Goal: Task Accomplishment & Management: Use online tool/utility

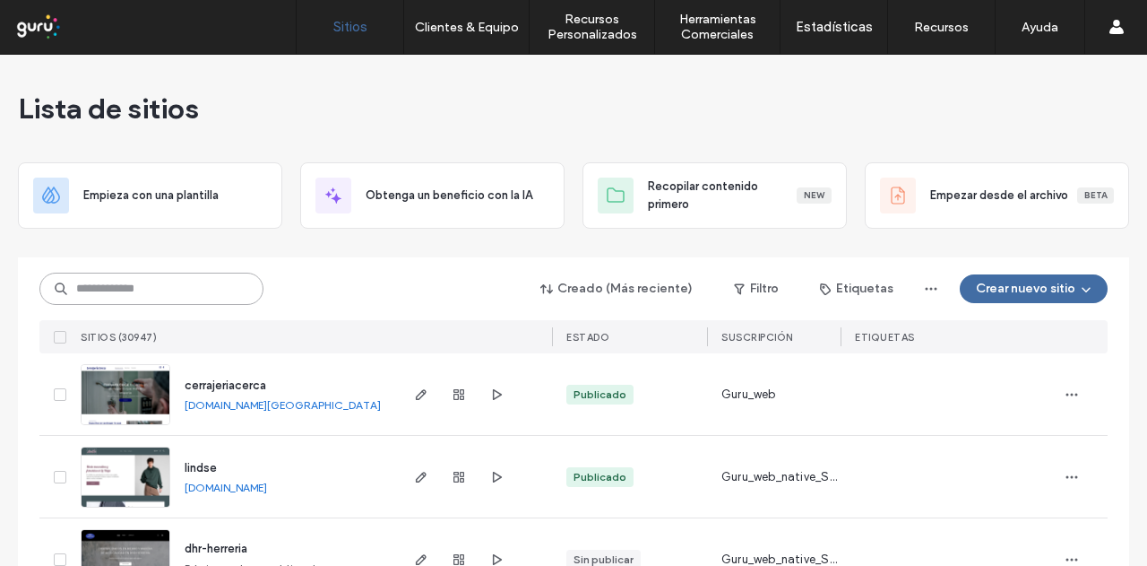
click at [177, 285] on input at bounding box center [151, 288] width 224 height 32
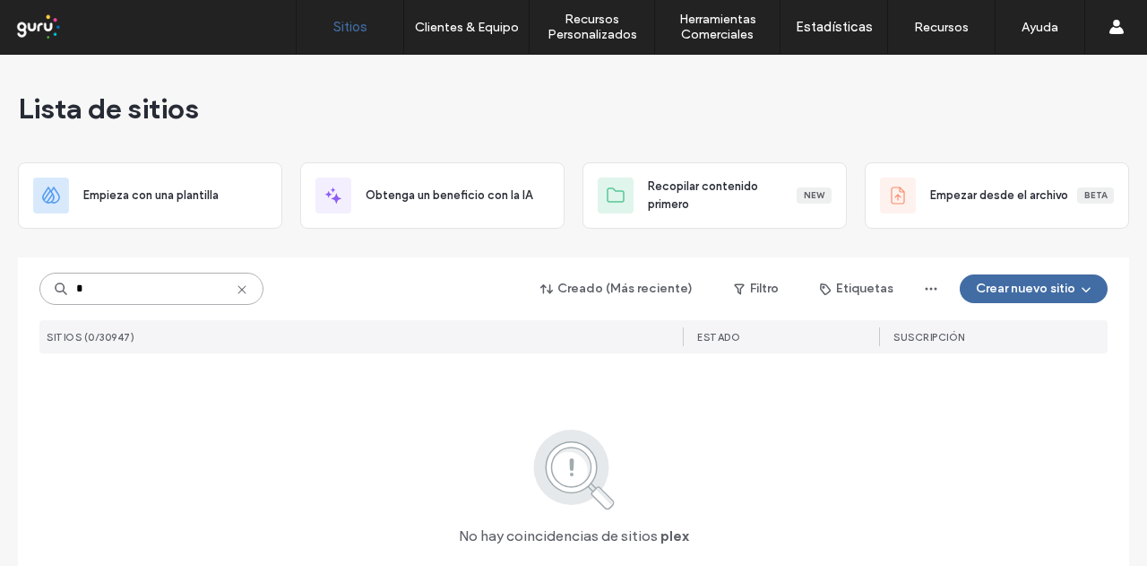
type input "*"
click at [169, 288] on input "*****" at bounding box center [151, 288] width 224 height 32
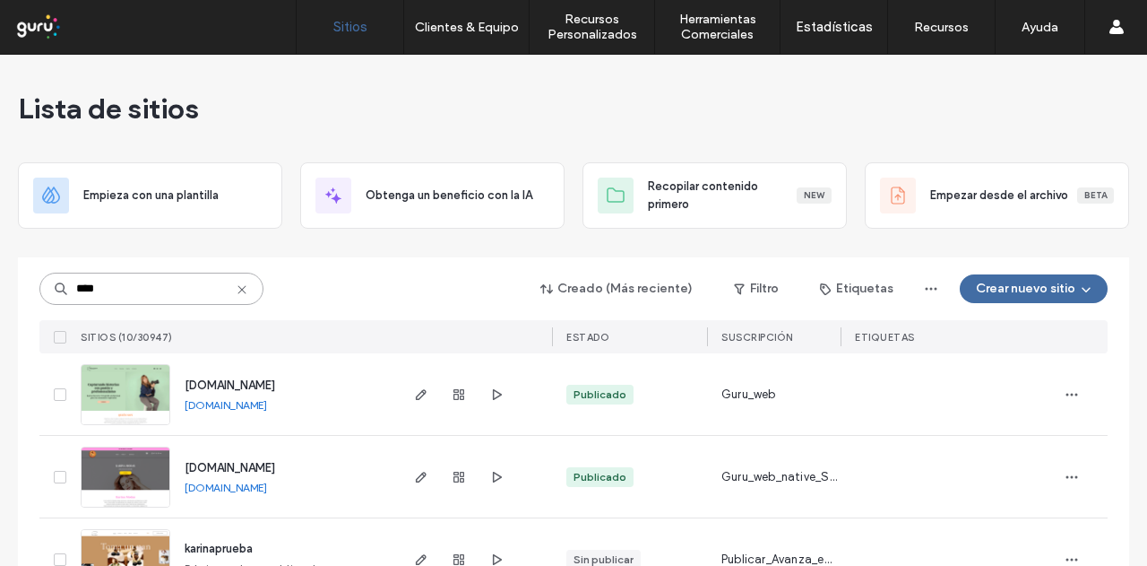
type input "****"
drag, startPoint x: 299, startPoint y: 487, endPoint x: 244, endPoint y: 487, distance: 55.6
click at [288, 487] on div "www.kariimodas.com www.kariimodas.com" at bounding box center [283, 477] width 226 height 82
copy div "www.kariimodas.com"
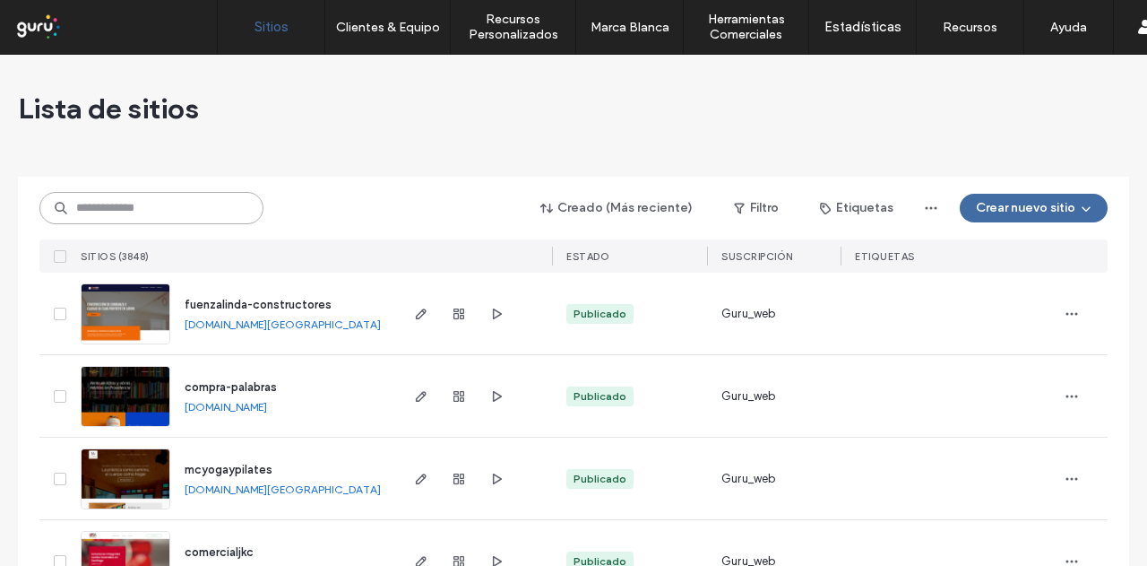
click at [212, 209] on input at bounding box center [151, 208] width 224 height 32
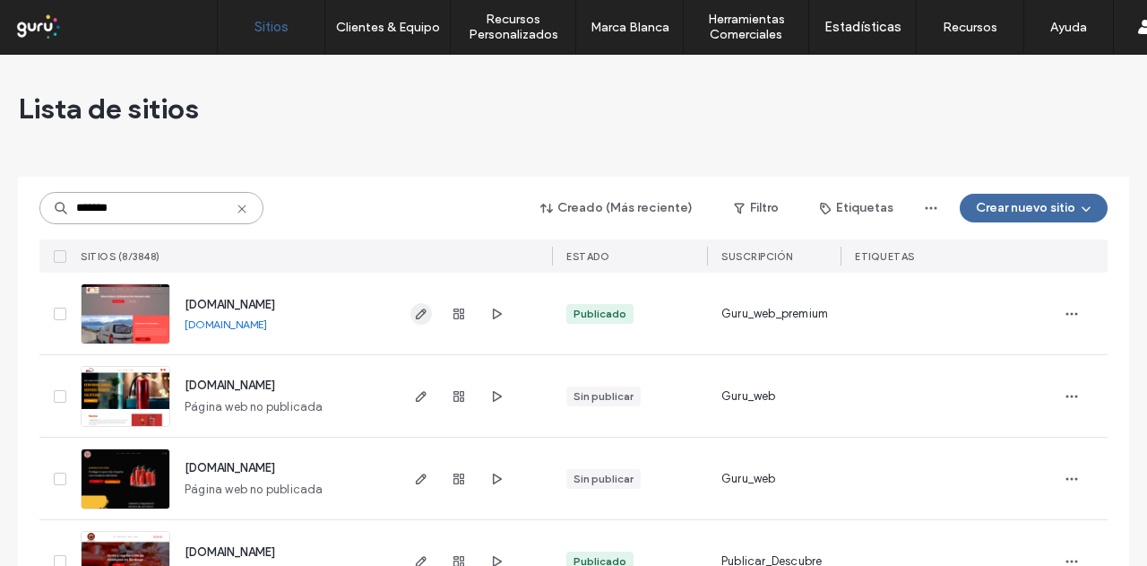
type input "*******"
click at [425, 319] on span "button" at bounding box center [421, 314] width 22 height 22
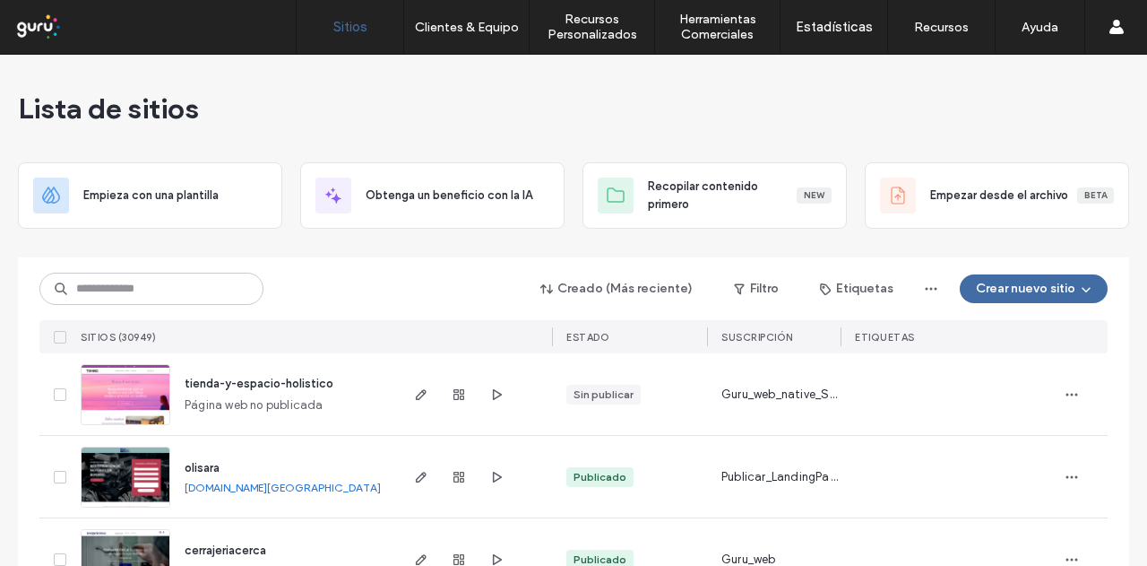
click at [163, 270] on div "Creado (Más reciente) Filtro Etiquetas Crear nuevo sitio SITIOS (30949) ESTADO …" at bounding box center [573, 305] width 1068 height 96
click at [148, 288] on input at bounding box center [151, 288] width 224 height 32
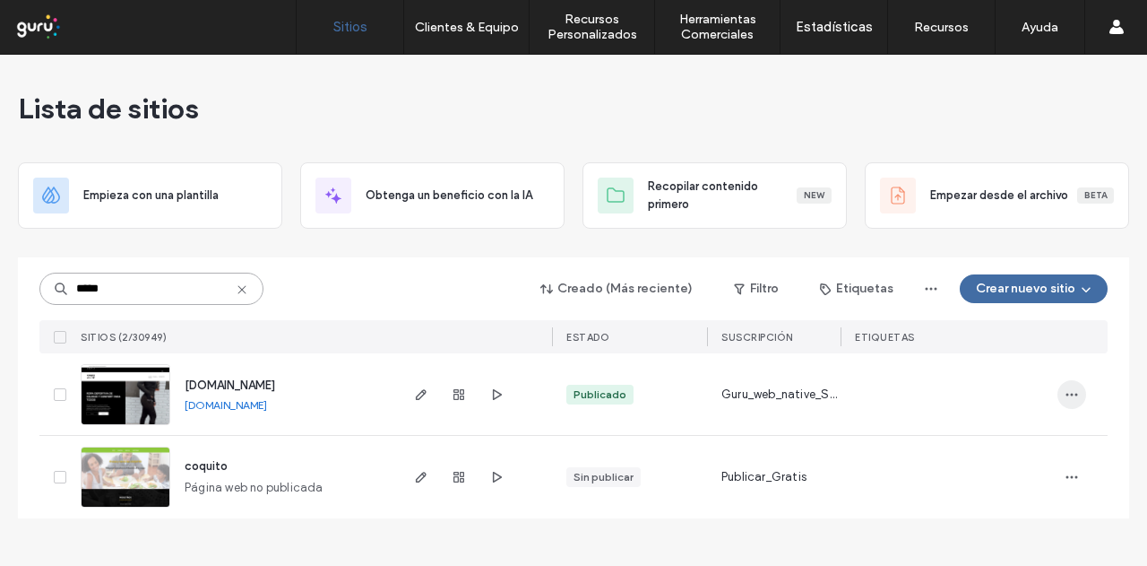
type input "*****"
click at [1063, 393] on span "button" at bounding box center [1072, 394] width 29 height 29
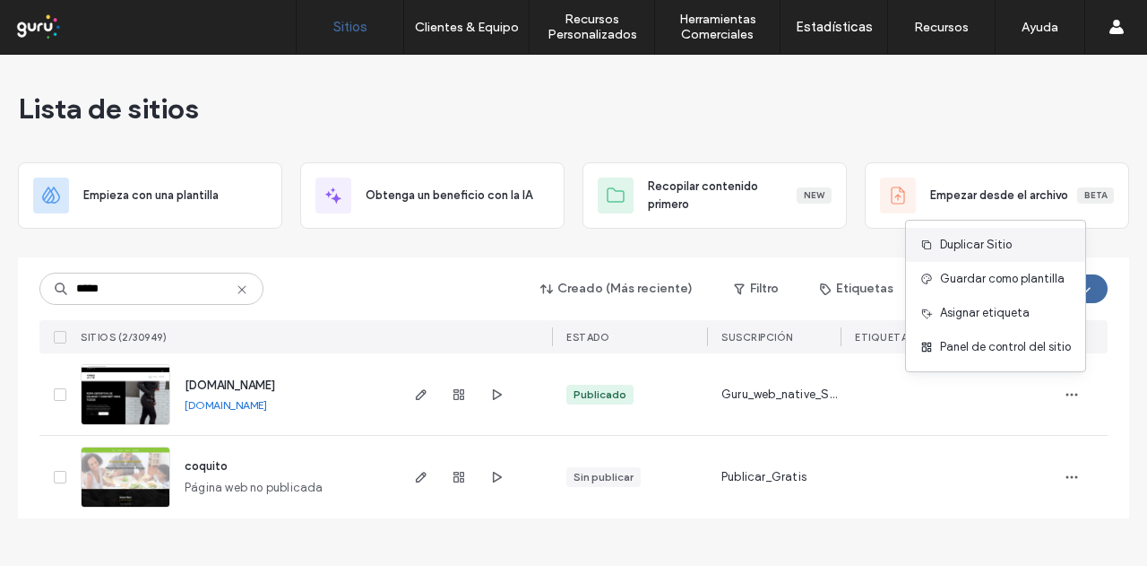
click at [979, 254] on span "Duplicar Sitio" at bounding box center [976, 245] width 72 height 18
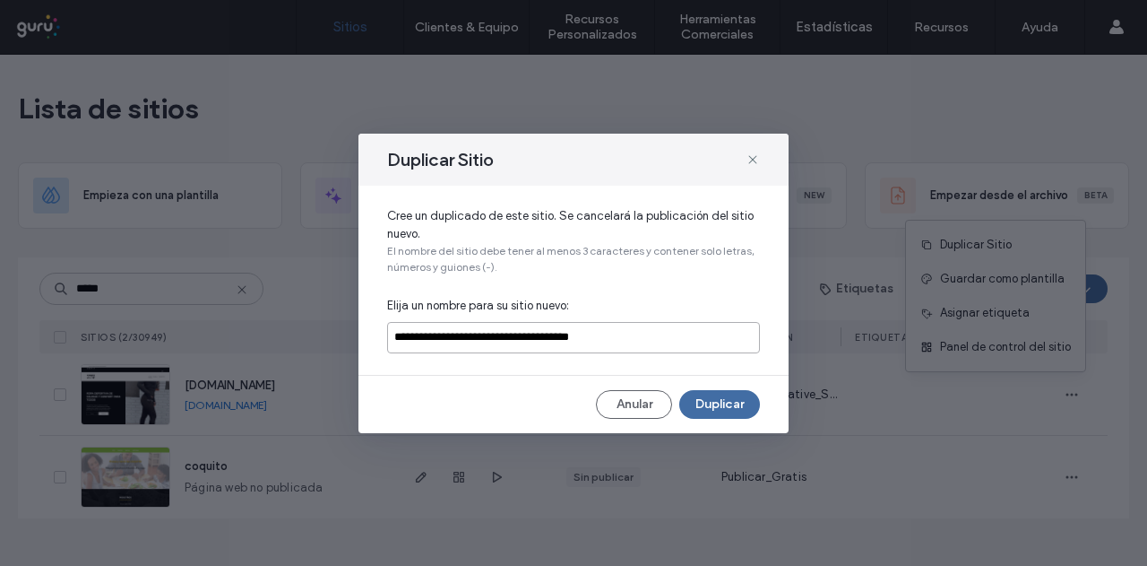
click at [601, 332] on input "**********" at bounding box center [573, 337] width 373 height 31
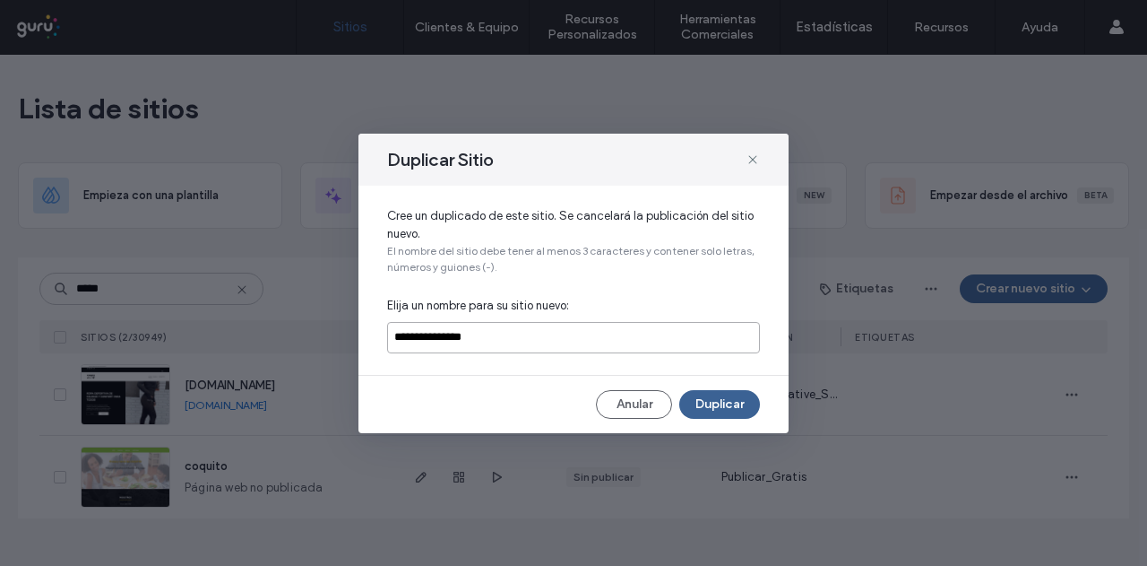
type input "**********"
click at [719, 400] on button "Duplicar" at bounding box center [719, 404] width 81 height 29
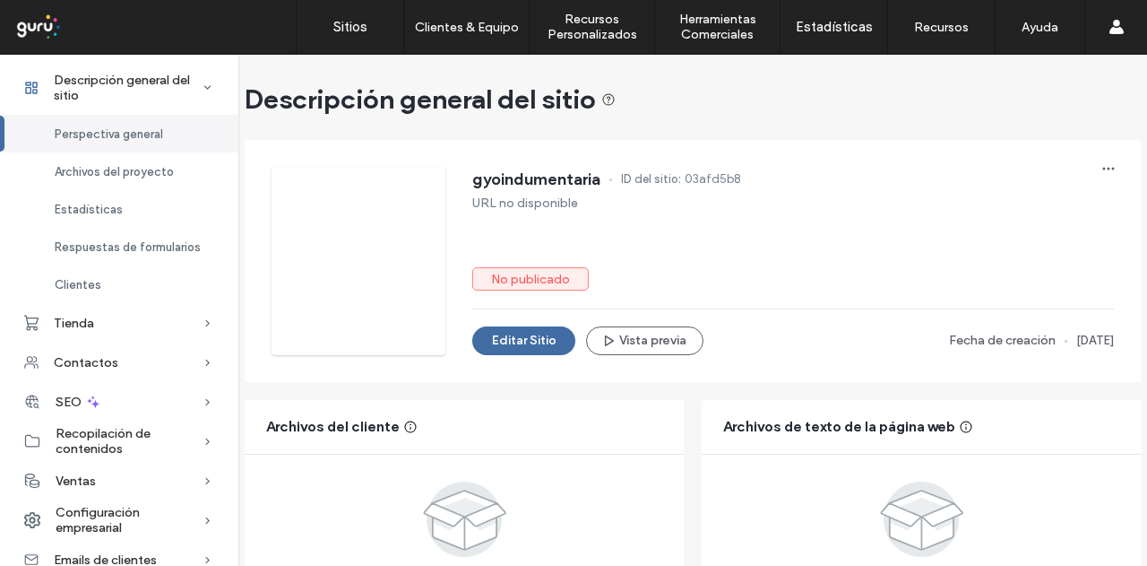
click at [496, 366] on div "gyoindumentaria ID del sitio: 03afd5b8 URL no disponible No publicado Editar Si…" at bounding box center [693, 261] width 896 height 242
click at [522, 353] on button "Editar Sitio" at bounding box center [523, 340] width 103 height 29
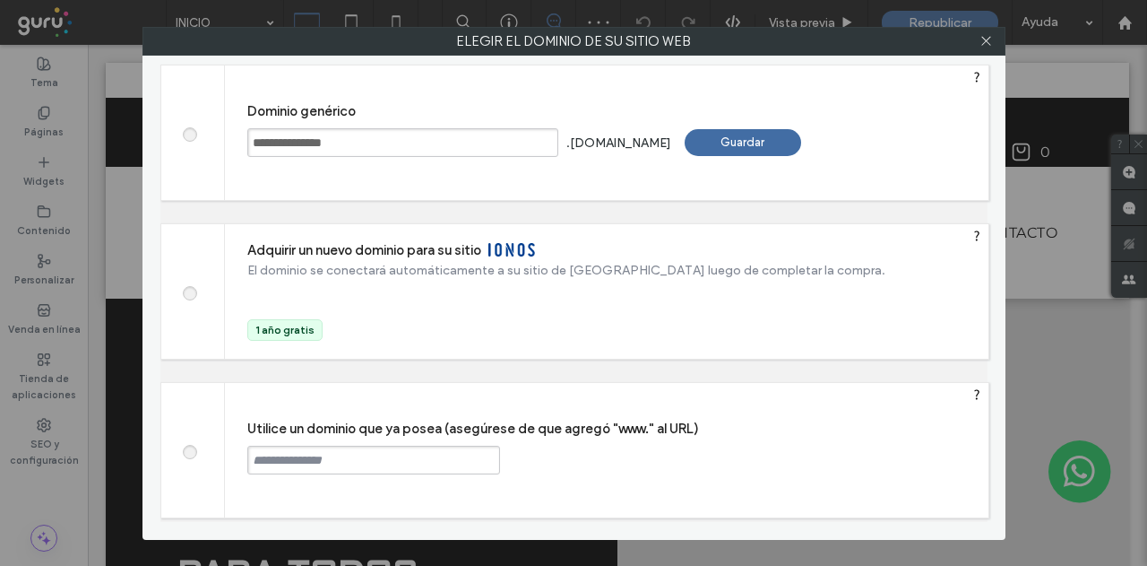
click at [801, 148] on div "Guardar" at bounding box center [743, 142] width 117 height 27
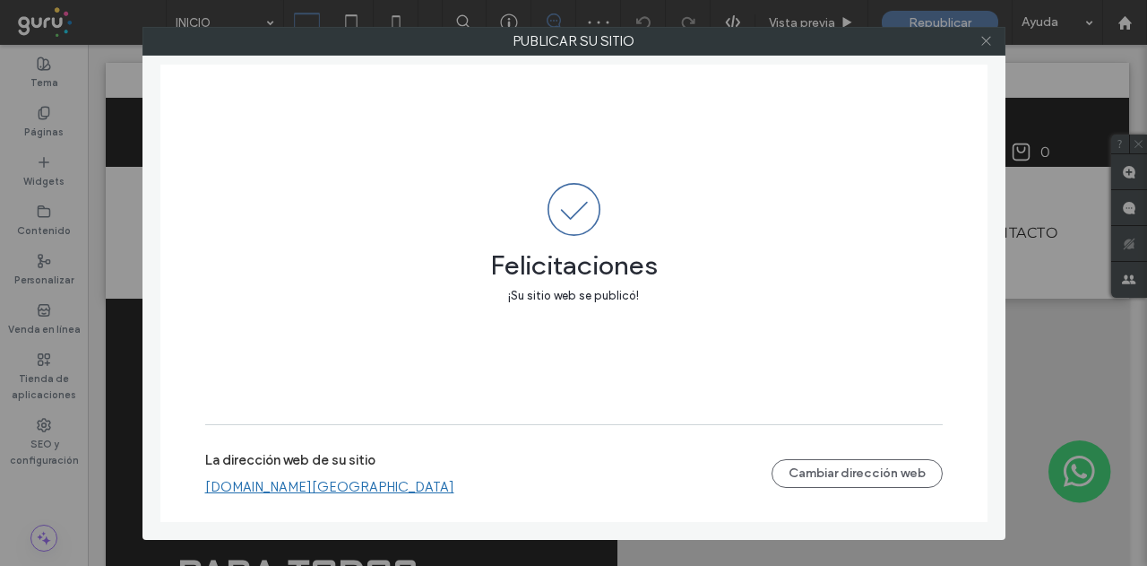
click at [982, 40] on icon at bounding box center [986, 40] width 13 height 13
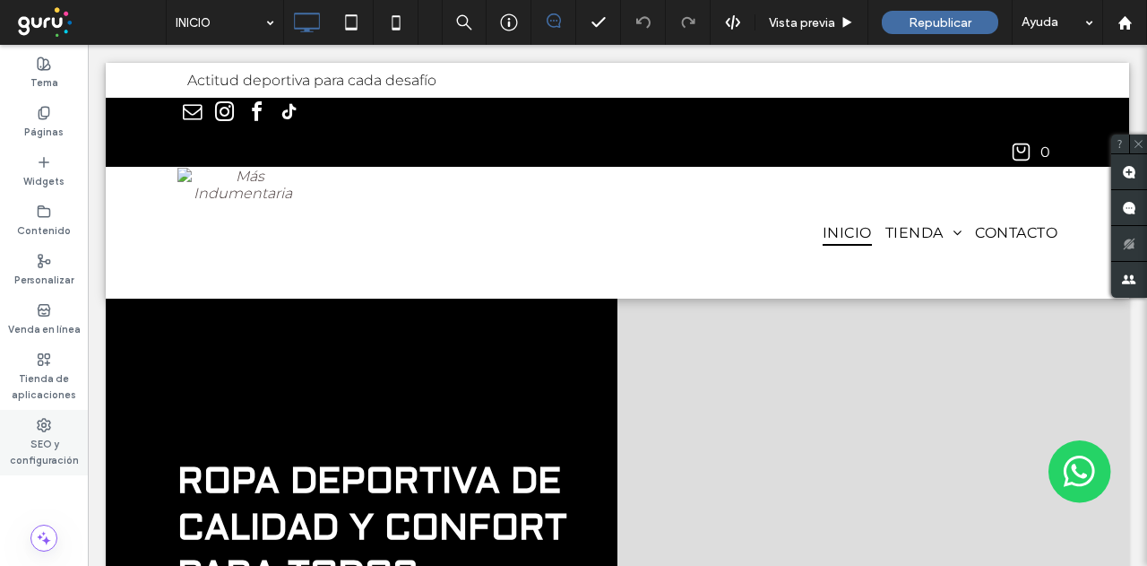
click at [56, 417] on div "SEO y configuración" at bounding box center [44, 442] width 88 height 65
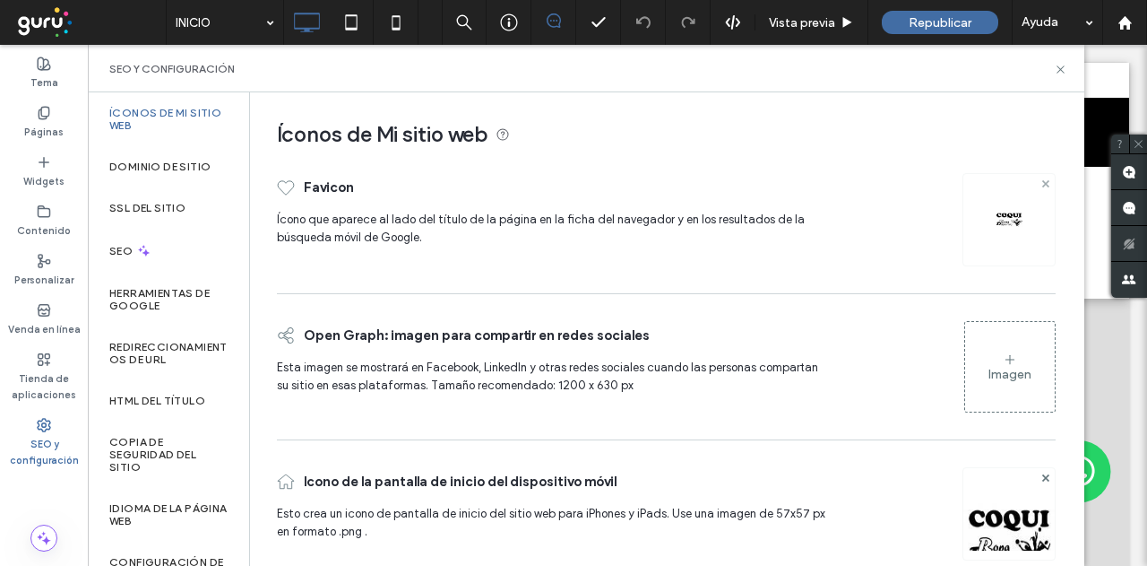
click at [1041, 184] on use at bounding box center [1044, 182] width 7 height 7
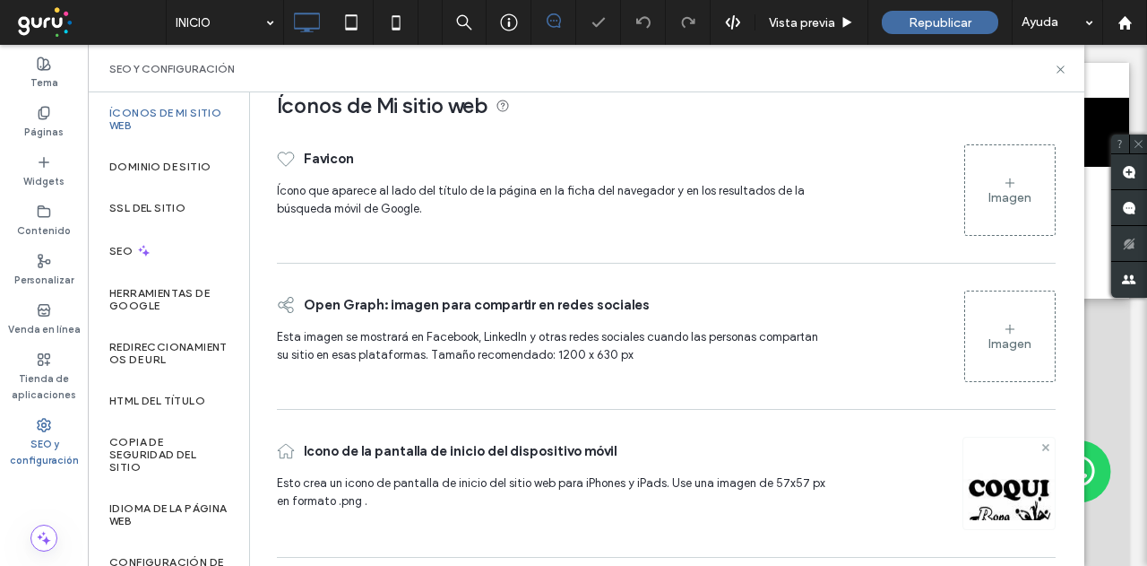
click at [1042, 439] on span at bounding box center [1045, 446] width 7 height 15
click at [1061, 73] on icon at bounding box center [1060, 69] width 13 height 13
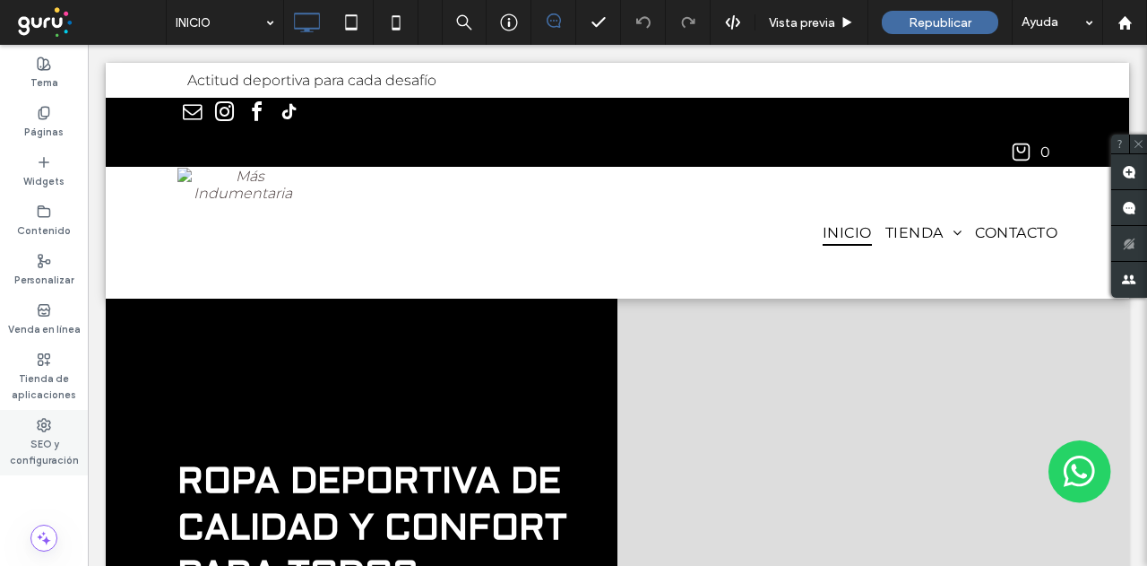
click at [52, 429] on div "SEO y configuración" at bounding box center [44, 442] width 88 height 65
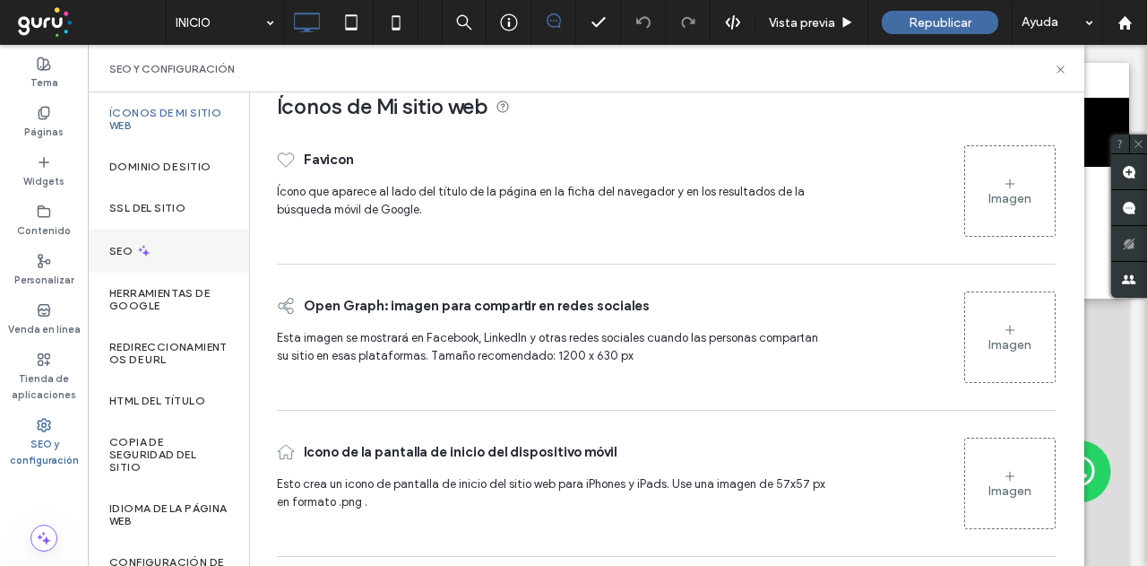
click at [142, 259] on div "SEO" at bounding box center [168, 251] width 161 height 44
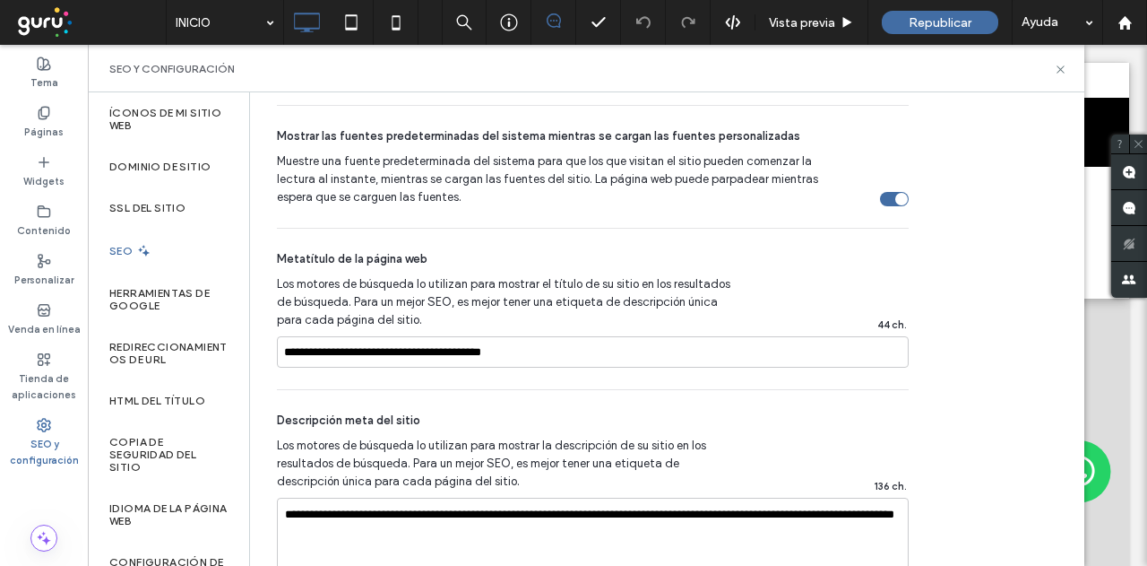
scroll to position [1165, 0]
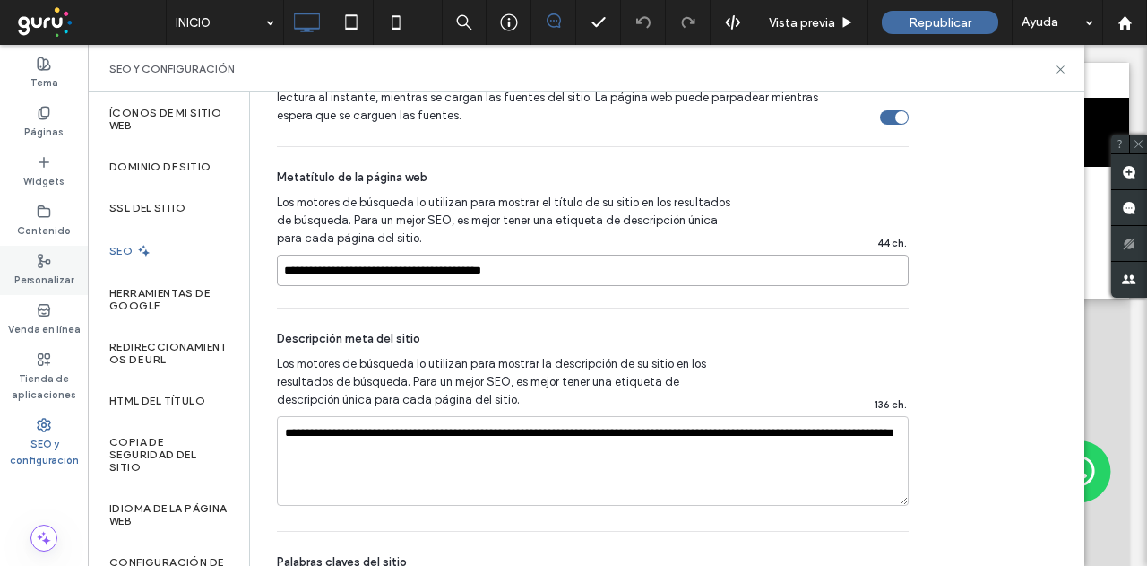
drag, startPoint x: 540, startPoint y: 263, endPoint x: 35, endPoint y: 248, distance: 504.8
click at [39, 250] on div "Tema Páginas Widgets Contenido Personalizar Venda en línea Tienda de aplicacion…" at bounding box center [44, 305] width 88 height 521
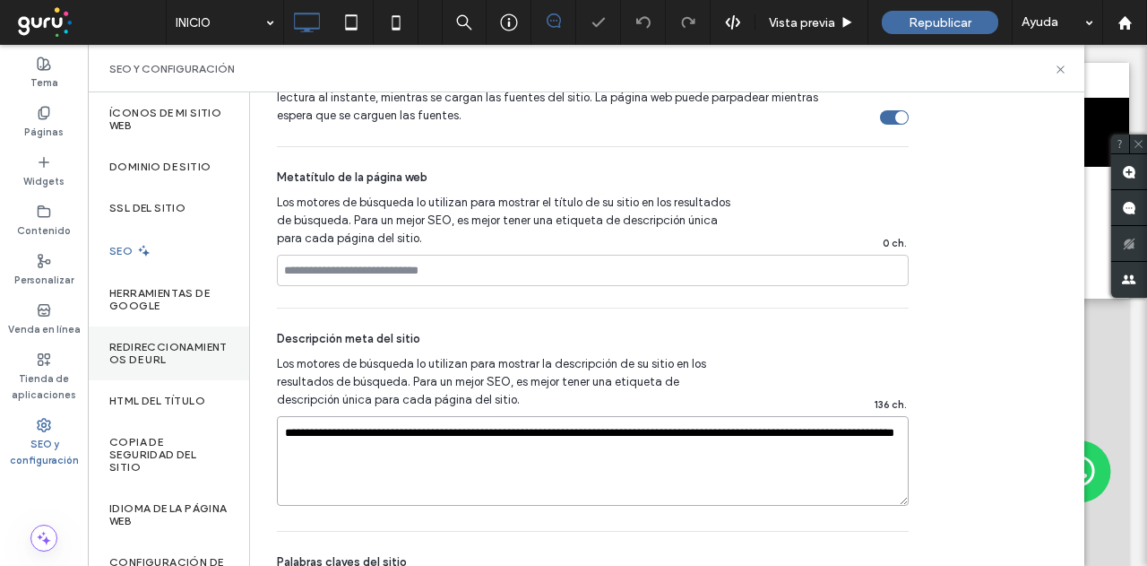
drag, startPoint x: 490, startPoint y: 483, endPoint x: 150, endPoint y: 354, distance: 364.2
click at [161, 358] on div "Íconos de Mi sitio web Dominio de sitio SSL del sitio SEO Herramientas de Googl…" at bounding box center [586, 328] width 997 height 473
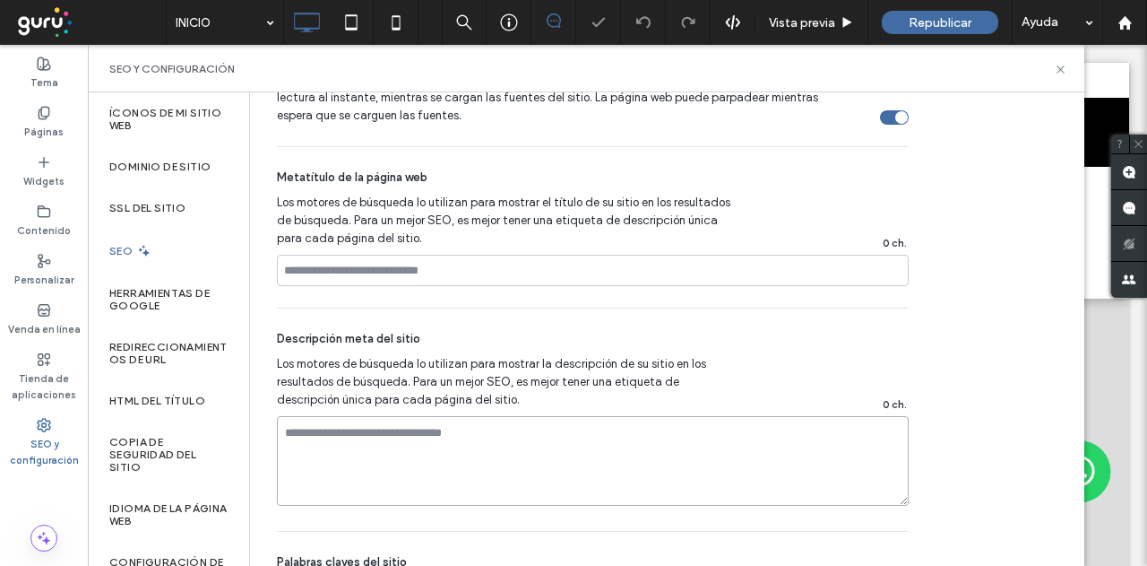
scroll to position [1364, 0]
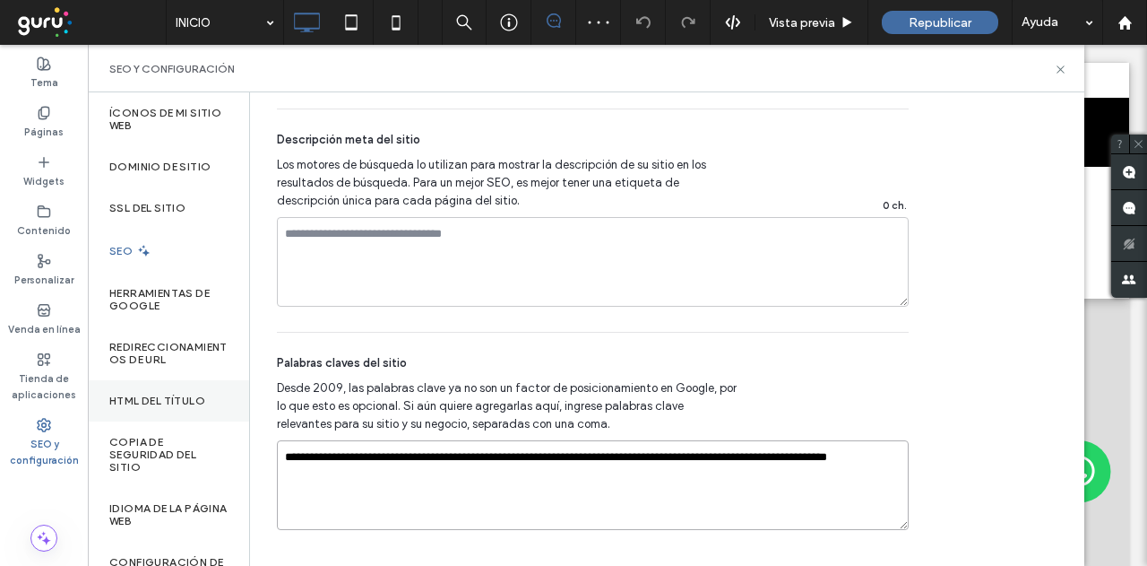
drag, startPoint x: 388, startPoint y: 479, endPoint x: 224, endPoint y: 397, distance: 183.6
click at [242, 409] on div "Íconos de Mi sitio web Dominio de sitio SSL del sitio SEO Herramientas de Googl…" at bounding box center [586, 328] width 997 height 473
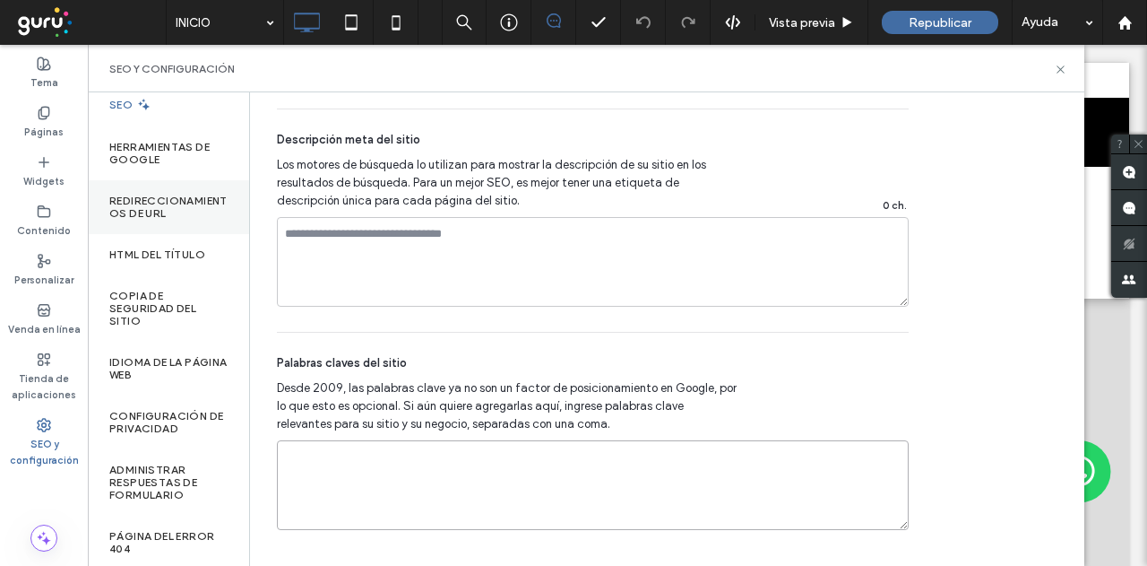
scroll to position [0, 0]
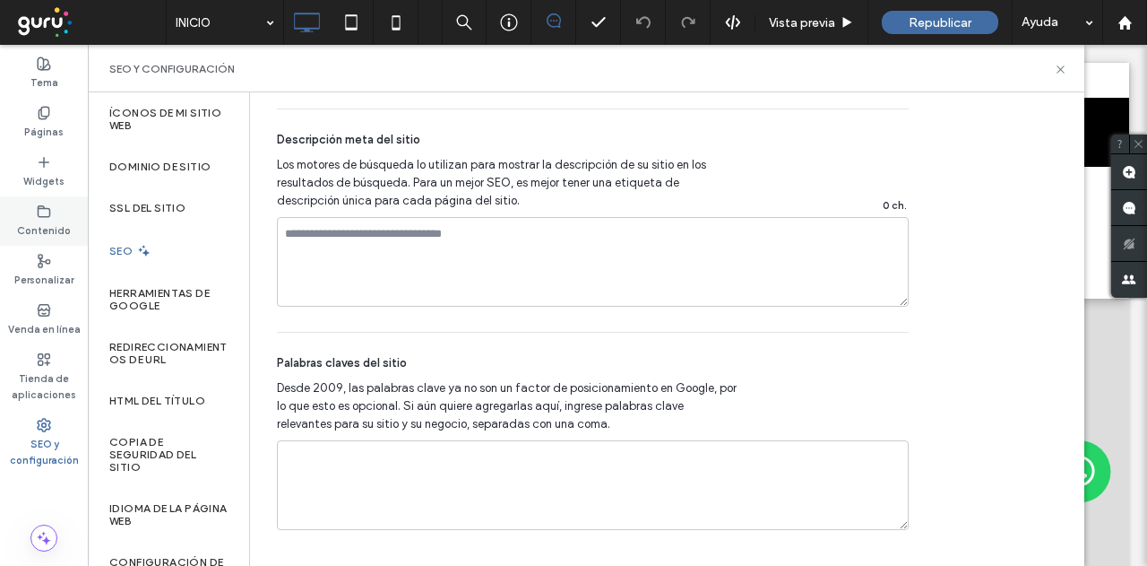
click at [50, 209] on icon at bounding box center [44, 211] width 14 height 14
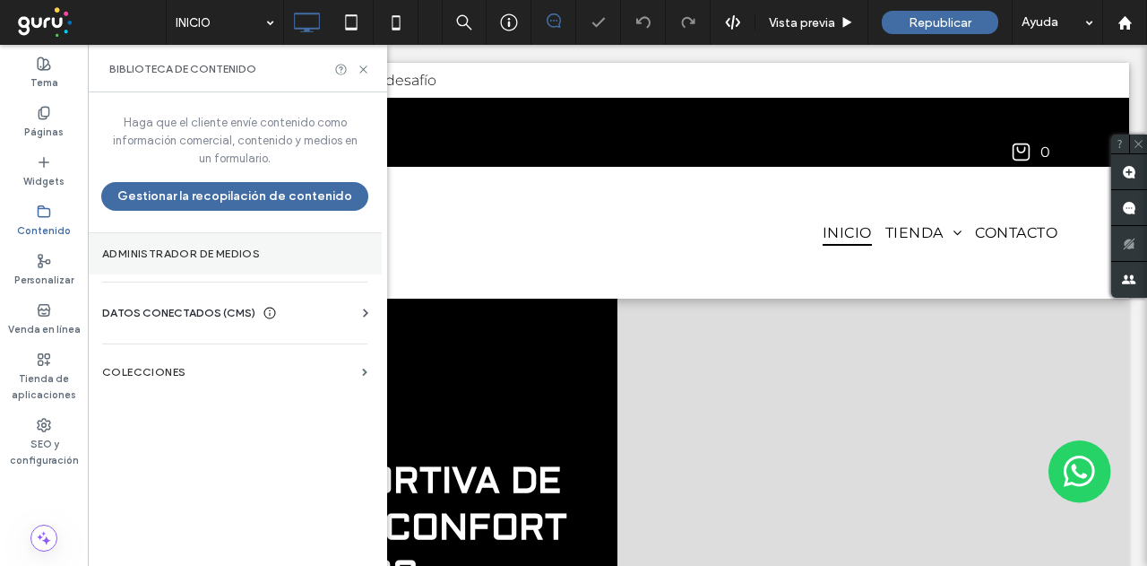
click at [180, 247] on label "Administrador de medios" at bounding box center [234, 253] width 265 height 13
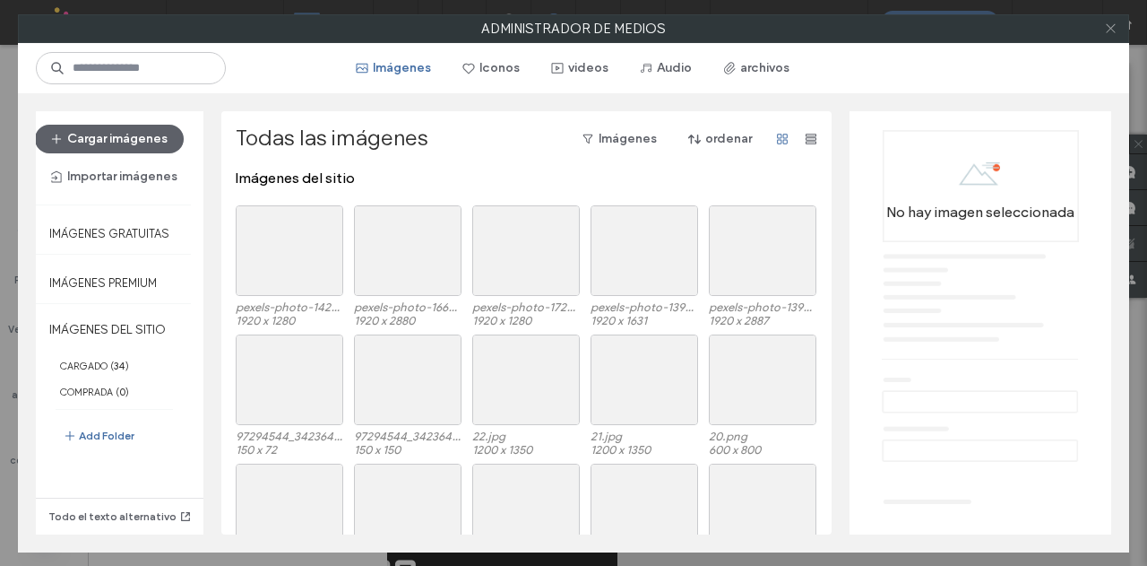
click at [1104, 30] on icon at bounding box center [1110, 28] width 13 height 13
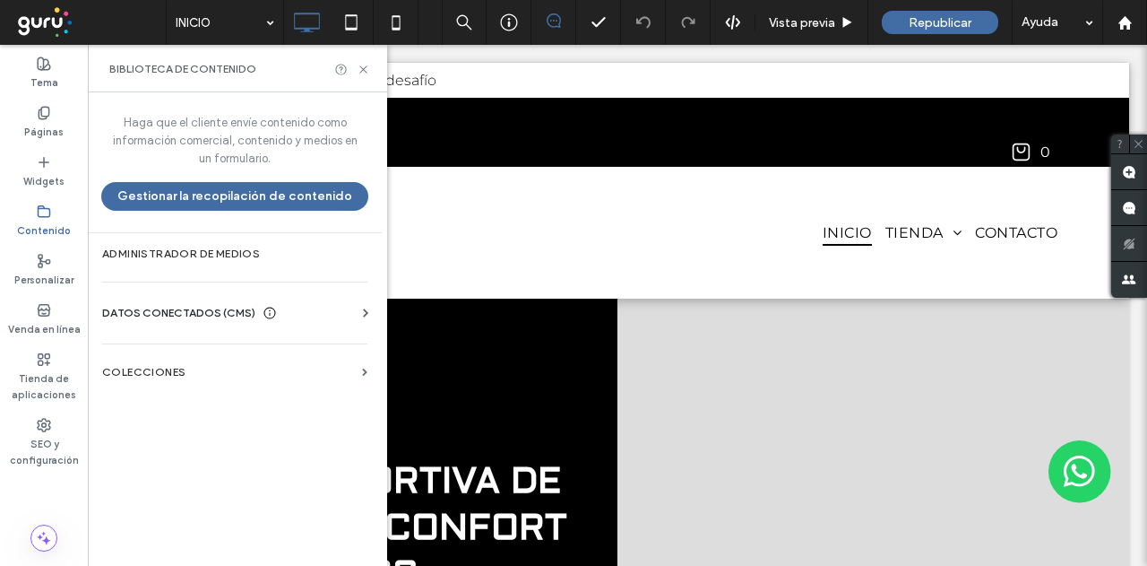
click at [309, 315] on div "DATOS CONECTADOS (CMS)" at bounding box center [238, 313] width 272 height 18
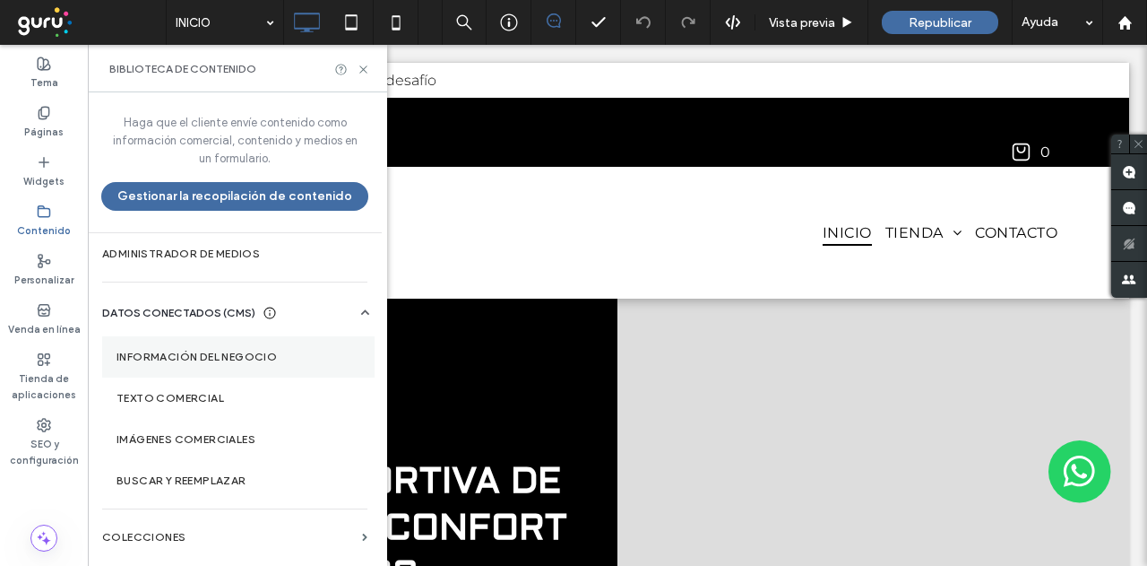
click at [225, 366] on section "Información del negocio" at bounding box center [238, 356] width 272 height 41
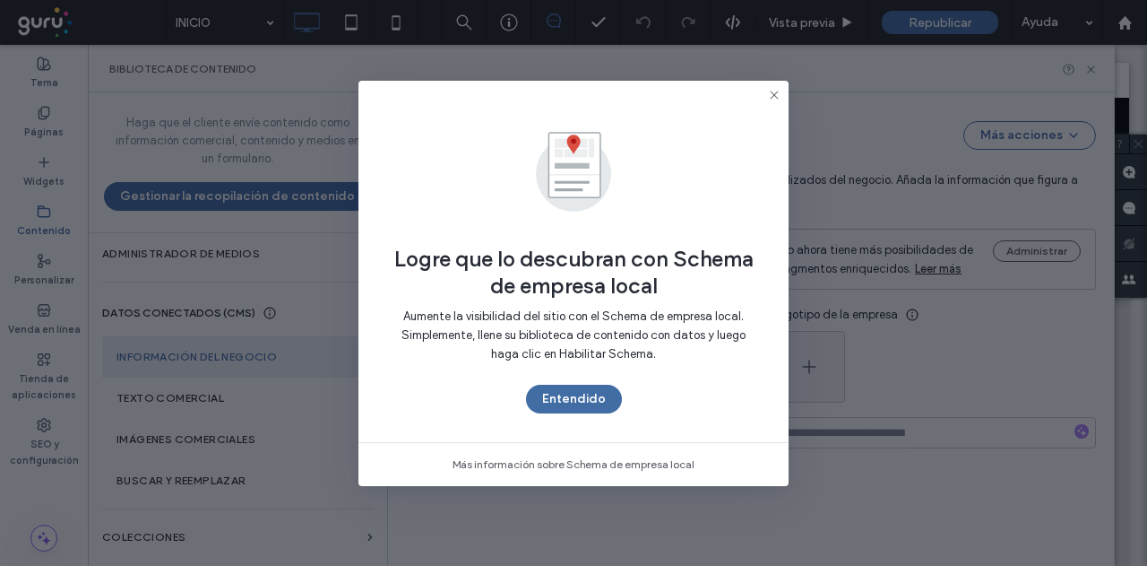
drag, startPoint x: 552, startPoint y: 395, endPoint x: 597, endPoint y: 397, distance: 44.8
click at [554, 395] on button "Entendido" at bounding box center [574, 398] width 96 height 29
type input "**********"
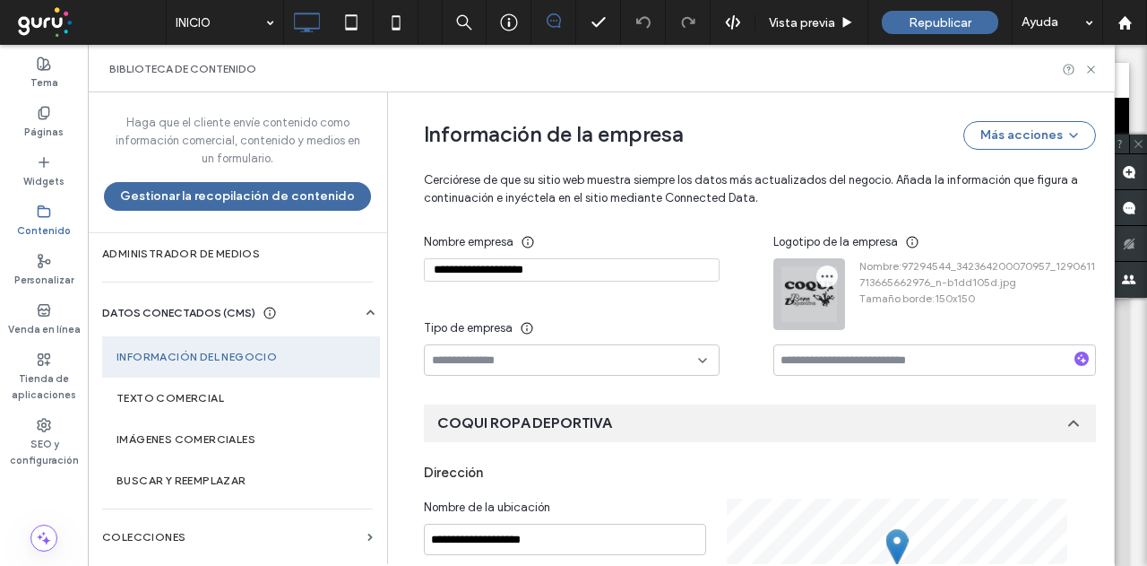
scroll to position [229, 0]
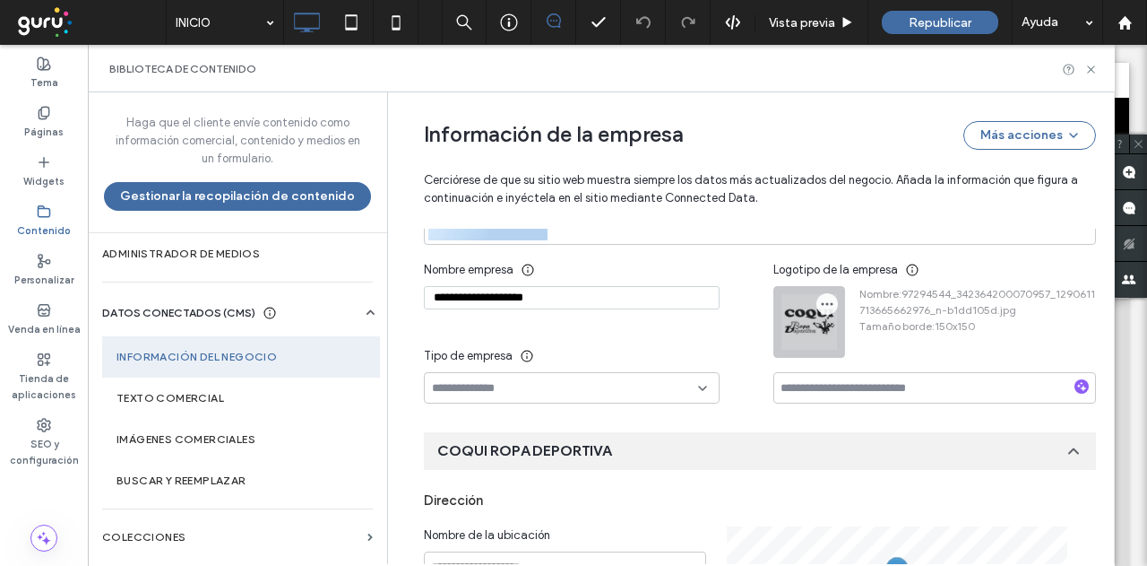
click at [820, 298] on icon "button" at bounding box center [827, 304] width 14 height 14
click at [841, 379] on span at bounding box center [834, 380] width 22 height 20
drag, startPoint x: 525, startPoint y: 294, endPoint x: 91, endPoint y: 286, distance: 434.7
click at [116, 288] on div "Haga que el cliente envíe contenido como información comercial, contenido y med…" at bounding box center [601, 327] width 1027 height 471
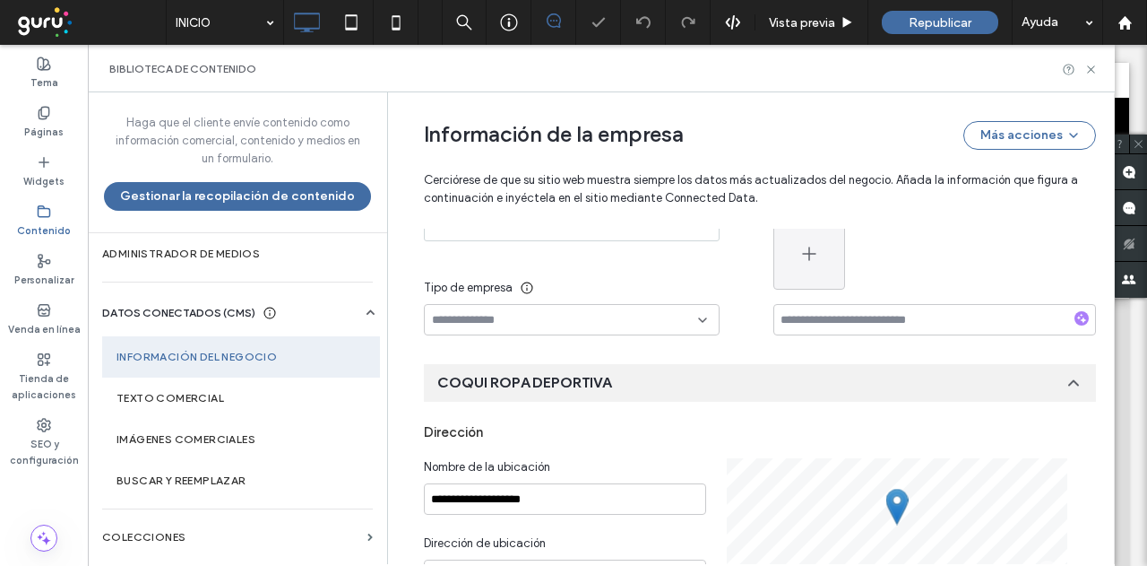
scroll to position [409, 0]
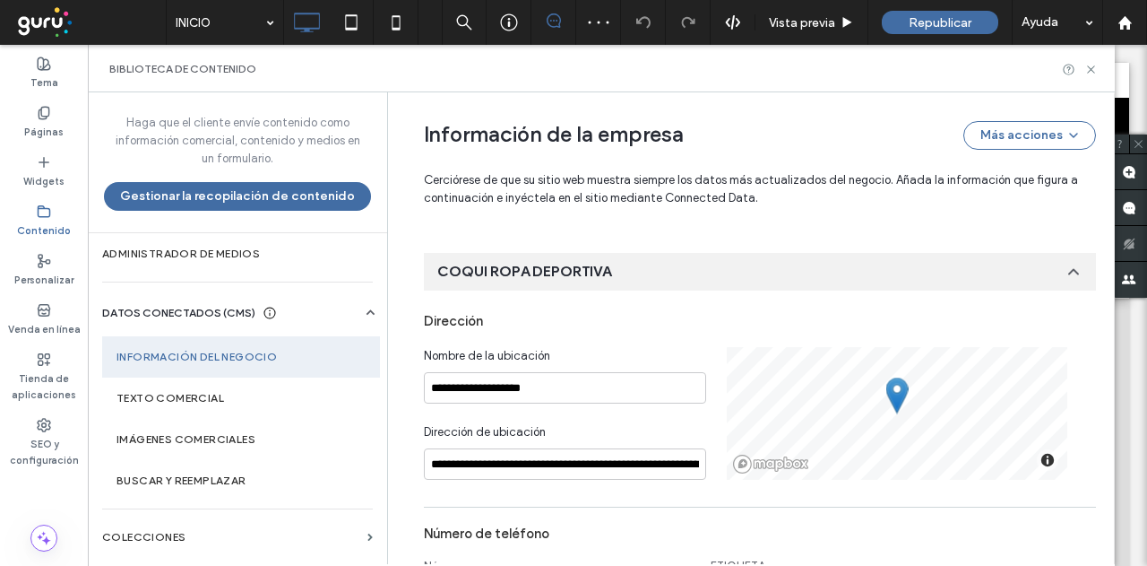
click at [591, 410] on div "**********" at bounding box center [575, 413] width 303 height 133
drag, startPoint x: 580, startPoint y: 391, endPoint x: 162, endPoint y: 390, distance: 417.6
click at [163, 390] on div "Haga que el cliente envíe contenido como información comercial, contenido y med…" at bounding box center [601, 327] width 1027 height 471
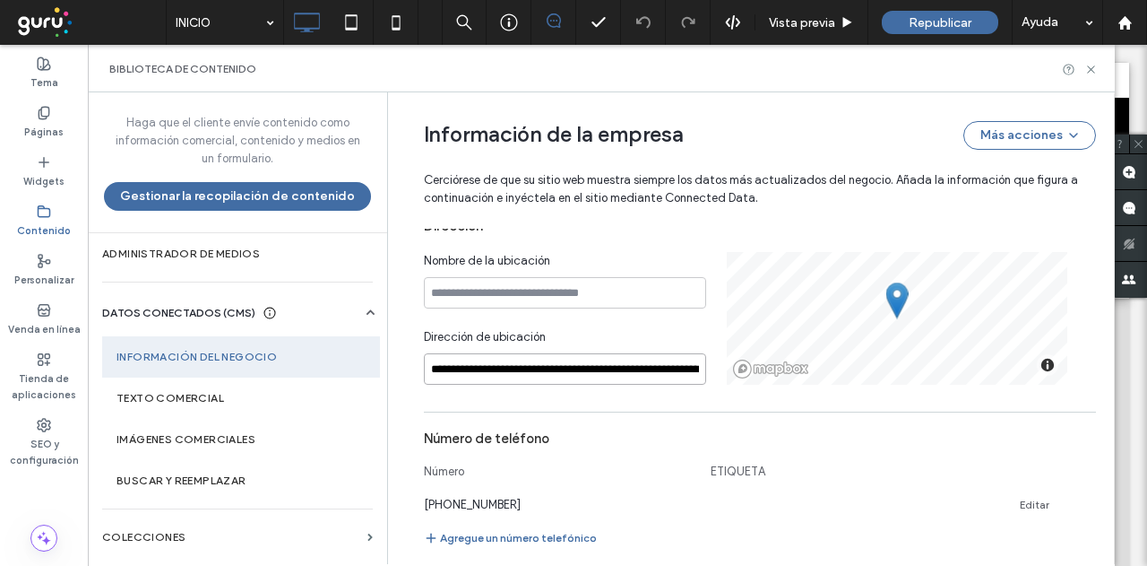
click at [520, 368] on input "**********" at bounding box center [565, 368] width 282 height 31
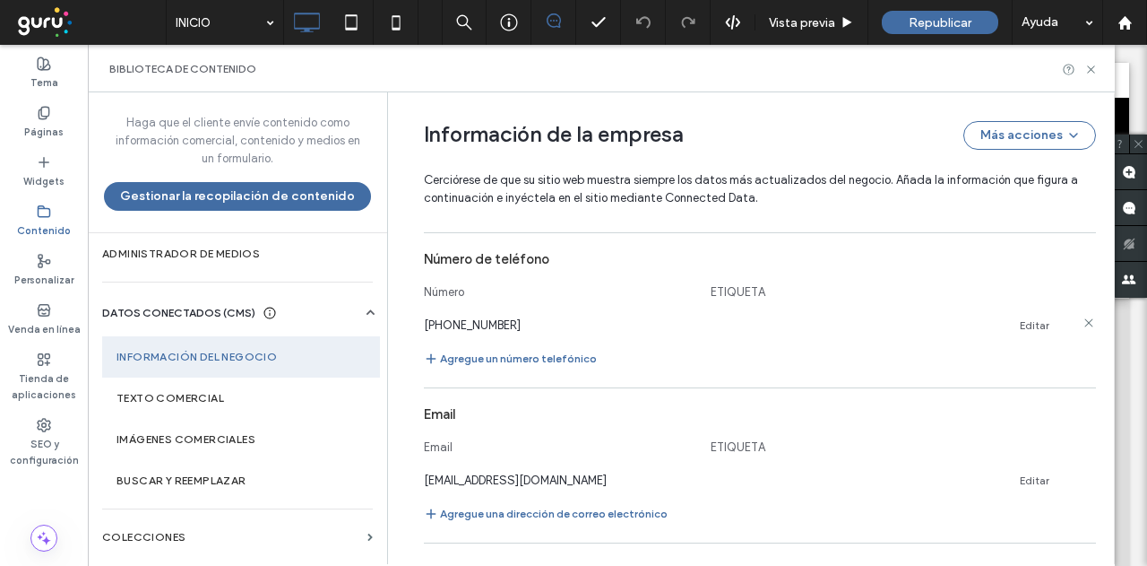
click at [1076, 321] on div "+5492936403149 Editar" at bounding box center [760, 324] width 672 height 19
click at [1082, 322] on icon at bounding box center [1089, 322] width 14 height 14
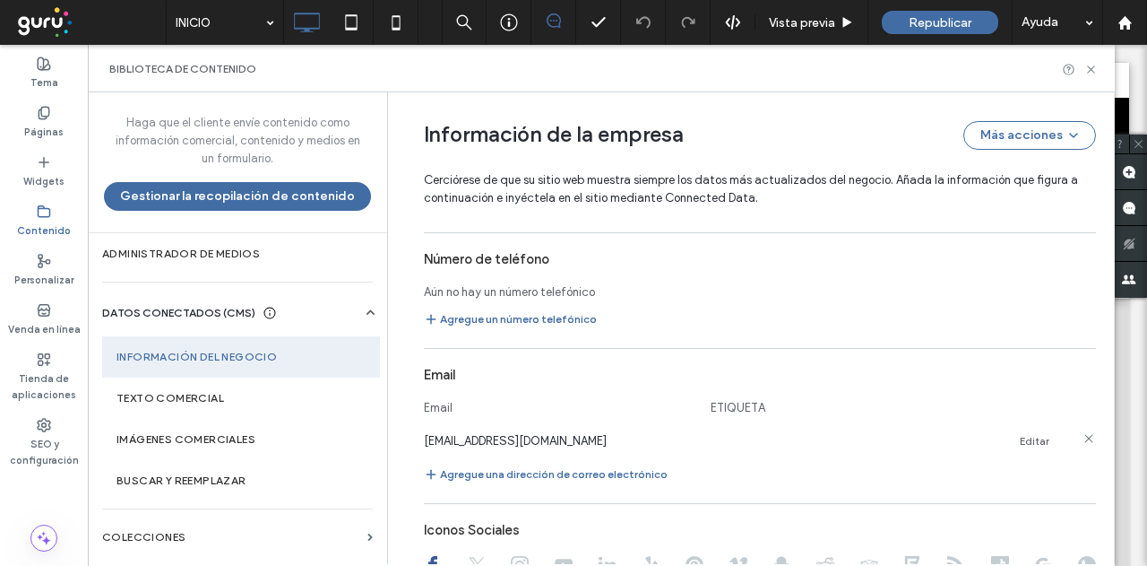
drag, startPoint x: 1083, startPoint y: 441, endPoint x: 997, endPoint y: 419, distance: 88.9
click at [1084, 440] on use at bounding box center [1088, 438] width 8 height 8
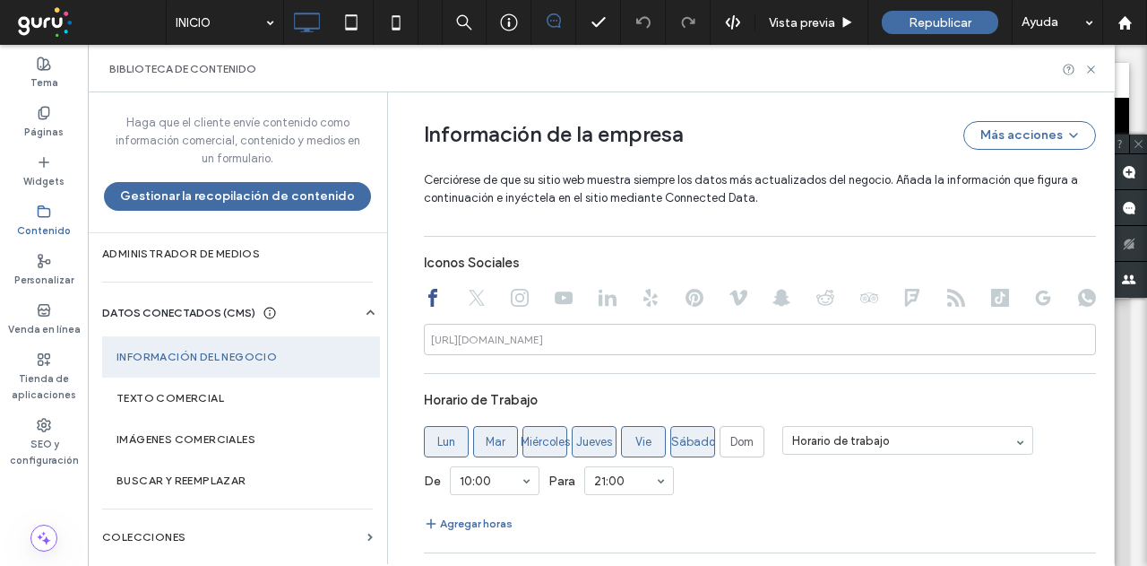
scroll to position [952, 0]
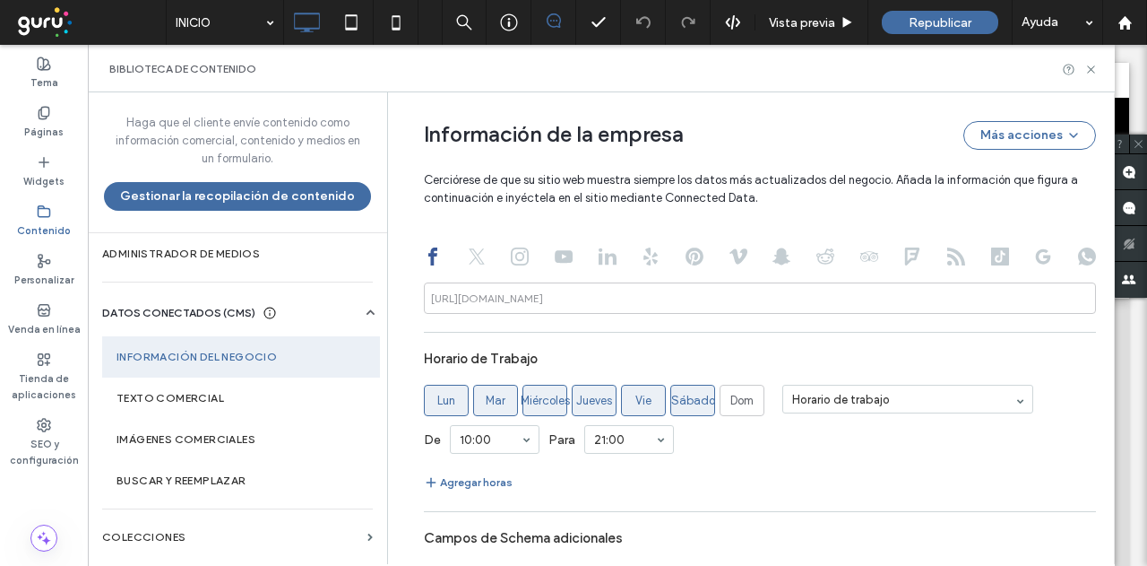
click at [468, 261] on icon at bounding box center [477, 256] width 18 height 18
click at [518, 255] on icon at bounding box center [520, 256] width 18 height 18
click at [555, 257] on use at bounding box center [564, 256] width 18 height 13
click at [602, 258] on icon at bounding box center [608, 256] width 18 height 18
click at [642, 263] on icon at bounding box center [651, 256] width 18 height 18
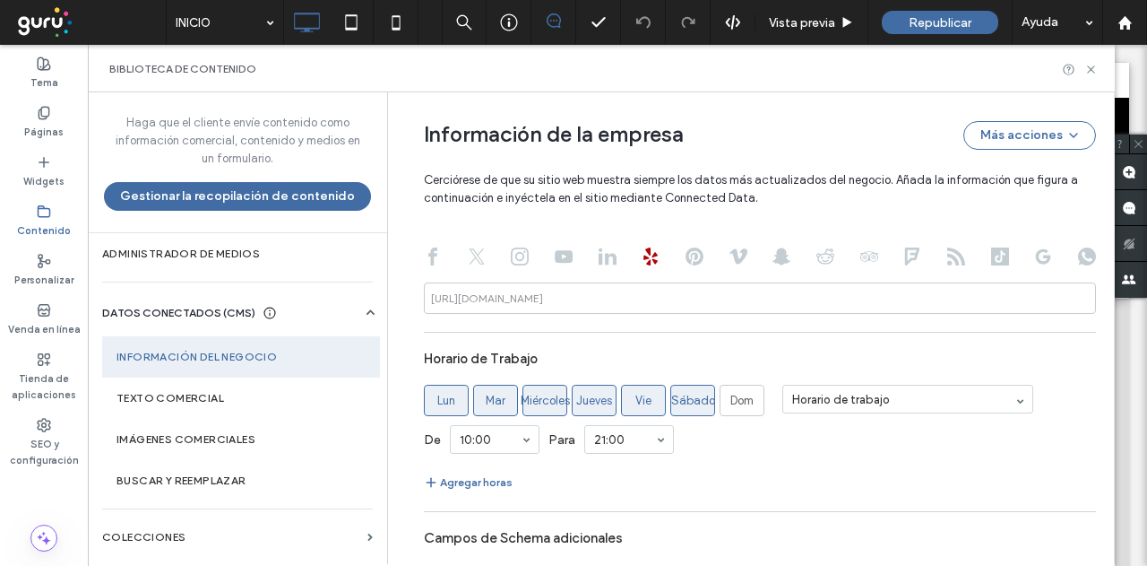
click at [686, 262] on use at bounding box center [695, 256] width 18 height 18
click at [730, 263] on icon at bounding box center [739, 256] width 18 height 18
click at [1087, 393] on icon at bounding box center [1091, 396] width 9 height 9
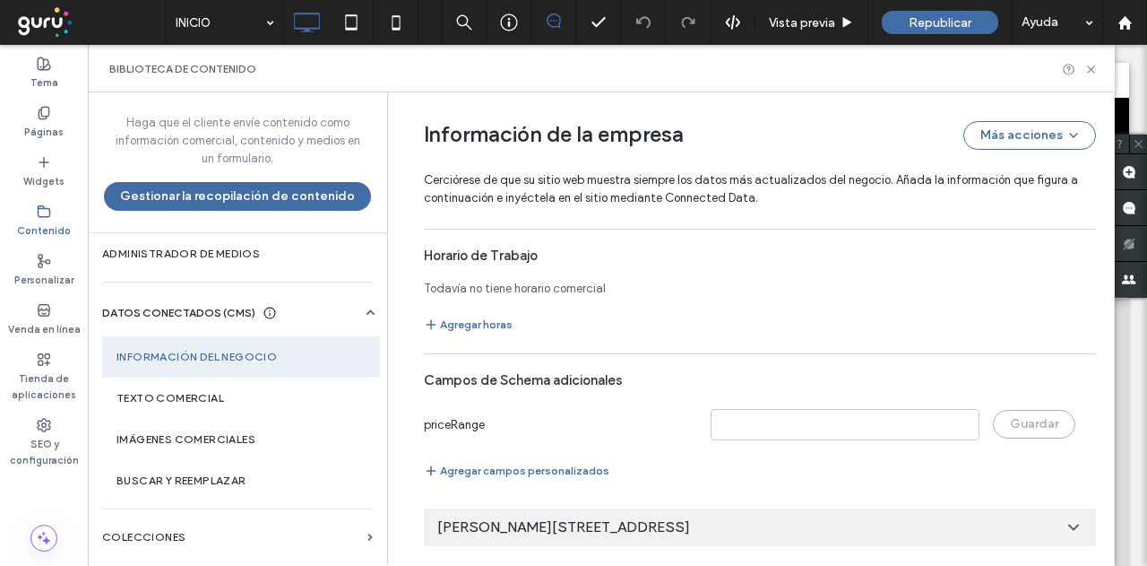
scroll to position [1056, 0]
click at [959, 530] on div "Hipólito Yrigoyen 835, Carhué, Buenos Aires, B6430, Argentina" at bounding box center [760, 527] width 672 height 38
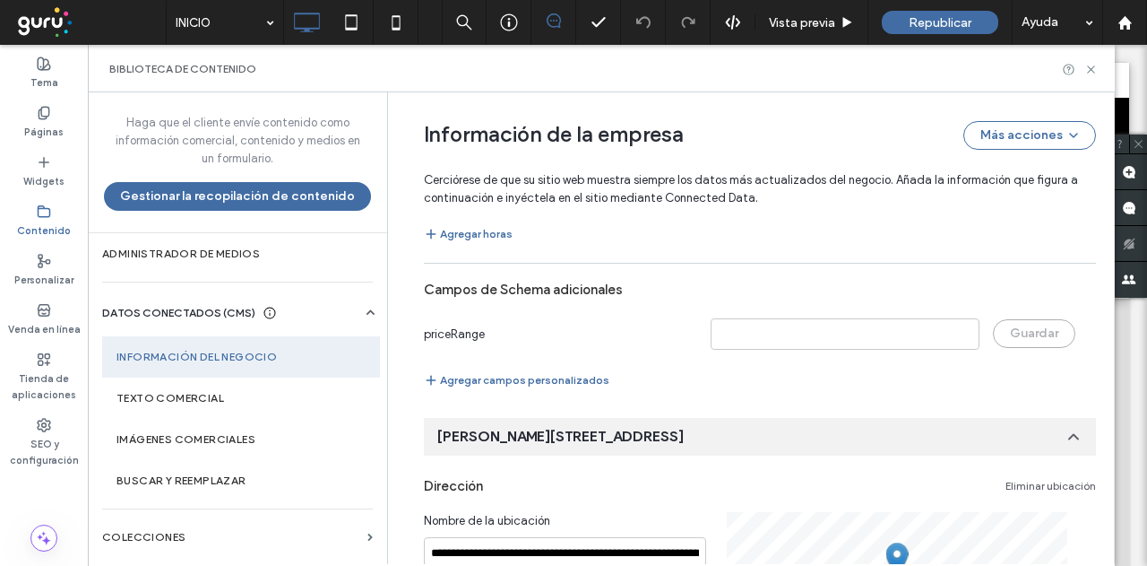
scroll to position [1235, 0]
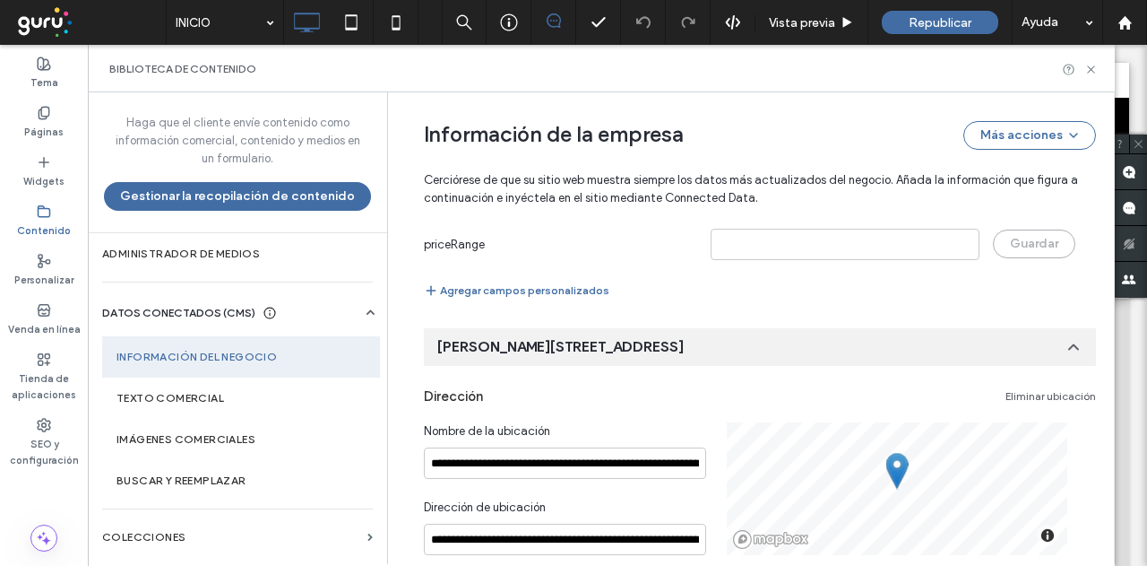
click at [1032, 399] on link "Eliminar ubicación" at bounding box center [1051, 396] width 91 height 14
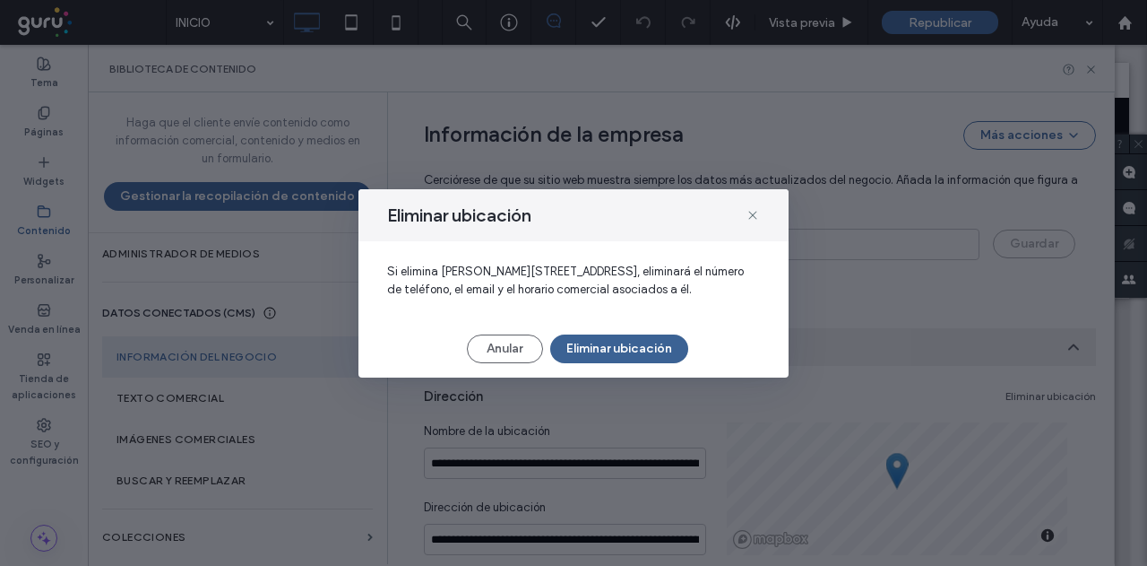
click at [658, 357] on button "Eliminar ubicación" at bounding box center [619, 348] width 138 height 29
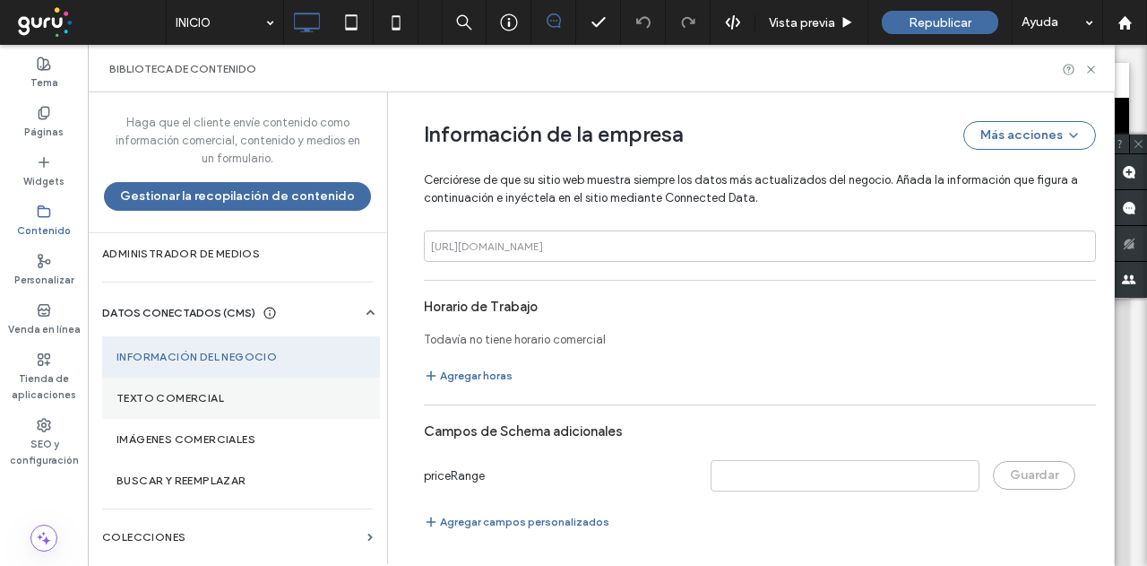
click at [272, 383] on section "Texto comercial" at bounding box center [241, 397] width 278 height 41
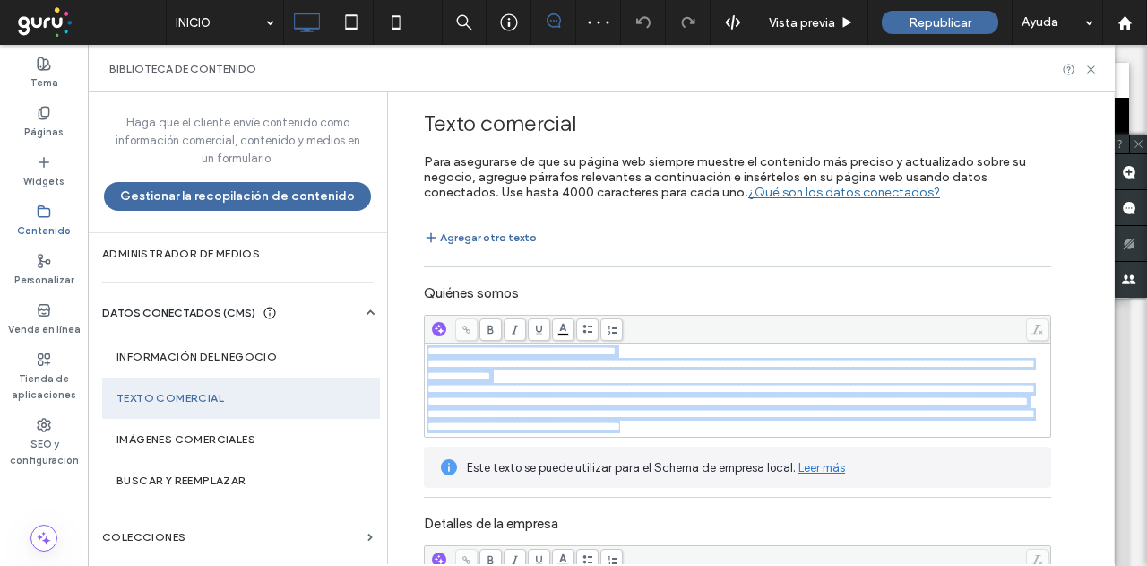
drag, startPoint x: 419, startPoint y: 350, endPoint x: 963, endPoint y: 448, distance: 552.9
click at [963, 433] on div "**********" at bounding box center [737, 389] width 621 height 88
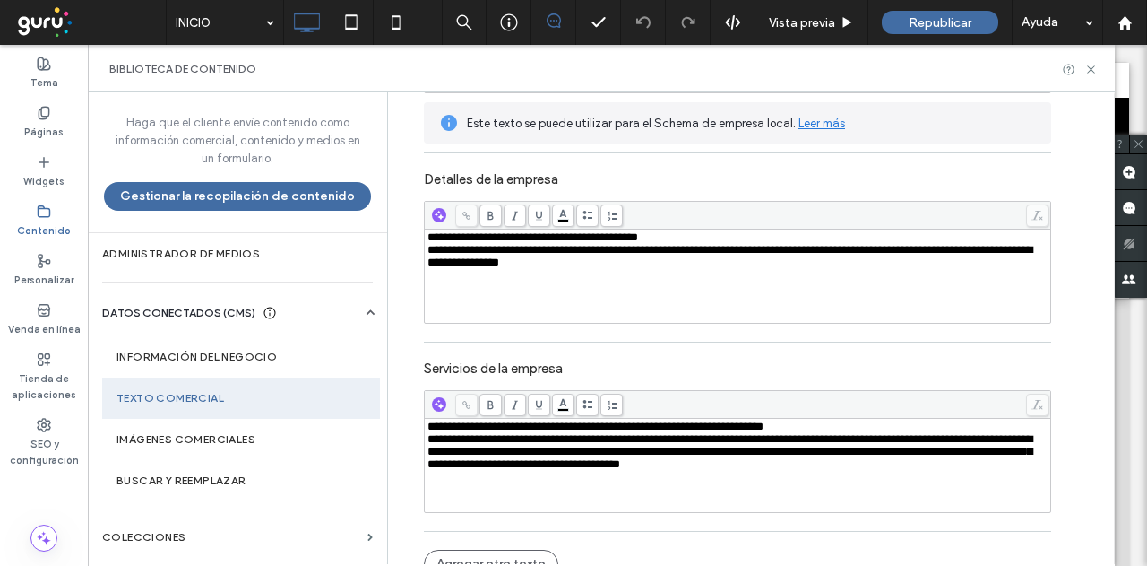
scroll to position [358, 0]
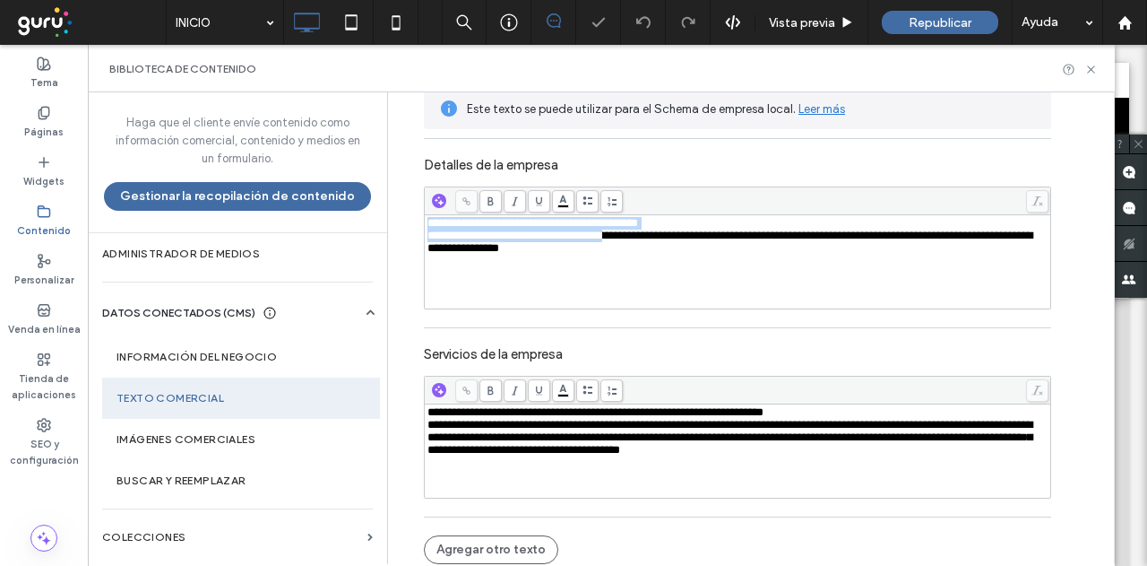
drag, startPoint x: 314, startPoint y: 159, endPoint x: 273, endPoint y: 143, distance: 43.1
click at [273, 143] on div "**********" at bounding box center [601, 327] width 1027 height 471
drag, startPoint x: 643, startPoint y: 269, endPoint x: 628, endPoint y: 266, distance: 15.5
click at [641, 267] on div "**********" at bounding box center [737, 247] width 627 height 141
drag, startPoint x: 628, startPoint y: 266, endPoint x: 283, endPoint y: 168, distance: 358.9
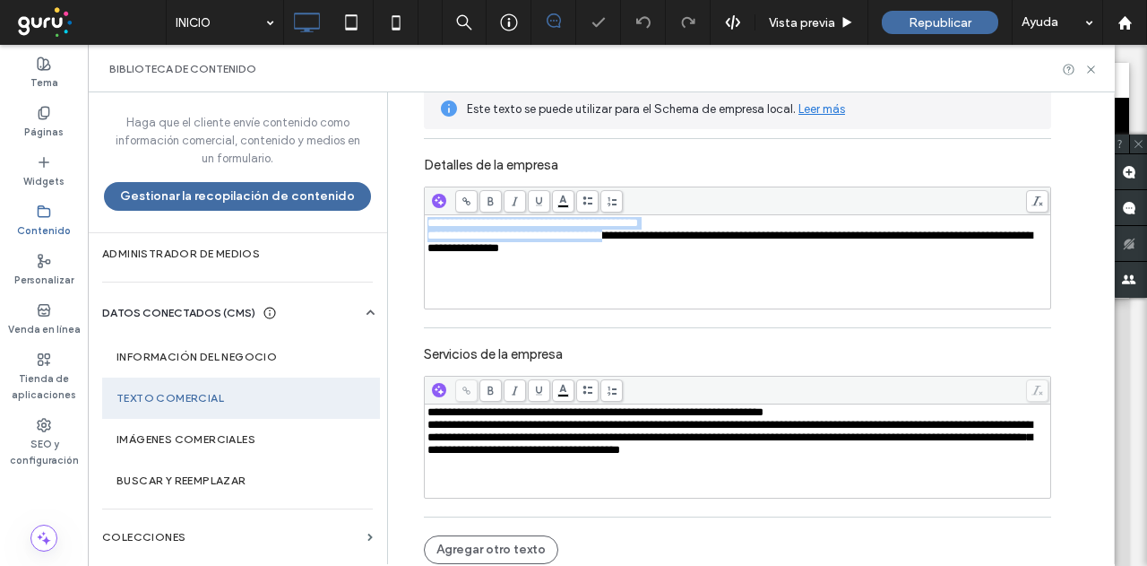
click at [283, 168] on div "**********" at bounding box center [601, 327] width 1027 height 471
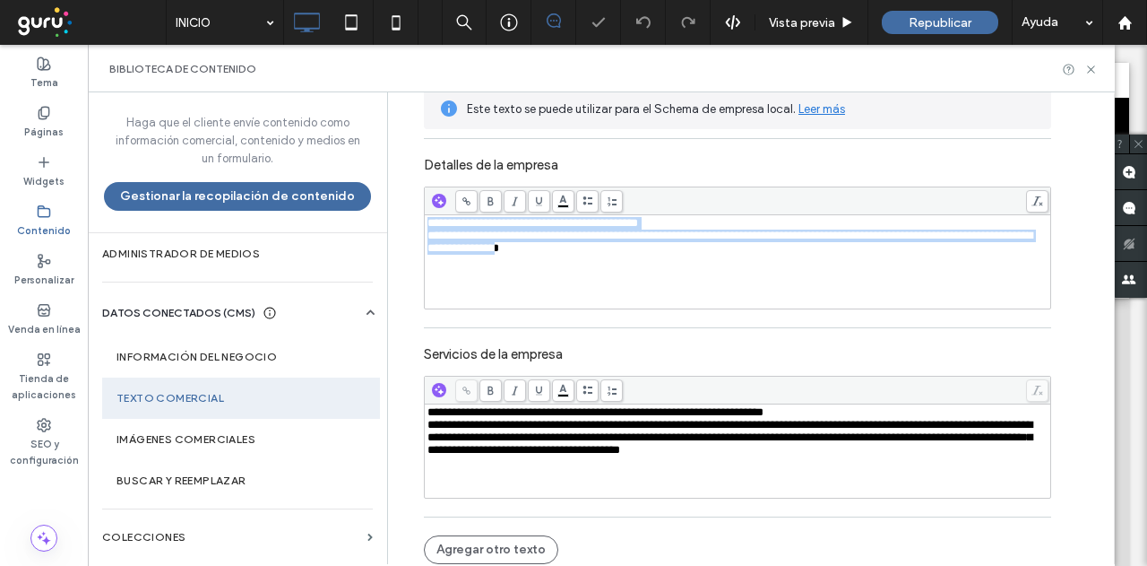
drag, startPoint x: 620, startPoint y: 275, endPoint x: 268, endPoint y: 168, distance: 368.3
click at [268, 168] on div "**********" at bounding box center [601, 327] width 1027 height 471
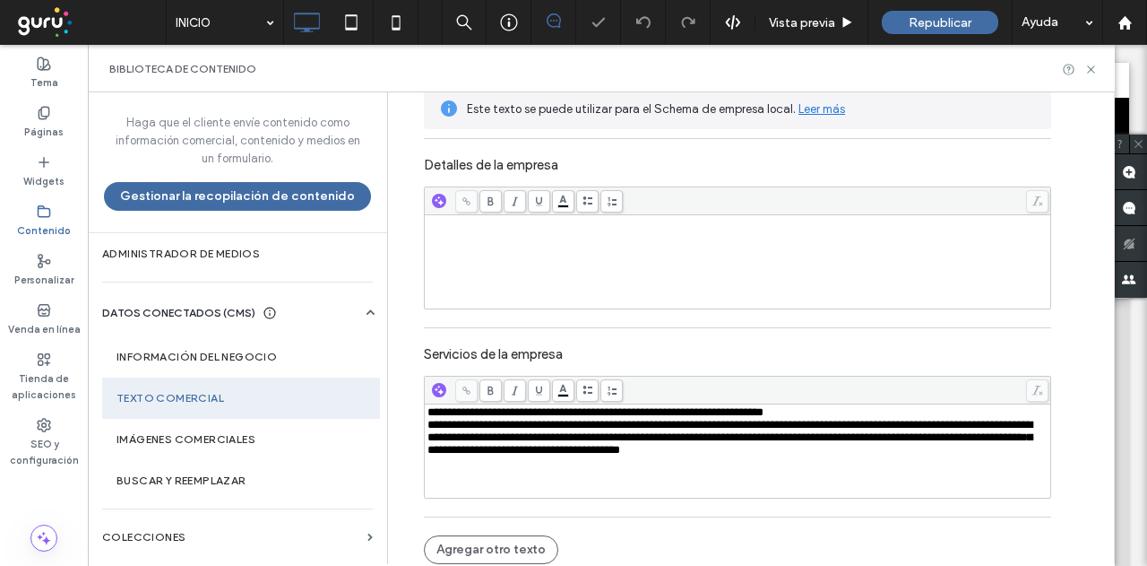
drag, startPoint x: 885, startPoint y: 421, endPoint x: 607, endPoint y: 354, distance: 286.7
click at [607, 354] on div "**********" at bounding box center [737, 422] width 627 height 170
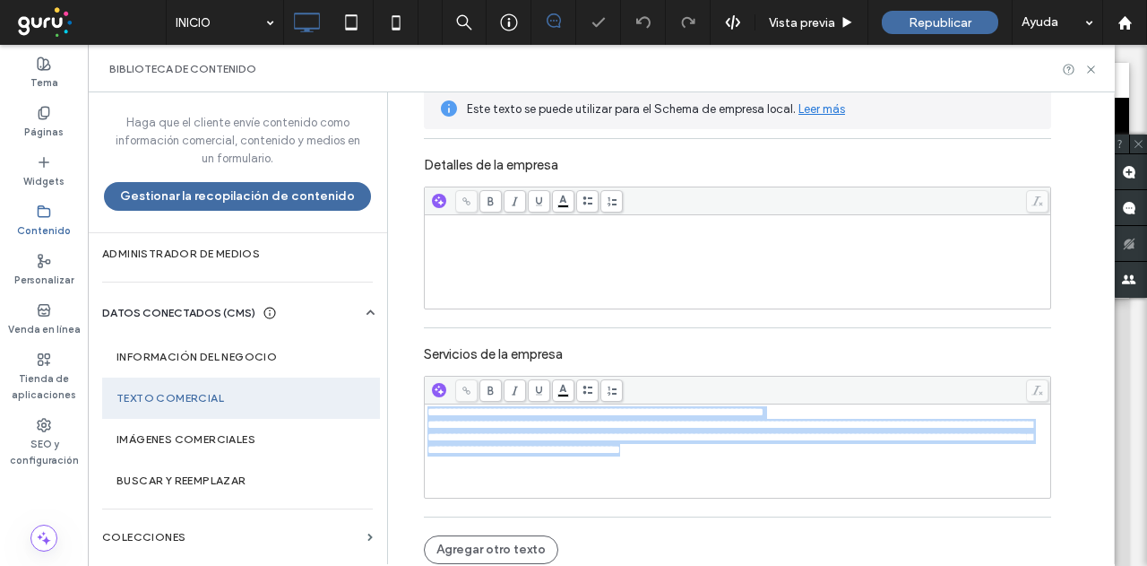
drag, startPoint x: 972, startPoint y: 459, endPoint x: 276, endPoint y: 287, distance: 717.3
click at [276, 287] on div "**********" at bounding box center [601, 327] width 1027 height 471
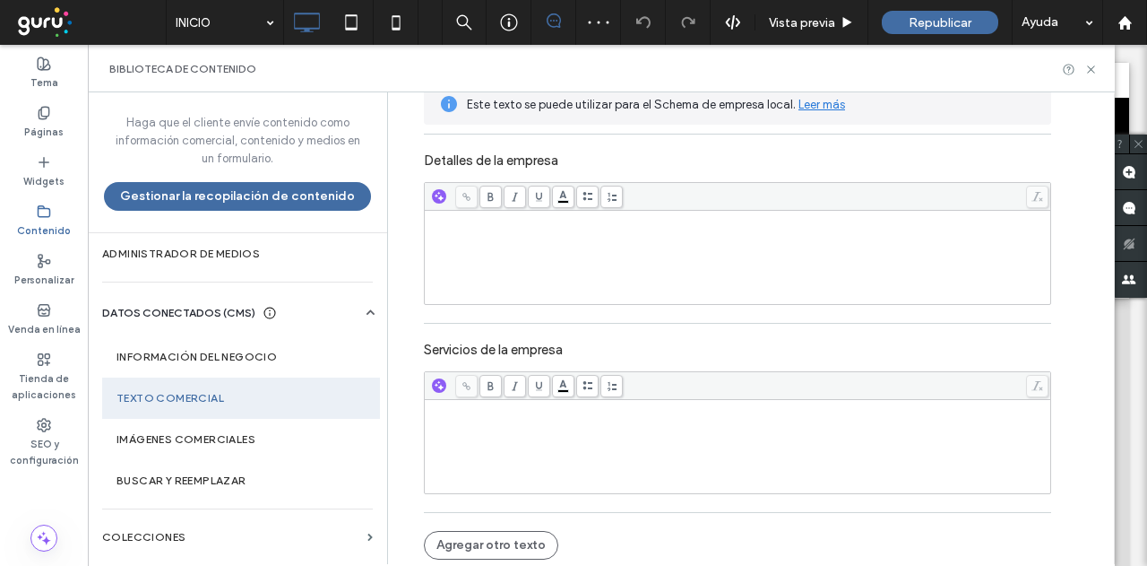
scroll to position [364, 0]
click at [246, 429] on section "Imágenes comerciales" at bounding box center [241, 439] width 278 height 41
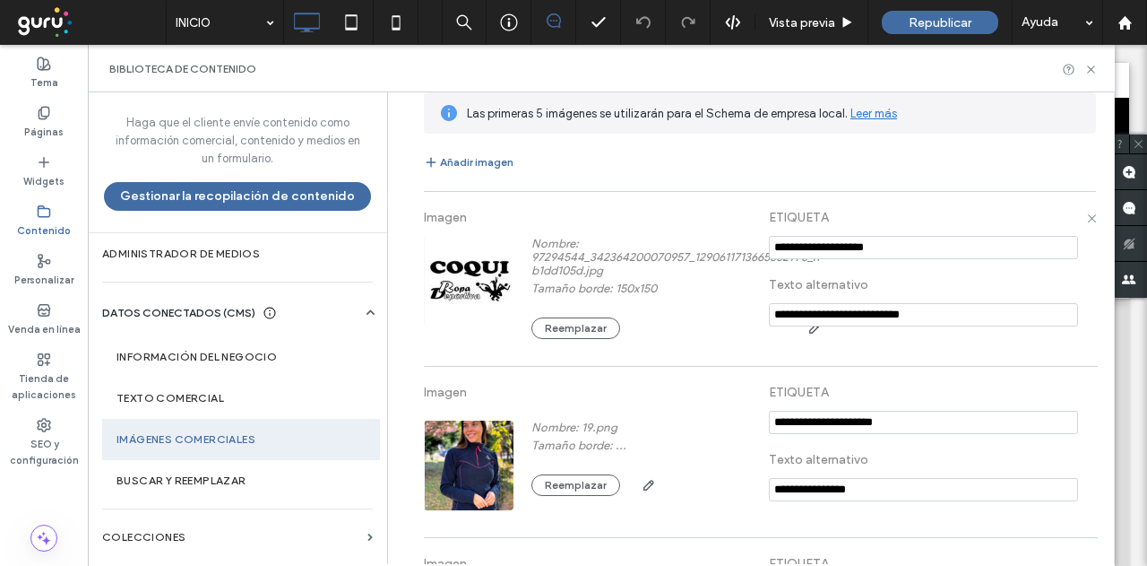
scroll to position [90, 0]
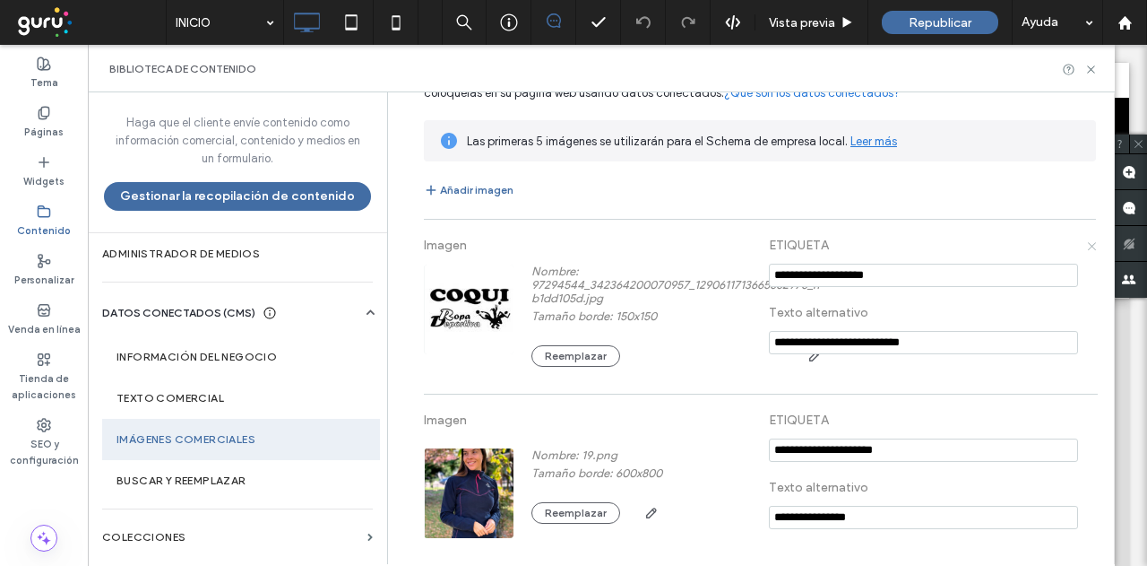
click at [1086, 241] on icon at bounding box center [1091, 245] width 10 height 10
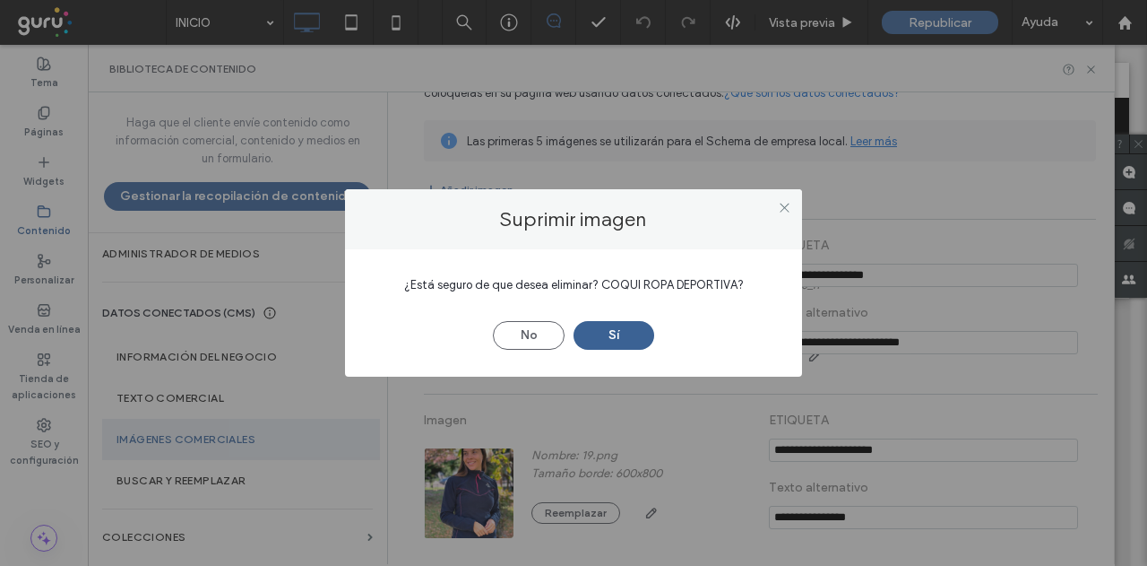
click at [593, 337] on button "Sí" at bounding box center [614, 335] width 81 height 29
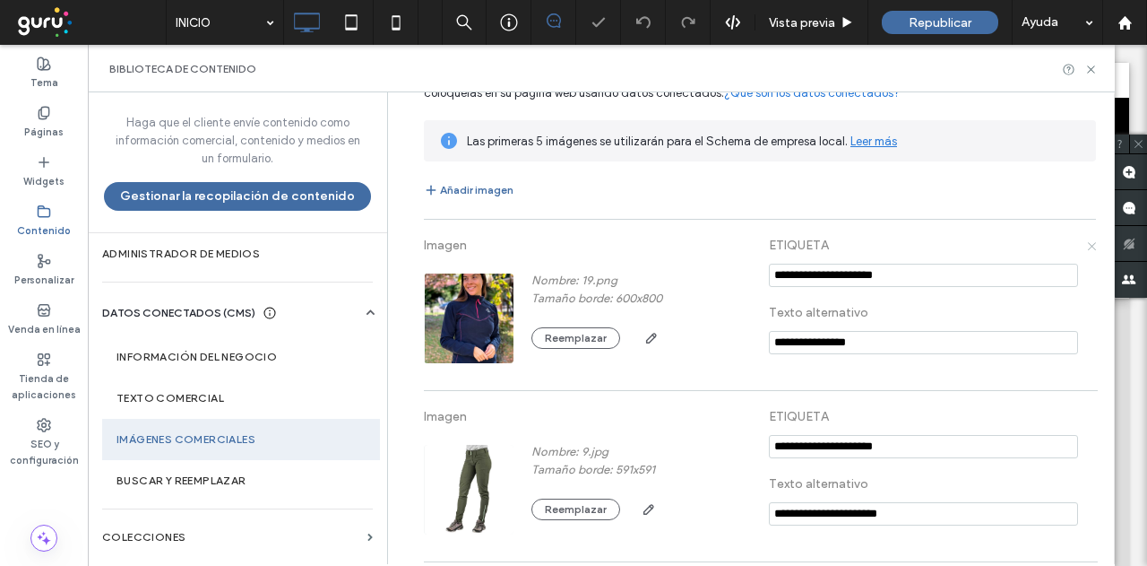
click at [1086, 244] on icon at bounding box center [1091, 245] width 10 height 10
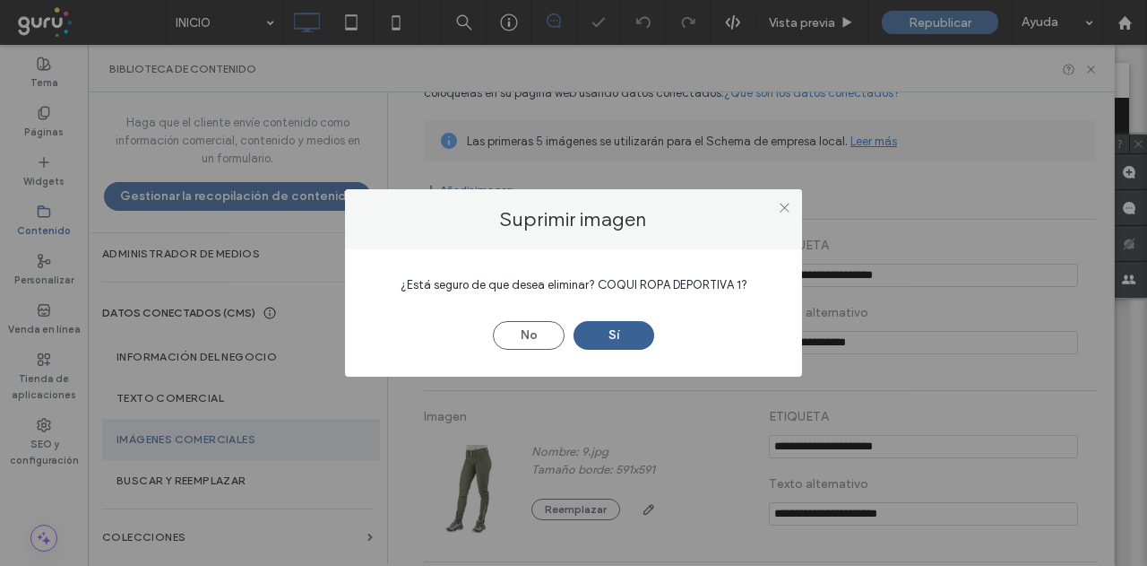
click at [626, 325] on button "Sí" at bounding box center [614, 335] width 81 height 29
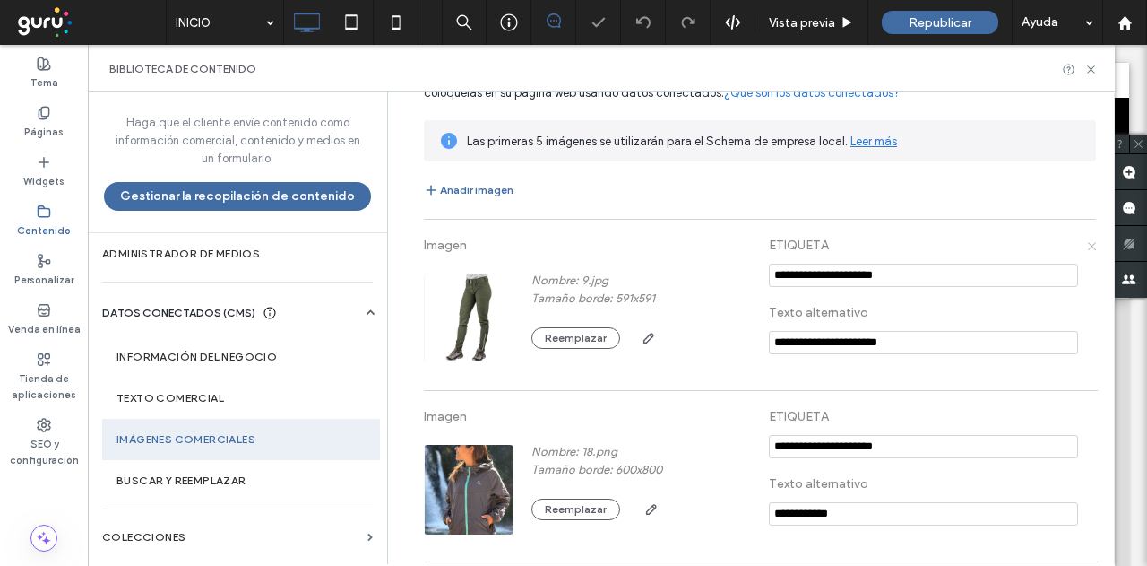
click at [1086, 245] on icon at bounding box center [1091, 245] width 10 height 10
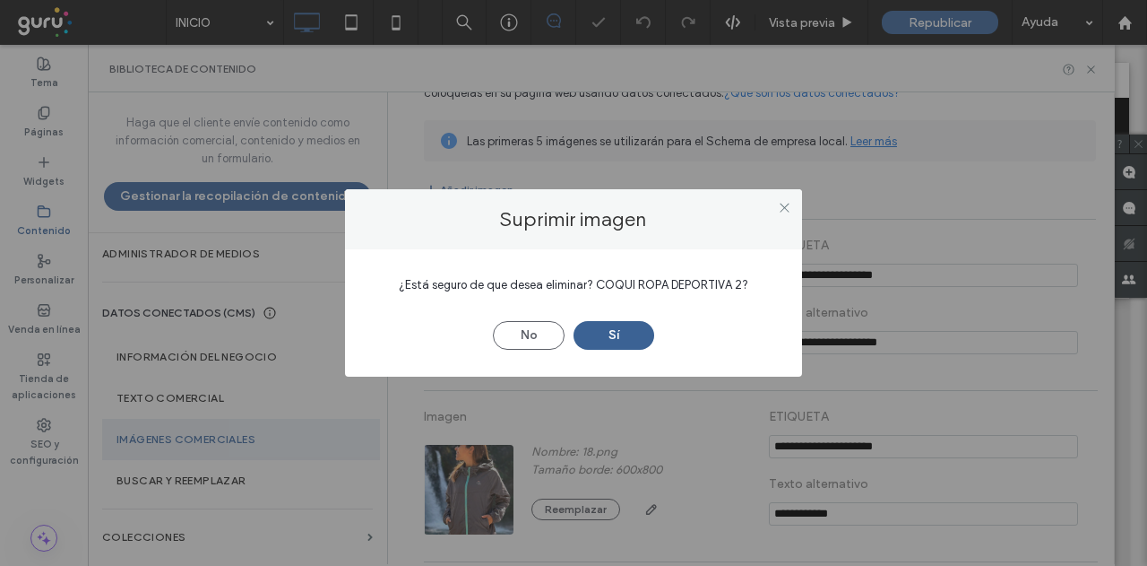
click at [597, 342] on button "Sí" at bounding box center [614, 335] width 81 height 29
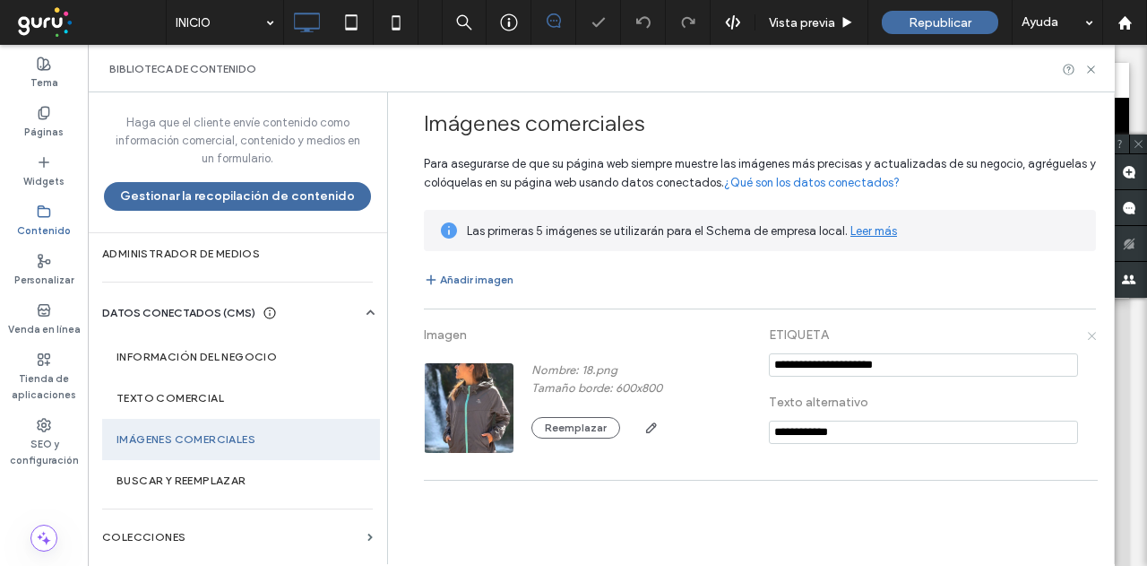
click at [1091, 332] on icon at bounding box center [1091, 335] width 10 height 10
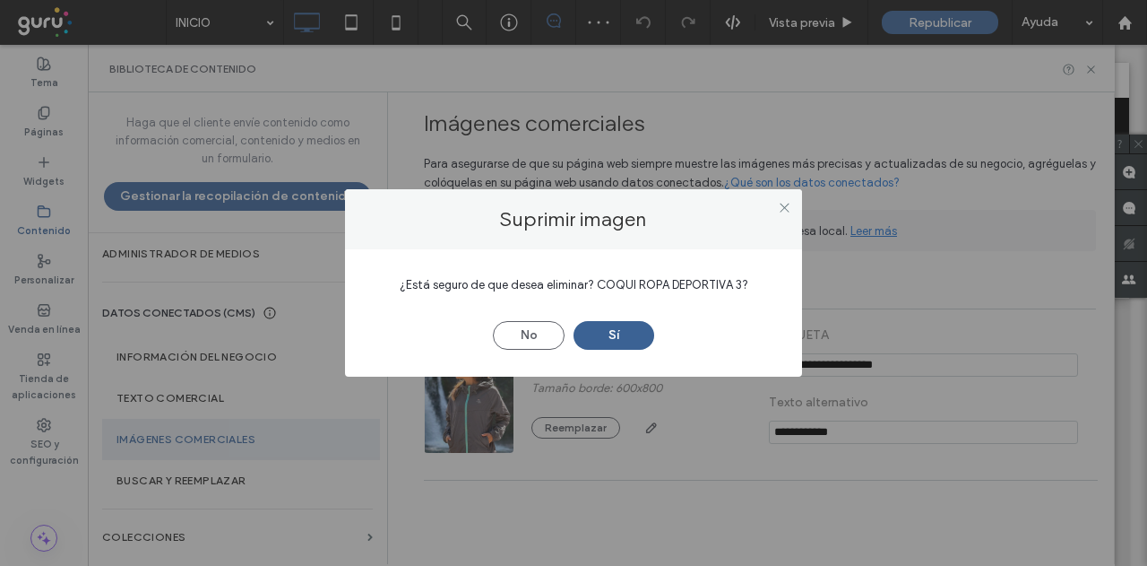
click at [633, 329] on button "Sí" at bounding box center [614, 335] width 81 height 29
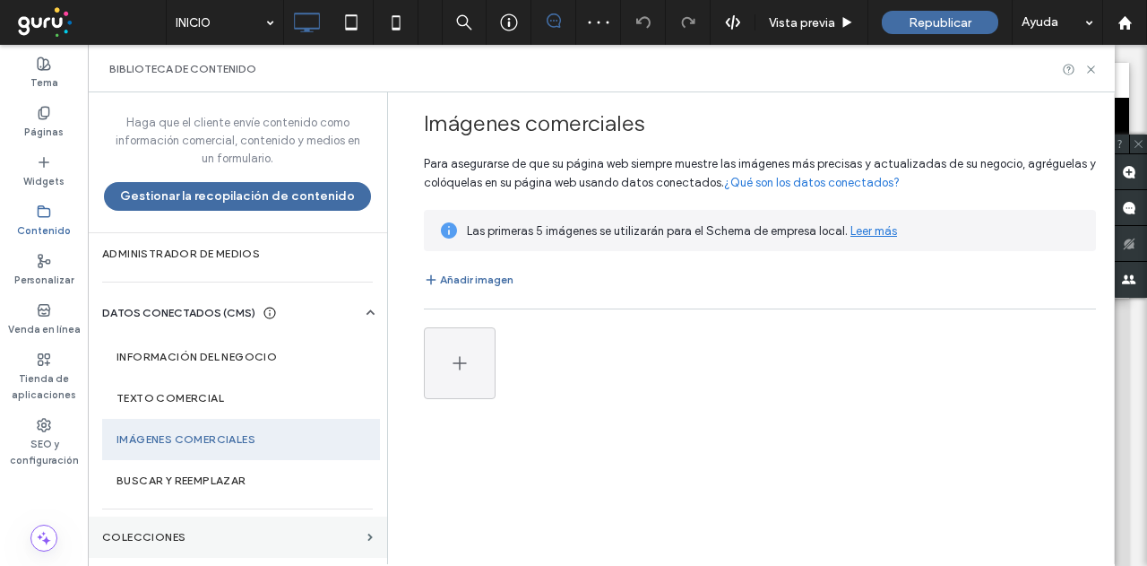
click at [203, 531] on label "COLECCIONES" at bounding box center [231, 537] width 258 height 13
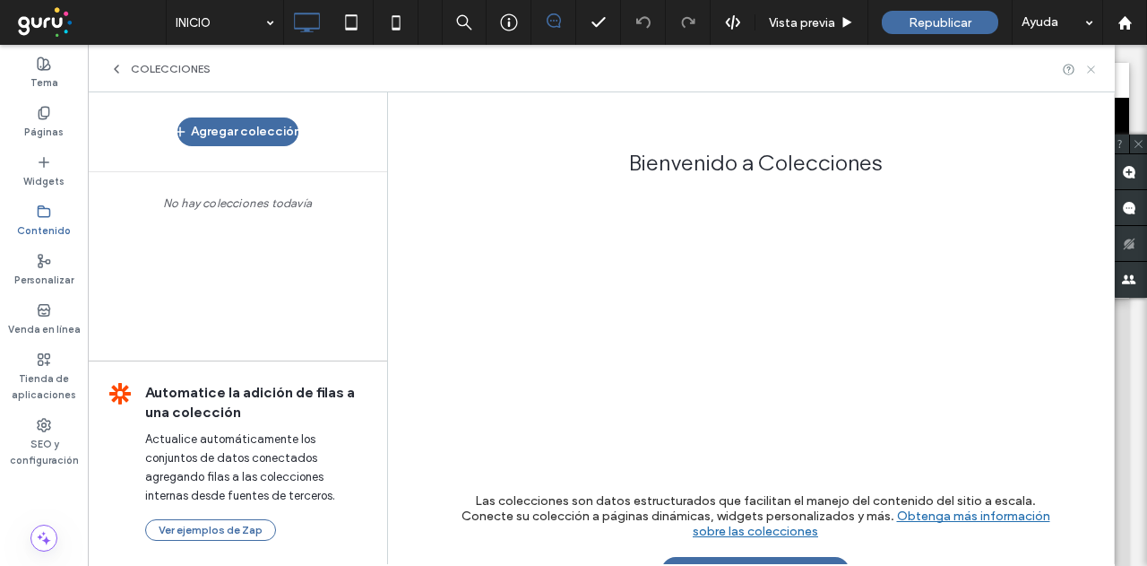
click at [1093, 73] on icon at bounding box center [1090, 69] width 13 height 13
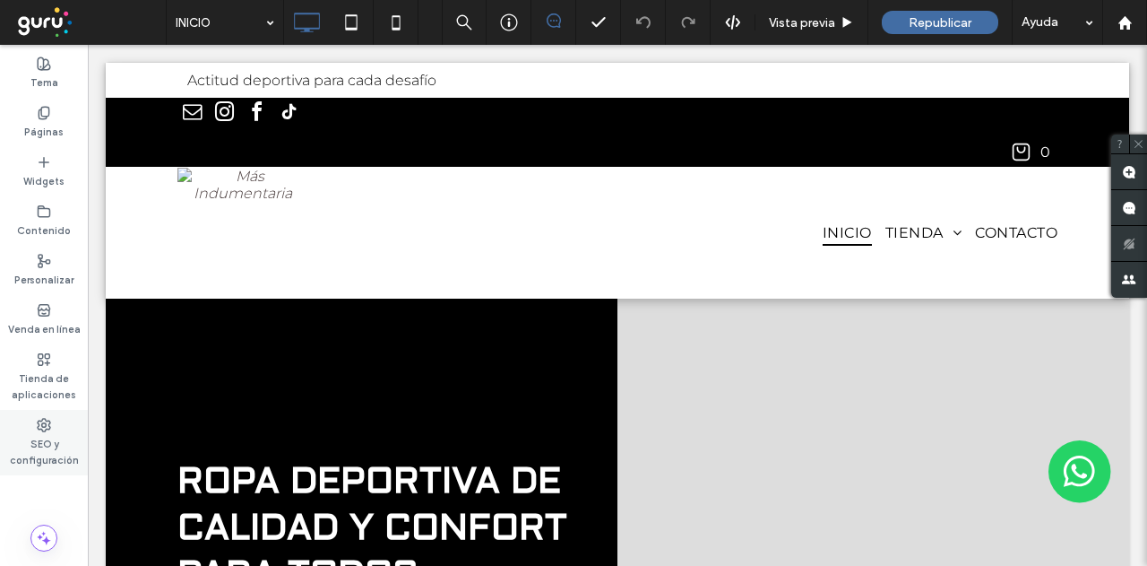
click at [29, 428] on div "SEO y configuración" at bounding box center [44, 442] width 88 height 65
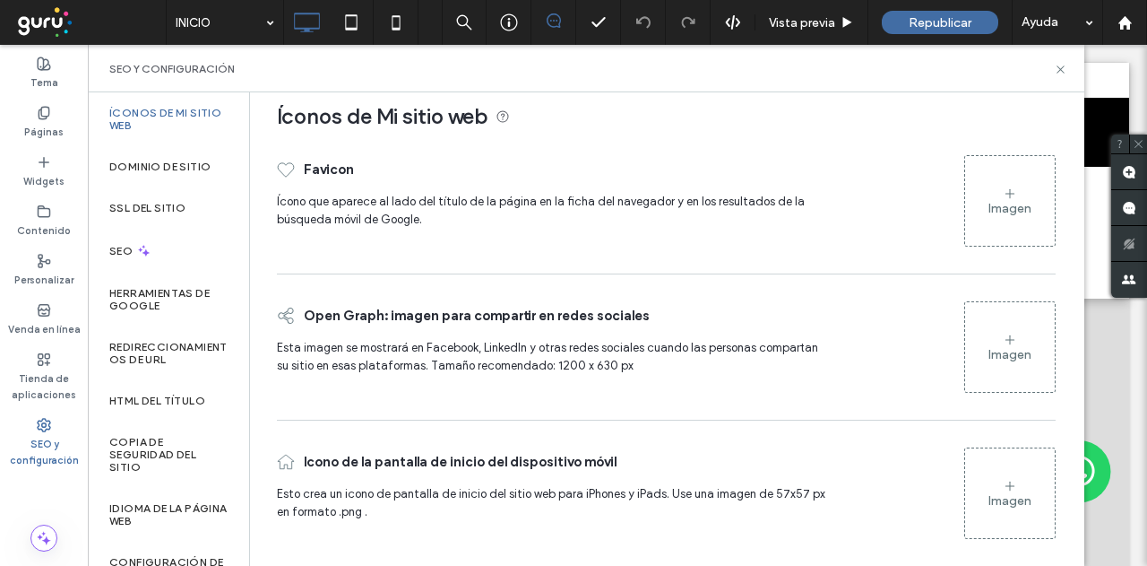
scroll to position [28, 0]
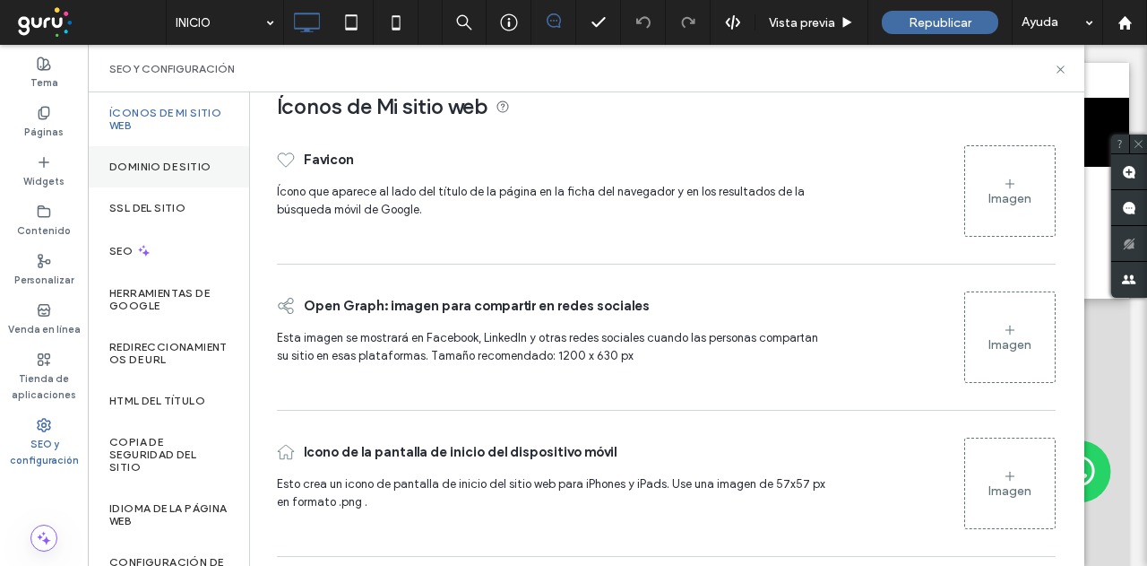
click at [198, 169] on label "Dominio de sitio" at bounding box center [159, 166] width 101 height 13
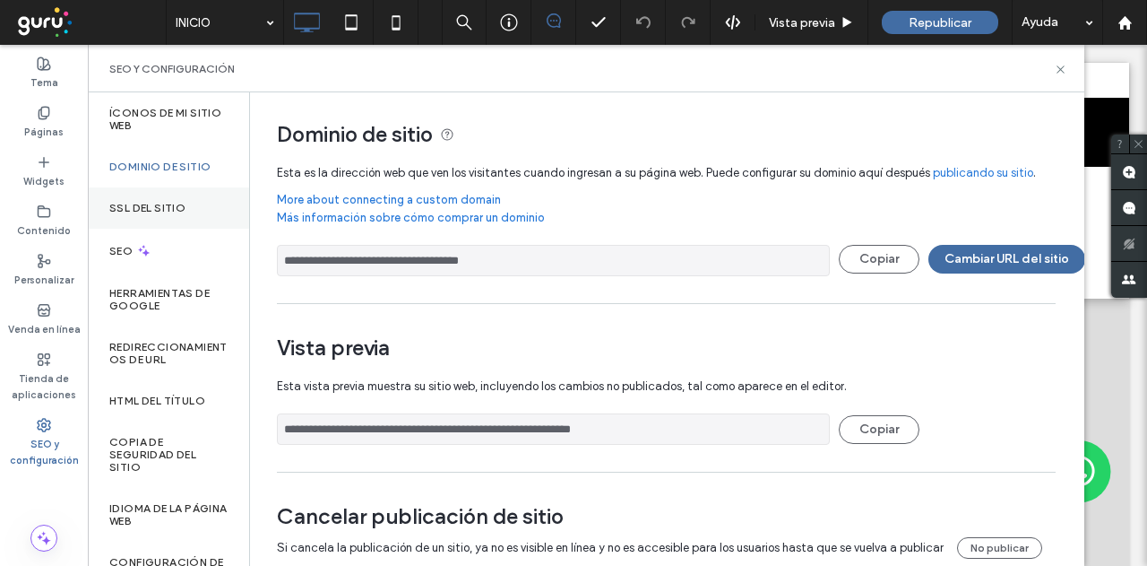
click at [172, 204] on label "SSL del sitio" at bounding box center [147, 208] width 76 height 13
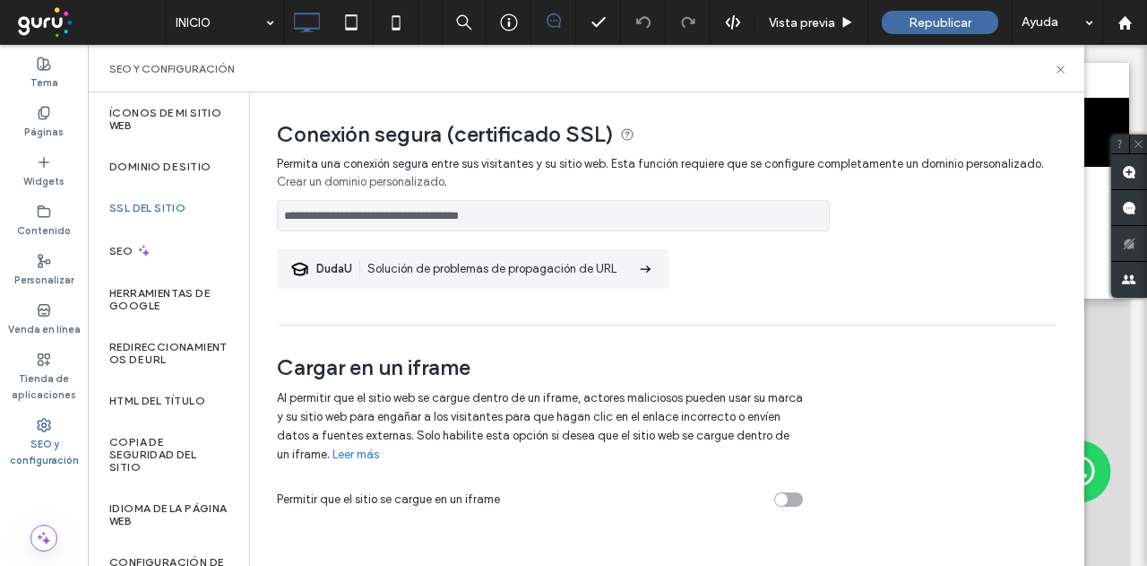
click at [186, 176] on div at bounding box center [573, 283] width 1147 height 566
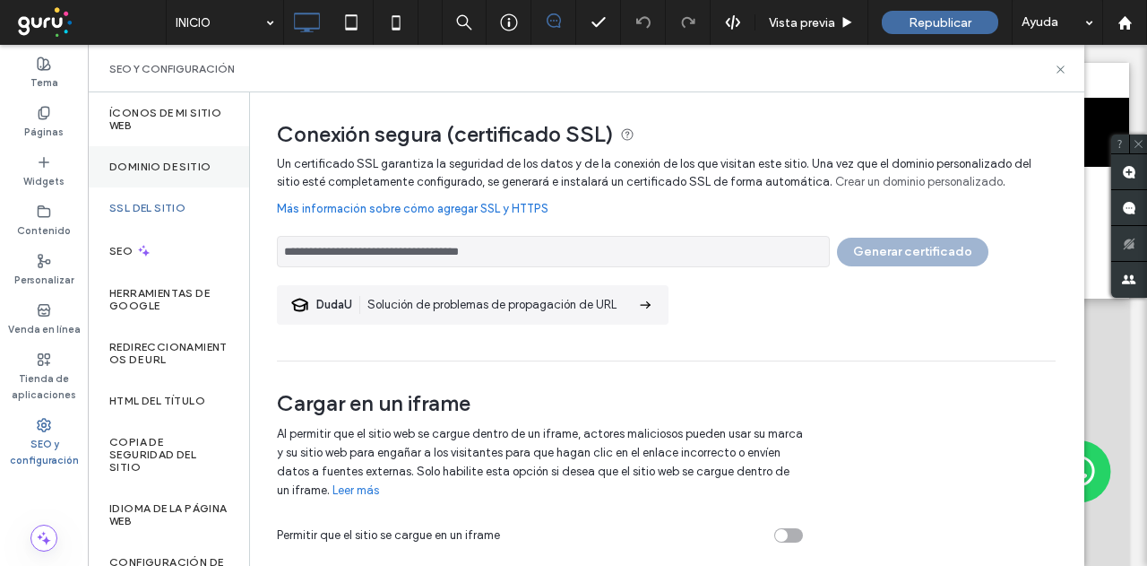
click at [190, 173] on div "Dominio de sitio" at bounding box center [168, 166] width 161 height 41
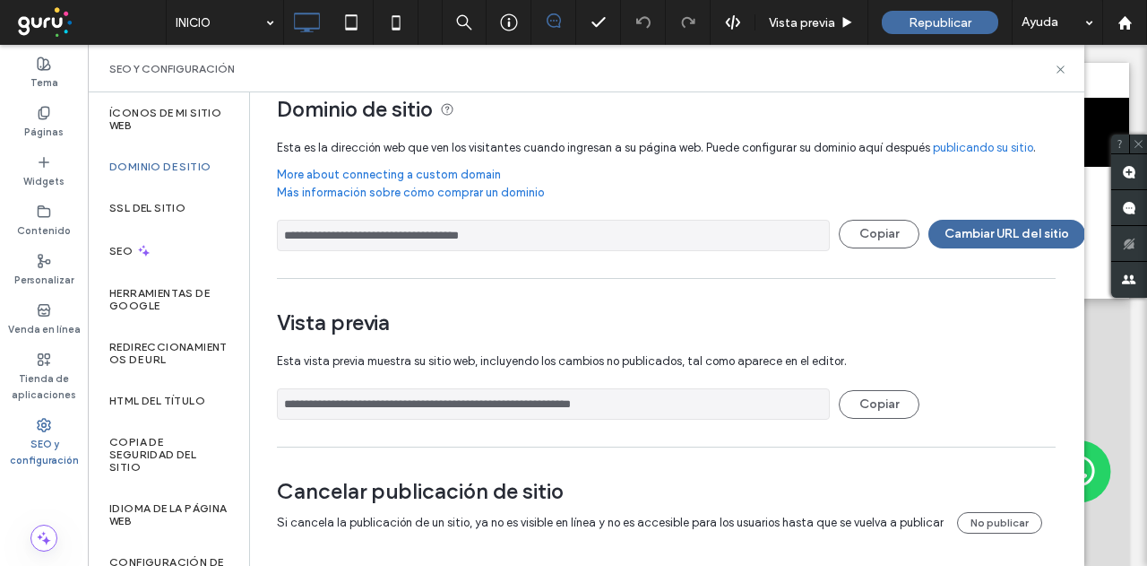
scroll to position [39, 0]
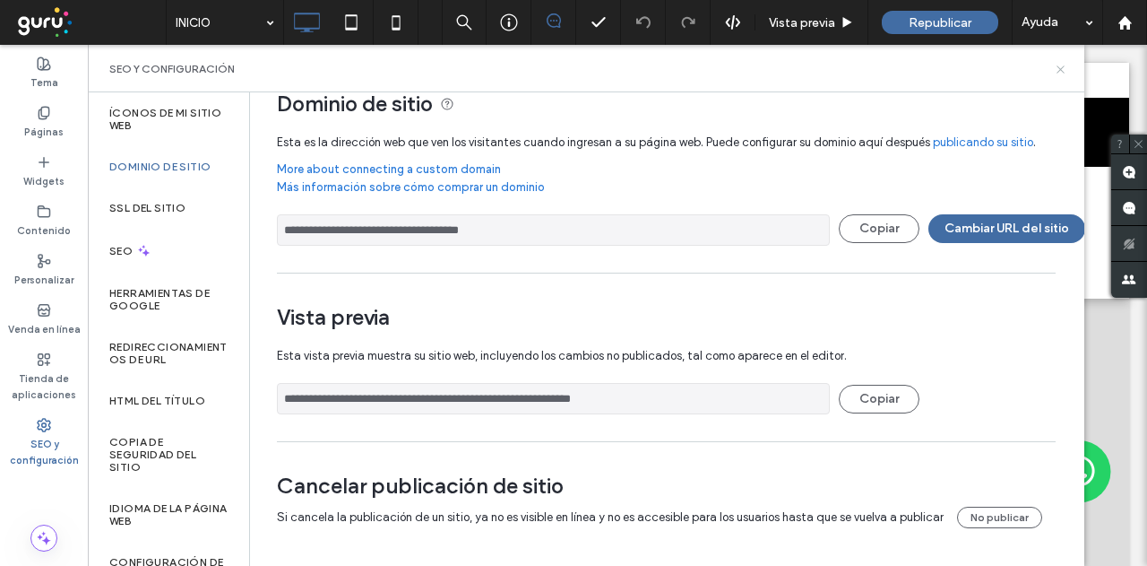
drag, startPoint x: 1059, startPoint y: 71, endPoint x: 844, endPoint y: 56, distance: 215.6
click at [1059, 71] on icon at bounding box center [1060, 69] width 13 height 13
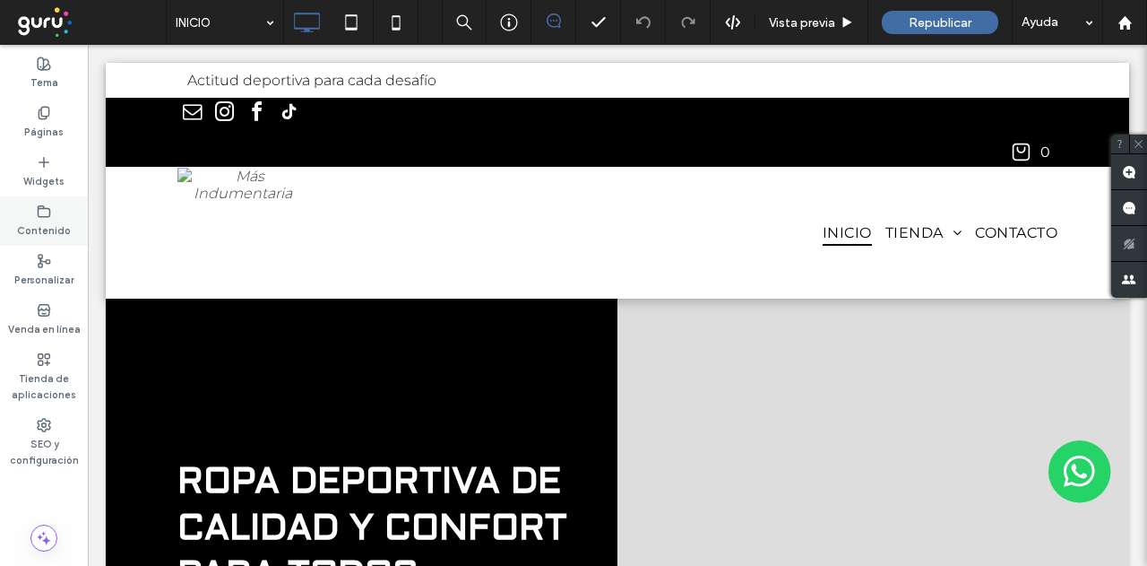
click at [47, 212] on icon at bounding box center [44, 211] width 14 height 14
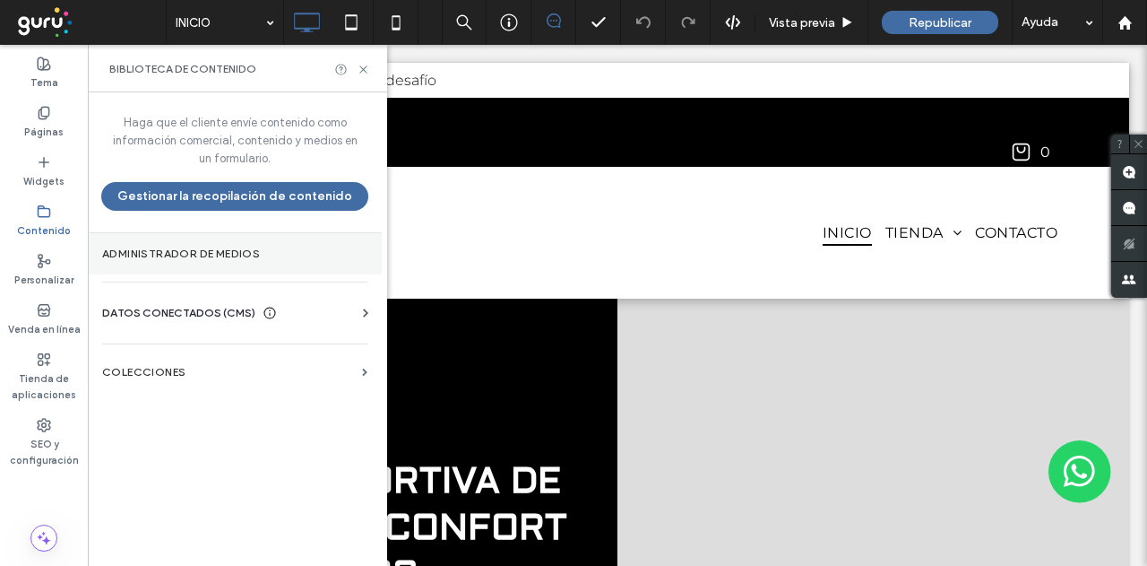
click at [199, 255] on label "Administrador de medios" at bounding box center [234, 253] width 265 height 13
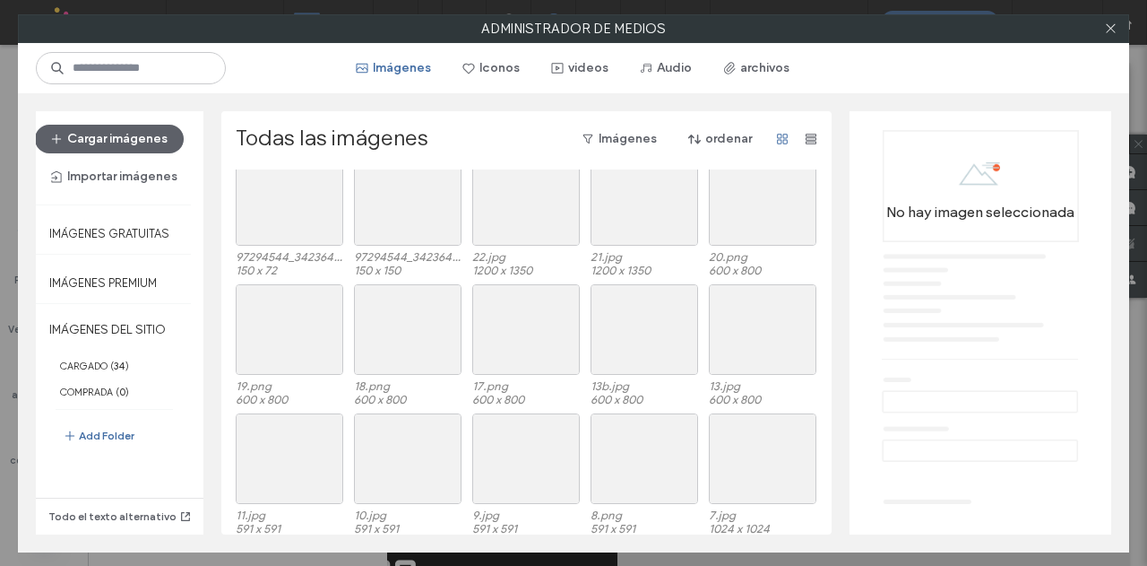
scroll to position [0, 0]
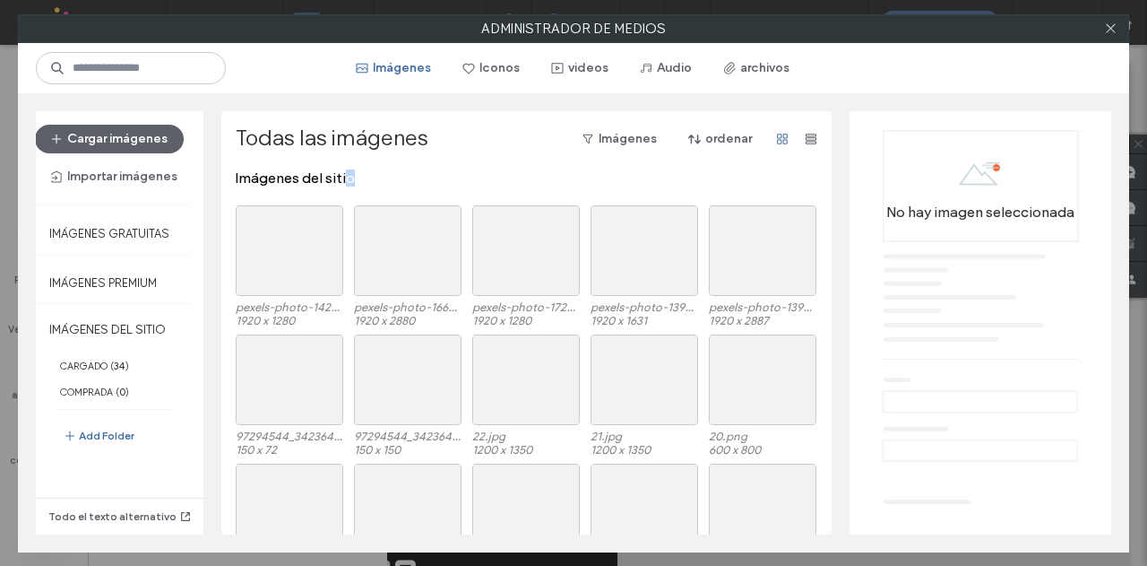
drag, startPoint x: 339, startPoint y: 175, endPoint x: 350, endPoint y: 176, distance: 10.8
click at [350, 176] on div "Imágenes del sitio" at bounding box center [532, 187] width 592 height 36
click at [276, 252] on div "Seleccione" at bounding box center [290, 250] width 108 height 91
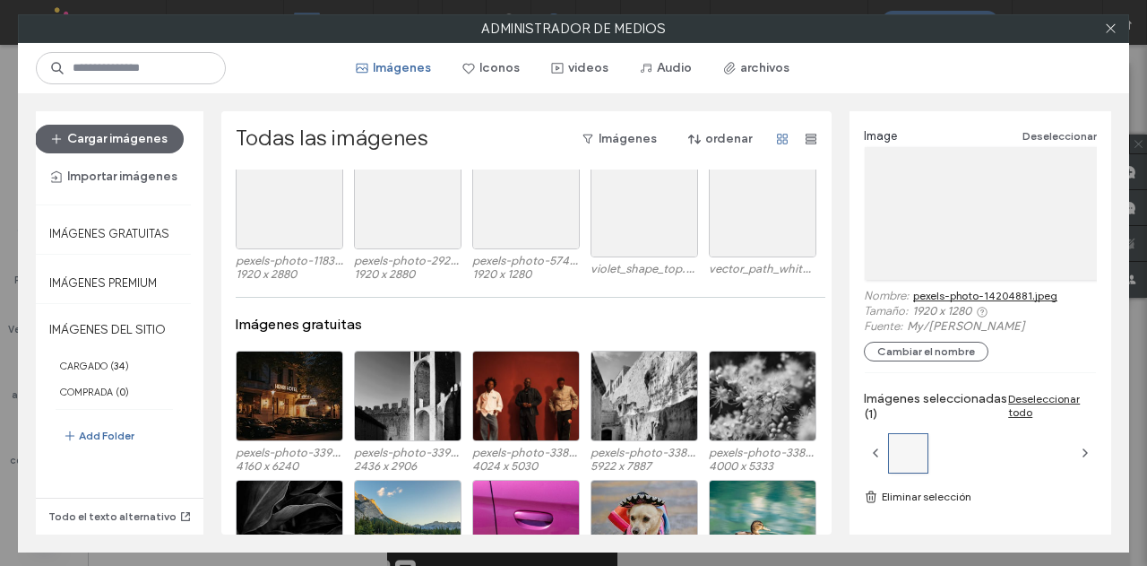
scroll to position [1029, 0]
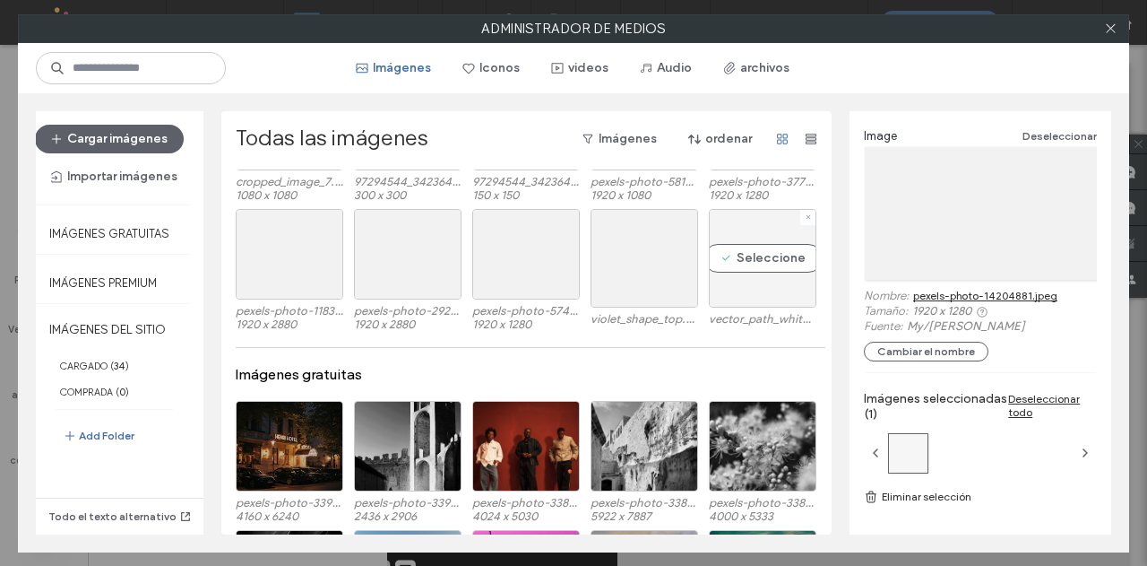
click at [752, 251] on div "Seleccione" at bounding box center [763, 258] width 108 height 99
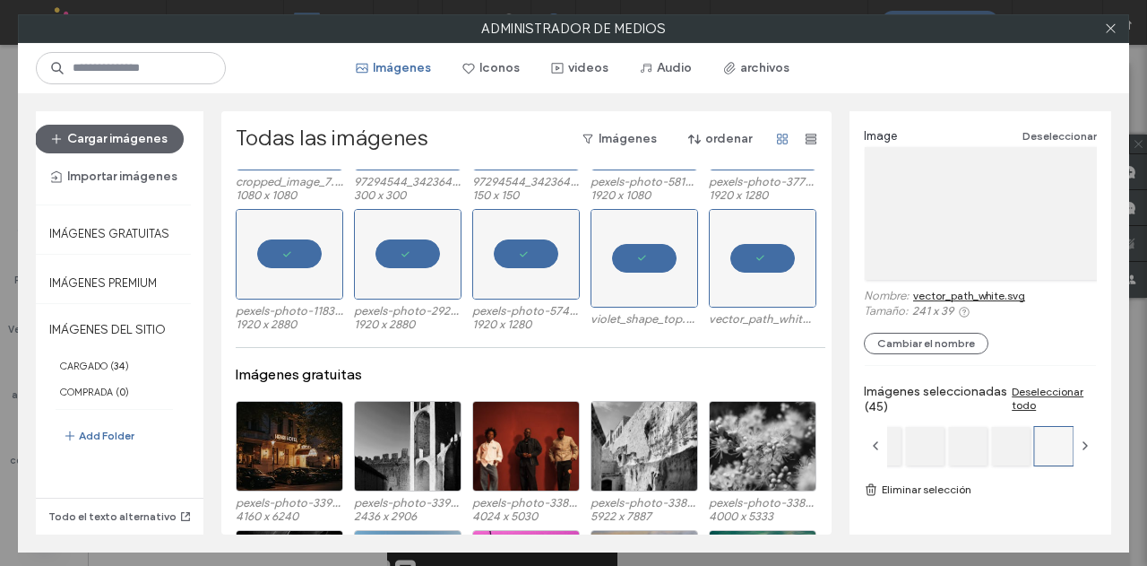
click at [952, 483] on link "Eliminar selección" at bounding box center [980, 489] width 233 height 18
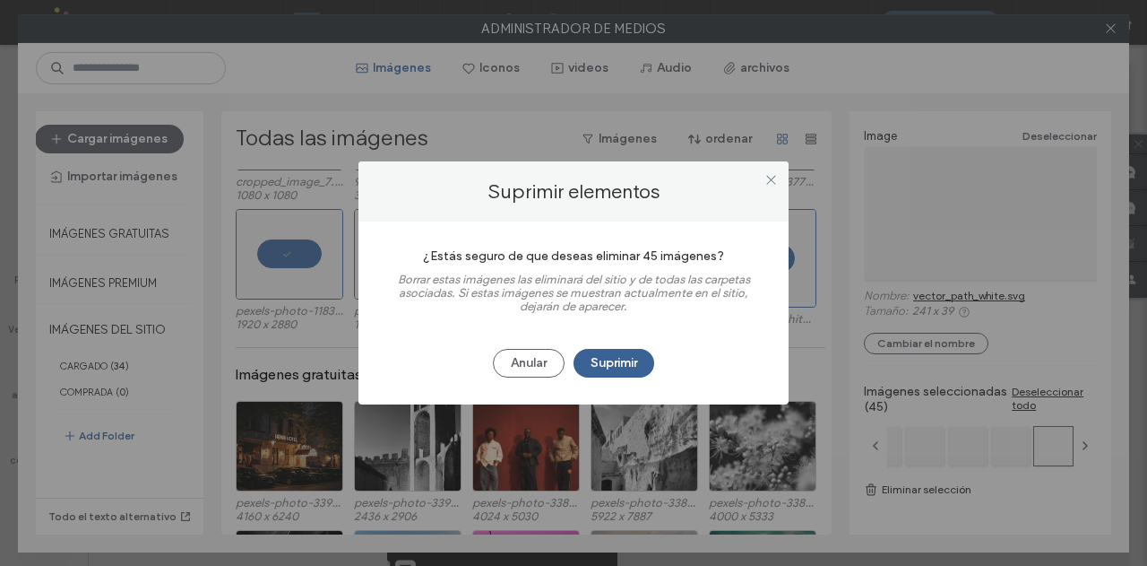
click at [632, 356] on button "Suprimir" at bounding box center [614, 363] width 81 height 29
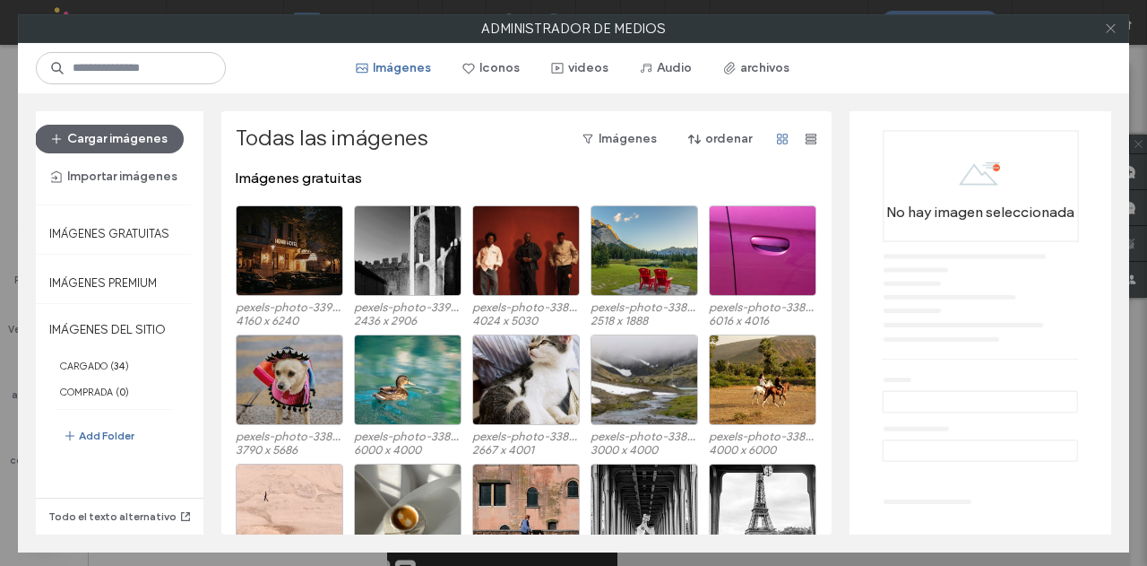
click at [1108, 24] on icon at bounding box center [1110, 28] width 13 height 13
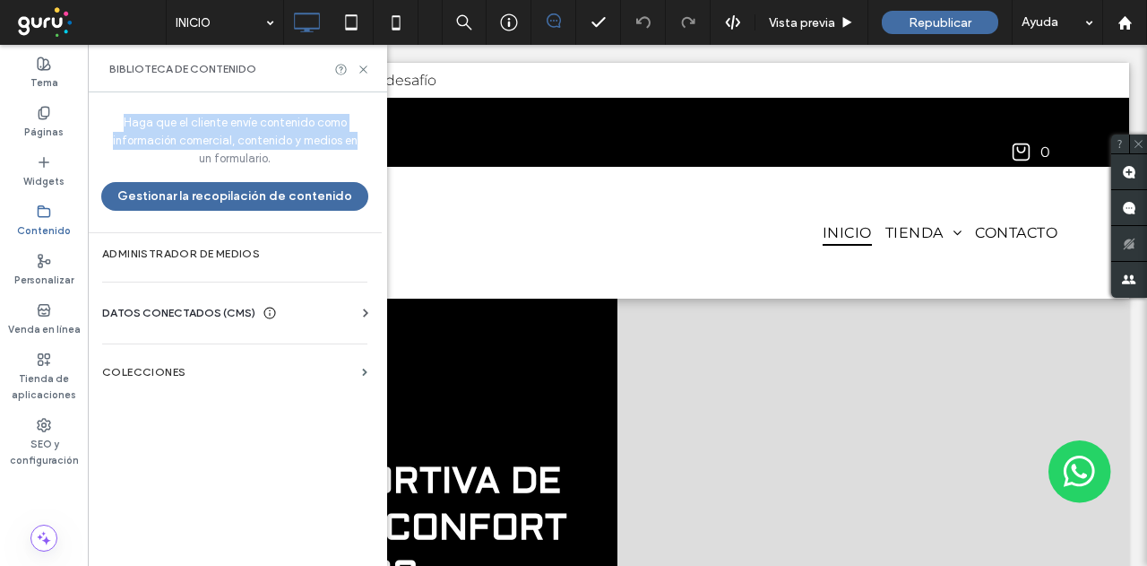
drag, startPoint x: 367, startPoint y: 69, endPoint x: 367, endPoint y: 146, distance: 77.1
click at [367, 146] on div "Biblioteca de contenido Haga que el cliente envíe contenido como información co…" at bounding box center [237, 305] width 299 height 521
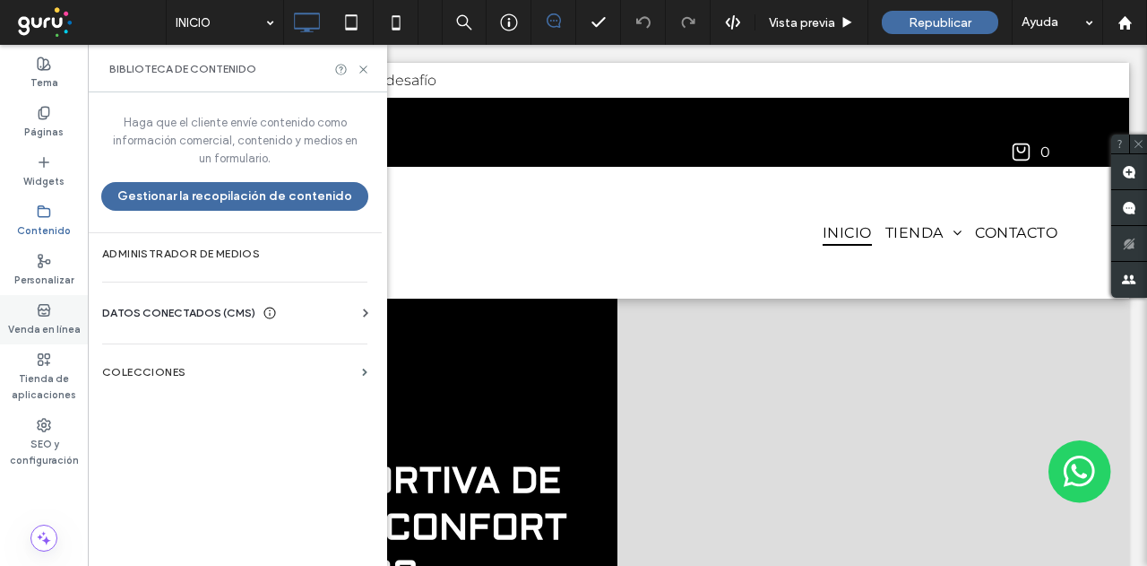
click at [32, 336] on label "Venda en línea" at bounding box center [44, 327] width 73 height 20
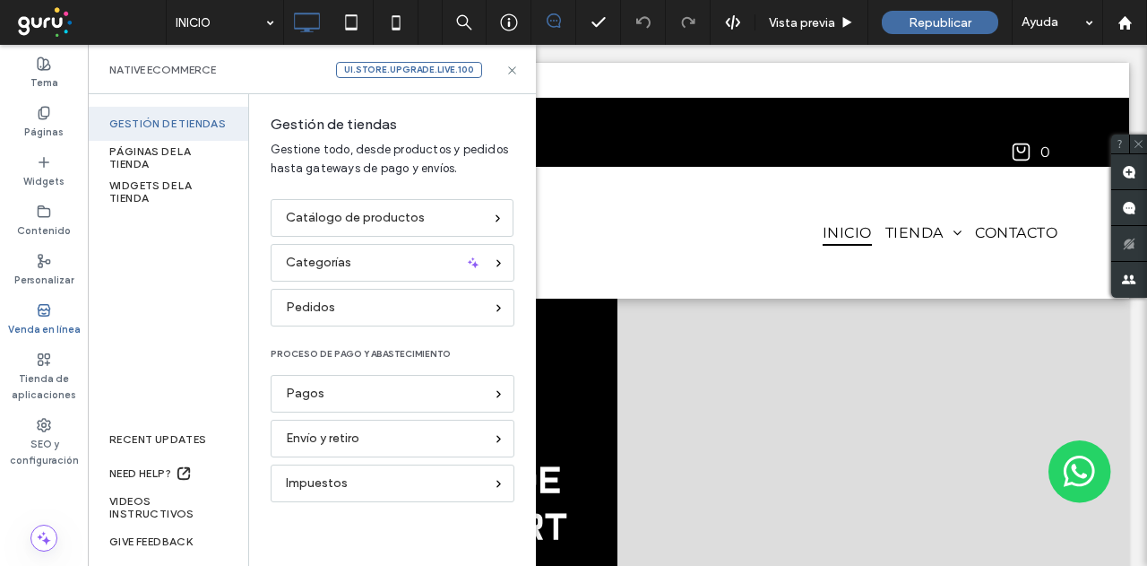
click at [341, 195] on div "Gestión de tiendas Gestione todo, desde productos y pedidos hasta gateways de p…" at bounding box center [392, 157] width 287 height 83
click at [339, 209] on span "Catálogo de productos" at bounding box center [355, 218] width 139 height 20
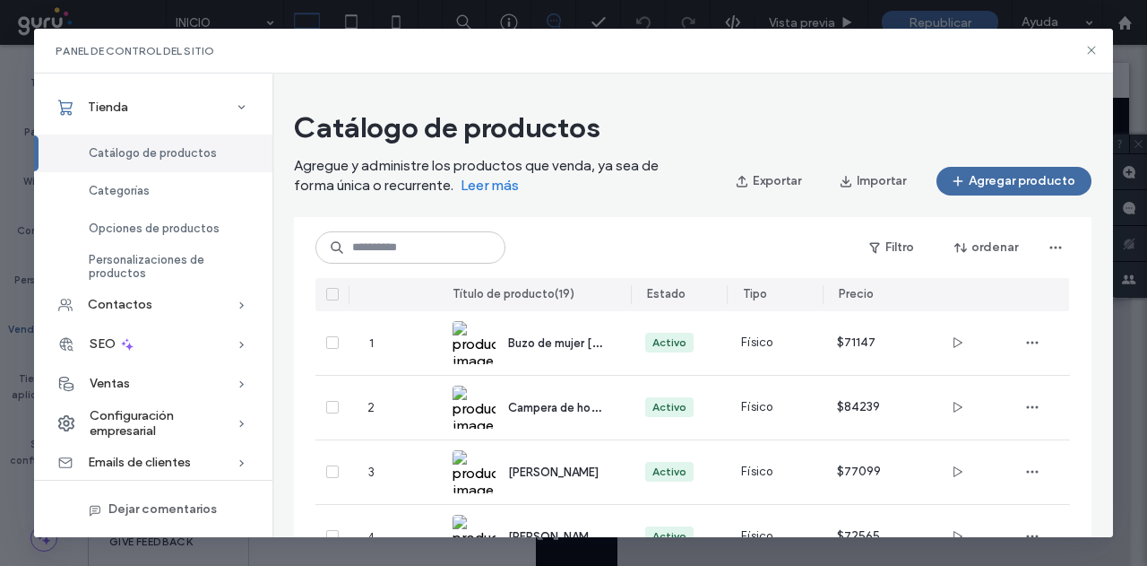
click at [331, 295] on icon at bounding box center [332, 293] width 6 height 5
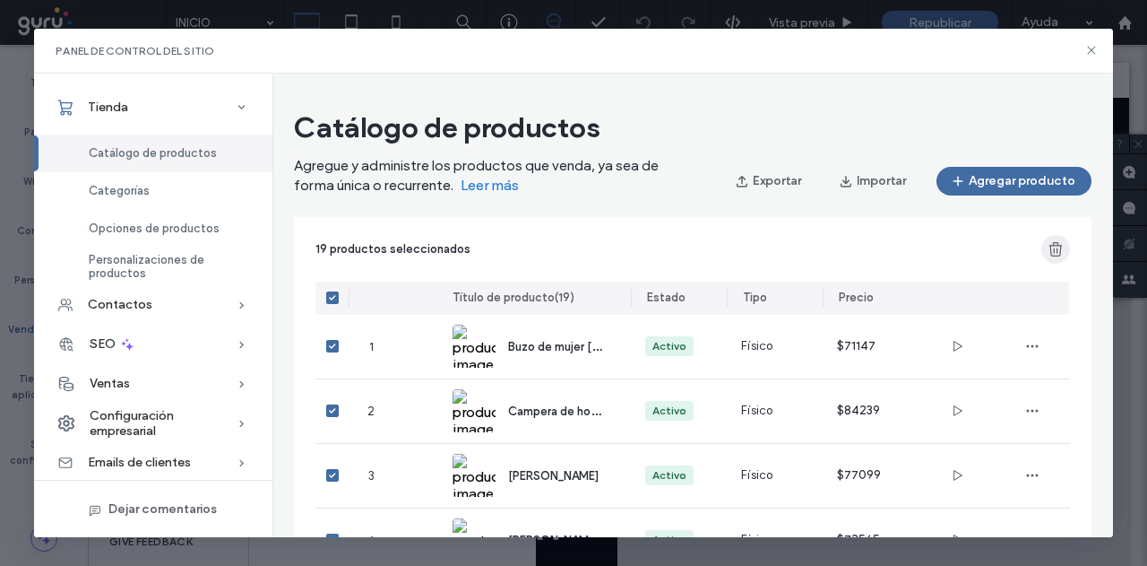
click at [1045, 248] on span "button" at bounding box center [1055, 249] width 29 height 29
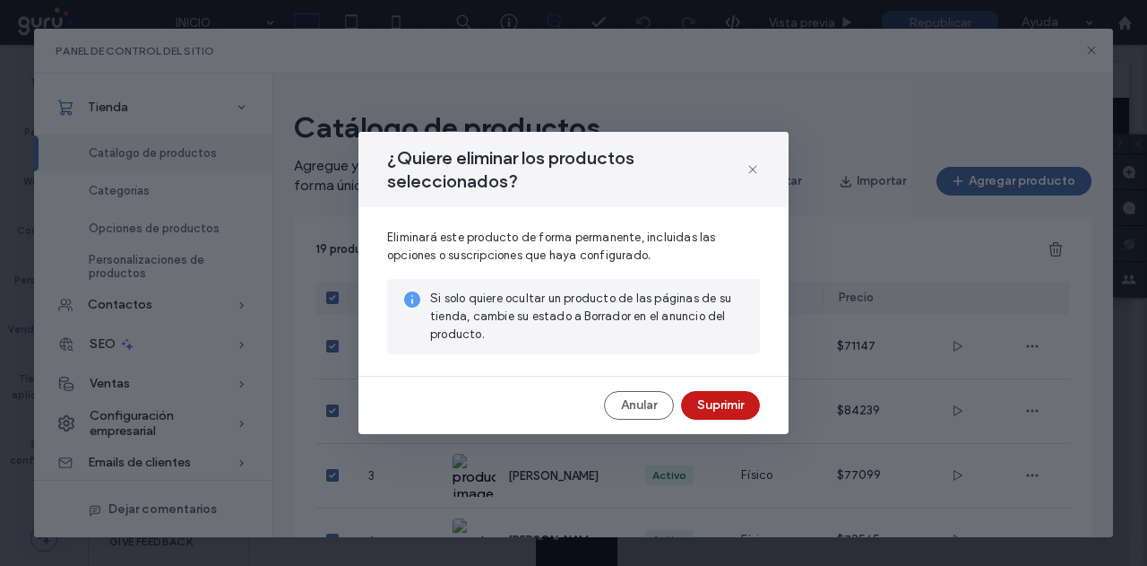
click at [703, 398] on button "Suprimir" at bounding box center [720, 405] width 79 height 29
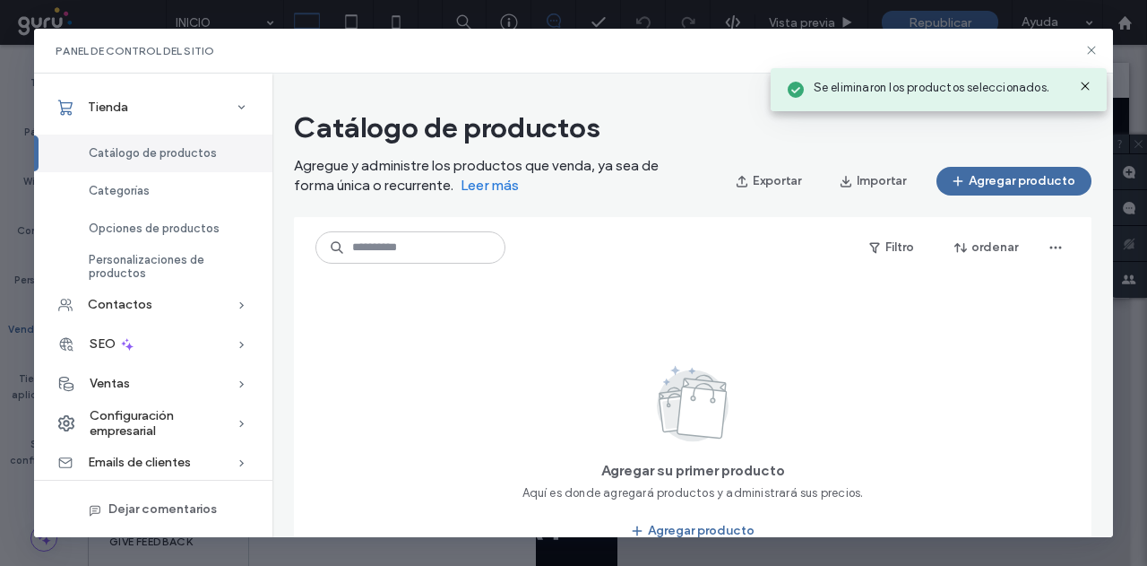
click at [1091, 86] on icon at bounding box center [1085, 86] width 14 height 14
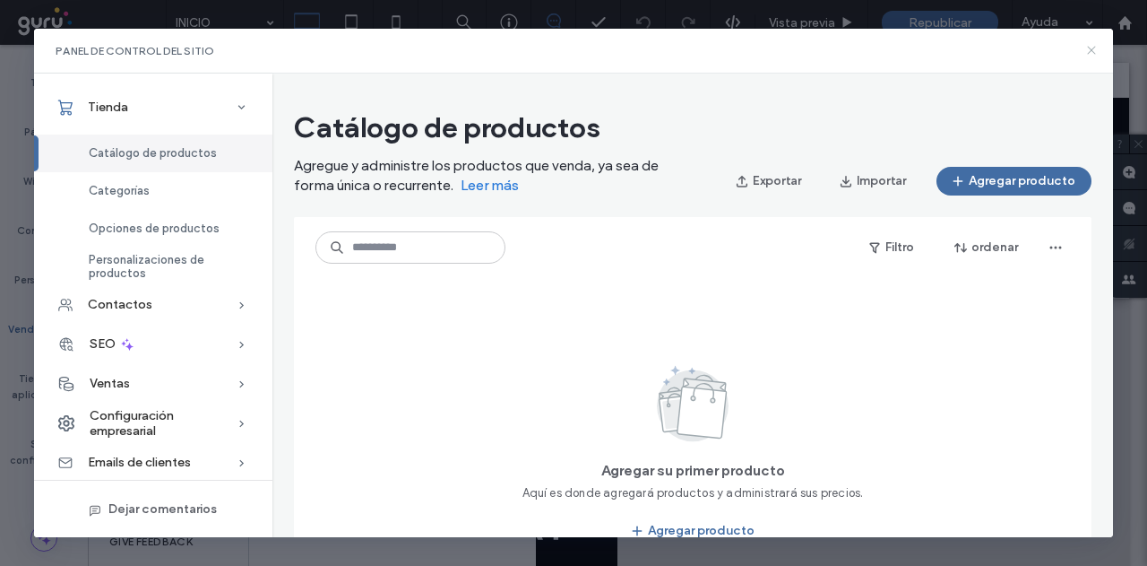
click at [1095, 48] on icon at bounding box center [1091, 50] width 14 height 14
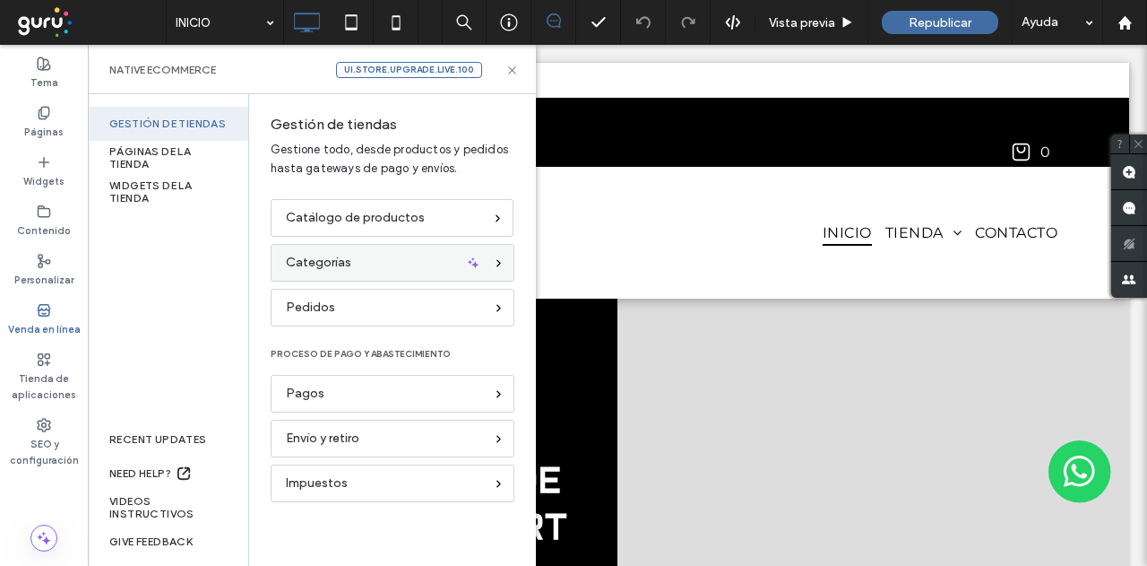
click at [307, 264] on span "Categorías" at bounding box center [318, 263] width 65 height 20
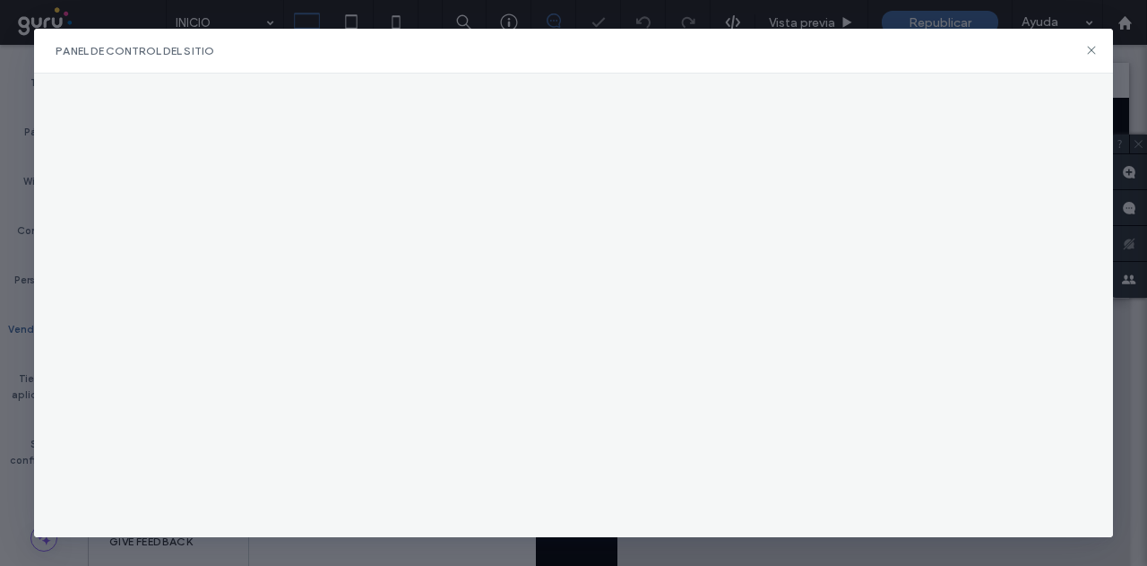
scroll to position [0, 0]
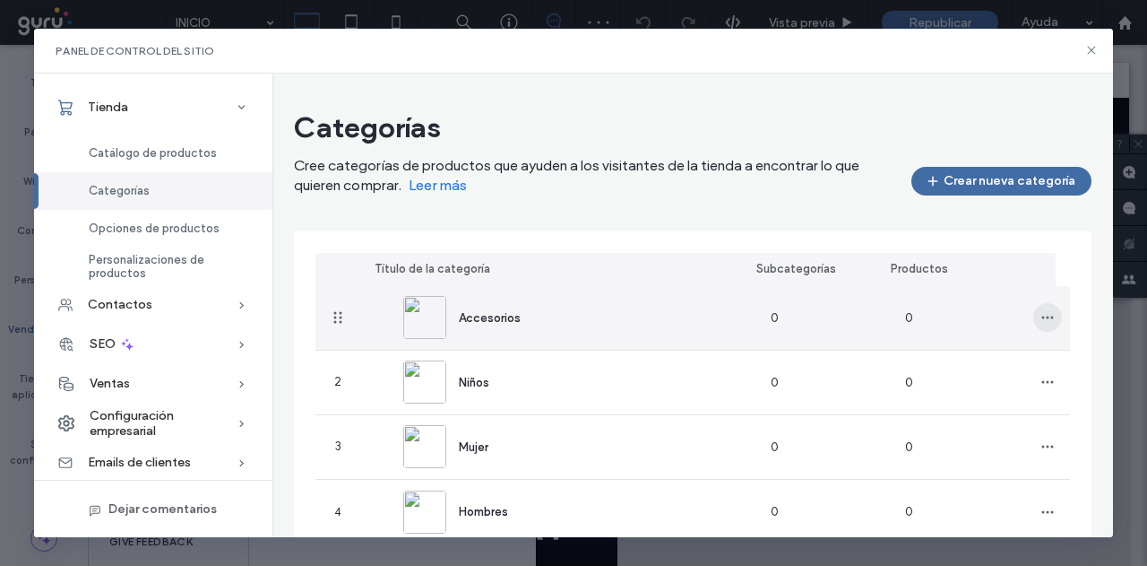
click at [1041, 321] on icon "button" at bounding box center [1048, 317] width 14 height 14
click at [966, 393] on span "Suprimir categoría" at bounding box center [974, 398] width 103 height 18
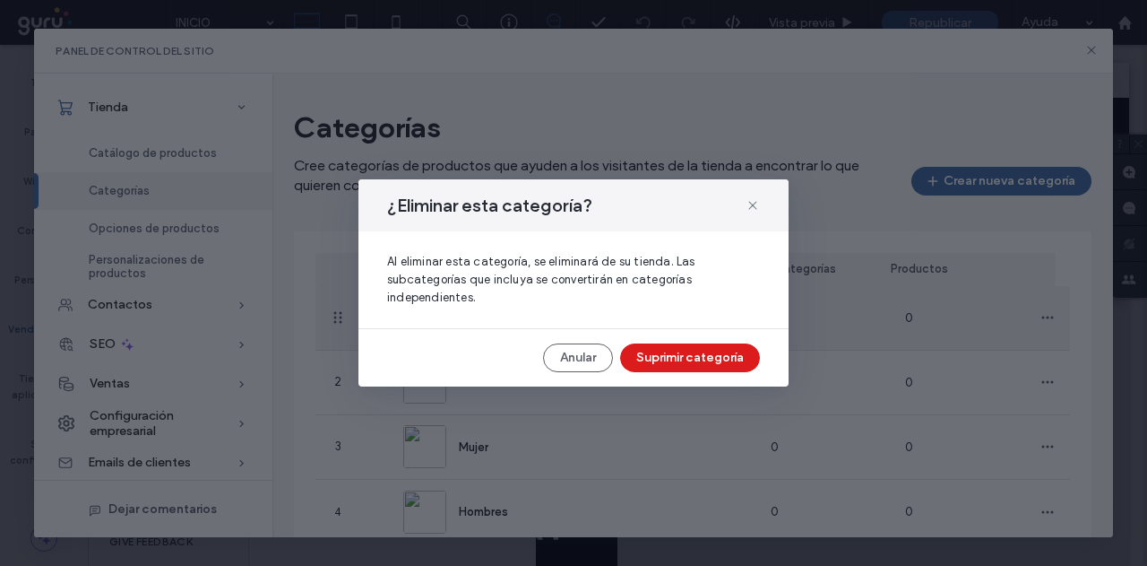
drag, startPoint x: 678, startPoint y: 363, endPoint x: 872, endPoint y: 360, distance: 194.5
click at [678, 364] on button "Suprimir categoría" at bounding box center [690, 357] width 140 height 29
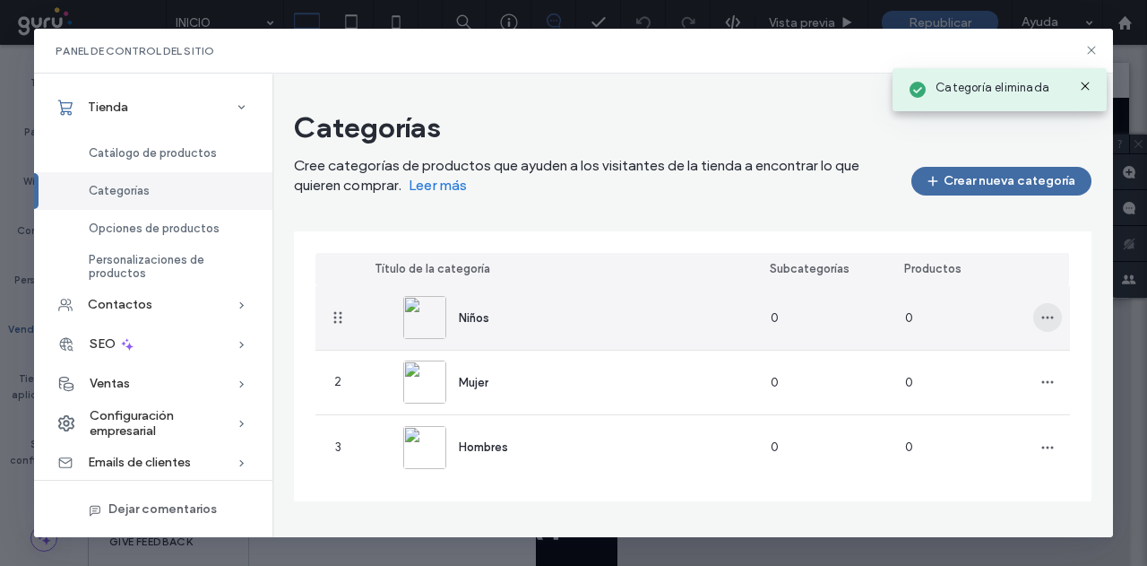
click at [1035, 312] on span "button" at bounding box center [1047, 317] width 29 height 29
click at [951, 393] on span "Suprimir categoría" at bounding box center [988, 398] width 103 height 18
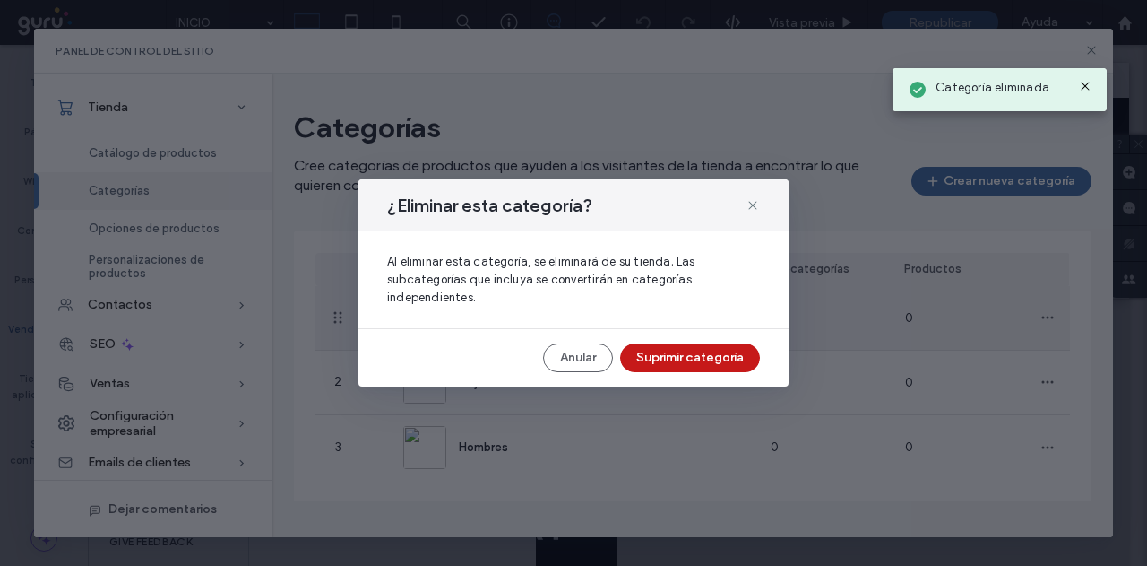
drag, startPoint x: 712, startPoint y: 361, endPoint x: 902, endPoint y: 361, distance: 190.0
click at [712, 361] on button "Suprimir categoría" at bounding box center [690, 357] width 140 height 29
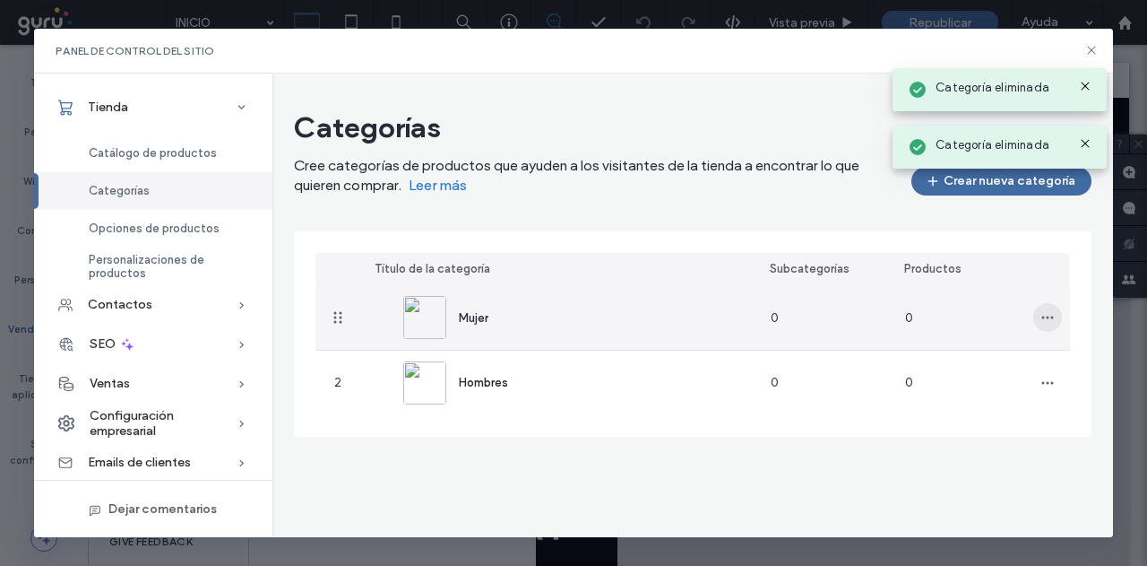
drag, startPoint x: 1050, startPoint y: 320, endPoint x: 998, endPoint y: 328, distance: 52.6
click at [1049, 320] on icon "button" at bounding box center [1048, 317] width 14 height 14
click at [966, 392] on span "Suprimir categoría" at bounding box center [988, 398] width 103 height 18
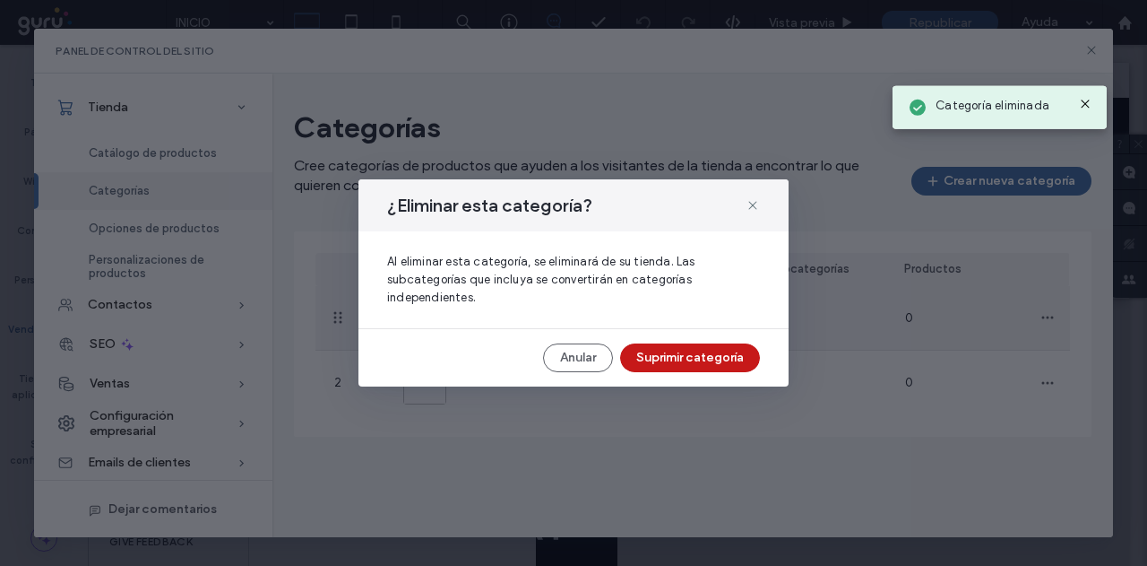
click at [749, 367] on button "Suprimir categoría" at bounding box center [690, 357] width 140 height 29
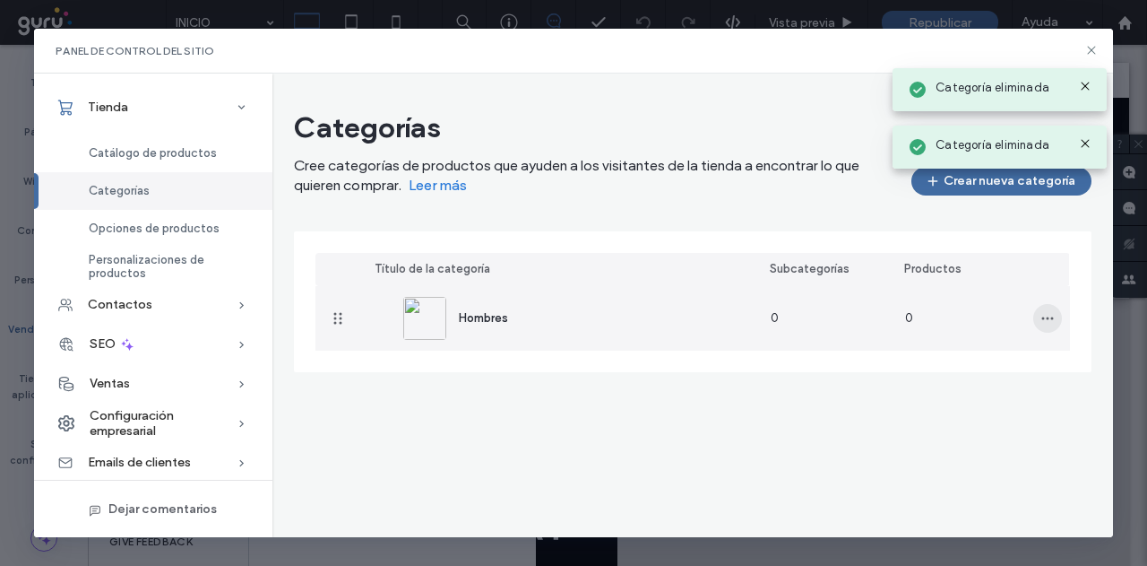
click at [1049, 319] on icon "button" at bounding box center [1048, 318] width 14 height 14
click at [931, 397] on span at bounding box center [927, 399] width 22 height 20
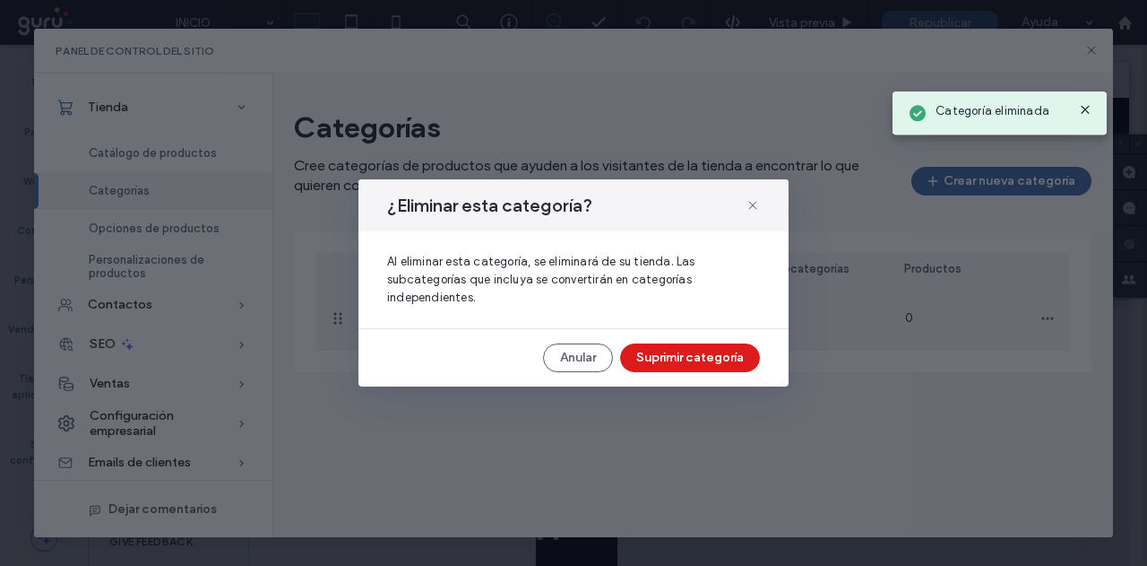
click at [694, 341] on div "¿Eliminar esta categoría? Al eliminar esta categoría, se eliminará de su tienda…" at bounding box center [573, 282] width 430 height 207
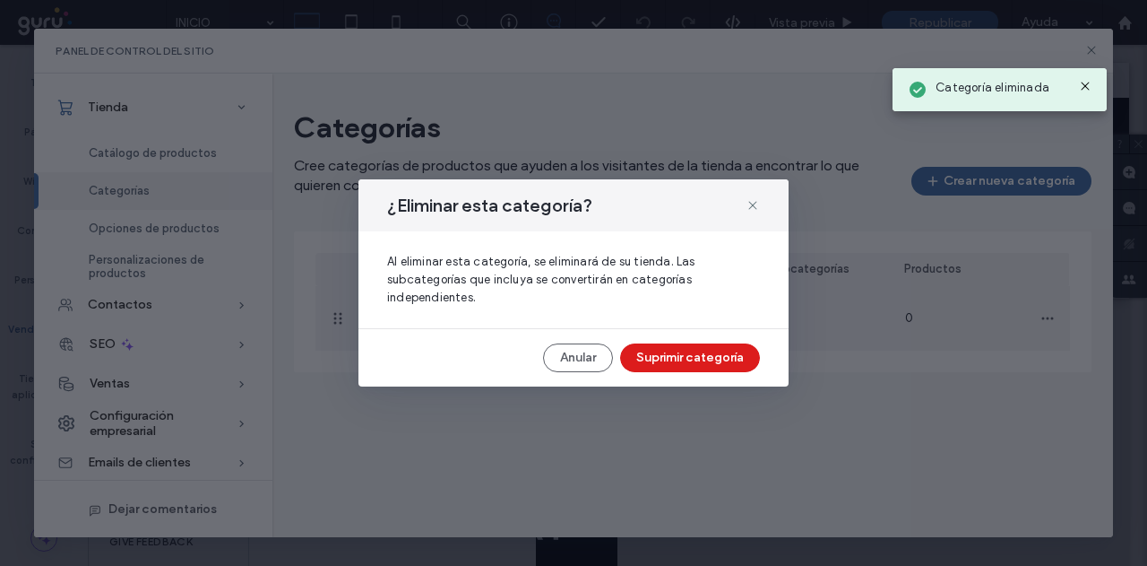
drag, startPoint x: 682, startPoint y: 356, endPoint x: 684, endPoint y: 365, distance: 9.1
click at [684, 365] on button "Suprimir categoría" at bounding box center [690, 357] width 140 height 29
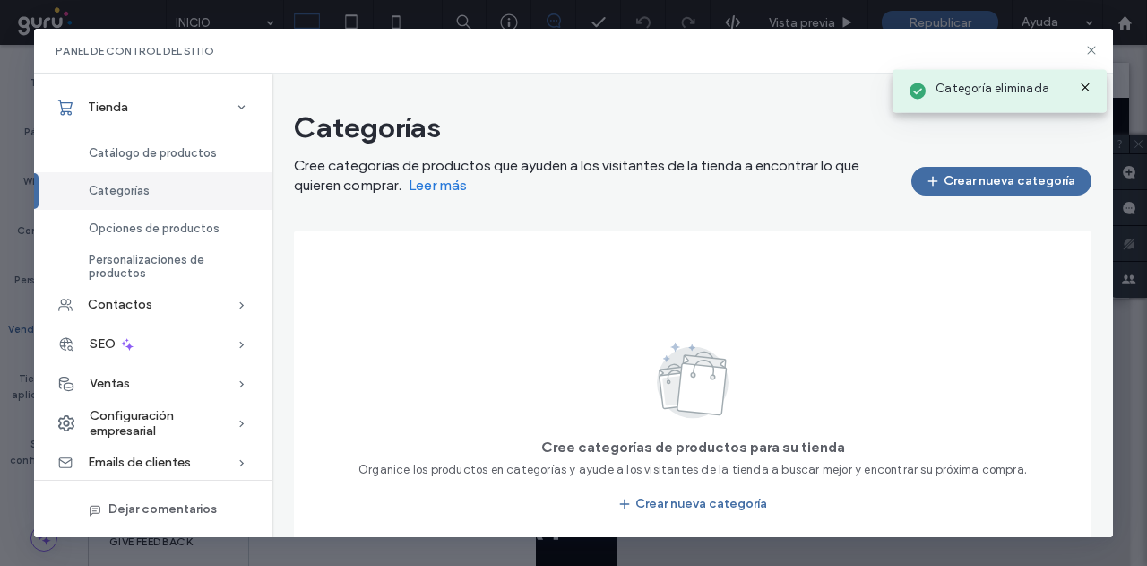
click at [1083, 82] on icon at bounding box center [1085, 87] width 14 height 14
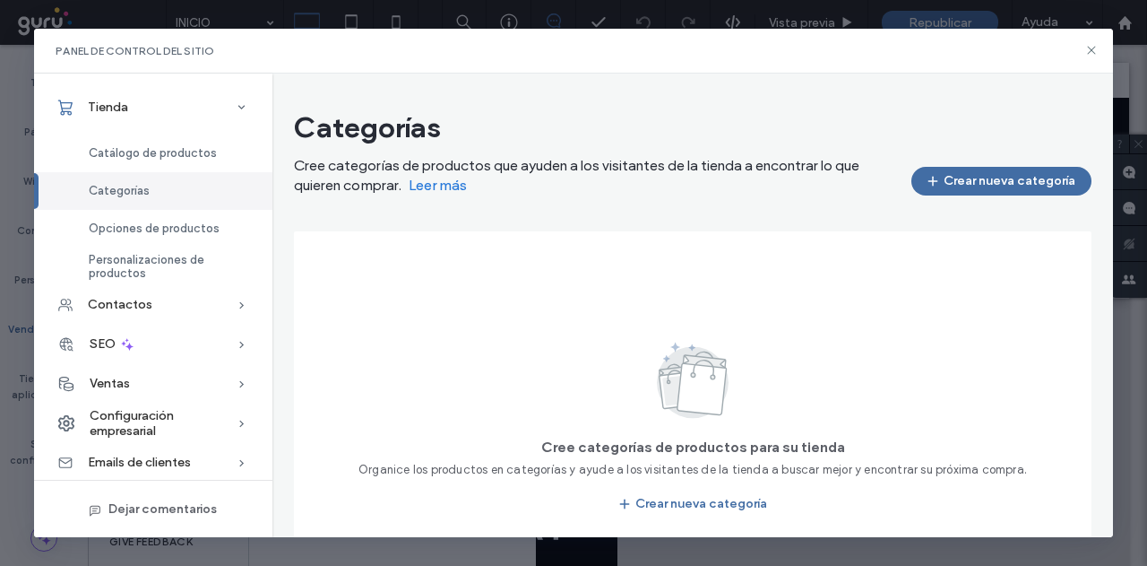
click at [1102, 44] on div "Panel de control del sitio" at bounding box center [573, 51] width 1078 height 45
click at [1085, 47] on icon at bounding box center [1091, 50] width 14 height 14
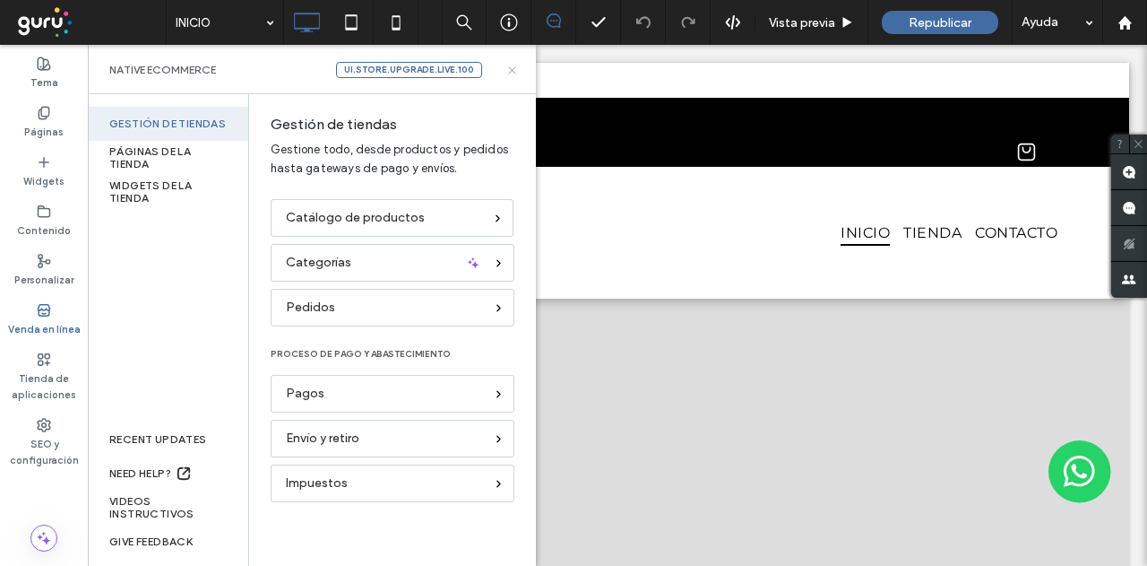
click at [518, 73] on icon at bounding box center [511, 70] width 13 height 13
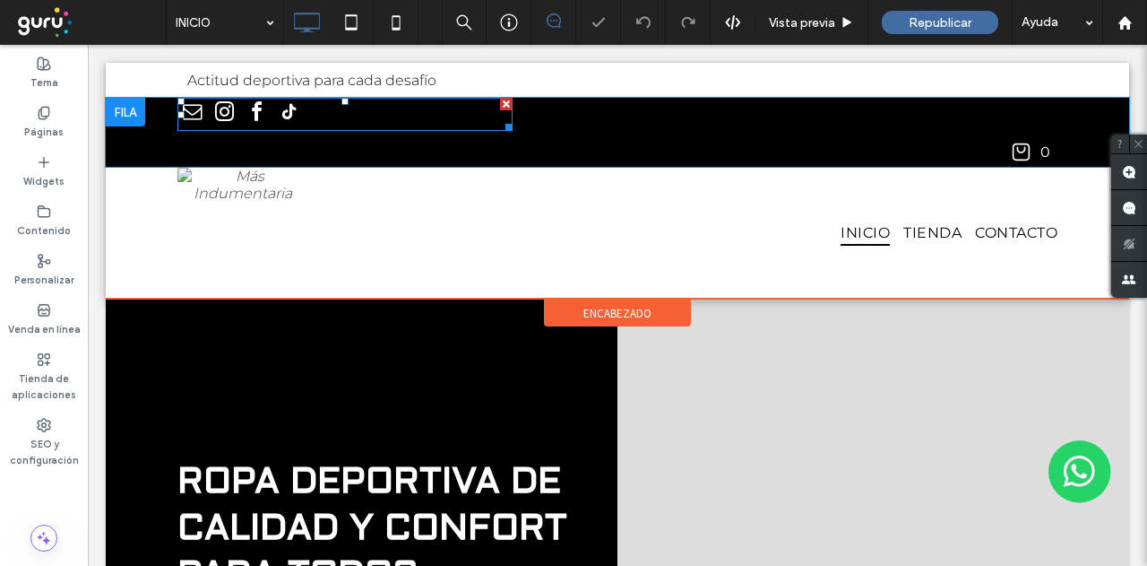
click at [270, 127] on link "facebook" at bounding box center [256, 114] width 29 height 33
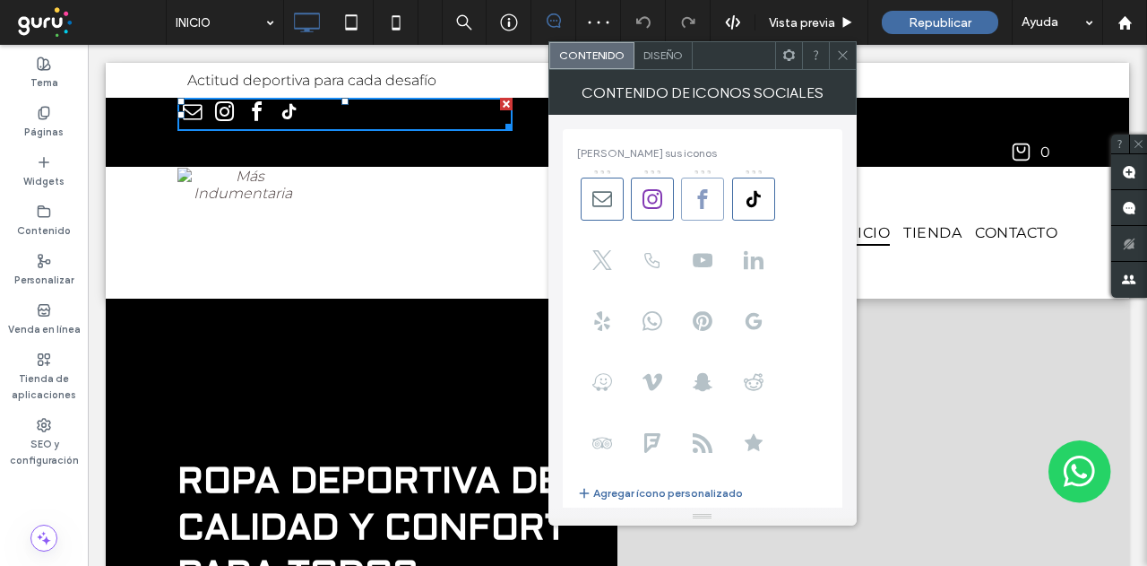
click at [707, 203] on icon at bounding box center [703, 199] width 20 height 20
click at [751, 202] on icon at bounding box center [754, 199] width 20 height 20
click at [643, 335] on span at bounding box center [652, 320] width 43 height 43
click at [834, 65] on div at bounding box center [842, 55] width 27 height 27
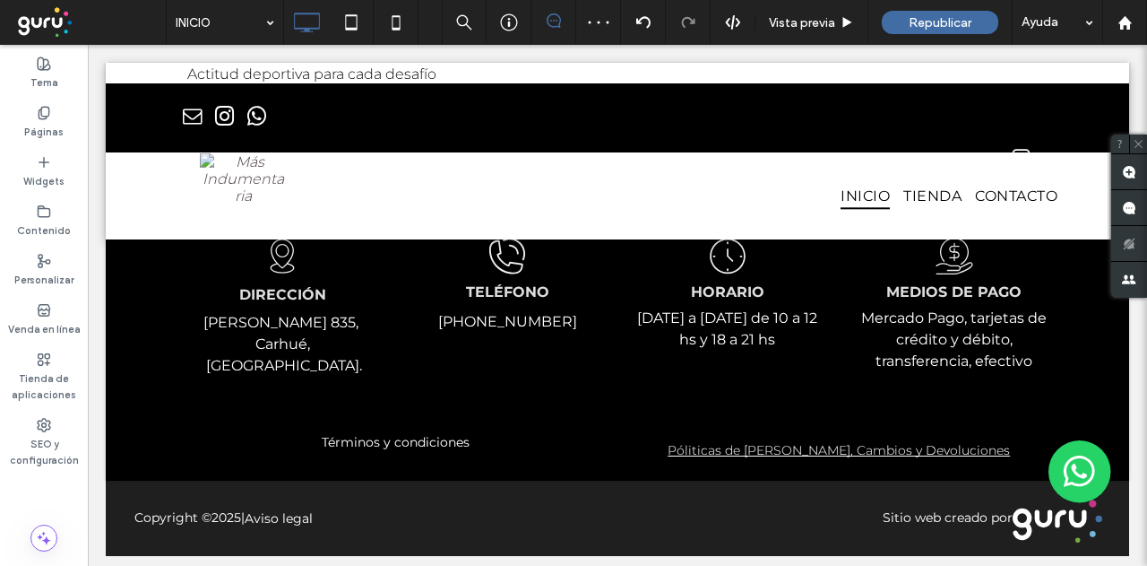
drag, startPoint x: 645, startPoint y: 202, endPoint x: 661, endPoint y: 562, distance: 360.6
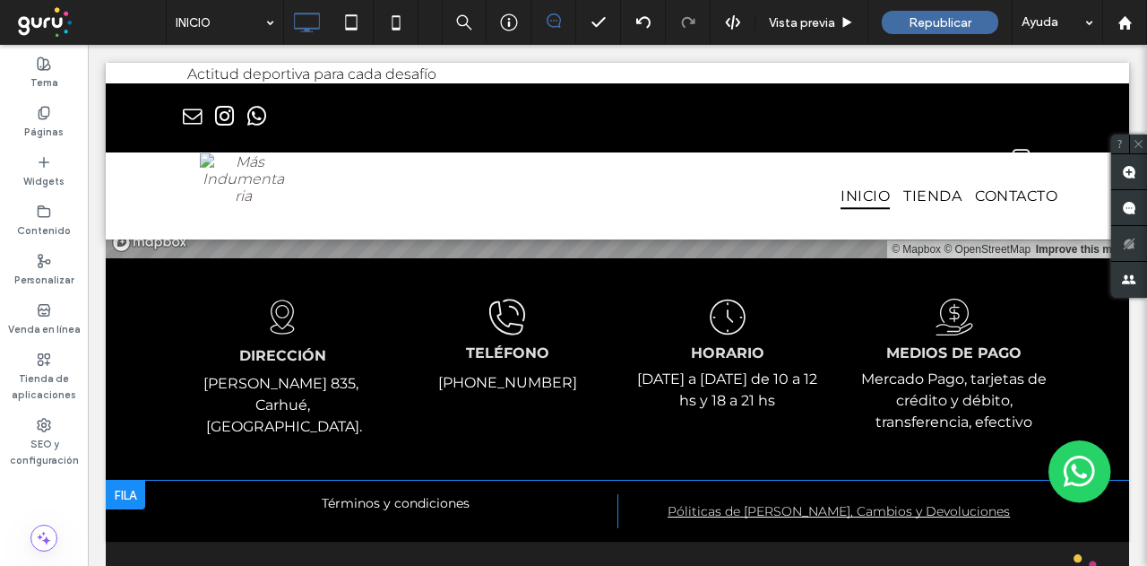
scroll to position [2444, 0]
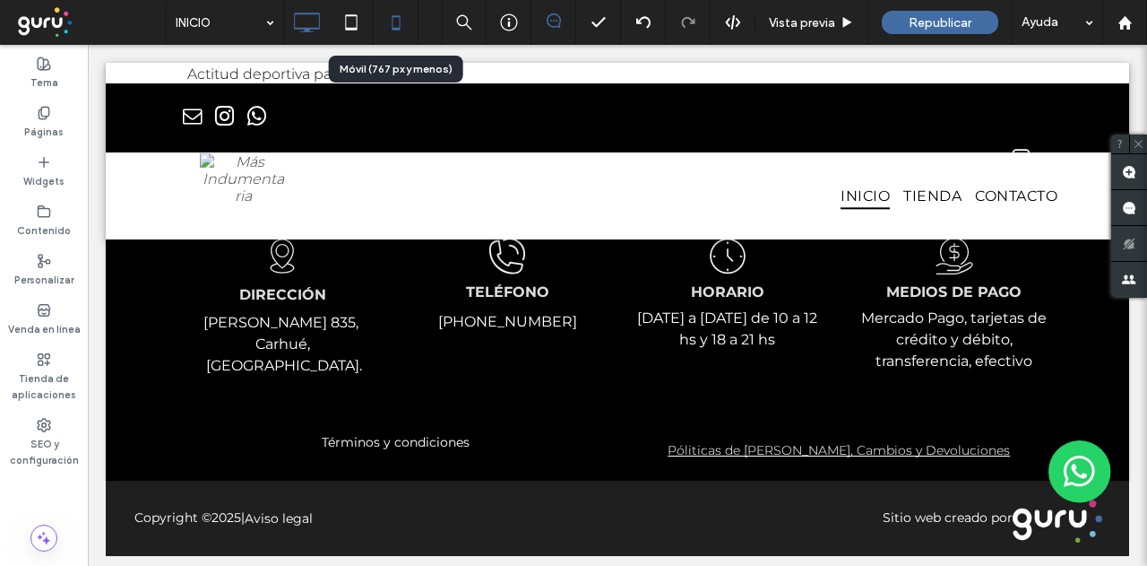
click at [384, 17] on icon at bounding box center [396, 22] width 36 height 36
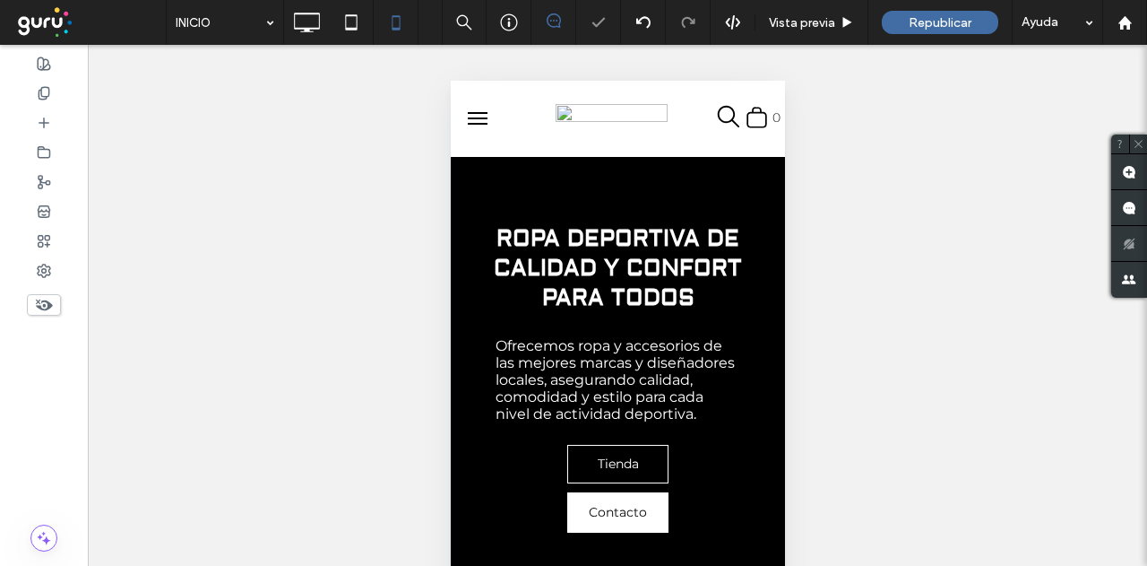
scroll to position [0, 0]
click at [471, 123] on button "menu" at bounding box center [477, 118] width 36 height 36
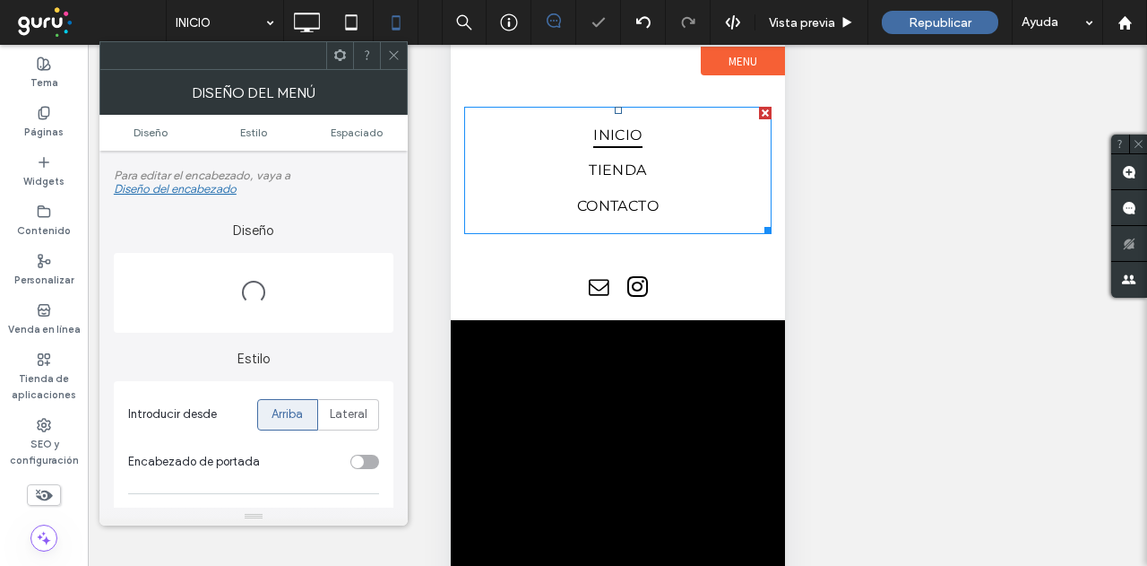
scroll to position [176, 0]
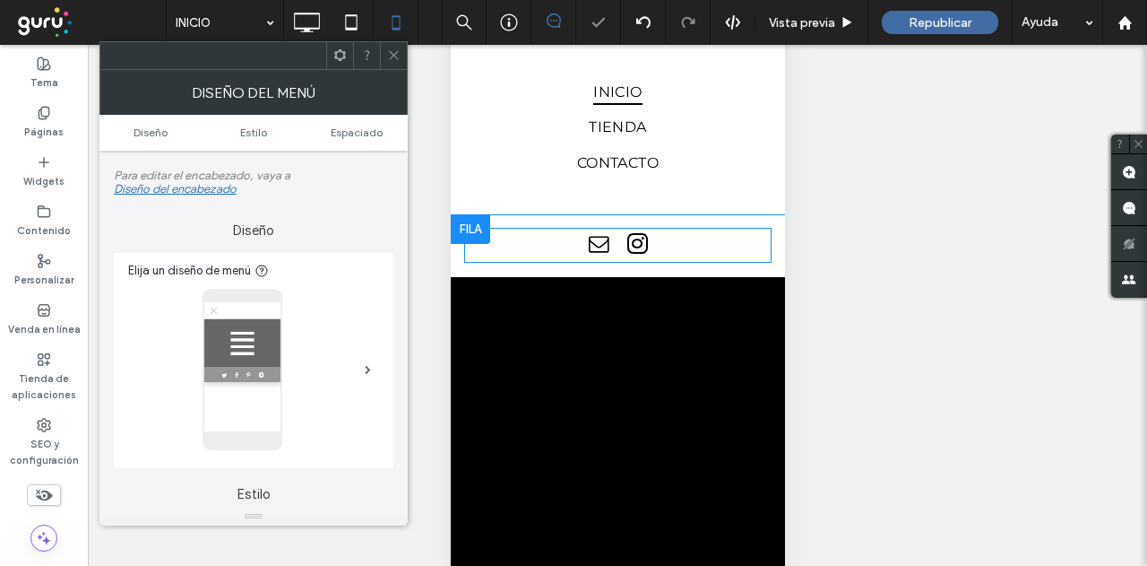
click at [606, 248] on span "email" at bounding box center [598, 243] width 30 height 30
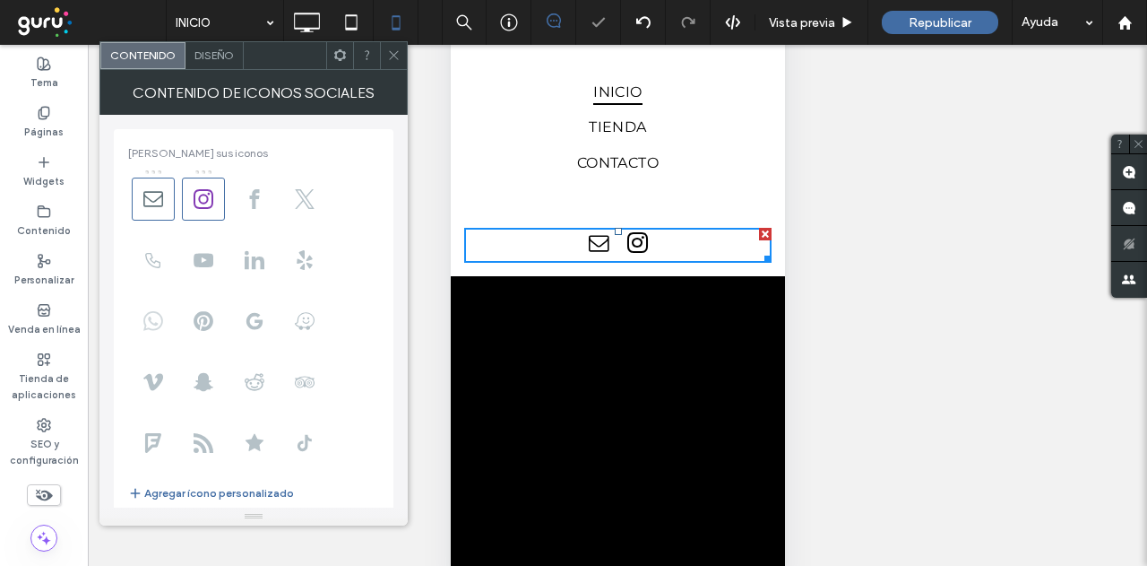
click at [152, 328] on use at bounding box center [153, 321] width 20 height 20
click at [393, 56] on icon at bounding box center [393, 54] width 13 height 13
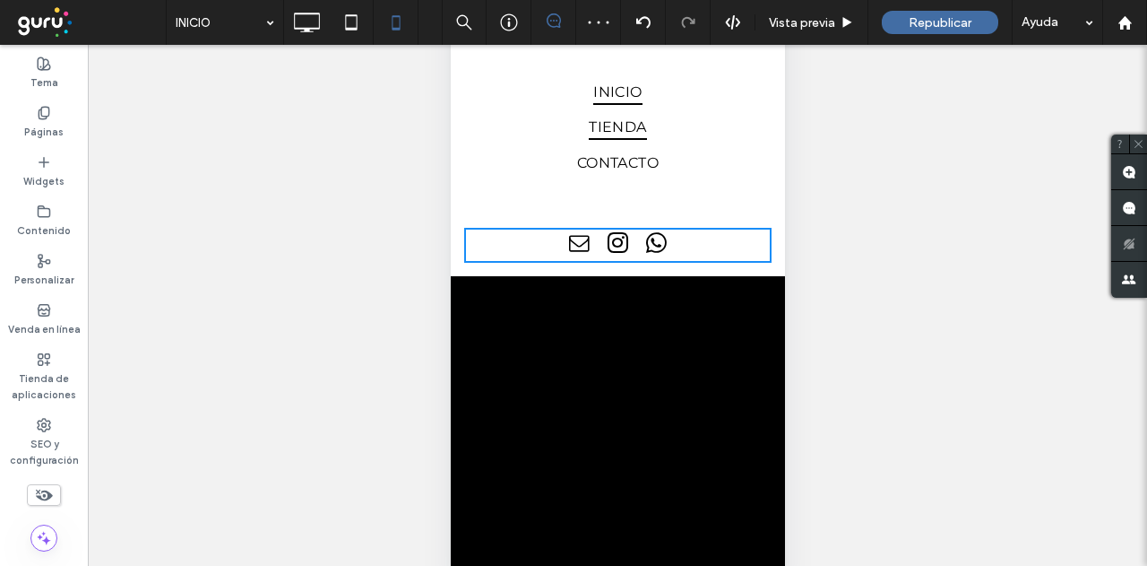
scroll to position [0, 0]
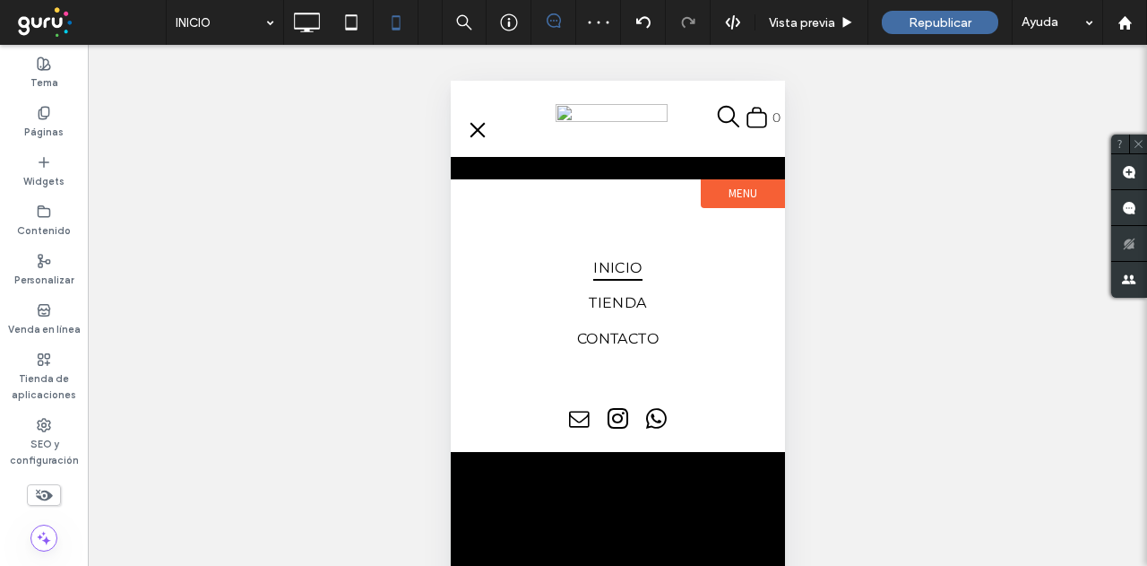
click at [476, 143] on button "menu" at bounding box center [477, 130] width 36 height 36
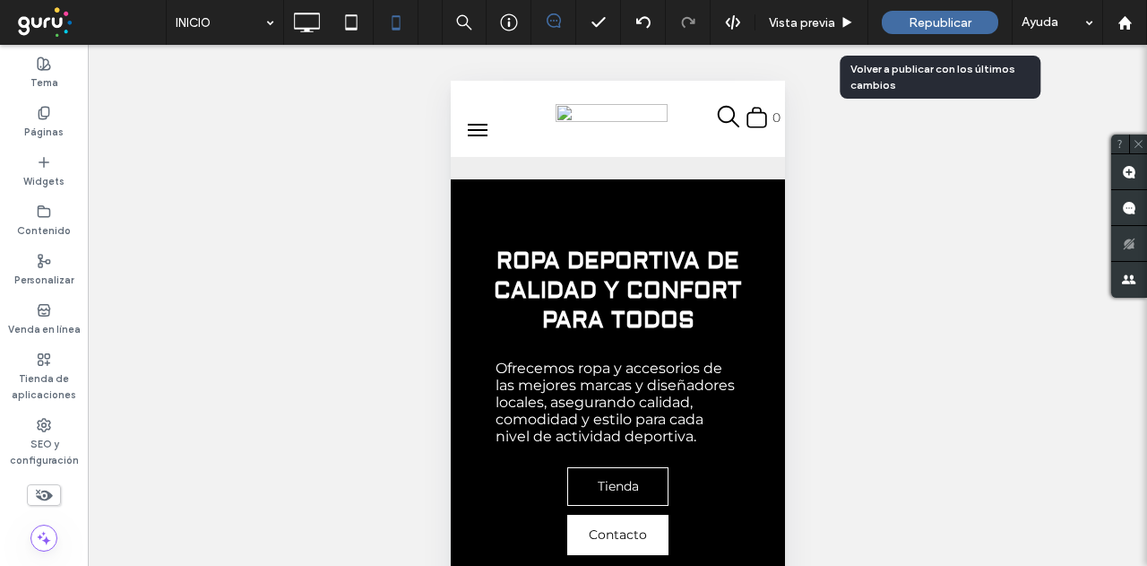
click at [928, 15] on span "Republicar" at bounding box center [940, 22] width 63 height 15
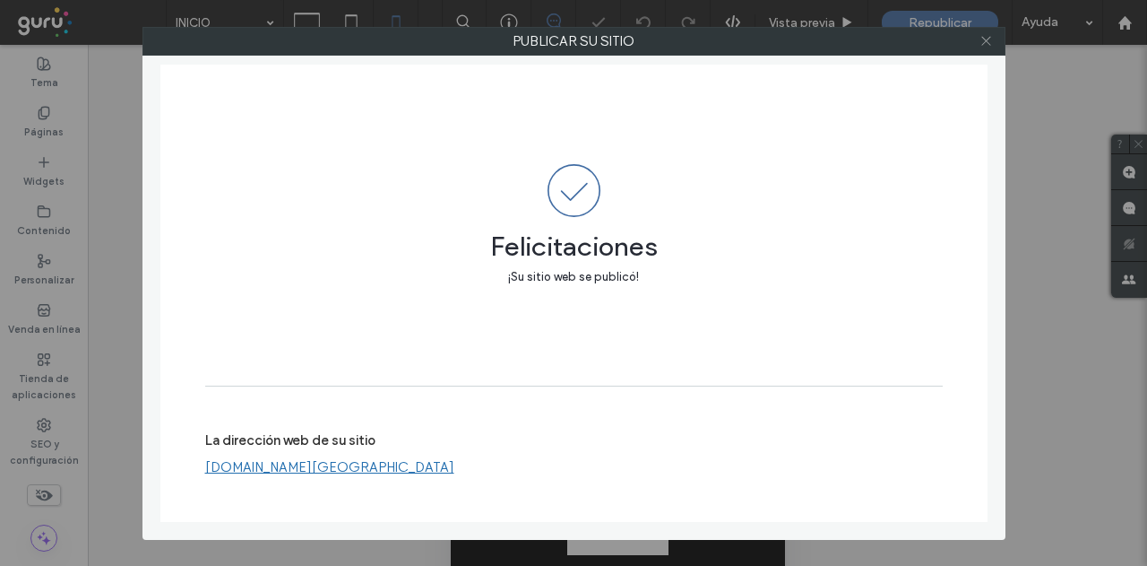
click at [981, 46] on icon at bounding box center [986, 40] width 13 height 13
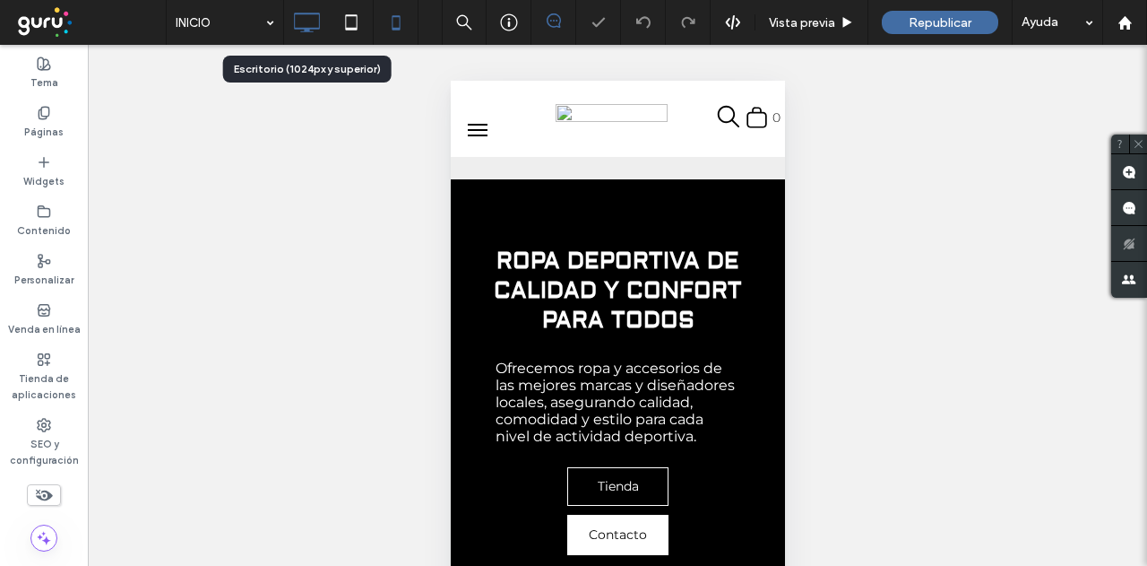
click at [315, 28] on use at bounding box center [307, 23] width 26 height 20
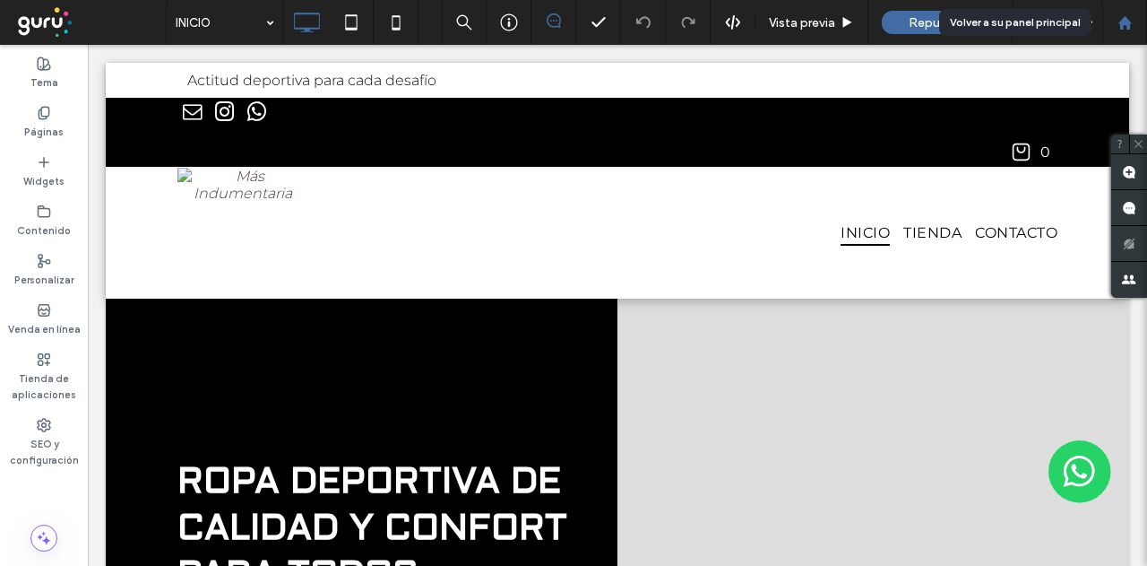
click at [1127, 19] on use at bounding box center [1124, 21] width 13 height 13
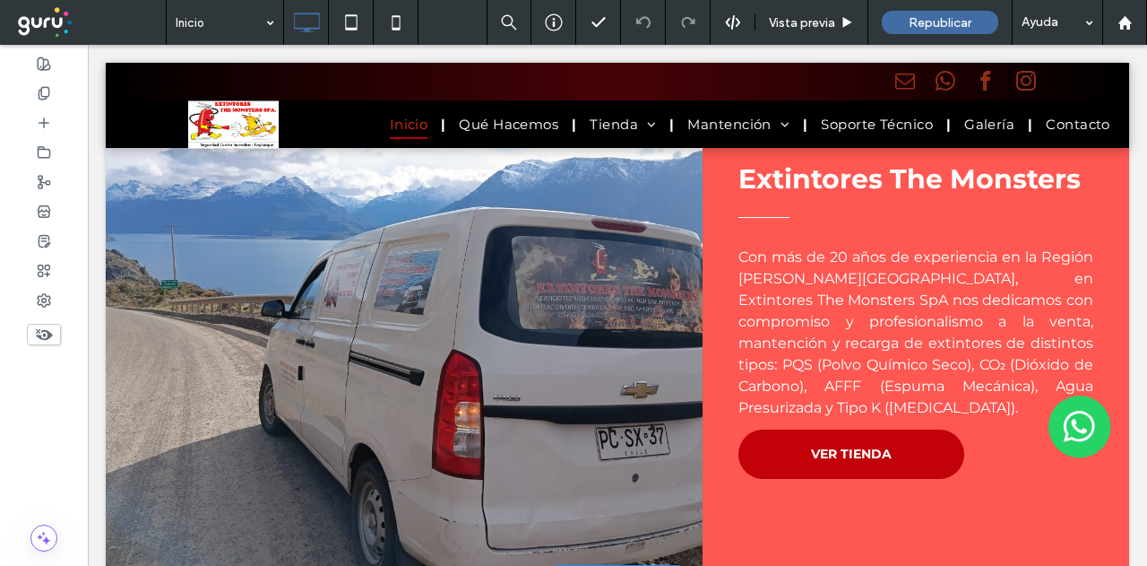
scroll to position [172, 0]
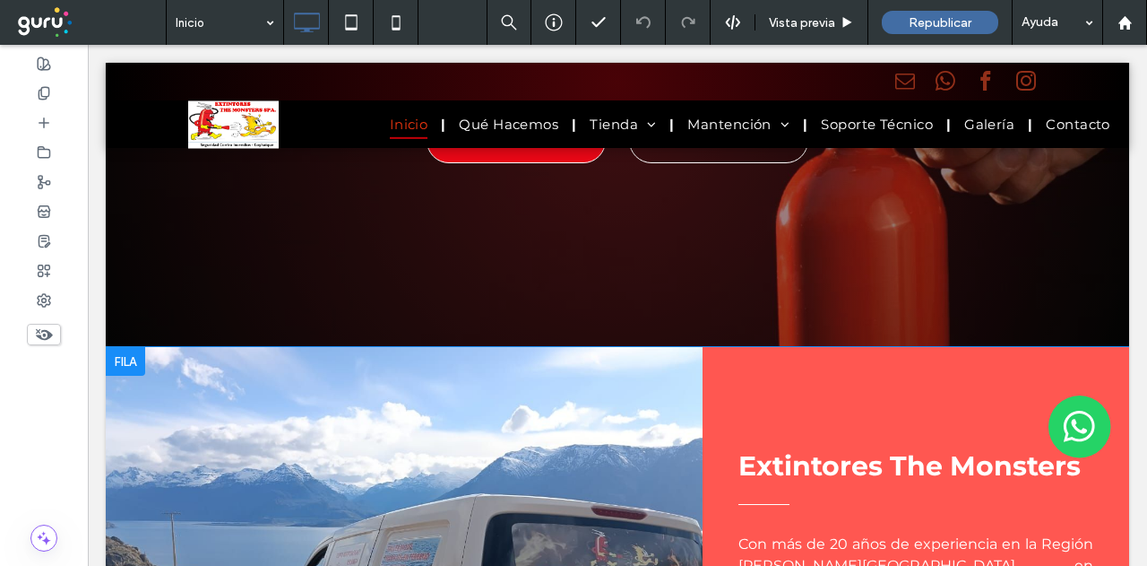
drag, startPoint x: 294, startPoint y: 371, endPoint x: 337, endPoint y: 232, distance: 145.4
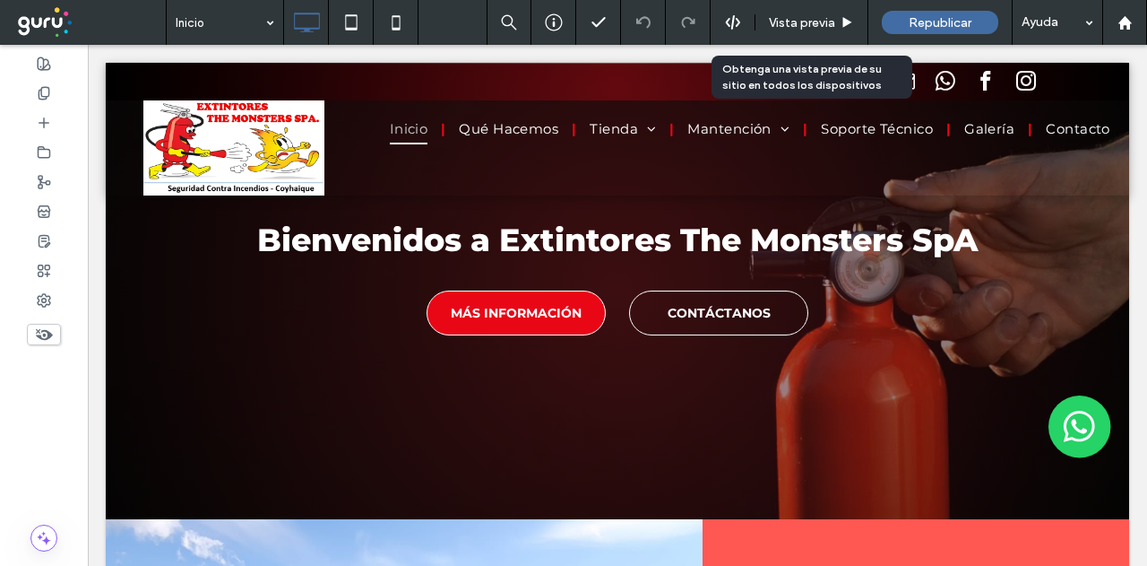
drag, startPoint x: 290, startPoint y: 211, endPoint x: 798, endPoint y: 22, distance: 541.4
click at [798, 22] on span "Vista previa" at bounding box center [802, 22] width 66 height 15
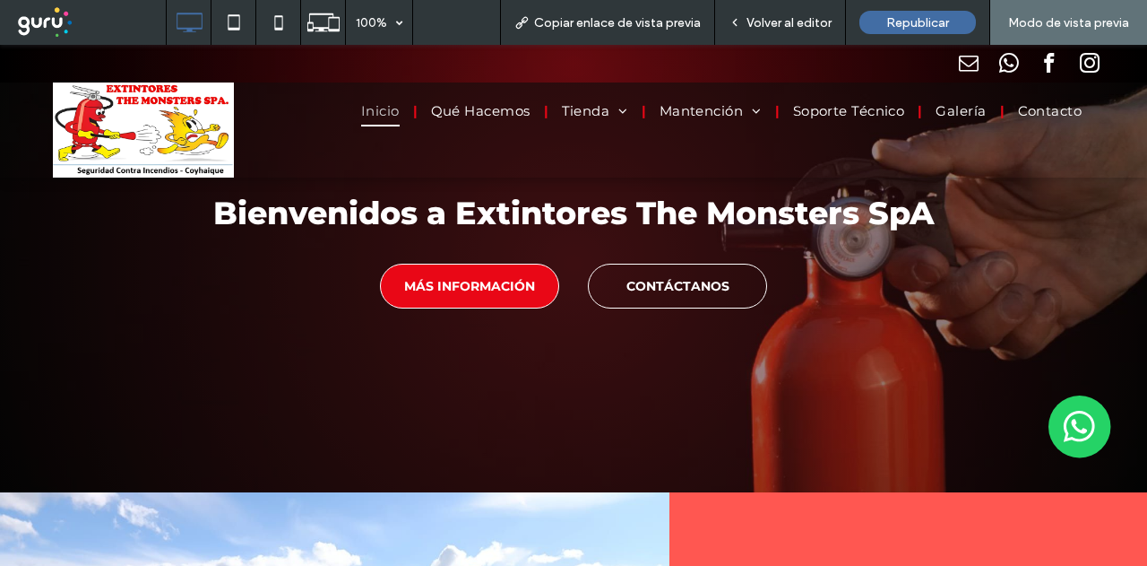
drag, startPoint x: 247, startPoint y: 236, endPoint x: 242, endPoint y: 259, distance: 23.9
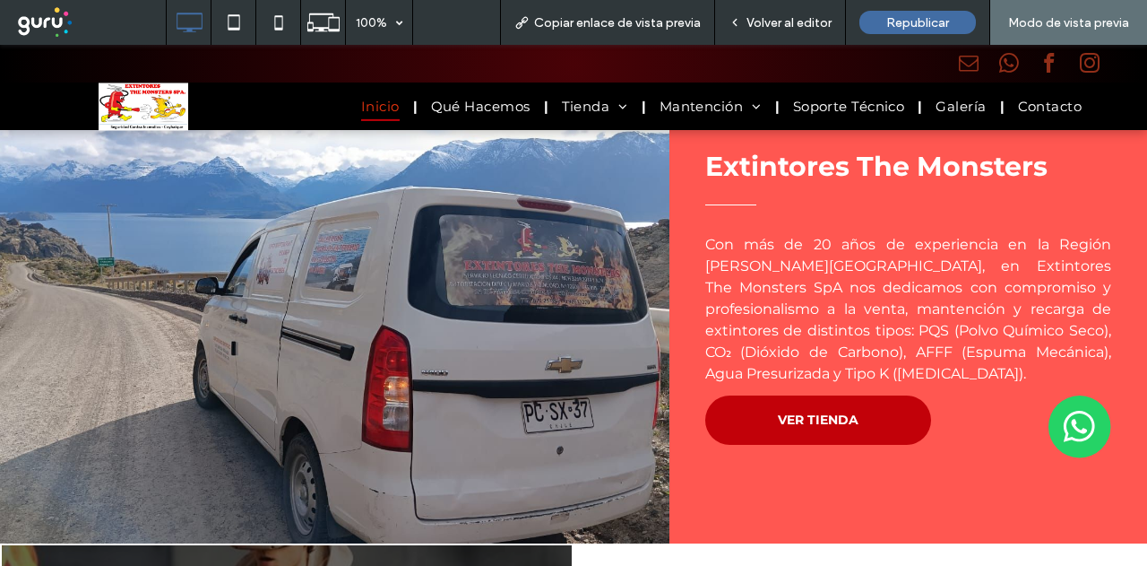
drag, startPoint x: 242, startPoint y: 259, endPoint x: 249, endPoint y: 282, distance: 24.4
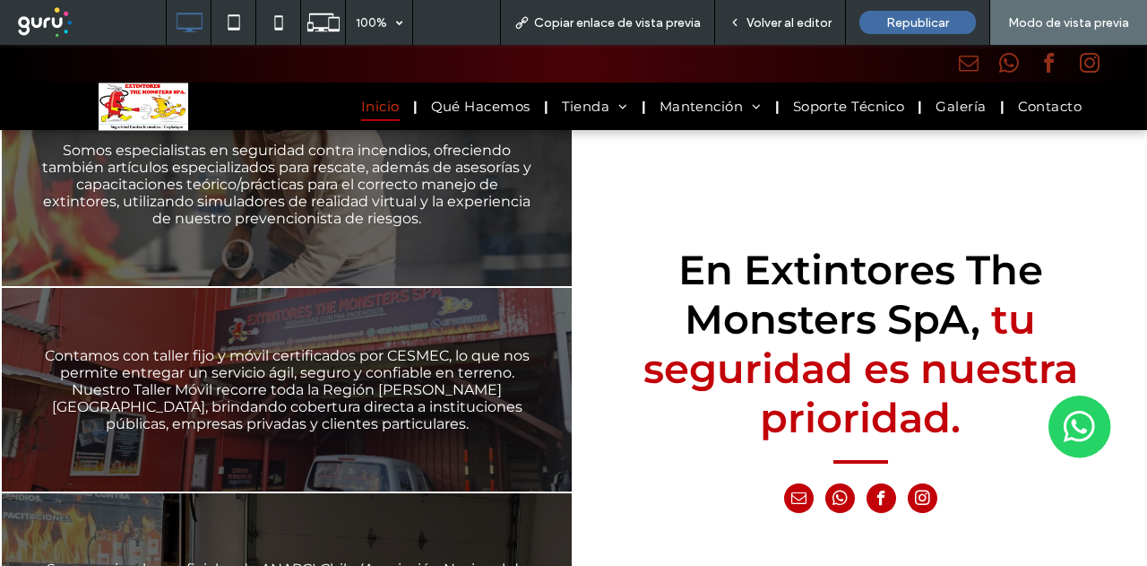
drag, startPoint x: 249, startPoint y: 282, endPoint x: 251, endPoint y: 311, distance: 28.7
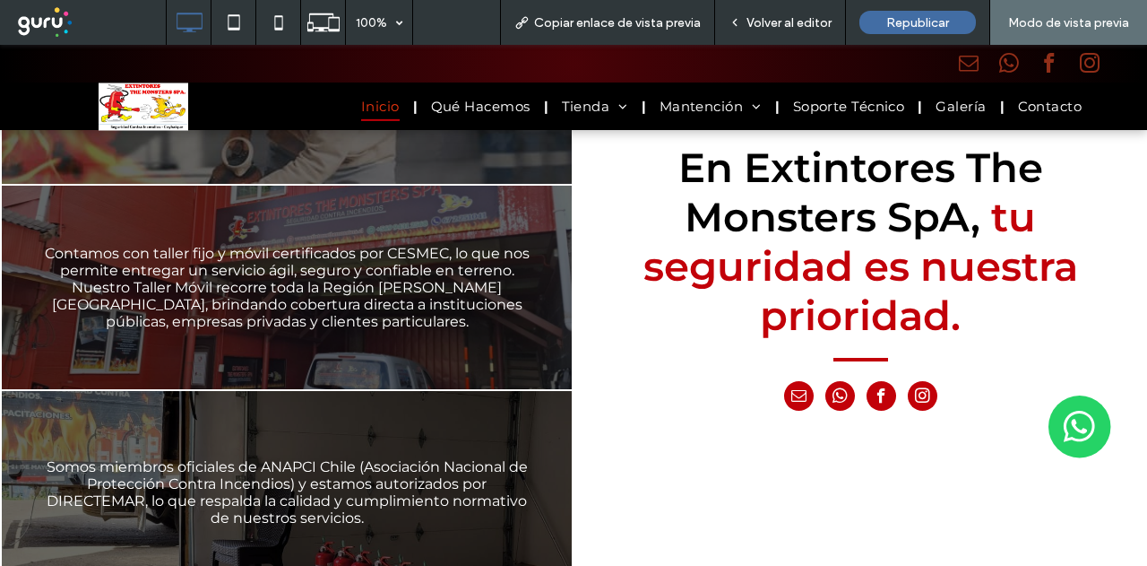
drag, startPoint x: 404, startPoint y: 297, endPoint x: 398, endPoint y: 324, distance: 27.6
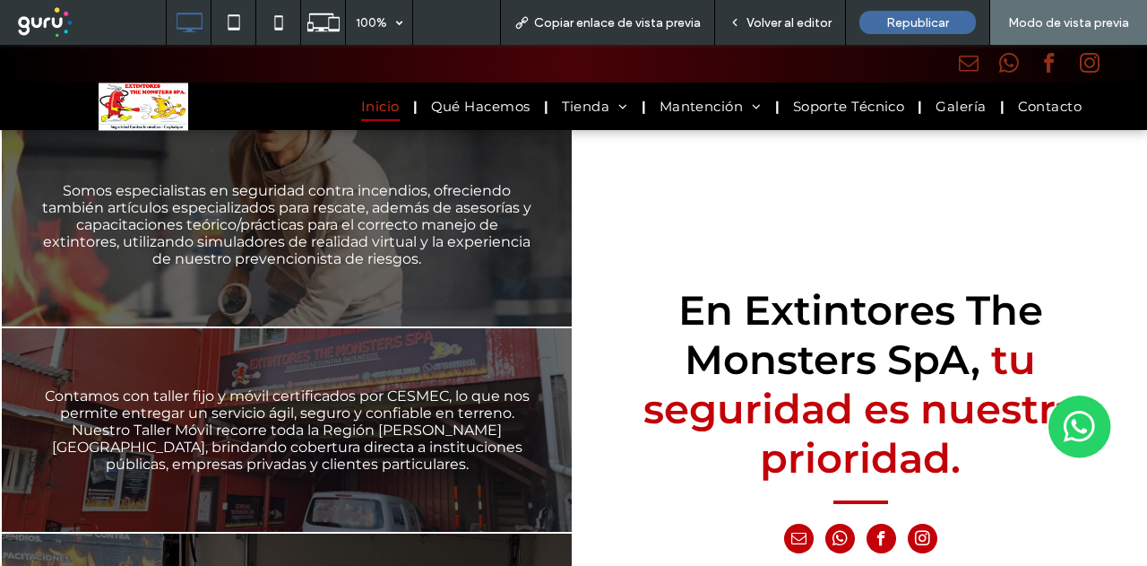
scroll to position [839, 0]
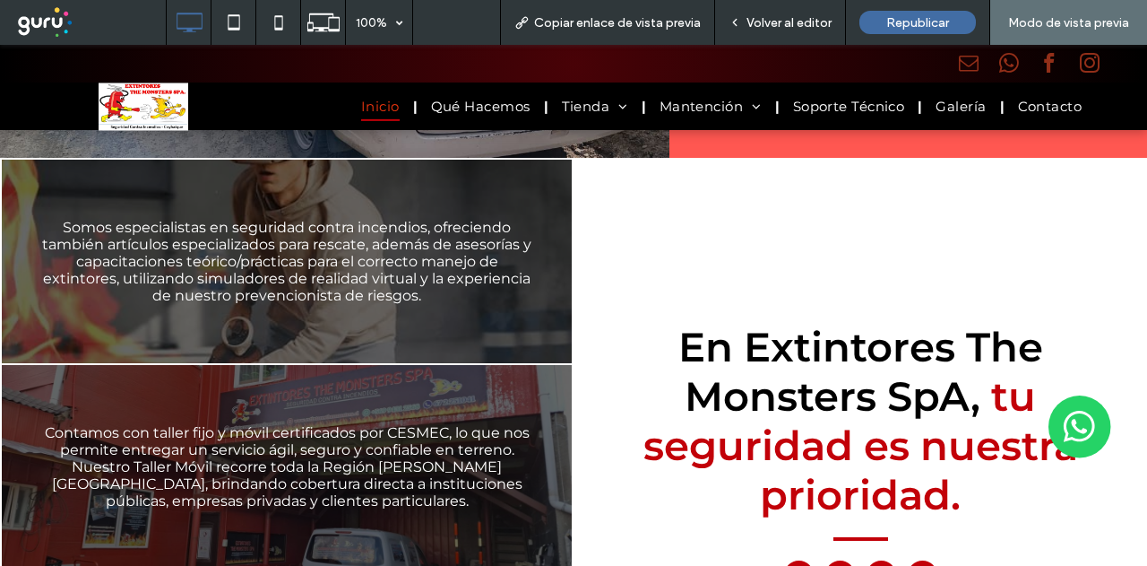
click at [796, 18] on span "Volver al editor" at bounding box center [789, 22] width 85 height 15
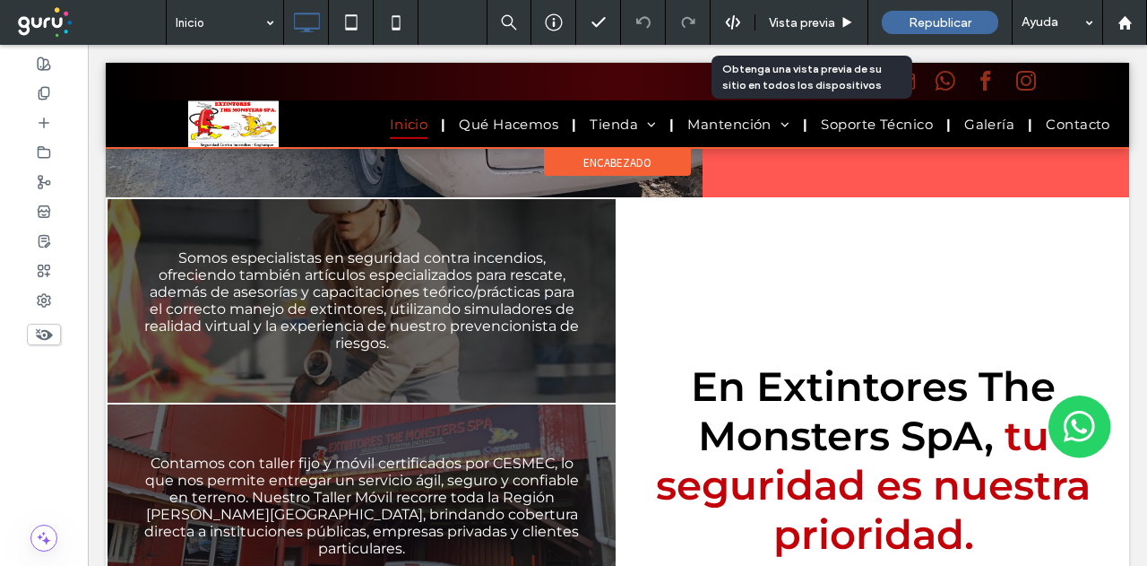
scroll to position [877, 0]
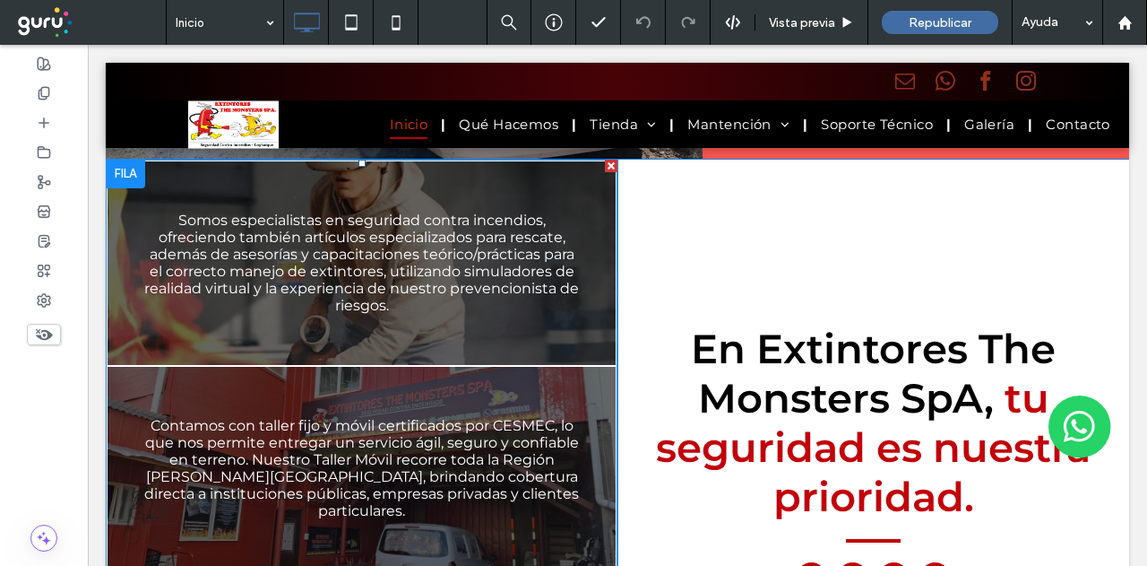
click at [118, 240] on link at bounding box center [361, 263] width 539 height 216
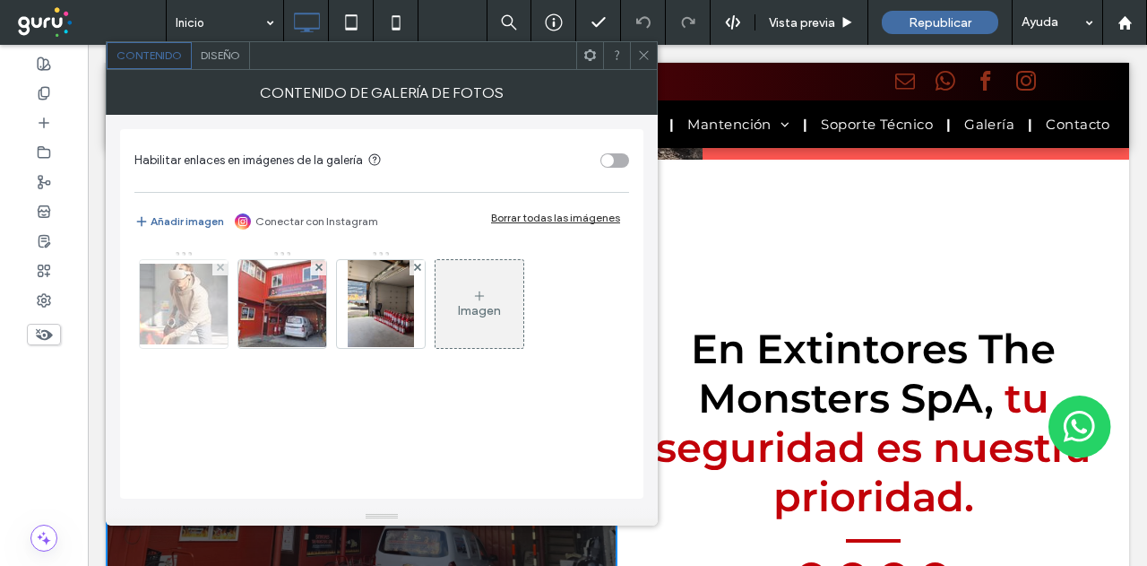
click at [165, 279] on img at bounding box center [183, 303] width 143 height 81
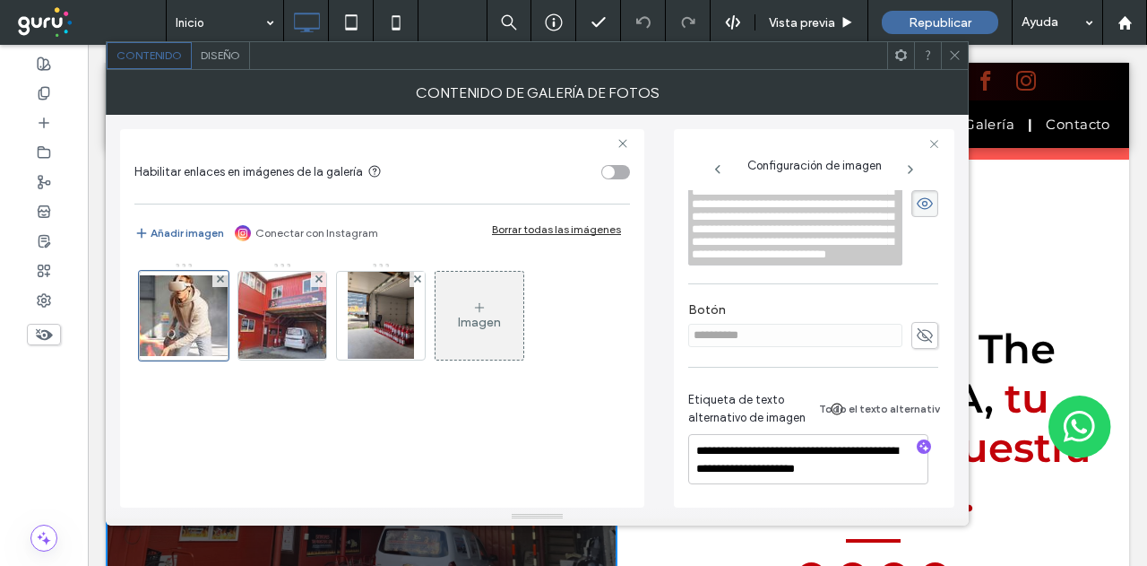
scroll to position [540, 0]
click at [216, 48] on span "Diseño" at bounding box center [220, 54] width 39 height 13
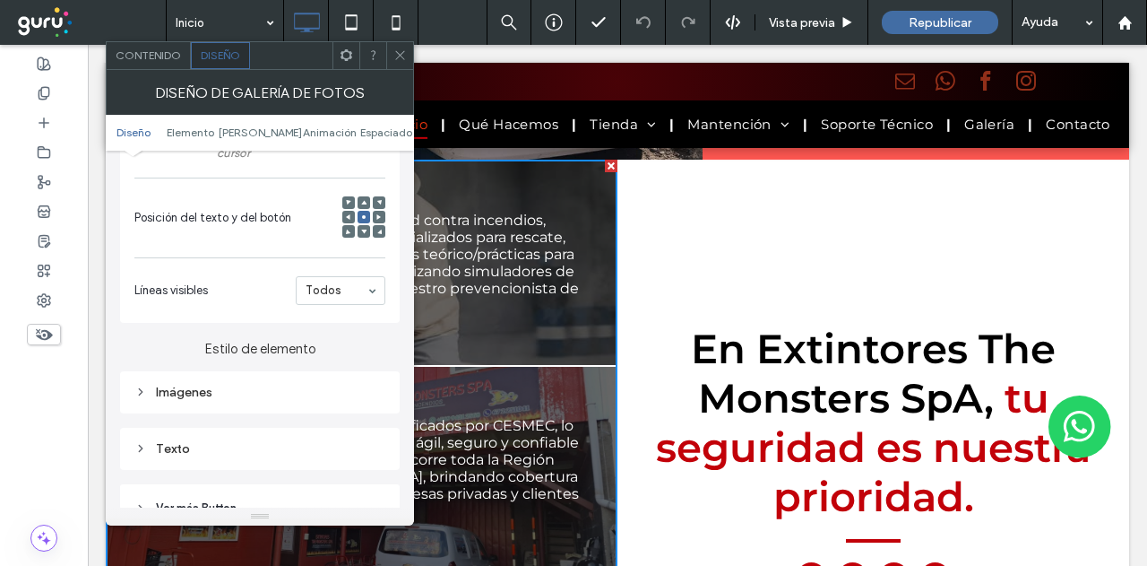
scroll to position [538, 0]
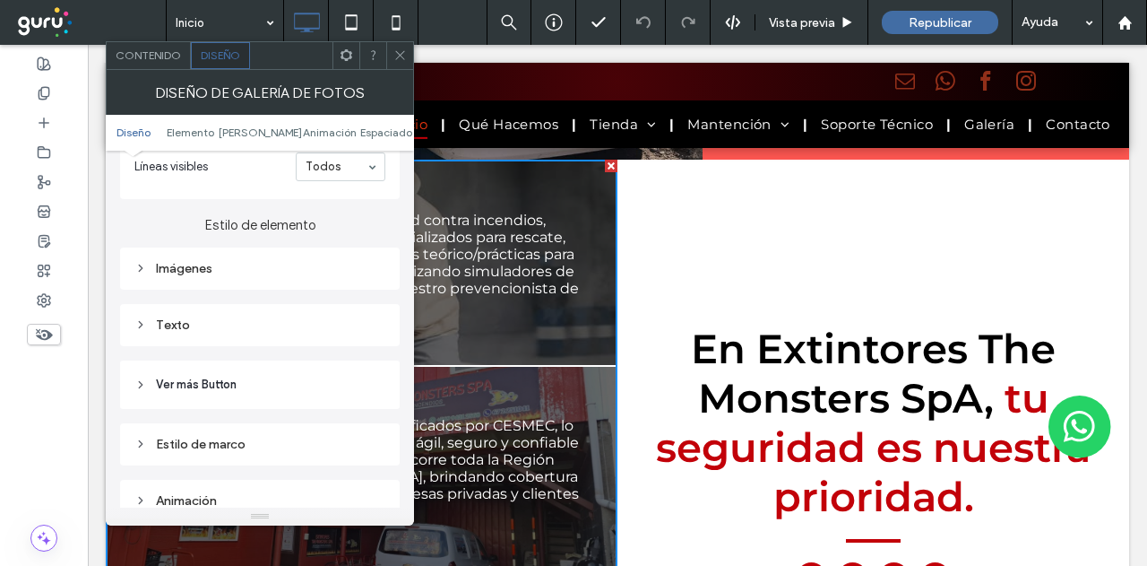
click at [195, 267] on div "Imágenes" at bounding box center [259, 268] width 251 height 15
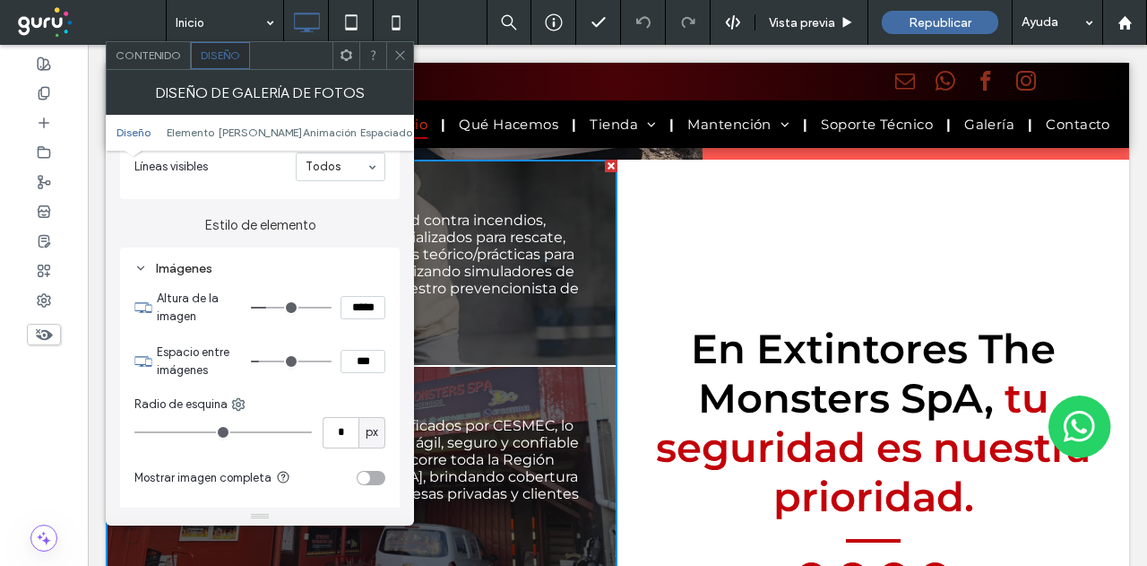
type input "***"
type input "*****"
type input "***"
type input "*****"
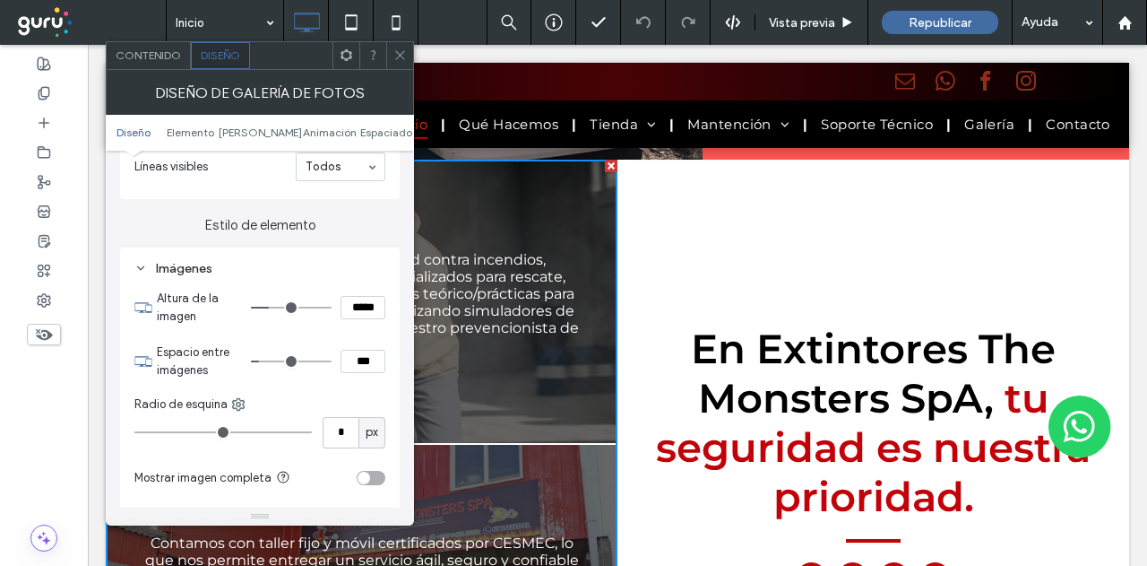
type input "***"
type input "*****"
type input "***"
type input "*****"
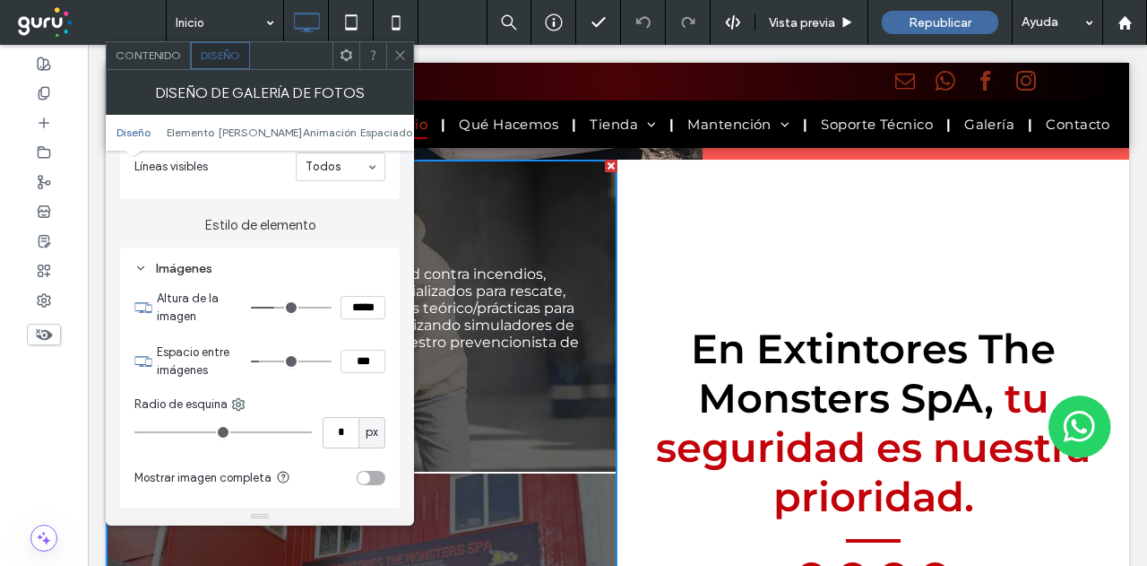
type input "***"
click at [277, 307] on input "range" at bounding box center [291, 308] width 81 height 2
click at [405, 55] on icon at bounding box center [399, 54] width 13 height 13
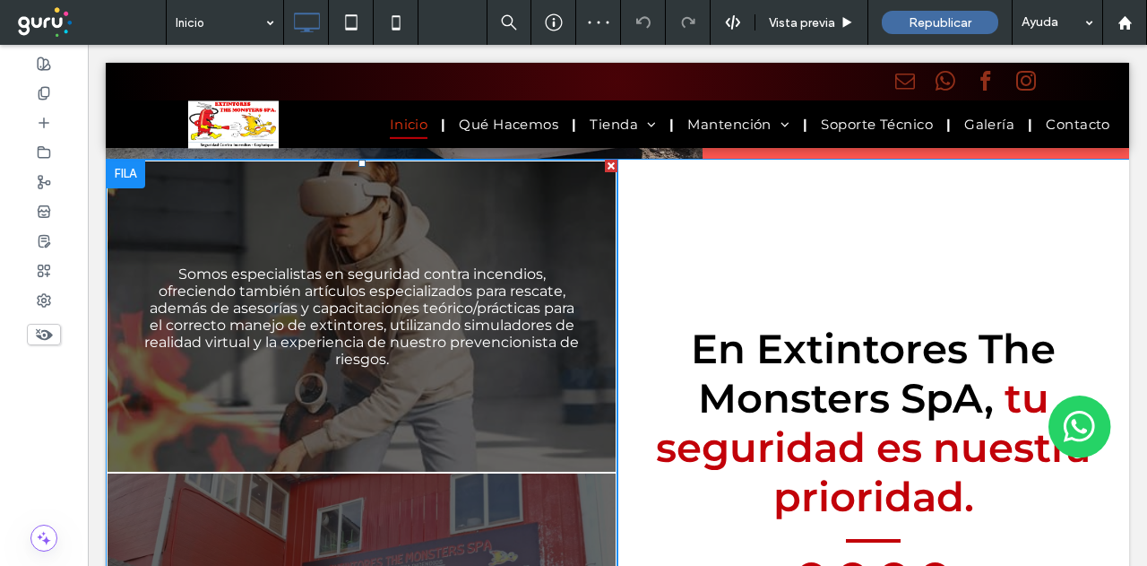
click at [216, 211] on link at bounding box center [361, 316] width 539 height 329
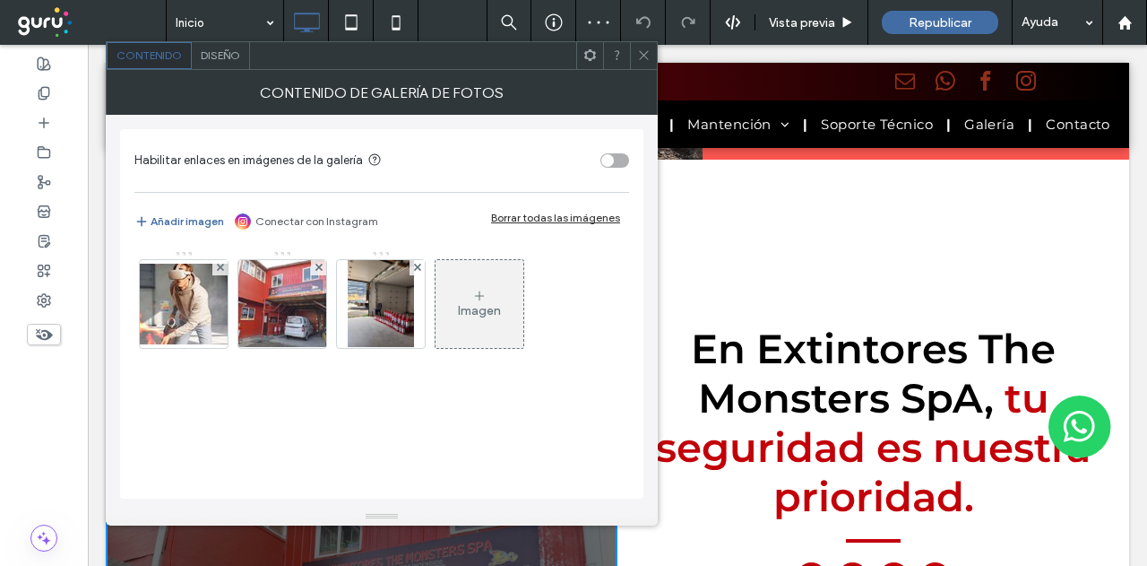
click at [214, 49] on span "Diseño" at bounding box center [220, 54] width 39 height 13
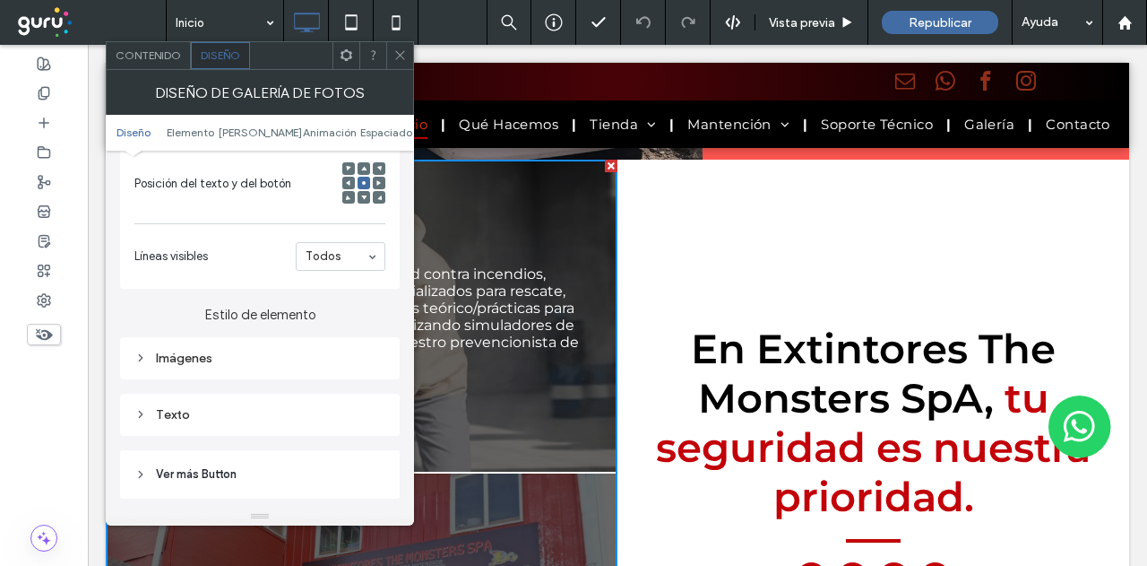
scroll to position [627, 0]
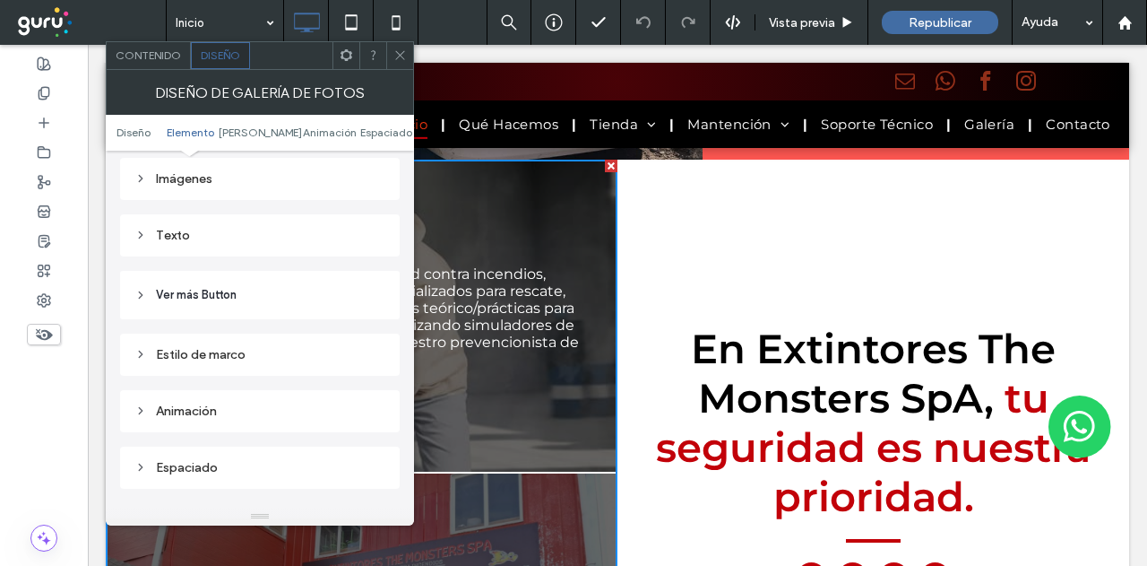
click at [199, 177] on div "Imágenes" at bounding box center [259, 178] width 251 height 15
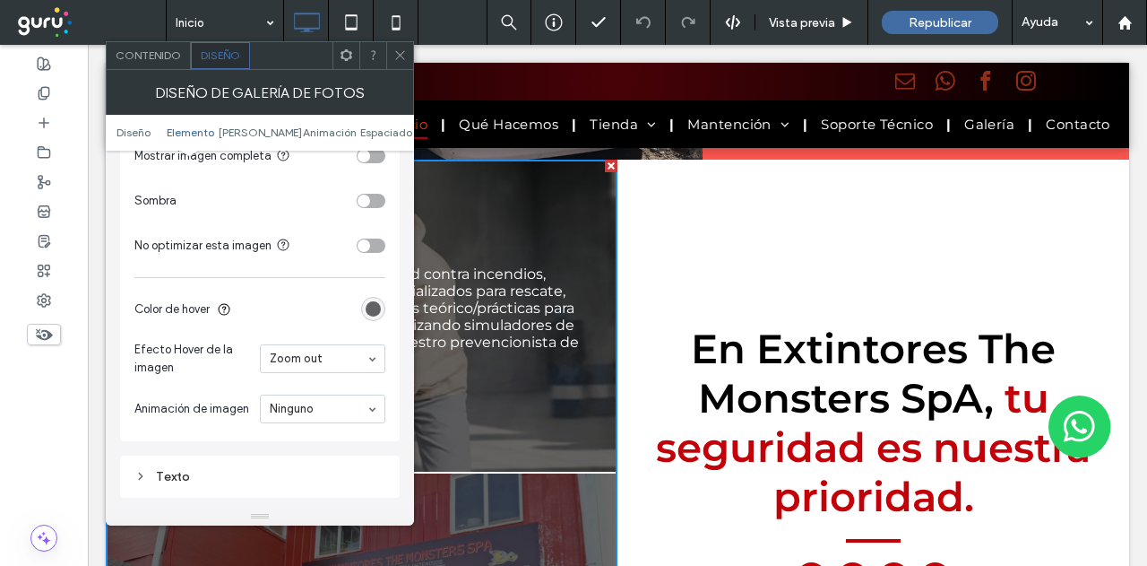
scroll to position [896, 0]
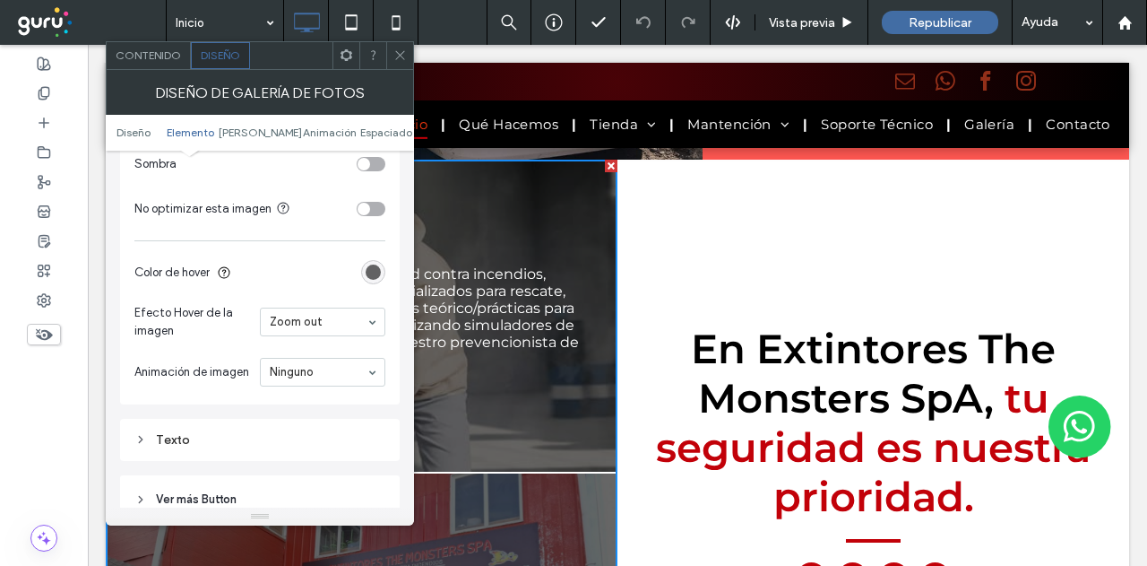
click at [402, 51] on icon at bounding box center [399, 54] width 13 height 13
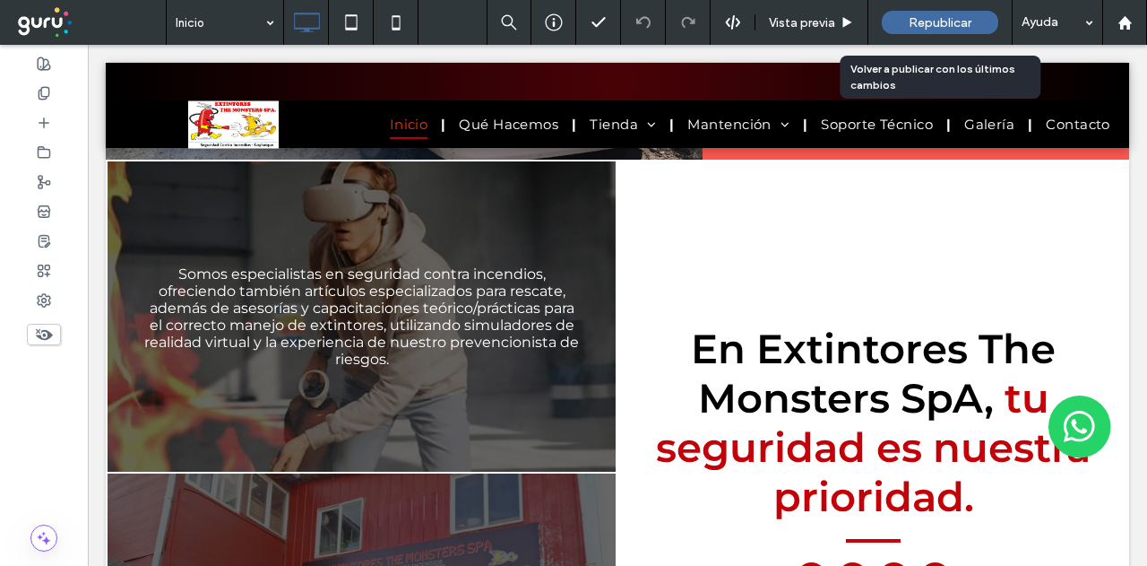
click at [928, 20] on span "Republicar" at bounding box center [940, 22] width 63 height 15
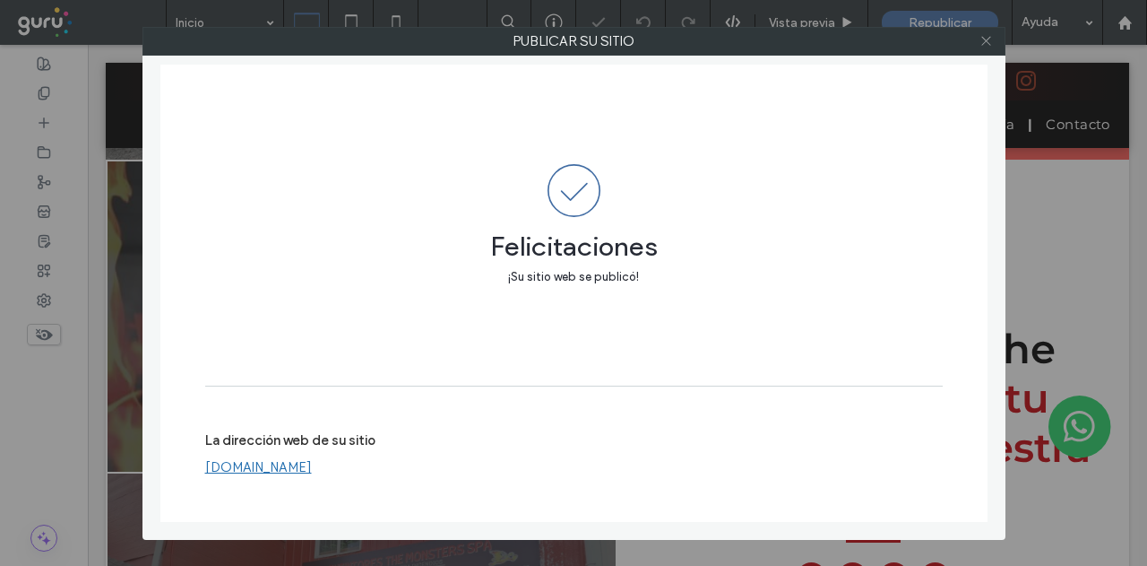
click at [984, 40] on icon at bounding box center [986, 40] width 13 height 13
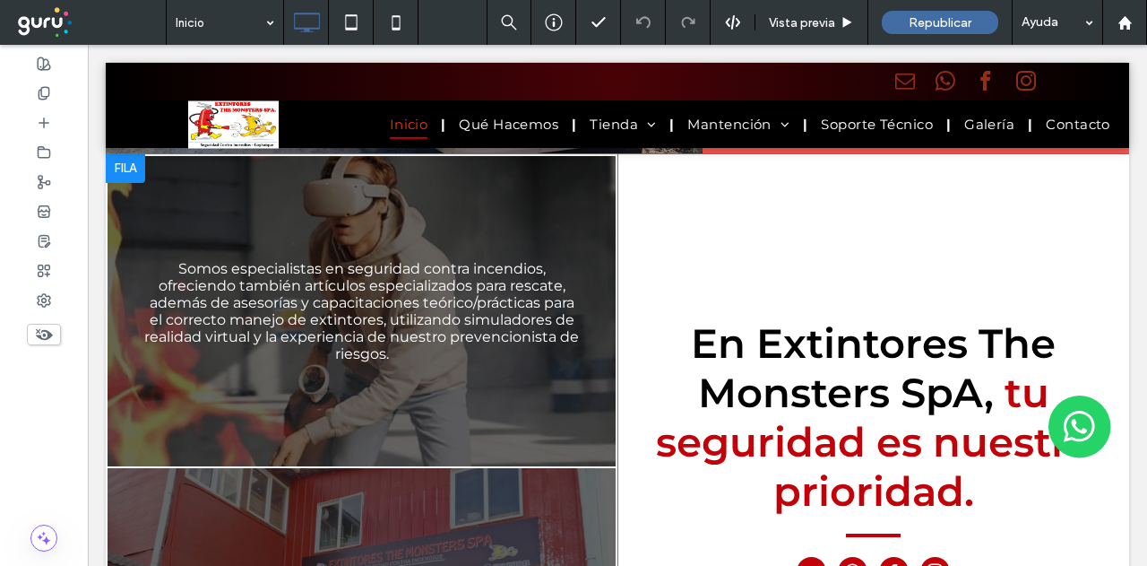
scroll to position [869, 0]
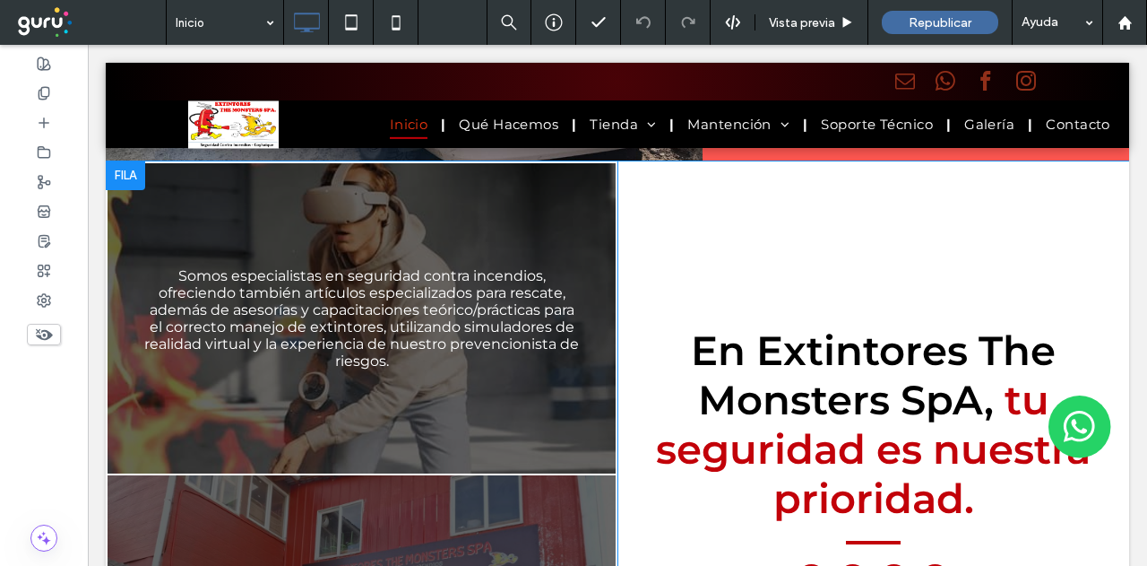
drag, startPoint x: 645, startPoint y: 272, endPoint x: 643, endPoint y: 293, distance: 21.6
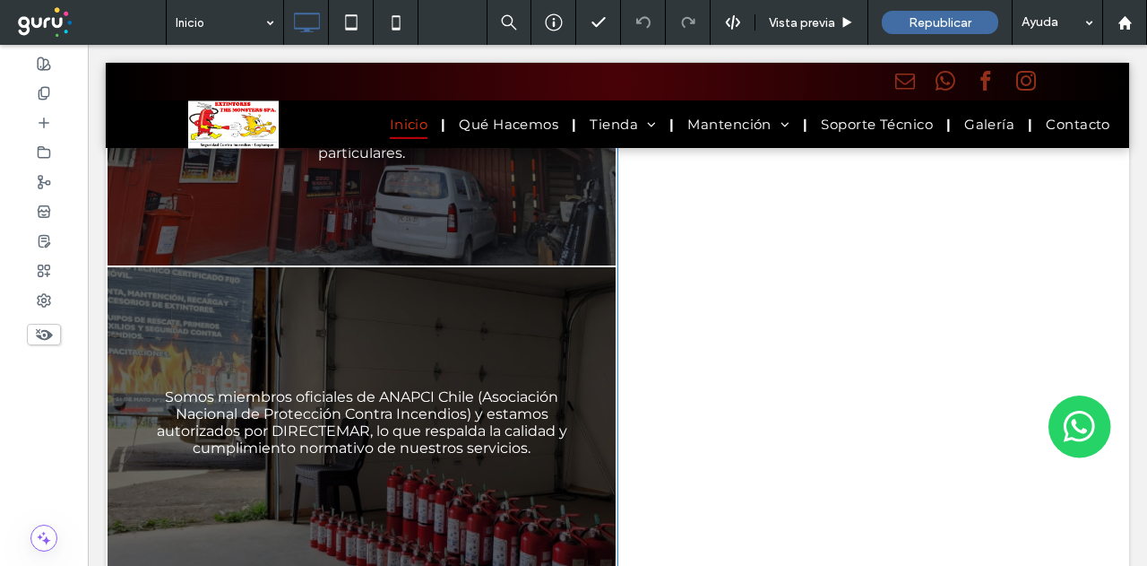
drag, startPoint x: 729, startPoint y: 289, endPoint x: 747, endPoint y: 306, distance: 25.4
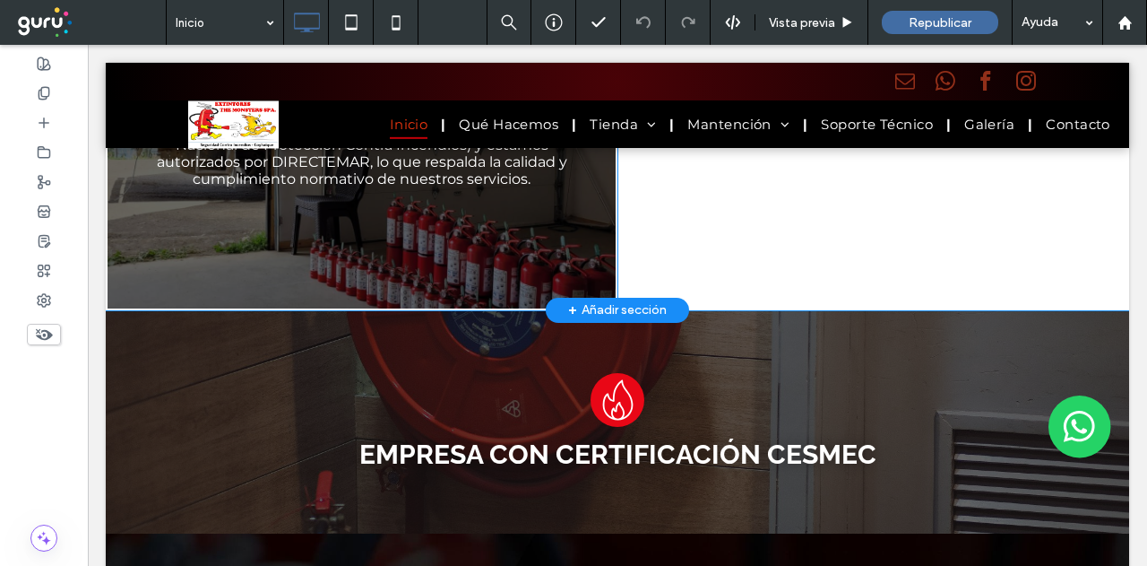
scroll to position [1753, 0]
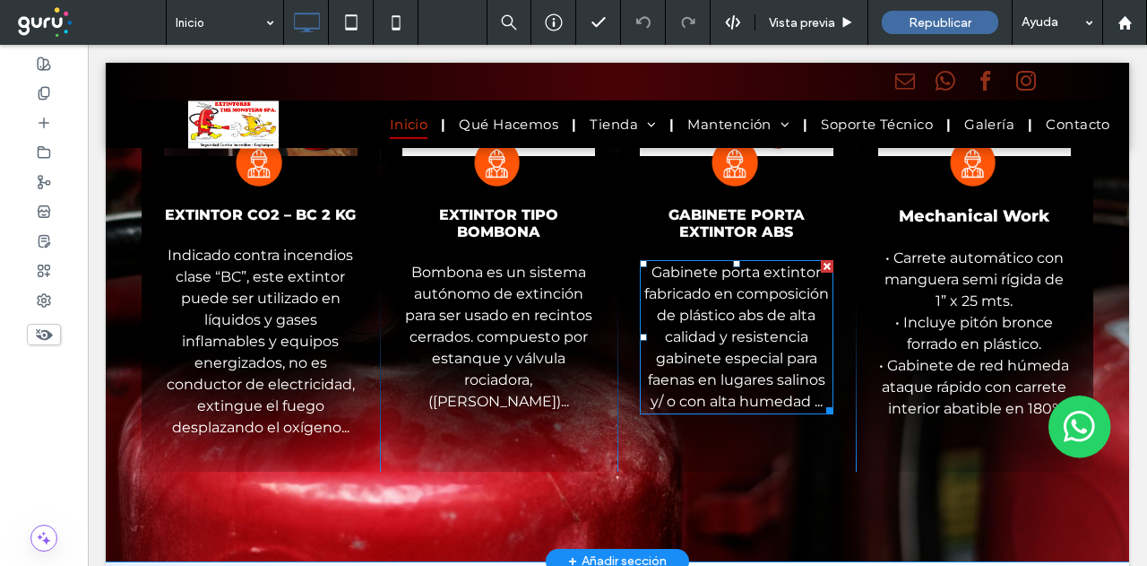
drag, startPoint x: 752, startPoint y: 320, endPoint x: 755, endPoint y: 368, distance: 48.5
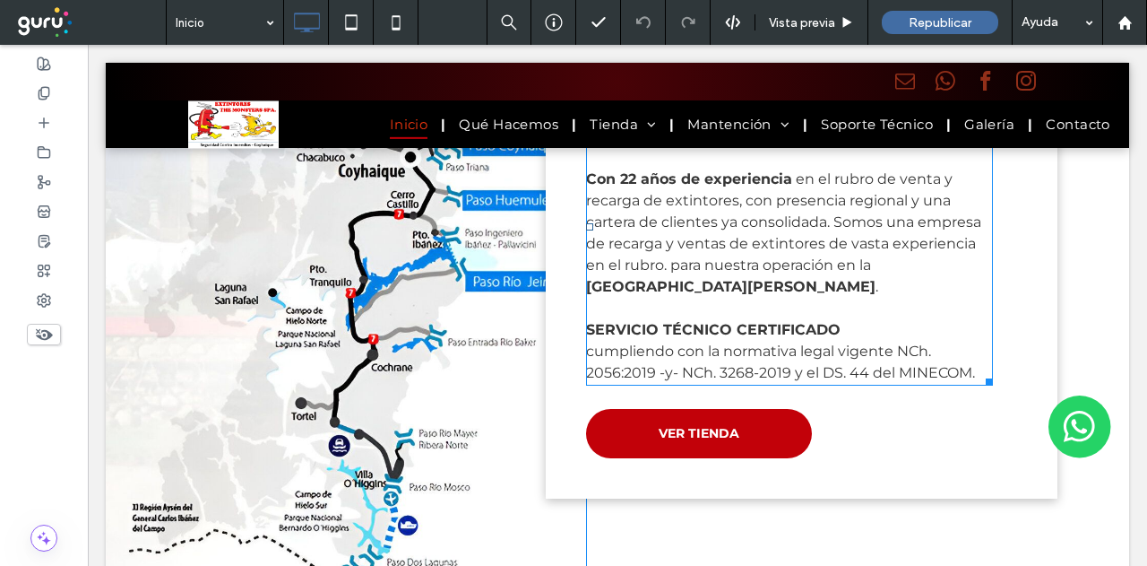
scroll to position [3015, 0]
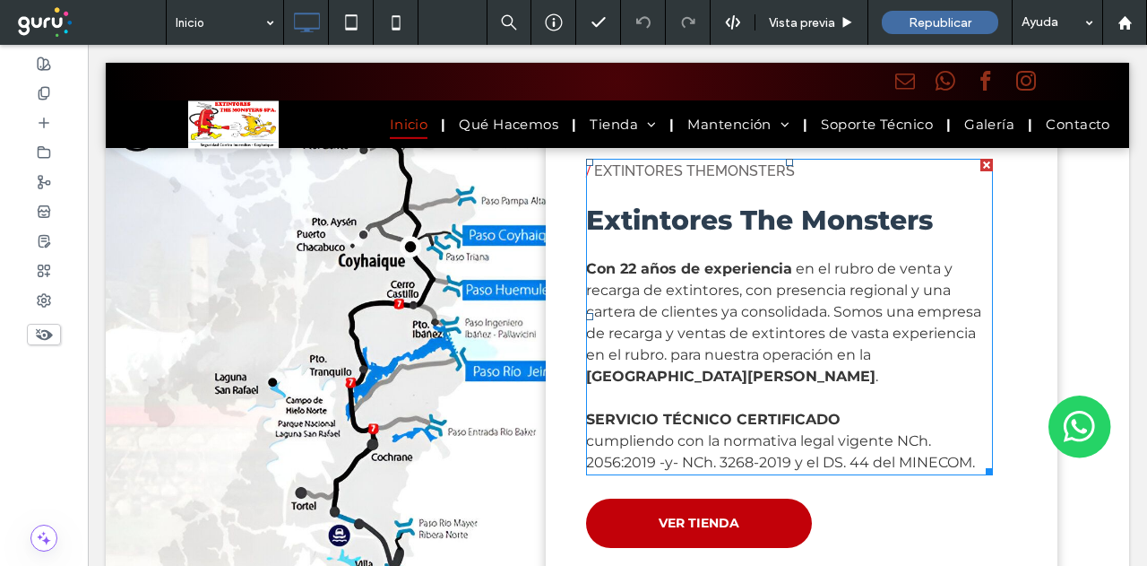
click at [649, 341] on span "en el rubro de venta y recarga de extintores, con presencia regional y una cart…" at bounding box center [783, 311] width 395 height 103
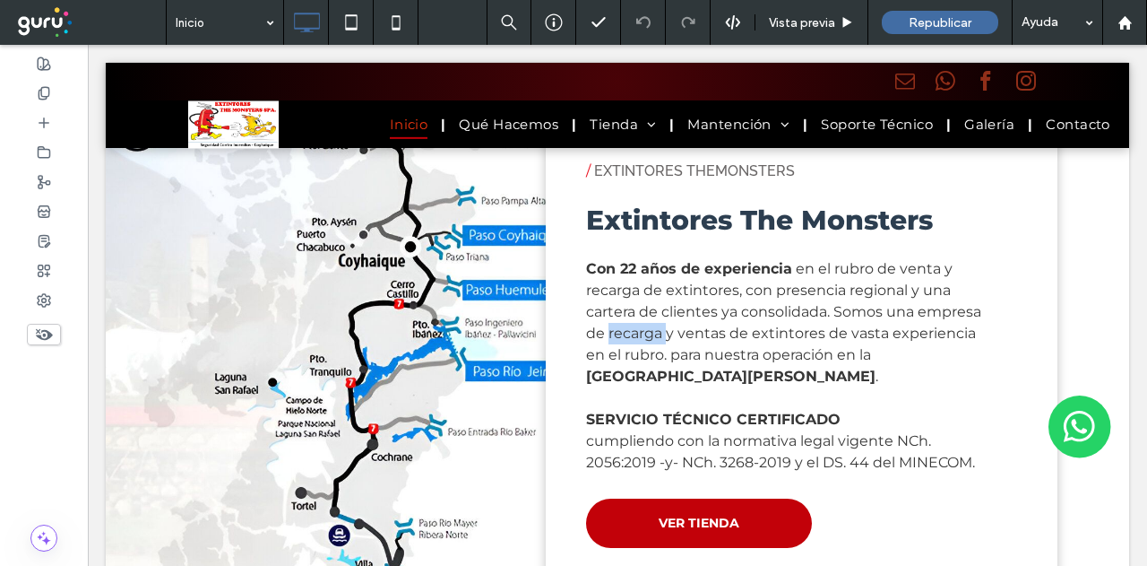
click at [649, 341] on span "en el rubro de venta y recarga de extintores, con presencia regional y una cart…" at bounding box center [783, 311] width 395 height 103
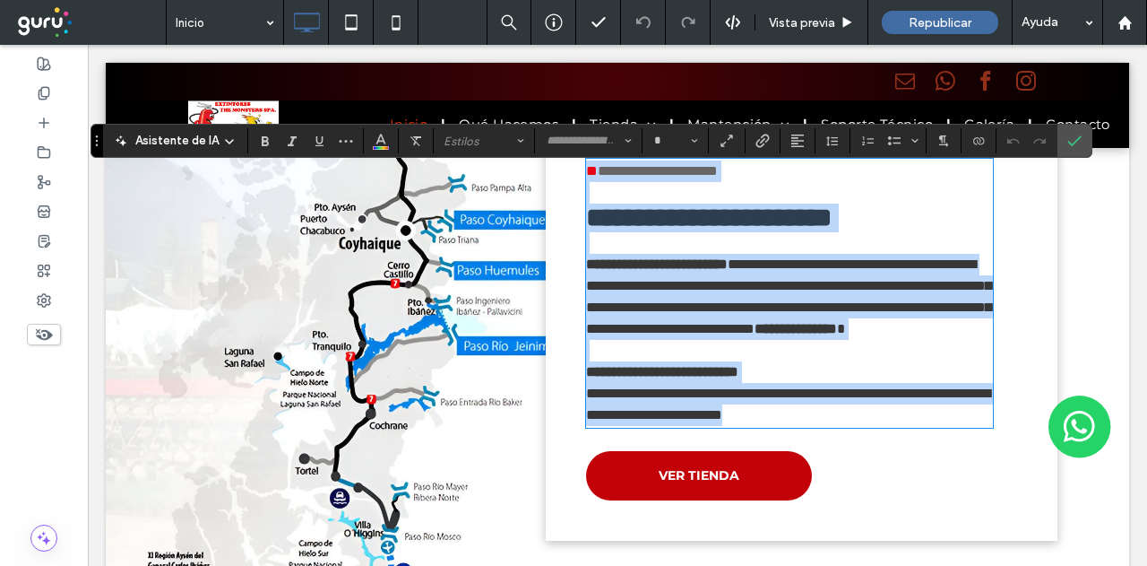
click at [665, 324] on span "**********" at bounding box center [788, 296] width 405 height 78
type input "**********"
type input "**"
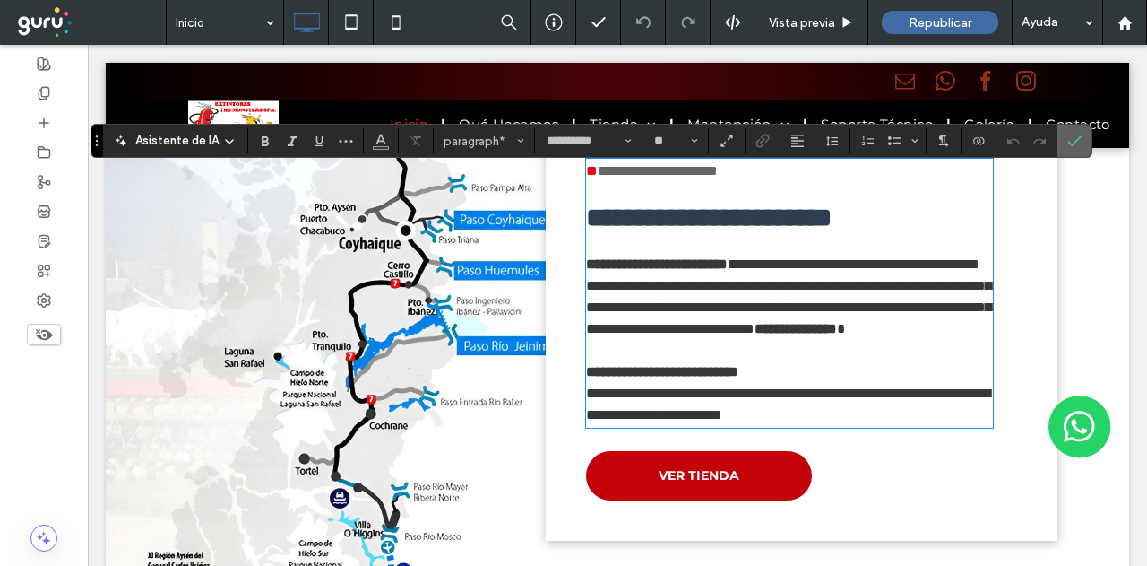
click at [1067, 148] on icon "Confirmar" at bounding box center [1074, 141] width 14 height 14
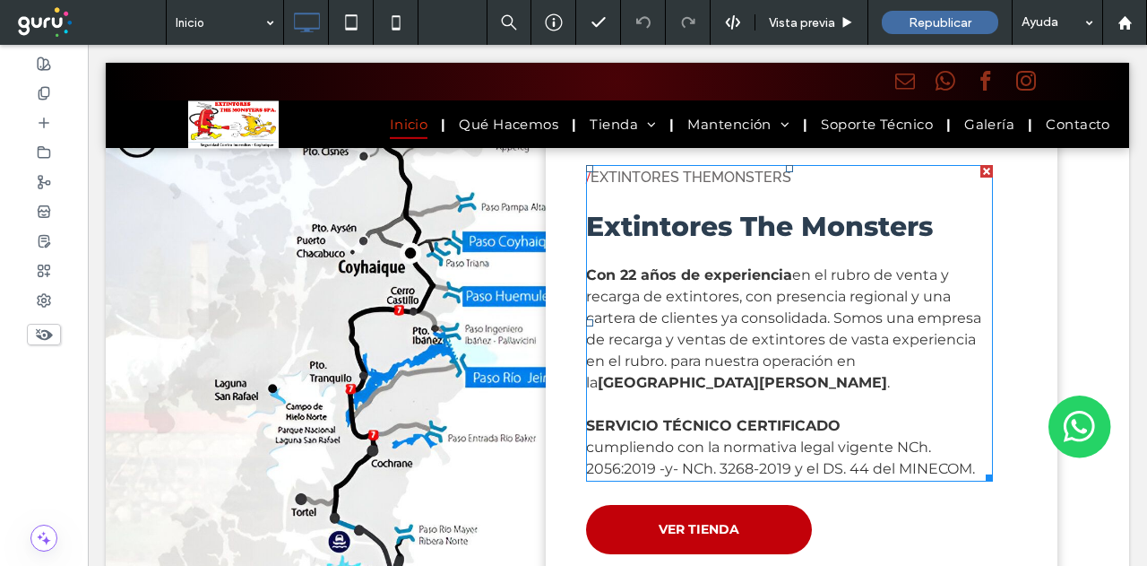
drag, startPoint x: 680, startPoint y: 322, endPoint x: 690, endPoint y: 283, distance: 39.8
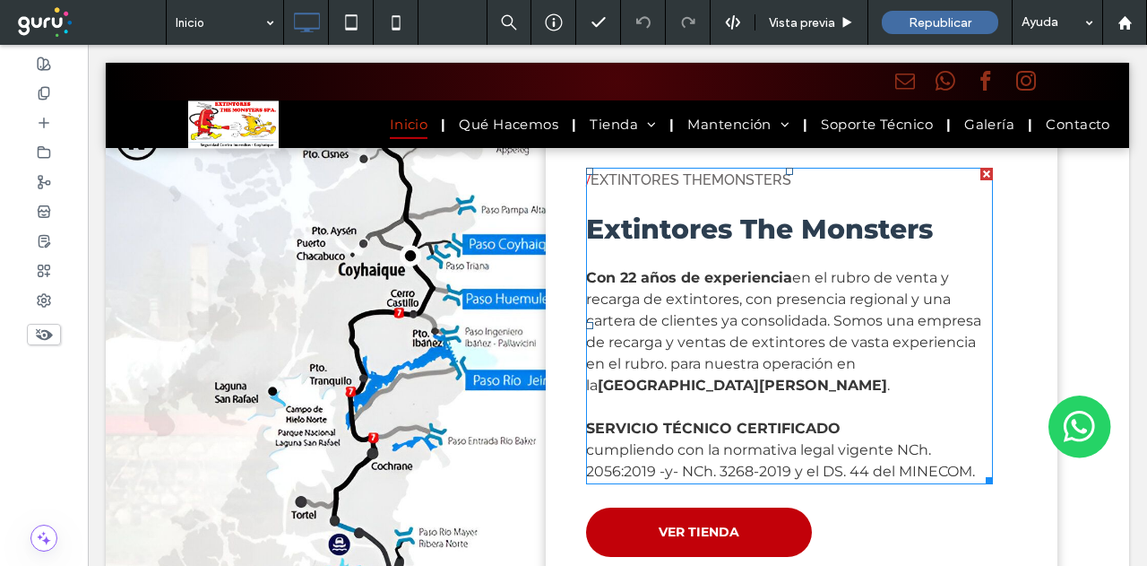
click at [627, 322] on p "Con 22 años de experiencia en el rubro de venta y recarga de extintores, con pr…" at bounding box center [789, 331] width 407 height 129
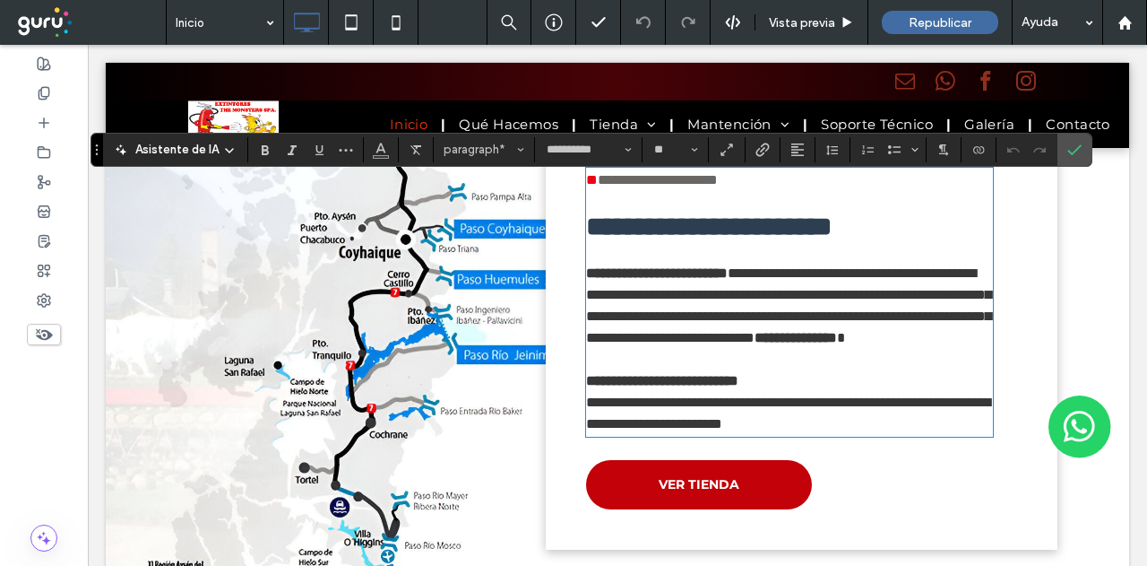
click at [627, 322] on p "**********" at bounding box center [789, 306] width 407 height 86
click at [775, 263] on p at bounding box center [789, 252] width 407 height 22
click at [733, 330] on span "**********" at bounding box center [788, 305] width 405 height 78
click at [1081, 149] on label "Confirmar" at bounding box center [1074, 150] width 27 height 32
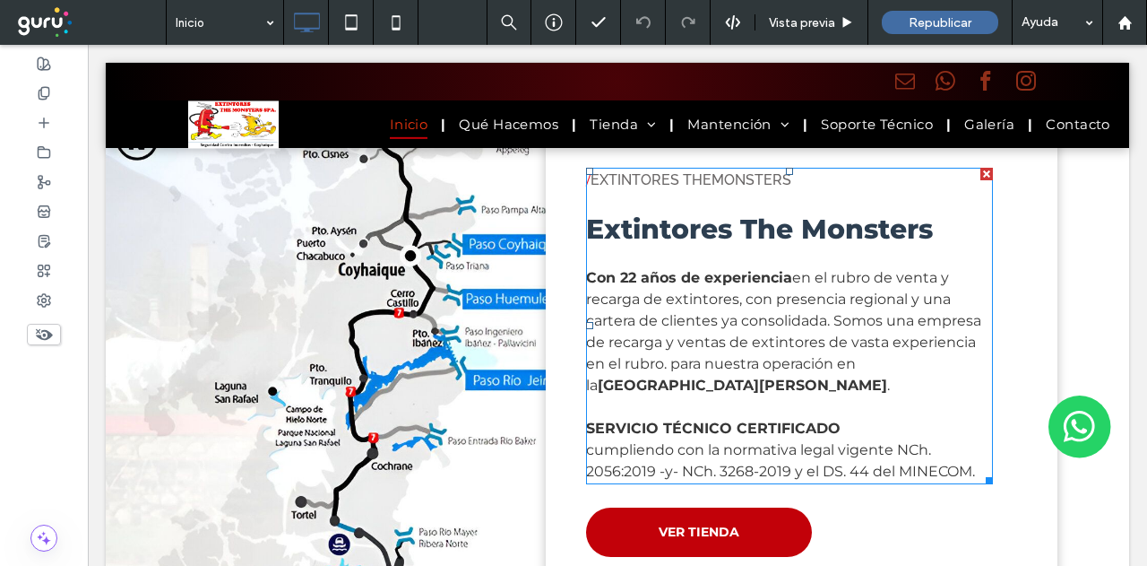
click at [730, 324] on span "en el rubro de venta y recarga de extintores, con presencia regional y una cart…" at bounding box center [783, 331] width 395 height 125
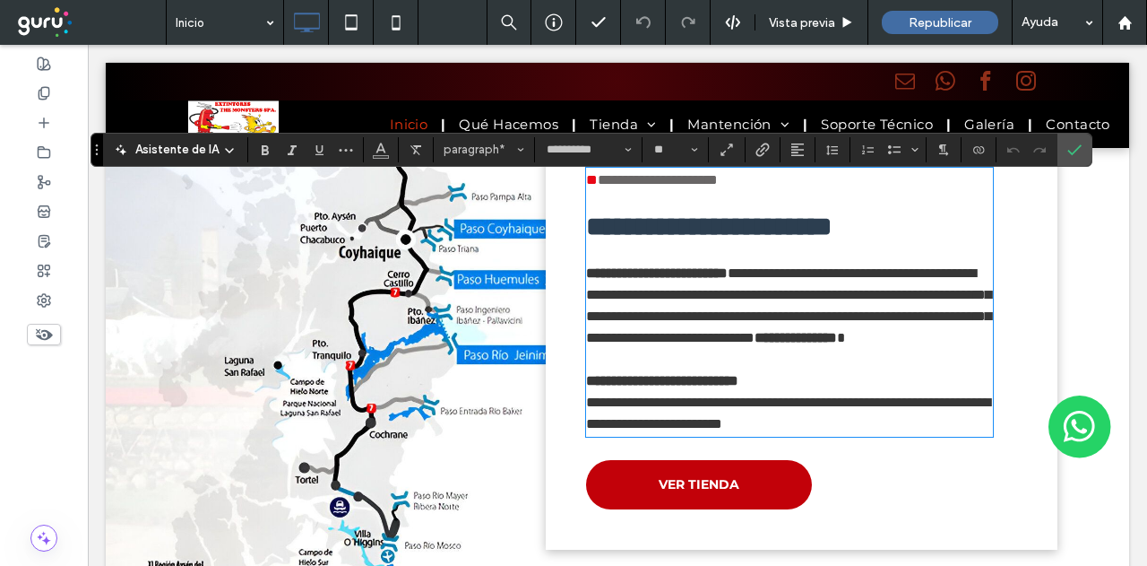
click at [720, 315] on span "**********" at bounding box center [788, 305] width 405 height 78
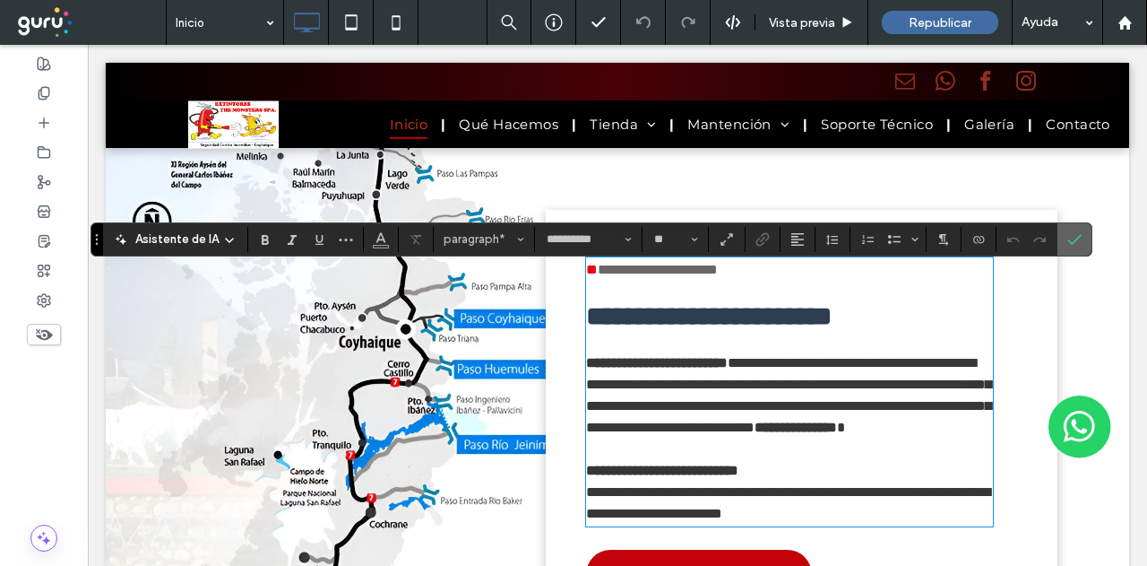
click at [1072, 244] on icon "Confirmar" at bounding box center [1074, 239] width 14 height 14
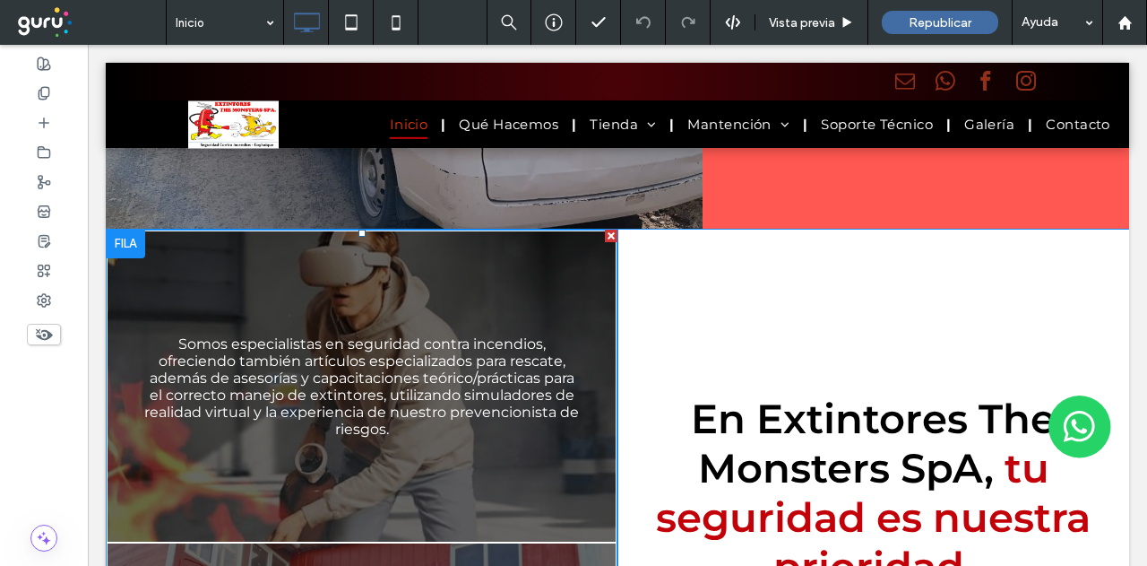
scroll to position [896, 0]
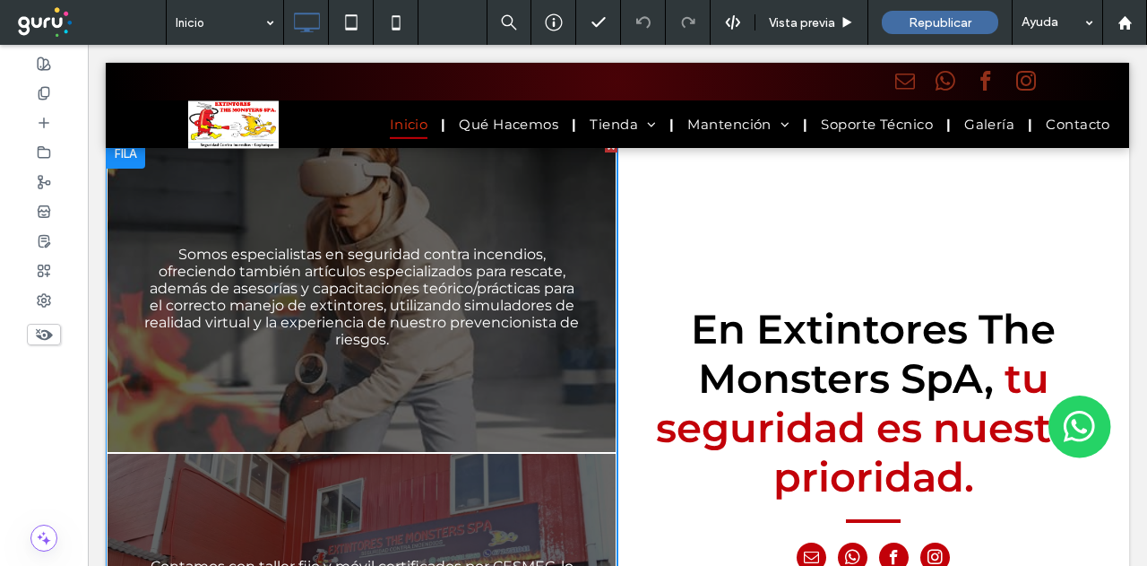
click at [436, 313] on link at bounding box center [361, 297] width 539 height 329
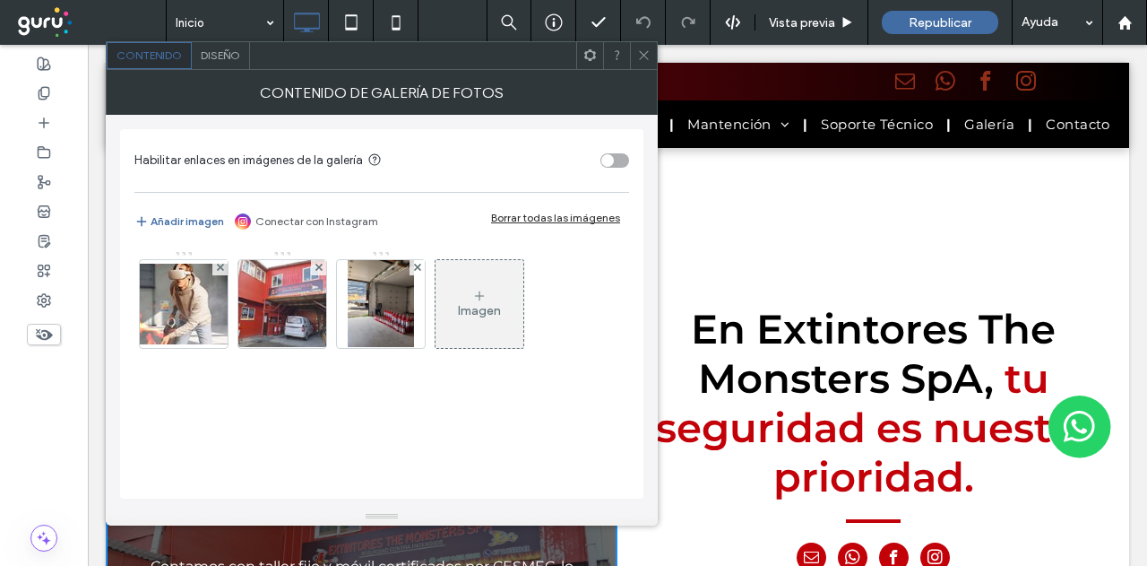
click at [638, 55] on icon at bounding box center [643, 54] width 13 height 13
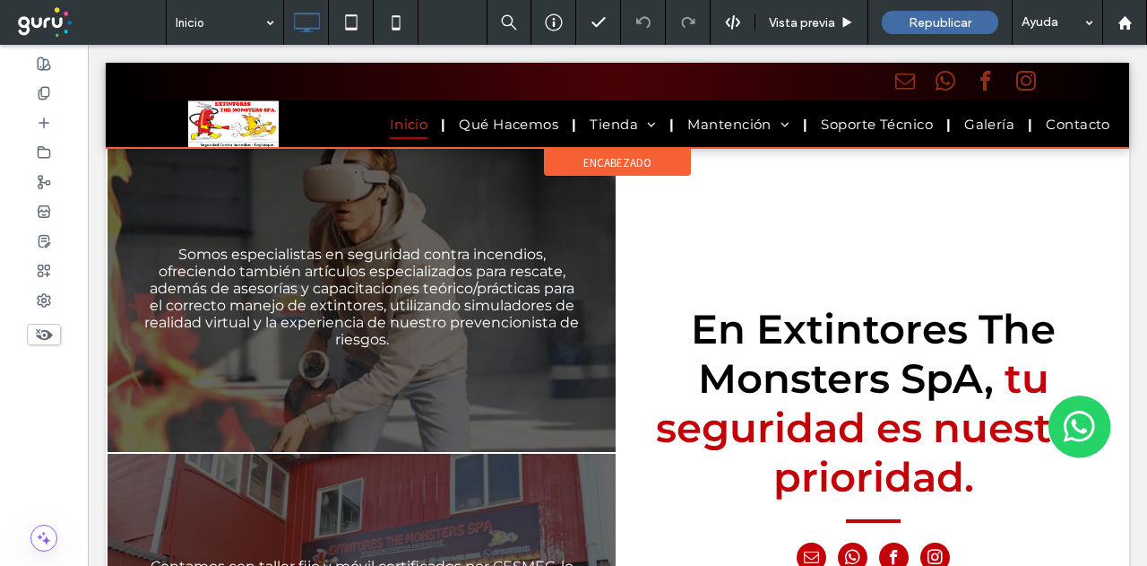
click at [540, 116] on div at bounding box center [617, 105] width 1023 height 85
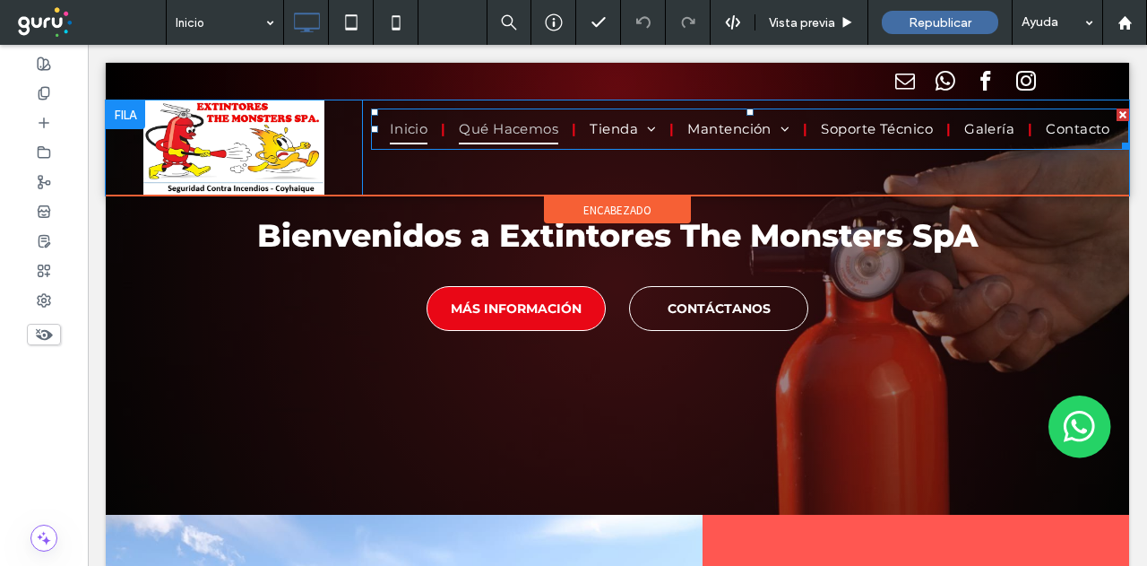
scroll to position [0, 0]
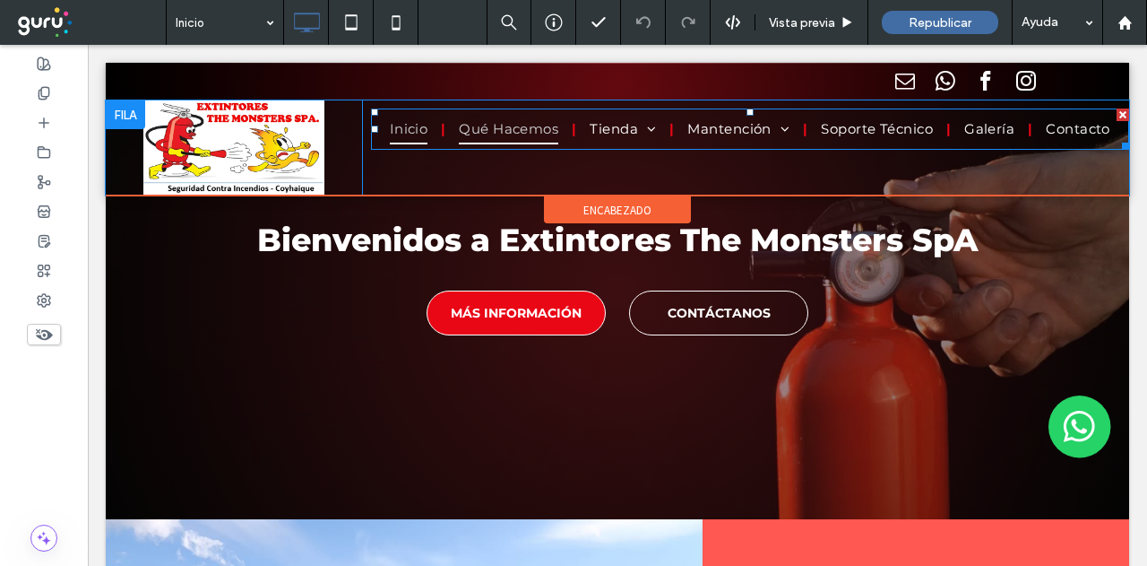
click at [546, 130] on span "Qué Hacemos" at bounding box center [508, 130] width 99 height 30
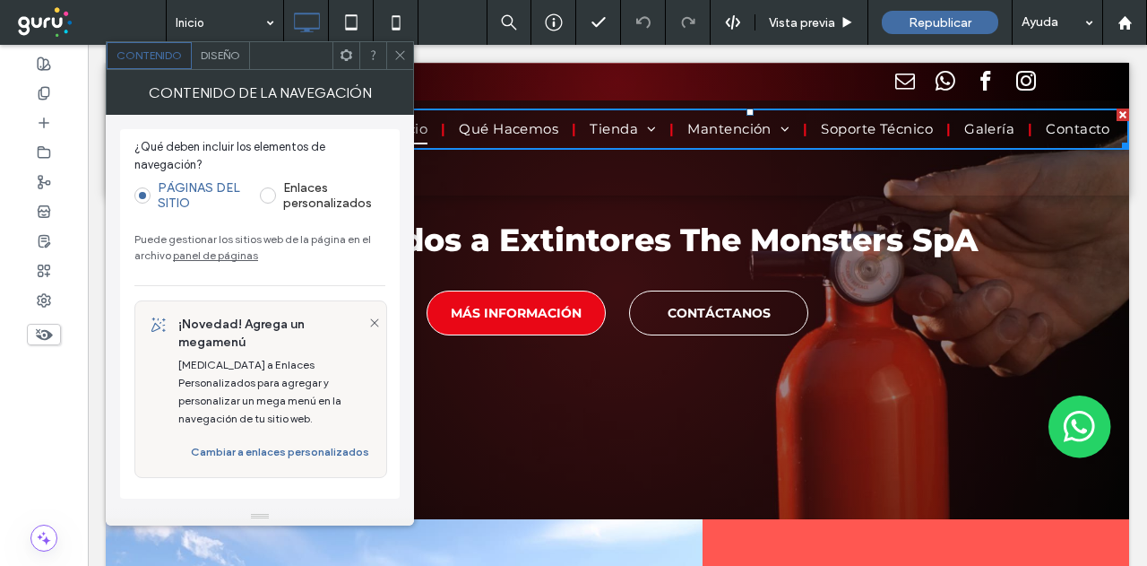
click at [212, 257] on link "panel de páginas" at bounding box center [215, 254] width 85 height 13
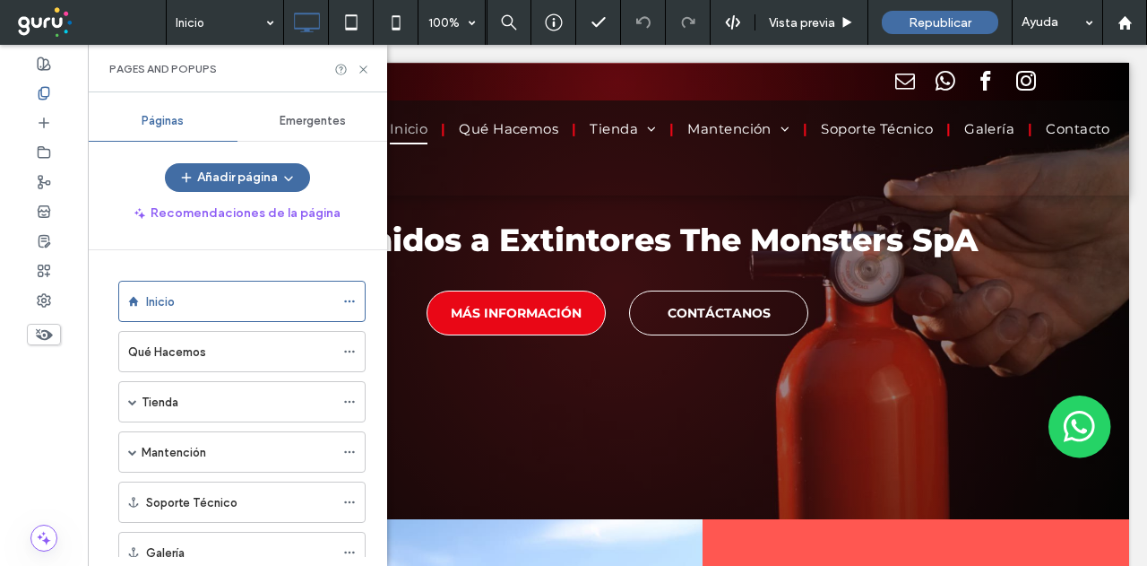
click at [210, 353] on div "Qué Hacemos" at bounding box center [231, 351] width 206 height 19
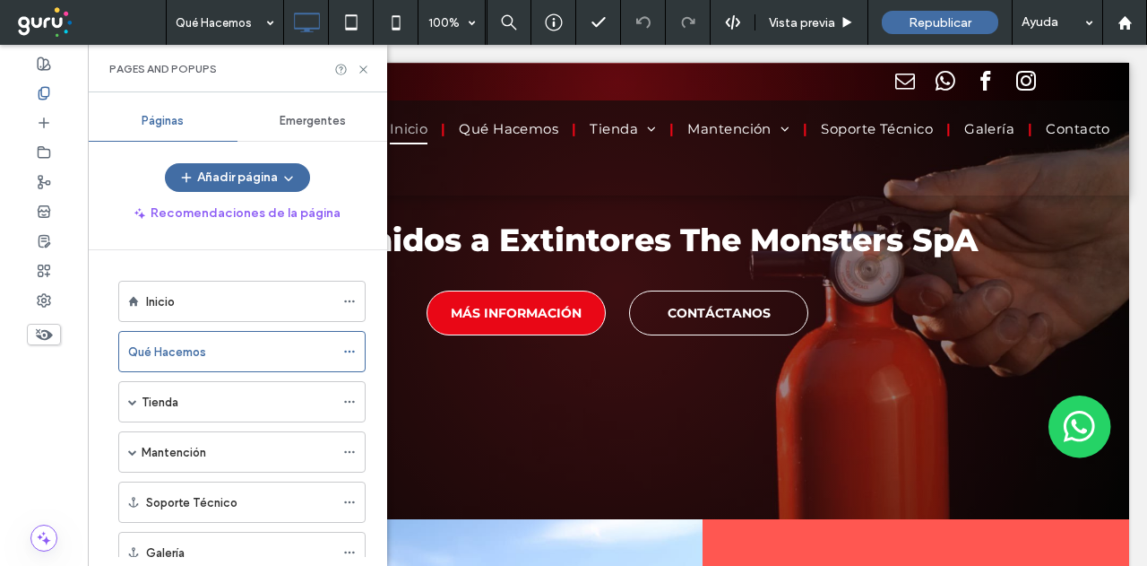
click at [362, 68] on div "Qué Hacemos 100% Vista previa Republicar Ayuda Pages and Popups Páginas Emergen…" at bounding box center [573, 283] width 1147 height 566
click at [362, 68] on icon at bounding box center [363, 69] width 13 height 13
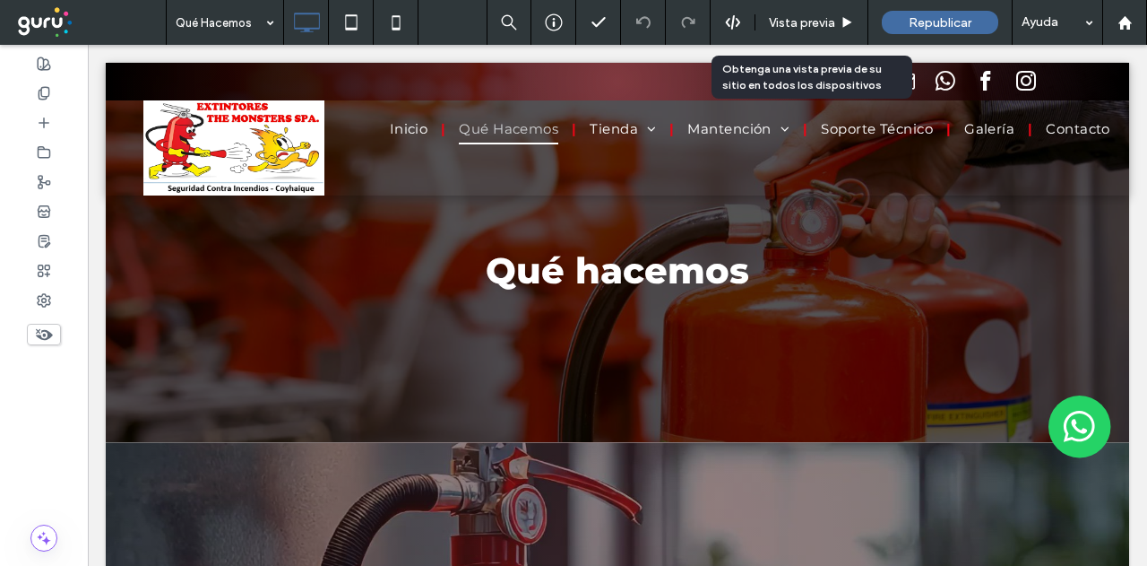
click at [819, 8] on div "Vista previa" at bounding box center [812, 22] width 113 height 45
click at [803, 15] on span "Vista previa" at bounding box center [802, 22] width 66 height 15
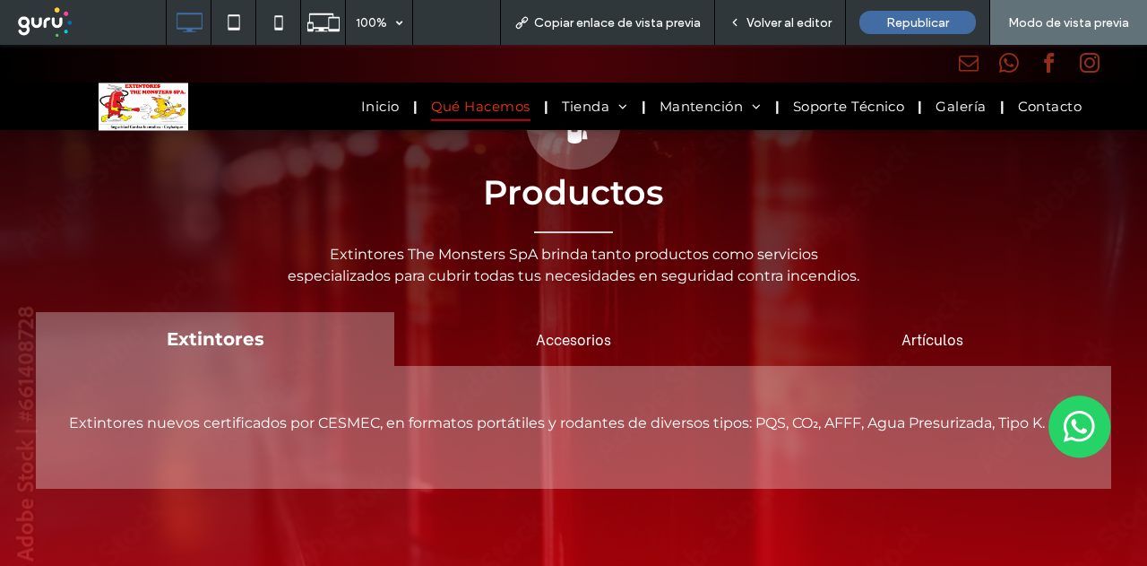
scroll to position [701, 0]
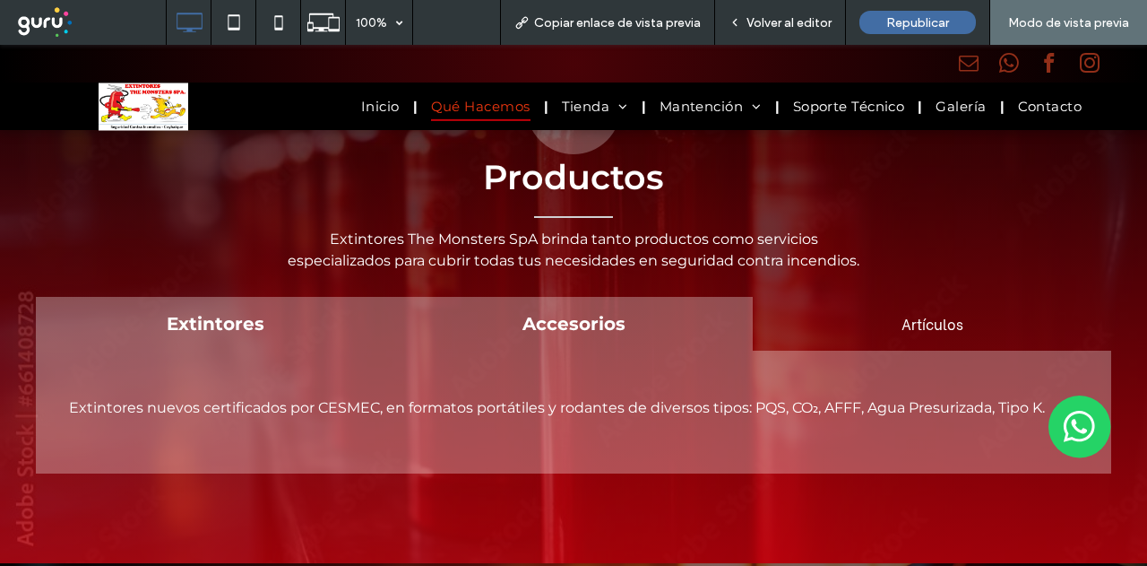
click at [570, 328] on h3 "Accesorios" at bounding box center [573, 324] width 326 height 22
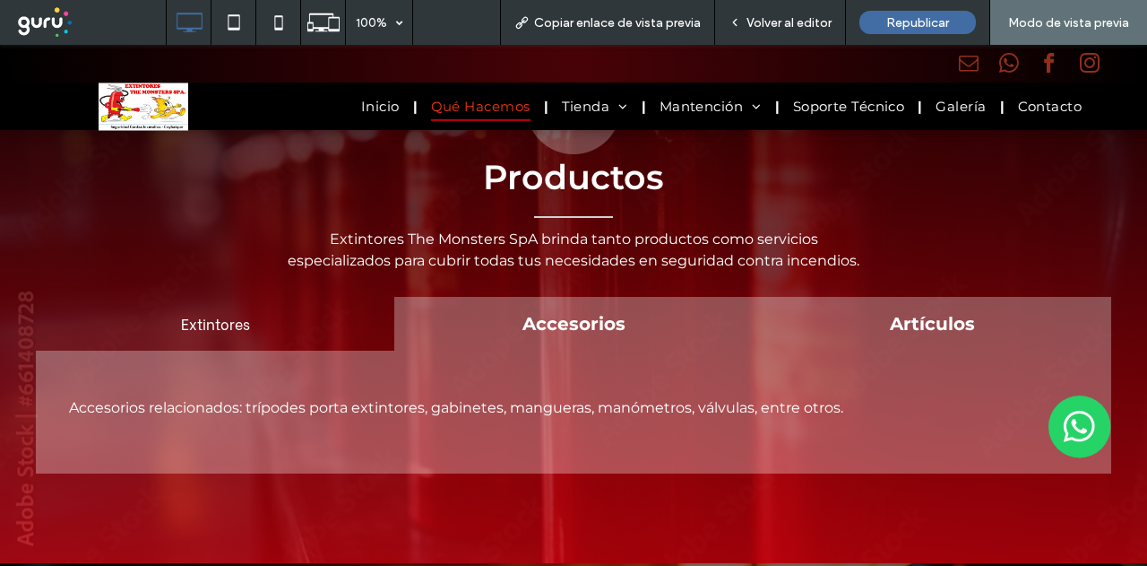
click at [885, 322] on h3 "Artículos" at bounding box center [932, 324] width 326 height 22
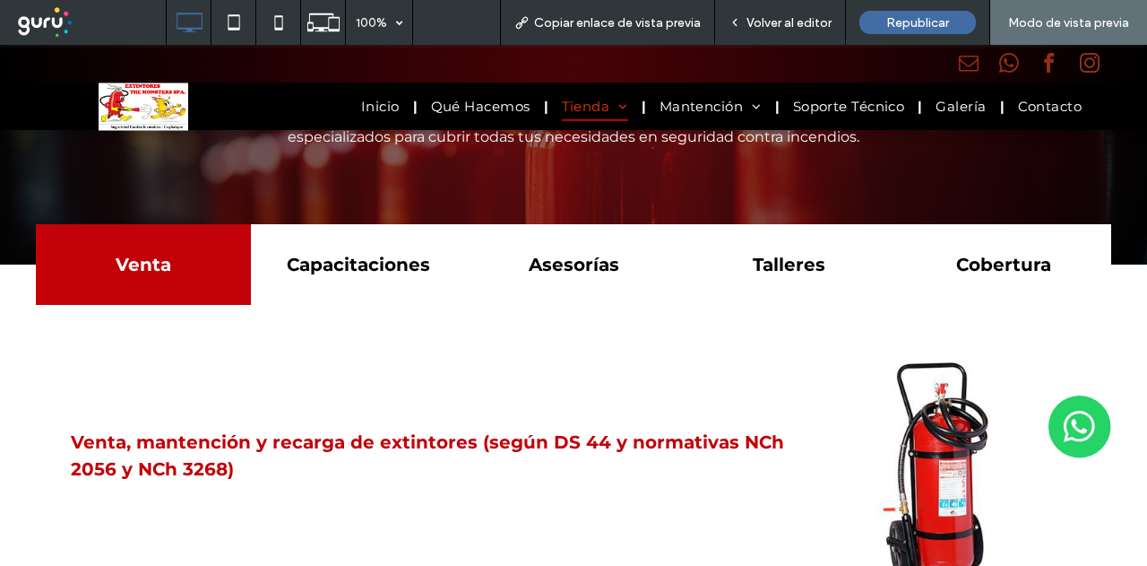
drag, startPoint x: 543, startPoint y: 368, endPoint x: 554, endPoint y: 361, distance: 12.9
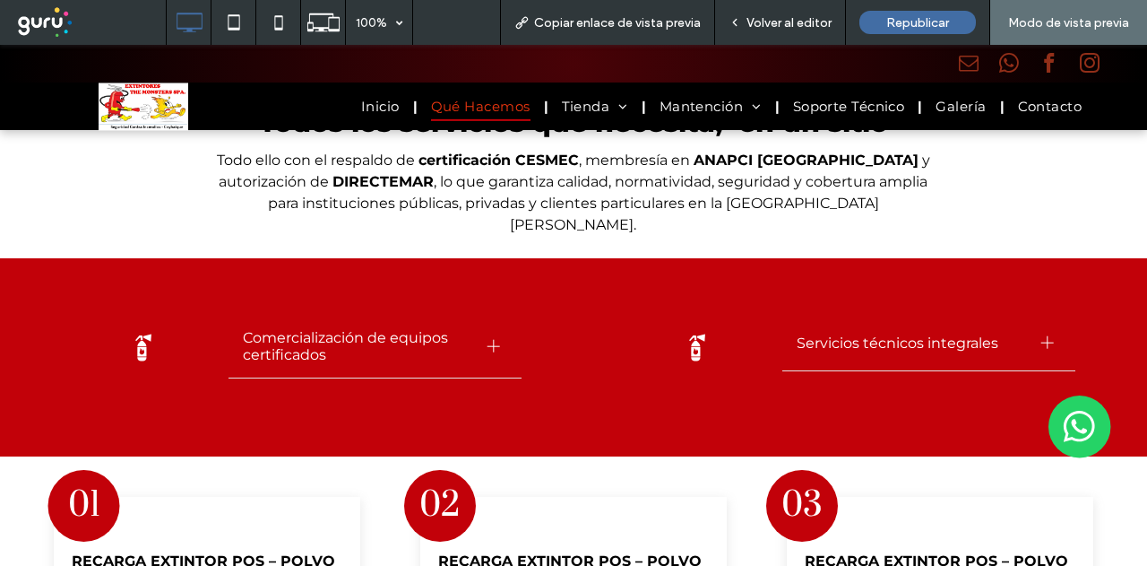
drag, startPoint x: 557, startPoint y: 352, endPoint x: 561, endPoint y: 367, distance: 14.8
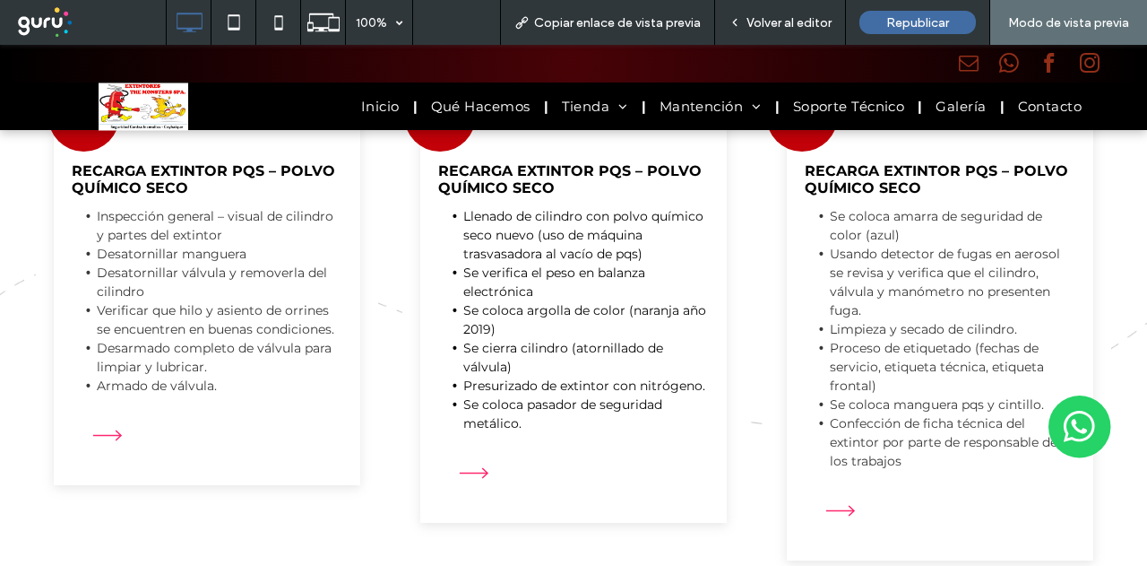
drag, startPoint x: 563, startPoint y: 364, endPoint x: 569, endPoint y: 393, distance: 30.2
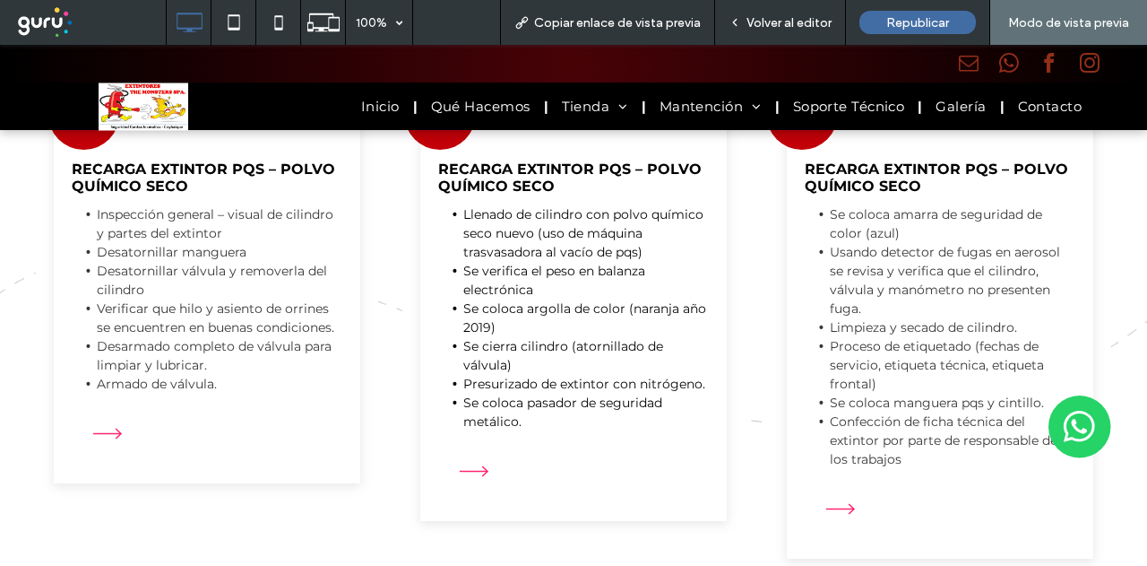
scroll to position [2434, 0]
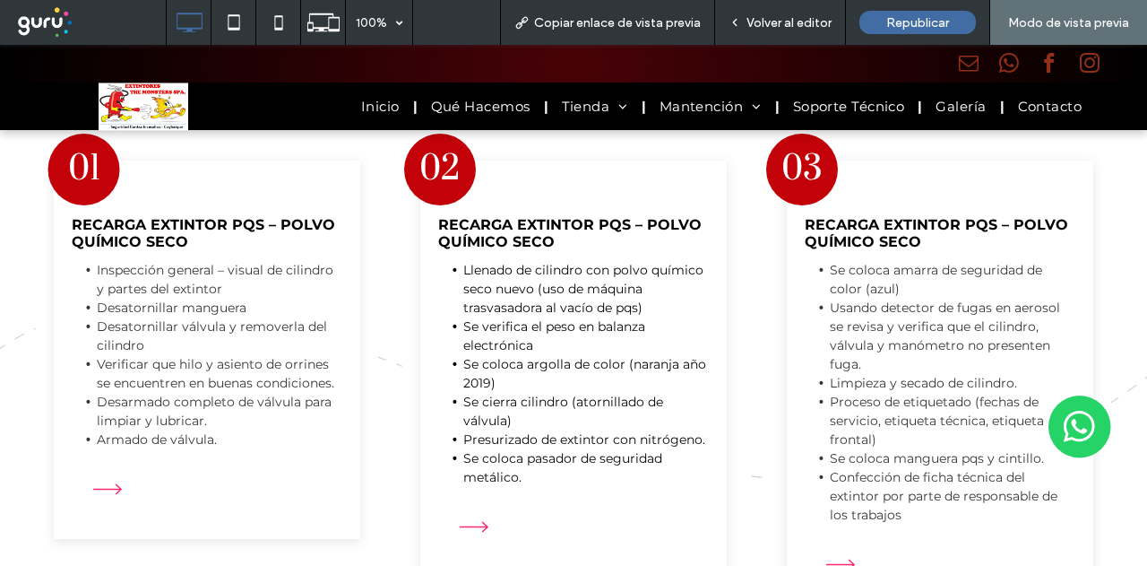
drag, startPoint x: 635, startPoint y: 326, endPoint x: 637, endPoint y: 270, distance: 56.5
click at [803, 26] on span "Volver al editor" at bounding box center [789, 22] width 85 height 15
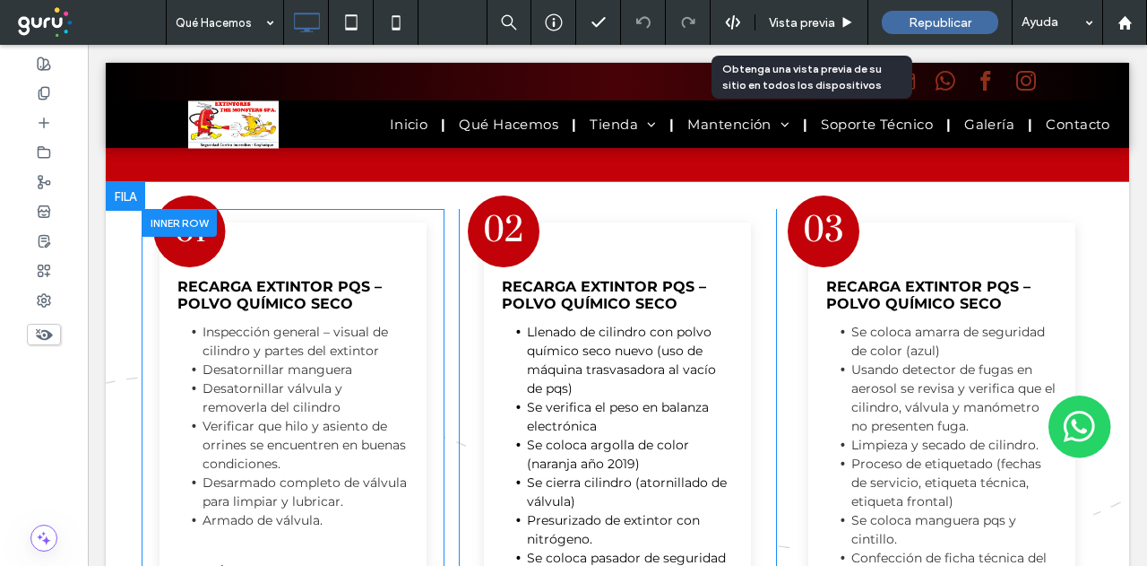
scroll to position [2511, 0]
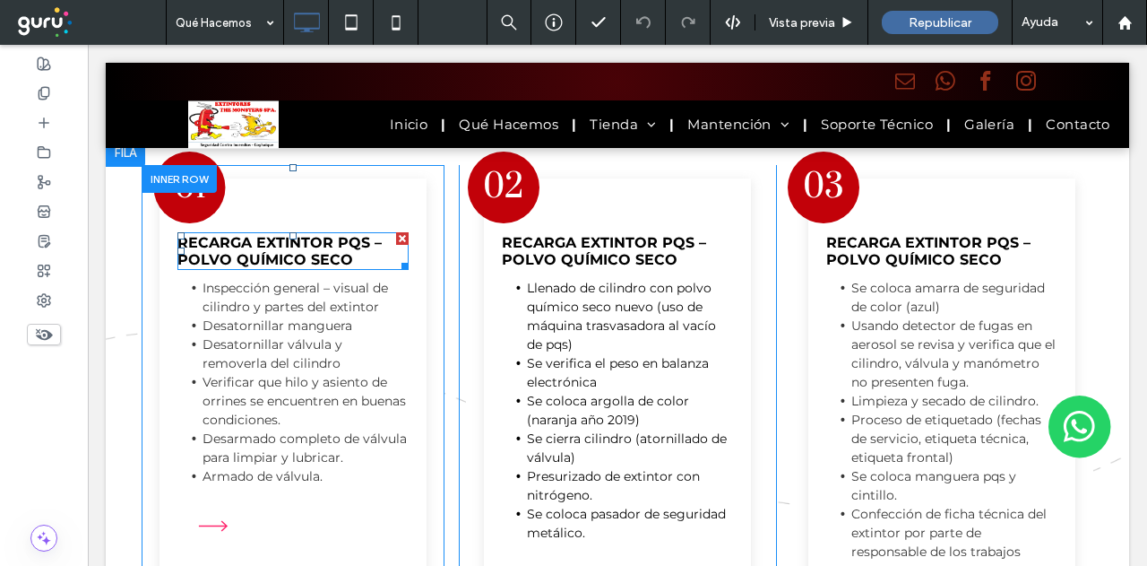
click at [271, 234] on strong "RECARGA EXTINTOR PQS – POLVO QUÍMICO SECO" at bounding box center [279, 251] width 204 height 34
type input "**********"
type input "**"
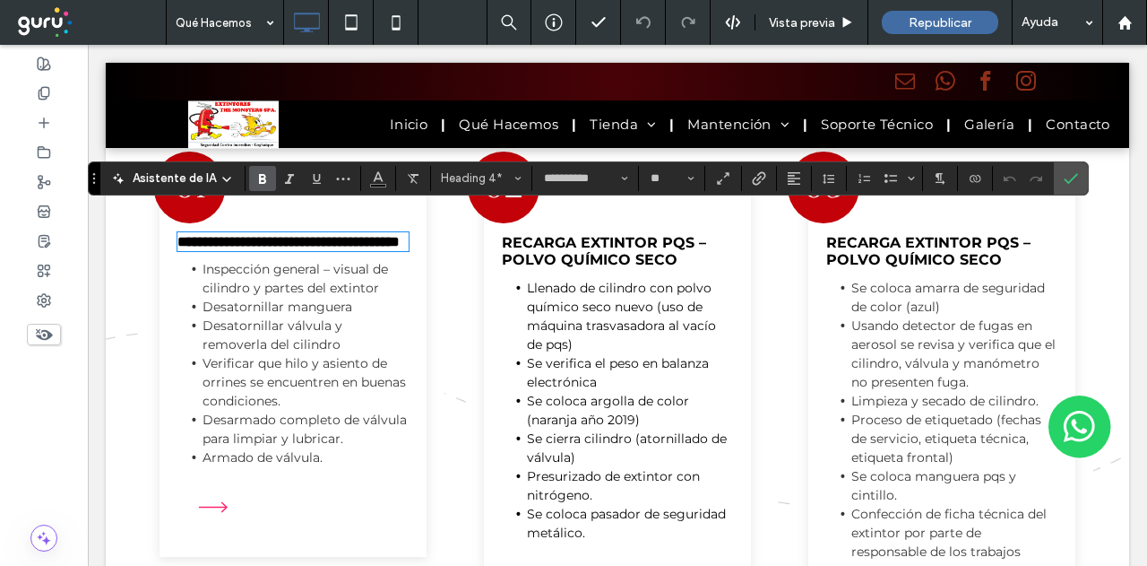
click at [284, 235] on strong "**********" at bounding box center [288, 241] width 222 height 13
click at [602, 234] on strong "RECARGA EXTINTOR PQS – POLVO QUÍMICO SECO" at bounding box center [604, 251] width 204 height 34
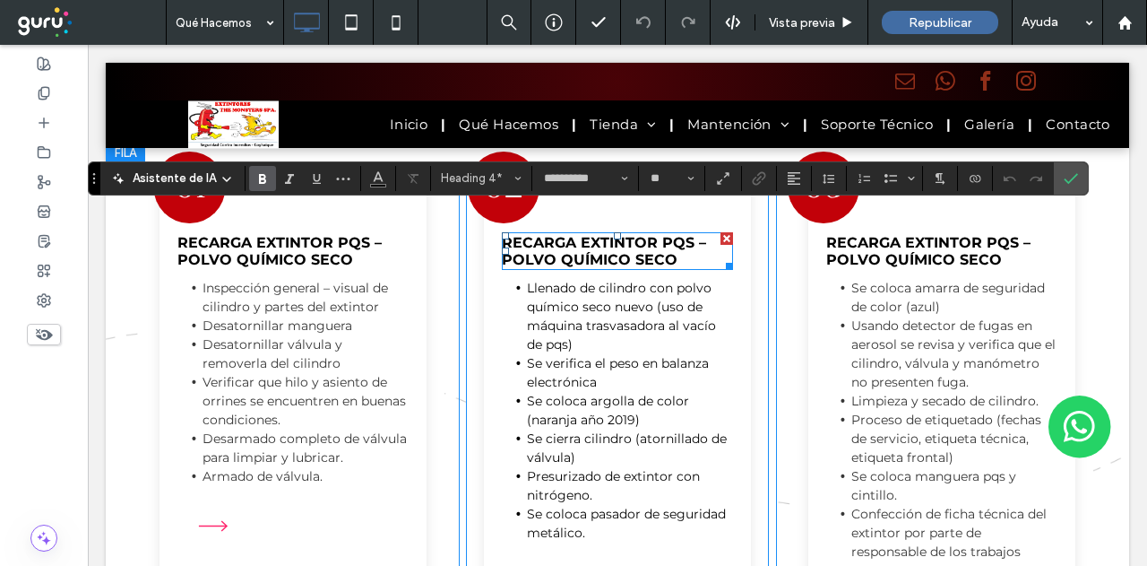
click at [602, 234] on strong "RECARGA EXTINTOR PQS – POLVO QUÍMICO SECO" at bounding box center [604, 251] width 204 height 34
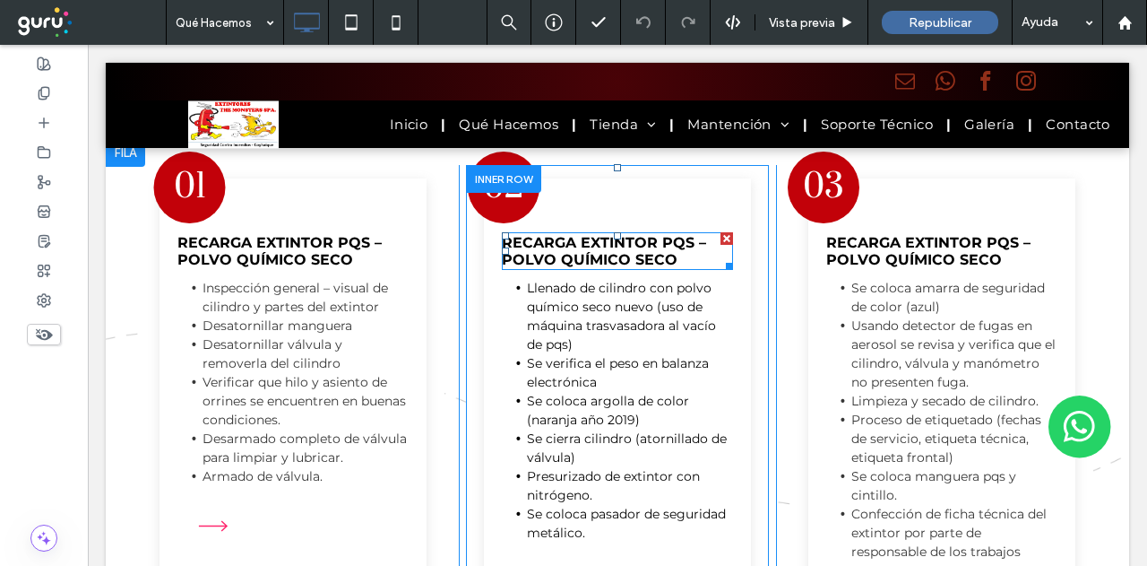
type input "**********"
type input "**"
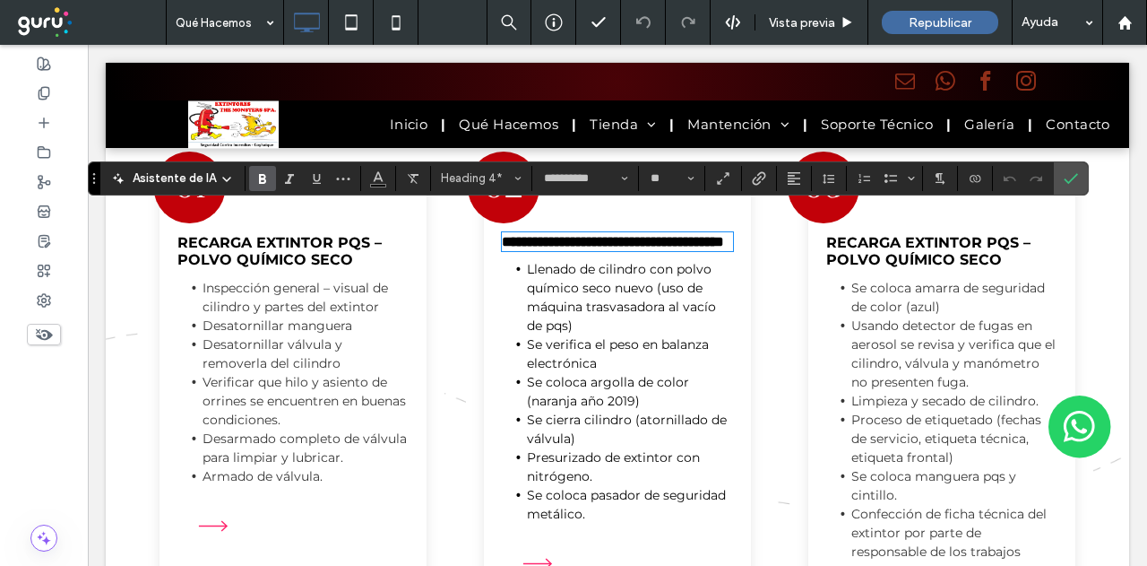
click at [875, 234] on strong "RECARGA EXTINTOR PQS – POLVO QUÍMICO SECO" at bounding box center [928, 251] width 204 height 34
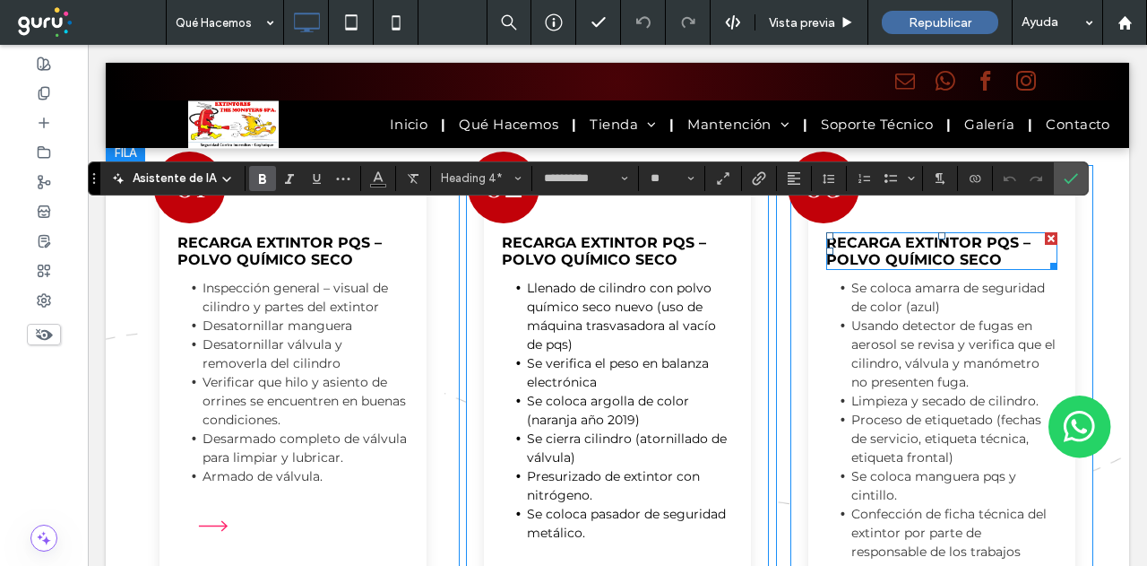
click at [875, 234] on strong "RECARGA EXTINTOR PQS – POLVO QUÍMICO SECO" at bounding box center [928, 251] width 204 height 34
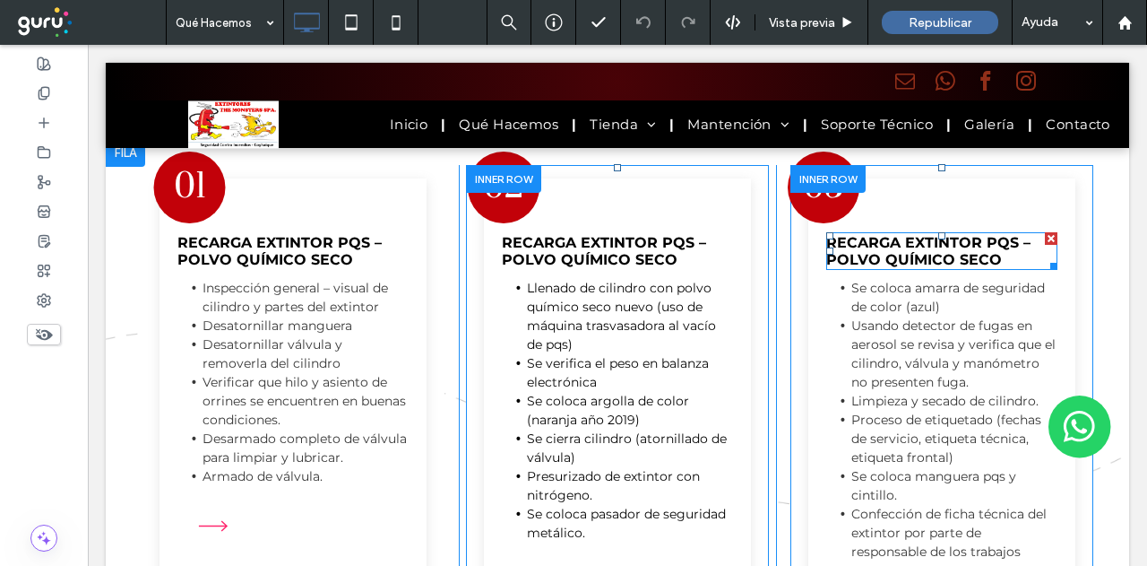
type input "**********"
type input "**"
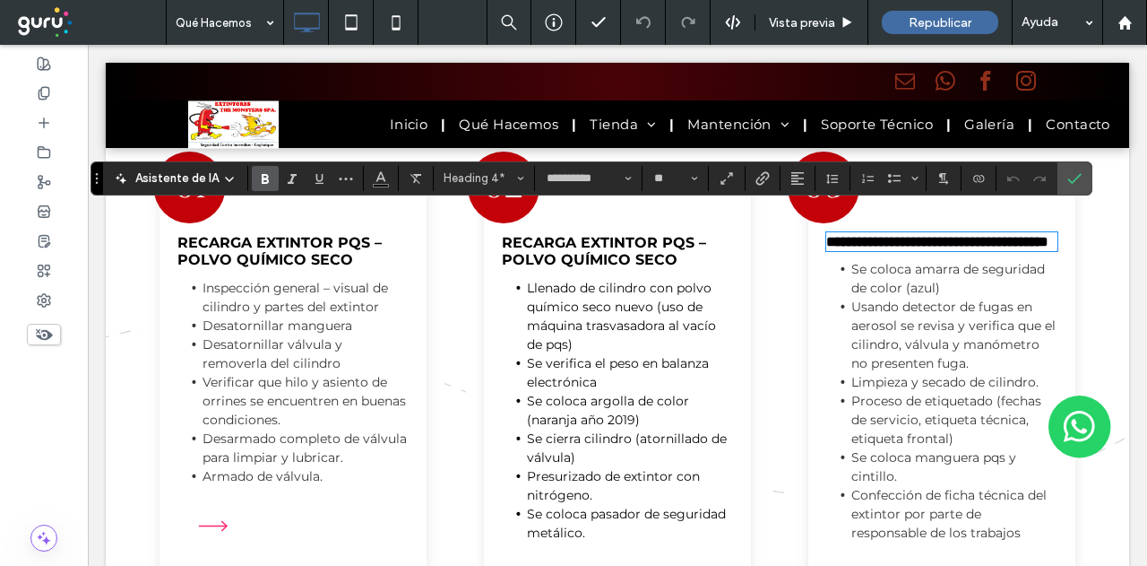
click at [877, 235] on strong "**********" at bounding box center [937, 241] width 222 height 13
click at [656, 234] on strong "RECARGA EXTINTOR PQS – POLVO QUÍMICO SECO" at bounding box center [604, 251] width 204 height 34
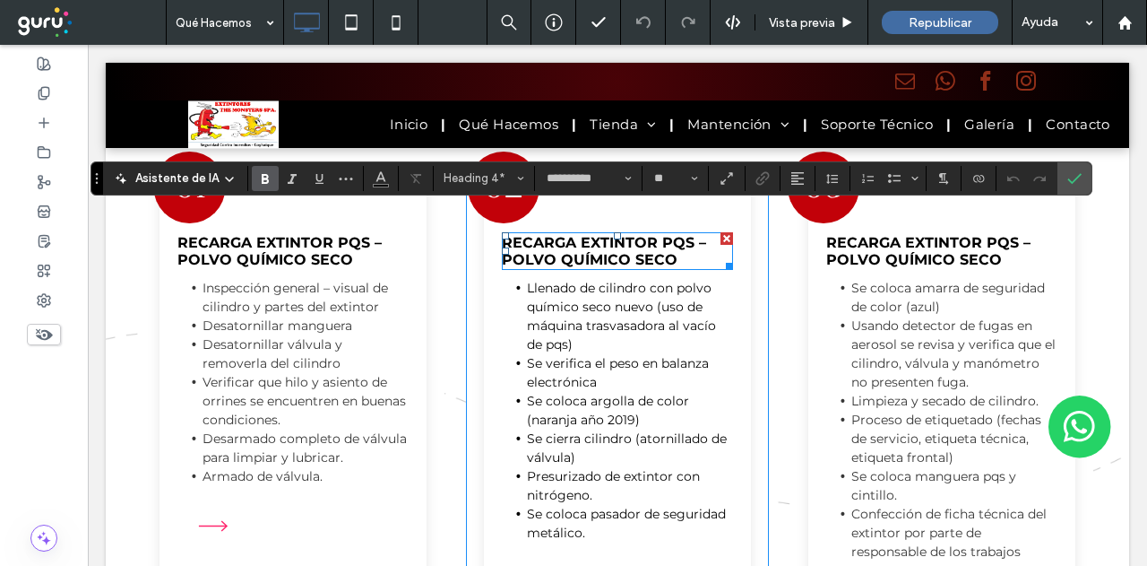
click at [656, 234] on strong "RECARGA EXTINTOR PQS – POLVO QUÍMICO SECO" at bounding box center [604, 251] width 204 height 34
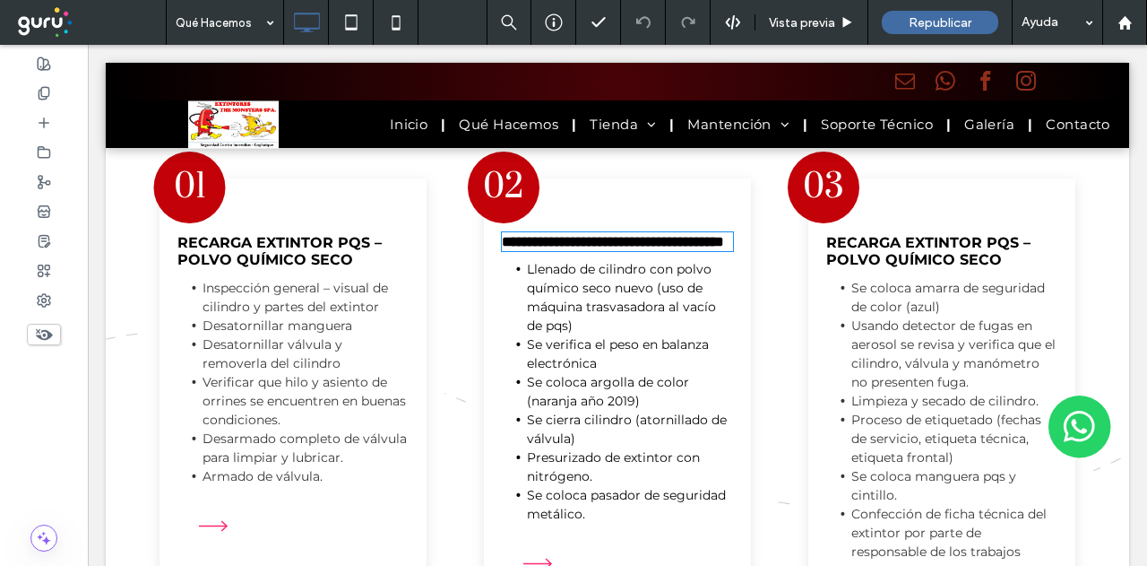
type input "**********"
type input "**"
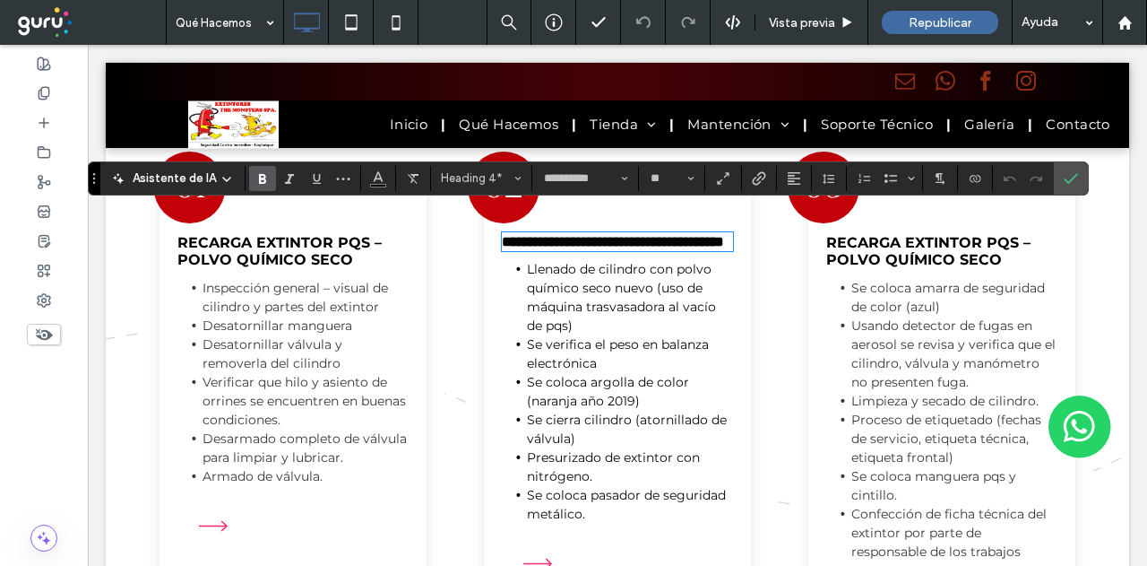
click at [1093, 177] on div "**********" at bounding box center [617, 446] width 1023 height 616
click at [1075, 182] on label "Confirmar" at bounding box center [1071, 178] width 27 height 32
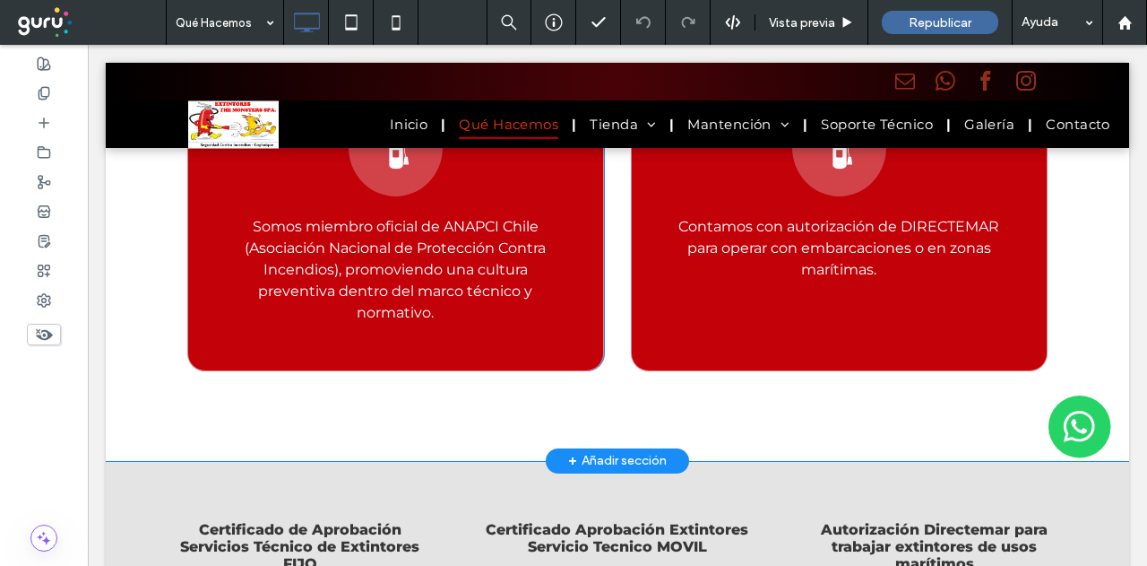
drag, startPoint x: 419, startPoint y: 414, endPoint x: 462, endPoint y: 349, distance: 78.8
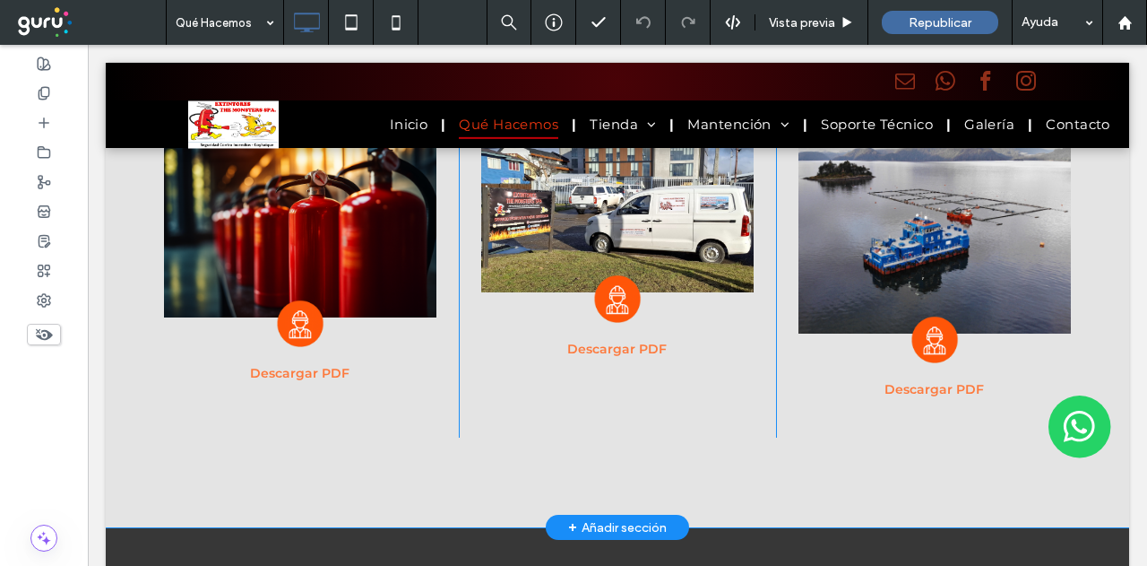
scroll to position [3808, 0]
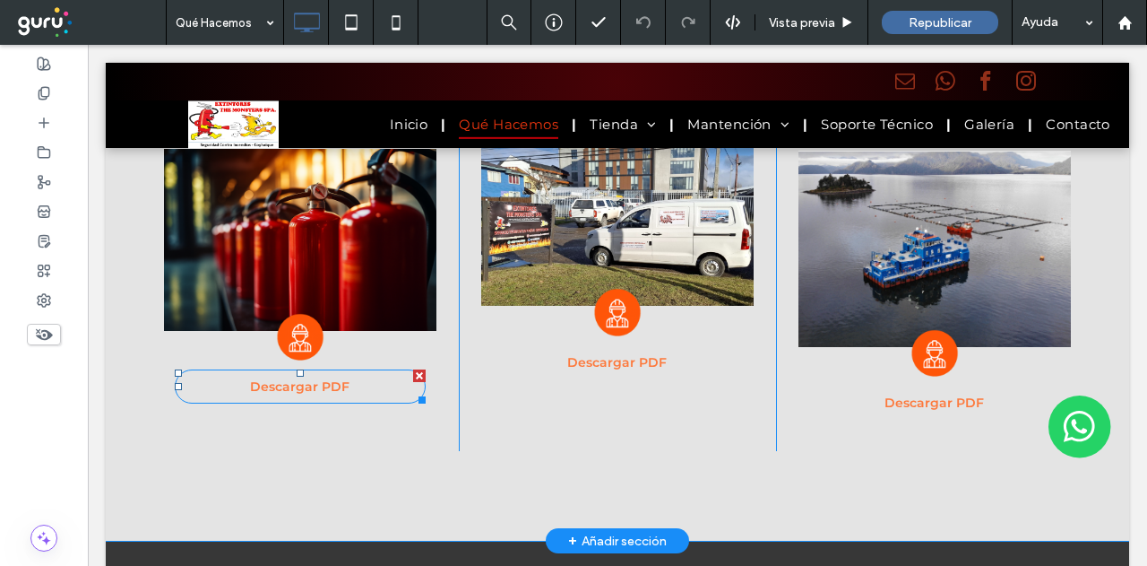
click at [344, 369] on link "Descargar PDF" at bounding box center [300, 386] width 251 height 34
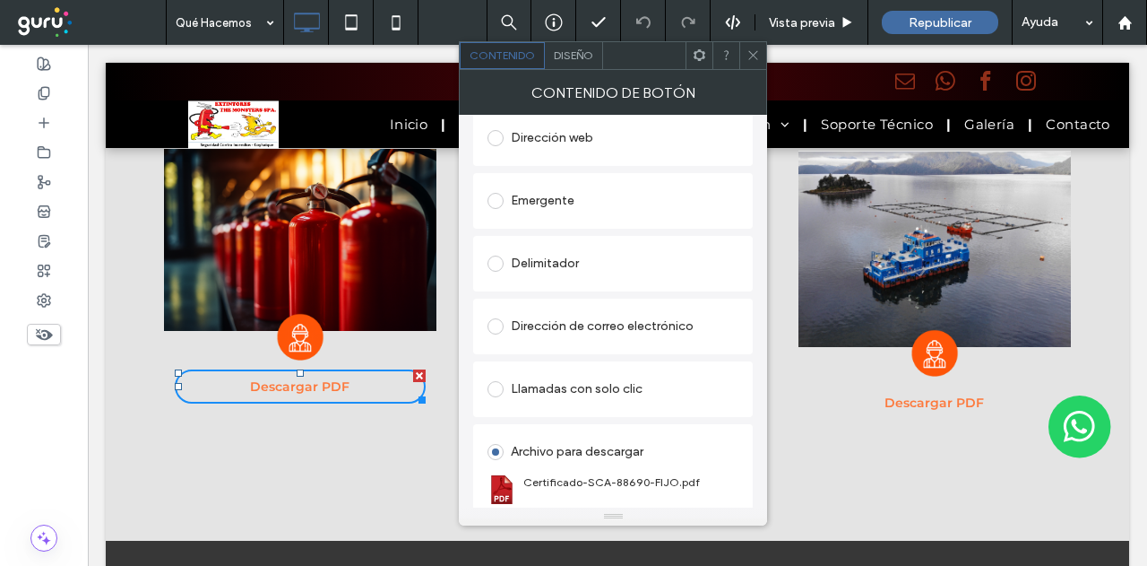
scroll to position [299, 0]
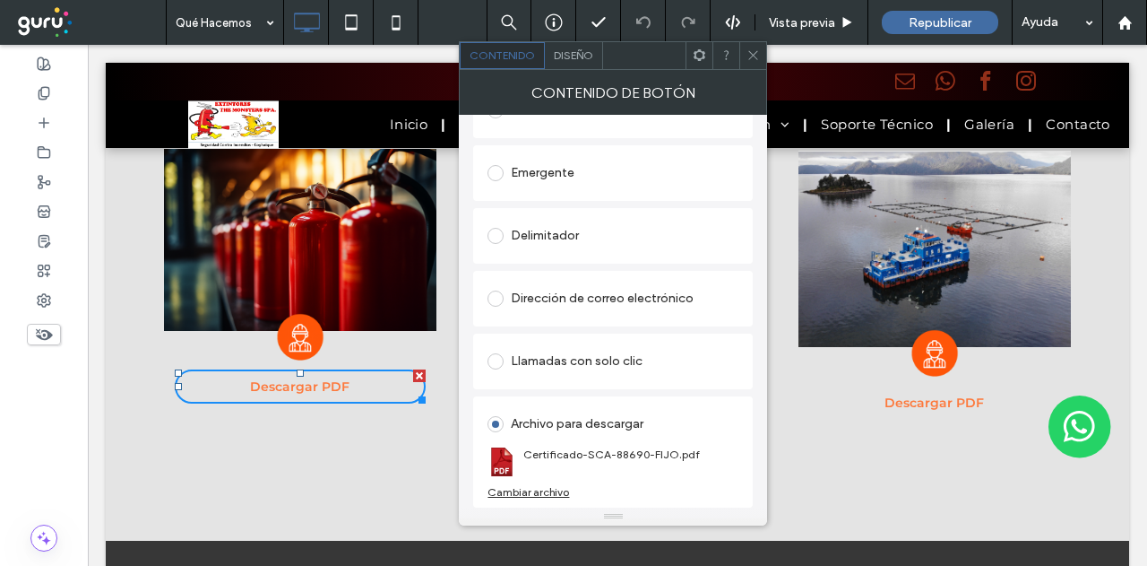
click at [509, 493] on div "Cambiar archivo" at bounding box center [529, 491] width 82 height 13
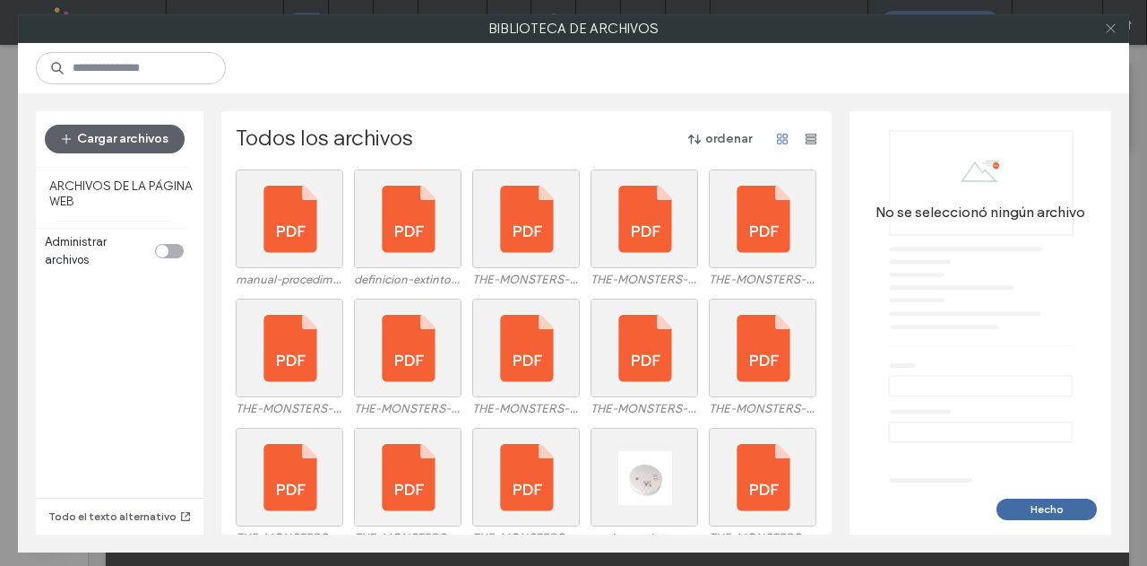
click at [1108, 30] on use at bounding box center [1110, 28] width 9 height 9
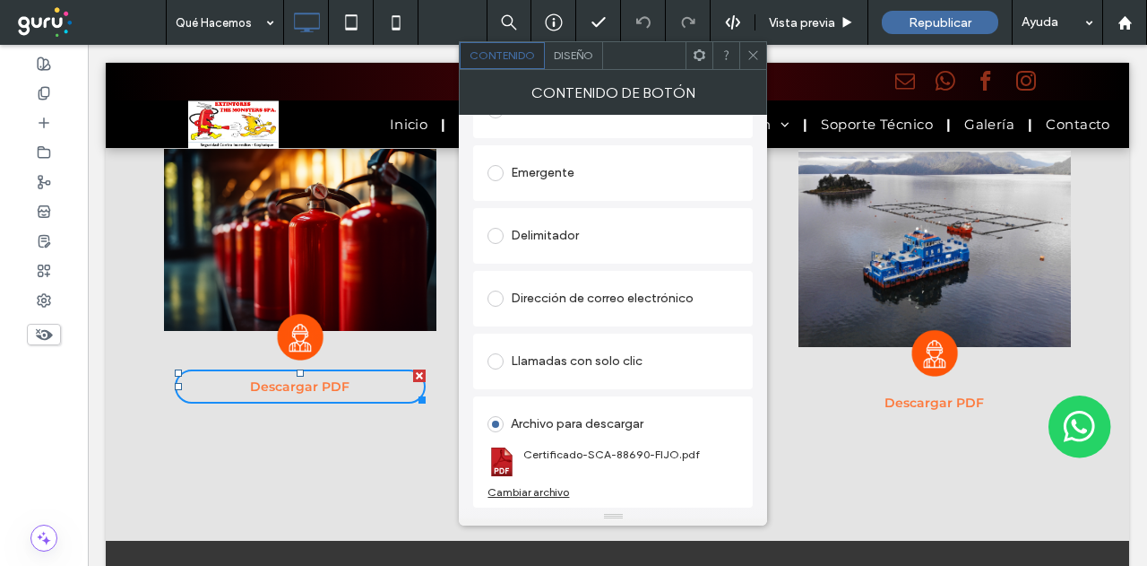
click at [755, 60] on icon at bounding box center [753, 54] width 13 height 13
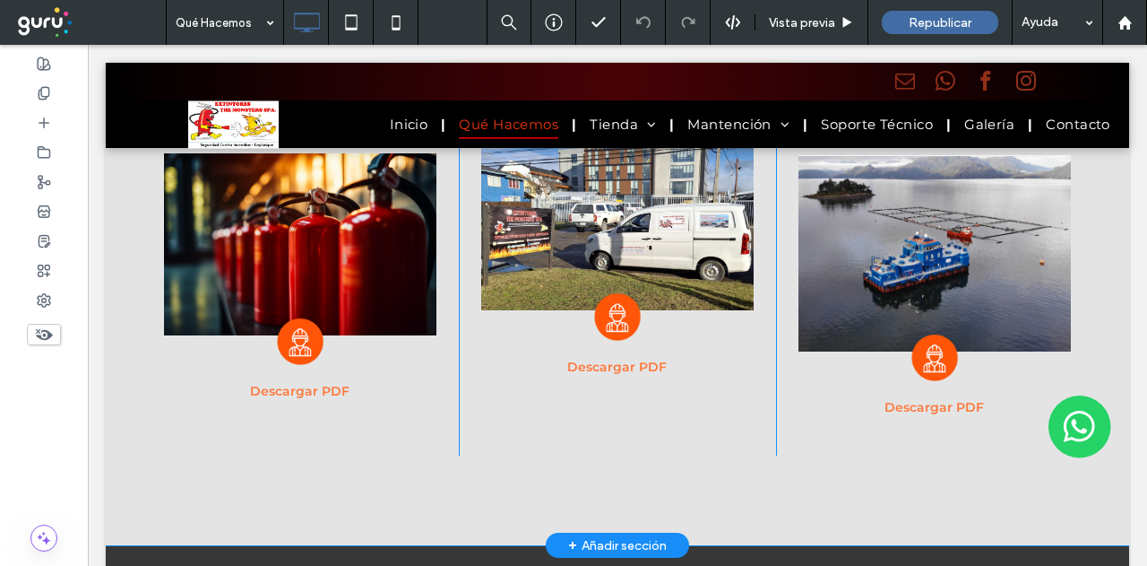
scroll to position [3802, 0]
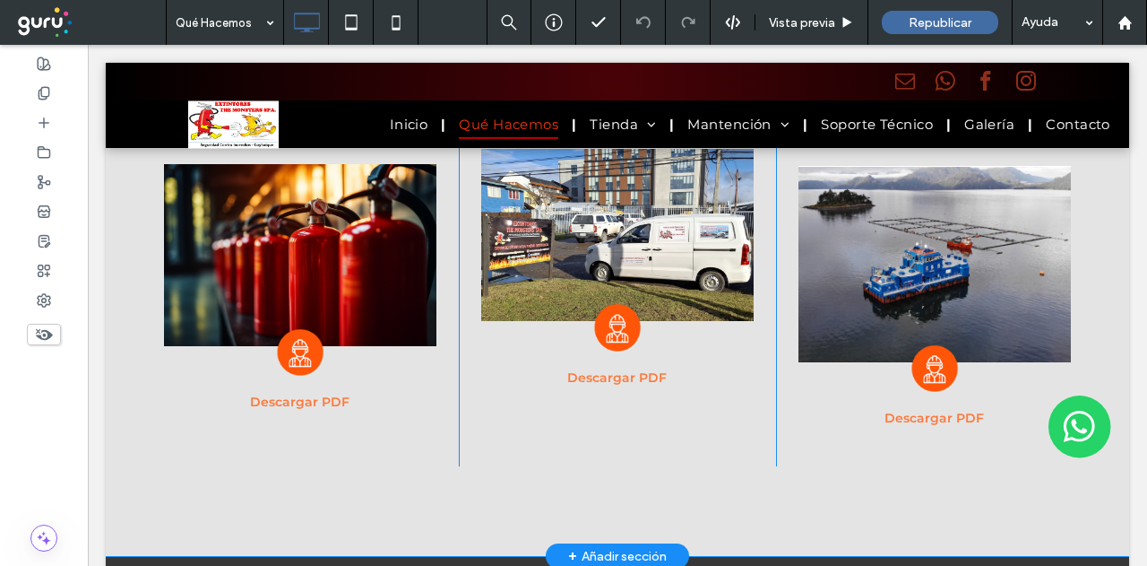
drag, startPoint x: 423, startPoint y: 415, endPoint x: 421, endPoint y: 379, distance: 35.9
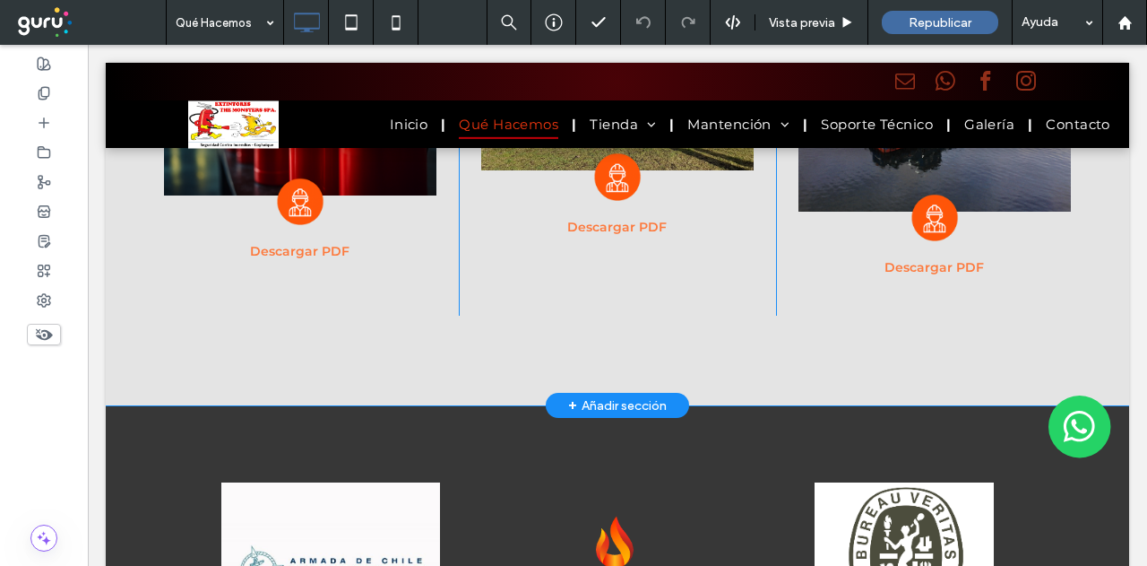
scroll to position [3971, 0]
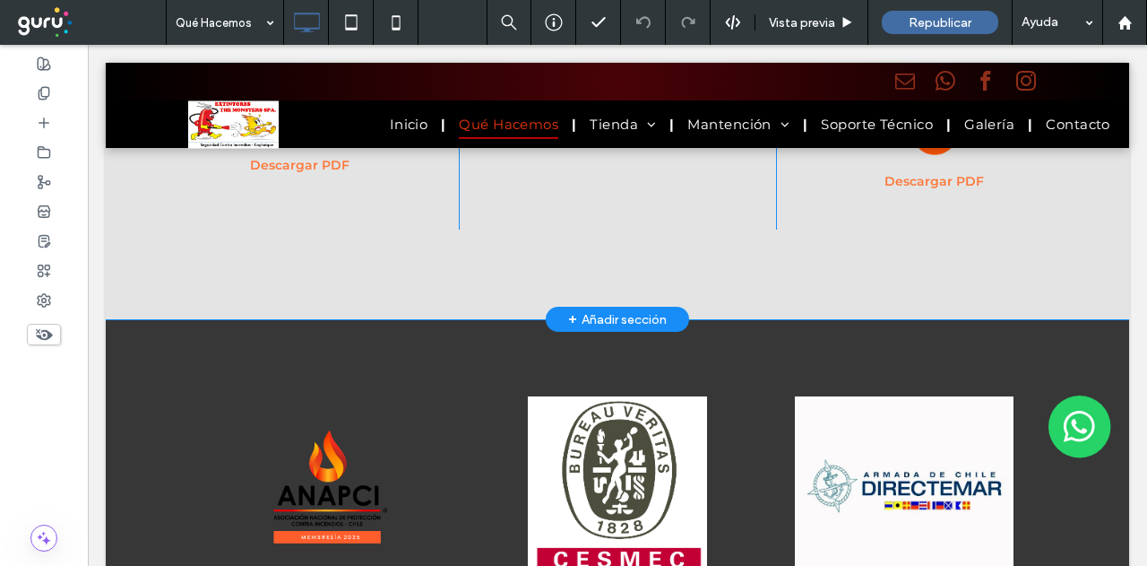
drag, startPoint x: 629, startPoint y: 266, endPoint x: 624, endPoint y: 300, distance: 34.5
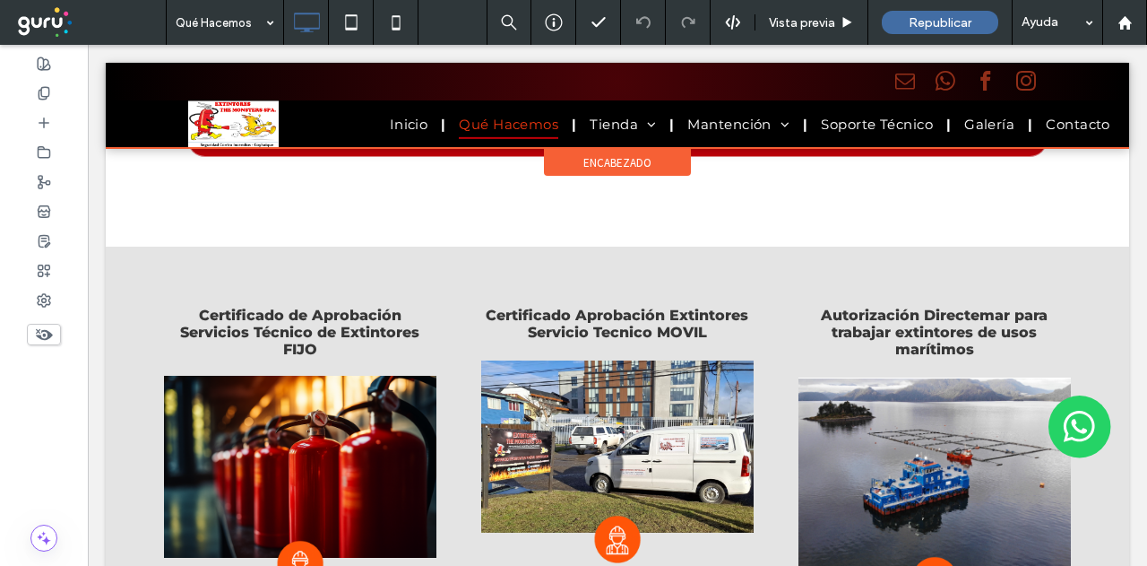
click at [647, 123] on div at bounding box center [617, 105] width 1023 height 85
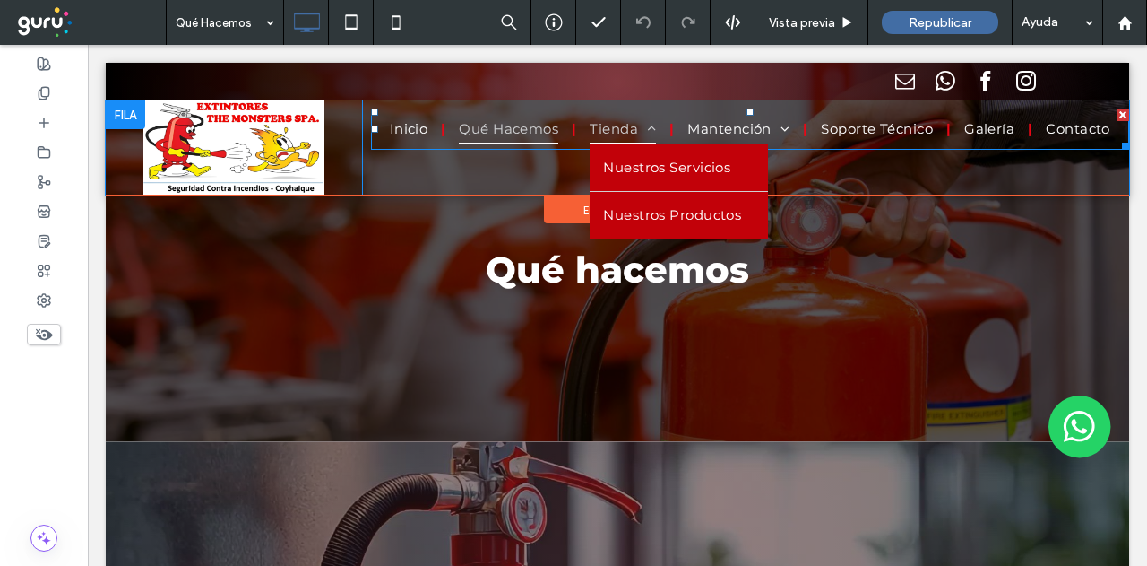
scroll to position [0, 0]
click at [642, 134] on span "Tienda" at bounding box center [623, 130] width 66 height 30
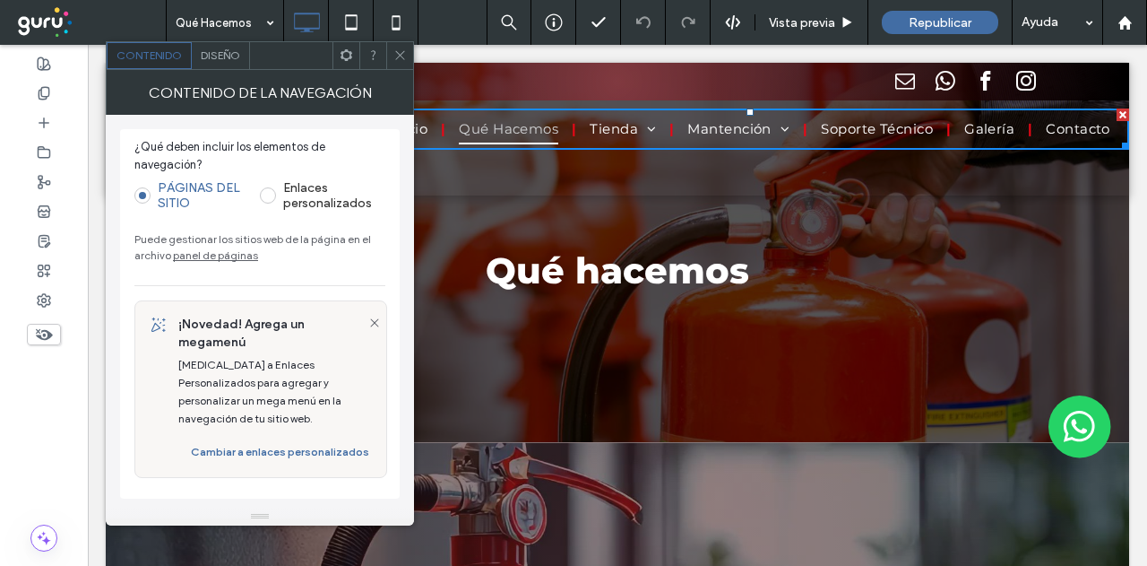
click at [215, 253] on link "panel de páginas" at bounding box center [215, 254] width 85 height 13
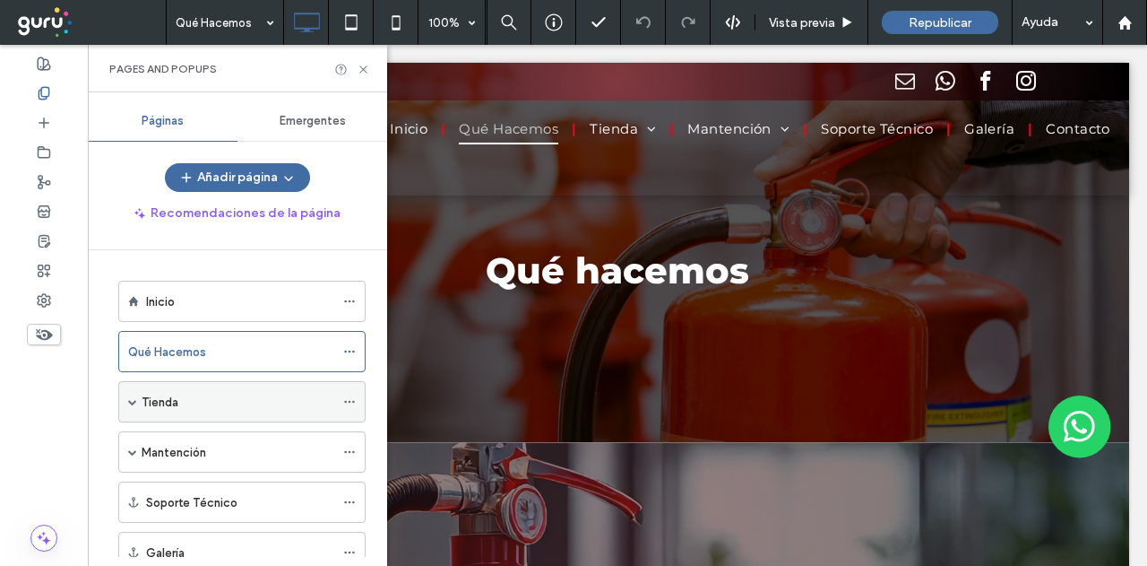
click at [173, 392] on label "Tienda" at bounding box center [160, 401] width 37 height 31
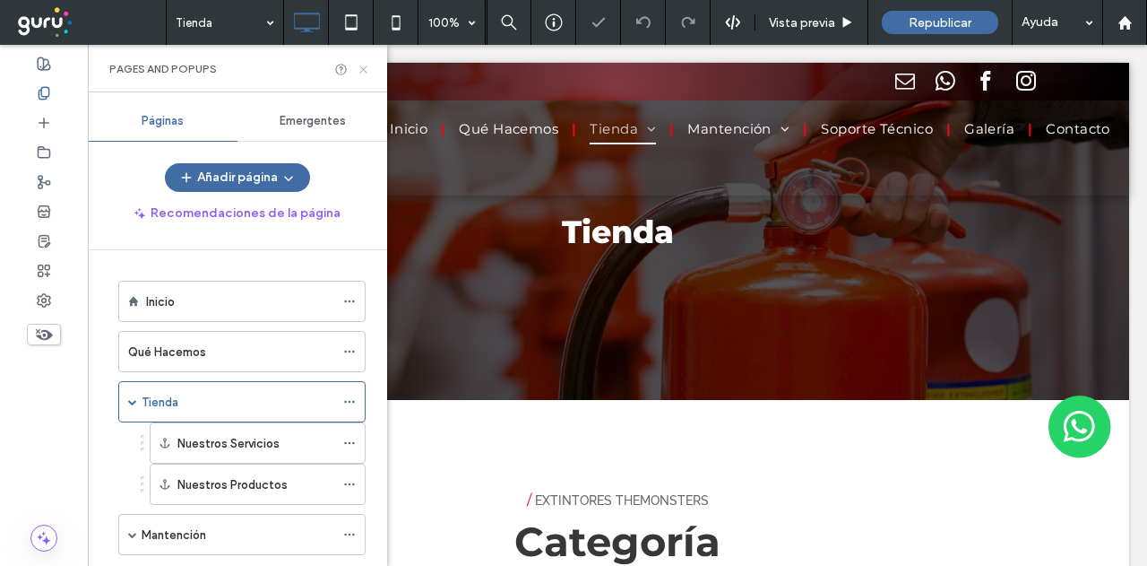
click at [366, 69] on icon at bounding box center [363, 69] width 13 height 13
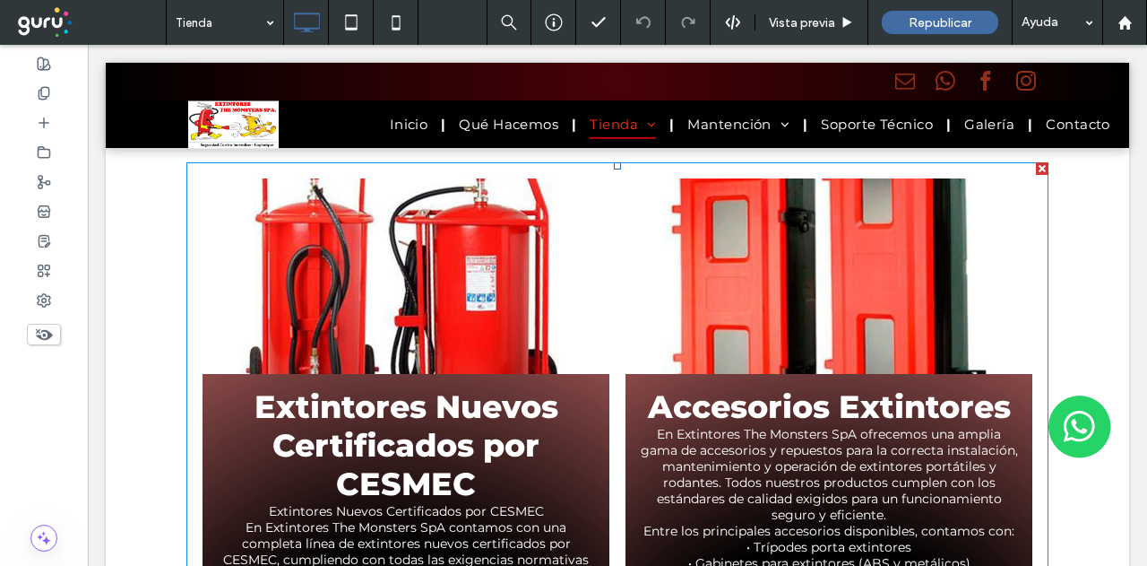
scroll to position [2325, 0]
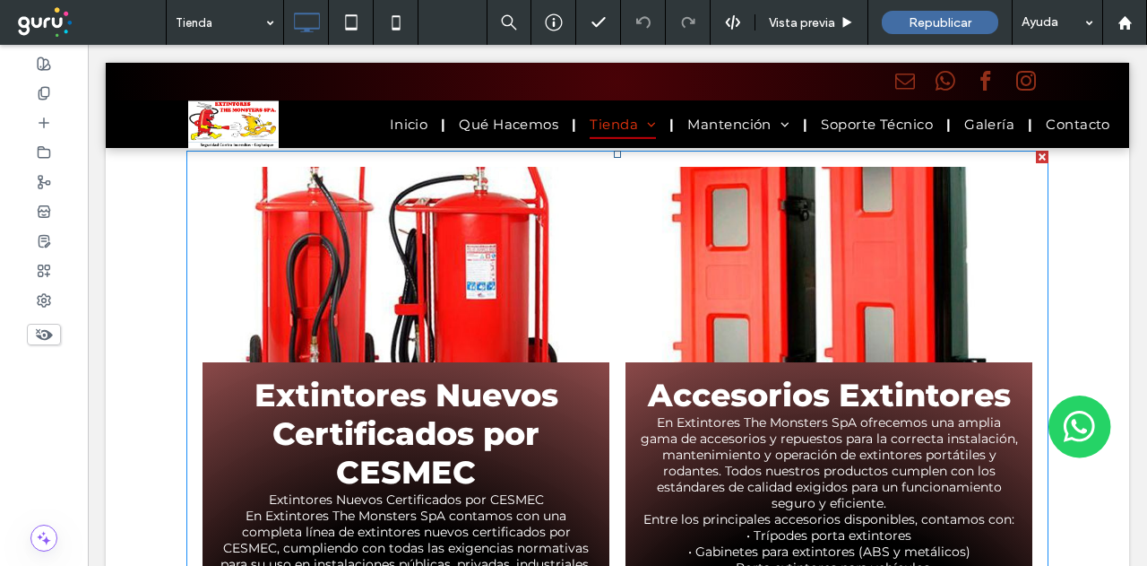
drag, startPoint x: 195, startPoint y: 345, endPoint x: 233, endPoint y: 385, distance: 55.2
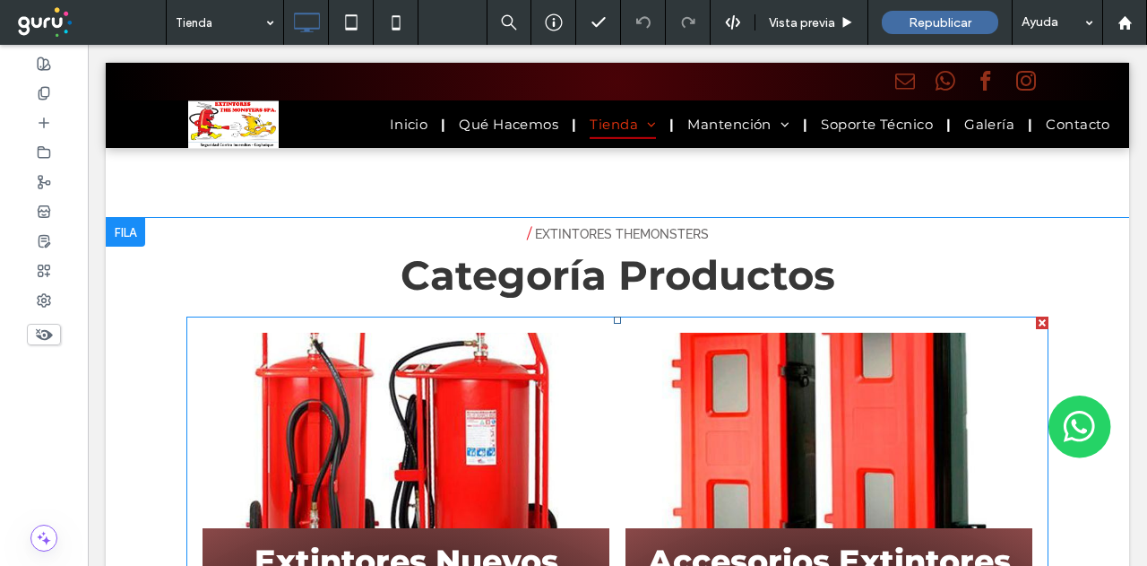
scroll to position [2146, 0]
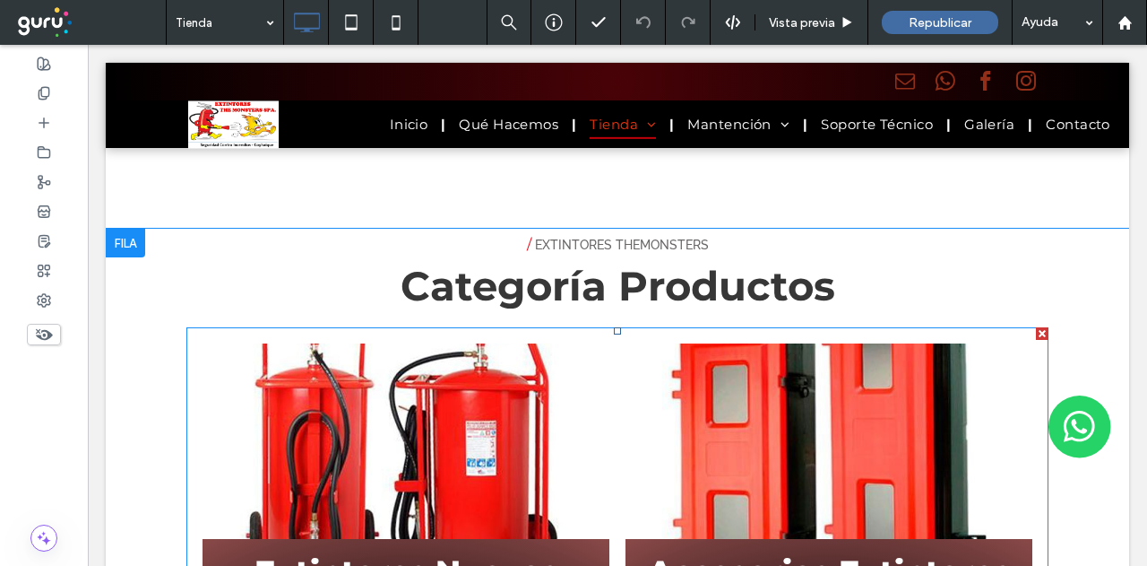
click at [341, 384] on link at bounding box center [406, 440] width 407 height 195
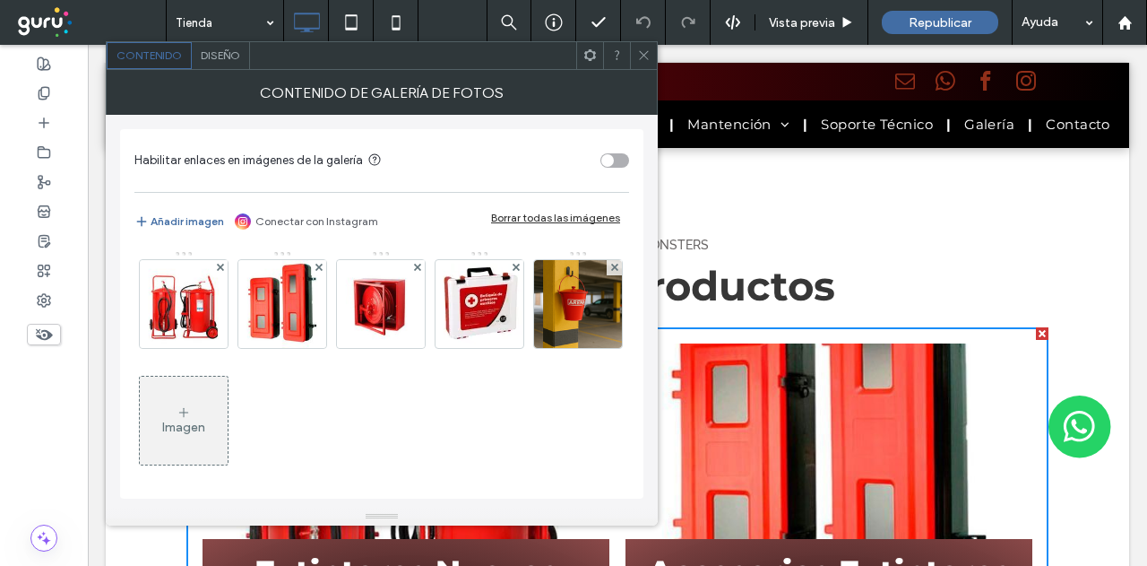
click at [230, 56] on span "Diseño" at bounding box center [220, 54] width 39 height 13
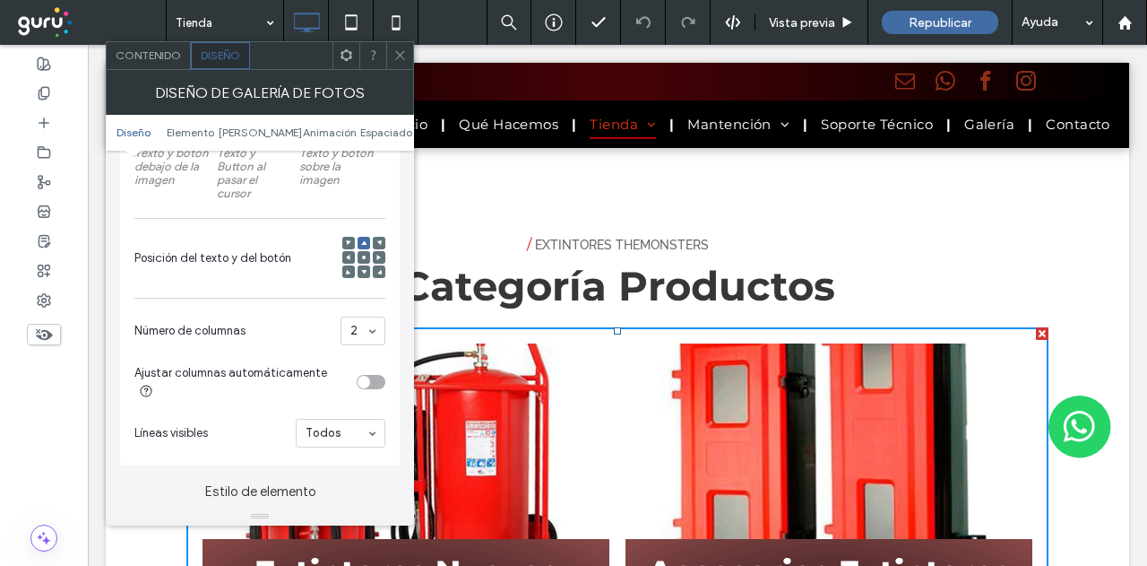
scroll to position [538, 0]
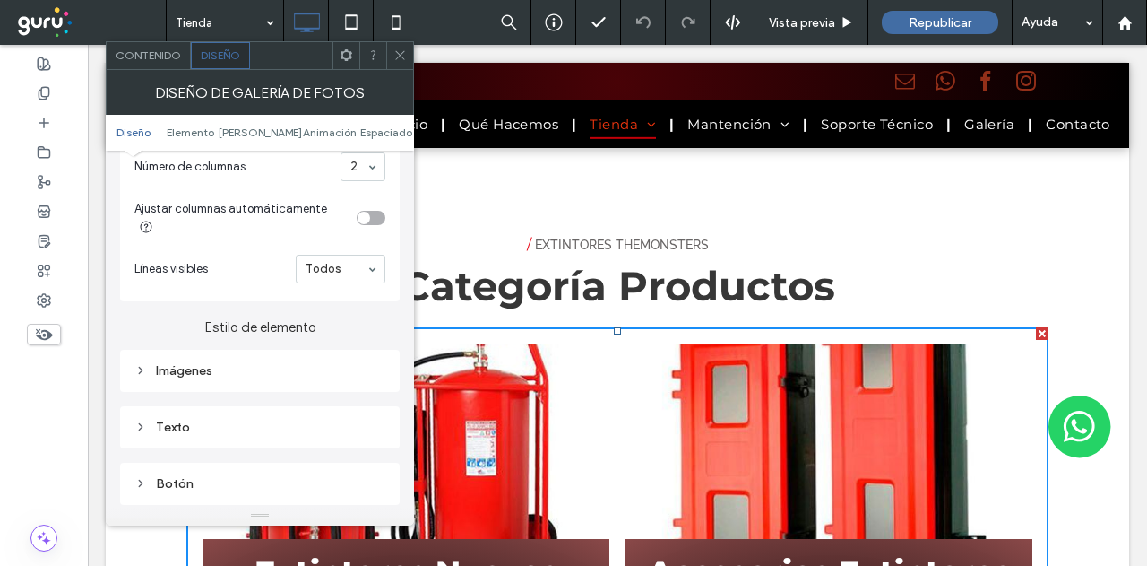
click at [217, 363] on div "Imágenes" at bounding box center [259, 370] width 251 height 15
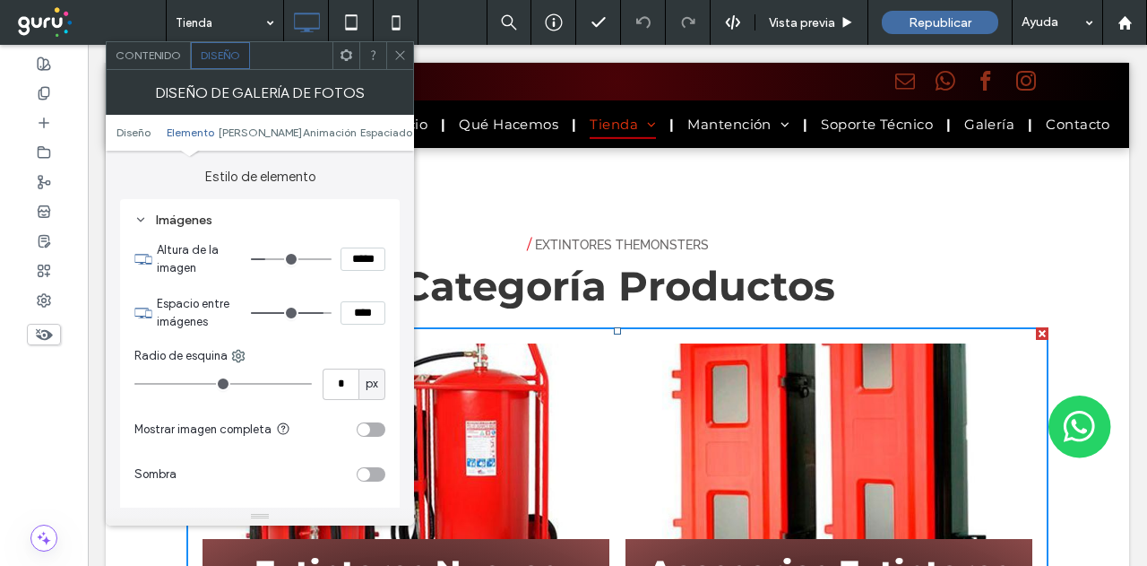
scroll to position [717, 0]
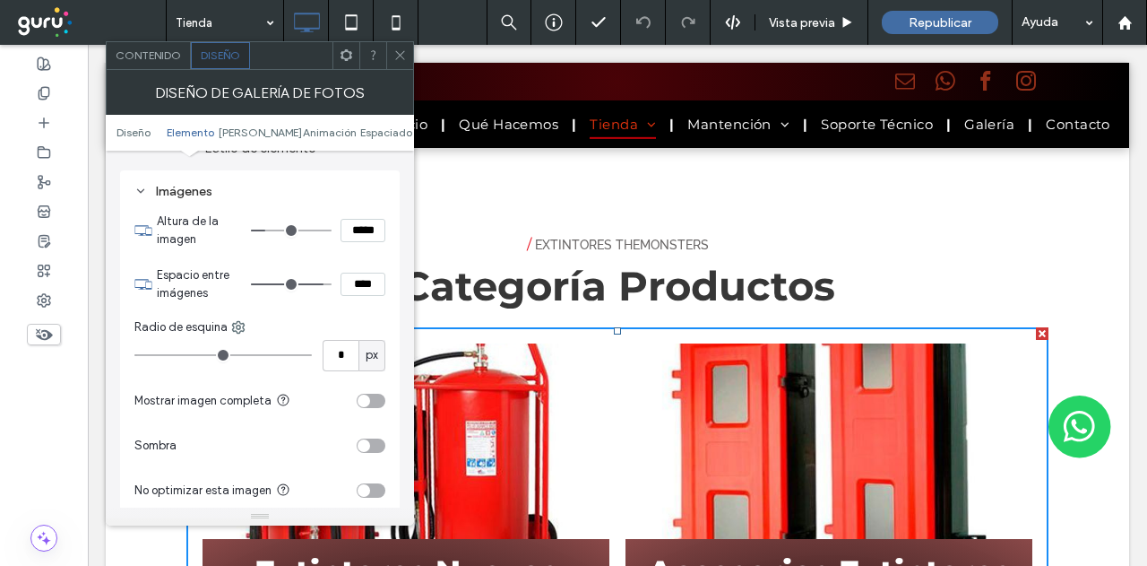
click at [376, 393] on div "toggle" at bounding box center [371, 400] width 29 height 14
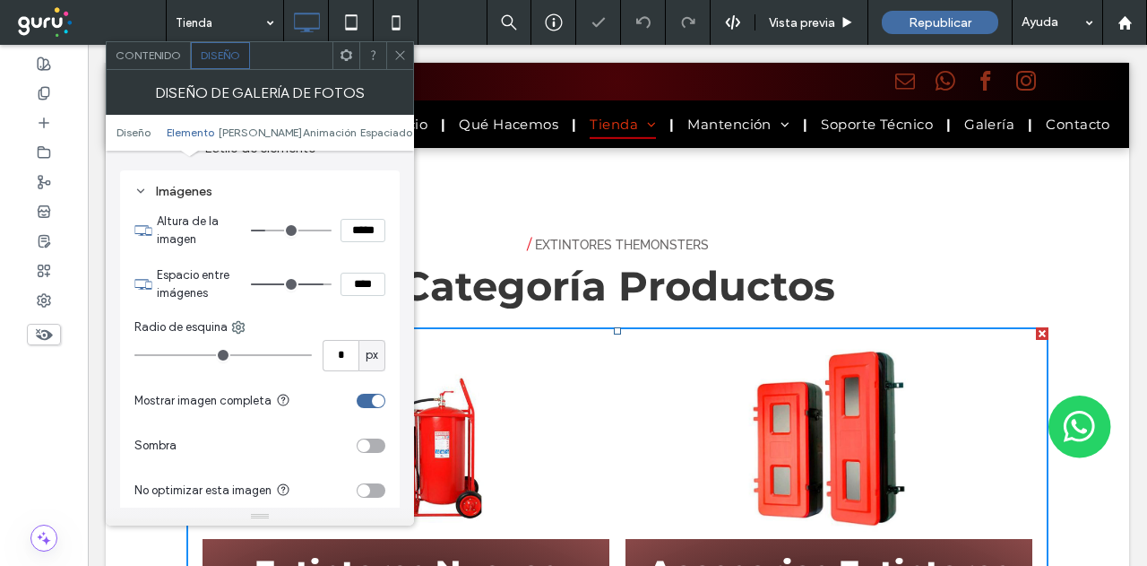
click at [407, 50] on icon at bounding box center [399, 54] width 13 height 13
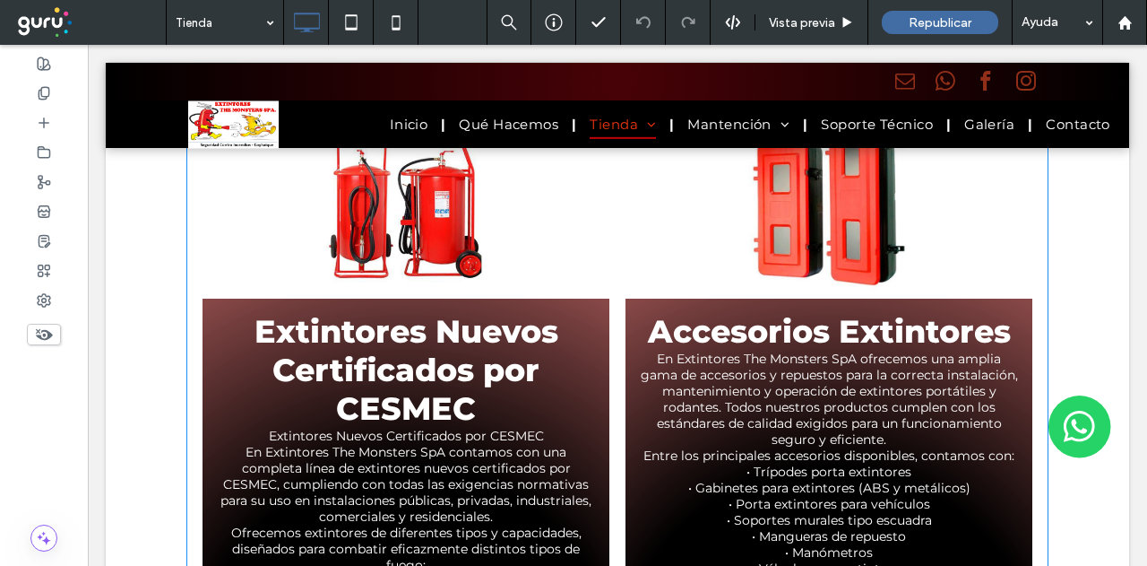
scroll to position [2414, 0]
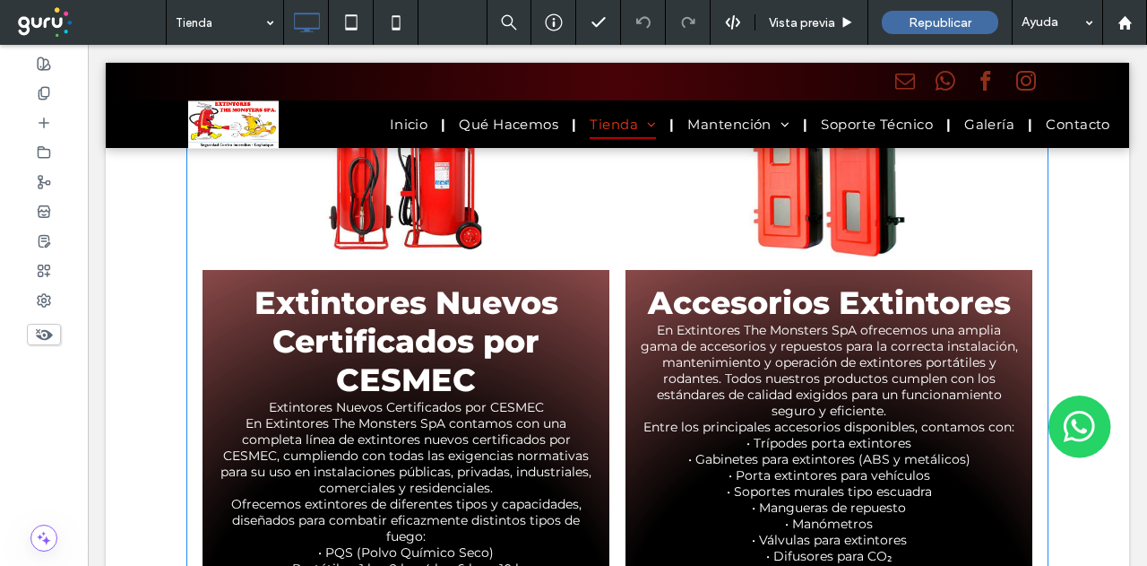
click at [457, 283] on h3 "Extintores Nuevos Certificados por CESMEC" at bounding box center [406, 341] width 380 height 116
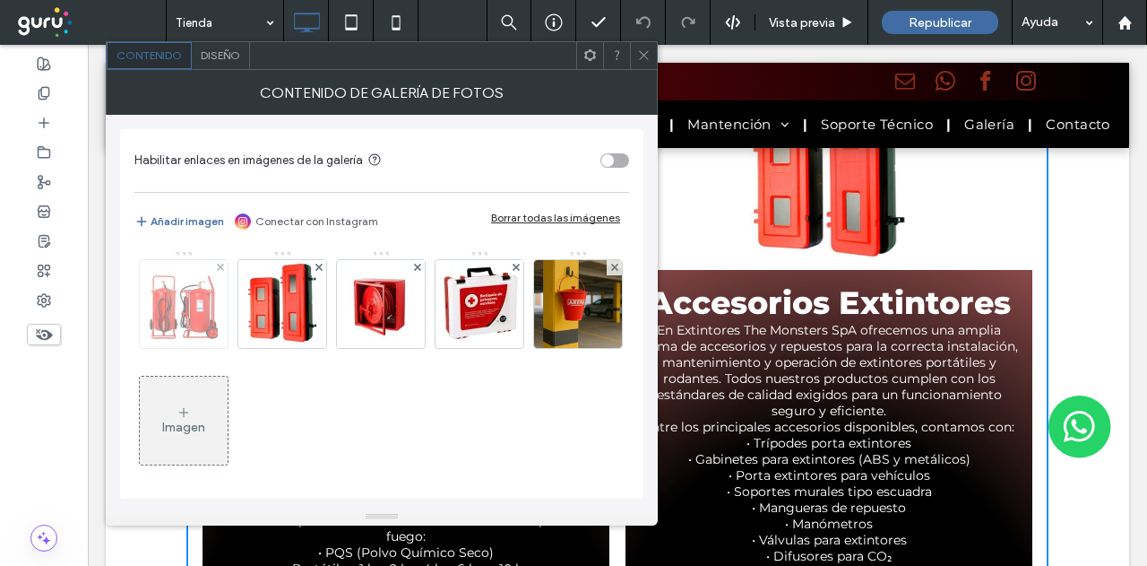
click at [186, 303] on img at bounding box center [184, 304] width 88 height 88
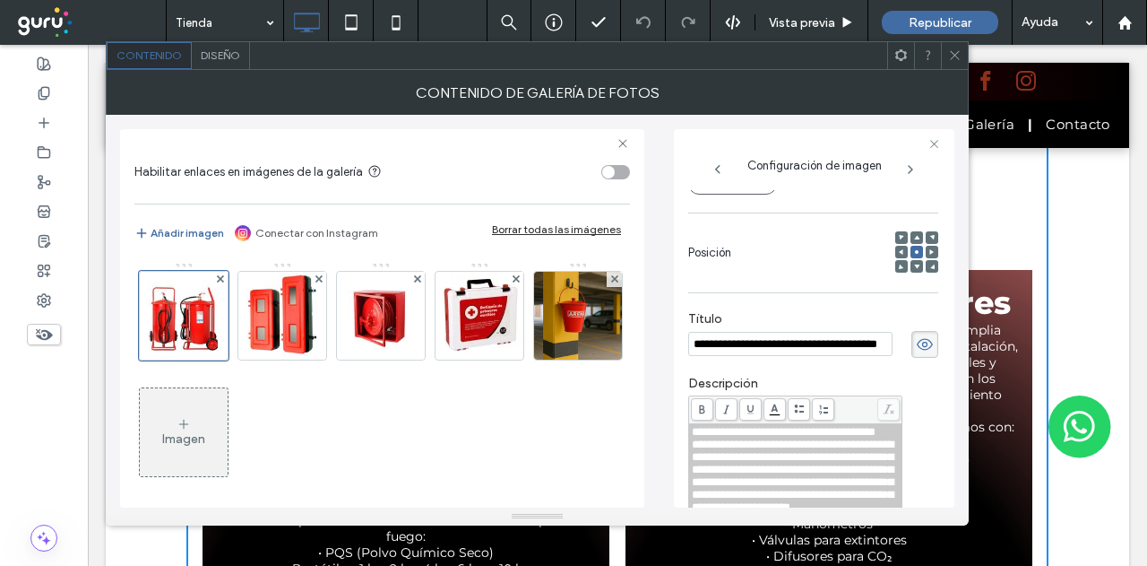
scroll to position [0, 0]
click at [228, 63] on div "Diseño" at bounding box center [221, 55] width 58 height 27
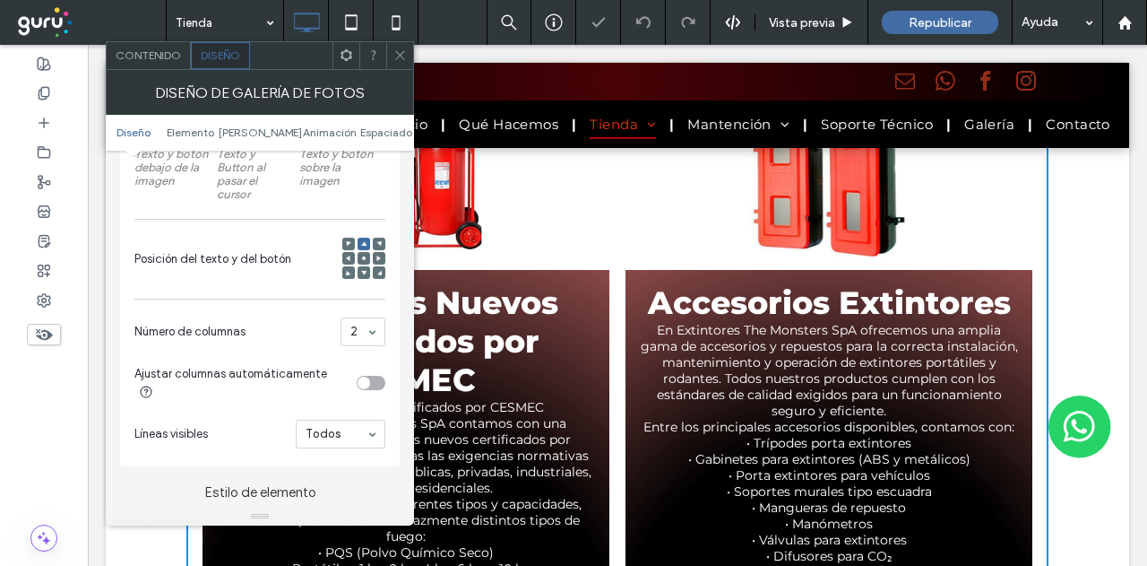
scroll to position [448, 0]
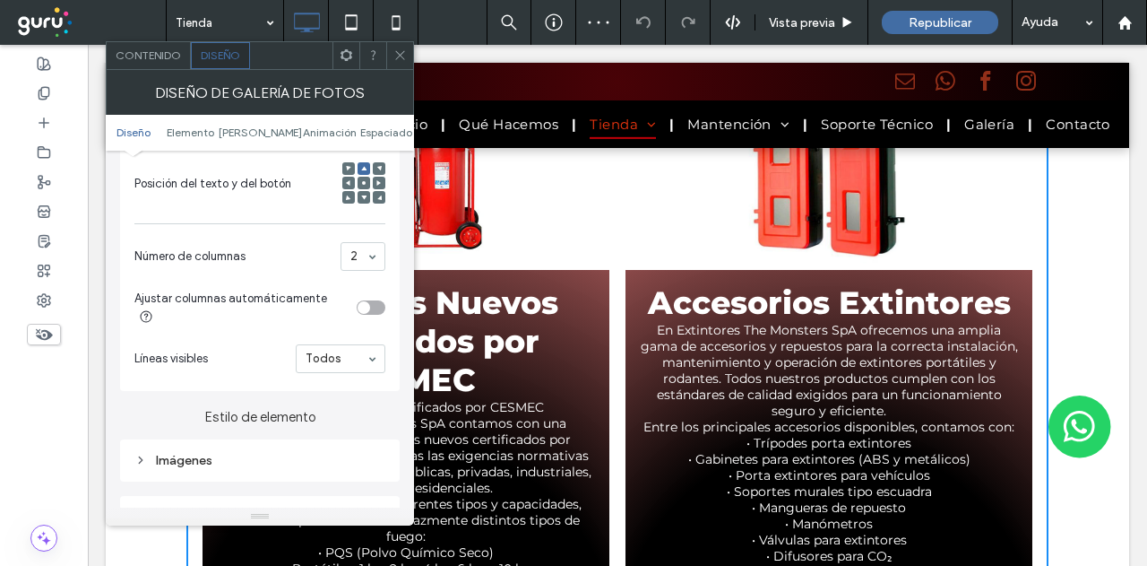
click at [344, 168] on div at bounding box center [348, 168] width 13 height 13
click at [346, 171] on icon at bounding box center [348, 168] width 5 height 5
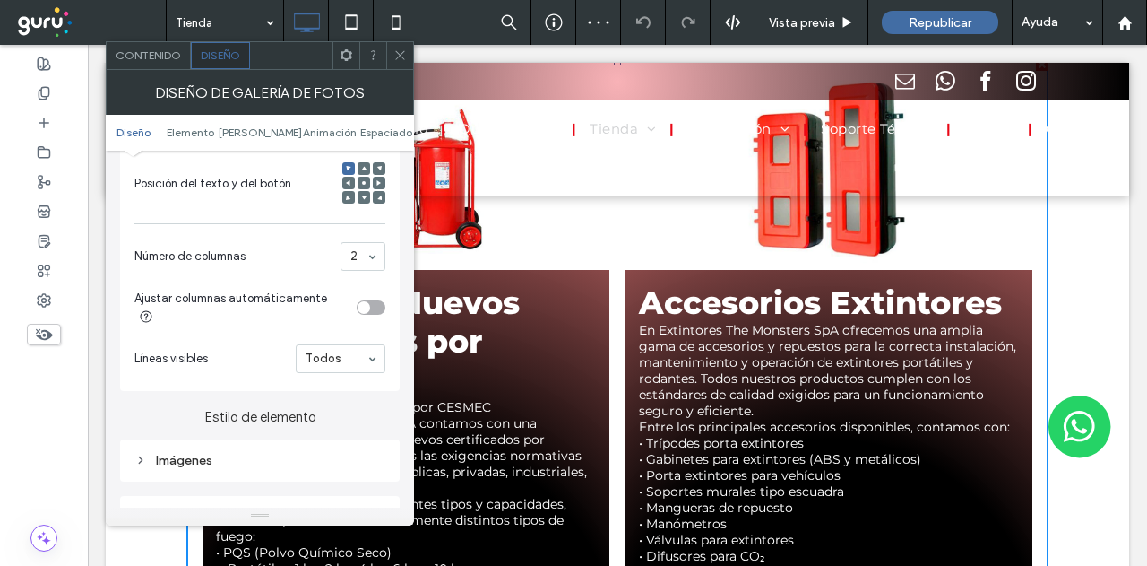
click at [400, 57] on icon at bounding box center [399, 54] width 13 height 13
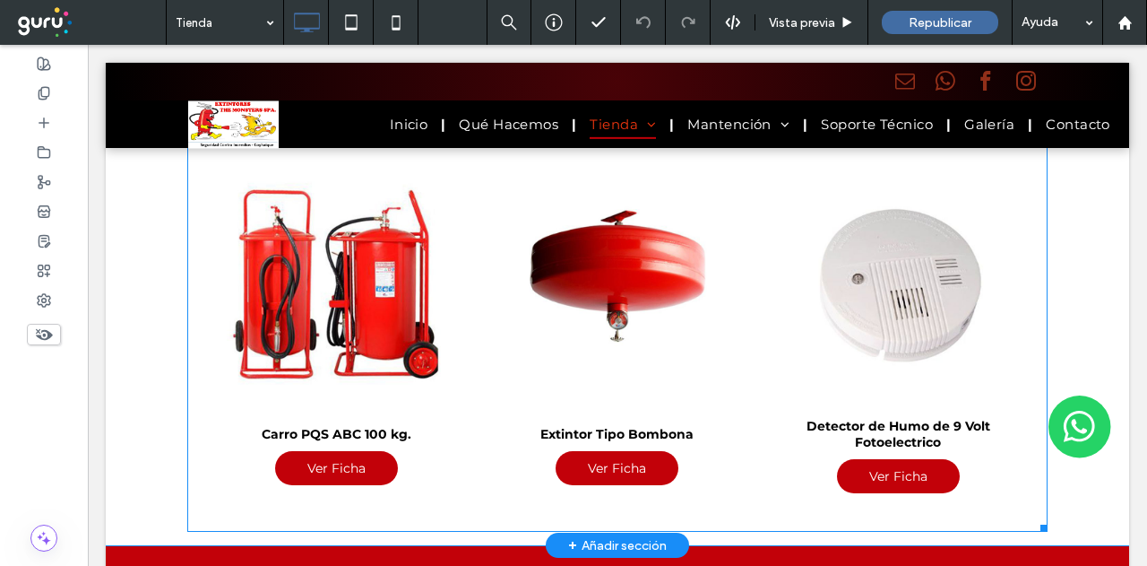
drag, startPoint x: 233, startPoint y: 372, endPoint x: 244, endPoint y: 360, distance: 15.9
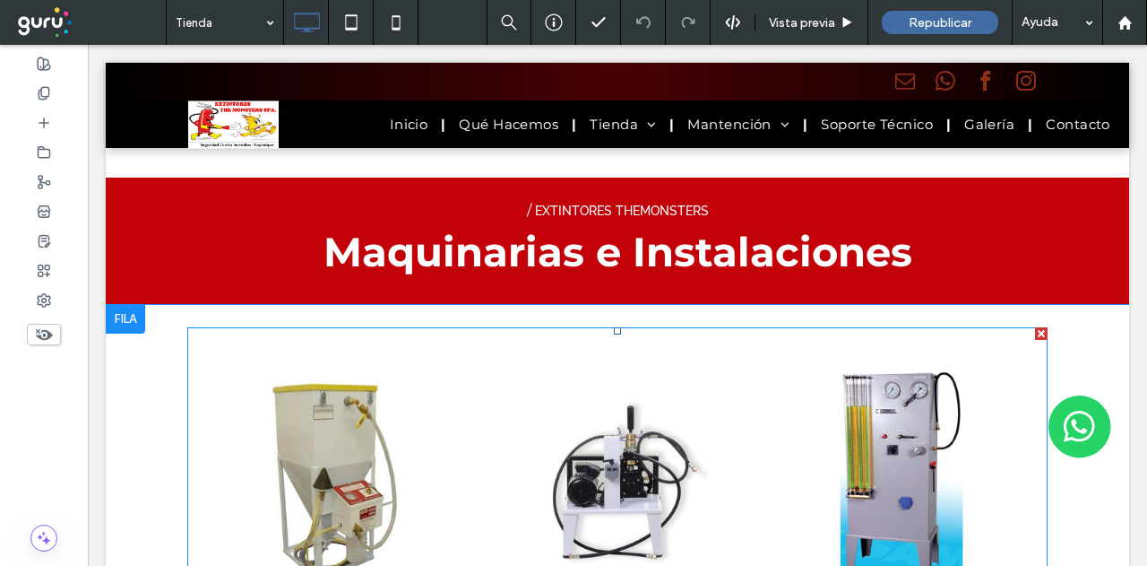
scroll to position [7491, 0]
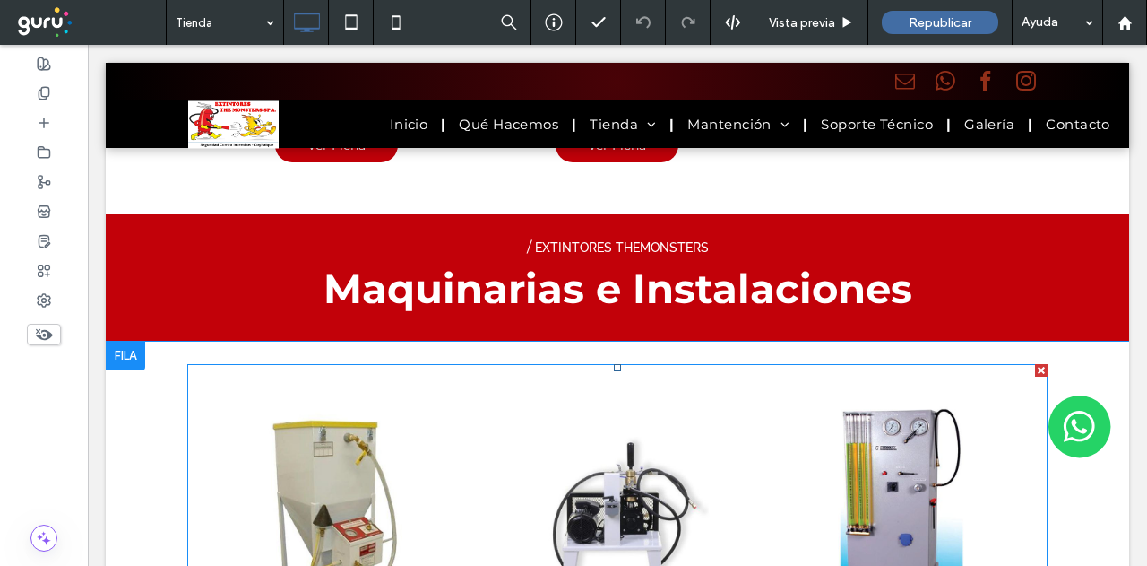
drag, startPoint x: 205, startPoint y: 331, endPoint x: 205, endPoint y: 361, distance: 30.5
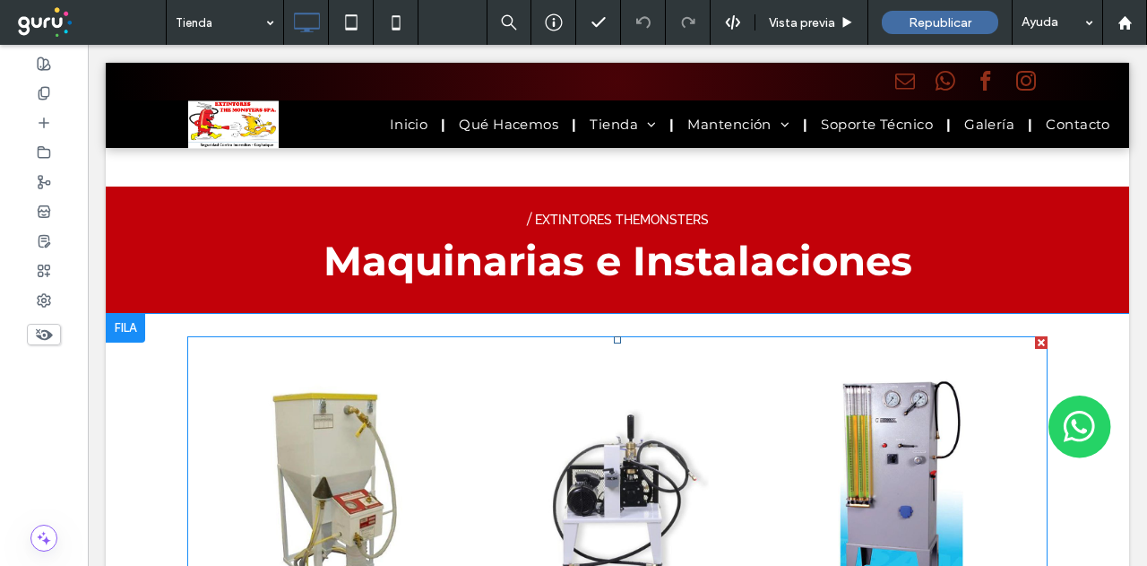
drag, startPoint x: 207, startPoint y: 362, endPoint x: 199, endPoint y: 399, distance: 37.6
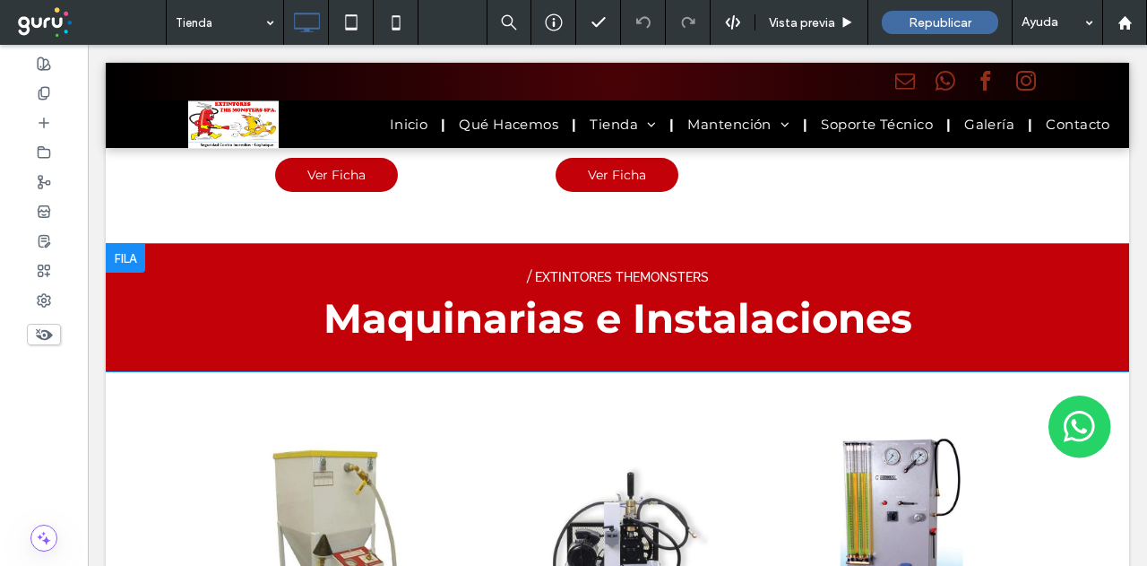
scroll to position [7462, 0]
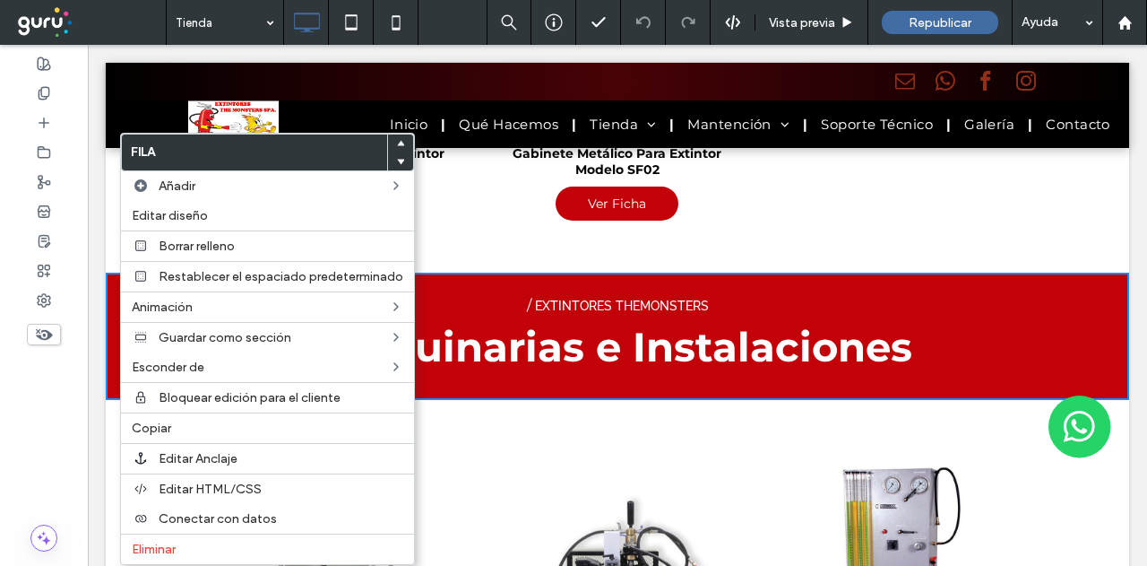
click at [516, 324] on div "/ Extintores Themonsters Maquinarias e Instalaciones Click To Paste" at bounding box center [617, 336] width 860 height 100
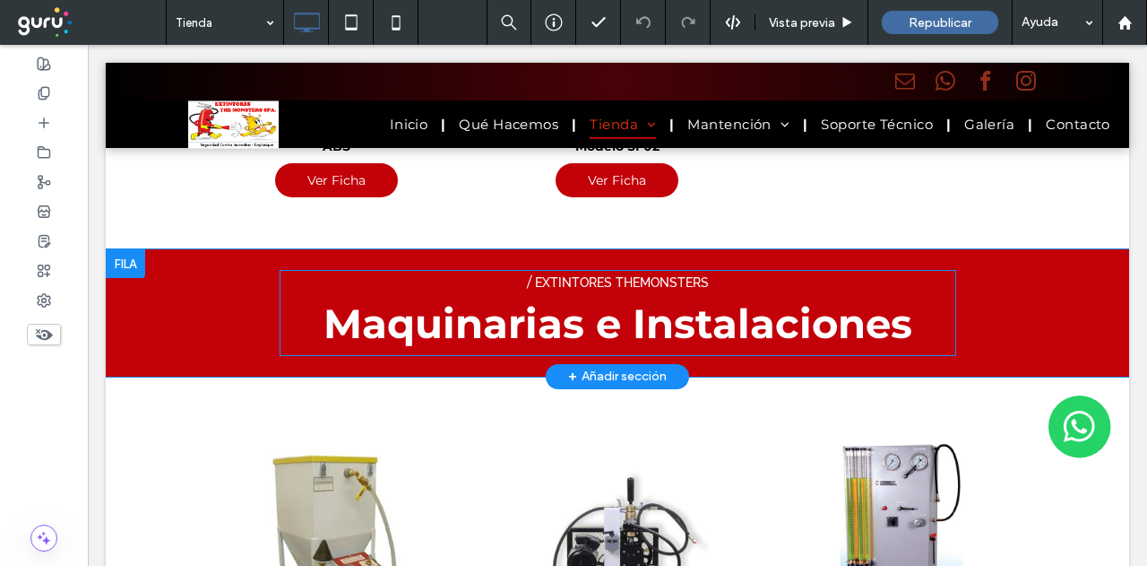
scroll to position [7372, 0]
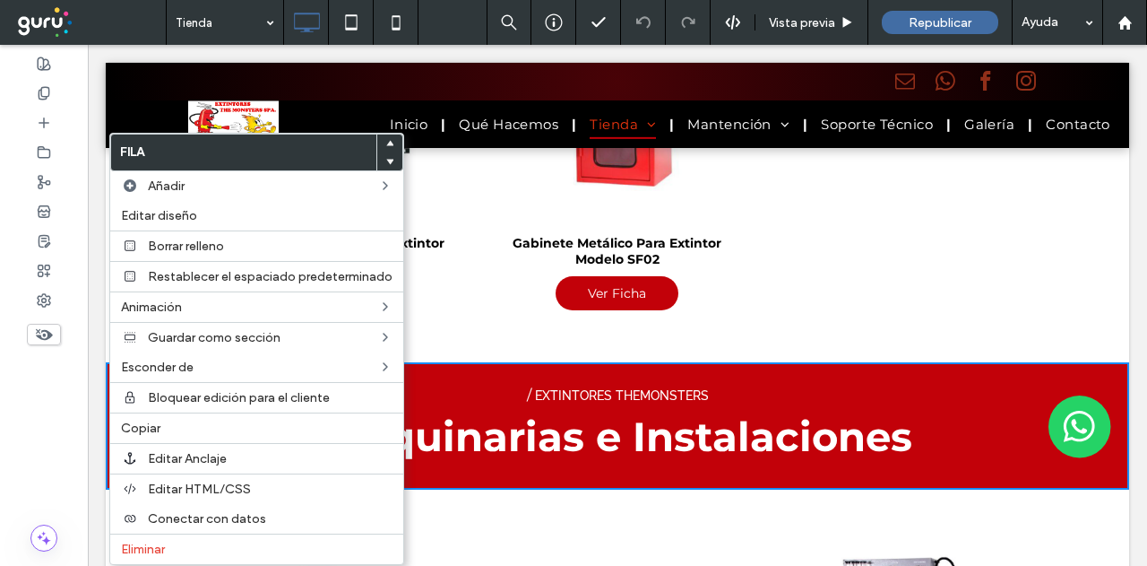
click at [462, 384] on p "/ Extintores Themonsters Maquinarias e Instalaciones" at bounding box center [618, 425] width 677 height 82
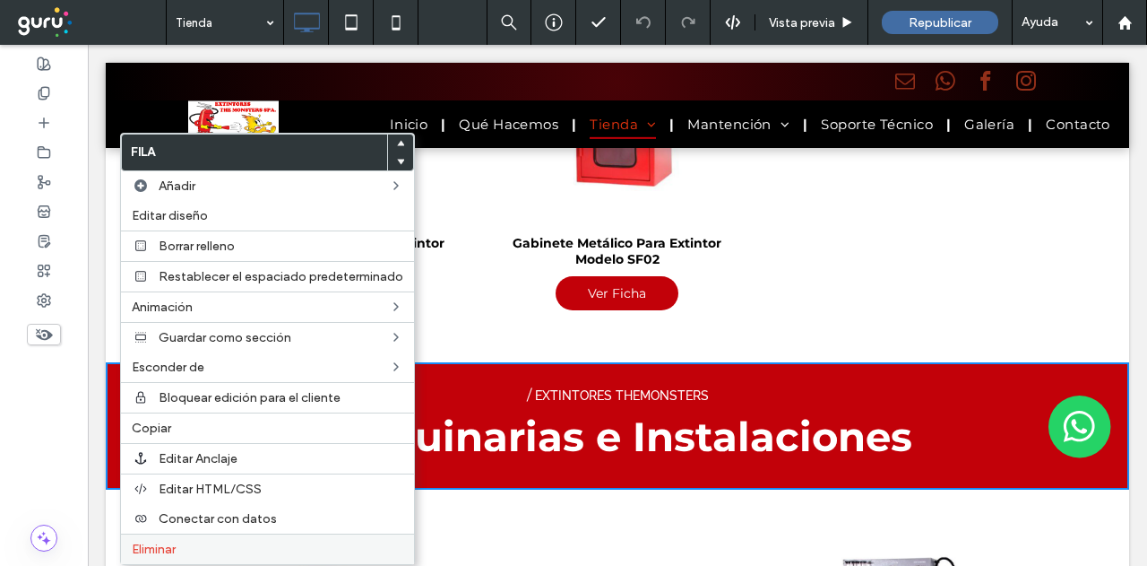
click at [197, 546] on label "Eliminar" at bounding box center [268, 548] width 272 height 15
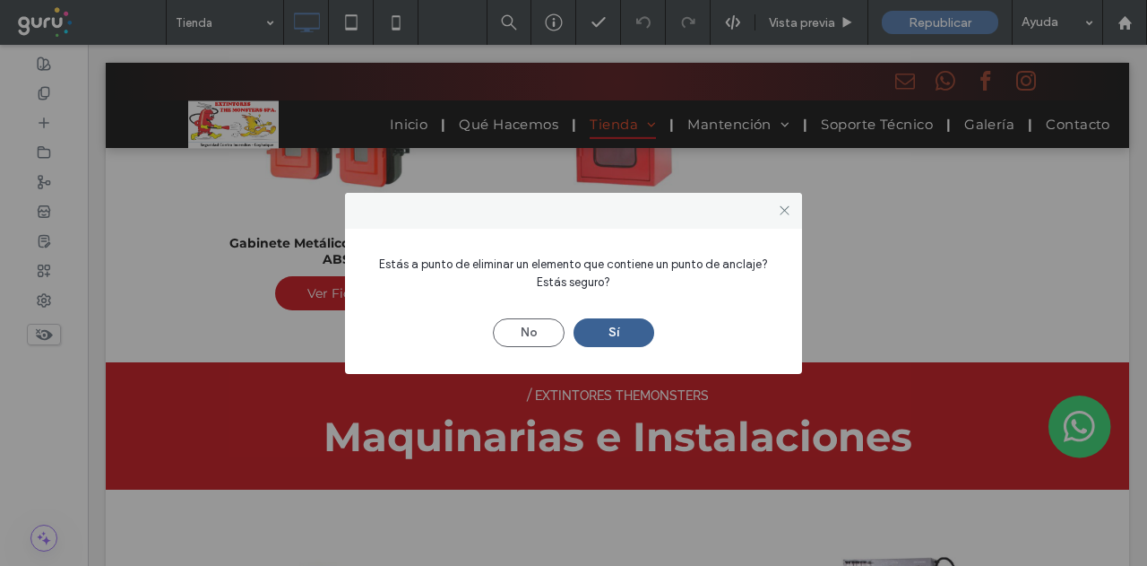
click at [622, 329] on button "Sí" at bounding box center [614, 332] width 81 height 29
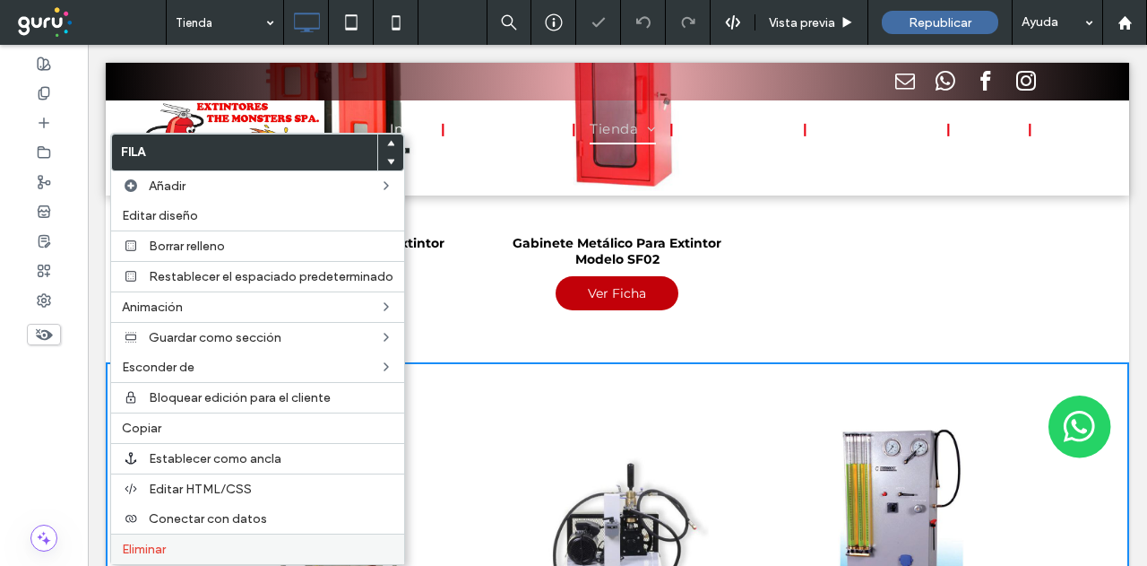
click at [177, 550] on div "Eliminar" at bounding box center [257, 548] width 293 height 30
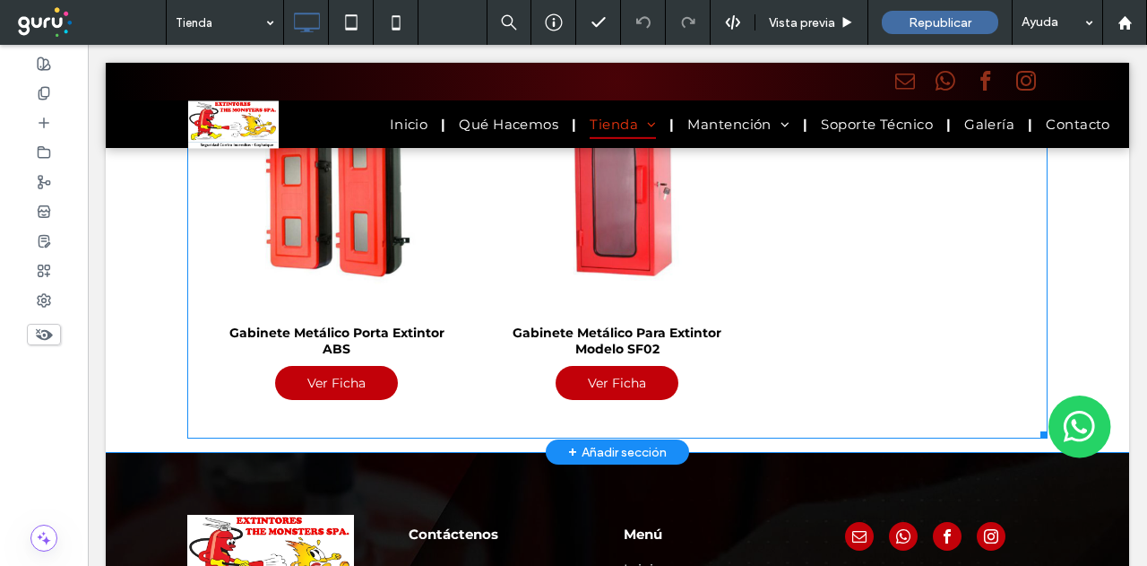
scroll to position [7462, 0]
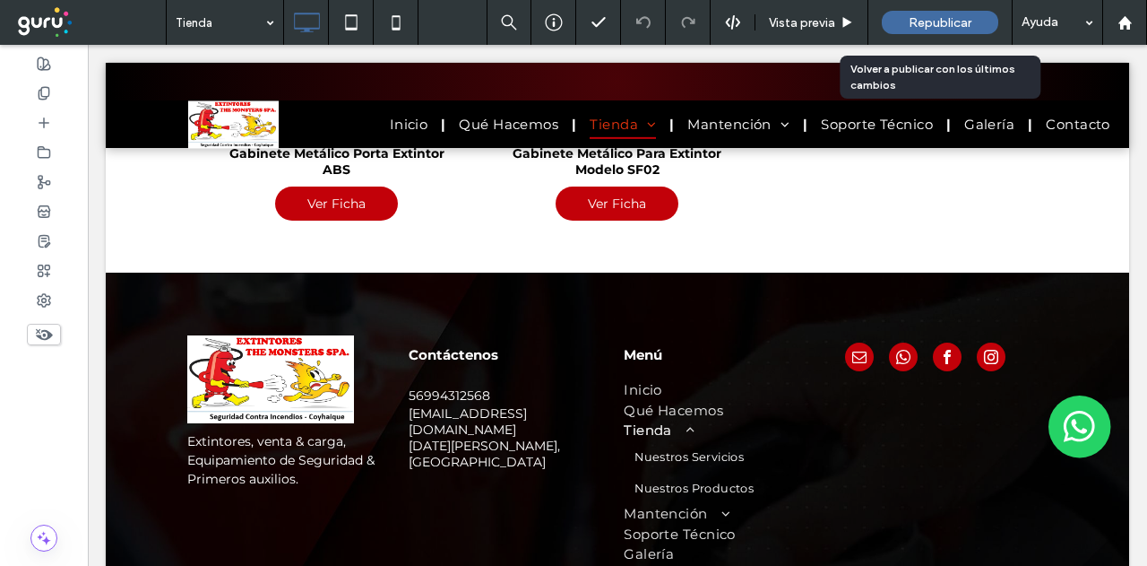
drag, startPoint x: 946, startPoint y: 24, endPoint x: 859, endPoint y: 30, distance: 88.0
click at [944, 24] on span "Republicar" at bounding box center [940, 22] width 63 height 15
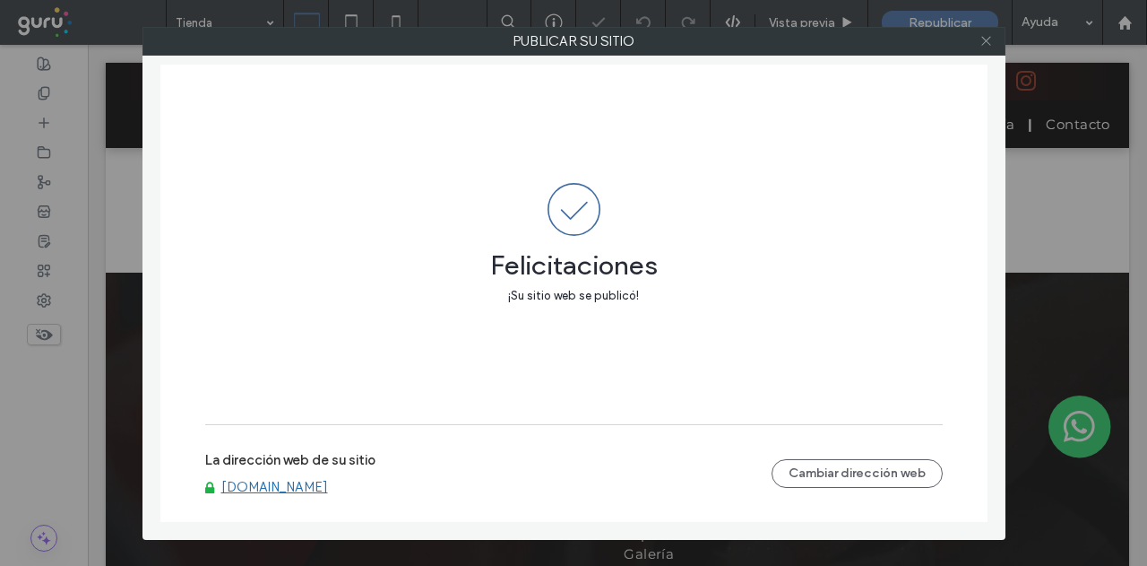
click at [988, 37] on icon at bounding box center [986, 40] width 13 height 13
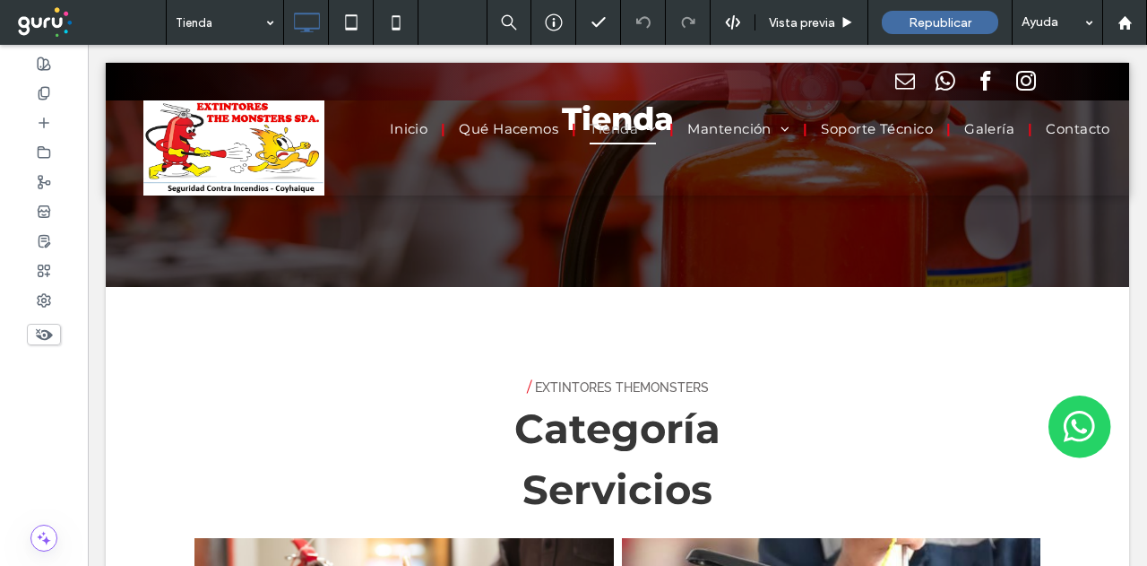
scroll to position [0, 0]
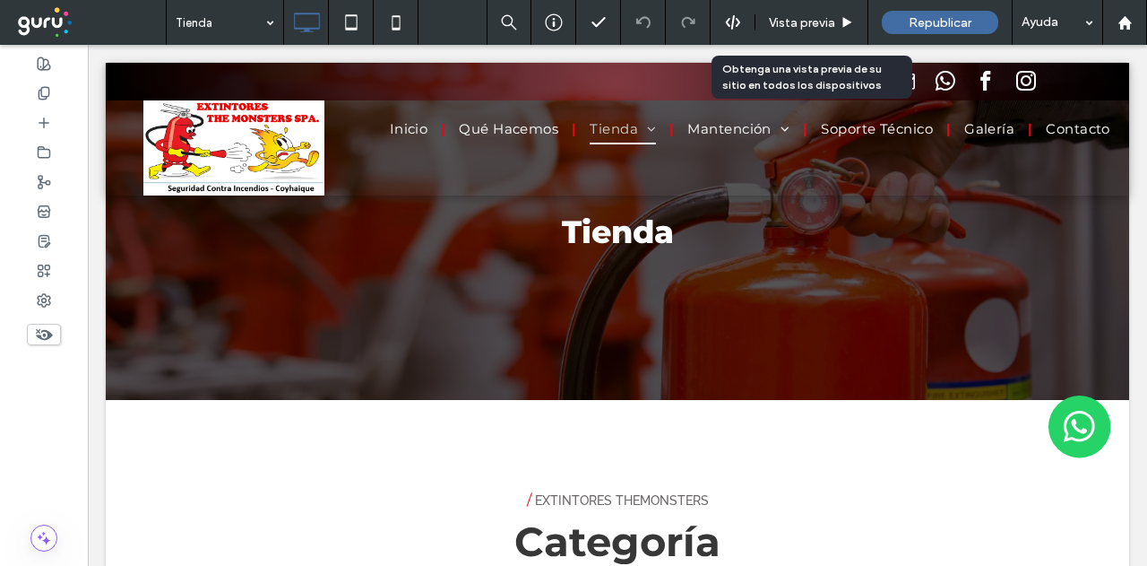
click at [791, 15] on span "Vista previa" at bounding box center [802, 22] width 66 height 15
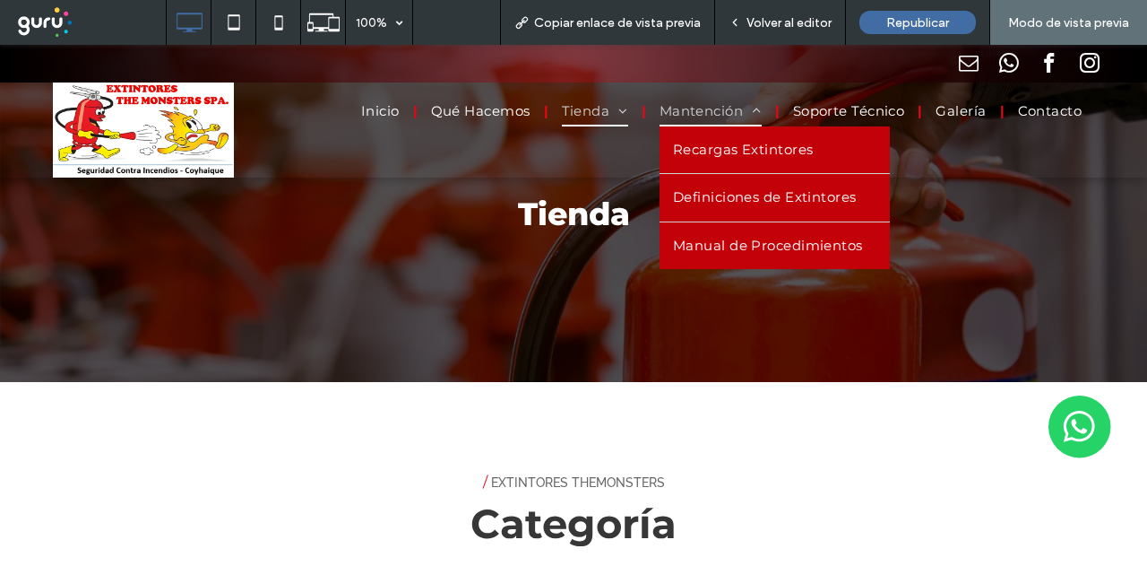
click at [669, 110] on span "Mantención" at bounding box center [711, 112] width 102 height 30
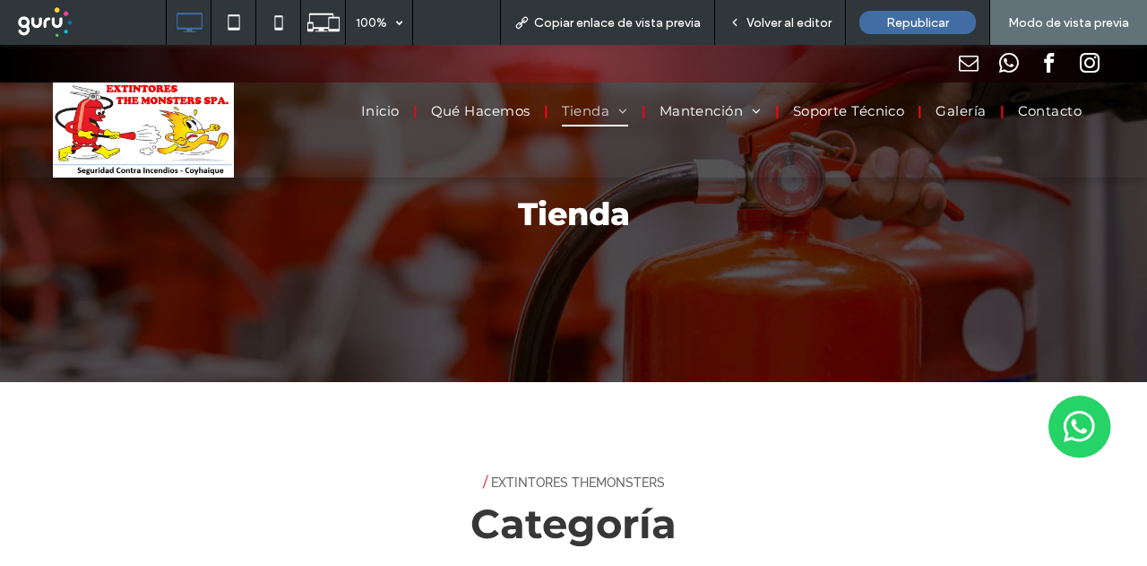
click at [785, 25] on span "Volver al editor" at bounding box center [789, 22] width 85 height 15
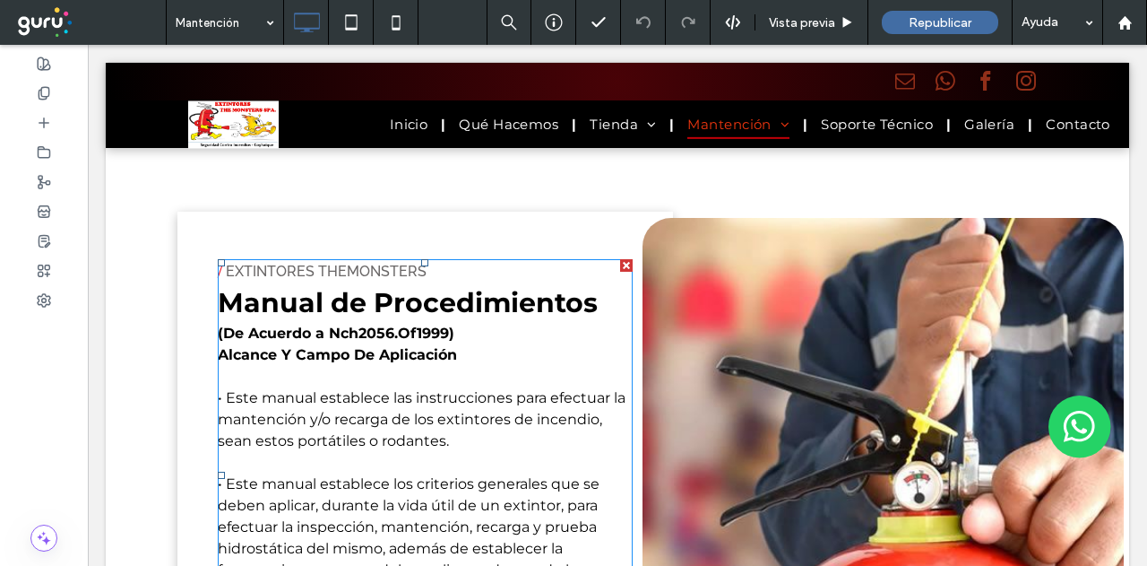
scroll to position [2509, 0]
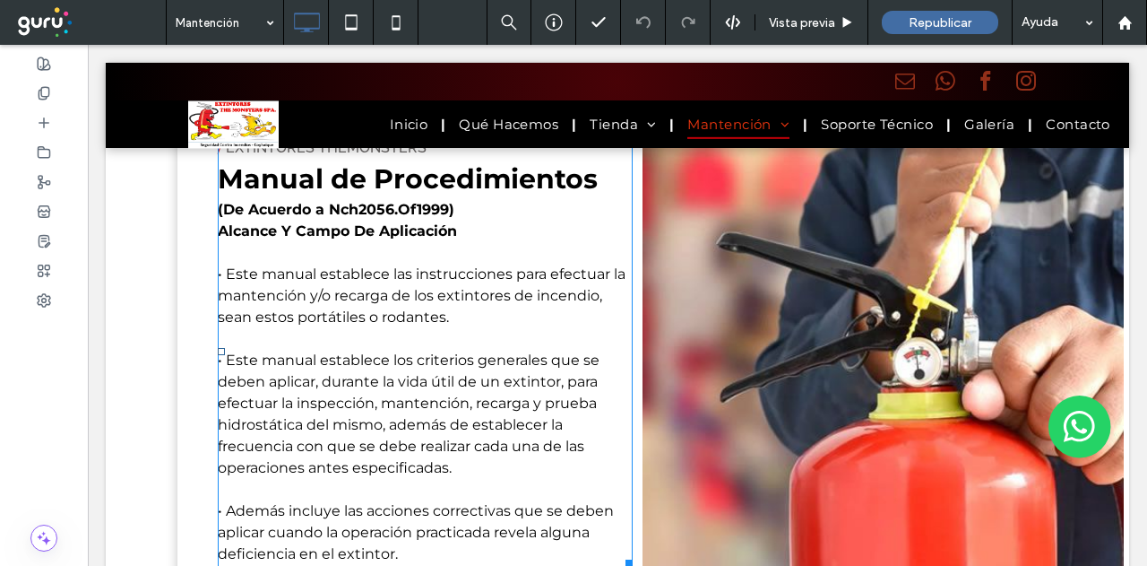
drag, startPoint x: 353, startPoint y: 318, endPoint x: 348, endPoint y: 344, distance: 26.5
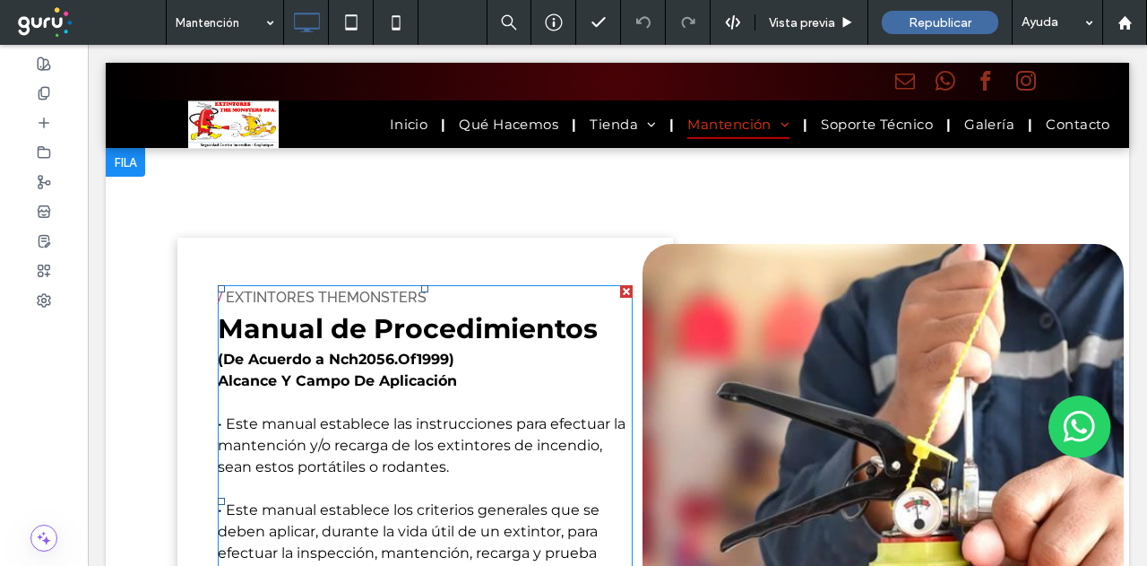
scroll to position [2364, 0]
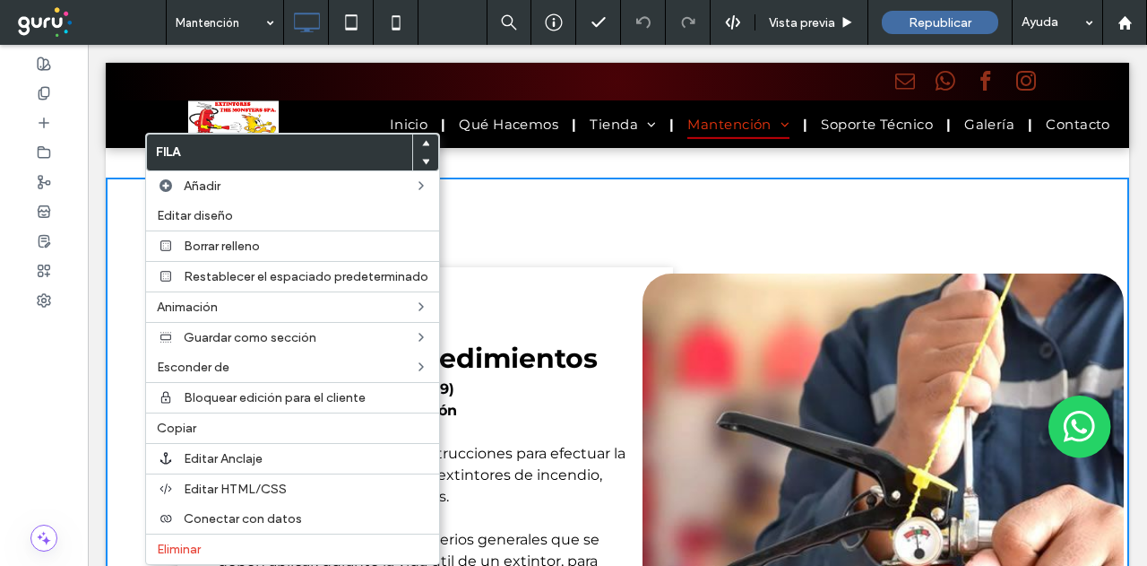
click at [134, 282] on div "/ Extintores Themonsters Manual de Procedimientos (De Acuerdo a Nch2056.Of1999)…" at bounding box center [617, 562] width 1023 height 771
click at [117, 332] on div "/ Extintores Themonsters Manual de Procedimientos (De Acuerdo a Nch2056.Of1999)…" at bounding box center [617, 562] width 1023 height 771
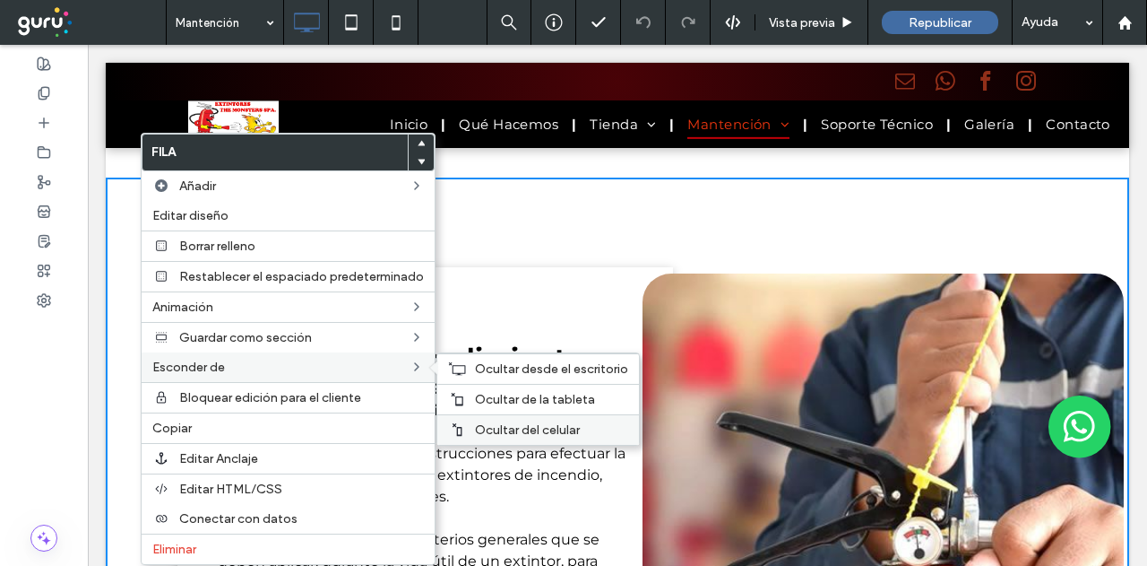
click at [484, 422] on span "Ocultar del celular" at bounding box center [527, 429] width 105 height 15
click at [491, 395] on span "Ocultar de la tableta" at bounding box center [535, 399] width 120 height 15
click at [467, 360] on div "Ocultar desde el escritorio" at bounding box center [538, 368] width 202 height 30
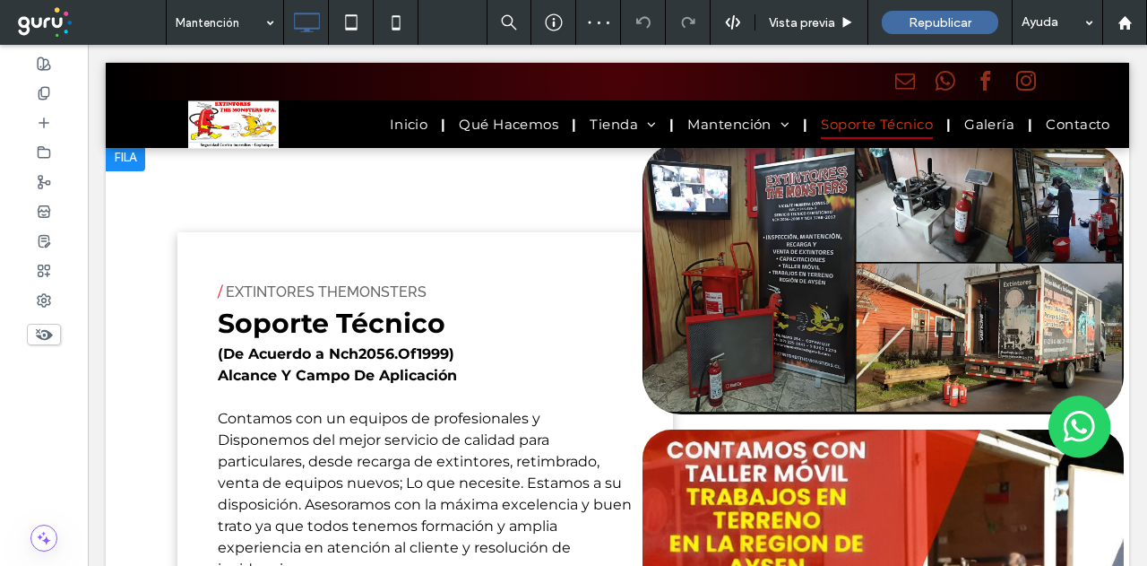
drag, startPoint x: 412, startPoint y: 218, endPoint x: 410, endPoint y: 241, distance: 23.4
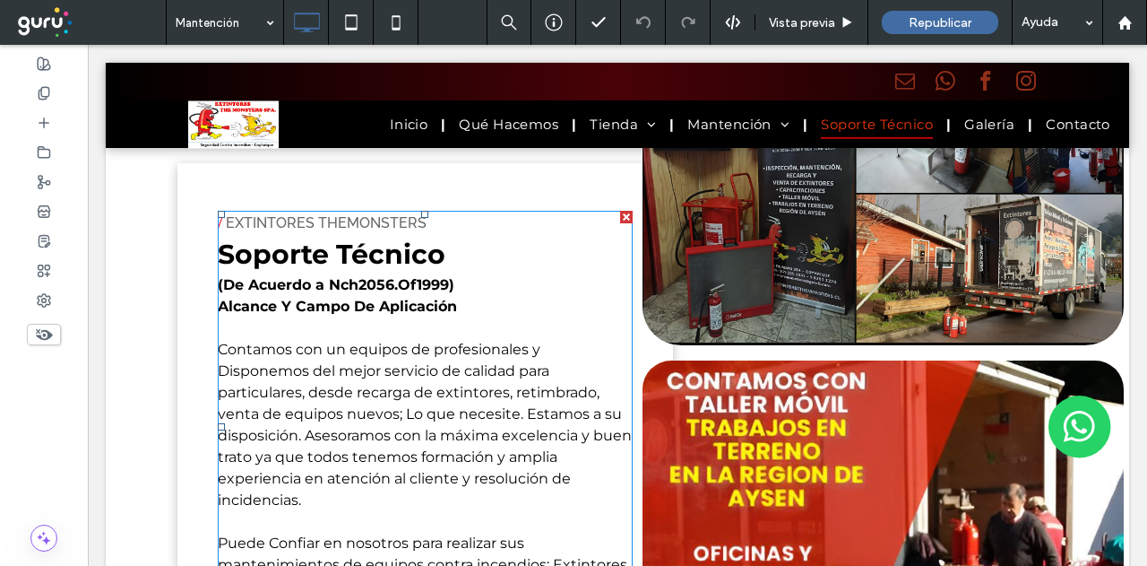
scroll to position [2401, 0]
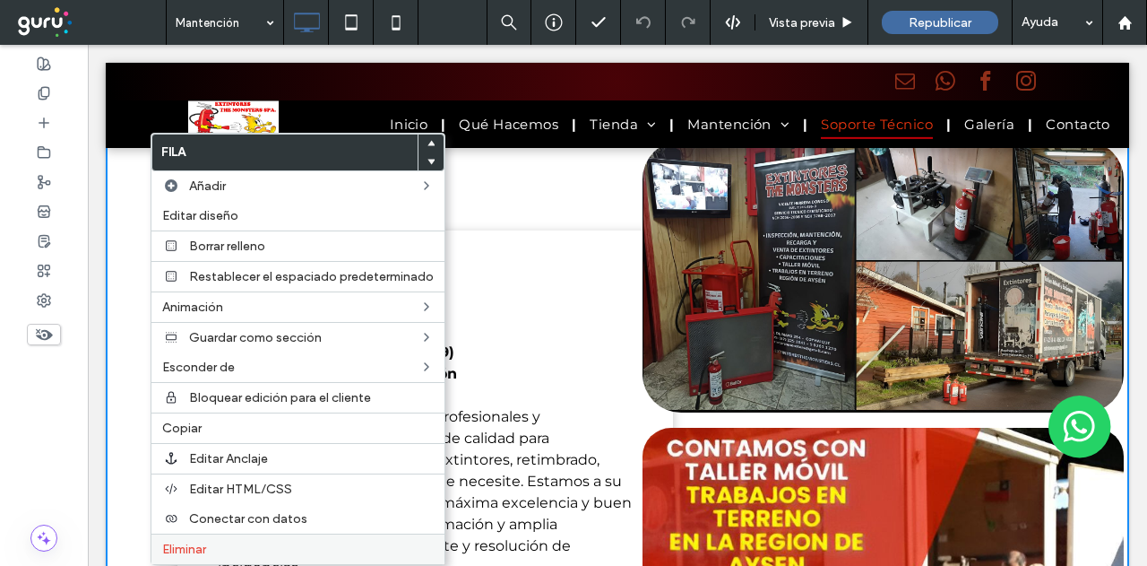
click at [210, 541] on label "Eliminar" at bounding box center [298, 548] width 272 height 15
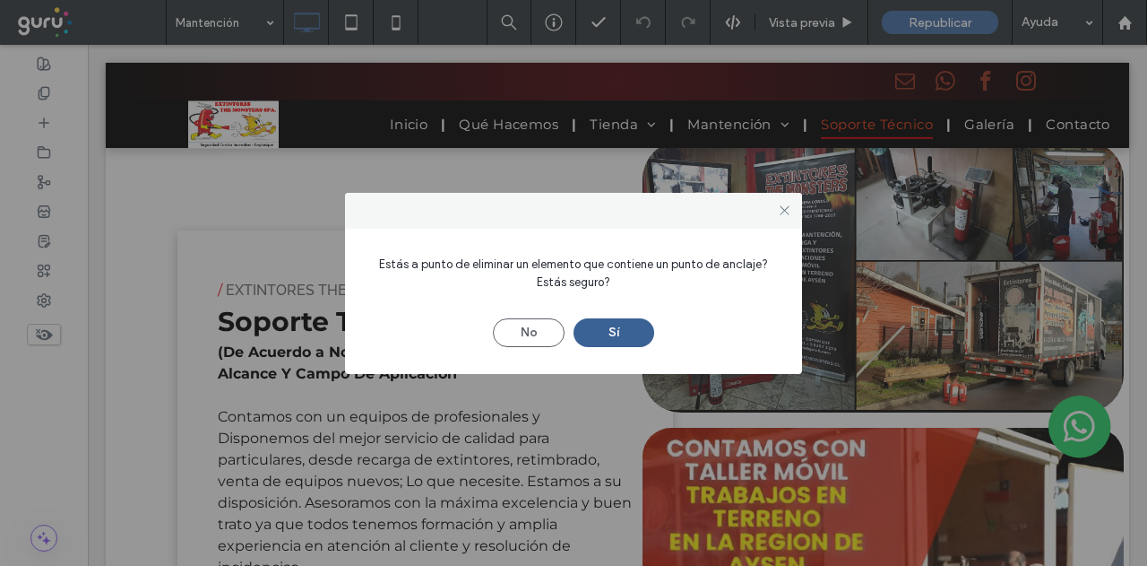
click at [612, 336] on button "Sí" at bounding box center [614, 332] width 81 height 29
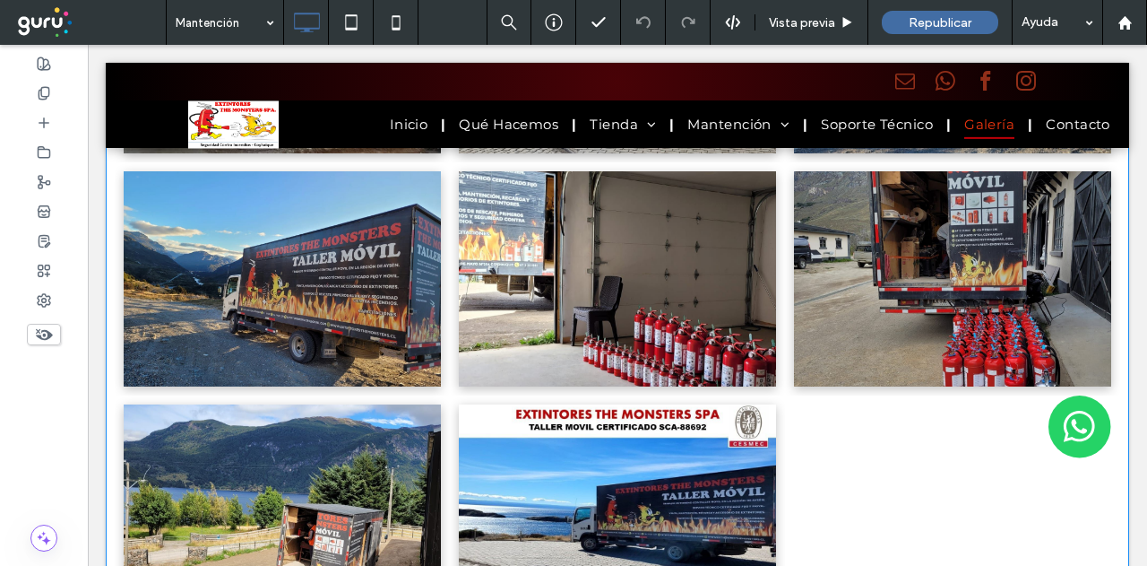
scroll to position [2849, 0]
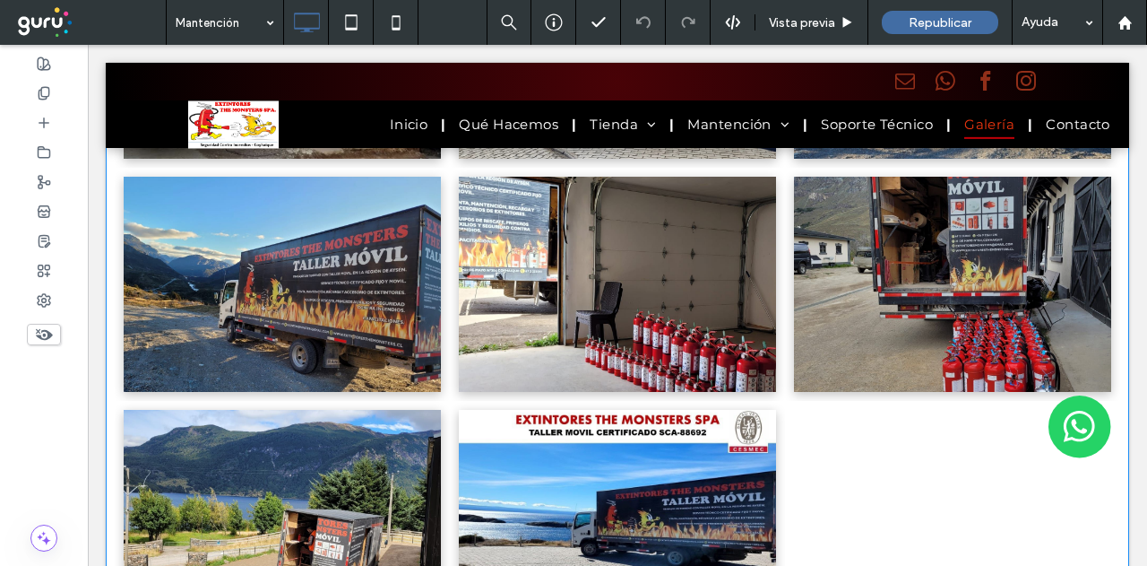
click at [319, 324] on link at bounding box center [282, 284] width 336 height 228
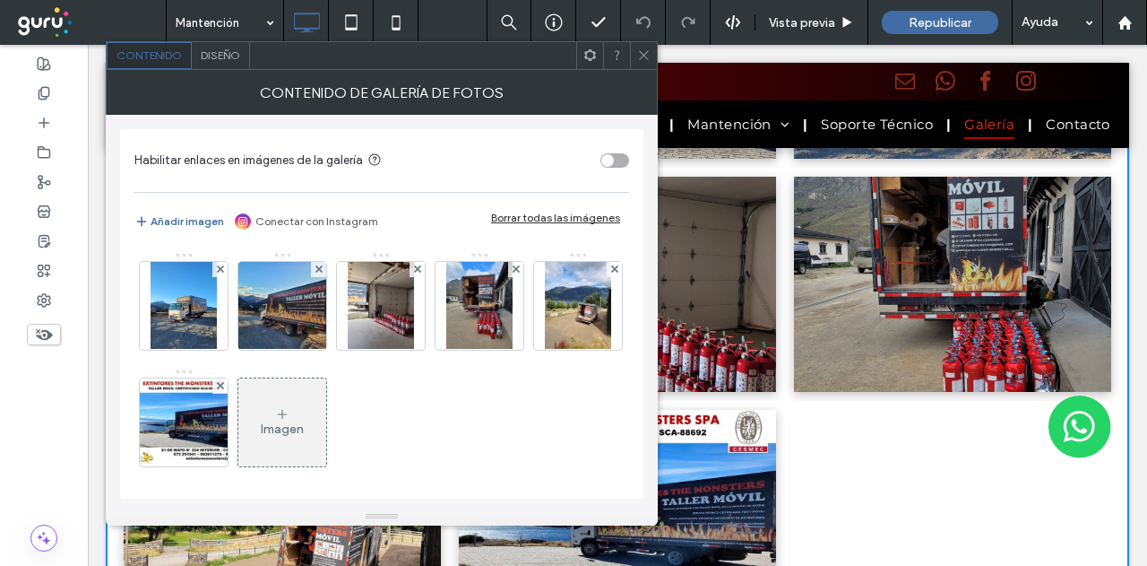
scroll to position [118, 0]
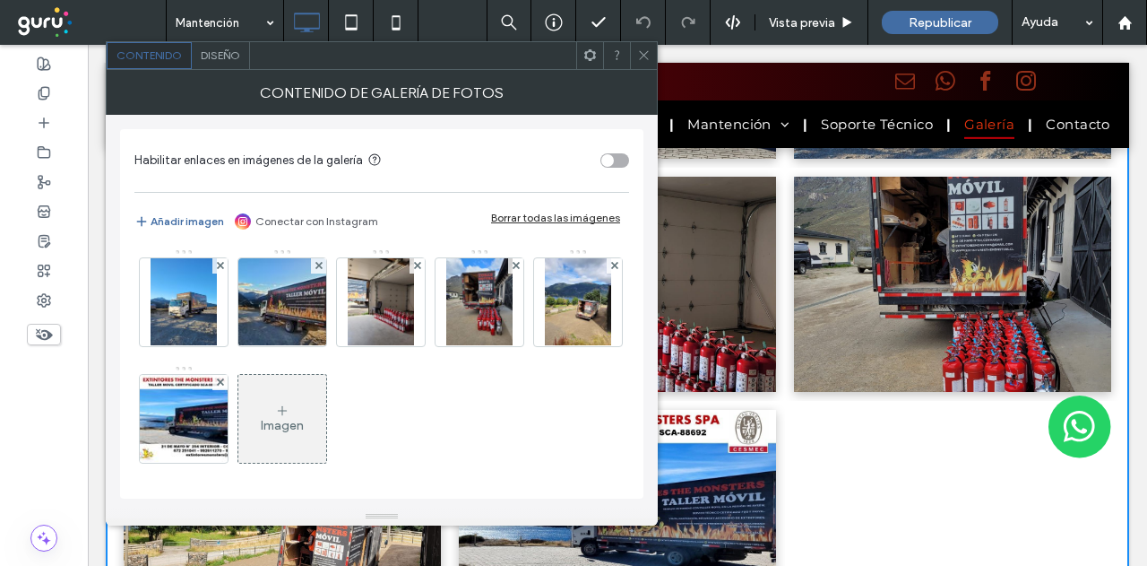
click at [304, 425] on div "Imagen" at bounding box center [282, 425] width 43 height 15
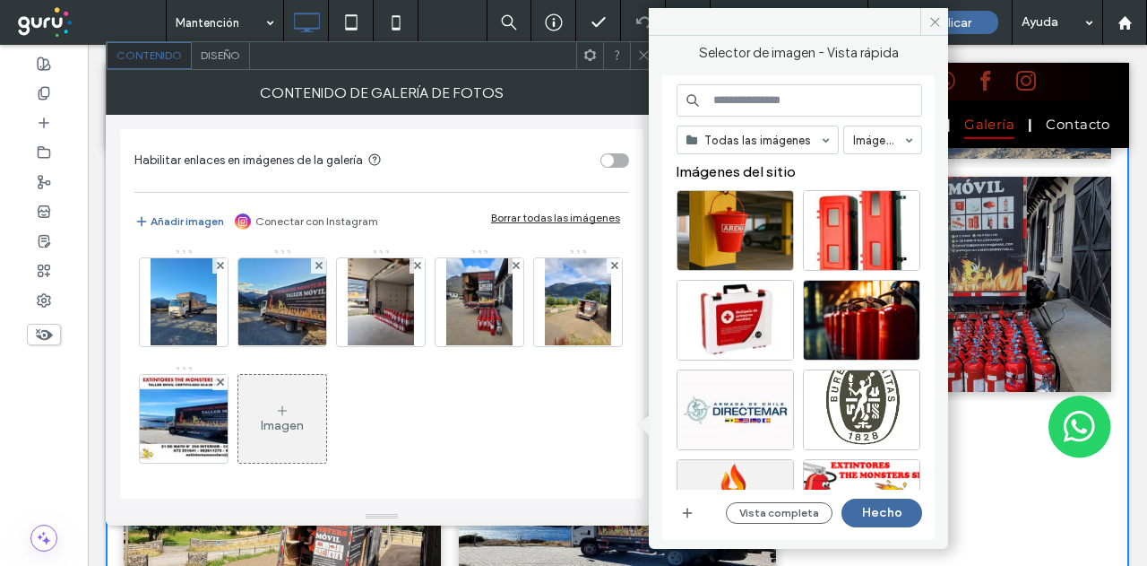
click at [635, 62] on div at bounding box center [643, 55] width 27 height 27
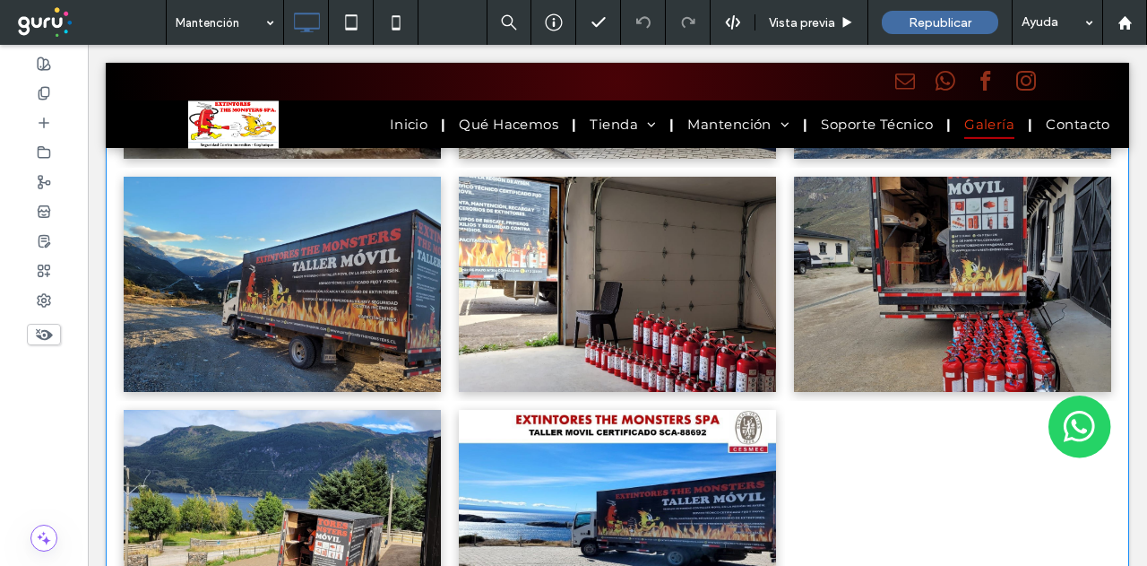
click at [855, 473] on div at bounding box center [952, 517] width 335 height 233
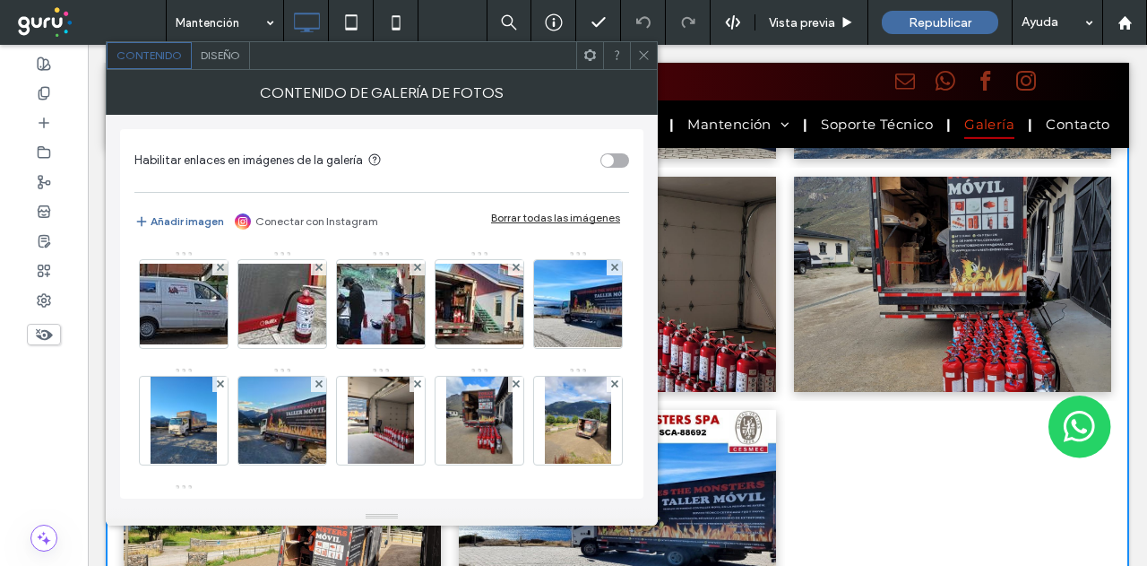
click at [649, 47] on span at bounding box center [643, 55] width 13 height 27
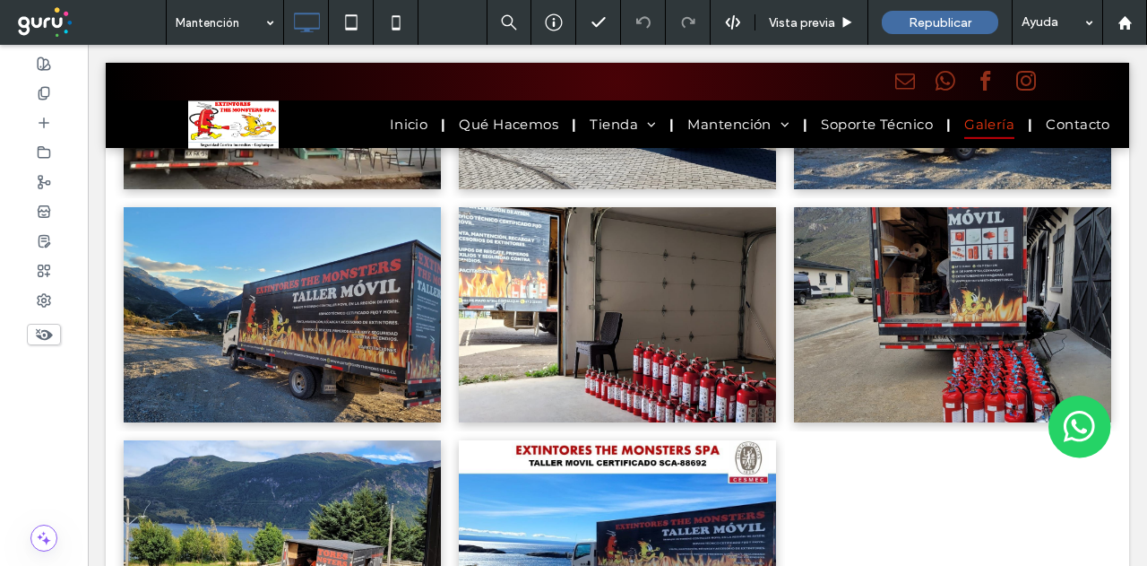
scroll to position [2939, 0]
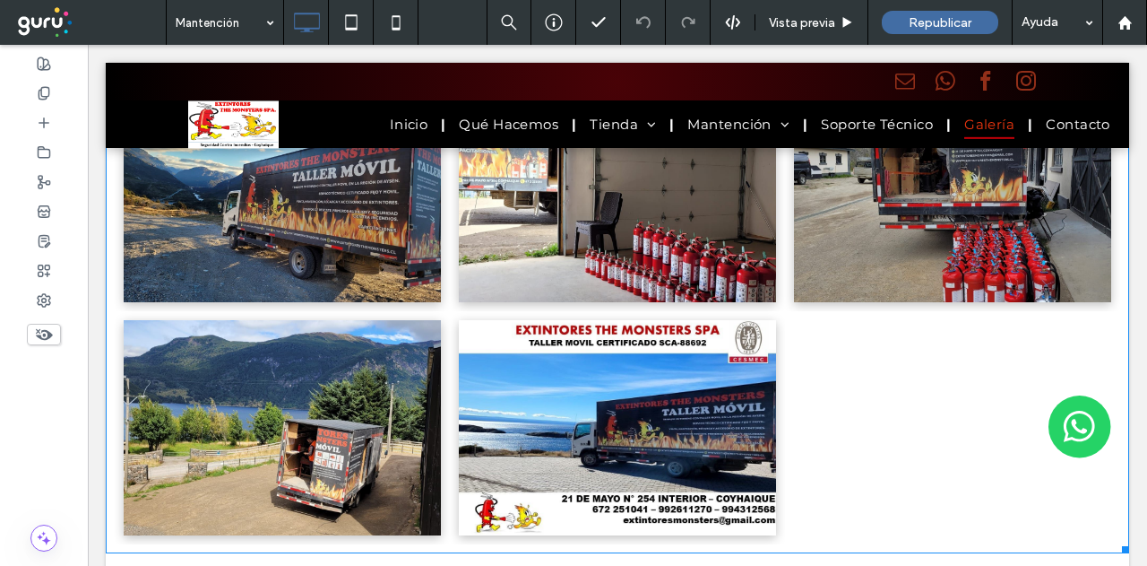
click at [825, 394] on div at bounding box center [952, 427] width 335 height 233
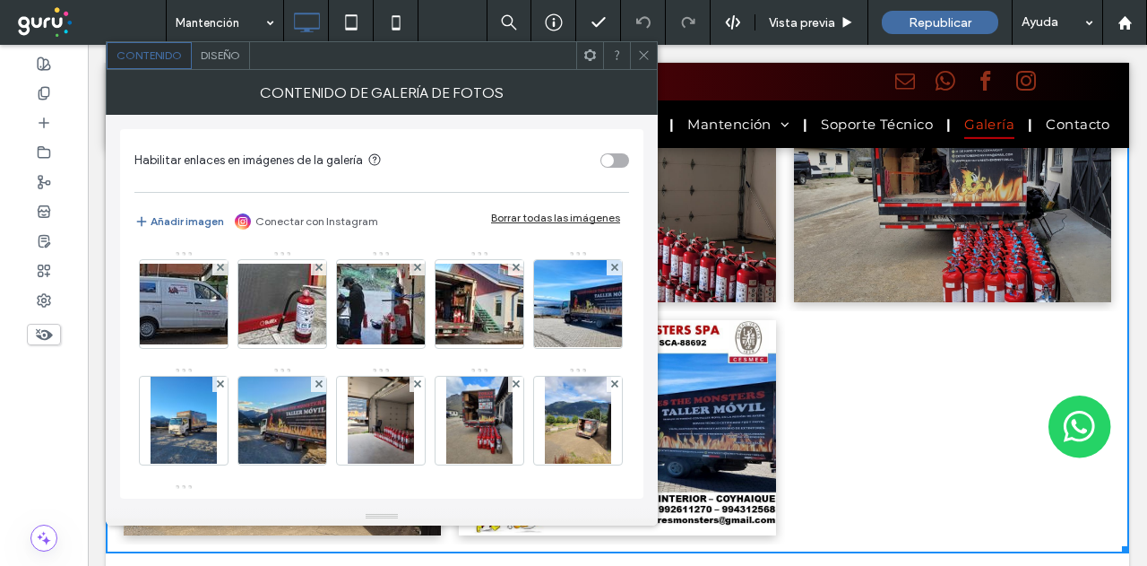
click at [646, 60] on icon at bounding box center [643, 54] width 13 height 13
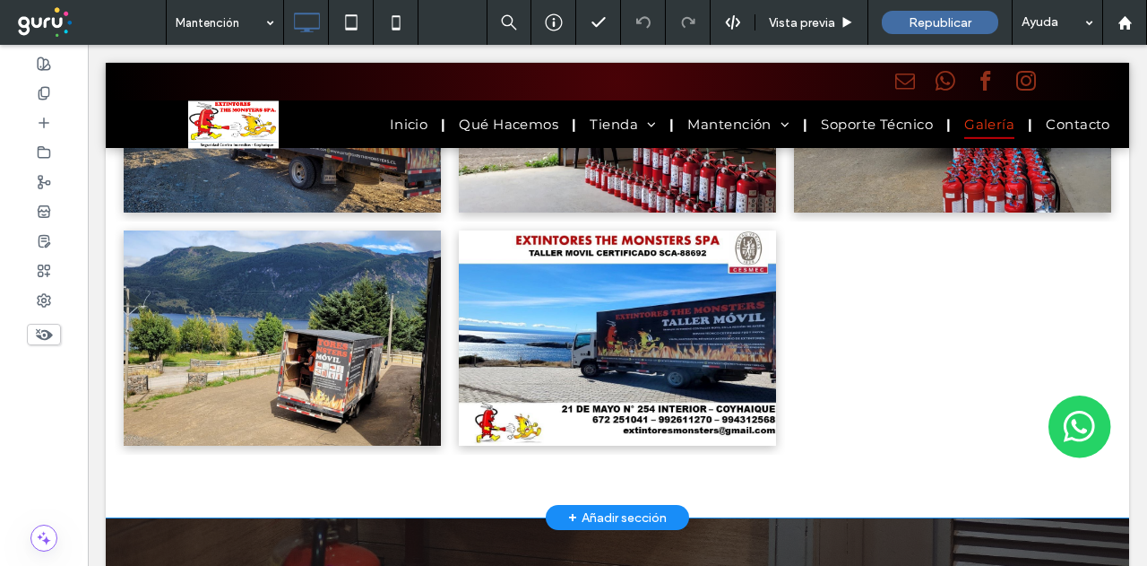
scroll to position [3118, 0]
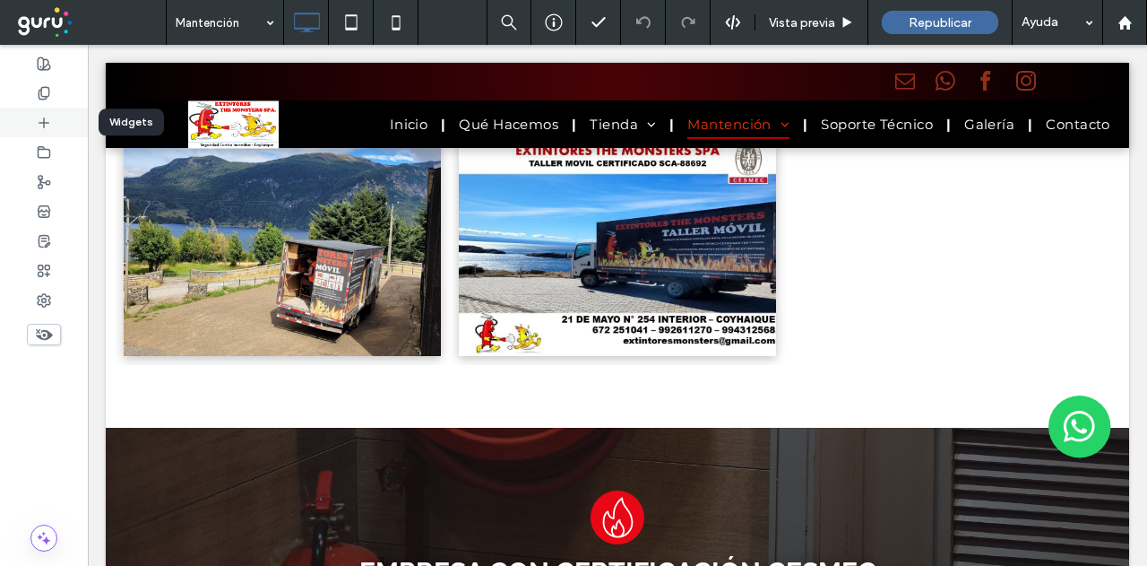
click at [39, 117] on icon at bounding box center [44, 123] width 14 height 14
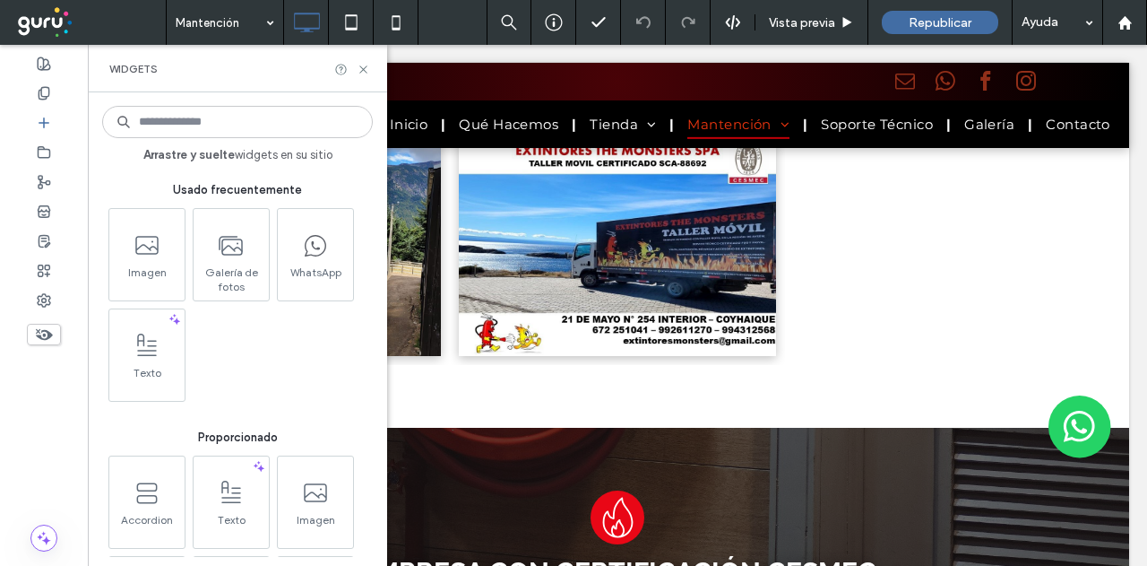
click at [189, 125] on input at bounding box center [237, 122] width 271 height 32
click at [370, 74] on div "Widgets" at bounding box center [237, 68] width 299 height 47
click at [186, 134] on input at bounding box center [237, 122] width 271 height 32
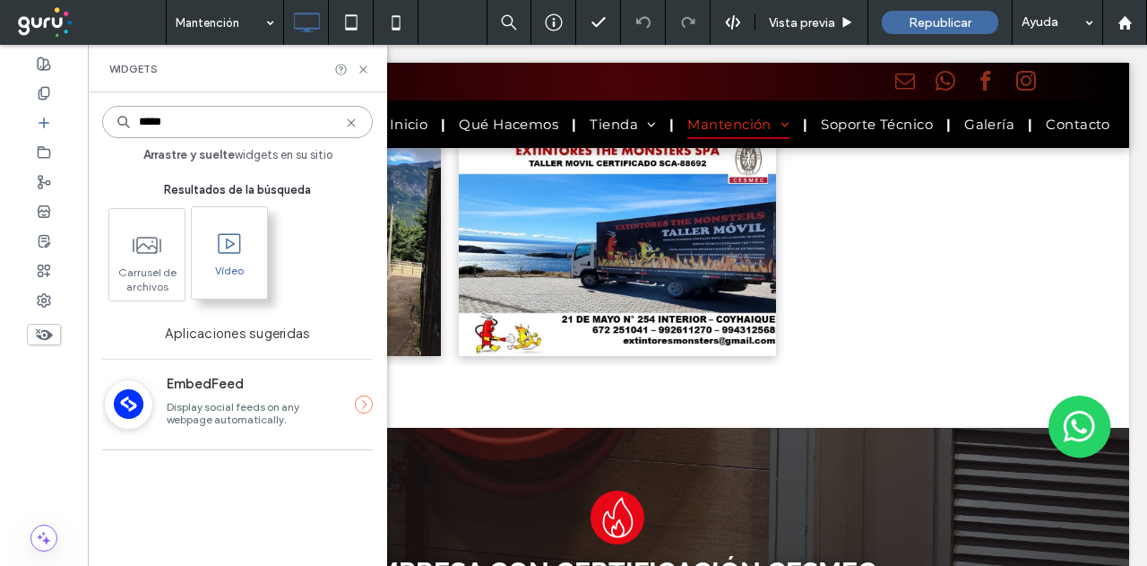
type input "*****"
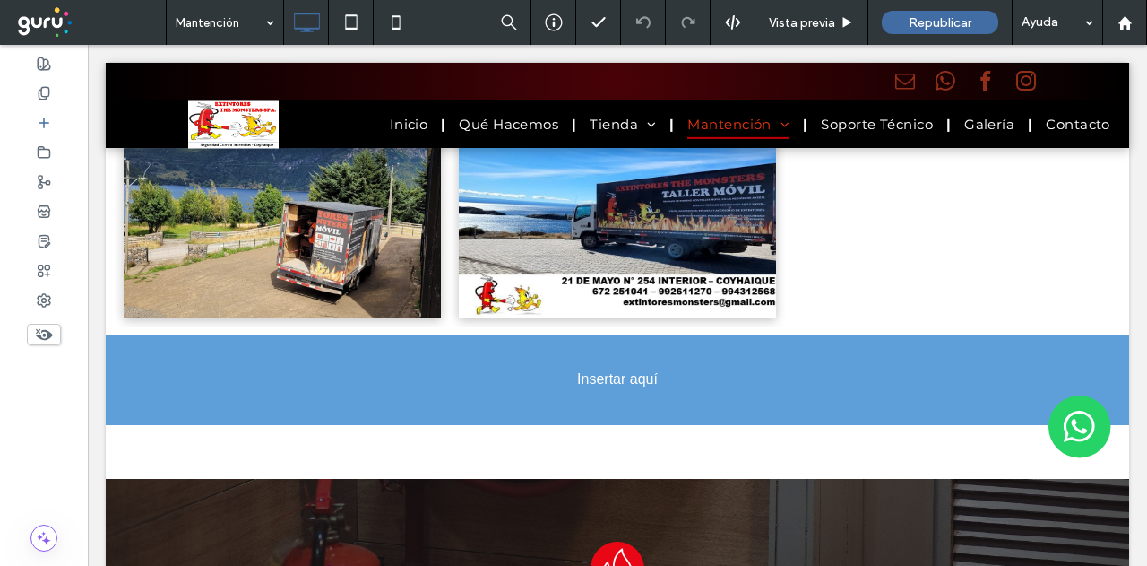
scroll to position [3208, 0]
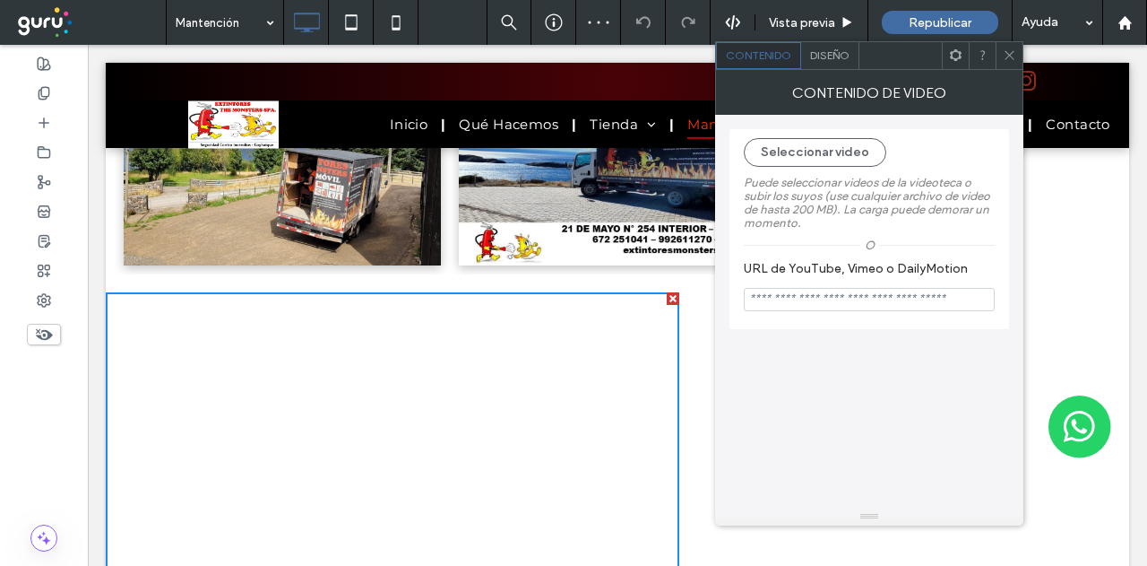
click at [1013, 62] on span at bounding box center [1009, 55] width 13 height 27
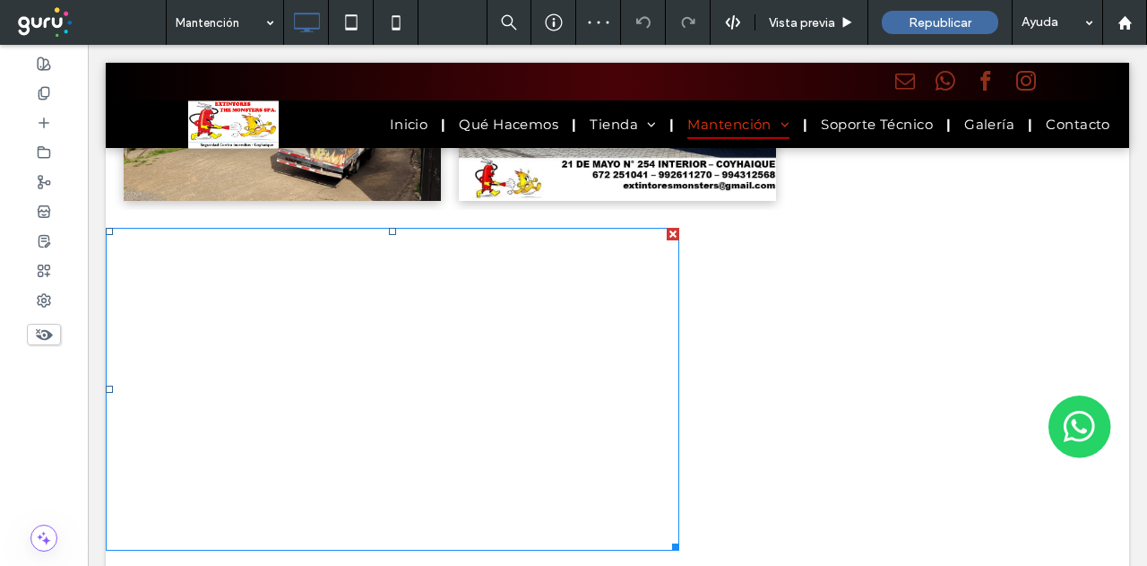
scroll to position [3298, 0]
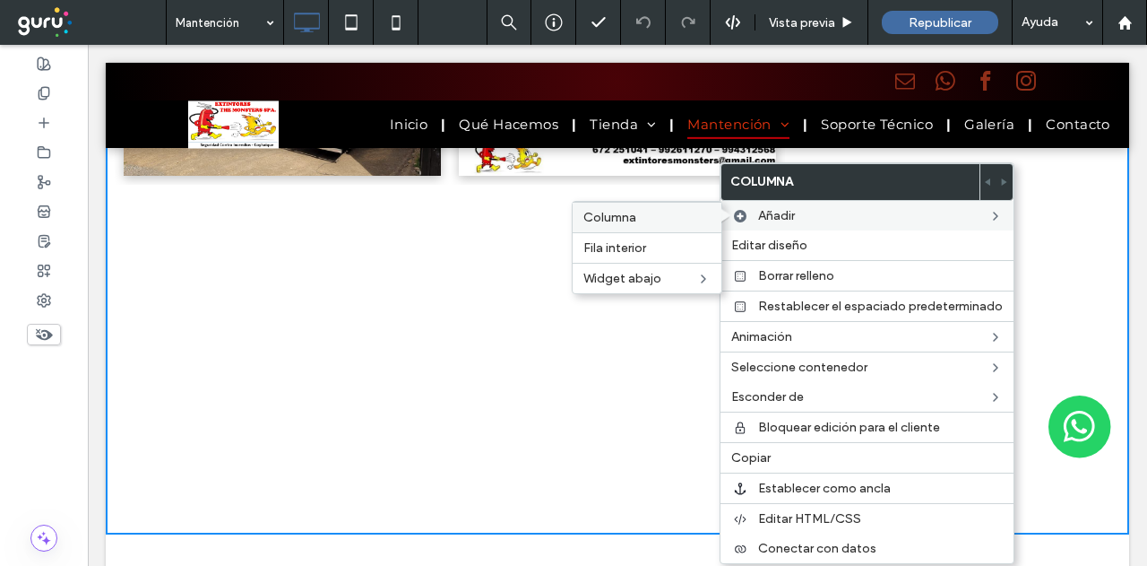
click at [658, 218] on label "Columna" at bounding box center [646, 217] width 127 height 15
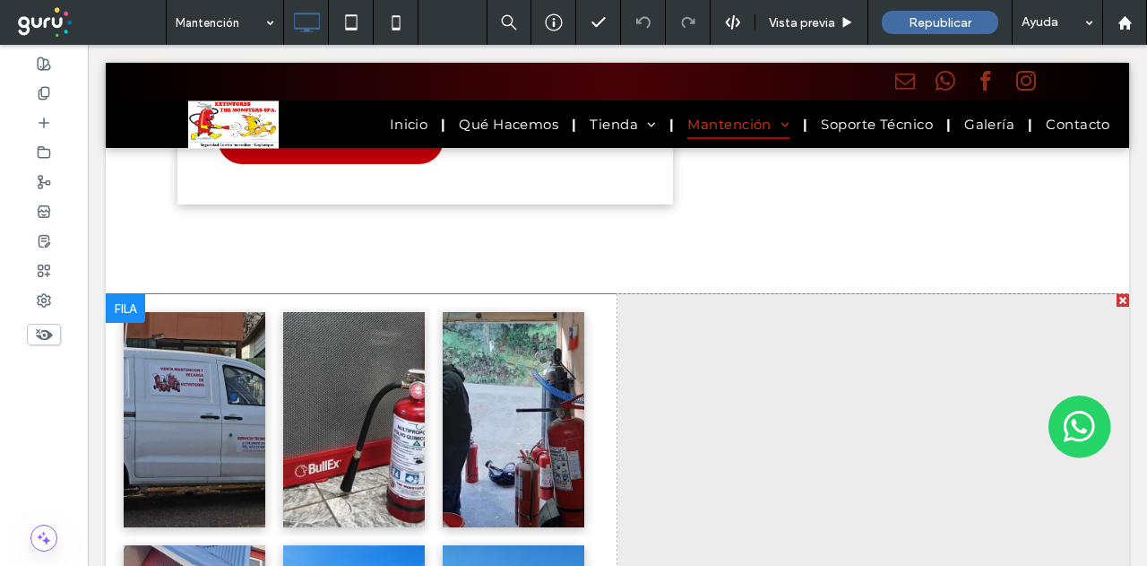
scroll to position [2312, 0]
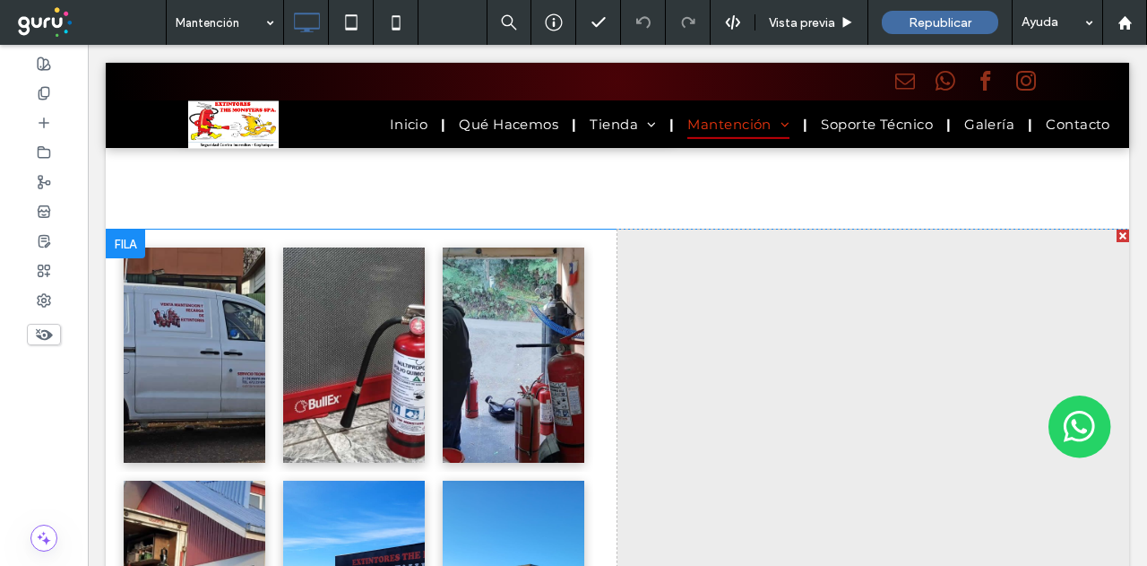
click at [1117, 242] on div at bounding box center [1123, 235] width 13 height 13
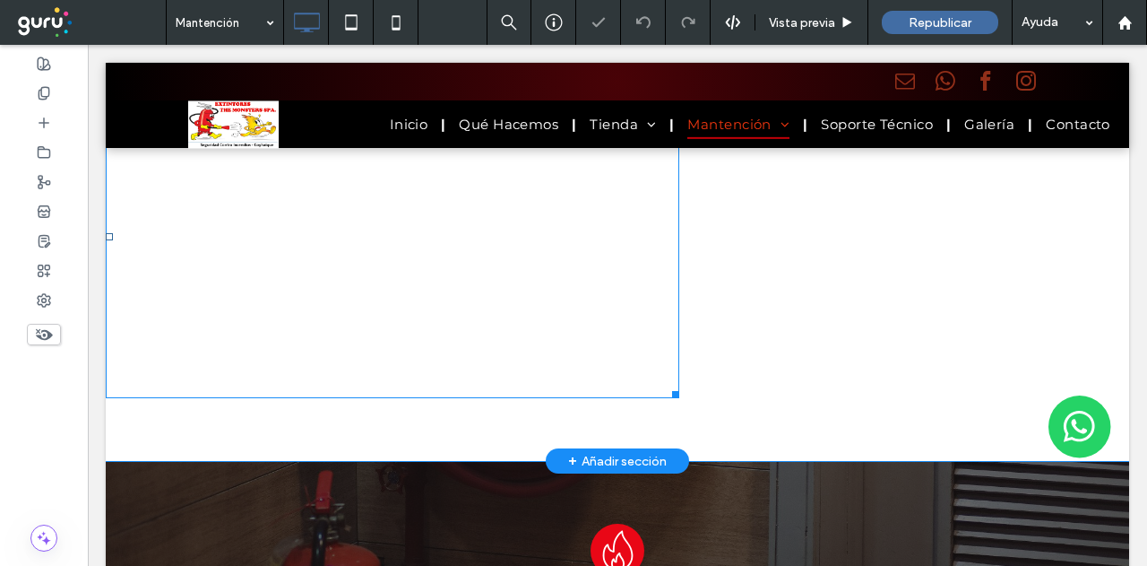
scroll to position [3298, 0]
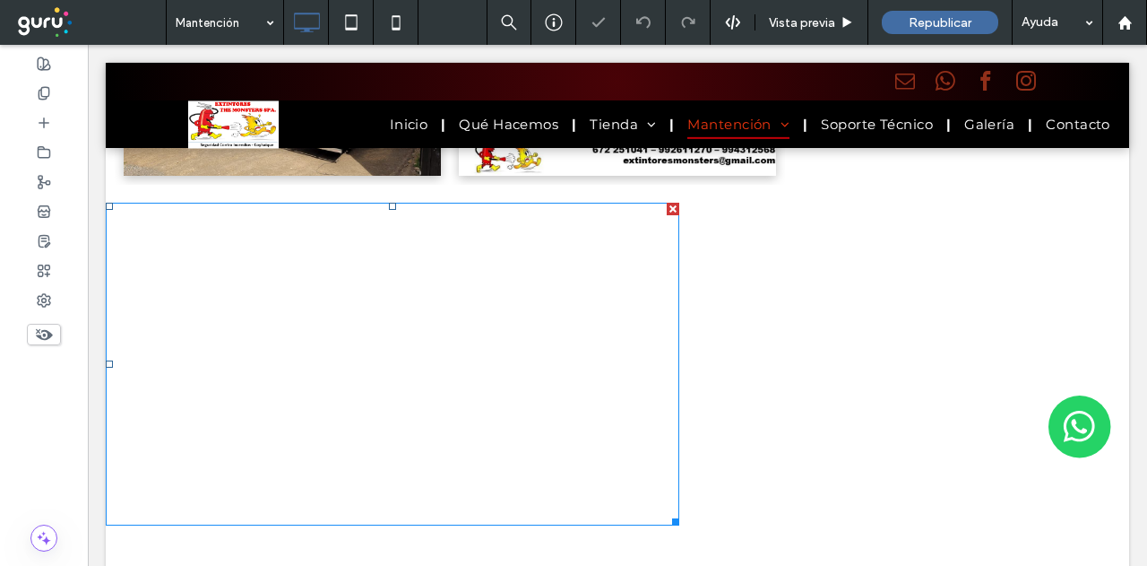
click at [674, 215] on div at bounding box center [673, 209] width 13 height 13
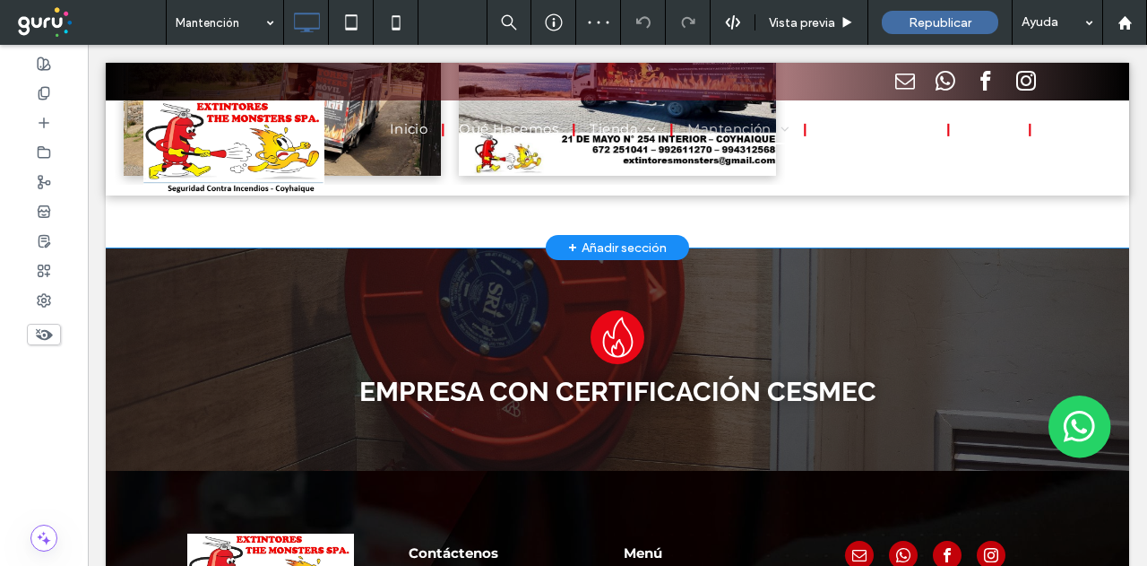
click at [591, 257] on div "+ Añadir sección" at bounding box center [617, 247] width 99 height 20
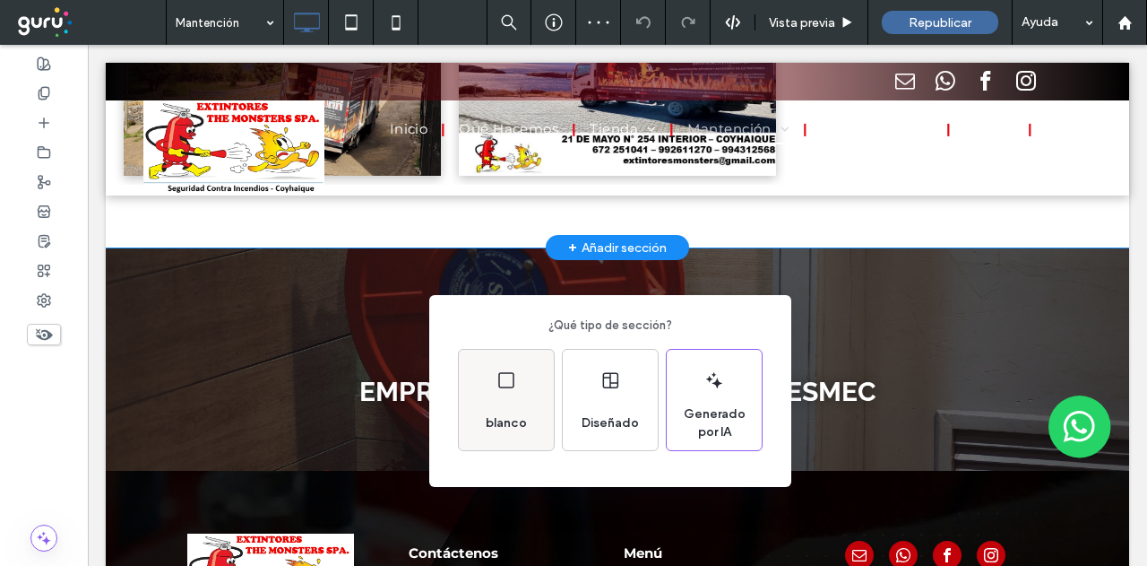
click at [484, 393] on div "blanco" at bounding box center [506, 400] width 95 height 100
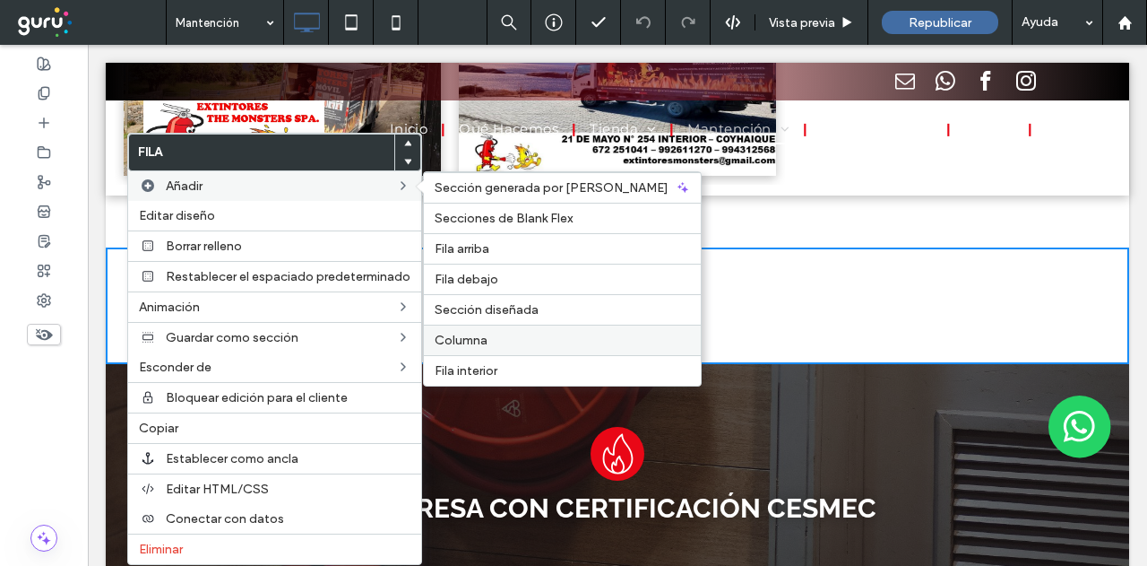
drag, startPoint x: 515, startPoint y: 332, endPoint x: 427, endPoint y: 286, distance: 99.4
click at [515, 332] on label "Columna" at bounding box center [562, 339] width 255 height 15
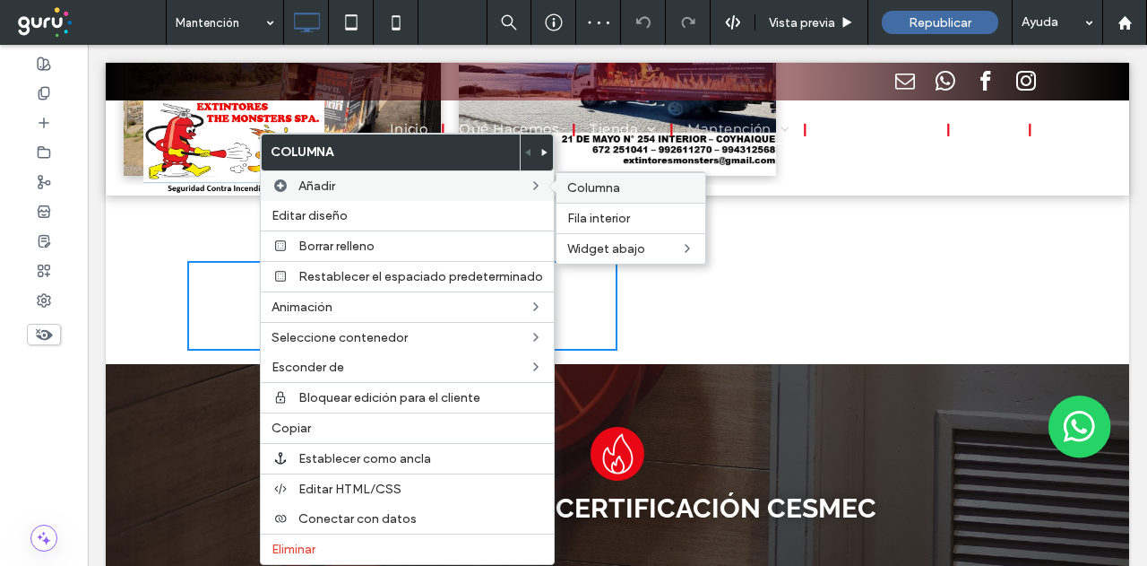
click at [665, 186] on label "Columna" at bounding box center [630, 187] width 127 height 15
click at [684, 320] on div "Click To Paste Click To Paste" at bounding box center [617, 306] width 287 height 90
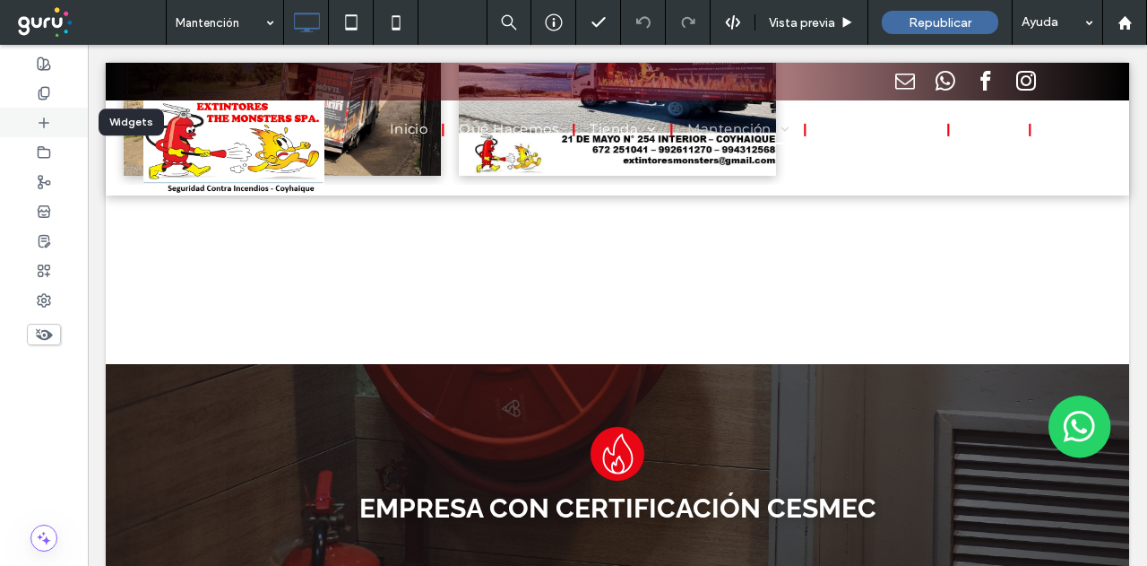
click at [39, 122] on use at bounding box center [43, 121] width 9 height 9
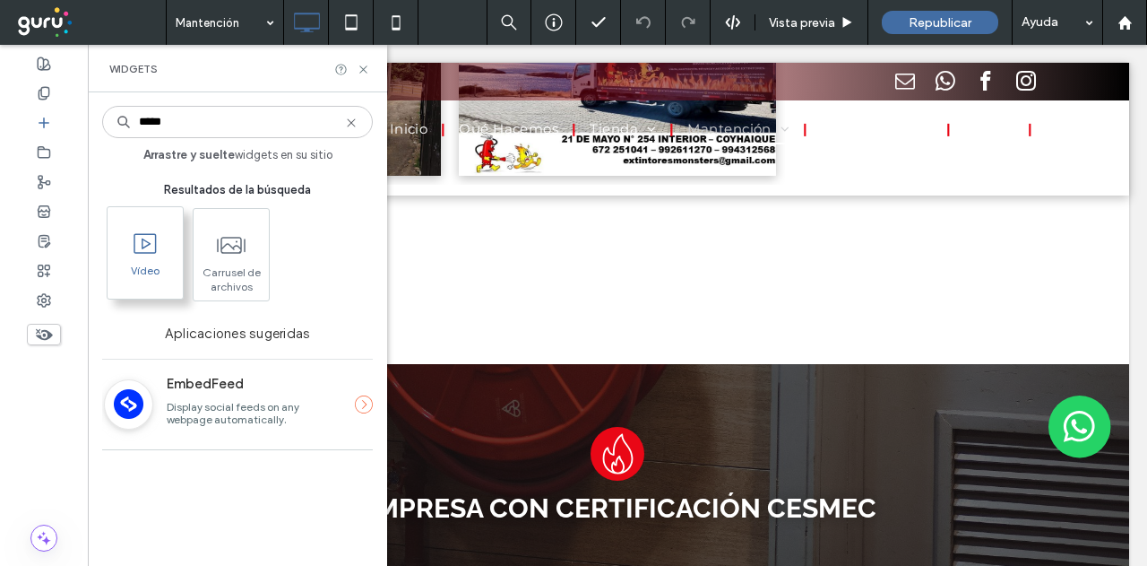
type input "*****"
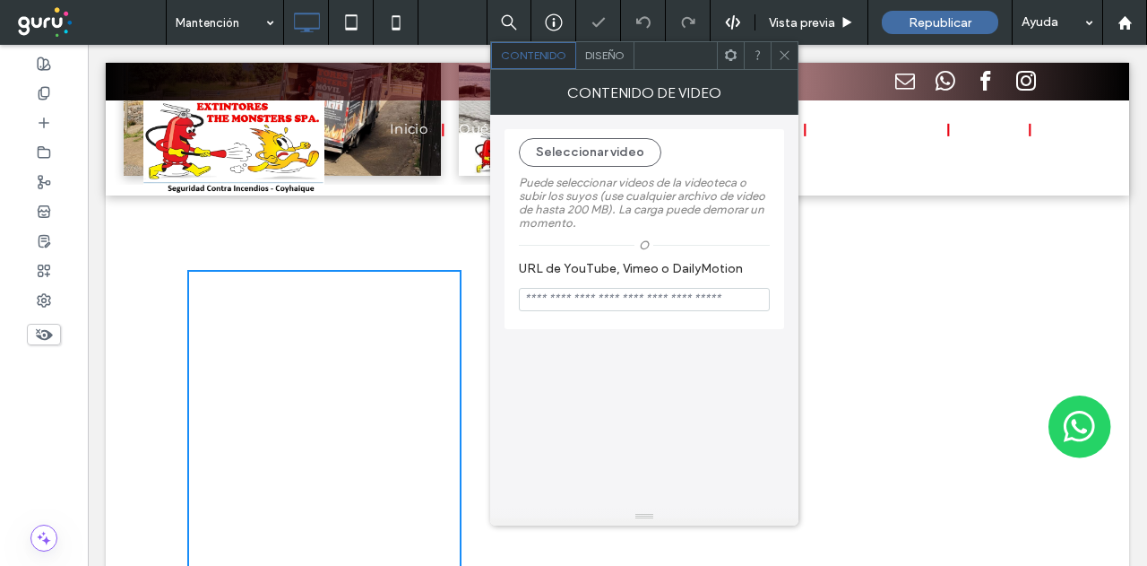
drag, startPoint x: 782, startPoint y: 60, endPoint x: 19, endPoint y: 110, distance: 764.3
click at [782, 60] on icon at bounding box center [784, 54] width 13 height 13
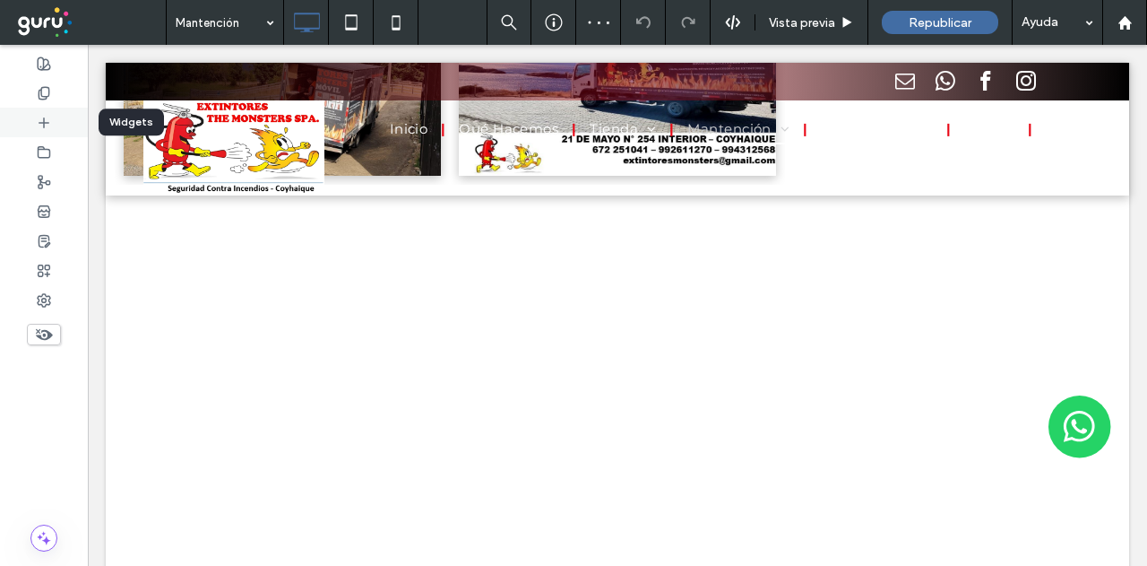
click at [30, 124] on div at bounding box center [44, 123] width 88 height 30
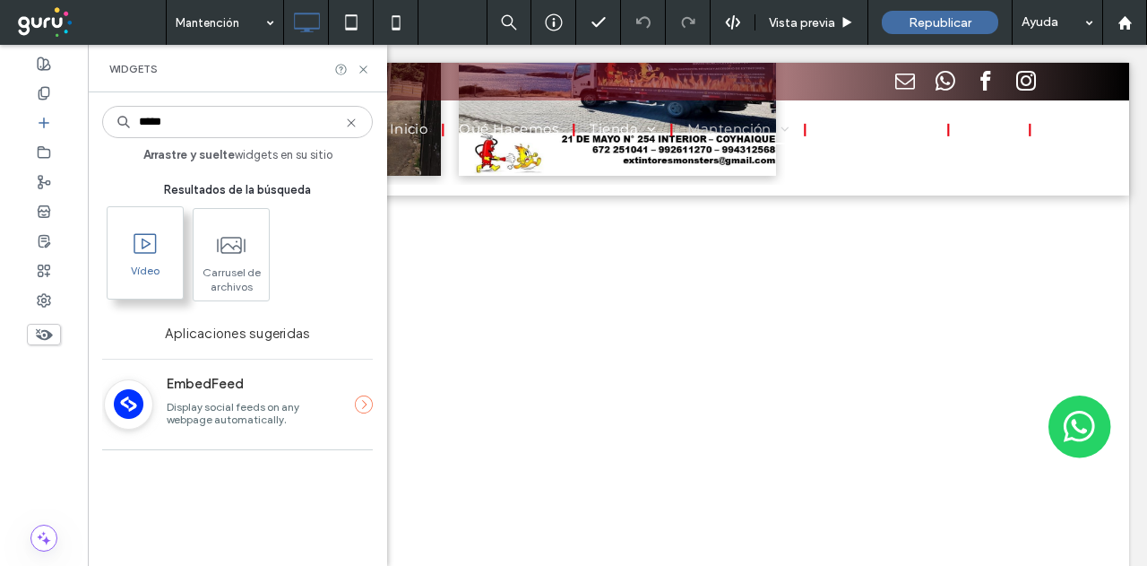
type input "*****"
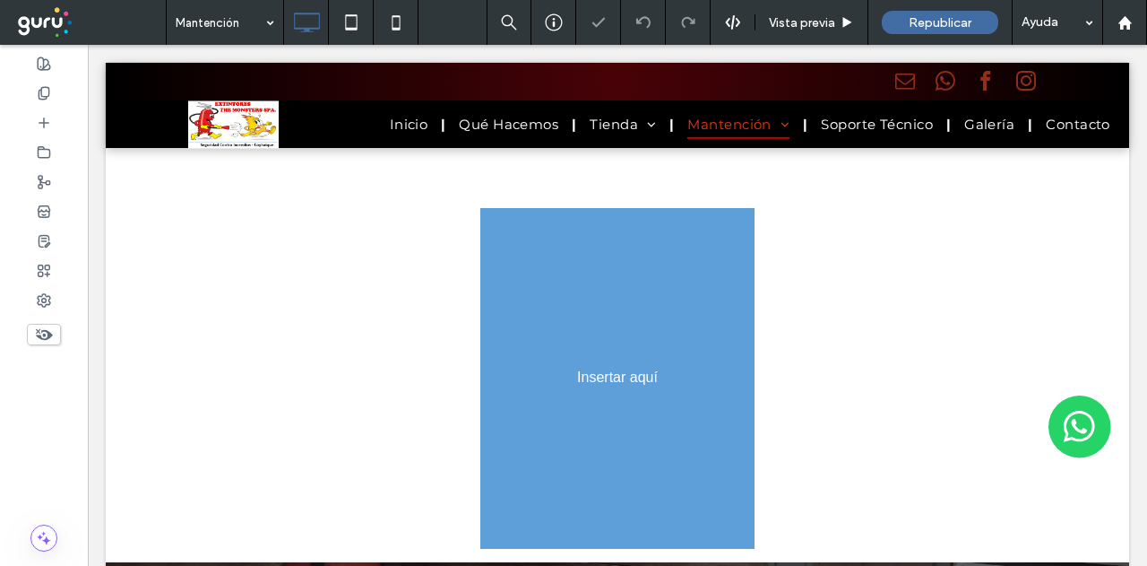
scroll to position [3355, 0]
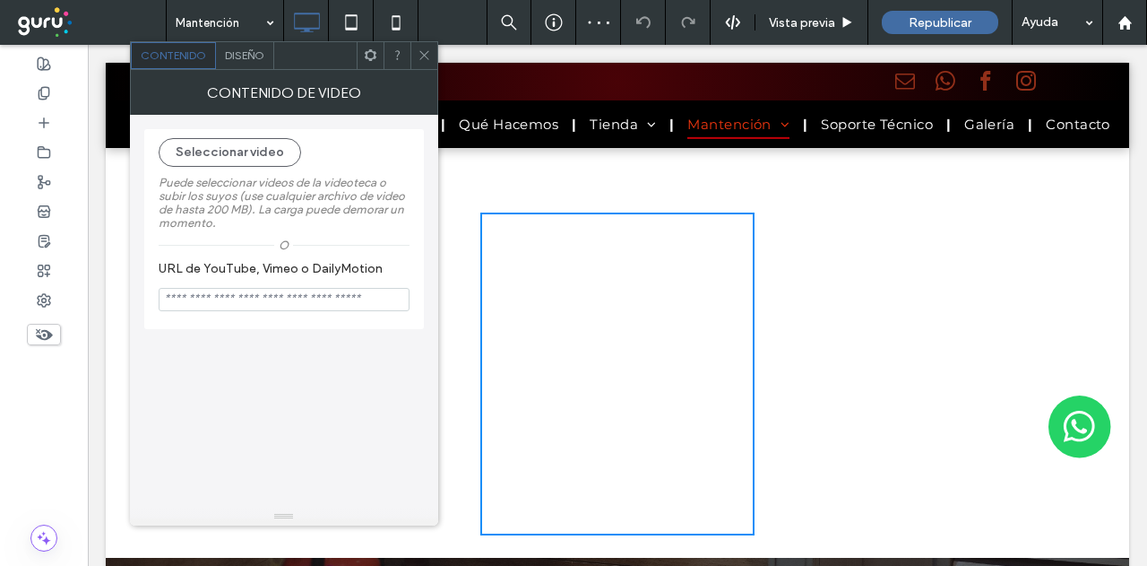
click at [422, 49] on icon at bounding box center [424, 54] width 13 height 13
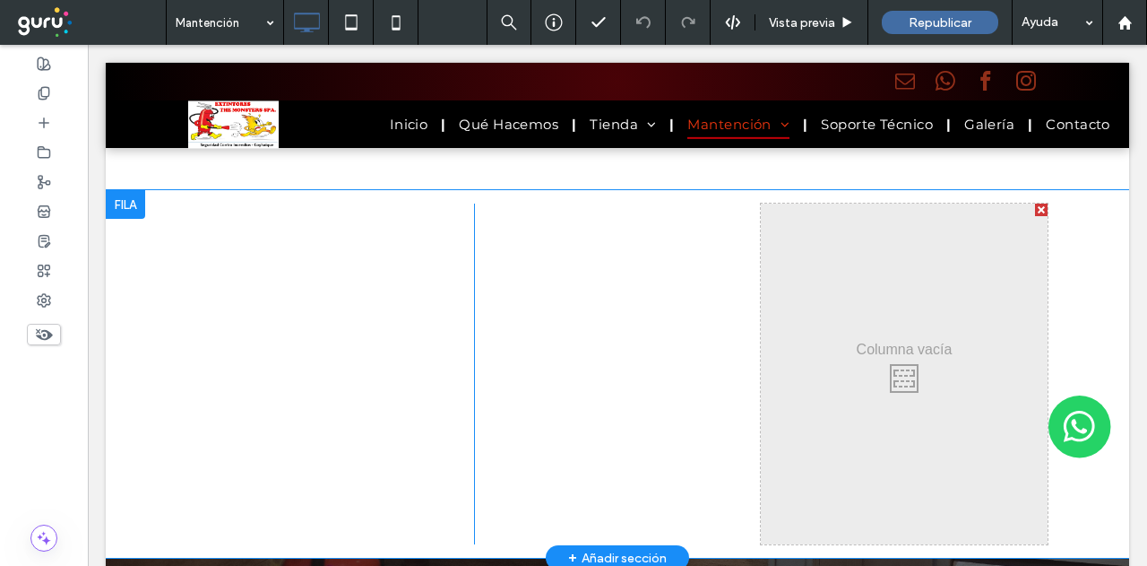
click at [1040, 216] on div at bounding box center [1041, 209] width 13 height 13
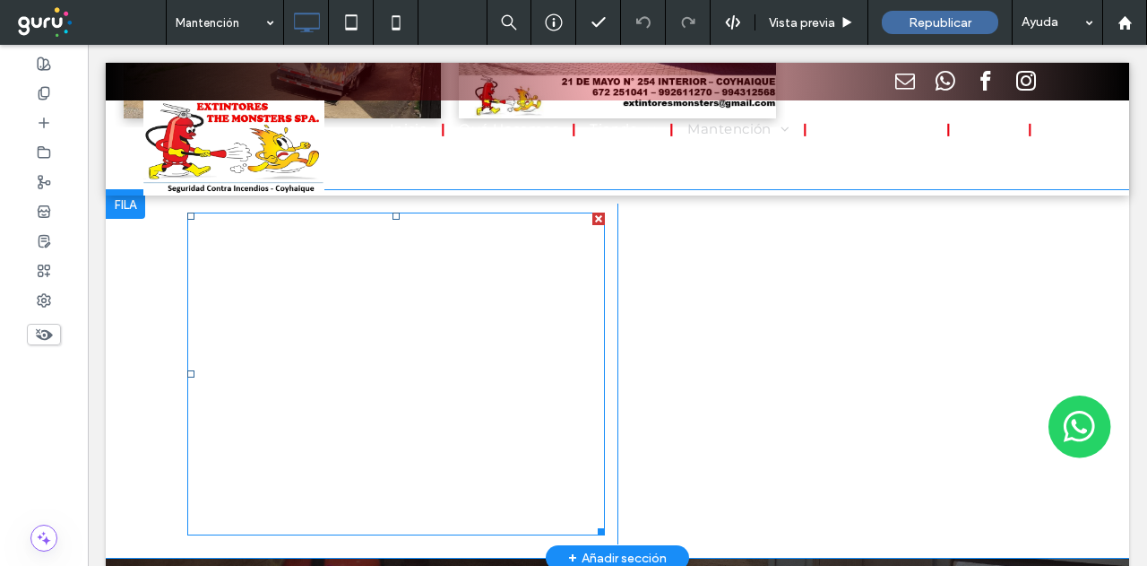
click at [458, 344] on span at bounding box center [396, 373] width 418 height 323
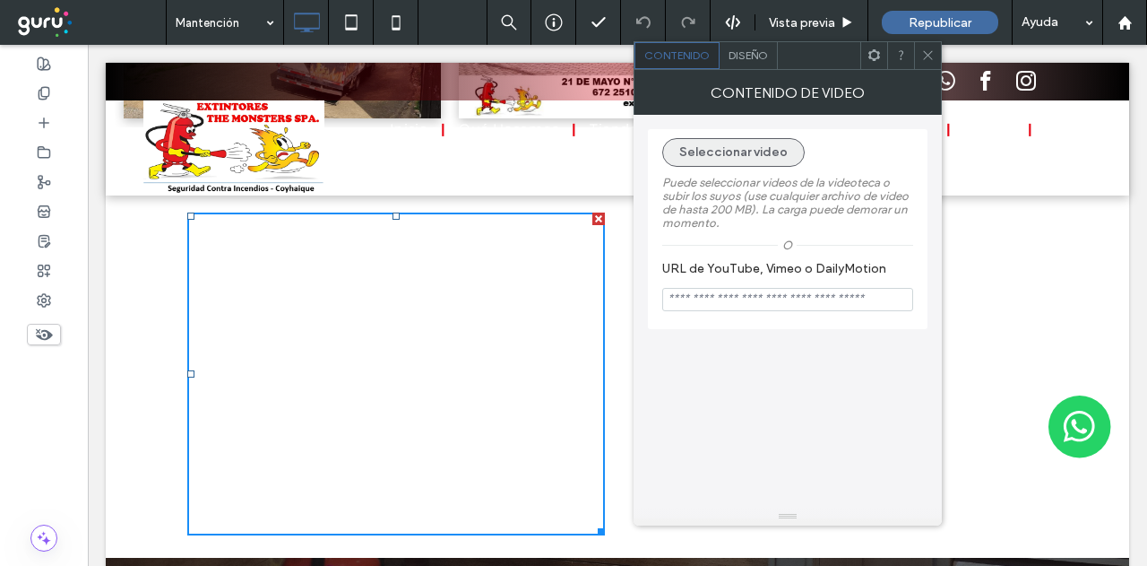
click at [735, 155] on button "Seleccionar video" at bounding box center [733, 152] width 142 height 29
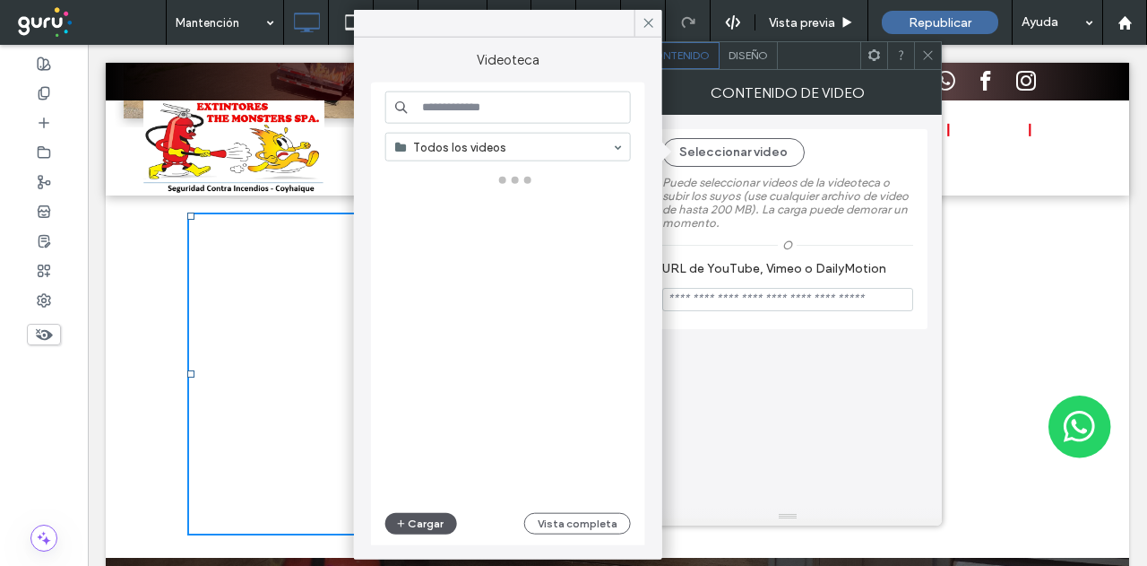
click at [426, 527] on button "Cargar" at bounding box center [421, 524] width 72 height 22
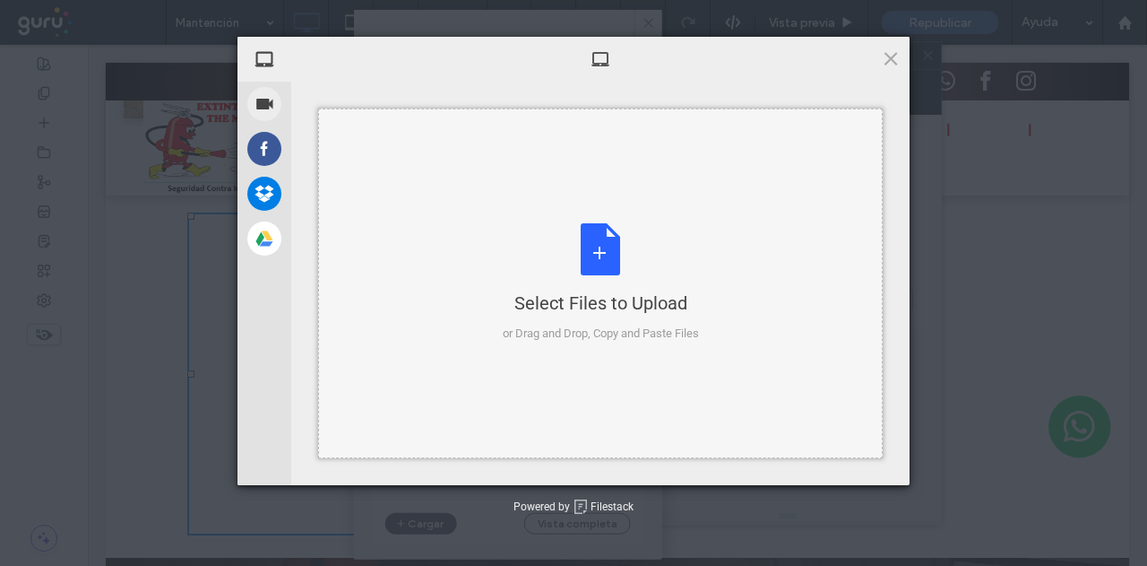
click at [530, 318] on div "Select Files to Upload or Drag and Drop, Copy and Paste Files" at bounding box center [601, 282] width 196 height 119
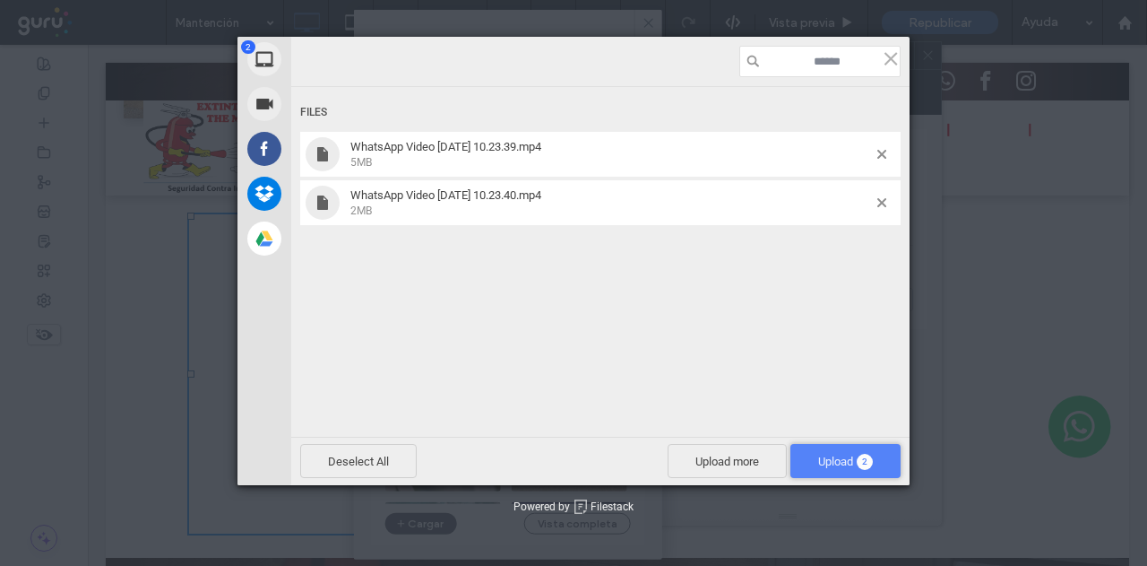
click at [854, 460] on span "Upload 2" at bounding box center [845, 460] width 55 height 13
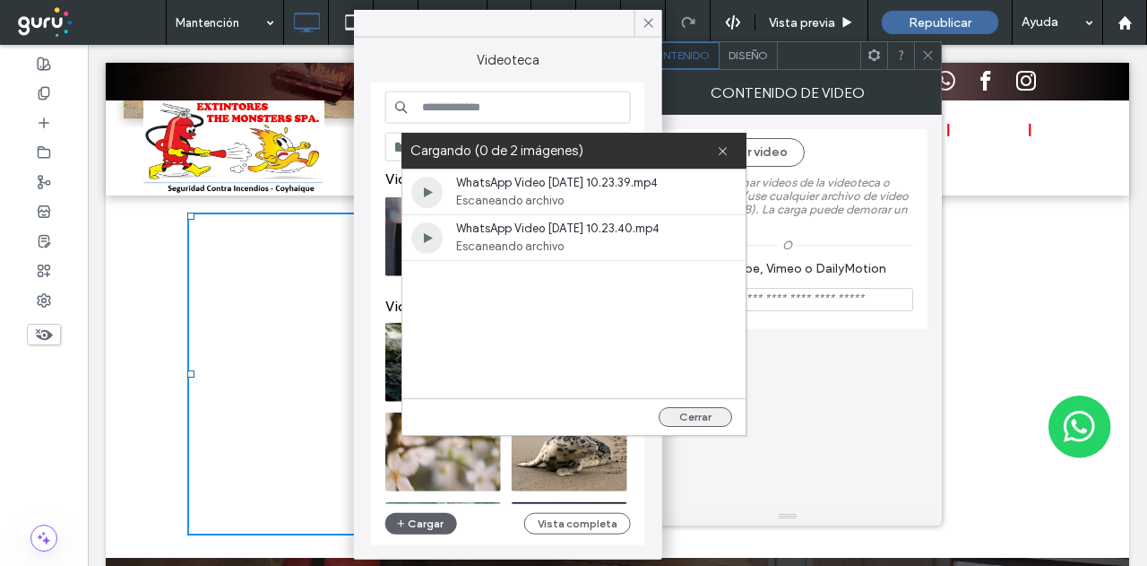
click at [699, 411] on button "Cerrar" at bounding box center [695, 417] width 73 height 20
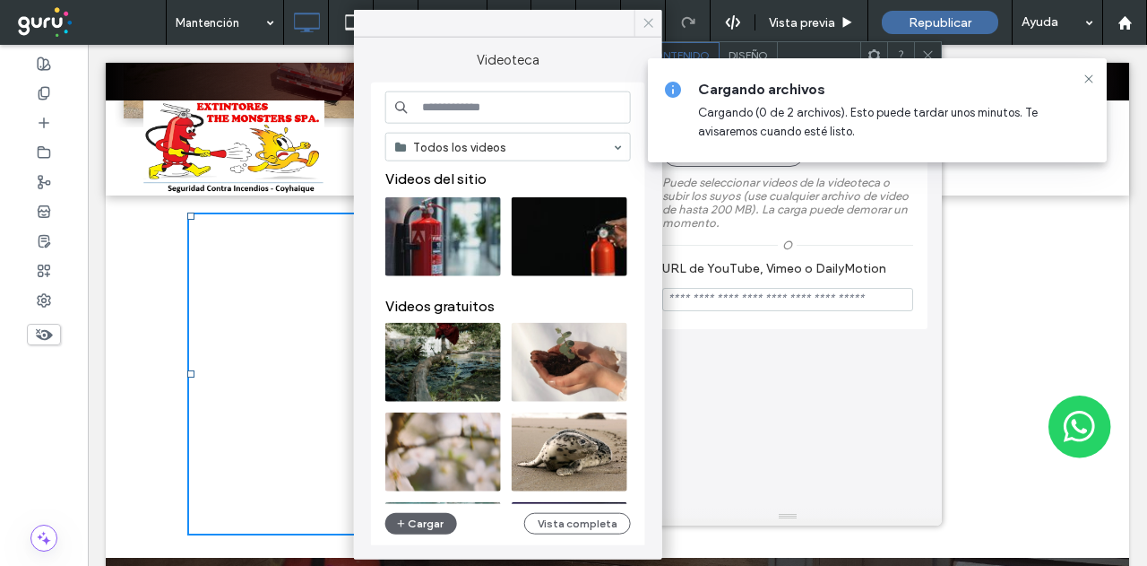
click at [648, 23] on use at bounding box center [648, 23] width 9 height 9
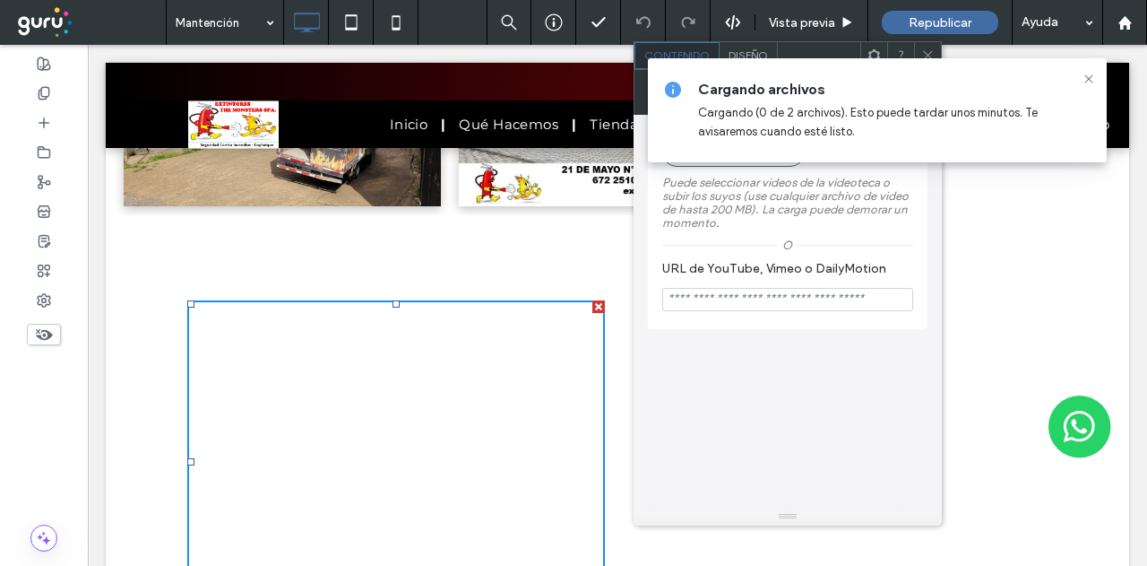
scroll to position [3266, 0]
click at [1087, 80] on use at bounding box center [1088, 78] width 8 height 8
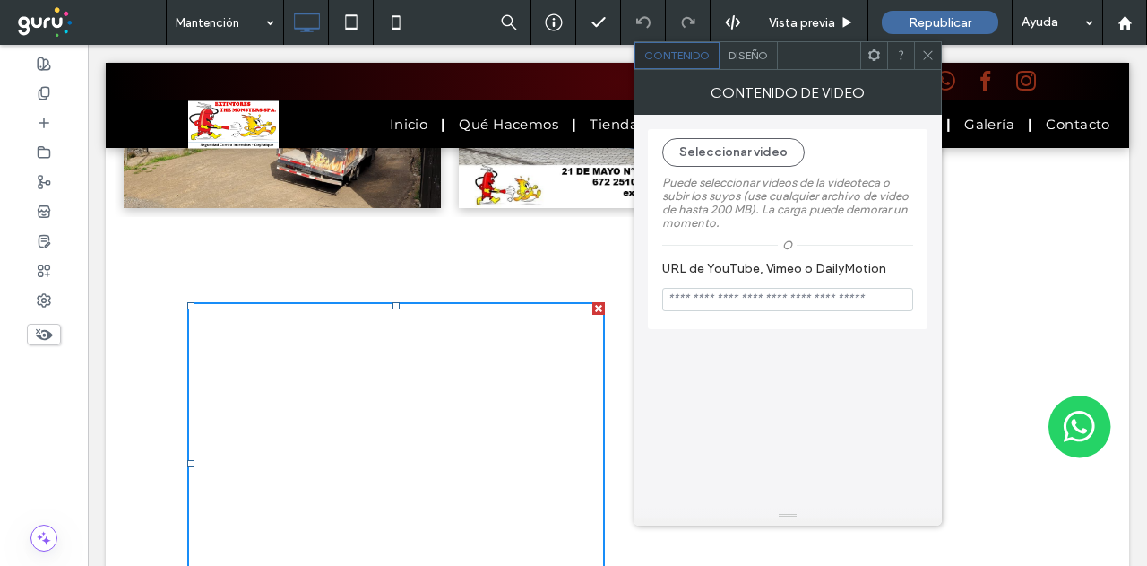
click at [929, 56] on icon at bounding box center [927, 54] width 13 height 13
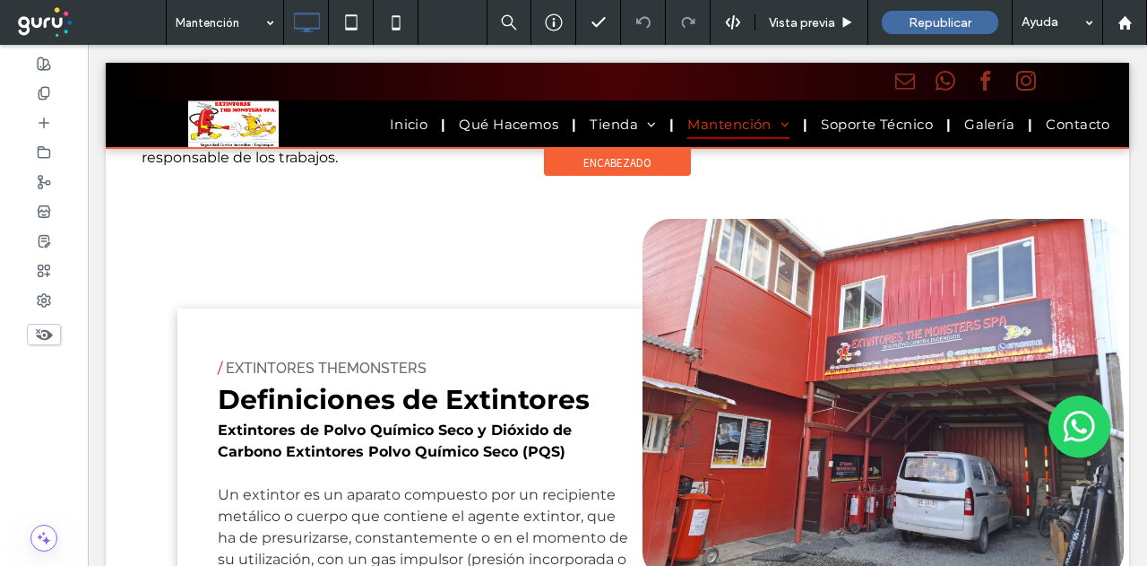
click at [894, 126] on div at bounding box center [617, 105] width 1023 height 85
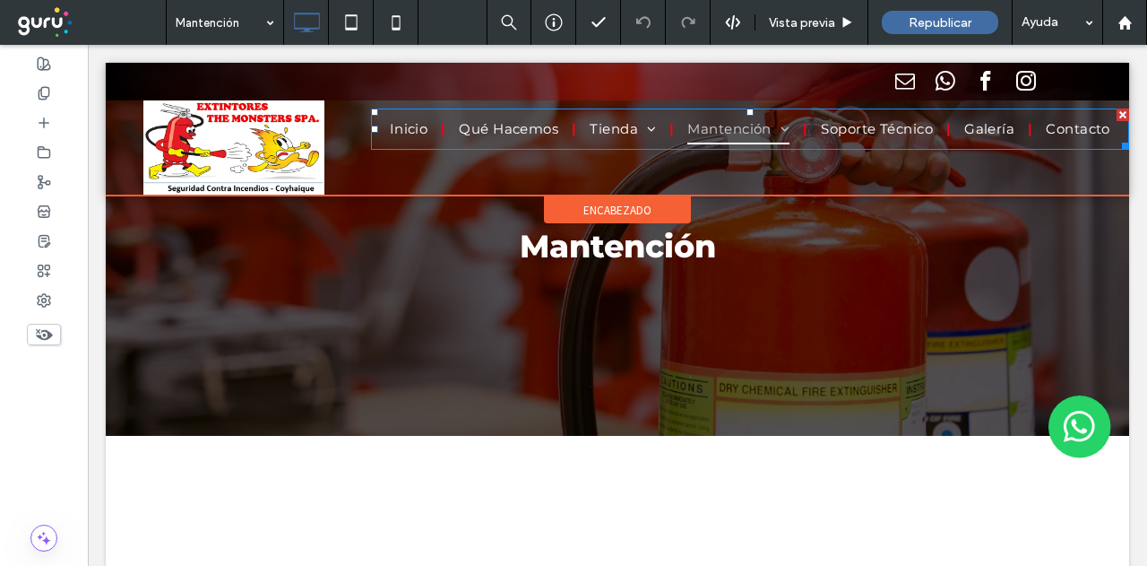
scroll to position [0, 0]
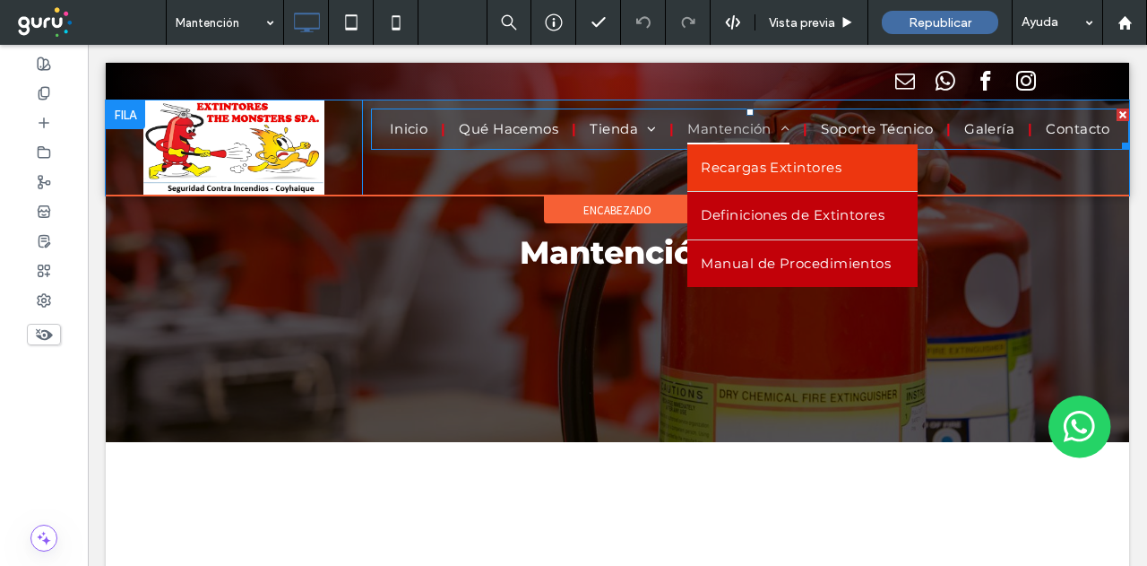
drag, startPoint x: 894, startPoint y: 126, endPoint x: 812, endPoint y: 139, distance: 83.4
click at [894, 126] on span "Soporte Técnico" at bounding box center [877, 130] width 112 height 30
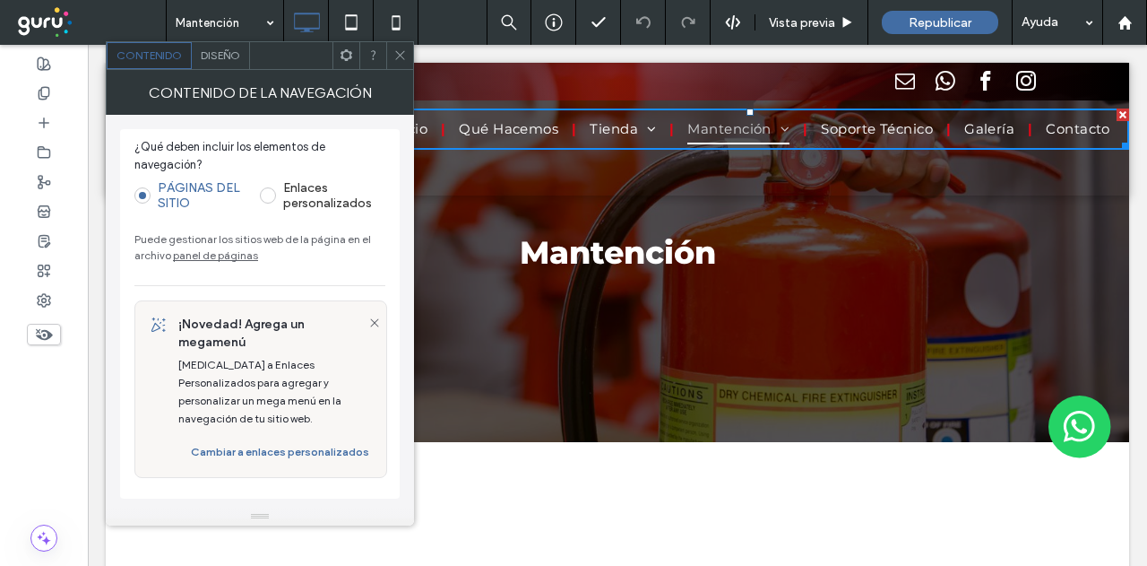
click at [403, 56] on icon at bounding box center [399, 54] width 13 height 13
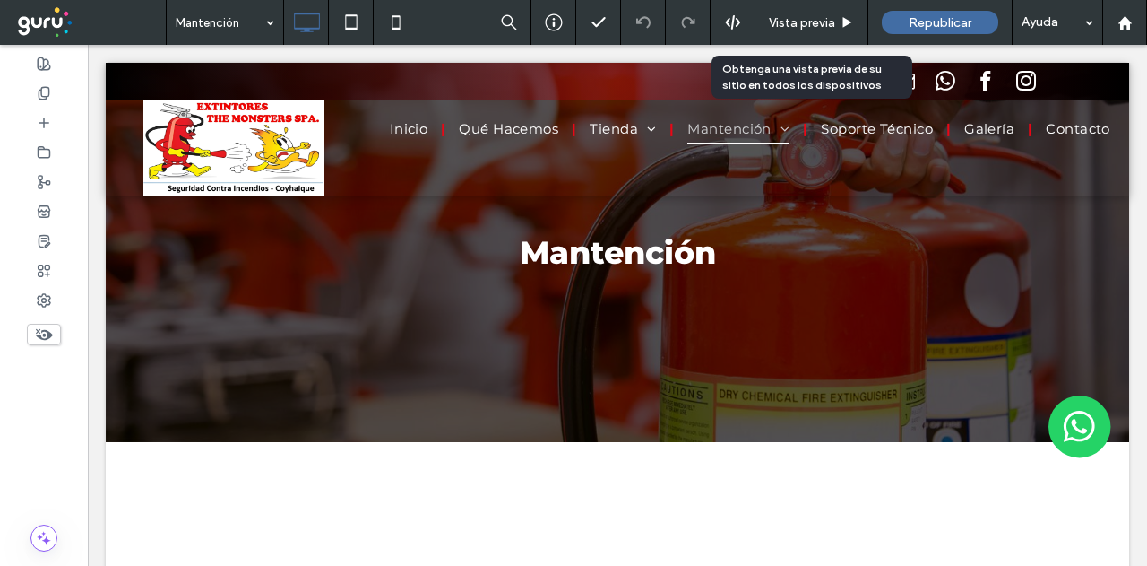
click at [817, 25] on span "Vista previa" at bounding box center [802, 22] width 66 height 15
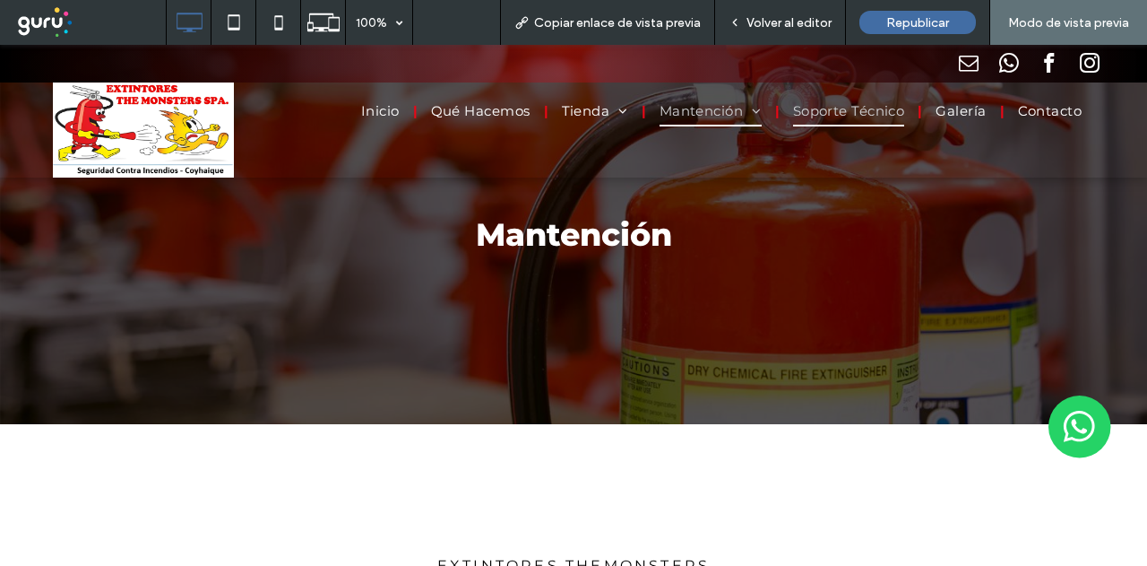
click at [828, 119] on span "Soporte Técnico" at bounding box center [849, 112] width 112 height 30
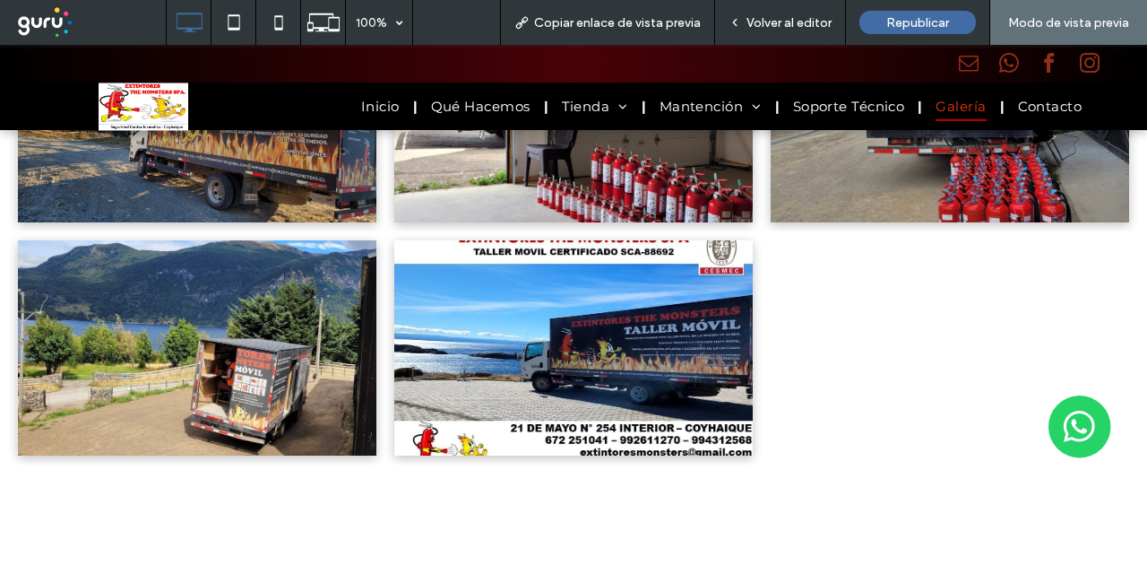
scroll to position [3316, 0]
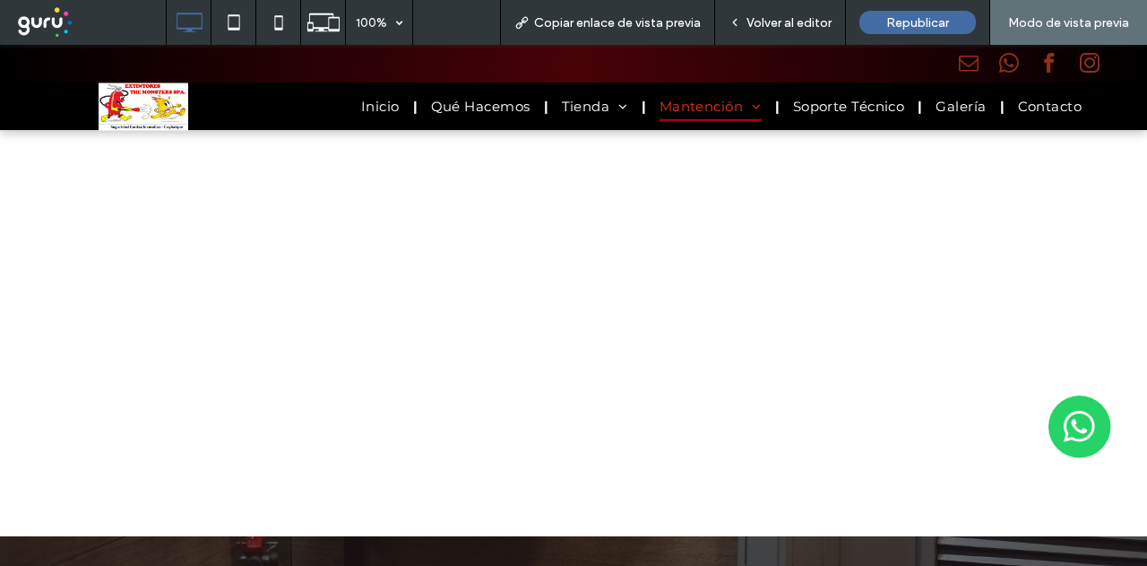
click at [789, 18] on span "Volver al editor" at bounding box center [789, 22] width 85 height 15
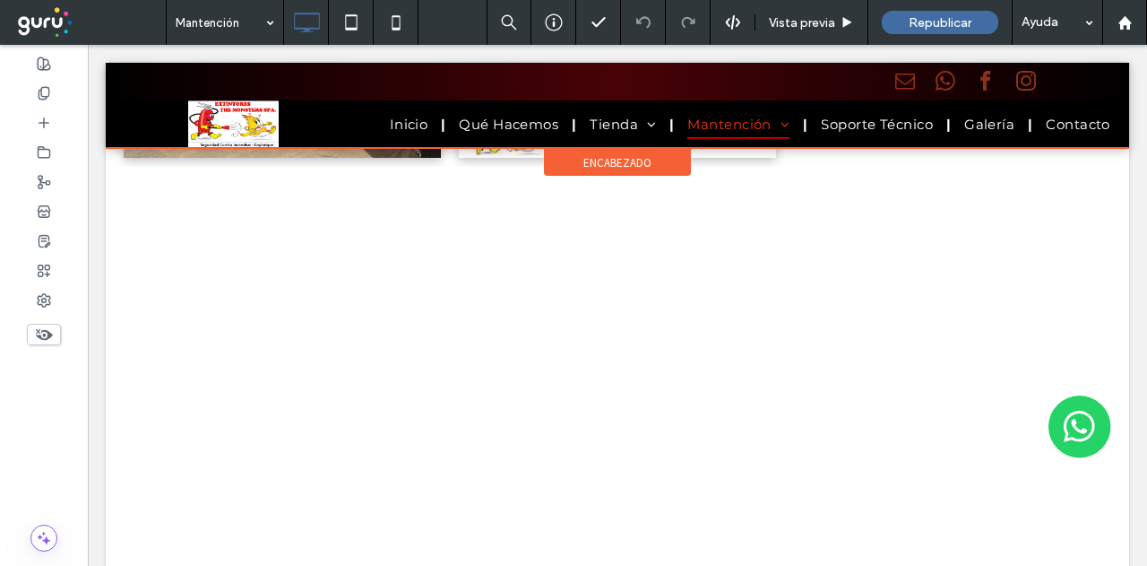
scroll to position [3338, 0]
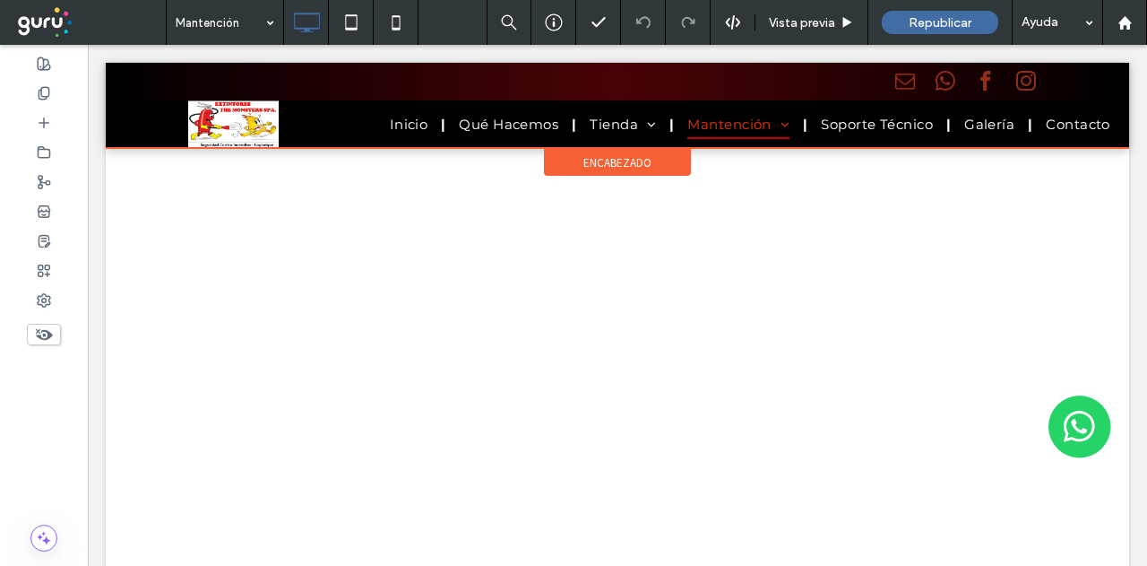
click at [874, 123] on div at bounding box center [617, 105] width 1023 height 85
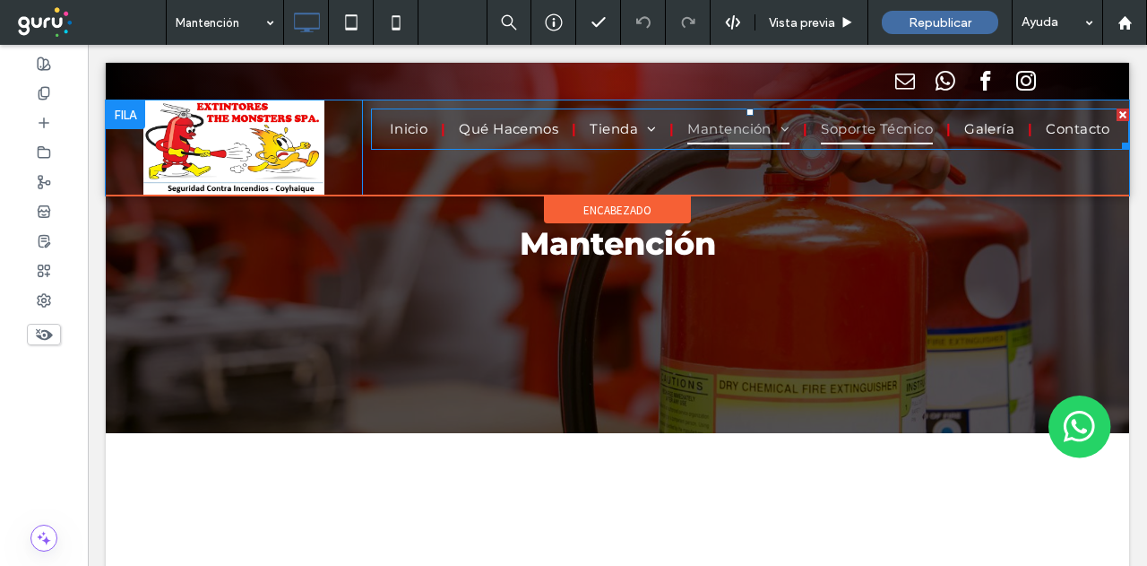
scroll to position [0, 0]
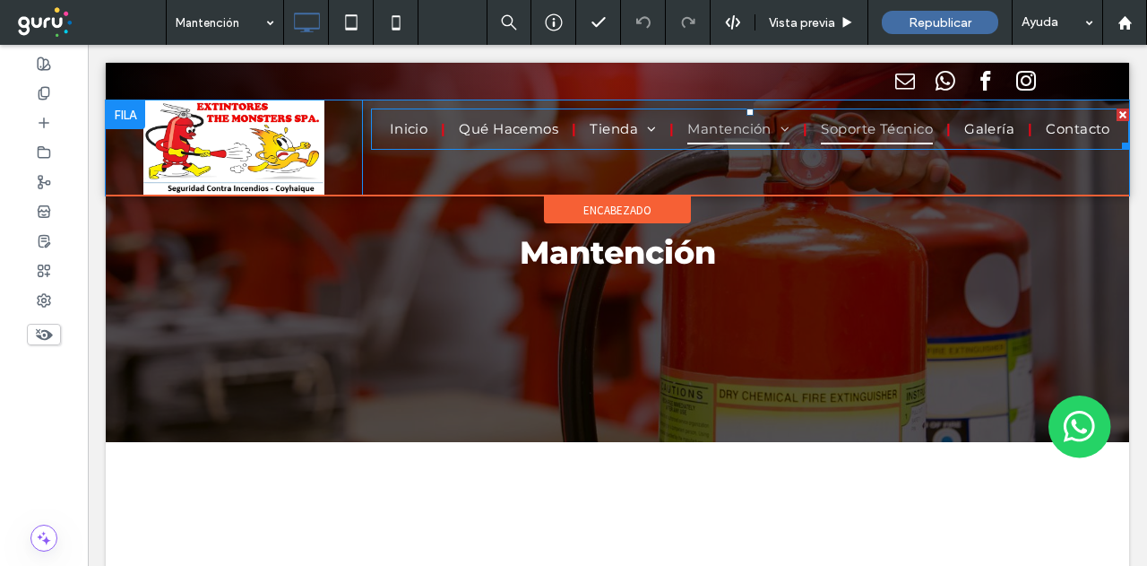
click at [885, 132] on span "Soporte Técnico" at bounding box center [877, 130] width 112 height 30
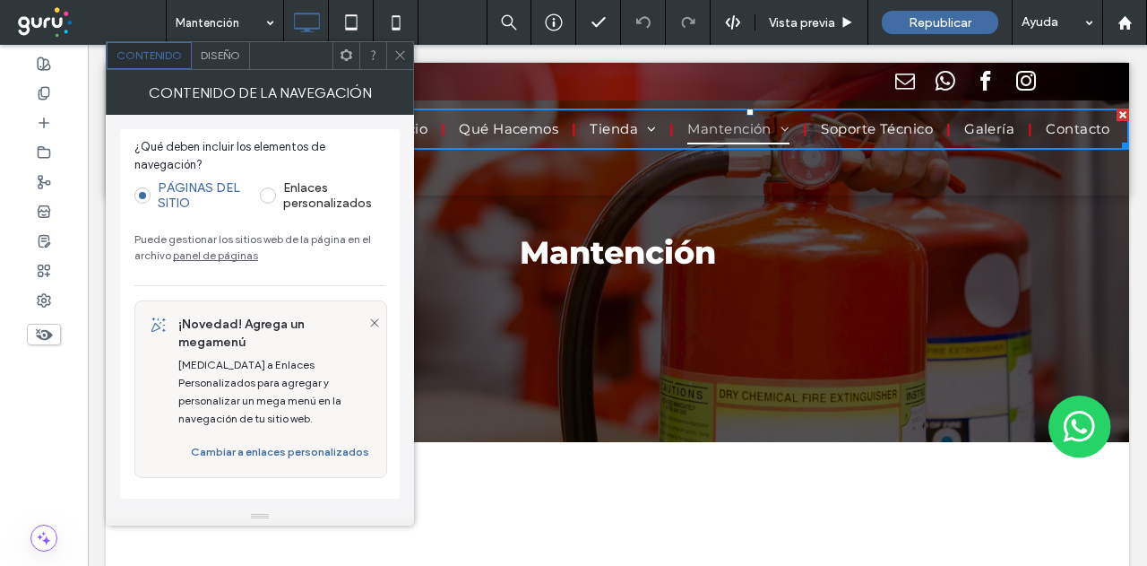
click at [213, 257] on link "panel de páginas" at bounding box center [215, 254] width 85 height 13
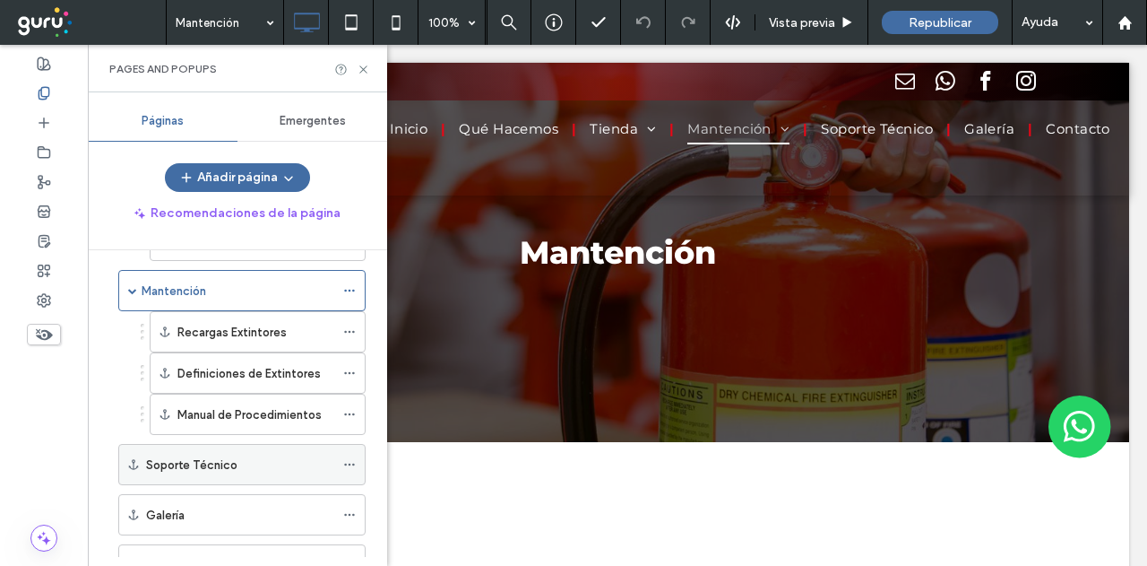
scroll to position [308, 0]
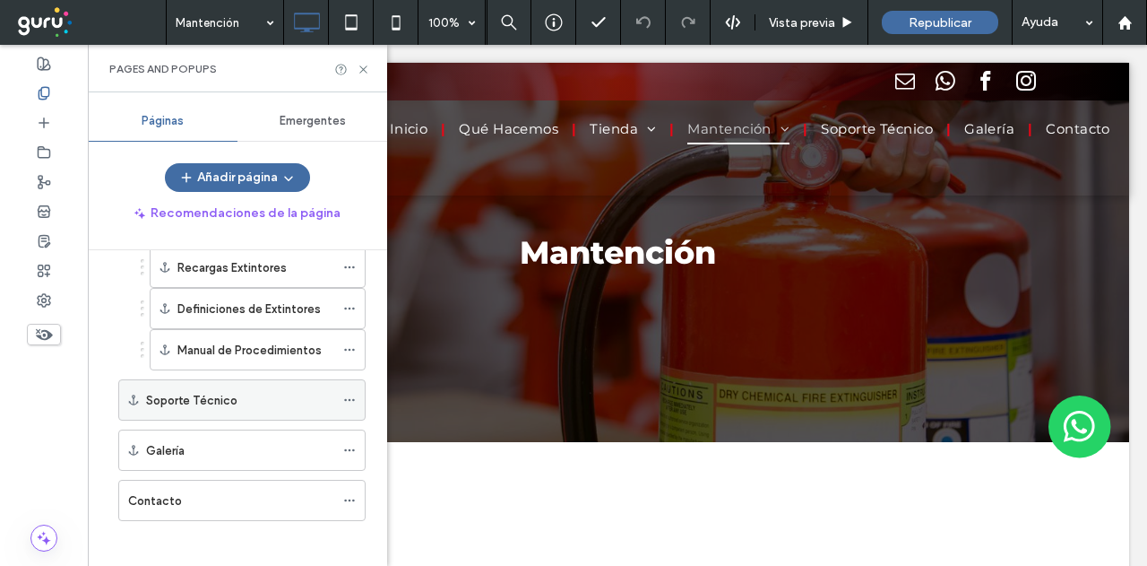
click at [354, 393] on icon at bounding box center [349, 399] width 13 height 13
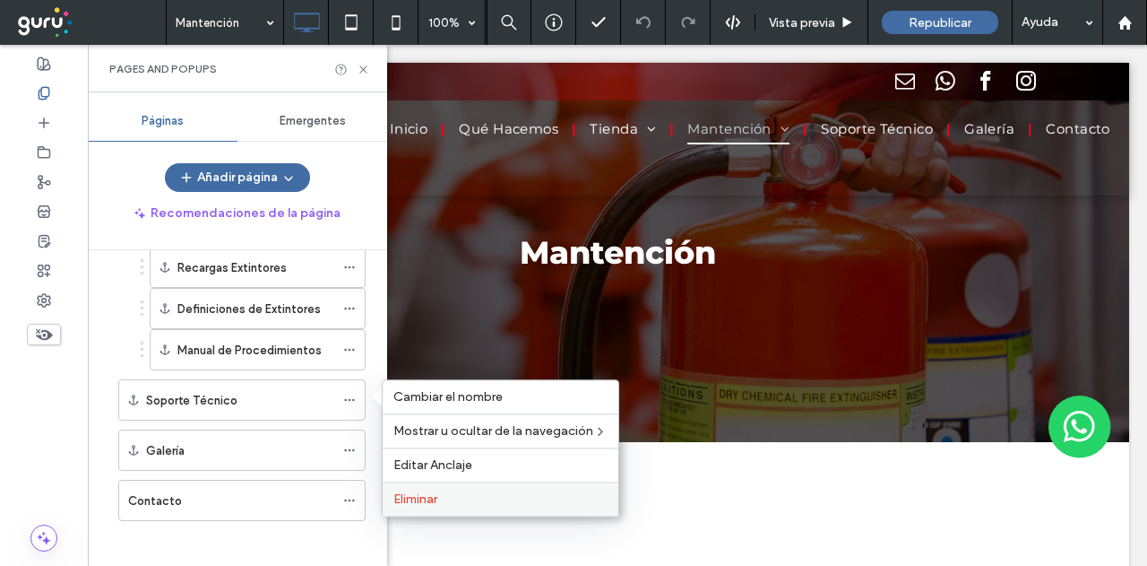
click at [410, 488] on div "Eliminar" at bounding box center [501, 498] width 236 height 34
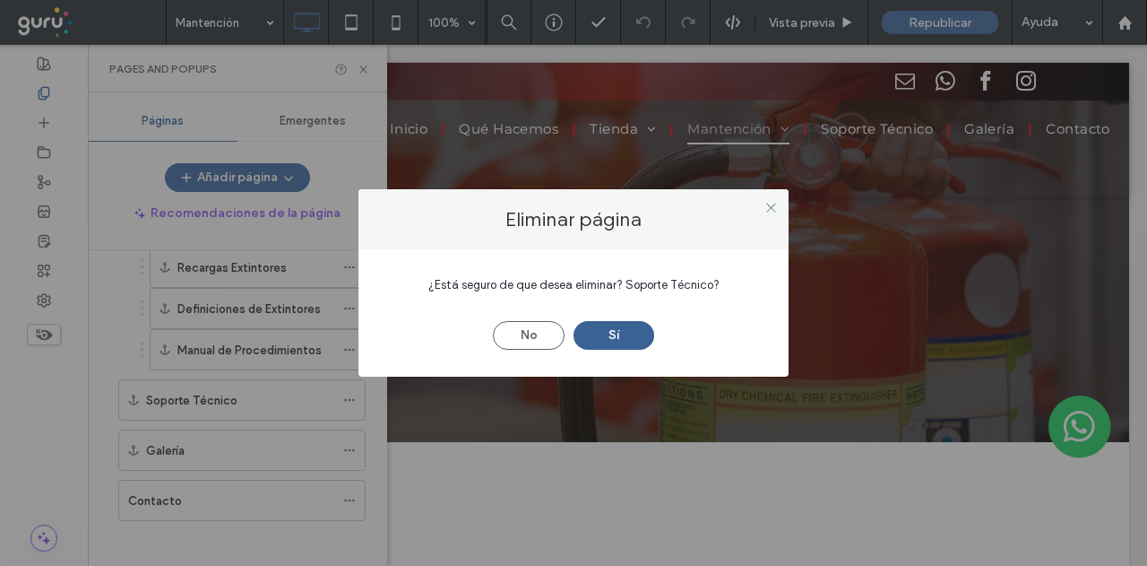
click at [633, 340] on button "Sí" at bounding box center [614, 335] width 81 height 29
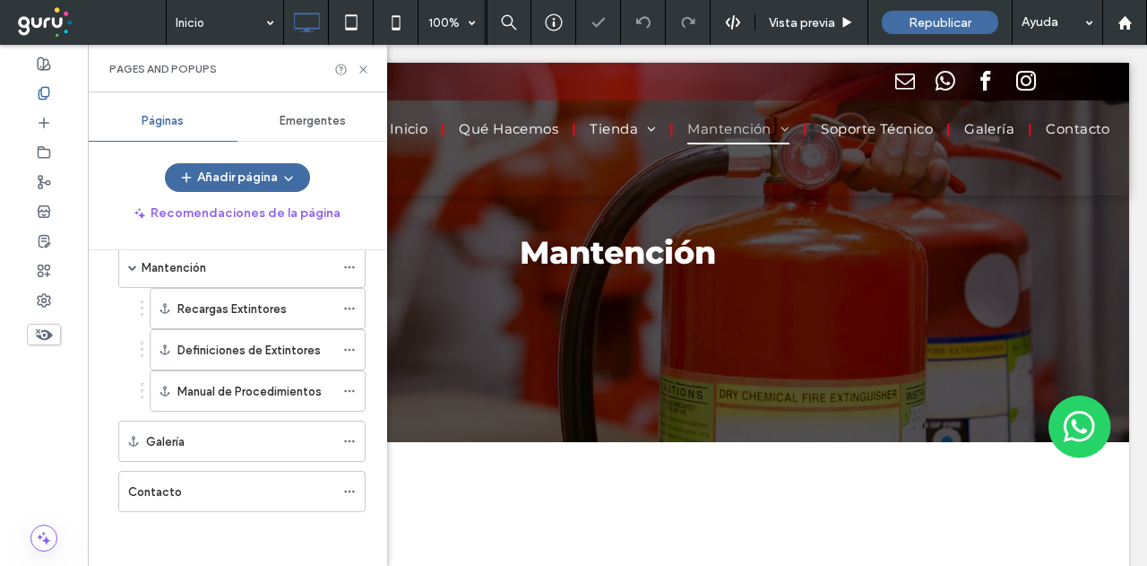
scroll to position [259, 0]
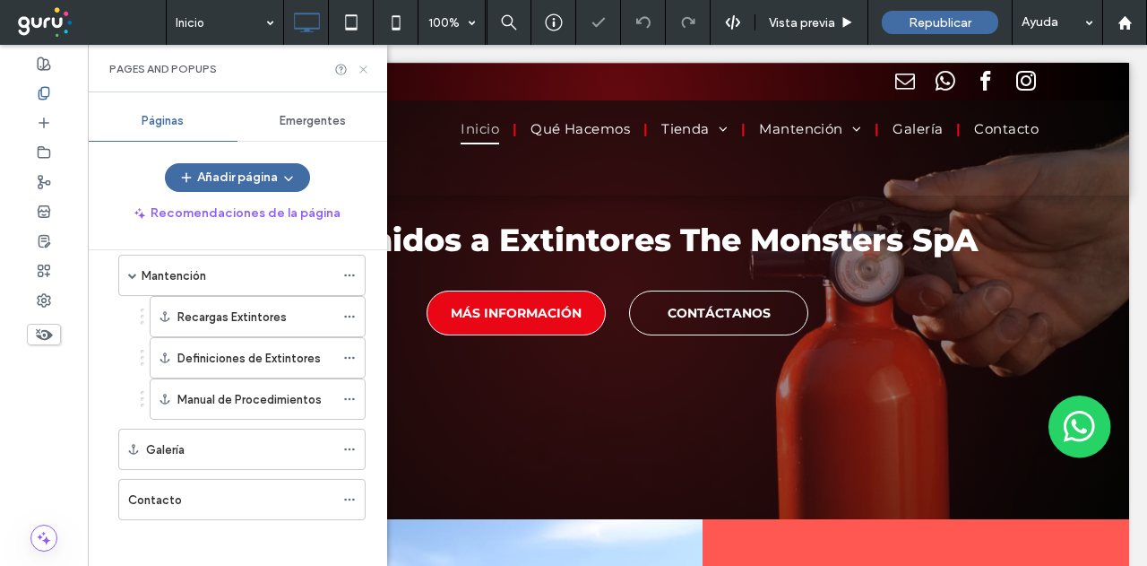
click at [363, 65] on icon at bounding box center [363, 69] width 13 height 13
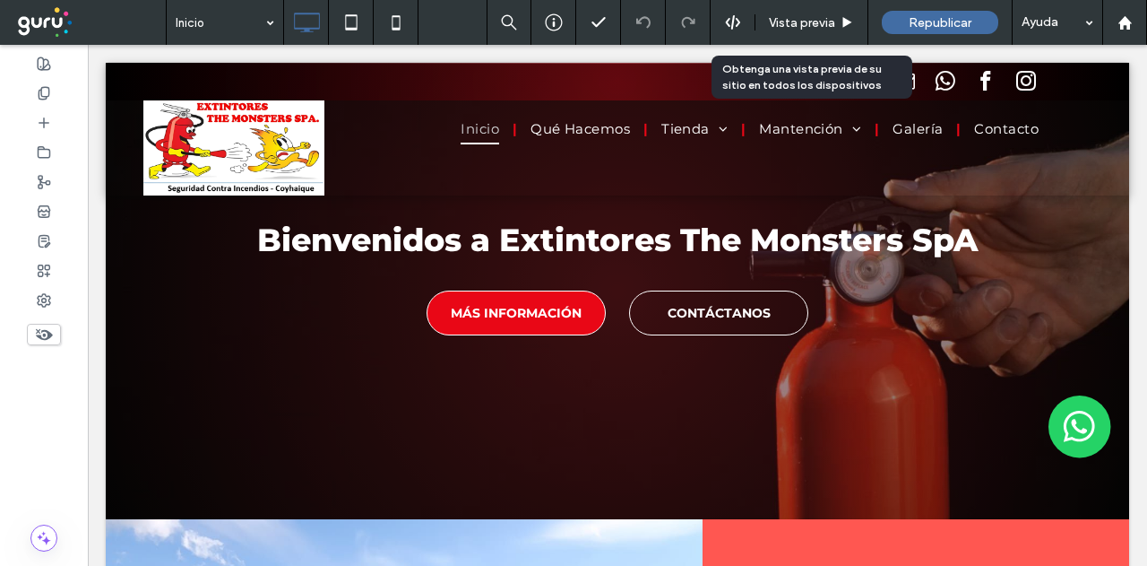
click at [780, 25] on span "Vista previa" at bounding box center [802, 22] width 66 height 15
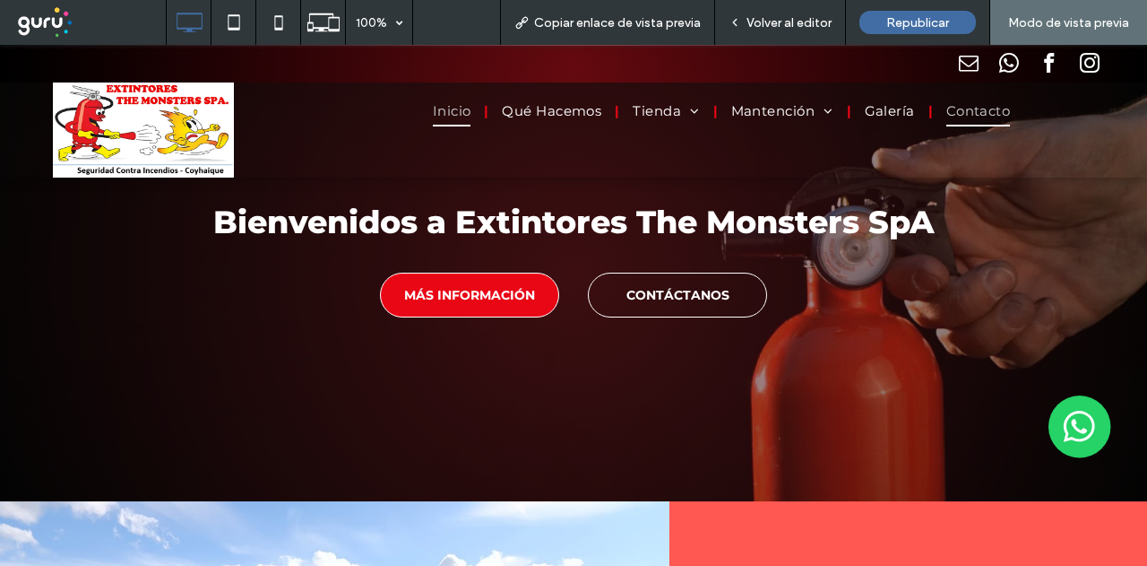
click at [971, 120] on span "Contacto" at bounding box center [978, 112] width 65 height 30
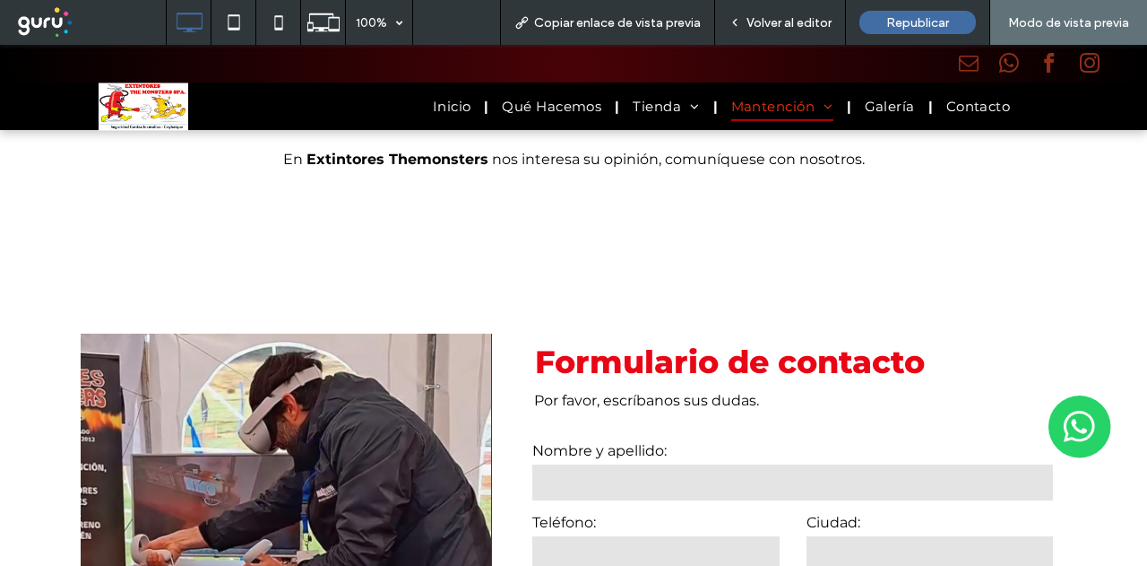
scroll to position [419, 0]
click at [773, 30] on div "Volver al editor" at bounding box center [780, 22] width 131 height 45
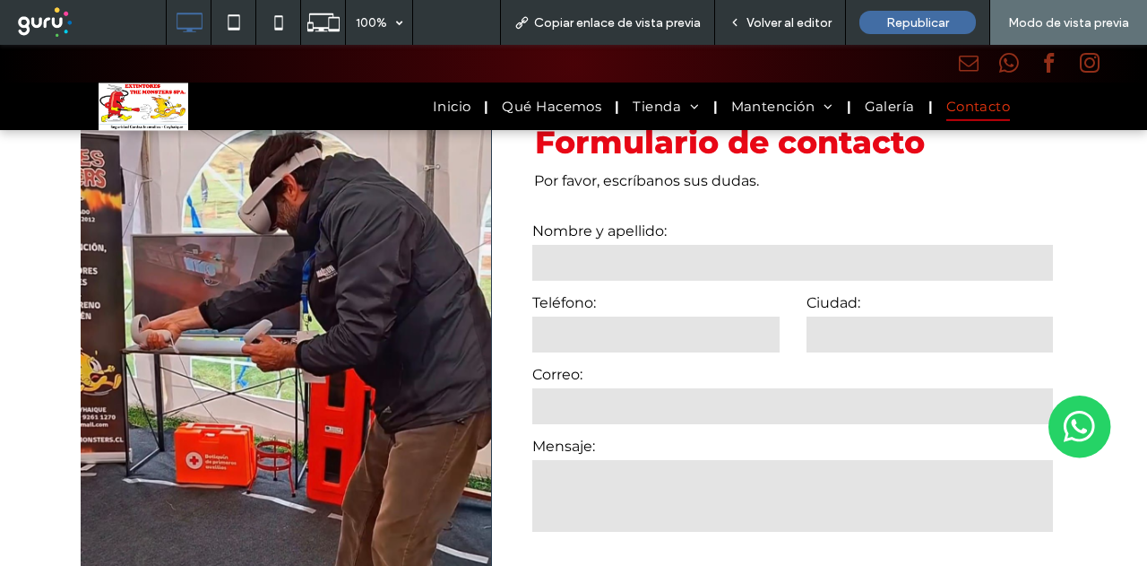
scroll to position [599, 0]
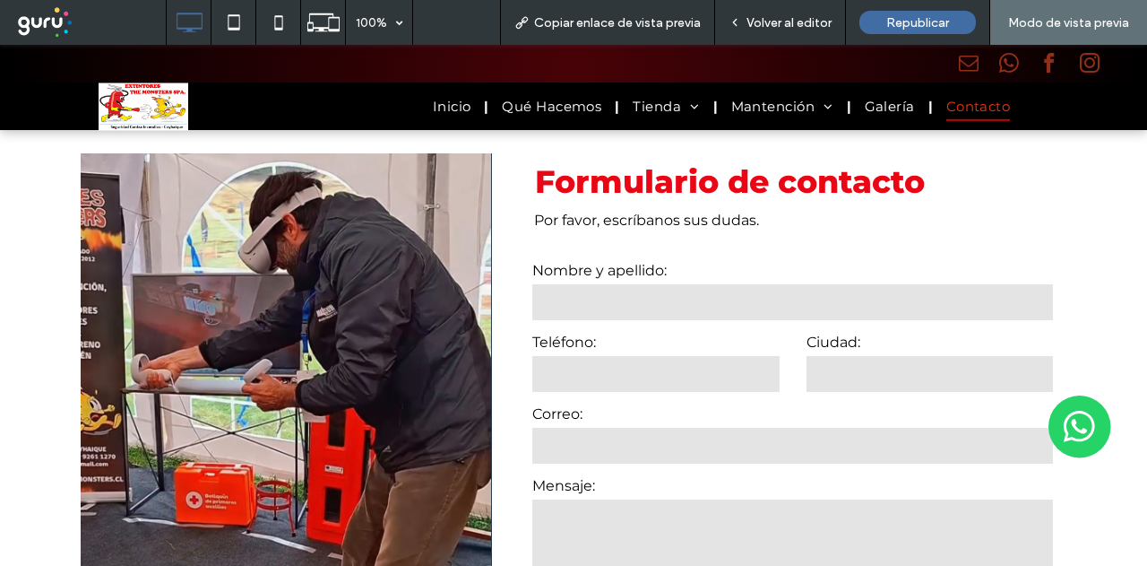
click at [814, 25] on span "Volver al editor" at bounding box center [789, 22] width 85 height 15
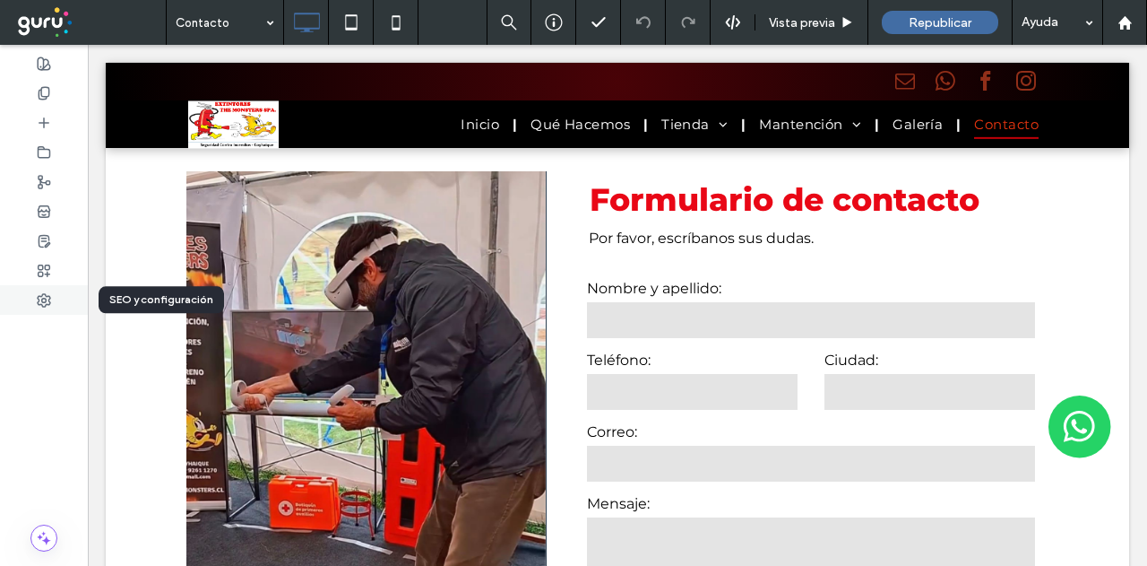
click at [47, 304] on use at bounding box center [44, 300] width 13 height 13
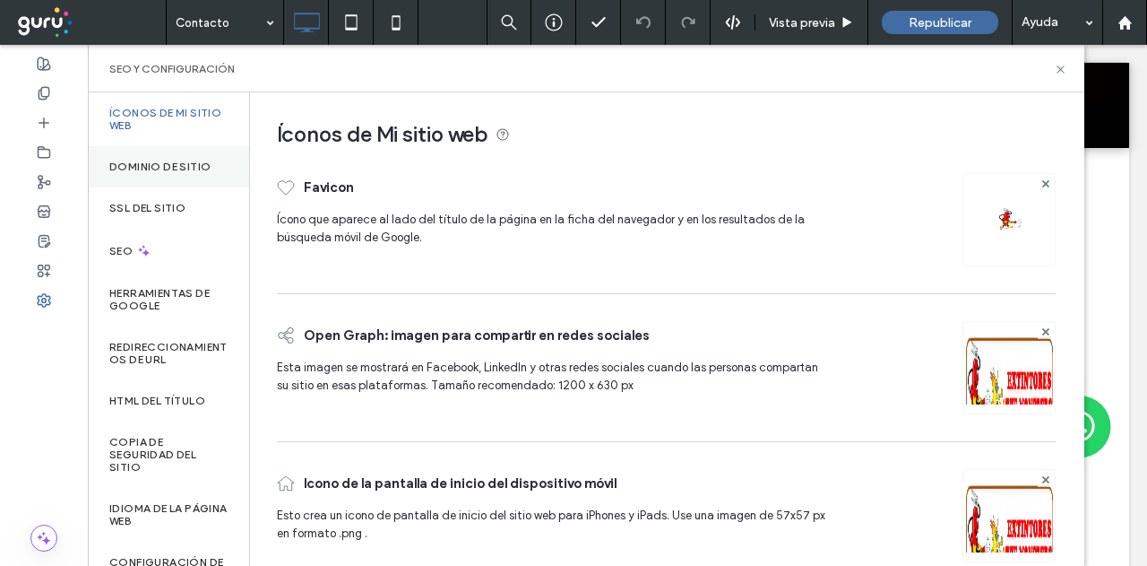
click at [183, 160] on label "Dominio de sitio" at bounding box center [159, 166] width 101 height 13
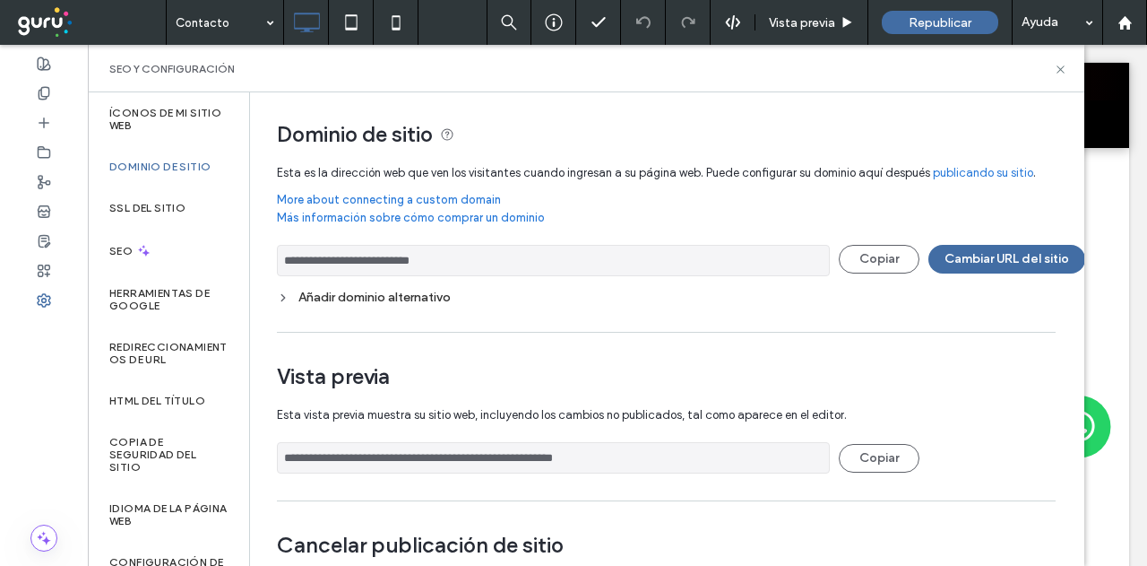
click at [338, 259] on input "**********" at bounding box center [553, 260] width 553 height 31
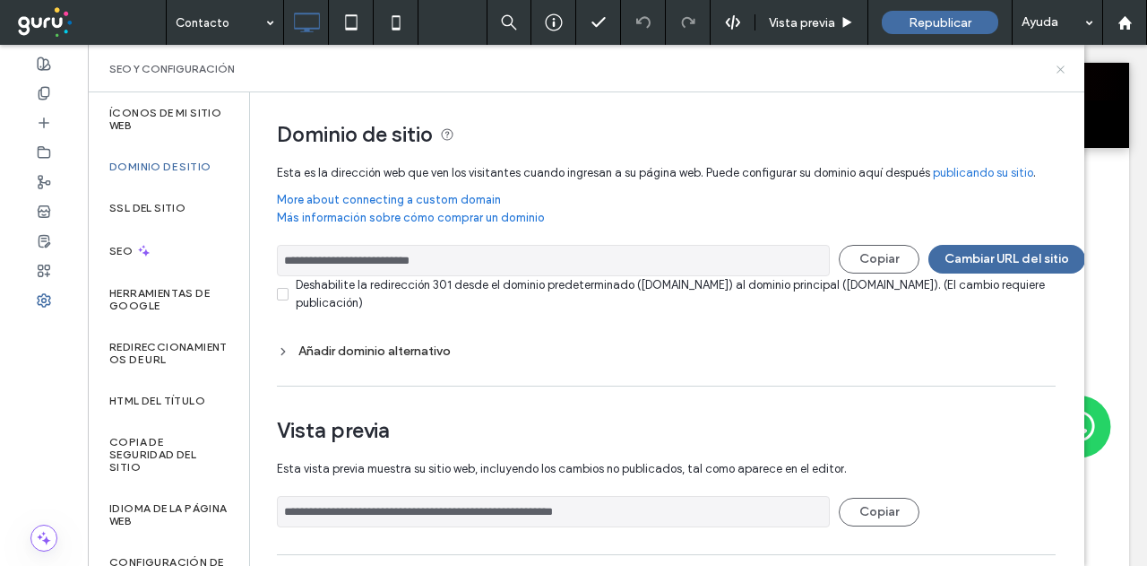
click at [1065, 68] on icon at bounding box center [1060, 69] width 13 height 13
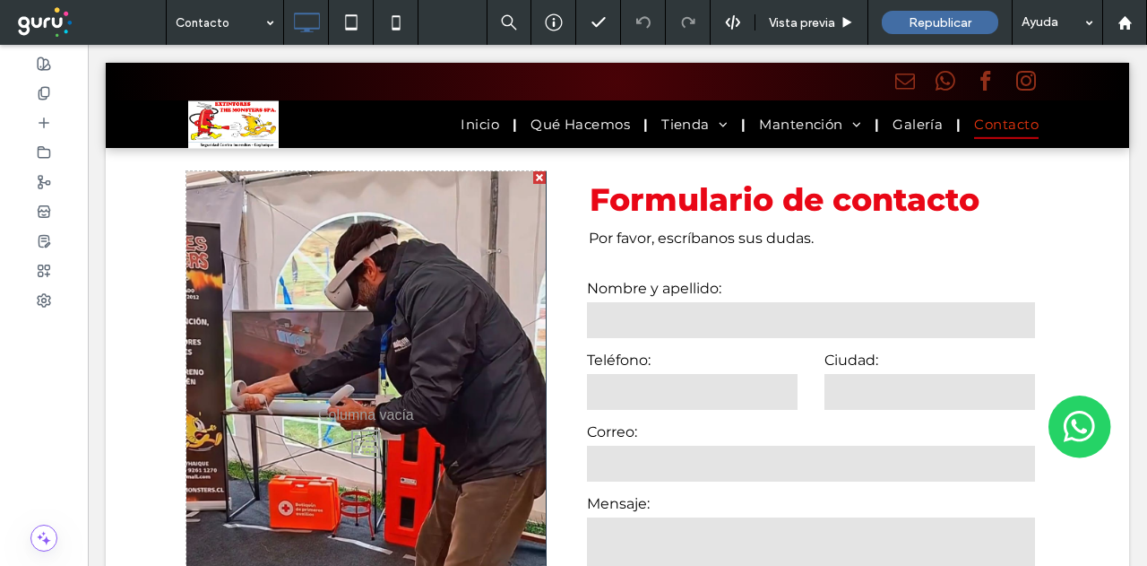
click at [376, 309] on div "Click To Paste" at bounding box center [365, 439] width 359 height 536
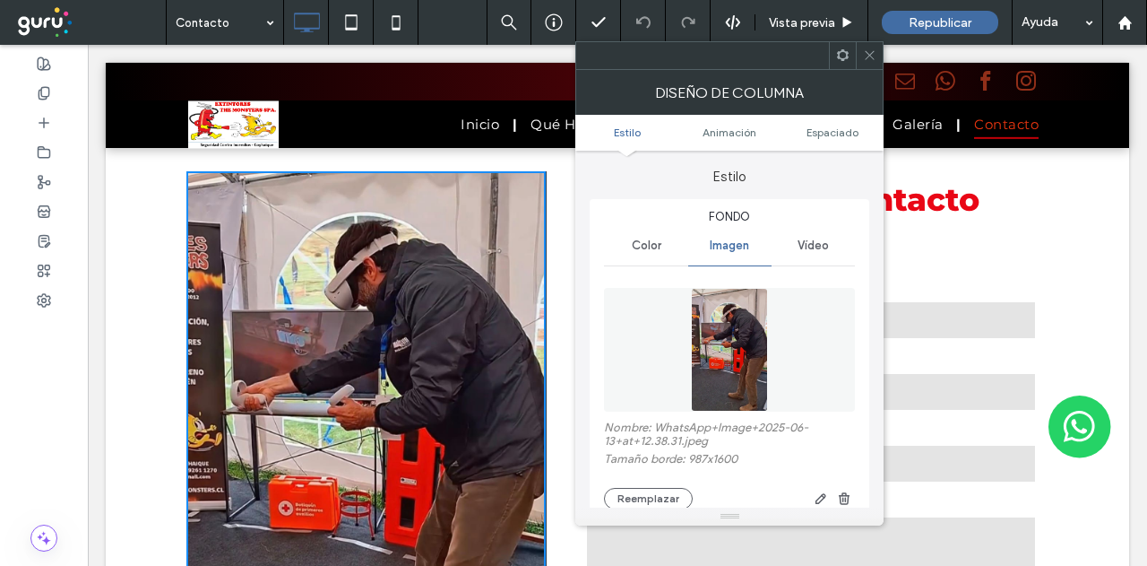
scroll to position [179, 0]
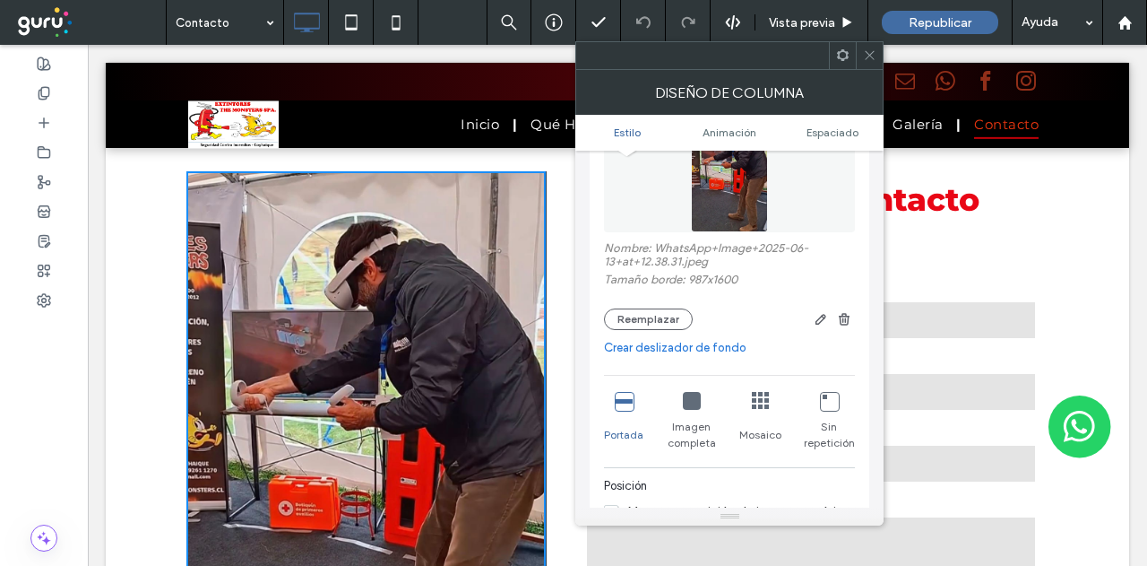
click at [698, 404] on icon at bounding box center [692, 401] width 18 height 18
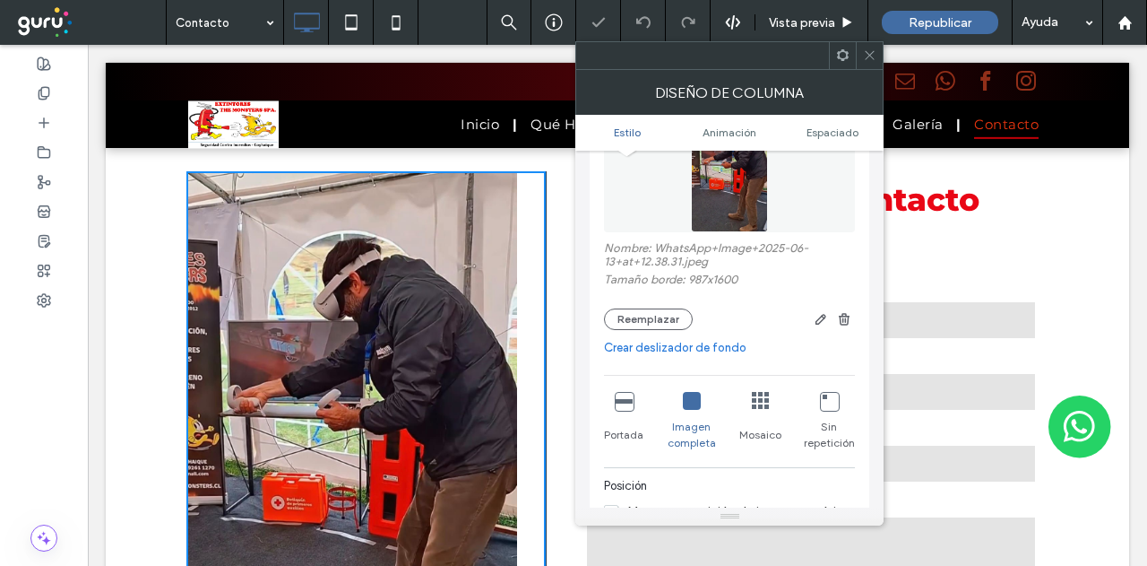
click at [869, 55] on icon at bounding box center [869, 54] width 13 height 13
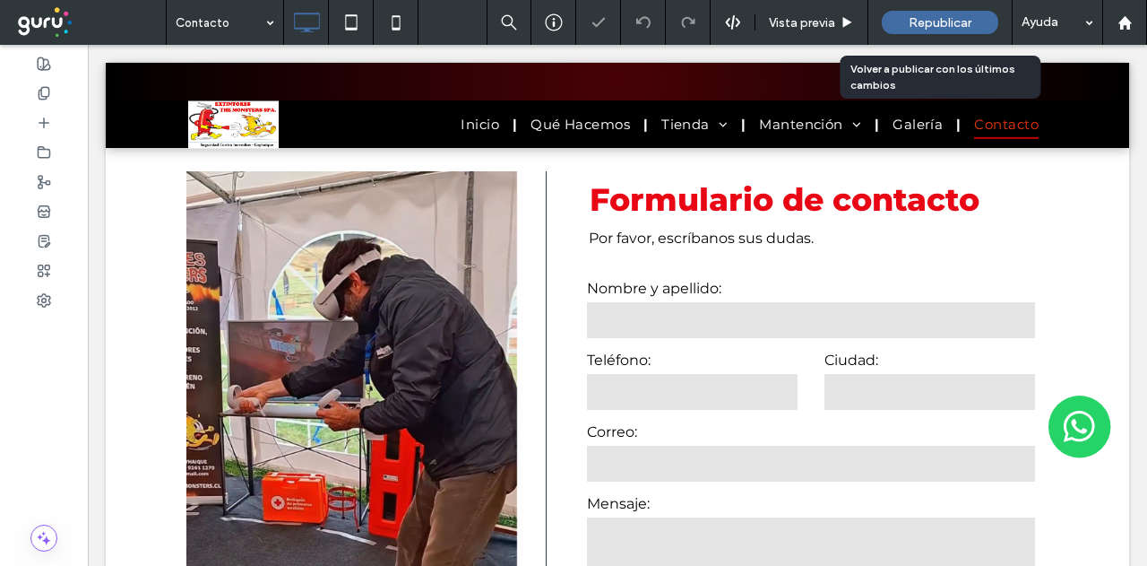
click at [909, 20] on span "Republicar" at bounding box center [940, 22] width 63 height 15
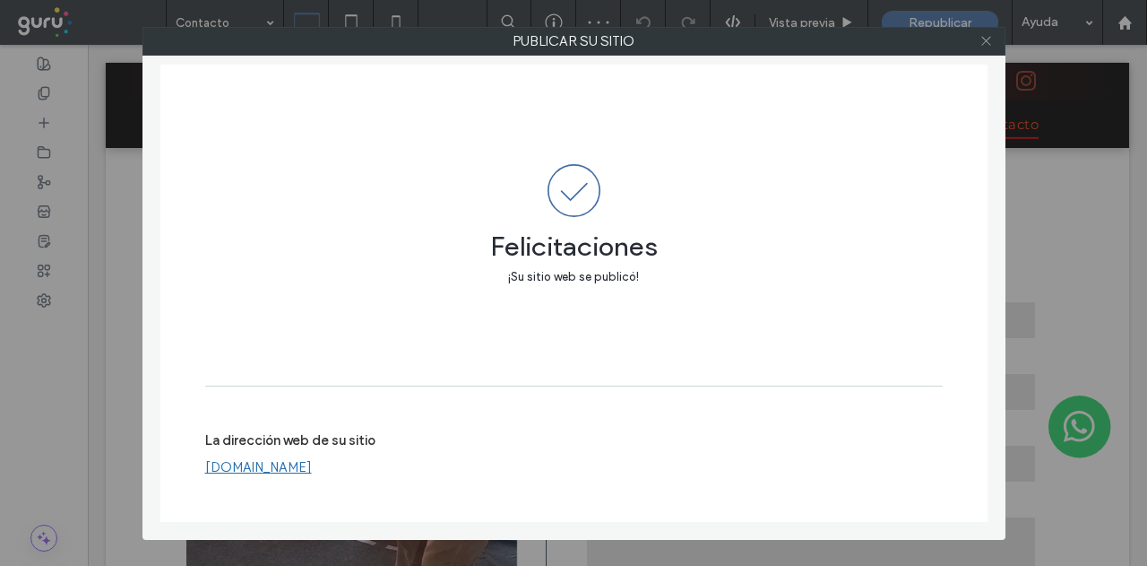
click at [989, 40] on icon at bounding box center [986, 40] width 13 height 13
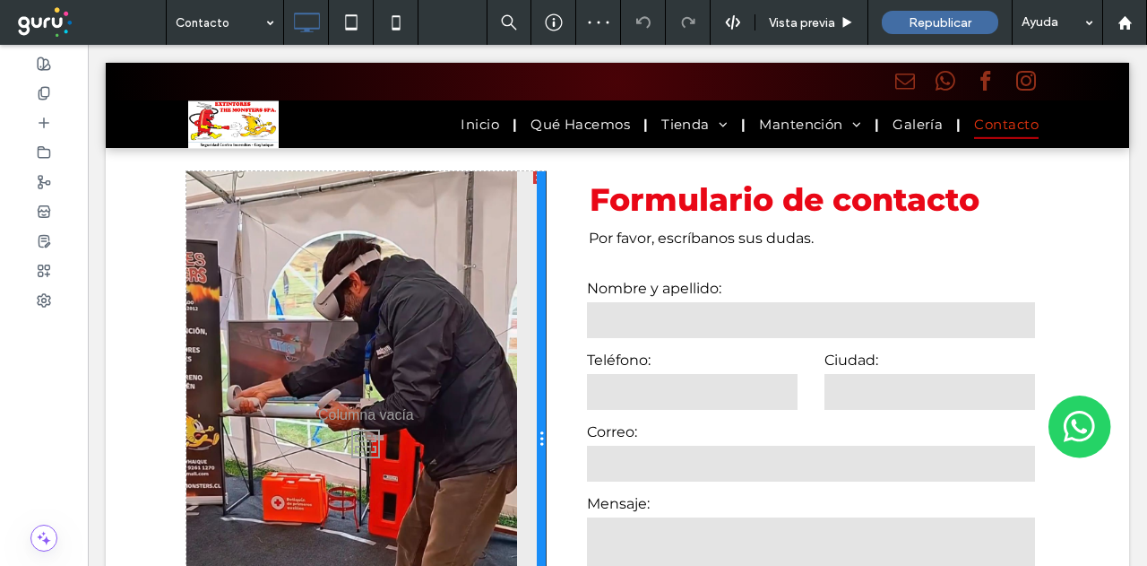
click at [537, 230] on div at bounding box center [541, 439] width 9 height 536
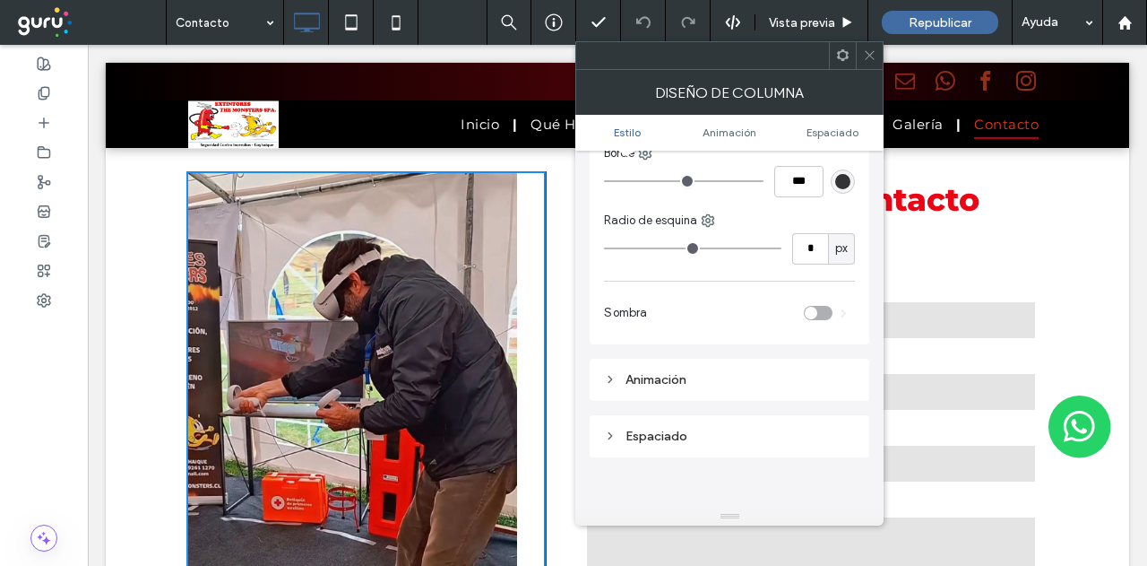
scroll to position [717, 0]
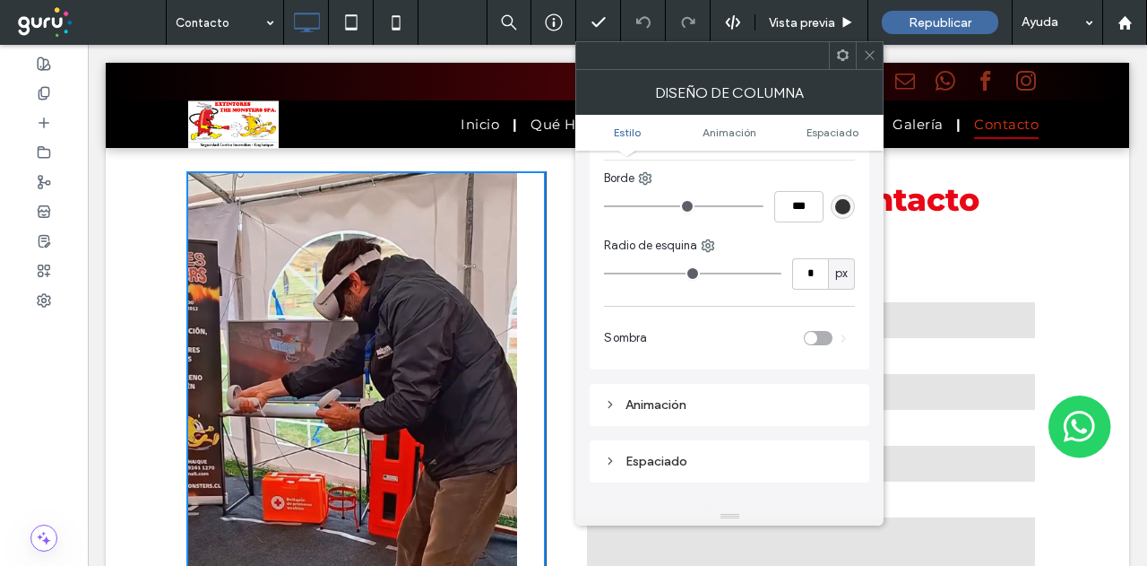
click at [669, 408] on div "Animación" at bounding box center [729, 404] width 251 height 15
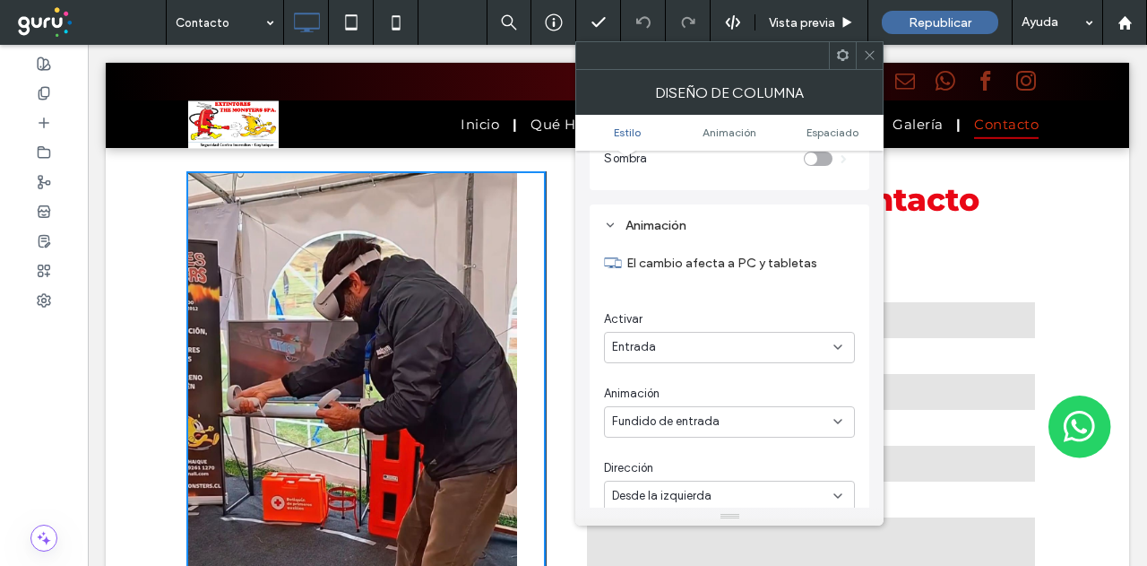
click at [868, 57] on icon at bounding box center [869, 54] width 13 height 13
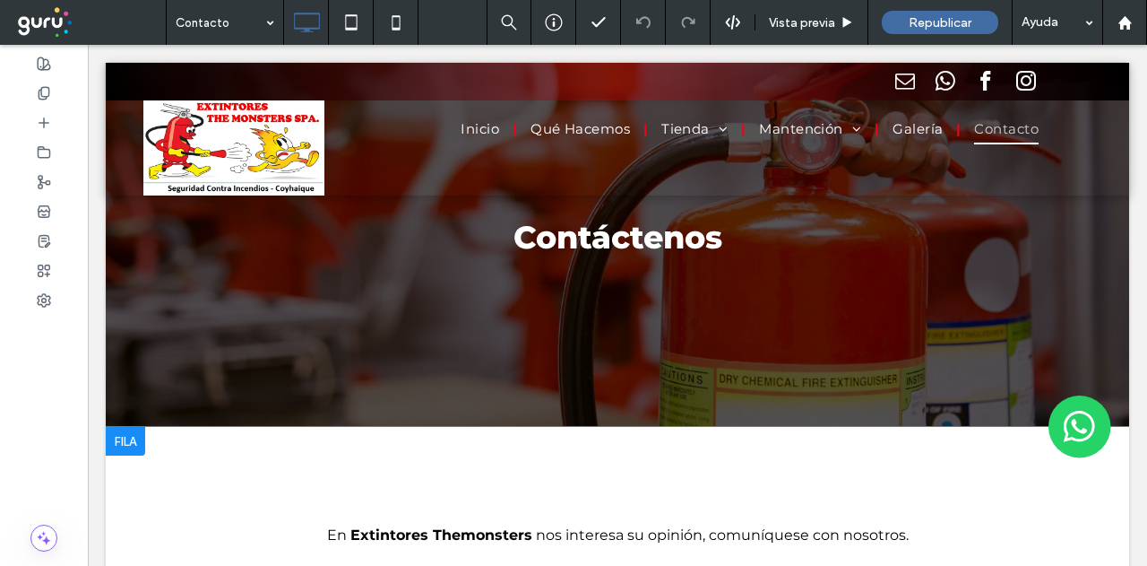
scroll to position [240, 0]
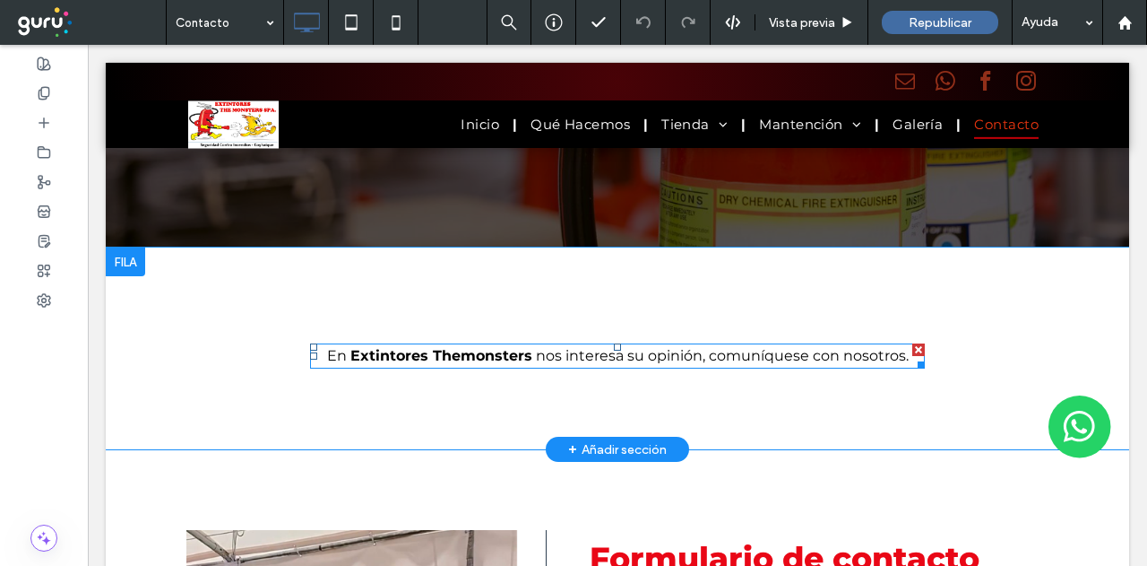
click at [516, 353] on strong "Extintores Themonsters" at bounding box center [441, 355] width 182 height 17
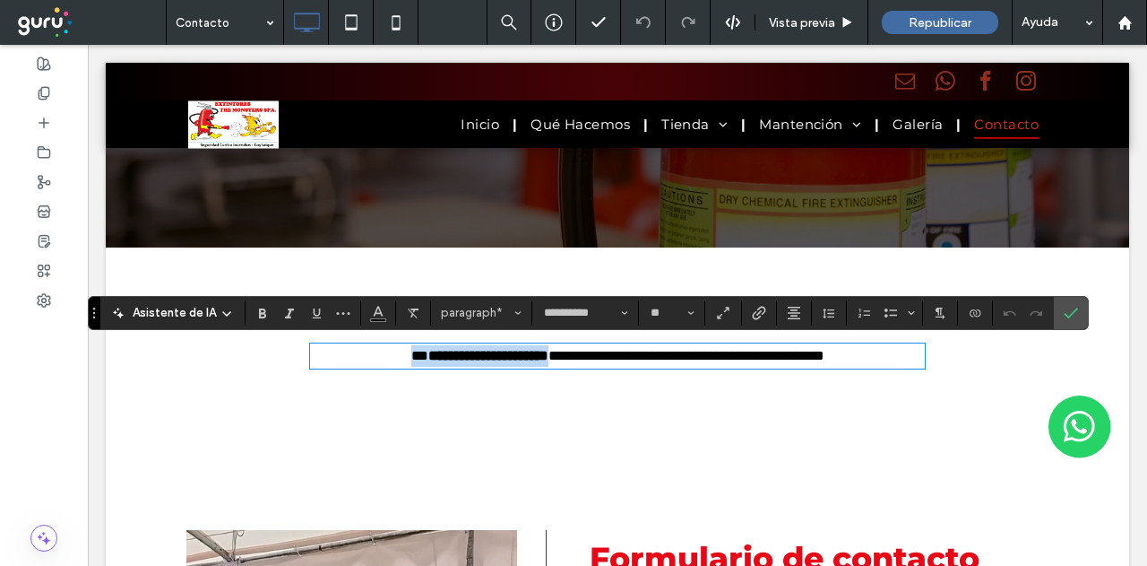
click at [518, 354] on strong "**********" at bounding box center [488, 355] width 120 height 13
click at [548, 356] on span "**********" at bounding box center [686, 355] width 276 height 13
click at [418, 355] on strong "**********" at bounding box center [489, 355] width 142 height 13
click at [471, 355] on strong "**********" at bounding box center [489, 355] width 142 height 13
click at [1067, 311] on use "Confirmar" at bounding box center [1072, 312] width 14 height 11
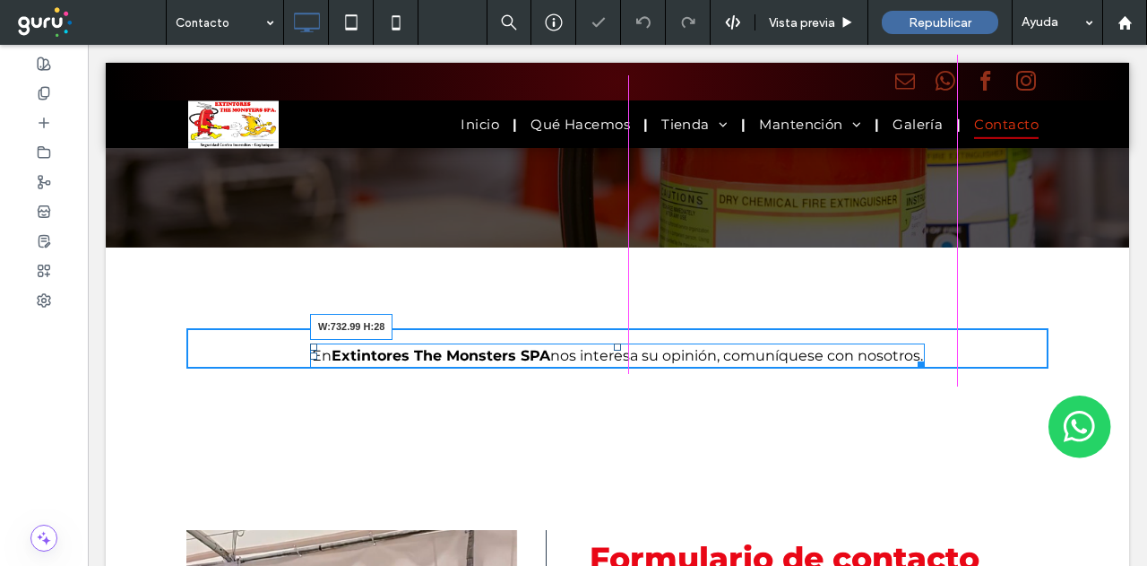
drag, startPoint x: 900, startPoint y: 383, endPoint x: 1013, endPoint y: 389, distance: 113.1
click at [926, 384] on div "En Extintores The Monsters SPA nos interesa su opinión, comuníquese con nosotro…" at bounding box center [617, 348] width 1023 height 202
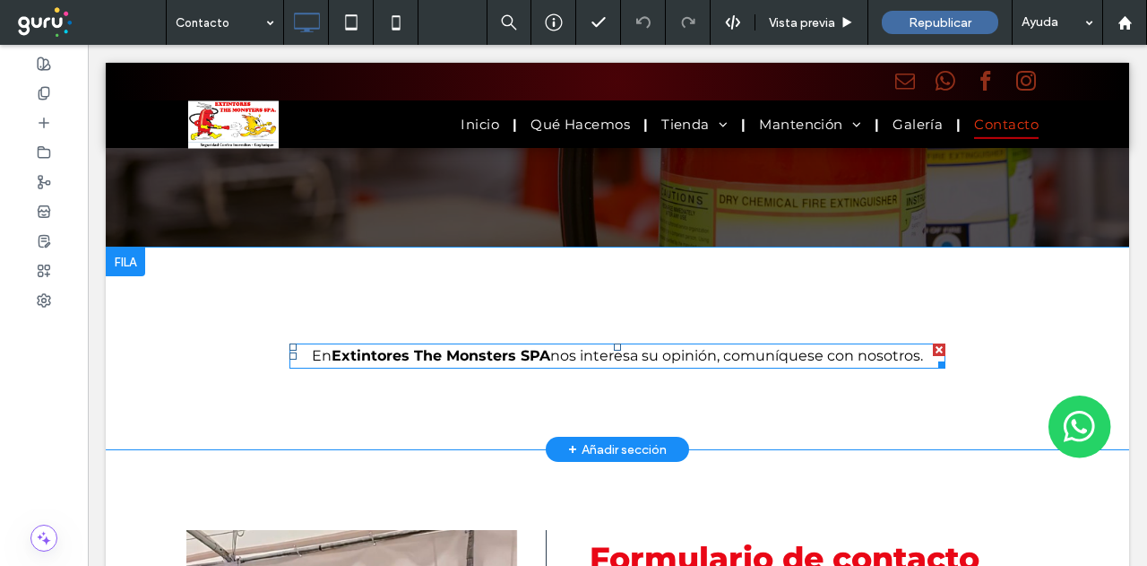
click at [445, 354] on strong "Extintores The Monsters SPA" at bounding box center [441, 355] width 219 height 17
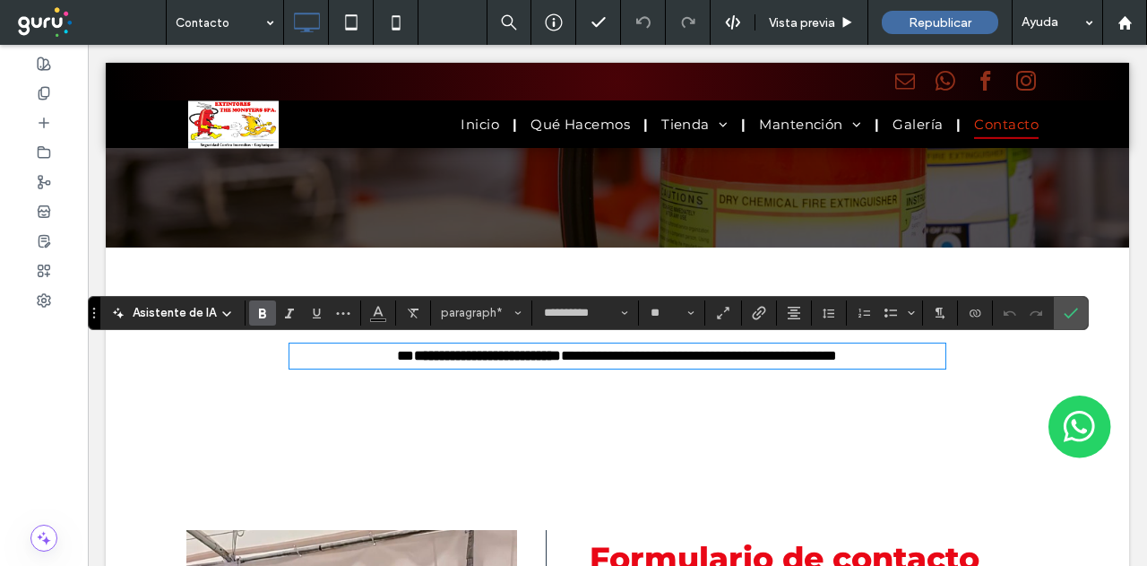
click at [449, 354] on strong "**********" at bounding box center [487, 355] width 147 height 13
click at [455, 354] on strong "**********" at bounding box center [487, 355] width 147 height 13
drag, startPoint x: 418, startPoint y: 356, endPoint x: 507, endPoint y: 360, distance: 89.7
click at [507, 360] on strong "**********" at bounding box center [487, 355] width 147 height 13
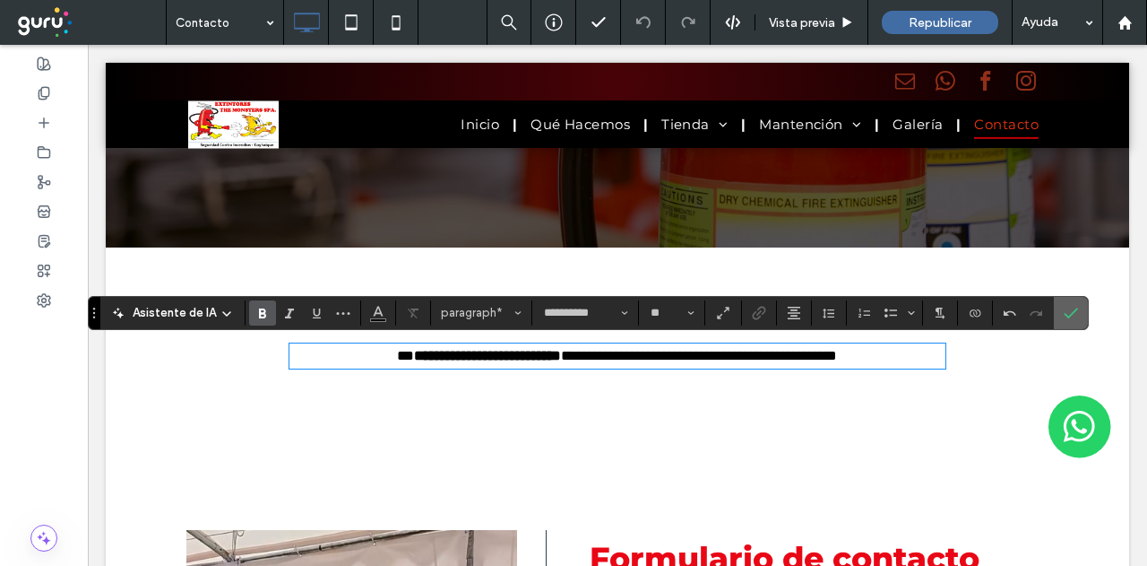
click at [1070, 313] on icon "Confirmar" at bounding box center [1071, 313] width 14 height 14
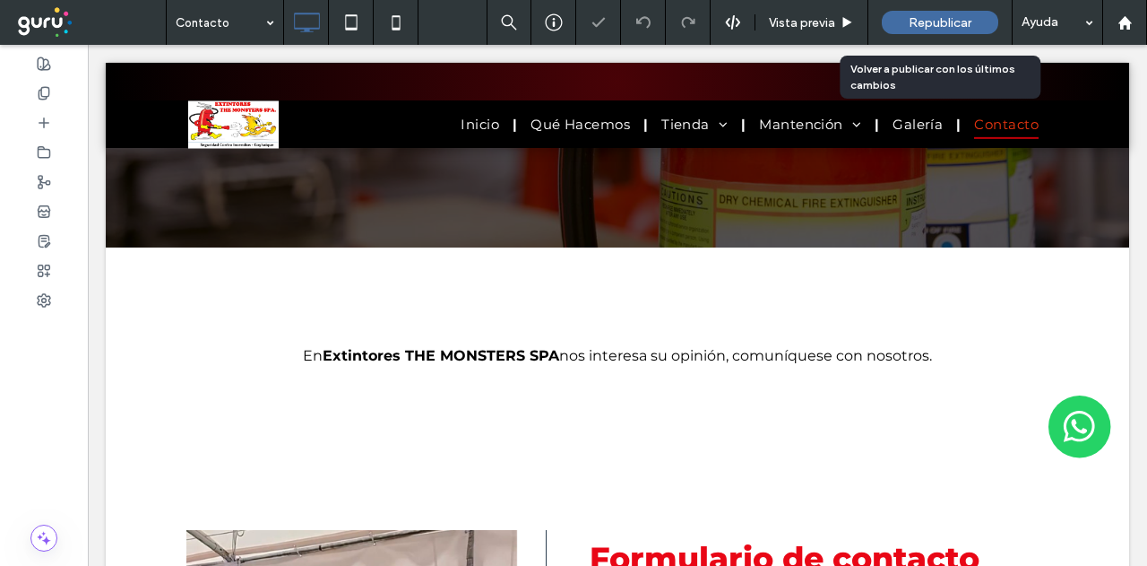
click at [964, 19] on span "Republicar" at bounding box center [940, 22] width 63 height 15
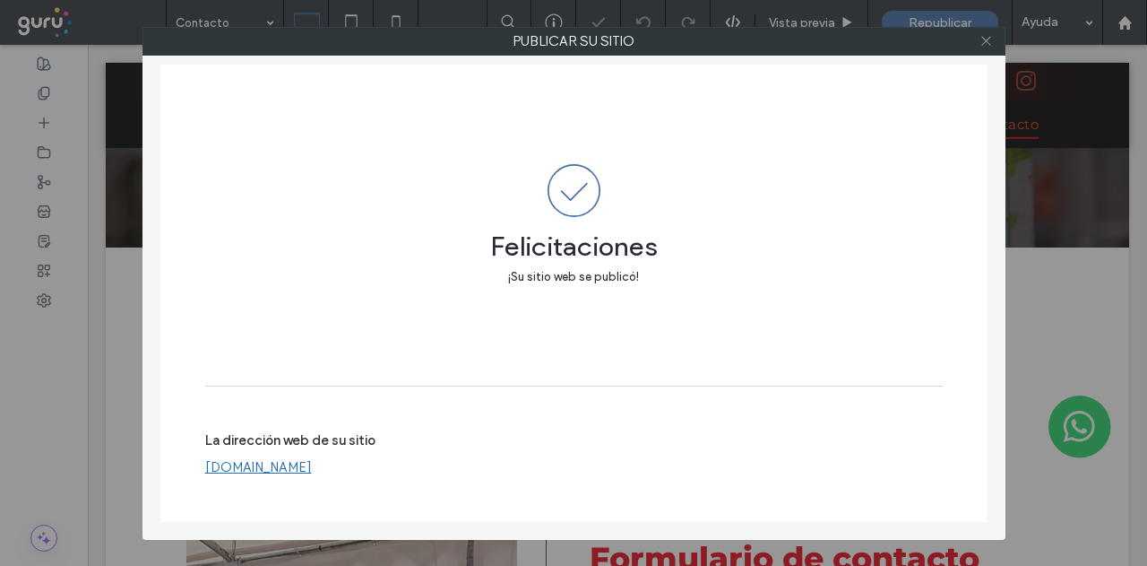
click at [982, 39] on icon at bounding box center [986, 40] width 13 height 13
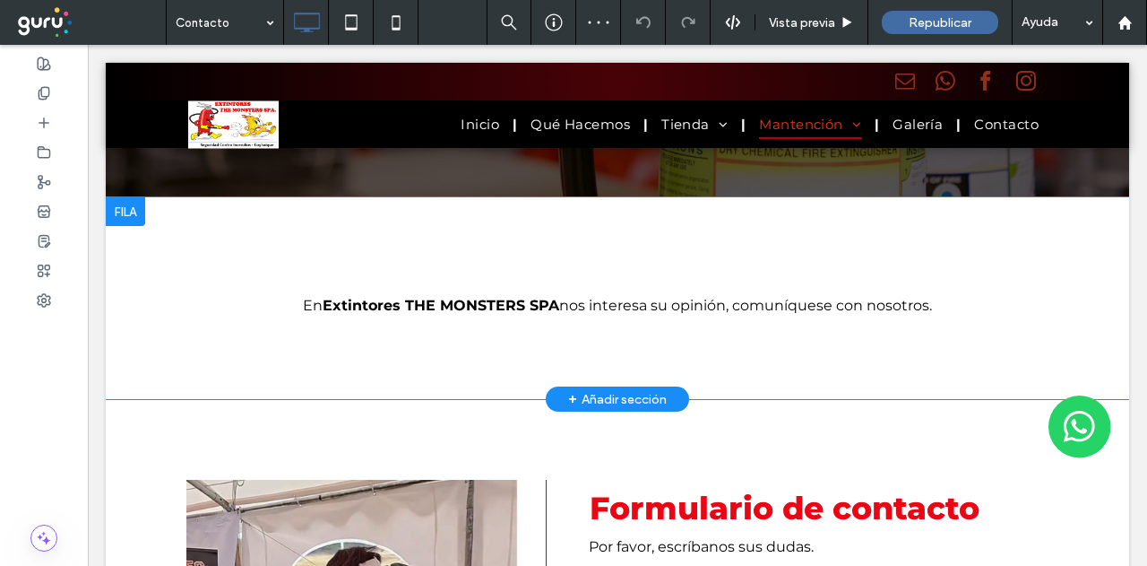
drag, startPoint x: 897, startPoint y: 239, endPoint x: 896, endPoint y: 269, distance: 29.6
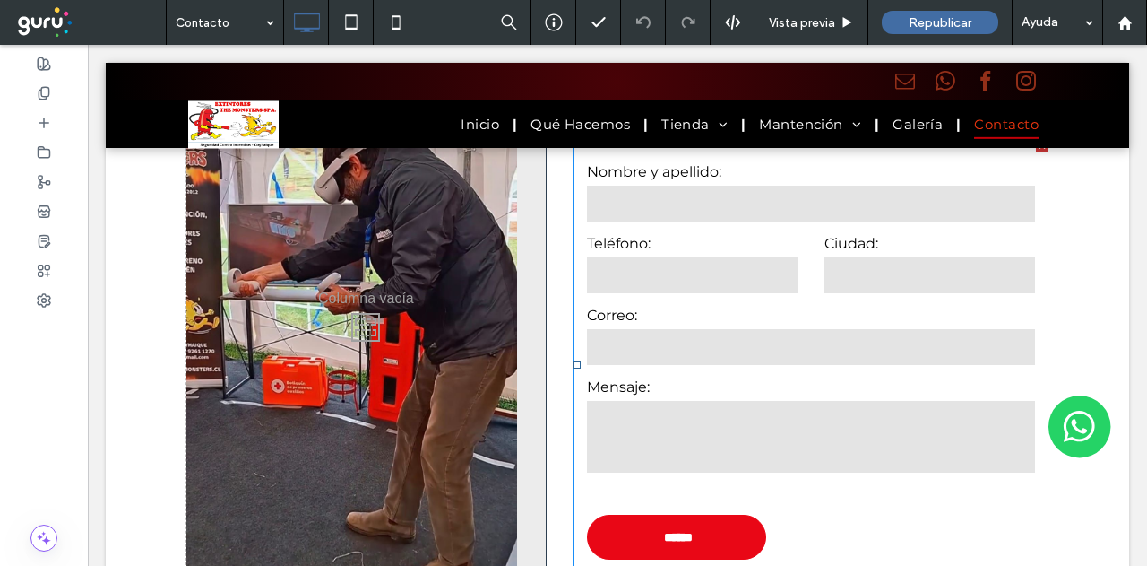
scroll to position [739, 0]
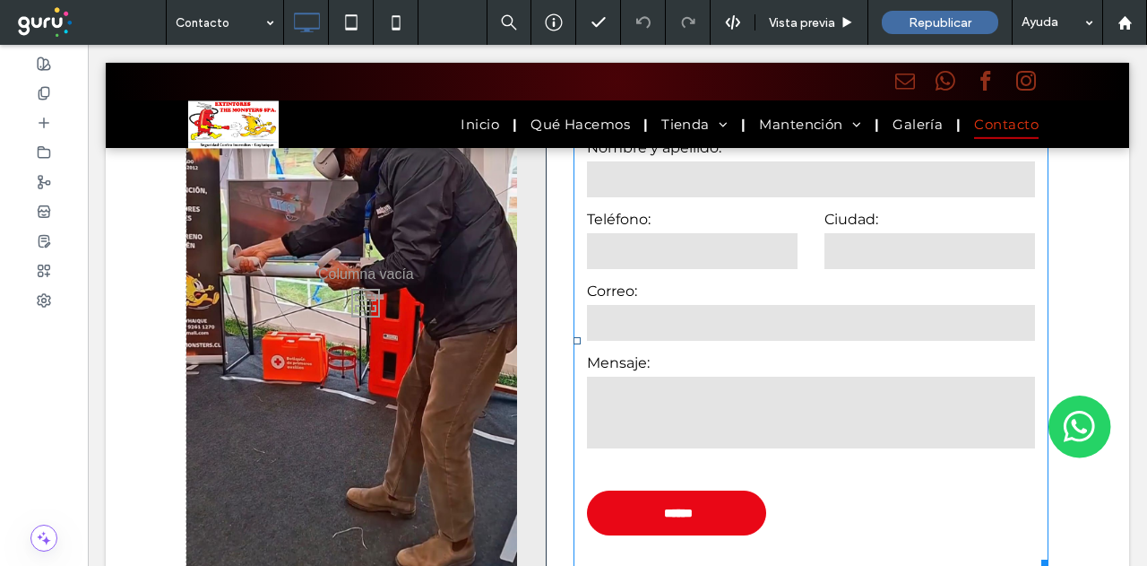
click at [725, 278] on form "Nombre y apellido: Teléfono: Ciudad: [GEOGRAPHIC_DATA]: Mensaje: ******" at bounding box center [811, 341] width 475 height 452
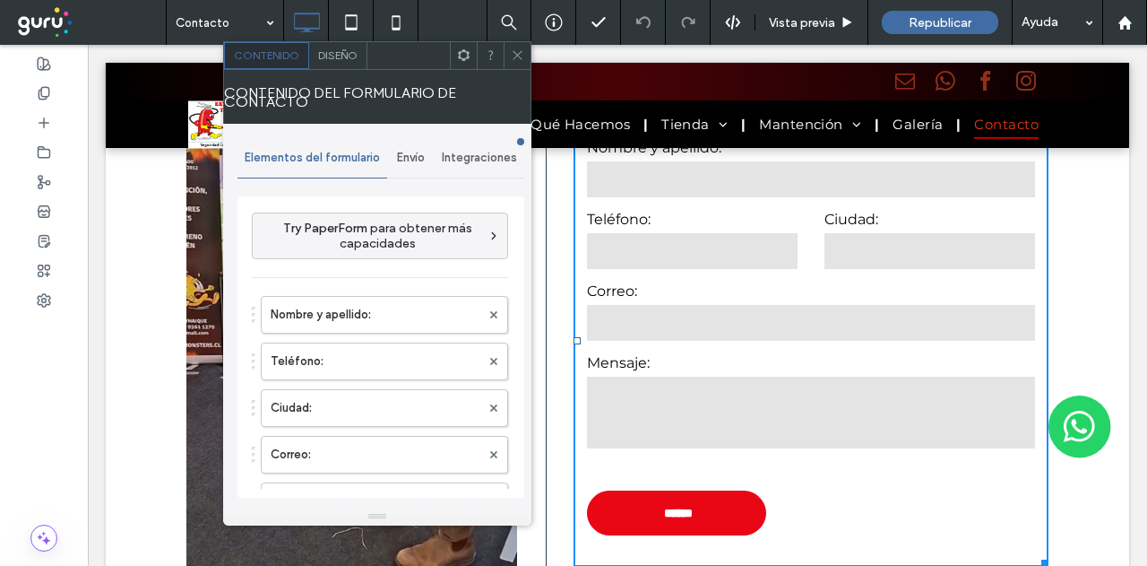
click at [403, 165] on div "Envío" at bounding box center [410, 157] width 47 height 39
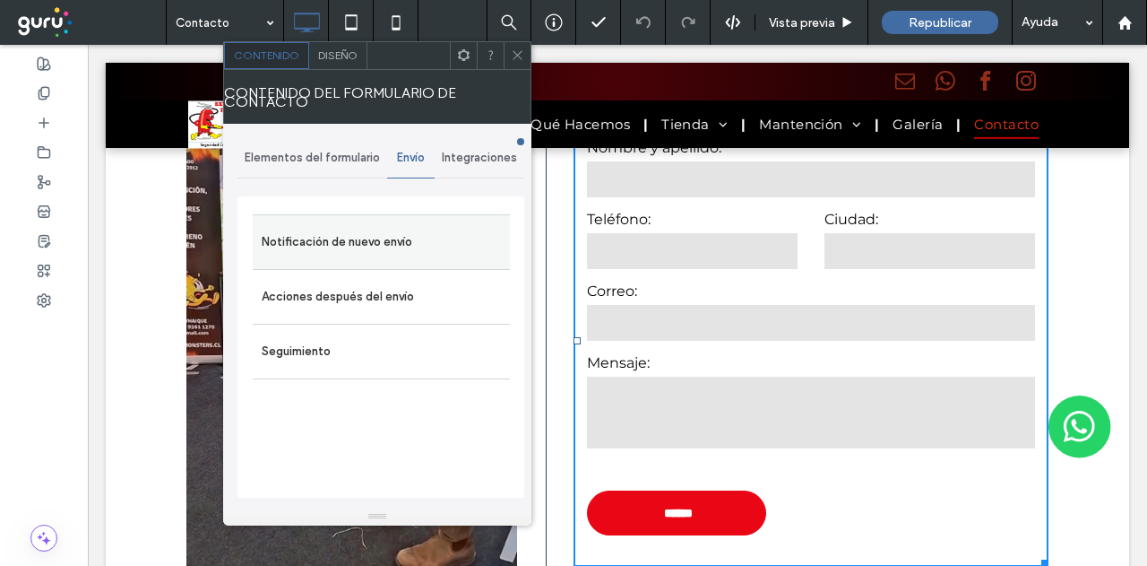
click at [366, 232] on label "Notificación de nuevo envío" at bounding box center [381, 242] width 239 height 36
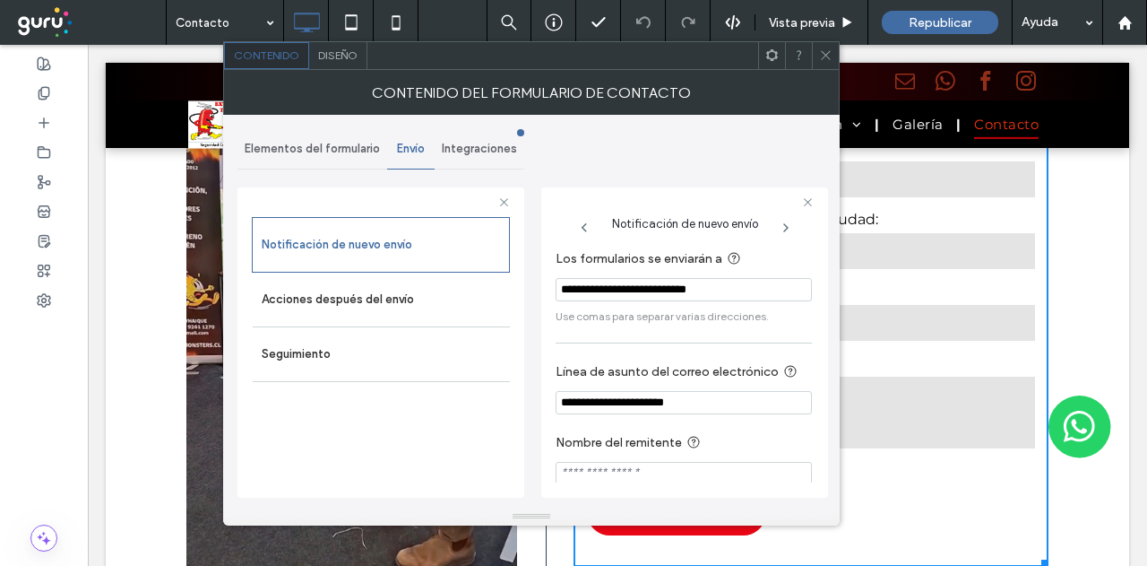
click at [822, 57] on icon at bounding box center [825, 54] width 13 height 13
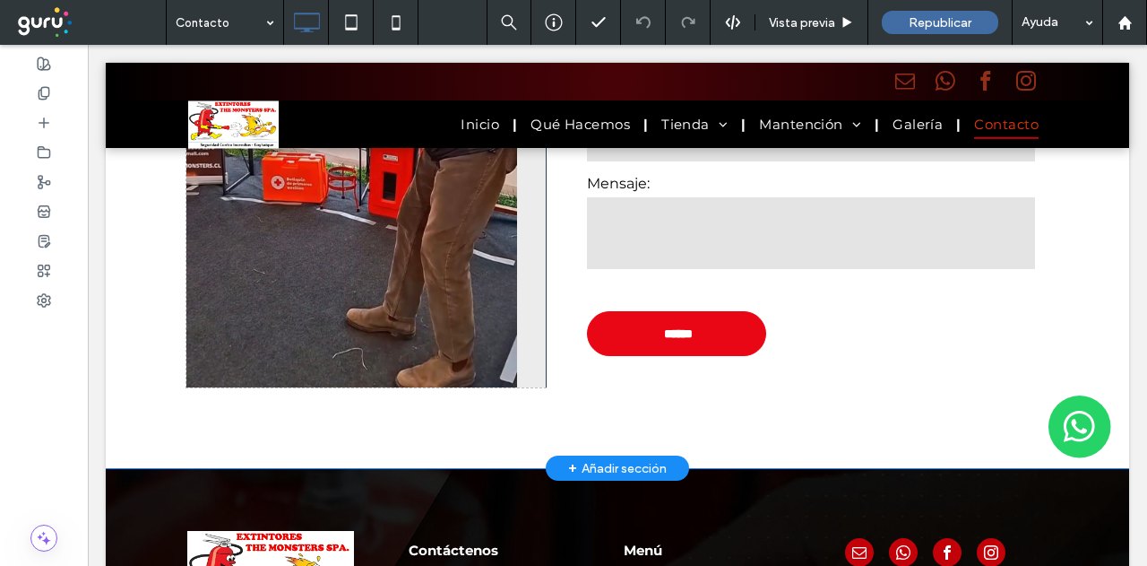
scroll to position [1008, 0]
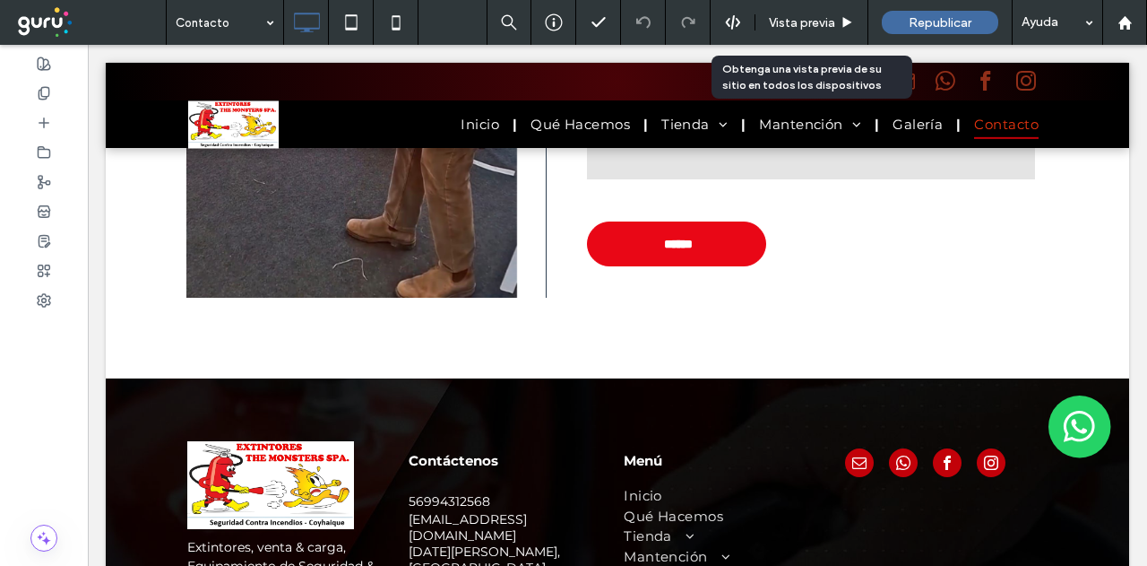
click at [819, 24] on span "Vista previa" at bounding box center [802, 22] width 66 height 15
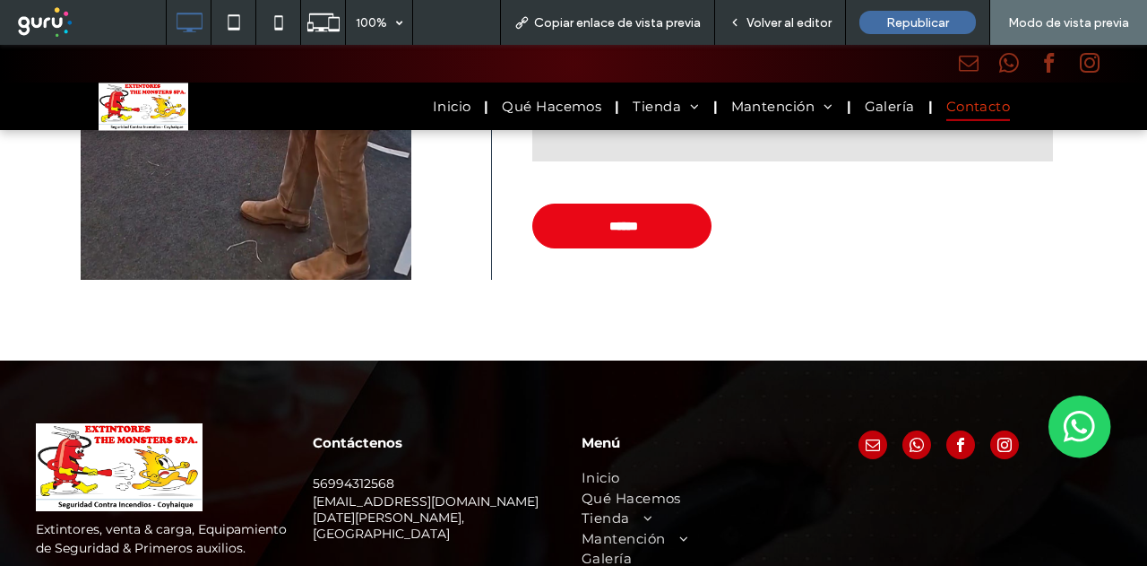
click at [167, 454] on img at bounding box center [119, 467] width 167 height 88
click at [795, 37] on div "Volver al editor" at bounding box center [780, 22] width 131 height 45
click at [792, 26] on span "Volver al editor" at bounding box center [789, 22] width 85 height 15
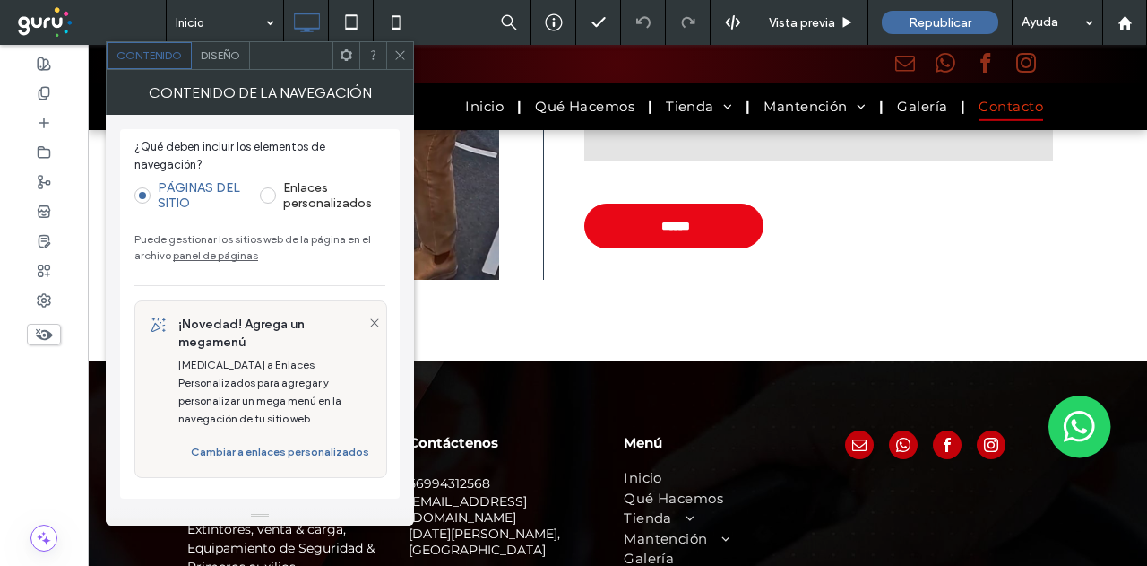
click at [237, 250] on link "panel de páginas" at bounding box center [215, 254] width 85 height 13
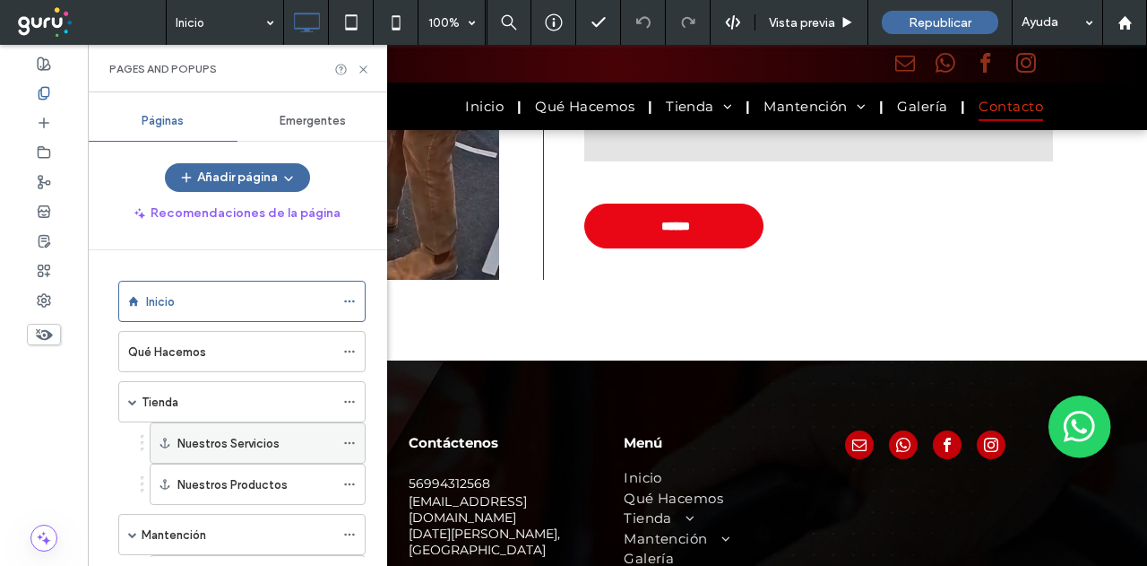
scroll to position [259, 0]
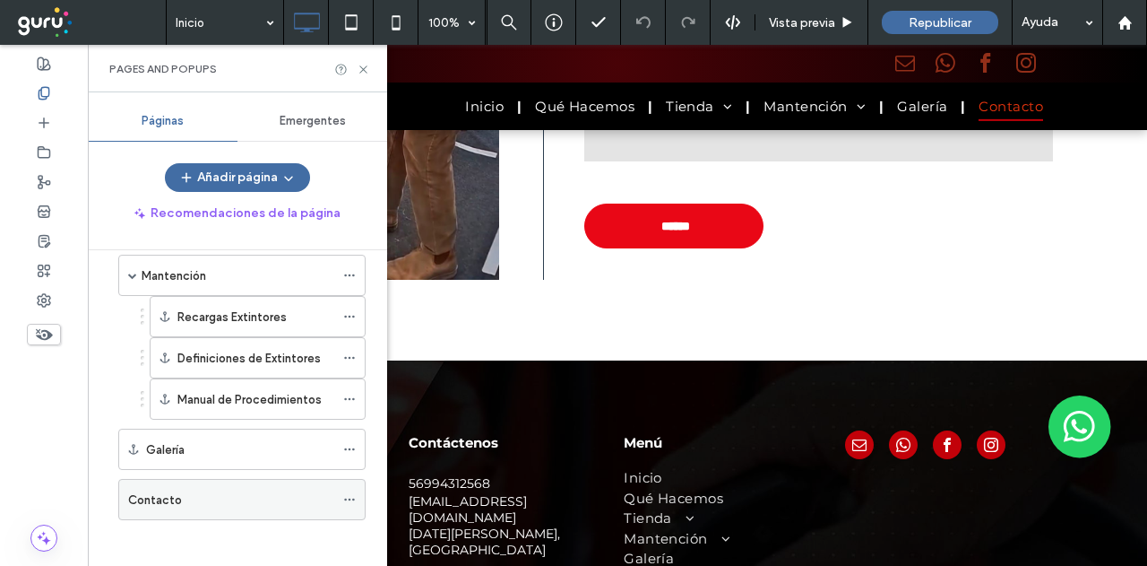
click at [193, 490] on div "Contacto" at bounding box center [231, 499] width 206 height 19
click at [365, 72] on div "Contacto 100% Vista previa [GEOGRAPHIC_DATA] Pages and Popups Páginas Emergente…" at bounding box center [573, 283] width 1147 height 566
click at [364, 69] on icon at bounding box center [363, 69] width 13 height 13
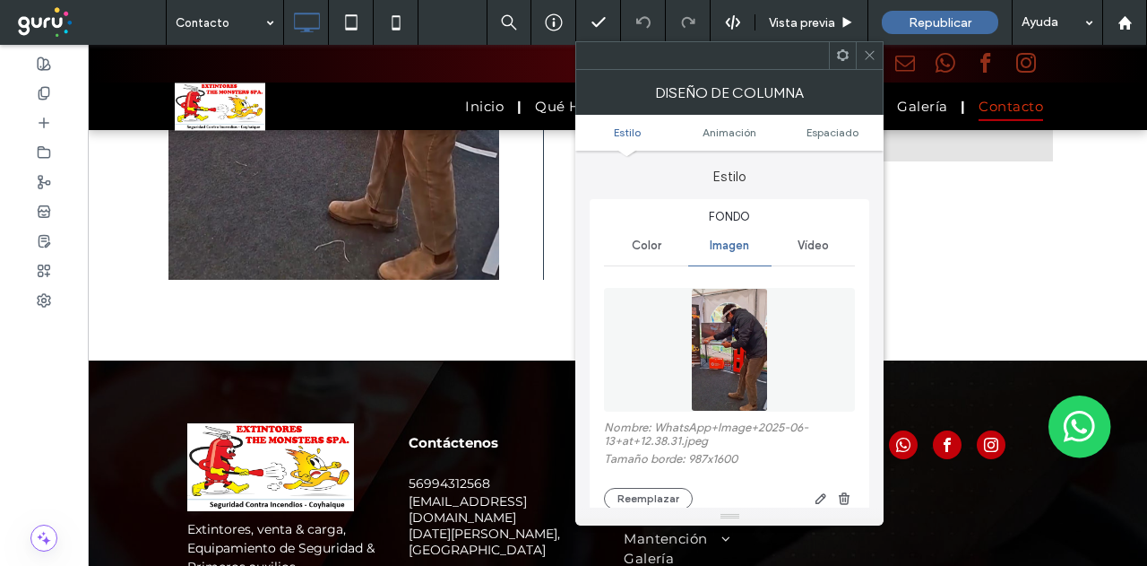
click at [635, 238] on span "Color" at bounding box center [647, 245] width 30 height 14
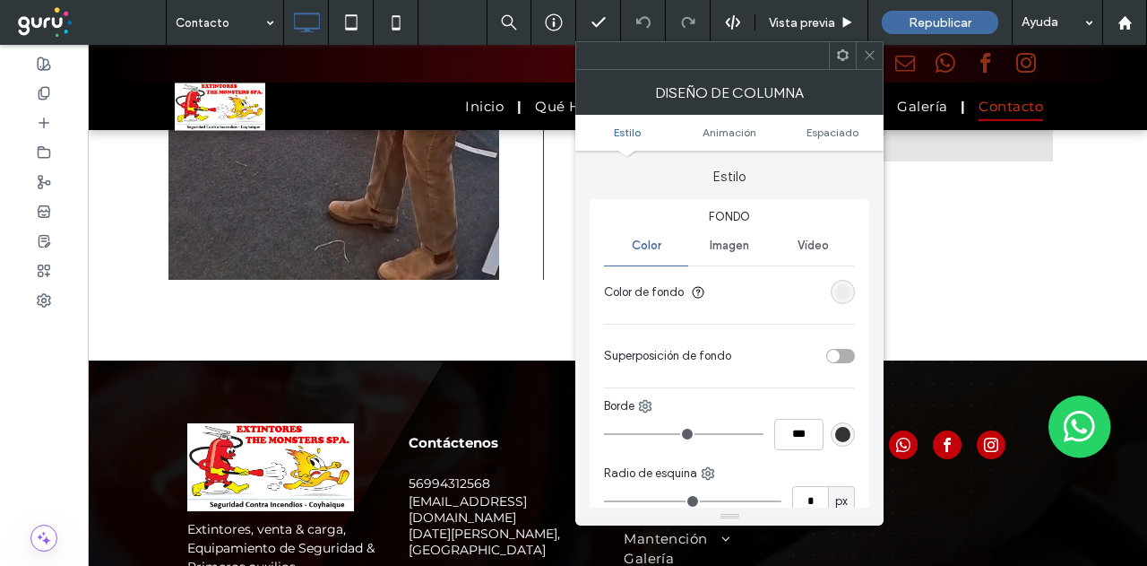
click at [744, 255] on div "Imagen" at bounding box center [729, 245] width 83 height 39
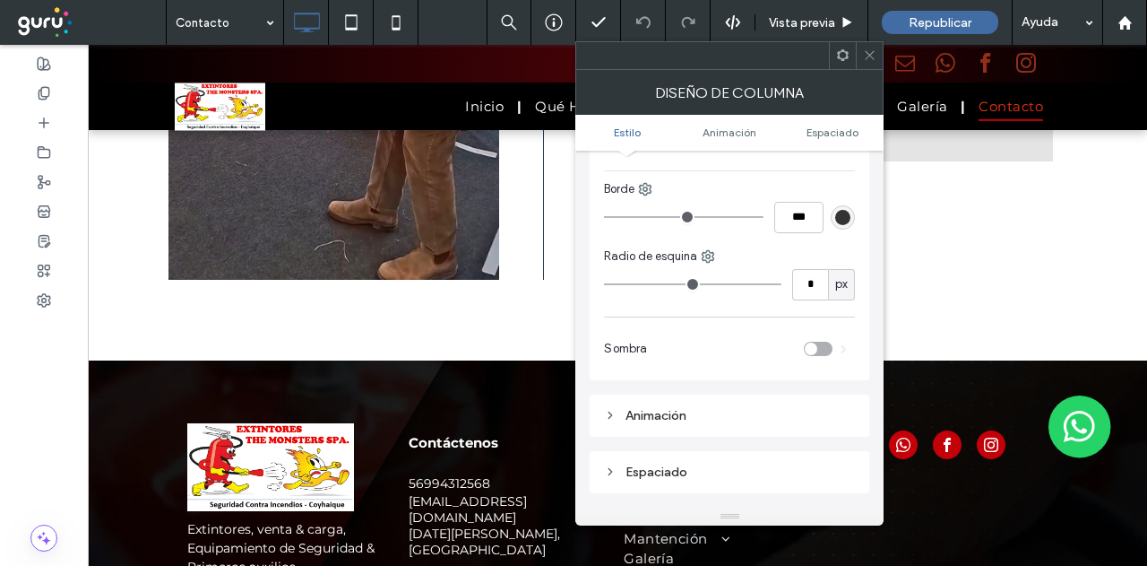
scroll to position [807, 0]
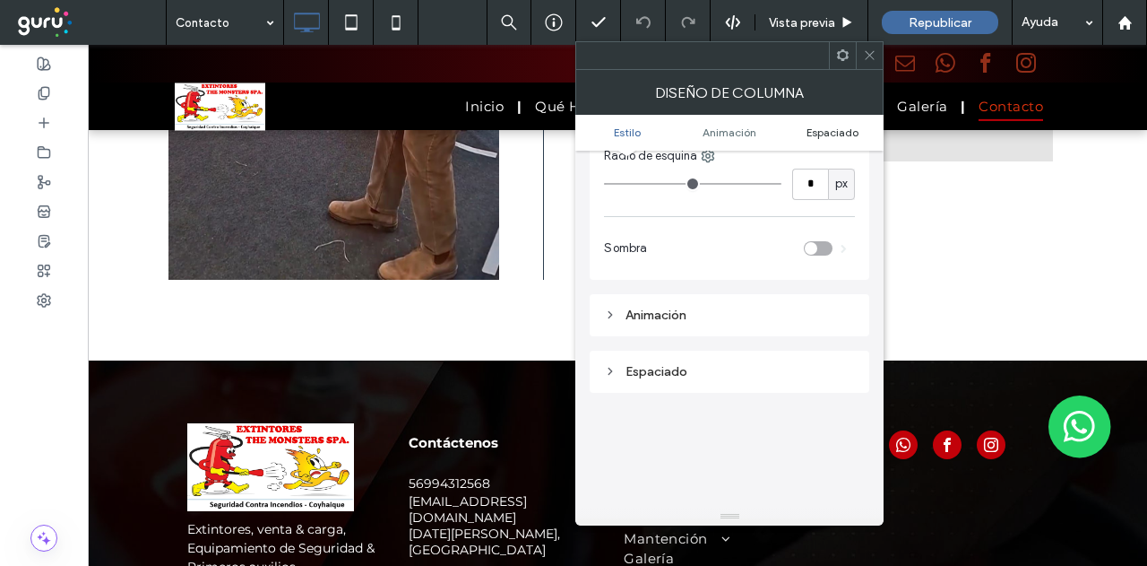
click at [838, 130] on span "Espaciado" at bounding box center [833, 131] width 52 height 13
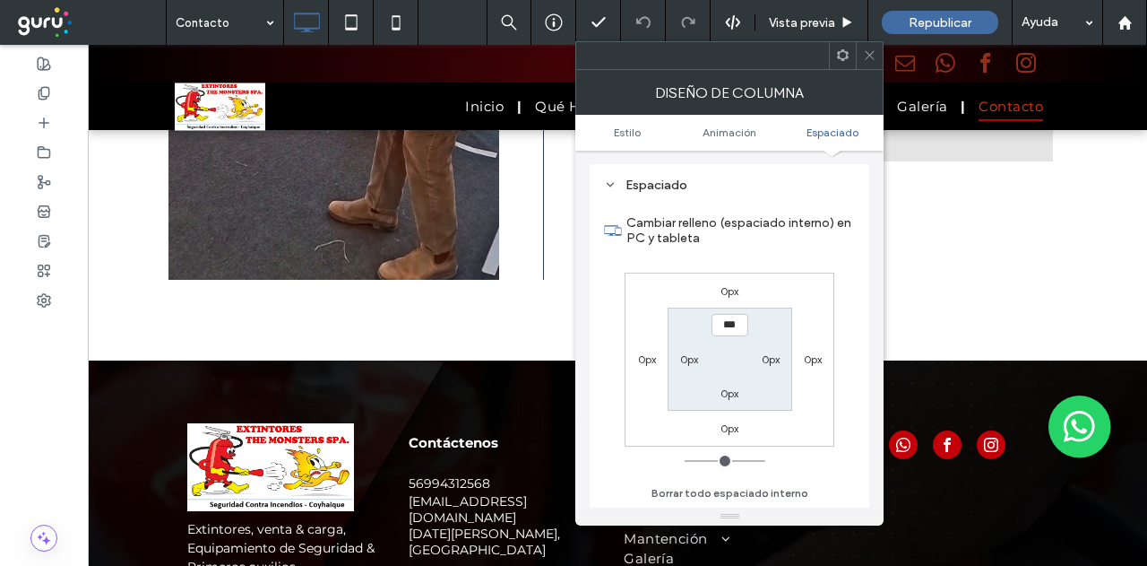
scroll to position [993, 0]
click at [731, 140] on ul "Estilo Animación Espaciado" at bounding box center [729, 133] width 308 height 36
click at [730, 140] on ul "Estilo Animación Espaciado" at bounding box center [729, 133] width 308 height 36
click at [730, 131] on span "Animación" at bounding box center [730, 131] width 54 height 13
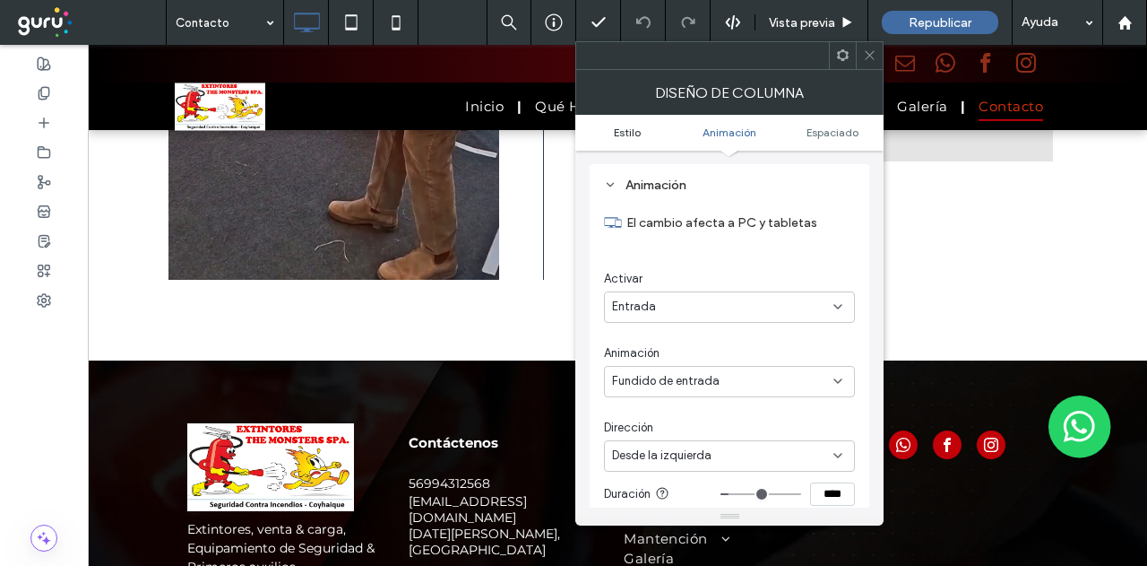
click at [636, 135] on span "Estilo" at bounding box center [627, 131] width 27 height 13
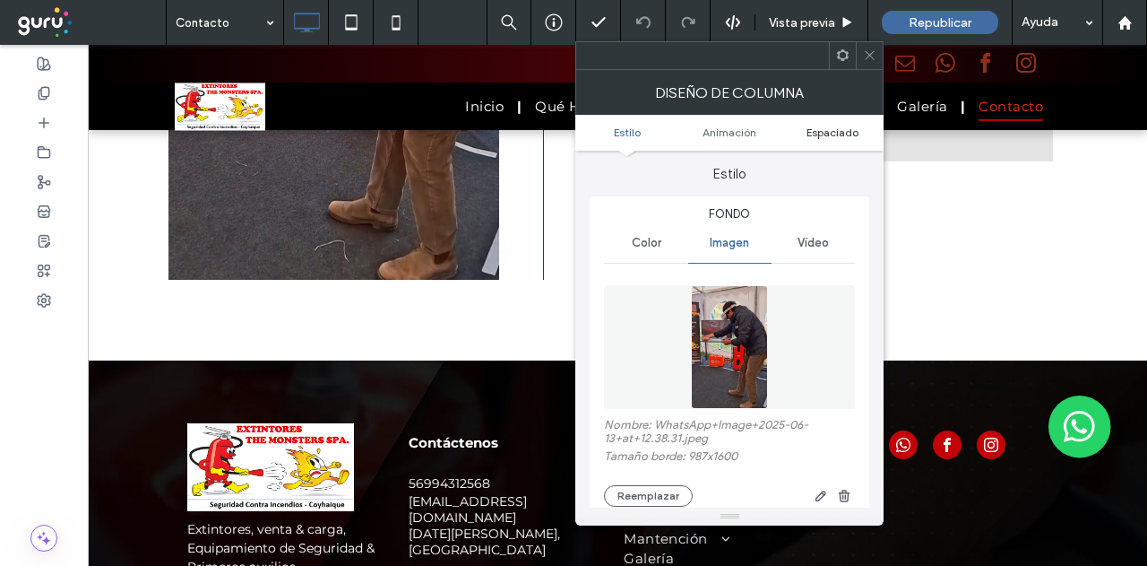
scroll to position [0, 0]
click at [821, 128] on span "Espaciado" at bounding box center [833, 131] width 52 height 13
click at [638, 130] on span "Estilo" at bounding box center [627, 131] width 27 height 13
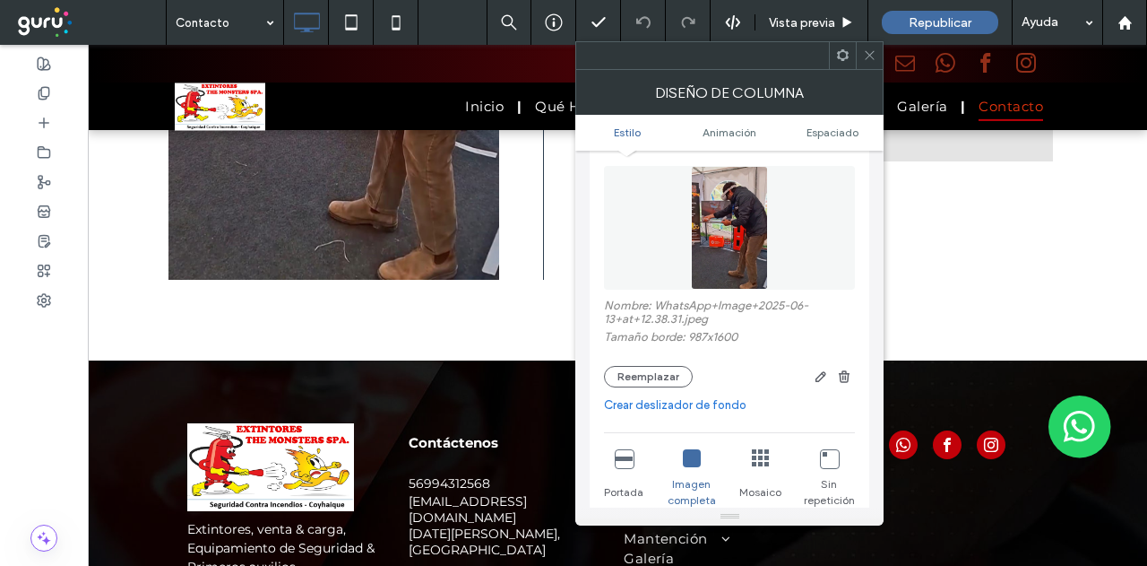
scroll to position [179, 0]
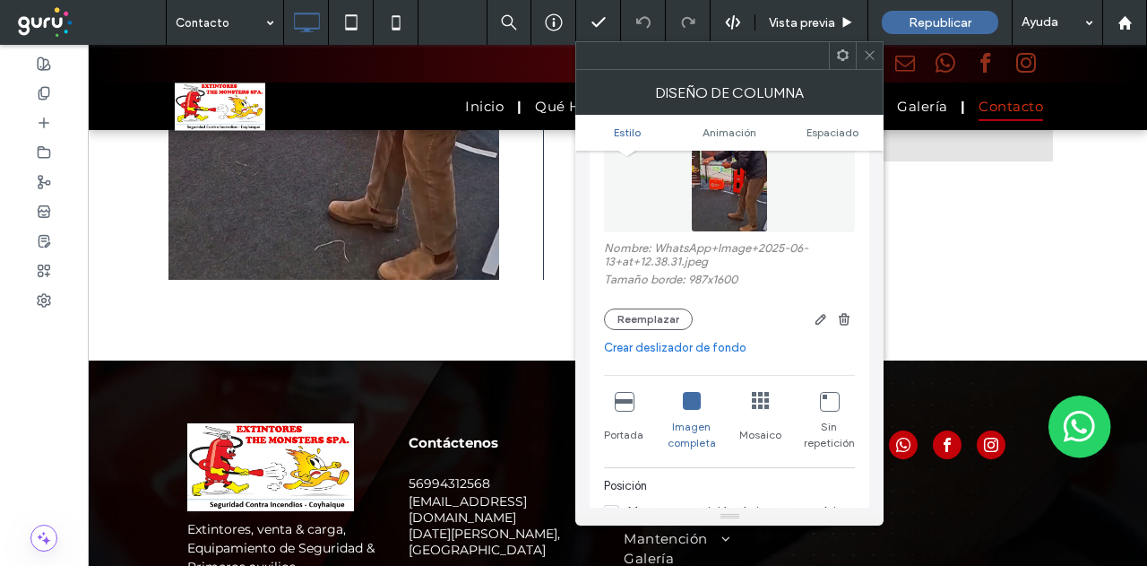
click at [879, 67] on div at bounding box center [869, 55] width 27 height 27
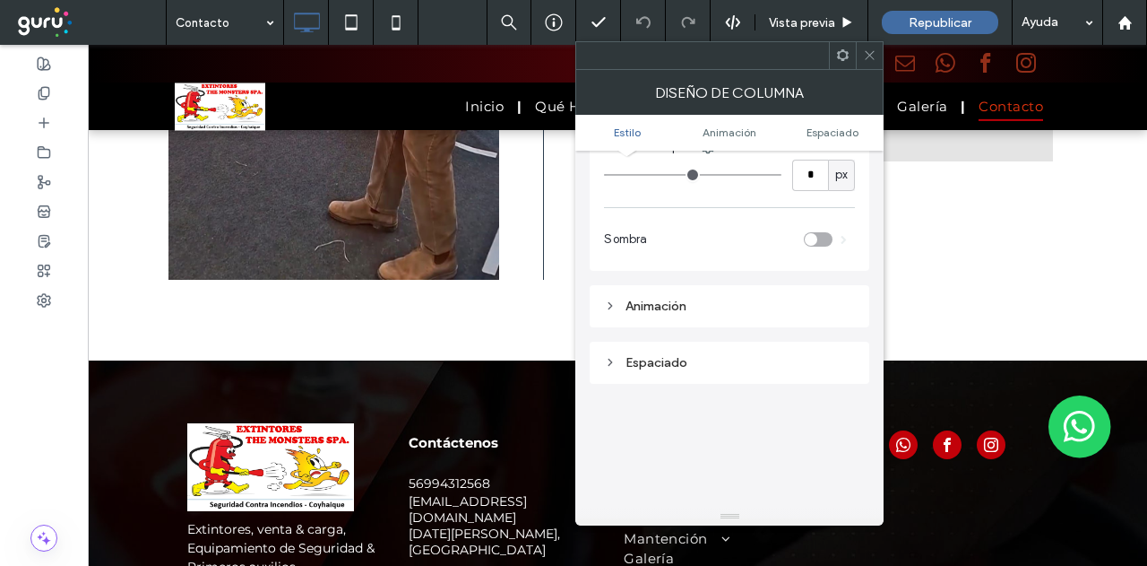
scroll to position [717, 0]
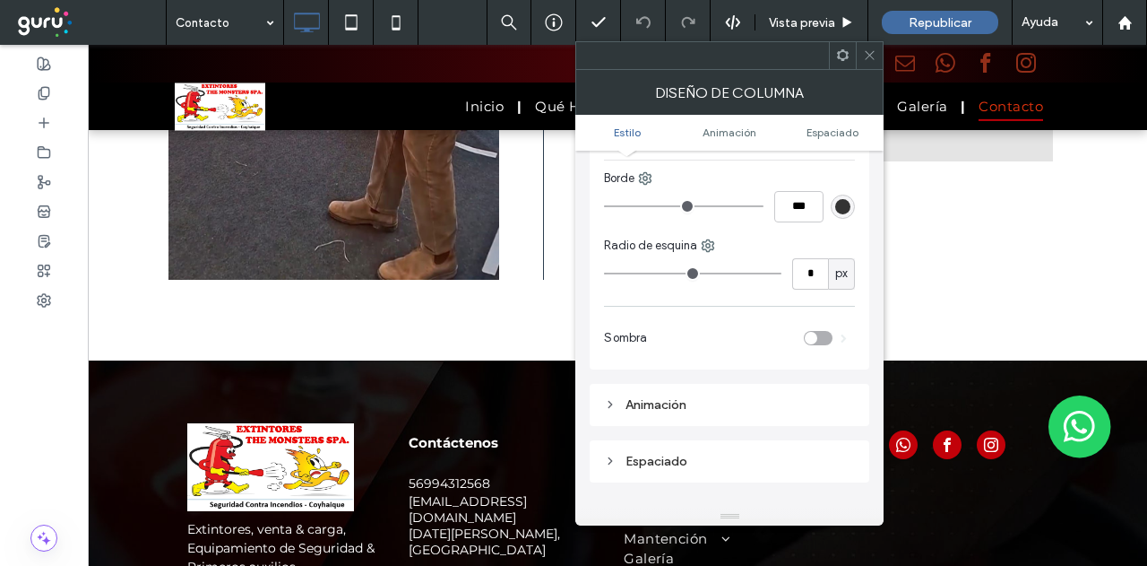
click at [678, 405] on div "Animación" at bounding box center [729, 404] width 251 height 15
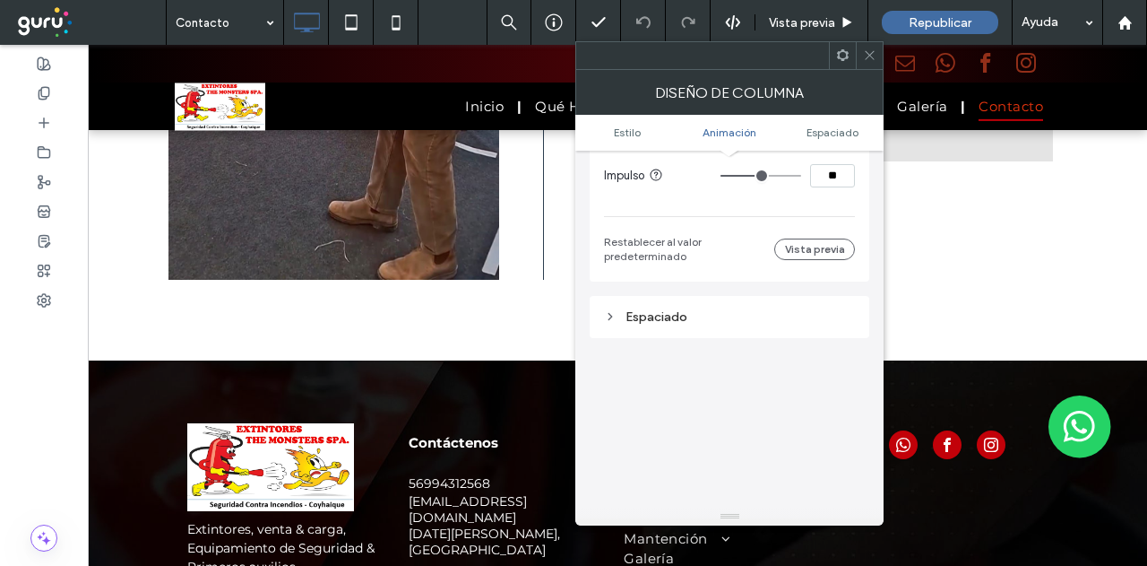
click at [704, 312] on div "Espaciado" at bounding box center [729, 316] width 251 height 15
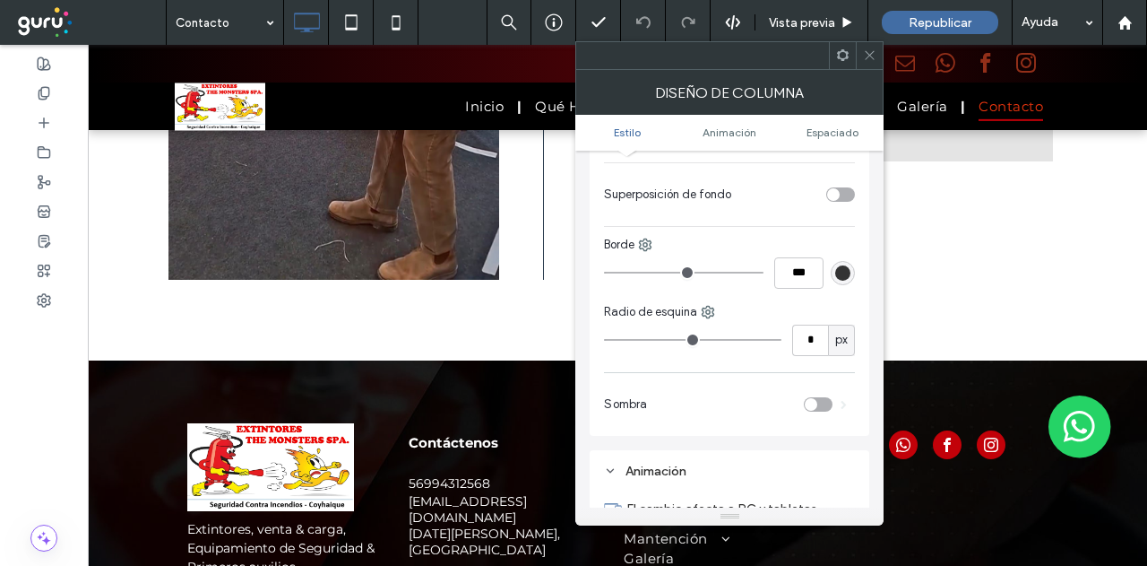
scroll to position [627, 0]
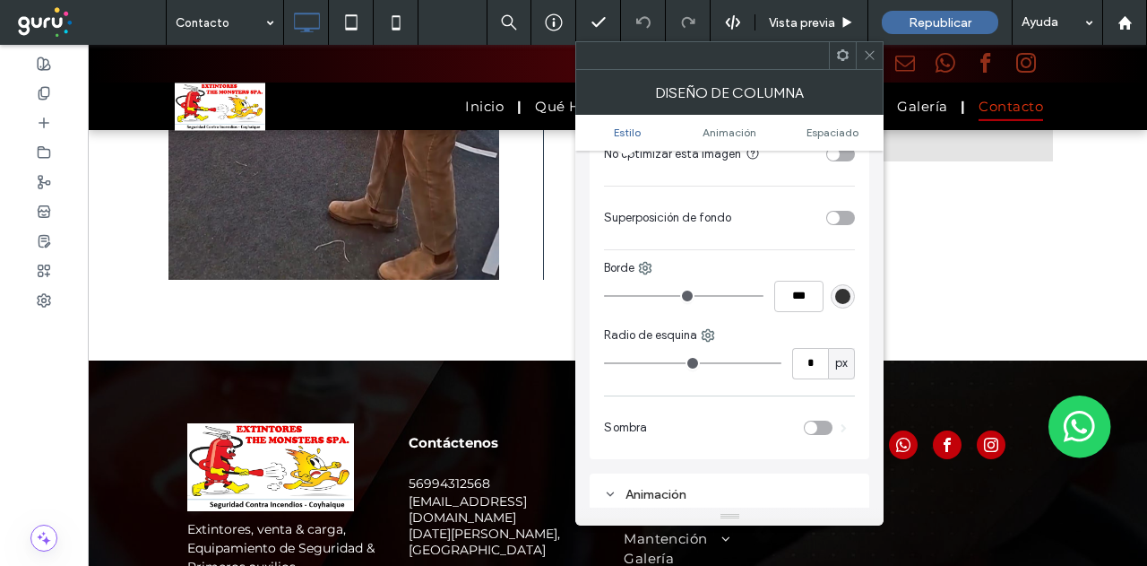
type input "*"
type input "***"
type input "*"
type input "***"
type input "*"
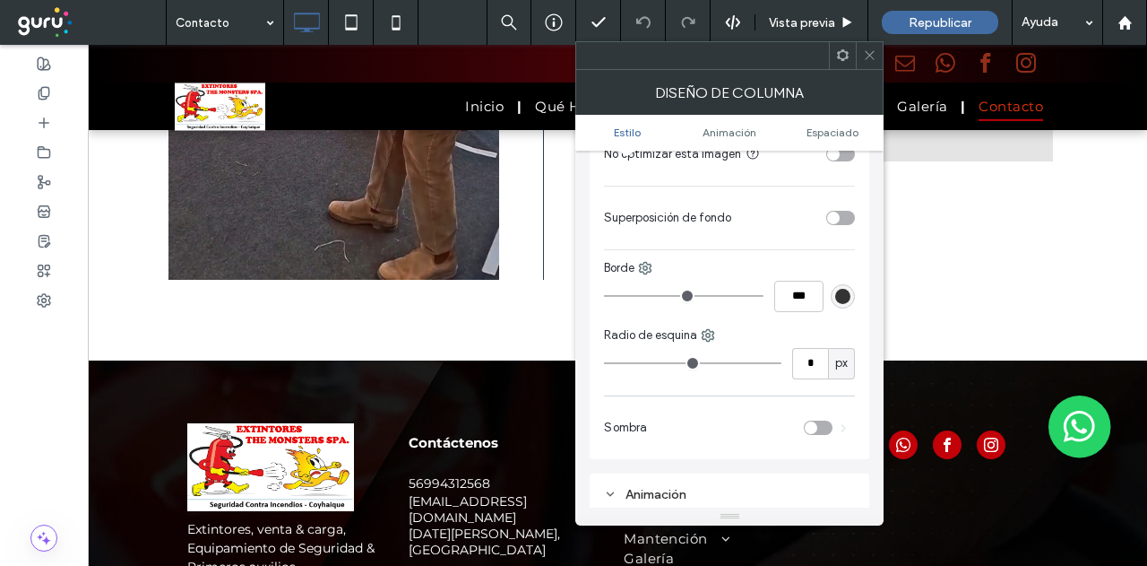
type input "***"
type input "*"
type input "***"
type input "*"
type input "***"
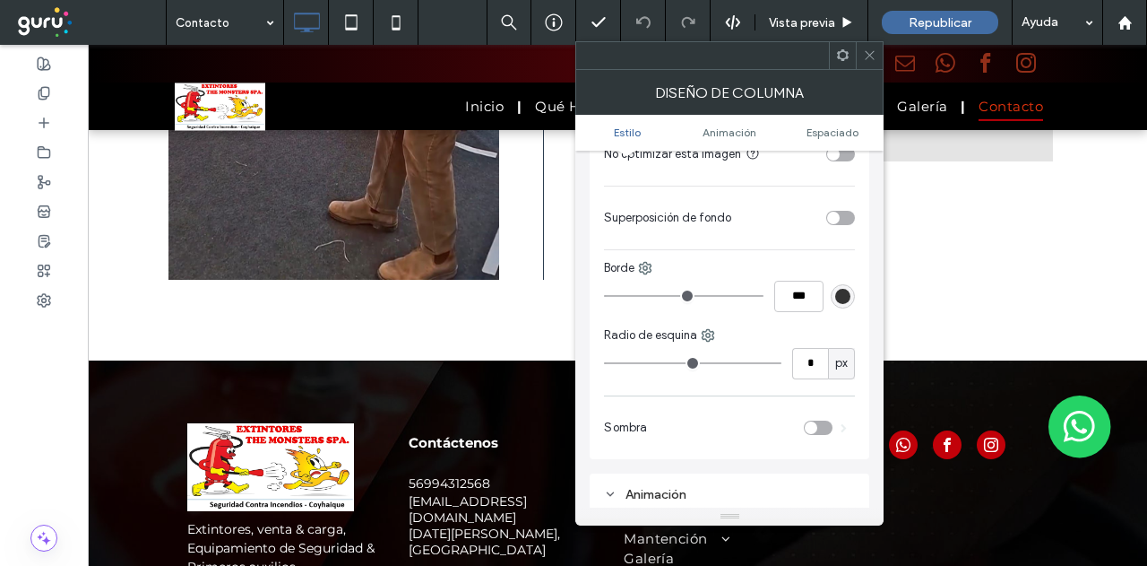
type input "*"
type input "***"
type input "*"
type input "***"
type input "*"
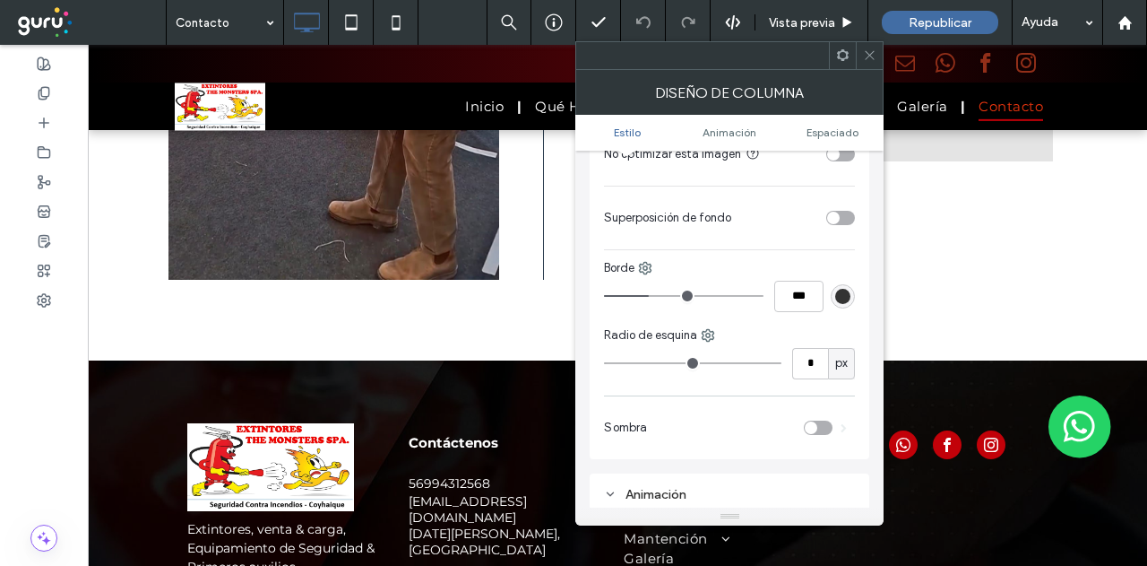
type input "***"
type input "*"
type input "***"
drag, startPoint x: 618, startPoint y: 295, endPoint x: 663, endPoint y: 295, distance: 44.8
click at [663, 295] on input "range" at bounding box center [684, 296] width 160 height 2
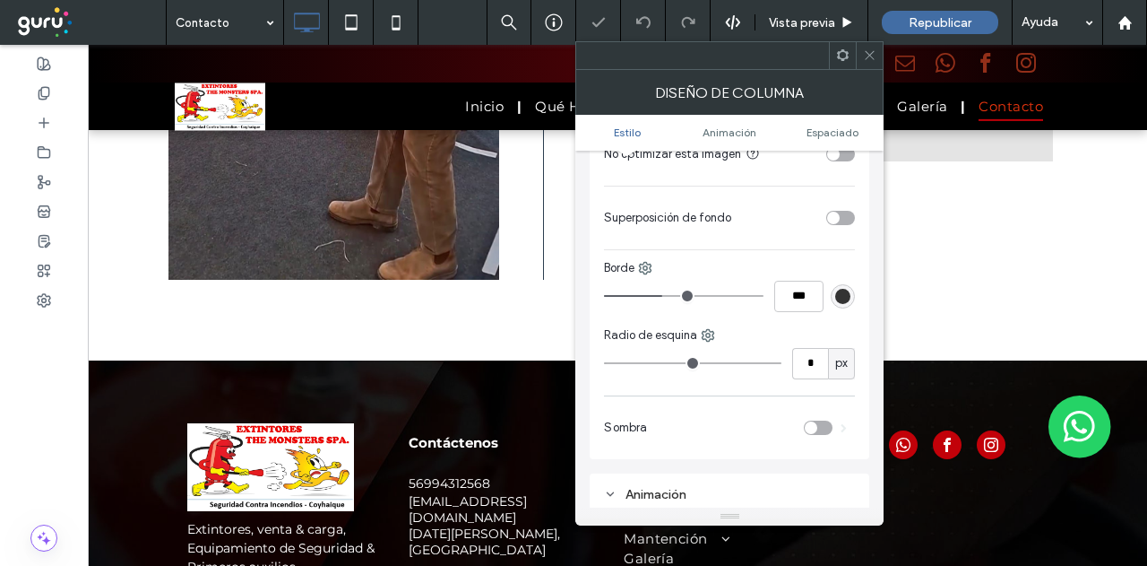
type input "*"
type input "***"
type input "*"
type input "***"
type input "*"
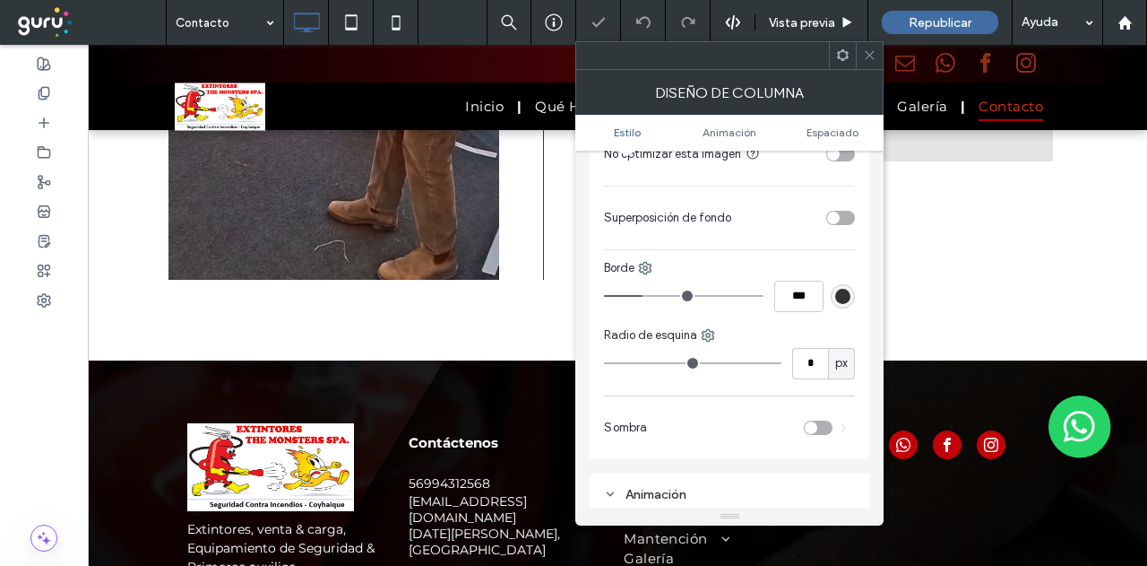
type input "***"
type input "*"
type input "***"
type input "*"
type input "***"
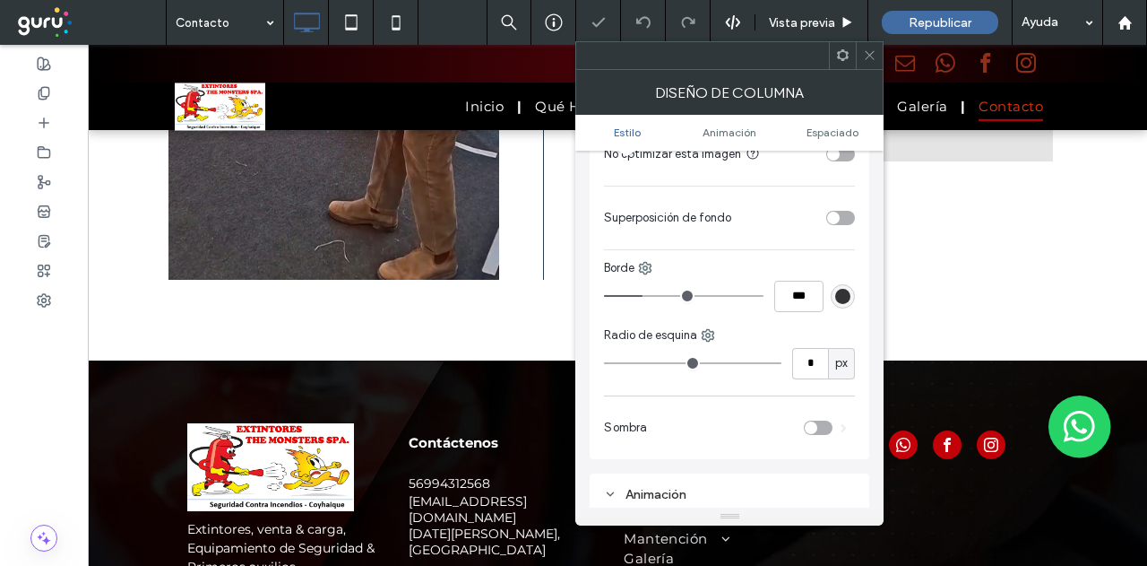
drag, startPoint x: 649, startPoint y: 295, endPoint x: 487, endPoint y: 288, distance: 162.4
type input "*"
click at [604, 295] on input "range" at bounding box center [684, 296] width 160 height 2
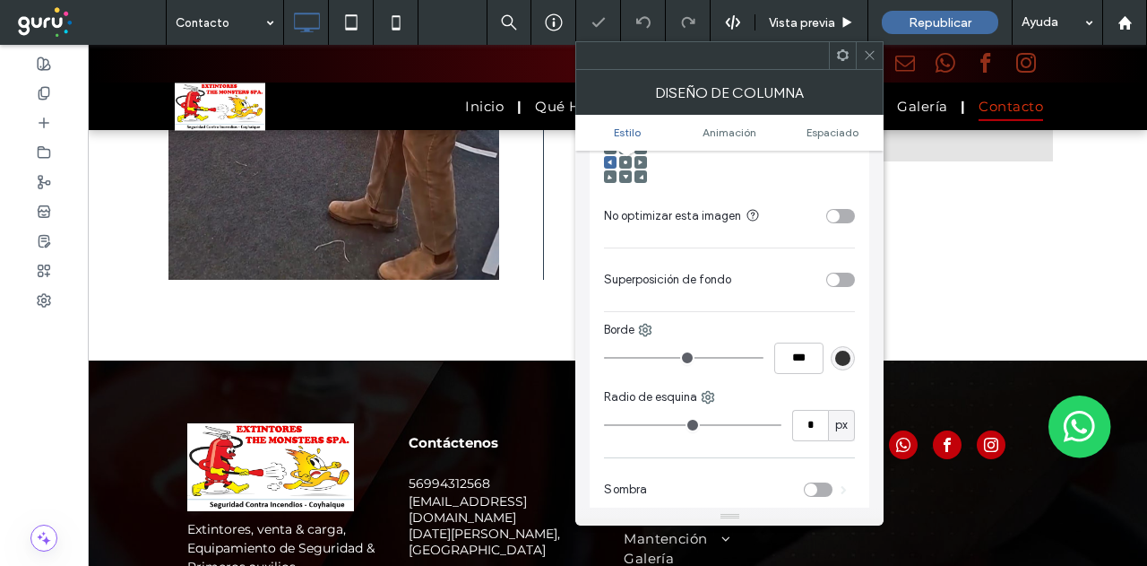
scroll to position [538, 0]
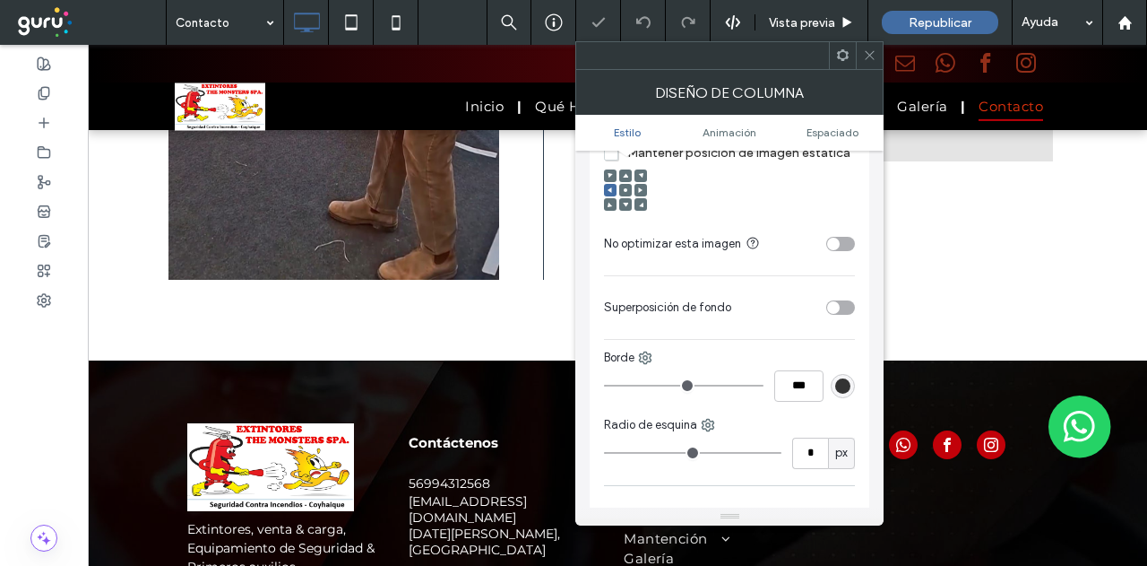
click at [697, 327] on section "Superposición de fondo" at bounding box center [729, 307] width 251 height 45
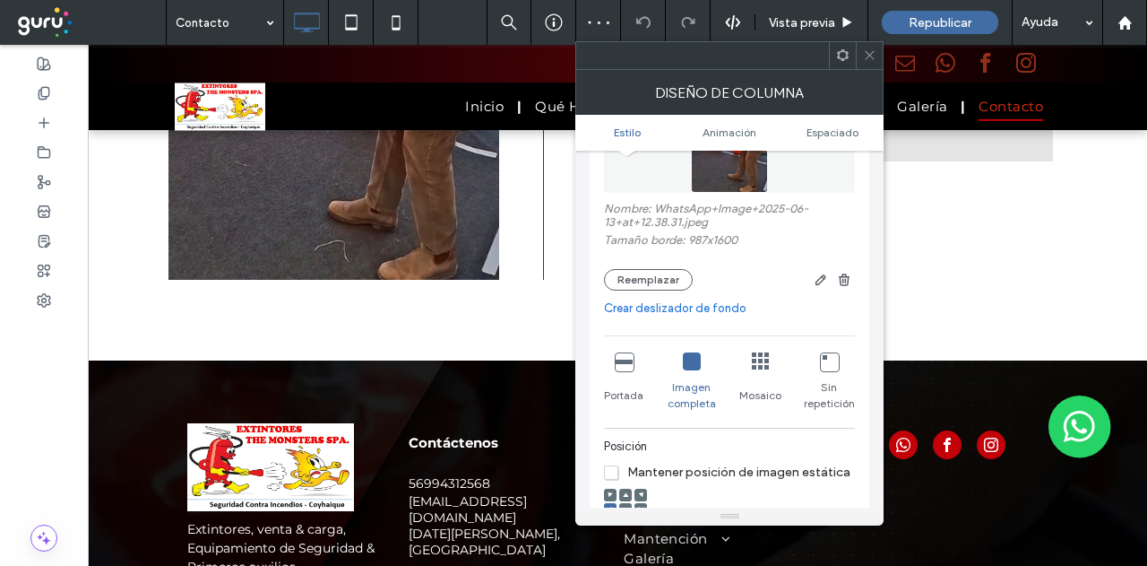
scroll to position [179, 0]
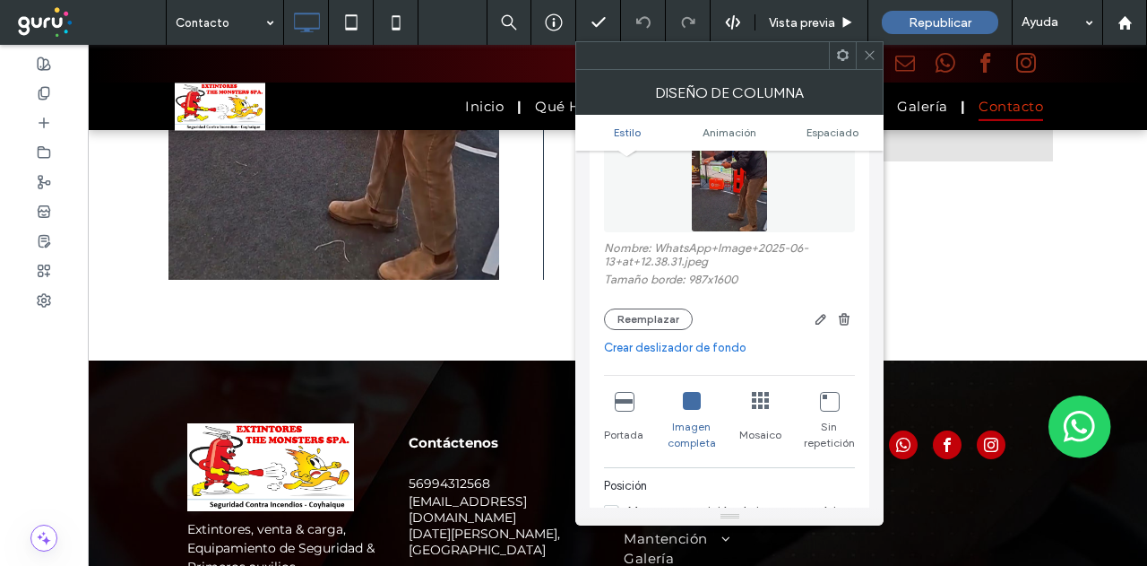
click at [875, 58] on icon at bounding box center [869, 54] width 13 height 13
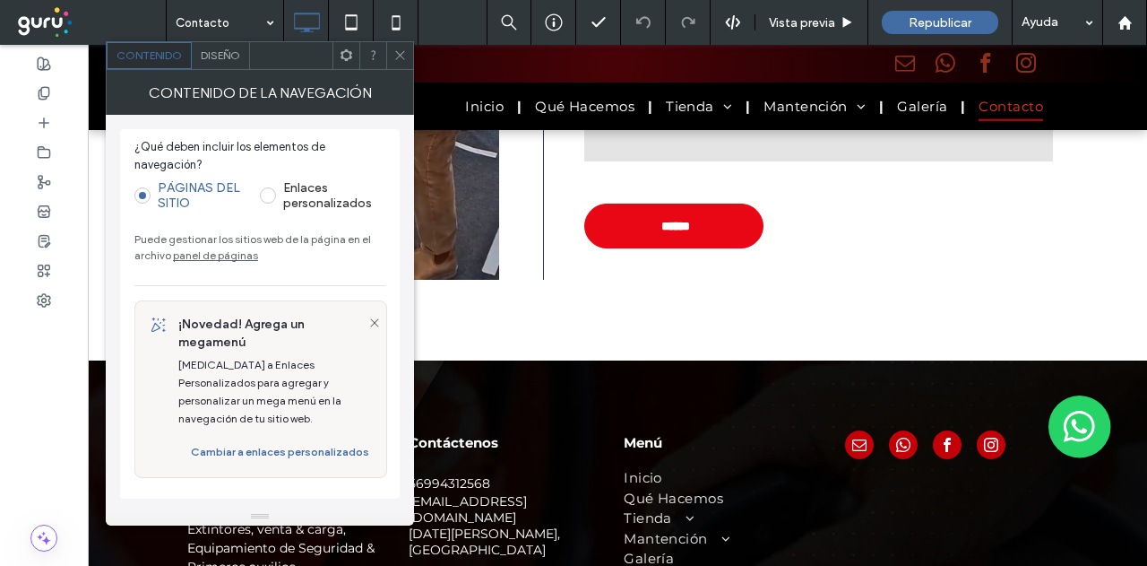
click at [220, 255] on link "panel de páginas" at bounding box center [215, 254] width 85 height 13
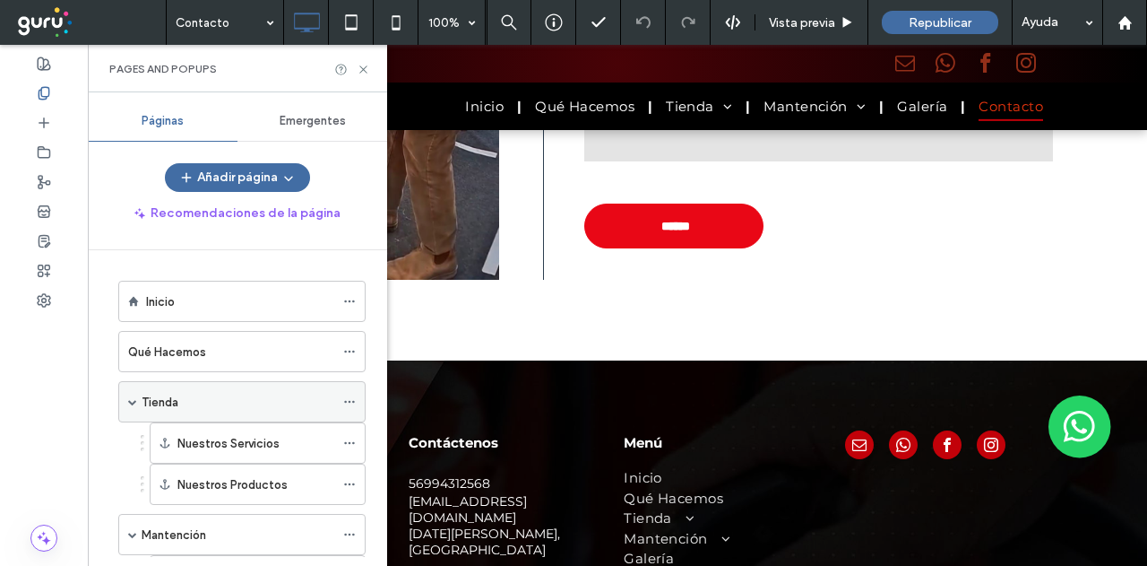
click at [199, 406] on div "Tienda" at bounding box center [238, 402] width 193 height 19
click at [366, 74] on icon at bounding box center [363, 69] width 13 height 13
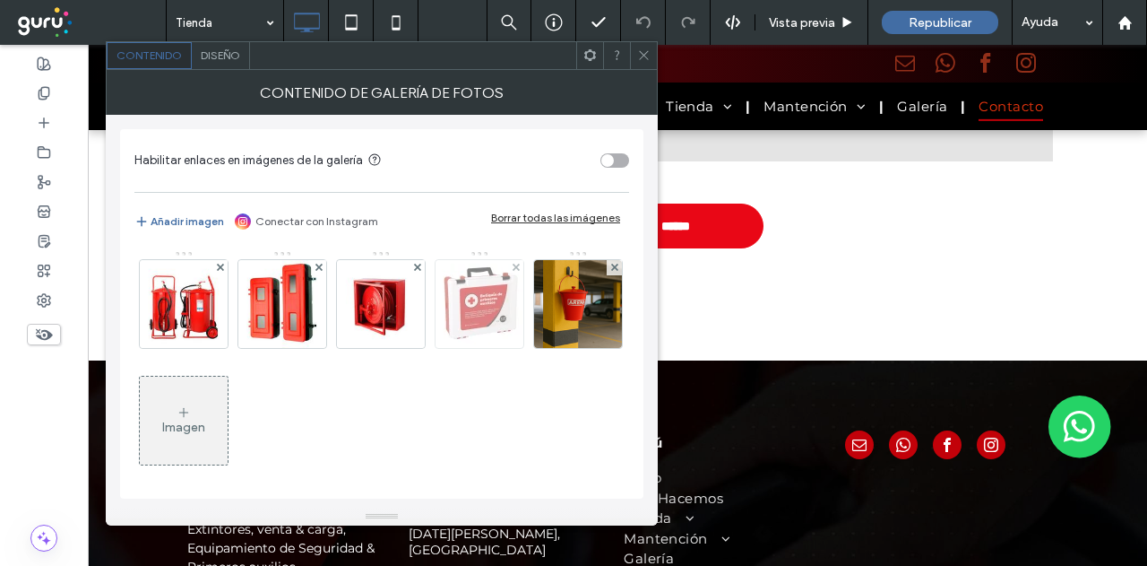
click at [174, 301] on img at bounding box center [184, 304] width 88 height 88
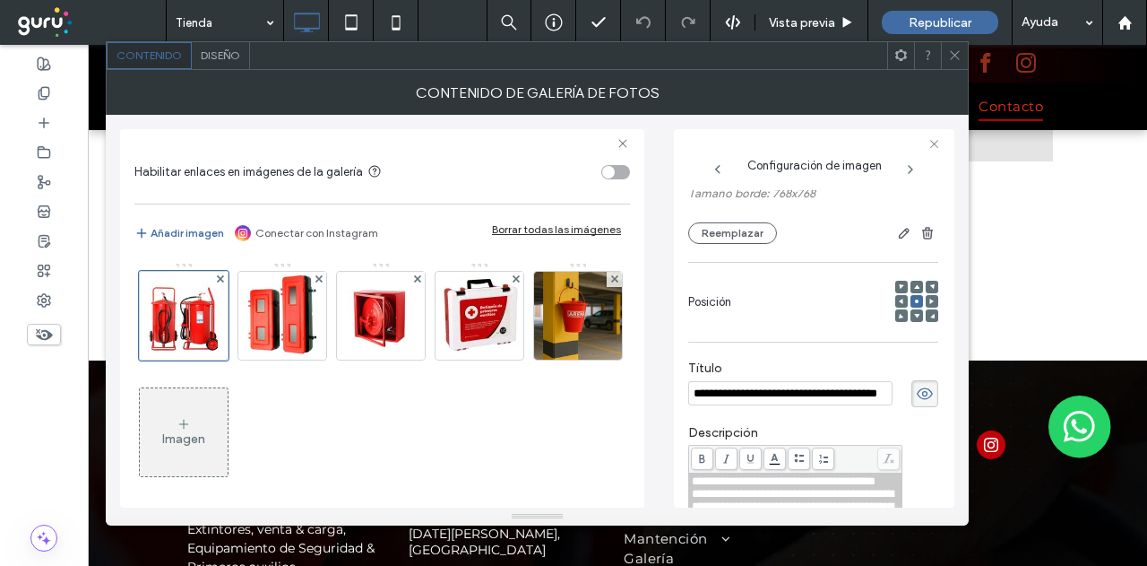
scroll to position [123, 0]
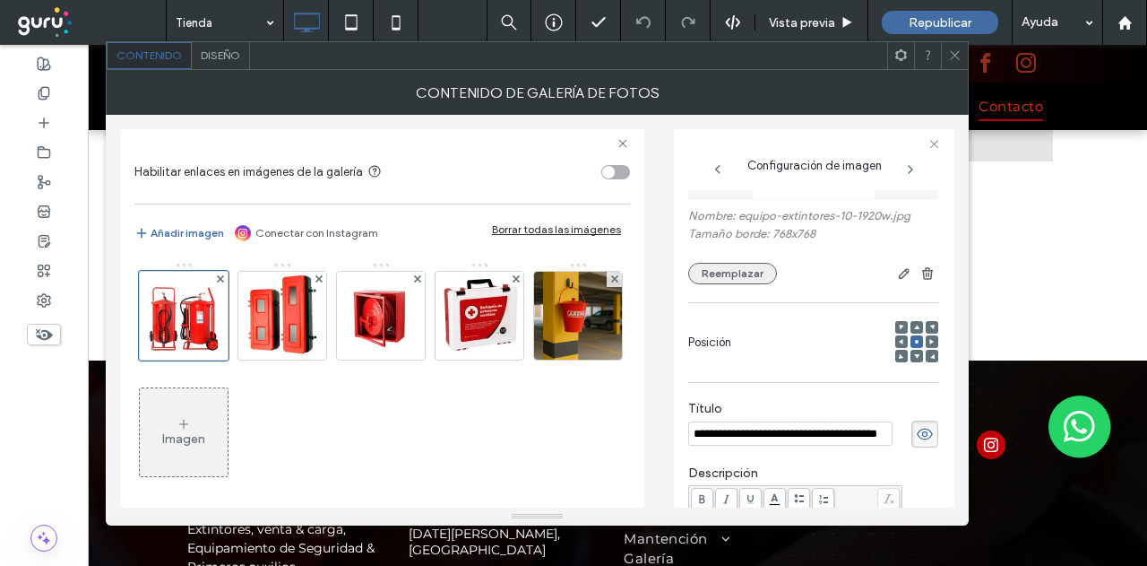
click at [730, 276] on button "Reemplazar" at bounding box center [732, 274] width 89 height 22
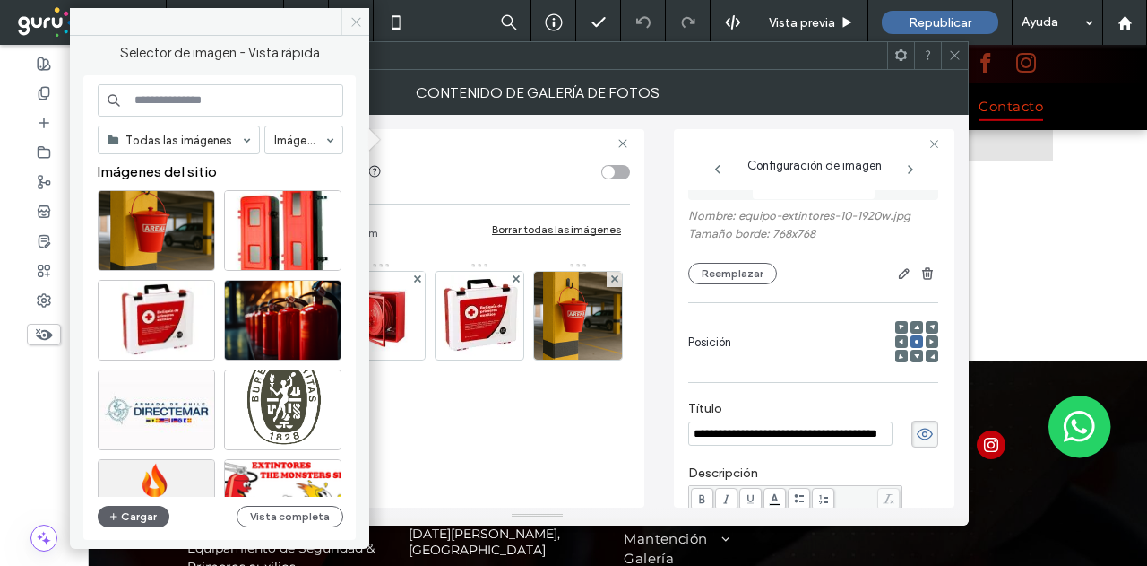
click at [346, 19] on span at bounding box center [355, 21] width 28 height 27
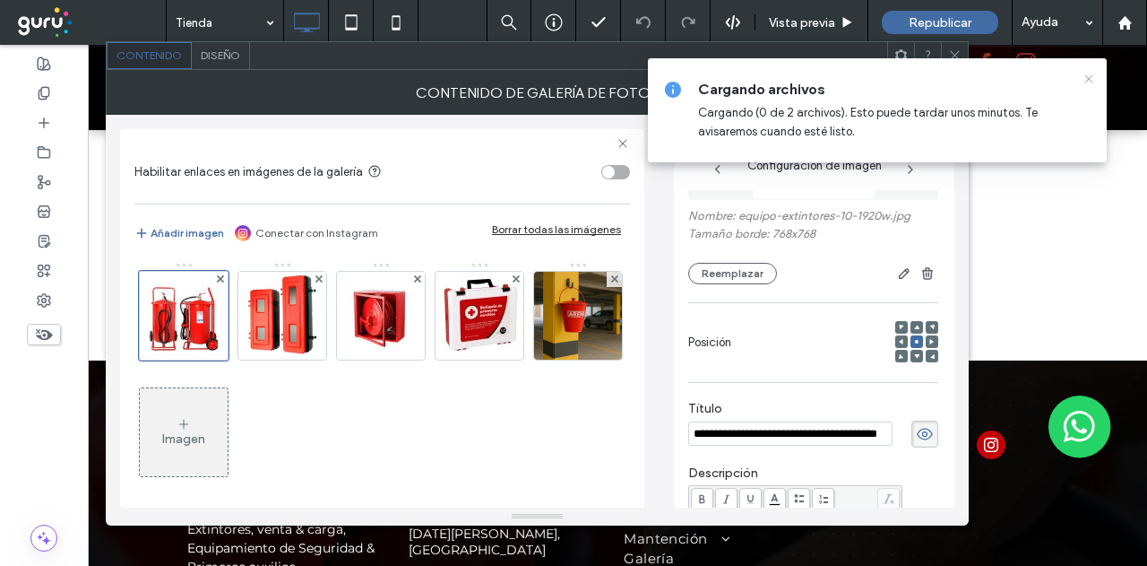
click at [1092, 81] on icon at bounding box center [1089, 79] width 14 height 14
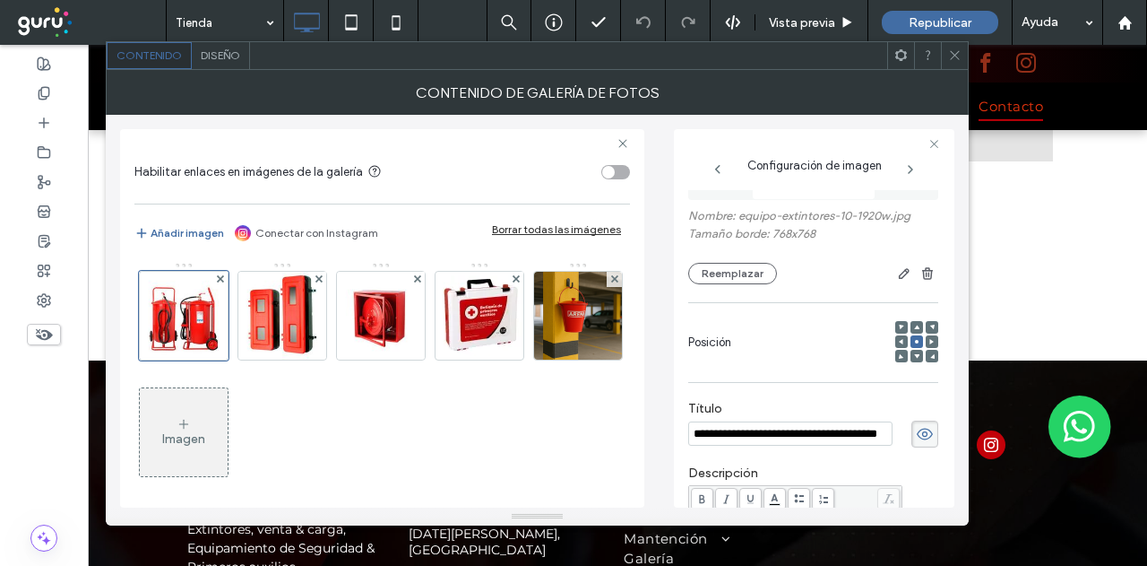
click at [948, 64] on span at bounding box center [954, 55] width 13 height 27
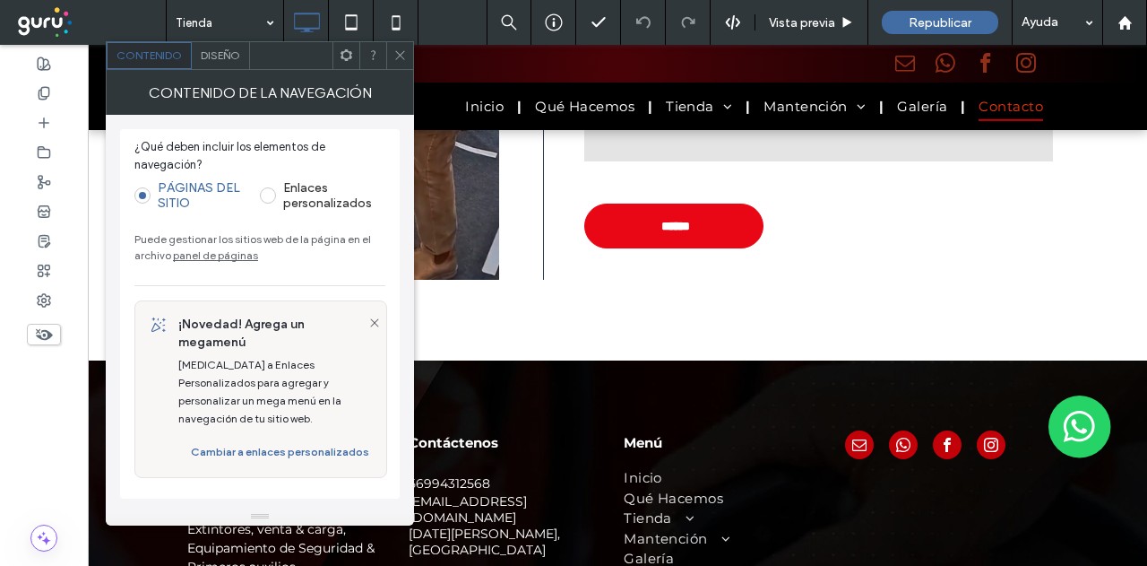
click at [218, 252] on link "panel de páginas" at bounding box center [215, 254] width 85 height 13
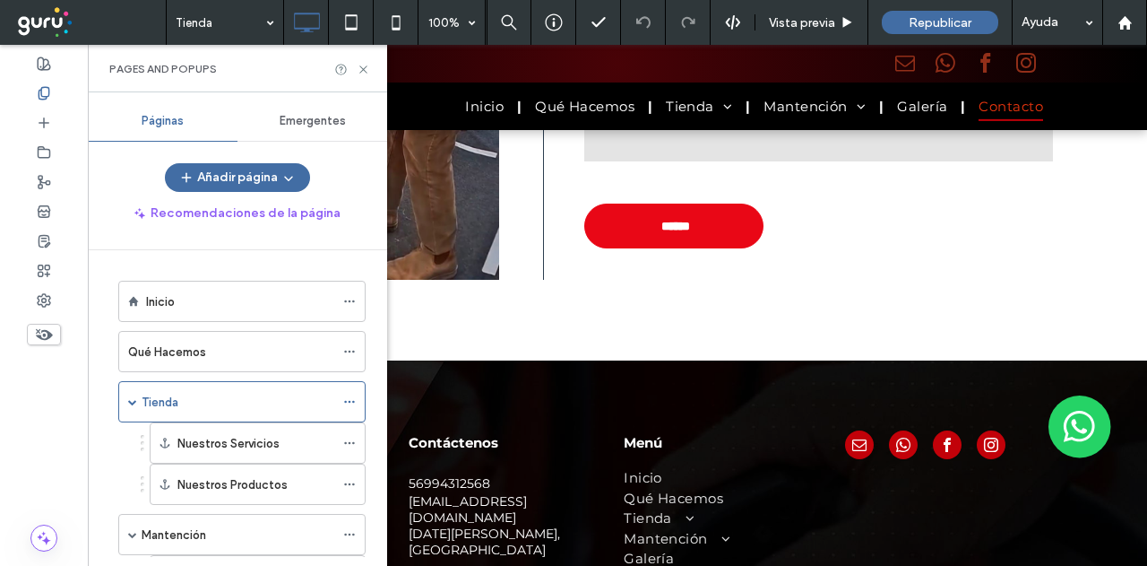
click at [216, 362] on div "Qué Hacemos" at bounding box center [231, 351] width 206 height 39
click at [359, 71] on div at bounding box center [573, 283] width 1147 height 566
click at [363, 68] on use at bounding box center [362, 68] width 7 height 7
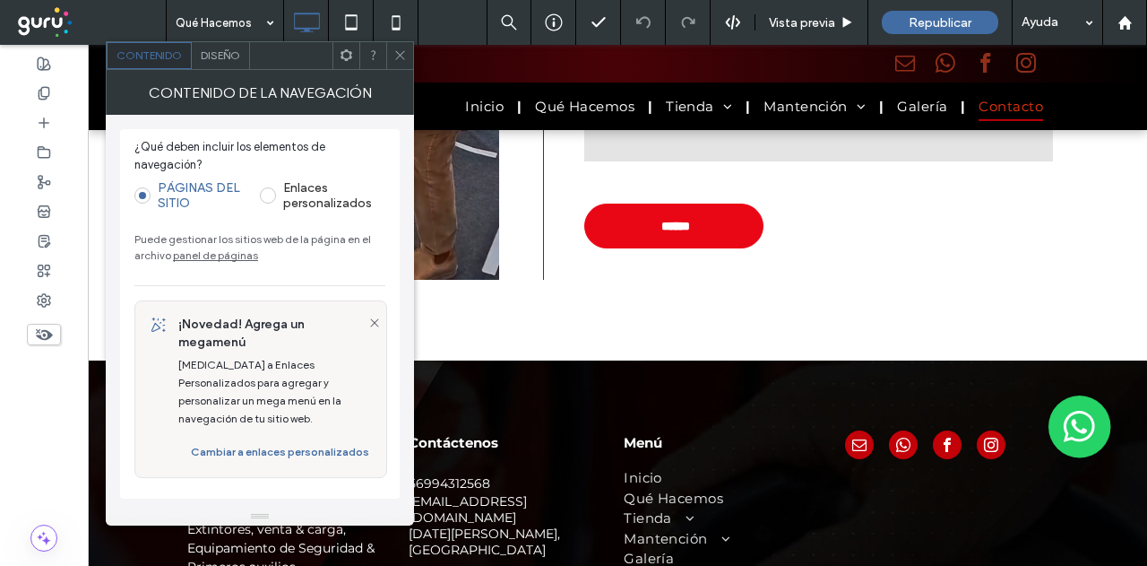
click at [225, 255] on link "panel de páginas" at bounding box center [215, 254] width 85 height 13
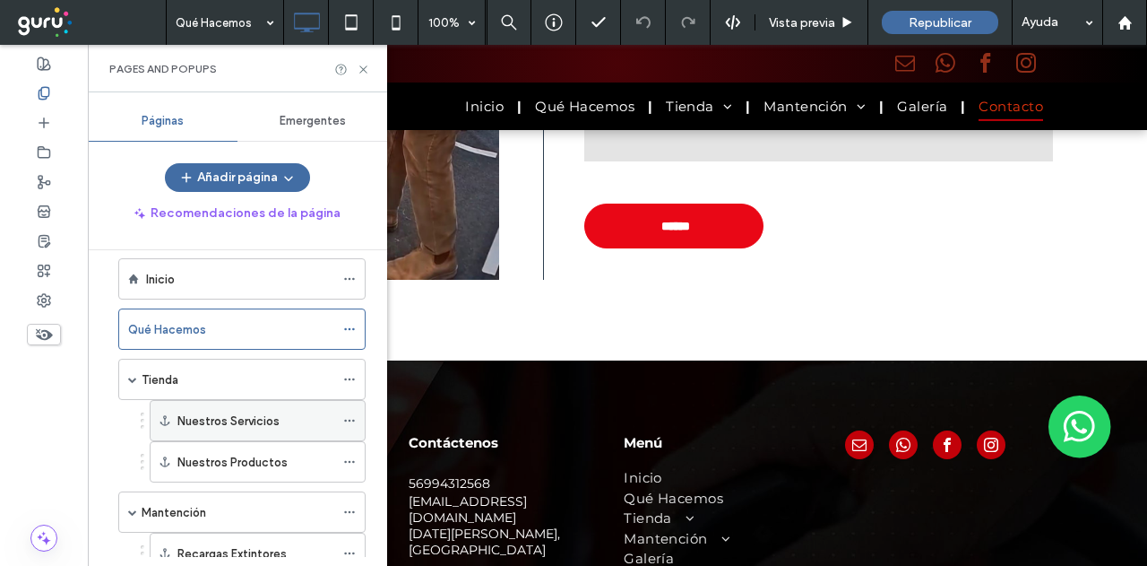
scroll to position [90, 0]
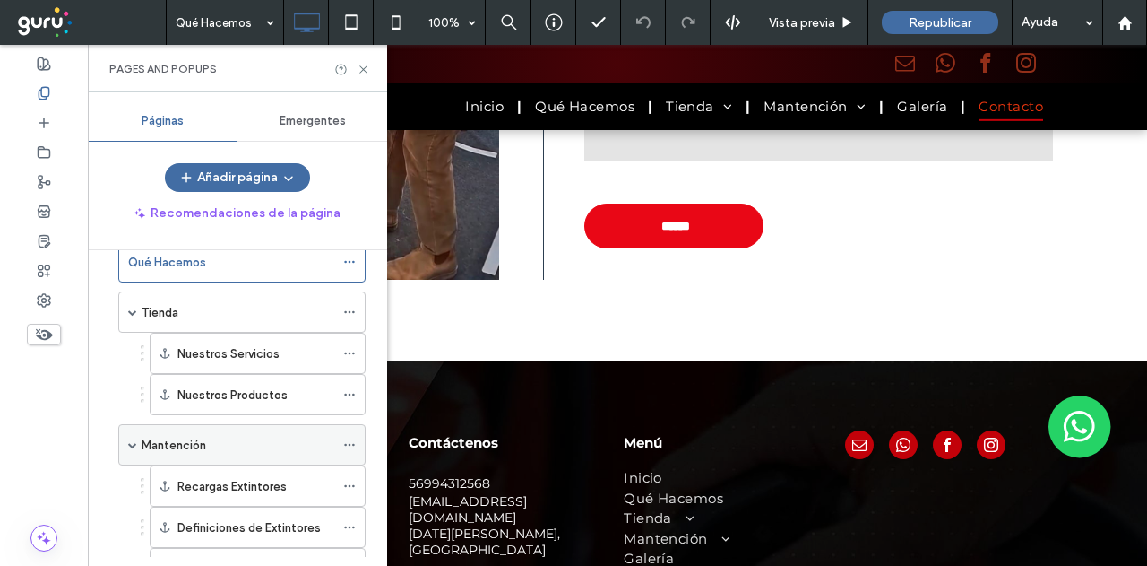
click at [201, 433] on label "Mantención" at bounding box center [174, 444] width 65 height 31
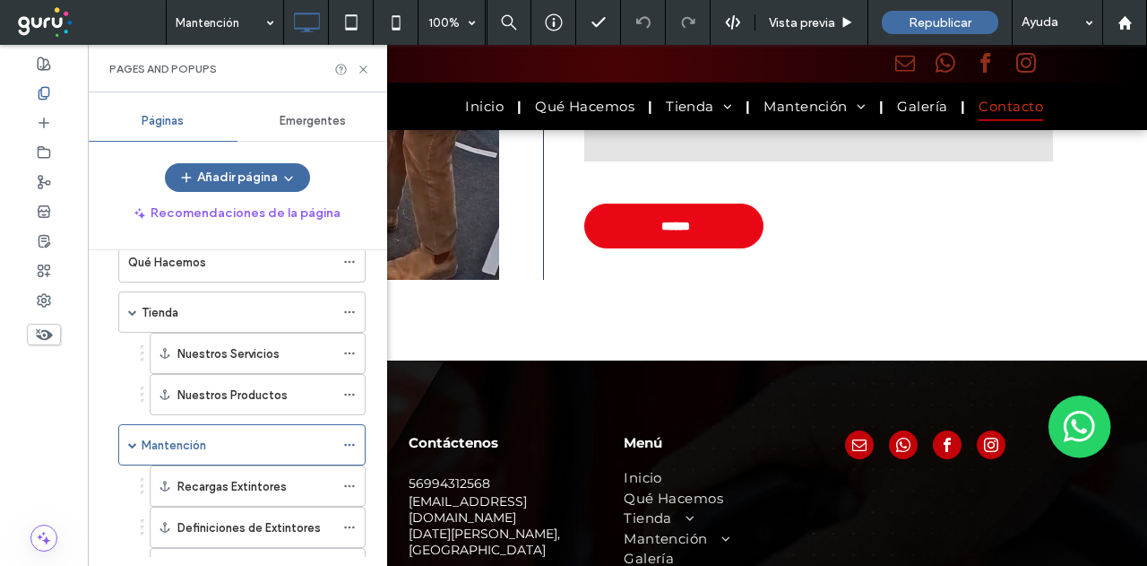
click at [360, 64] on icon at bounding box center [363, 69] width 13 height 13
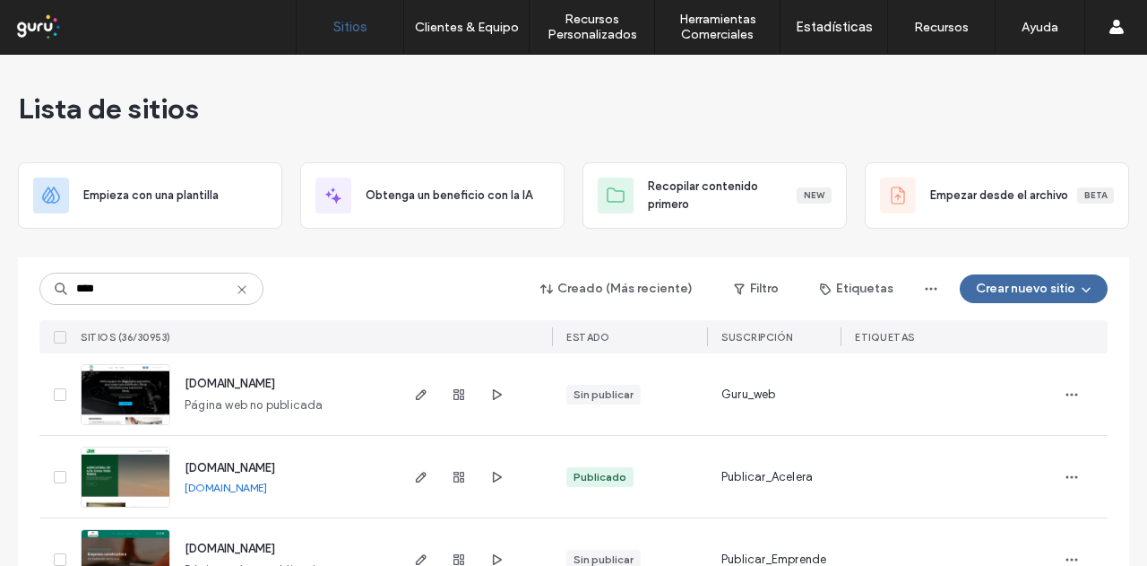
drag, startPoint x: 158, startPoint y: 291, endPoint x: 53, endPoint y: 298, distance: 105.0
click at [53, 298] on input "****" at bounding box center [151, 288] width 224 height 32
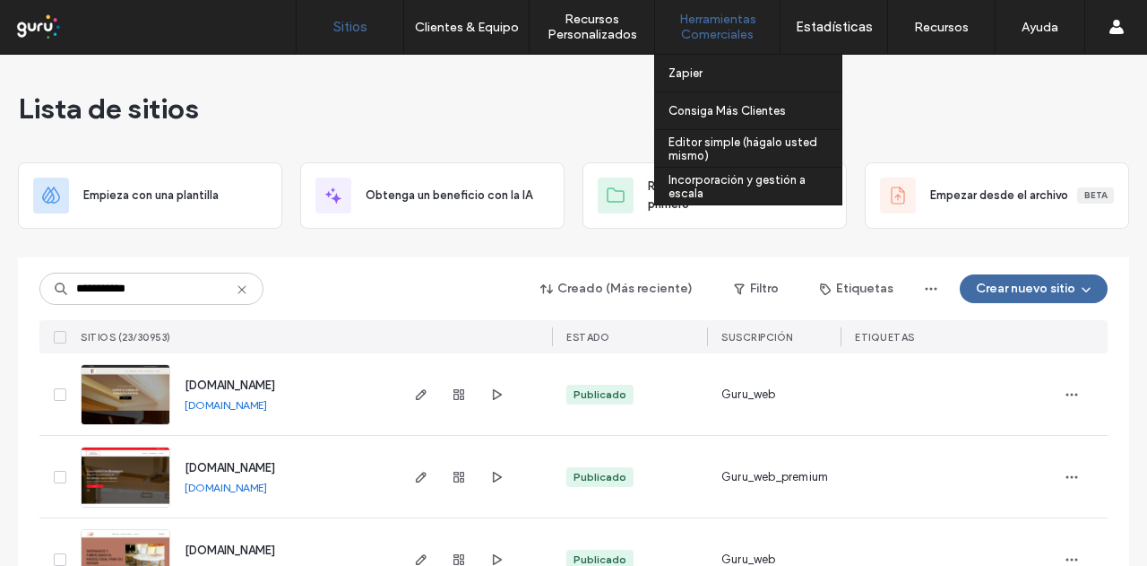
type input "**********"
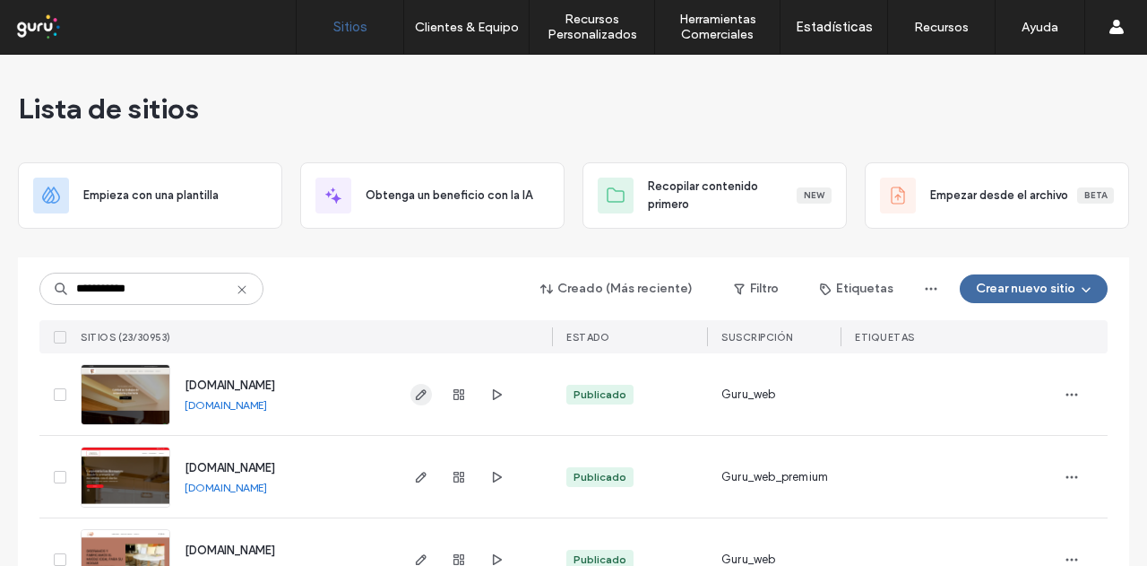
click at [416, 399] on icon "button" at bounding box center [421, 394] width 14 height 14
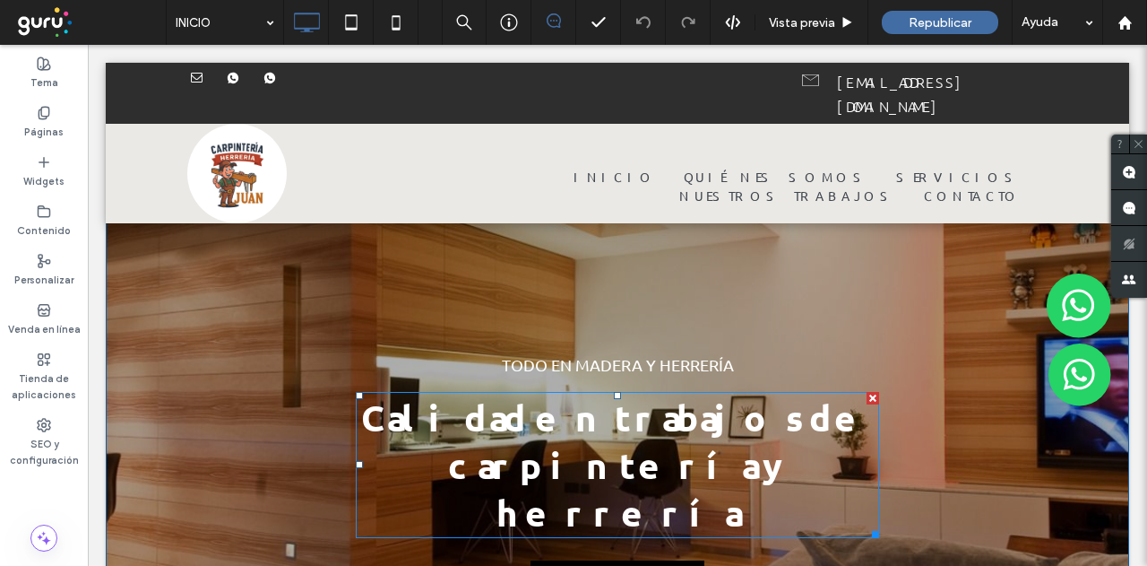
scroll to position [7, 0]
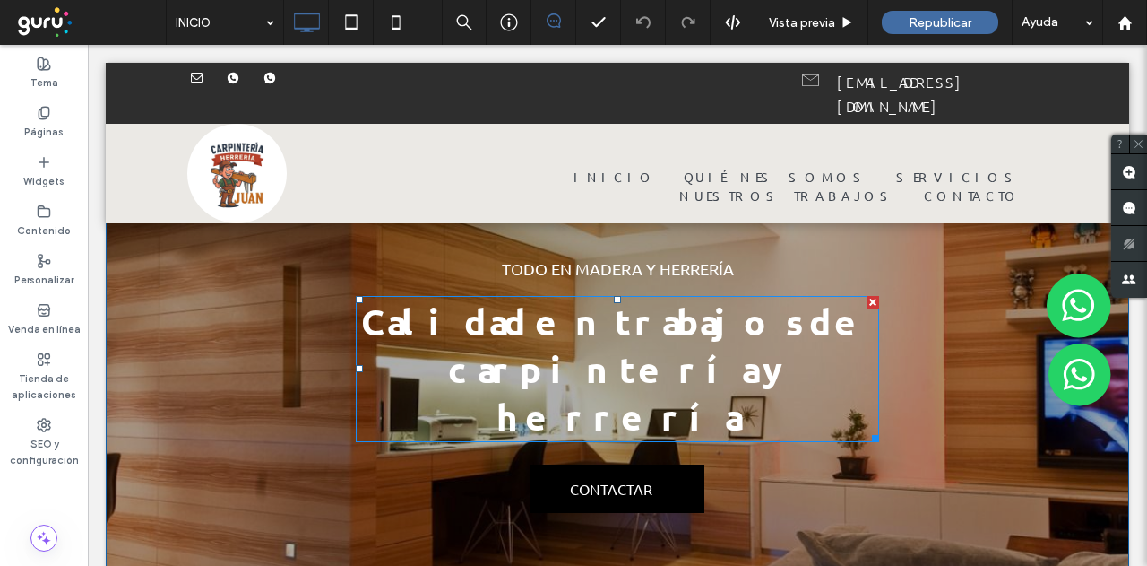
drag, startPoint x: 375, startPoint y: 293, endPoint x: 369, endPoint y: 341, distance: 47.8
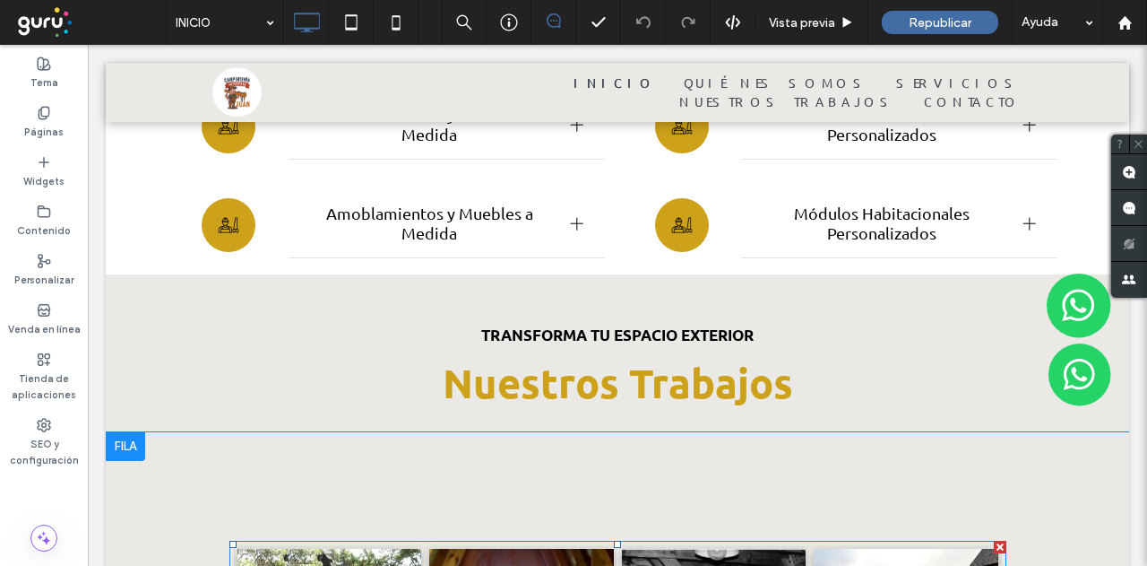
scroll to position [3705, 0]
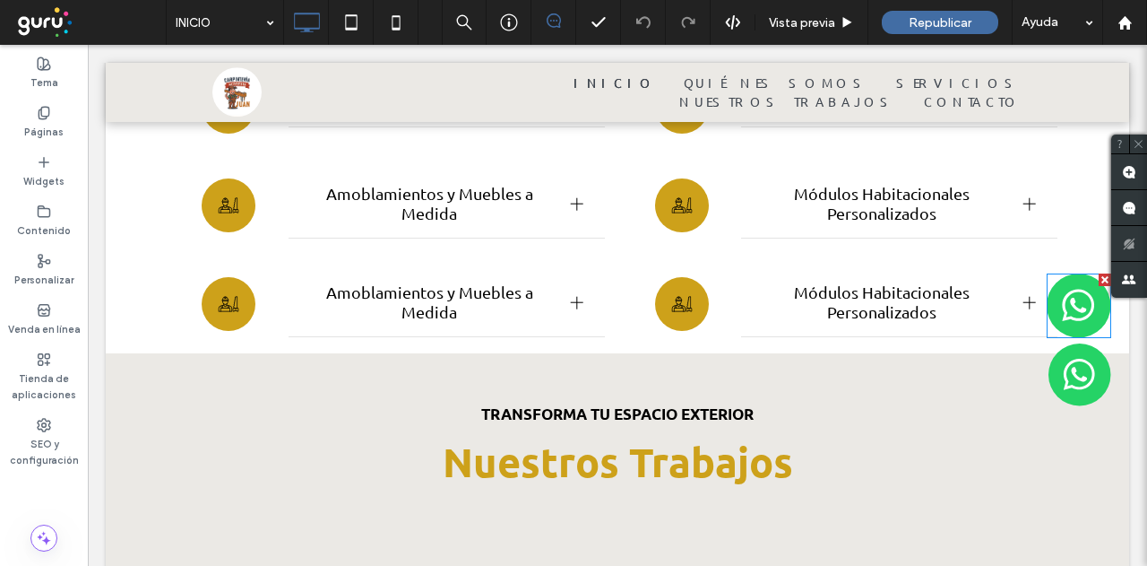
click at [1065, 325] on img at bounding box center [1079, 305] width 65 height 65
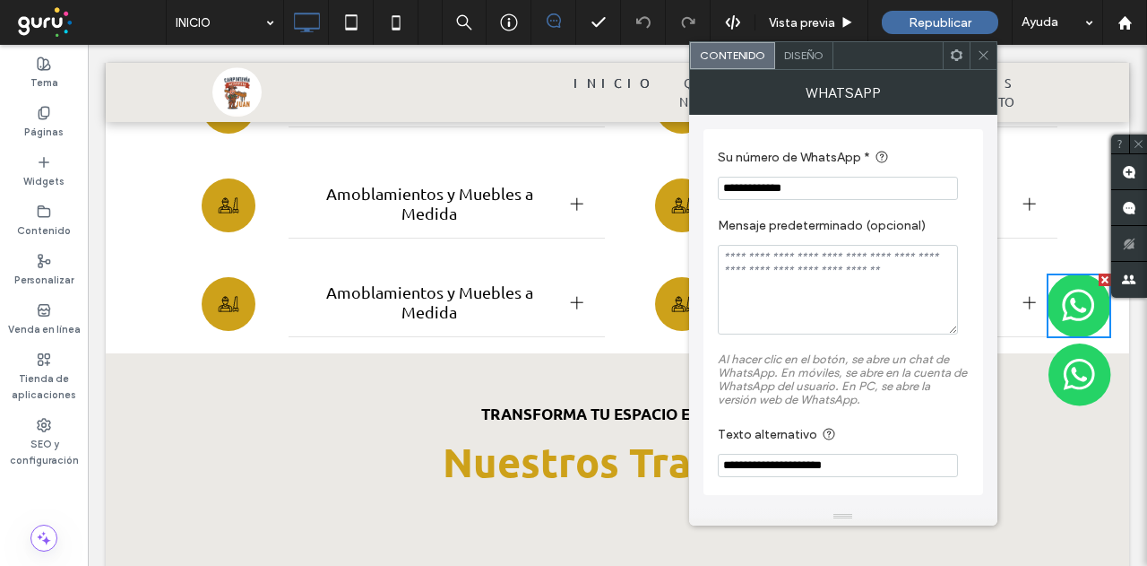
click at [808, 191] on input "**********" at bounding box center [838, 188] width 240 height 23
click at [989, 67] on span at bounding box center [983, 55] width 13 height 27
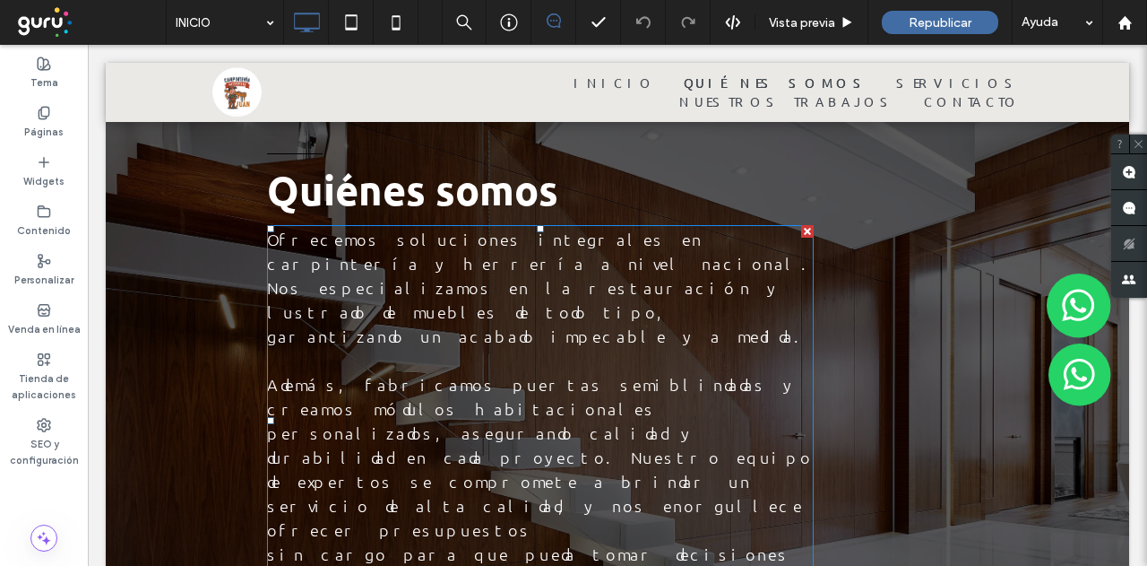
scroll to position [747, 0]
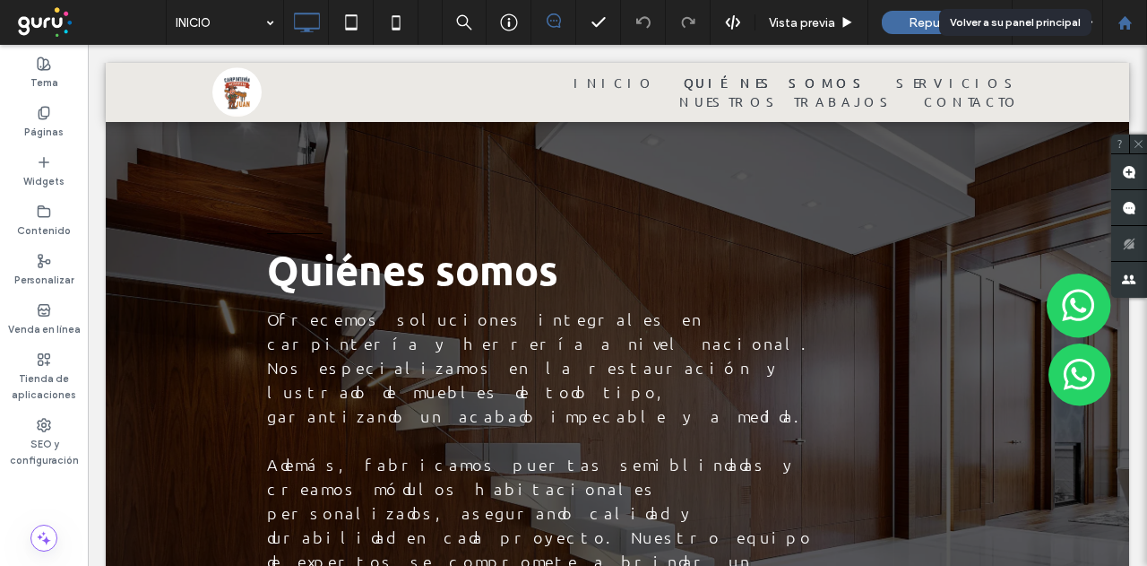
click at [1113, 21] on div at bounding box center [1124, 22] width 43 height 15
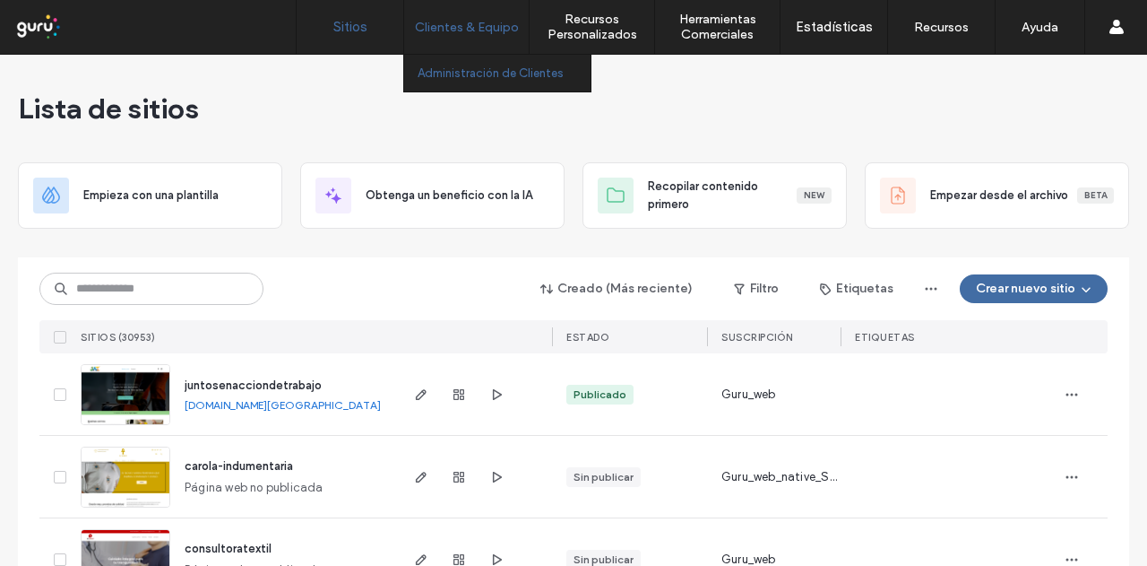
click at [458, 63] on link "Administración de Clientes" at bounding box center [504, 73] width 173 height 37
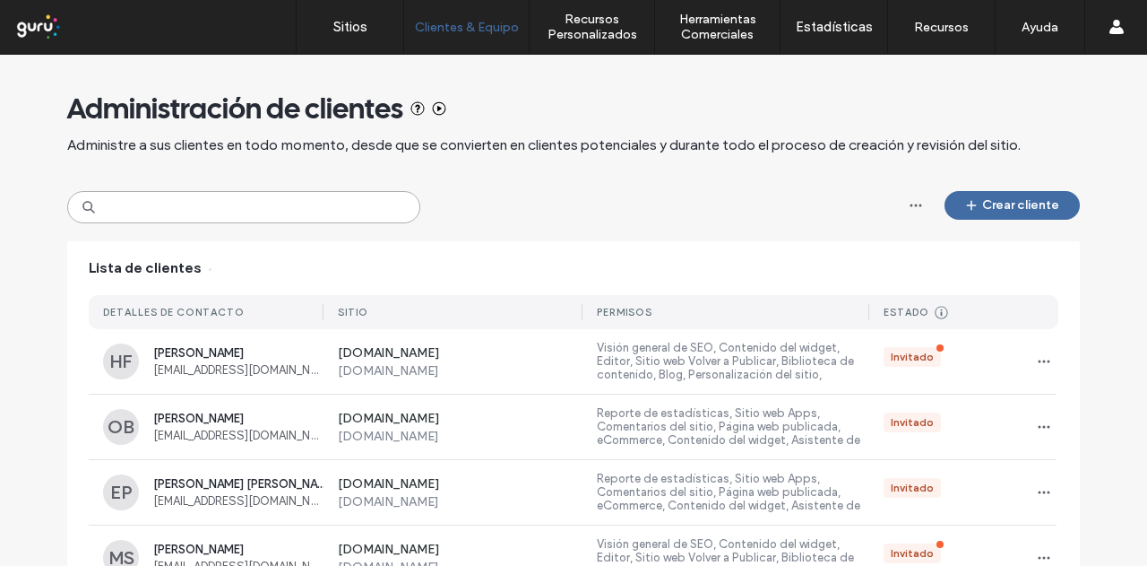
paste input "**********"
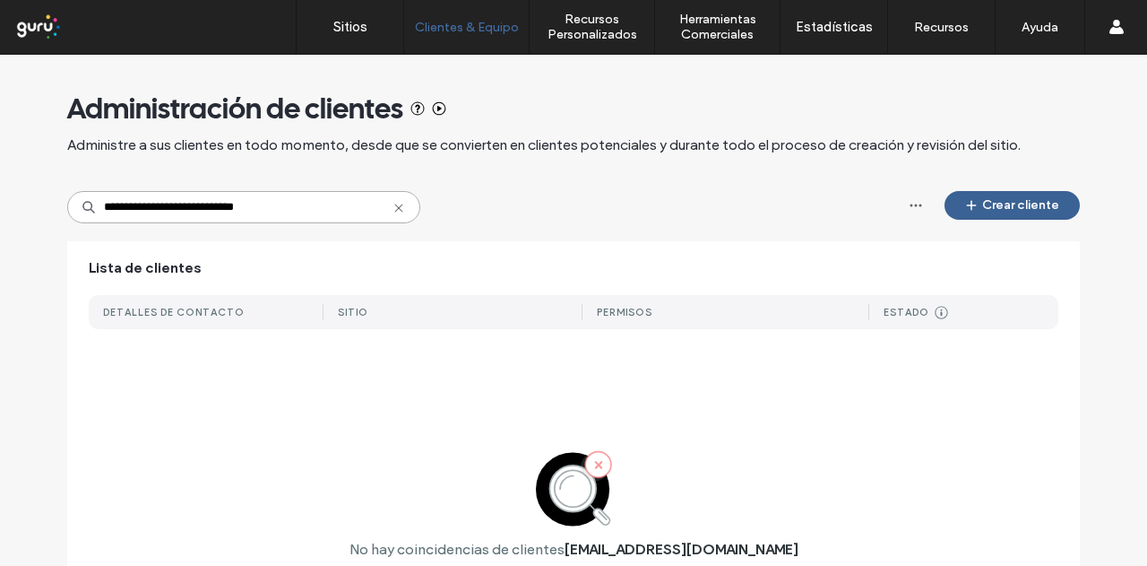
type input "**********"
click at [1031, 203] on button "Crear cliente" at bounding box center [1012, 205] width 135 height 29
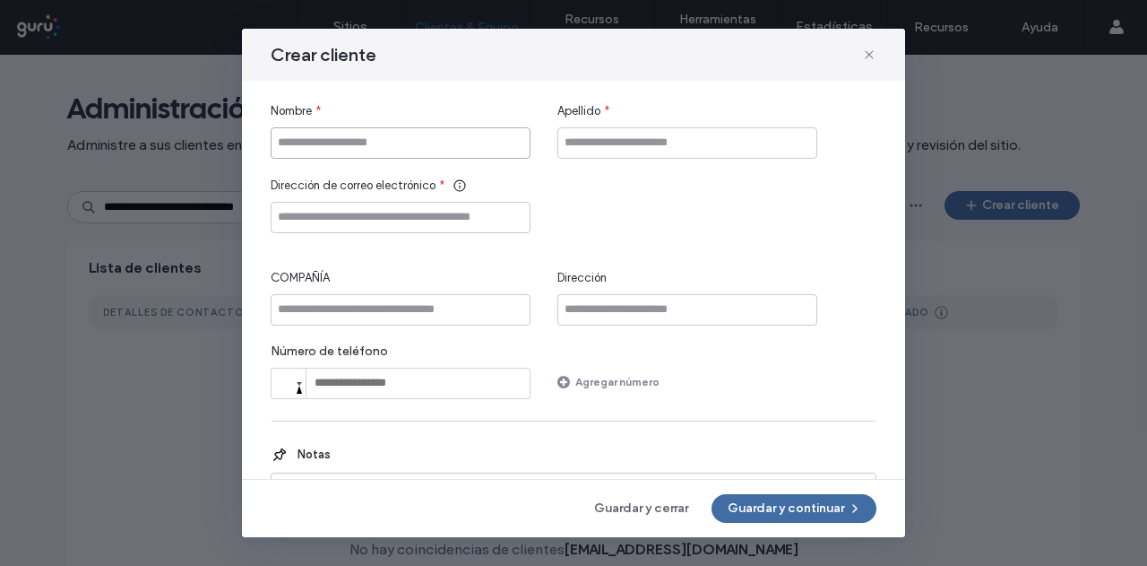
drag, startPoint x: 401, startPoint y: 158, endPoint x: 387, endPoint y: 147, distance: 17.2
click at [400, 158] on input "Nombre" at bounding box center [401, 142] width 260 height 31
click at [387, 147] on input "Nombre" at bounding box center [401, 142] width 260 height 31
type input "**********"
click at [609, 127] on input "Apellido" at bounding box center [687, 142] width 260 height 31
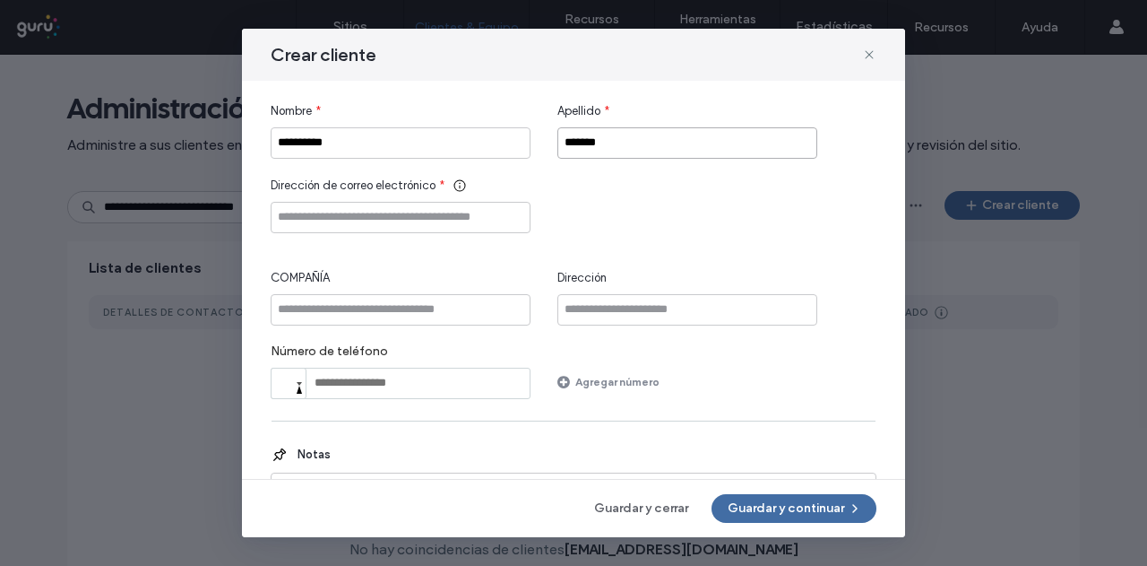
type input "*******"
click at [418, 209] on input "Dirección de correo electrónico" at bounding box center [401, 217] width 260 height 31
paste input "**********"
type input "**********"
click at [790, 504] on button "Guardar y continuar" at bounding box center [794, 508] width 165 height 29
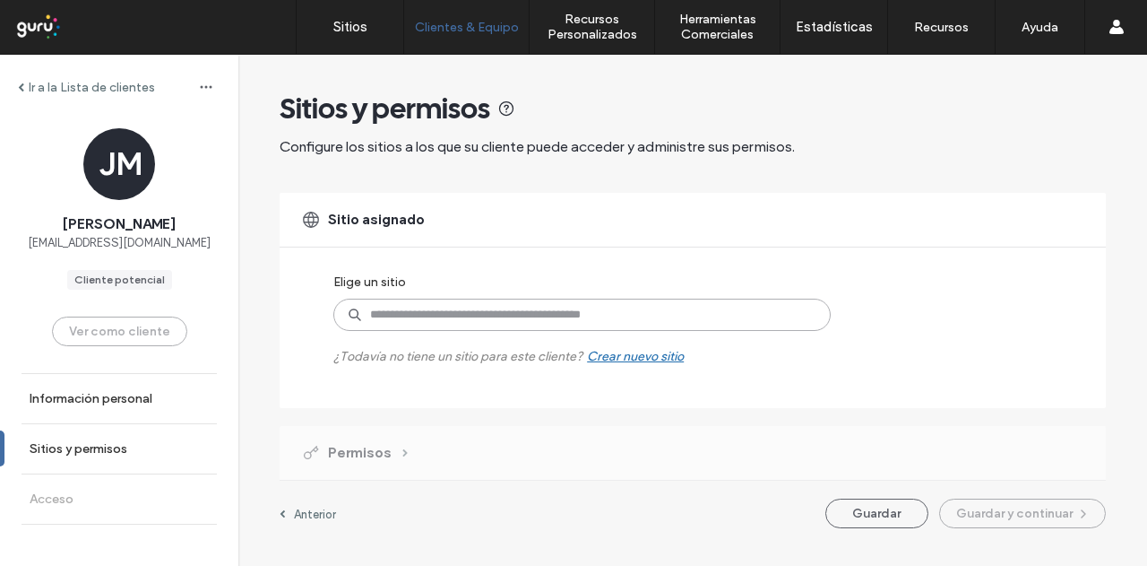
click at [482, 302] on input at bounding box center [581, 314] width 497 height 32
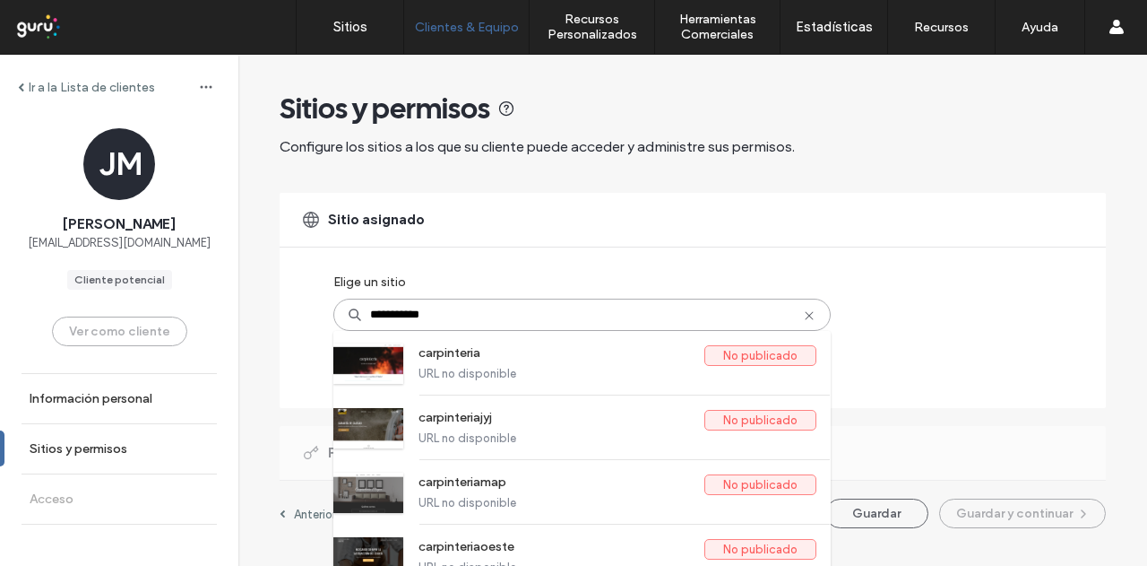
type input "**********"
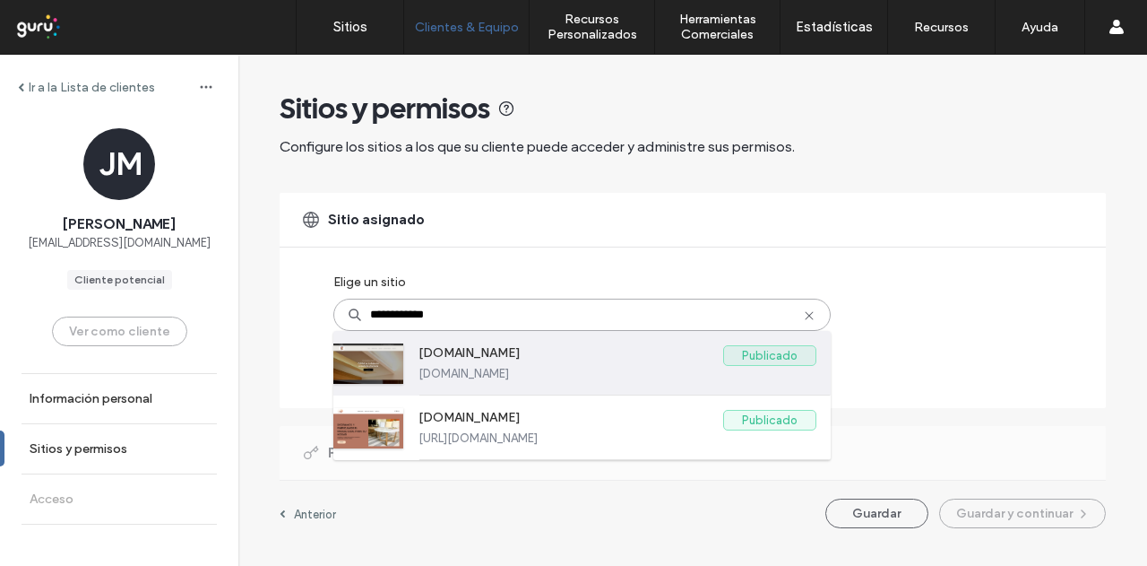
click at [487, 359] on label "www.carpinteriayherreriajuan.com" at bounding box center [571, 356] width 305 height 22
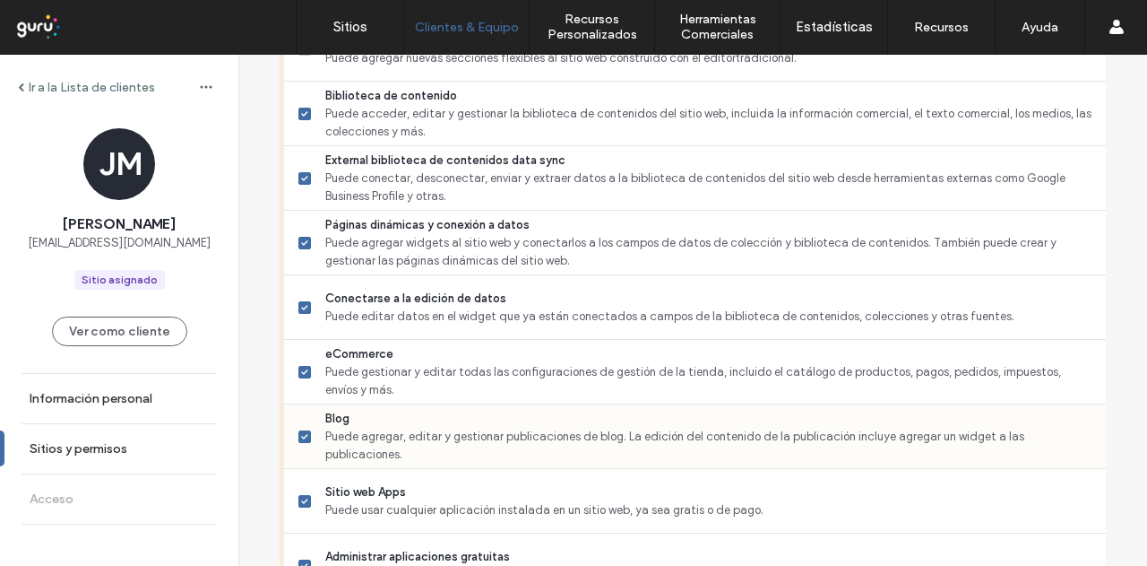
scroll to position [1651, 0]
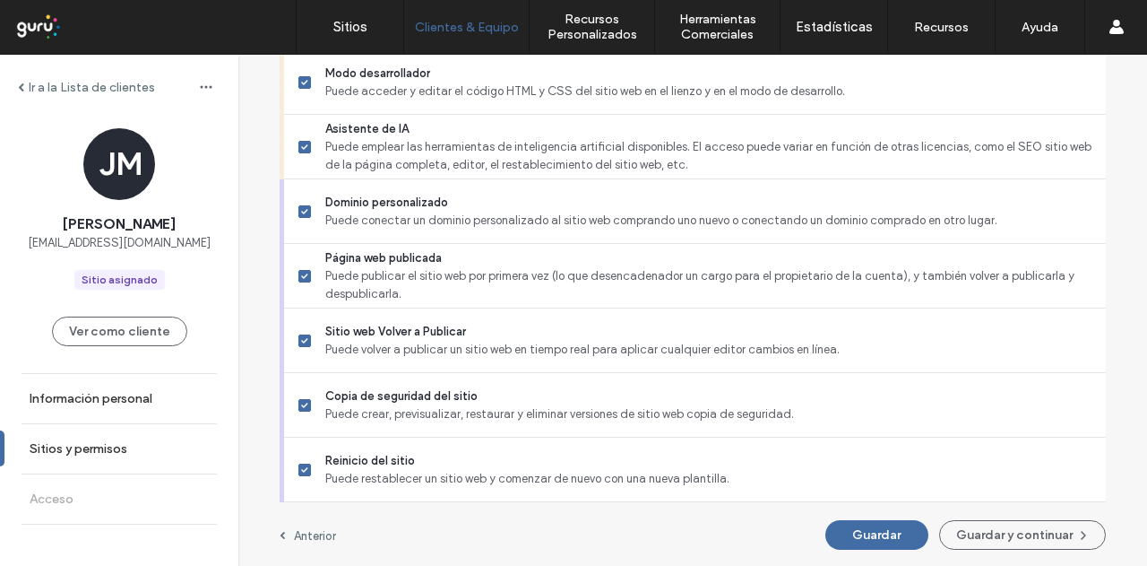
drag, startPoint x: 473, startPoint y: 365, endPoint x: 772, endPoint y: 514, distance: 333.9
click at [1054, 545] on button "Guardar y continuar" at bounding box center [1022, 535] width 167 height 30
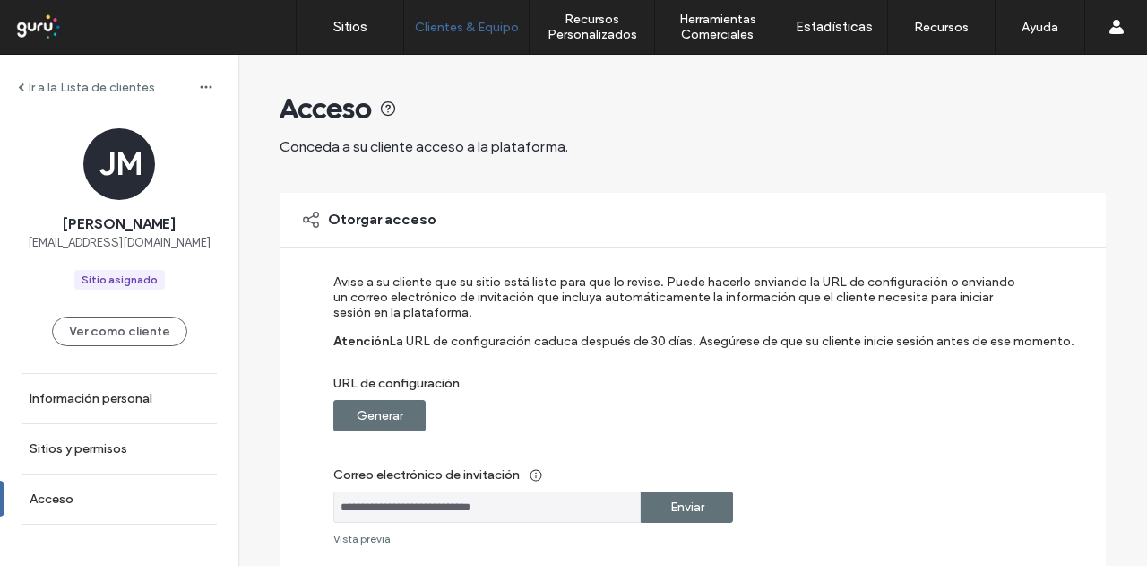
drag, startPoint x: 350, startPoint y: 403, endPoint x: 486, endPoint y: 419, distance: 137.2
click at [357, 405] on label "Generar" at bounding box center [380, 415] width 47 height 33
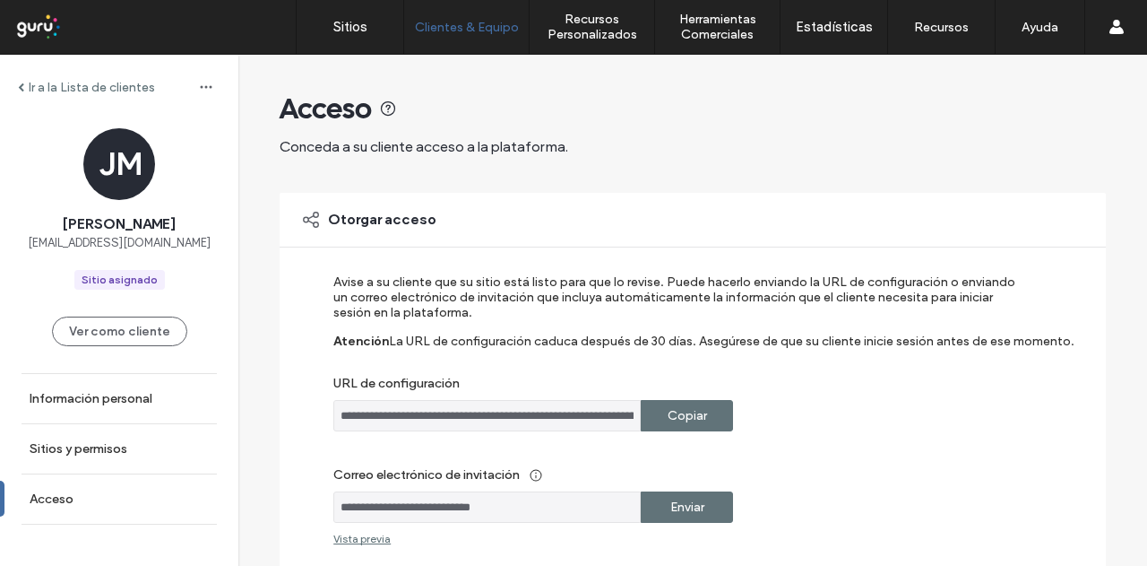
click at [670, 498] on label "Enviar" at bounding box center [687, 506] width 34 height 33
click at [344, 30] on label "Sitios" at bounding box center [350, 27] width 34 height 16
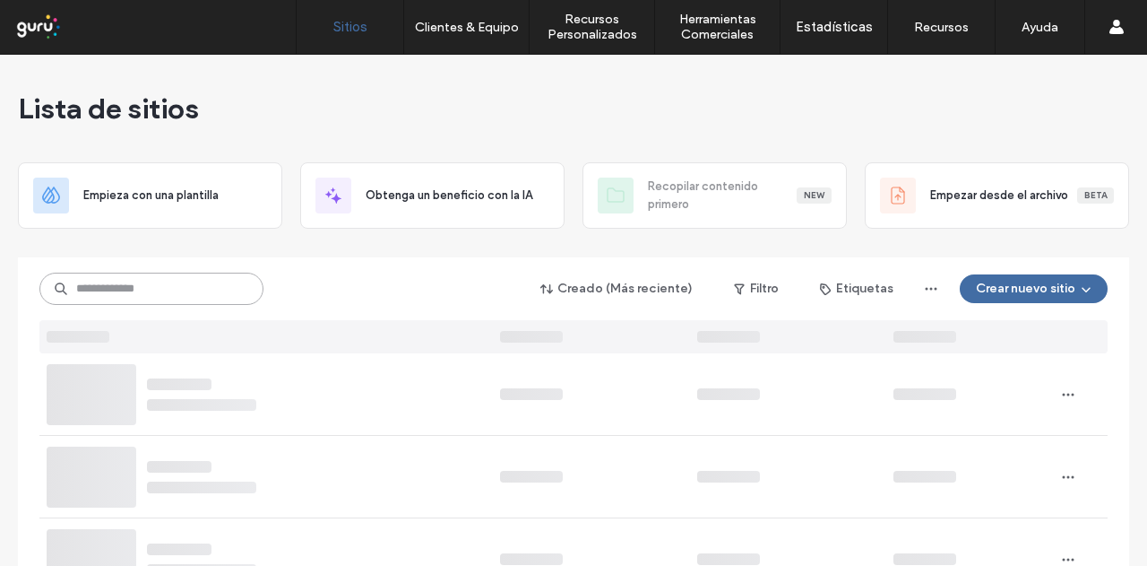
click at [197, 277] on input at bounding box center [151, 288] width 224 height 32
click at [195, 289] on input at bounding box center [151, 288] width 224 height 32
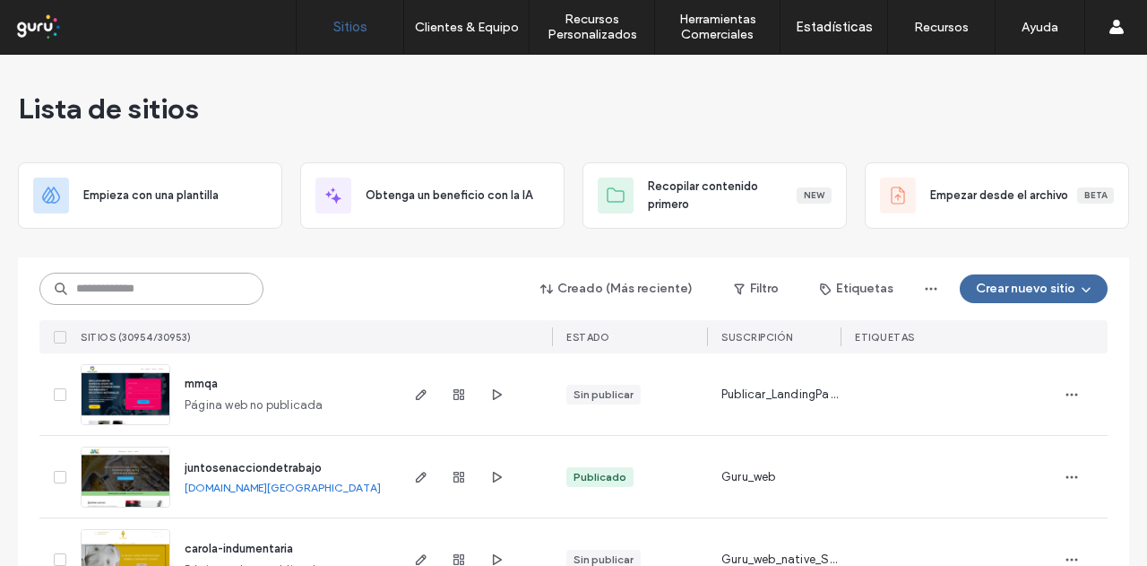
click at [186, 282] on input at bounding box center [151, 288] width 224 height 32
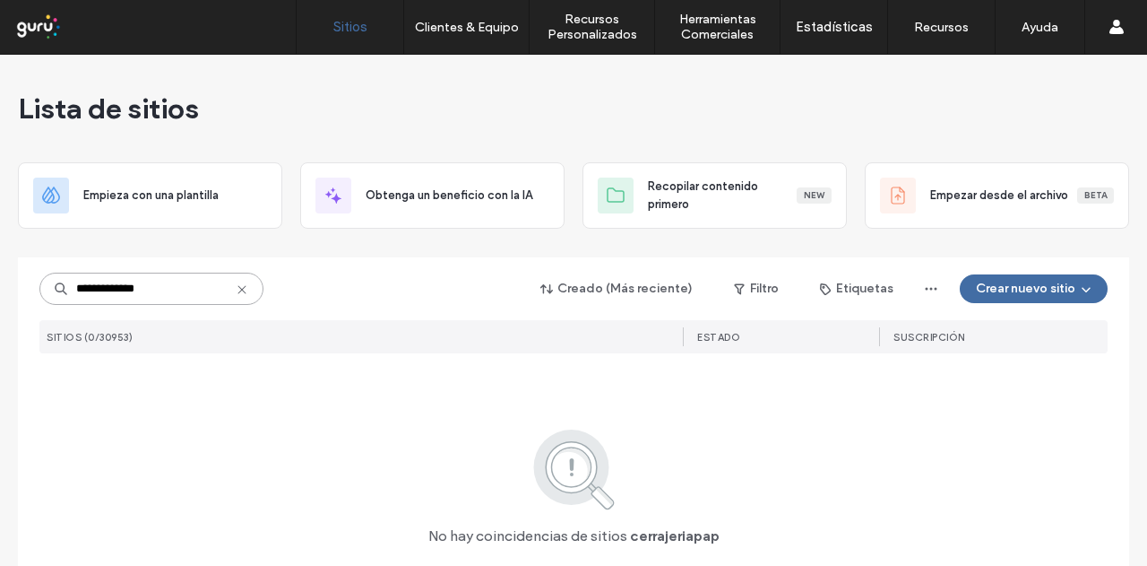
click at [171, 286] on input "**********" at bounding box center [151, 288] width 224 height 32
drag, startPoint x: 172, startPoint y: 293, endPoint x: 23, endPoint y: 298, distance: 148.8
click at [23, 298] on div "**********" at bounding box center [573, 456] width 1111 height 399
type input "*"
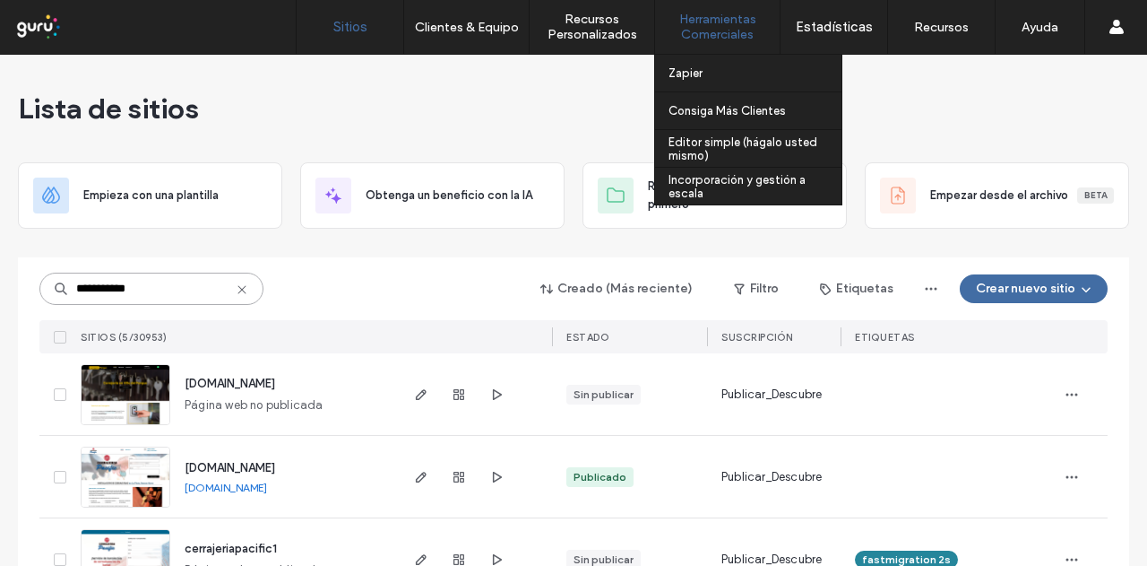
type input "**********"
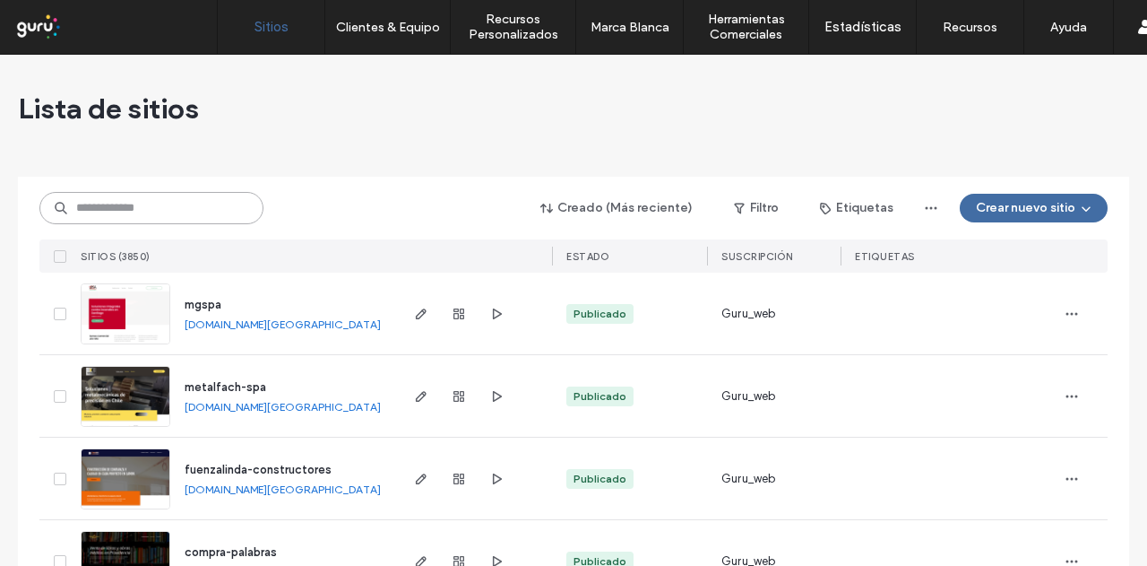
click at [164, 200] on input at bounding box center [151, 208] width 224 height 32
paste input "**********"
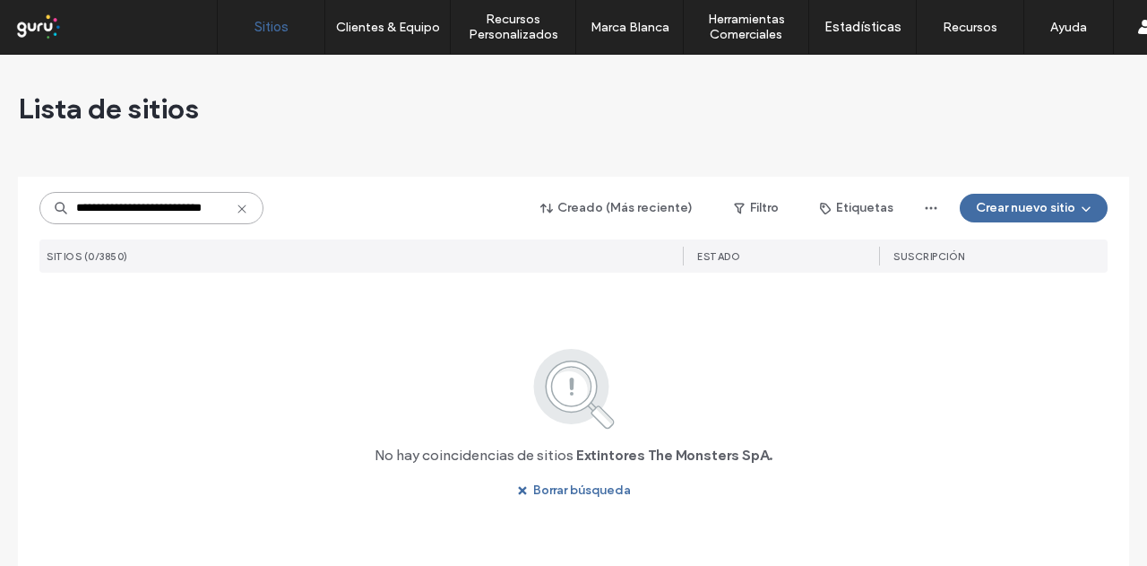
click at [163, 199] on input "**********" at bounding box center [151, 208] width 224 height 32
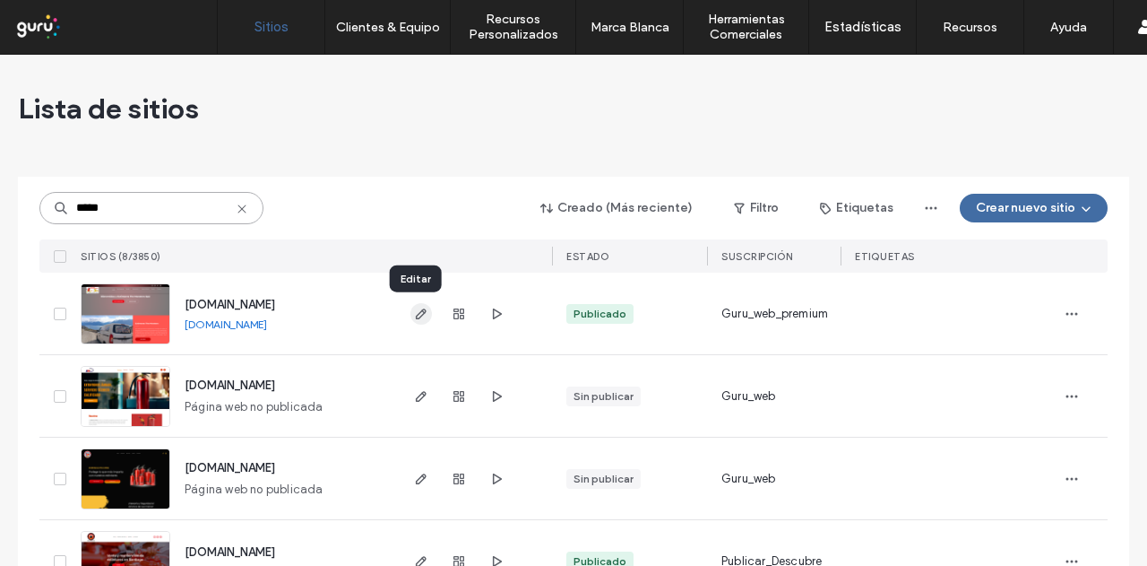
type input "*****"
click at [418, 316] on icon "button" at bounding box center [421, 314] width 14 height 14
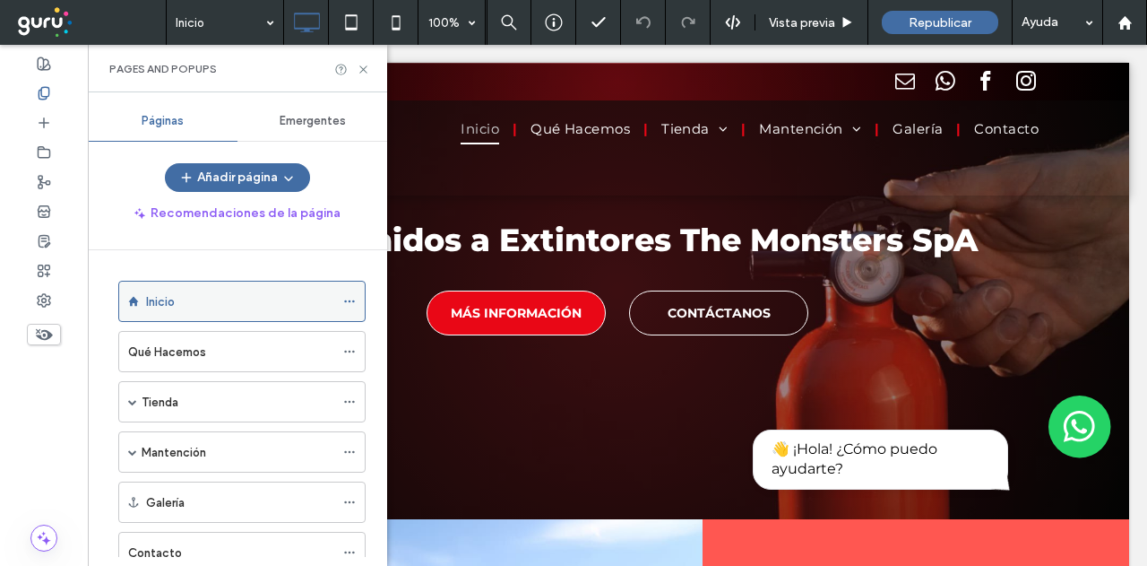
click at [355, 302] on icon at bounding box center [349, 301] width 13 height 13
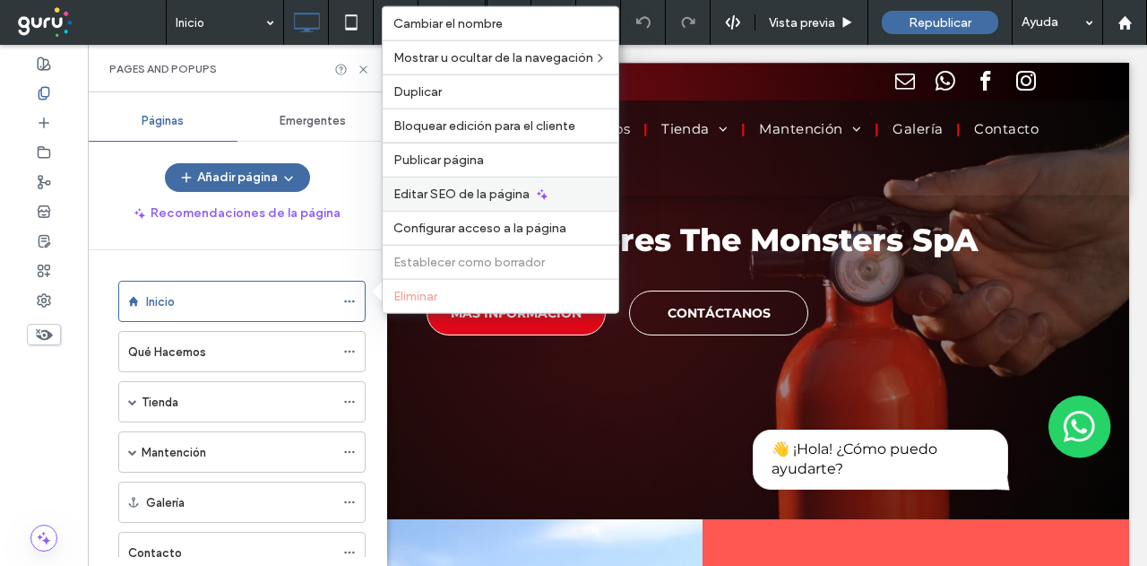
click at [436, 198] on span "Editar SEO de la página" at bounding box center [461, 193] width 136 height 15
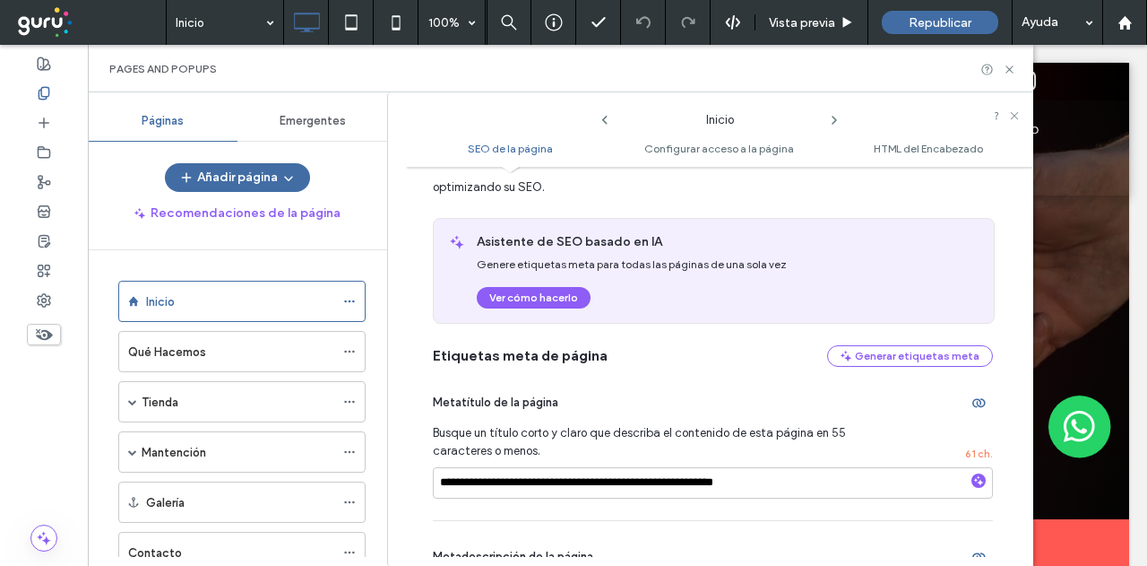
scroll to position [179, 0]
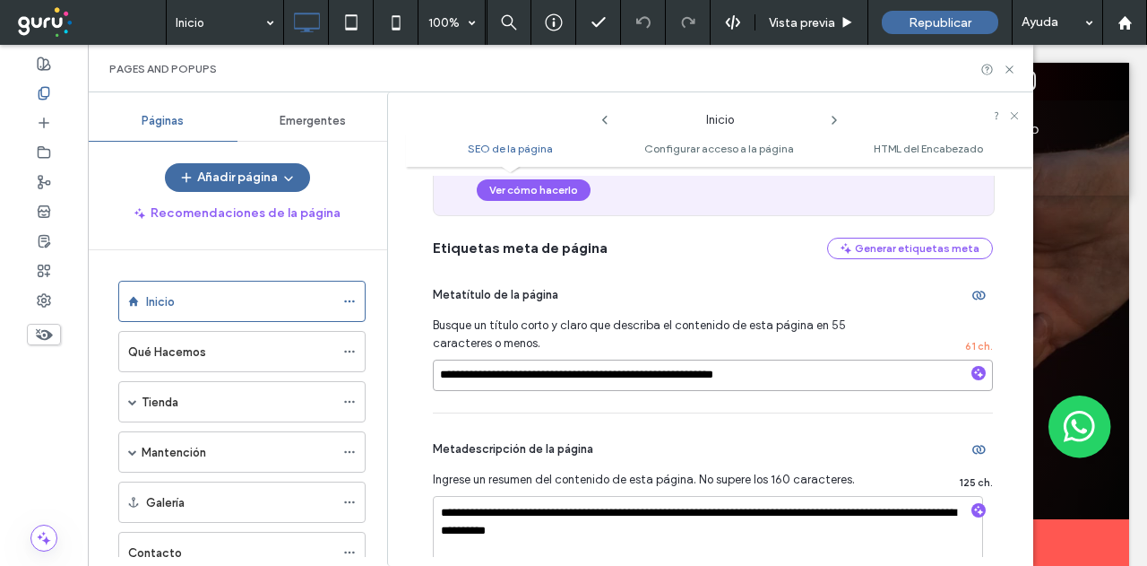
drag, startPoint x: 833, startPoint y: 379, endPoint x: 419, endPoint y: 358, distance: 414.6
click at [419, 358] on div "**********" at bounding box center [719, 366] width 627 height 381
paste input
click at [529, 365] on input "**********" at bounding box center [713, 374] width 560 height 31
click at [619, 391] on div "**********" at bounding box center [713, 335] width 560 height 153
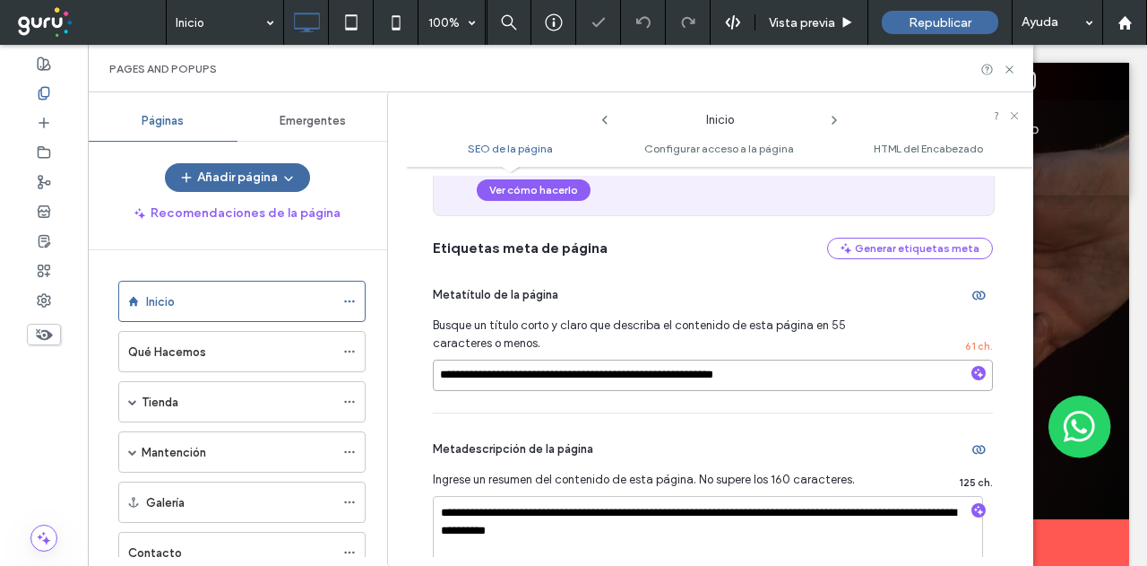
click at [445, 375] on input "**********" at bounding box center [713, 374] width 560 height 31
click at [443, 379] on input "**********" at bounding box center [713, 374] width 560 height 31
click at [442, 380] on input "**********" at bounding box center [713, 374] width 560 height 31
paste input "**********"
drag, startPoint x: 805, startPoint y: 377, endPoint x: 1004, endPoint y: 387, distance: 199.2
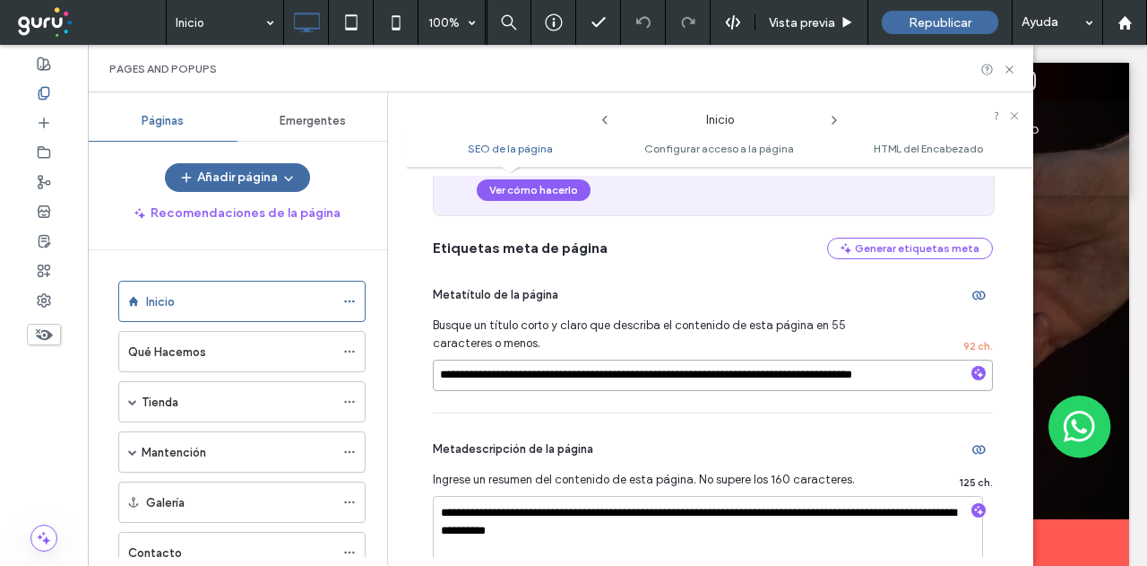
click at [1004, 387] on div "**********" at bounding box center [719, 366] width 627 height 381
type input "**********"
drag, startPoint x: 1010, startPoint y: 68, endPoint x: 911, endPoint y: 8, distance: 115.4
click at [1010, 68] on use at bounding box center [1009, 68] width 7 height 7
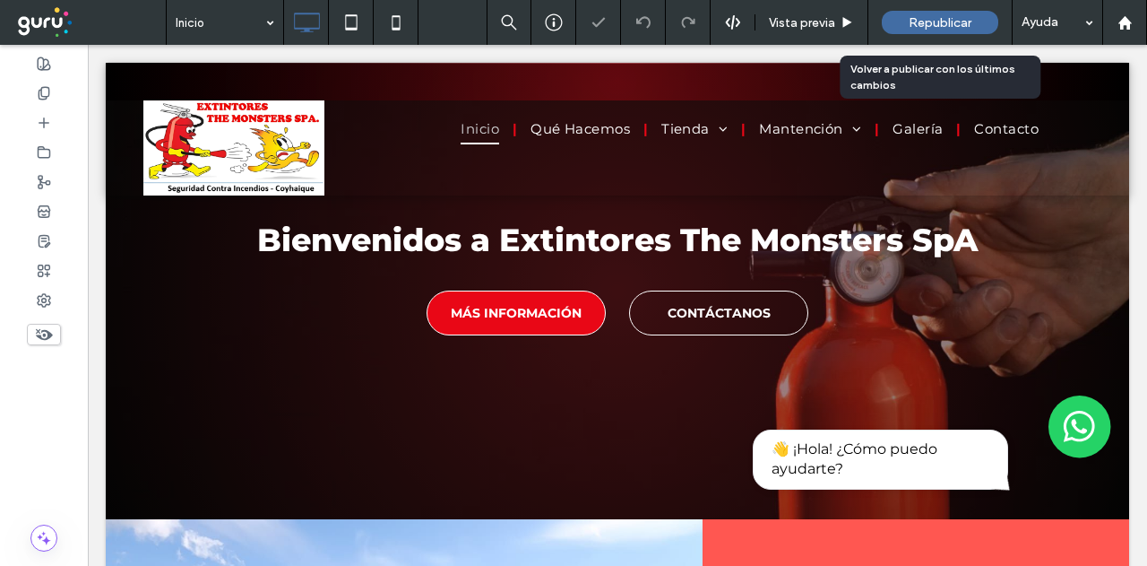
drag, startPoint x: 948, startPoint y: 19, endPoint x: 810, endPoint y: 206, distance: 232.7
click at [948, 19] on span "Republicar" at bounding box center [940, 22] width 63 height 15
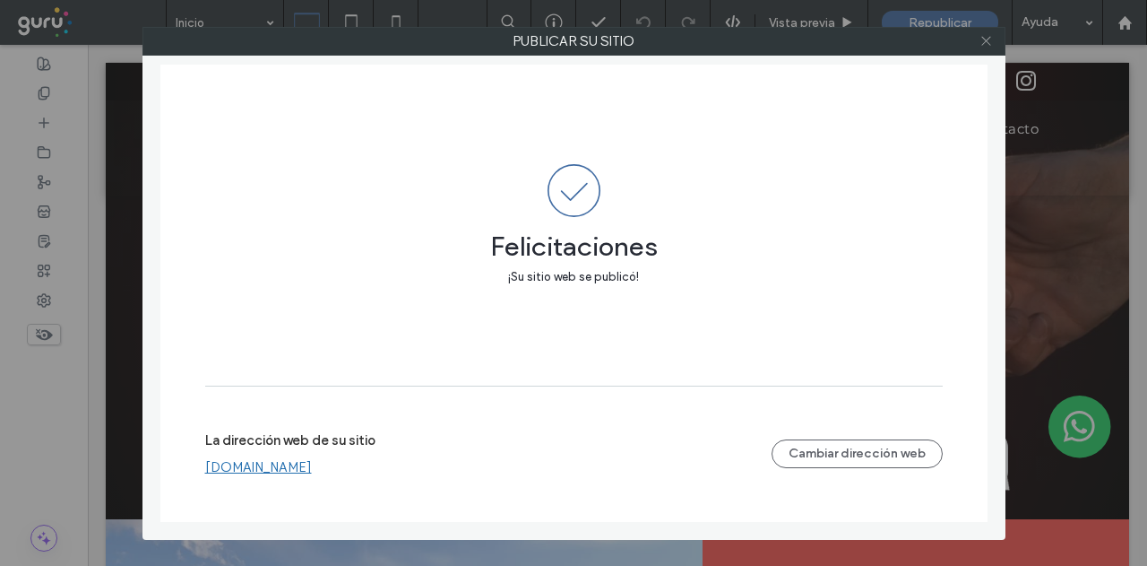
click at [985, 40] on icon at bounding box center [986, 40] width 13 height 13
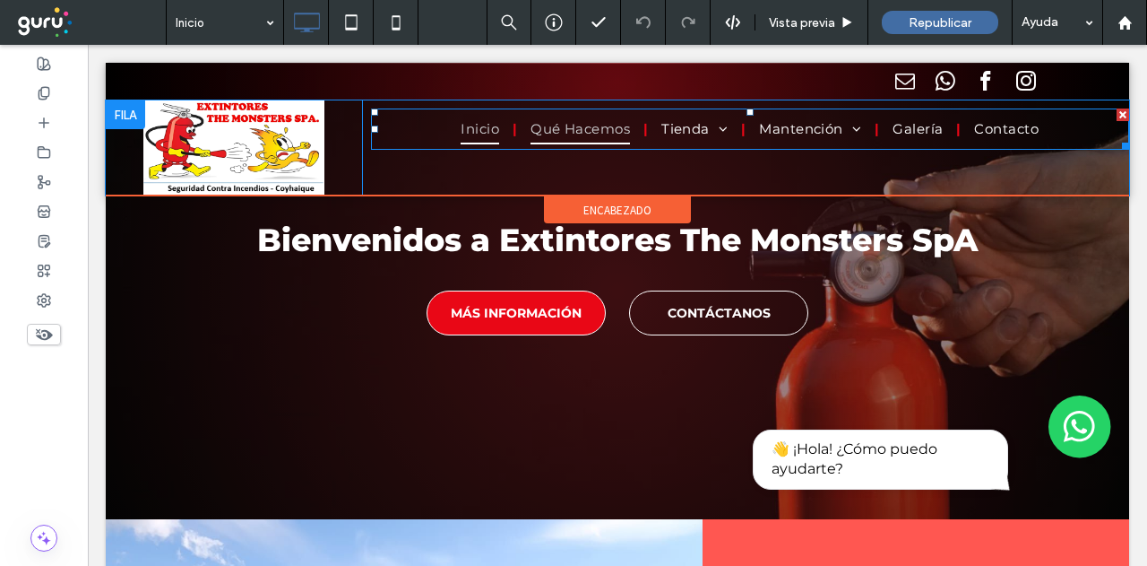
click at [570, 131] on span "Qué Hacemos" at bounding box center [580, 130] width 99 height 30
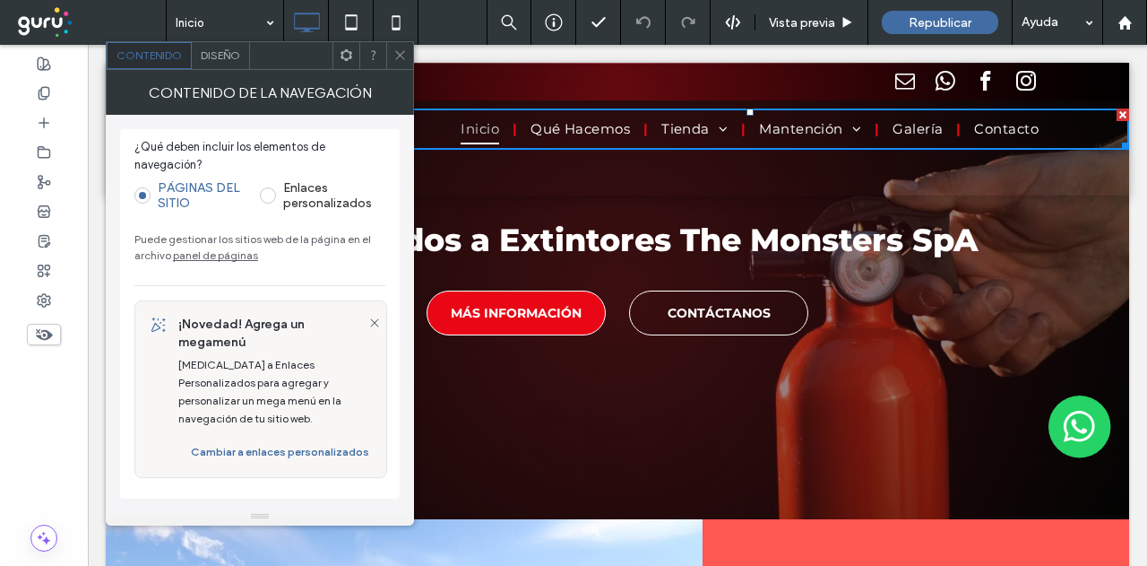
click at [215, 252] on link "panel de páginas" at bounding box center [215, 254] width 85 height 13
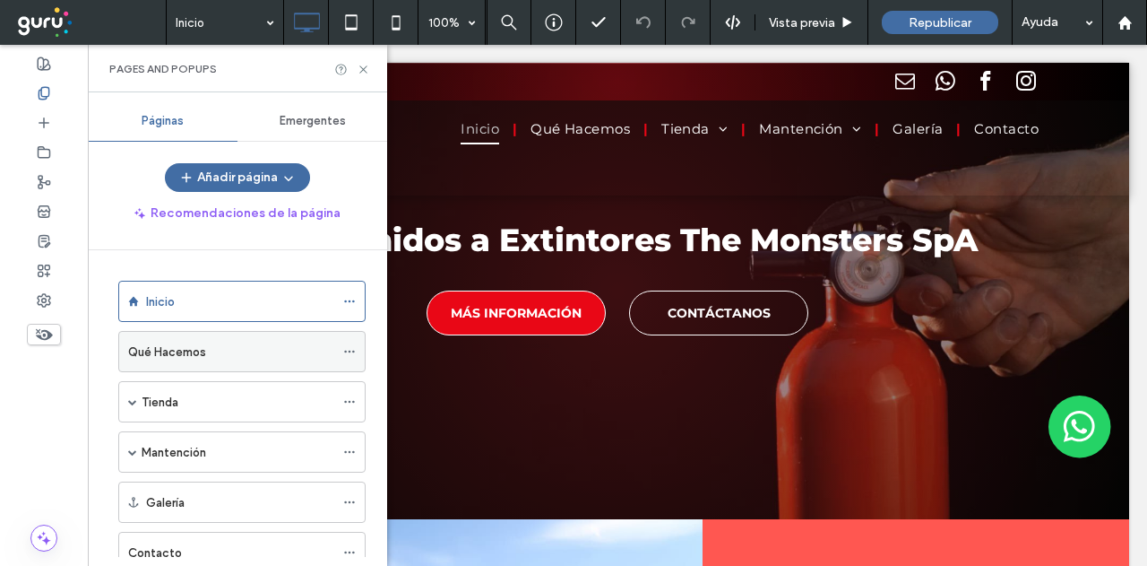
click at [354, 347] on icon at bounding box center [349, 351] width 13 height 13
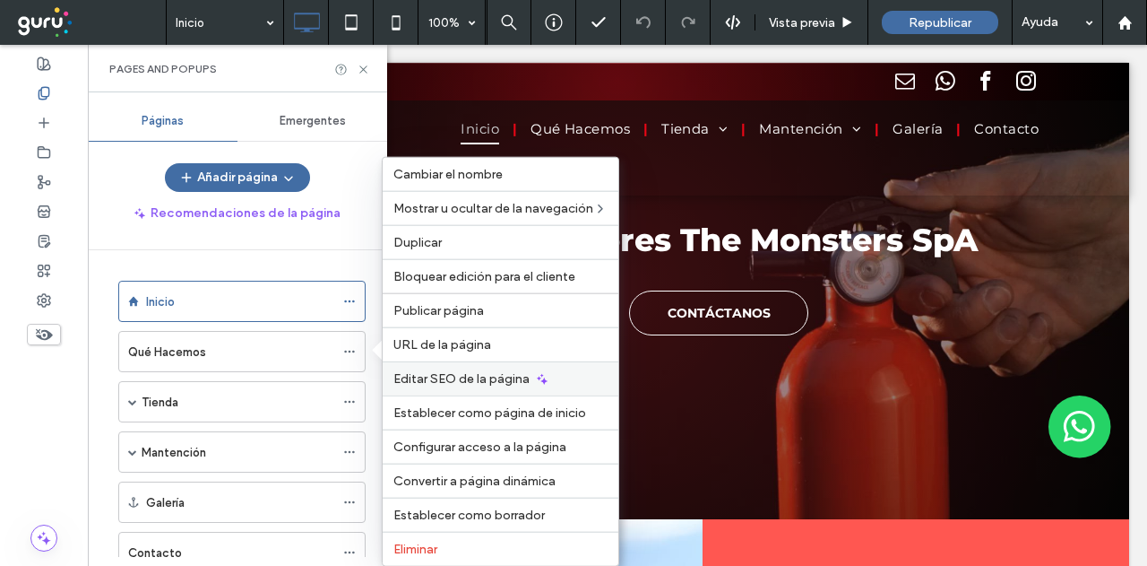
click at [438, 381] on span "Editar SEO de la página" at bounding box center [461, 378] width 136 height 15
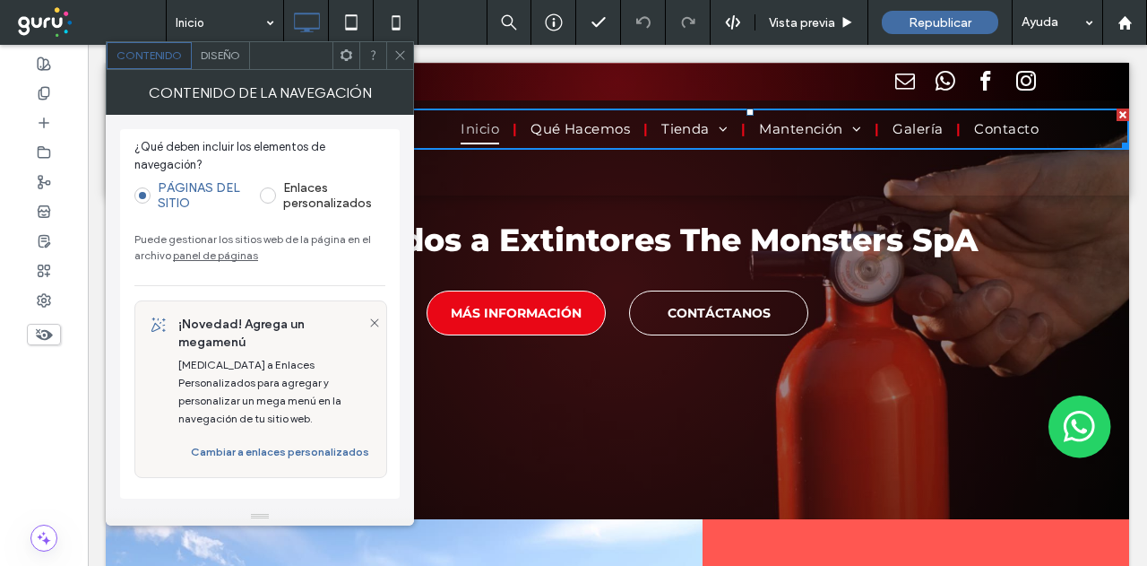
click at [232, 250] on link "panel de páginas" at bounding box center [215, 254] width 85 height 13
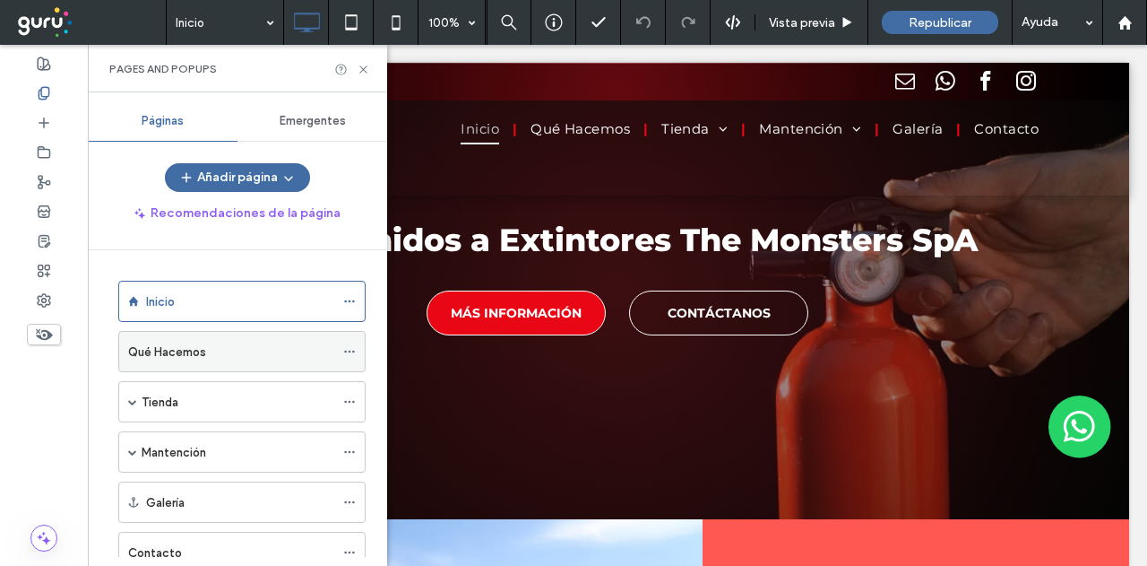
click at [348, 351] on icon at bounding box center [349, 351] width 13 height 13
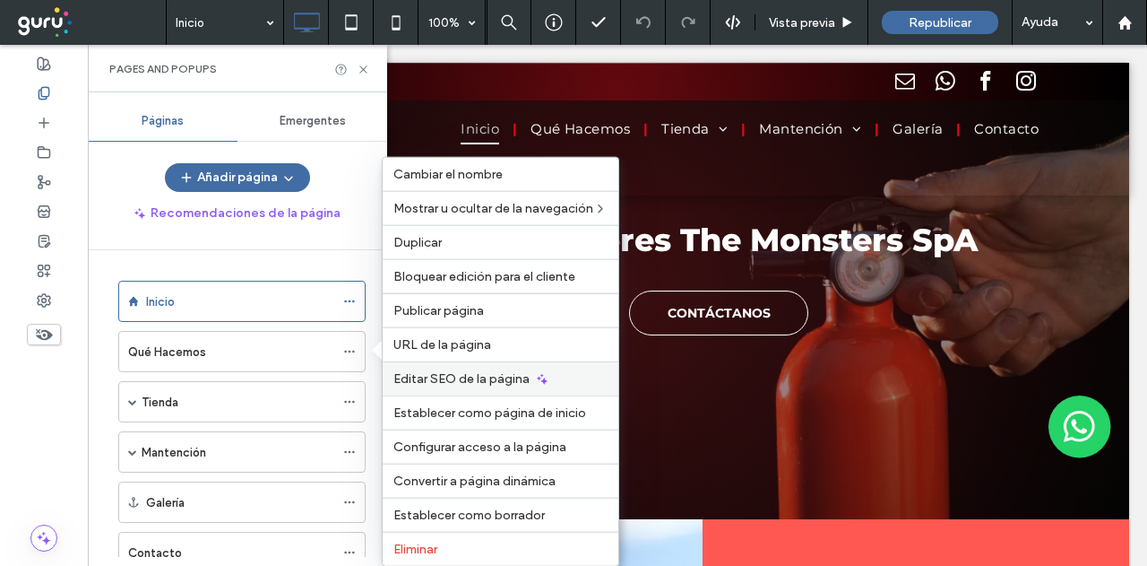
click at [443, 371] on span "Editar SEO de la página" at bounding box center [461, 378] width 136 height 15
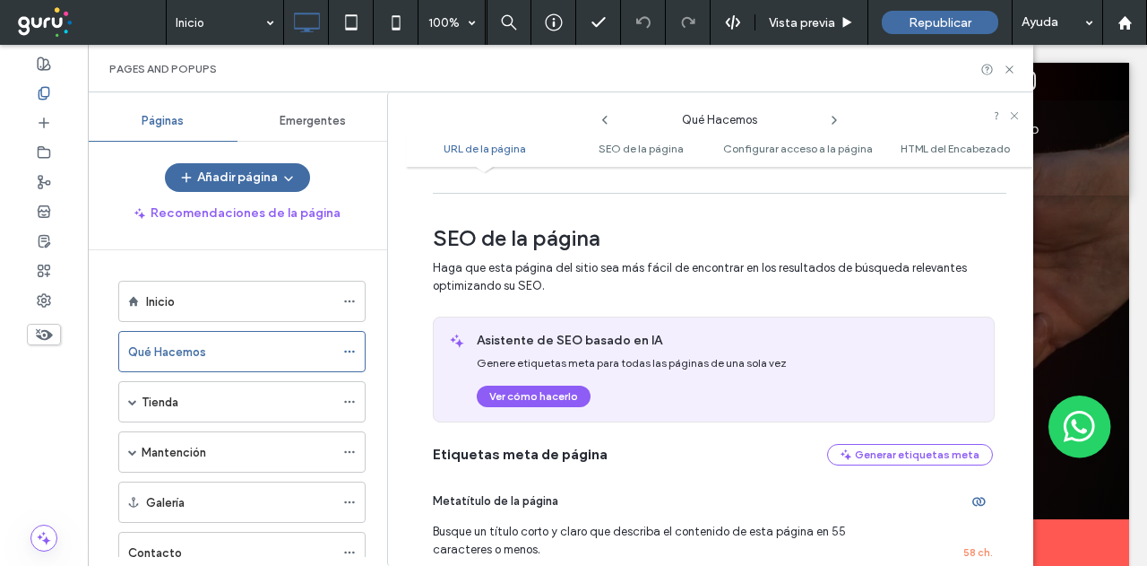
scroll to position [358, 0]
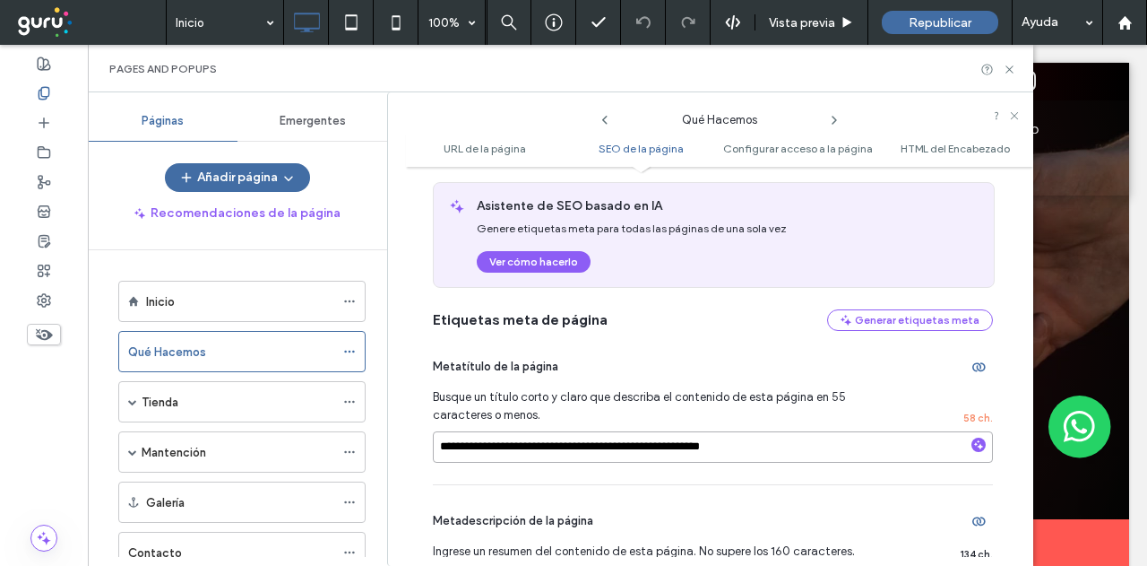
click at [439, 451] on input "**********" at bounding box center [713, 446] width 560 height 31
paste input "**********"
drag, startPoint x: 877, startPoint y: 490, endPoint x: 1037, endPoint y: 464, distance: 162.5
type input "**********"
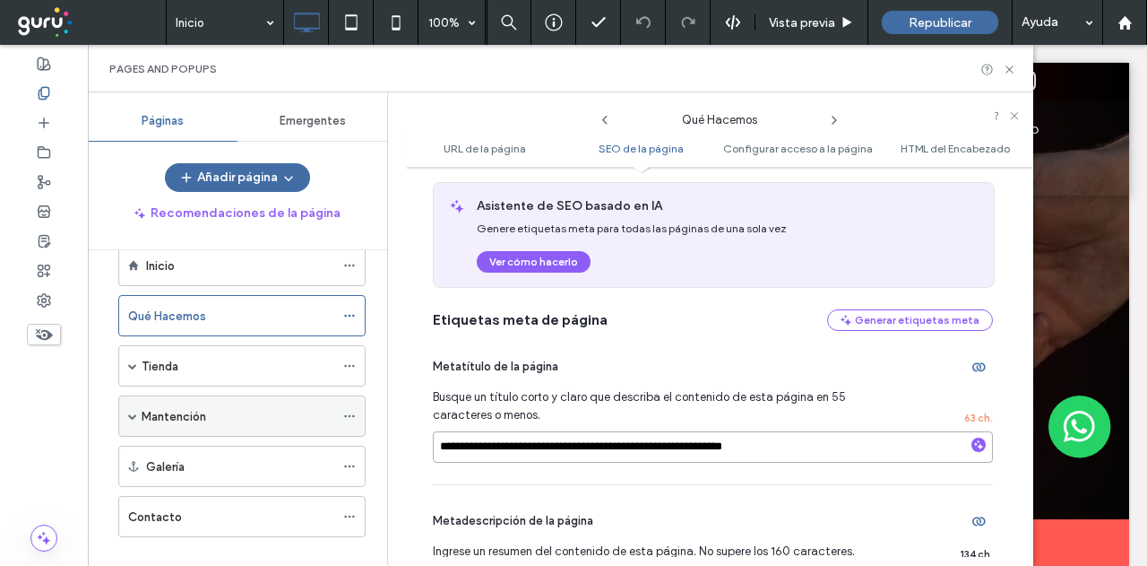
scroll to position [56, 0]
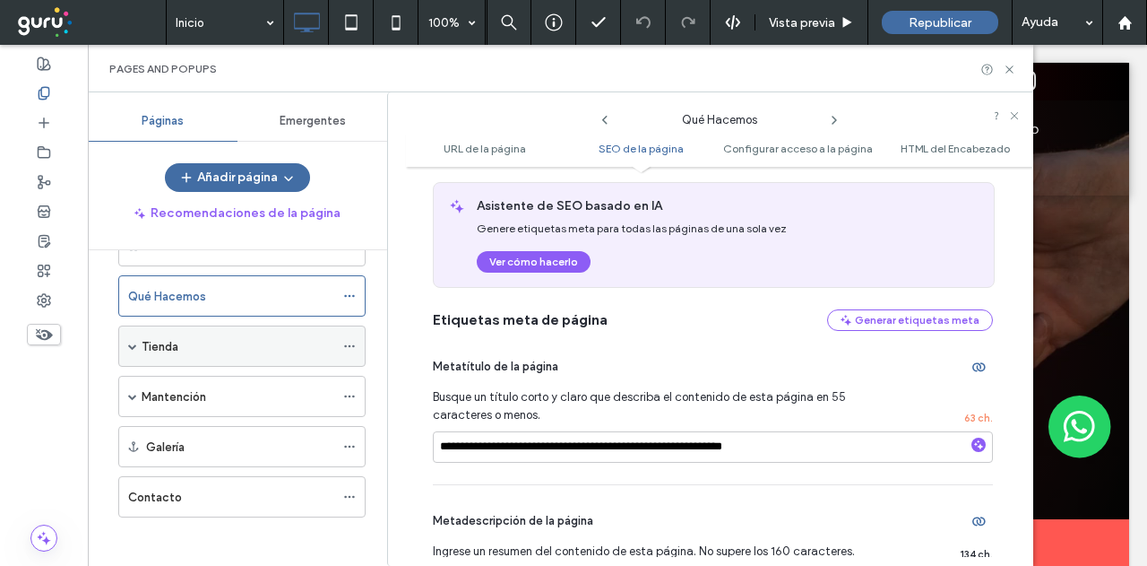
click at [353, 347] on icon at bounding box center [349, 346] width 13 height 13
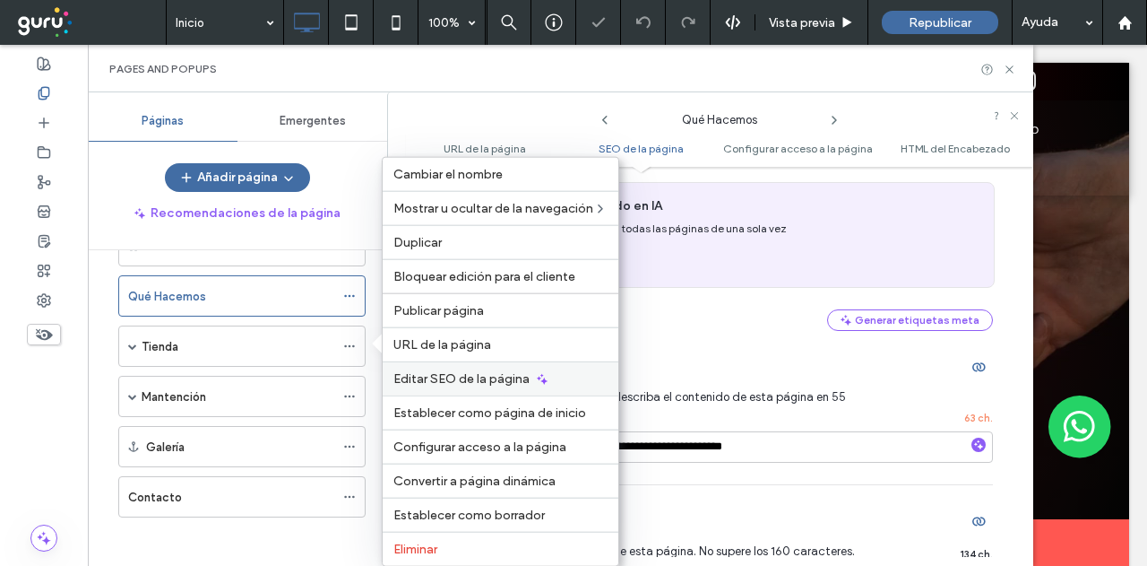
click at [430, 381] on span "Editar SEO de la página" at bounding box center [461, 378] width 136 height 15
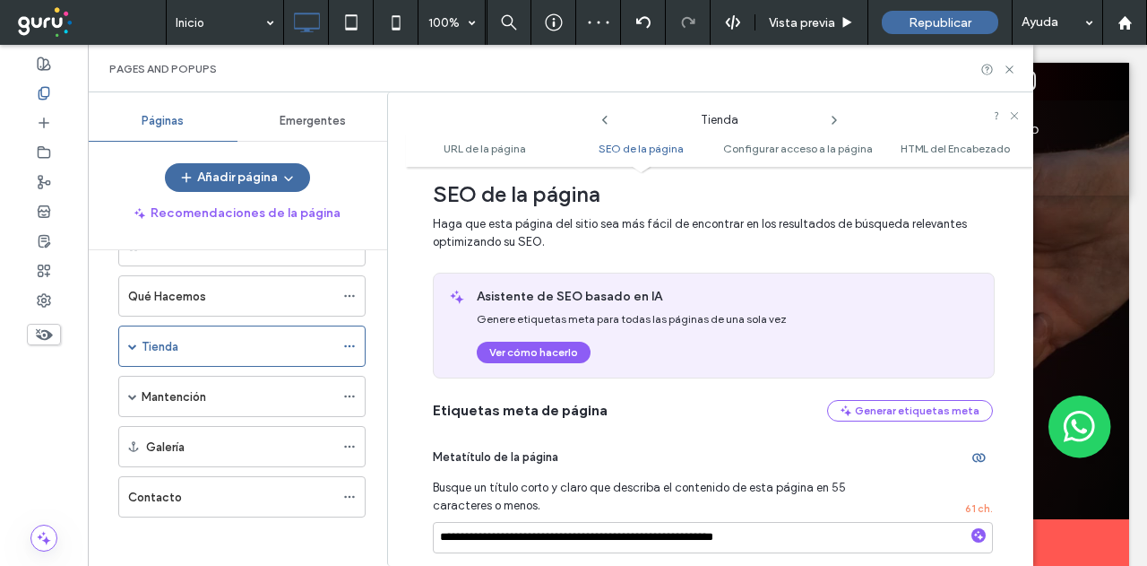
scroll to position [269, 0]
click at [436, 544] on input "**********" at bounding box center [713, 536] width 560 height 31
paste input "**********"
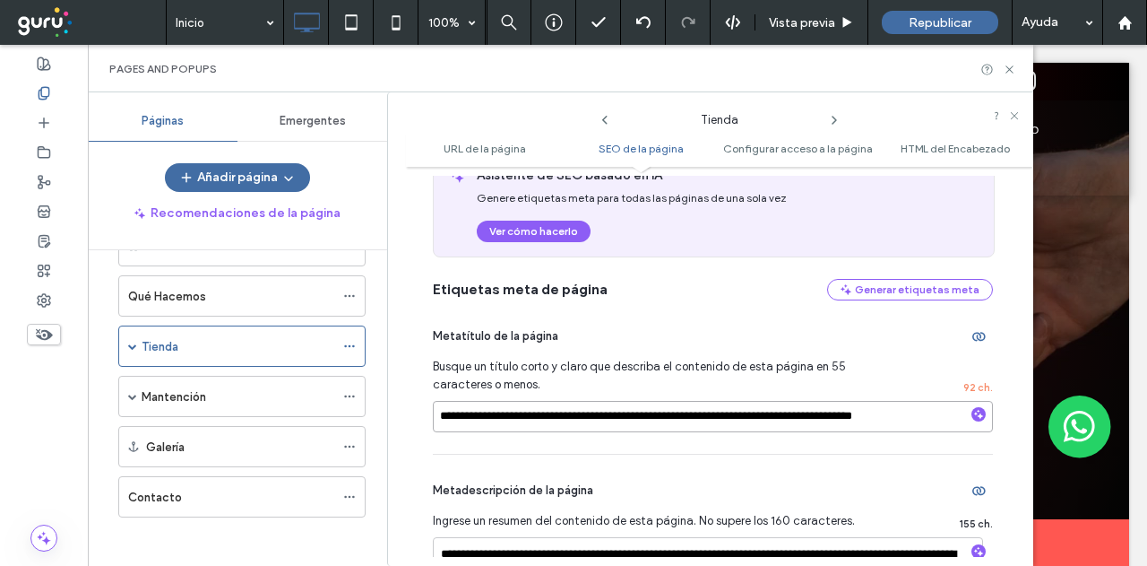
drag, startPoint x: 805, startPoint y: 540, endPoint x: 954, endPoint y: 505, distance: 153.0
click at [121, 76] on div "Pages and Popups Páginas Emergentes Añadir página Recomendaciones de la página …" at bounding box center [561, 305] width 946 height 521
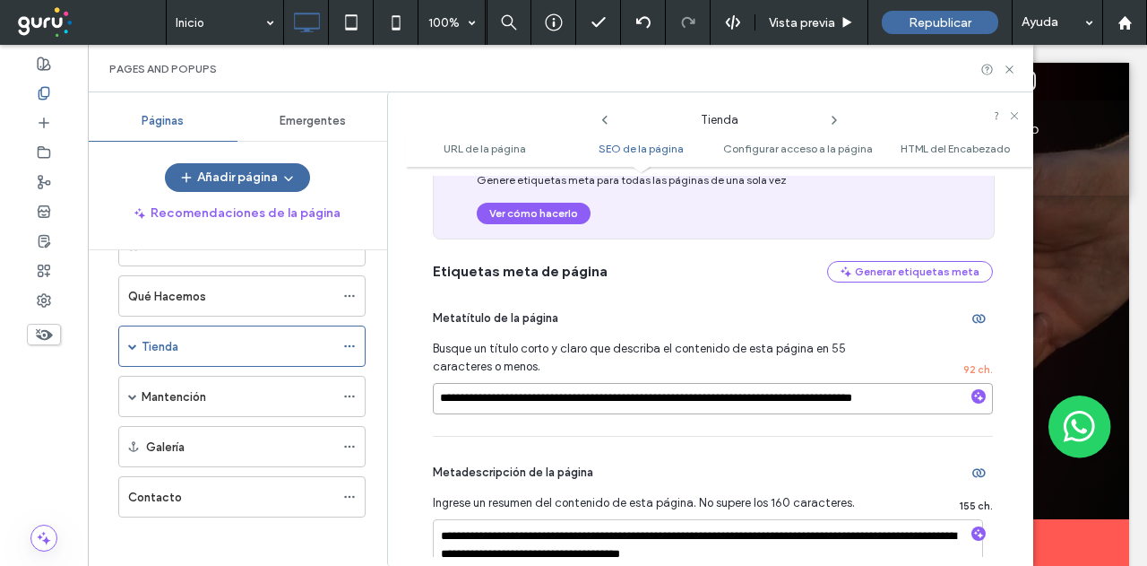
type input "**********"
click at [351, 490] on icon at bounding box center [349, 496] width 13 height 13
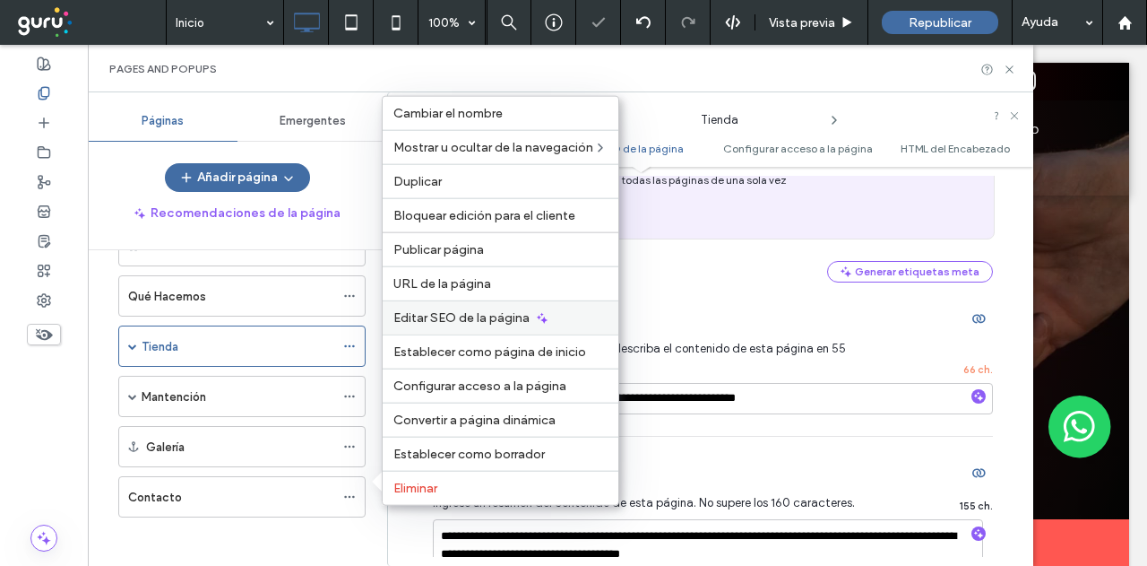
click at [450, 320] on span "Editar SEO de la página" at bounding box center [461, 317] width 136 height 15
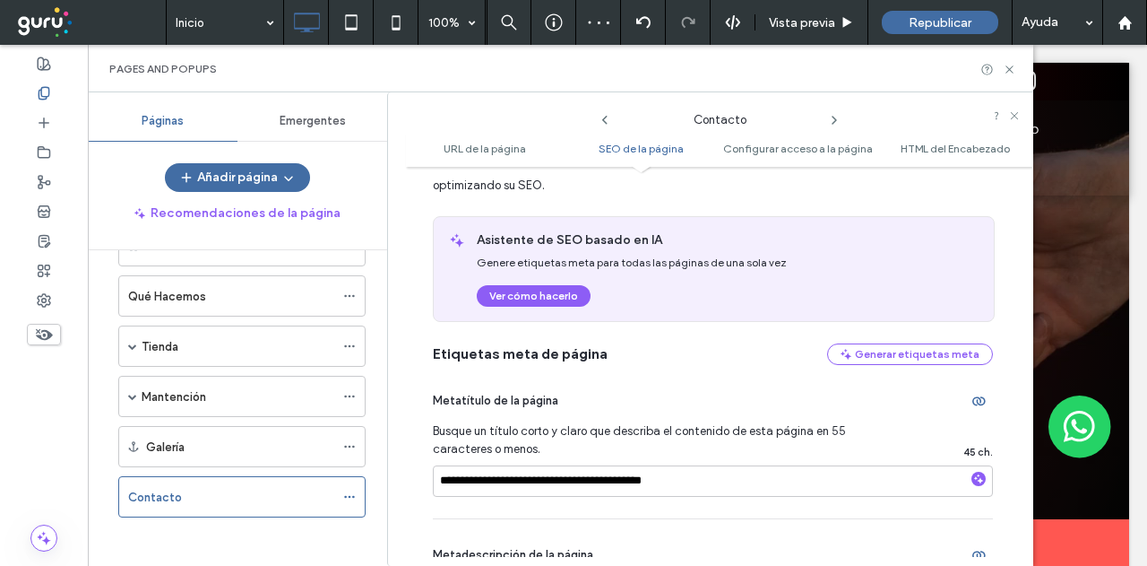
scroll to position [358, 0]
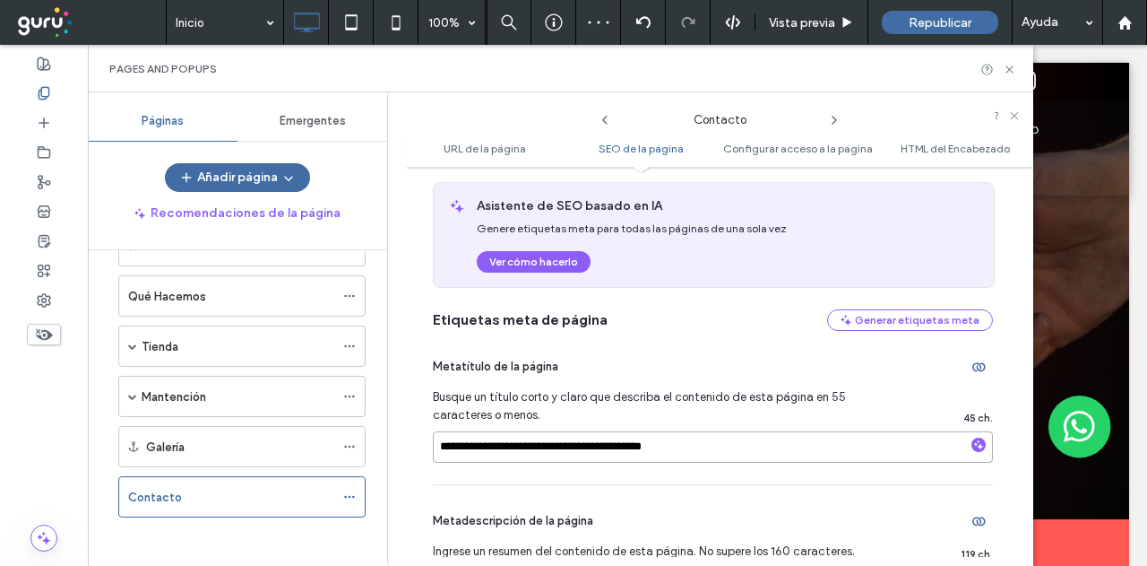
click at [446, 447] on input "**********" at bounding box center [713, 446] width 560 height 31
click at [440, 447] on input "**********" at bounding box center [713, 446] width 560 height 31
paste input "**********"
drag, startPoint x: 715, startPoint y: 449, endPoint x: 911, endPoint y: 436, distance: 196.7
click at [911, 436] on input "**********" at bounding box center [713, 446] width 560 height 31
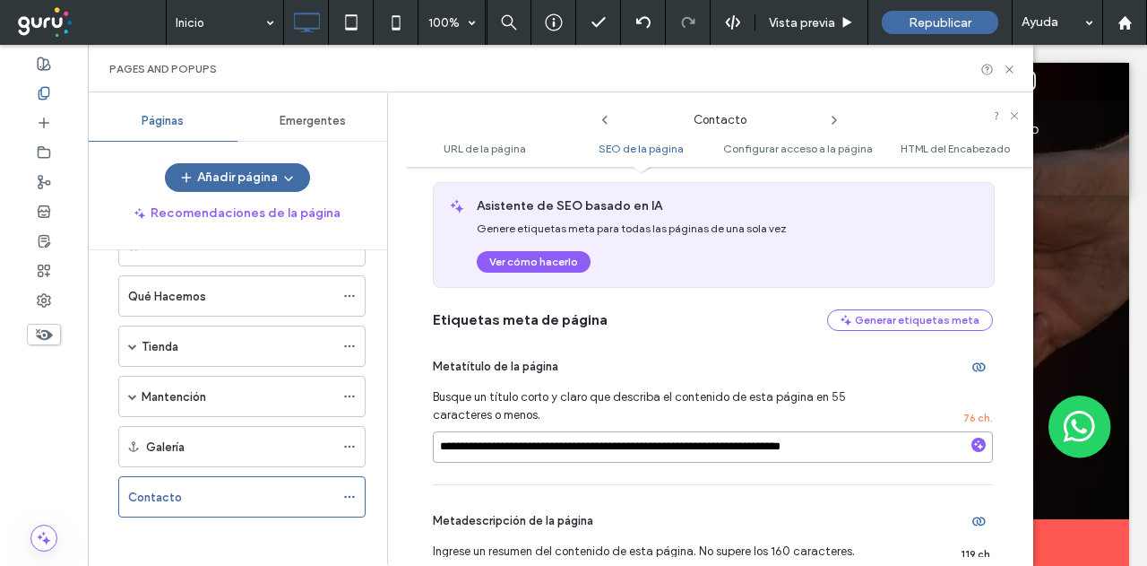
type input "**********"
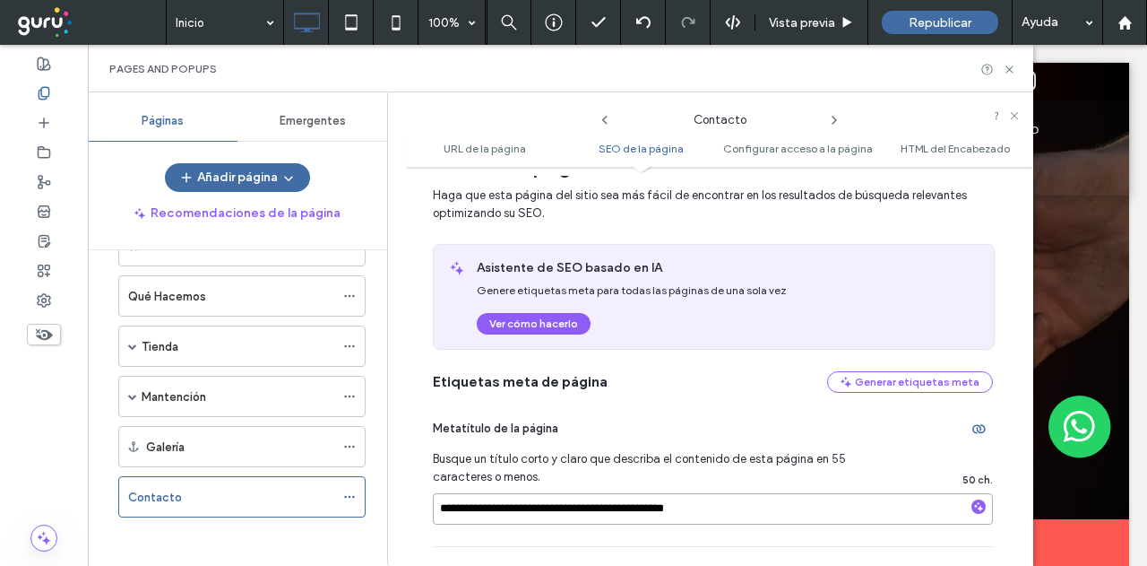
scroll to position [269, 0]
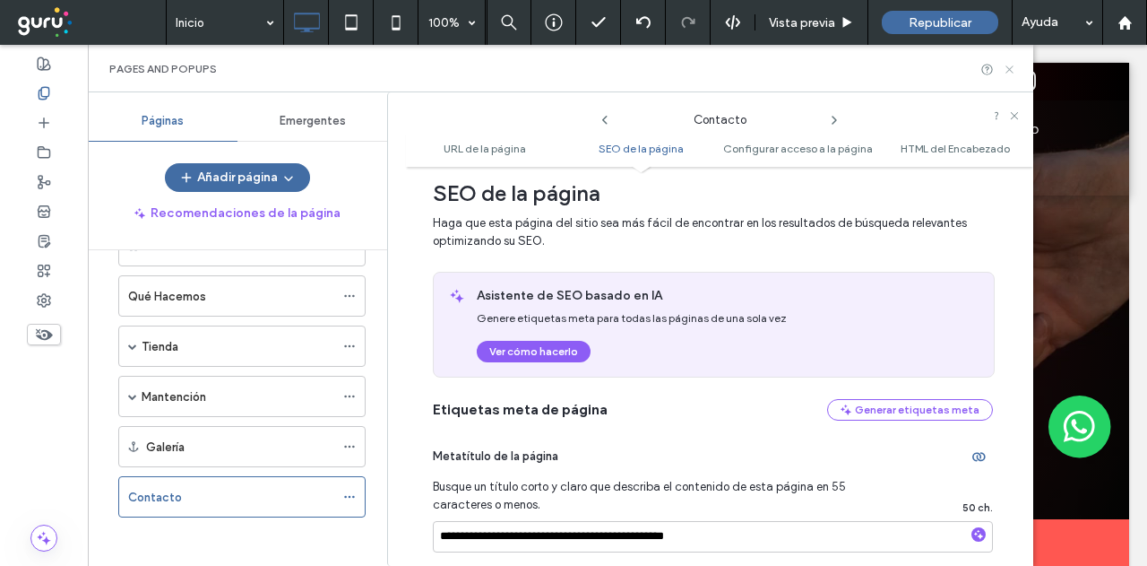
click at [1004, 71] on icon at bounding box center [1009, 69] width 13 height 13
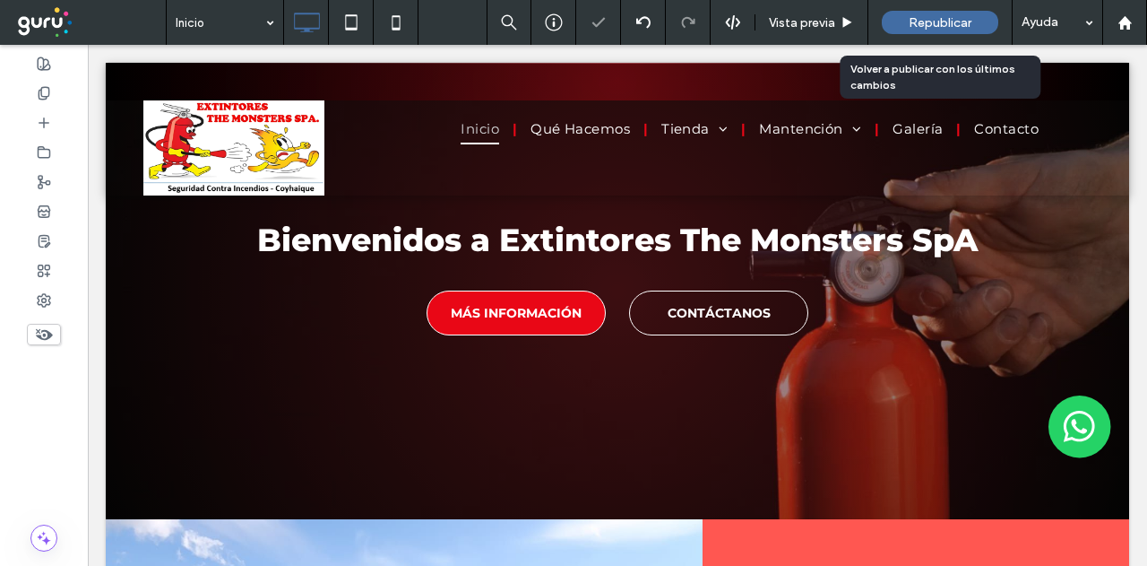
click at [938, 29] on span "Republicar" at bounding box center [940, 22] width 63 height 15
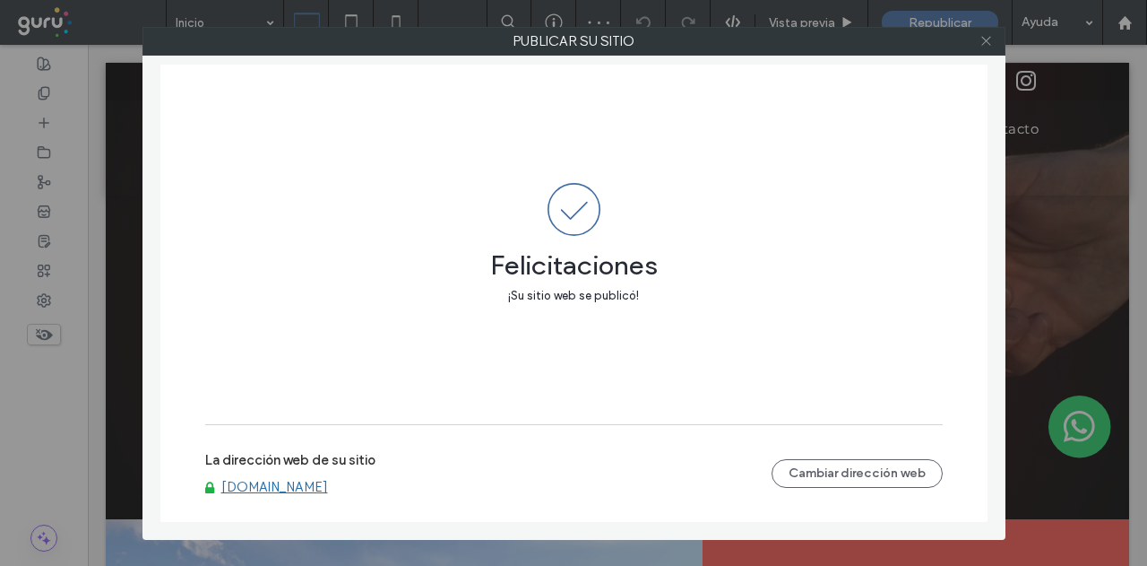
click at [984, 46] on icon at bounding box center [986, 40] width 13 height 13
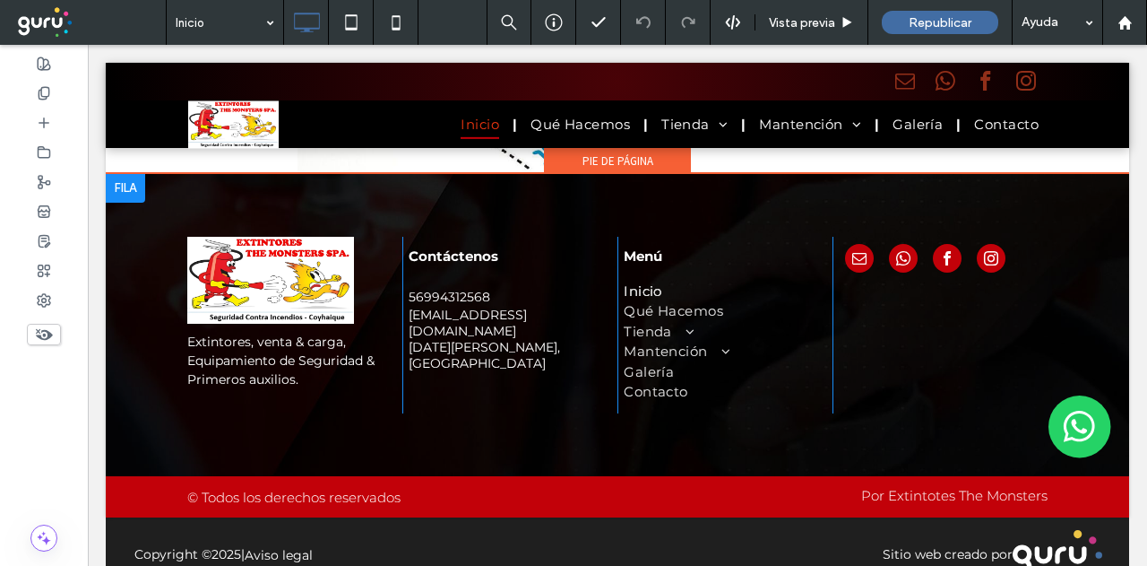
scroll to position [3574, 0]
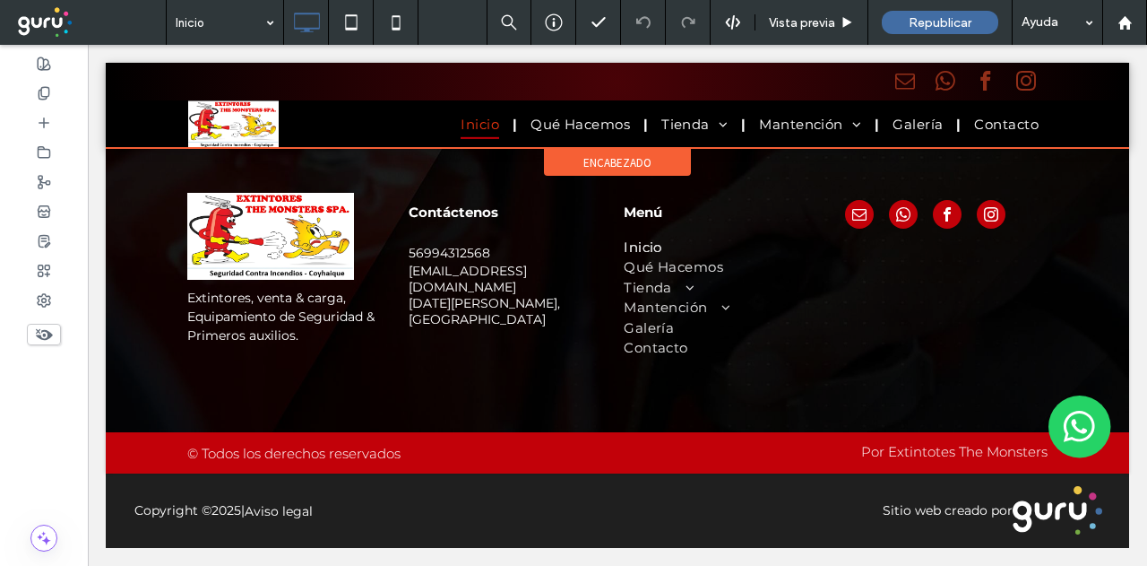
click at [559, 128] on div at bounding box center [617, 105] width 1023 height 85
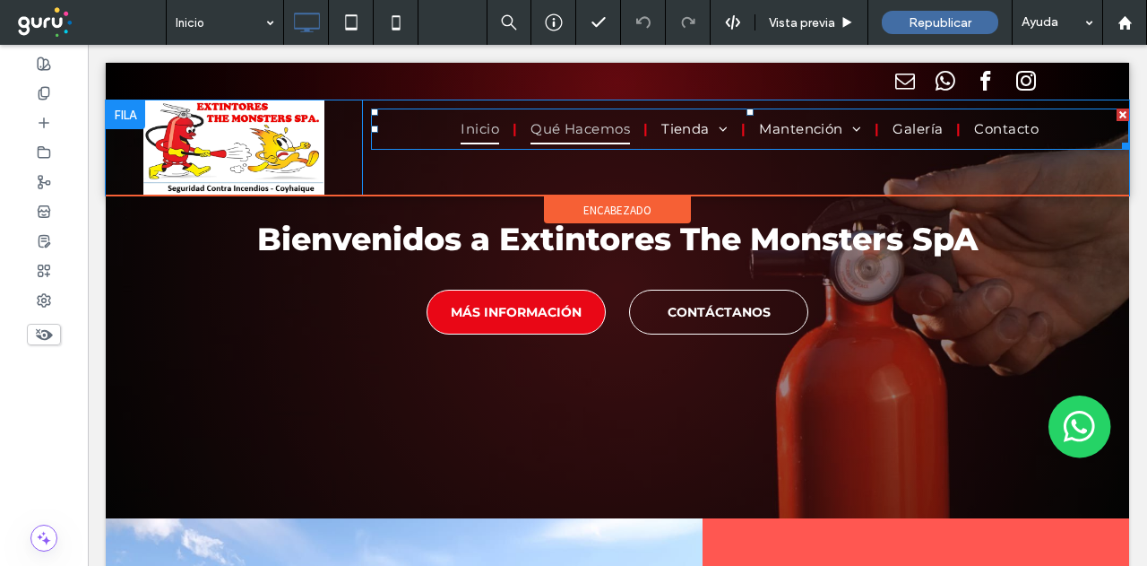
scroll to position [0, 0]
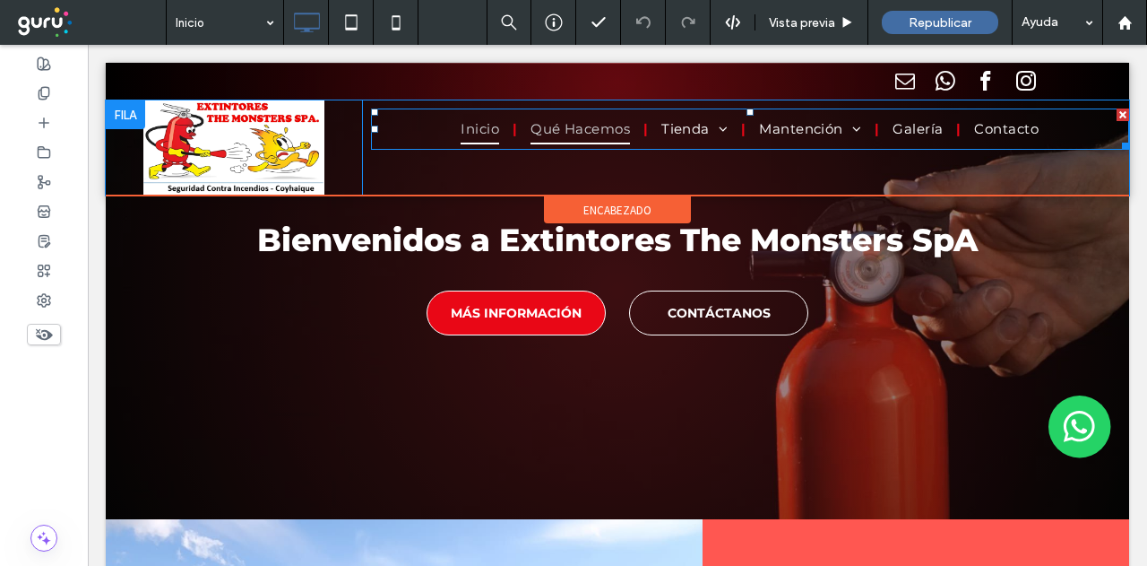
click at [577, 137] on span "Qué Hacemos" at bounding box center [580, 130] width 99 height 30
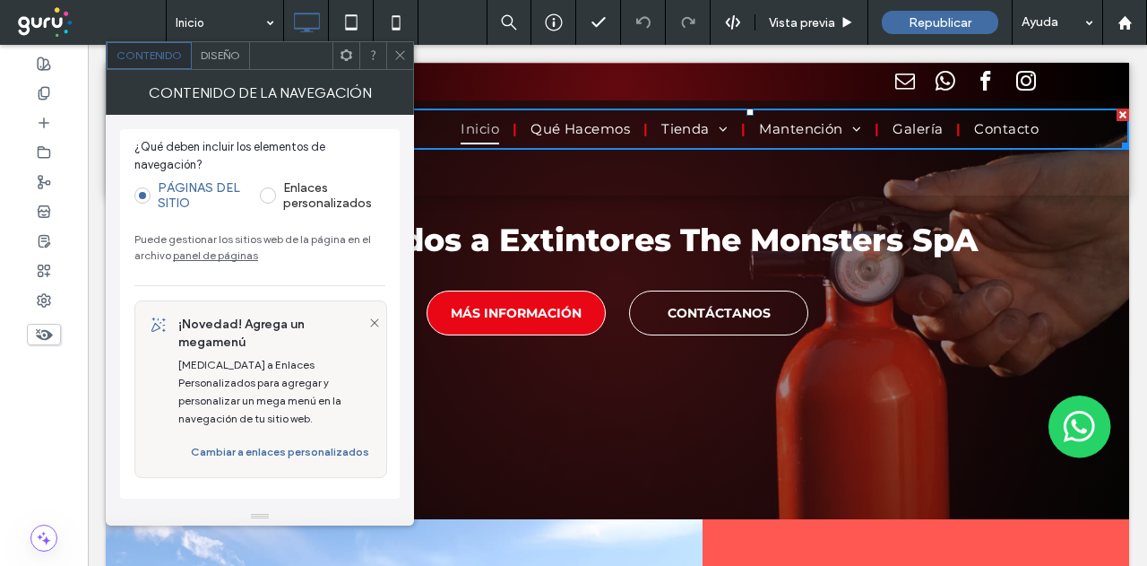
click at [204, 253] on link "panel de páginas" at bounding box center [215, 254] width 85 height 13
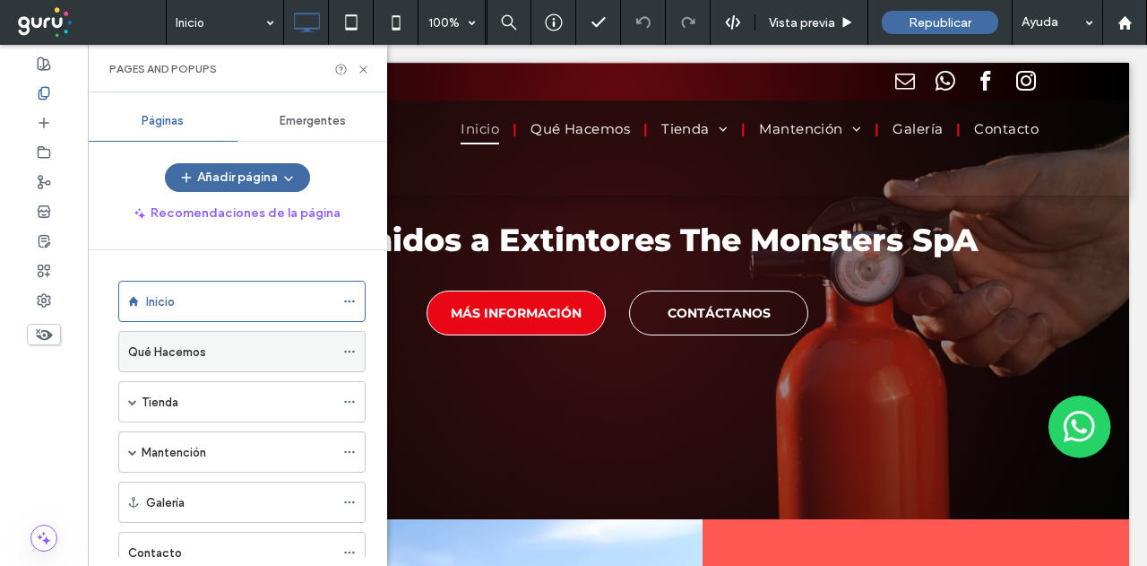
click at [214, 361] on div "Qué Hacemos" at bounding box center [231, 351] width 206 height 39
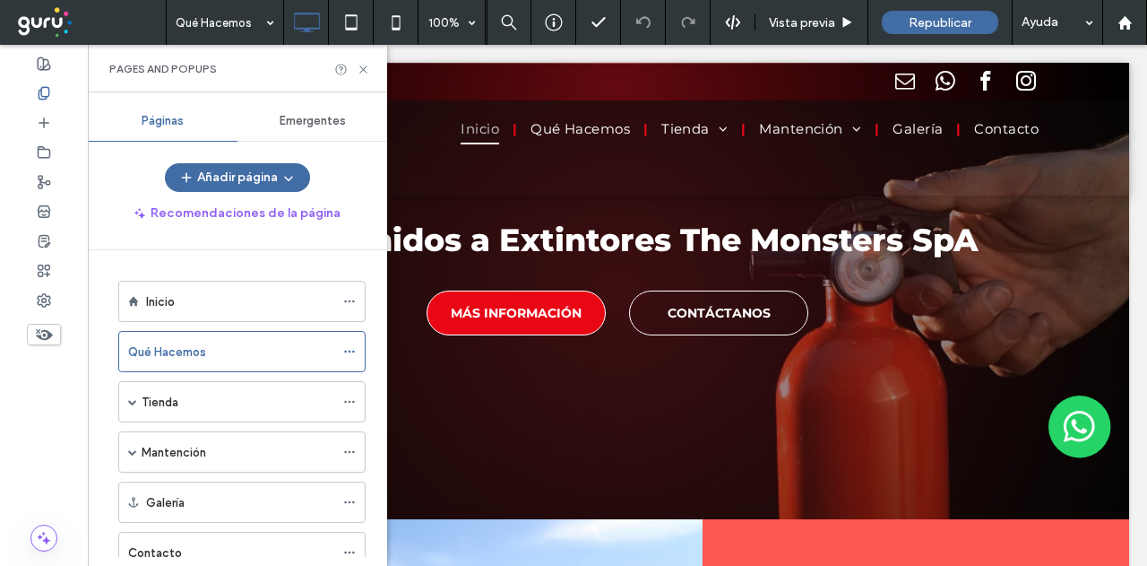
click at [363, 69] on use at bounding box center [362, 68] width 7 height 7
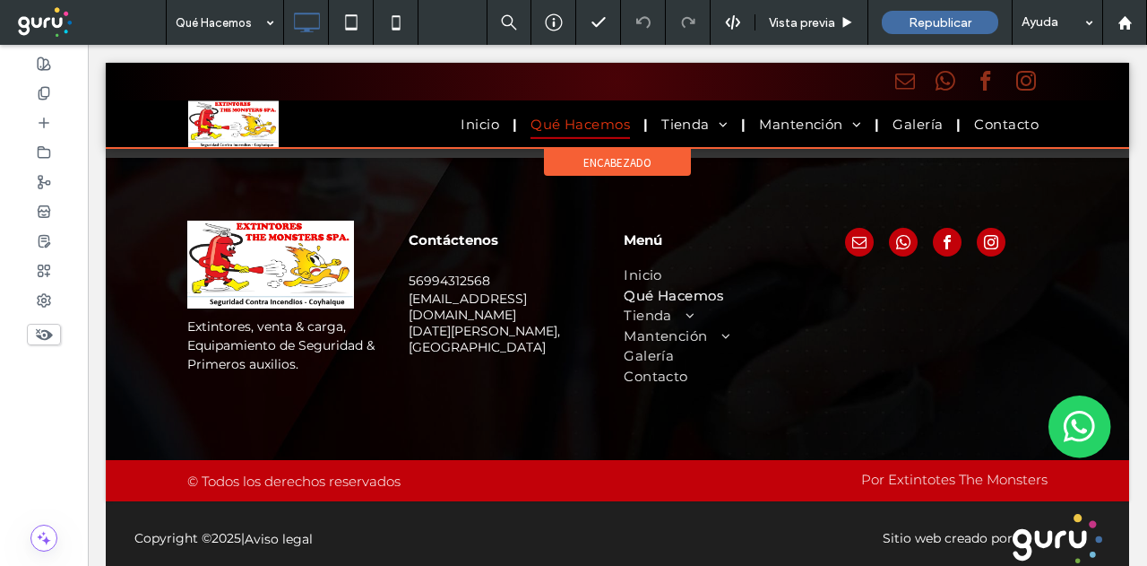
click at [663, 126] on div at bounding box center [617, 105] width 1023 height 85
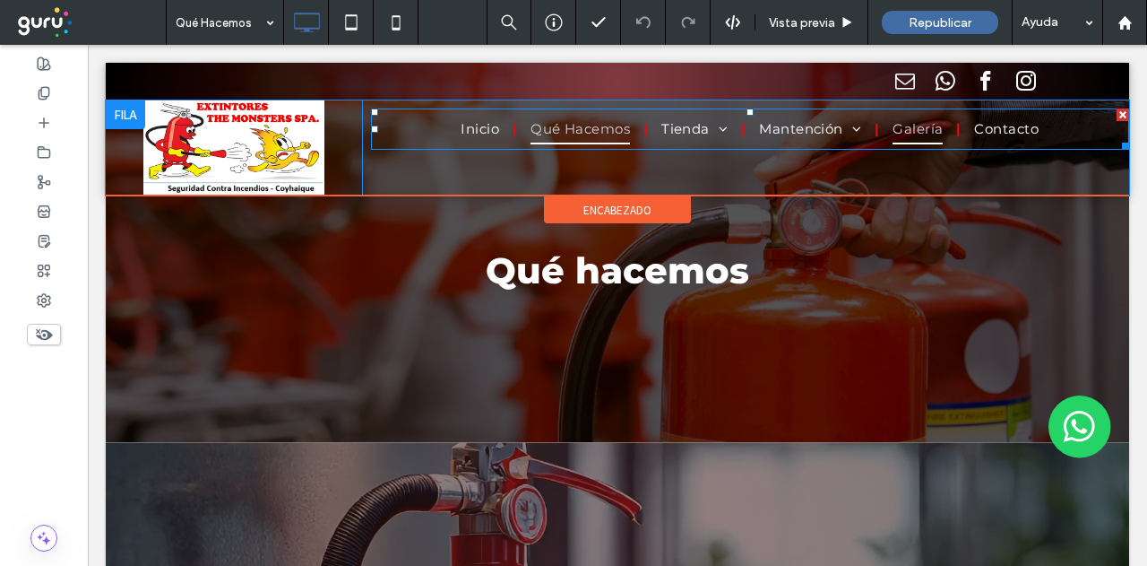
click at [900, 133] on span "Galería" at bounding box center [918, 130] width 50 height 30
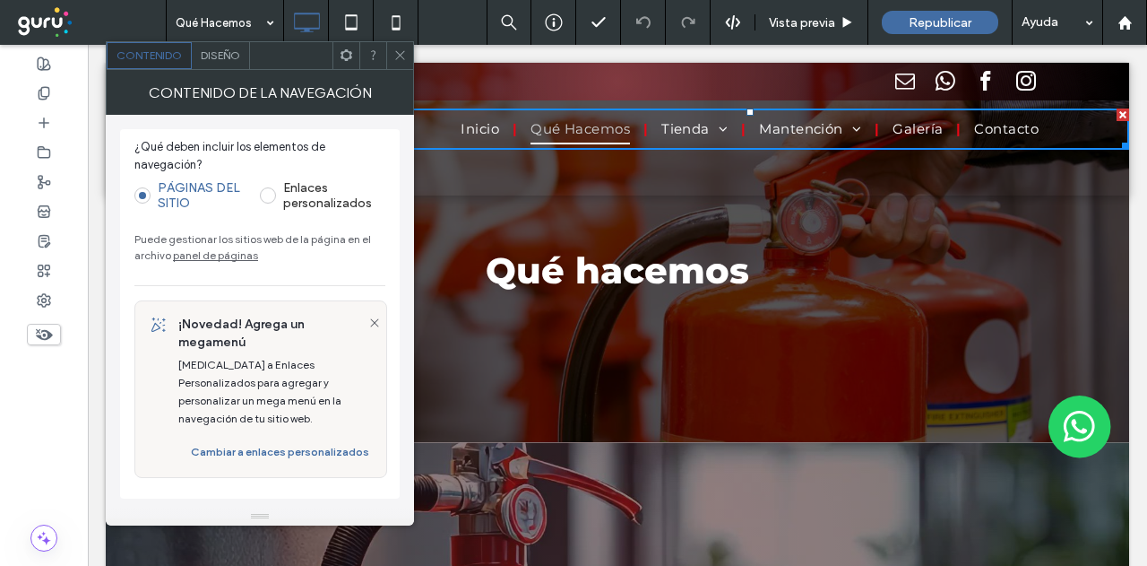
click at [208, 251] on link "panel de páginas" at bounding box center [215, 254] width 85 height 13
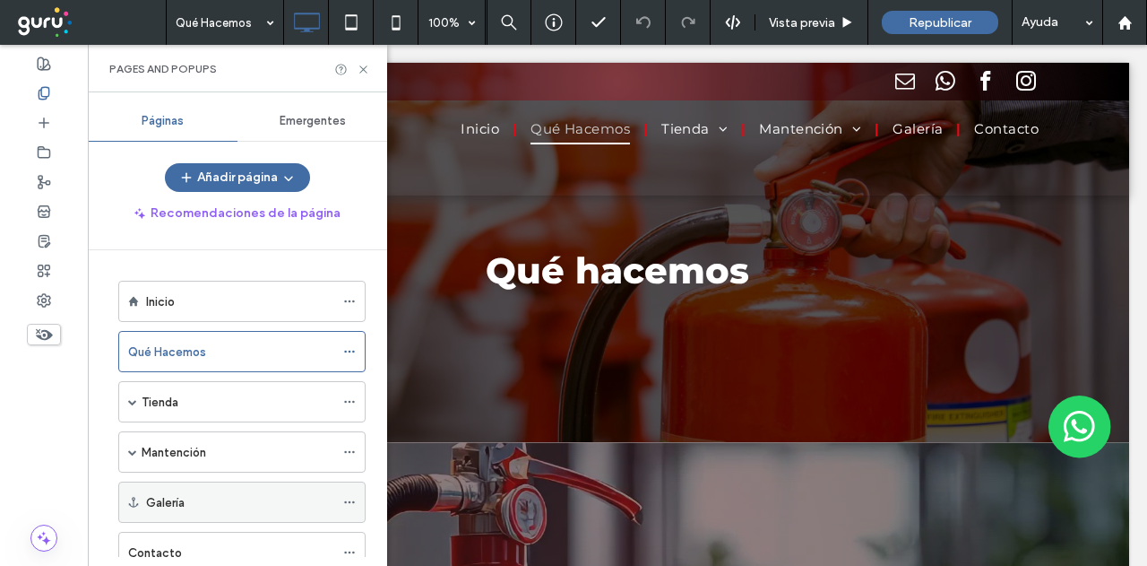
click at [206, 485] on div "Galería" at bounding box center [240, 501] width 188 height 39
click at [364, 71] on div at bounding box center [573, 283] width 1147 height 566
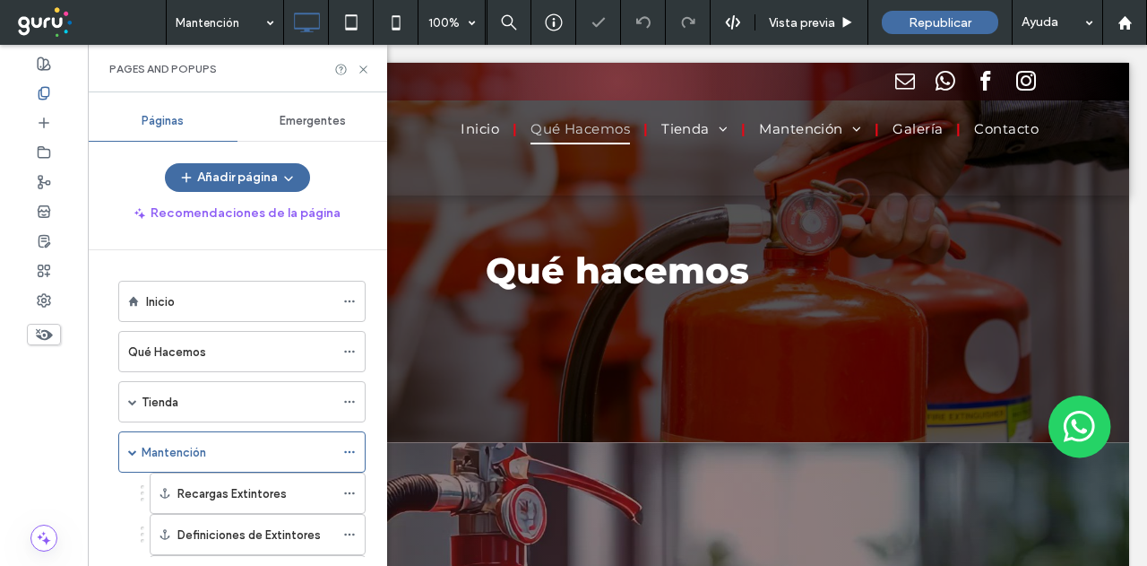
click at [364, 71] on icon at bounding box center [363, 69] width 13 height 13
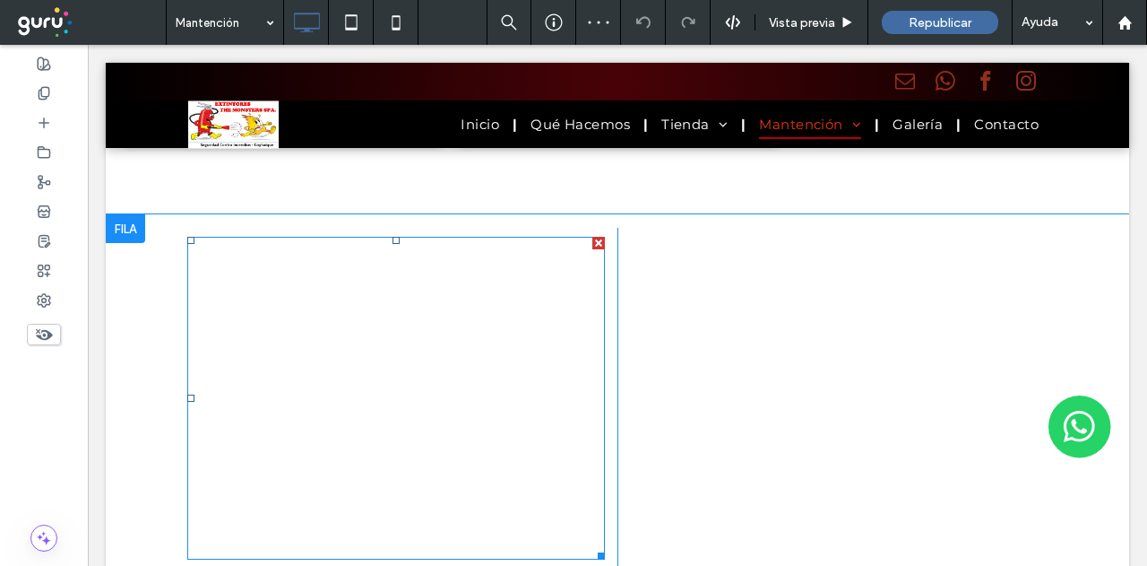
scroll to position [3402, 0]
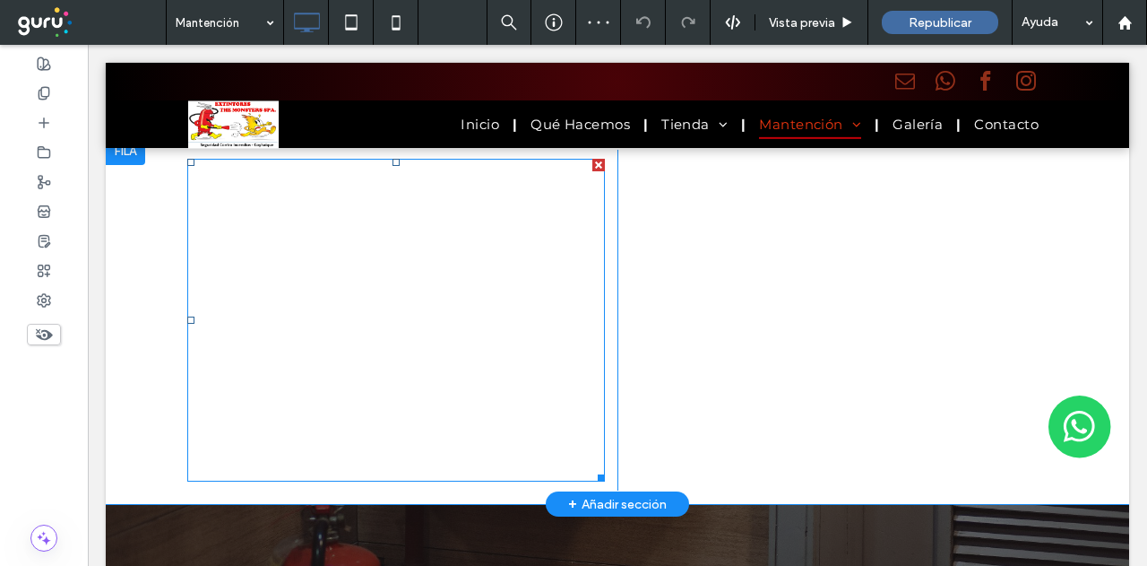
click at [276, 277] on span at bounding box center [396, 320] width 418 height 323
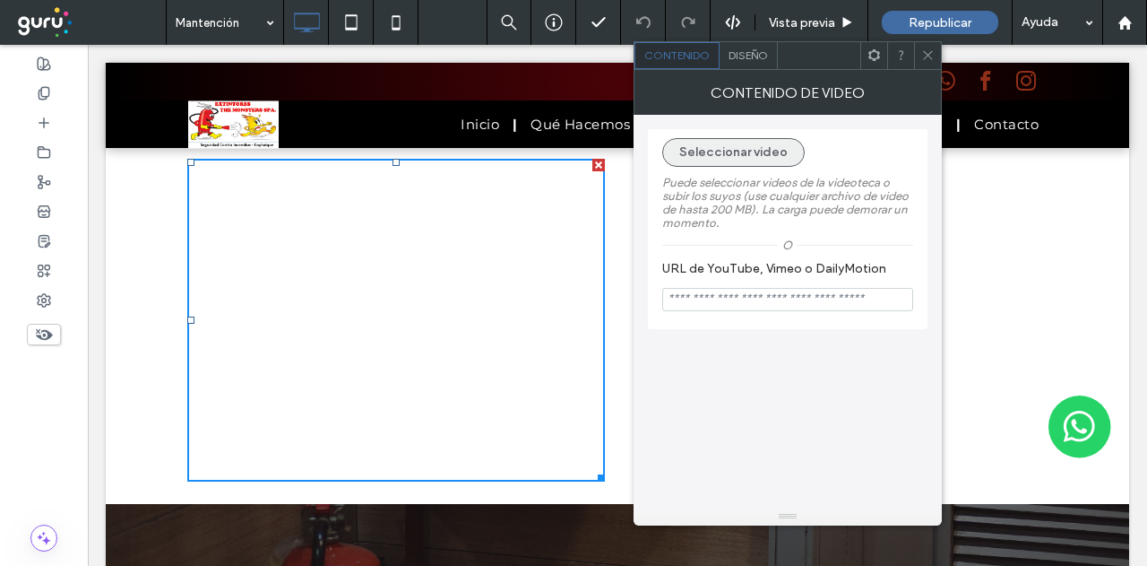
click at [737, 151] on button "Seleccionar video" at bounding box center [733, 152] width 142 height 29
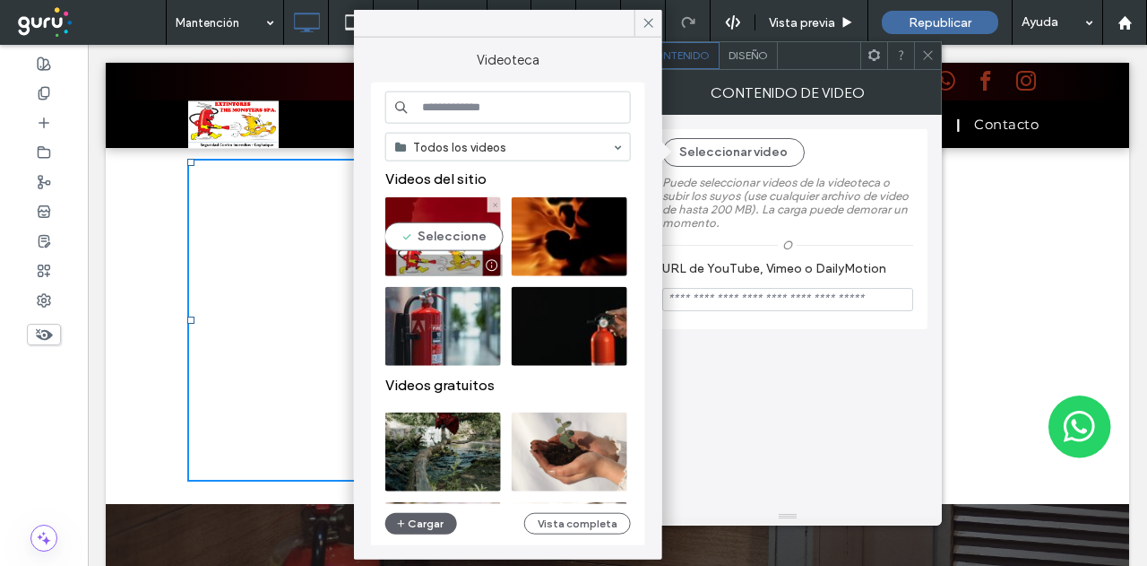
click at [480, 234] on video at bounding box center [443, 236] width 116 height 79
type input "**********"
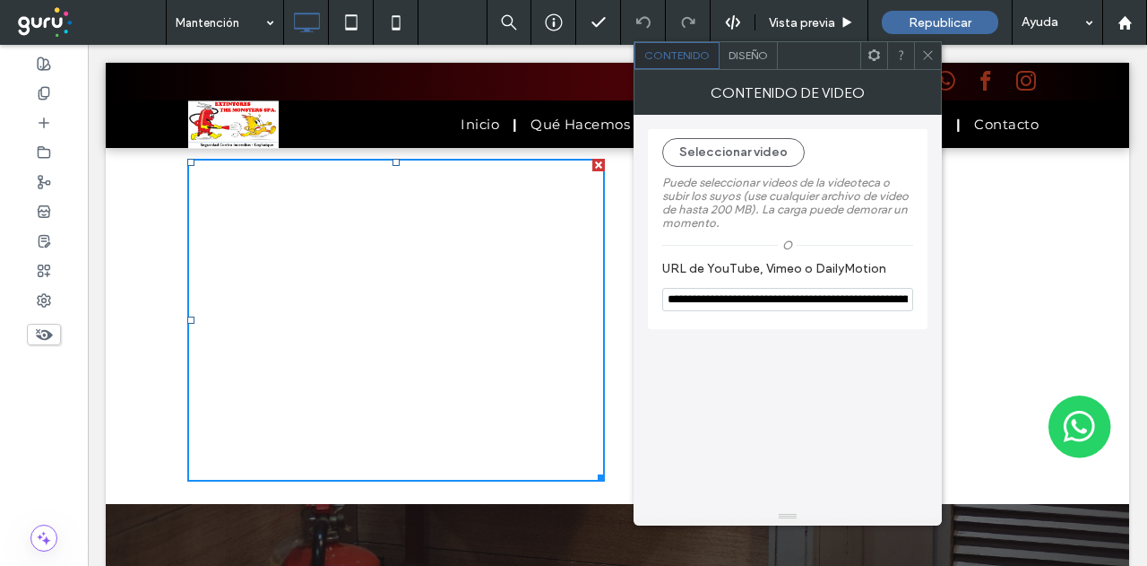
click at [922, 58] on icon at bounding box center [927, 54] width 13 height 13
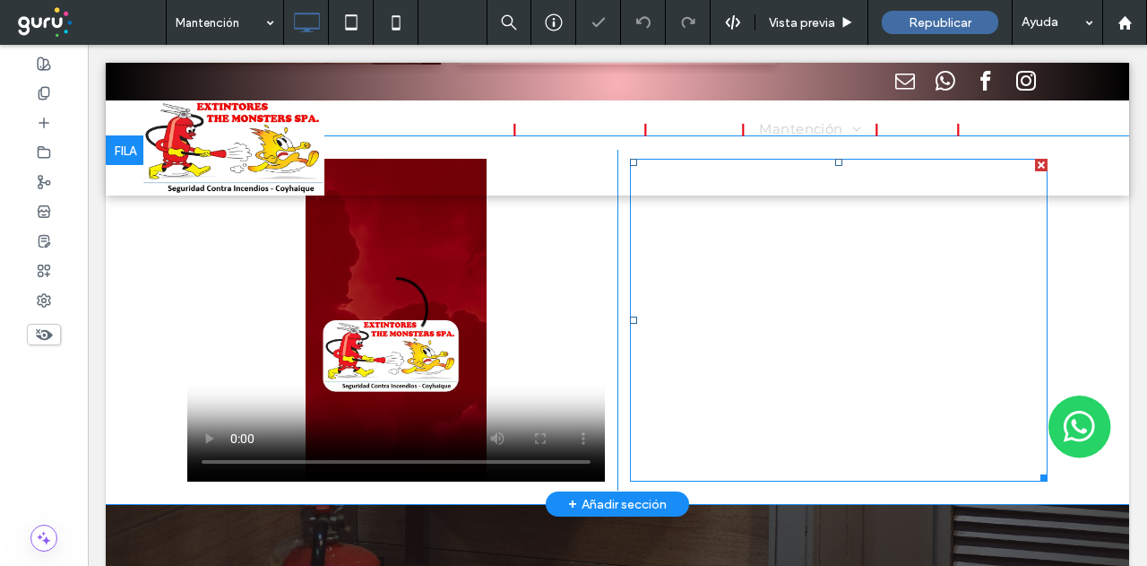
click at [694, 273] on span at bounding box center [839, 320] width 418 height 323
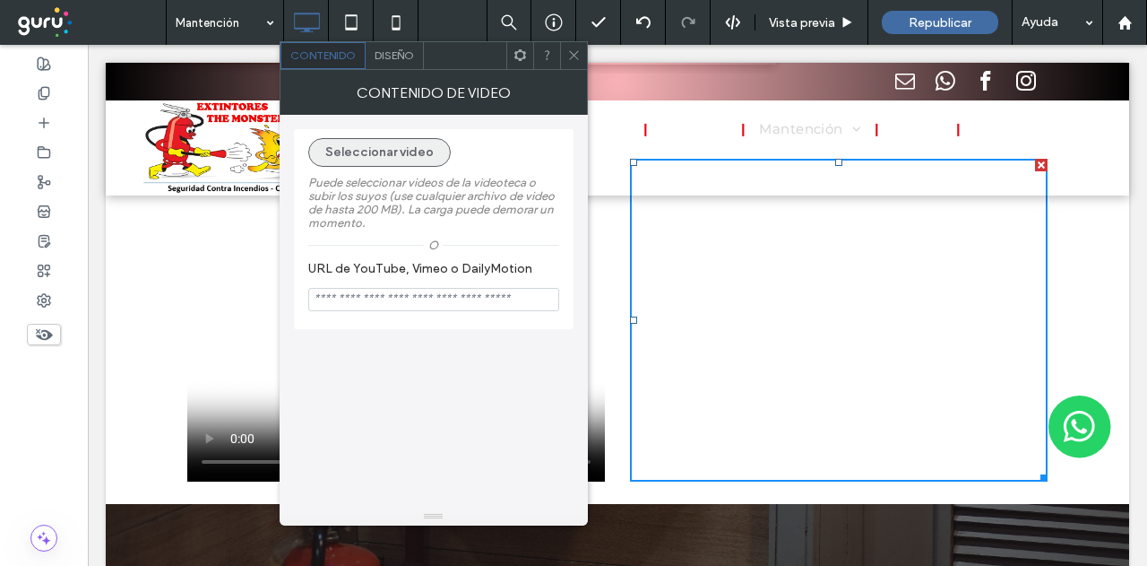
click at [397, 150] on button "Seleccionar video" at bounding box center [379, 152] width 142 height 29
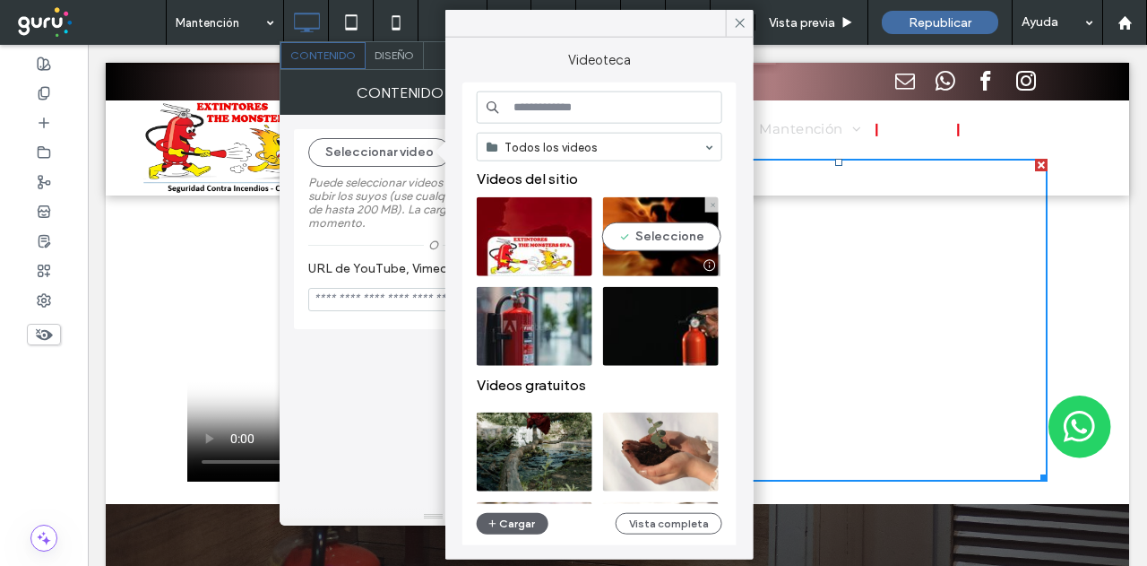
click at [627, 226] on video at bounding box center [661, 236] width 116 height 79
type input "**********"
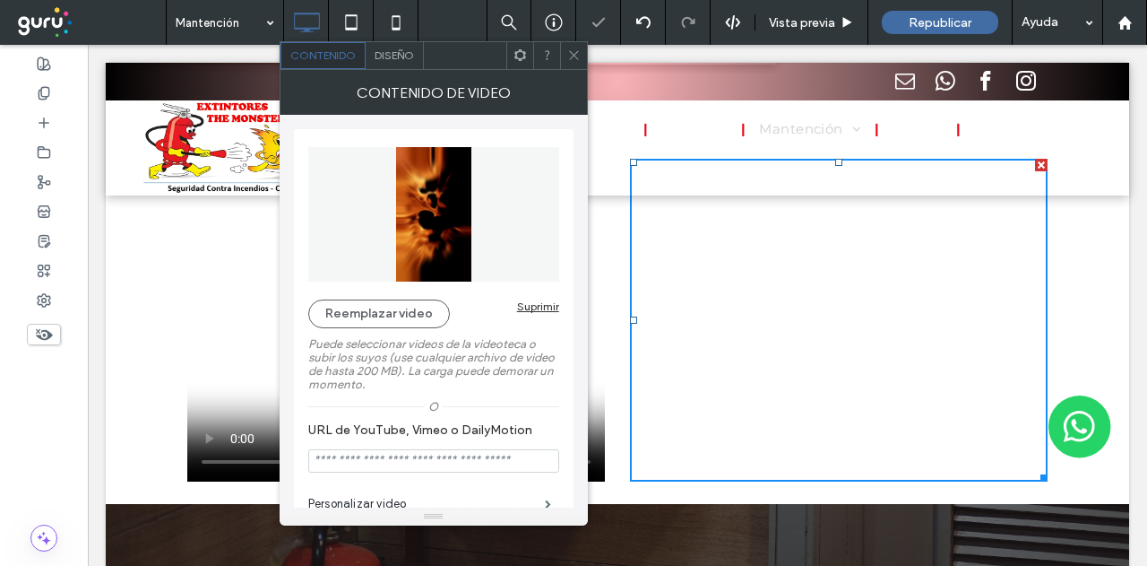
click at [574, 54] on icon at bounding box center [573, 54] width 13 height 13
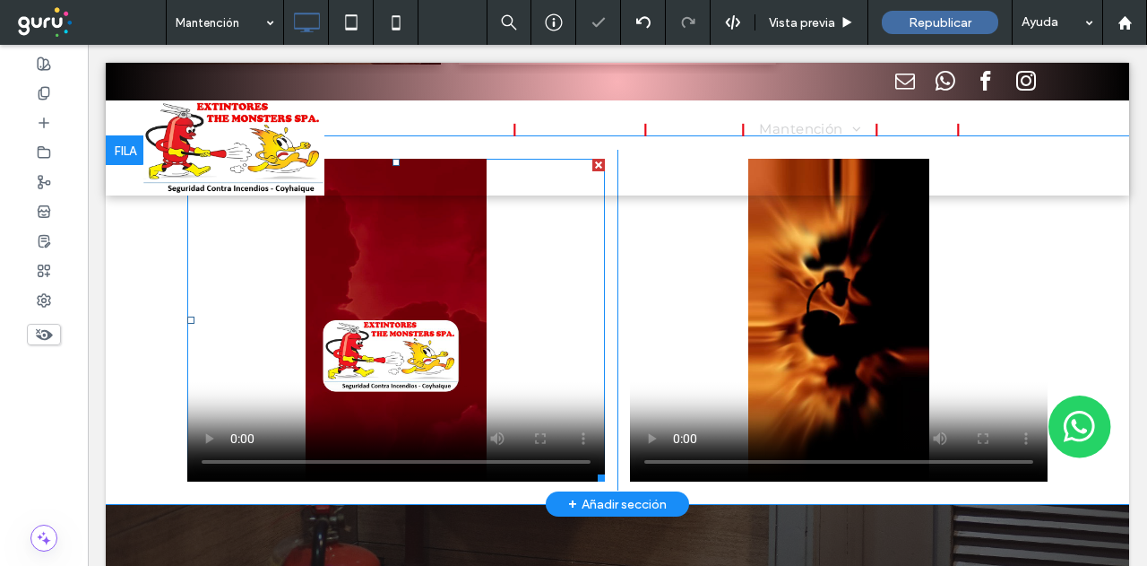
click at [413, 288] on span at bounding box center [396, 320] width 418 height 323
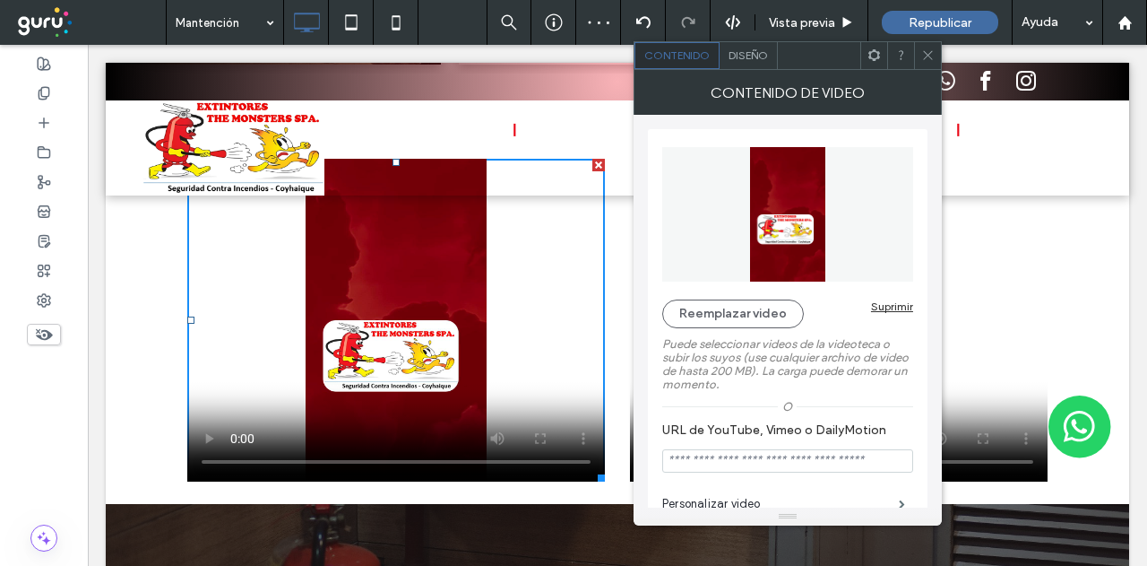
click at [745, 61] on span "Diseño" at bounding box center [748, 54] width 39 height 13
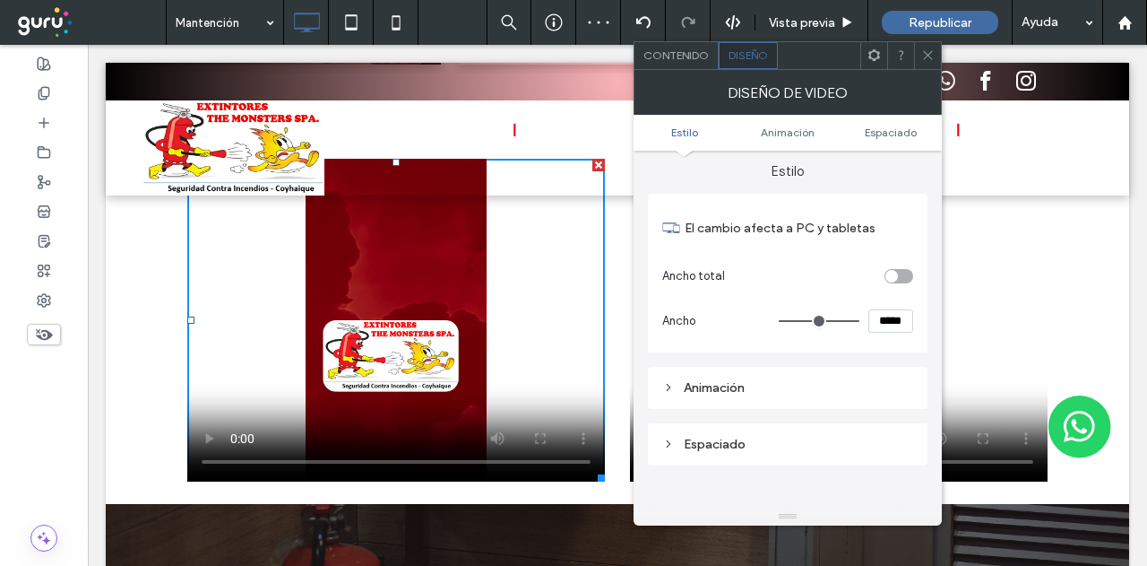
scroll to position [0, 0]
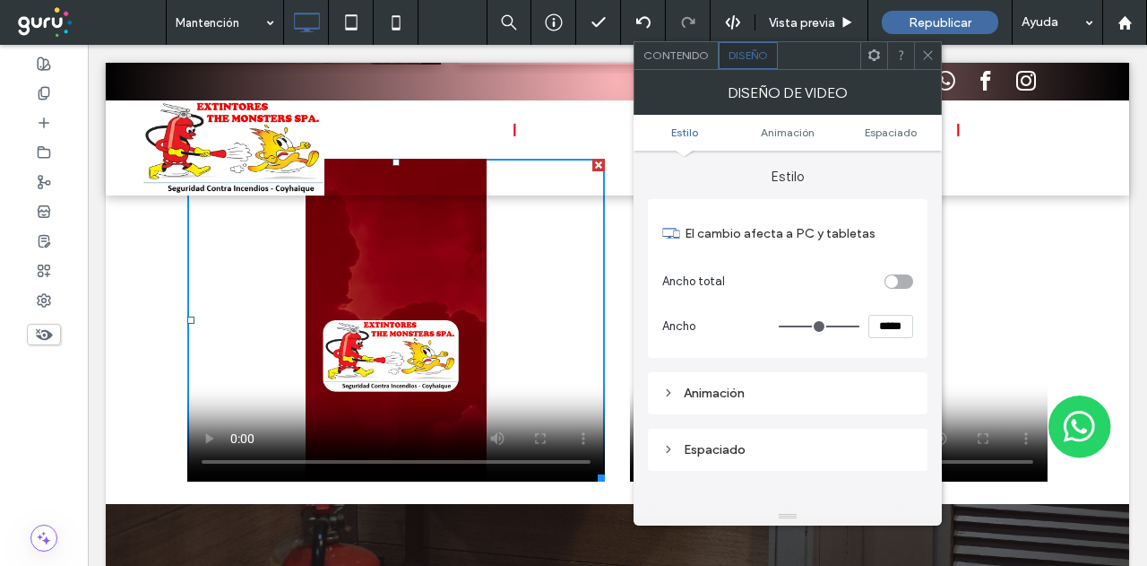
click at [898, 279] on div "toggle" at bounding box center [899, 281] width 29 height 14
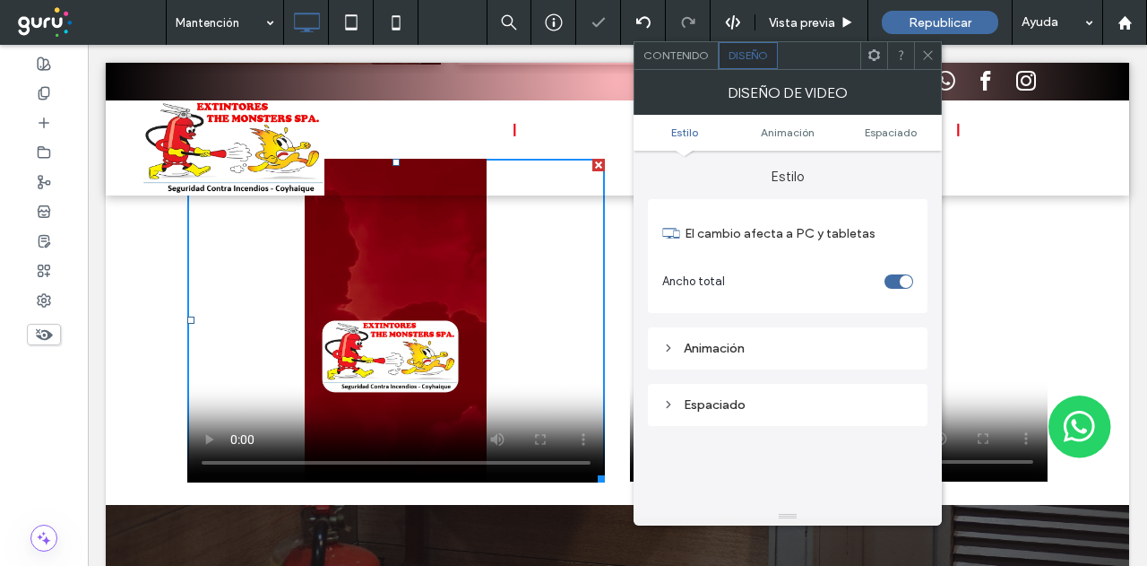
click at [898, 279] on div "toggle" at bounding box center [899, 281] width 29 height 14
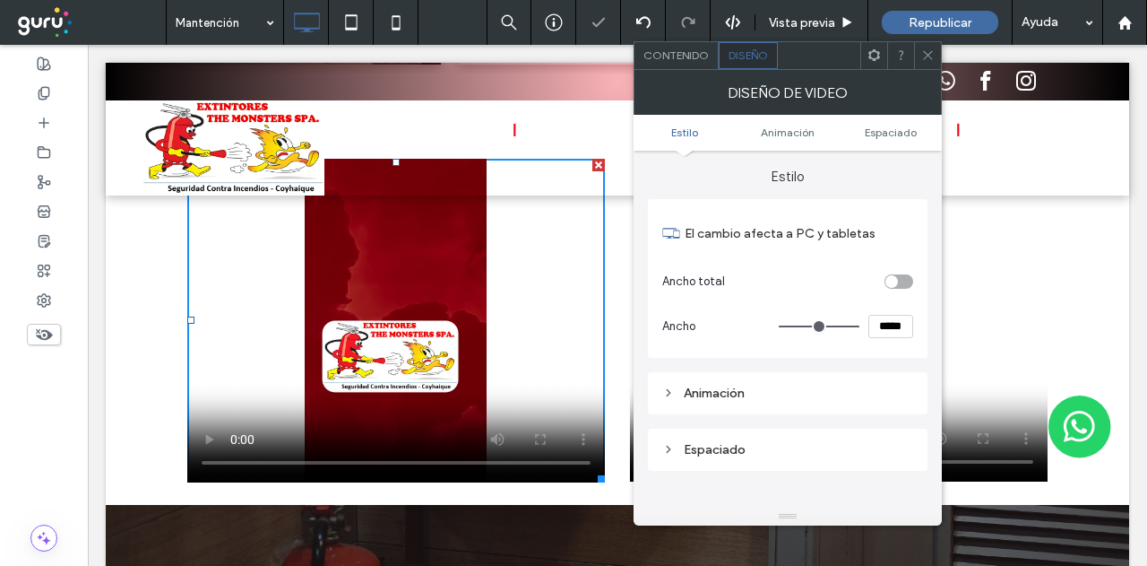
click at [920, 56] on div at bounding box center [927, 55] width 27 height 27
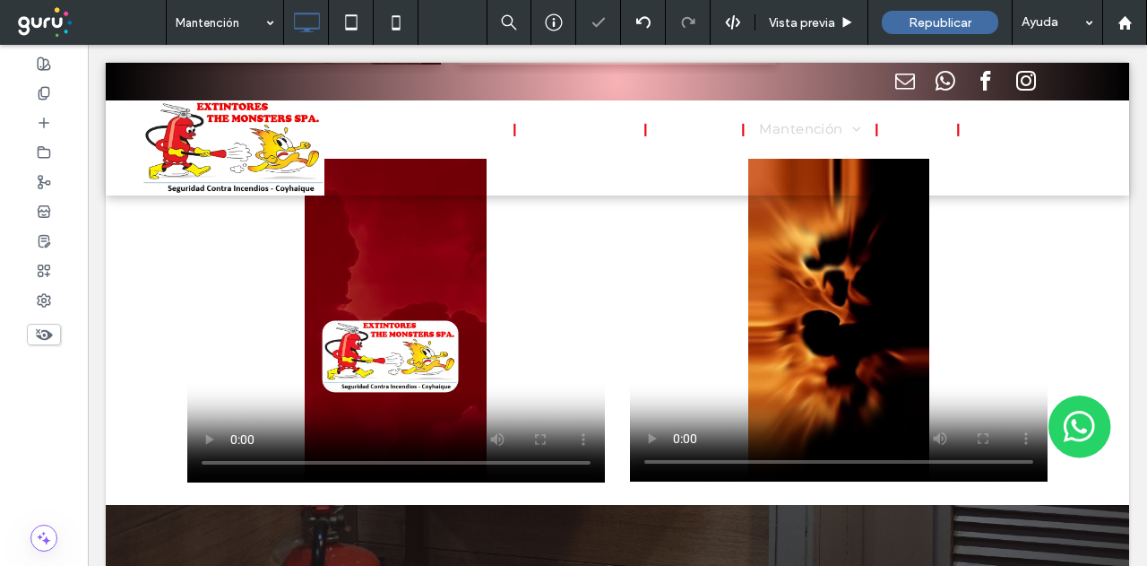
click at [943, 13] on div "Republicar" at bounding box center [940, 22] width 117 height 23
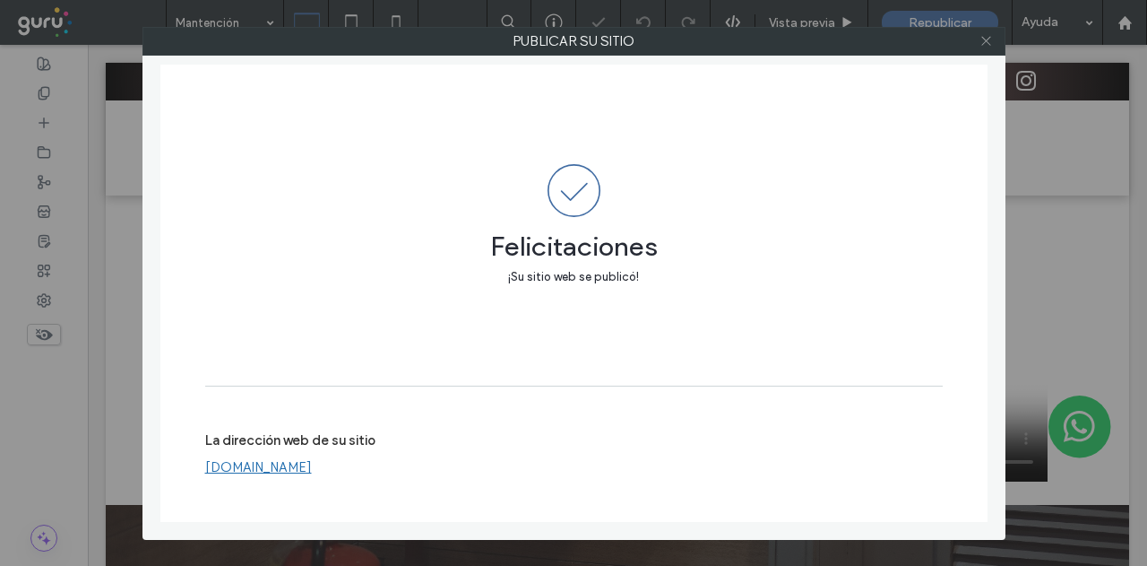
click at [984, 40] on icon at bounding box center [986, 40] width 13 height 13
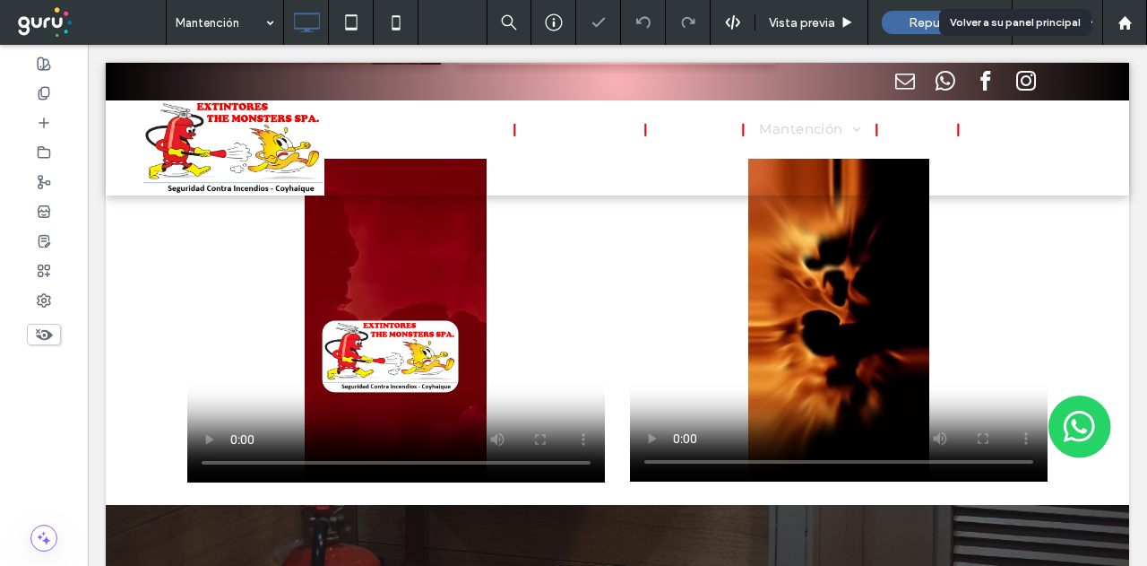
click at [1133, 29] on div at bounding box center [1124, 22] width 43 height 15
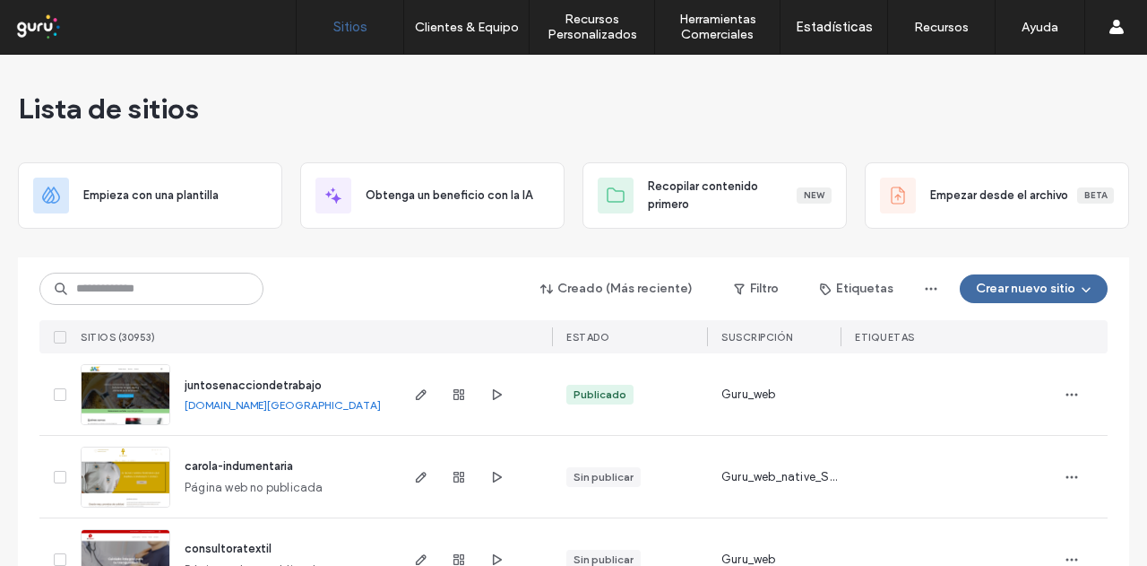
click at [297, 269] on div "Creado (Más reciente) Filtro Etiquetas Crear nuevo sitio SITIOS (30953) ESTADO …" at bounding box center [573, 305] width 1068 height 96
click at [177, 267] on div "Creado (Más reciente) Filtro Etiquetas Crear nuevo sitio SITIOS (30953) ESTADO …" at bounding box center [573, 305] width 1068 height 96
click at [170, 280] on input at bounding box center [151, 288] width 224 height 32
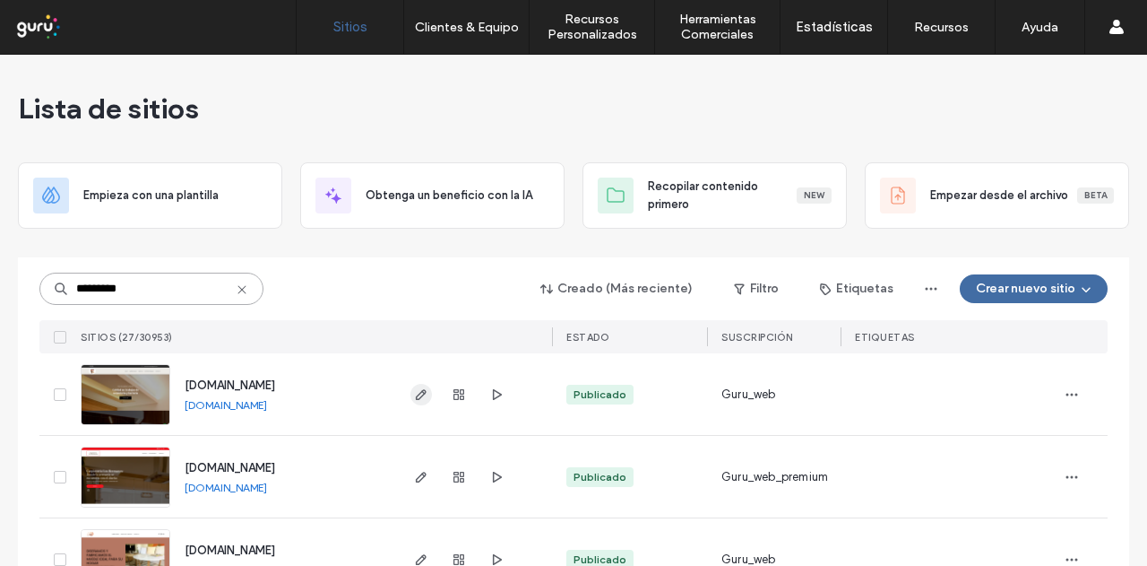
type input "*********"
click at [416, 398] on use "button" at bounding box center [421, 394] width 11 height 11
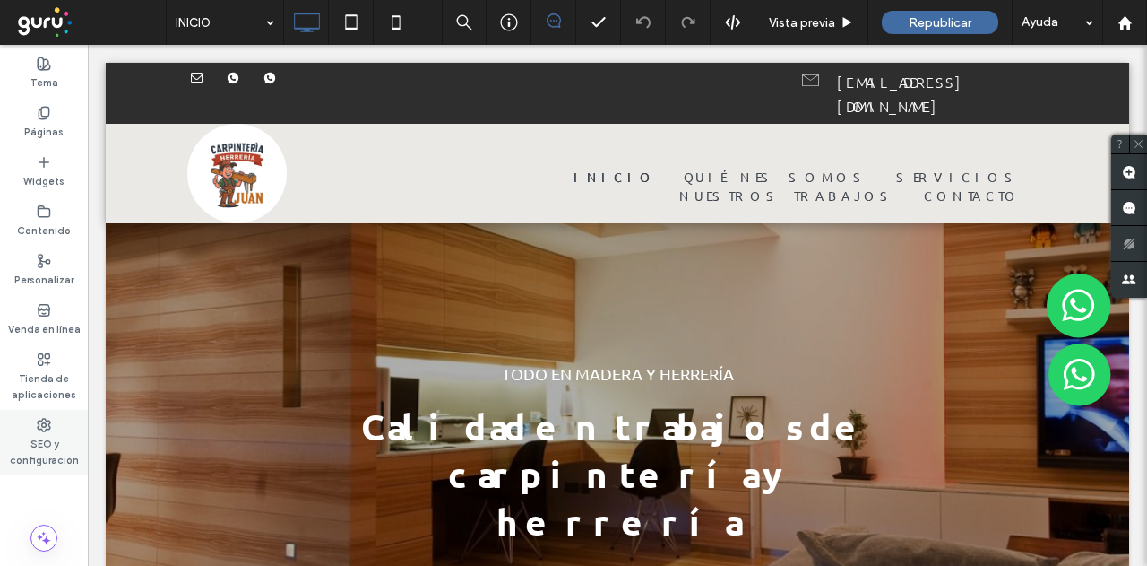
click at [43, 435] on label "SEO y configuración" at bounding box center [44, 450] width 88 height 36
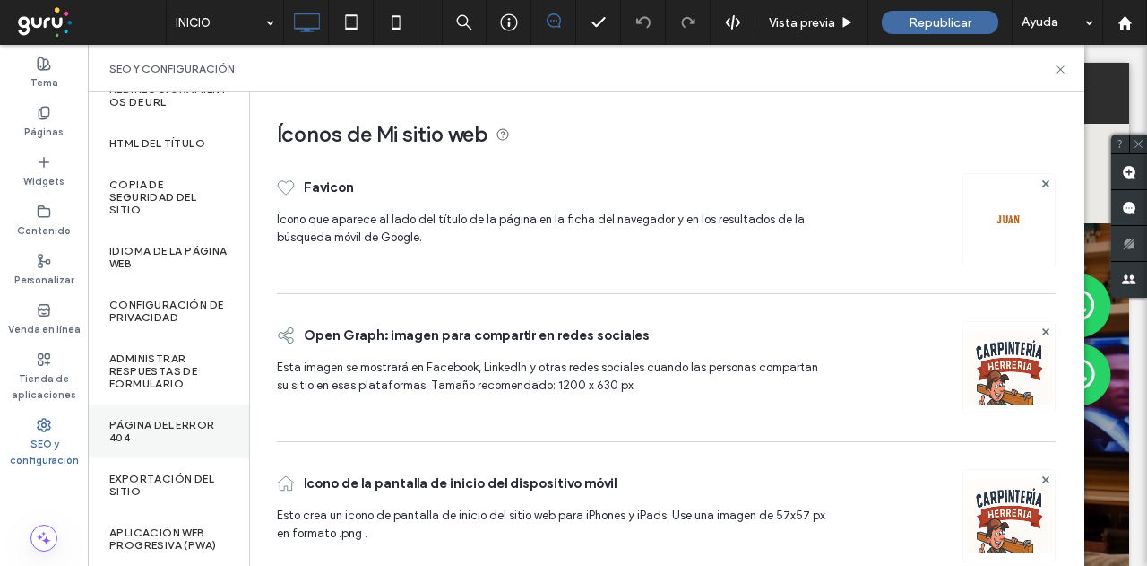
scroll to position [90, 0]
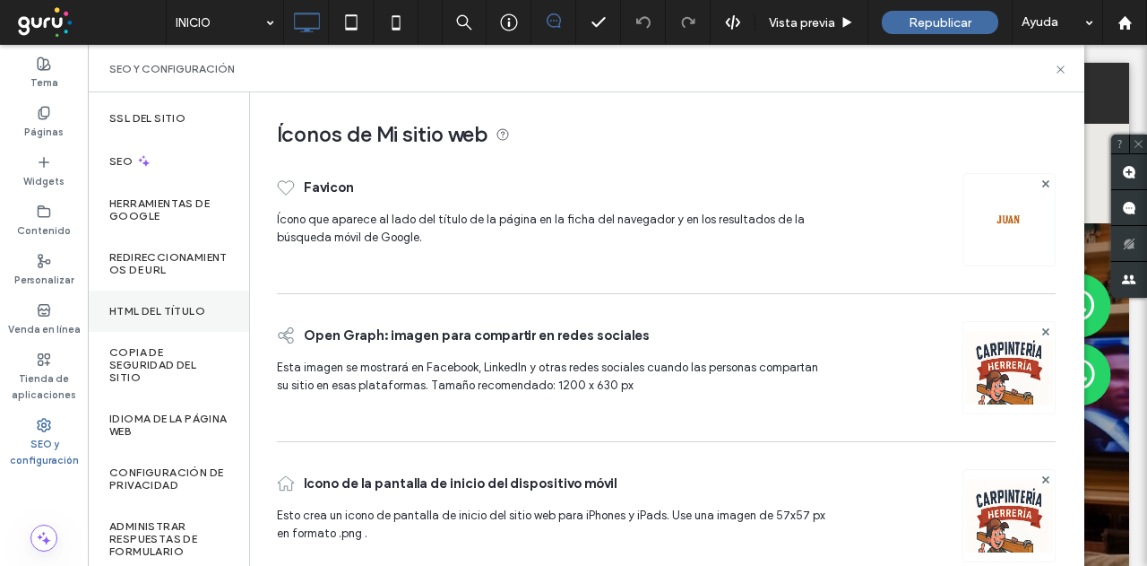
click at [159, 299] on div "HTML del título" at bounding box center [168, 310] width 161 height 41
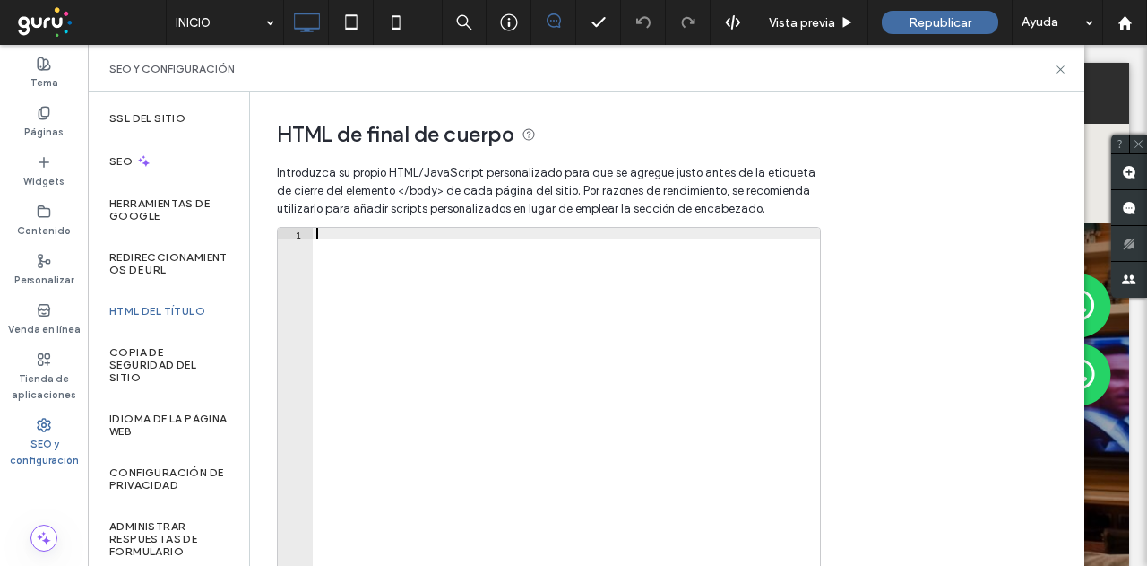
drag, startPoint x: 341, startPoint y: 230, endPoint x: 327, endPoint y: 241, distance: 17.9
click at [327, 241] on div at bounding box center [567, 417] width 508 height 379
drag, startPoint x: 337, startPoint y: 237, endPoint x: 296, endPoint y: 246, distance: 42.0
paste textarea "**********"
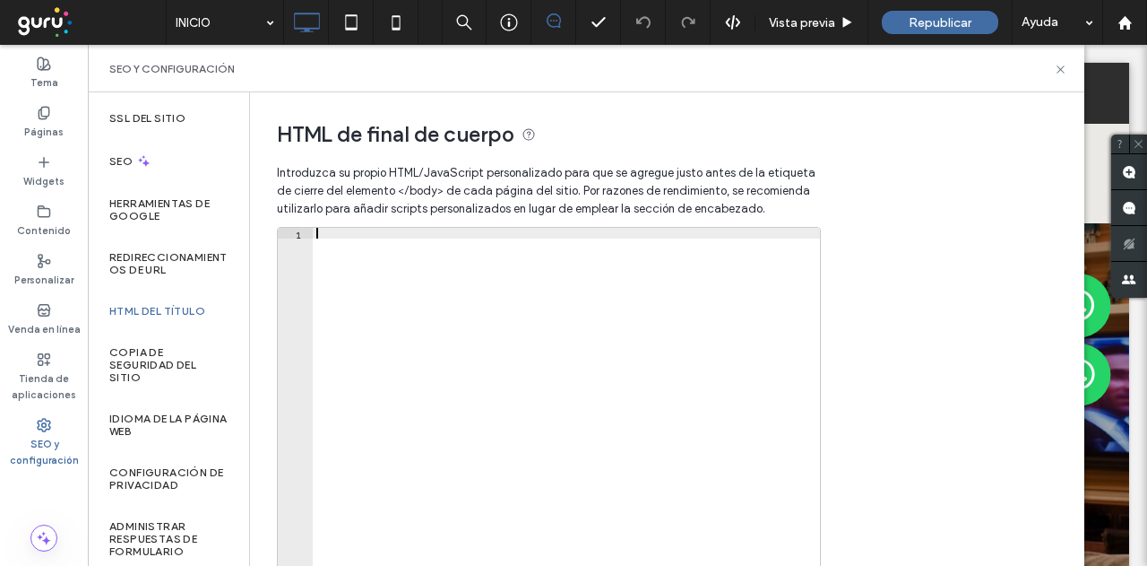
type textarea "**********"
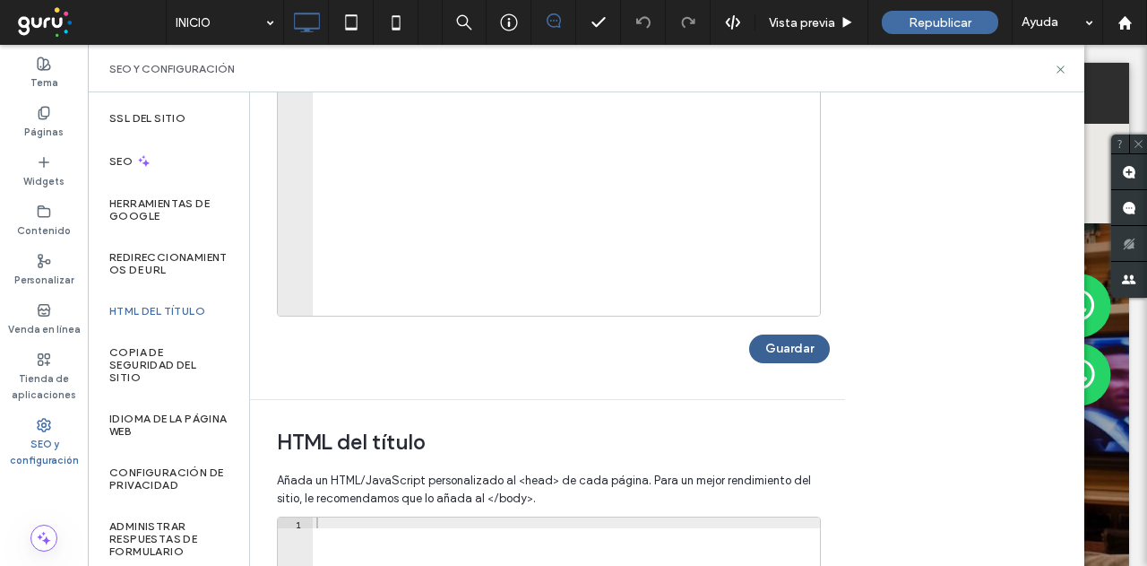
click at [808, 355] on button "Guardar" at bounding box center [789, 348] width 81 height 29
click at [1058, 65] on use at bounding box center [1060, 68] width 7 height 7
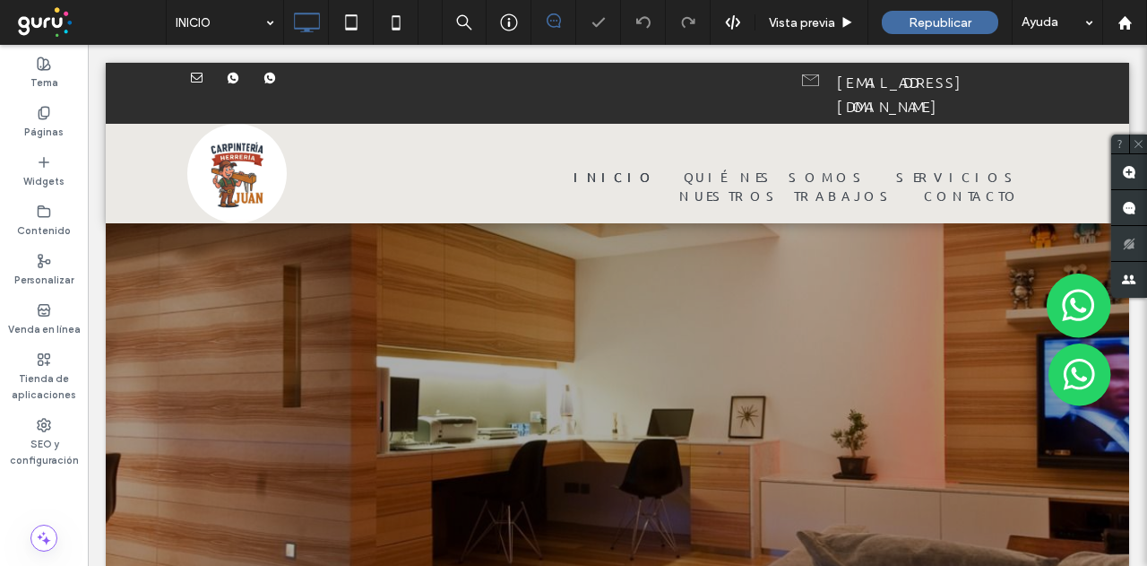
scroll to position [0, 0]
click at [946, 25] on span "Republicar" at bounding box center [940, 22] width 63 height 15
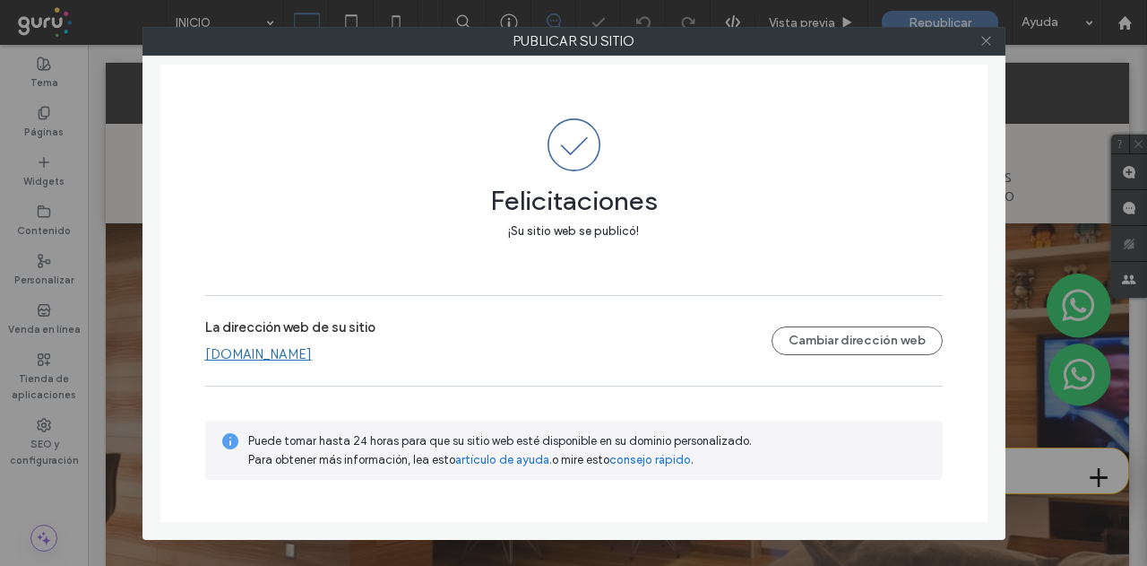
click at [990, 41] on icon at bounding box center [986, 40] width 13 height 13
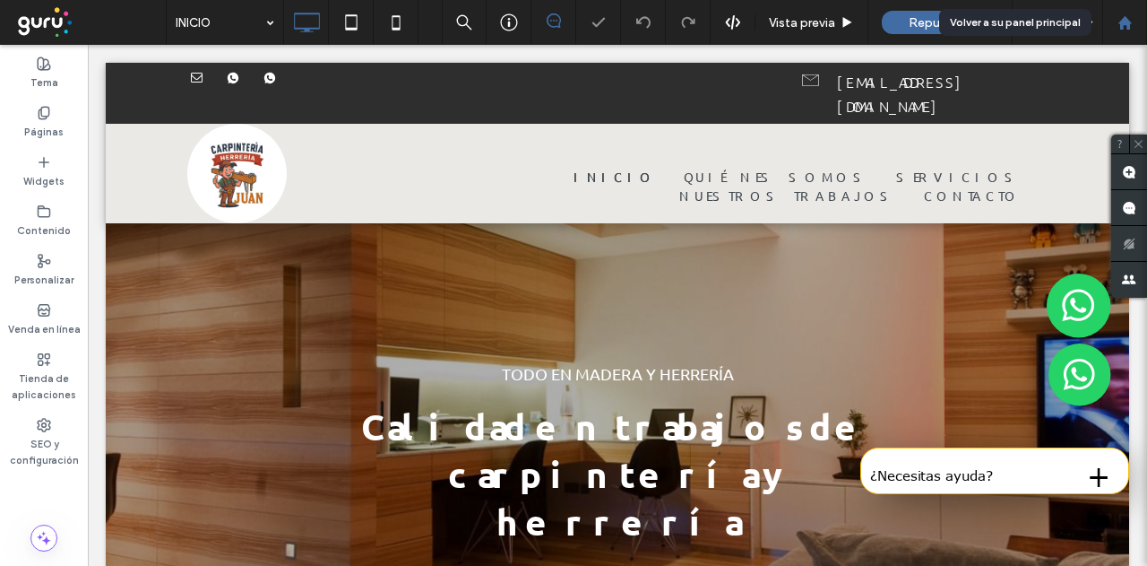
click at [1124, 24] on use at bounding box center [1124, 21] width 13 height 13
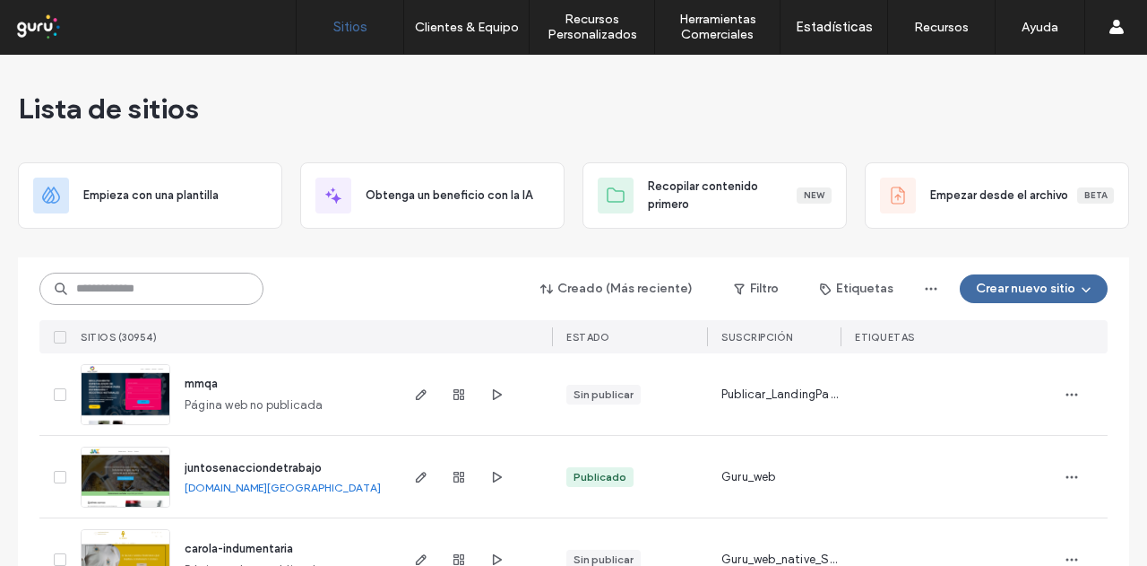
click at [122, 295] on input at bounding box center [151, 288] width 224 height 32
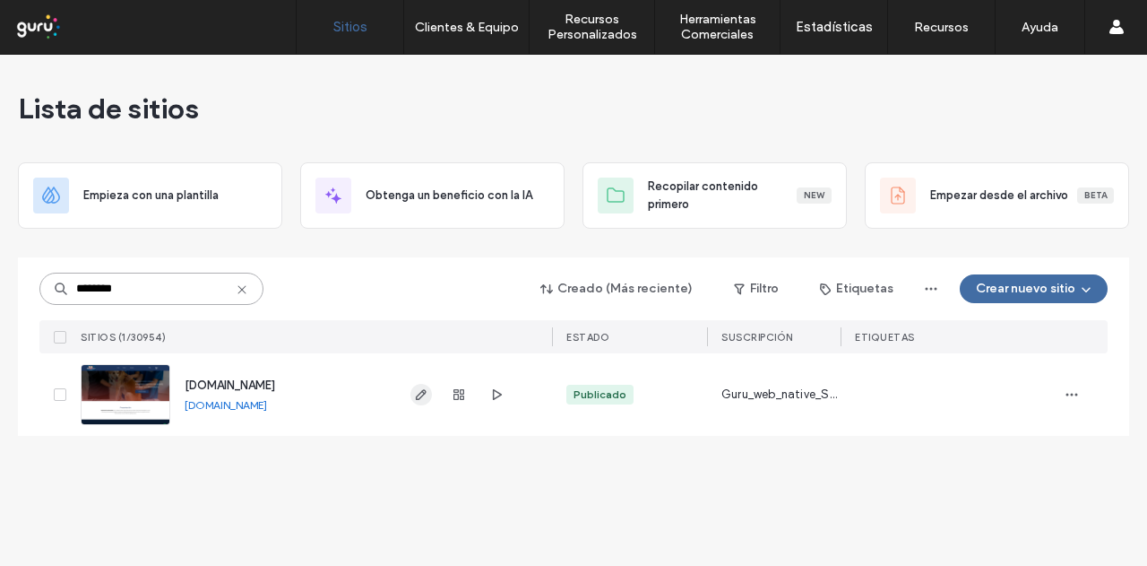
type input "********"
click at [419, 396] on icon "button" at bounding box center [421, 394] width 14 height 14
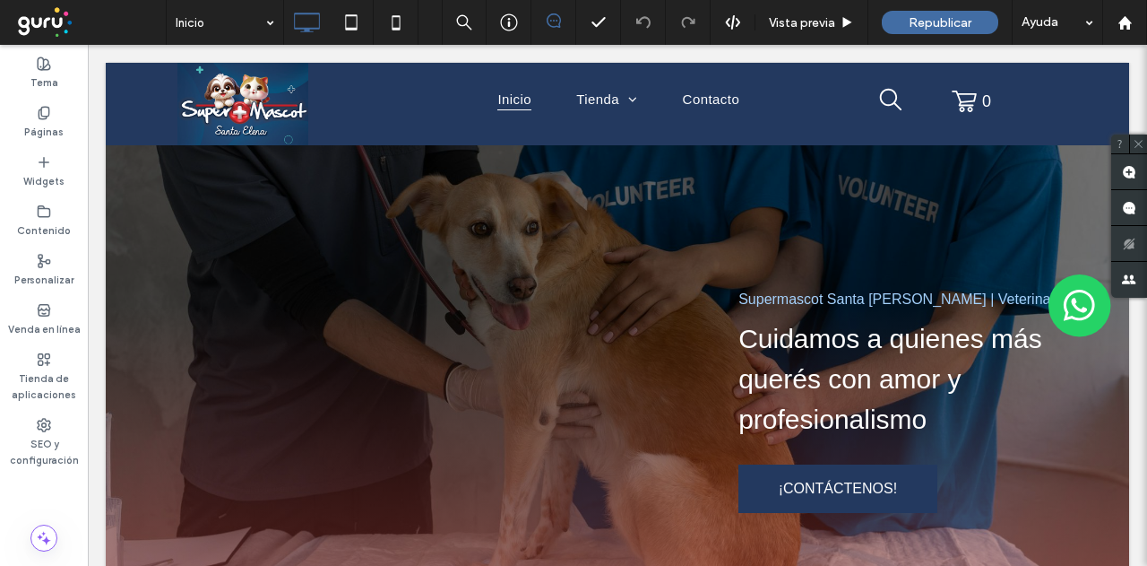
click at [152, 26] on span at bounding box center [89, 22] width 152 height 36
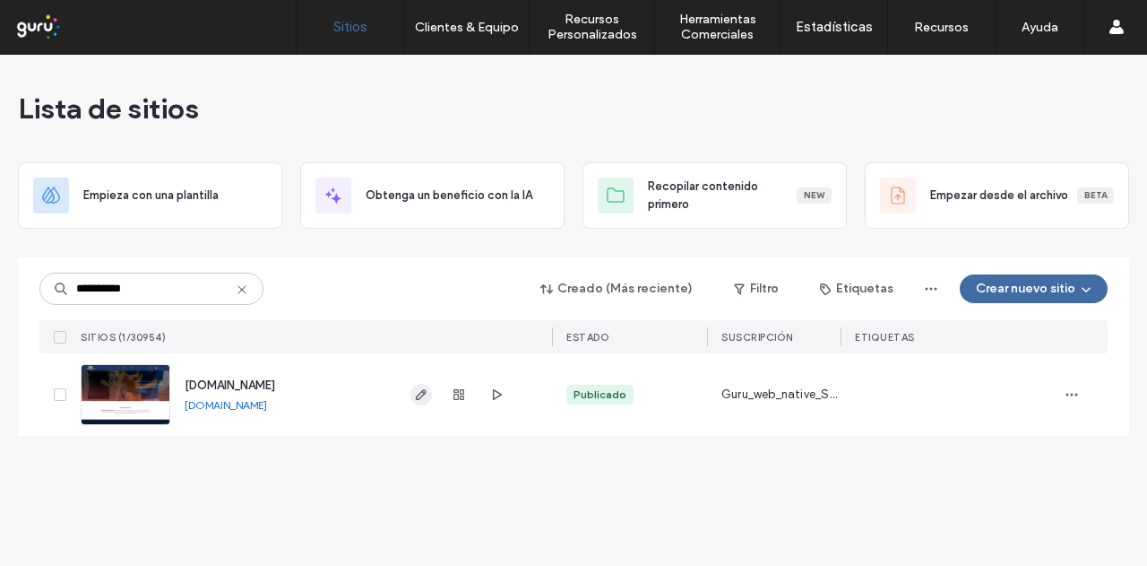
type input "**********"
click at [412, 388] on span "button" at bounding box center [421, 395] width 22 height 22
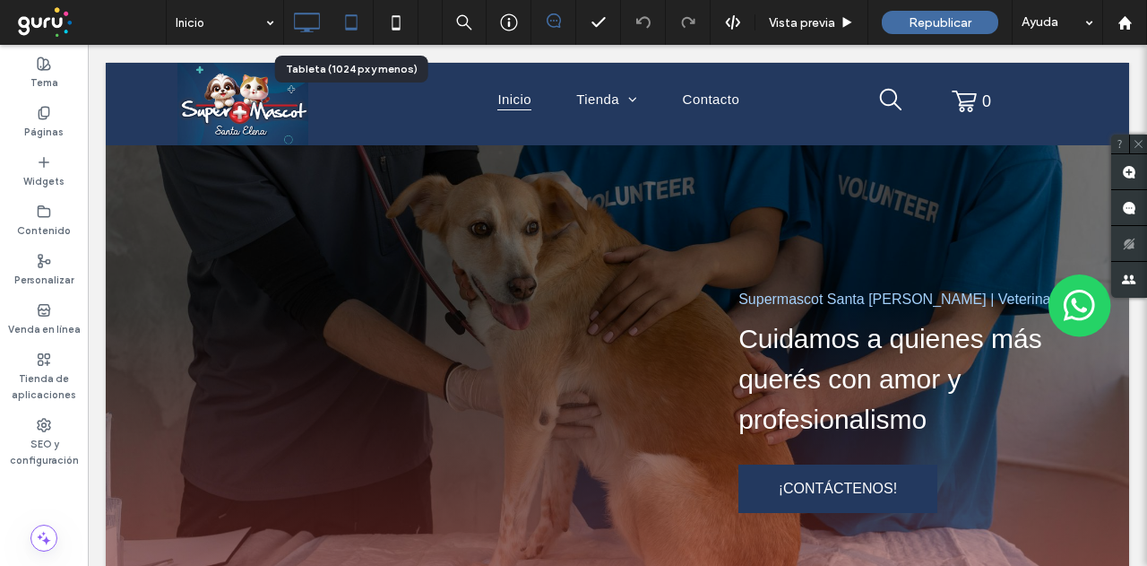
click at [350, 30] on icon at bounding box center [351, 22] width 36 height 36
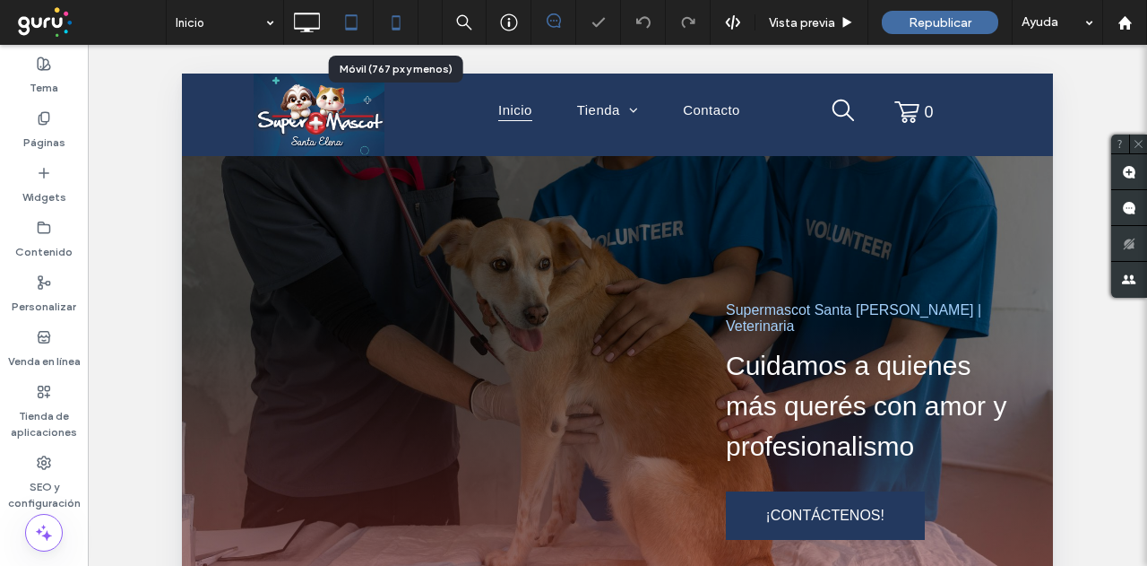
click at [402, 31] on icon at bounding box center [396, 22] width 36 height 36
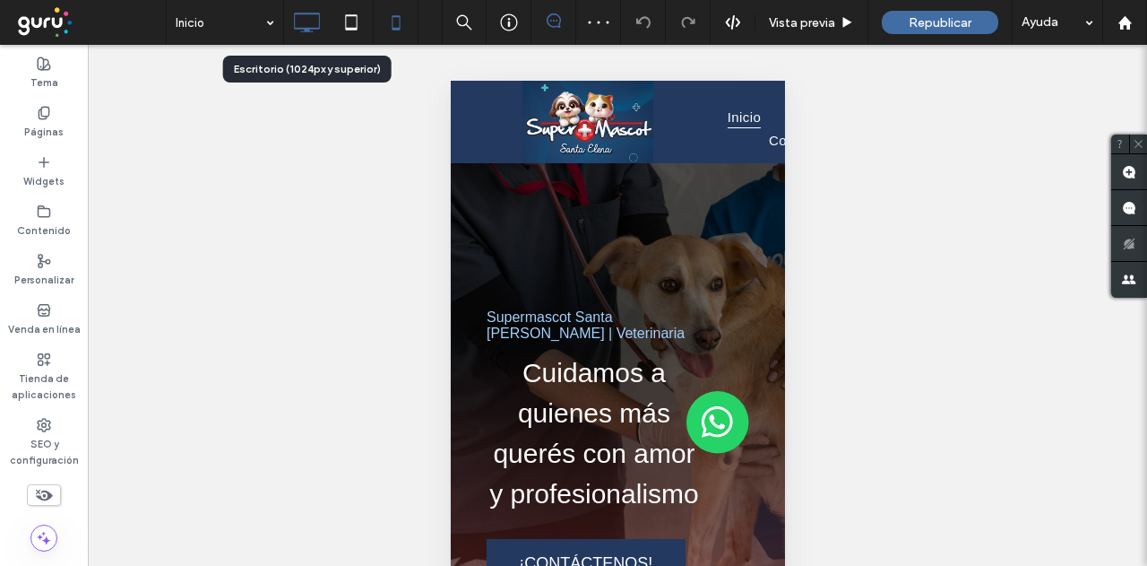
click at [308, 30] on use at bounding box center [307, 23] width 26 height 20
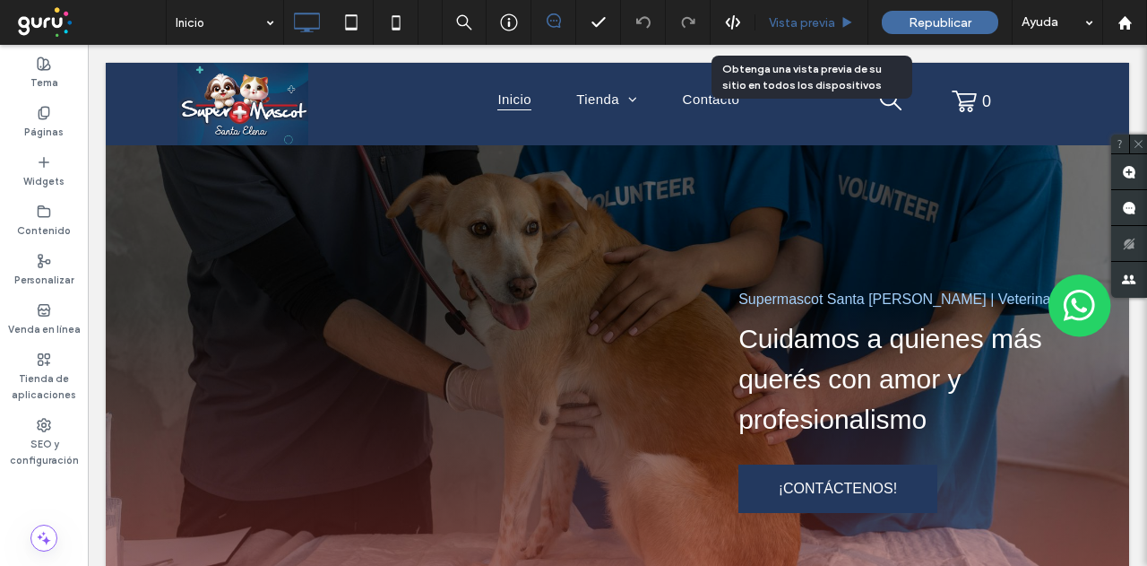
click at [816, 22] on span "Vista previa" at bounding box center [802, 22] width 66 height 15
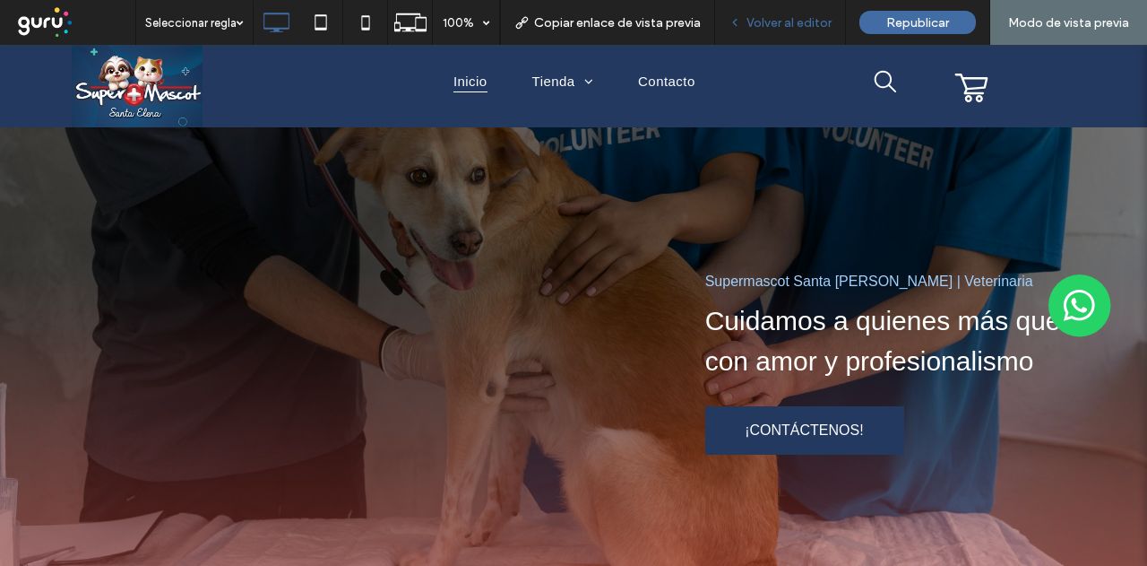
click at [761, 24] on span "Volver al editor" at bounding box center [789, 22] width 85 height 15
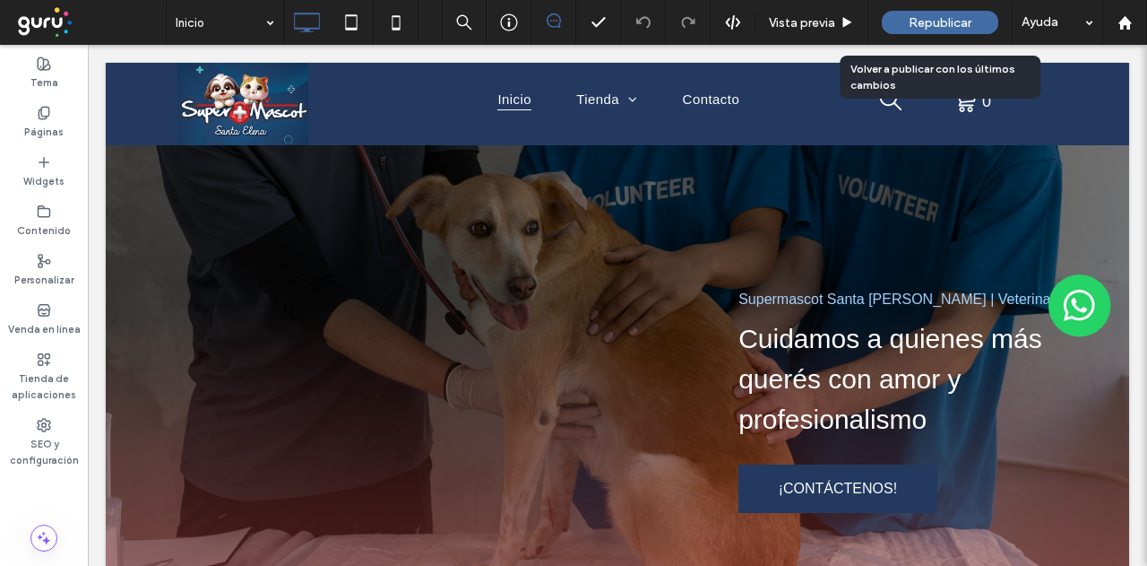
click at [941, 25] on span "Republicar" at bounding box center [940, 22] width 63 height 15
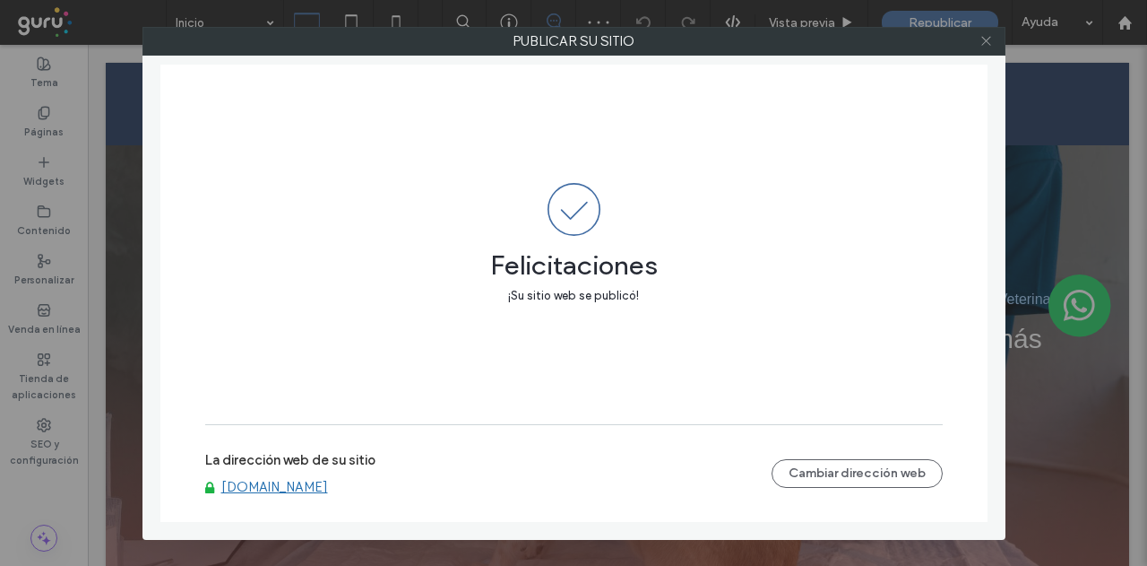
click at [991, 41] on icon at bounding box center [986, 40] width 13 height 13
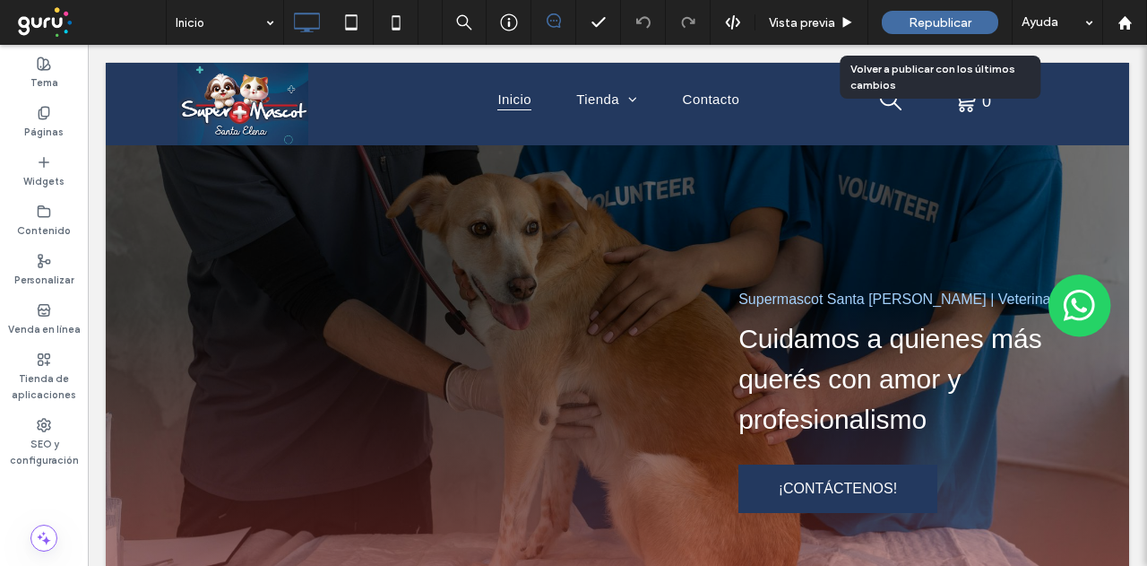
click at [930, 24] on span "Republicar" at bounding box center [940, 22] width 63 height 15
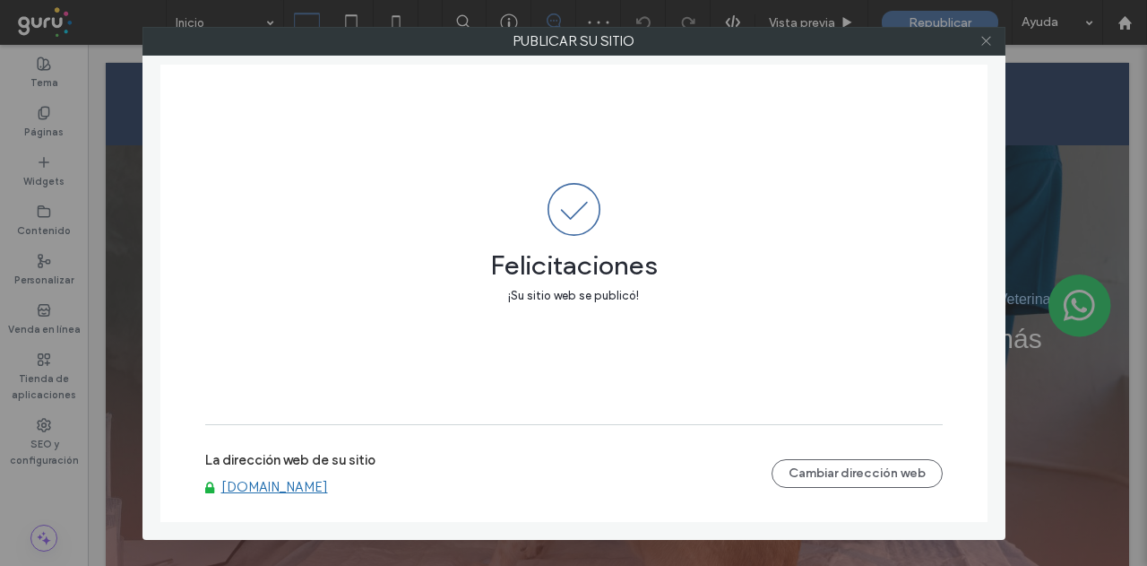
click at [992, 42] on icon at bounding box center [986, 40] width 13 height 13
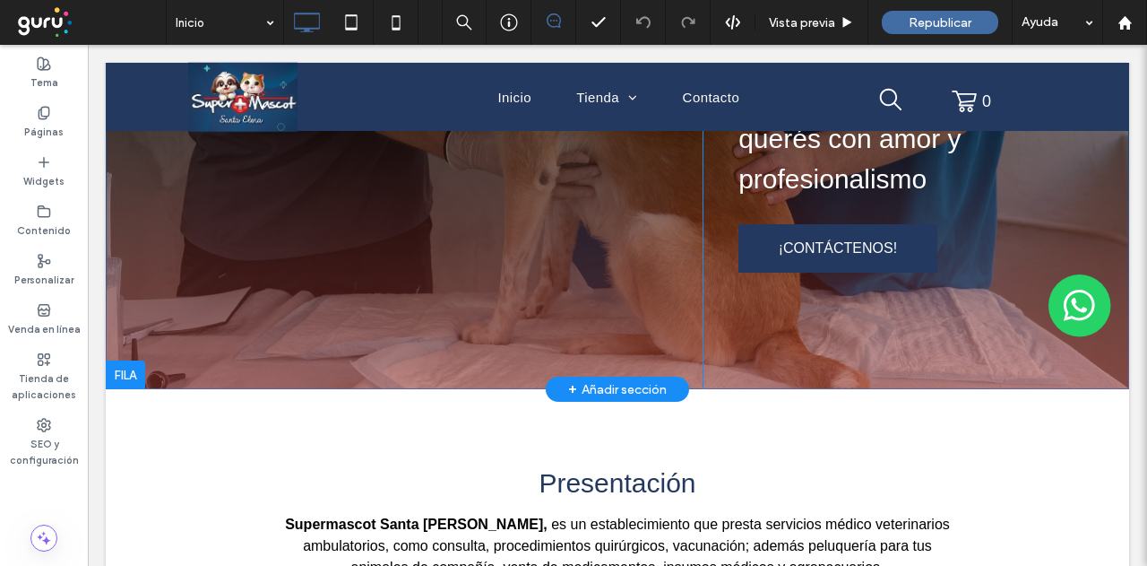
scroll to position [448, 0]
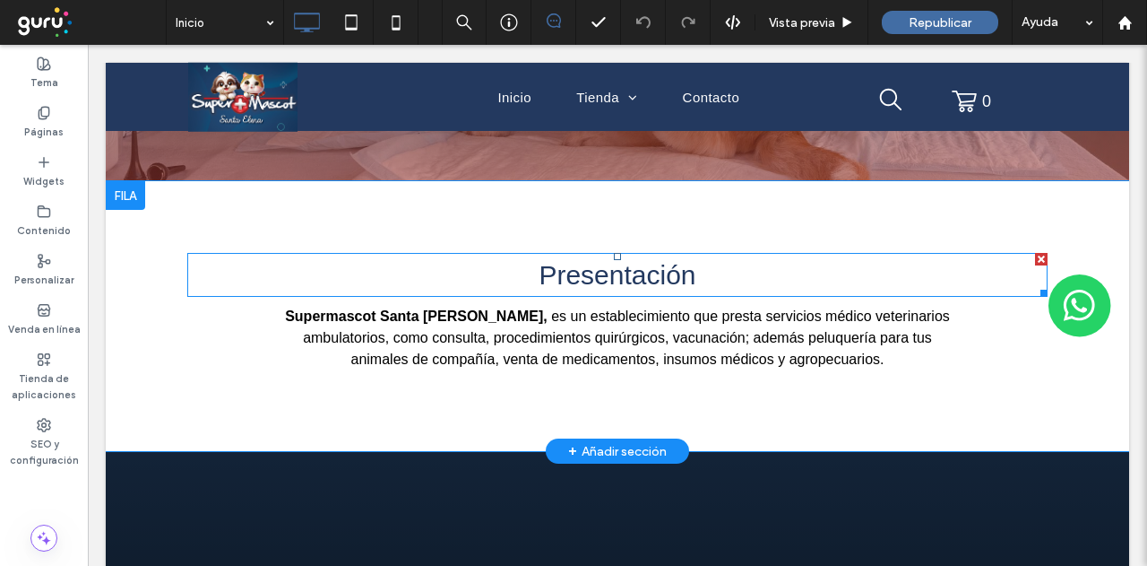
click at [692, 272] on h2 "Presentación" at bounding box center [617, 275] width 860 height 40
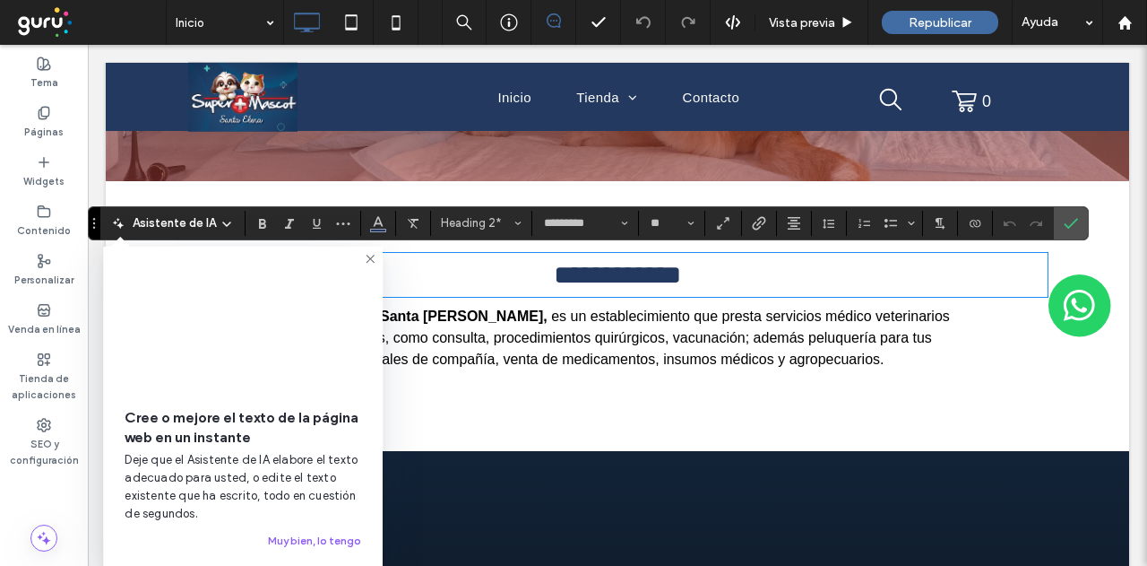
click at [692, 272] on h2 "**********" at bounding box center [617, 275] width 860 height 40
drag, startPoint x: 373, startPoint y: 255, endPoint x: 366, endPoint y: 219, distance: 36.6
click at [373, 255] on icon at bounding box center [370, 259] width 14 height 14
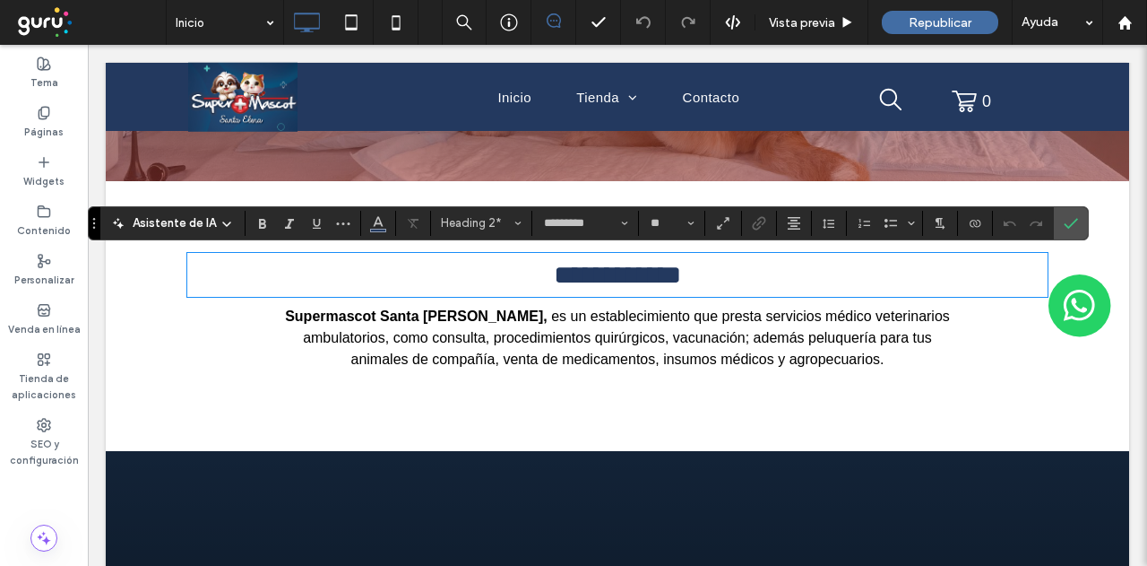
click at [502, 267] on h2 "**********" at bounding box center [617, 275] width 860 height 40
drag, startPoint x: 504, startPoint y: 267, endPoint x: 717, endPoint y: 293, distance: 214.9
click at [717, 293] on h2 "**********" at bounding box center [617, 275] width 860 height 40
click at [383, 232] on button "Color" at bounding box center [378, 223] width 27 height 25
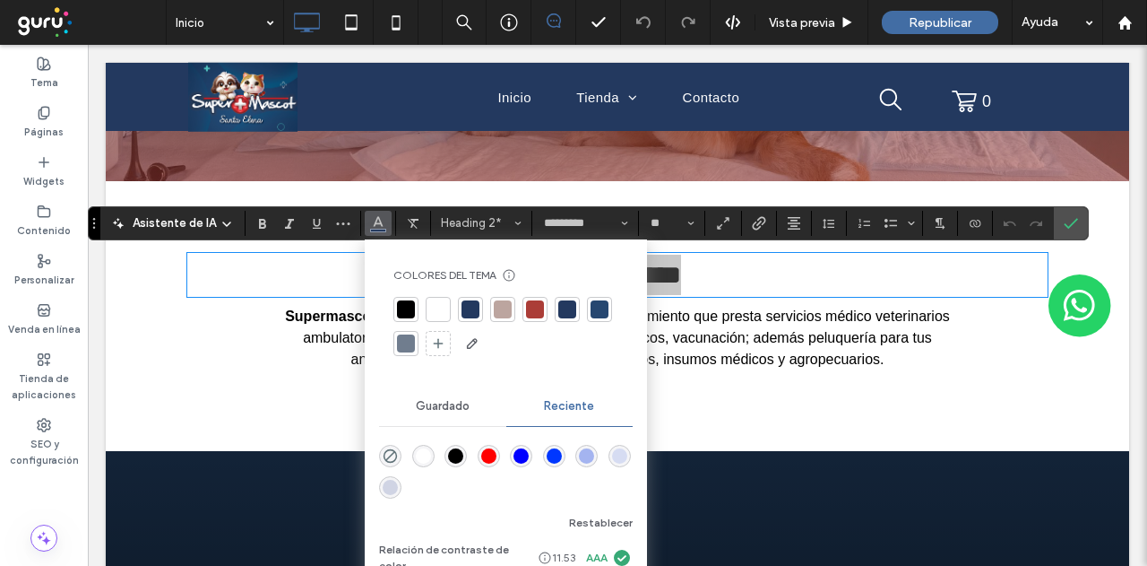
click at [445, 407] on span "Guardado" at bounding box center [443, 406] width 54 height 14
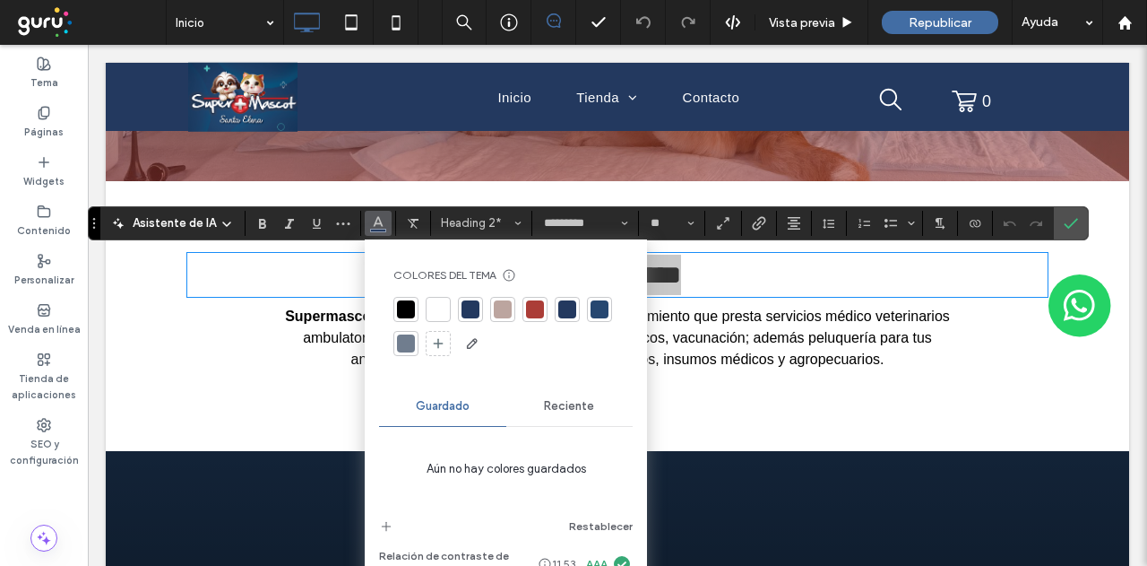
click at [573, 405] on span "Reciente" at bounding box center [569, 406] width 50 height 14
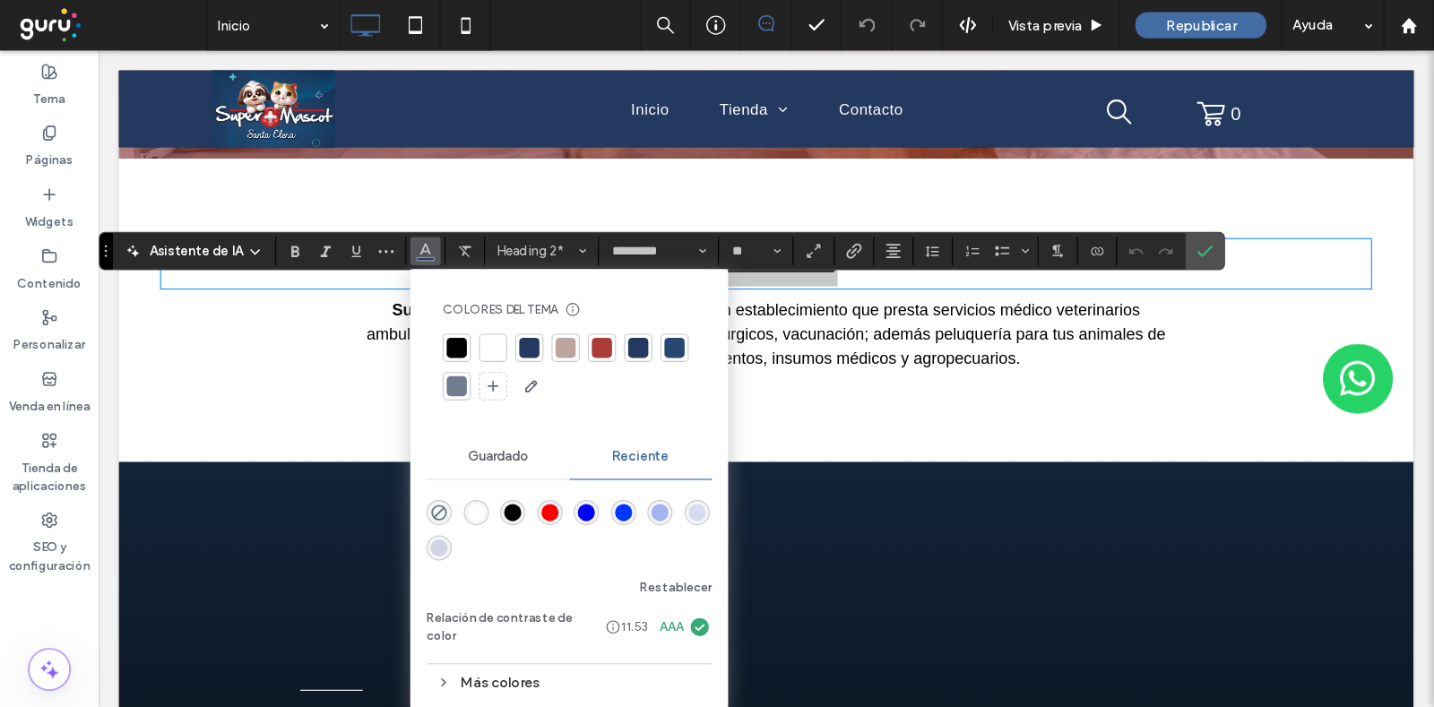
scroll to position [447, 0]
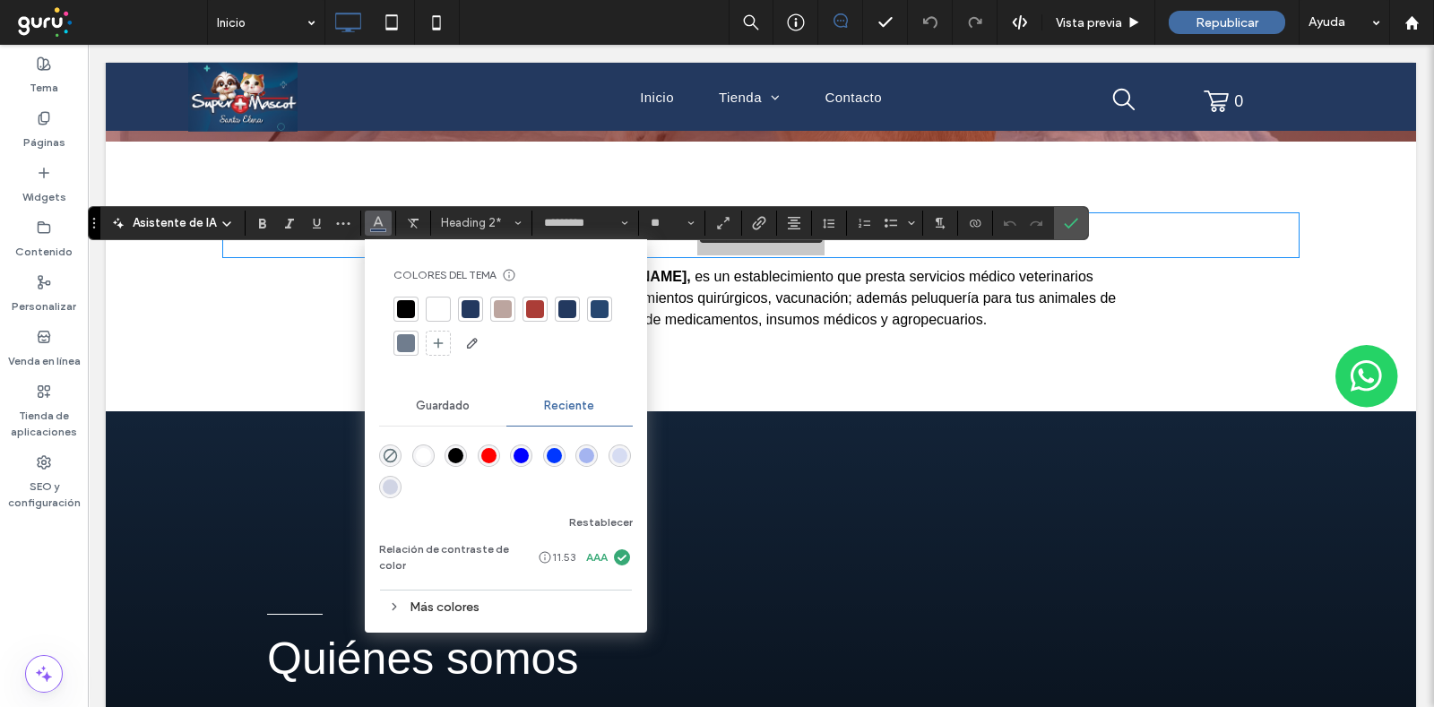
click at [415, 565] on div "Más colores" at bounding box center [506, 607] width 254 height 24
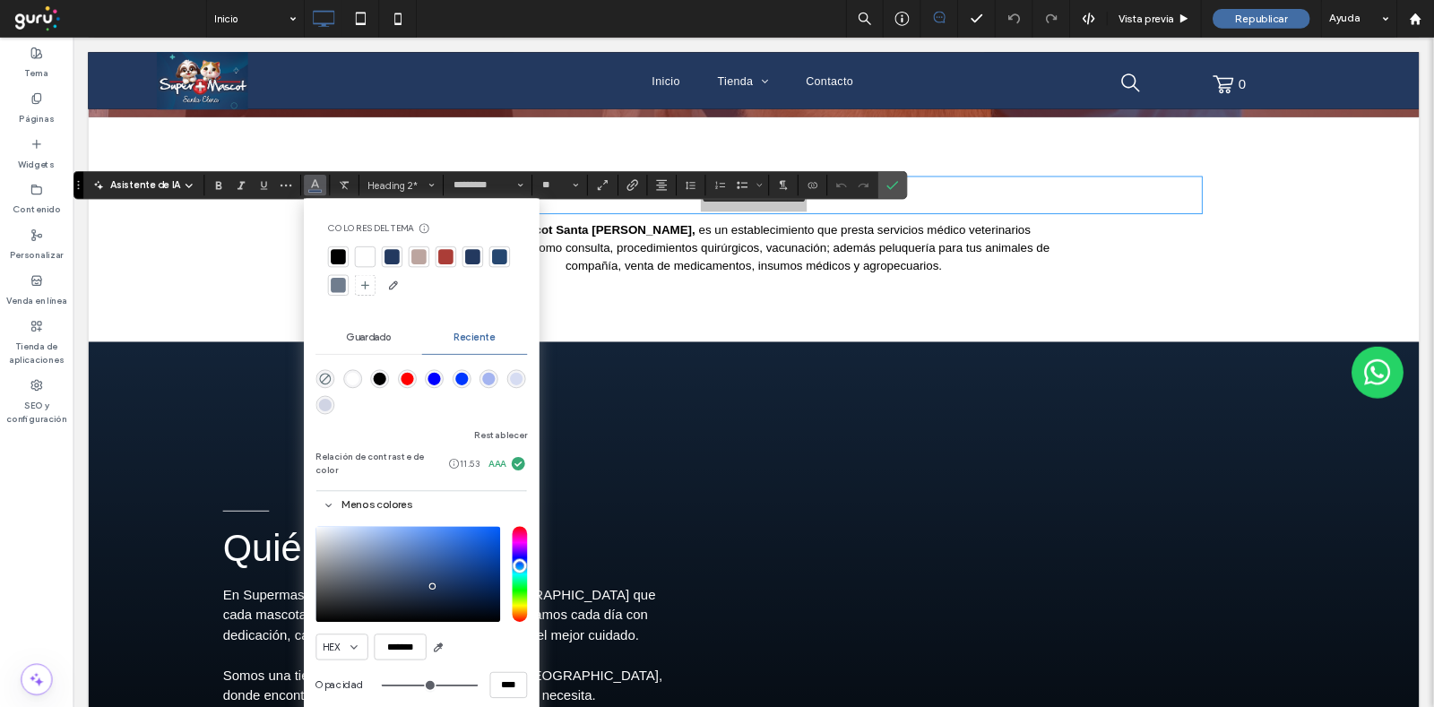
scroll to position [448, 0]
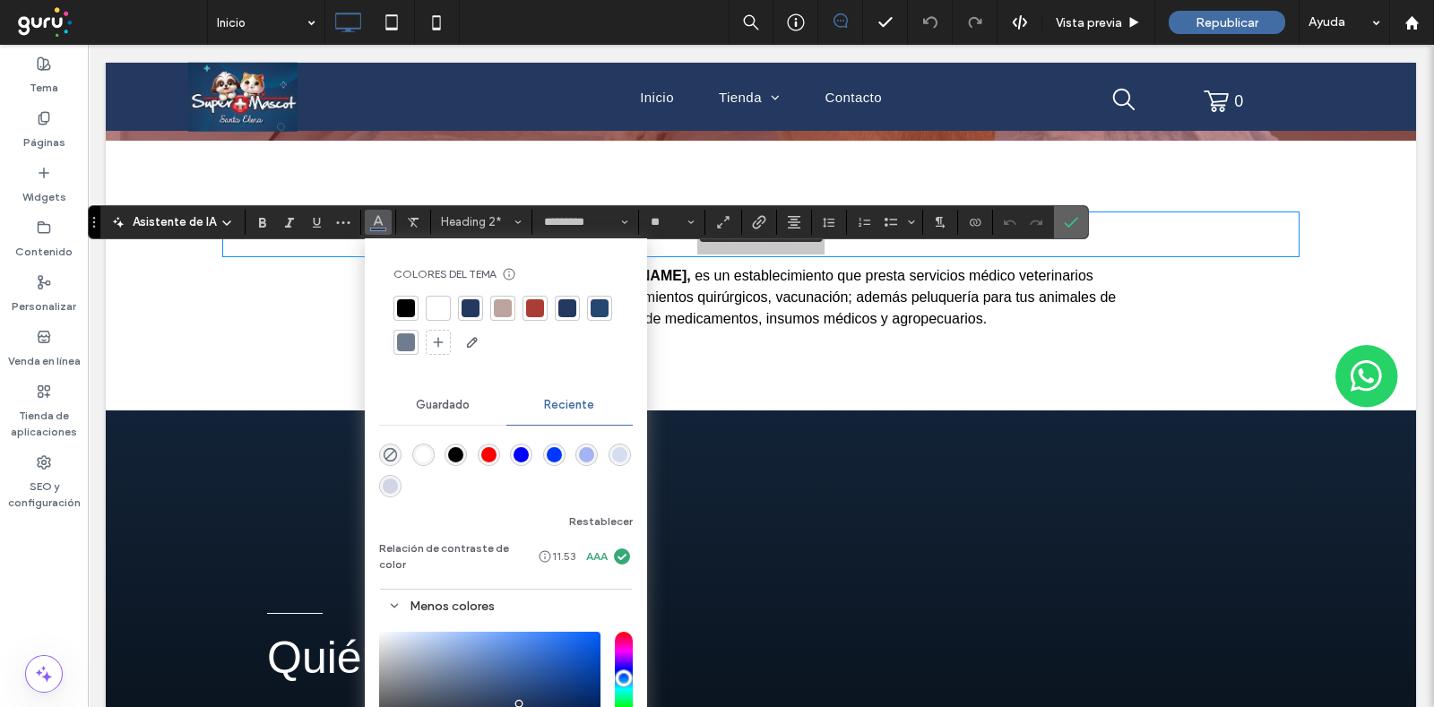
click at [1072, 229] on icon "Confirmar" at bounding box center [1071, 222] width 14 height 14
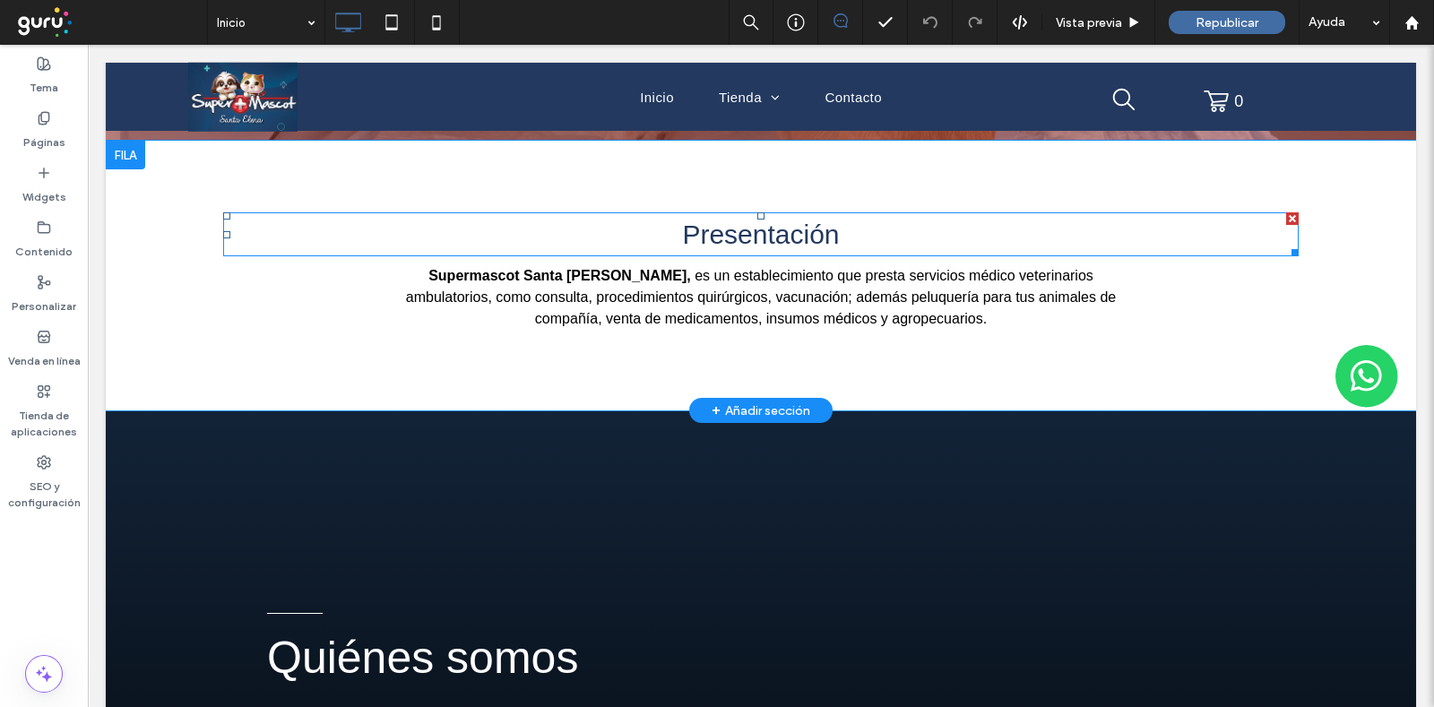
click at [782, 216] on h2 "Presentación" at bounding box center [760, 234] width 1075 height 40
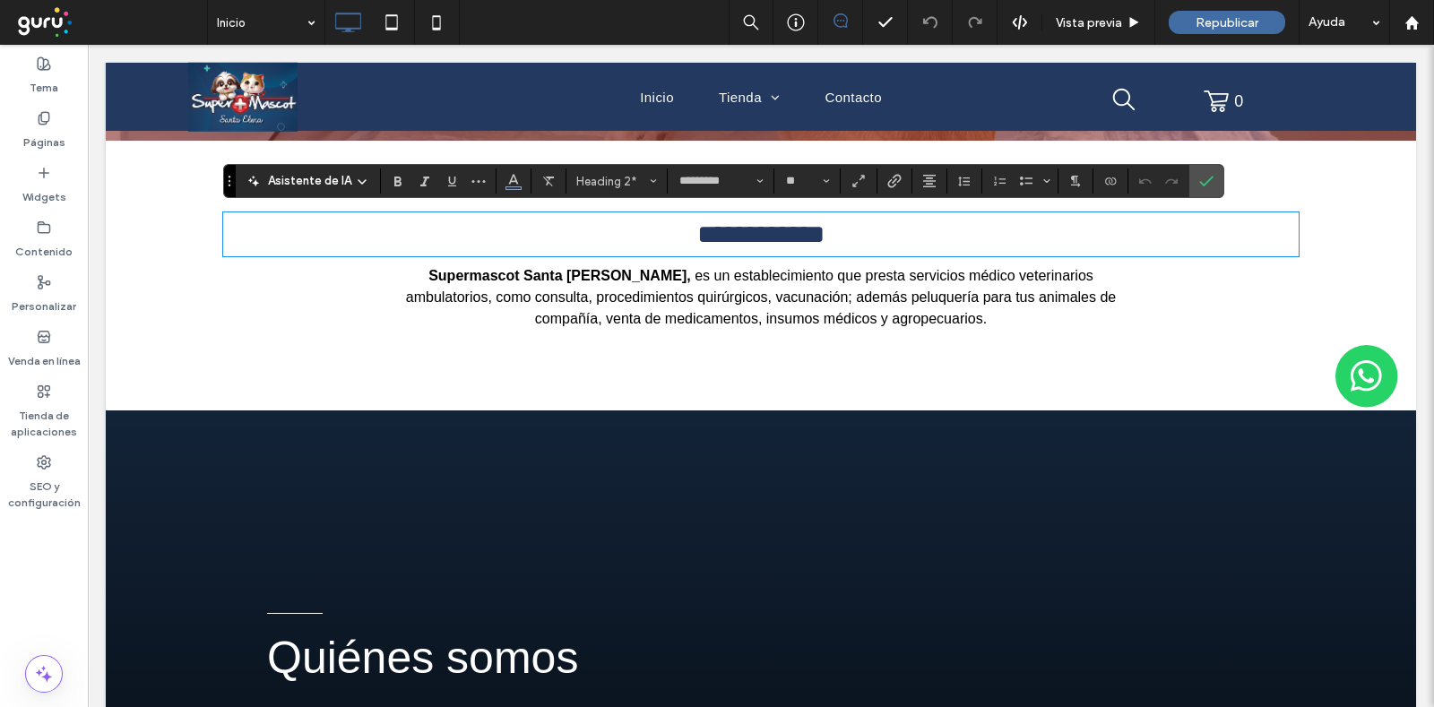
click at [754, 221] on span "**********" at bounding box center [760, 234] width 127 height 26
click at [724, 181] on input "*********" at bounding box center [716, 181] width 76 height 14
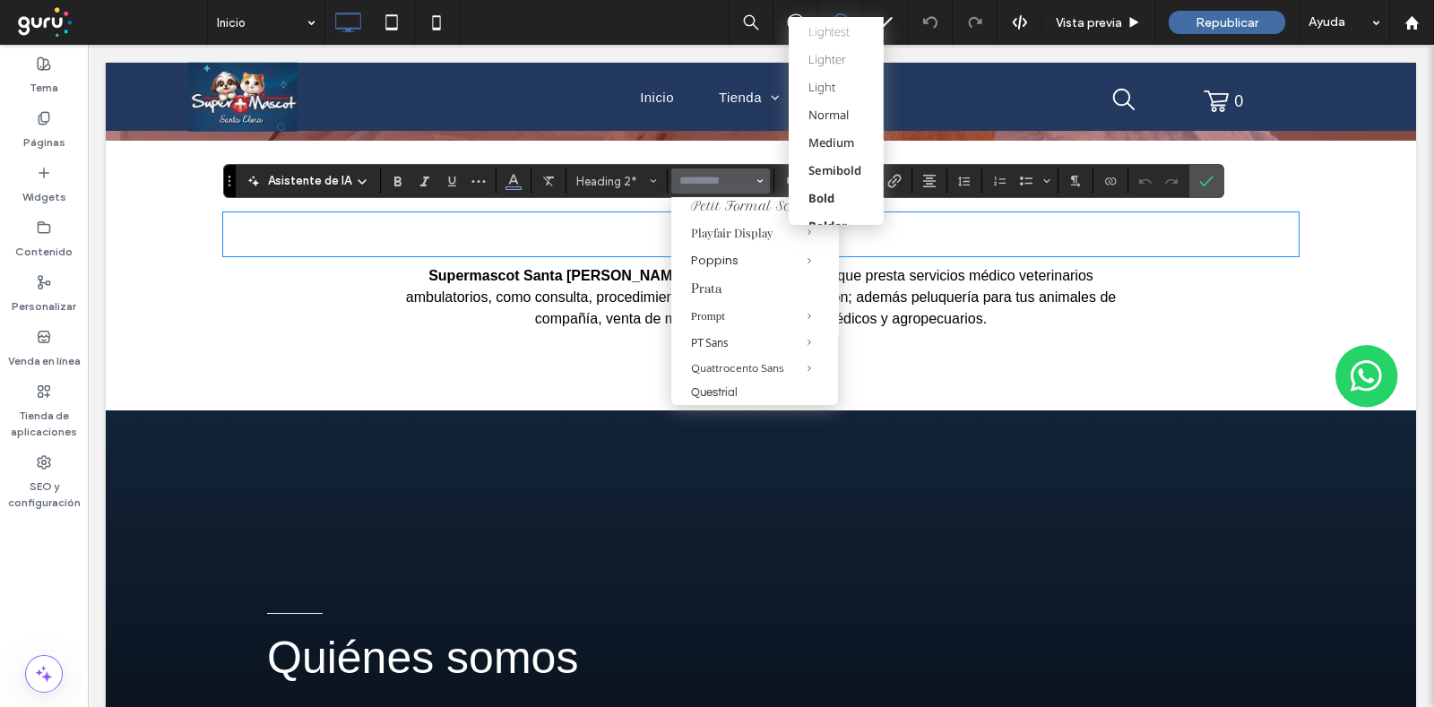
scroll to position [1344, 0]
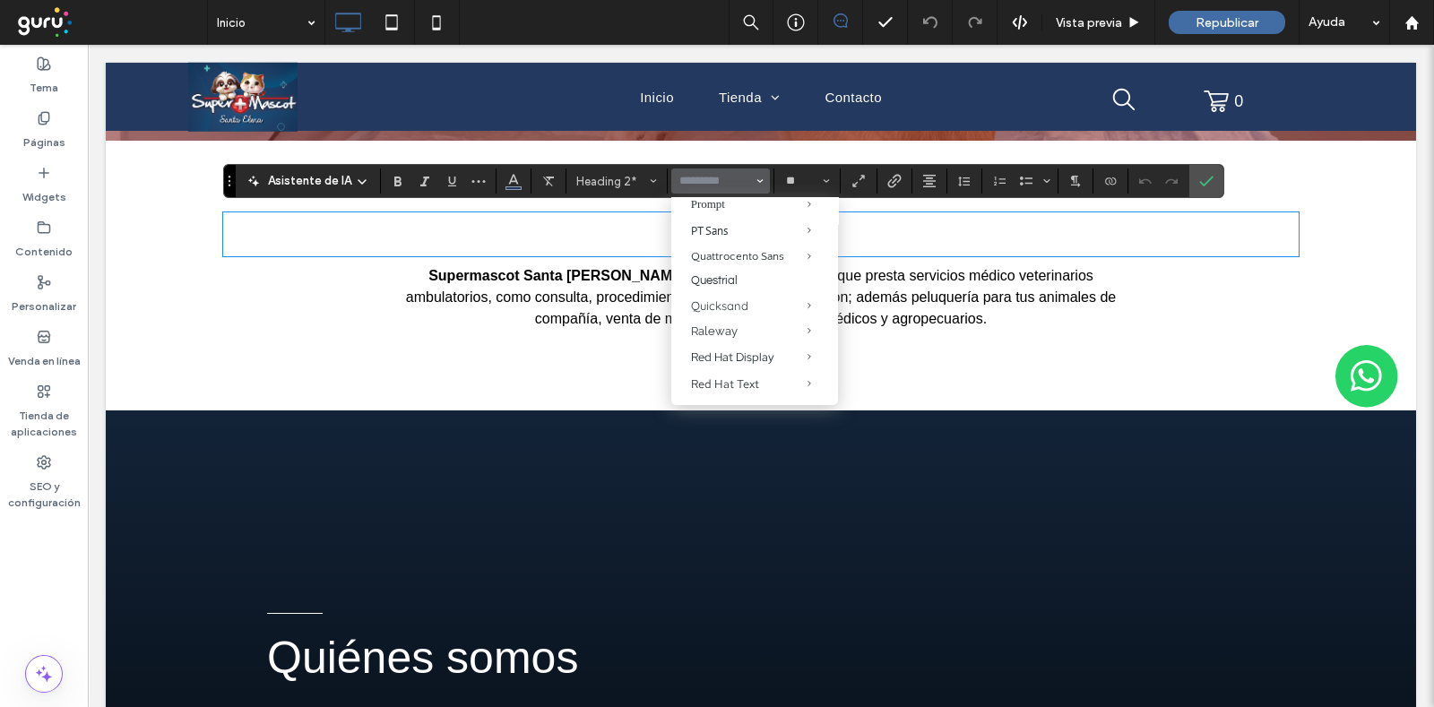
click at [935, 217] on h2 "**********" at bounding box center [760, 234] width 1075 height 40
type input "*********"
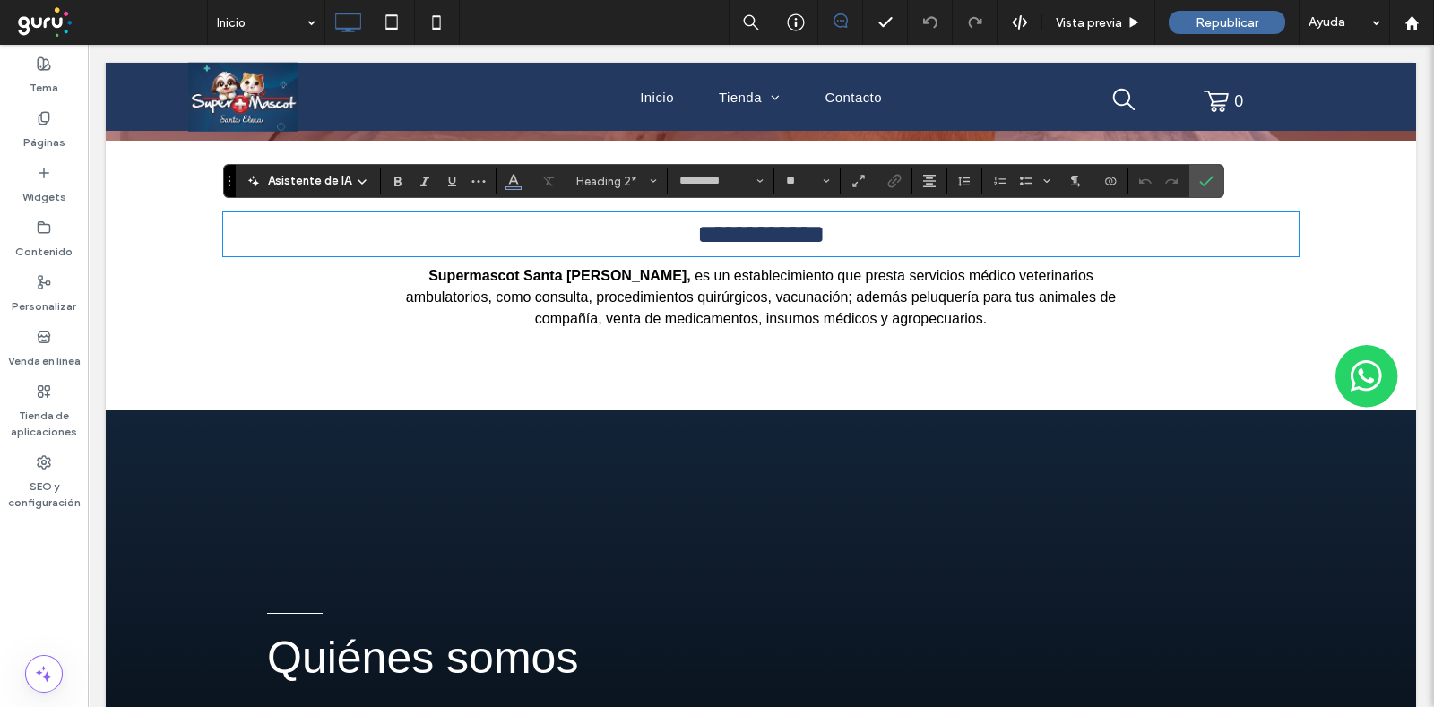
click at [790, 244] on span "**********" at bounding box center [760, 234] width 127 height 26
click at [799, 185] on input "**" at bounding box center [801, 181] width 35 height 14
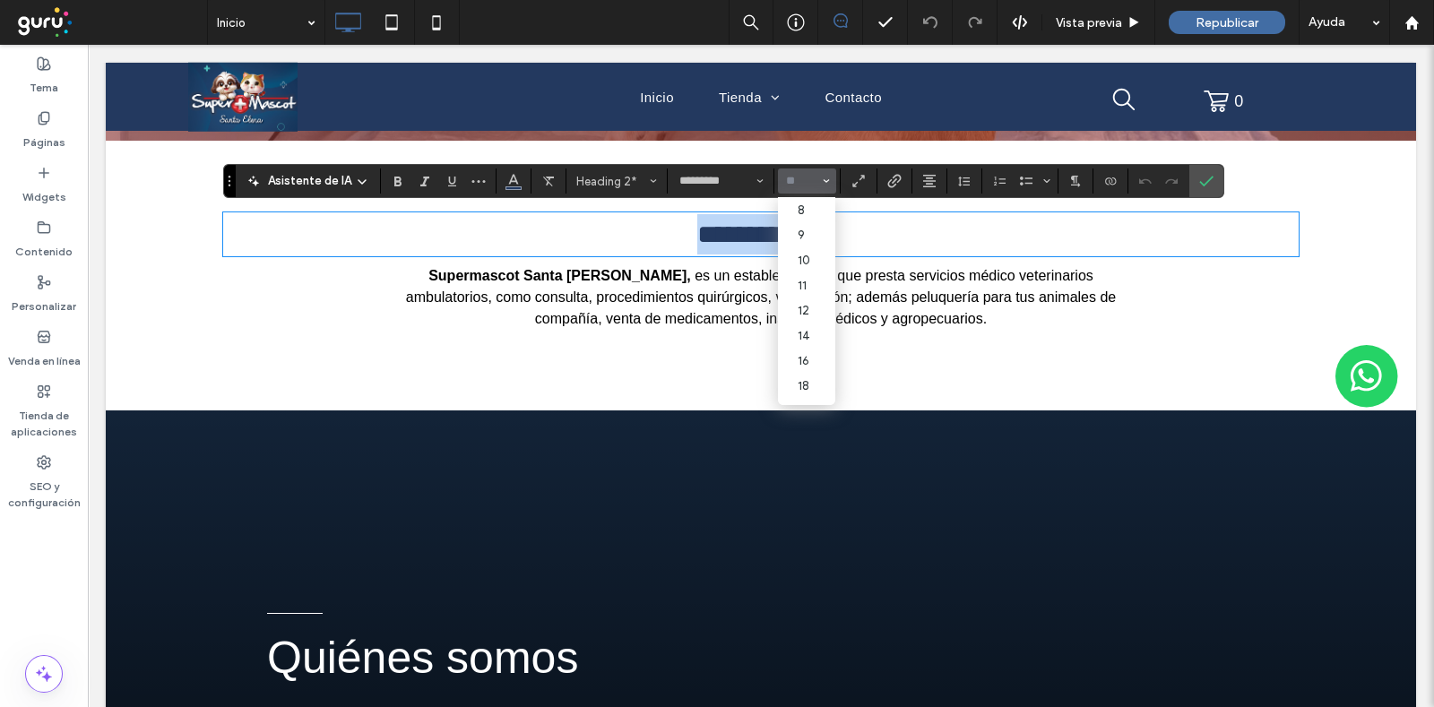
click at [697, 230] on span "**********" at bounding box center [760, 234] width 127 height 26
type input "**"
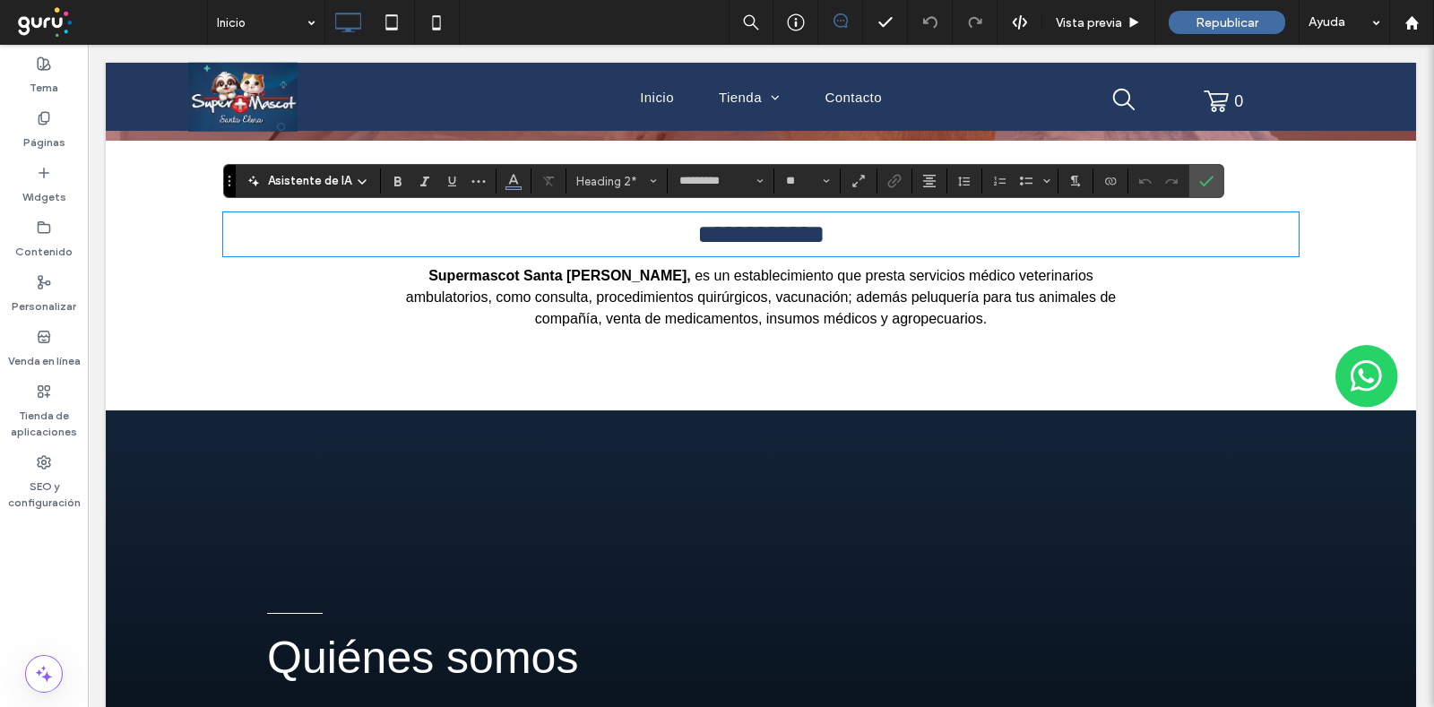
click at [721, 231] on span "**********" at bounding box center [760, 234] width 127 height 26
click at [394, 181] on use "Negrilla" at bounding box center [397, 182] width 7 height 10
click at [398, 182] on use "Negrilla" at bounding box center [397, 182] width 7 height 10
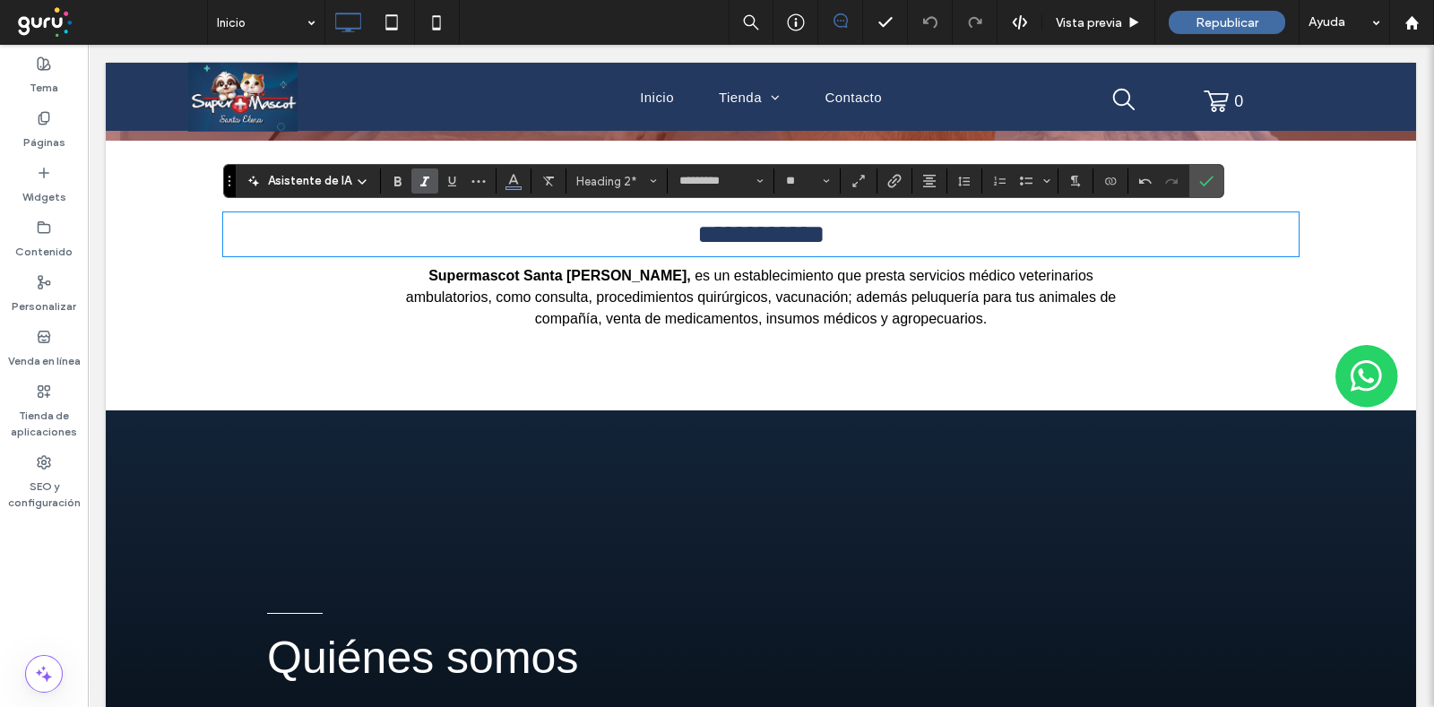
click at [423, 174] on icon "Cursiva" at bounding box center [425, 181] width 14 height 14
click at [424, 177] on use "Cursiva" at bounding box center [424, 182] width 9 height 10
click at [850, 247] on h2 "**********" at bounding box center [760, 234] width 1075 height 40
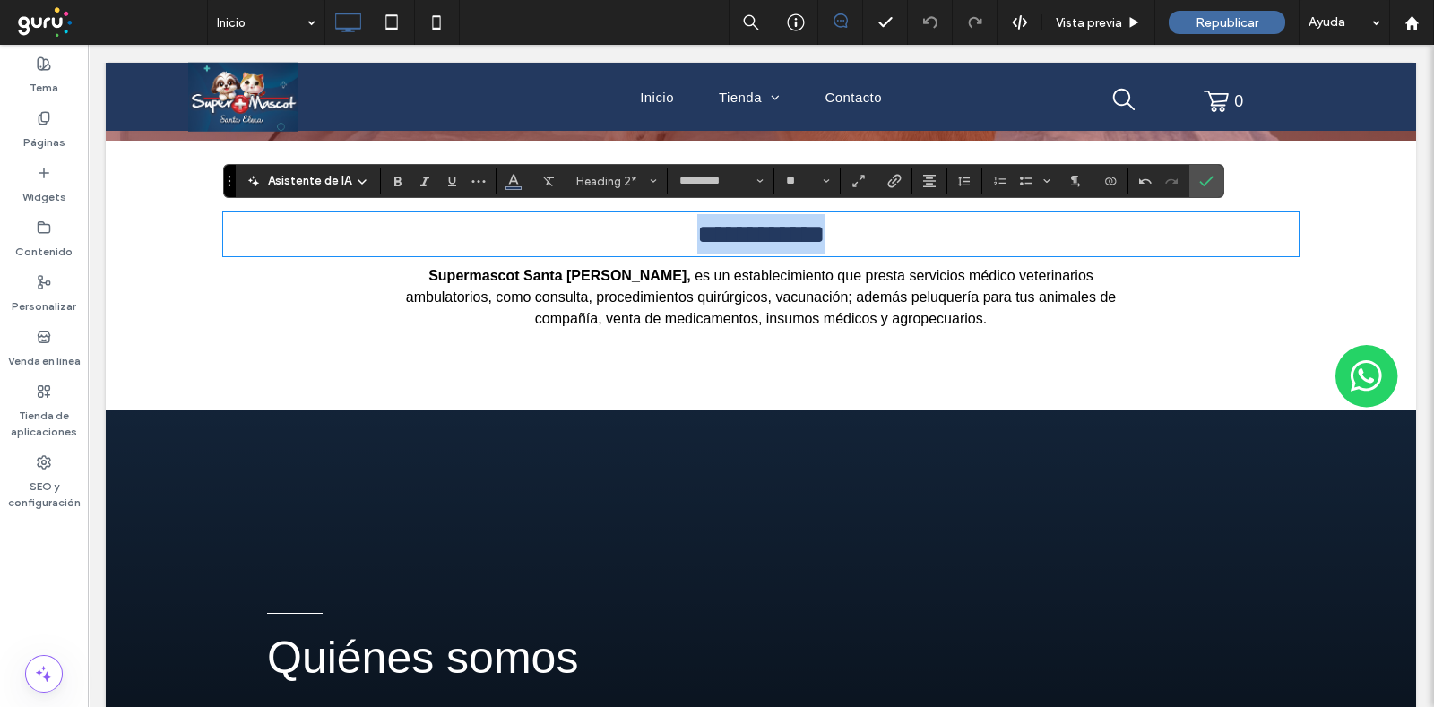
click at [850, 247] on h2 "**********" at bounding box center [760, 234] width 1075 height 40
click at [931, 182] on icon "Alineación" at bounding box center [929, 181] width 14 height 14
click at [807, 230] on span "**********" at bounding box center [760, 234] width 127 height 26
click at [1146, 186] on icon "Confirmar" at bounding box center [1206, 181] width 14 height 14
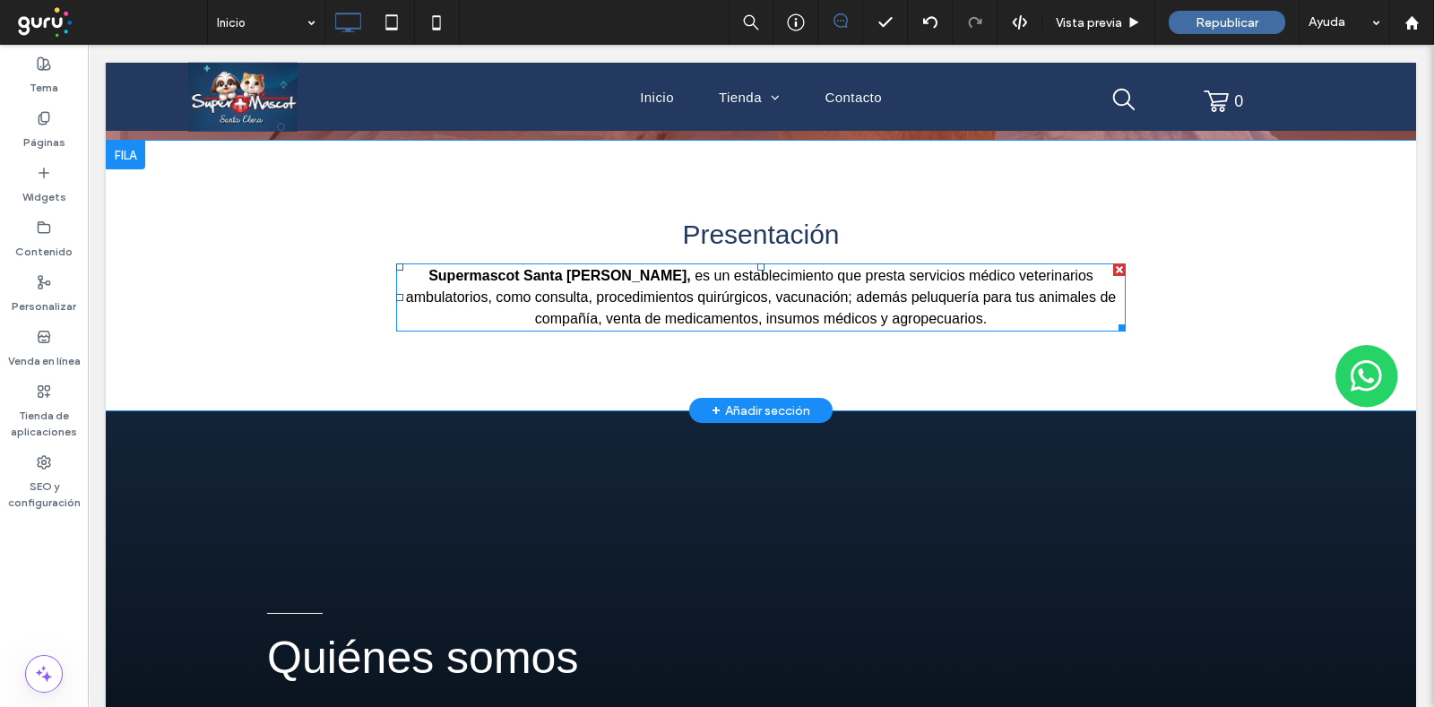
click at [658, 291] on span "es un establecimiento que presta servicios médico veterinarios ambulatorios, co…" at bounding box center [761, 297] width 710 height 58
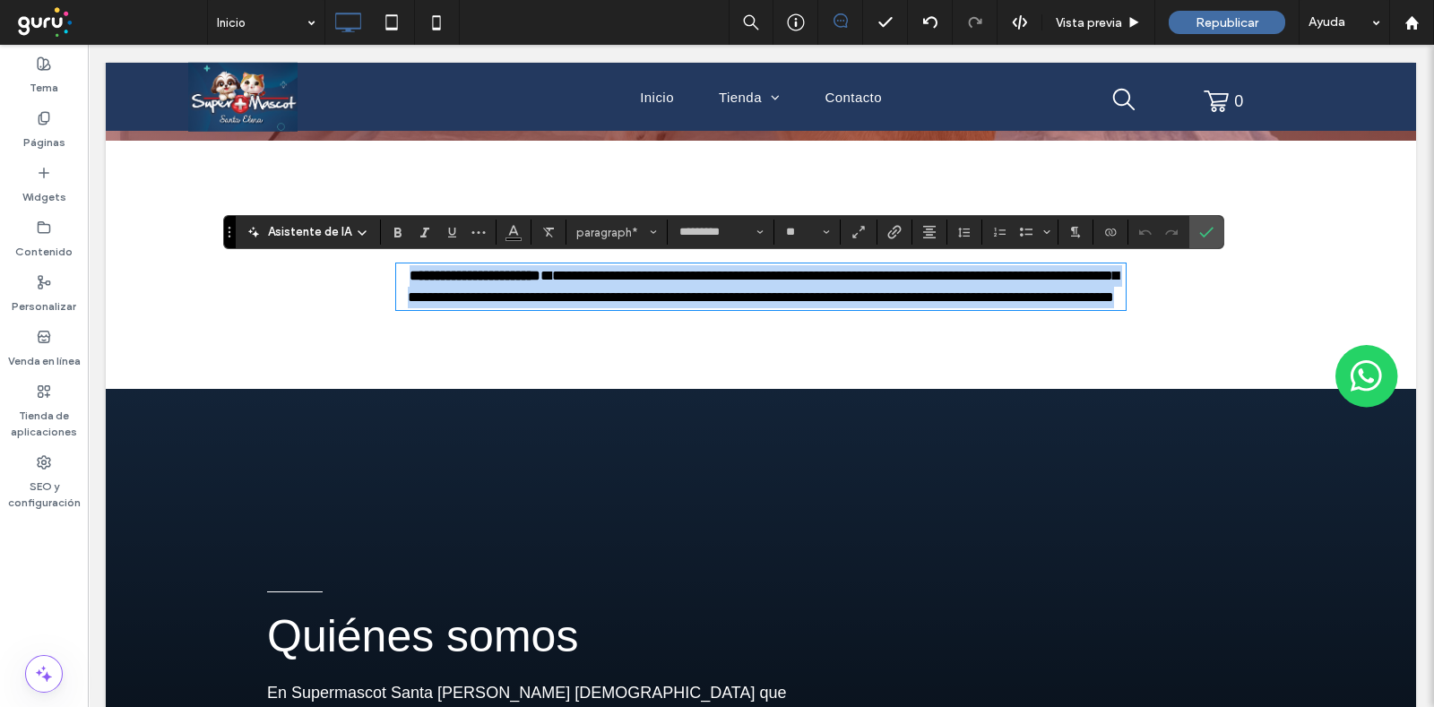
click at [665, 292] on span "**********" at bounding box center [763, 286] width 711 height 35
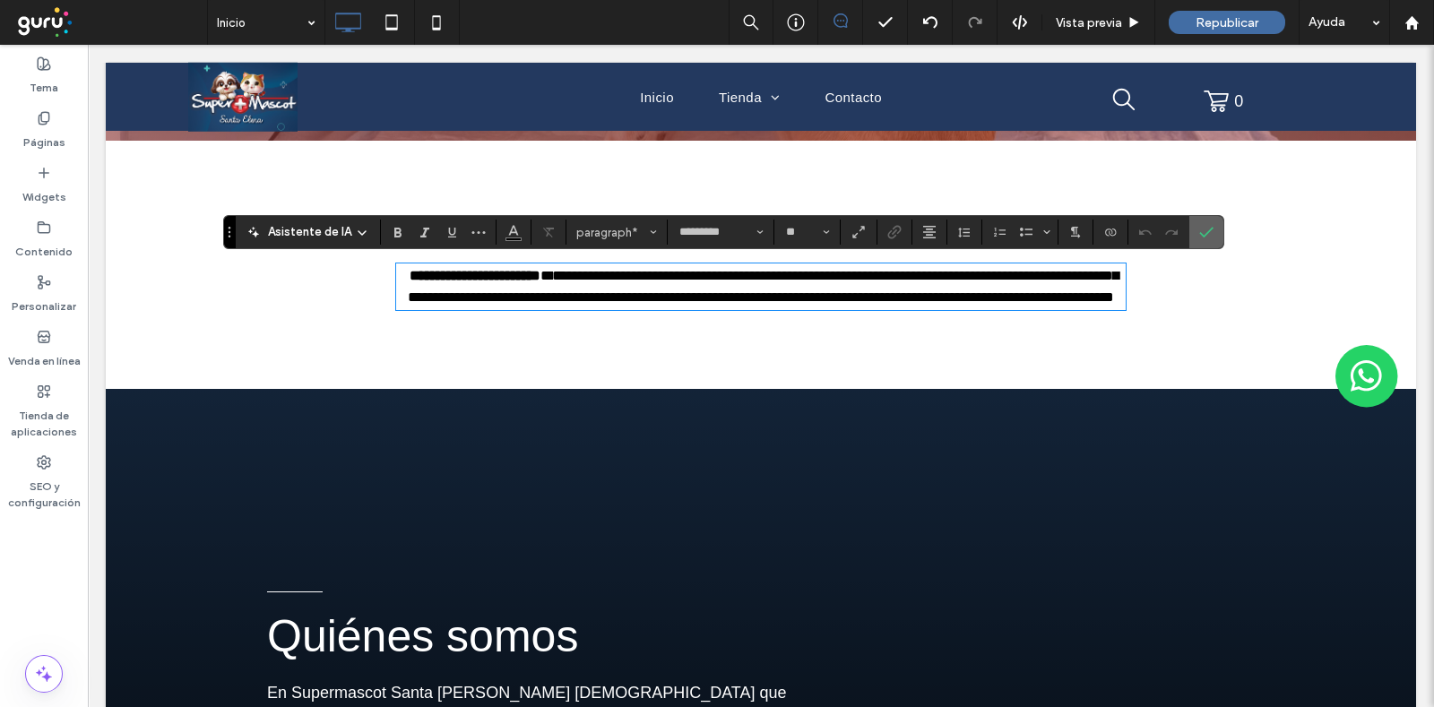
click at [1146, 236] on section at bounding box center [1206, 232] width 34 height 32
click at [1146, 237] on icon "Confirmar" at bounding box center [1206, 232] width 14 height 14
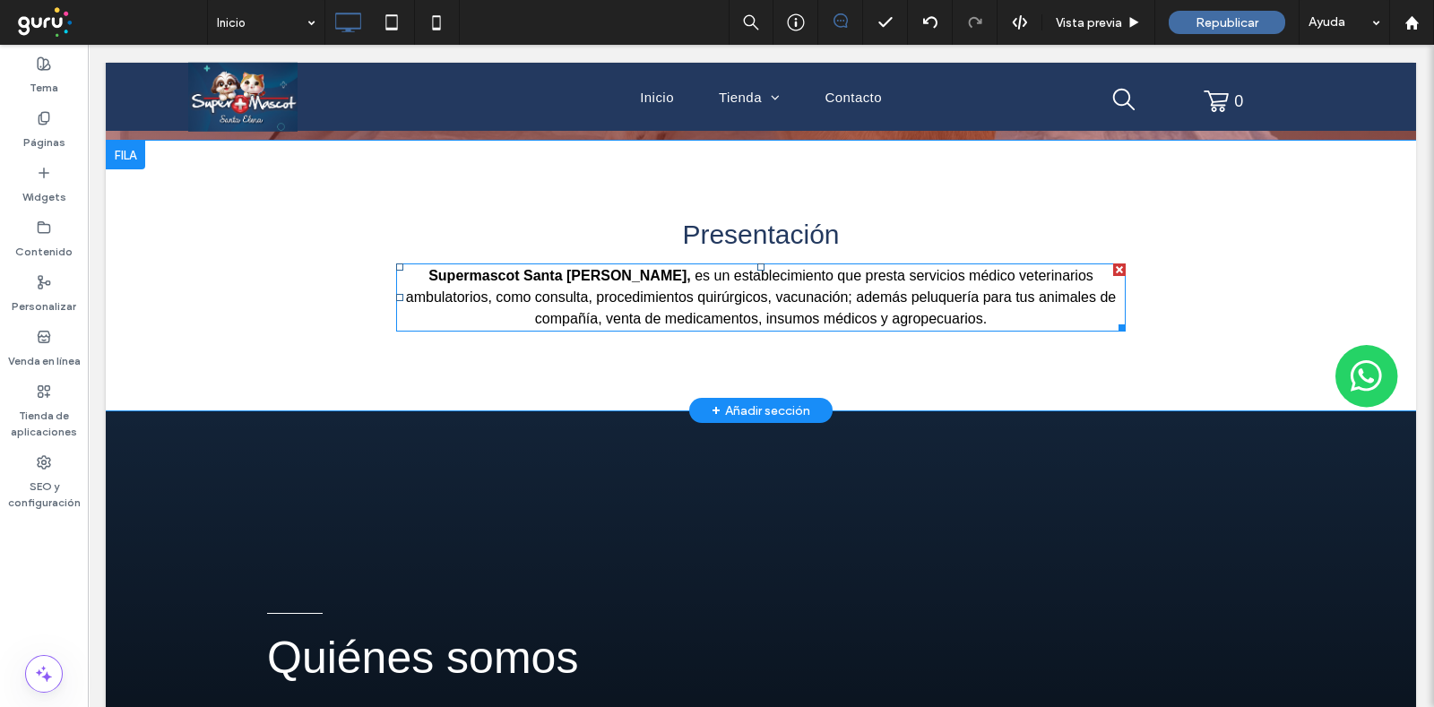
click at [745, 282] on span "es un establecimiento que presta servicios médico veterinarios ambulatorios, co…" at bounding box center [761, 297] width 710 height 58
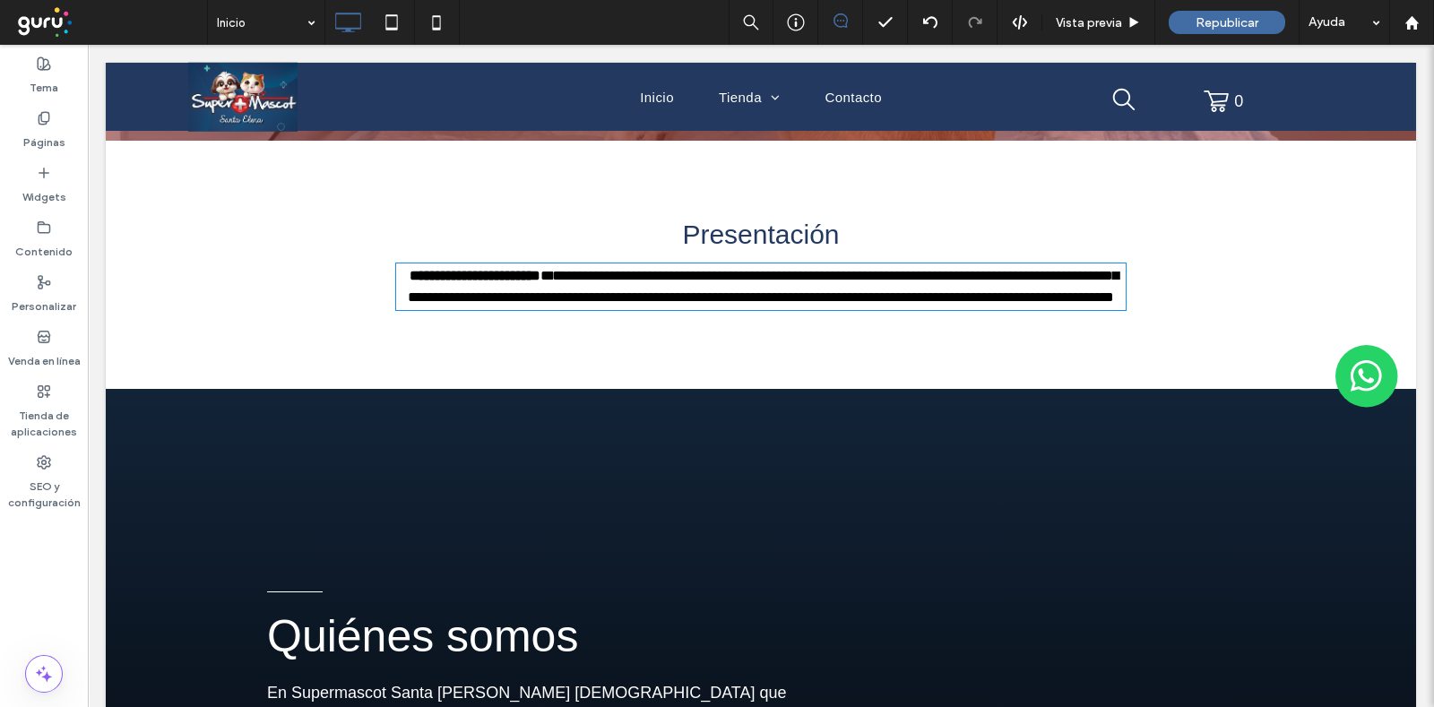
click at [745, 282] on span "**********" at bounding box center [763, 286] width 711 height 35
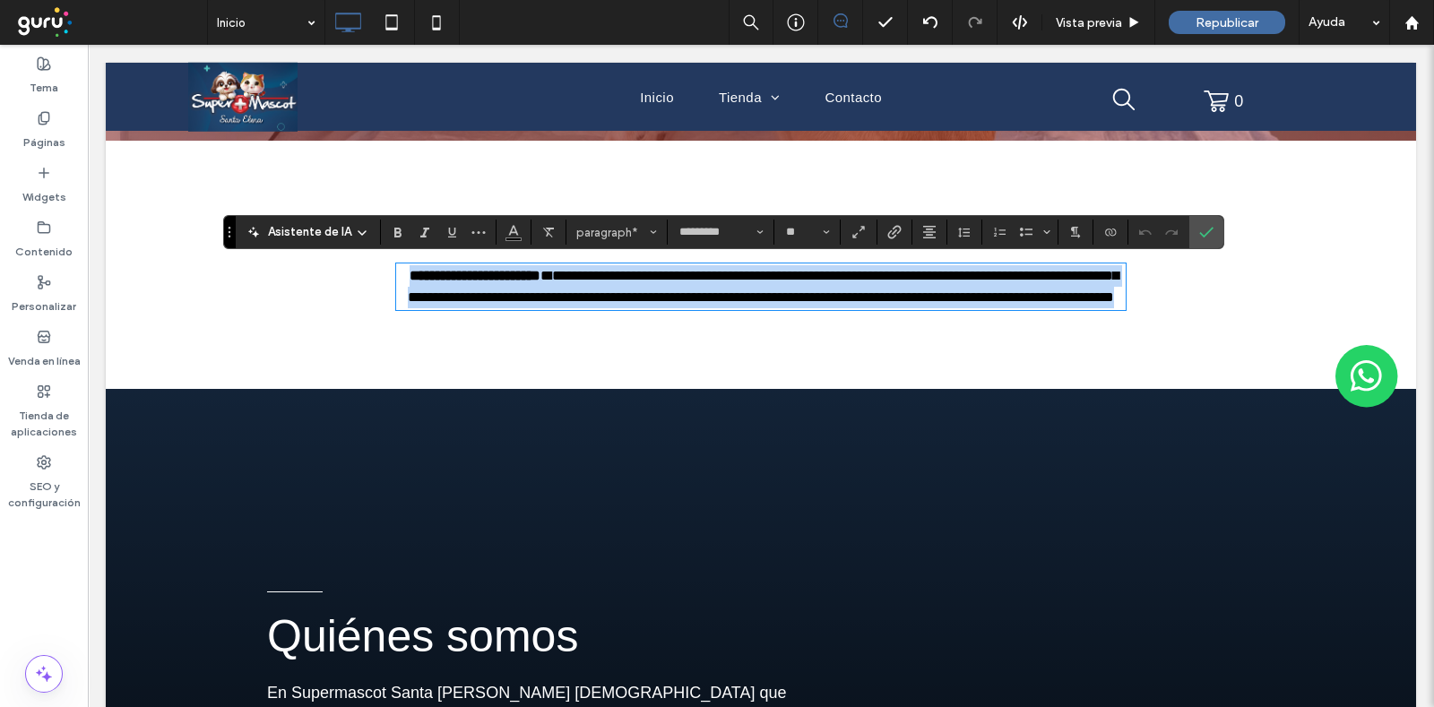
click at [745, 282] on span "**********" at bounding box center [763, 286] width 711 height 35
click at [834, 295] on span "**********" at bounding box center [763, 286] width 711 height 35
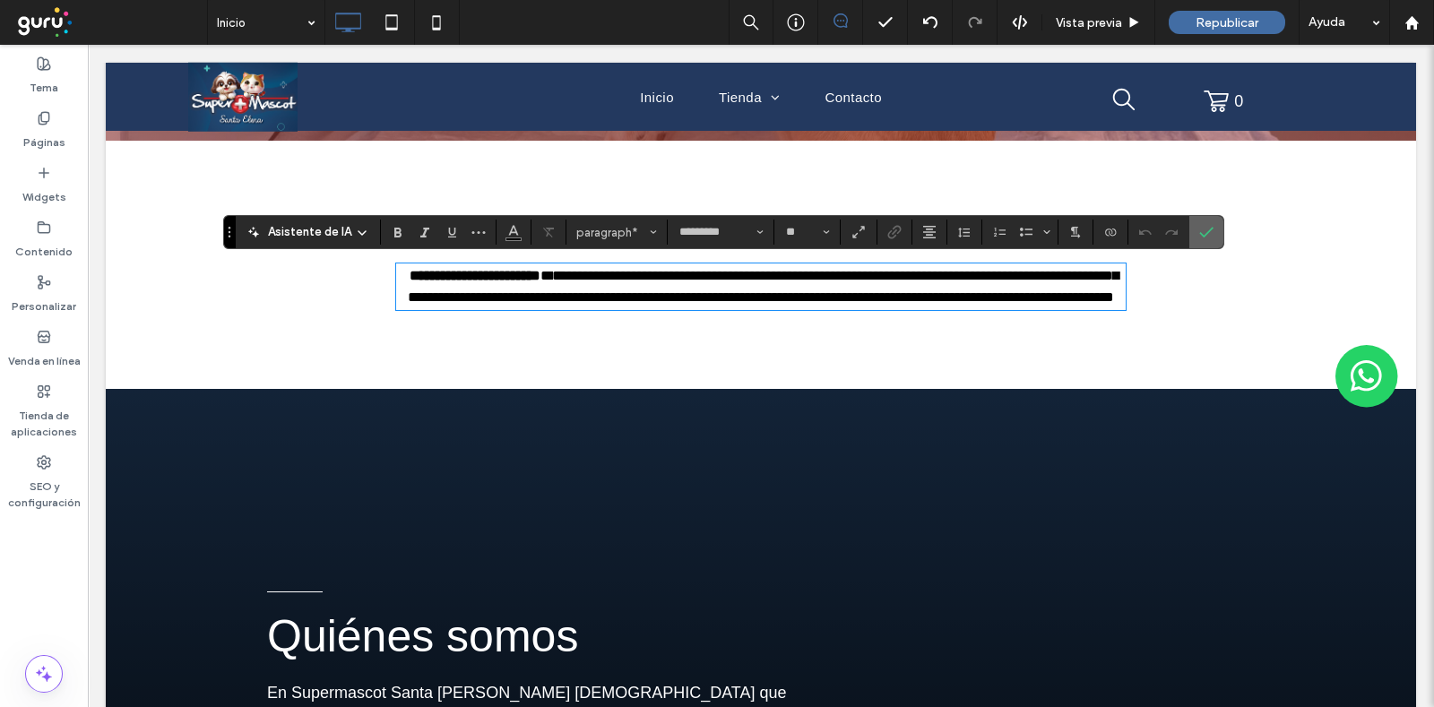
click at [1146, 239] on icon "Confirmar" at bounding box center [1206, 232] width 14 height 14
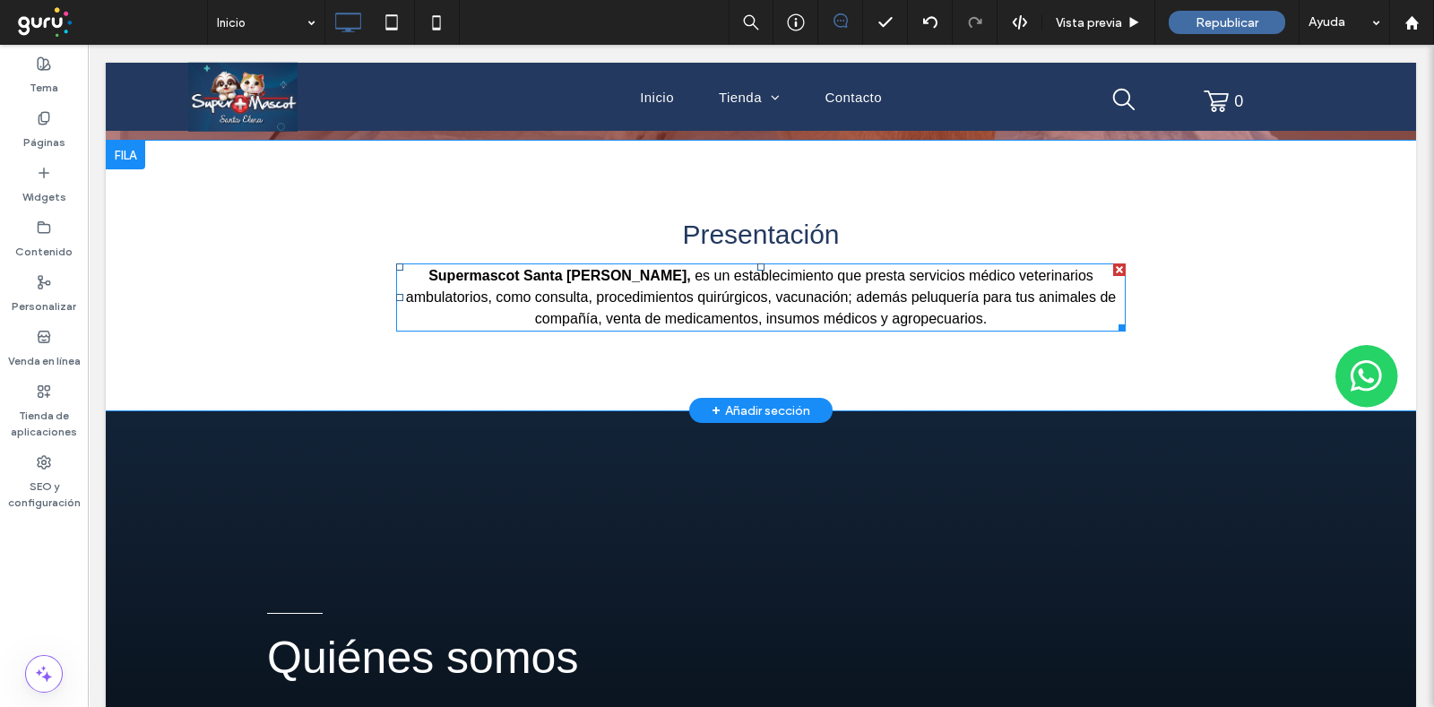
click at [944, 316] on p "Supermascot Santa [PERSON_NAME], es un establecimiento que presta servicios méd…" at bounding box center [761, 297] width 730 height 65
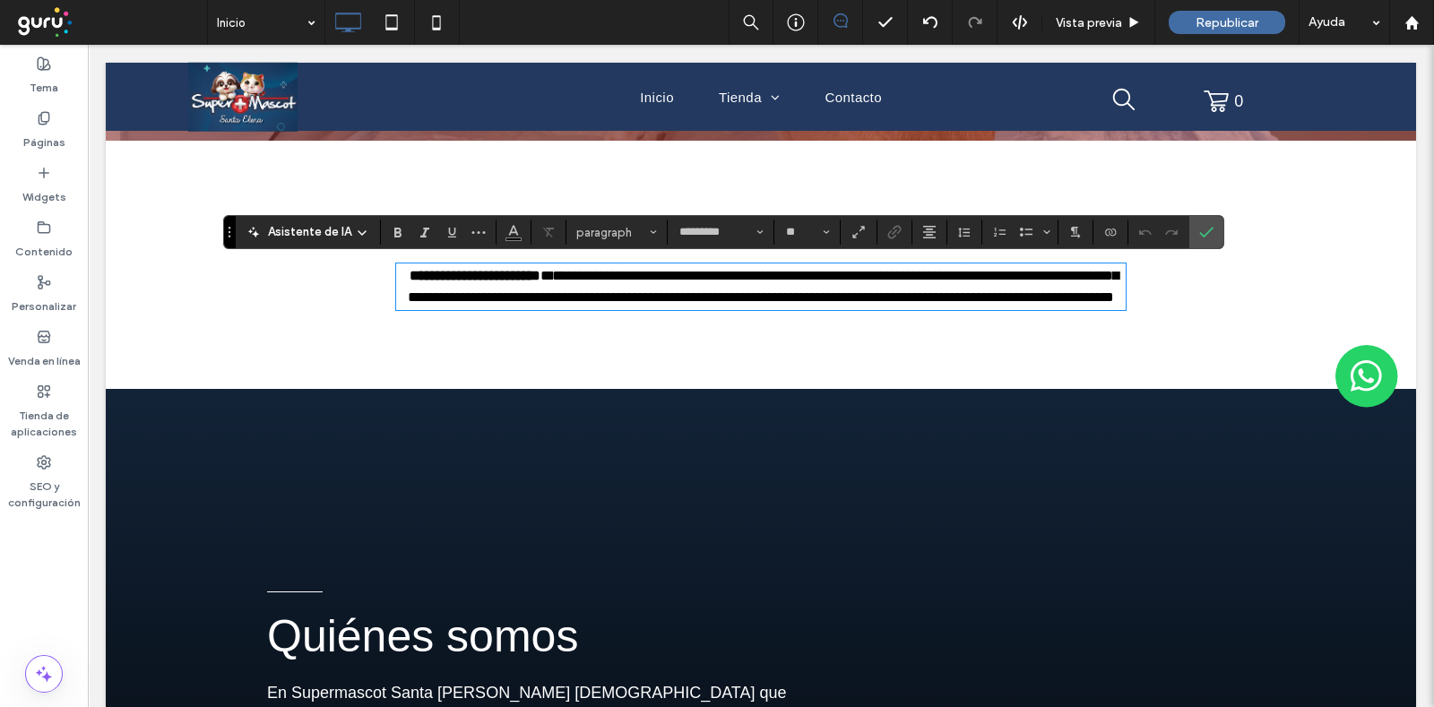
click at [944, 308] on p "**********" at bounding box center [761, 286] width 730 height 43
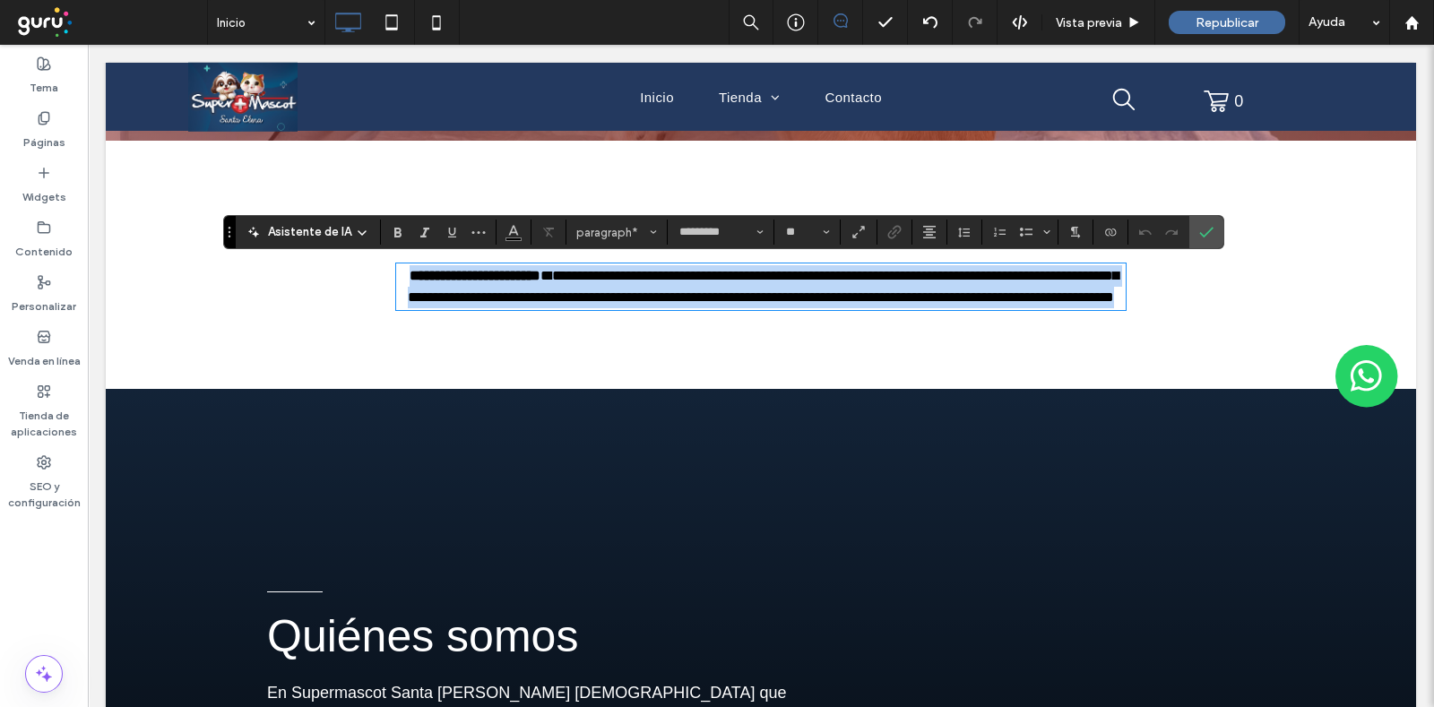
click at [944, 308] on p "**********" at bounding box center [761, 286] width 730 height 43
click at [529, 282] on strong "**********" at bounding box center [475, 275] width 131 height 13
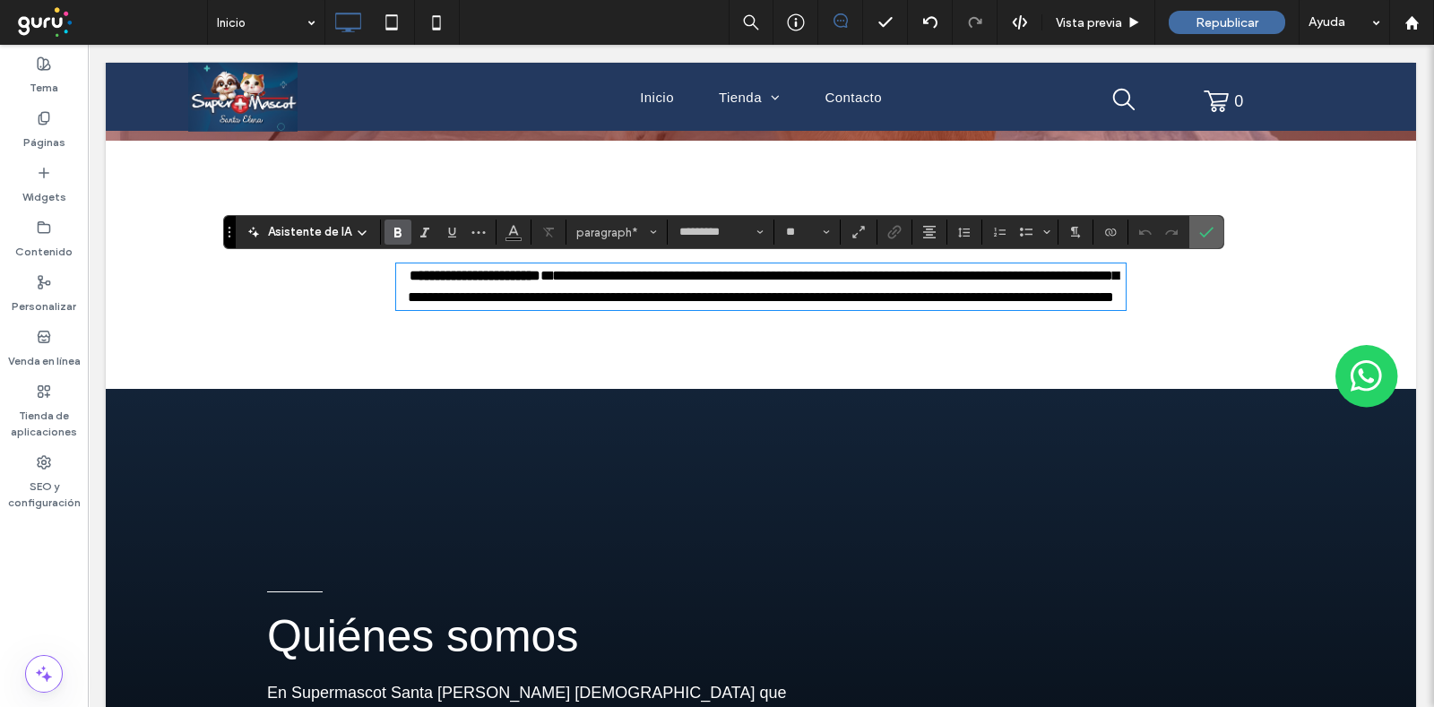
click at [1146, 231] on label "Confirmar" at bounding box center [1206, 232] width 27 height 32
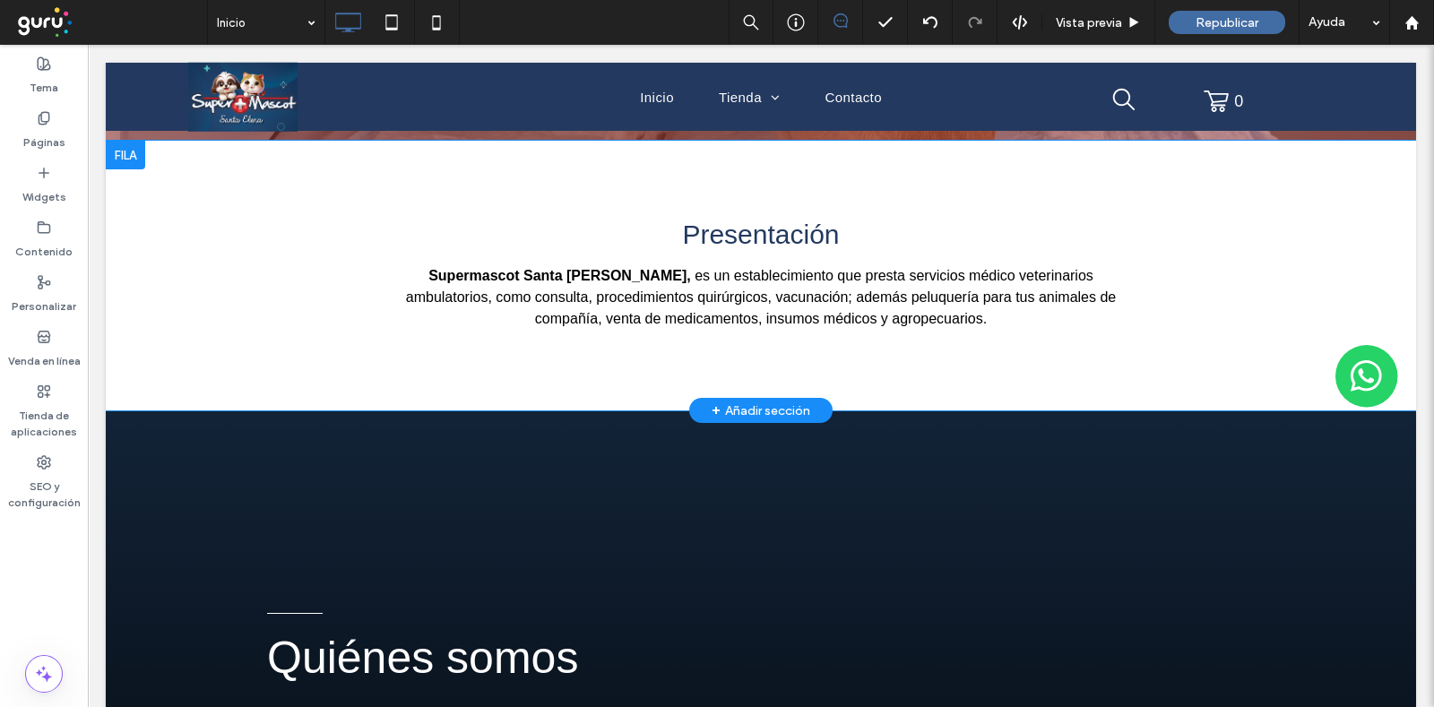
scroll to position [672, 0]
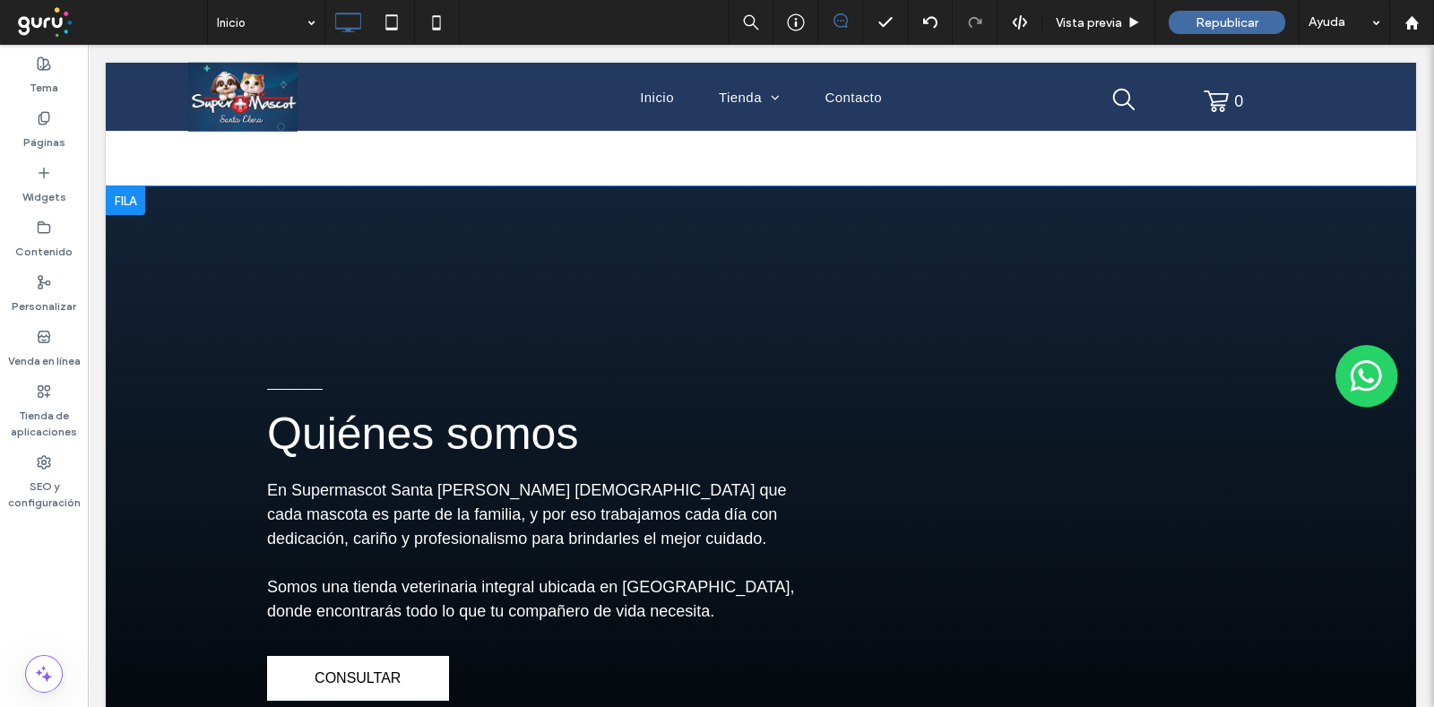
click at [210, 253] on div "Quiénes somos En Supermascot Santa [PERSON_NAME] [DEMOGRAPHIC_DATA] que cada ma…" at bounding box center [761, 544] width 1310 height 716
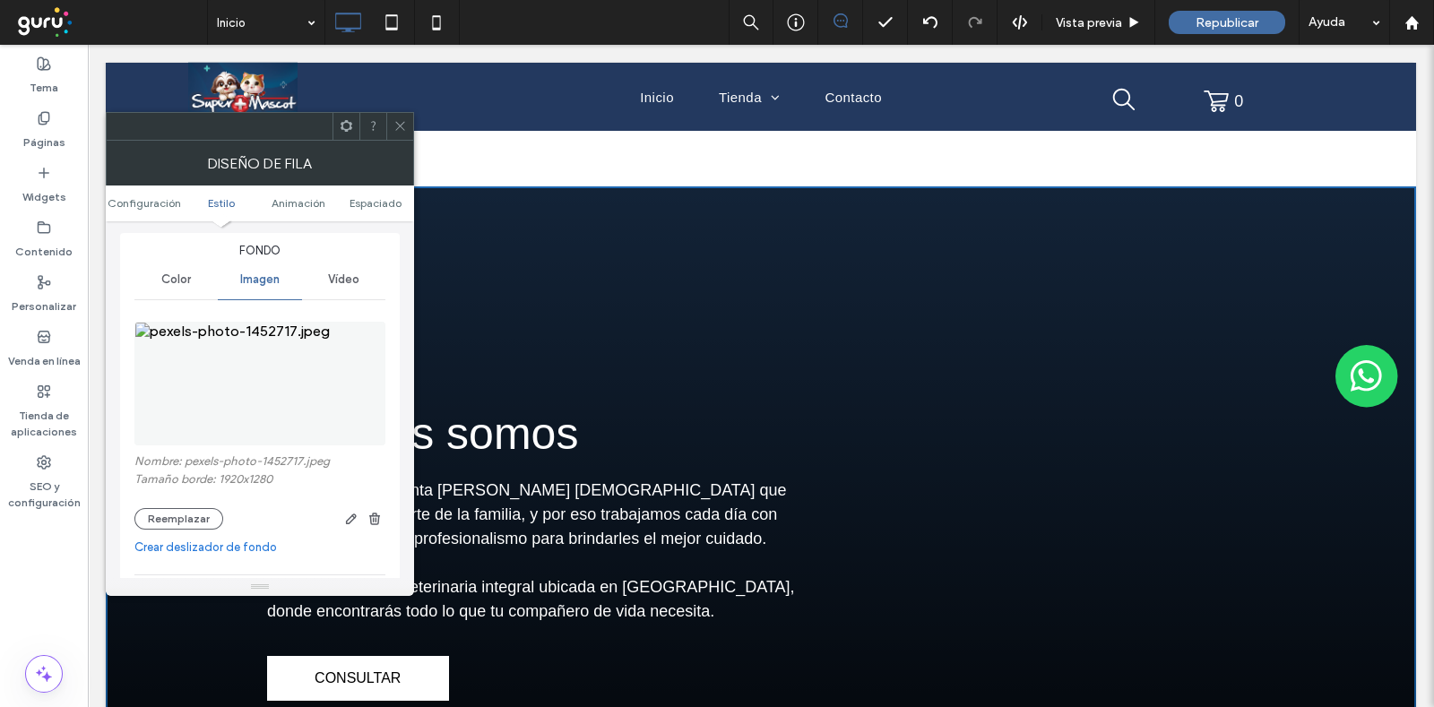
scroll to position [223, 0]
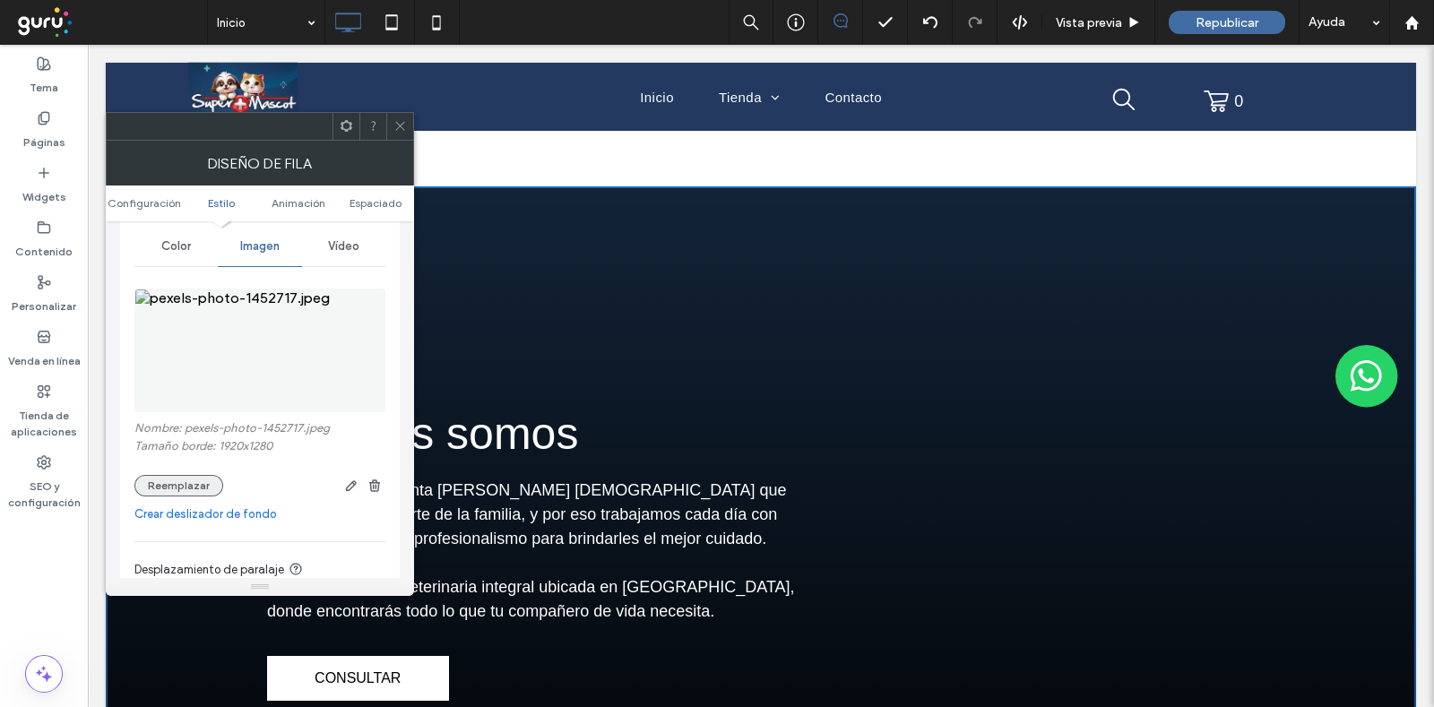
click at [147, 483] on button "Reemplazar" at bounding box center [178, 486] width 89 height 22
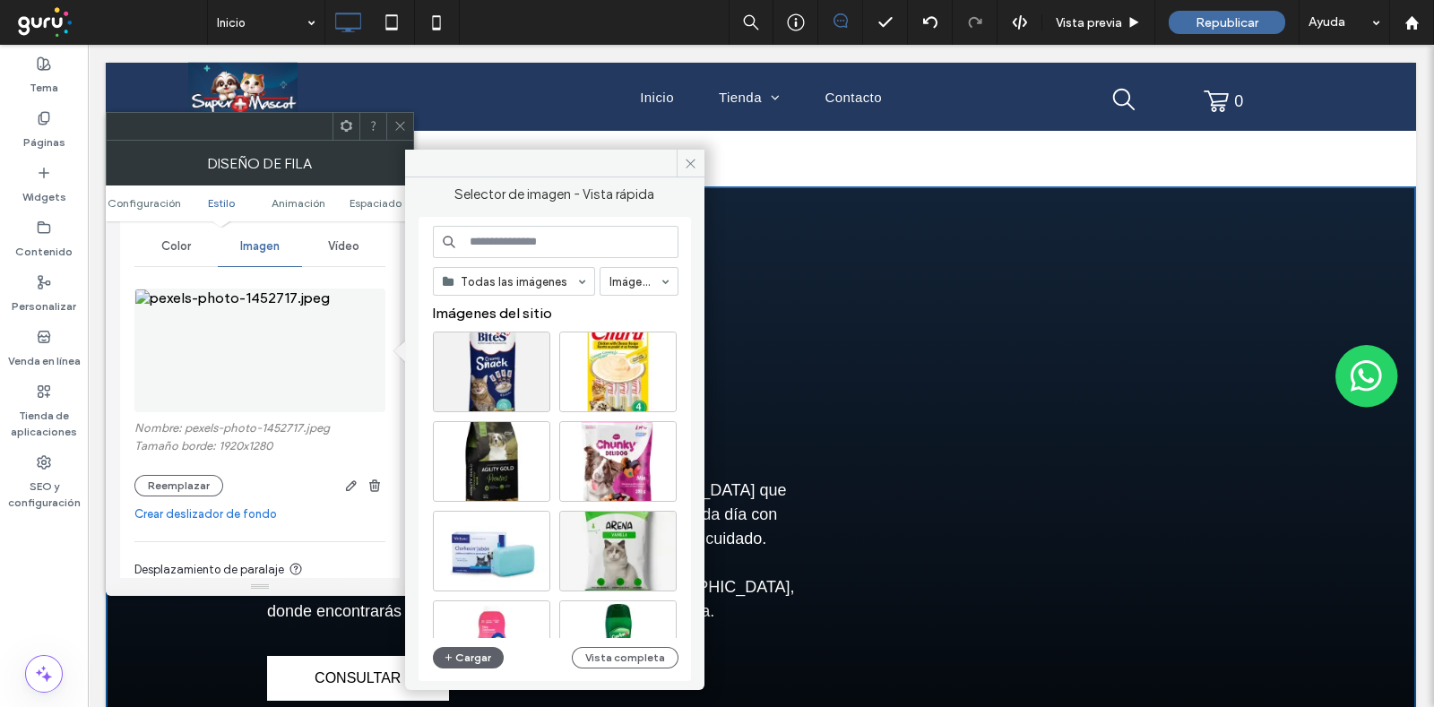
scroll to position [0, 0]
click at [473, 565] on button "Cargar" at bounding box center [469, 658] width 72 height 22
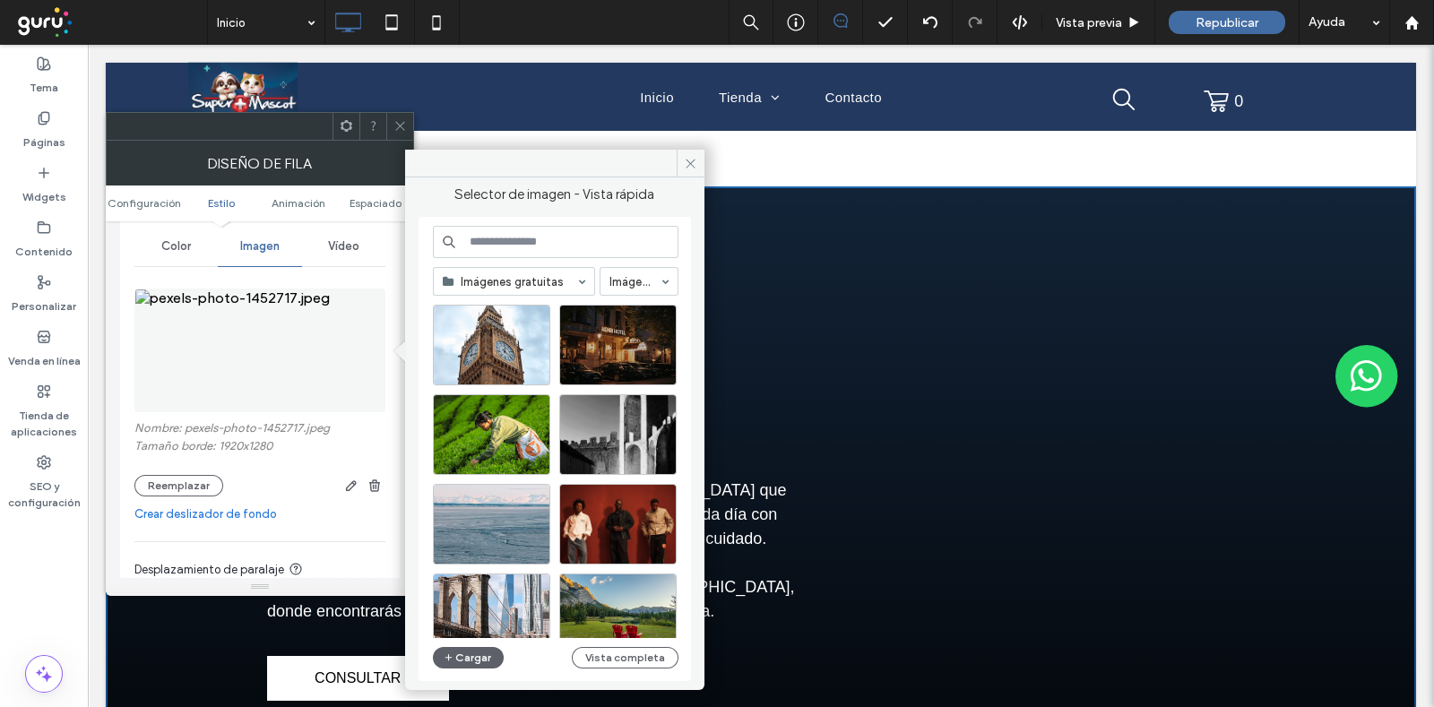
click at [538, 239] on input at bounding box center [556, 242] width 246 height 32
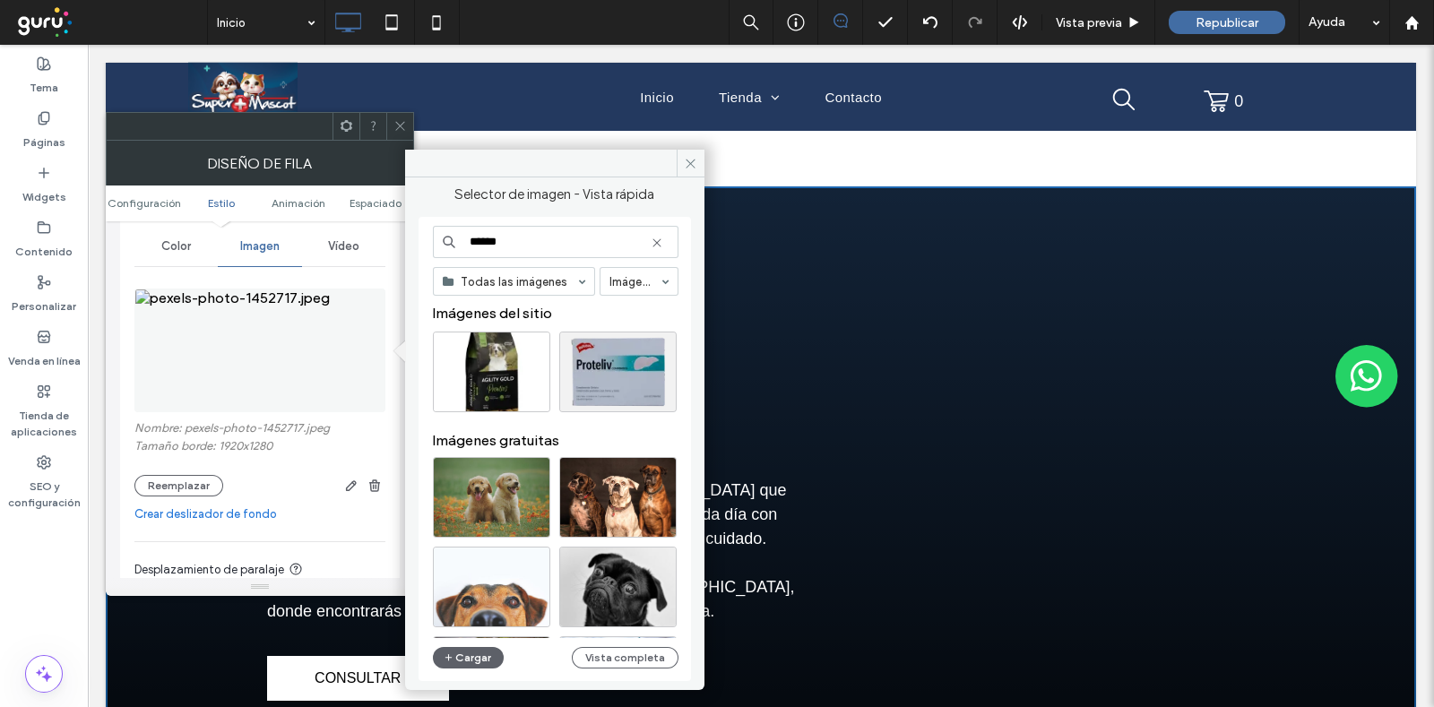
click at [548, 235] on input "******" at bounding box center [556, 242] width 246 height 32
drag, startPoint x: 433, startPoint y: 239, endPoint x: 611, endPoint y: 236, distance: 178.4
click at [419, 241] on div "****** Todas las imágenes Imágenes Imágenes del sitio Imágenes gratuitas Cargar…" at bounding box center [555, 449] width 272 height 464
type input "******"
drag, startPoint x: 771, startPoint y: 198, endPoint x: 669, endPoint y: 145, distance: 114.2
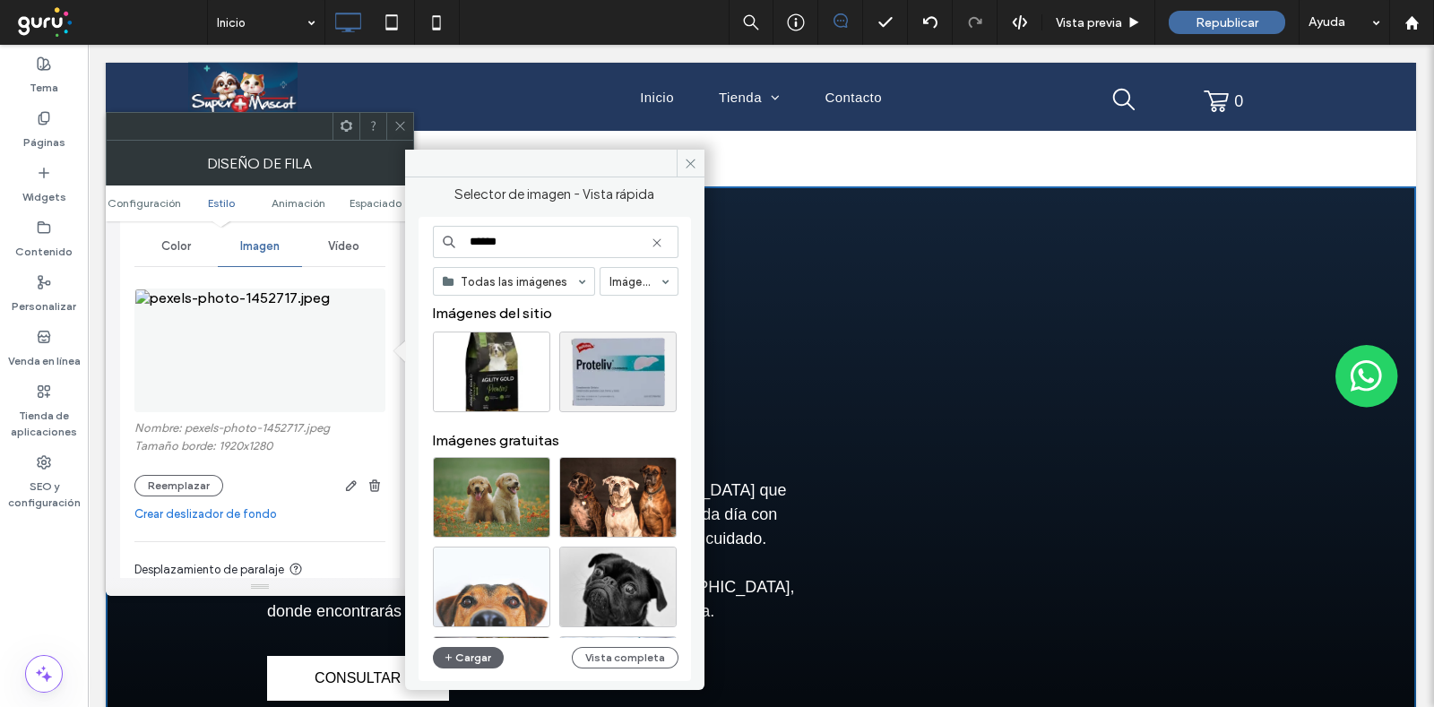
click at [675, 142] on div "Presentación Supermascot Santa [PERSON_NAME], es un establecimiento que presta …" at bounding box center [761, 52] width 1310 height 270
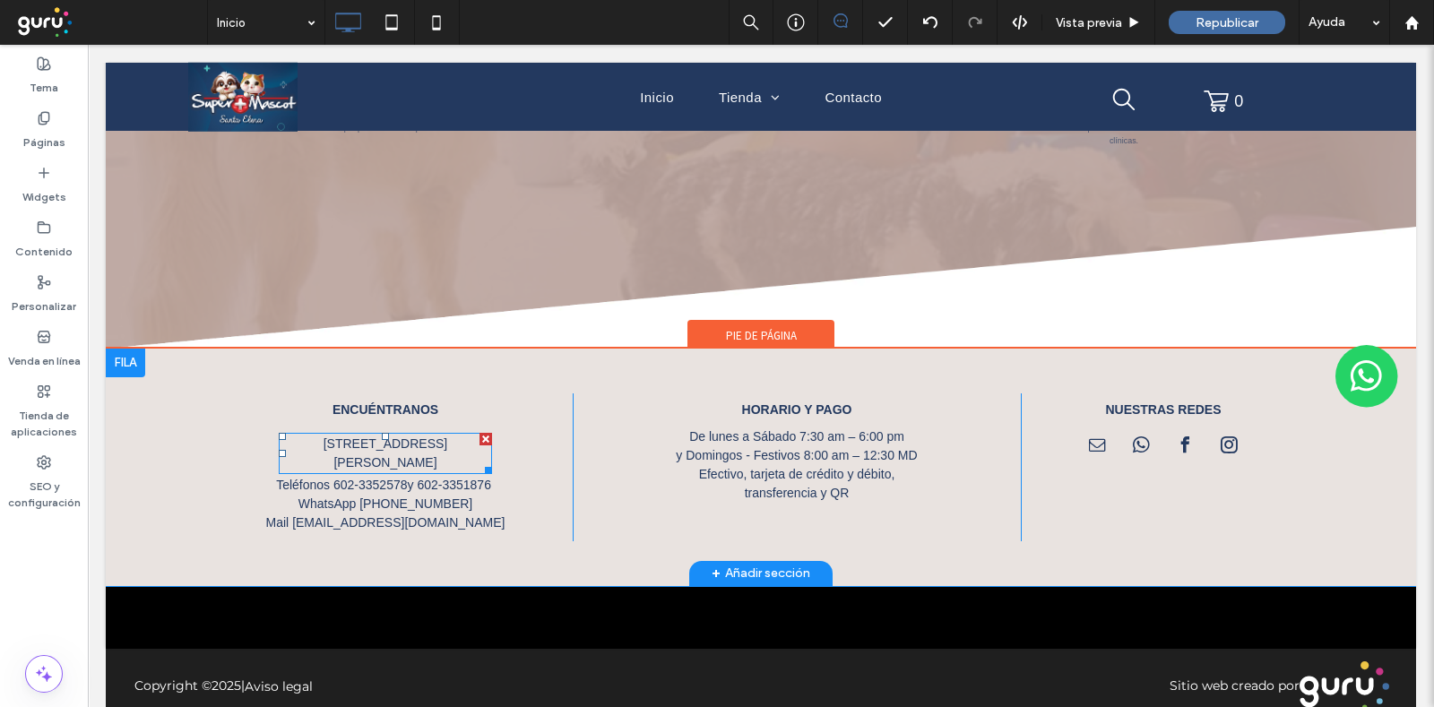
scroll to position [3066, 0]
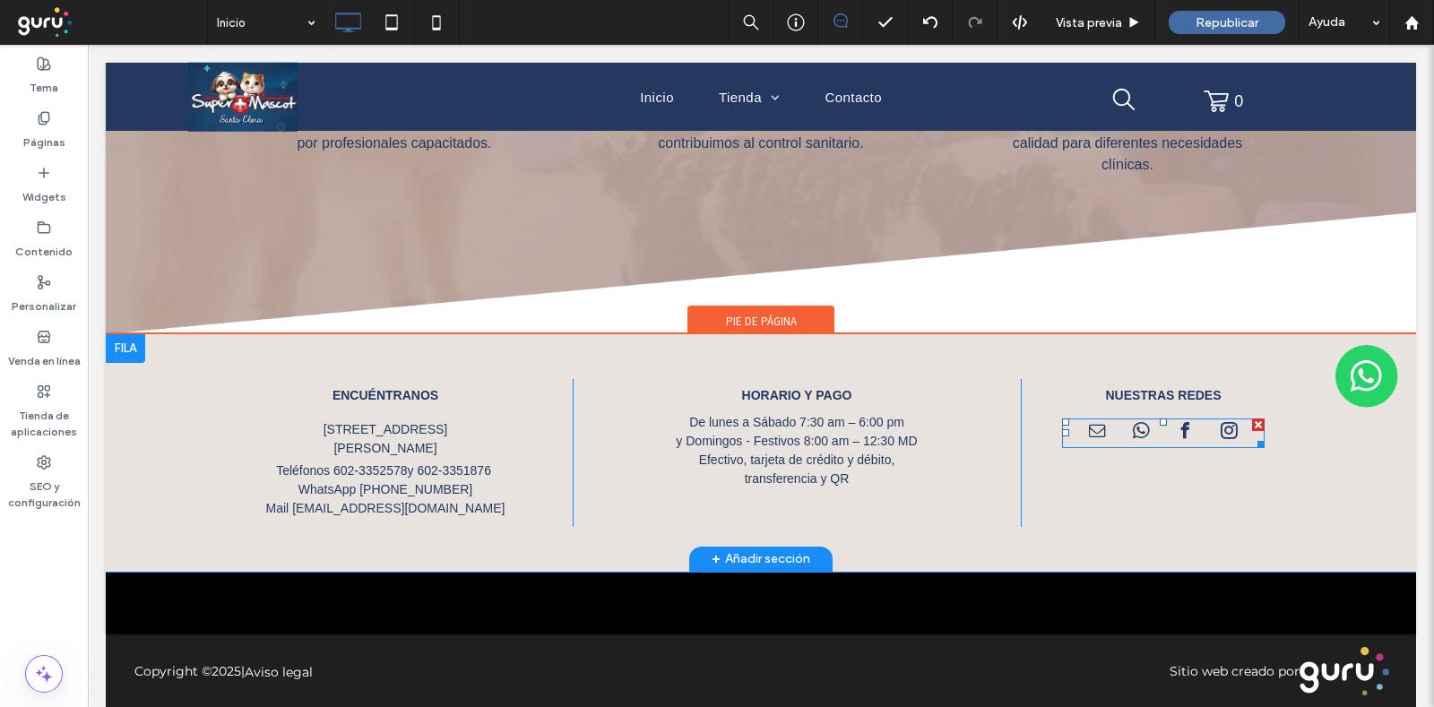
click at [1128, 419] on span "whatsapp" at bounding box center [1140, 431] width 25 height 25
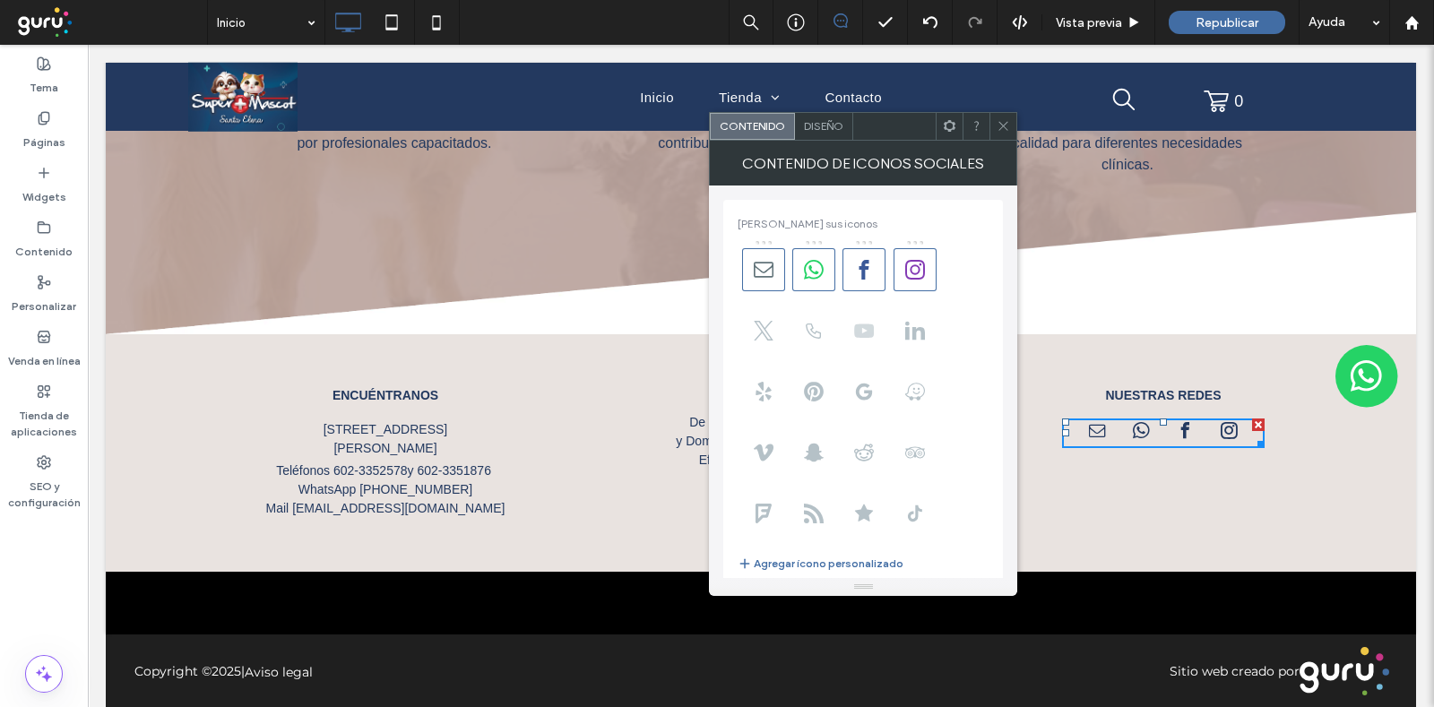
click at [860, 336] on use at bounding box center [865, 330] width 20 height 13
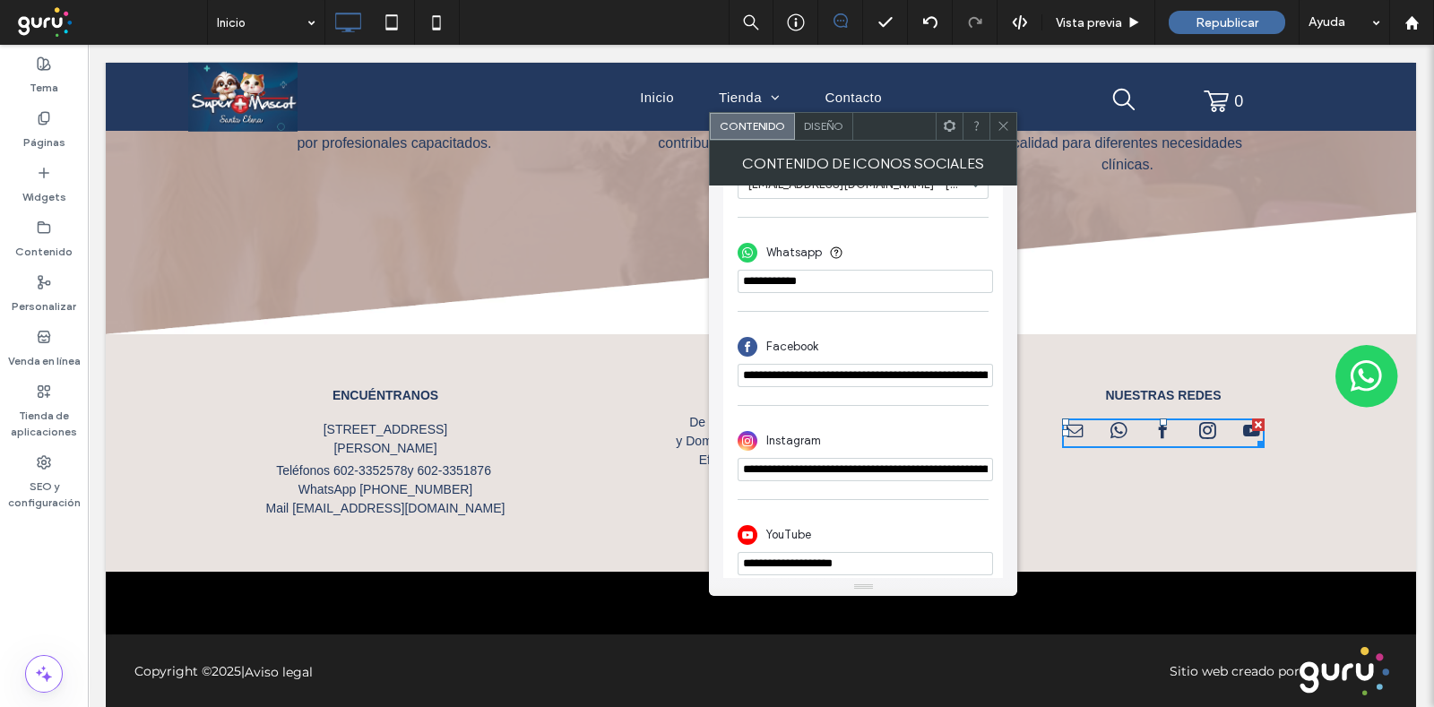
scroll to position [507, 0]
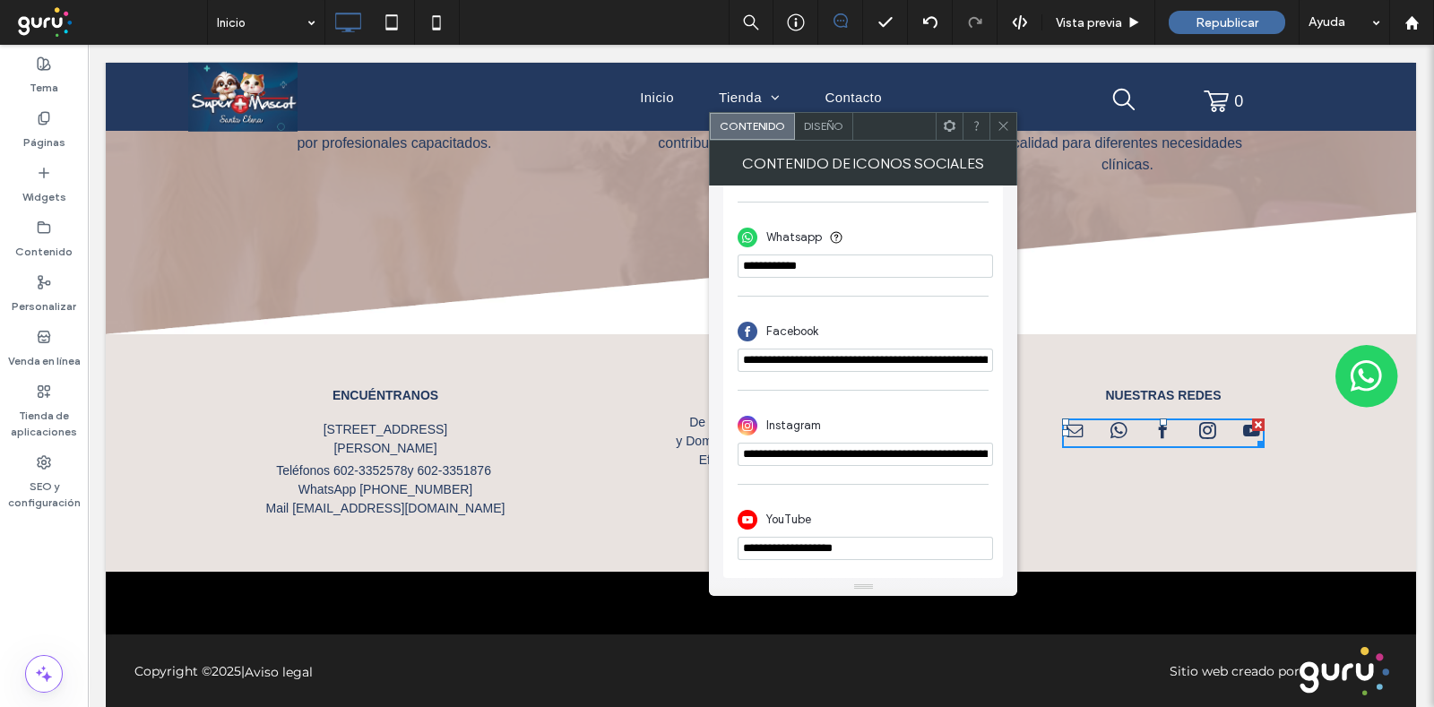
click at [912, 446] on input "**********" at bounding box center [865, 454] width 255 height 23
click at [883, 540] on input "**********" at bounding box center [865, 548] width 255 height 23
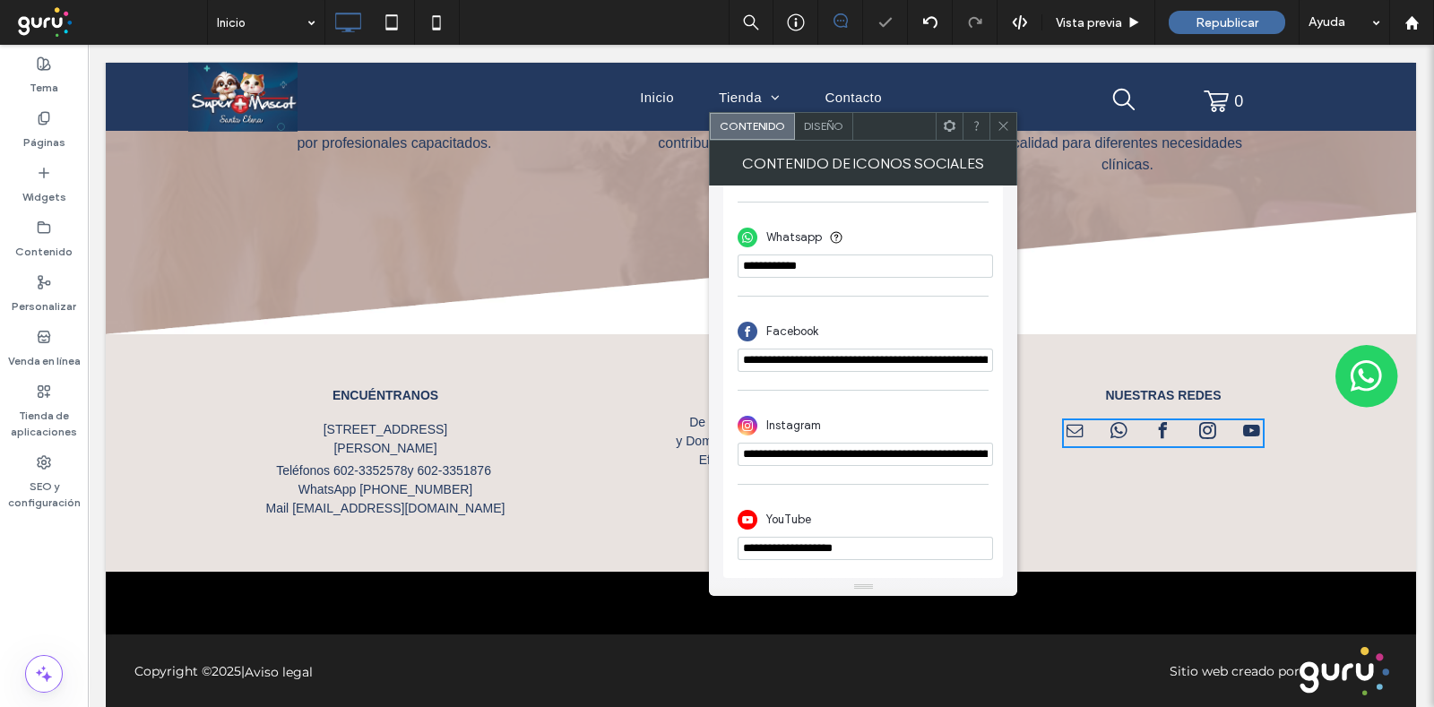
click at [883, 540] on input "**********" at bounding box center [865, 548] width 255 height 23
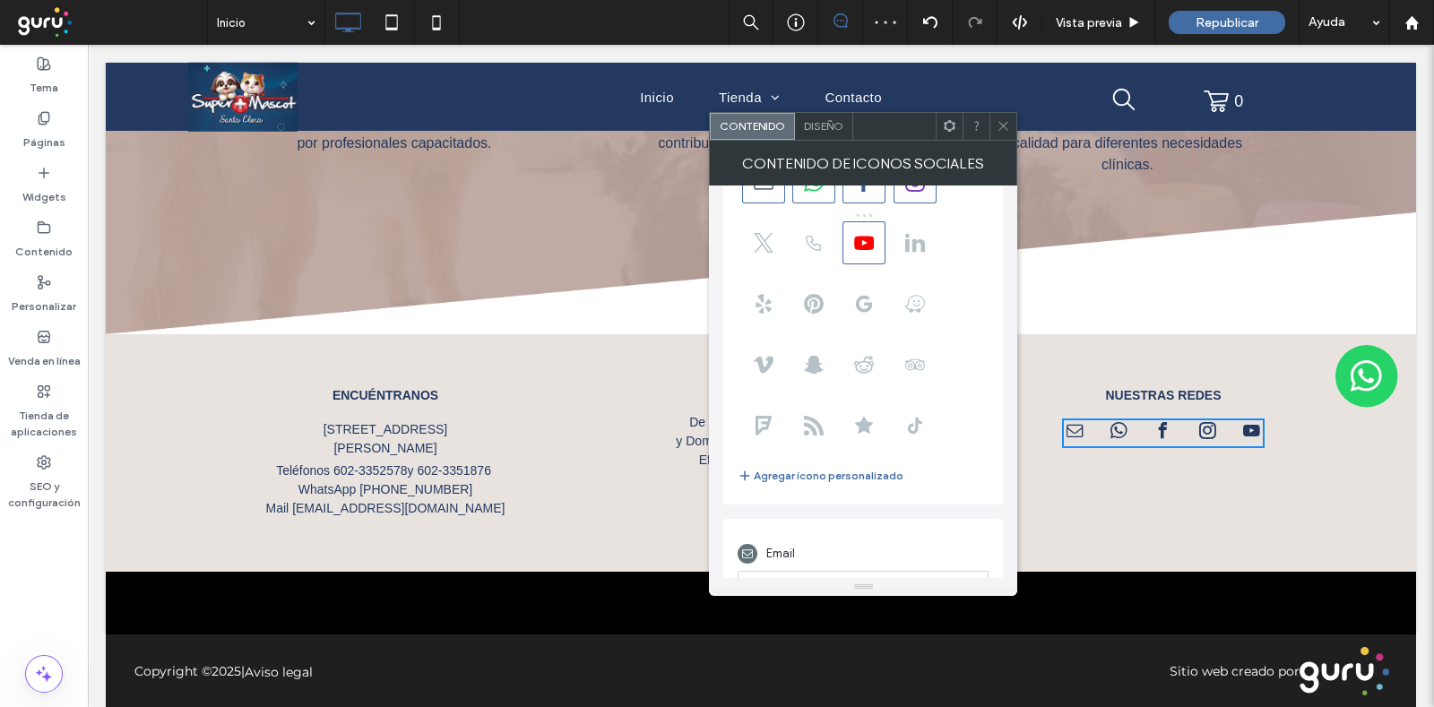
scroll to position [59, 0]
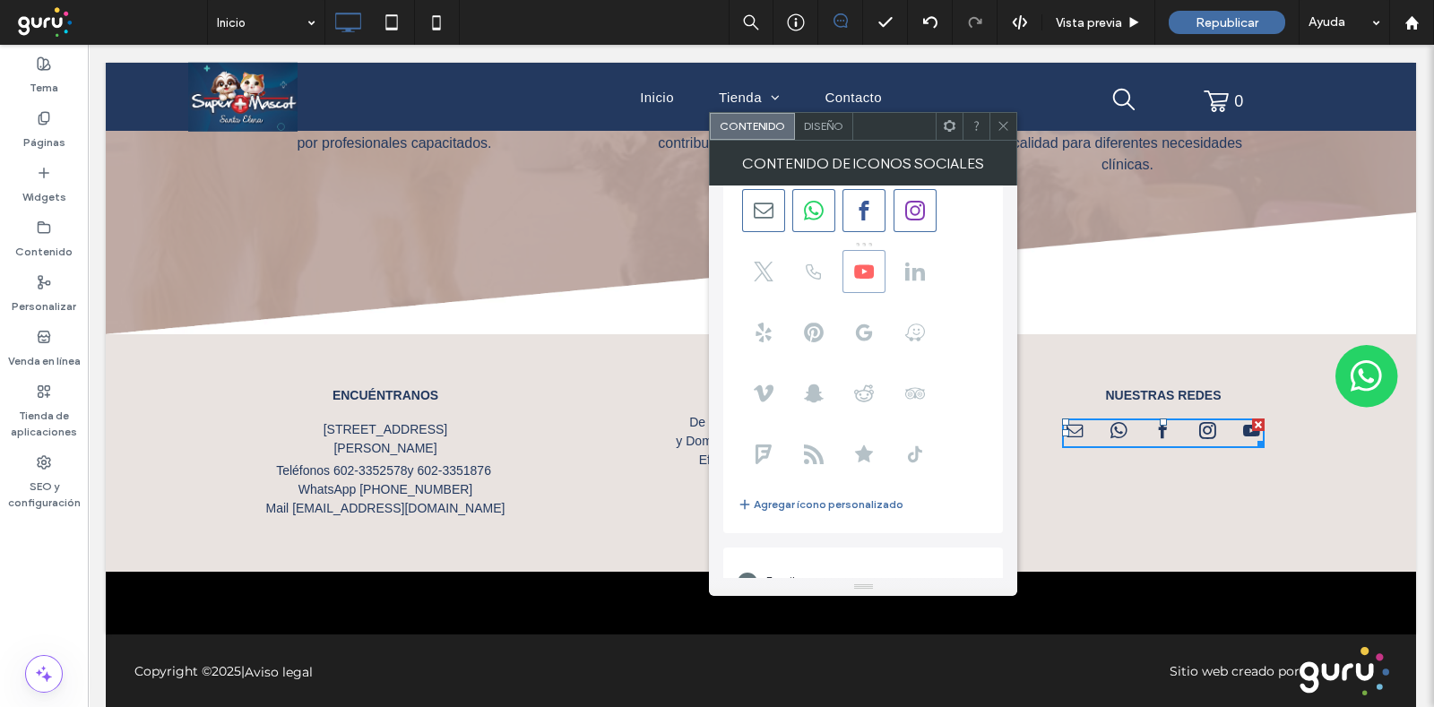
click at [874, 269] on use at bounding box center [865, 270] width 20 height 13
click at [1008, 129] on icon at bounding box center [1003, 125] width 13 height 13
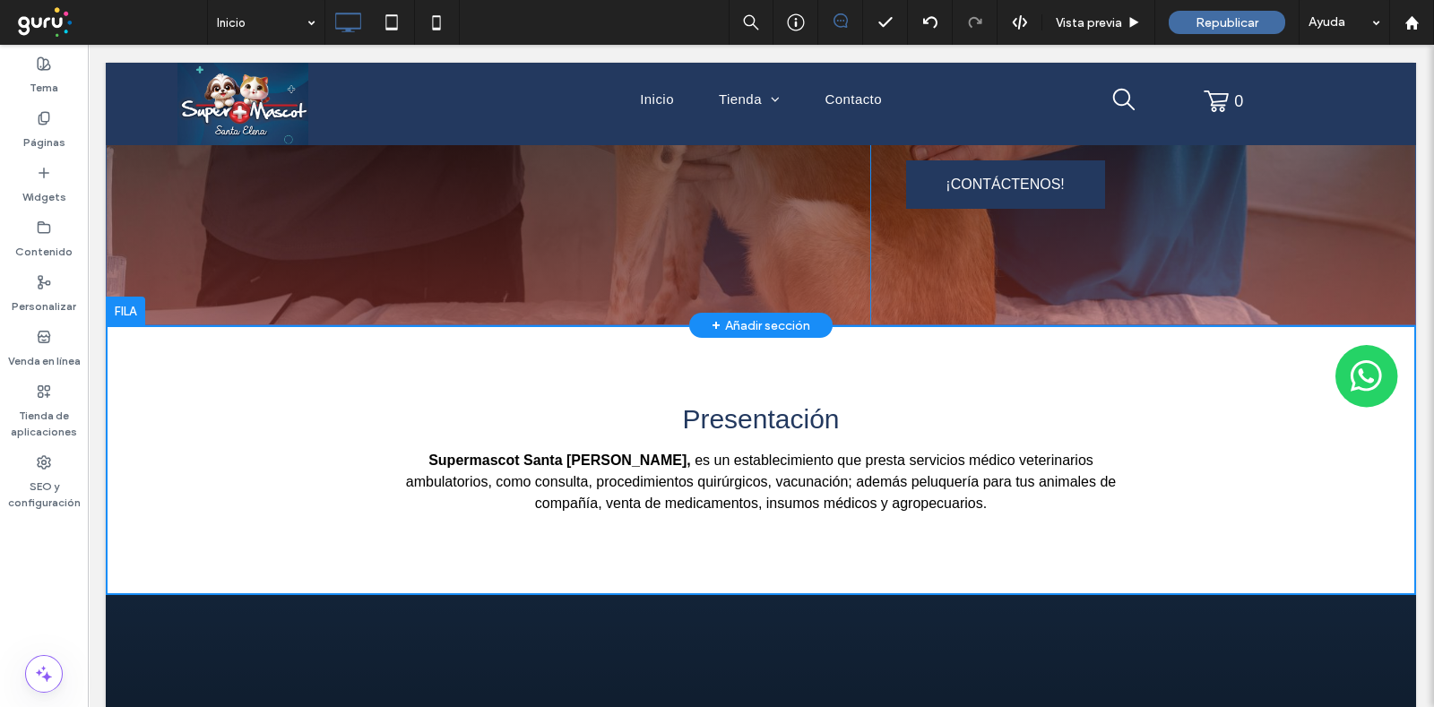
scroll to position [0, 0]
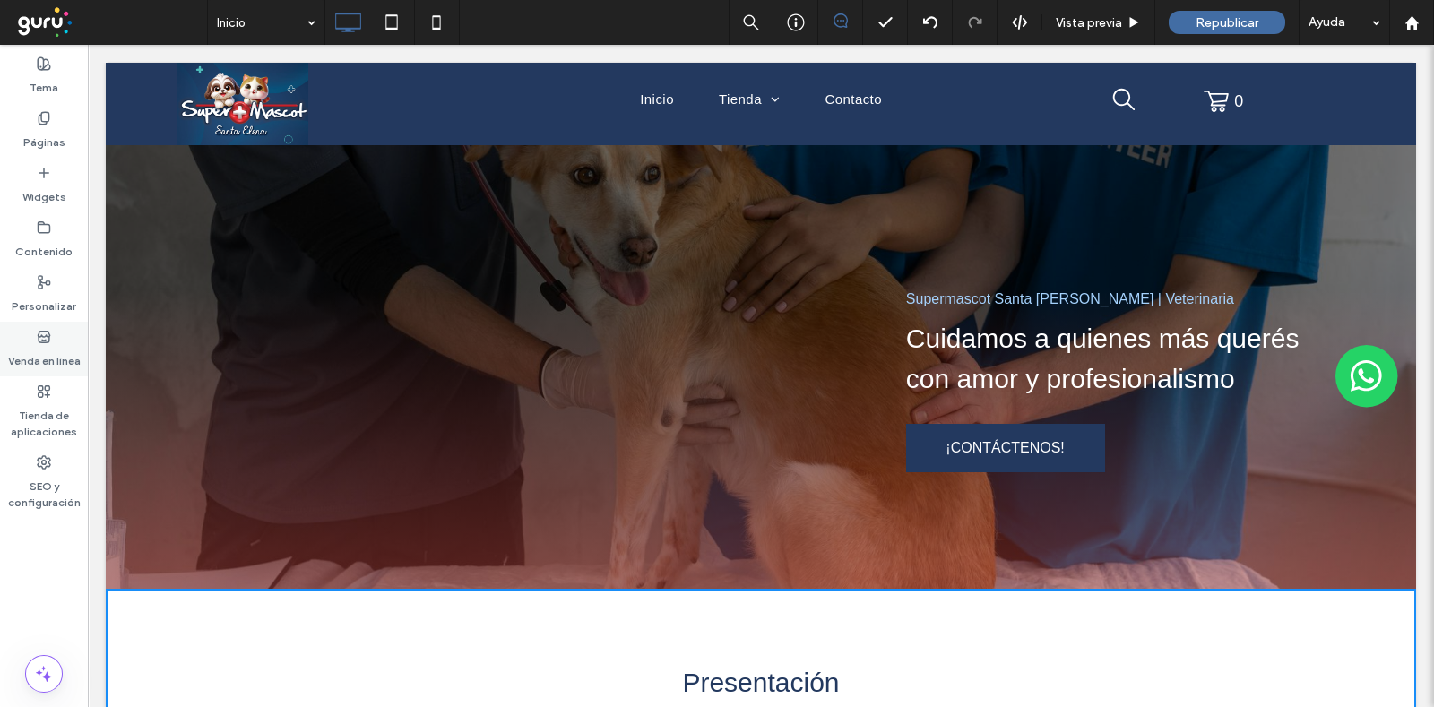
click at [27, 338] on div "Venda en línea" at bounding box center [44, 349] width 88 height 55
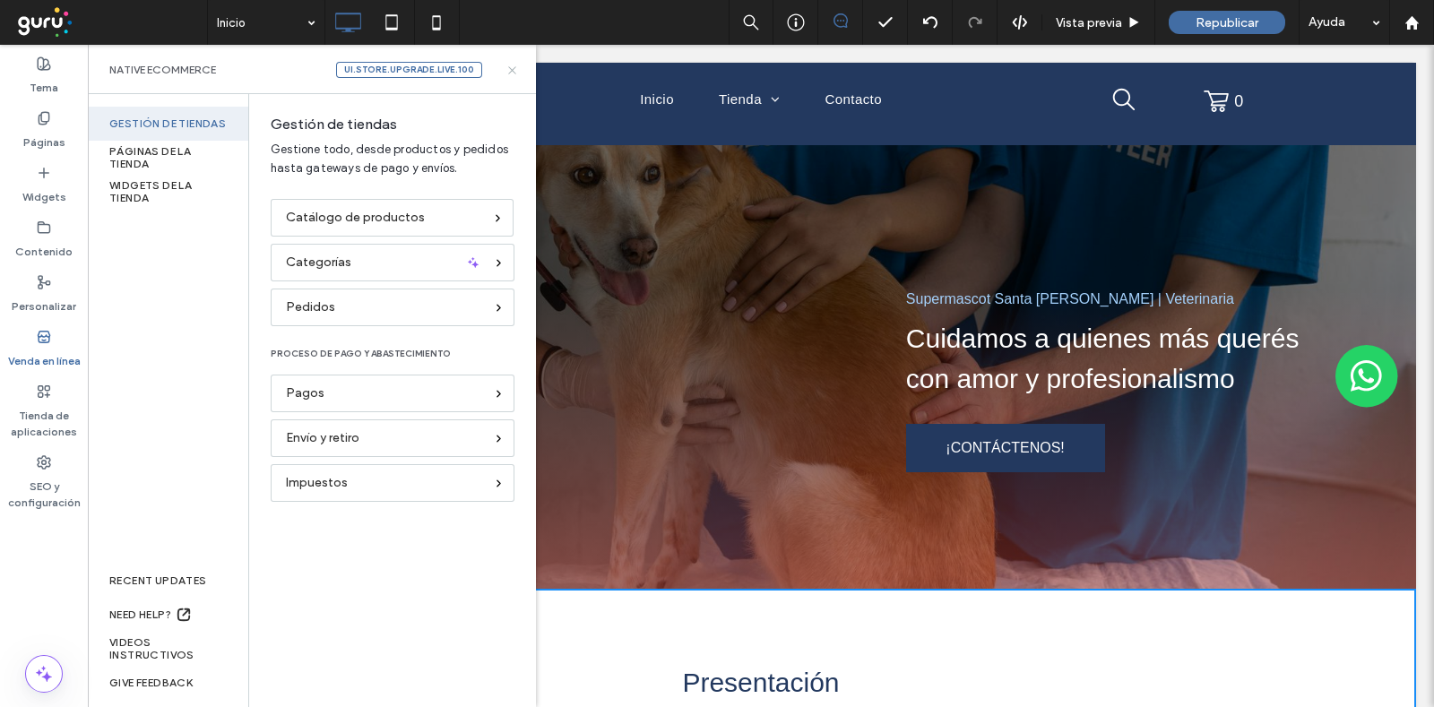
click at [514, 69] on icon at bounding box center [511, 70] width 13 height 13
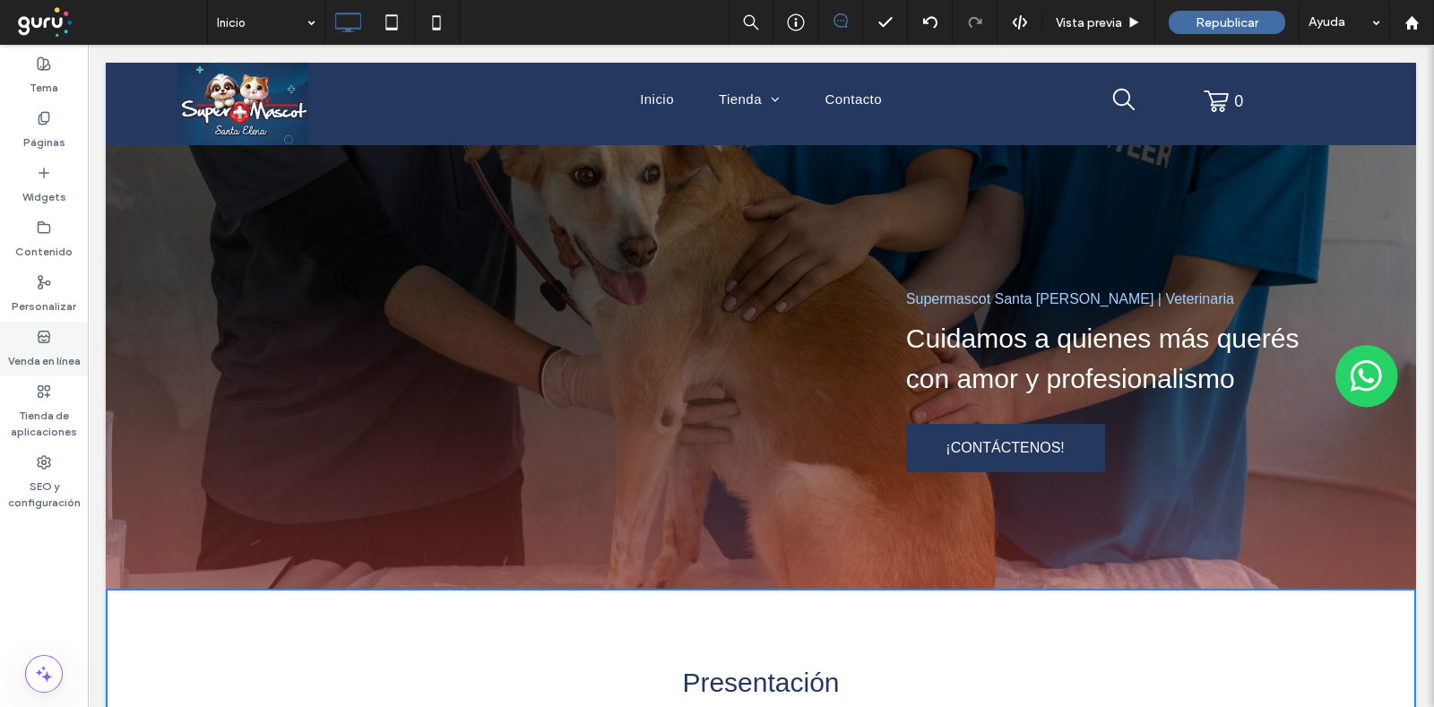
click at [37, 360] on label "Venda en línea" at bounding box center [44, 356] width 73 height 25
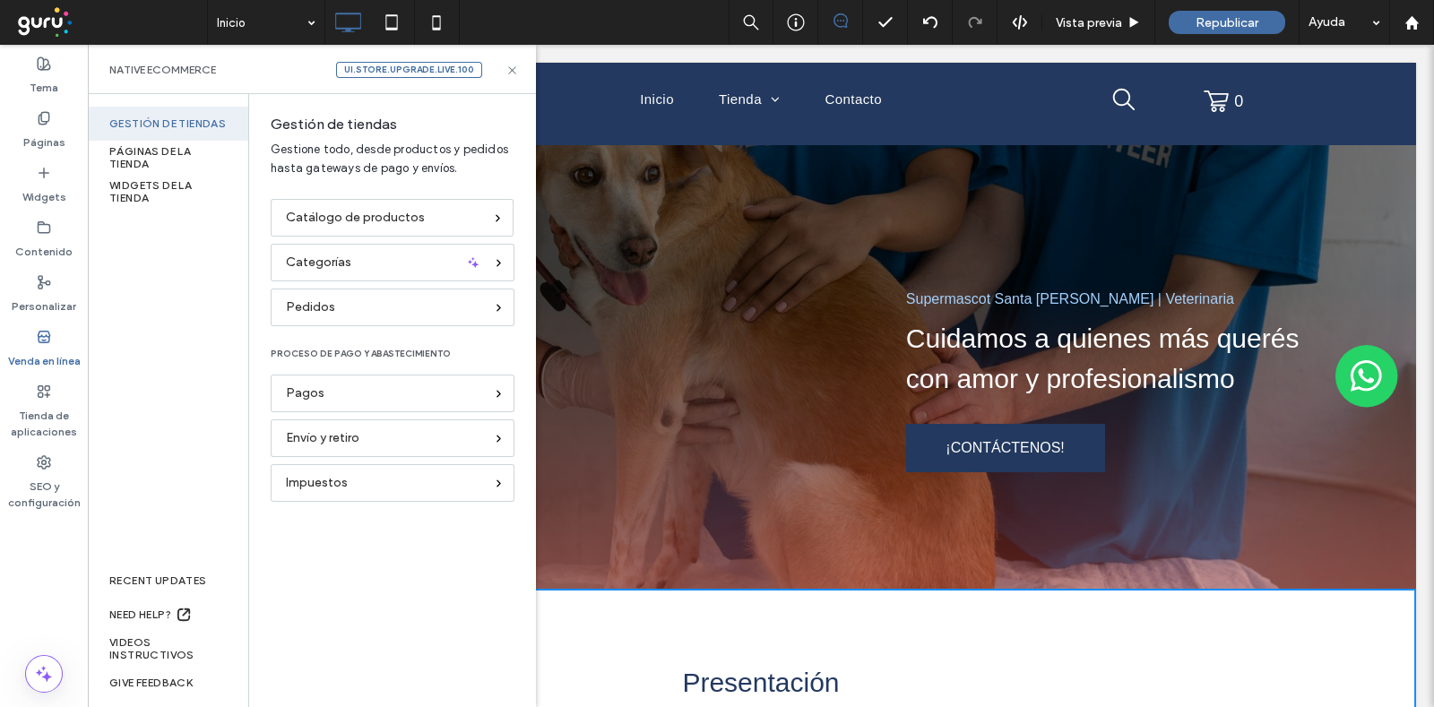
click at [510, 77] on div "Native eCommerce ui.store.upgrade.live.100" at bounding box center [311, 70] width 405 height 16
click at [504, 65] on div "Native eCommerce ui.store.upgrade.live.100" at bounding box center [311, 70] width 405 height 16
drag, startPoint x: 511, startPoint y: 68, endPoint x: 413, endPoint y: 169, distance: 140.7
click at [511, 68] on icon at bounding box center [511, 70] width 13 height 13
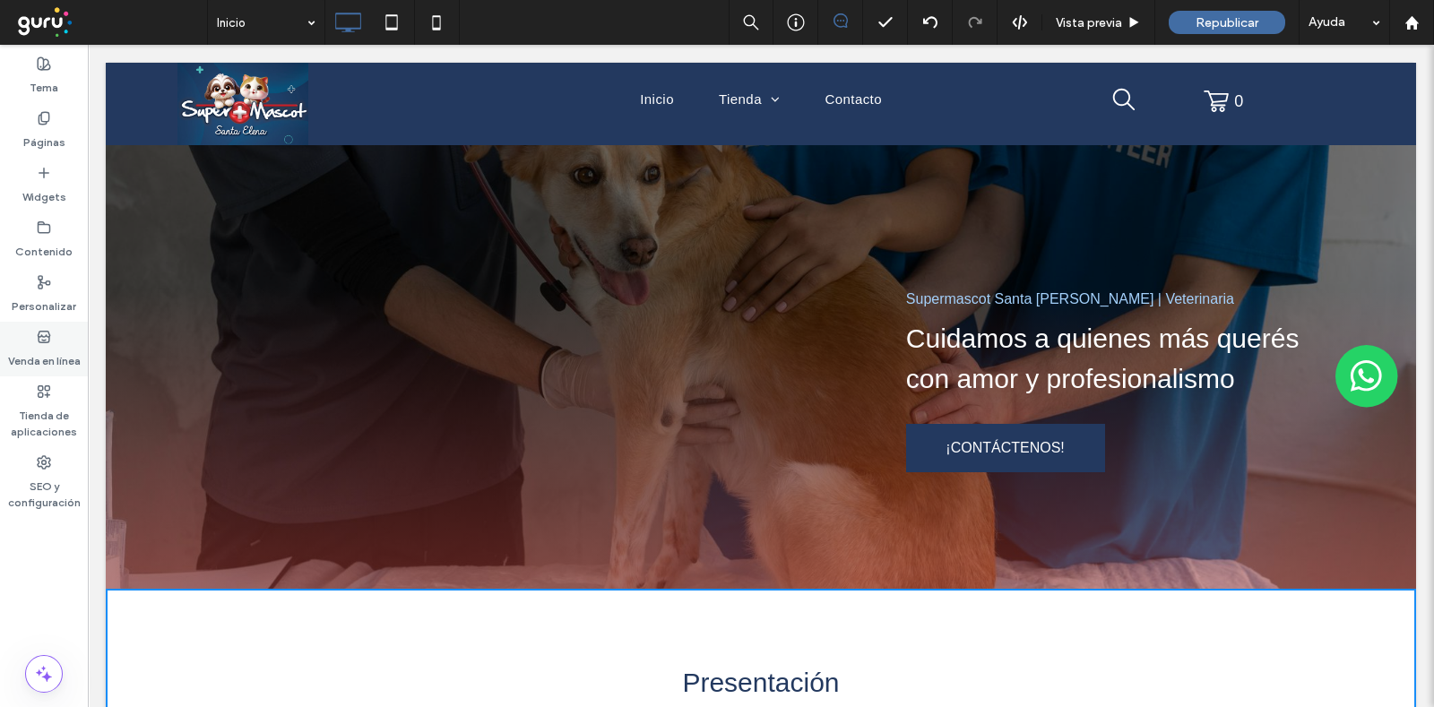
click at [40, 350] on label "Venda en línea" at bounding box center [44, 356] width 73 height 25
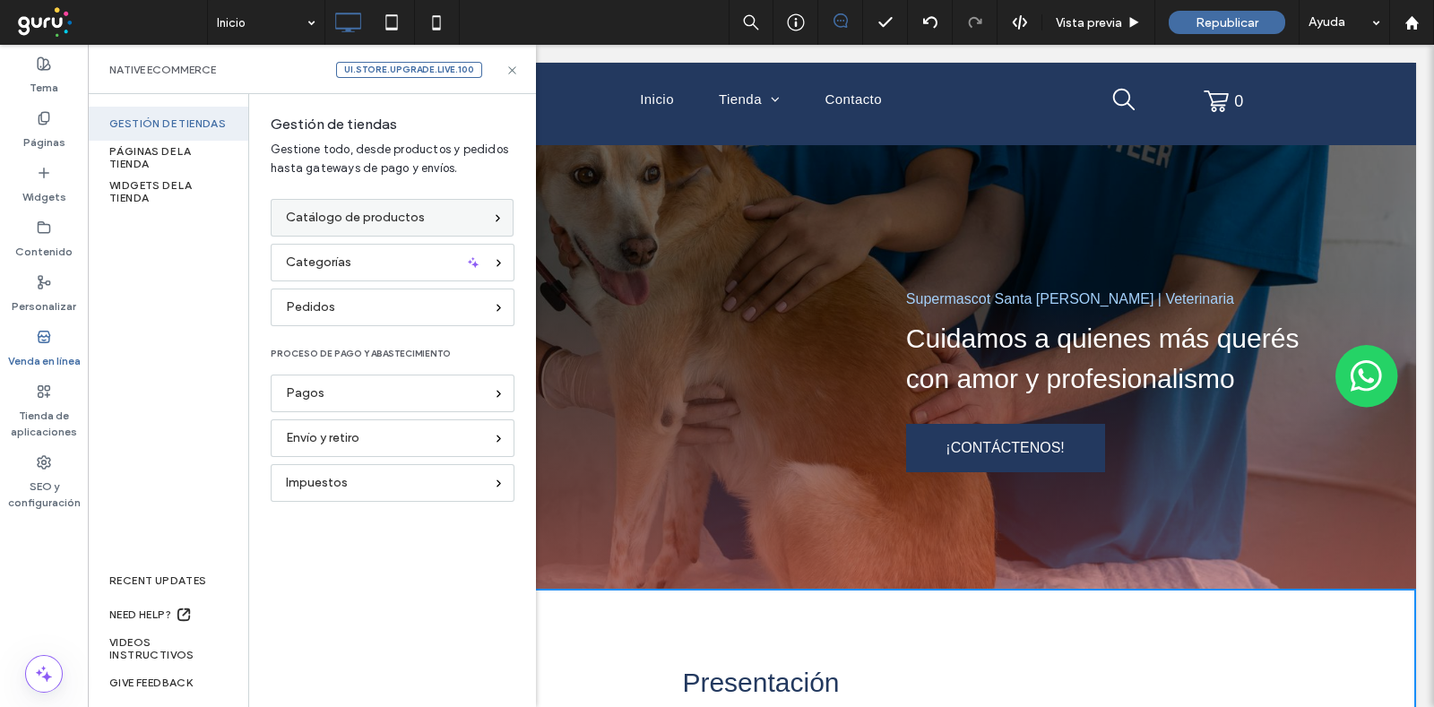
click at [300, 229] on div "Catálogo de productos" at bounding box center [392, 218] width 243 height 38
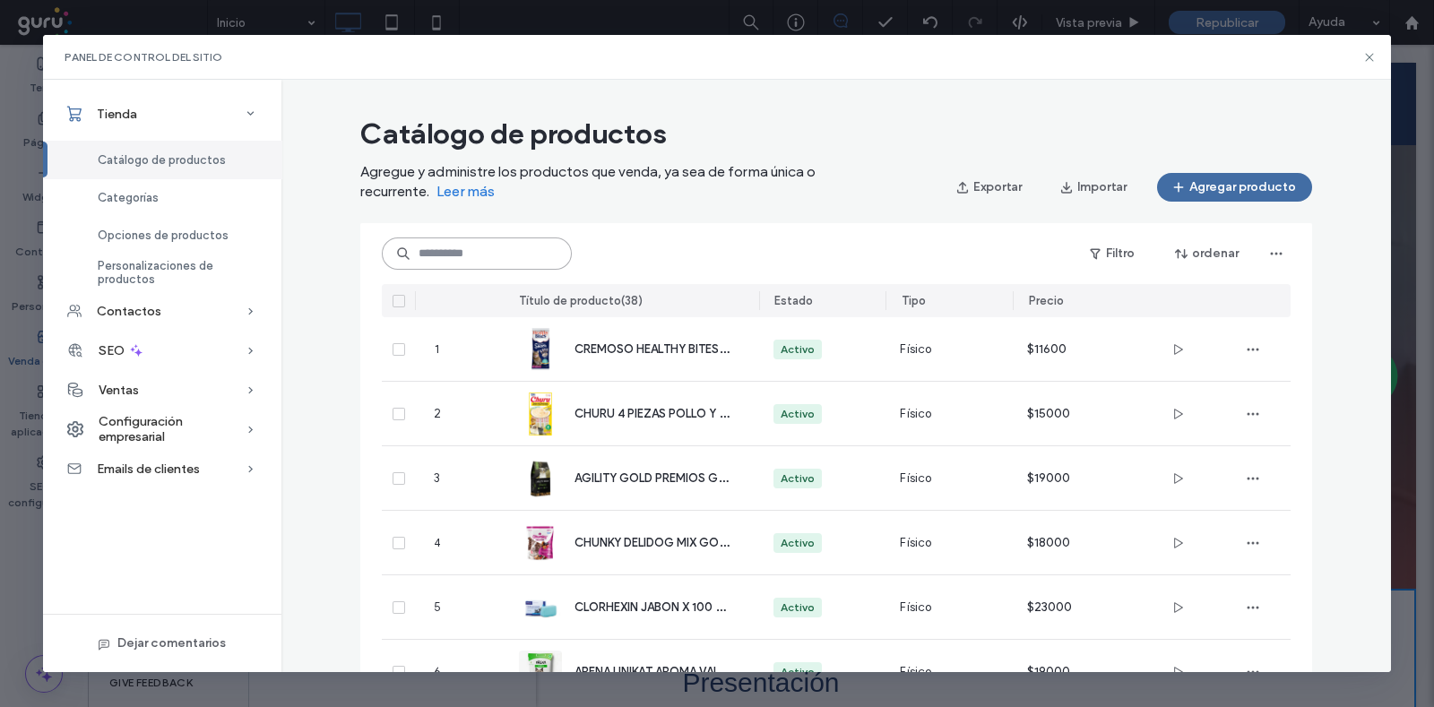
click at [488, 248] on input at bounding box center [477, 253] width 190 height 32
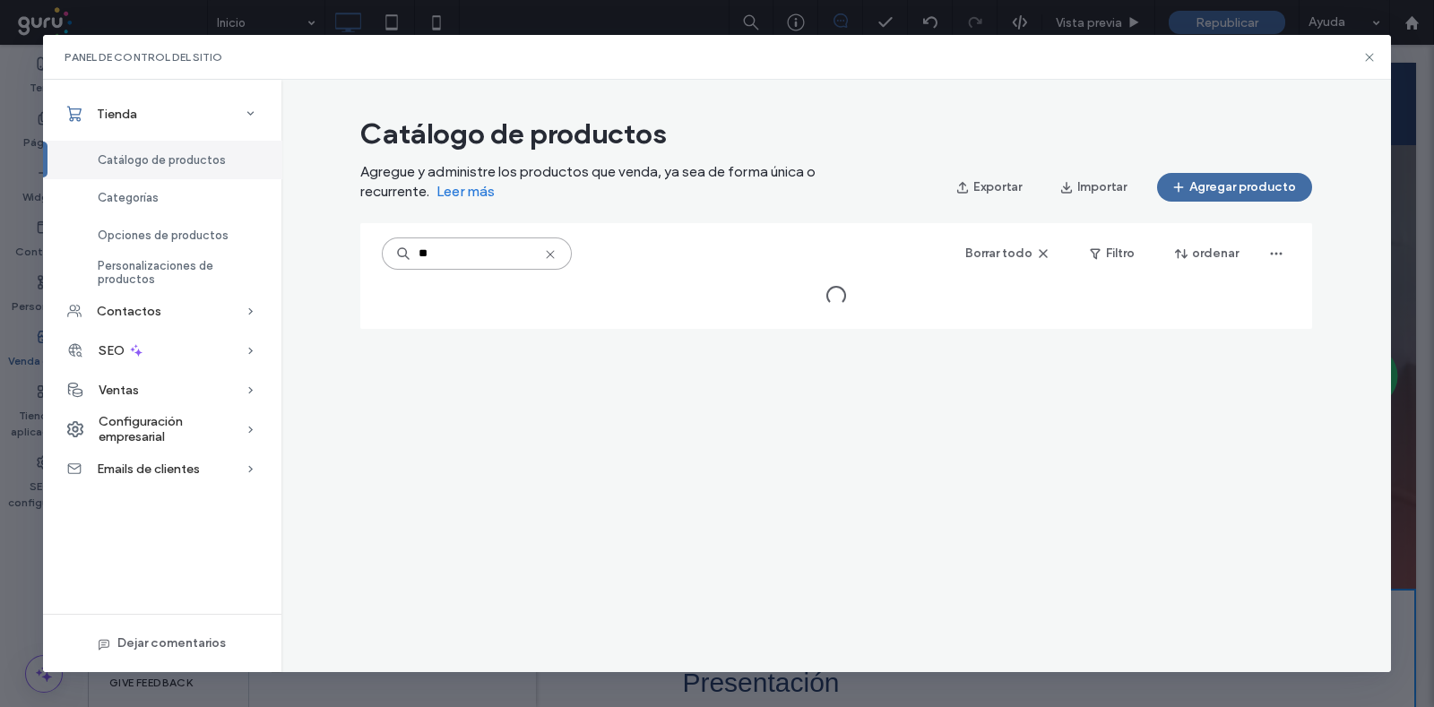
type input "***"
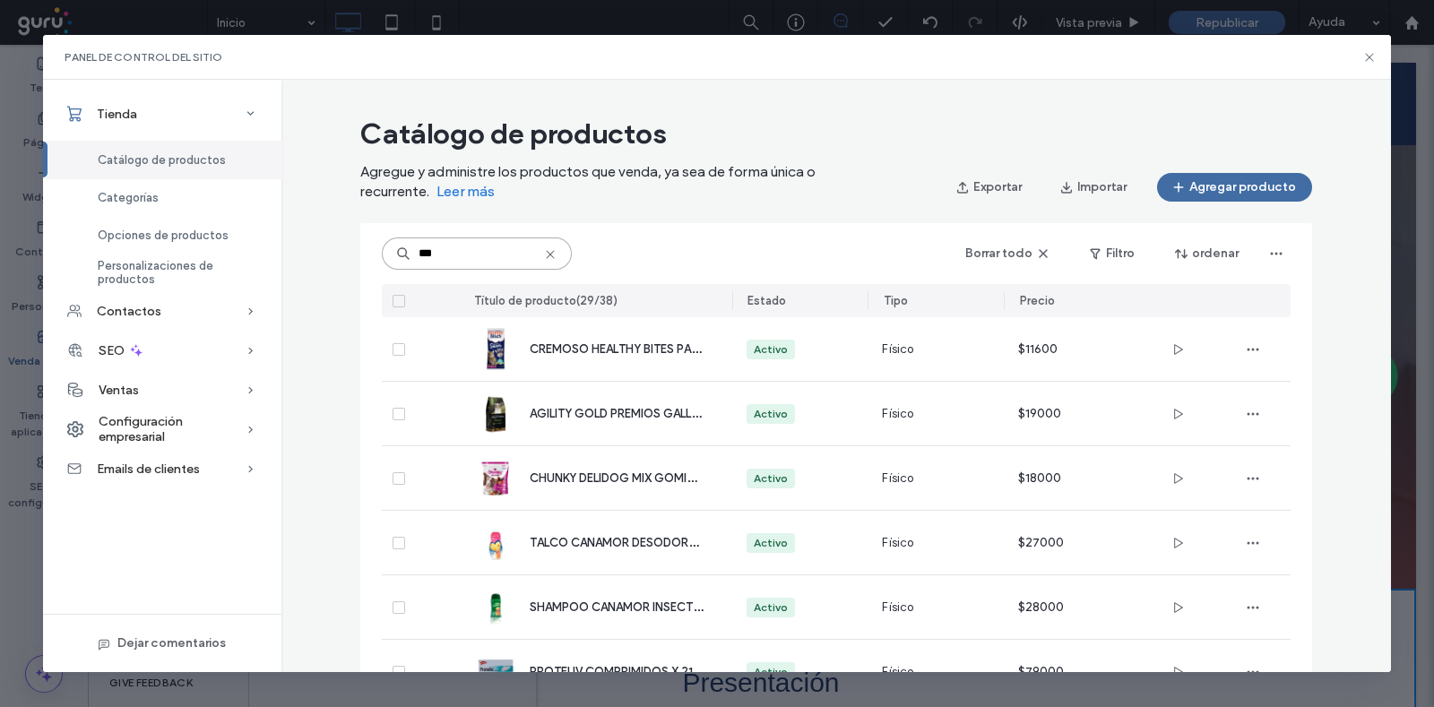
drag, startPoint x: 488, startPoint y: 248, endPoint x: 370, endPoint y: 267, distance: 119.8
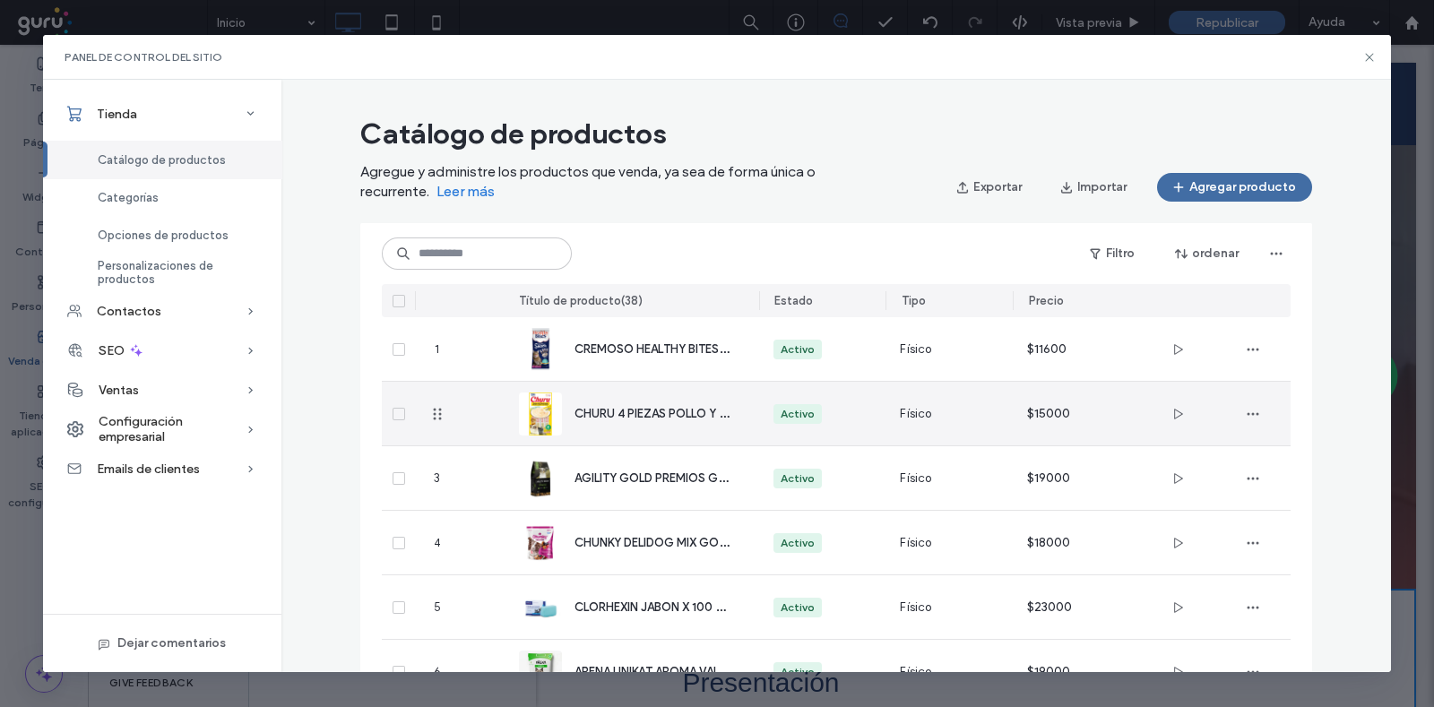
click at [644, 402] on div "CHURU 4 PIEZAS POLLO Y QUESO 56 GR" at bounding box center [632, 414] width 226 height 64
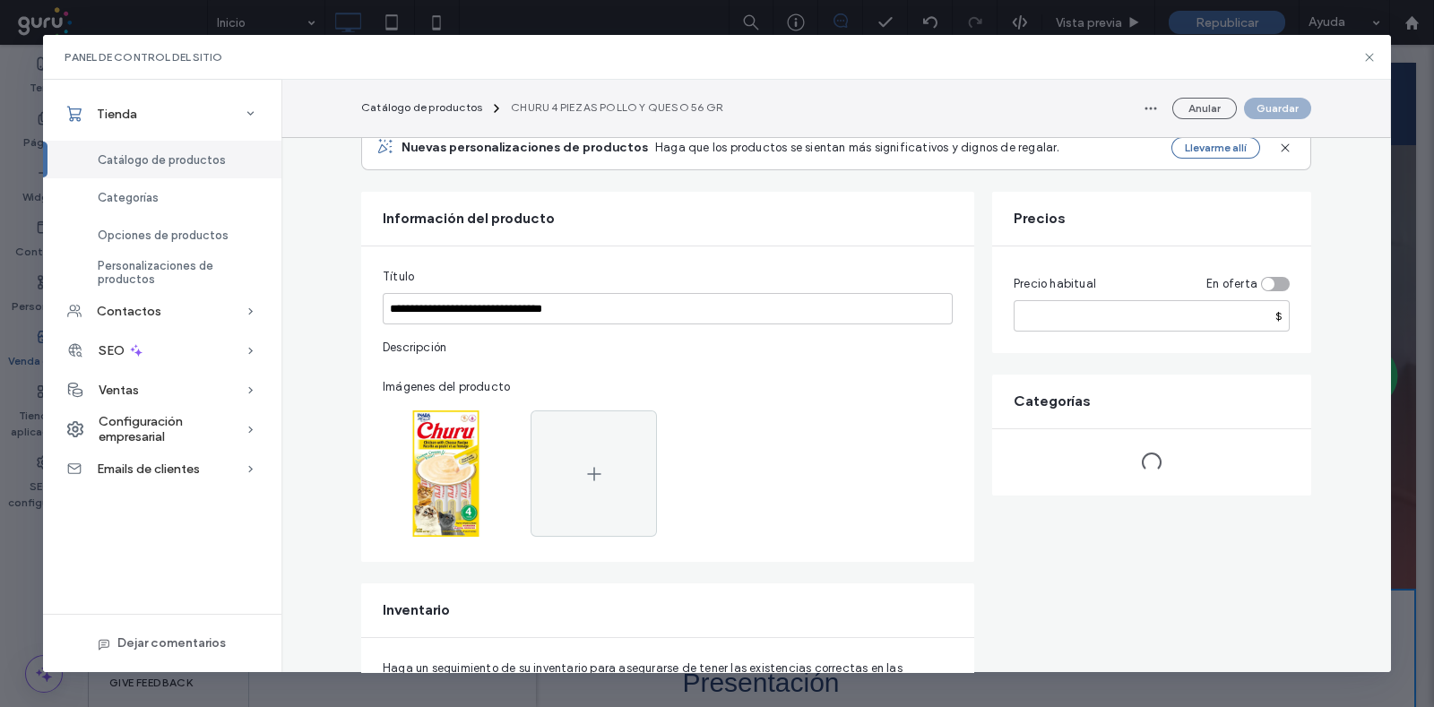
scroll to position [111, 0]
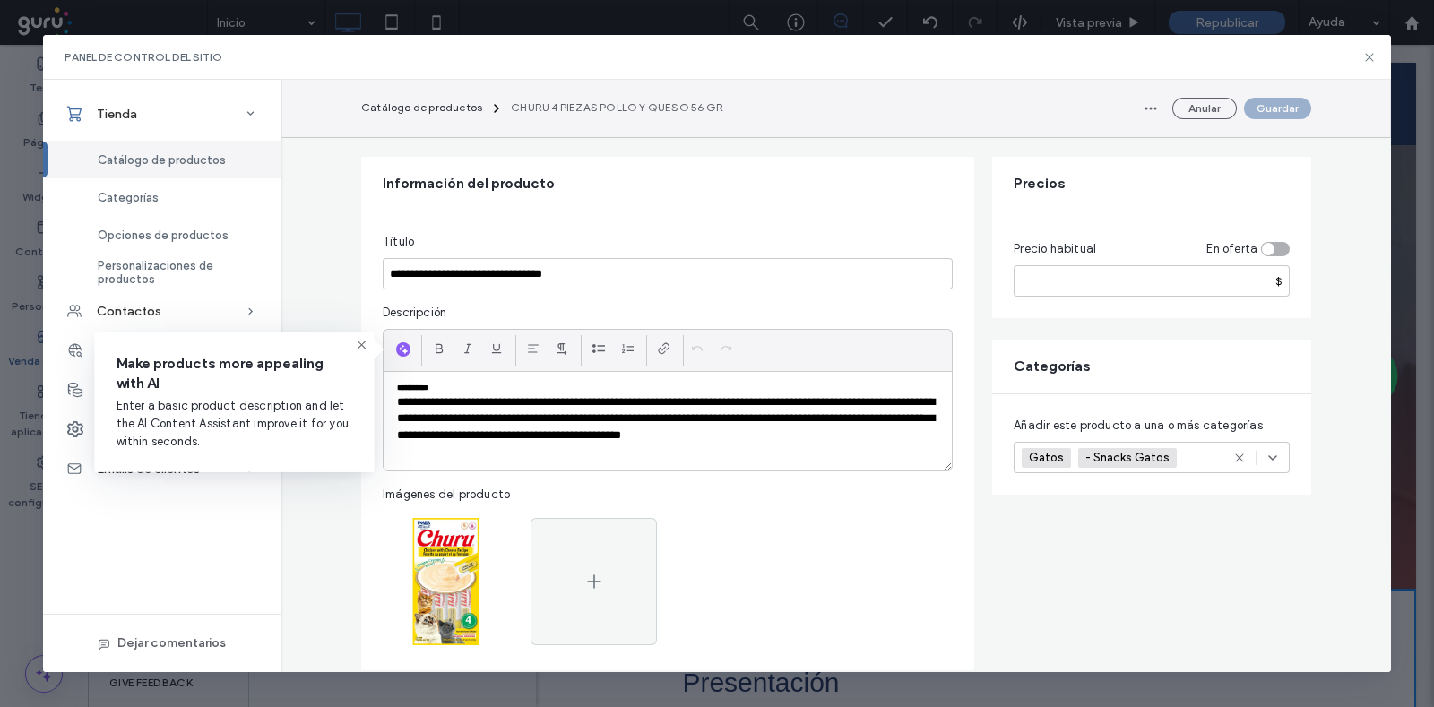
click at [358, 344] on icon at bounding box center [362, 345] width 14 height 14
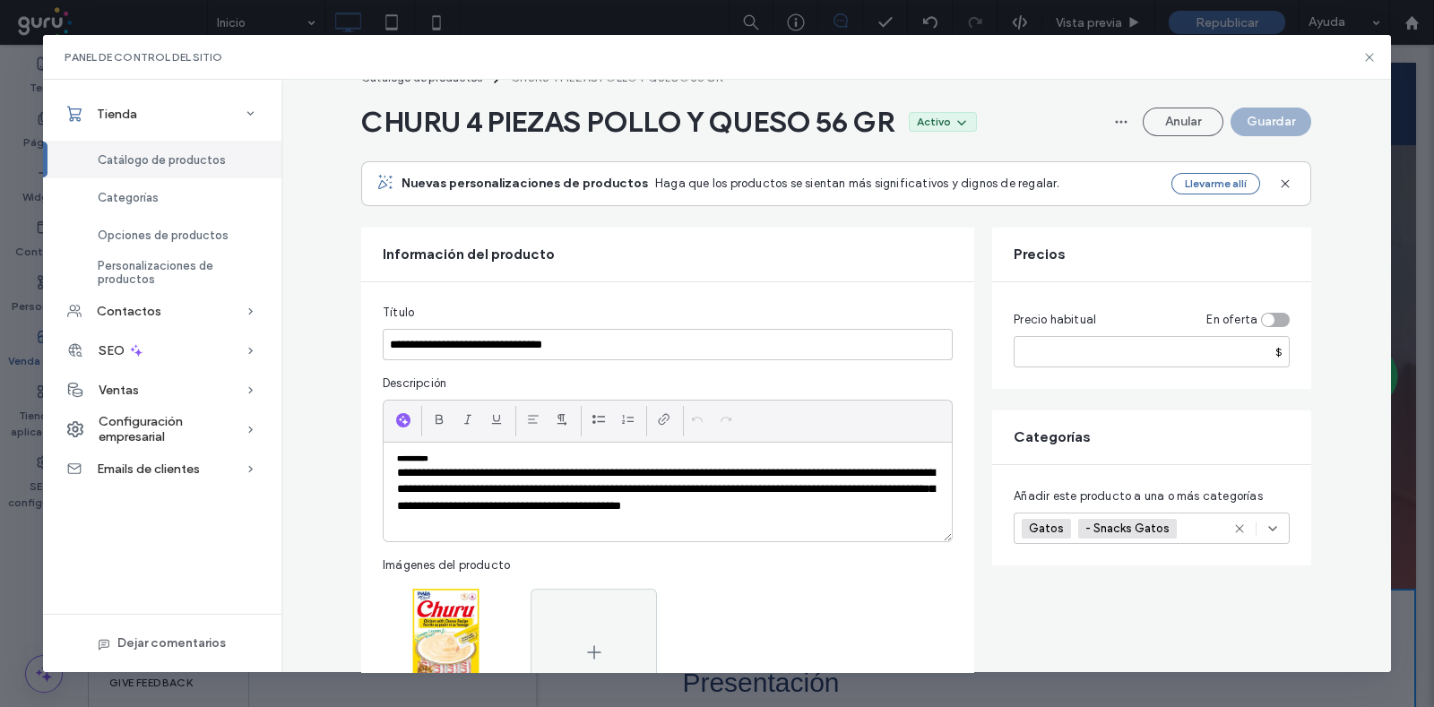
scroll to position [36, 0]
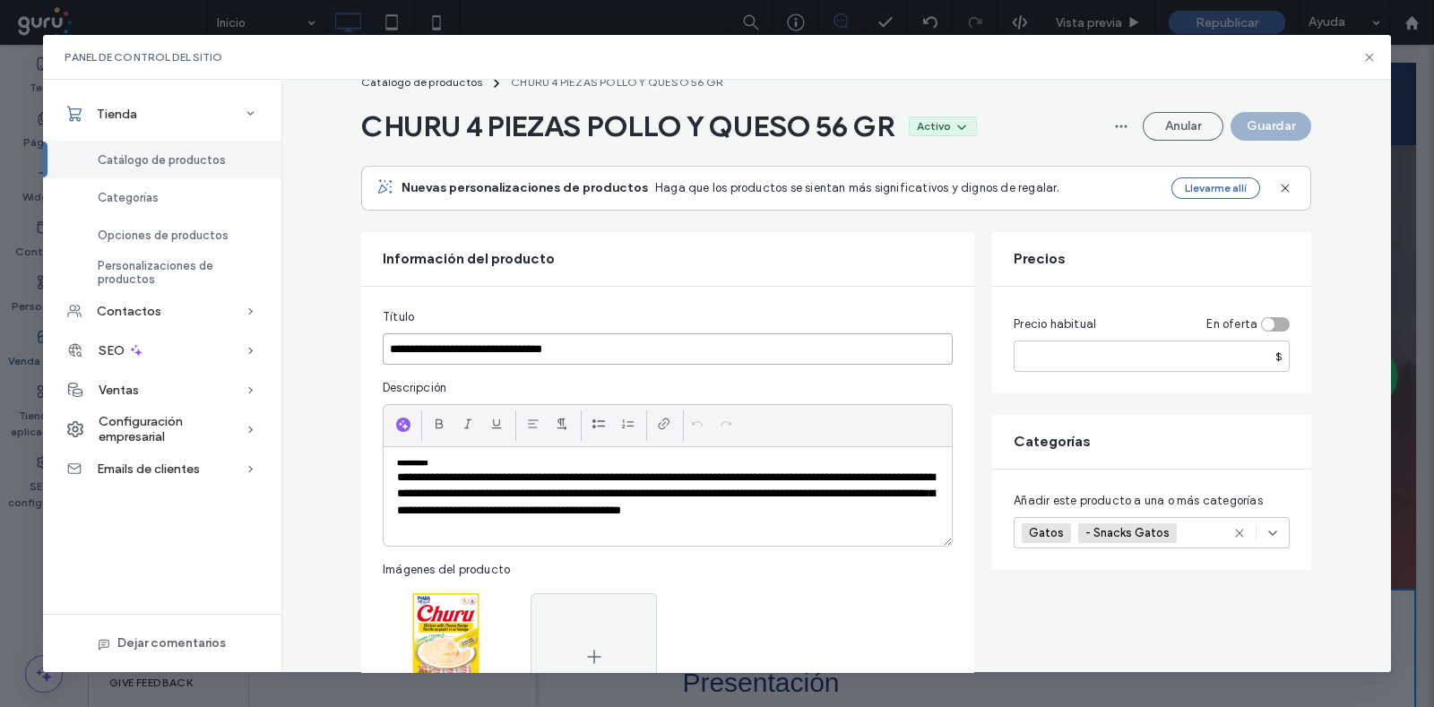
click at [635, 353] on input "**********" at bounding box center [668, 348] width 570 height 31
drag, startPoint x: 381, startPoint y: 311, endPoint x: 446, endPoint y: 311, distance: 65.4
click at [446, 311] on div "Título" at bounding box center [668, 317] width 570 height 18
click at [758, 352] on input "**********" at bounding box center [668, 348] width 570 height 31
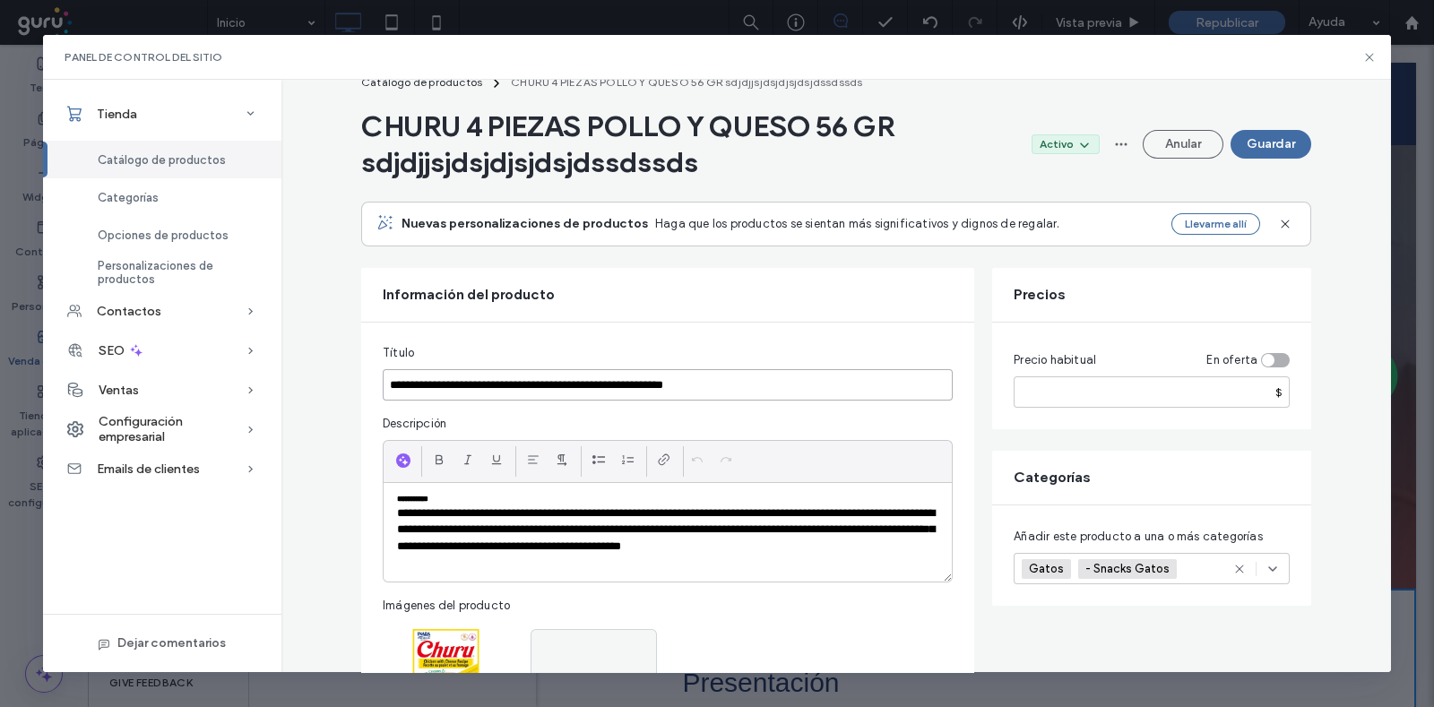
click at [724, 383] on input "**********" at bounding box center [668, 384] width 570 height 31
drag, startPoint x: 759, startPoint y: 384, endPoint x: 609, endPoint y: 404, distance: 151.0
click at [609, 404] on fieldset "**********" at bounding box center [668, 551] width 570 height 415
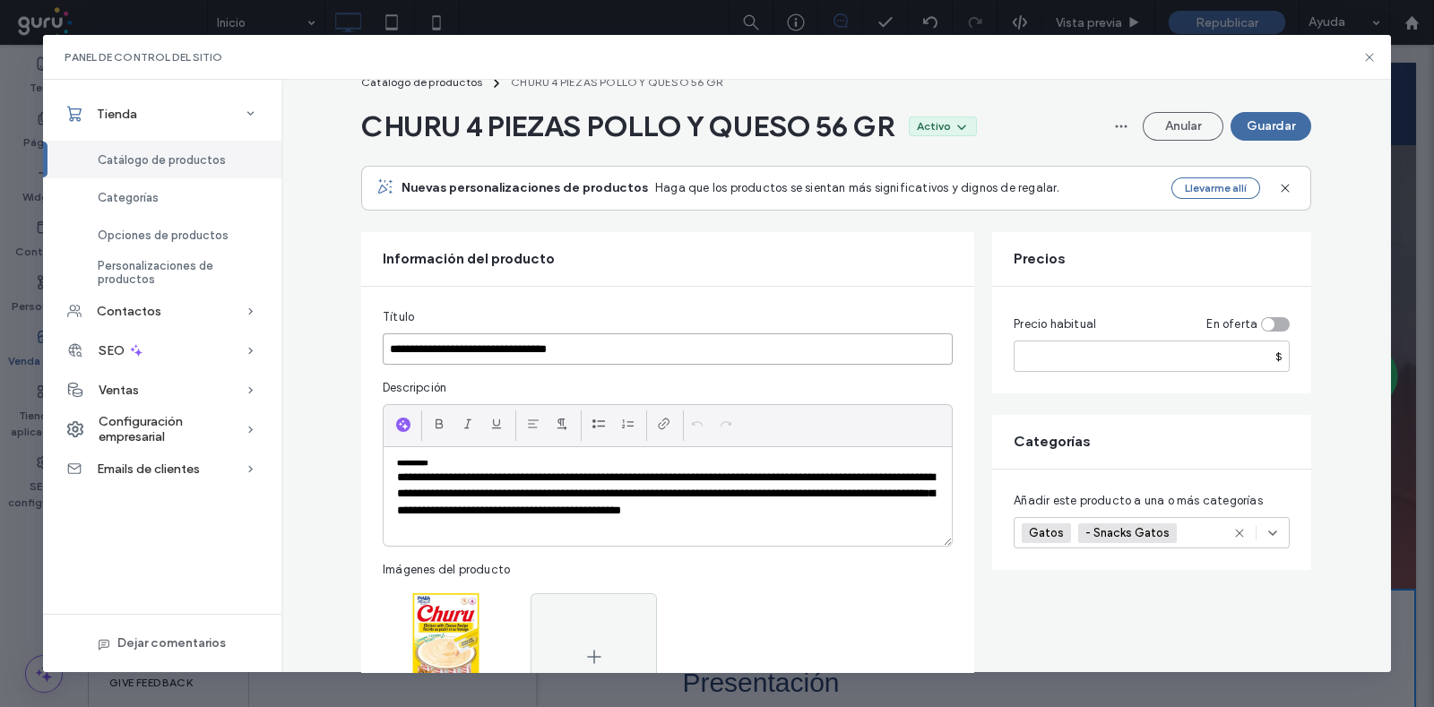
type input "**********"
click at [443, 526] on p "**********" at bounding box center [667, 503] width 541 height 66
click at [1092, 351] on input "*****" at bounding box center [1152, 356] width 276 height 31
drag, startPoint x: 1071, startPoint y: 353, endPoint x: 986, endPoint y: 356, distance: 85.2
click at [992, 356] on div "Precio habitual En oferta ***** $" at bounding box center [1151, 340] width 319 height 107
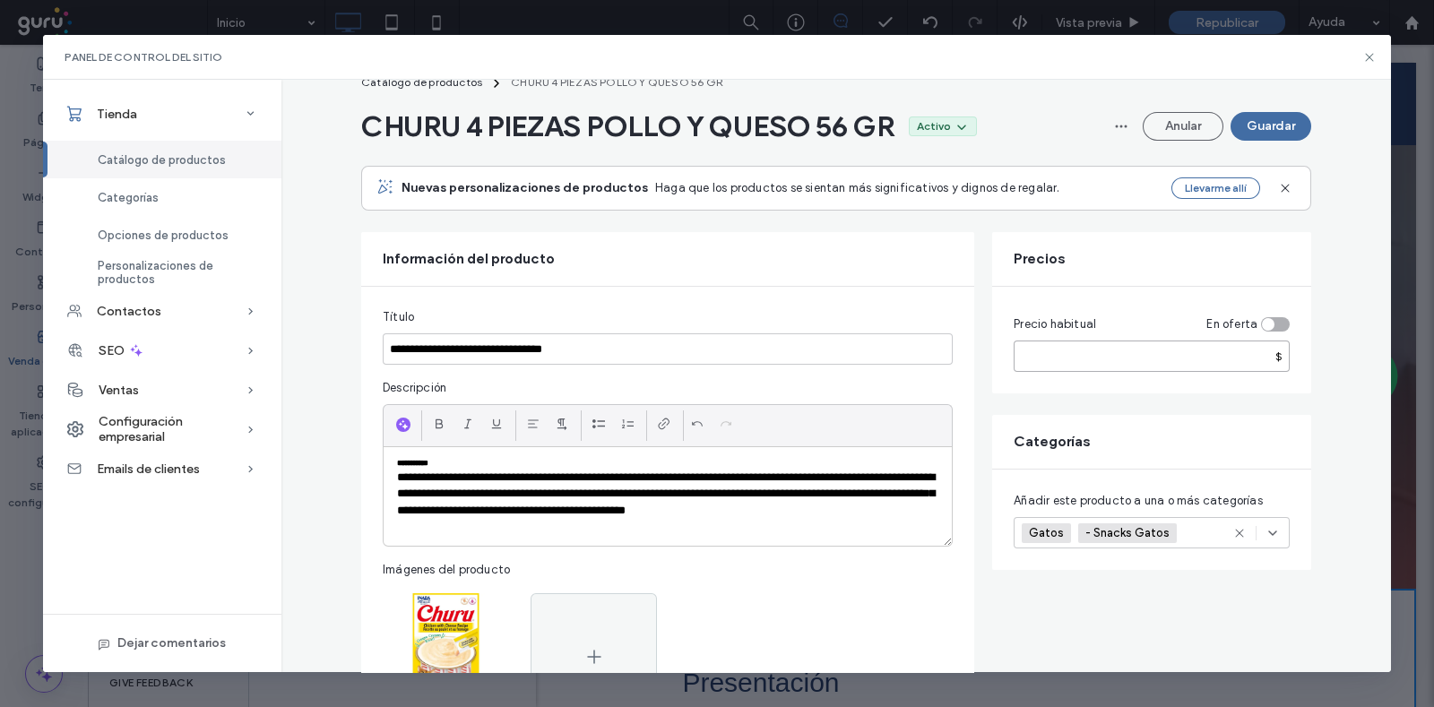
click at [1052, 356] on input "*****" at bounding box center [1152, 356] width 276 height 31
drag, startPoint x: 1067, startPoint y: 356, endPoint x: 985, endPoint y: 360, distance: 81.7
click at [992, 360] on div "Precio habitual En oferta ***** $" at bounding box center [1151, 340] width 319 height 107
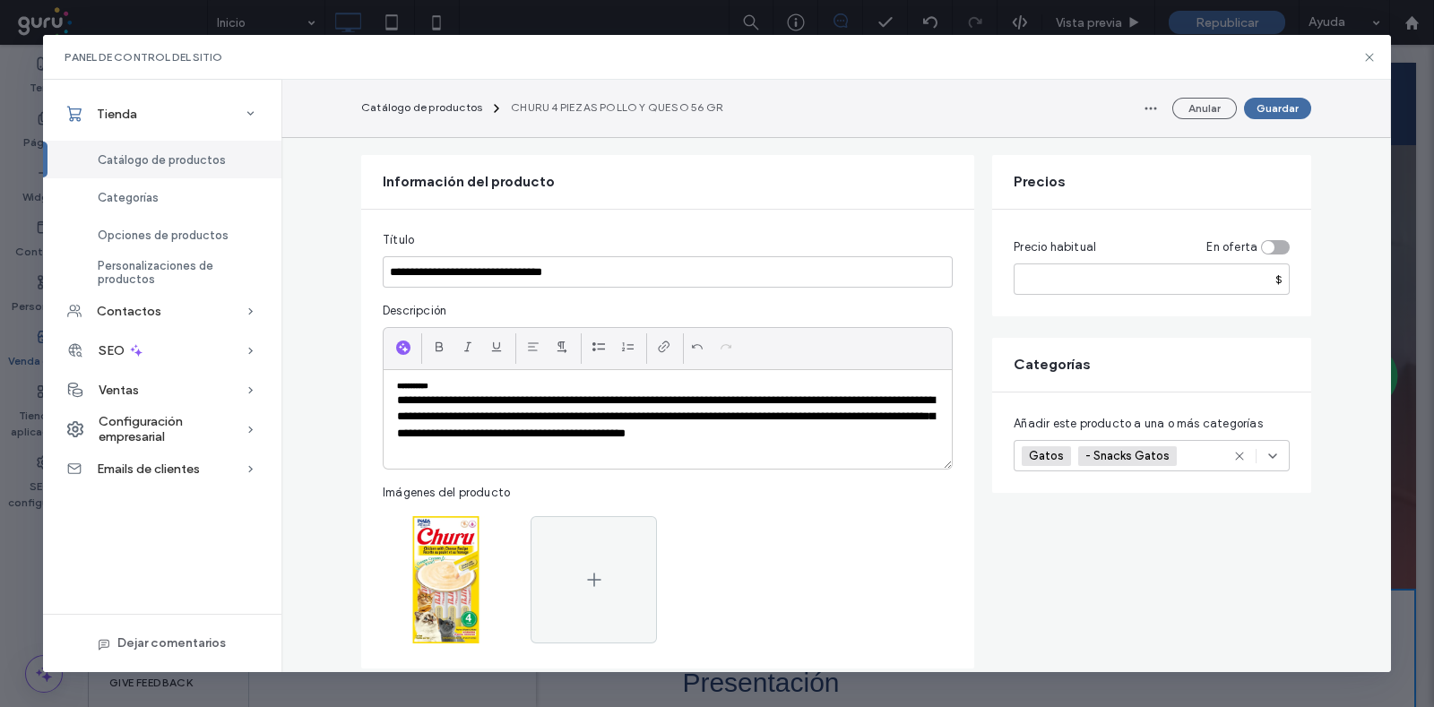
scroll to position [148, 0]
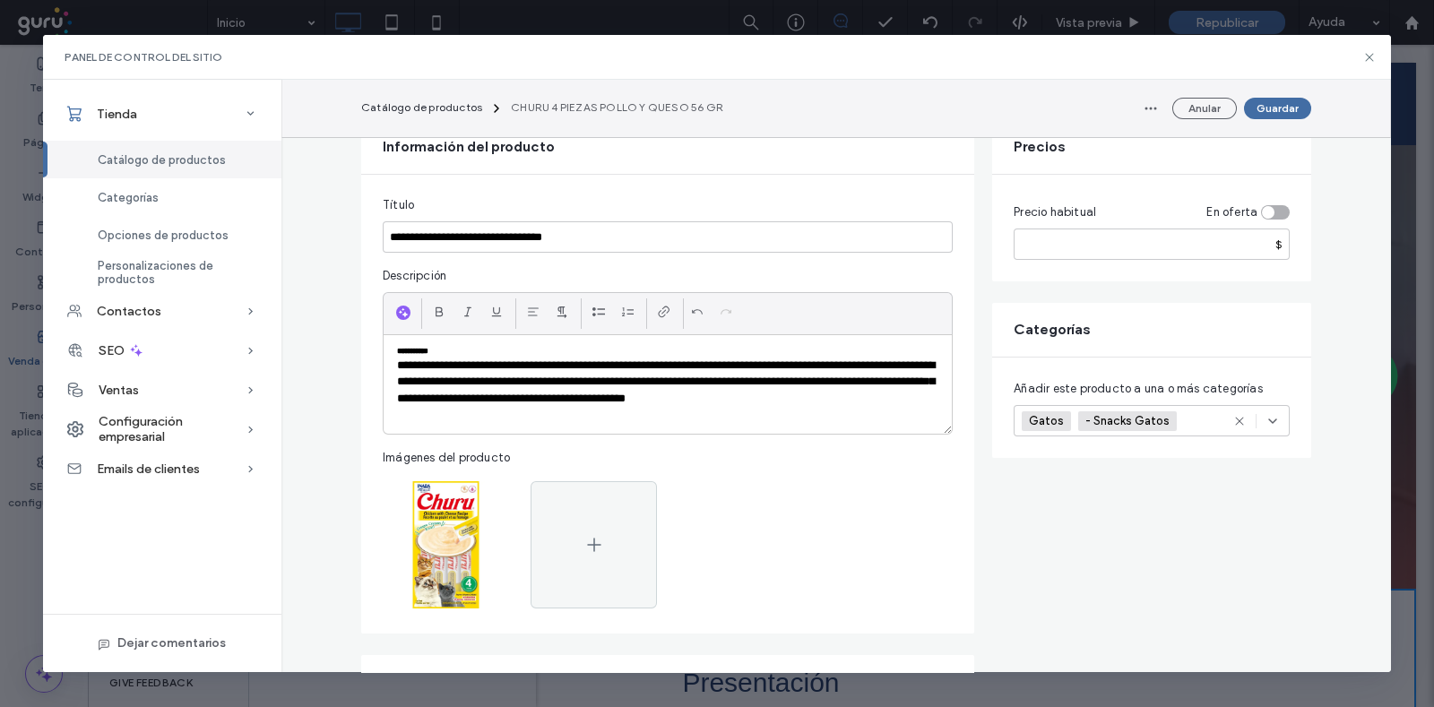
click at [1146, 418] on icon at bounding box center [1272, 421] width 14 height 14
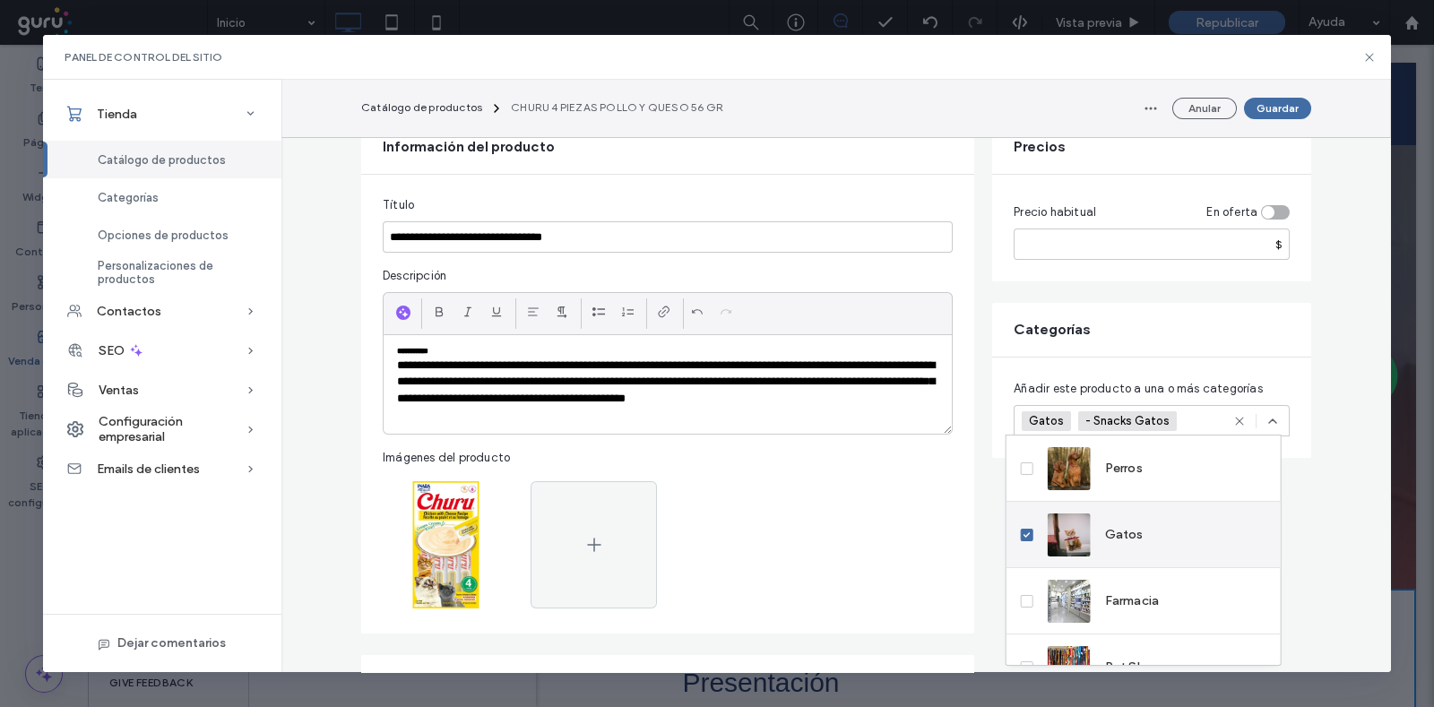
scroll to position [111, 0]
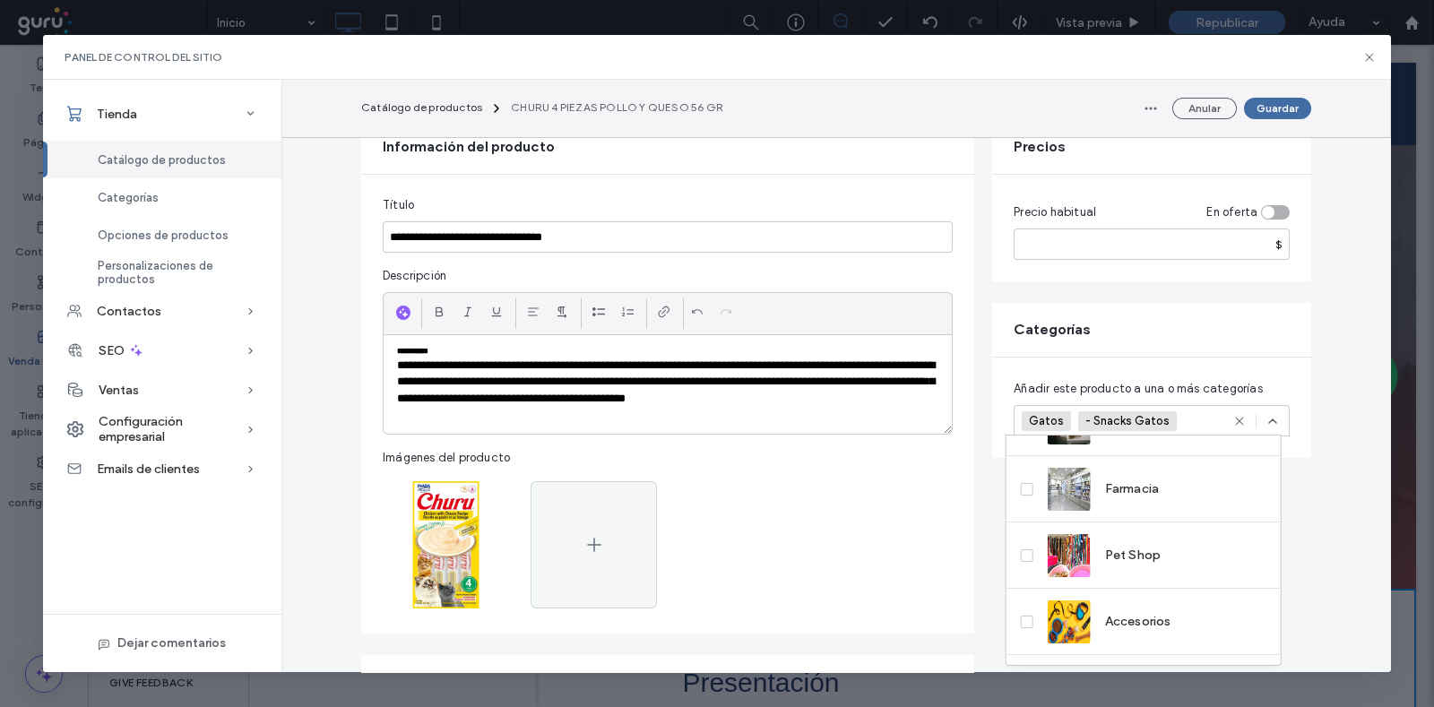
click at [954, 485] on div "**********" at bounding box center [667, 404] width 613 height 458
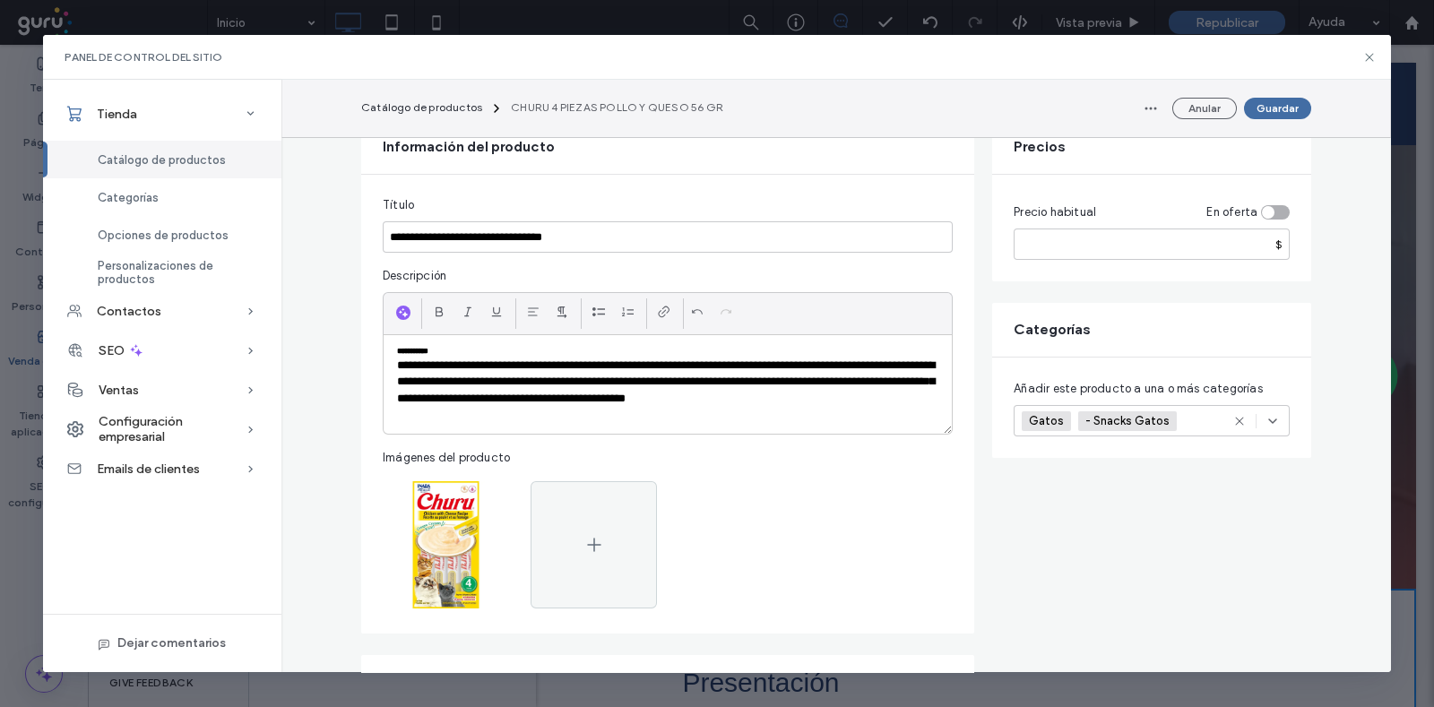
click at [1146, 419] on use at bounding box center [1272, 421] width 7 height 4
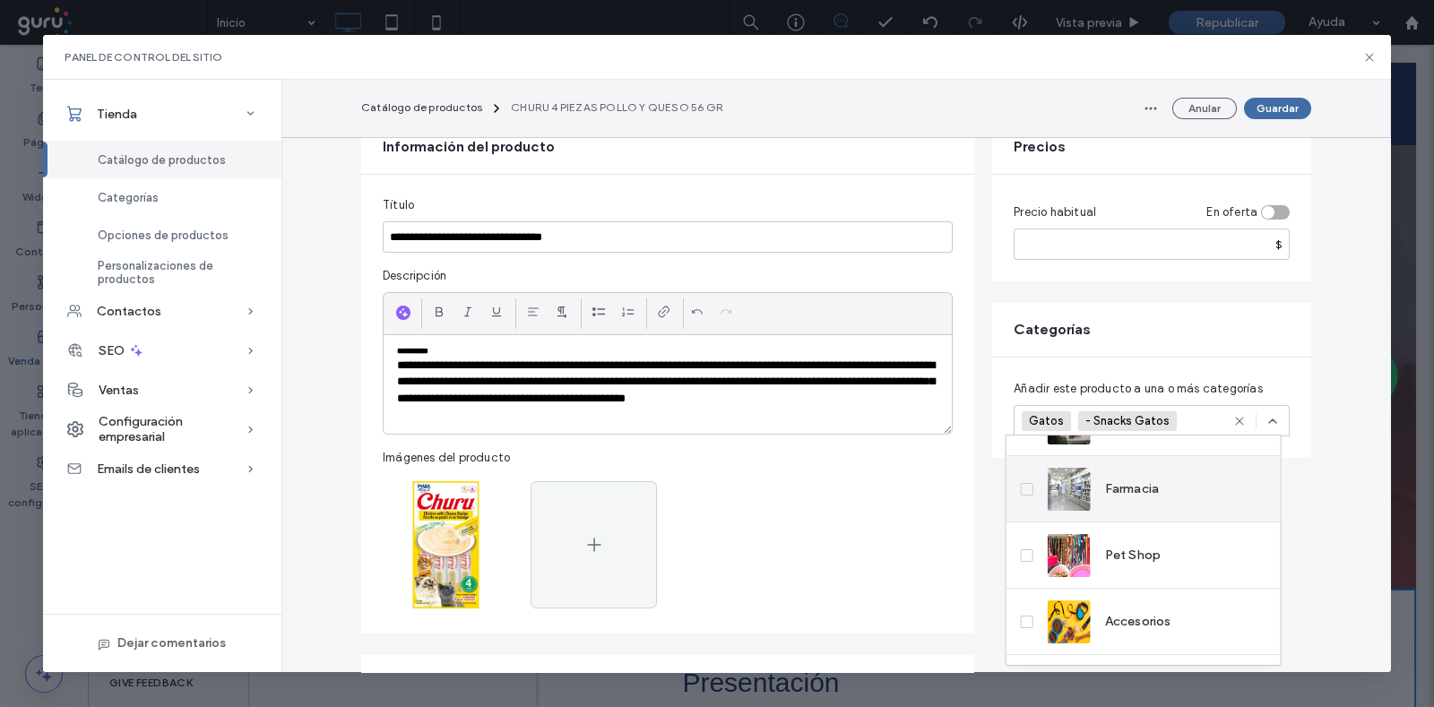
click at [1027, 490] on icon at bounding box center [1026, 489] width 7 height 5
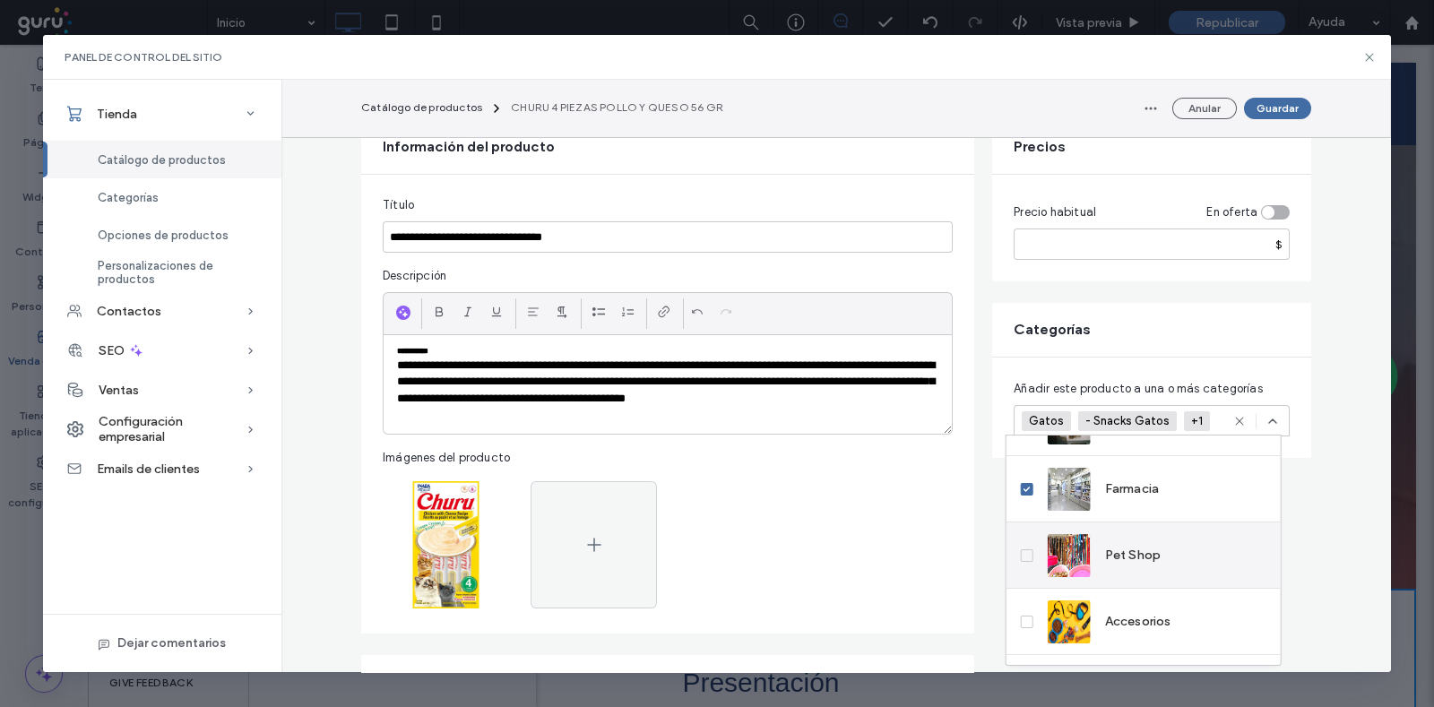
click at [1032, 552] on label "Pet Shop" at bounding box center [1091, 555] width 141 height 43
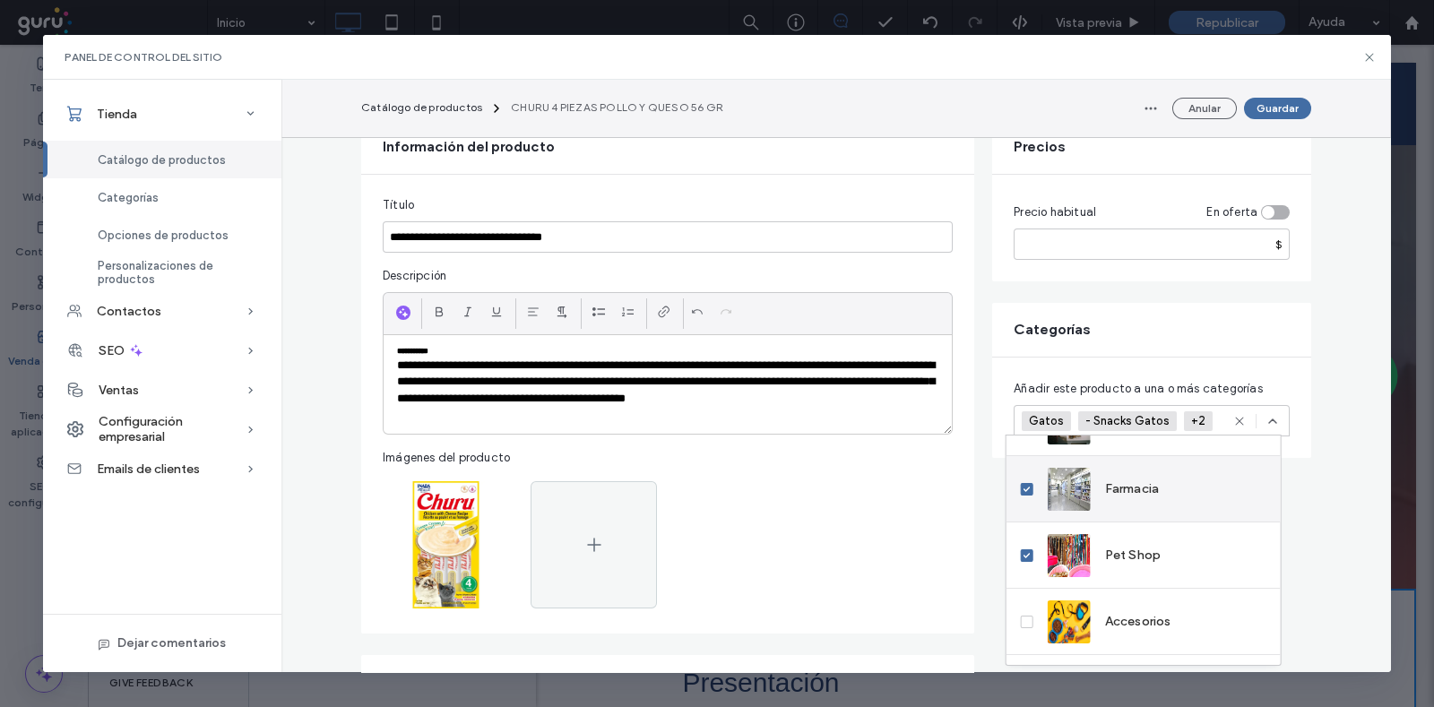
click at [1034, 494] on label "Farmacia" at bounding box center [1090, 489] width 139 height 43
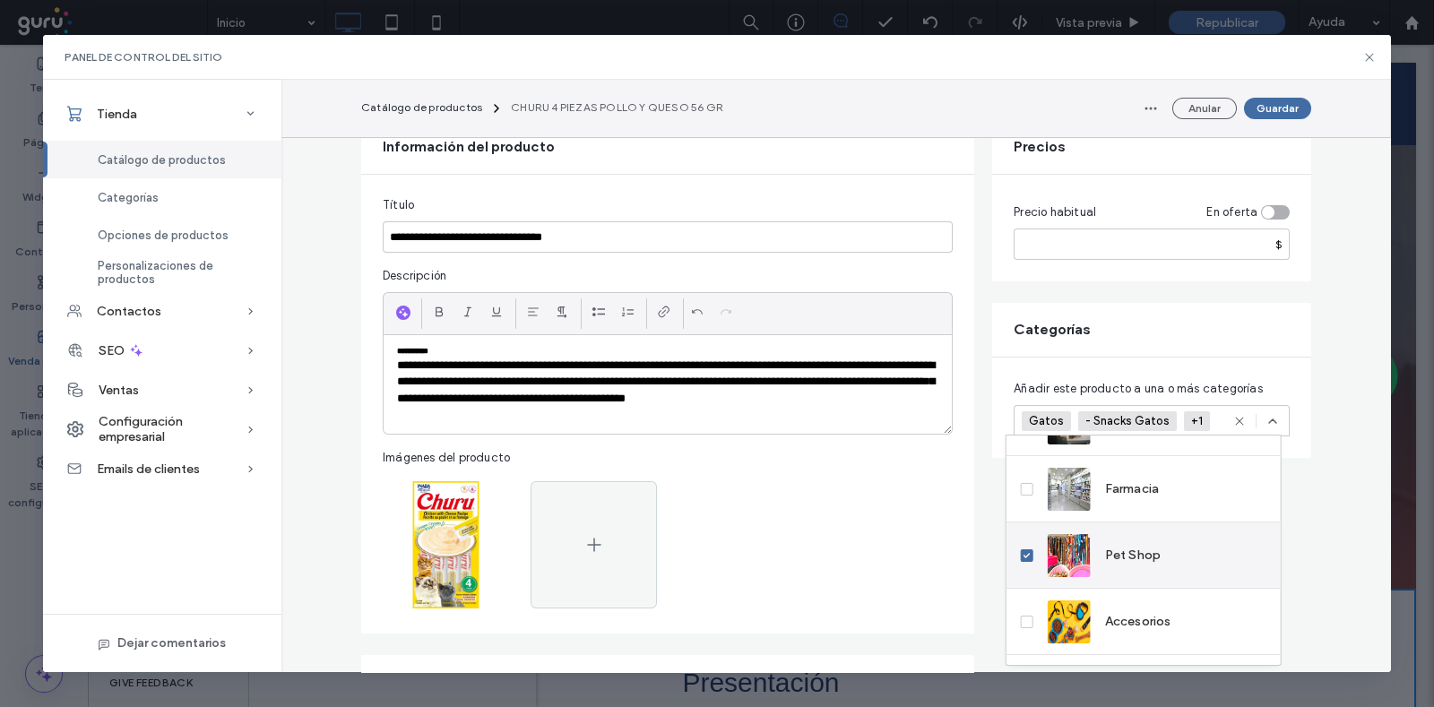
click at [1026, 556] on icon at bounding box center [1026, 555] width 6 height 5
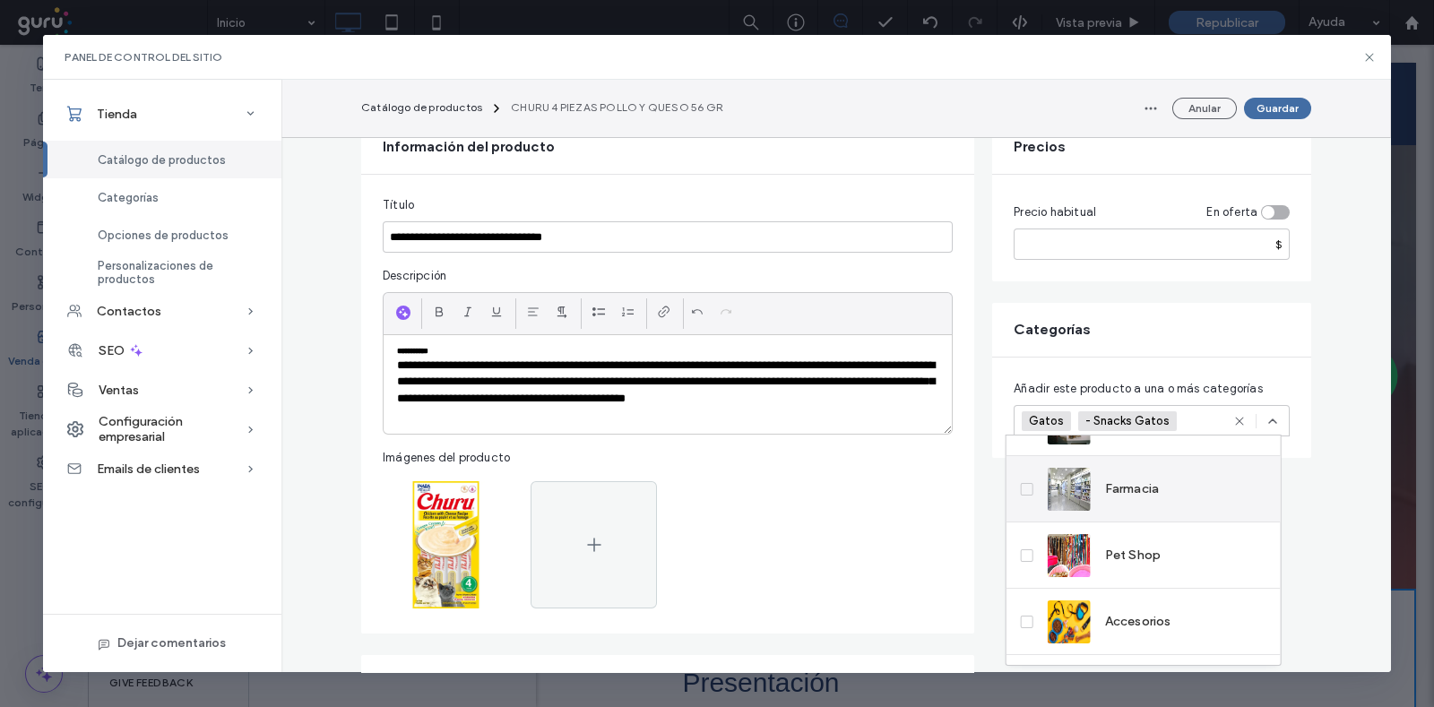
click at [1030, 496] on label "Farmacia" at bounding box center [1090, 489] width 139 height 43
click at [1029, 493] on span at bounding box center [1027, 489] width 13 height 13
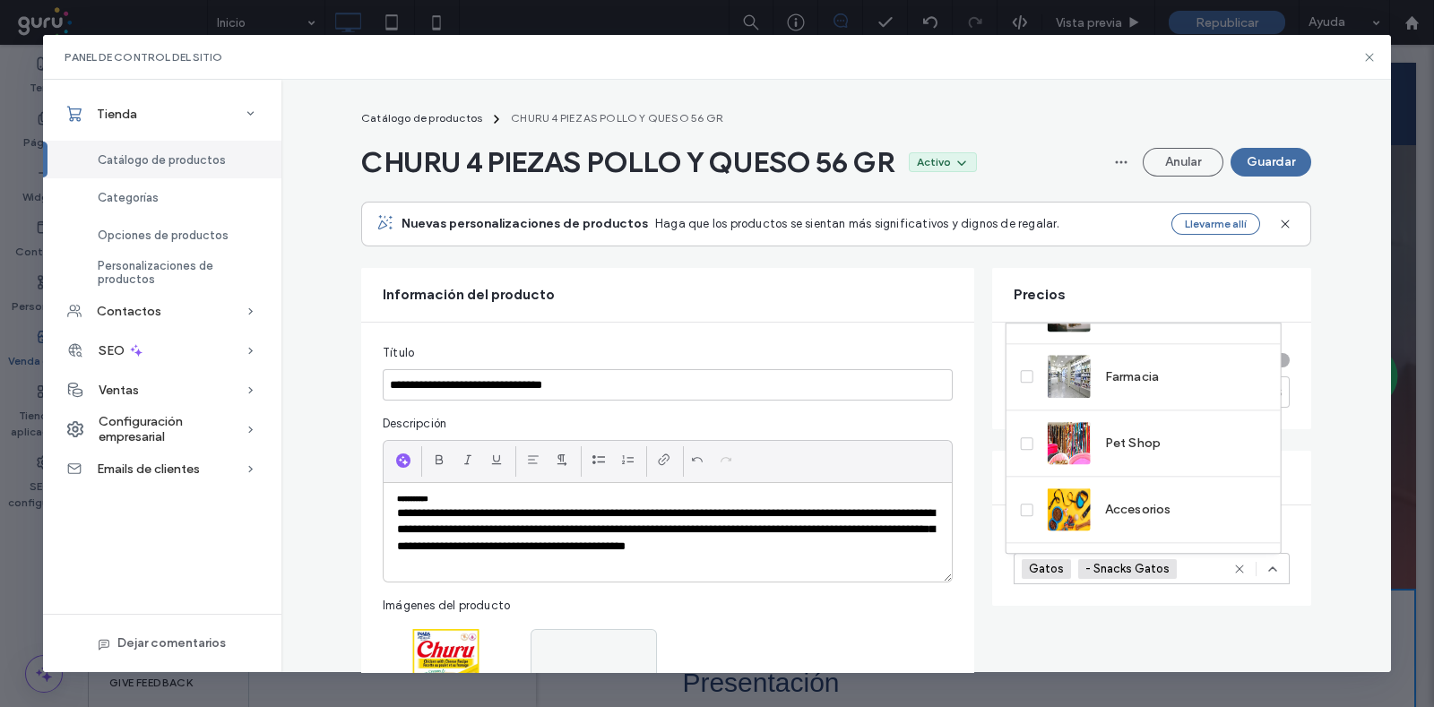
scroll to position [0, 0]
click at [947, 379] on div "**********" at bounding box center [667, 552] width 613 height 458
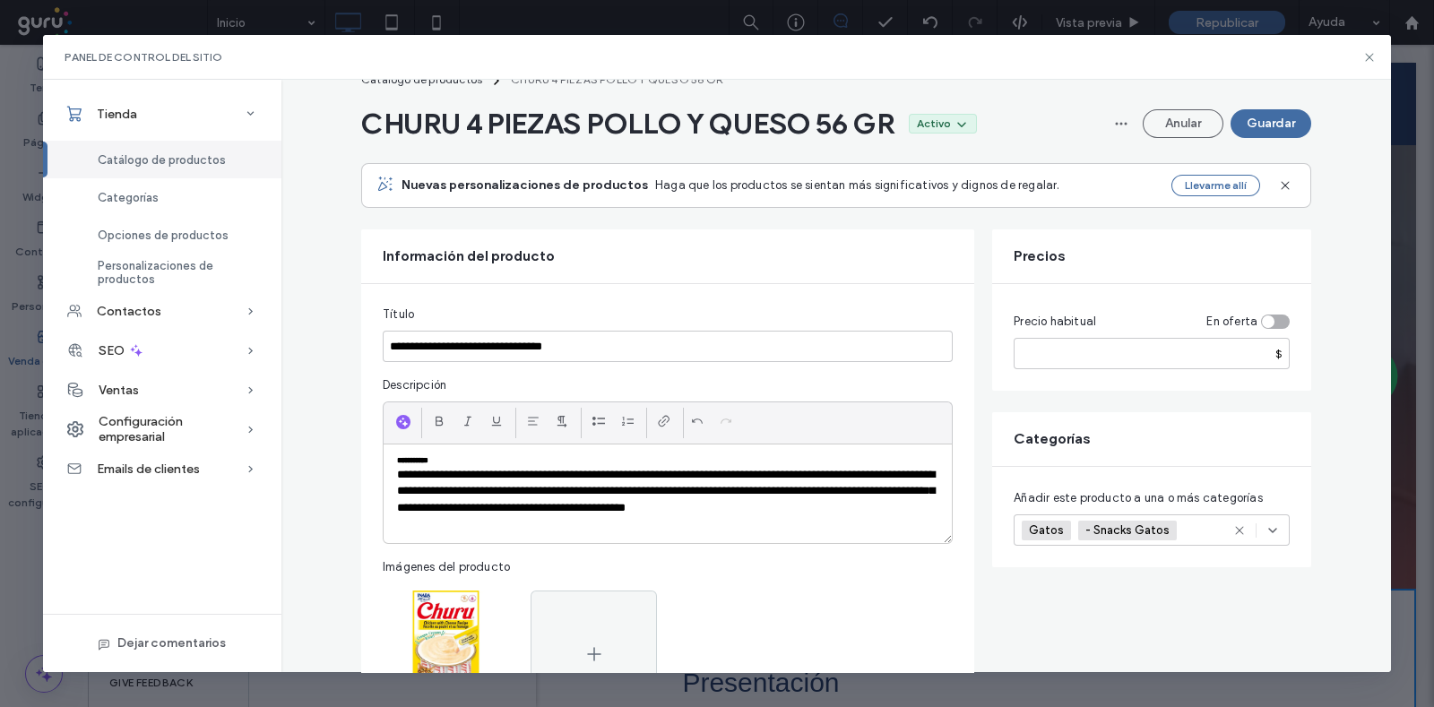
scroll to position [108, 0]
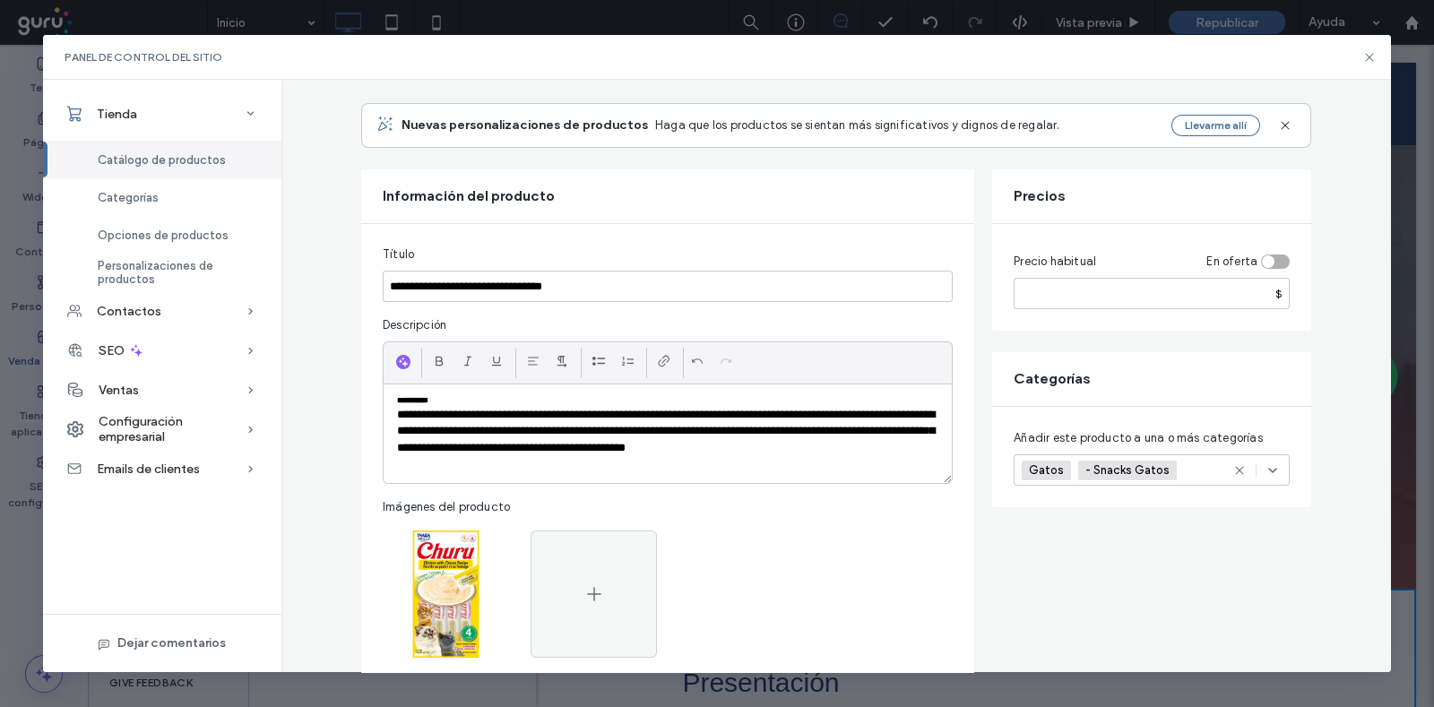
drag, startPoint x: 494, startPoint y: 348, endPoint x: 511, endPoint y: 405, distance: 59.8
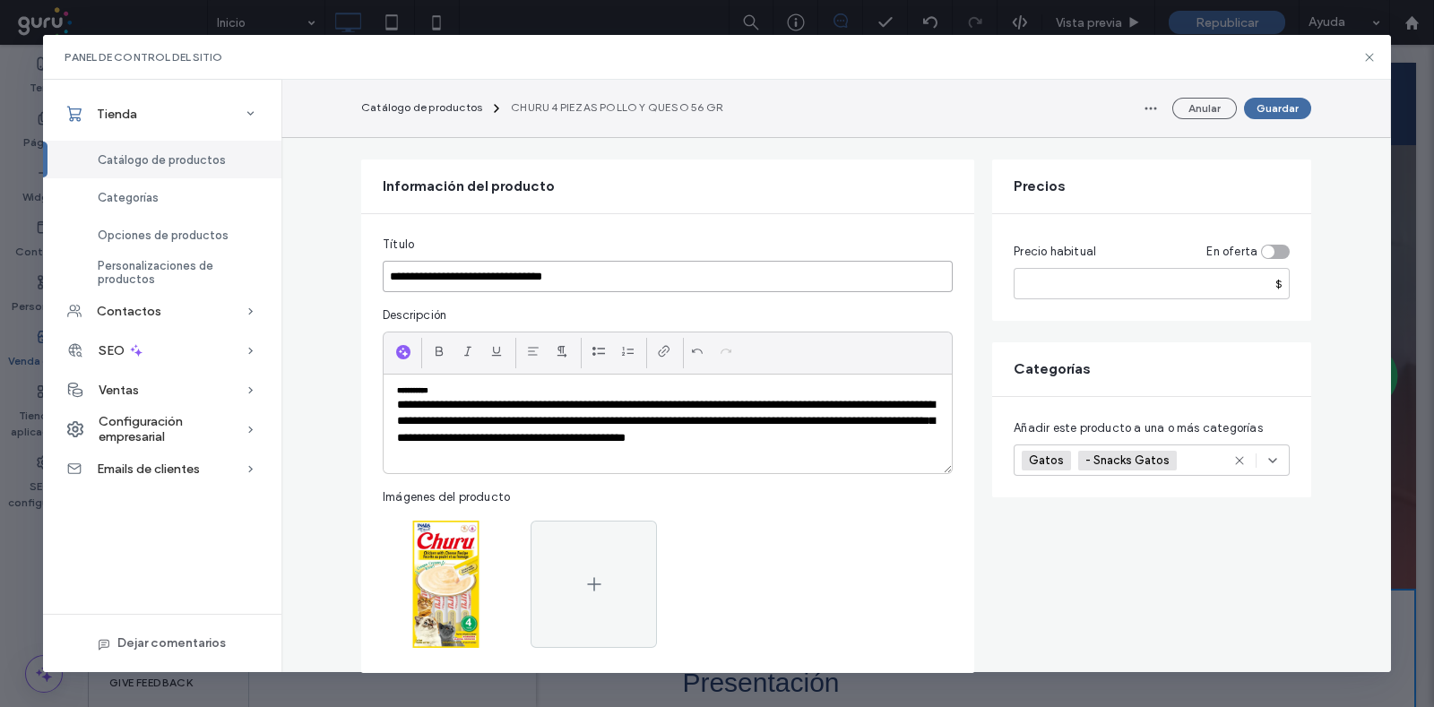
click at [653, 282] on input "**********" at bounding box center [668, 276] width 570 height 31
drag, startPoint x: 371, startPoint y: 239, endPoint x: 410, endPoint y: 240, distance: 38.5
click at [410, 240] on div "**********" at bounding box center [667, 443] width 613 height 458
click at [410, 240] on div "Título" at bounding box center [668, 245] width 570 height 18
drag, startPoint x: 990, startPoint y: 251, endPoint x: 1104, endPoint y: 253, distance: 113.8
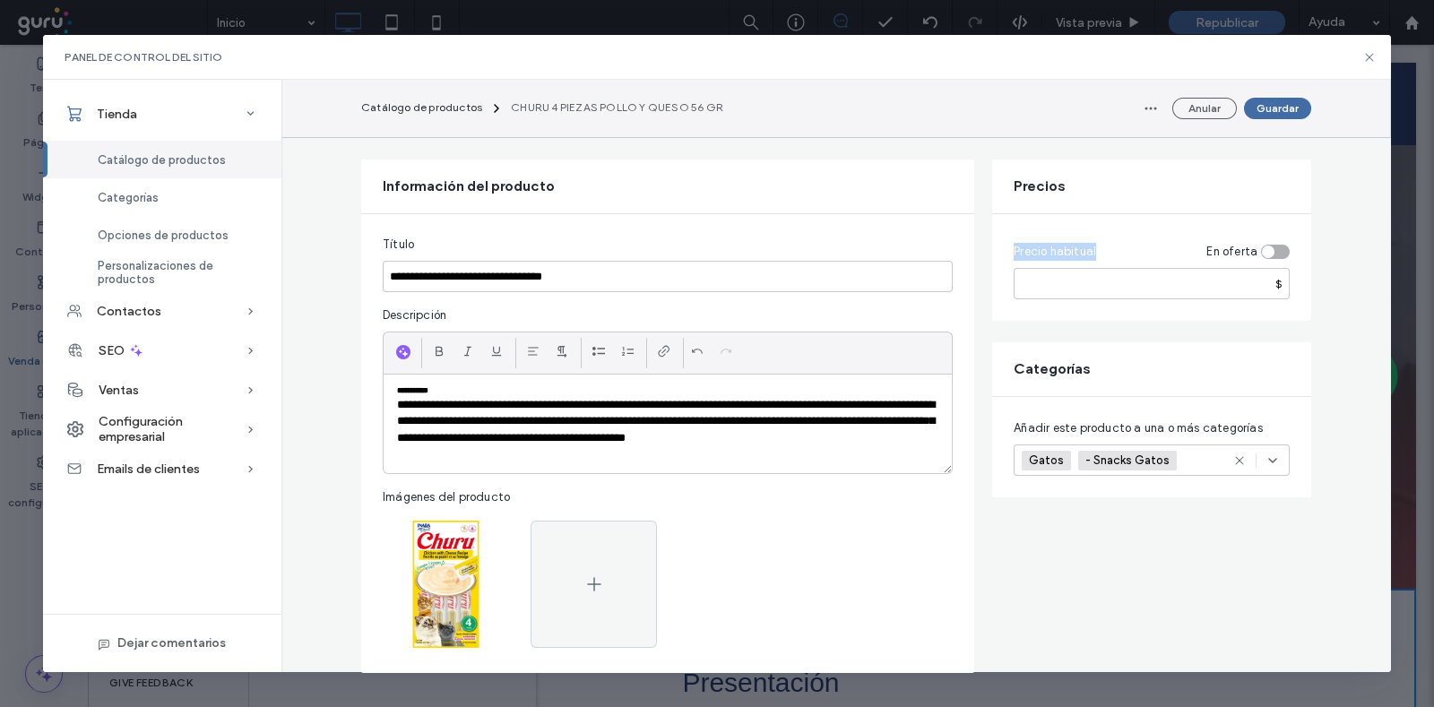
click at [1104, 253] on div "Precio habitual En oferta ***** $" at bounding box center [1151, 267] width 319 height 107
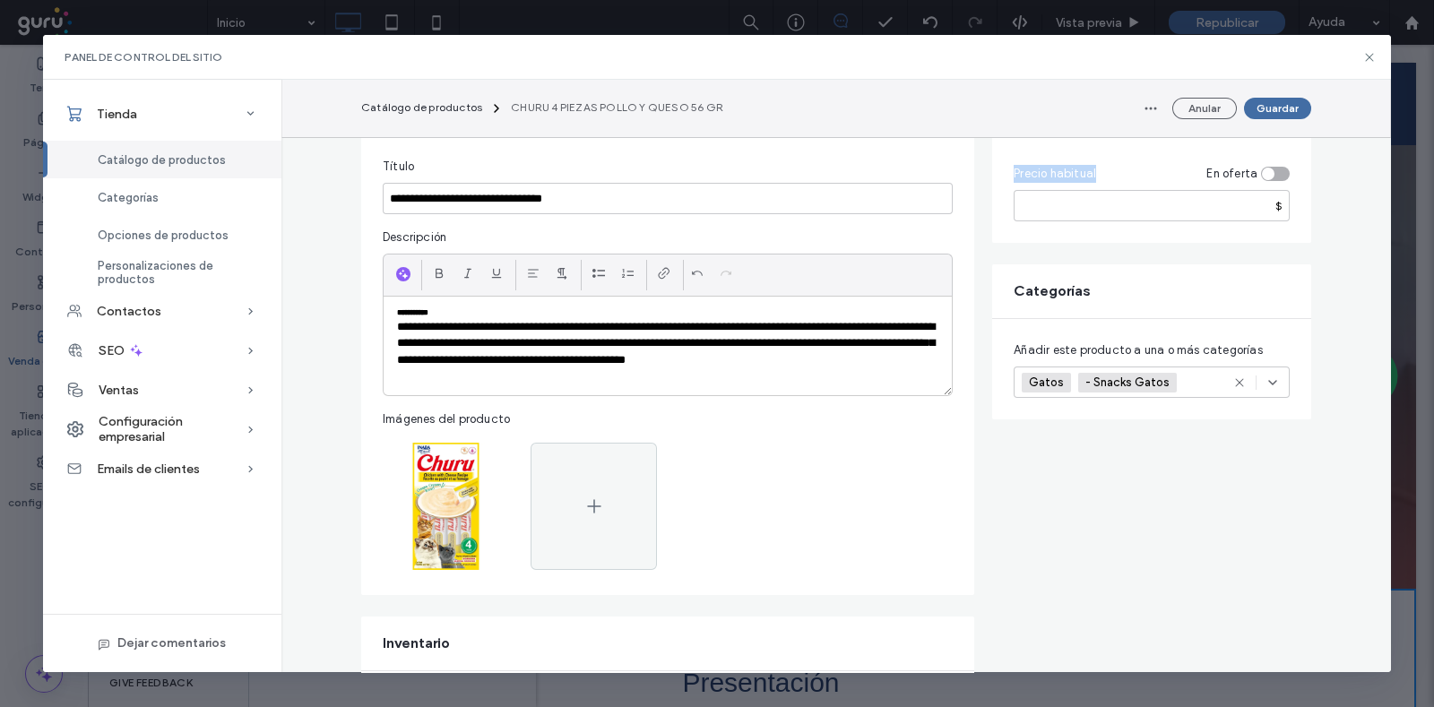
scroll to position [220, 0]
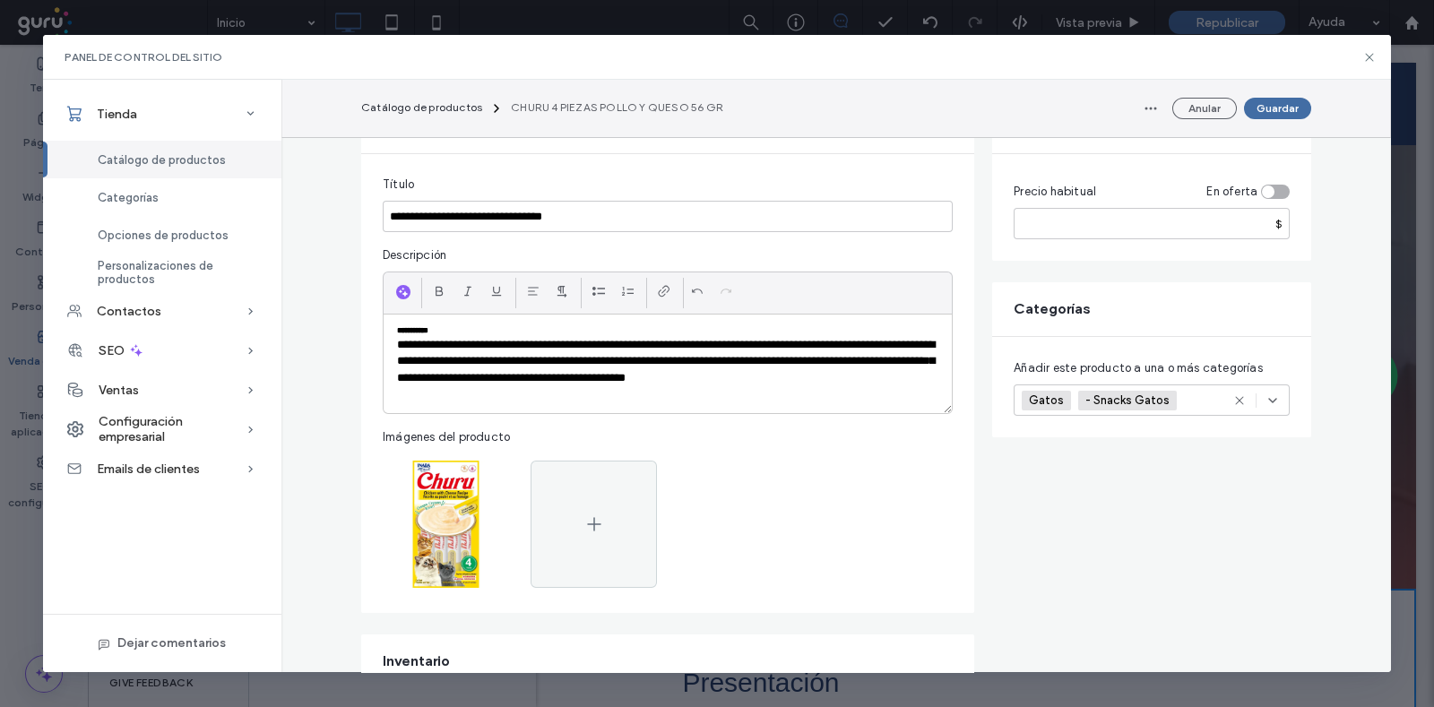
drag, startPoint x: 695, startPoint y: 473, endPoint x: 694, endPoint y: 414, distance: 59.2
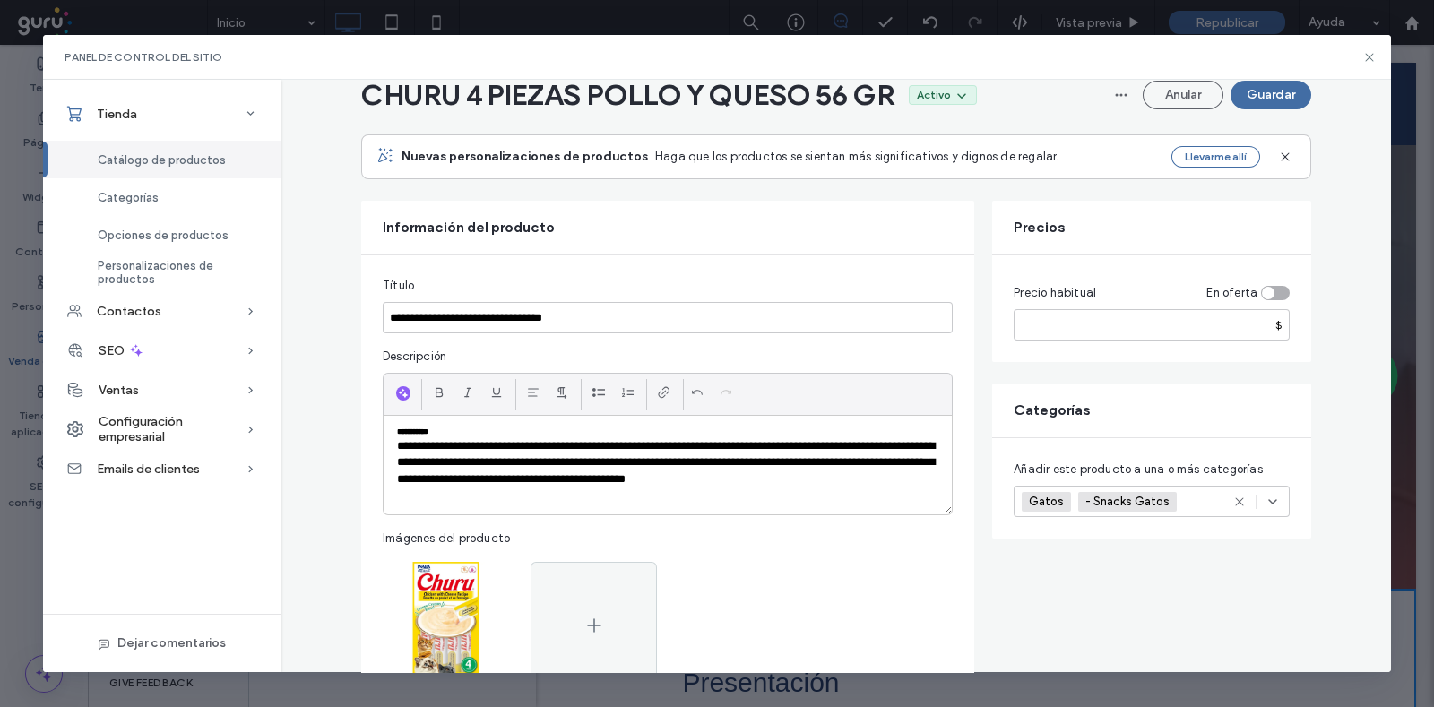
scroll to position [0, 0]
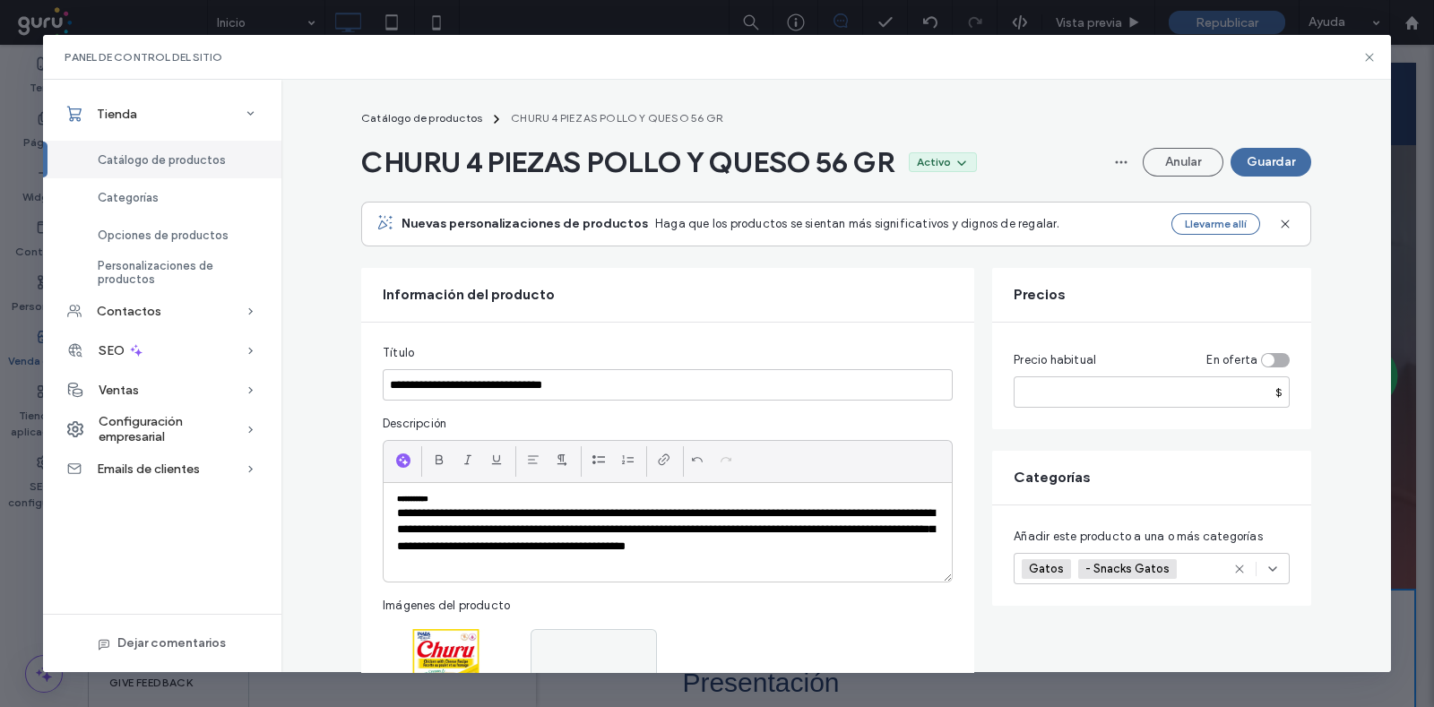
drag, startPoint x: 706, startPoint y: 524, endPoint x: 712, endPoint y: 405, distance: 119.4
click at [1121, 394] on input "*****" at bounding box center [1152, 391] width 276 height 31
drag, startPoint x: 1205, startPoint y: 365, endPoint x: 1265, endPoint y: 358, distance: 59.6
click at [1146, 358] on div "En oferta" at bounding box center [1247, 363] width 83 height 25
click at [1146, 351] on div "Precio habitual En oferta ***** $" at bounding box center [1151, 376] width 319 height 107
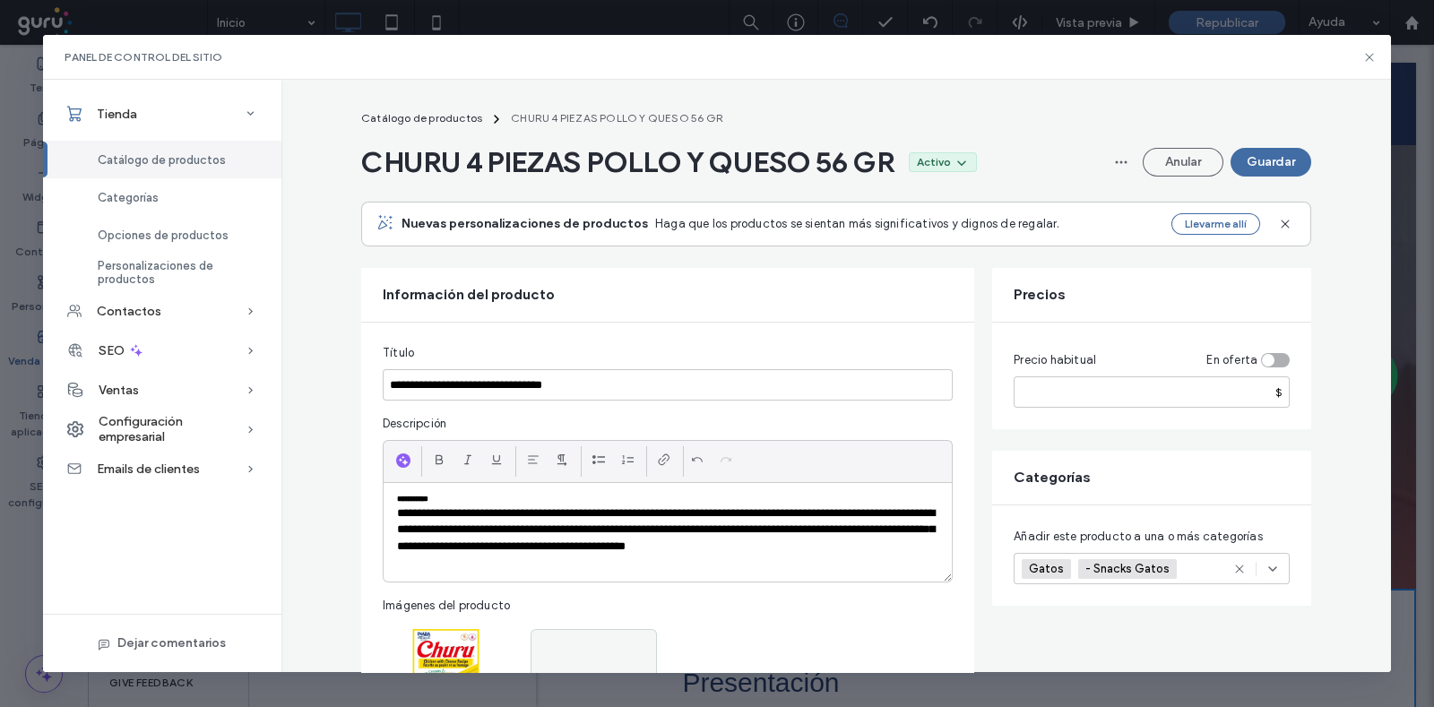
click at [1146, 362] on div "toggle" at bounding box center [1275, 360] width 29 height 14
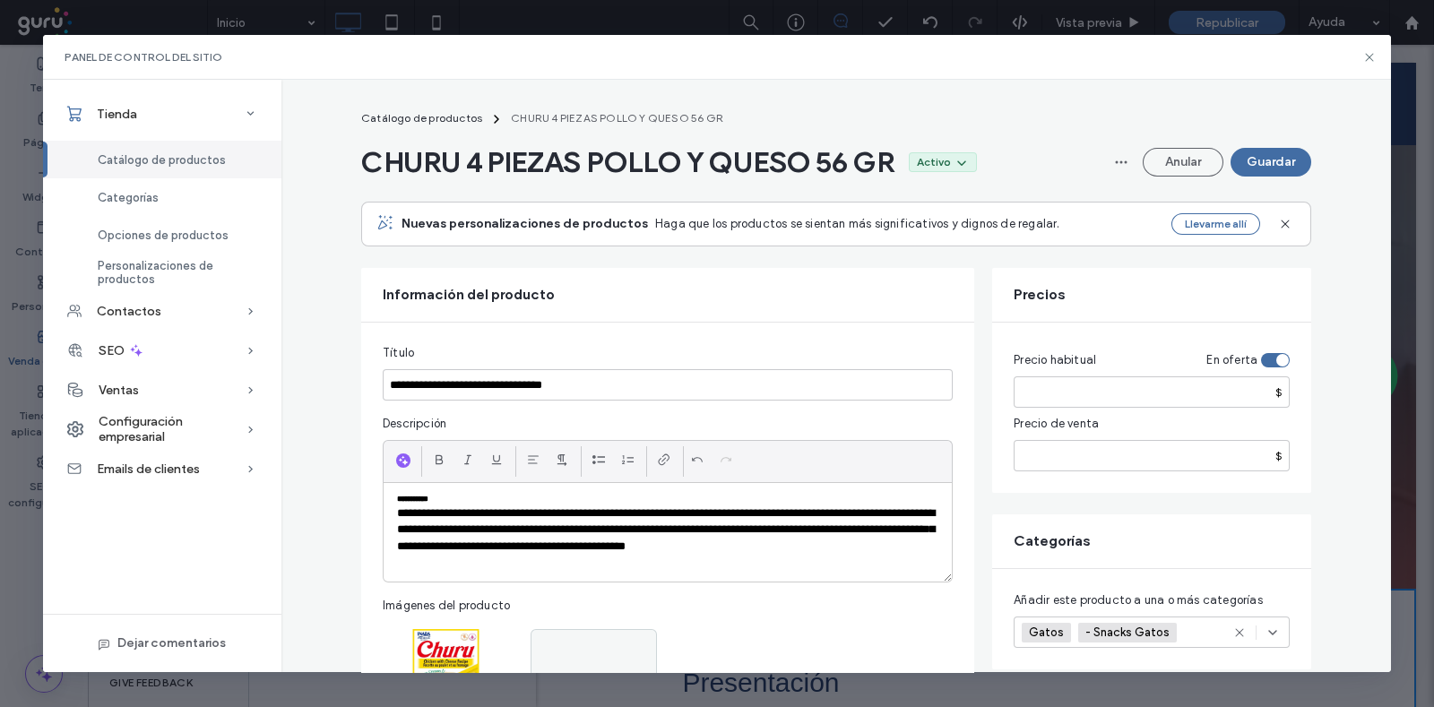
click at [1146, 362] on div "toggle" at bounding box center [1282, 360] width 13 height 13
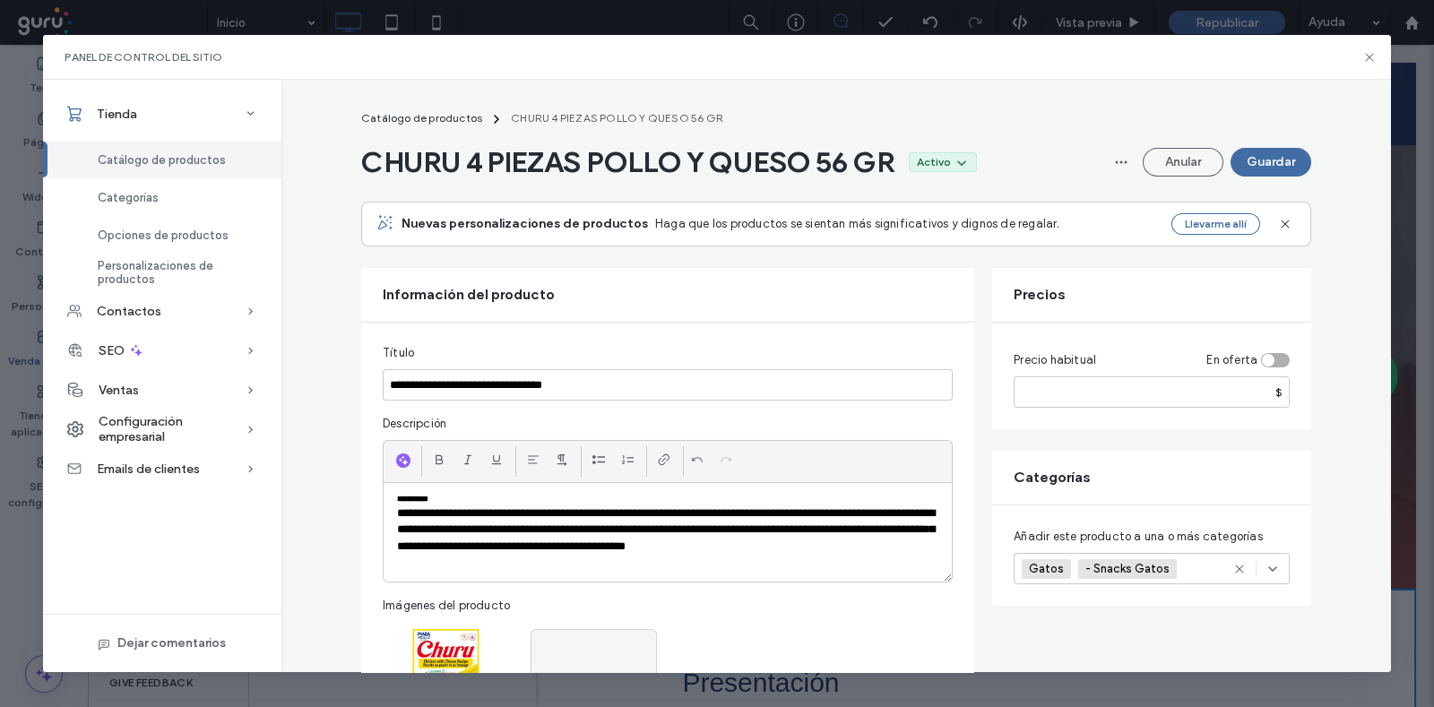
click at [1146, 364] on div "toggle" at bounding box center [1275, 360] width 29 height 14
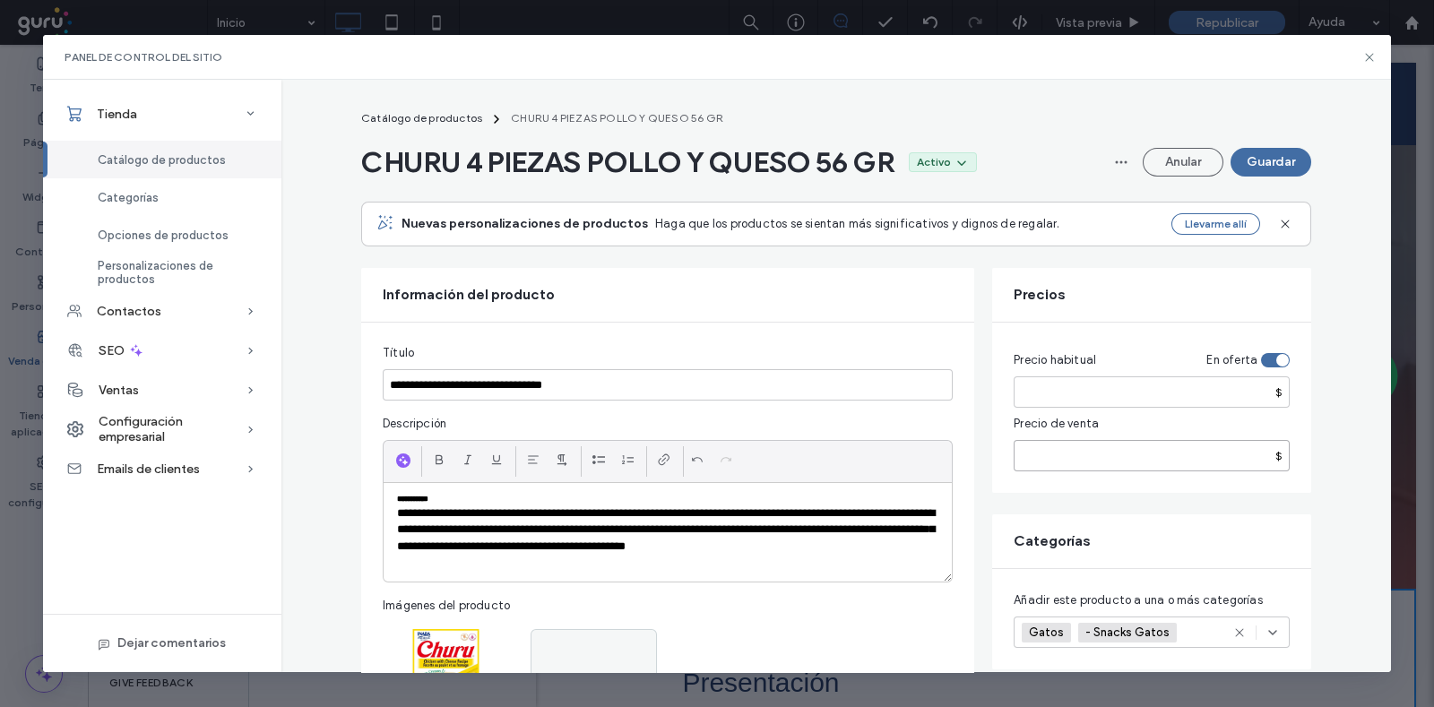
click at [1136, 462] on input "number" at bounding box center [1152, 455] width 276 height 31
click at [1146, 360] on div "toggle" at bounding box center [1275, 360] width 29 height 14
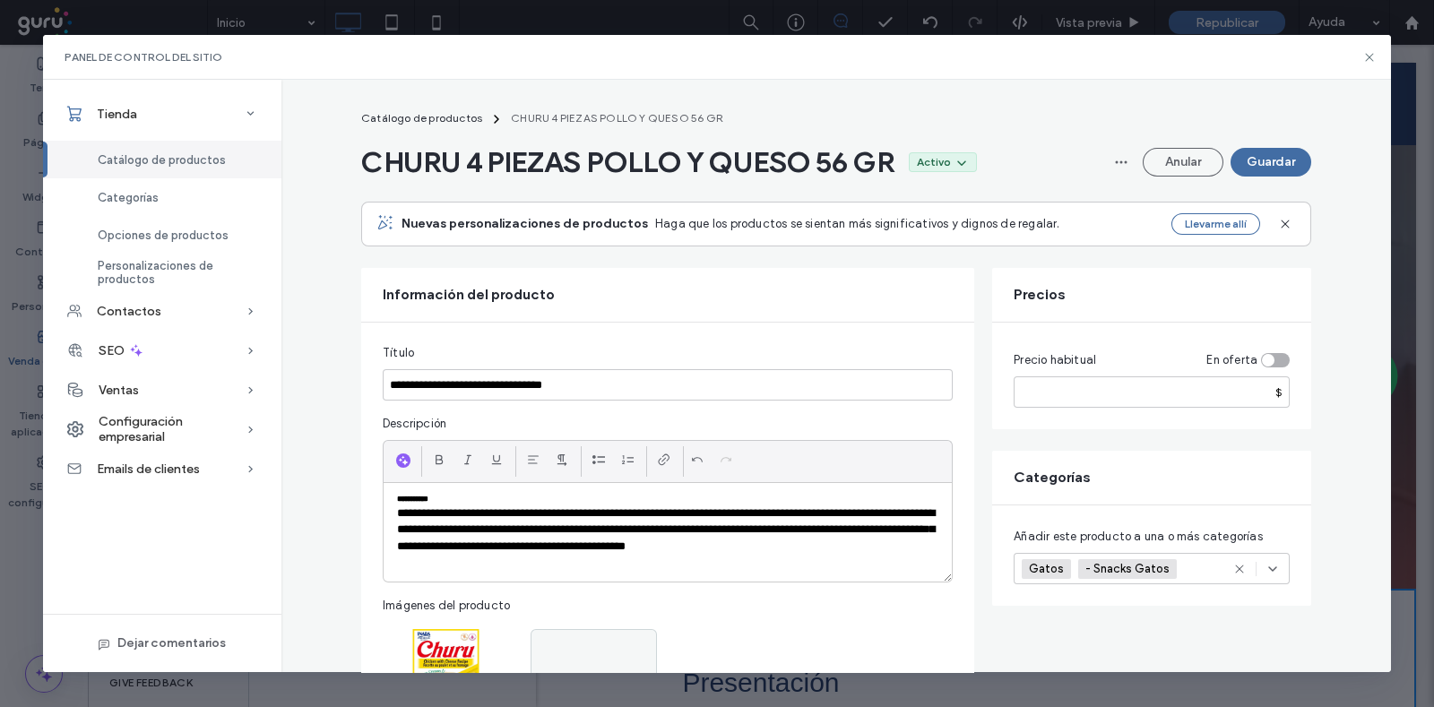
click at [1146, 364] on div "toggle" at bounding box center [1275, 360] width 29 height 14
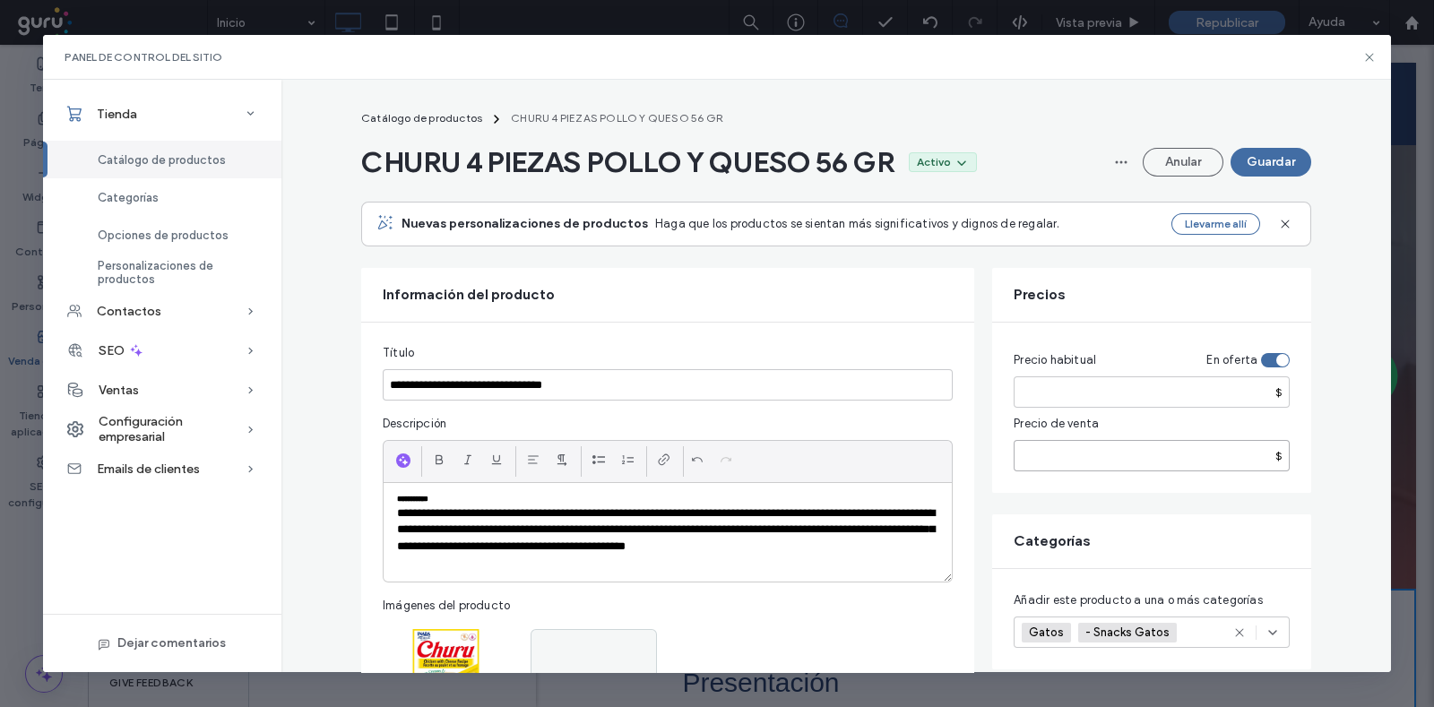
click at [1121, 458] on input "number" at bounding box center [1152, 455] width 276 height 31
drag, startPoint x: 1111, startPoint y: 394, endPoint x: 967, endPoint y: 393, distance: 144.3
type input "*****"
click at [1073, 441] on input "number" at bounding box center [1152, 455] width 276 height 31
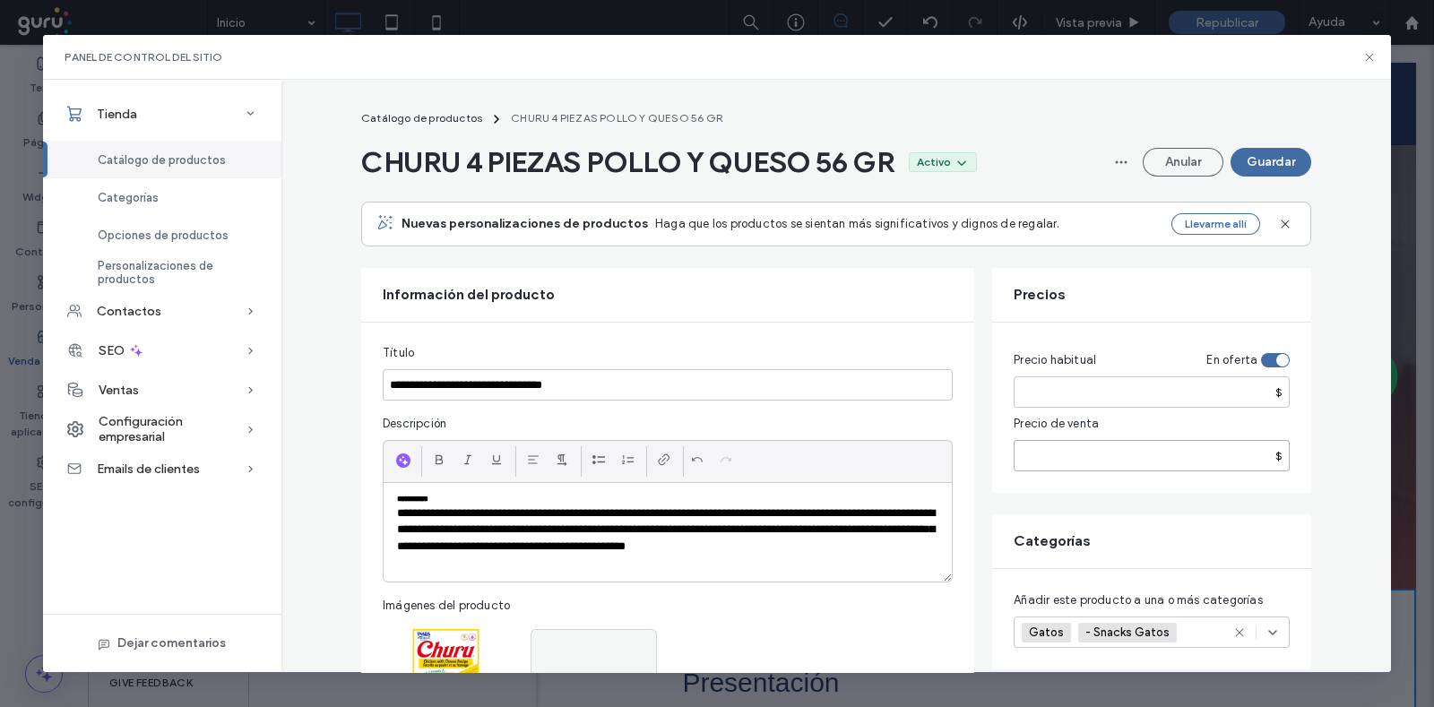
type input "*****"
drag, startPoint x: 1050, startPoint y: 451, endPoint x: 1005, endPoint y: 459, distance: 46.4
click at [1014, 459] on input "*****" at bounding box center [1152, 455] width 276 height 31
drag, startPoint x: 1070, startPoint y: 376, endPoint x: 958, endPoint y: 374, distance: 112.1
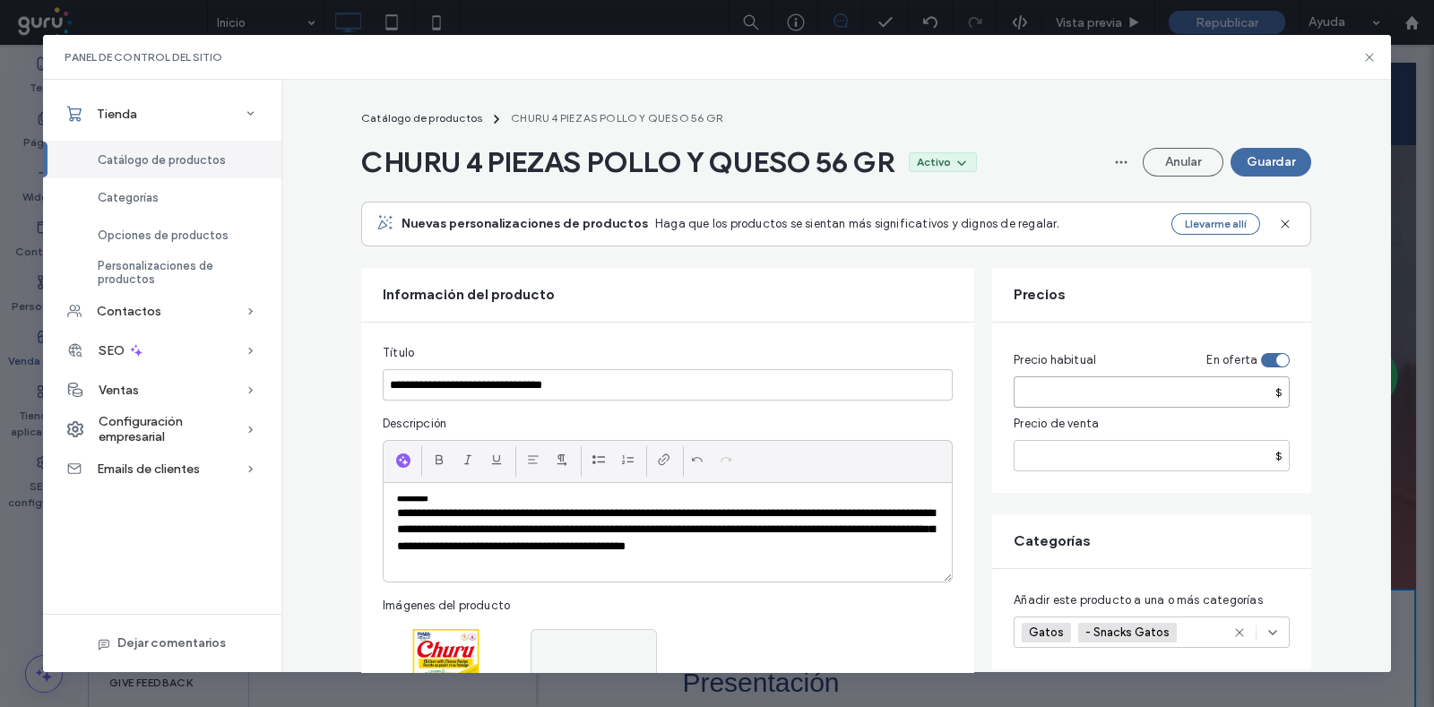
click at [992, 374] on div "Precio habitual En oferta ***** $ Precio de venta ***** $" at bounding box center [1151, 408] width 319 height 170
click at [1062, 376] on input "*****" at bounding box center [1152, 391] width 276 height 31
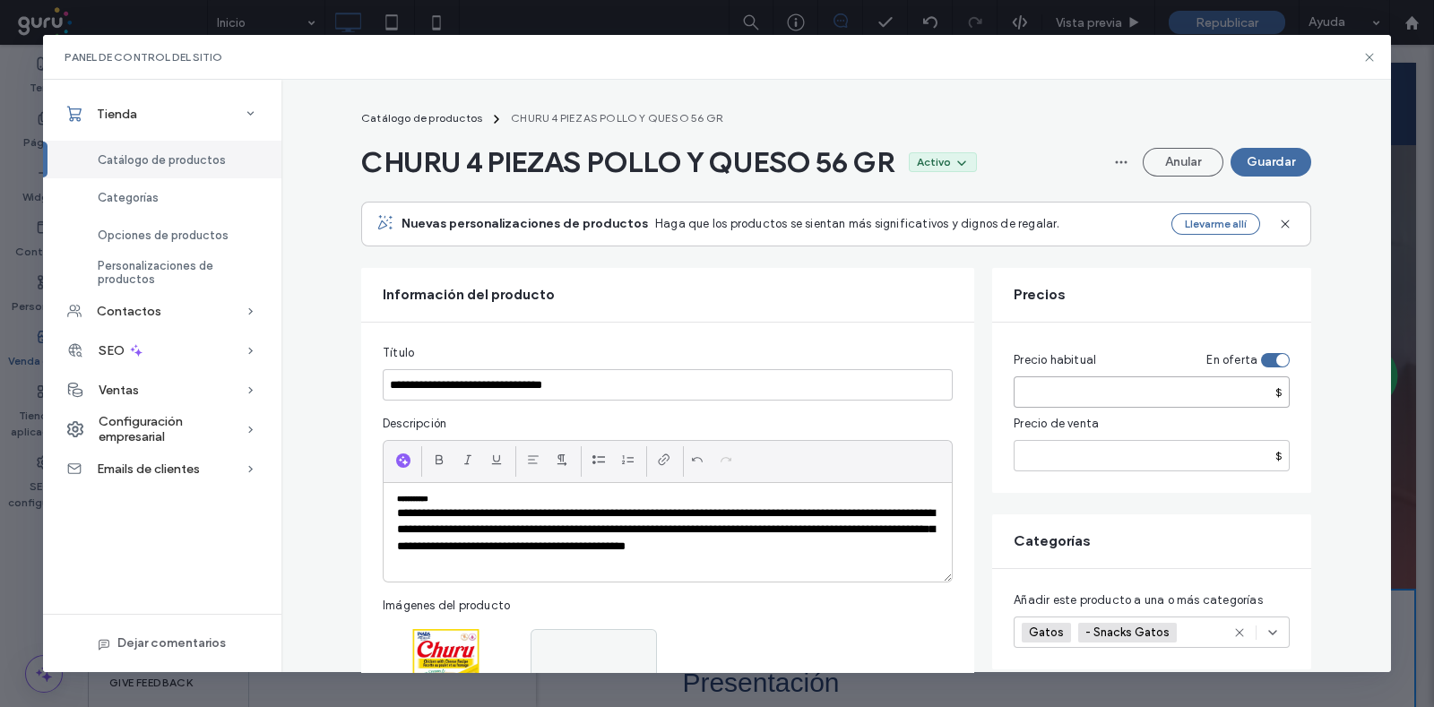
click at [1144, 400] on input "*****" at bounding box center [1152, 391] width 276 height 31
drag, startPoint x: 1144, startPoint y: 400, endPoint x: 1006, endPoint y: 409, distance: 138.3
click at [1014, 409] on fieldset "Precio habitual En oferta ***** $ Precio de venta ***** $" at bounding box center [1152, 407] width 276 height 127
click at [1049, 398] on input "*****" at bounding box center [1152, 391] width 276 height 31
click at [1052, 397] on input "*****" at bounding box center [1152, 391] width 276 height 31
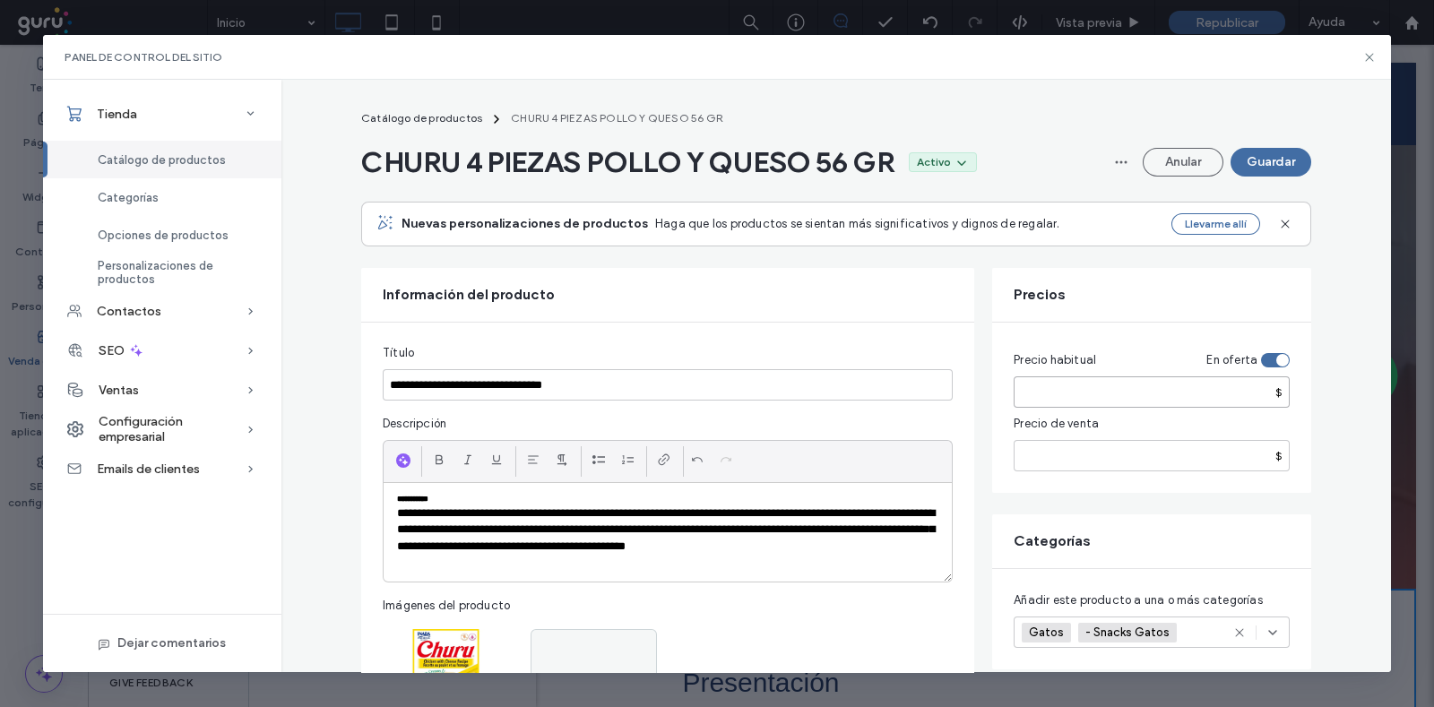
click at [1052, 397] on input "*****" at bounding box center [1152, 391] width 276 height 31
drag, startPoint x: 1254, startPoint y: 355, endPoint x: 1191, endPoint y: 380, distance: 67.6
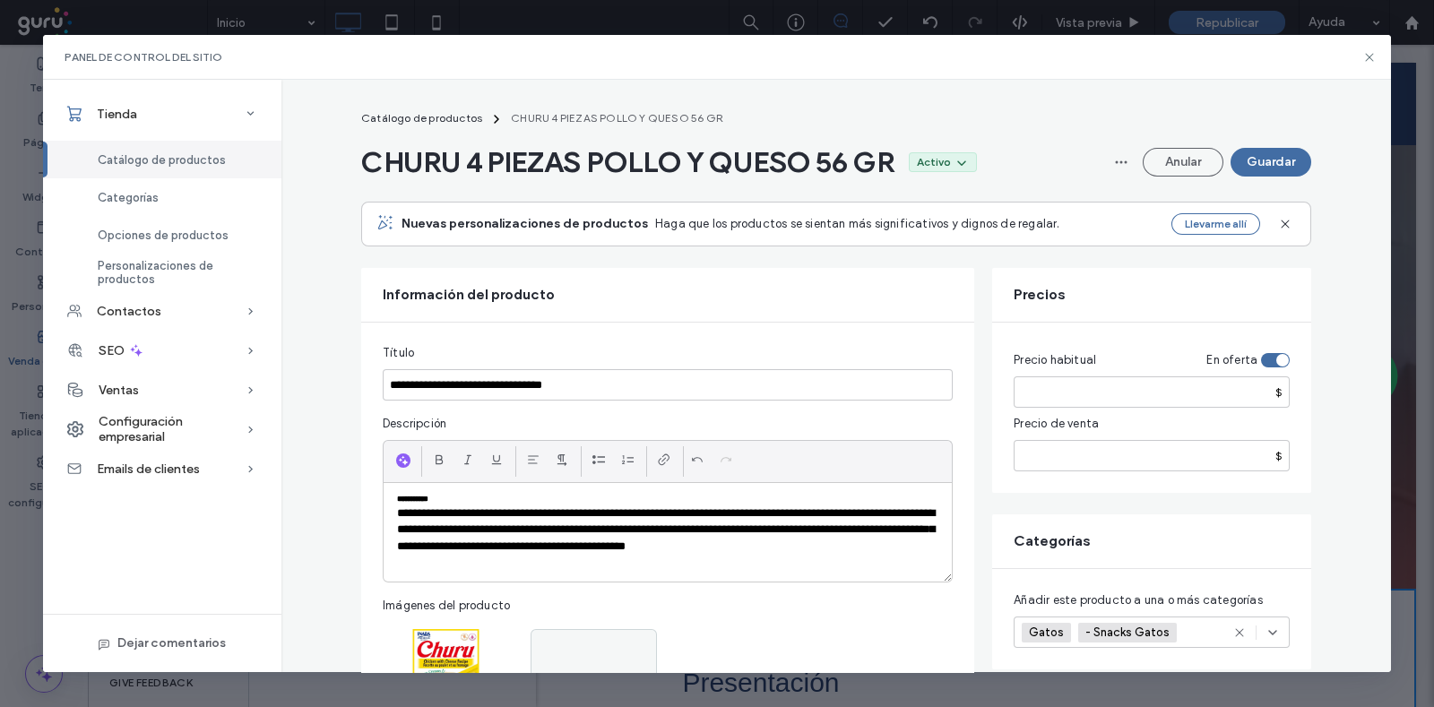
click at [1146, 380] on div "Precio habitual En oferta ***** $" at bounding box center [1152, 379] width 276 height 56
click at [1128, 405] on input "*****" at bounding box center [1152, 391] width 276 height 31
click at [1146, 361] on div "toggle" at bounding box center [1275, 360] width 29 height 14
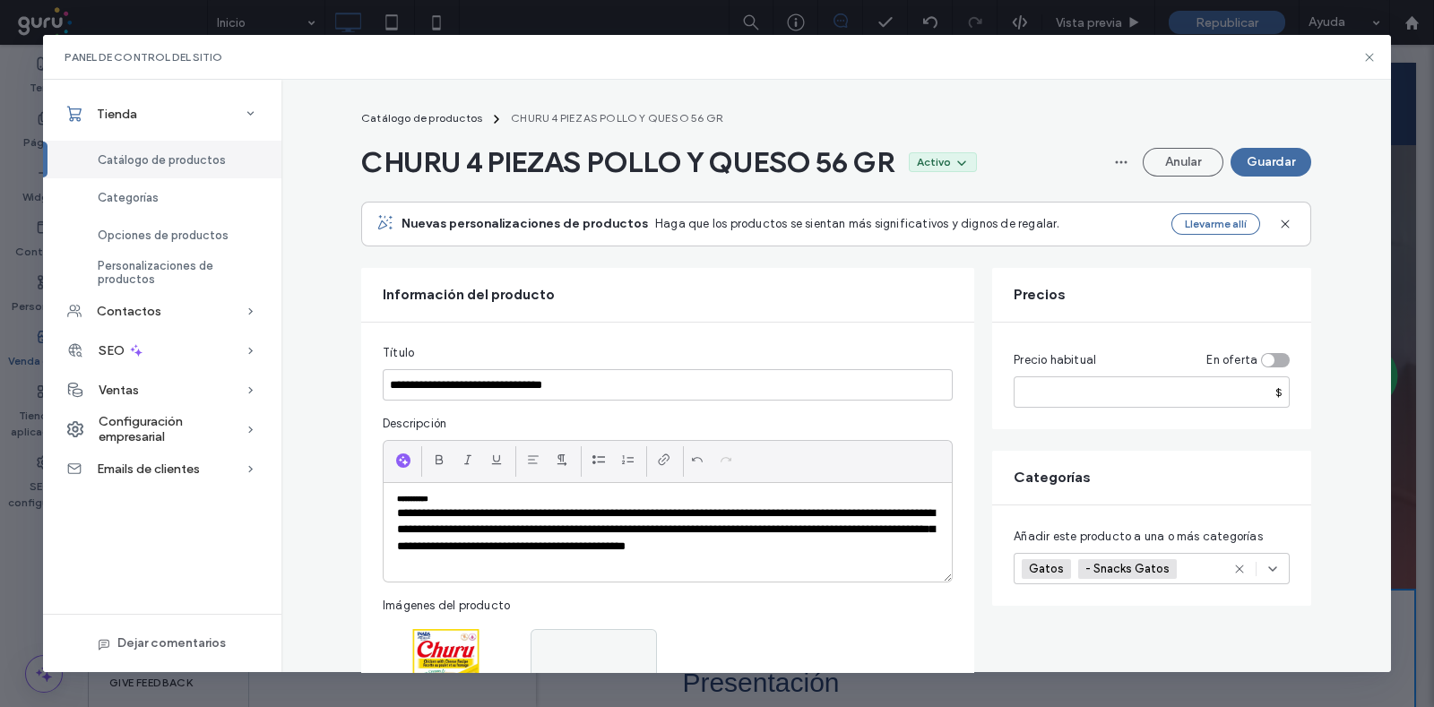
click at [1146, 361] on div "toggle" at bounding box center [1268, 360] width 13 height 13
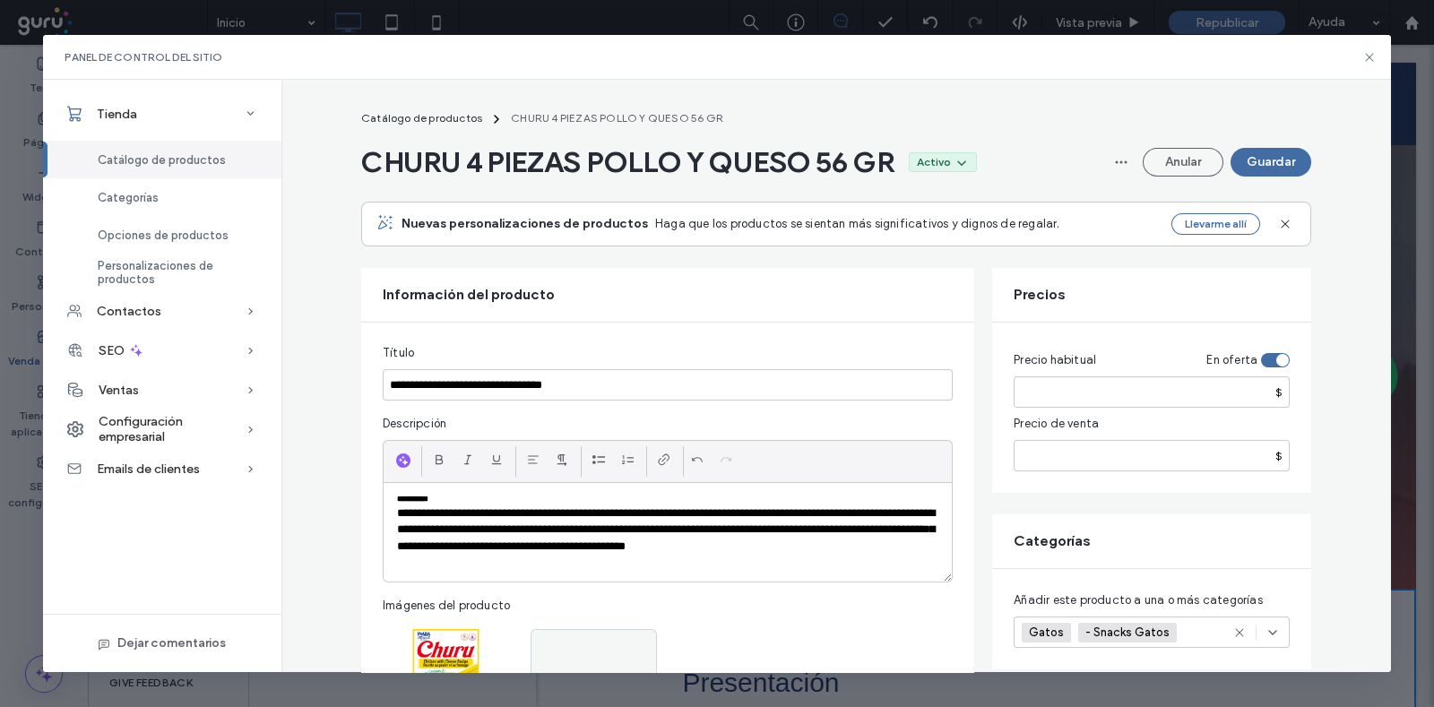
click at [1146, 358] on div "toggle" at bounding box center [1282, 360] width 13 height 13
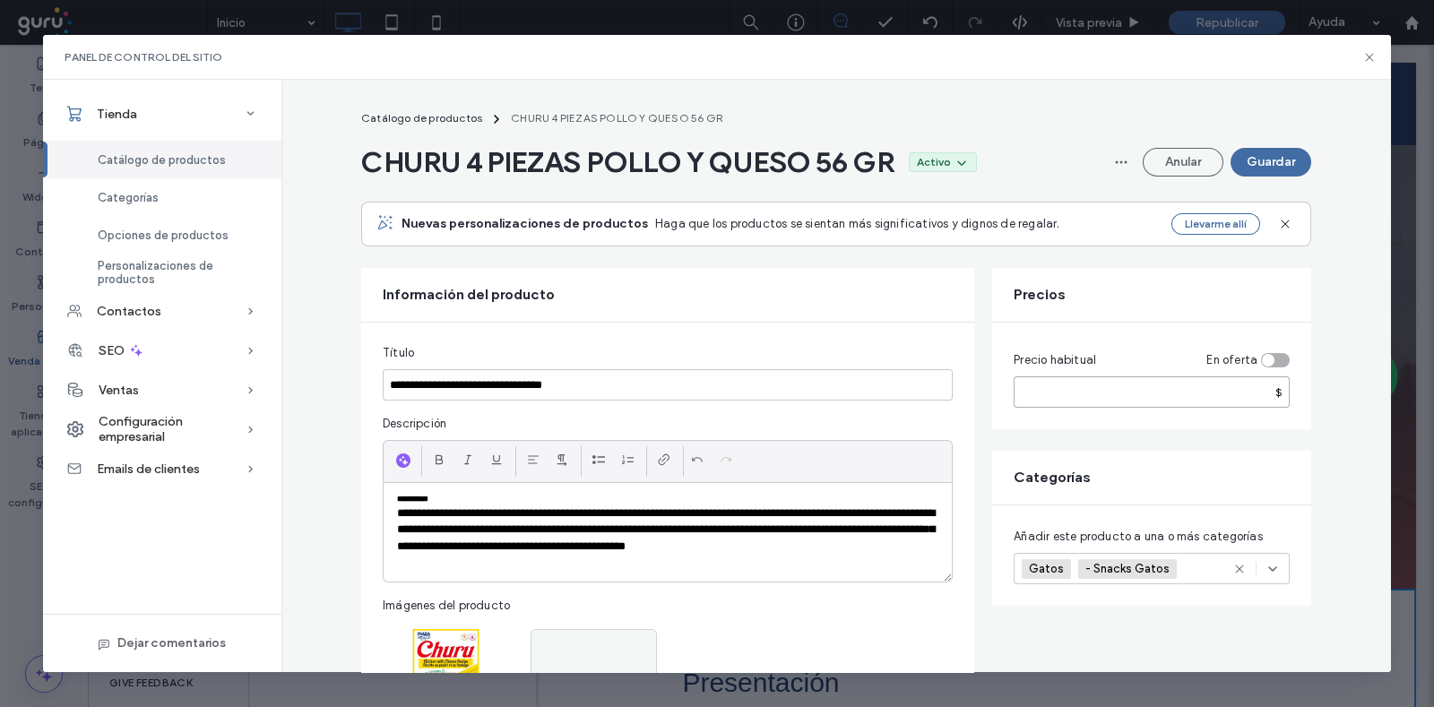
drag, startPoint x: 938, startPoint y: 401, endPoint x: 896, endPoint y: 405, distance: 42.4
type input "*****"
click at [1146, 159] on button "Anular" at bounding box center [1183, 162] width 81 height 29
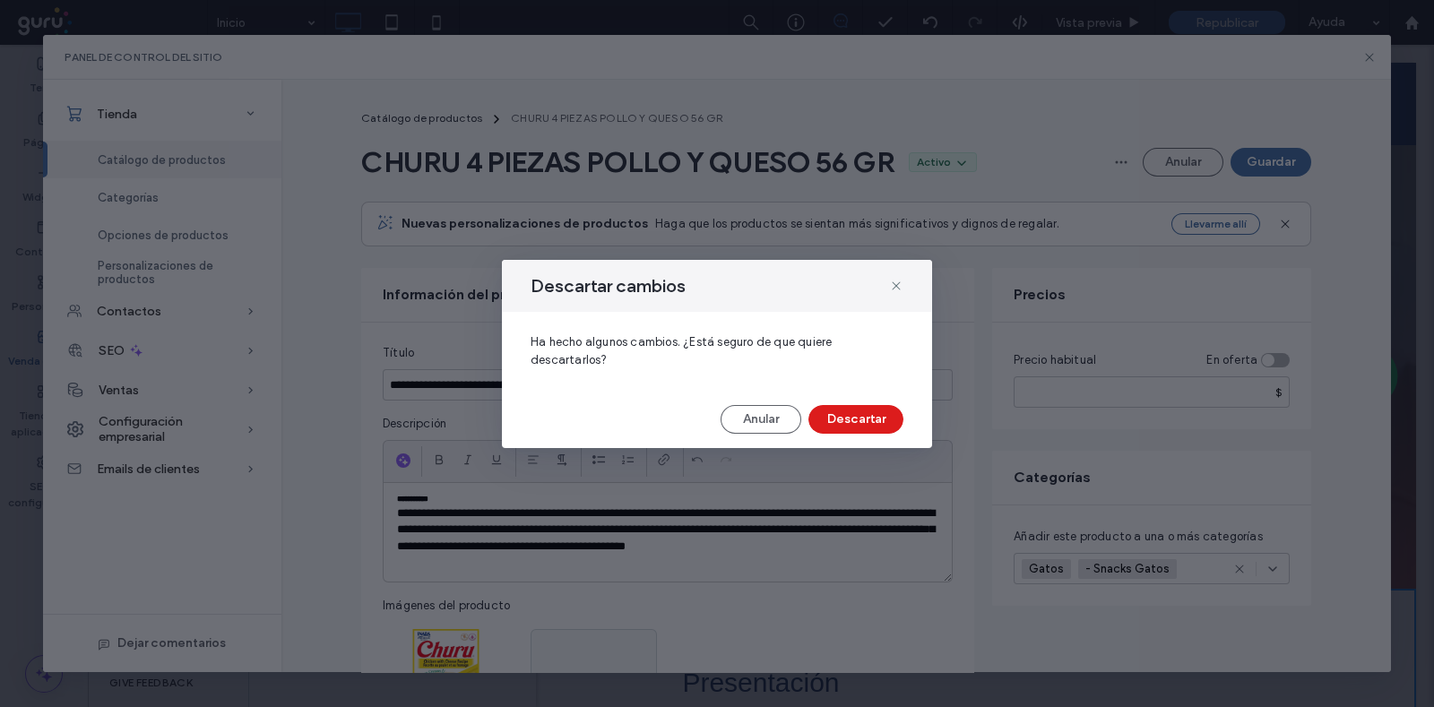
click at [868, 436] on div "Descartar cambios Ha hecho algunos cambios. ¿Está seguro de que quiere descarta…" at bounding box center [717, 354] width 430 height 188
click at [865, 419] on button "Descartar" at bounding box center [855, 419] width 95 height 29
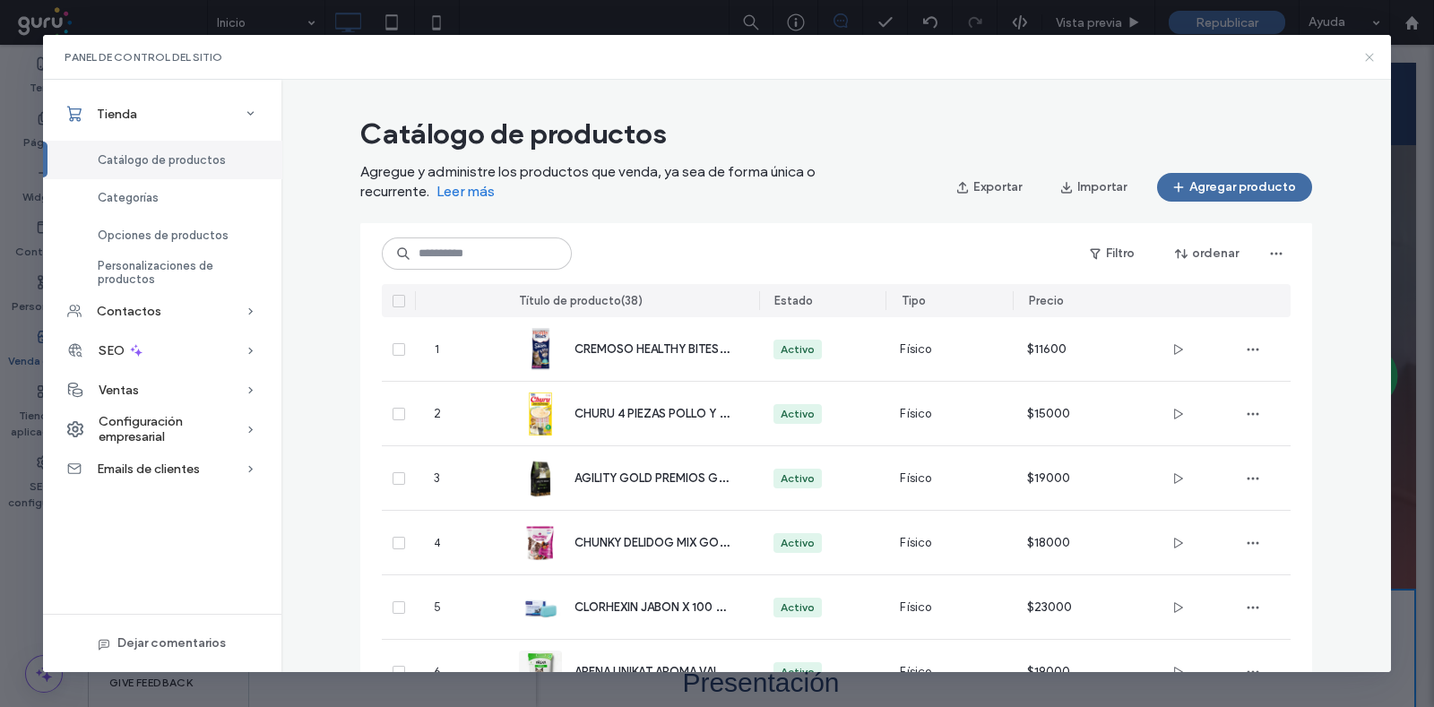
click at [1146, 54] on icon at bounding box center [1369, 57] width 14 height 14
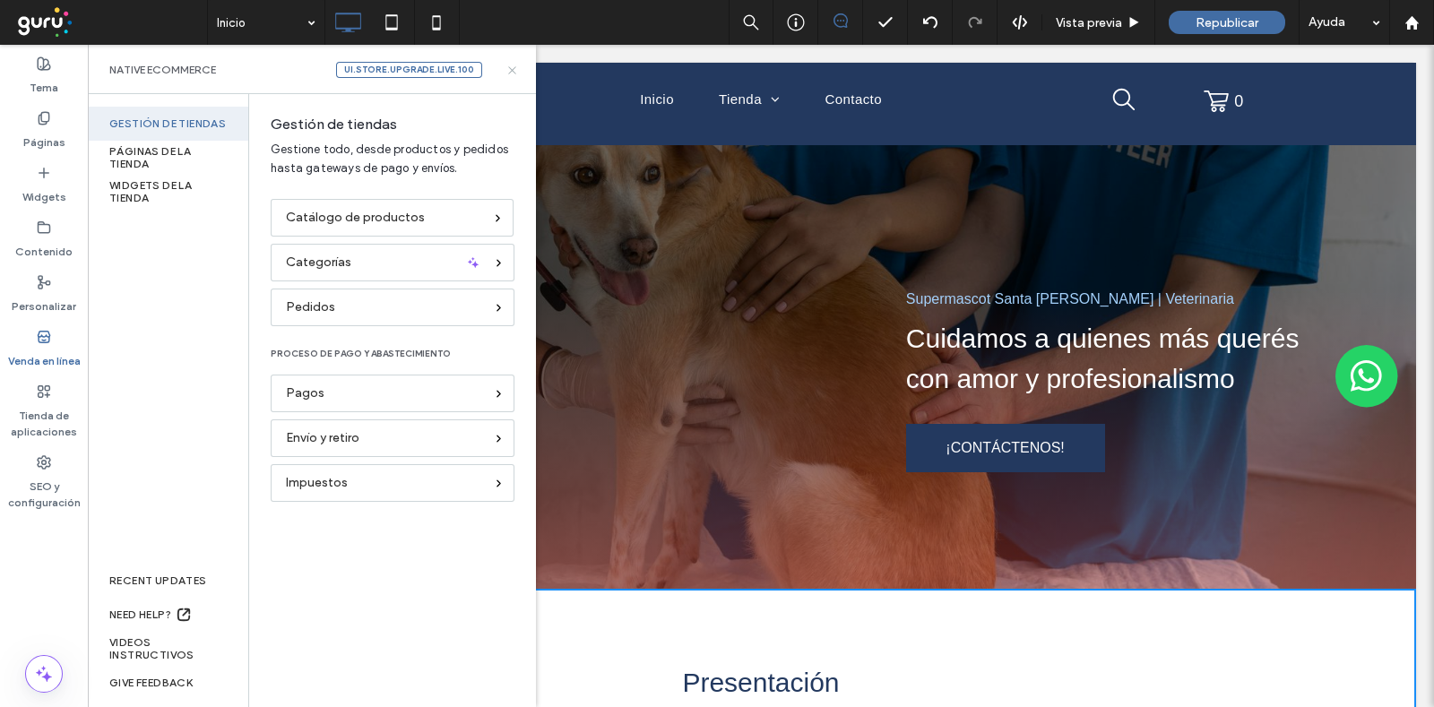
click at [510, 70] on icon at bounding box center [511, 70] width 13 height 13
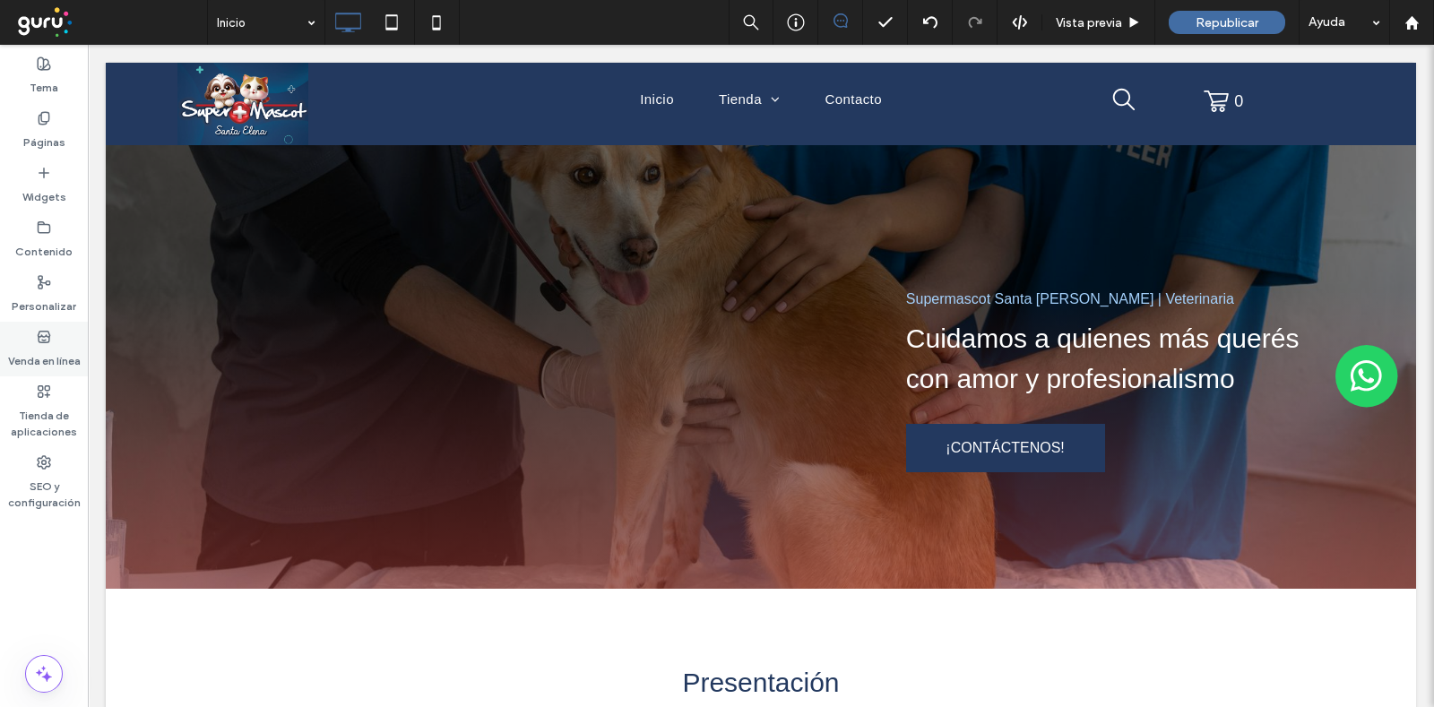
click at [43, 358] on label "Venda en línea" at bounding box center [44, 356] width 73 height 25
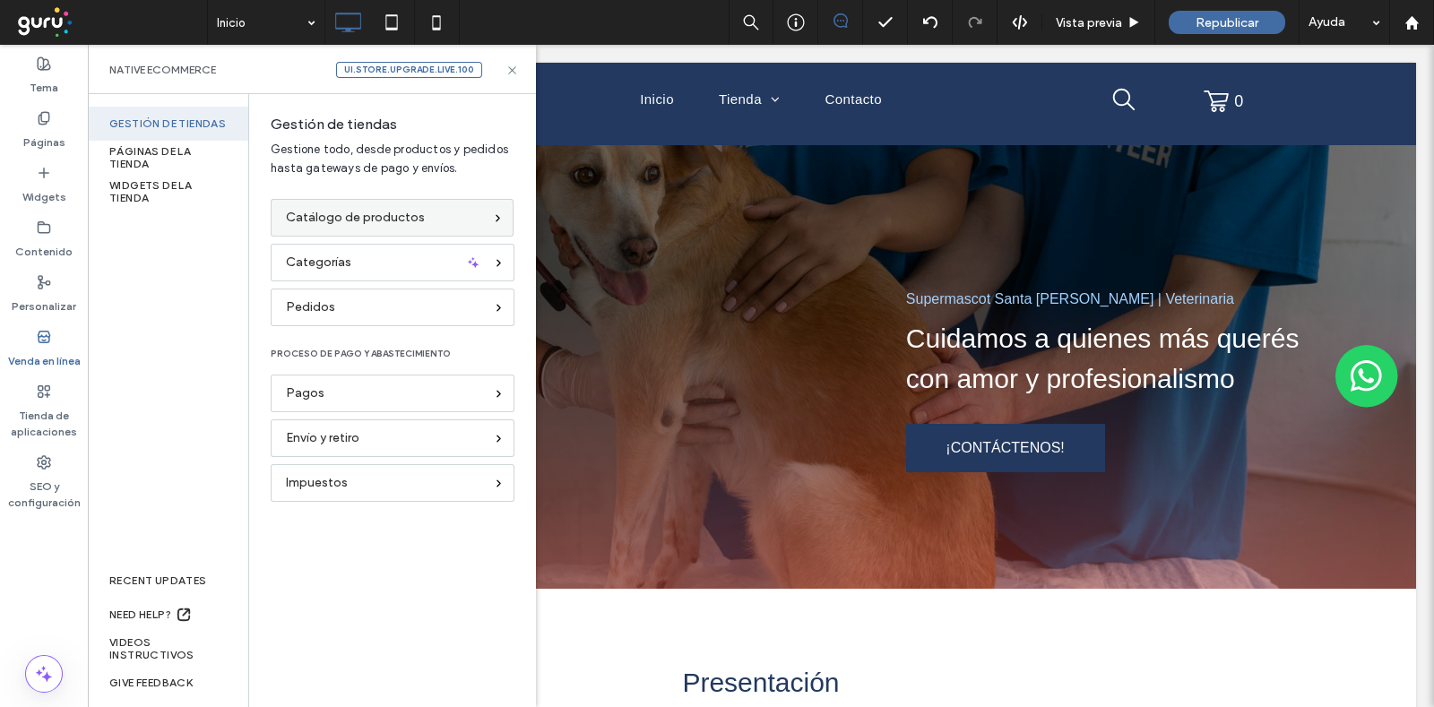
click at [367, 213] on span "Catálogo de productos" at bounding box center [355, 218] width 139 height 20
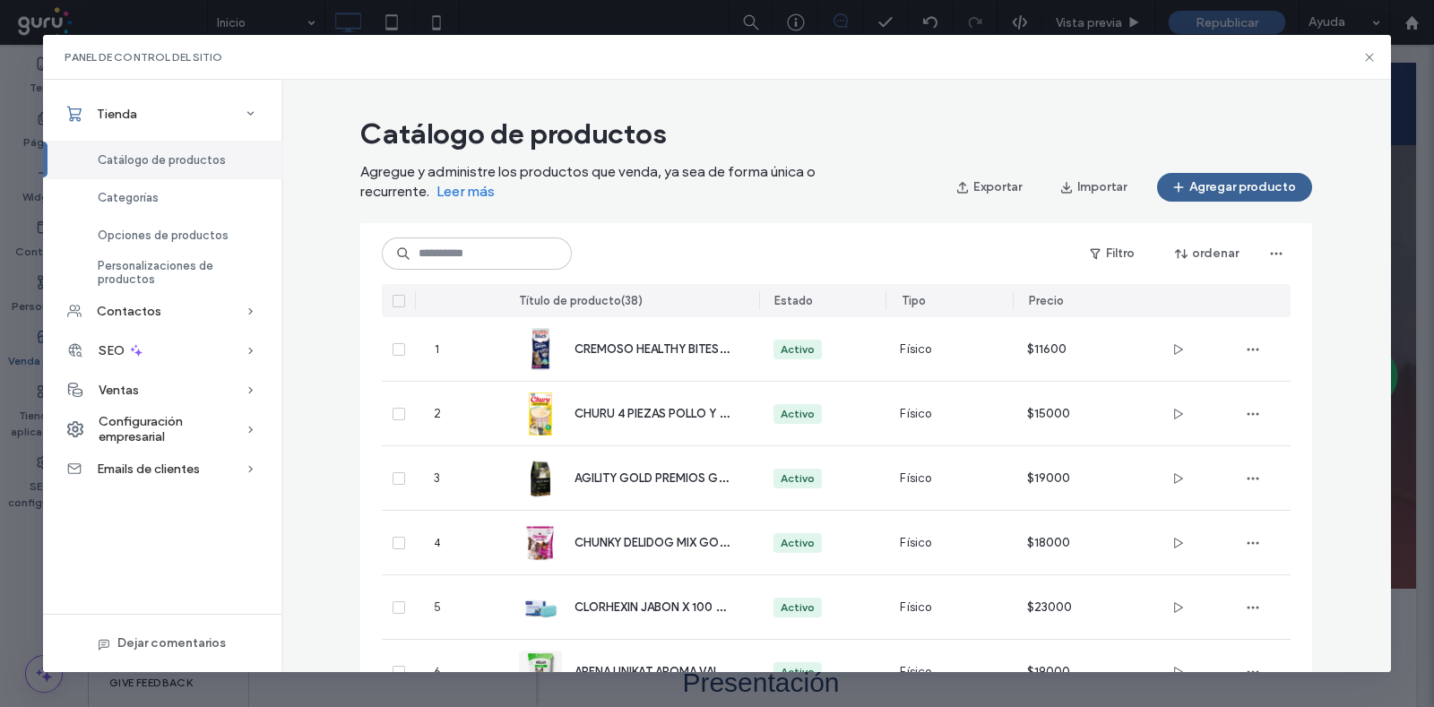
click at [1222, 187] on button "Agregar producto" at bounding box center [1234, 187] width 155 height 29
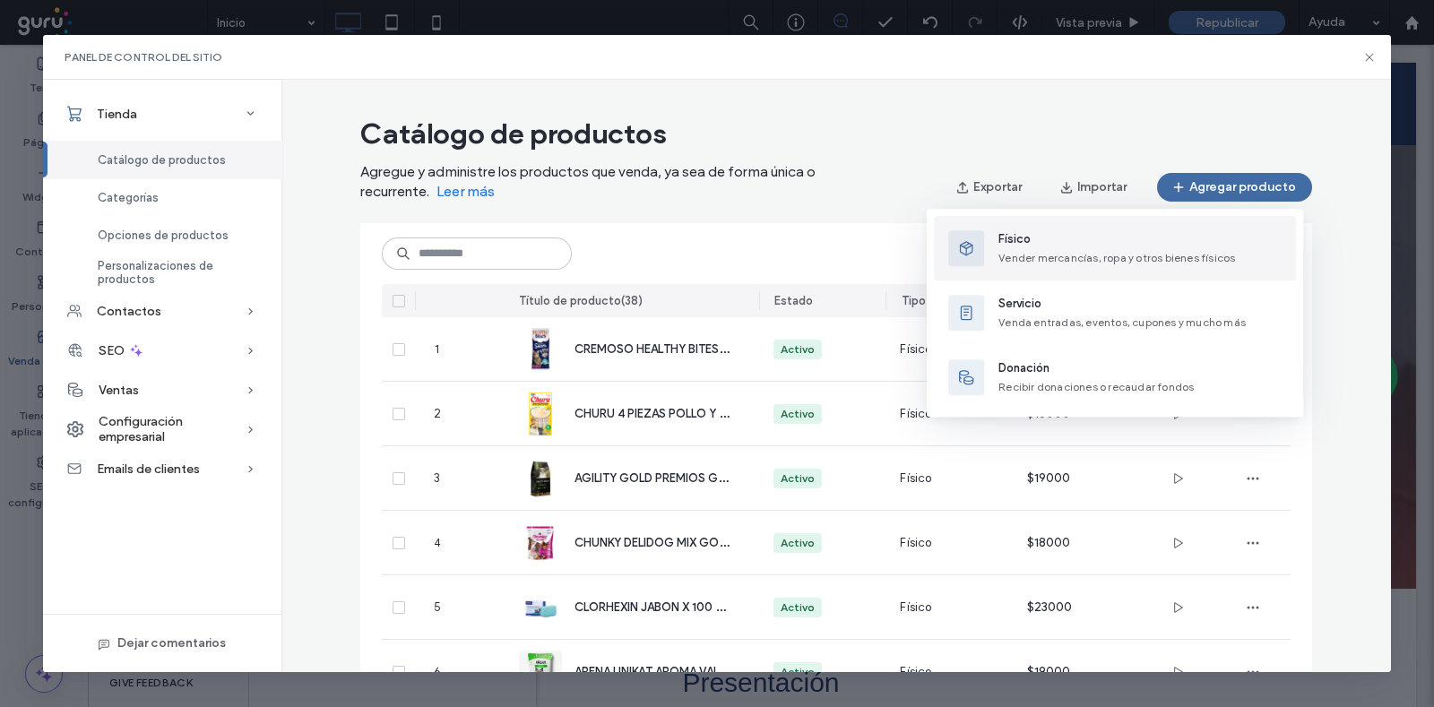
click at [1019, 246] on span "Físico" at bounding box center [1116, 239] width 237 height 18
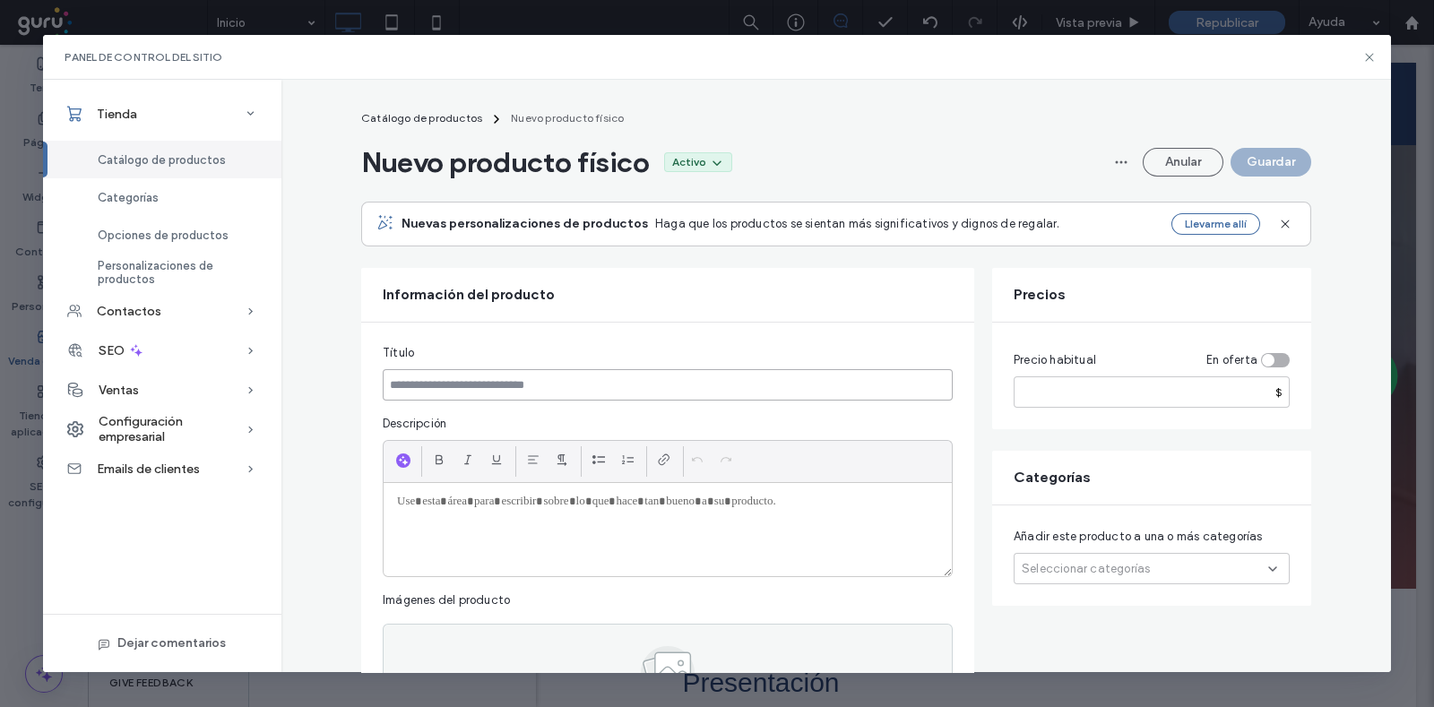
click at [624, 381] on input at bounding box center [668, 384] width 570 height 31
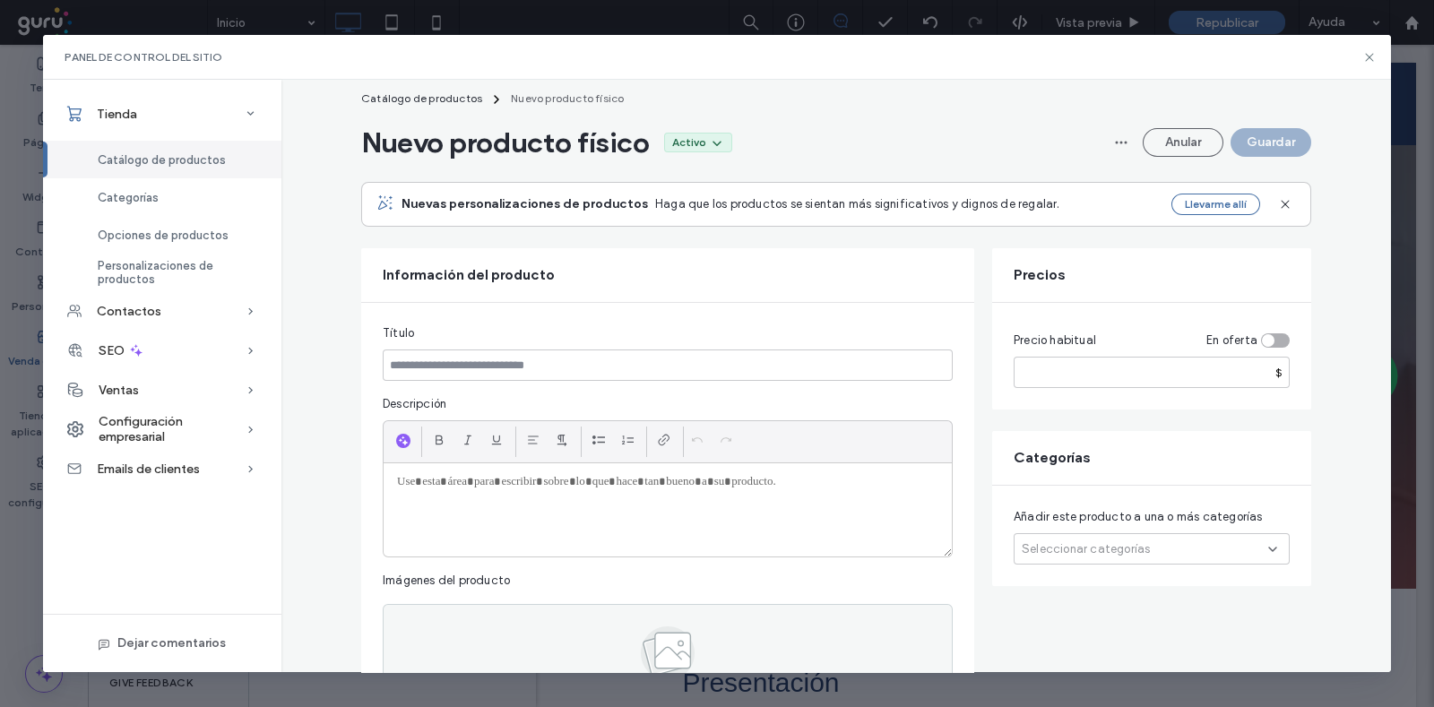
scroll to position [23, 0]
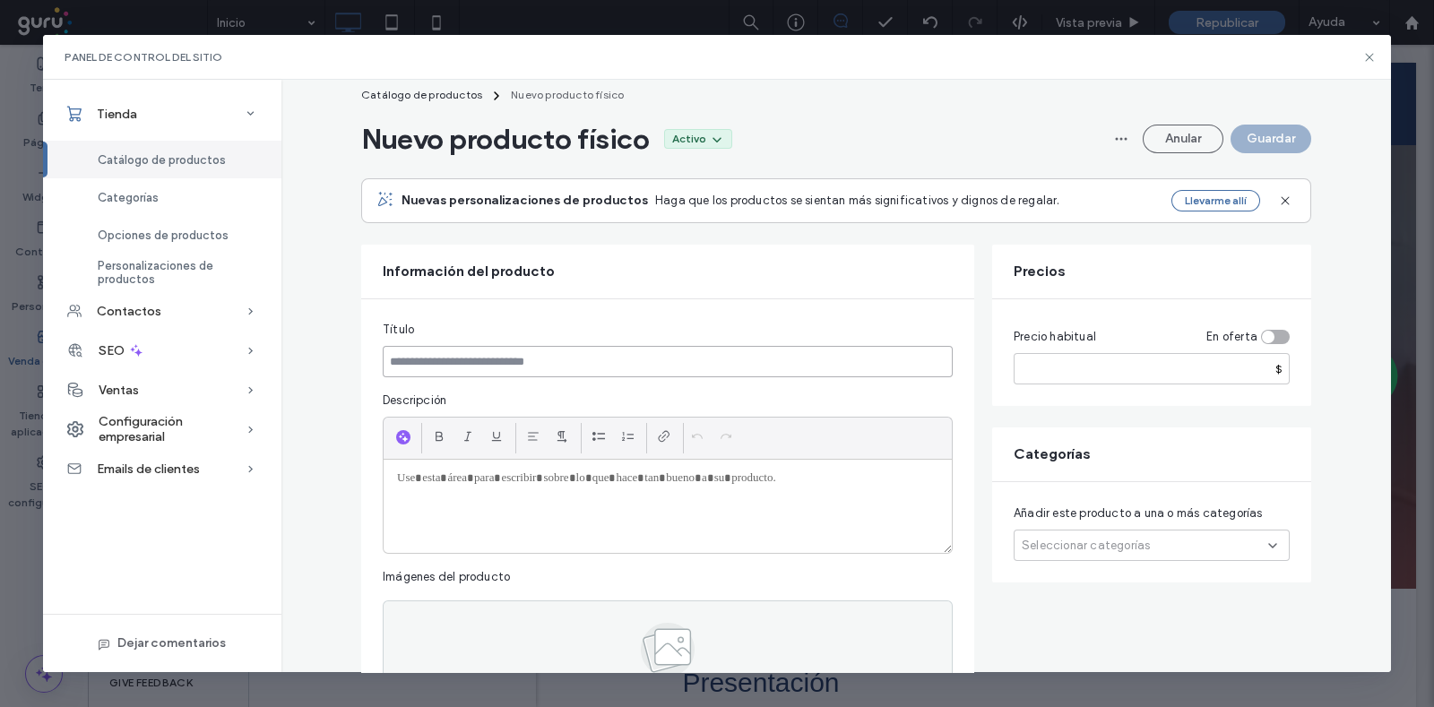
drag, startPoint x: 505, startPoint y: 351, endPoint x: 708, endPoint y: 353, distance: 203.5
click at [504, 352] on input at bounding box center [668, 361] width 570 height 31
drag, startPoint x: 1120, startPoint y: 362, endPoint x: 1102, endPoint y: 360, distance: 18.0
click at [1120, 362] on input "number" at bounding box center [1152, 368] width 276 height 31
click at [738, 492] on div at bounding box center [668, 506] width 568 height 93
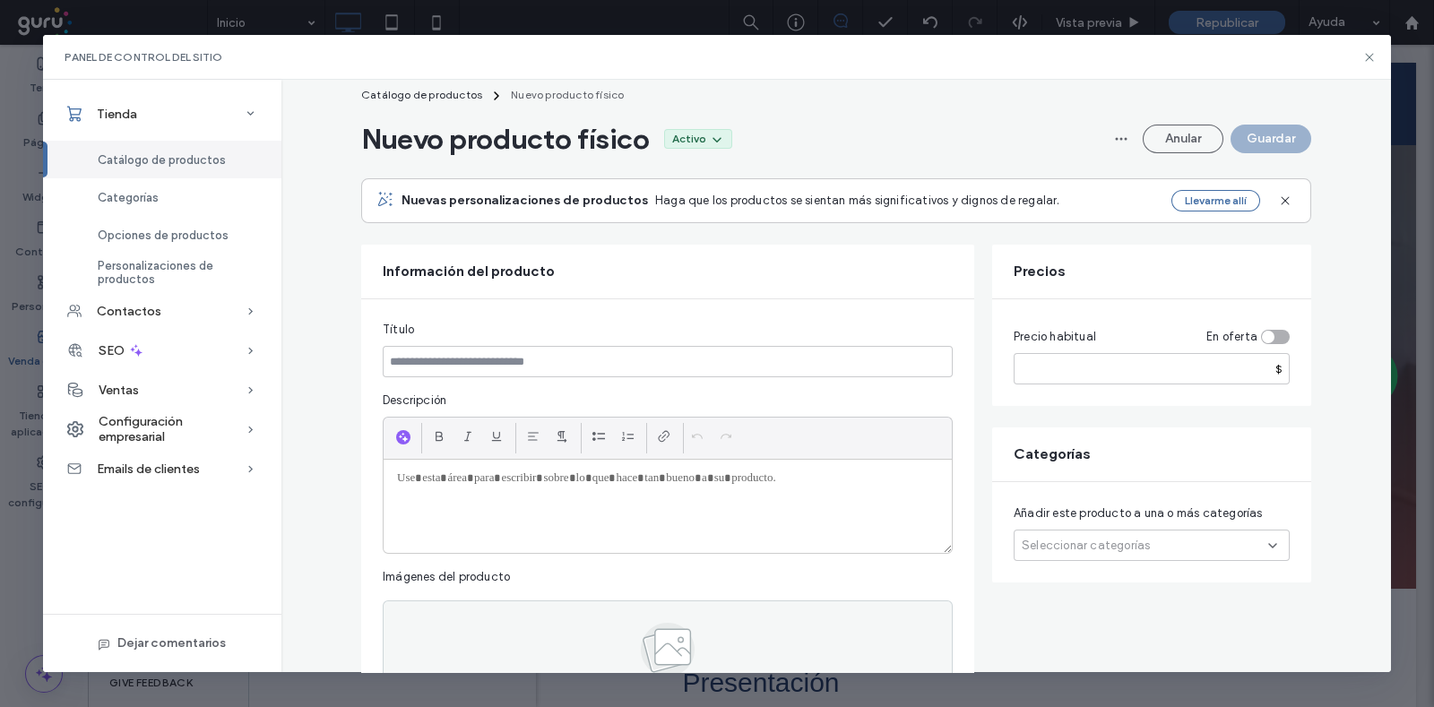
click at [567, 378] on fieldset "Título Descripción Imágenes del producto Hacer clic para cargar imágenes" at bounding box center [668, 517] width 570 height 393
click at [569, 358] on input at bounding box center [668, 361] width 570 height 31
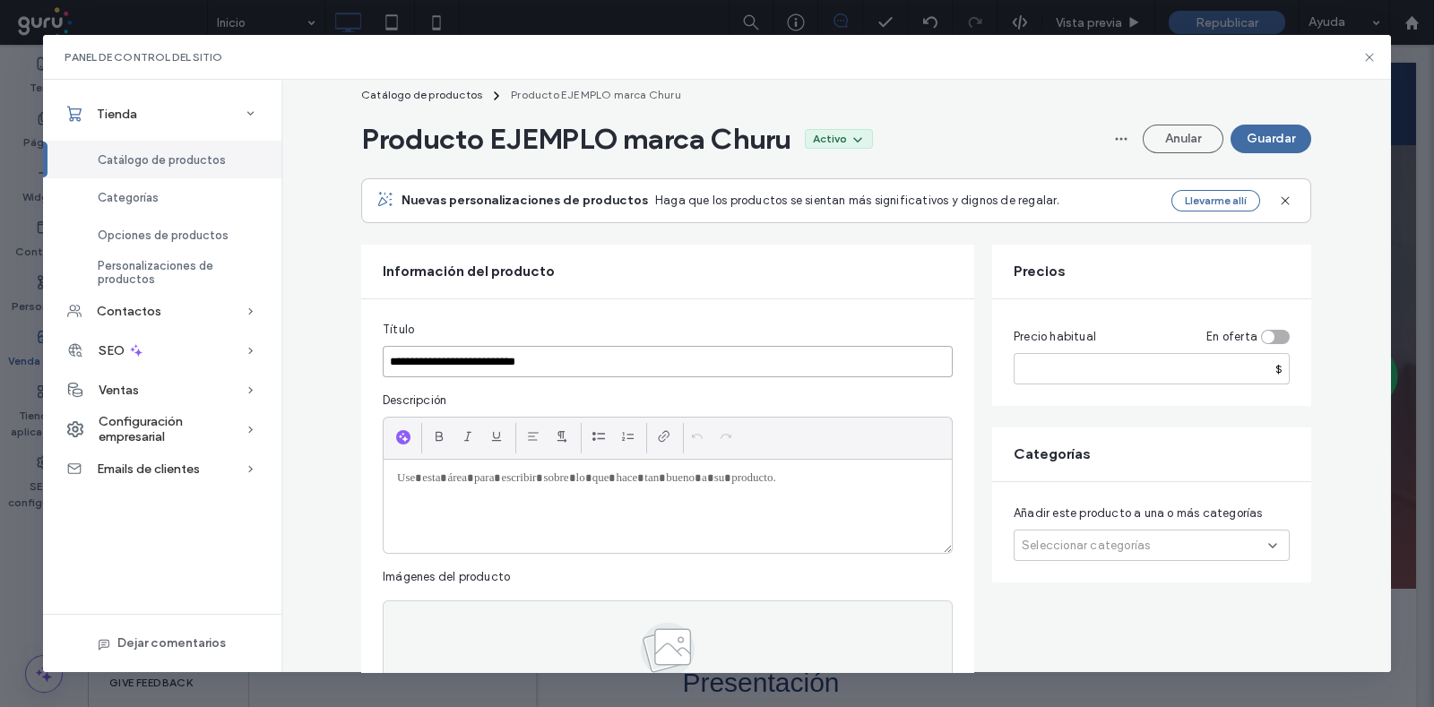
type input "**********"
click at [1040, 381] on input "number" at bounding box center [1152, 368] width 276 height 31
type input "*****"
click at [994, 376] on div "Precio habitual En oferta ***** $" at bounding box center [1151, 352] width 319 height 107
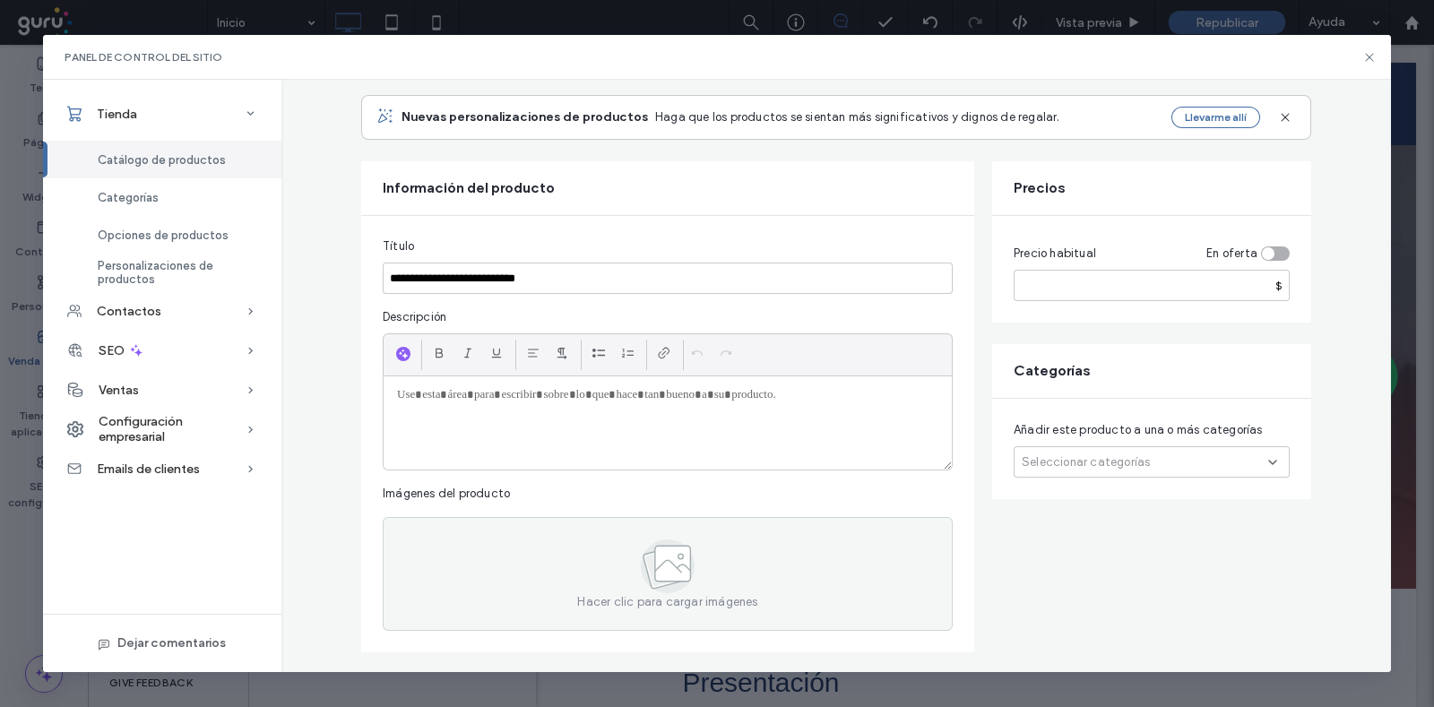
scroll to position [135, 0]
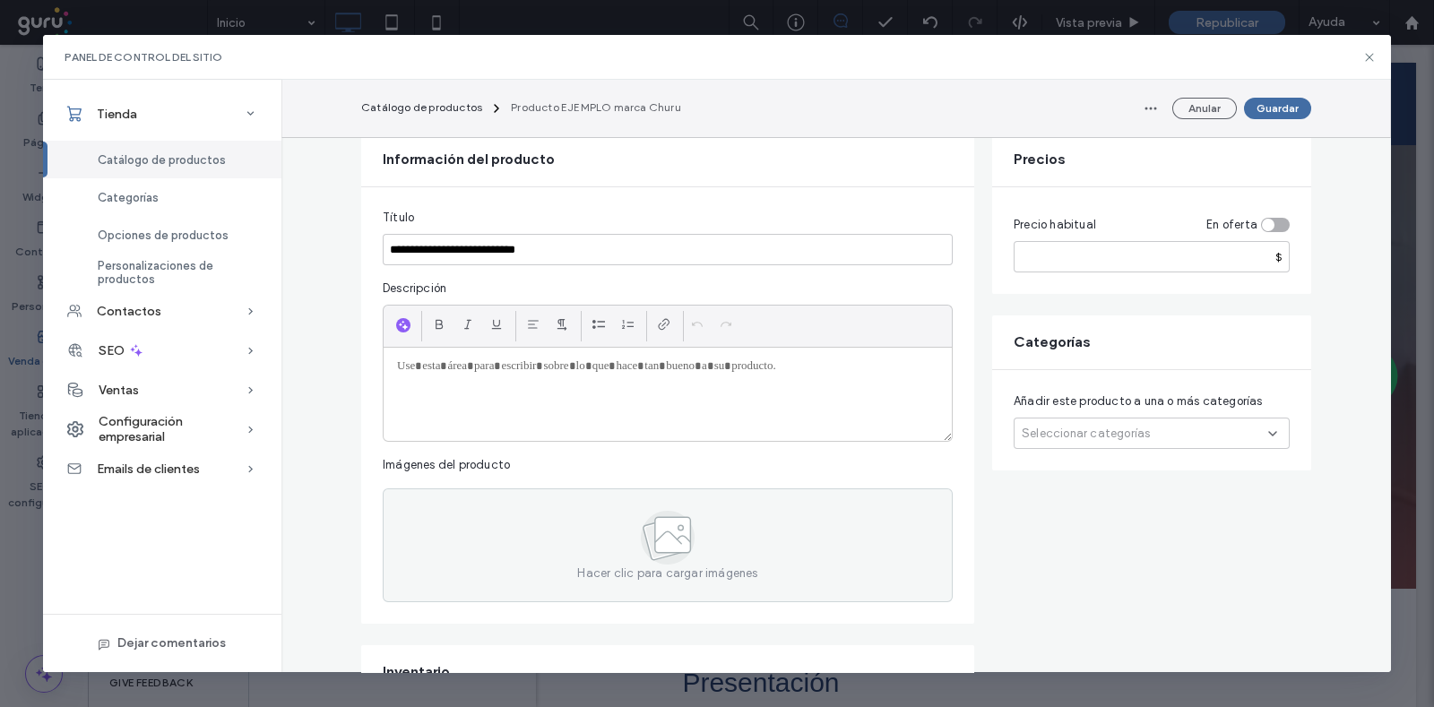
click at [1085, 440] on span "Seleccionar categorías" at bounding box center [1086, 434] width 128 height 18
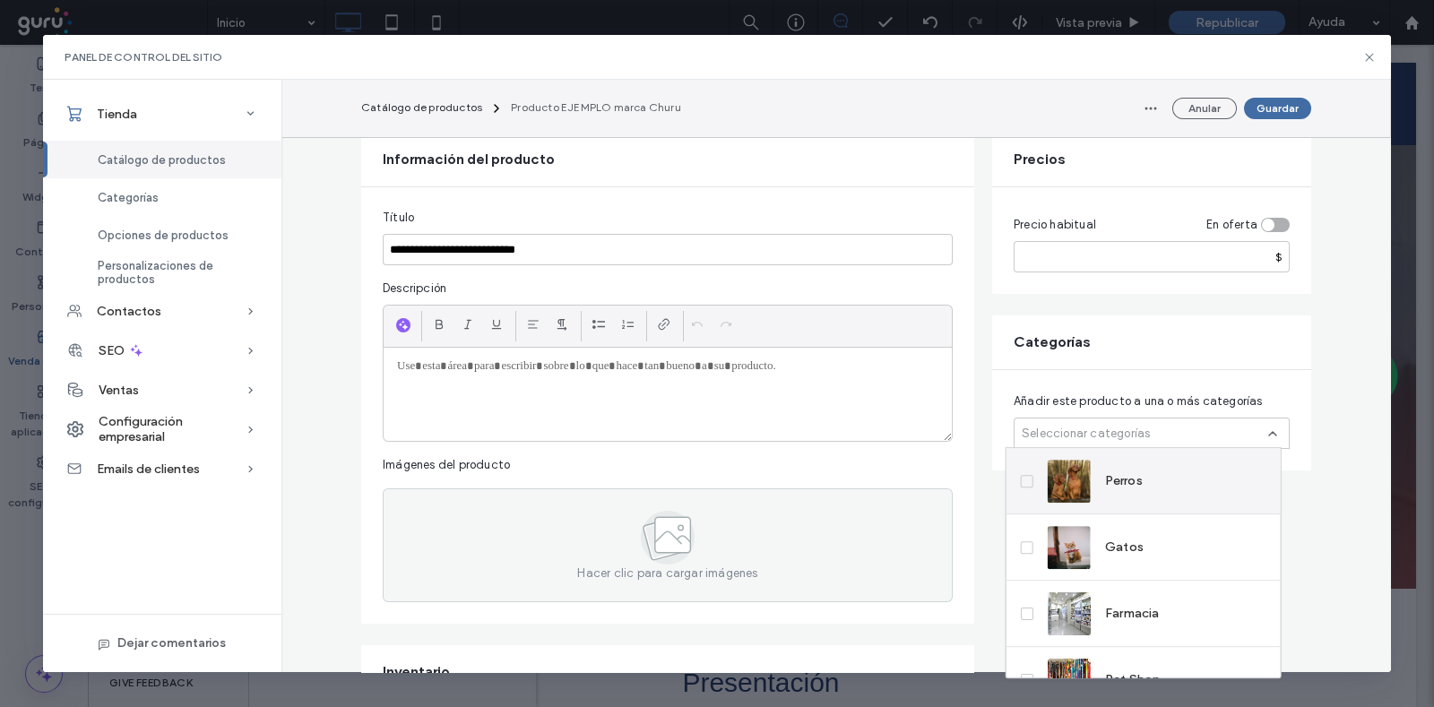
click at [1022, 481] on span at bounding box center [1027, 481] width 13 height 13
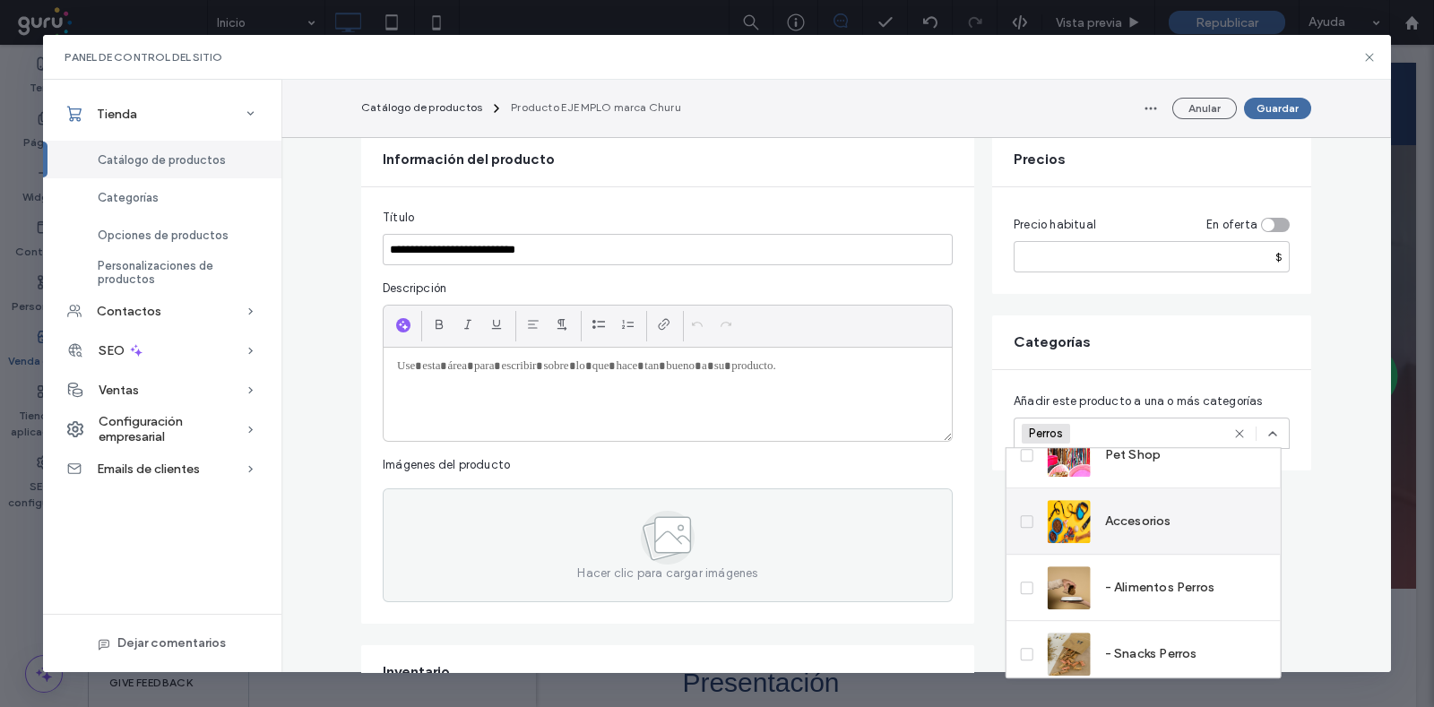
scroll to position [332, 0]
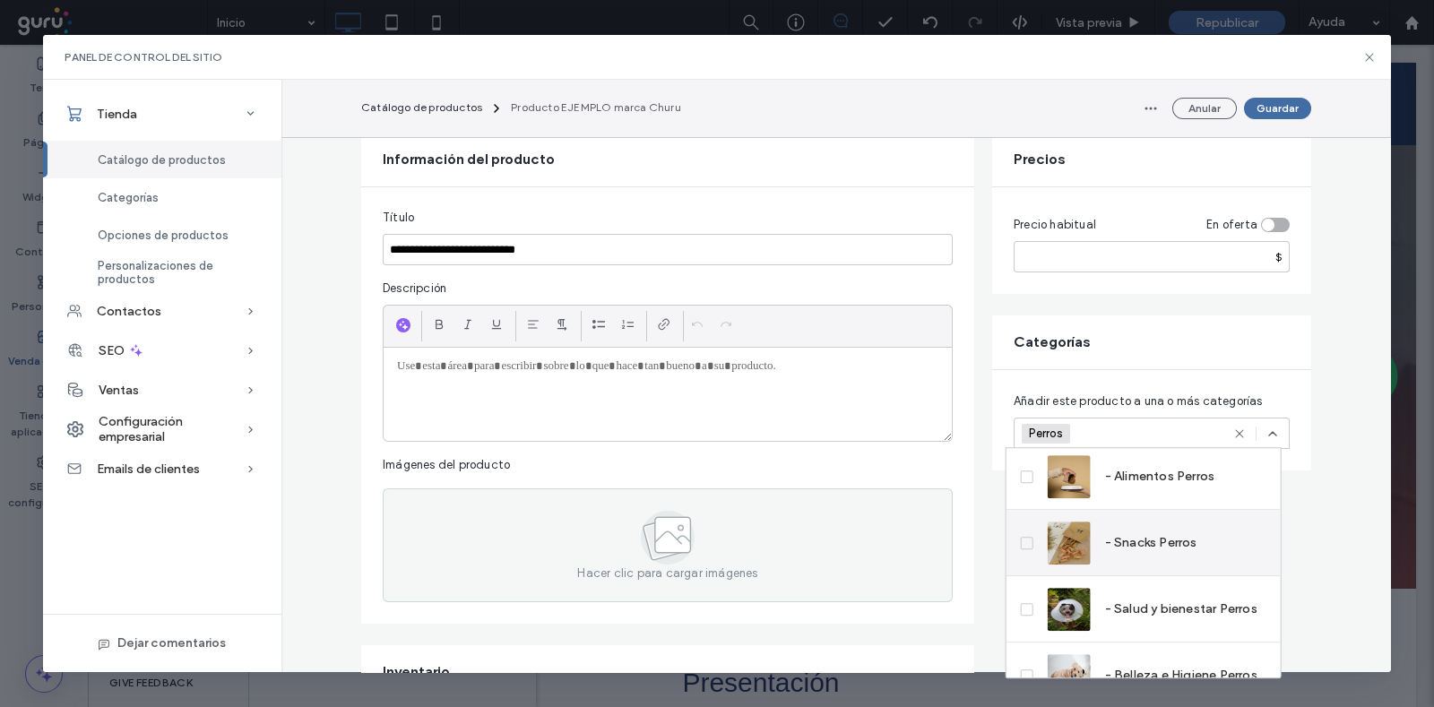
click at [1031, 544] on span at bounding box center [1027, 543] width 13 height 13
click at [1029, 540] on icon at bounding box center [1026, 542] width 6 height 5
click at [1032, 544] on span at bounding box center [1027, 543] width 13 height 13
click at [1032, 548] on label "- Snacks Perros" at bounding box center [1109, 543] width 177 height 43
click at [1027, 545] on span at bounding box center [1027, 543] width 13 height 13
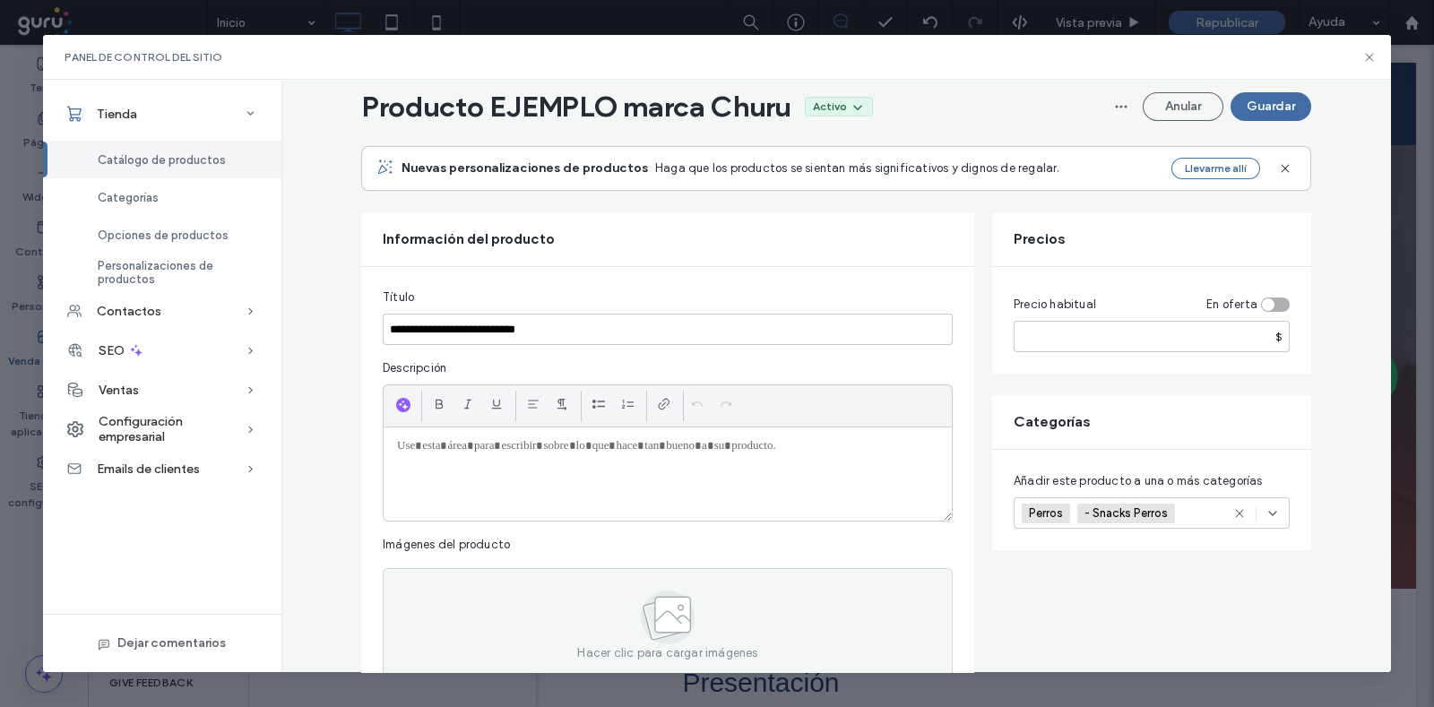
scroll to position [23, 0]
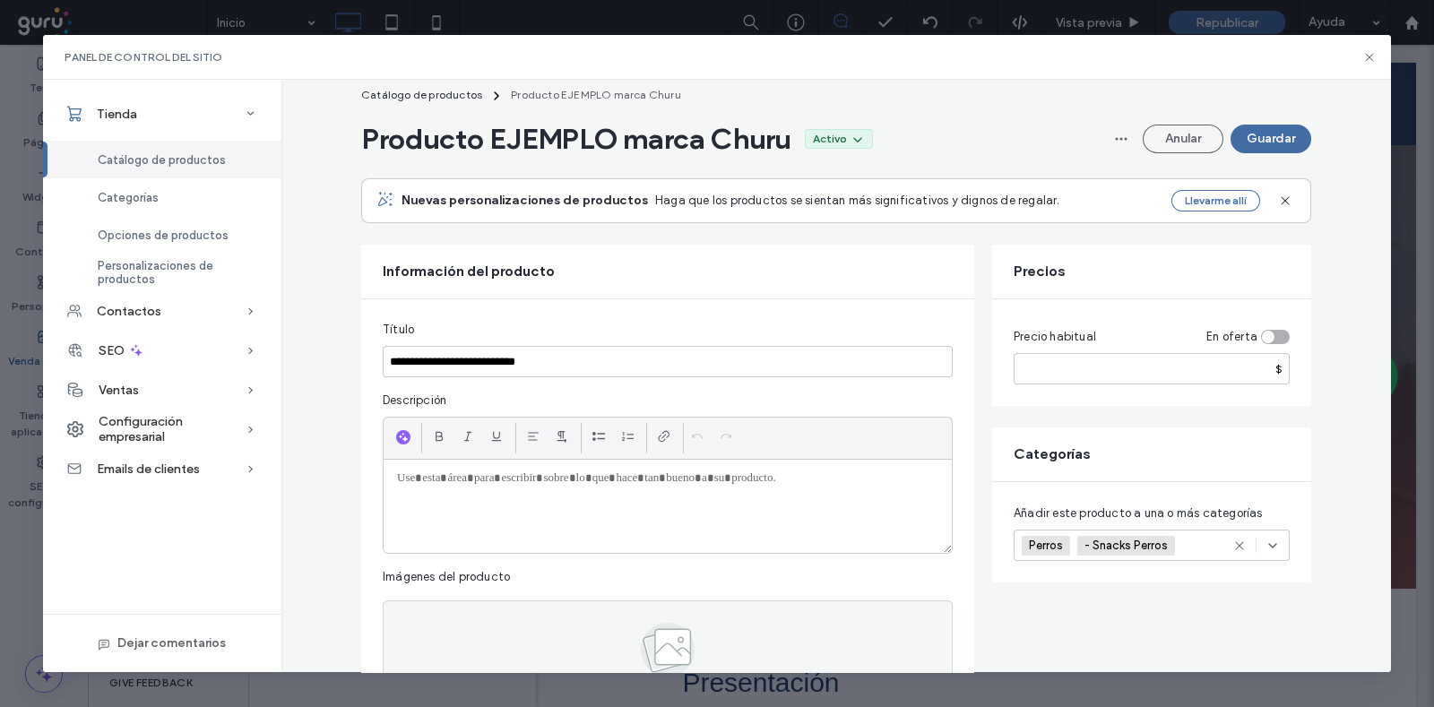
click at [692, 498] on div at bounding box center [668, 506] width 568 height 93
click at [609, 358] on input "**********" at bounding box center [668, 361] width 570 height 31
click at [1062, 376] on input "*****" at bounding box center [1152, 368] width 276 height 31
click at [617, 487] on div "**********" at bounding box center [668, 506] width 568 height 93
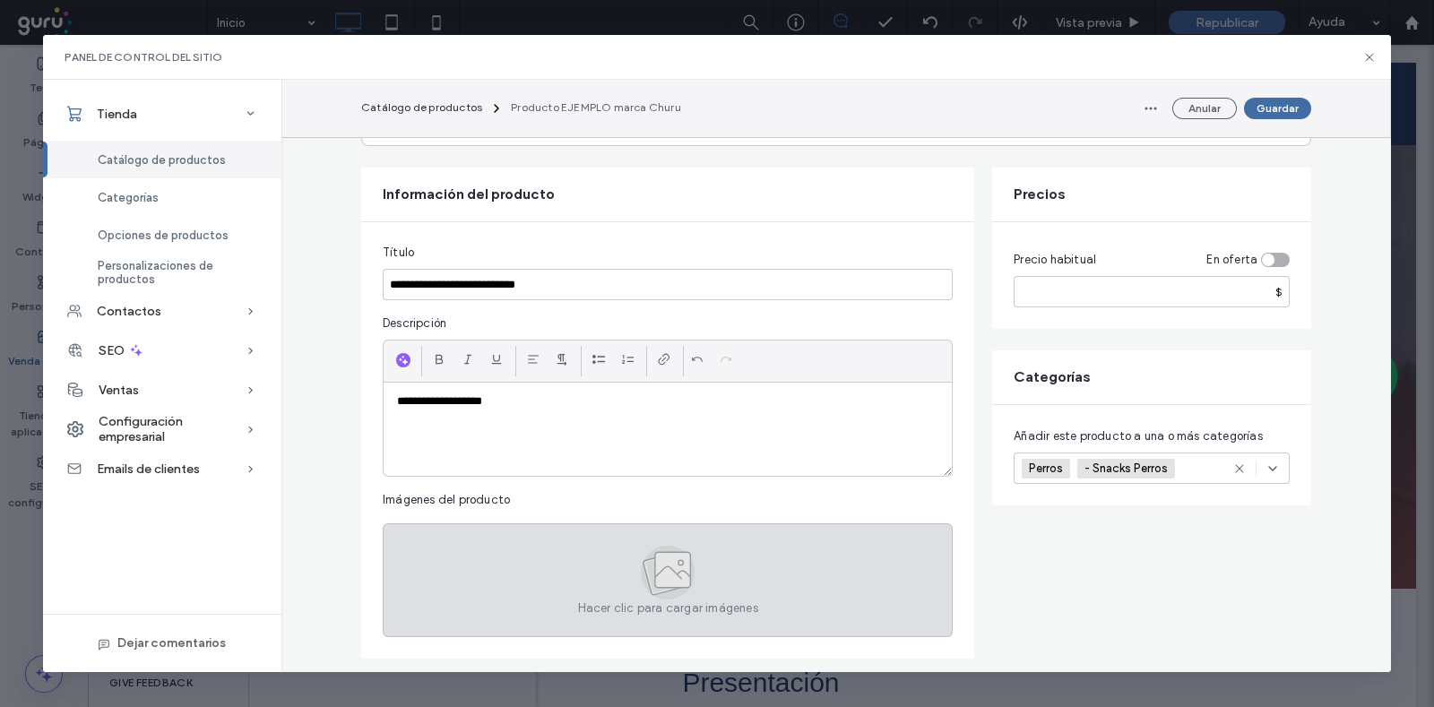
scroll to position [135, 0]
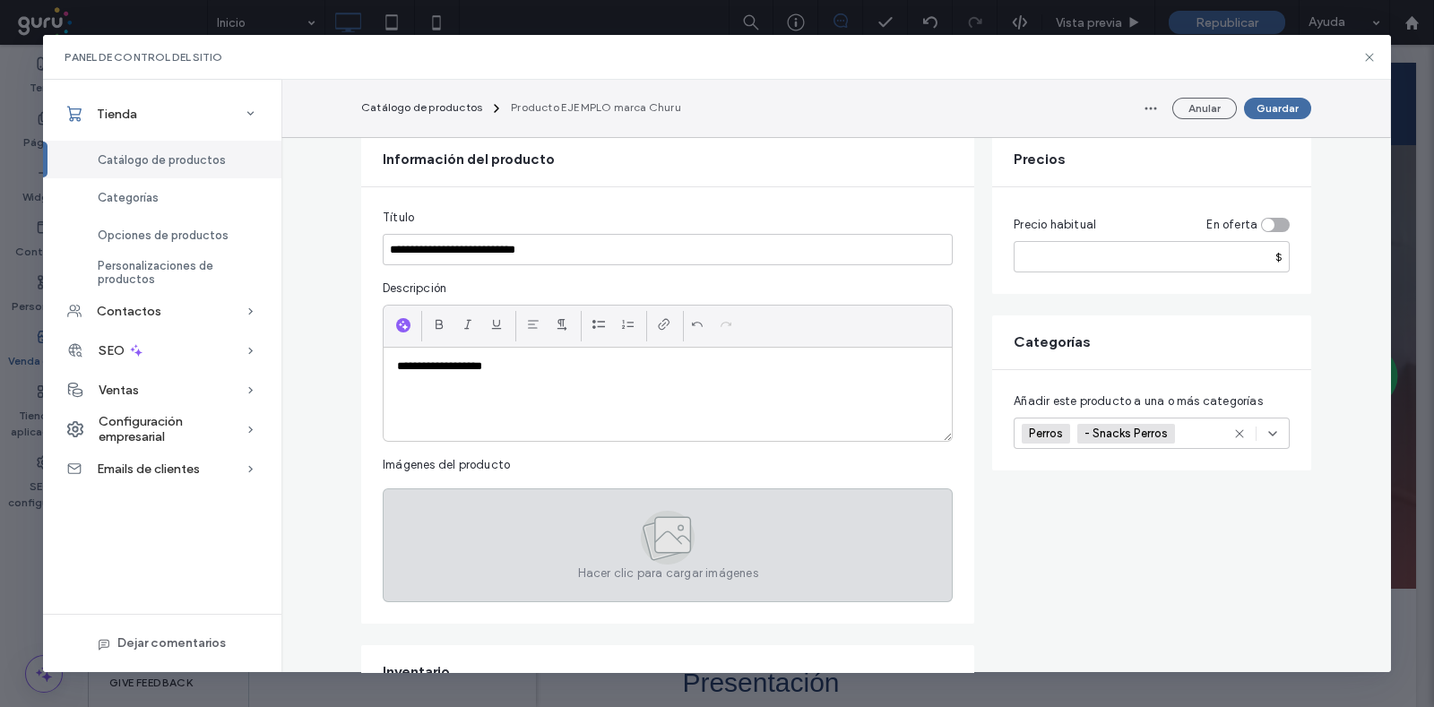
click at [553, 508] on div "Hacer clic para cargar imágenes" at bounding box center [668, 545] width 570 height 114
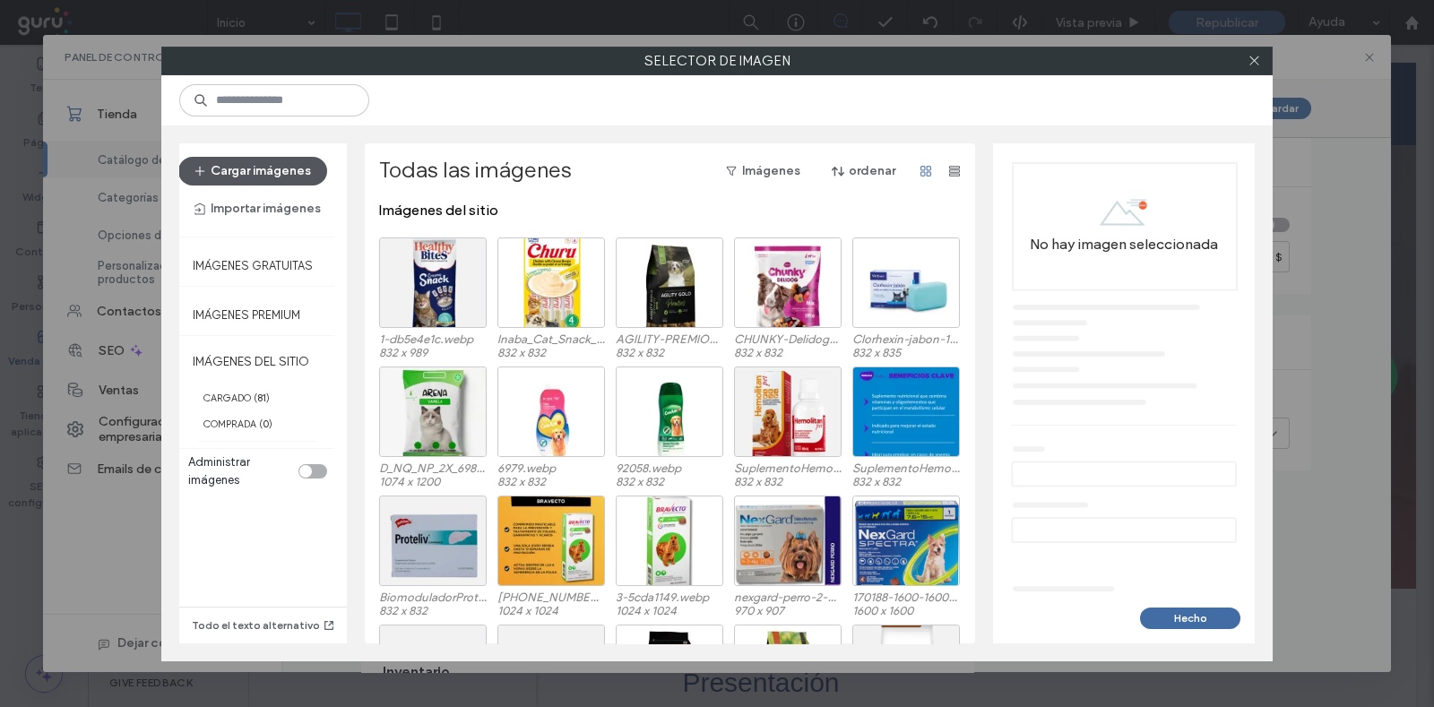
click at [255, 168] on button "Cargar imágenes" at bounding box center [252, 171] width 149 height 29
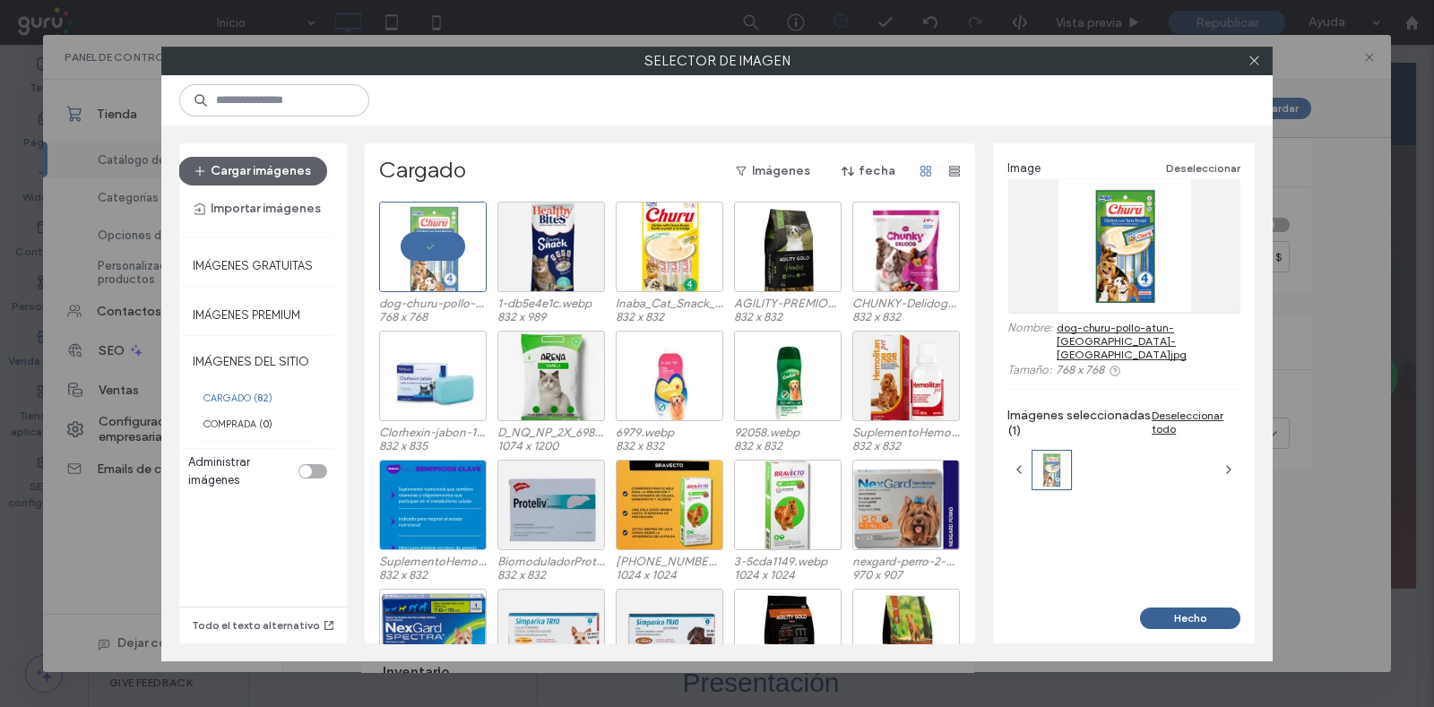
click at [1183, 616] on button "Hecho" at bounding box center [1190, 619] width 100 height 22
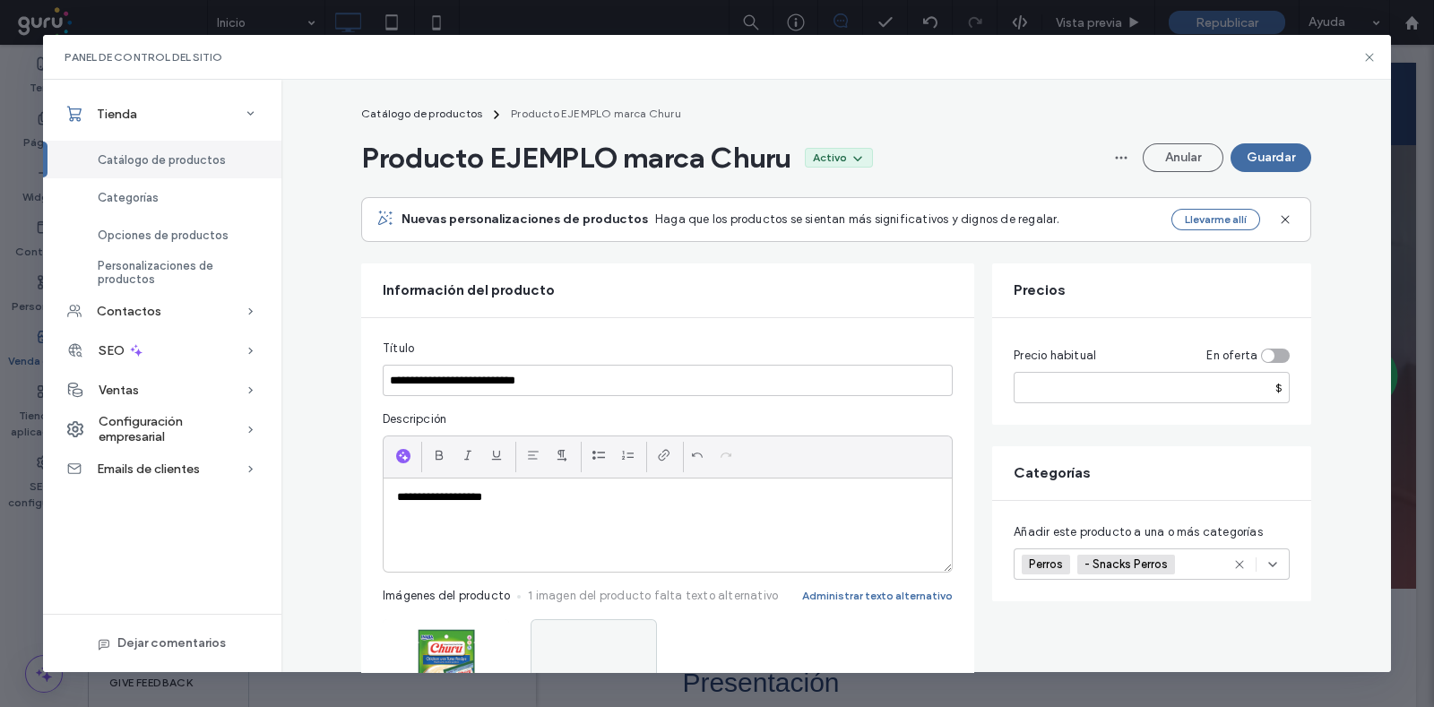
scroll to position [0, 0]
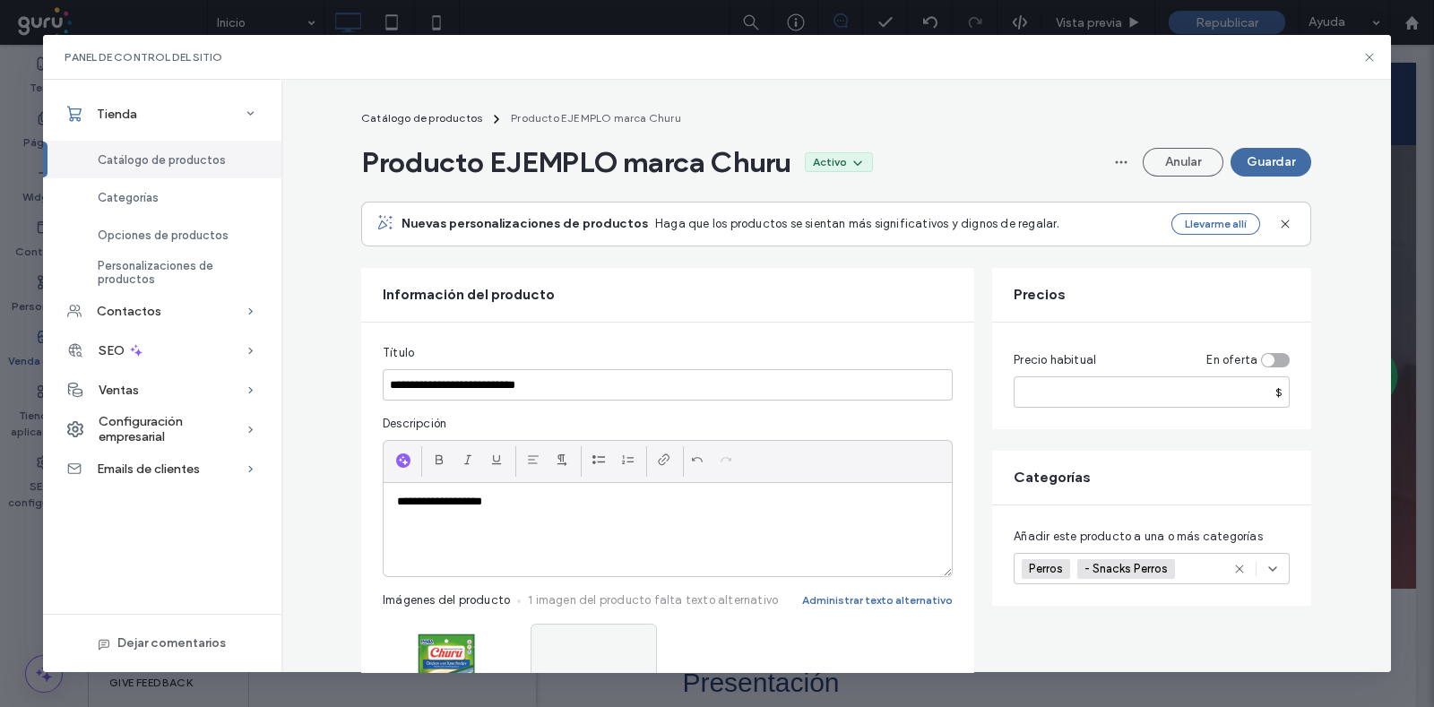
click at [403, 357] on span "Título" at bounding box center [398, 353] width 31 height 18
click at [512, 517] on div "**********" at bounding box center [668, 529] width 568 height 93
click at [1287, 160] on button "Guardar" at bounding box center [1271, 162] width 81 height 29
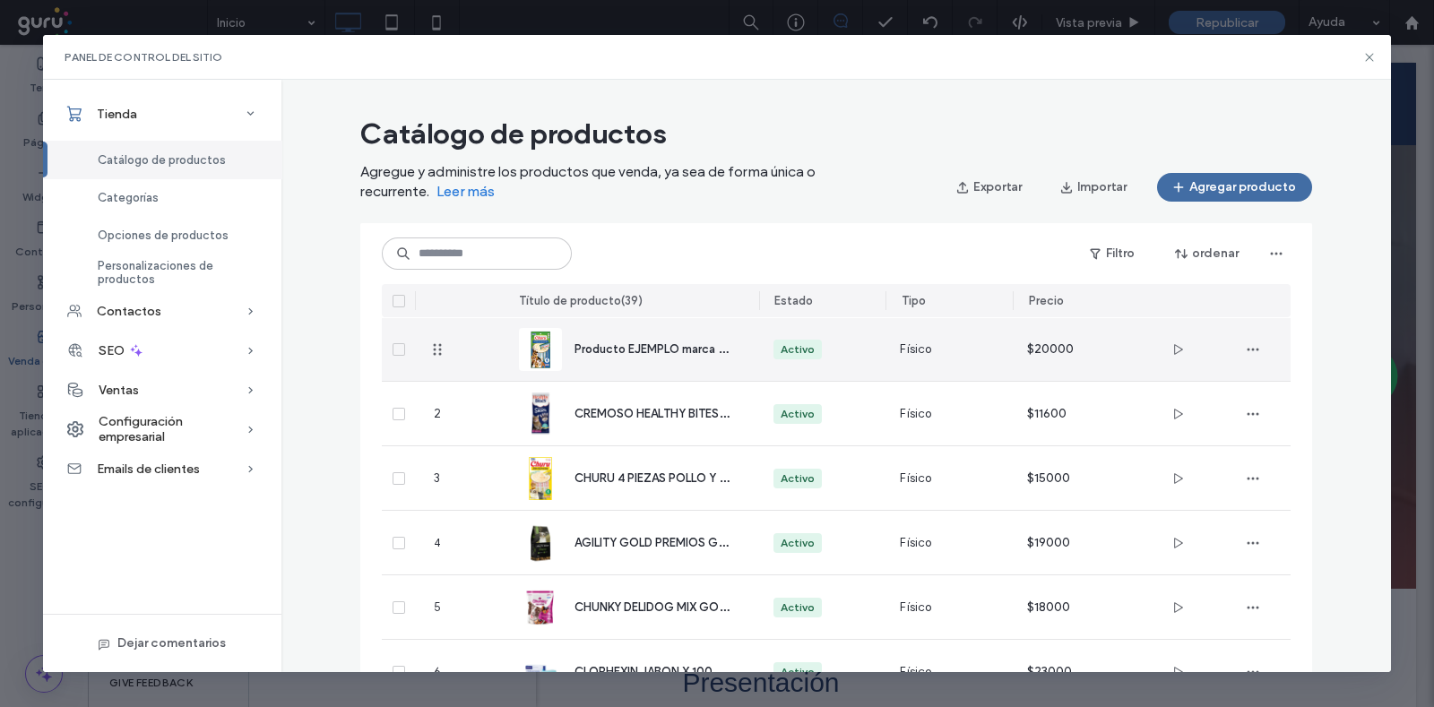
click at [583, 359] on div "Producto EJEMPLO marca Churu" at bounding box center [632, 349] width 226 height 64
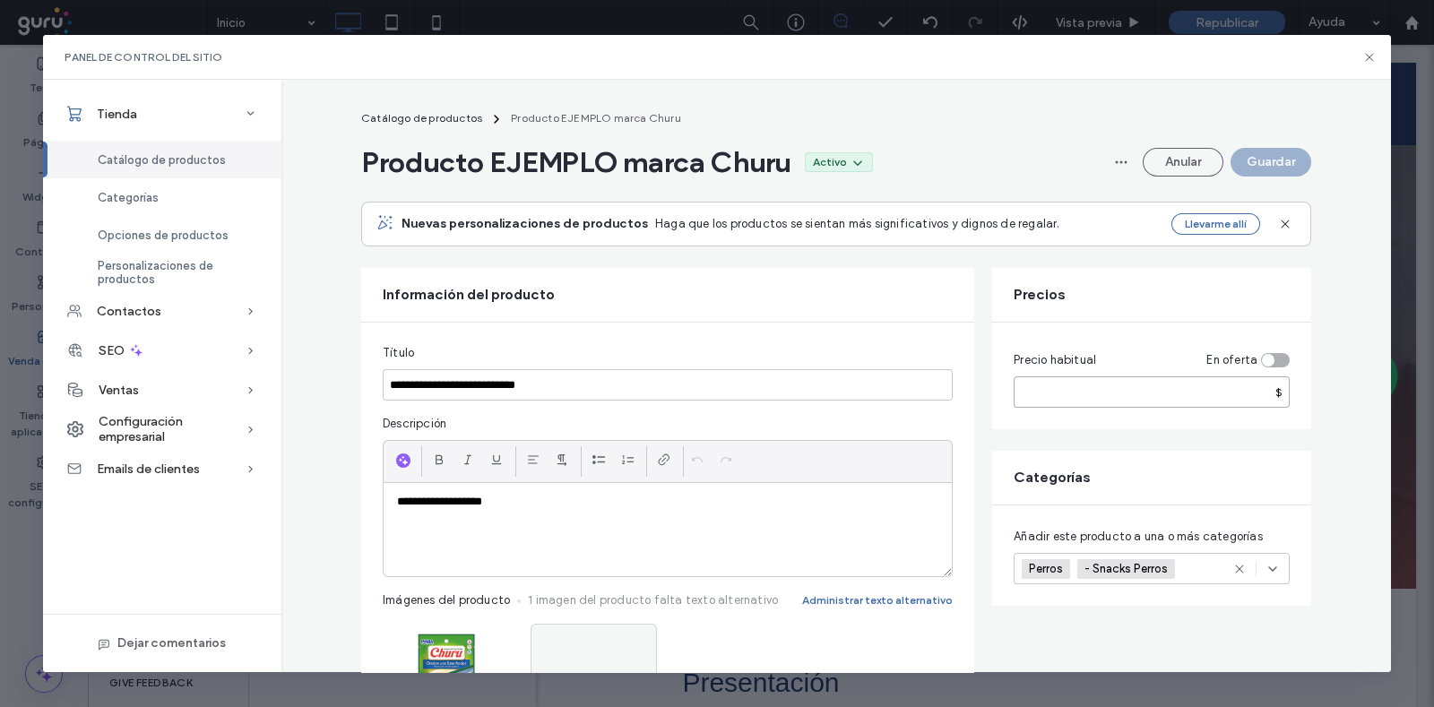
drag, startPoint x: 1141, startPoint y: 391, endPoint x: 932, endPoint y: 402, distance: 209.1
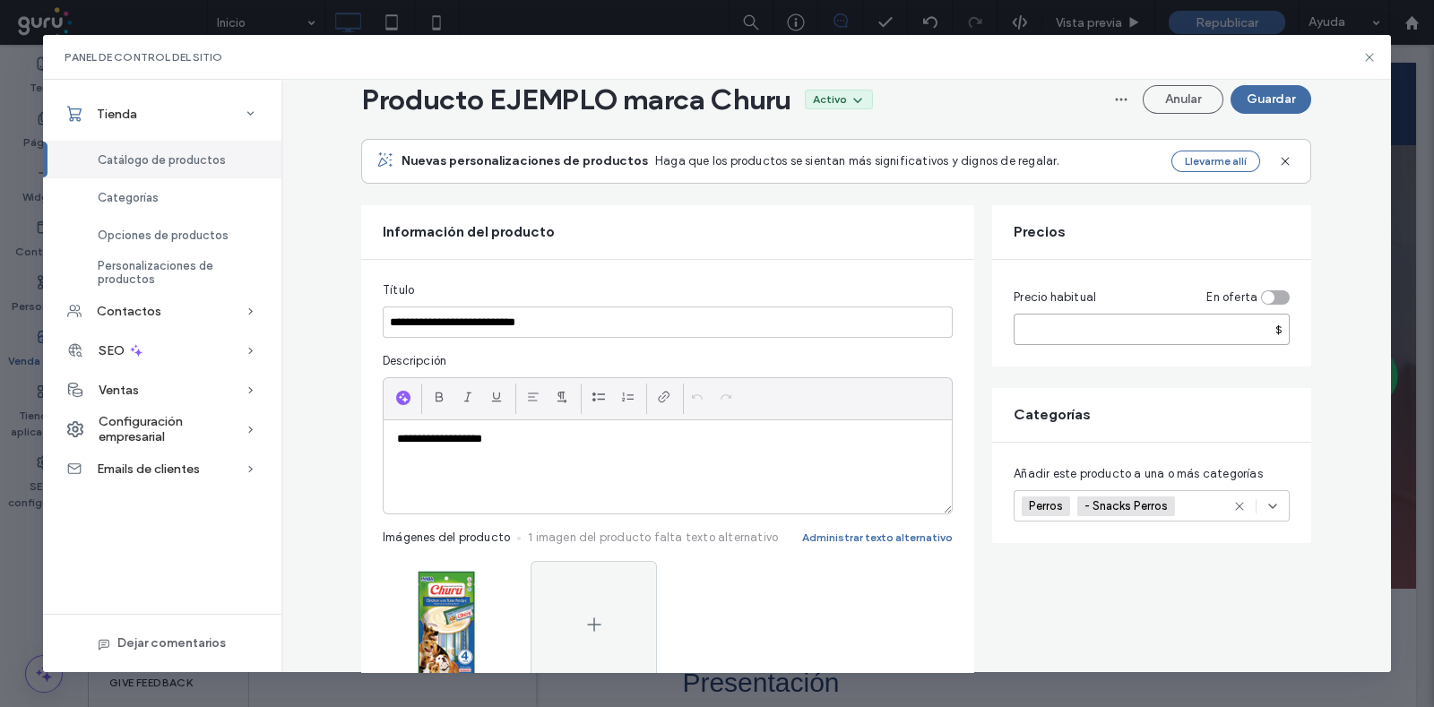
scroll to position [111, 0]
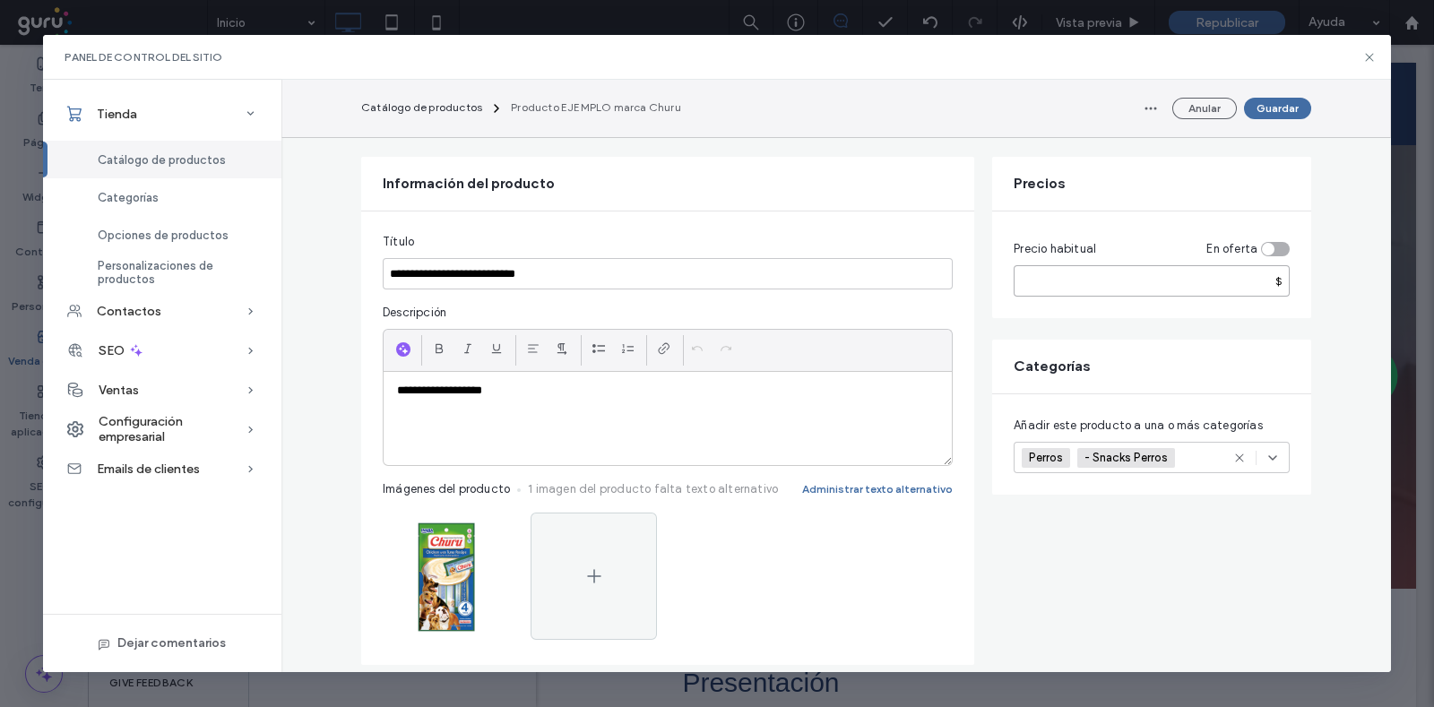
type input "*****"
click at [639, 406] on div "**********" at bounding box center [668, 418] width 568 height 93
click at [483, 408] on div "**********" at bounding box center [668, 418] width 568 height 93
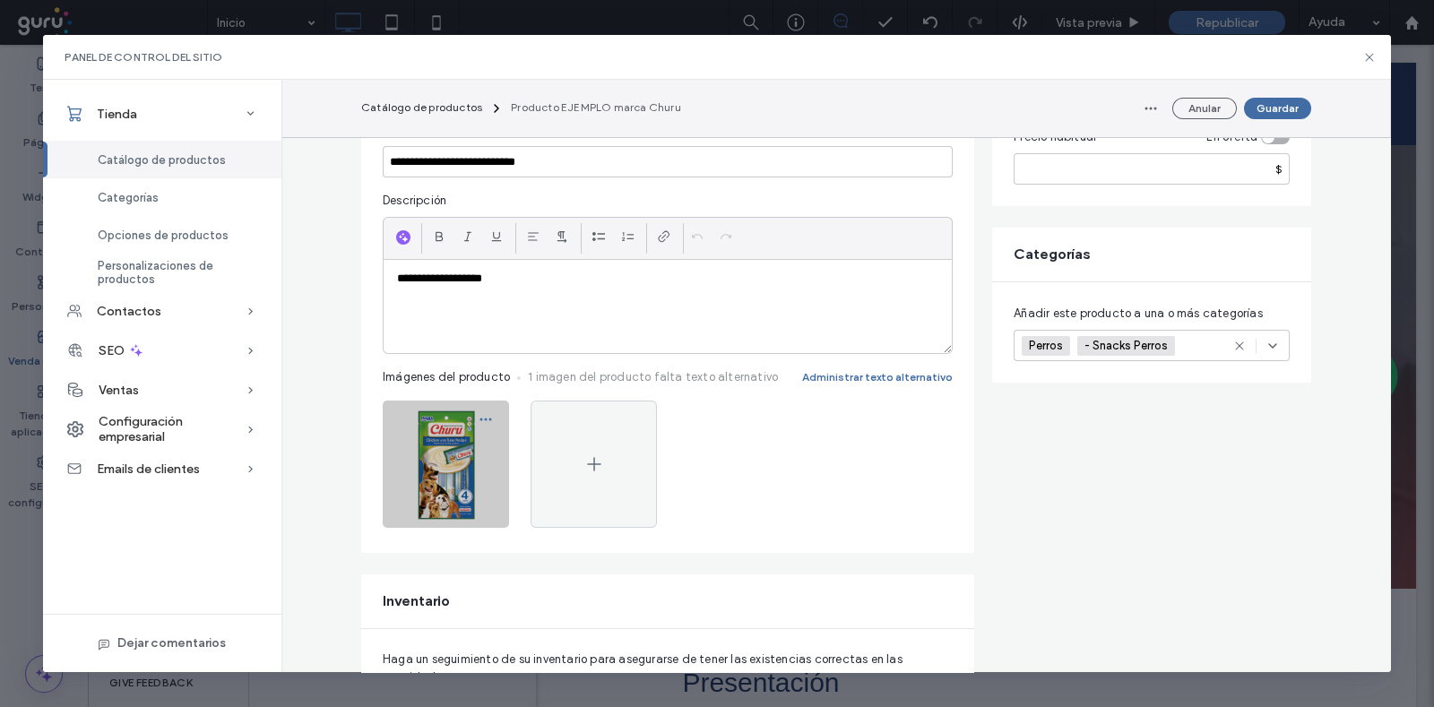
click at [479, 419] on icon "button" at bounding box center [486, 419] width 14 height 14
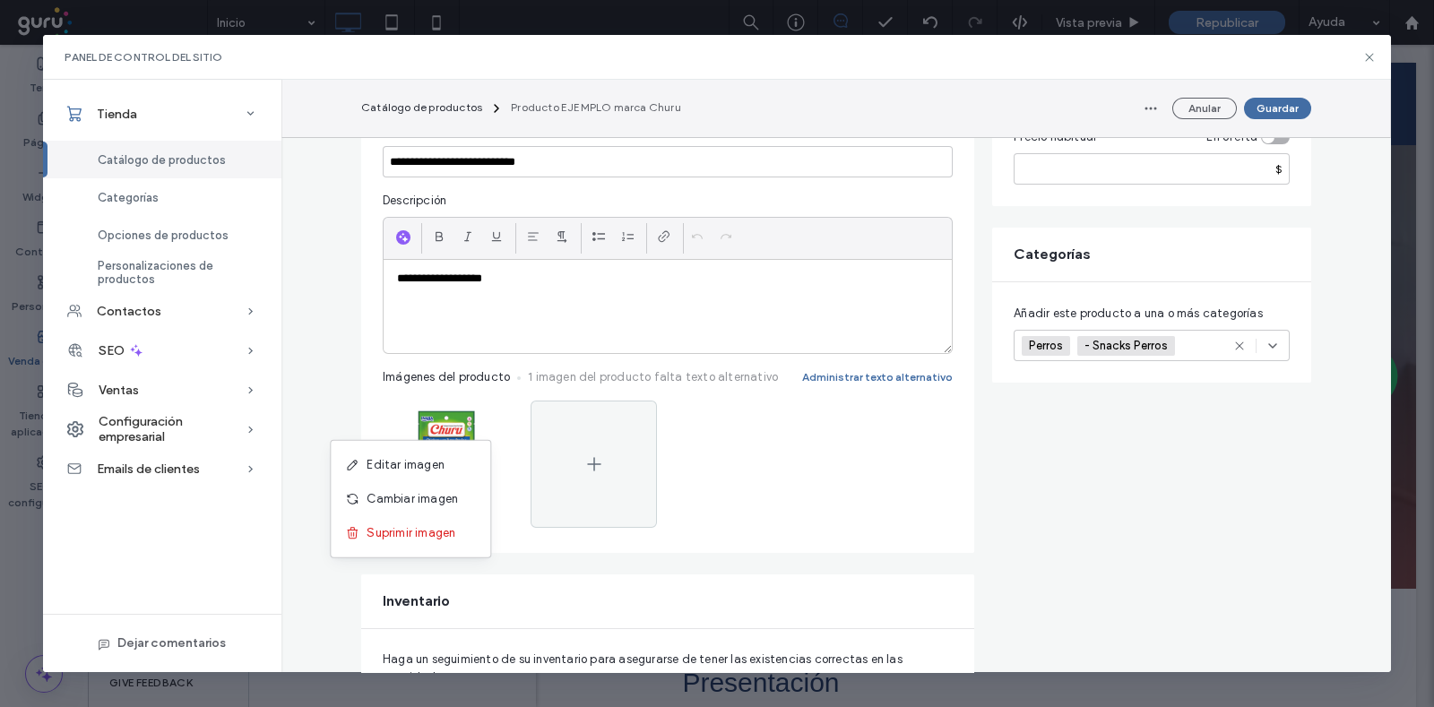
click at [825, 460] on div at bounding box center [668, 466] width 570 height 130
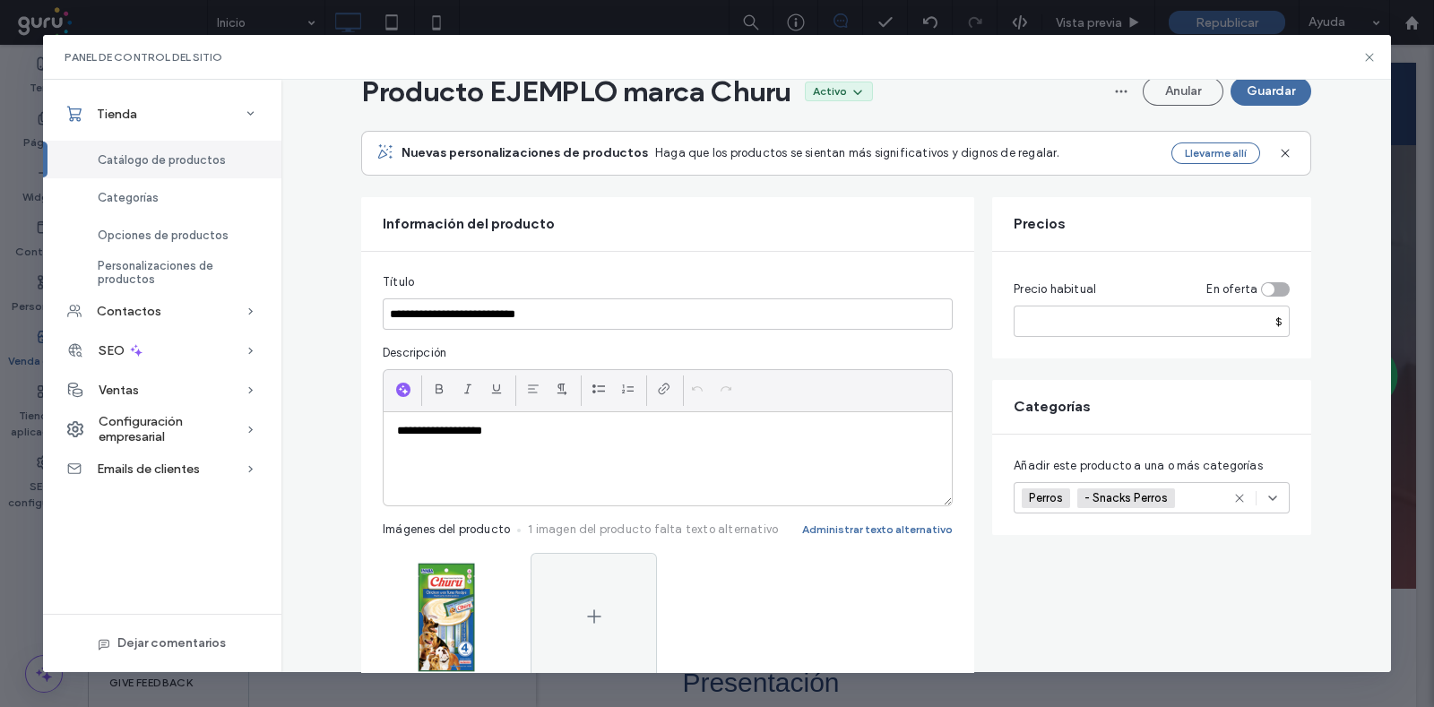
scroll to position [0, 0]
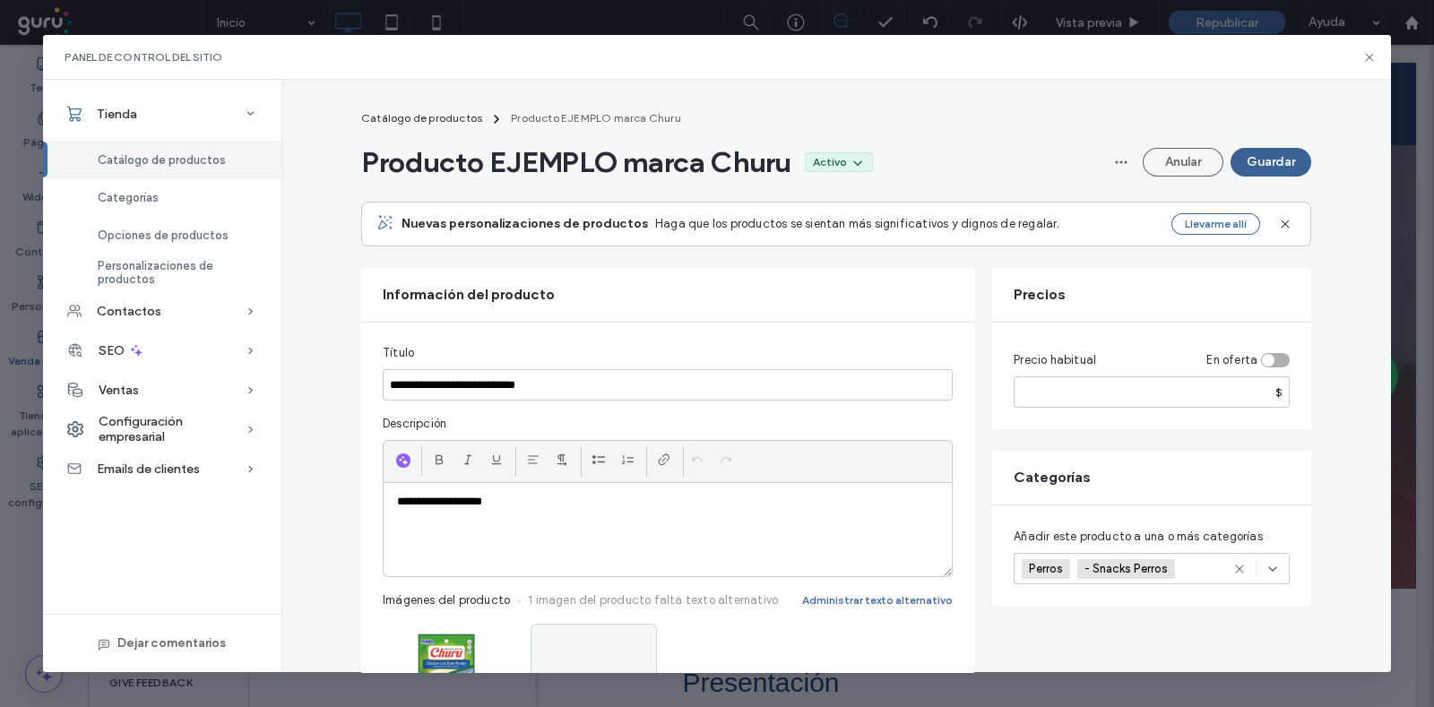
click at [1256, 166] on button "Guardar" at bounding box center [1271, 162] width 81 height 29
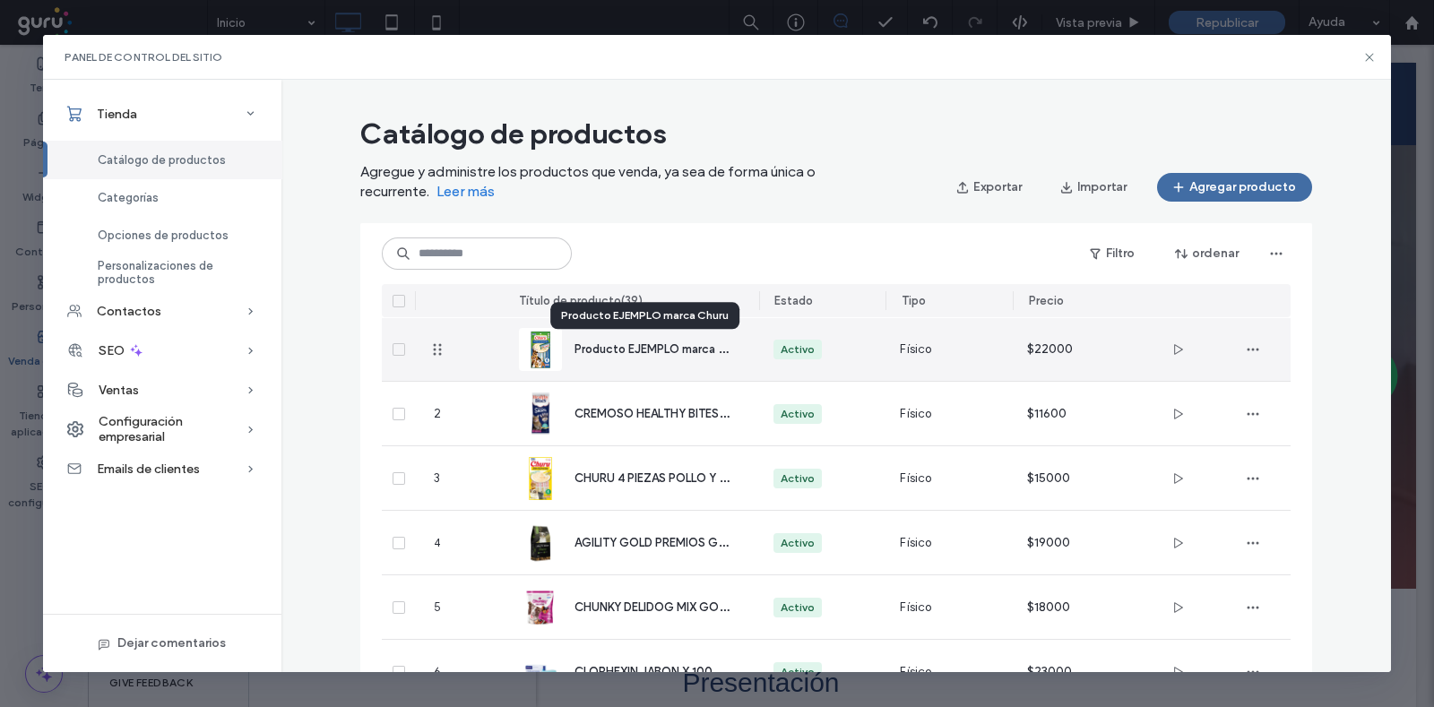
click at [667, 350] on span "Producto EJEMPLO marca Churu" at bounding box center [661, 348] width 175 height 17
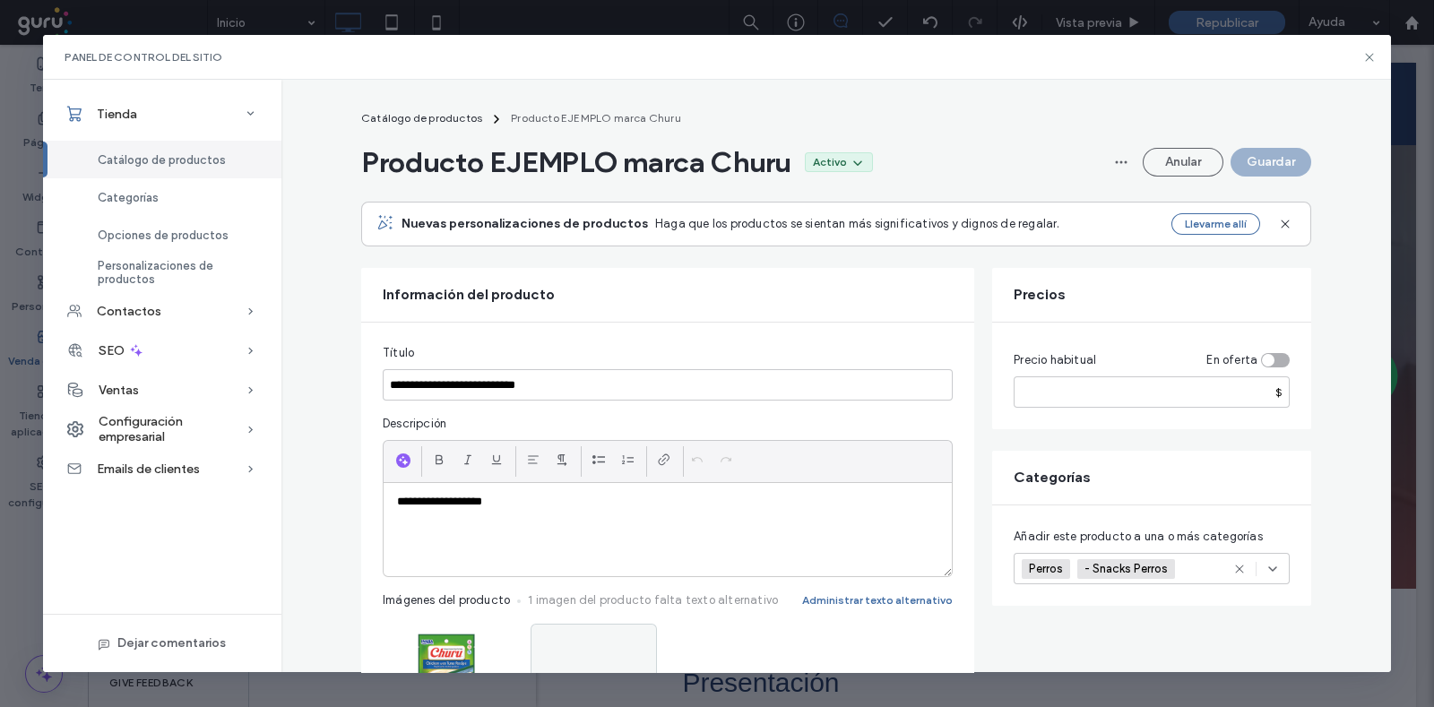
scroll to position [111, 0]
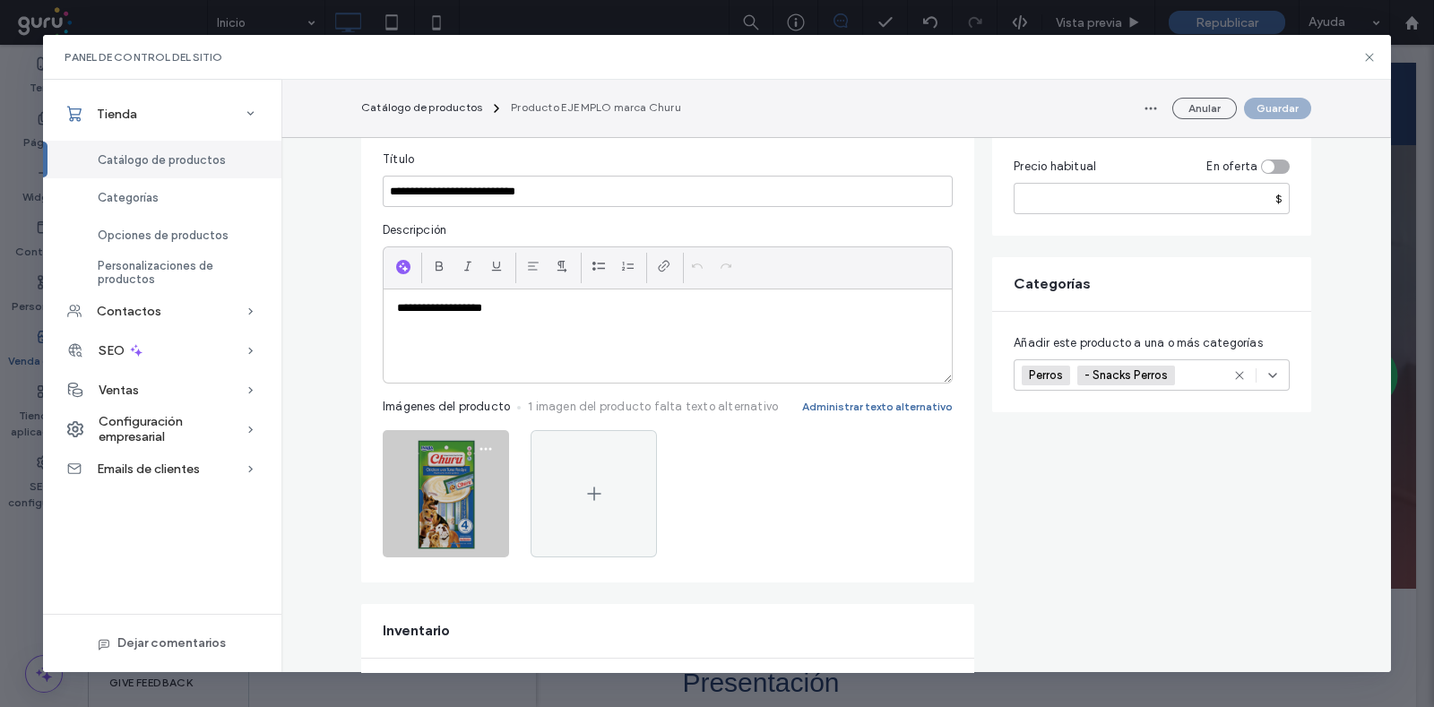
drag, startPoint x: 488, startPoint y: 536, endPoint x: 477, endPoint y: 552, distance: 19.9
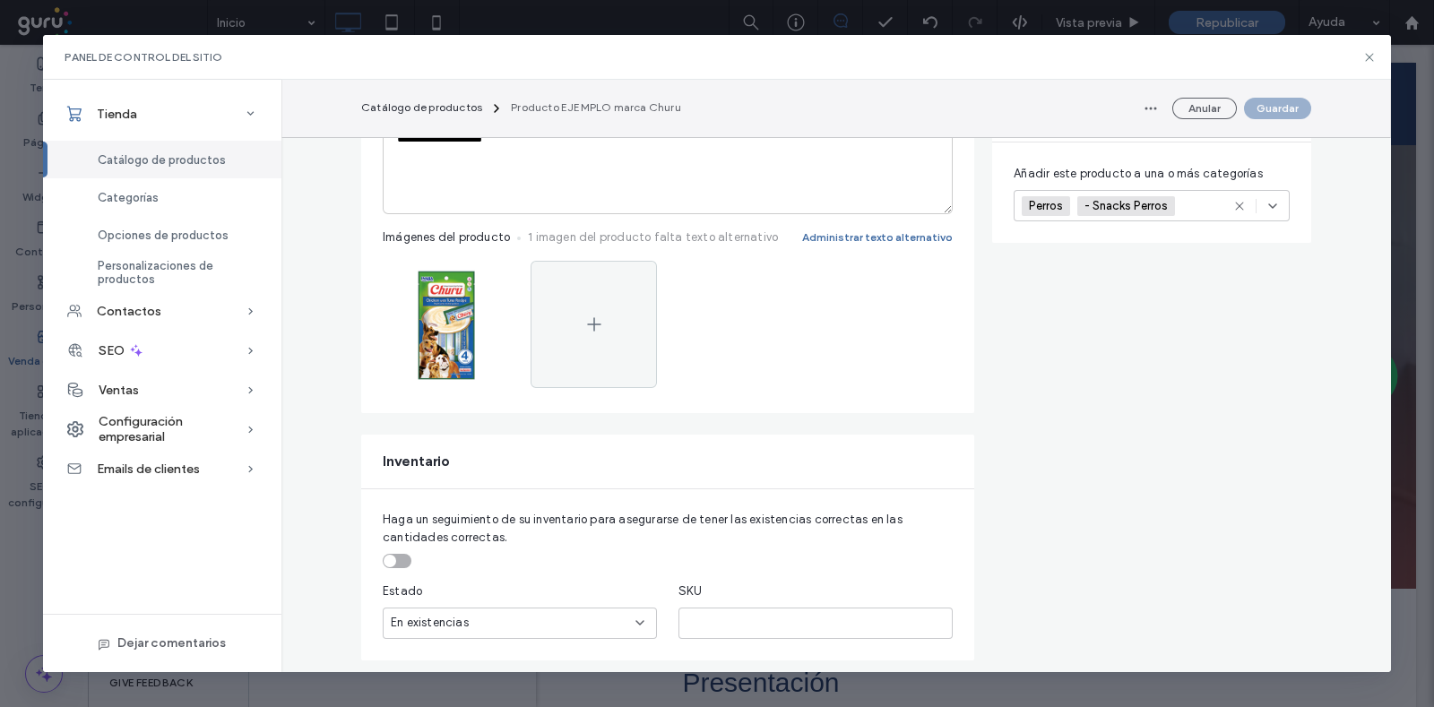
scroll to position [386, 0]
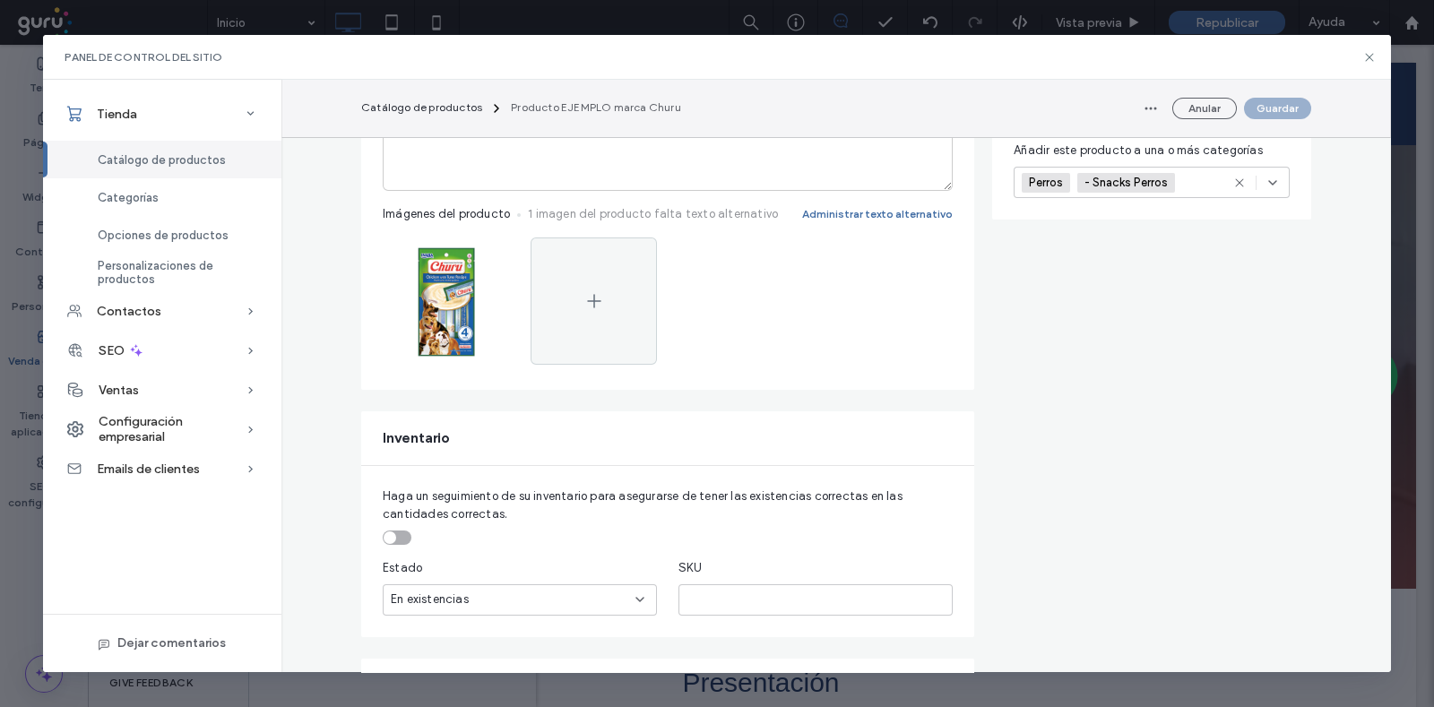
drag, startPoint x: 362, startPoint y: 474, endPoint x: 391, endPoint y: 500, distance: 38.7
click at [391, 537] on div "toggle" at bounding box center [397, 538] width 29 height 14
drag, startPoint x: 358, startPoint y: 588, endPoint x: 343, endPoint y: 588, distance: 14.3
type input "**"
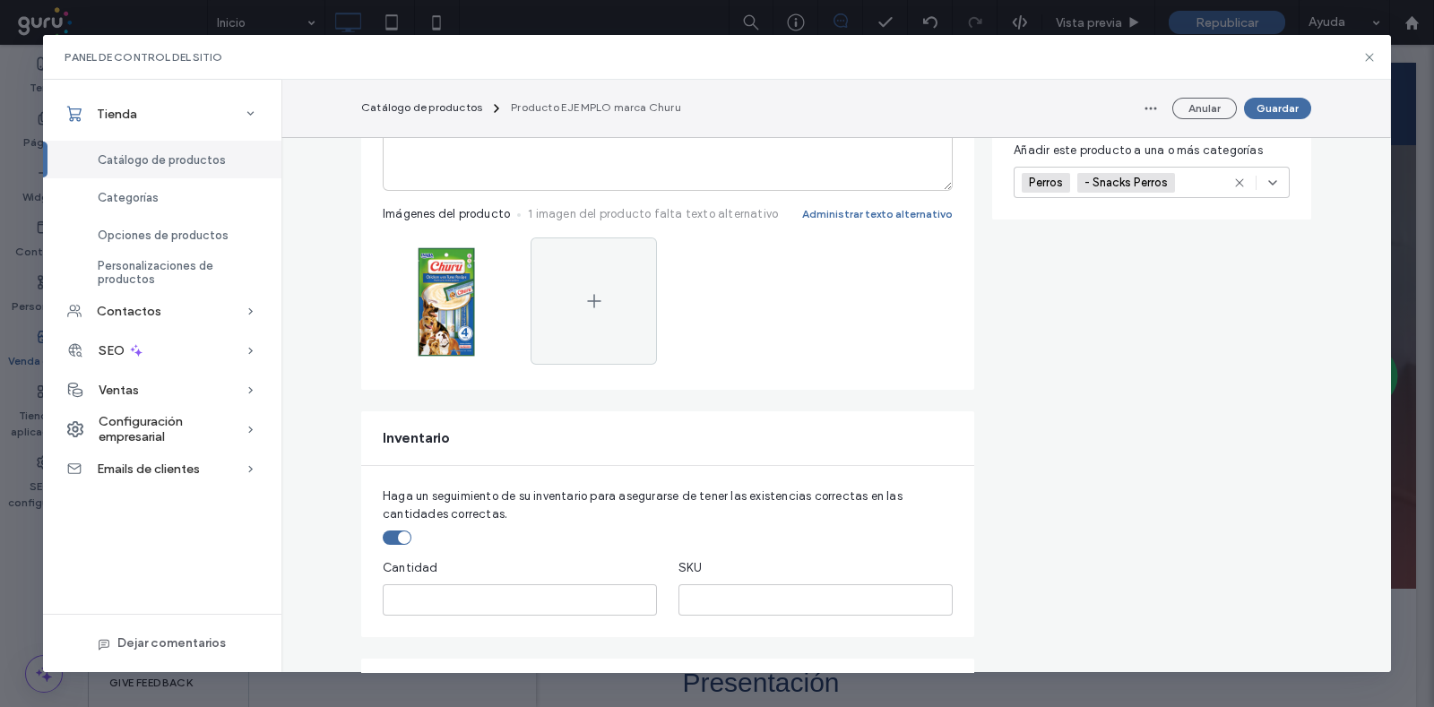
drag, startPoint x: 448, startPoint y: 557, endPoint x: 465, endPoint y: 511, distance: 48.8
drag, startPoint x: 410, startPoint y: 593, endPoint x: 354, endPoint y: 591, distance: 56.5
click at [361, 591] on div "Haga un seguimiento de su inventario para asegurarse de tener las existencias c…" at bounding box center [667, 551] width 613 height 171
click at [373, 586] on div "Haga un seguimiento de su inventario para asegurarse de tener las existencias c…" at bounding box center [667, 551] width 613 height 171
drag, startPoint x: 393, startPoint y: 594, endPoint x: 379, endPoint y: 593, distance: 13.5
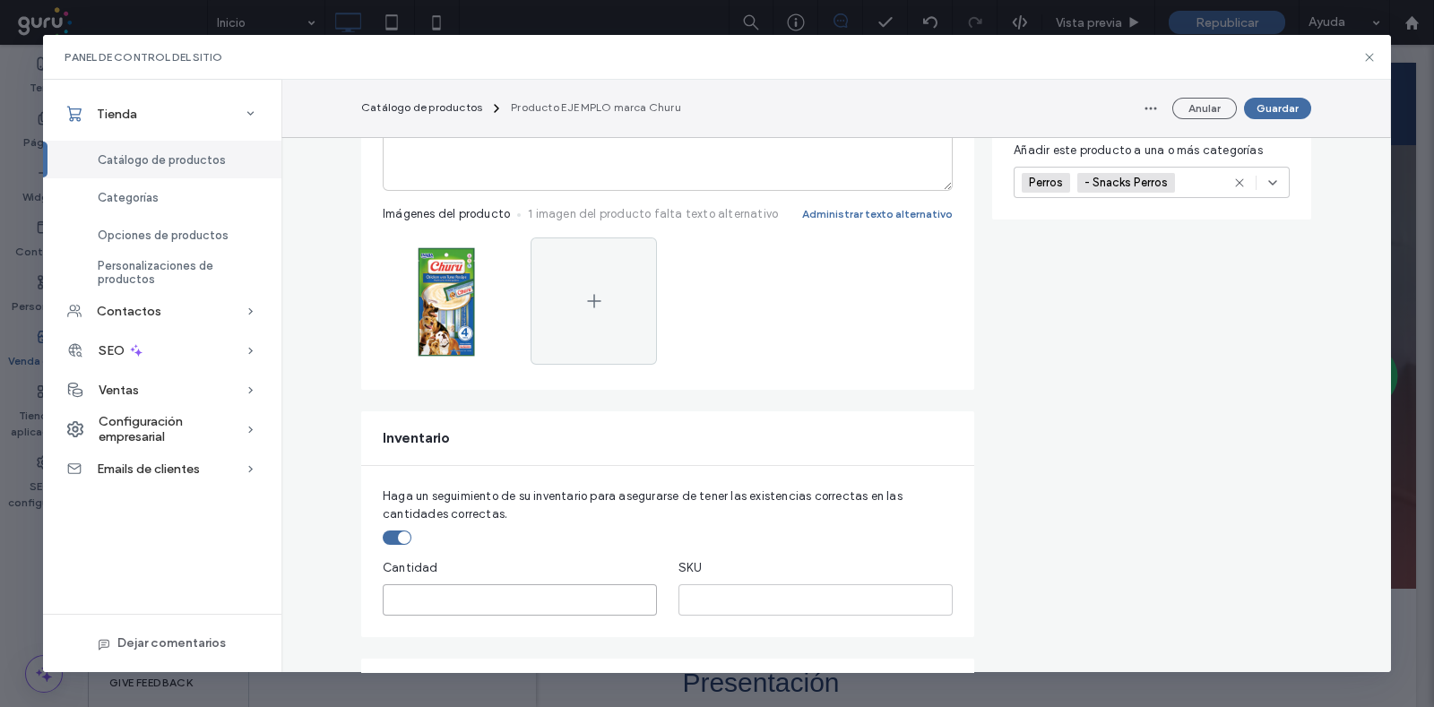
click at [383, 593] on input "**" at bounding box center [520, 599] width 274 height 31
click at [470, 566] on div "Cantidad" at bounding box center [520, 568] width 274 height 18
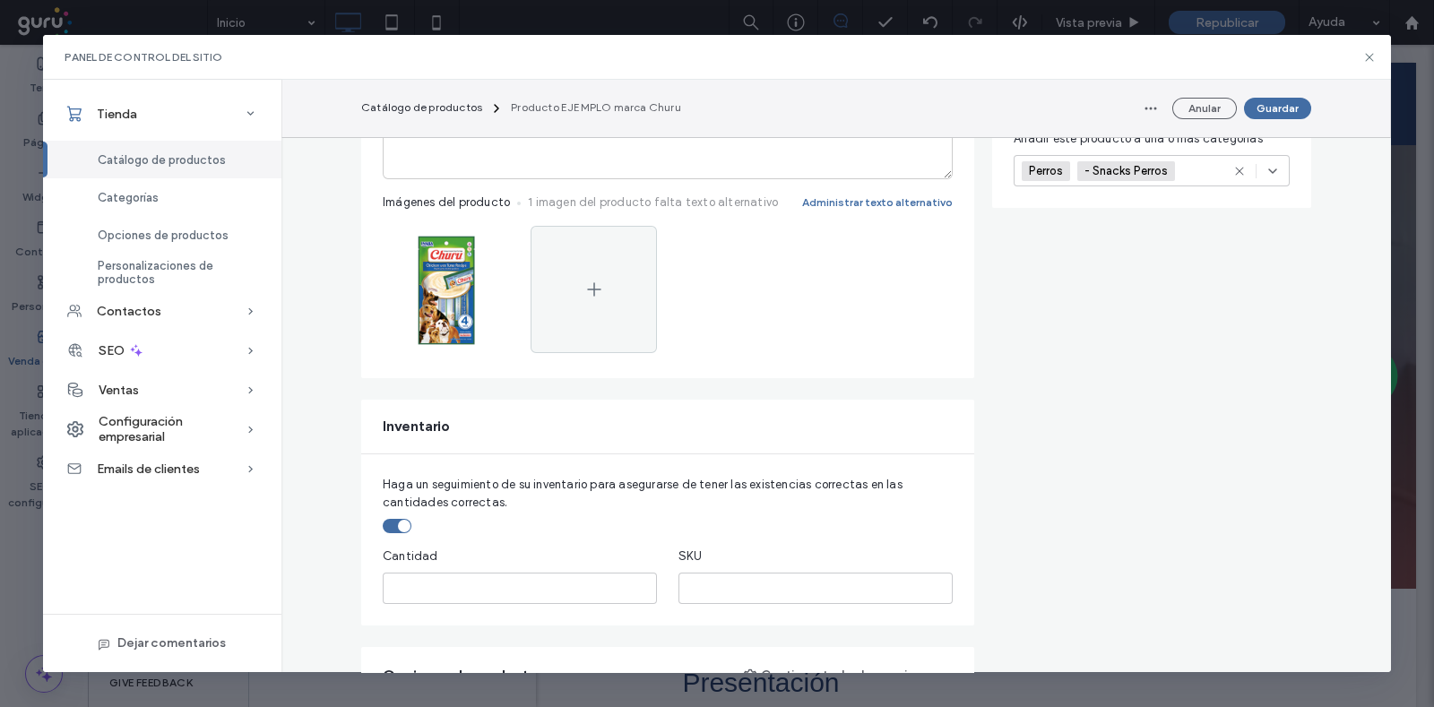
scroll to position [447, 0]
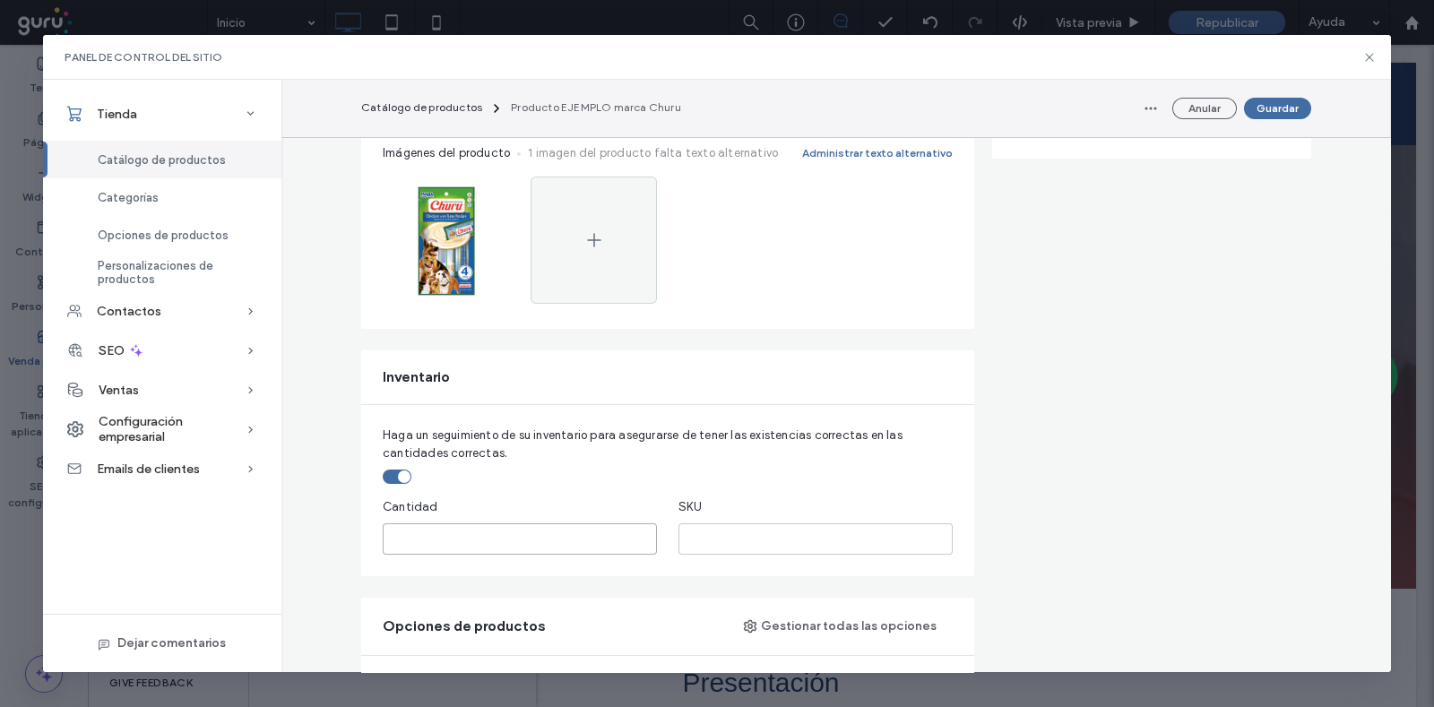
drag, startPoint x: 411, startPoint y: 526, endPoint x: 376, endPoint y: 531, distance: 35.4
click at [383, 531] on input "**" at bounding box center [520, 538] width 274 height 31
type input "**"
click at [384, 471] on div "toggle" at bounding box center [397, 477] width 29 height 14
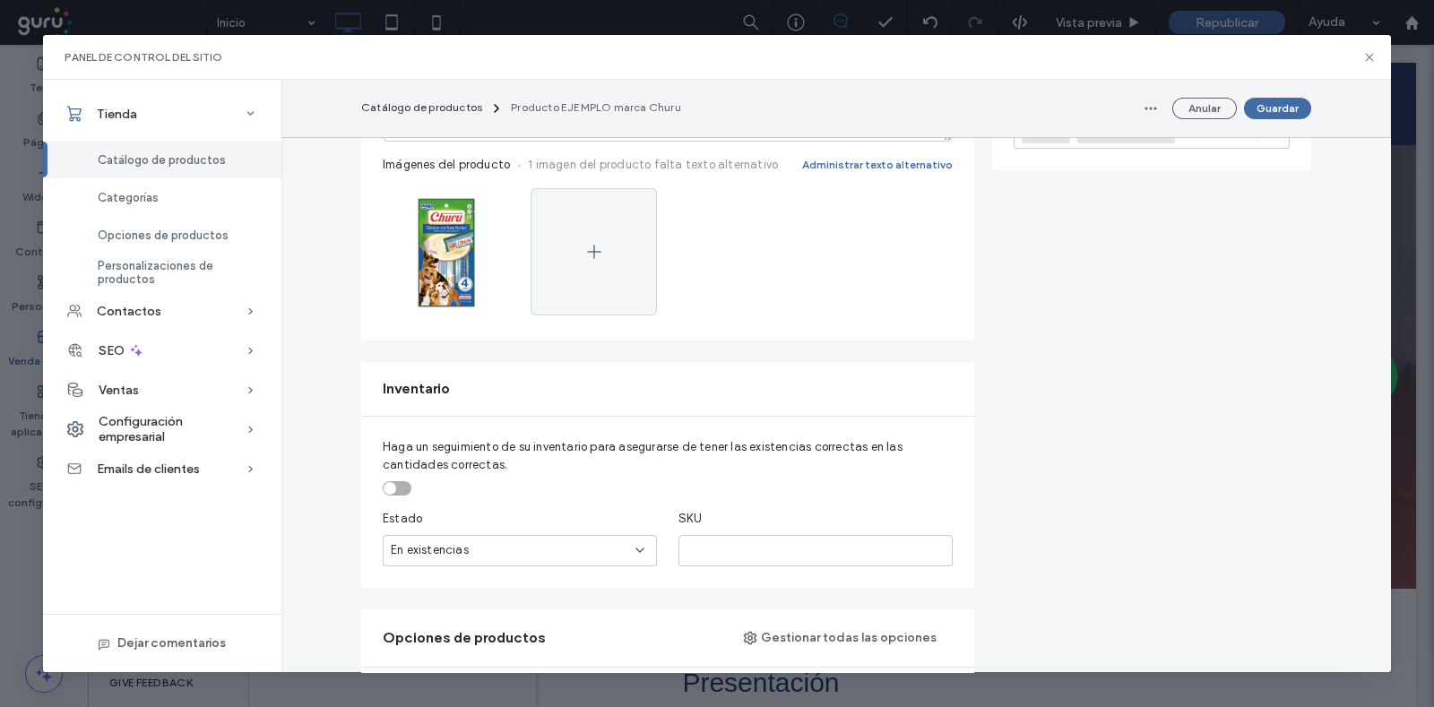
drag, startPoint x: 497, startPoint y: 490, endPoint x: 492, endPoint y: 473, distance: 17.6
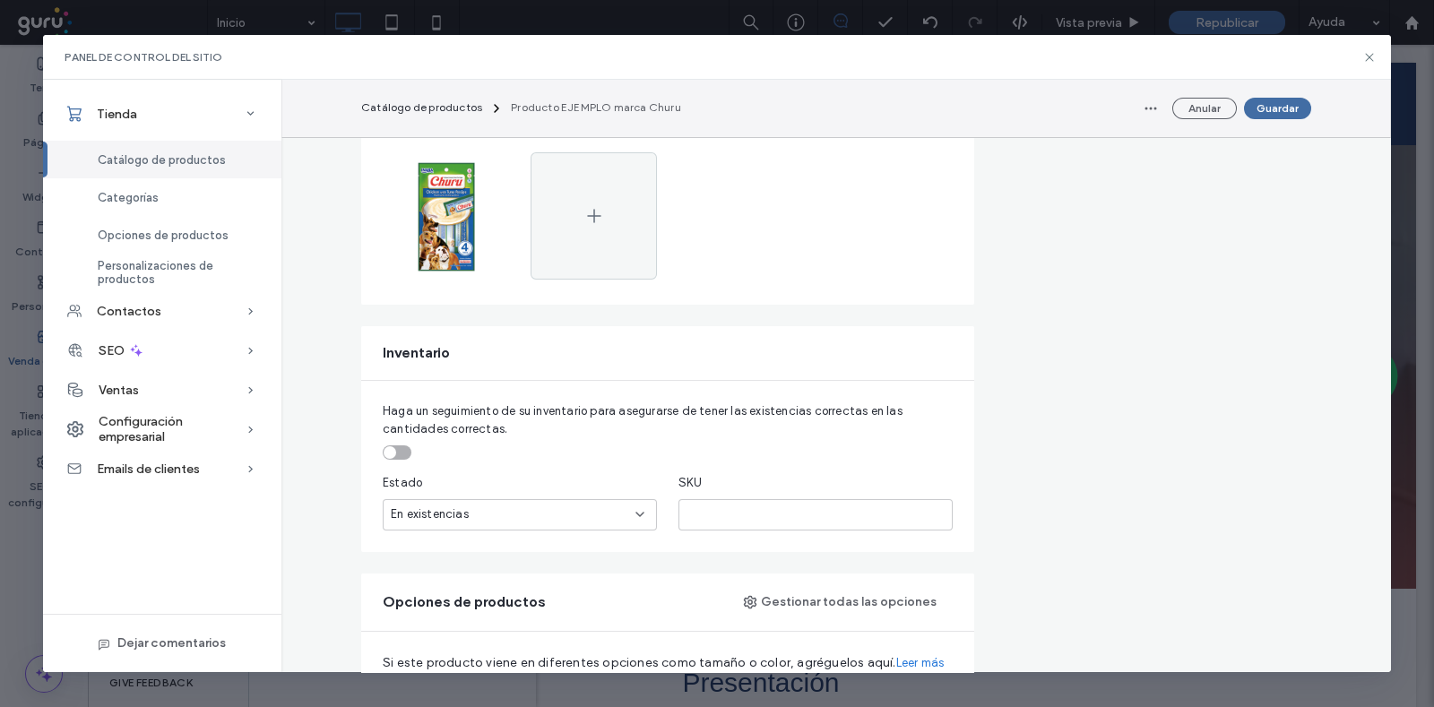
drag, startPoint x: 498, startPoint y: 517, endPoint x: 497, endPoint y: 543, distance: 26.0
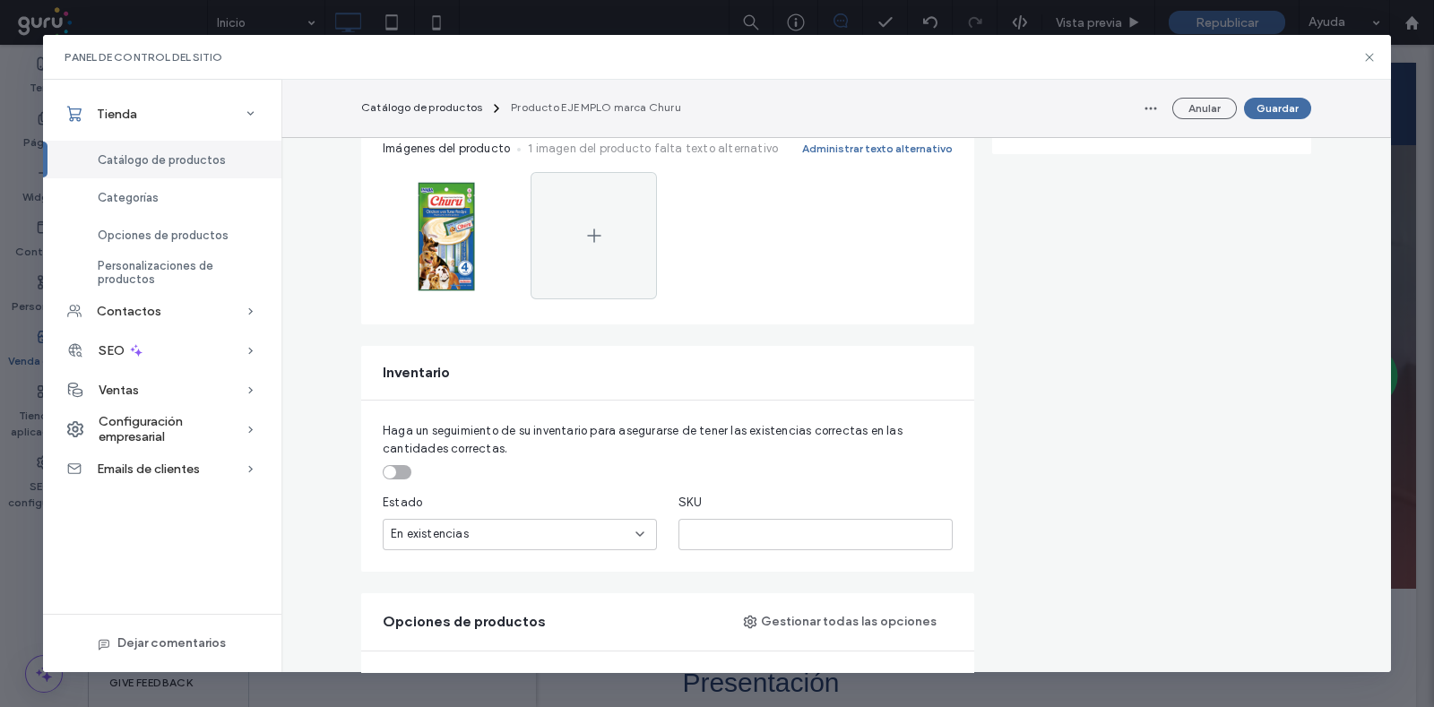
drag, startPoint x: 512, startPoint y: 456, endPoint x: 502, endPoint y: 415, distance: 42.4
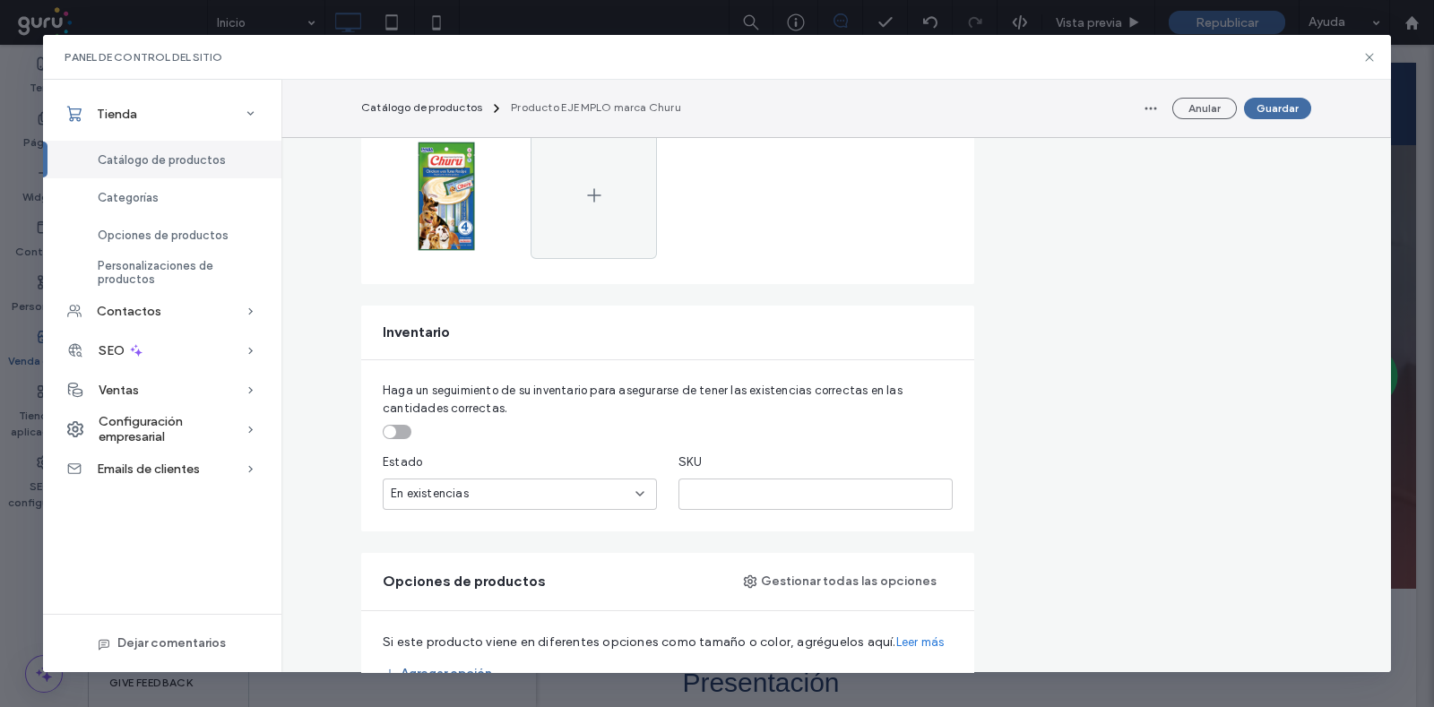
scroll to position [497, 0]
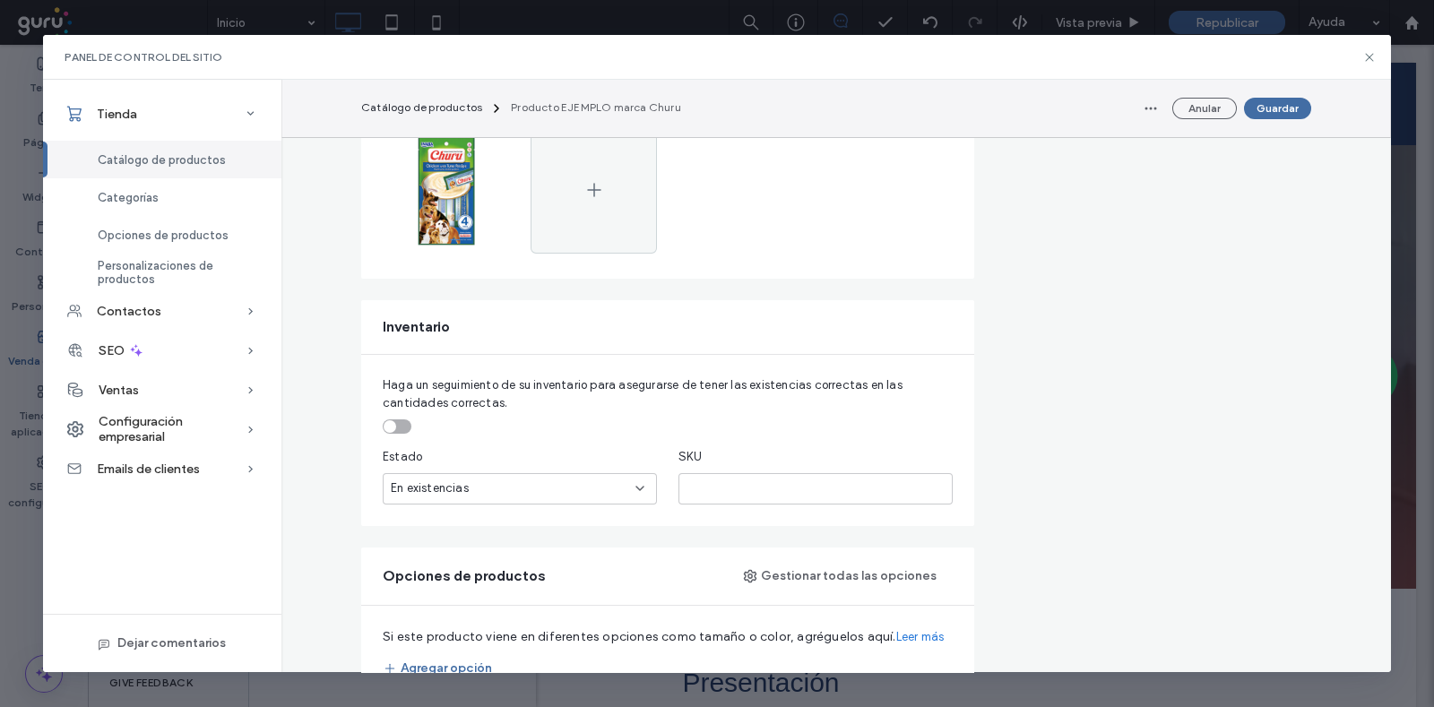
drag, startPoint x: 500, startPoint y: 425, endPoint x: 494, endPoint y: 453, distance: 29.4
click at [487, 480] on div "En existencias" at bounding box center [513, 488] width 245 height 18
click at [396, 551] on span "Sin stock" at bounding box center [408, 550] width 51 height 18
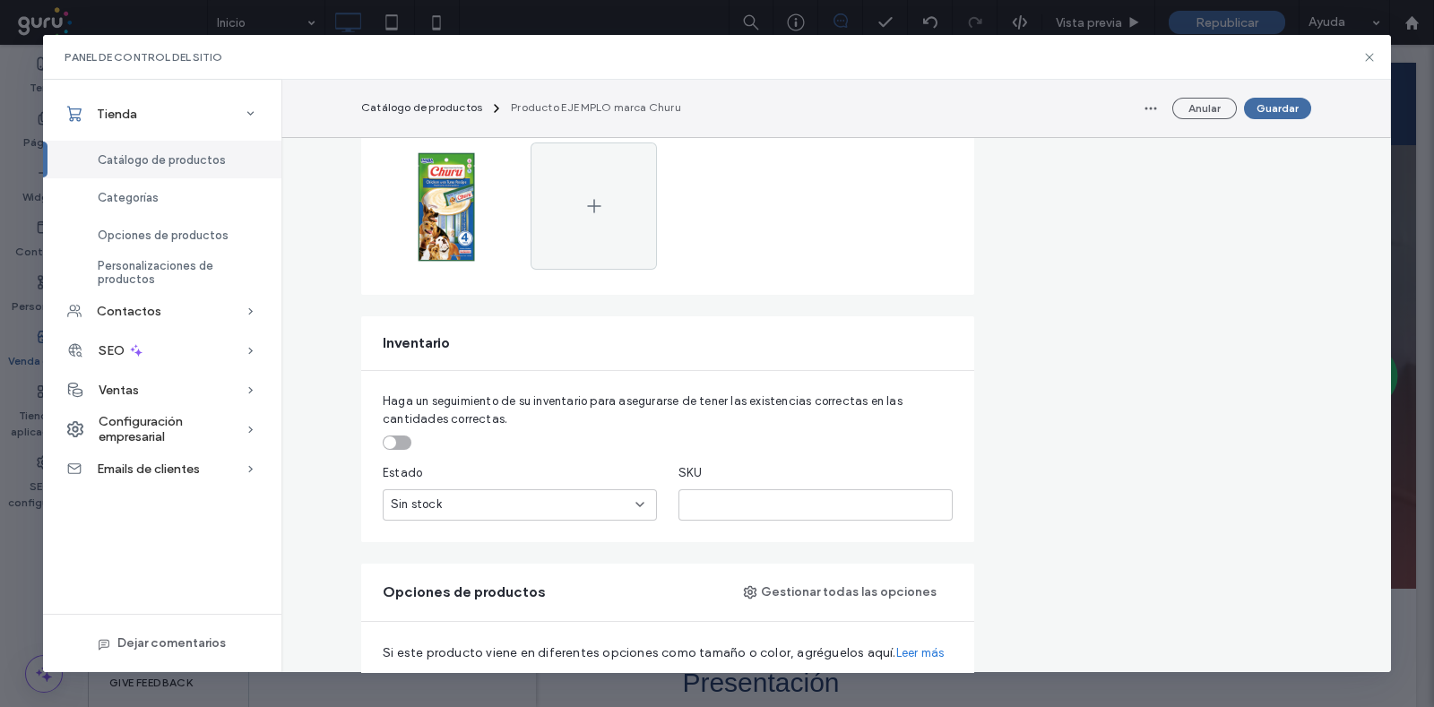
drag, startPoint x: 508, startPoint y: 509, endPoint x: 510, endPoint y: 469, distance: 40.4
click at [394, 508] on span "Sin stock" at bounding box center [416, 506] width 51 height 18
click at [390, 545] on div "En existencias" at bounding box center [512, 536] width 272 height 31
click at [434, 513] on span "En existencias" at bounding box center [430, 506] width 78 height 18
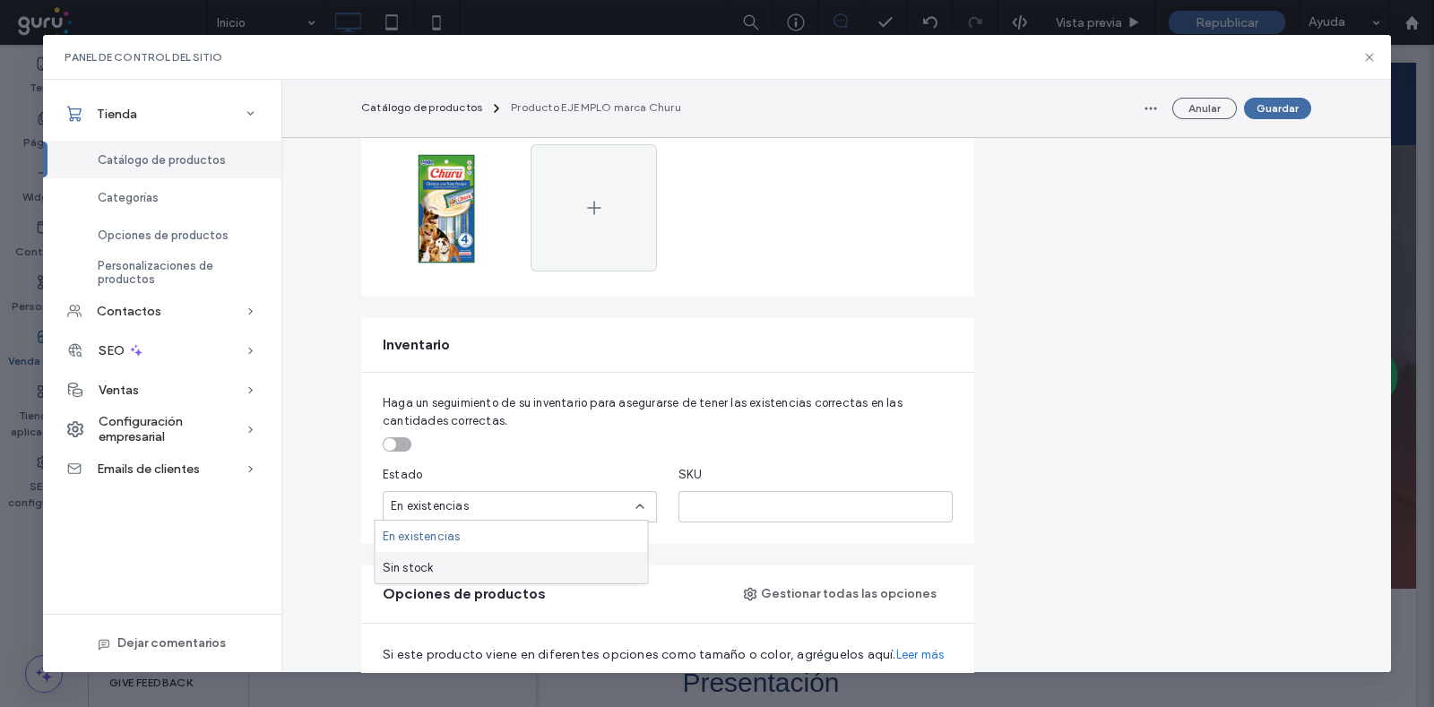
click at [427, 566] on span "Sin stock" at bounding box center [408, 568] width 51 height 18
click at [493, 514] on div "Sin stock" at bounding box center [520, 506] width 274 height 31
click at [463, 563] on div "Sin stock" at bounding box center [512, 567] width 272 height 31
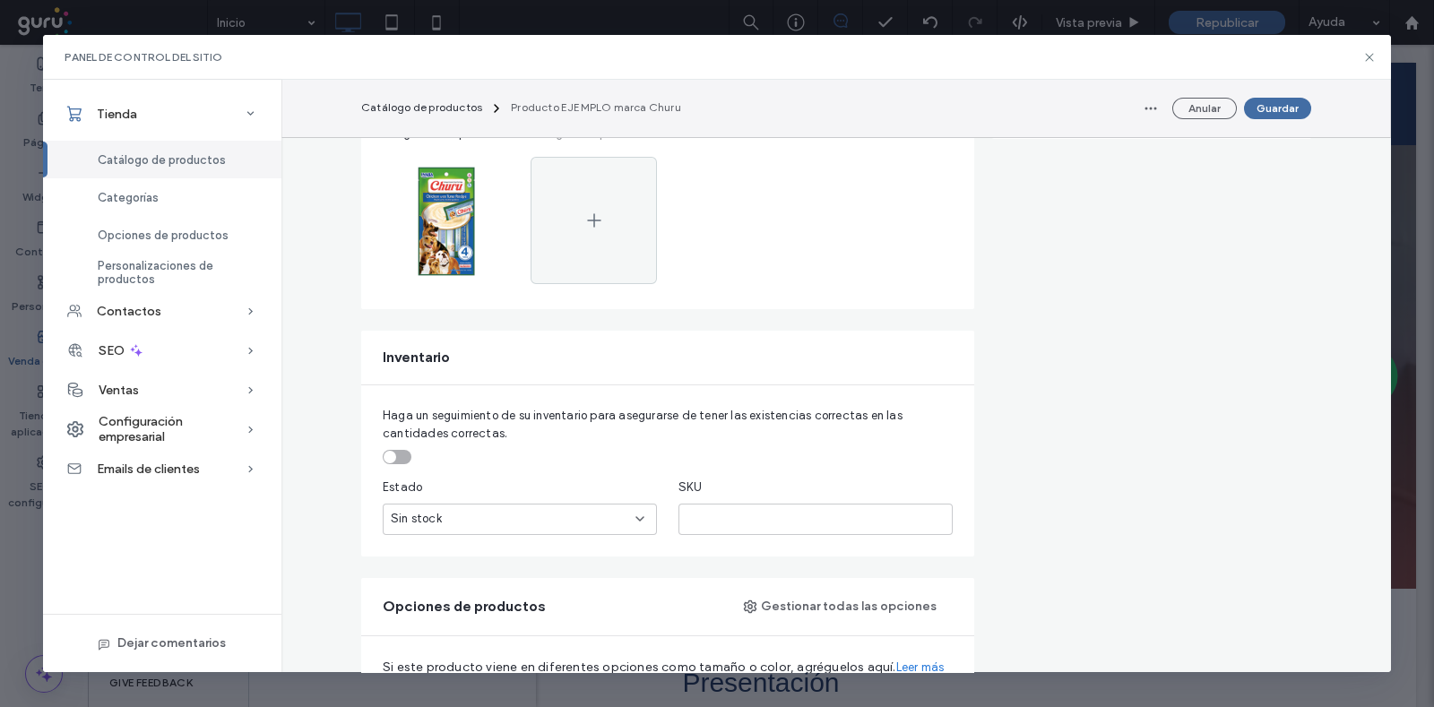
drag, startPoint x: 430, startPoint y: 418, endPoint x: 421, endPoint y: 384, distance: 35.2
click at [448, 523] on div "Sin stock" at bounding box center [513, 522] width 245 height 18
click at [456, 541] on div "En existencias" at bounding box center [512, 552] width 272 height 31
click at [528, 523] on div "En existencias" at bounding box center [513, 522] width 245 height 18
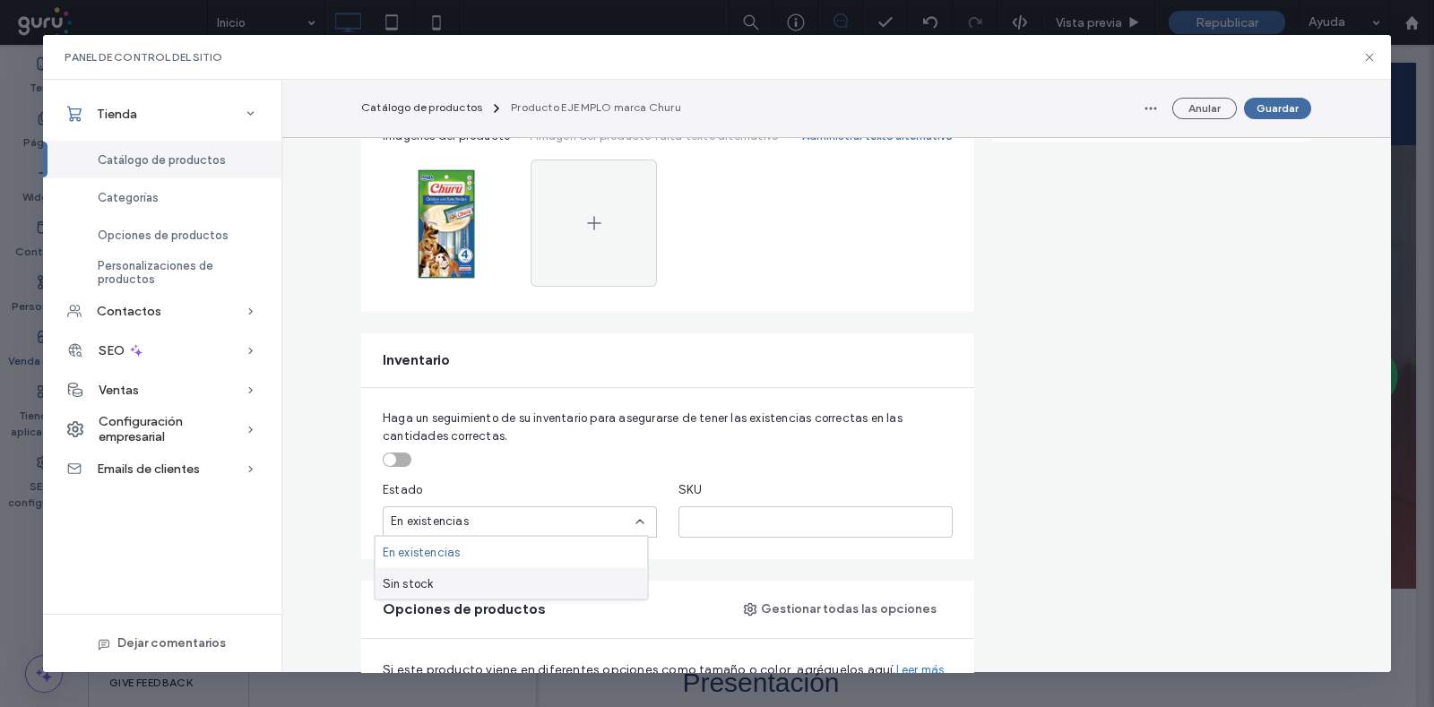
click at [432, 593] on div "Sin stock" at bounding box center [512, 583] width 272 height 31
drag, startPoint x: 517, startPoint y: 548, endPoint x: 521, endPoint y: 509, distance: 39.6
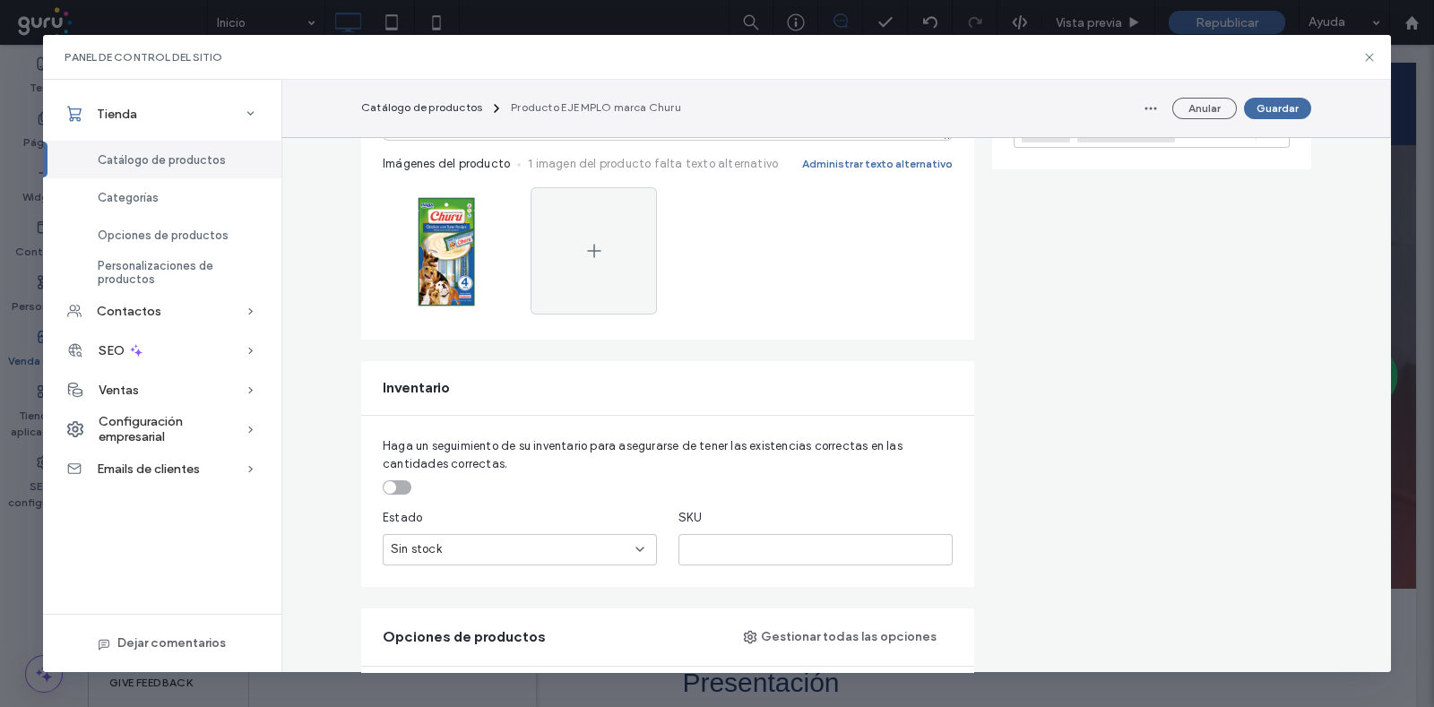
drag, startPoint x: 543, startPoint y: 459, endPoint x: 558, endPoint y: 388, distance: 72.4
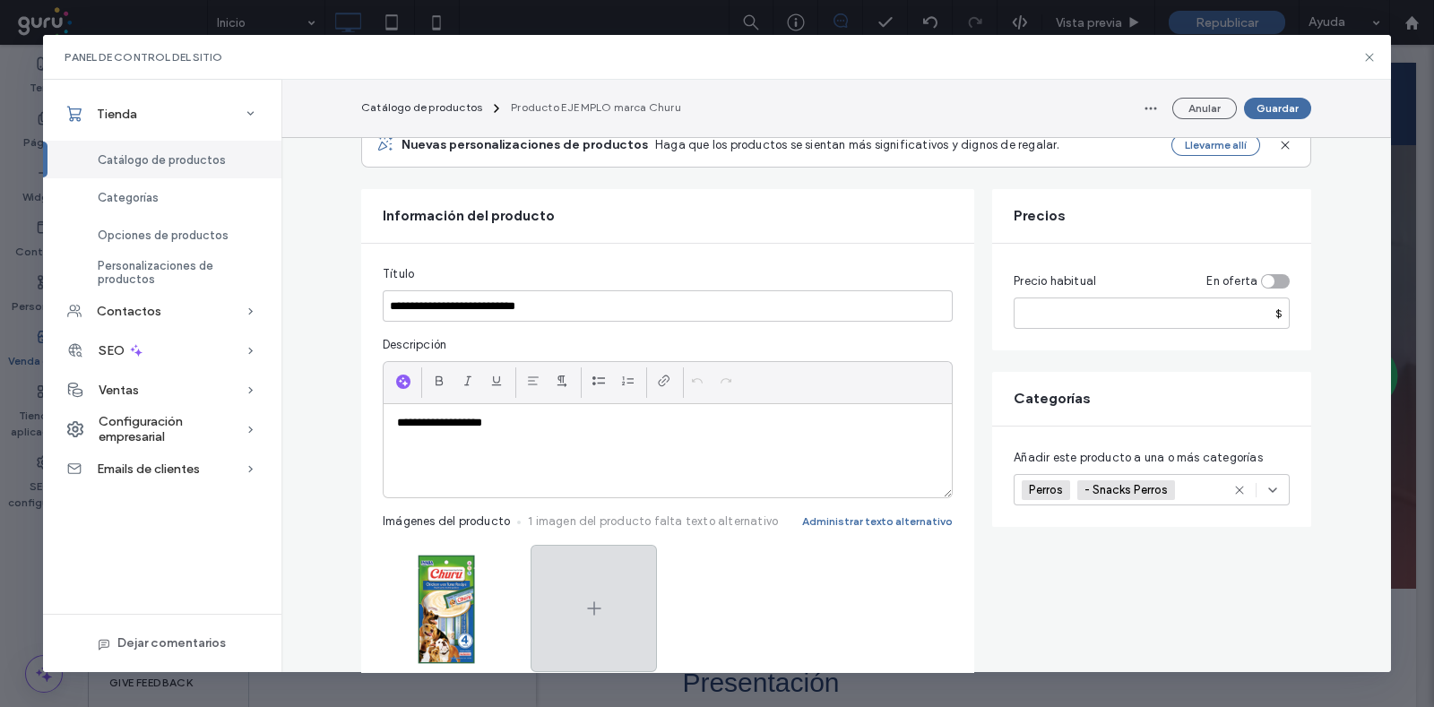
drag, startPoint x: 583, startPoint y: 423, endPoint x: 591, endPoint y: 344, distance: 79.2
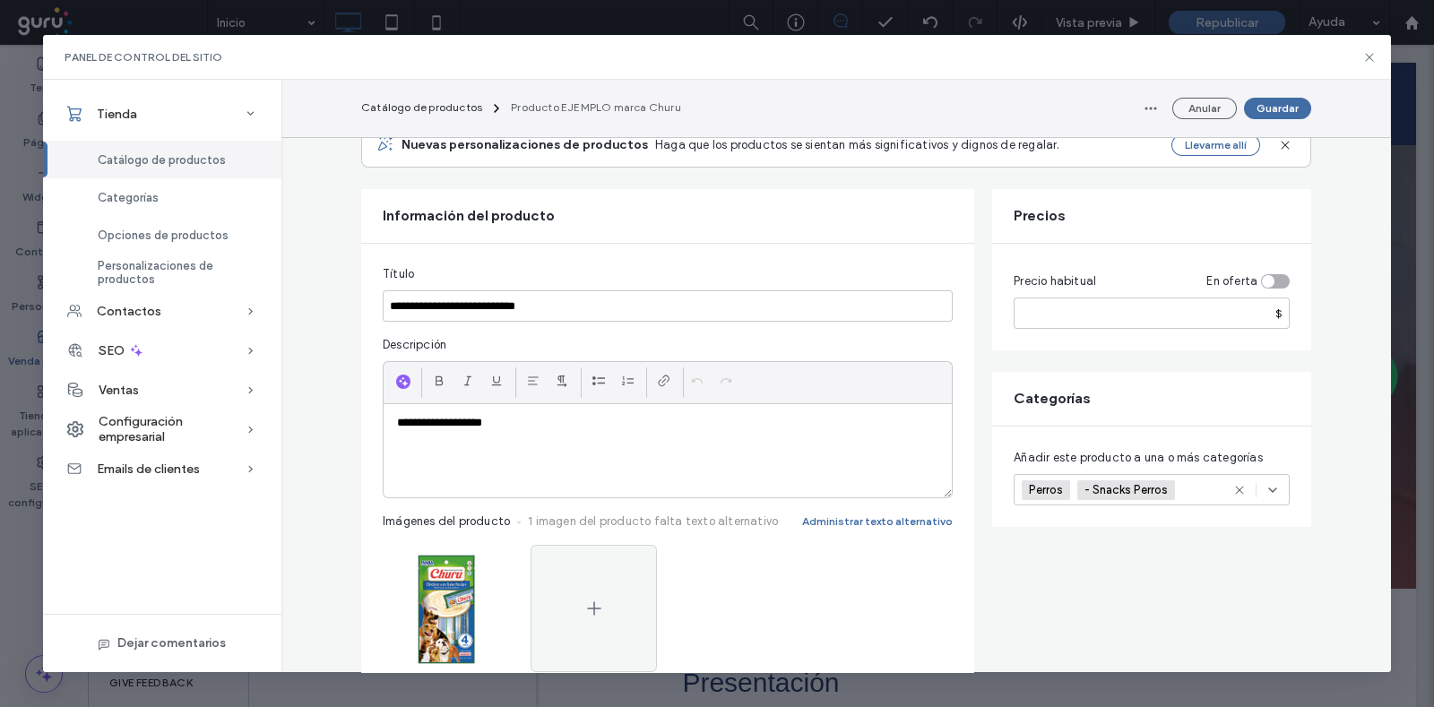
scroll to position [44, 0]
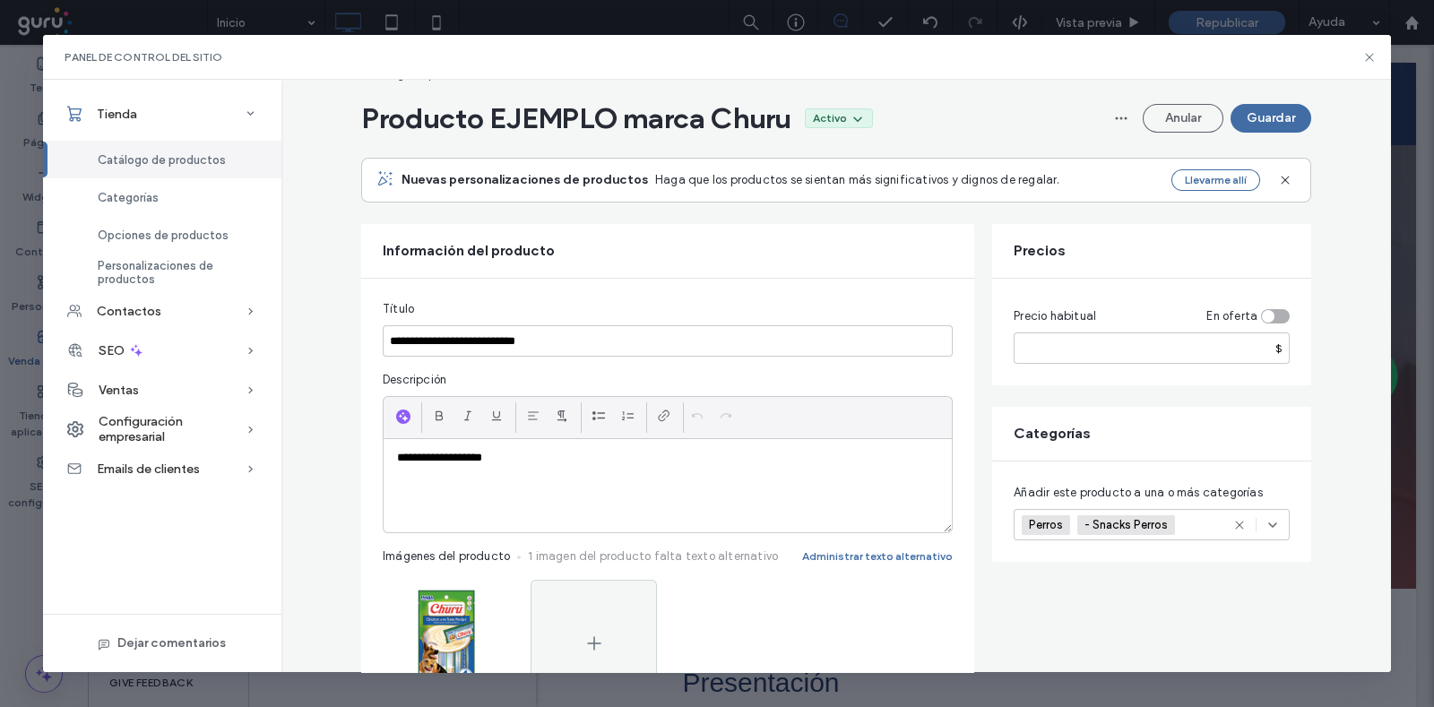
click at [537, 479] on div "**********" at bounding box center [668, 485] width 568 height 93
click at [656, 338] on input "**********" at bounding box center [668, 340] width 570 height 31
click at [1053, 358] on input "*****" at bounding box center [1152, 347] width 276 height 31
click at [617, 347] on input "**********" at bounding box center [668, 340] width 570 height 31
type input "**********"
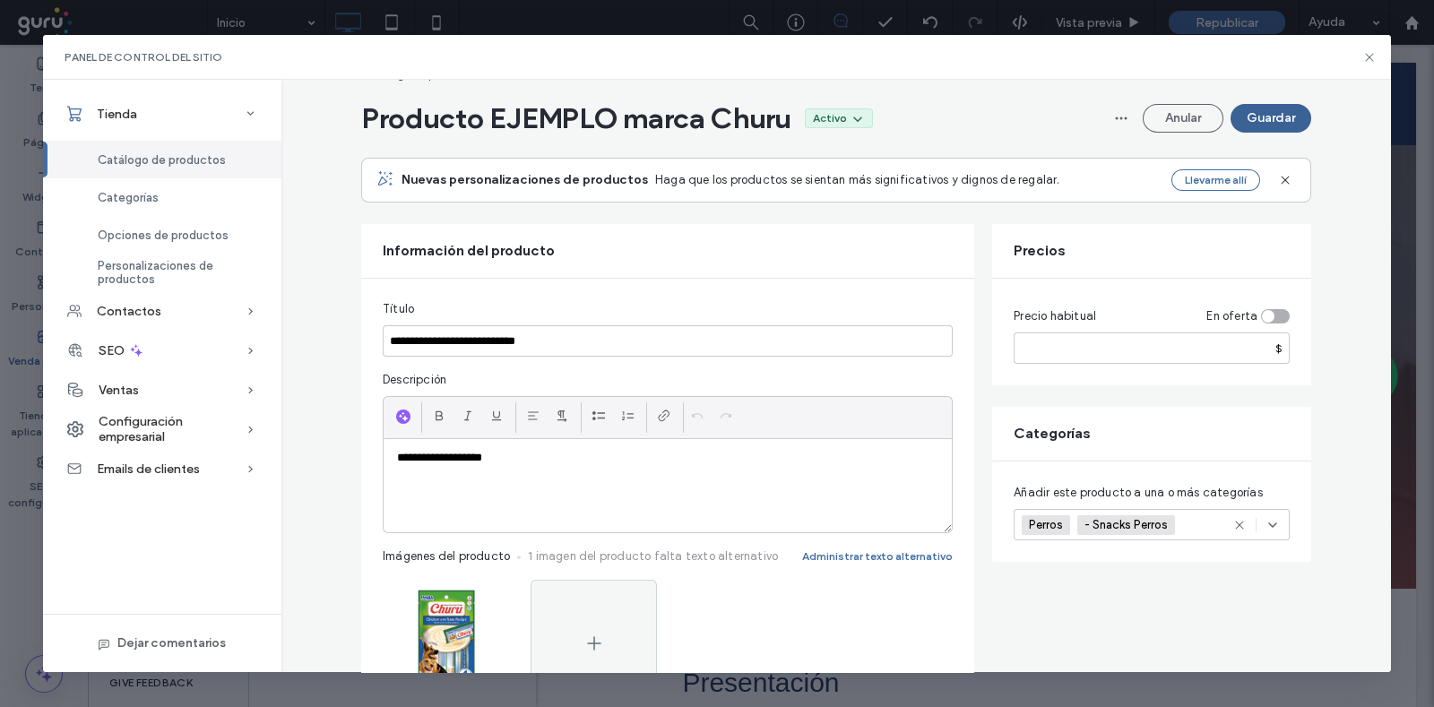
click at [1232, 119] on button "Guardar" at bounding box center [1271, 118] width 81 height 29
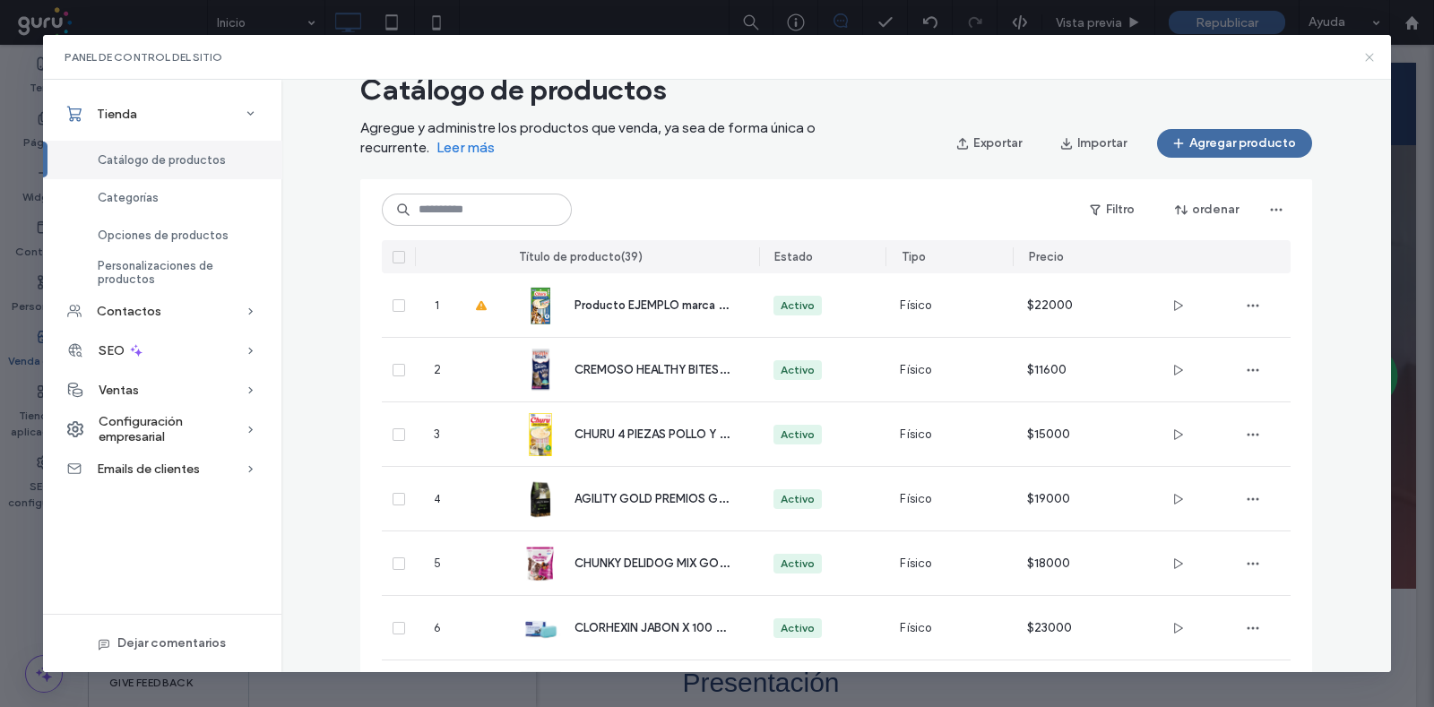
click at [1369, 55] on icon at bounding box center [1369, 57] width 14 height 14
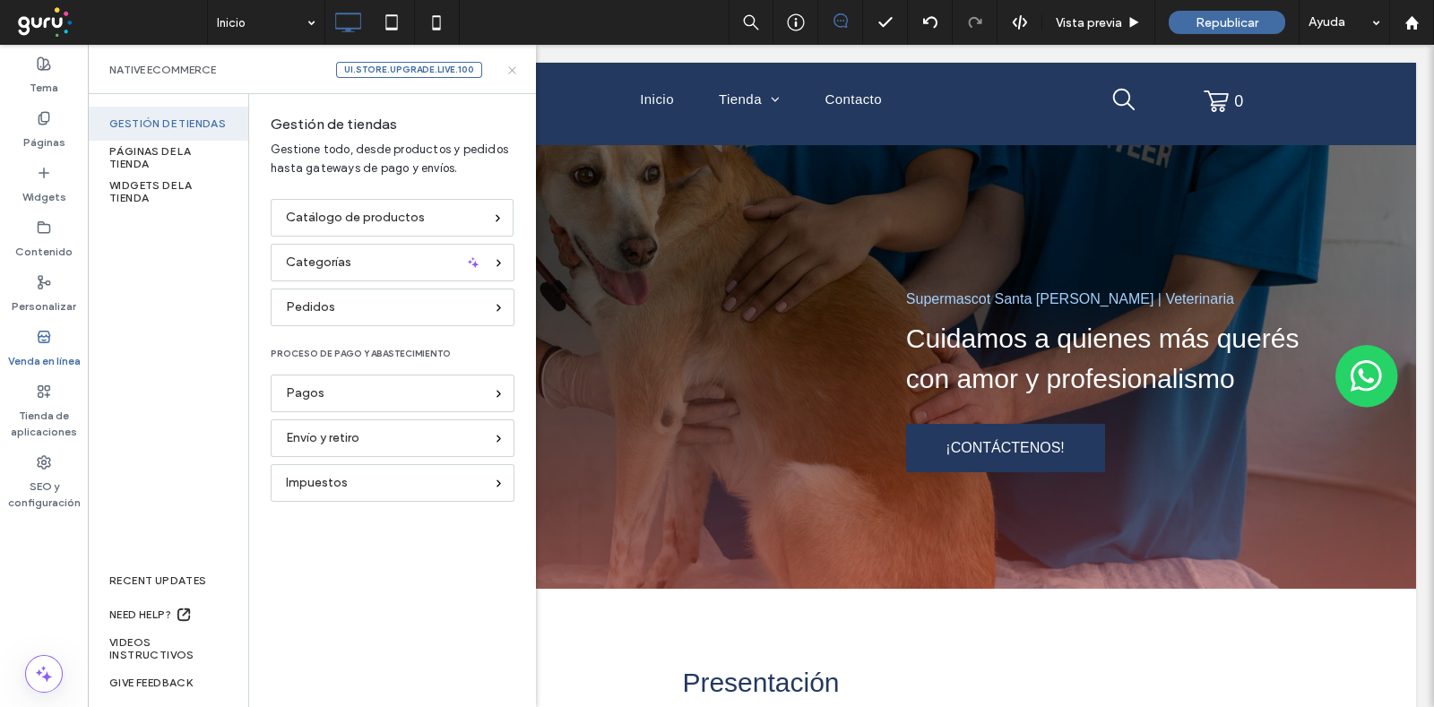
click at [515, 73] on icon at bounding box center [511, 70] width 13 height 13
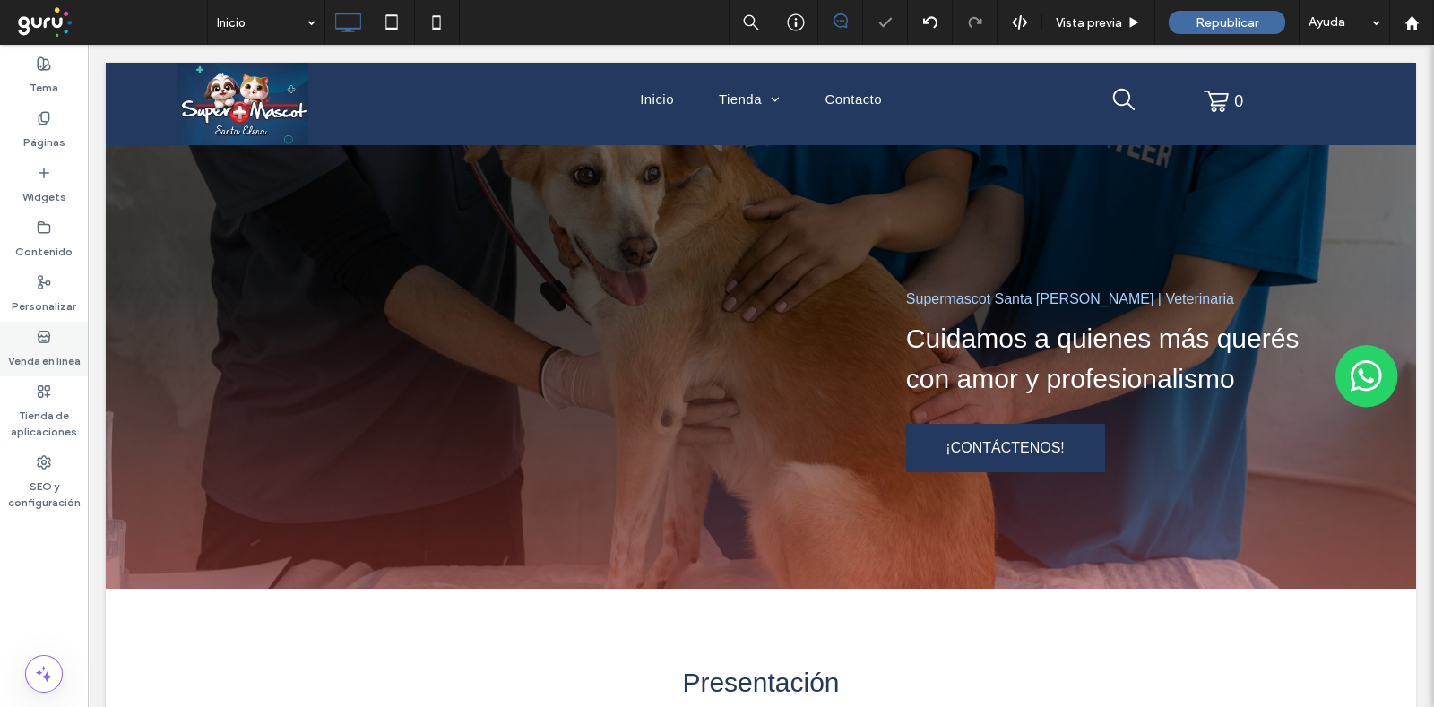
click at [40, 325] on div "Venda en línea" at bounding box center [44, 349] width 88 height 55
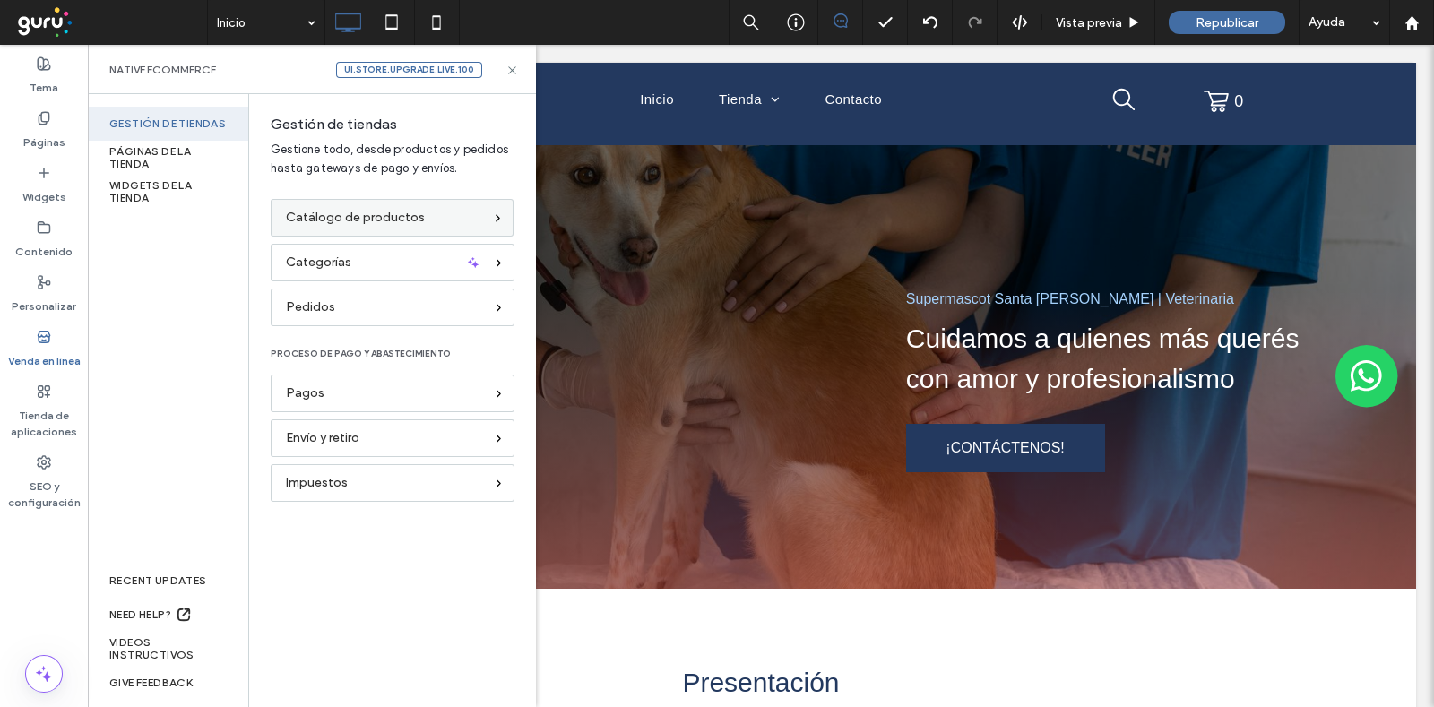
click at [333, 229] on div "Catálogo de productos" at bounding box center [392, 218] width 243 height 38
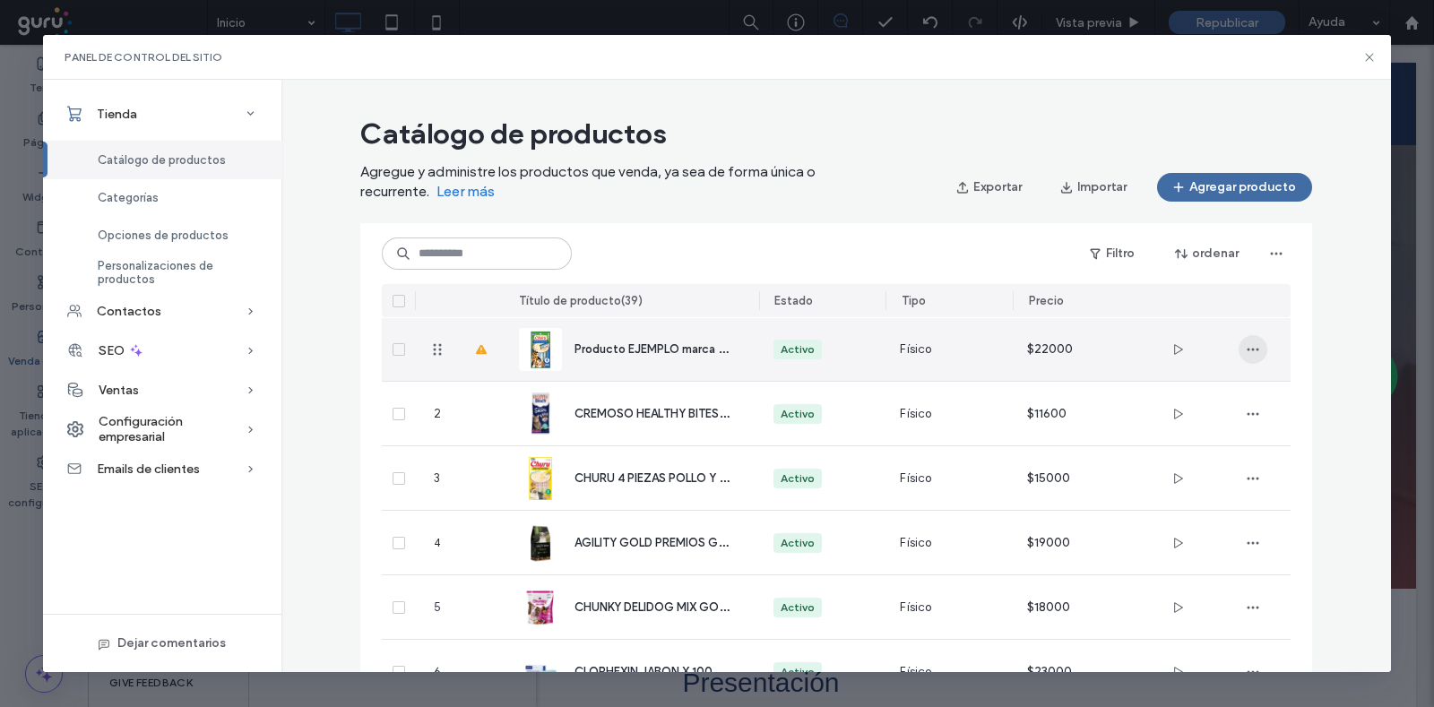
click at [1243, 359] on span "button" at bounding box center [1253, 349] width 29 height 29
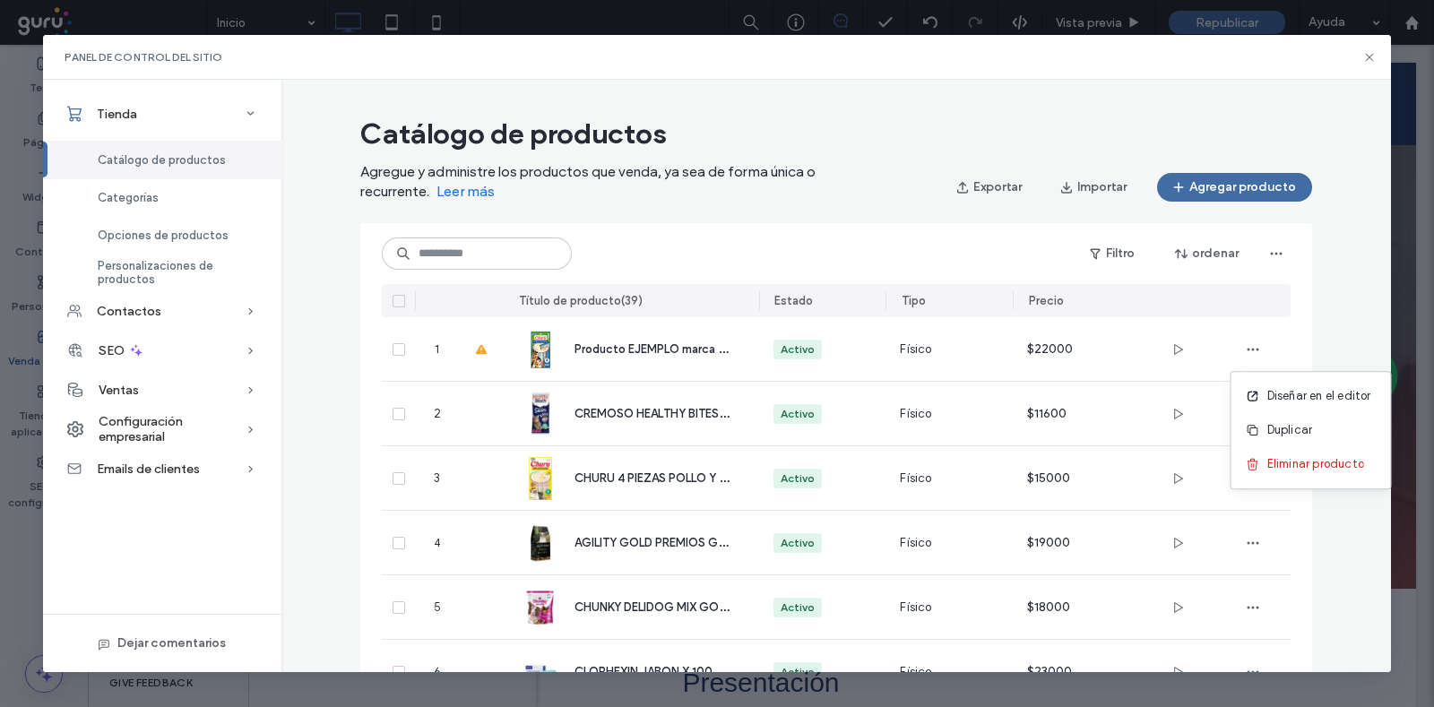
click at [946, 256] on div "Filtro ordenar" at bounding box center [836, 253] width 909 height 32
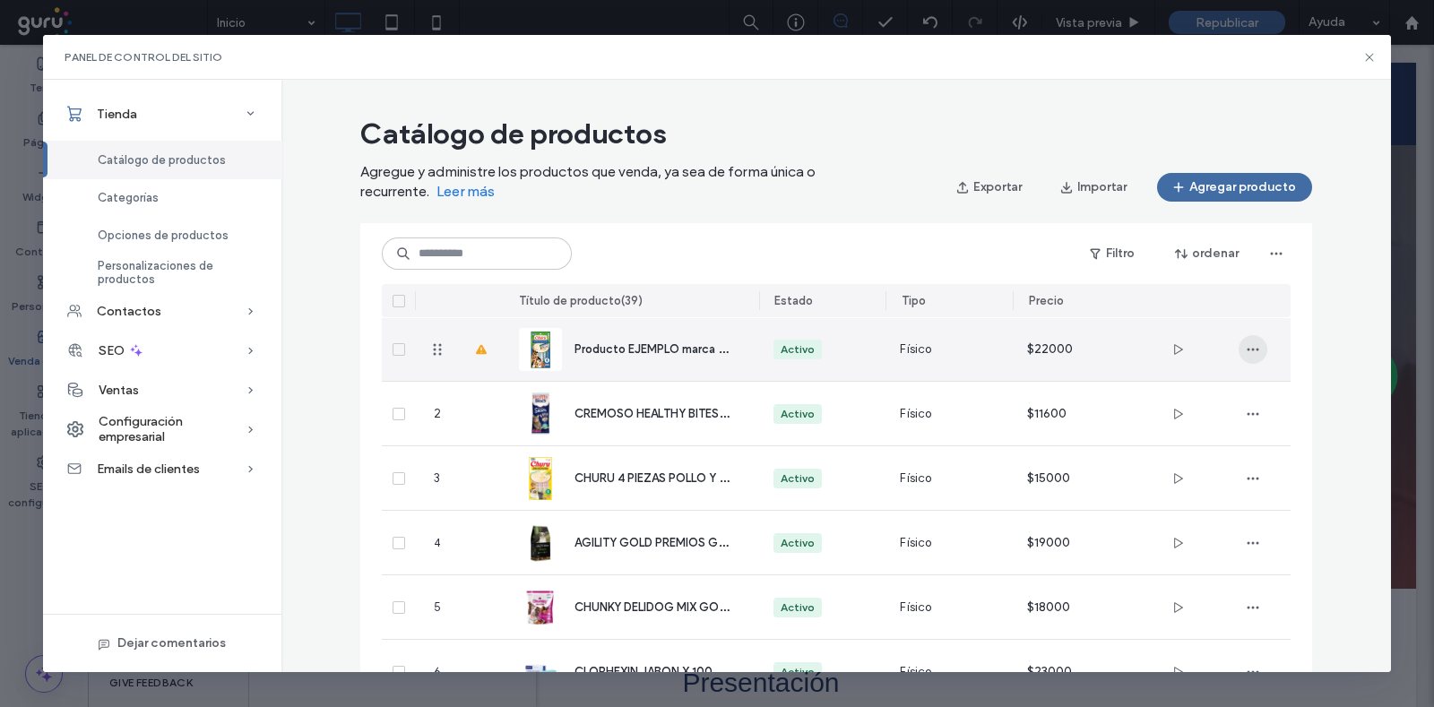
click at [1246, 353] on icon "button" at bounding box center [1253, 349] width 14 height 14
click at [393, 352] on span at bounding box center [399, 349] width 13 height 13
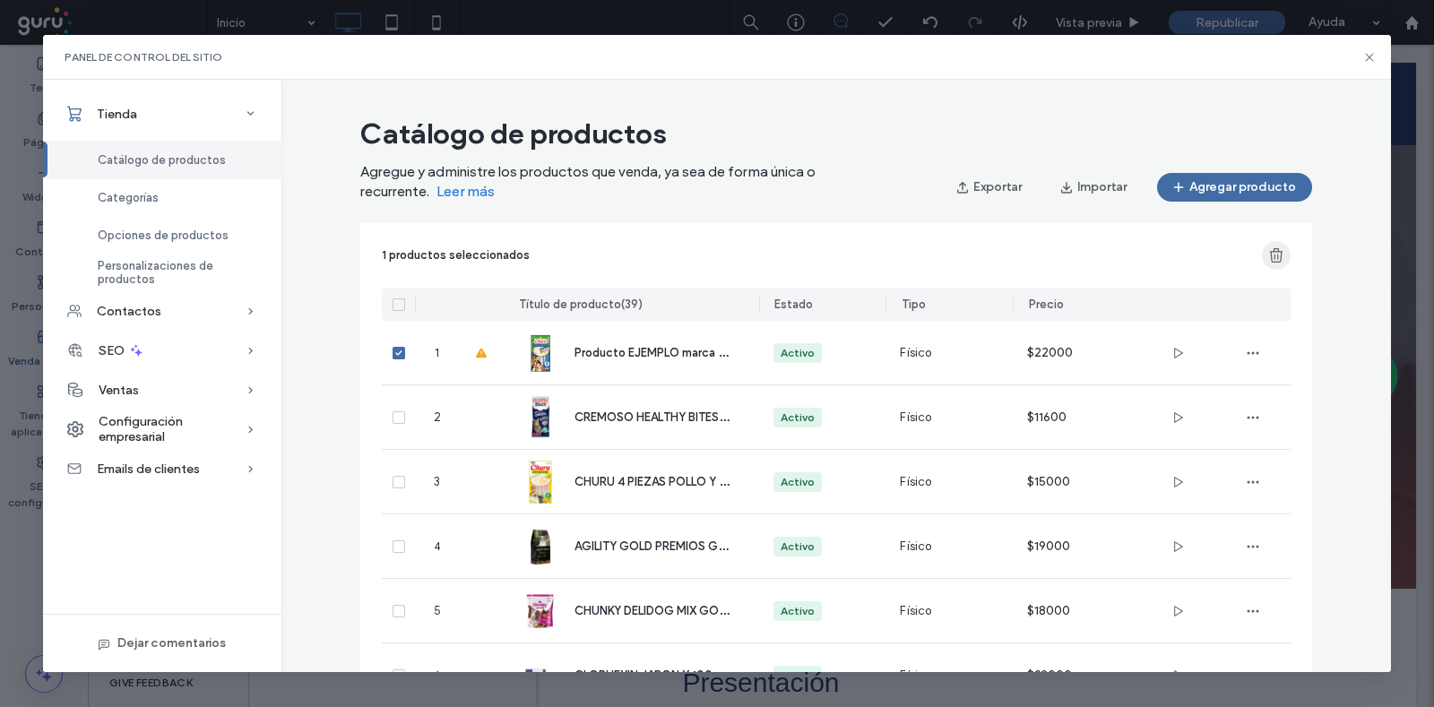
click at [1262, 265] on span "button" at bounding box center [1276, 255] width 29 height 29
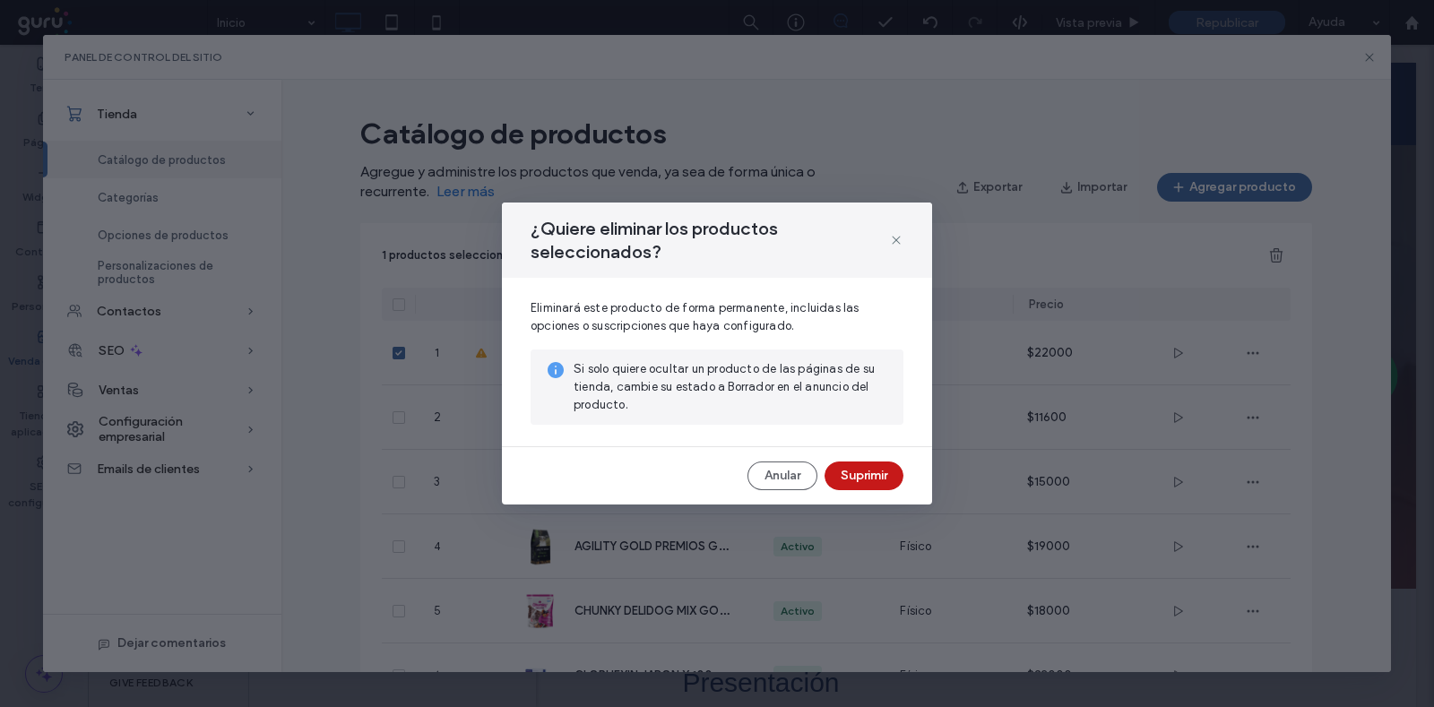
click at [878, 483] on button "Suprimir" at bounding box center [864, 476] width 79 height 29
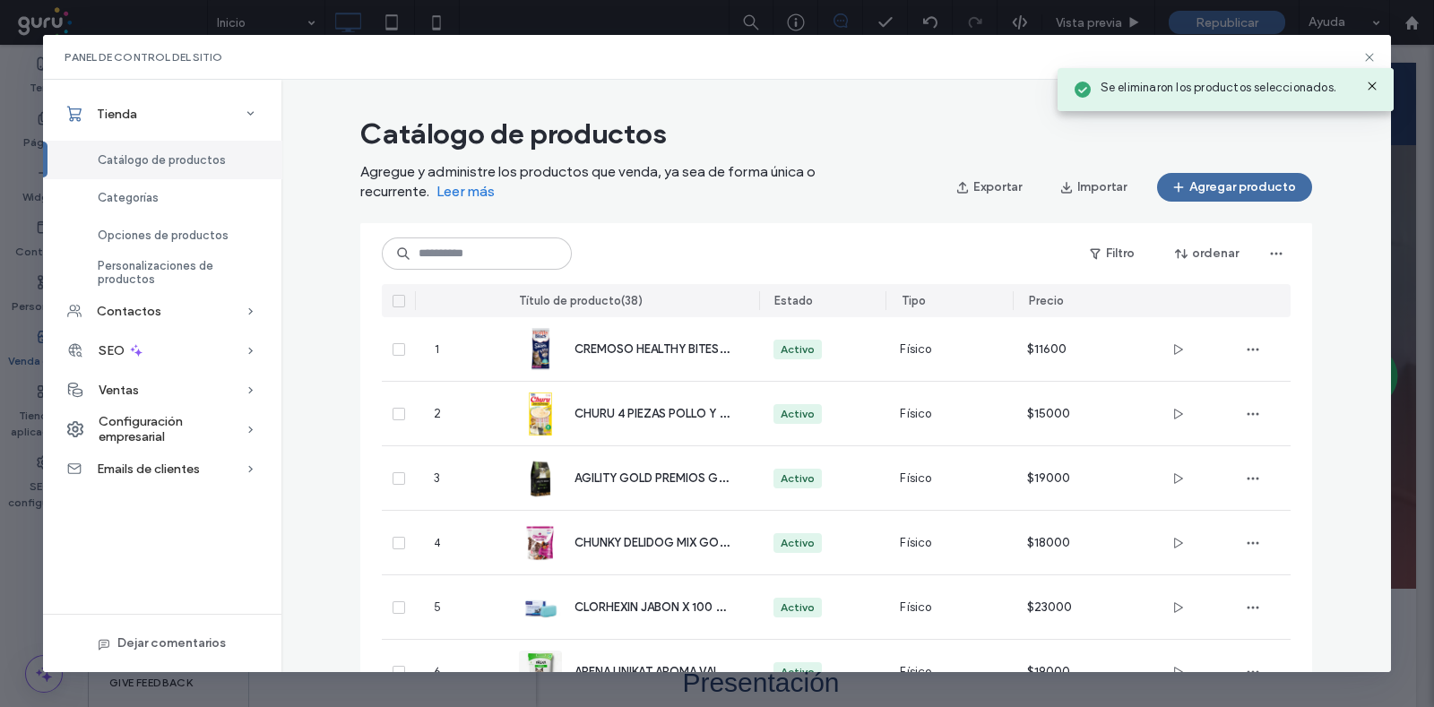
click at [1370, 59] on div "Se eliminaron los productos seleccionados." at bounding box center [1225, 85] width 345 height 62
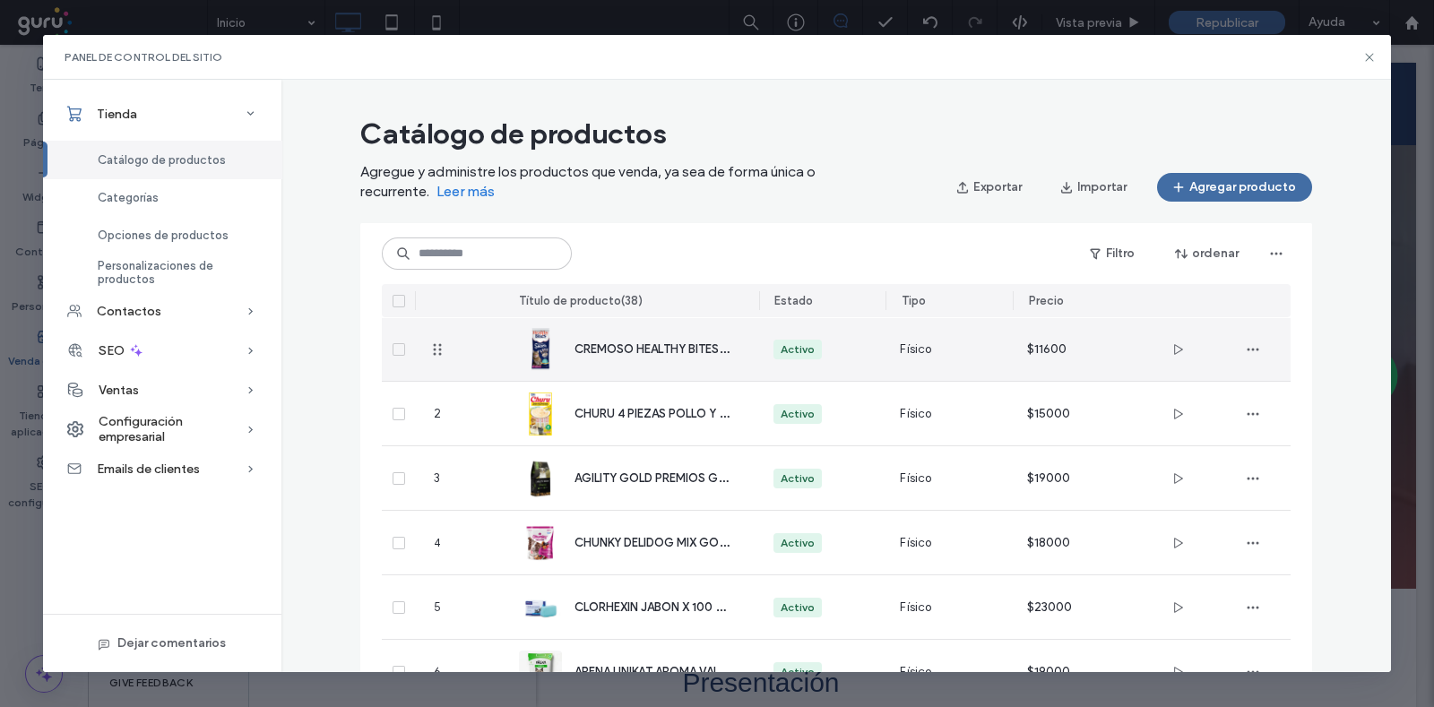
click at [614, 365] on div "CREMOSO HEALTHY BITES PARA GATO SABOR ATÚN 4 UNIDADES" at bounding box center [632, 349] width 226 height 64
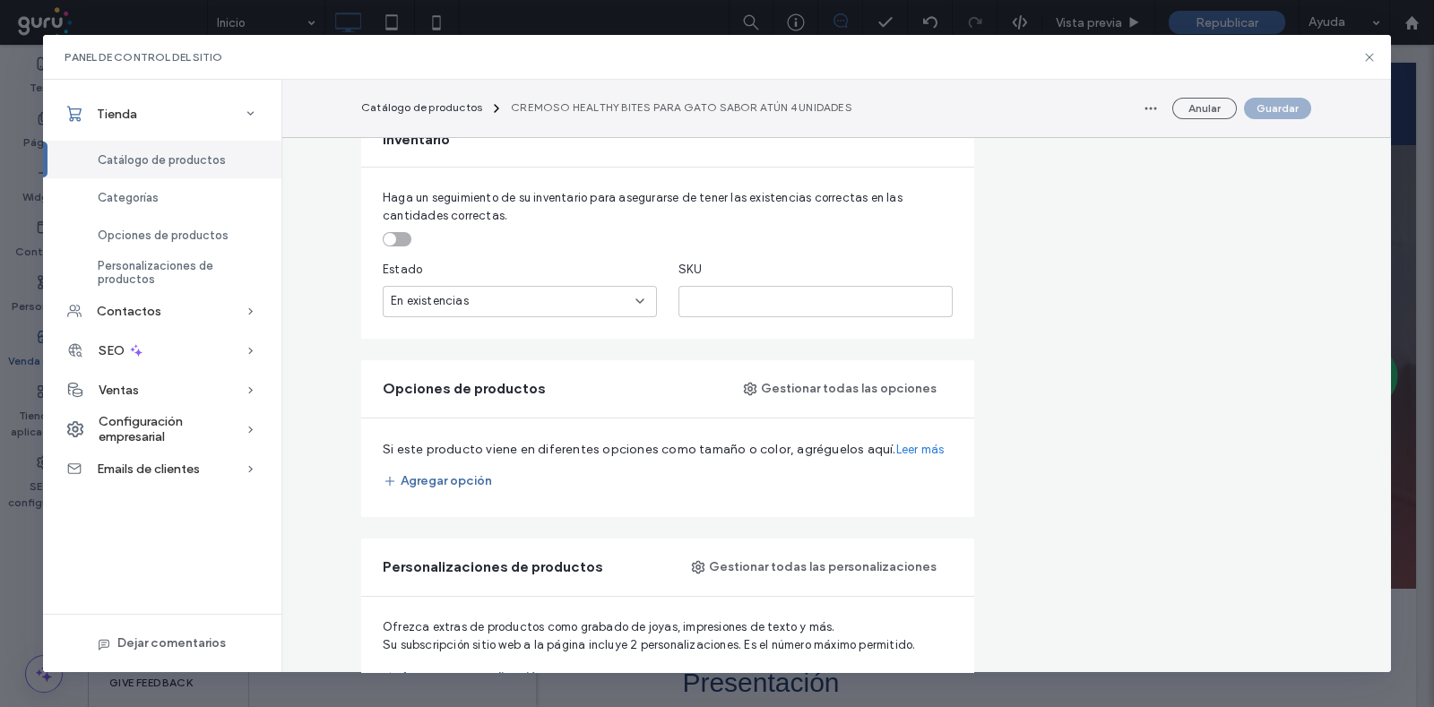
scroll to position [1120, 0]
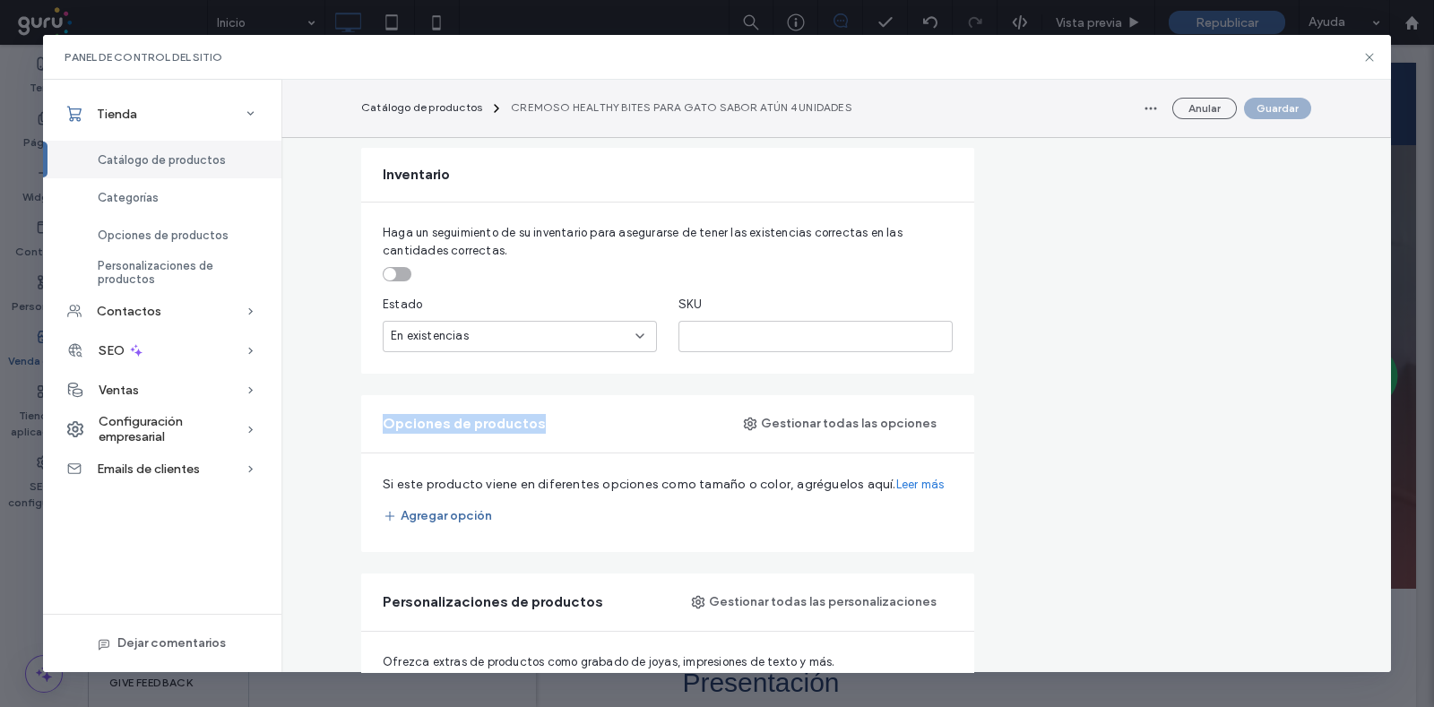
drag, startPoint x: 368, startPoint y: 430, endPoint x: 529, endPoint y: 427, distance: 160.4
click at [529, 427] on div "Opciones de productos Gestionar todas las opciones" at bounding box center [667, 423] width 613 height 57
click at [533, 430] on div "Opciones de productos" at bounding box center [468, 424] width 170 height 20
click at [441, 523] on button "Agregar opción" at bounding box center [437, 516] width 109 height 29
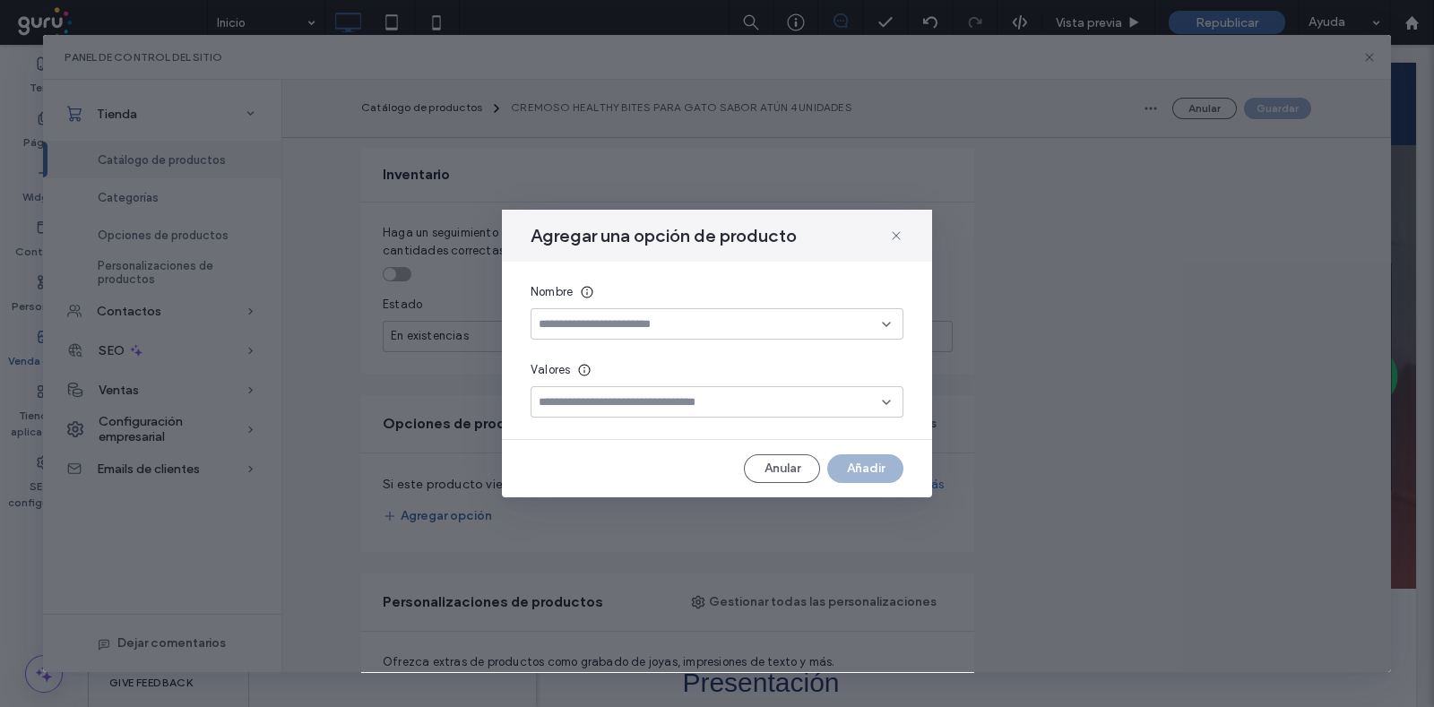
click at [578, 317] on input at bounding box center [710, 324] width 343 height 14
type input "***"
click at [604, 315] on div "***" at bounding box center [717, 323] width 373 height 31
click at [604, 315] on div at bounding box center [717, 323] width 373 height 31
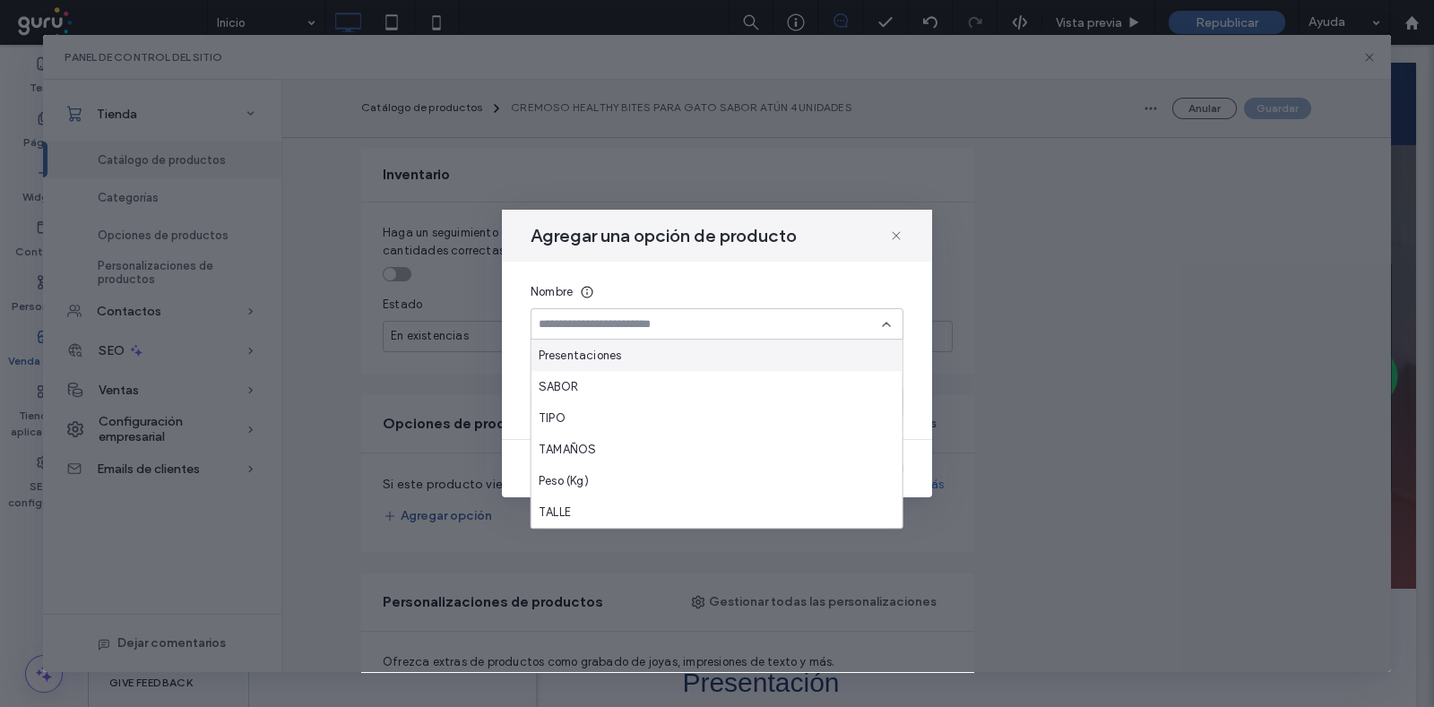
click at [585, 324] on input at bounding box center [710, 324] width 343 height 14
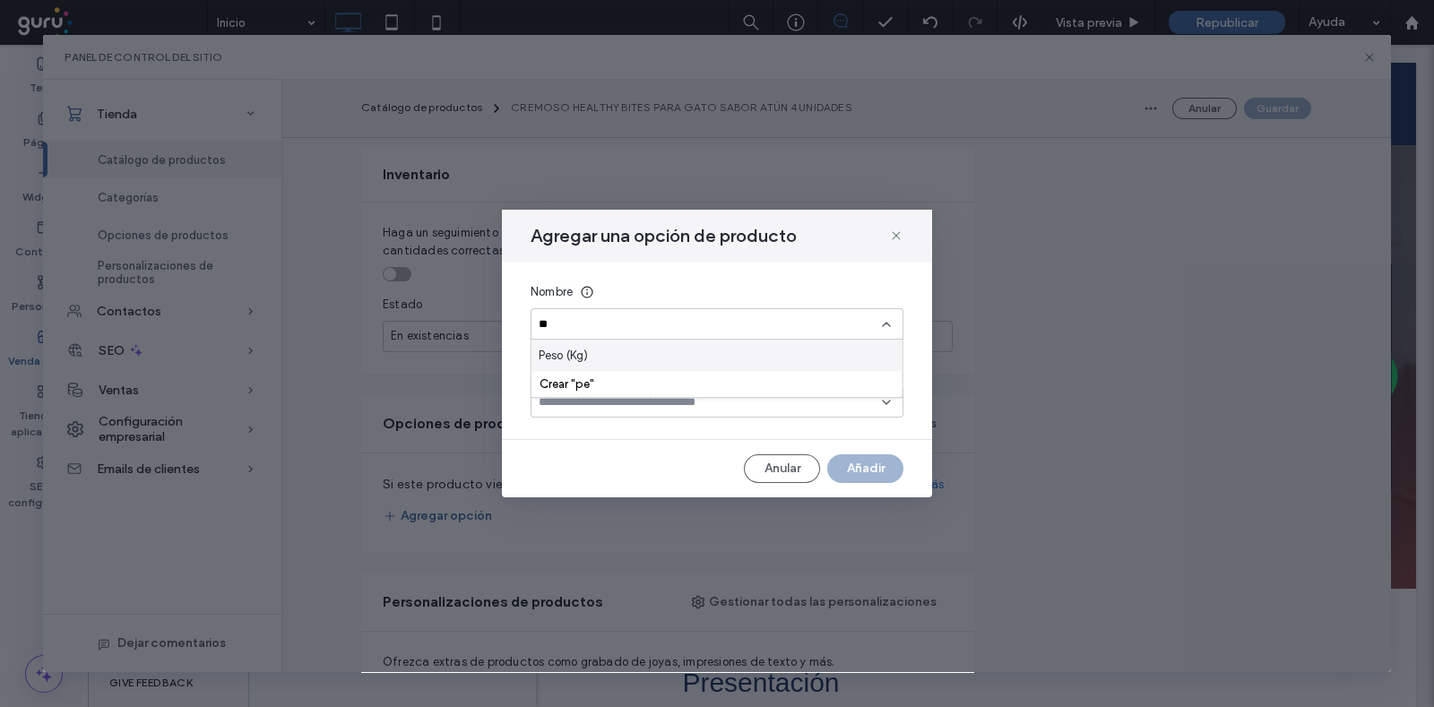
type input "*"
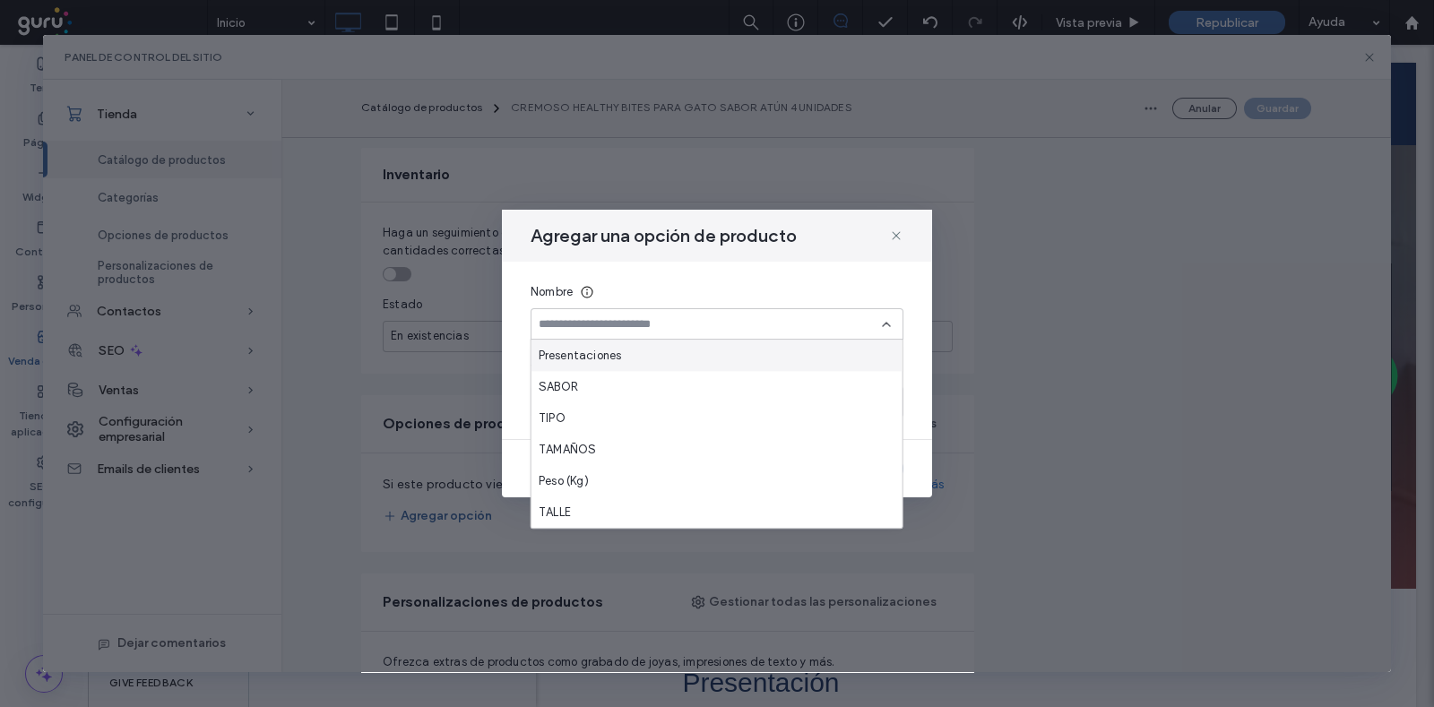
type input "*"
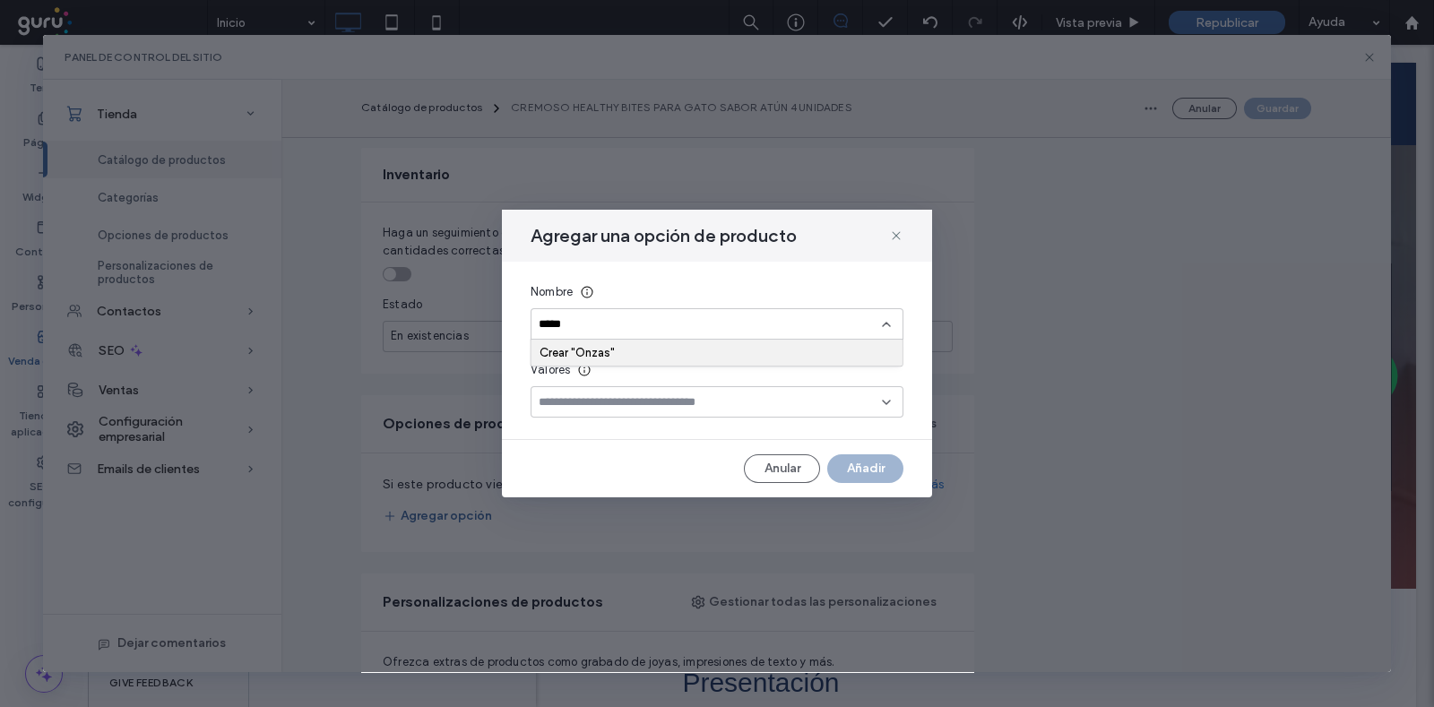
type input "*****"
drag, startPoint x: 579, startPoint y: 322, endPoint x: 531, endPoint y: 323, distance: 48.4
click at [531, 323] on div "*****" at bounding box center [717, 323] width 373 height 31
type input "****"
click at [560, 360] on span "Peso (Kg)" at bounding box center [564, 356] width 50 height 18
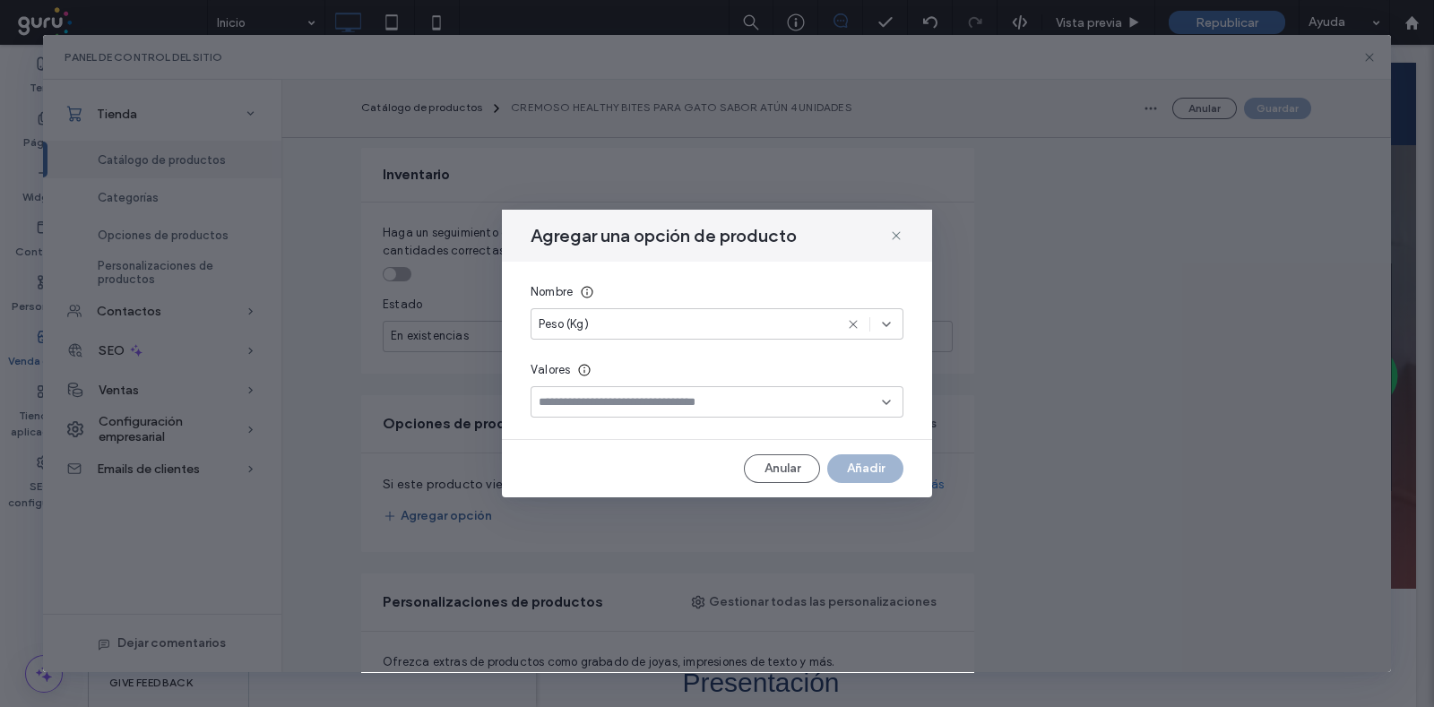
click at [589, 405] on input at bounding box center [710, 402] width 343 height 14
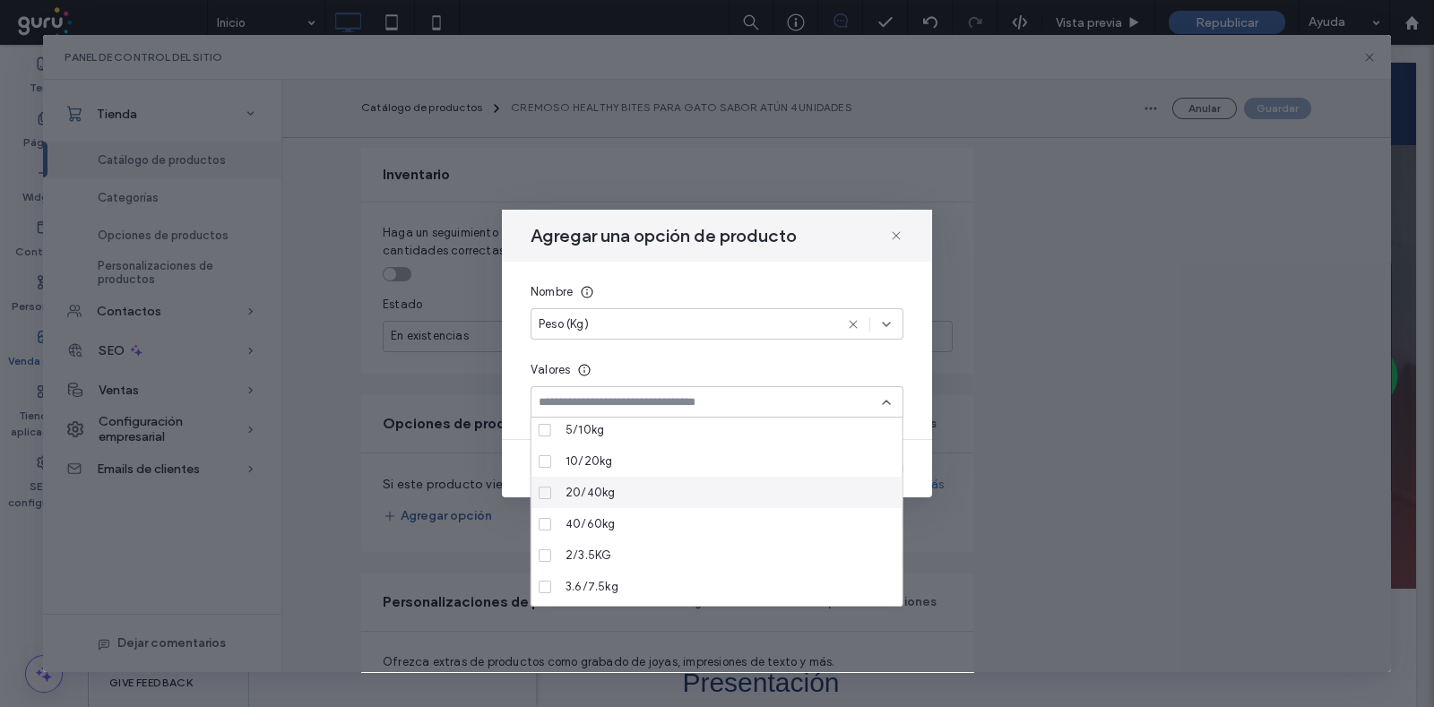
scroll to position [0, 0]
click at [627, 401] on input at bounding box center [710, 402] width 343 height 14
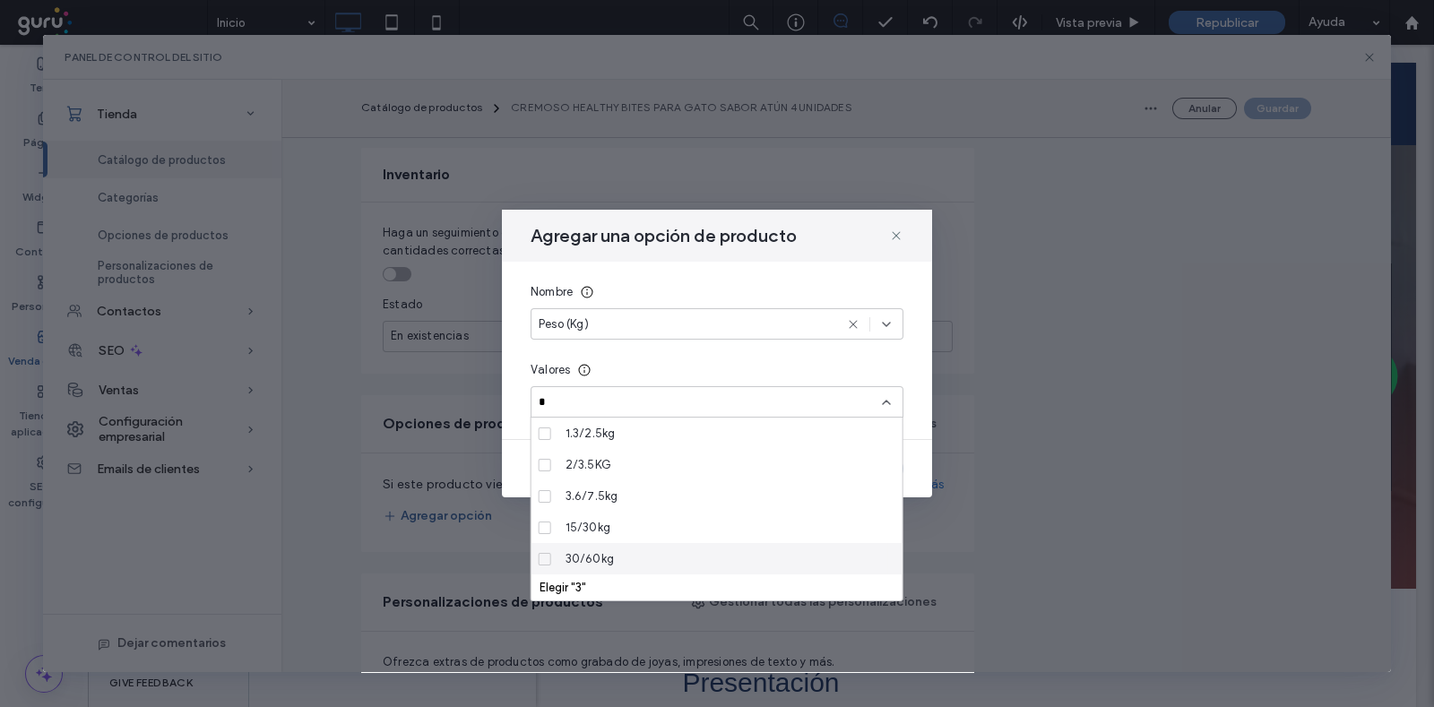
type input "*"
click at [560, 589] on div "Elegir "3"" at bounding box center [717, 587] width 355 height 13
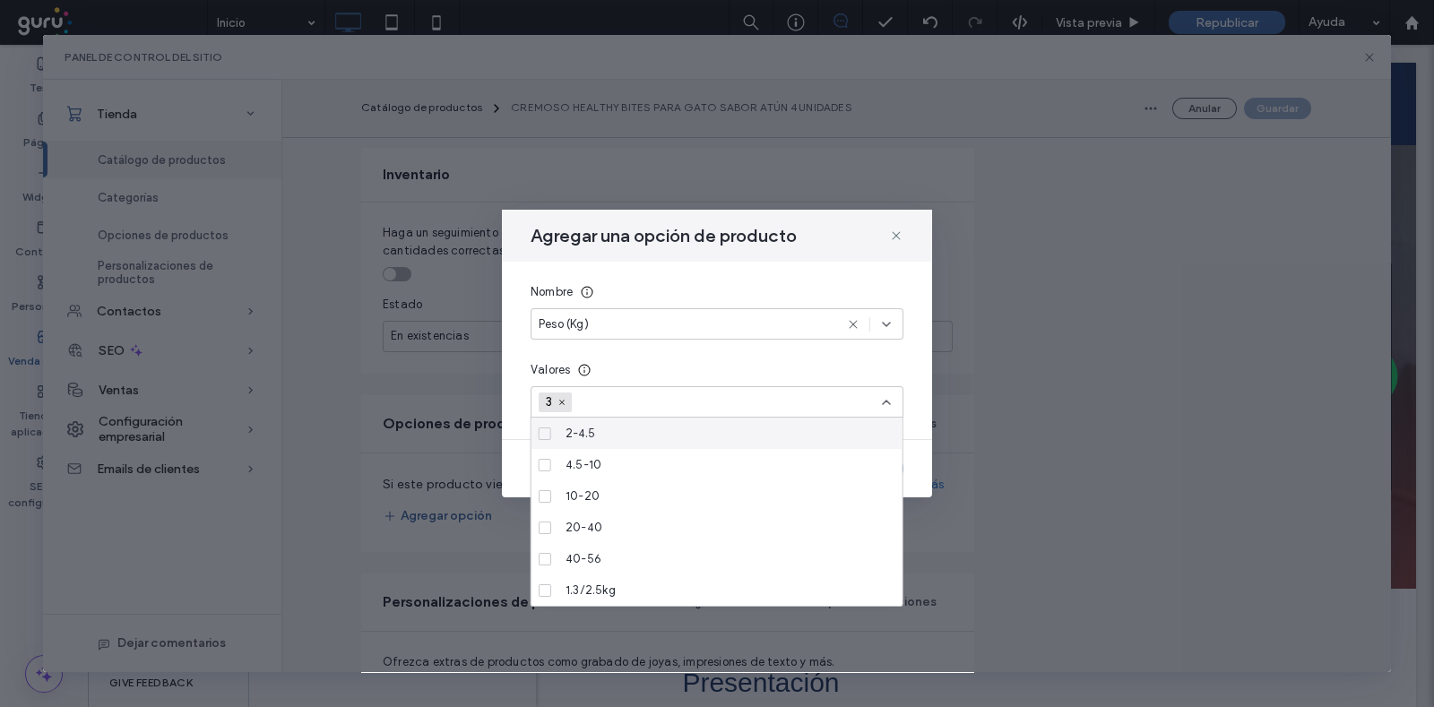
click at [660, 356] on div "Nombre Peso (Kg) Valores 3" at bounding box center [717, 350] width 430 height 177
drag, startPoint x: 642, startPoint y: 392, endPoint x: 626, endPoint y: 401, distance: 17.7
click at [636, 394] on input at bounding box center [643, 402] width 124 height 27
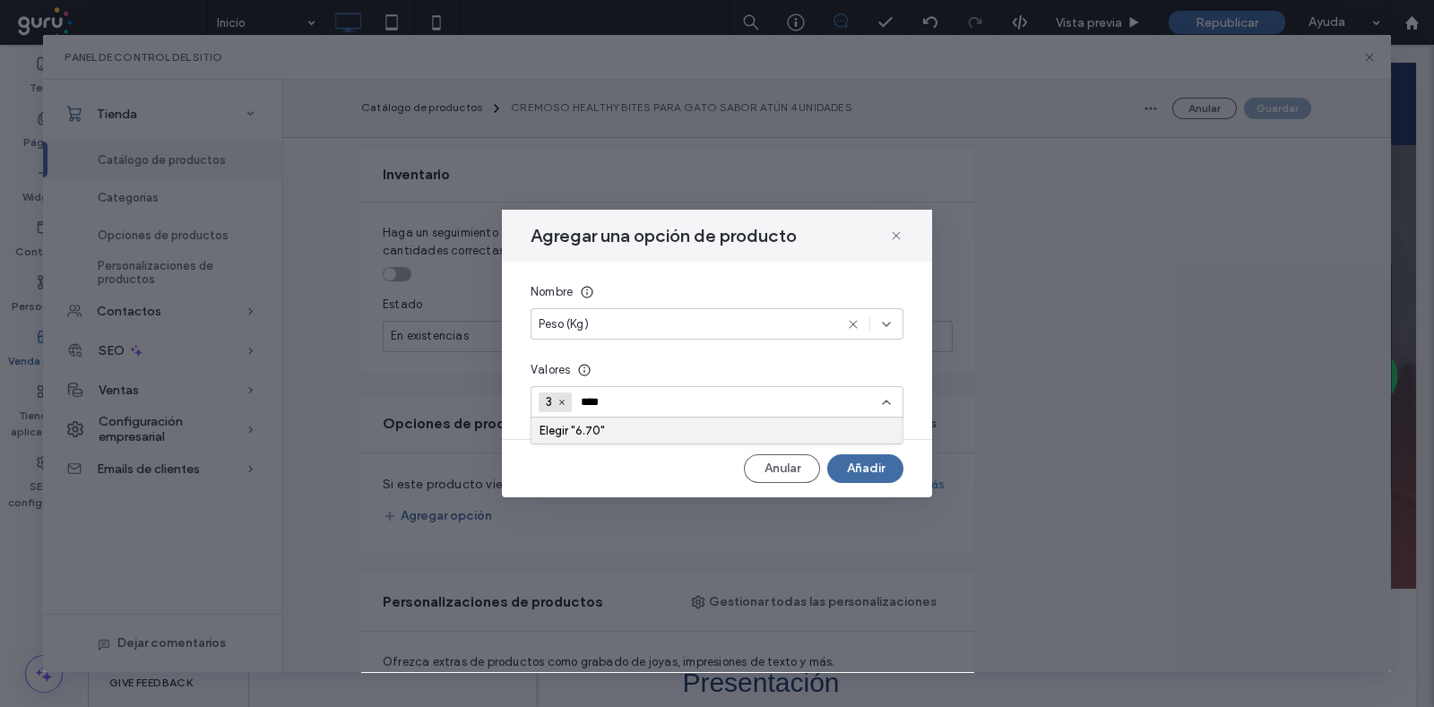
type input "****"
click at [605, 435] on div "Elegir "6.70"" at bounding box center [717, 430] width 355 height 13
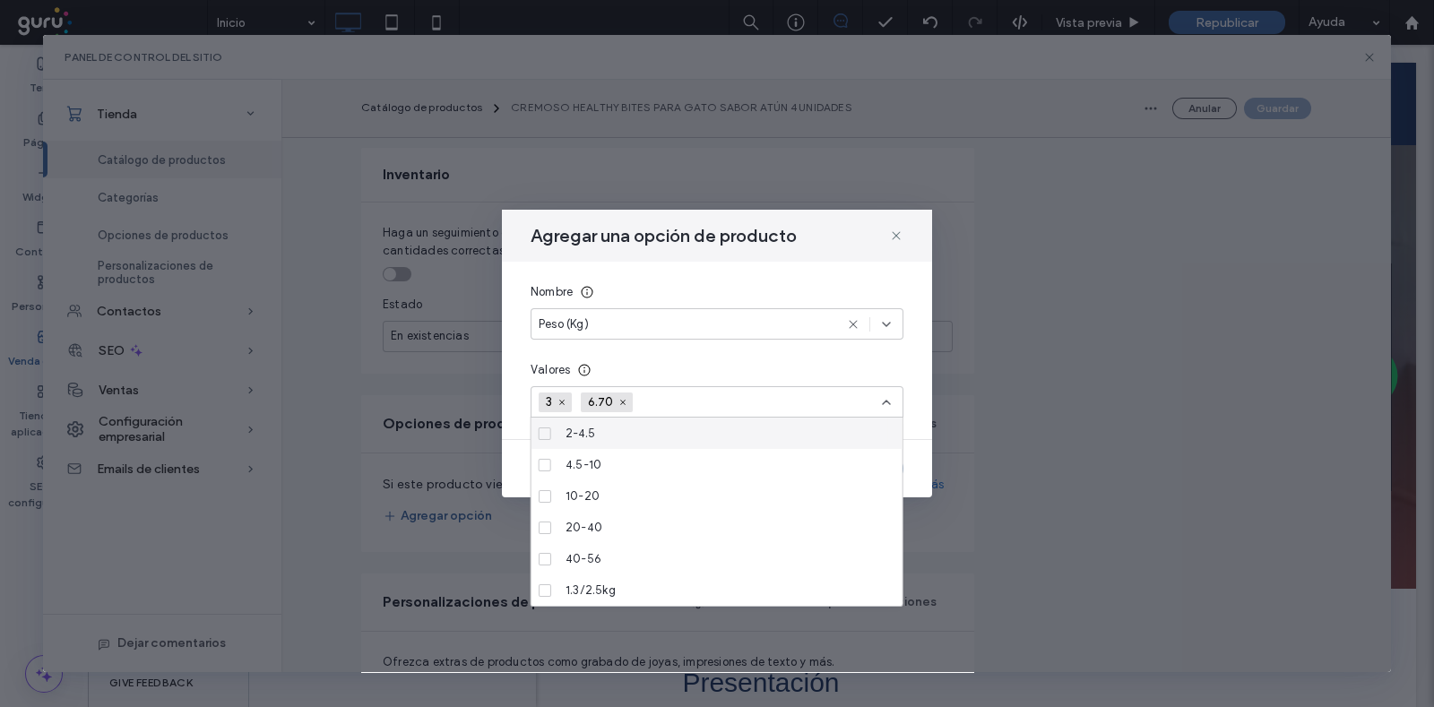
click at [693, 403] on input at bounding box center [704, 402] width 124 height 27
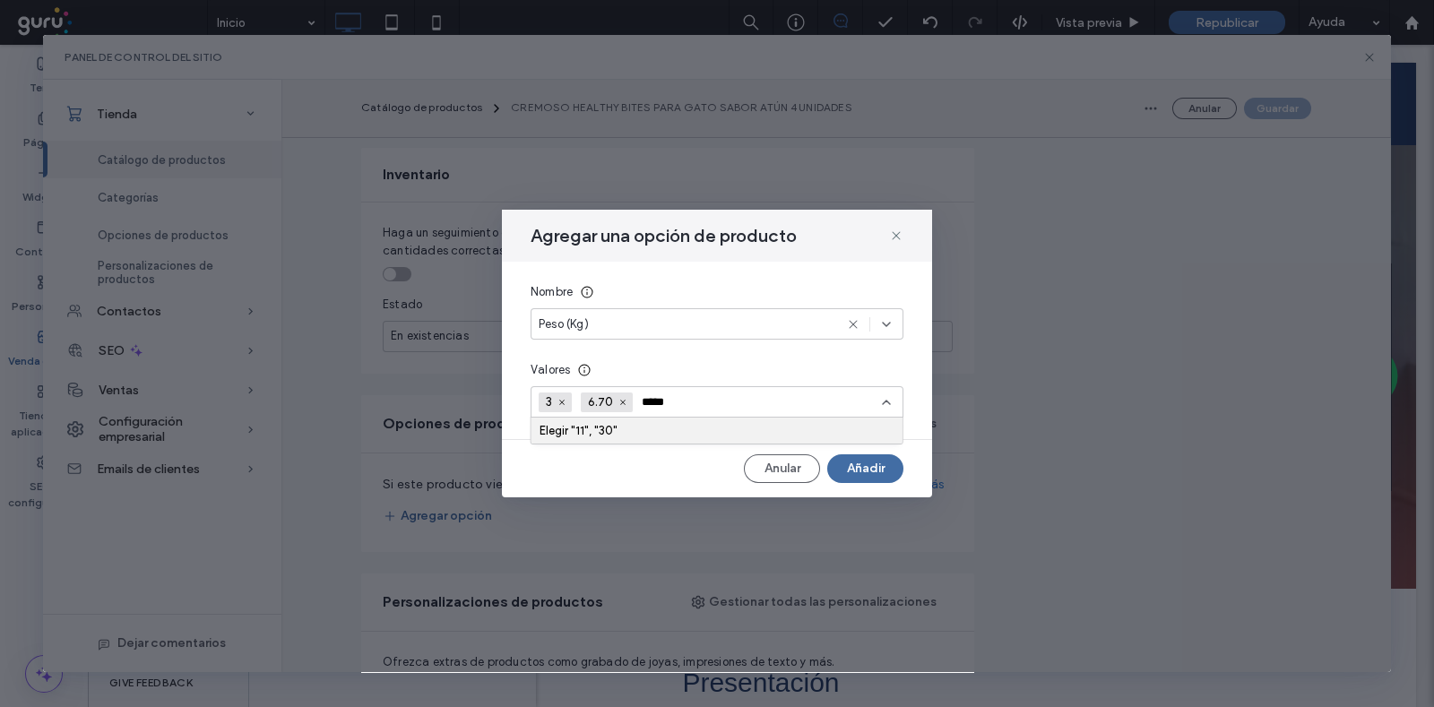
type input "*****"
click at [614, 424] on div "Elegir "11", "30"" at bounding box center [717, 430] width 355 height 13
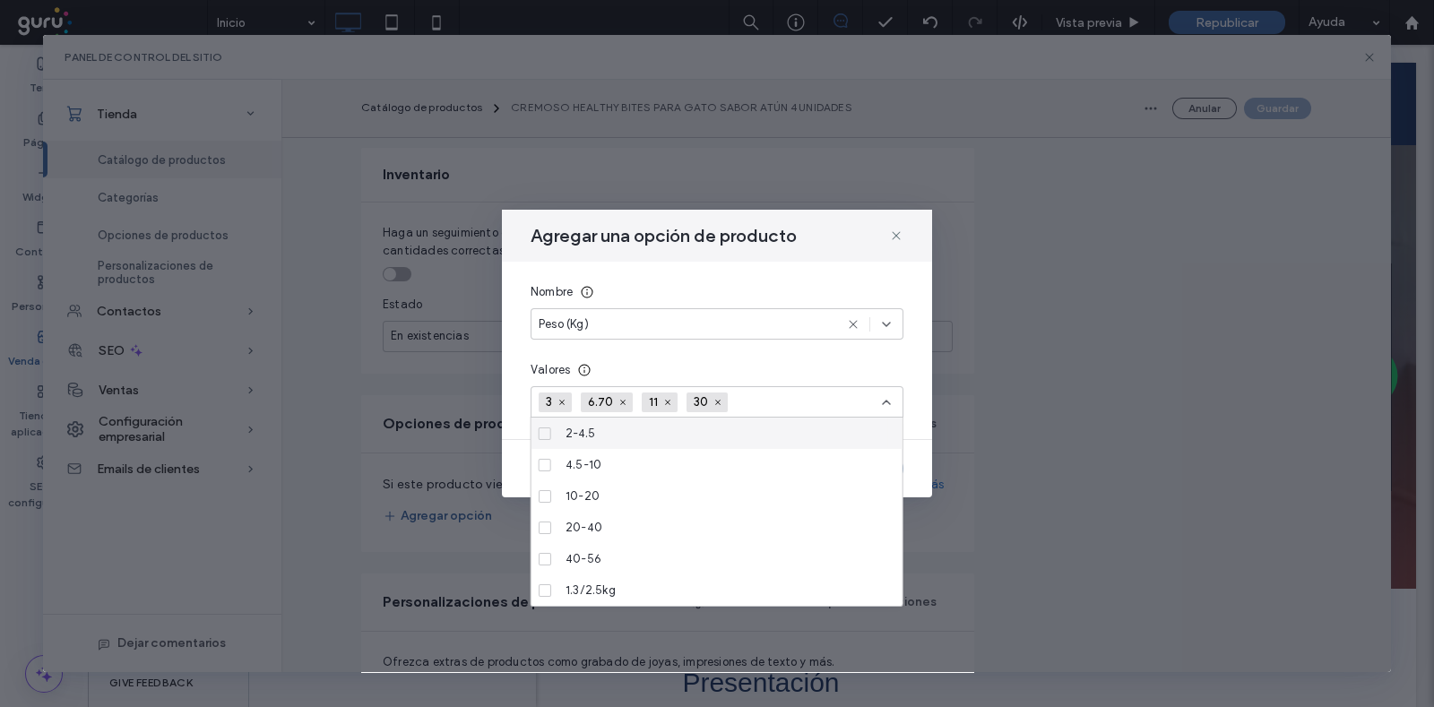
click at [765, 397] on input at bounding box center [799, 402] width 124 height 27
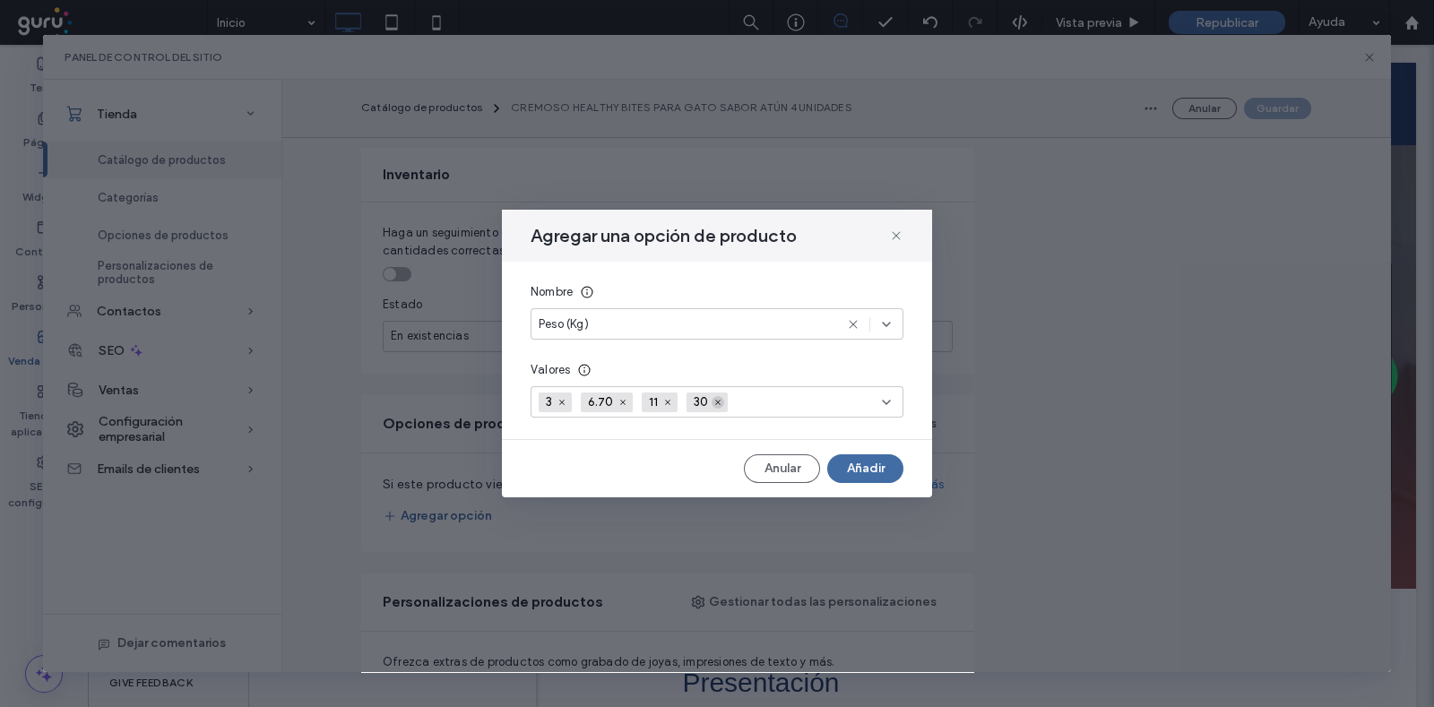
click at [714, 405] on icon at bounding box center [717, 402] width 9 height 9
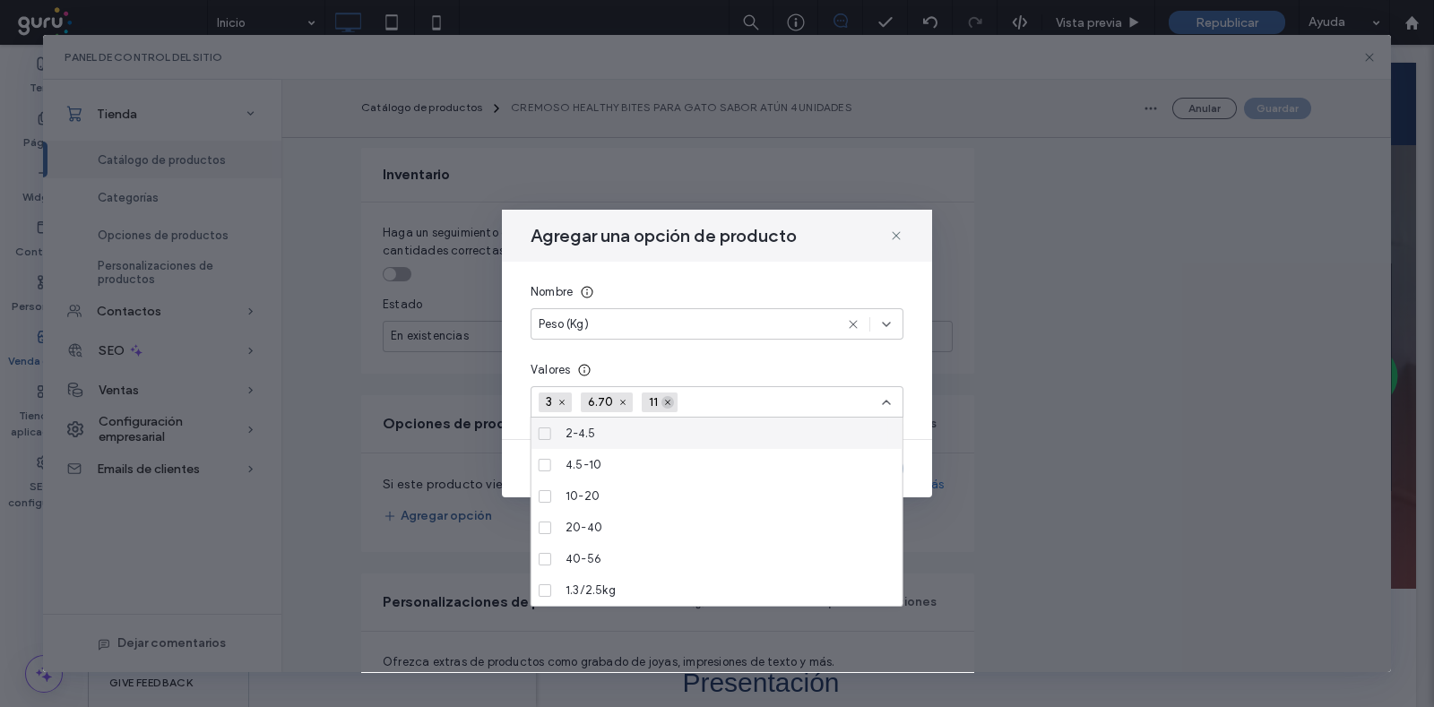
click at [666, 399] on icon at bounding box center [667, 402] width 9 height 9
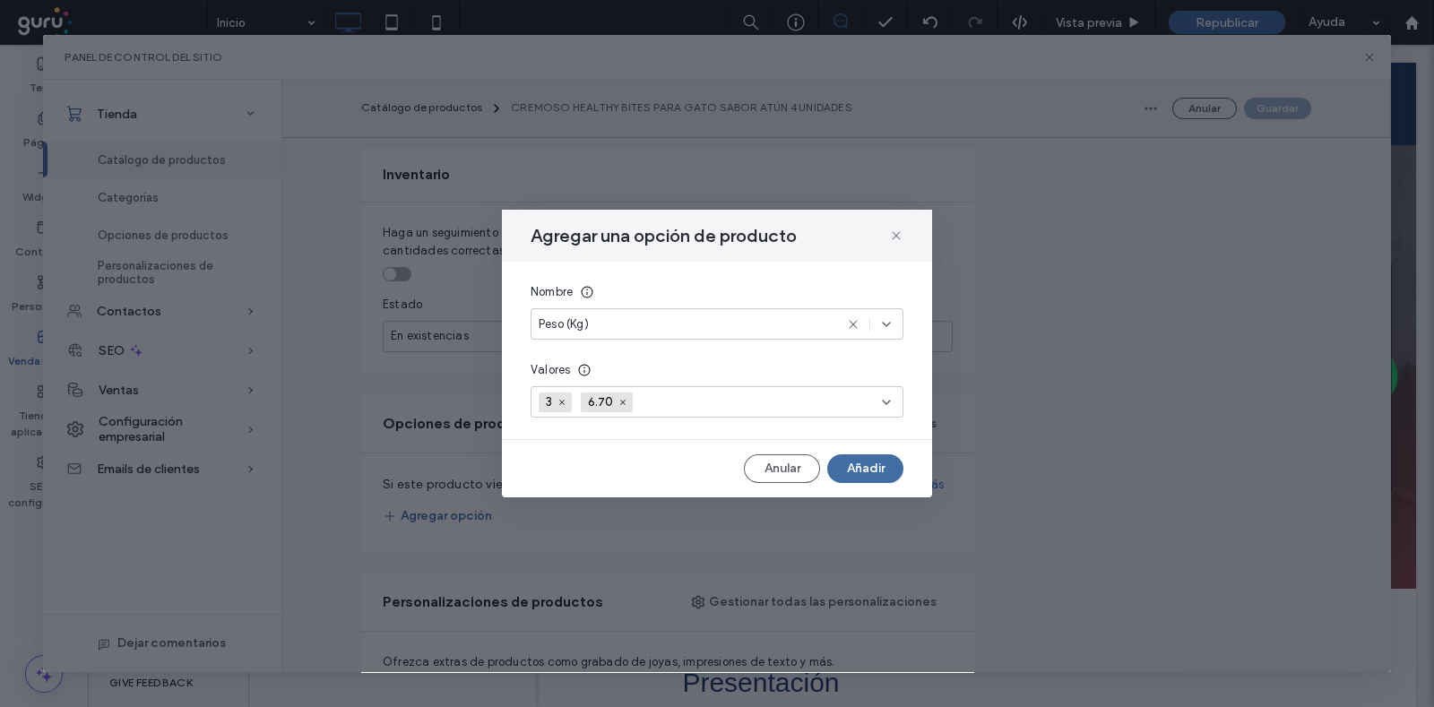
click at [661, 399] on input at bounding box center [704, 402] width 124 height 27
type input "*****"
click at [635, 440] on div "Elegir "11.30"" at bounding box center [716, 431] width 371 height 26
click at [632, 439] on div "Elegir "11.30"" at bounding box center [716, 431] width 371 height 26
click at [695, 403] on input "*****" at bounding box center [704, 402] width 124 height 27
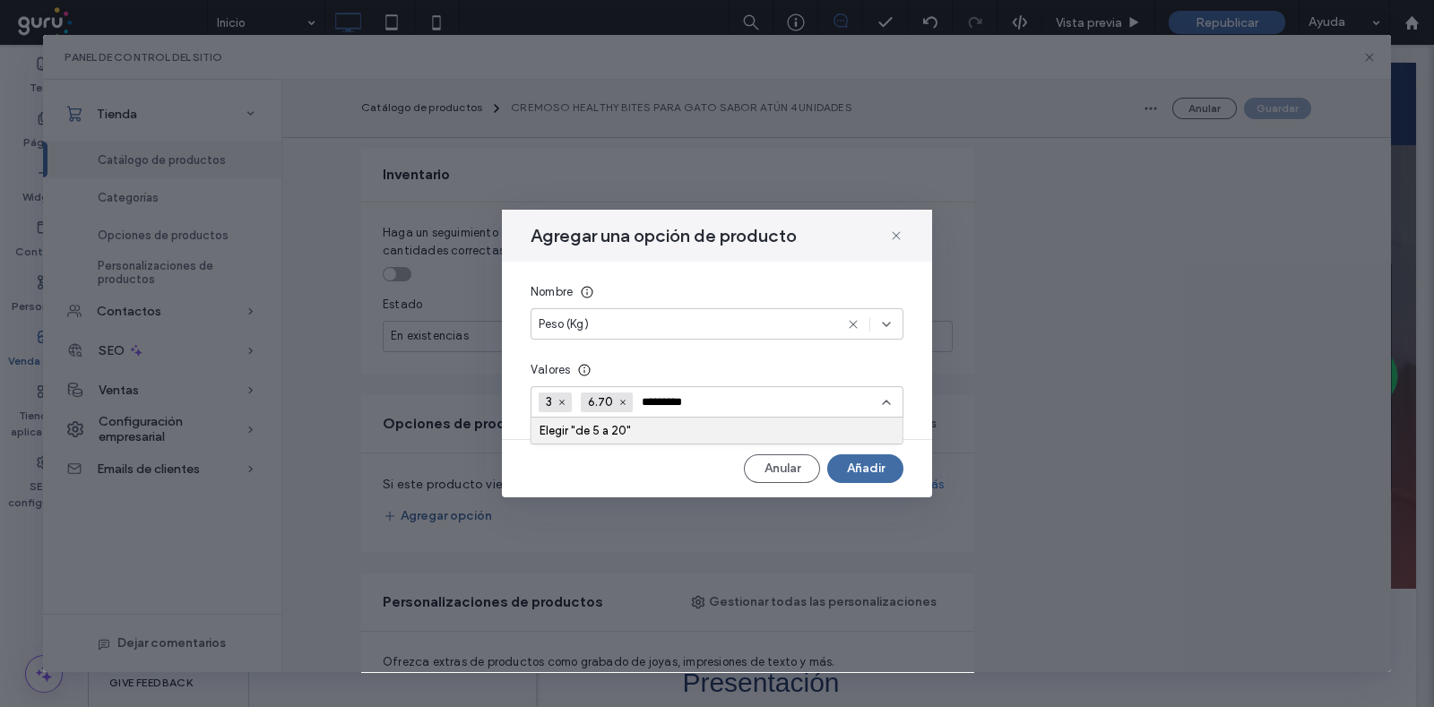
type input "*********"
click at [617, 436] on div "Elegir "de 5 a 20"" at bounding box center [717, 430] width 355 height 13
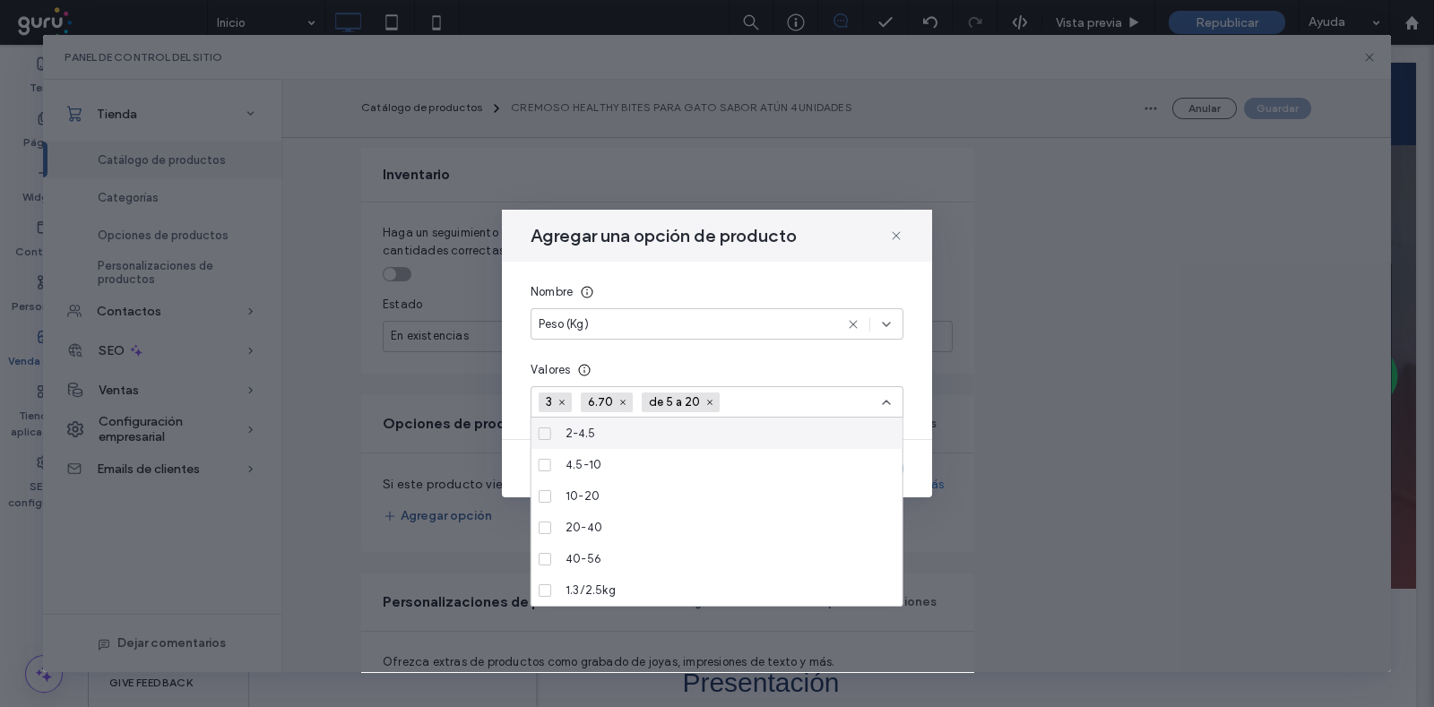
click at [730, 396] on input at bounding box center [791, 402] width 124 height 27
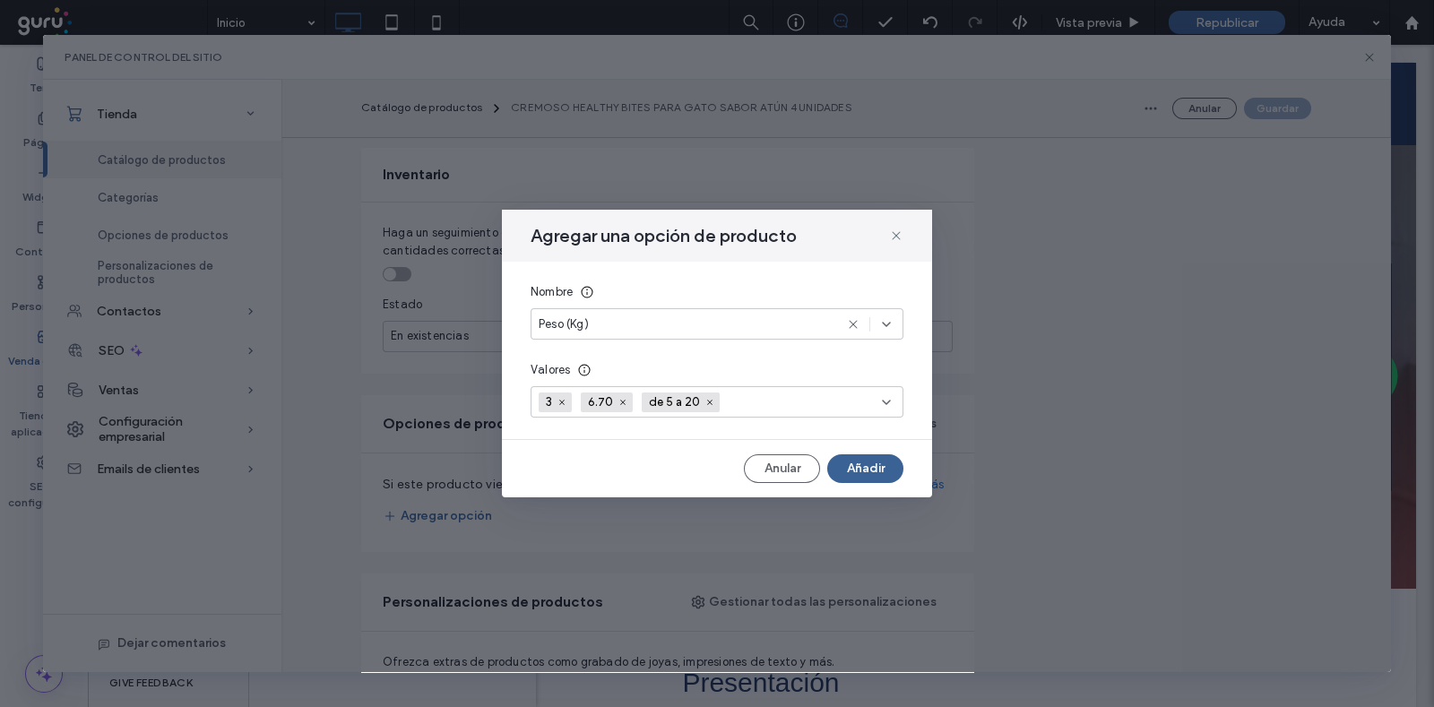
click at [865, 469] on button "Añadir" at bounding box center [865, 468] width 76 height 29
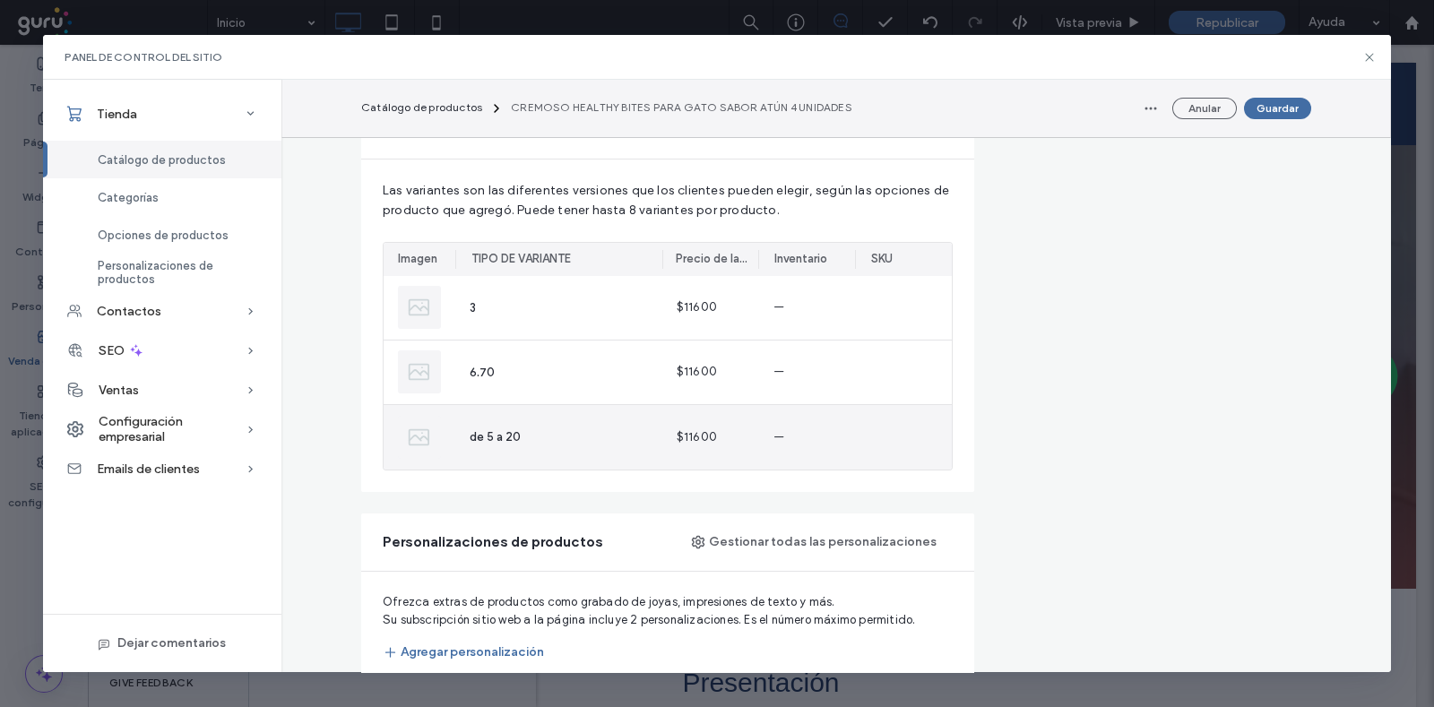
scroll to position [1567, 0]
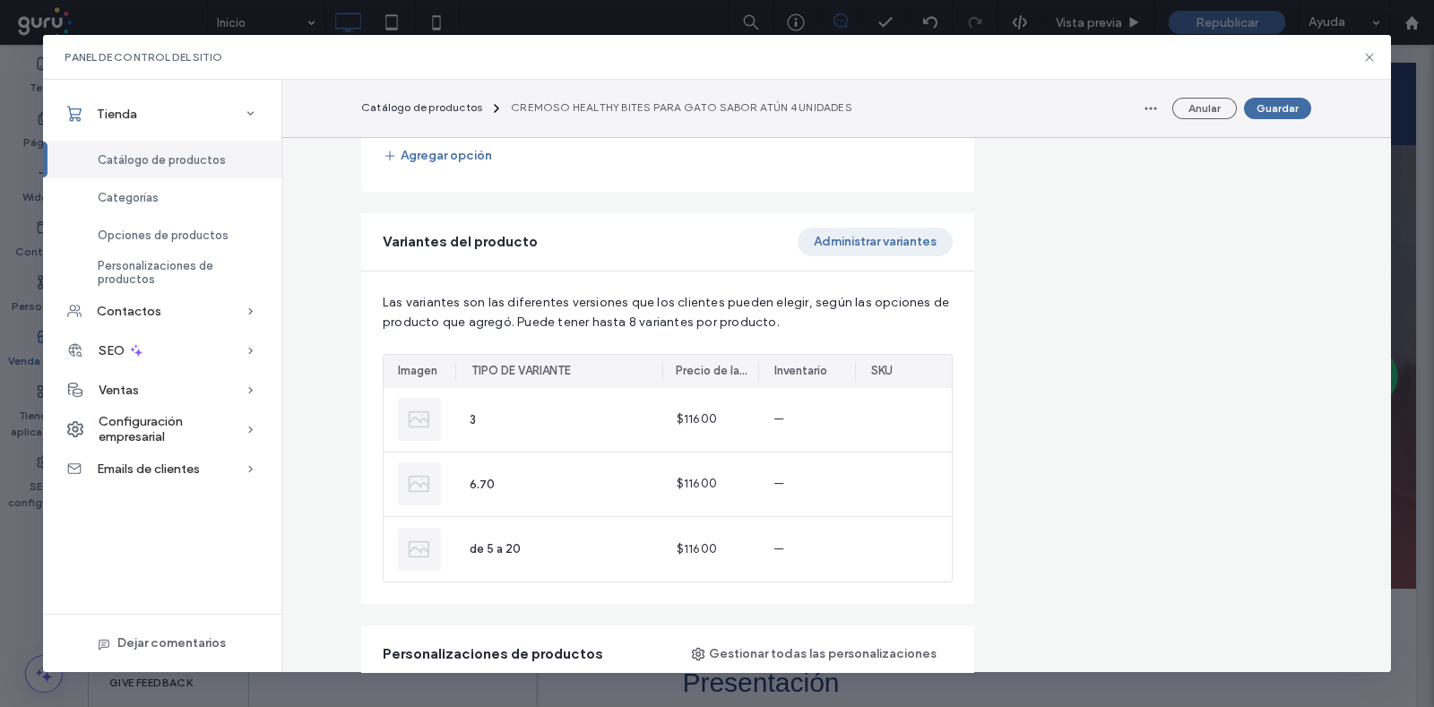
click at [856, 248] on button "Administrar variantes" at bounding box center [875, 242] width 155 height 29
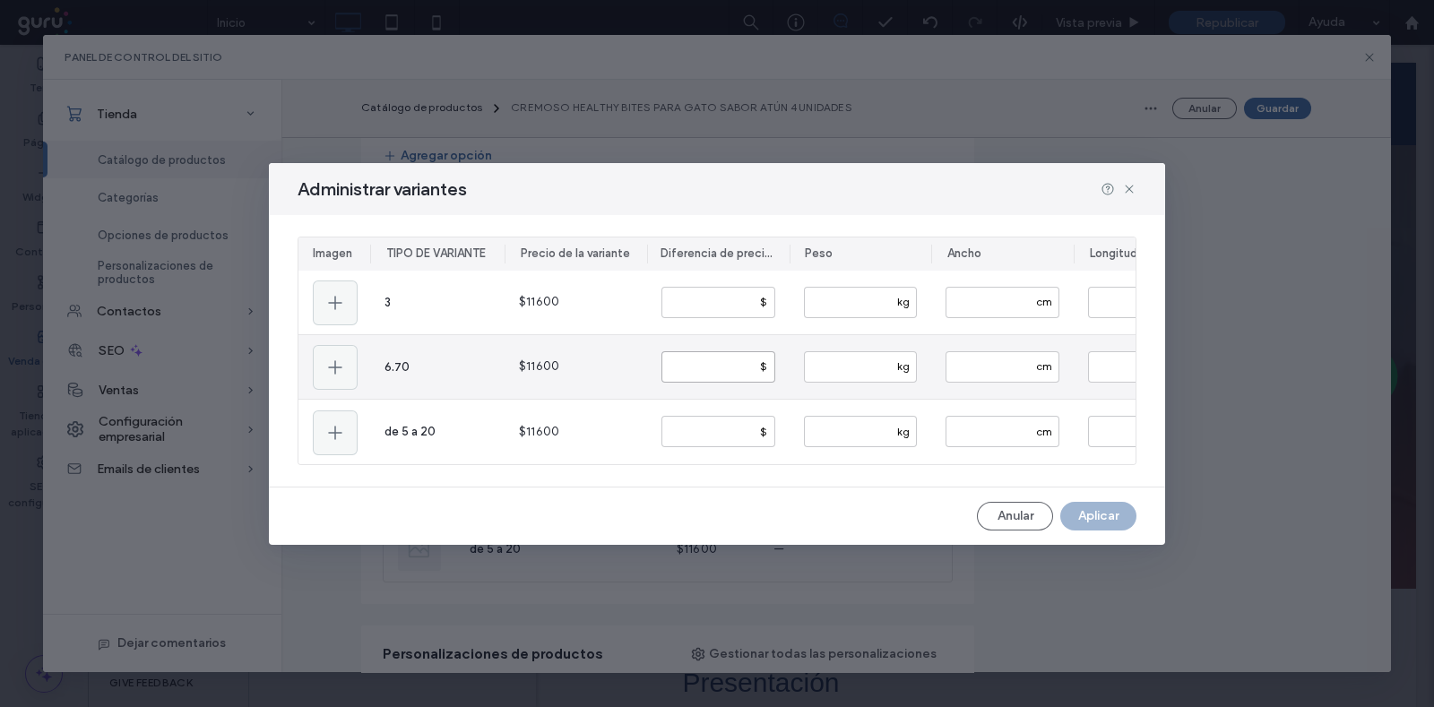
click at [685, 373] on input "number" at bounding box center [718, 366] width 114 height 31
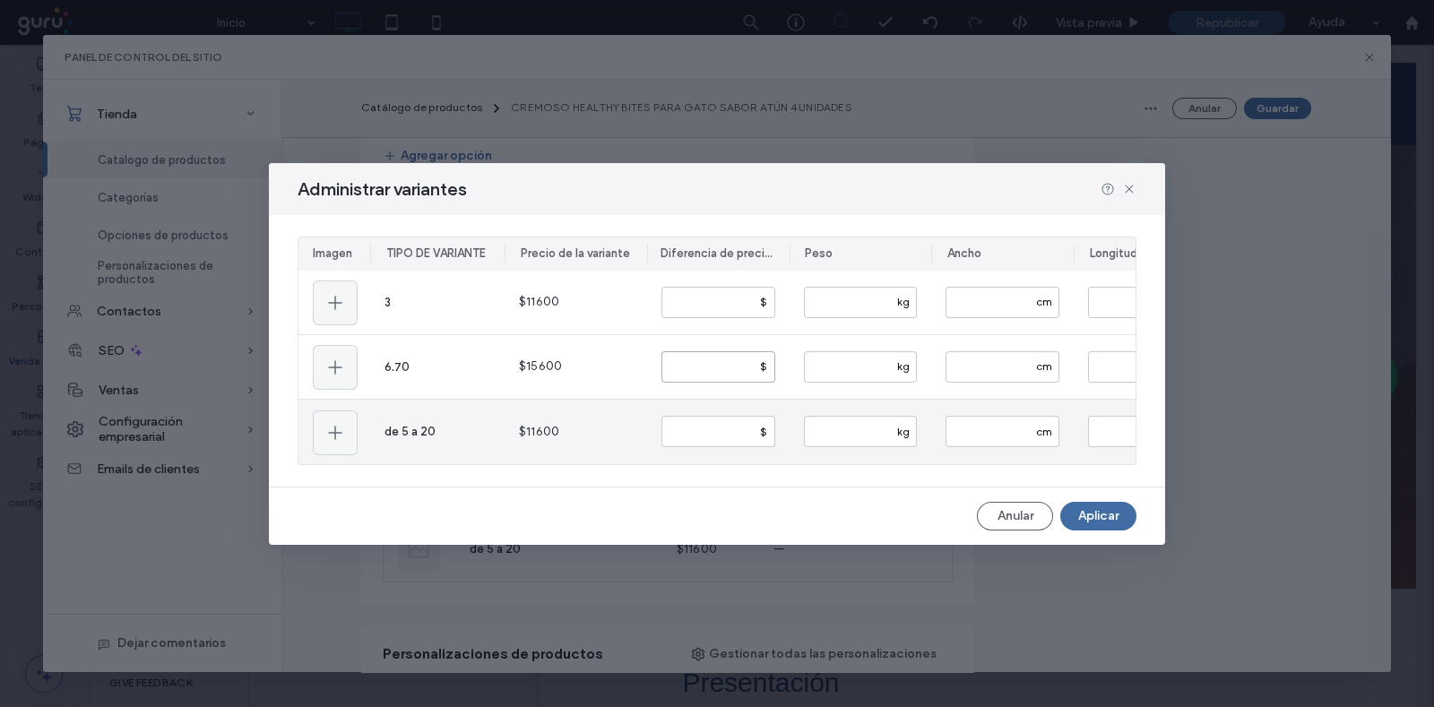
type input "****"
click at [699, 438] on input "number" at bounding box center [718, 431] width 114 height 31
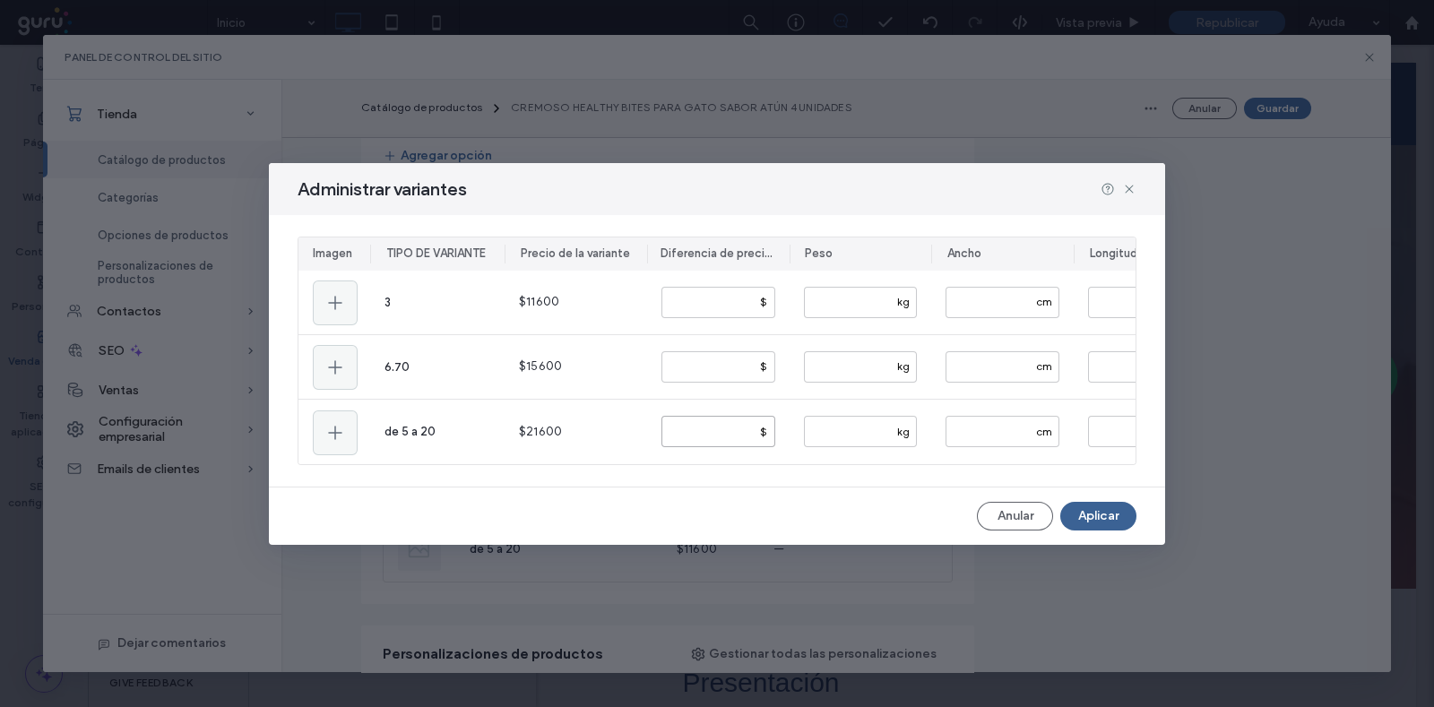
type input "*****"
click at [1114, 514] on button "Aplicar" at bounding box center [1098, 516] width 76 height 29
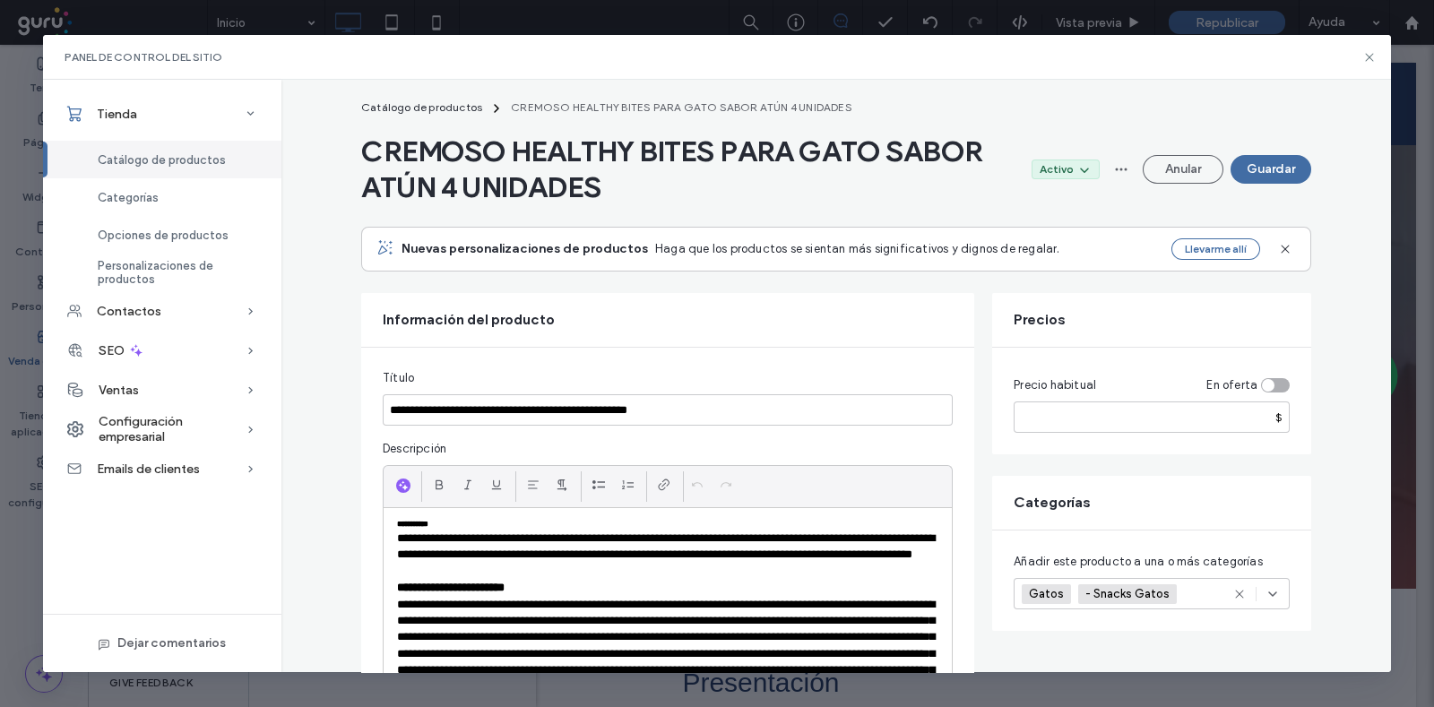
scroll to position [0, 0]
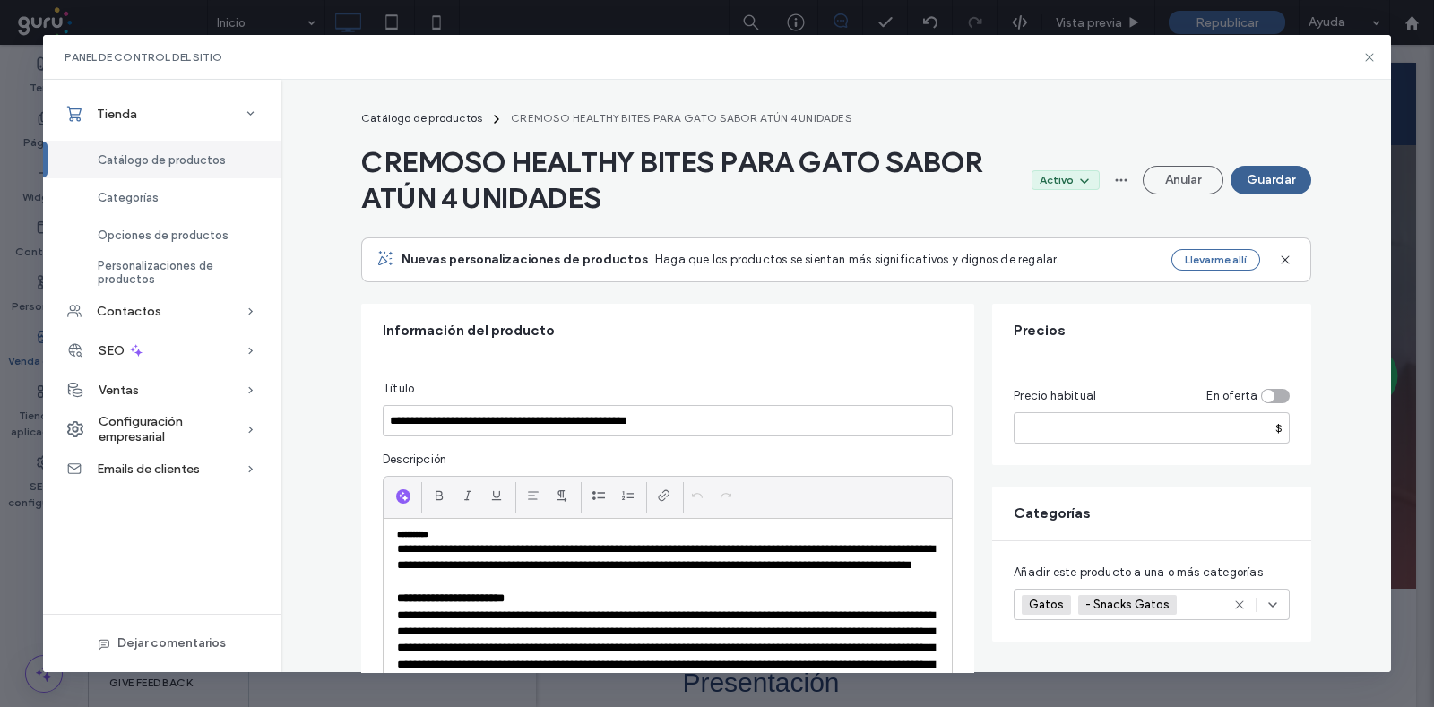
click at [1253, 185] on button "Guardar" at bounding box center [1271, 180] width 81 height 29
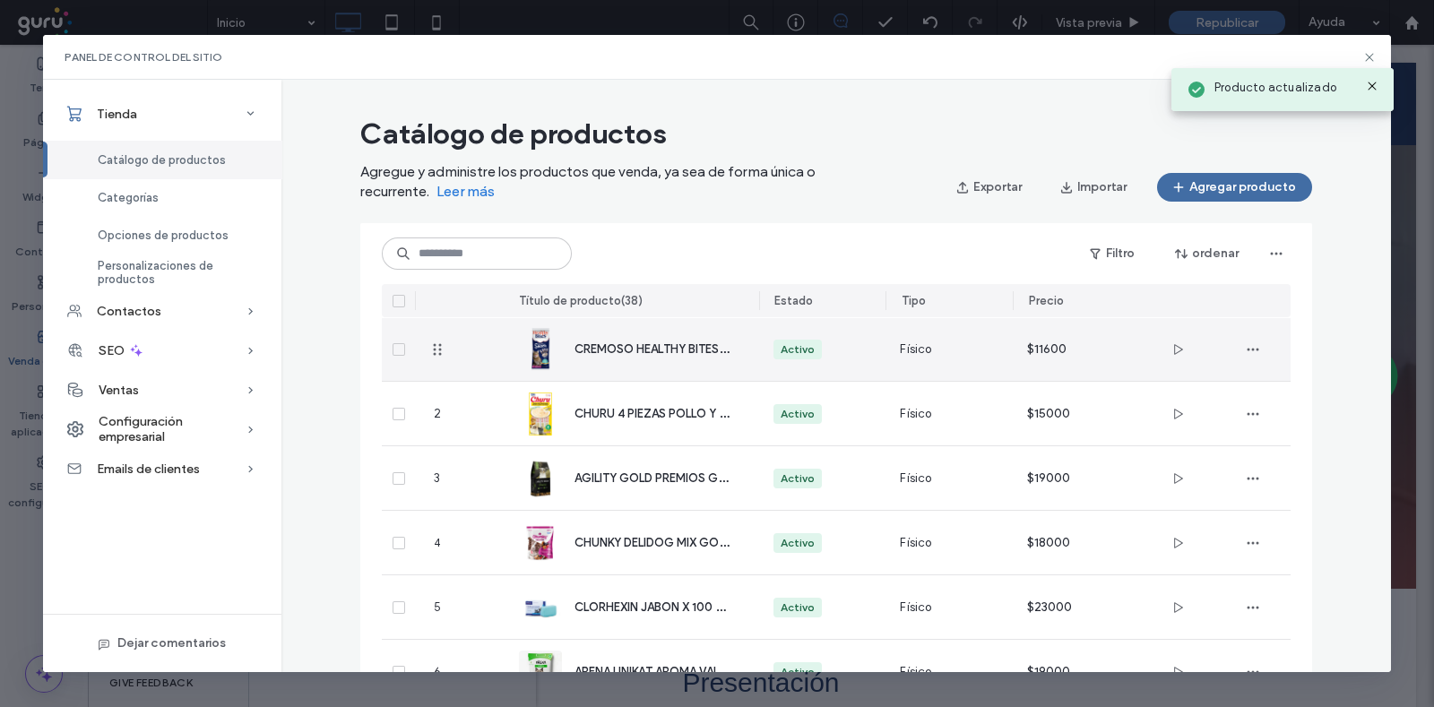
click at [596, 361] on div "CREMOSO HEALTHY BITES PARA GATO SABOR ATÚN 4 UNIDADES" at bounding box center [632, 349] width 226 height 64
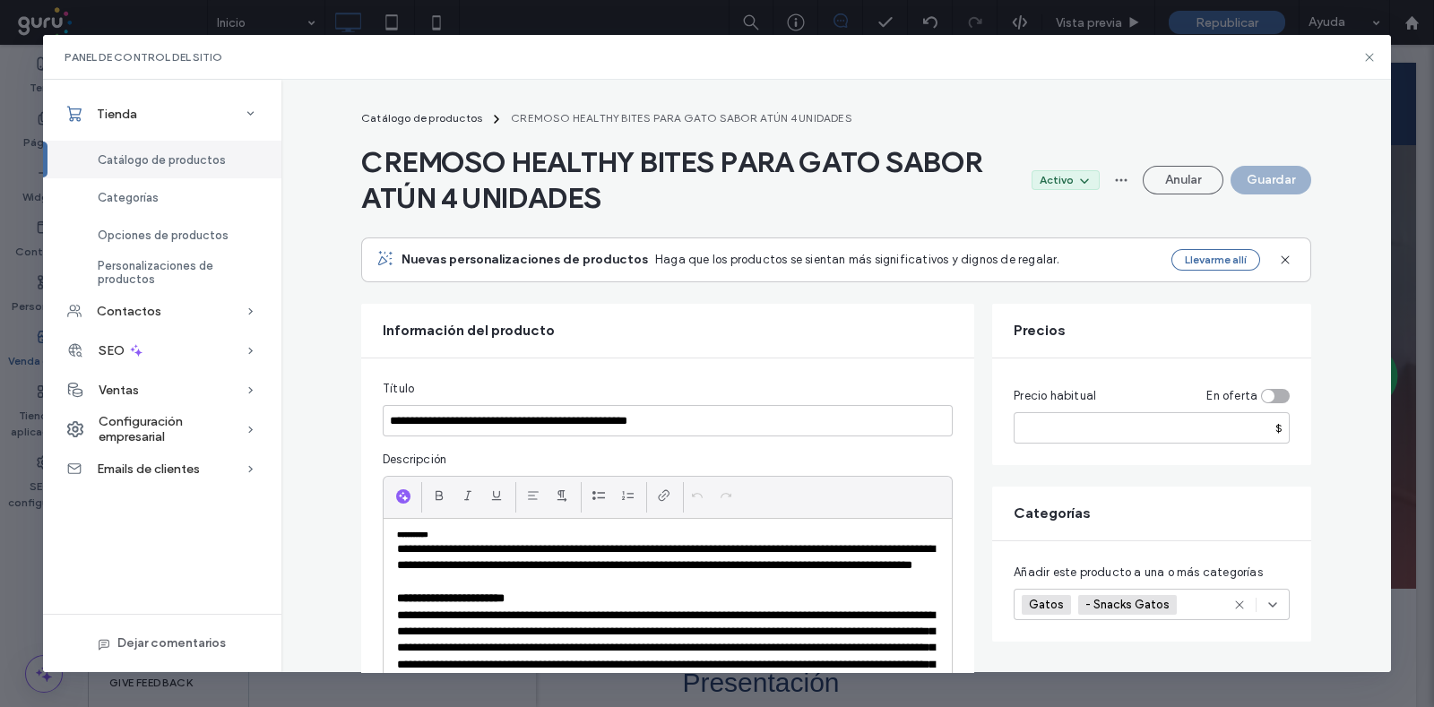
click at [513, 165] on span "CREMOSO HEALTHY BITES PARA GATO SABOR ATÚN 4 UNIDADES" at bounding box center [689, 180] width 656 height 72
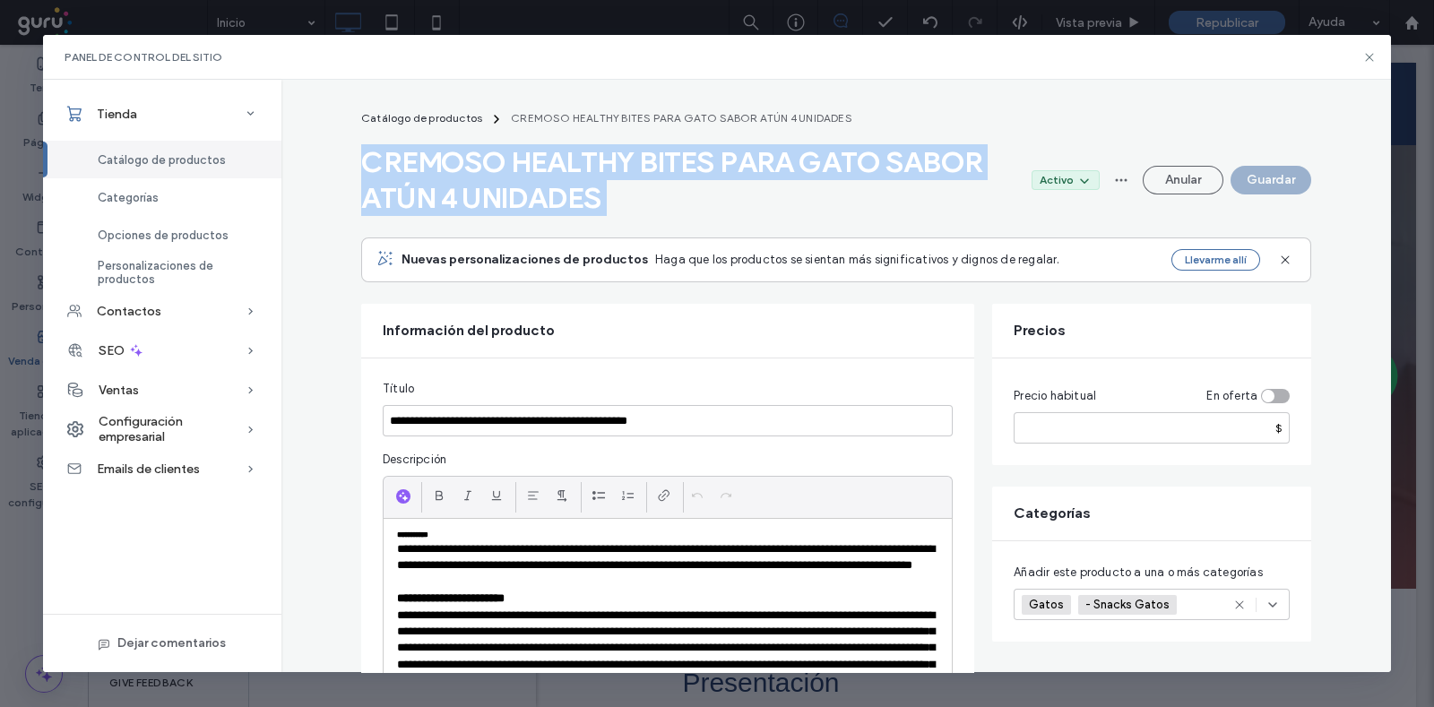
click at [513, 165] on span "CREMOSO HEALTHY BITES PARA GATO SABOR ATÚN 4 UNIDADES" at bounding box center [689, 180] width 656 height 72
click at [403, 159] on span "CREMOSO HEALTHY BITES PARA GATO SABOR ATÚN 4 UNIDADES" at bounding box center [689, 180] width 656 height 72
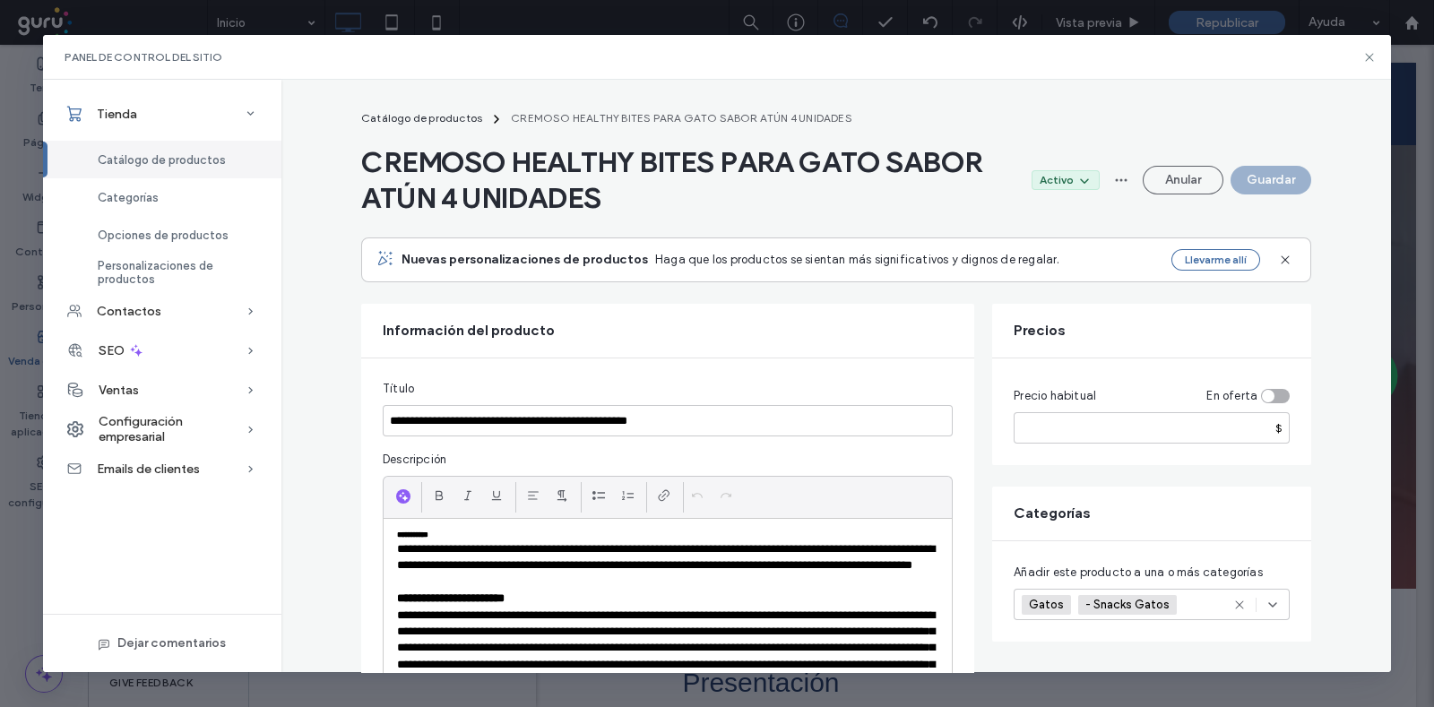
click at [362, 159] on span "CREMOSO HEALTHY BITES PARA GATO SABOR ATÚN 4 UNIDADES" at bounding box center [689, 180] width 656 height 72
drag, startPoint x: 354, startPoint y: 160, endPoint x: 643, endPoint y: 160, distance: 288.6
click at [643, 160] on span "CREMOSO HEALTHY BITES PARA GATO SABOR ATÚN 4 UNIDADES" at bounding box center [689, 180] width 656 height 72
copy span "CREMOSO HEALTHY"
click at [1376, 51] on icon at bounding box center [1369, 57] width 14 height 14
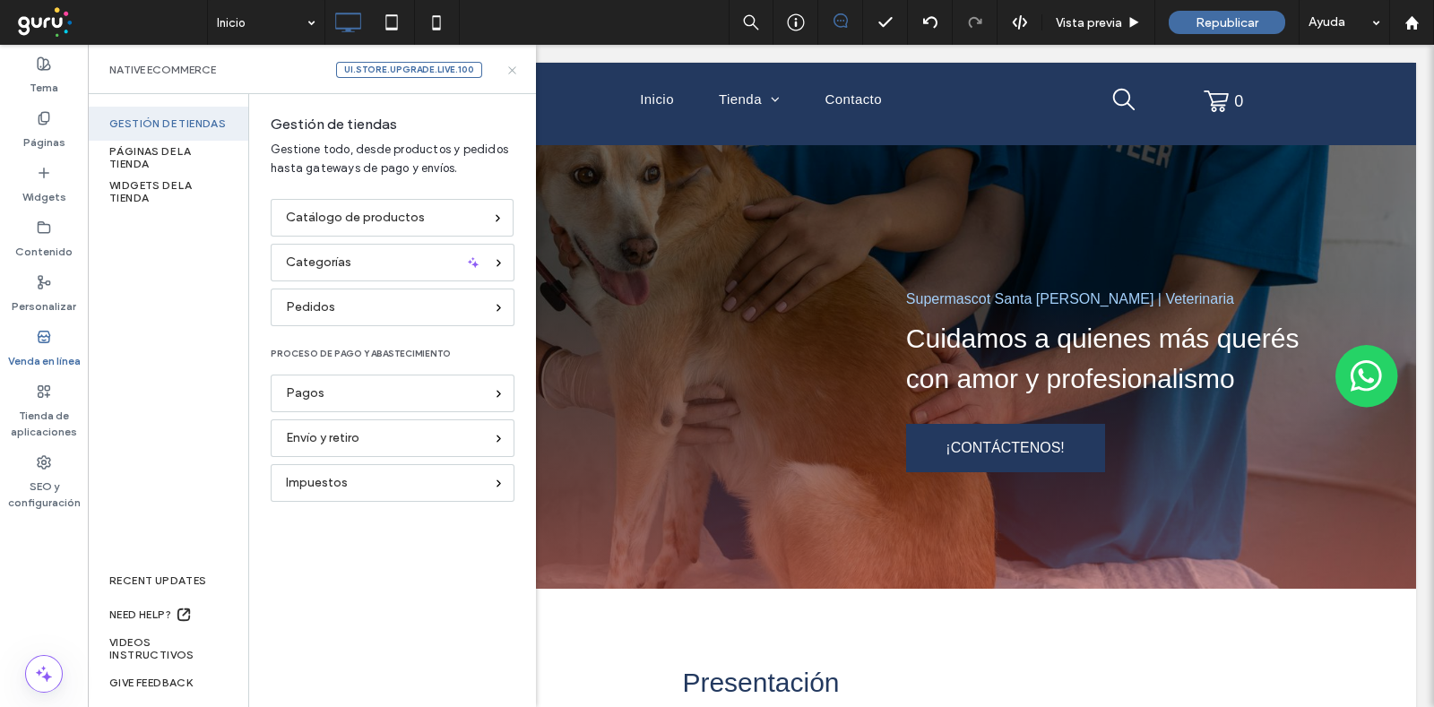
click at [506, 76] on icon at bounding box center [511, 70] width 13 height 13
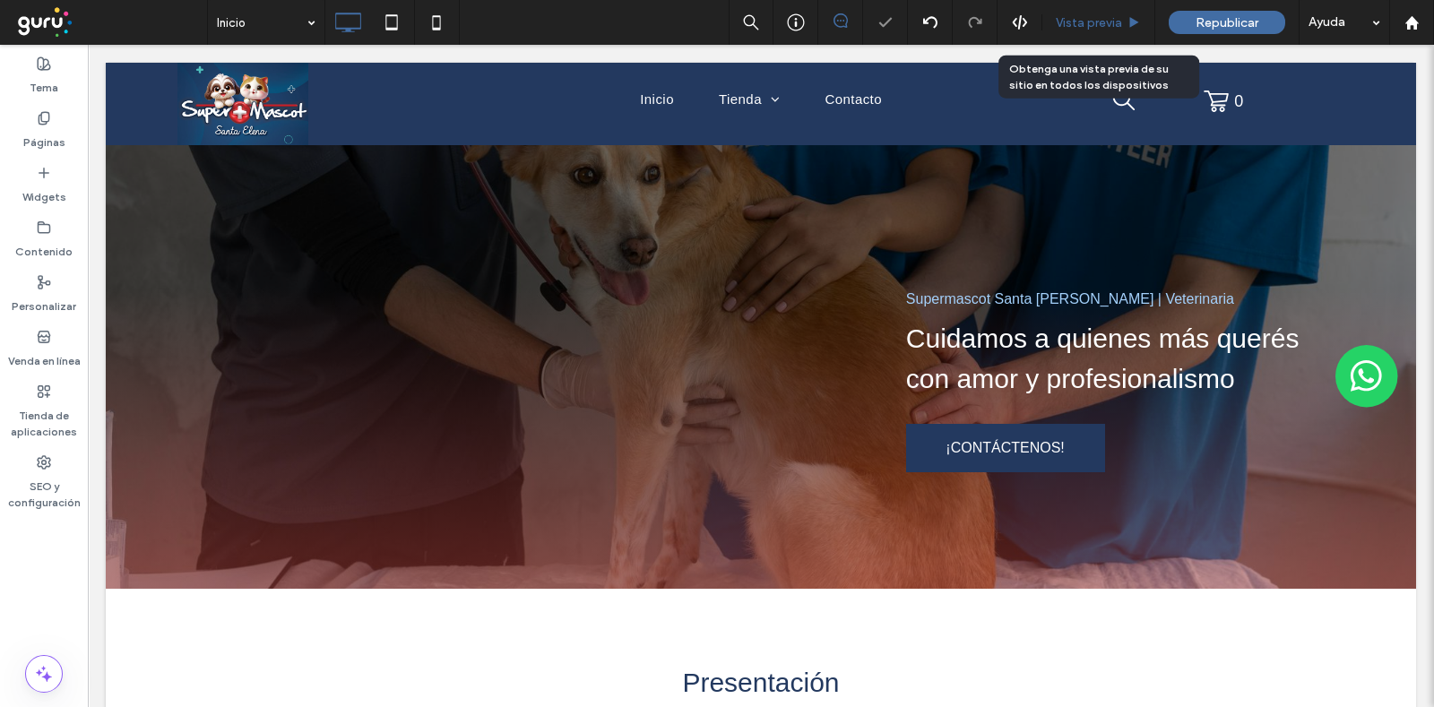
click at [1086, 16] on span "Vista previa" at bounding box center [1089, 22] width 66 height 15
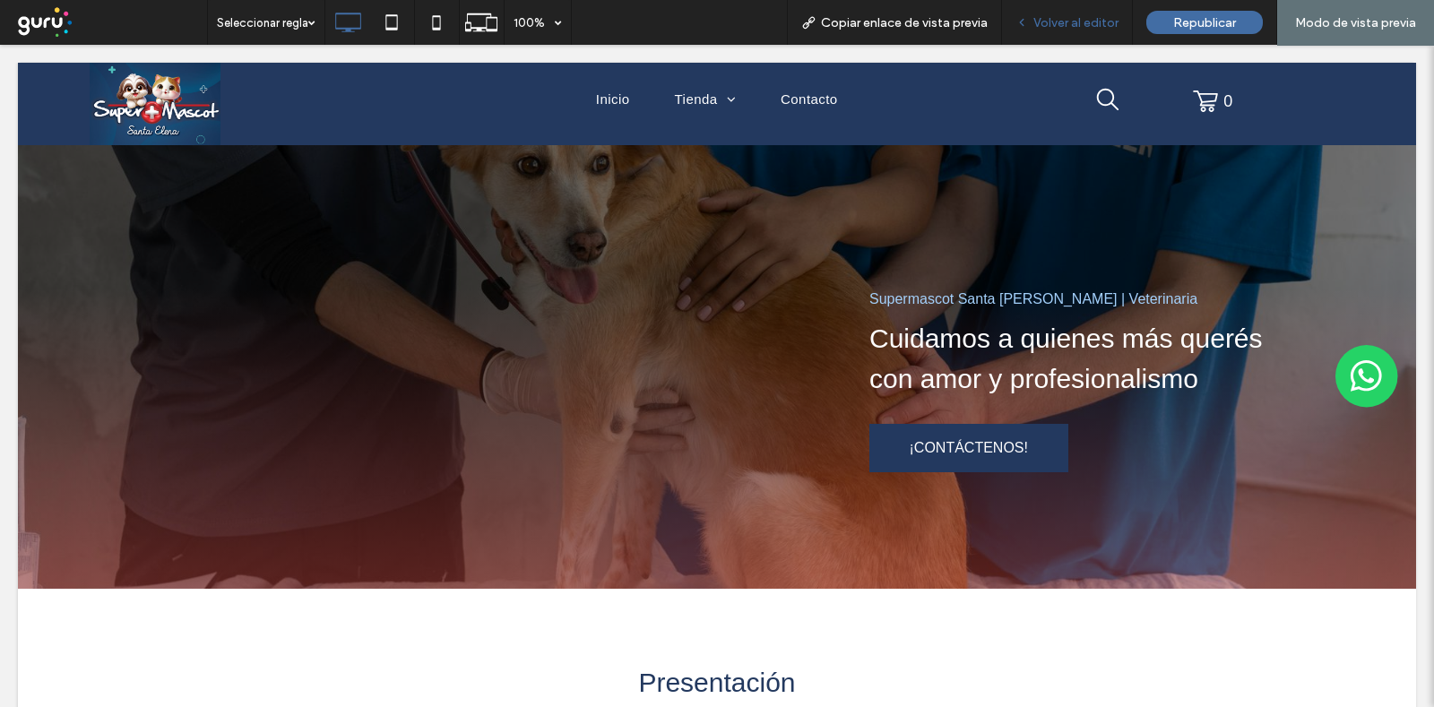
click at [1107, 22] on span "Volver al editor" at bounding box center [1075, 22] width 85 height 15
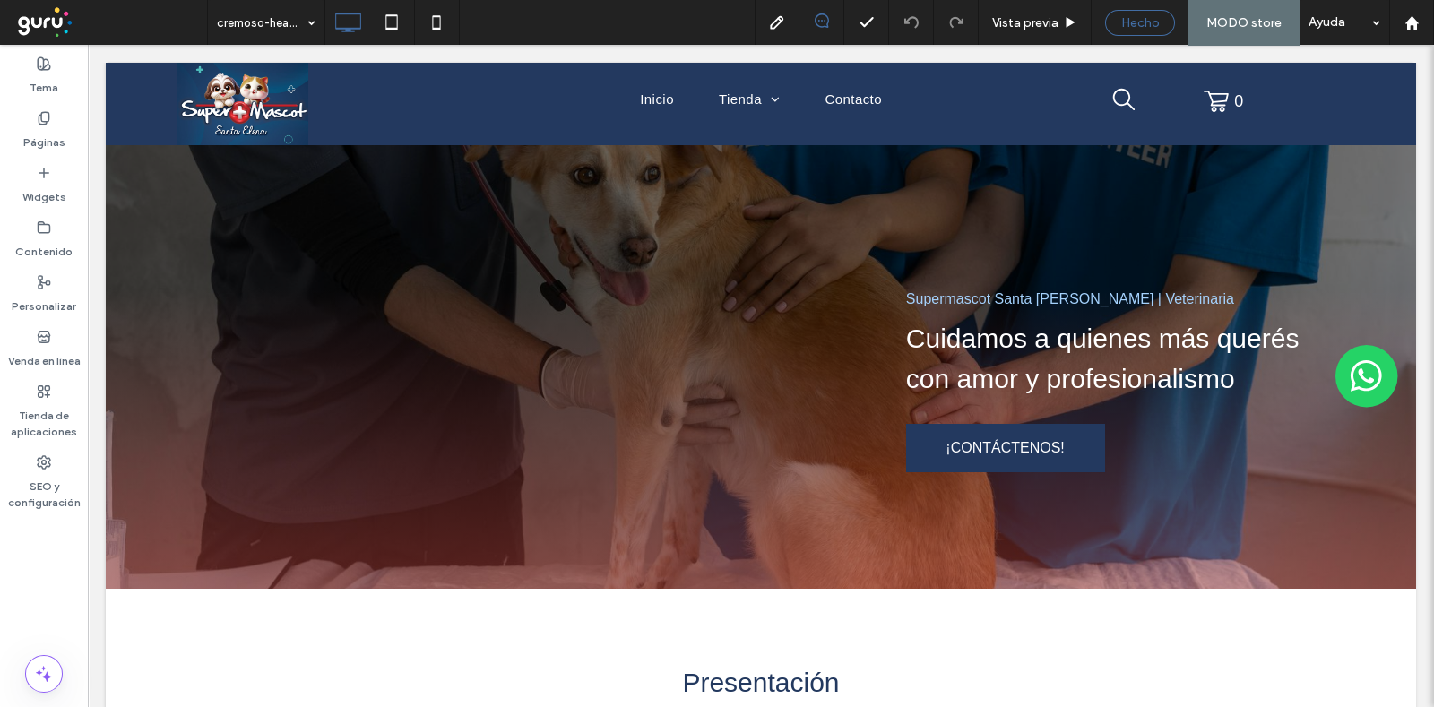
click at [1169, 18] on div "Hecho" at bounding box center [1140, 22] width 68 height 15
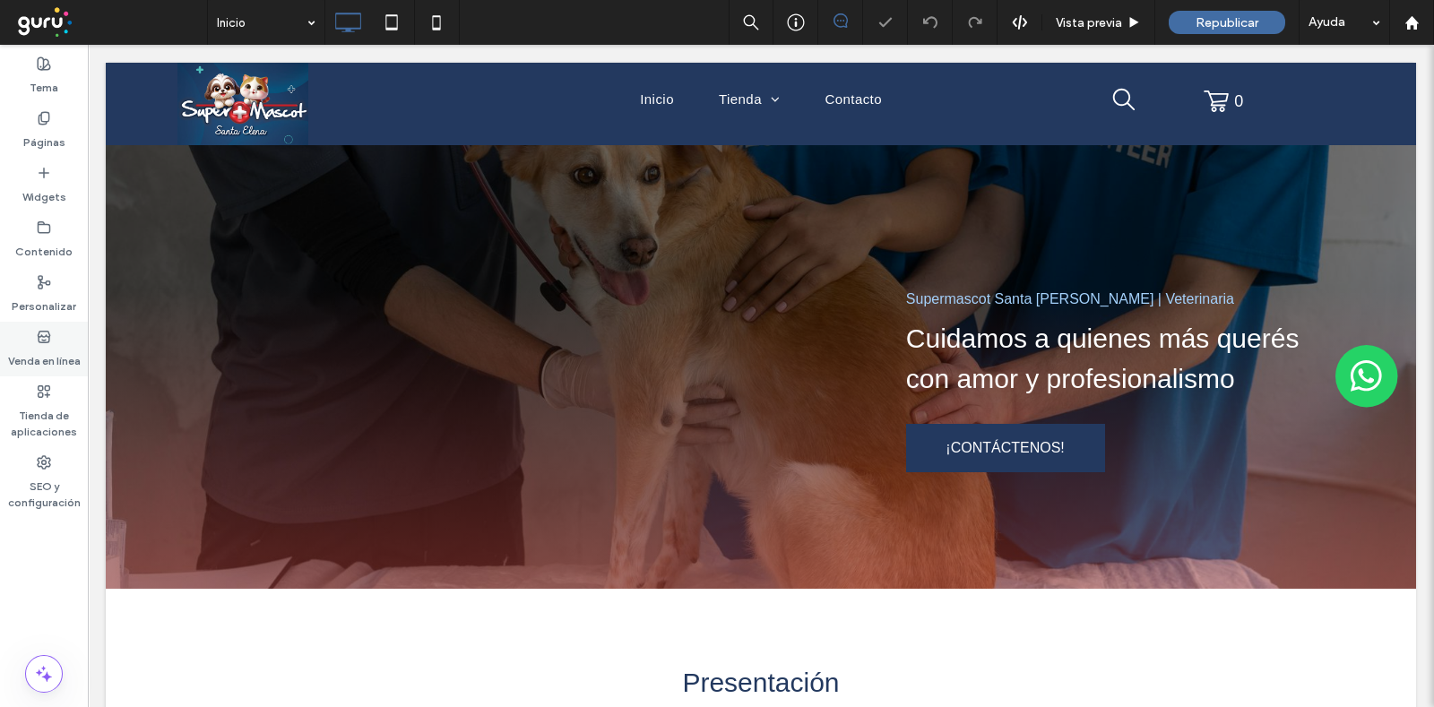
click at [53, 340] on div "Venda en línea" at bounding box center [44, 349] width 88 height 55
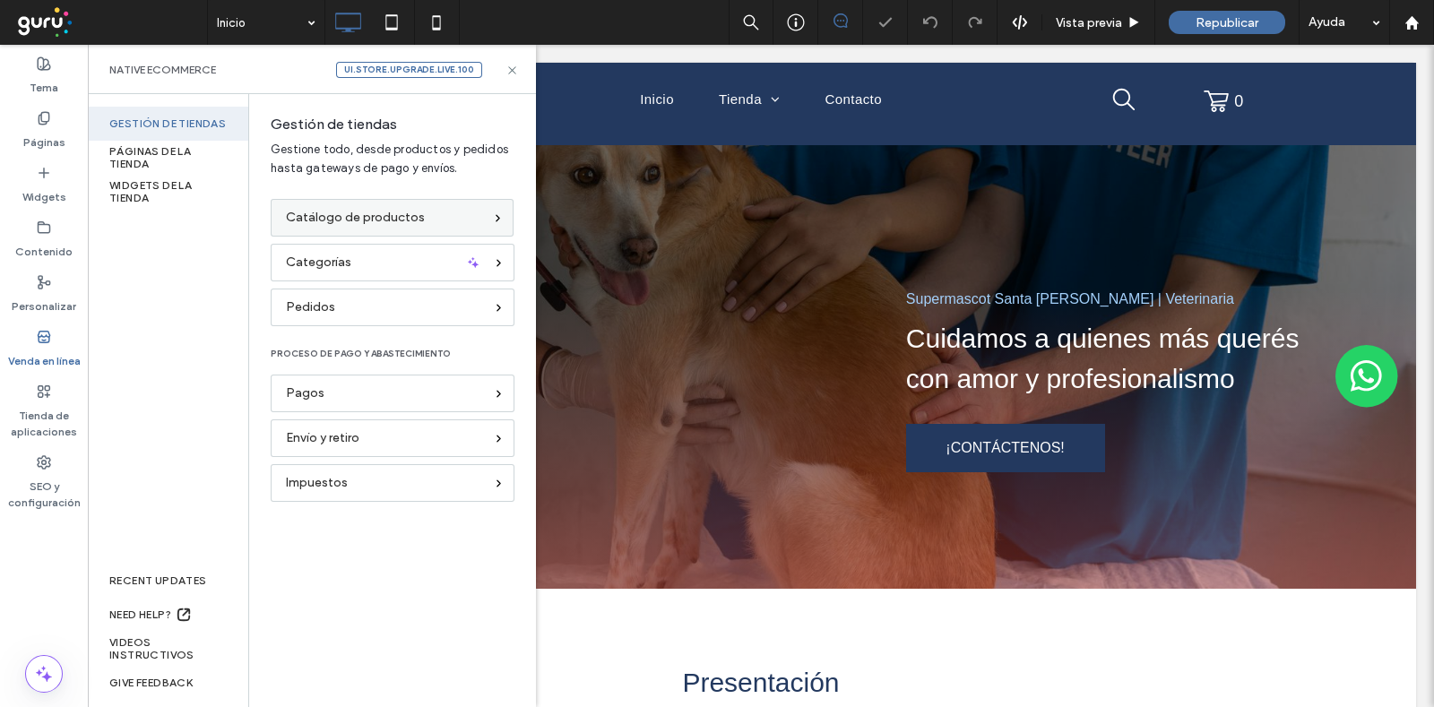
click at [338, 235] on div "Catálogo de productos" at bounding box center [392, 218] width 243 height 38
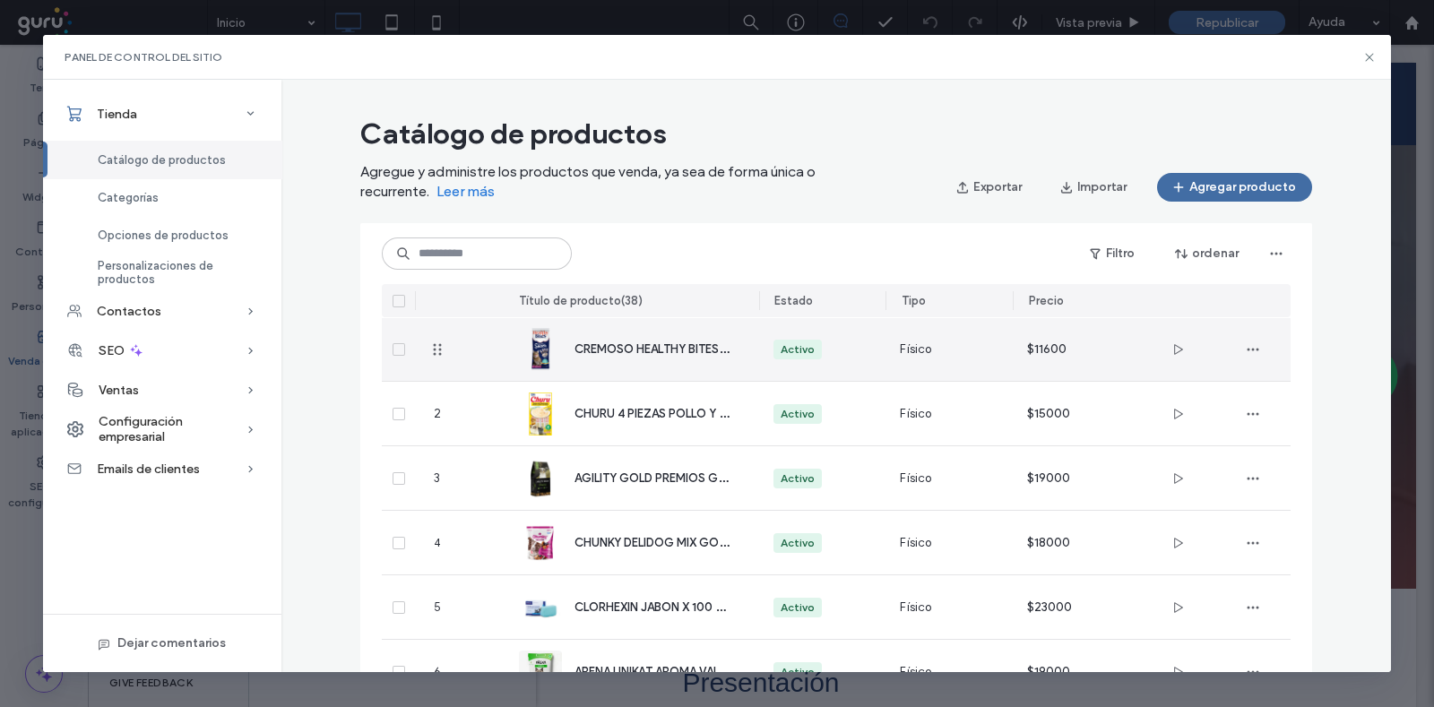
click at [603, 338] on div "CREMOSO HEALTHY BITES PARA GATO SABOR ATÚN 4 UNIDADES" at bounding box center [632, 349] width 226 height 64
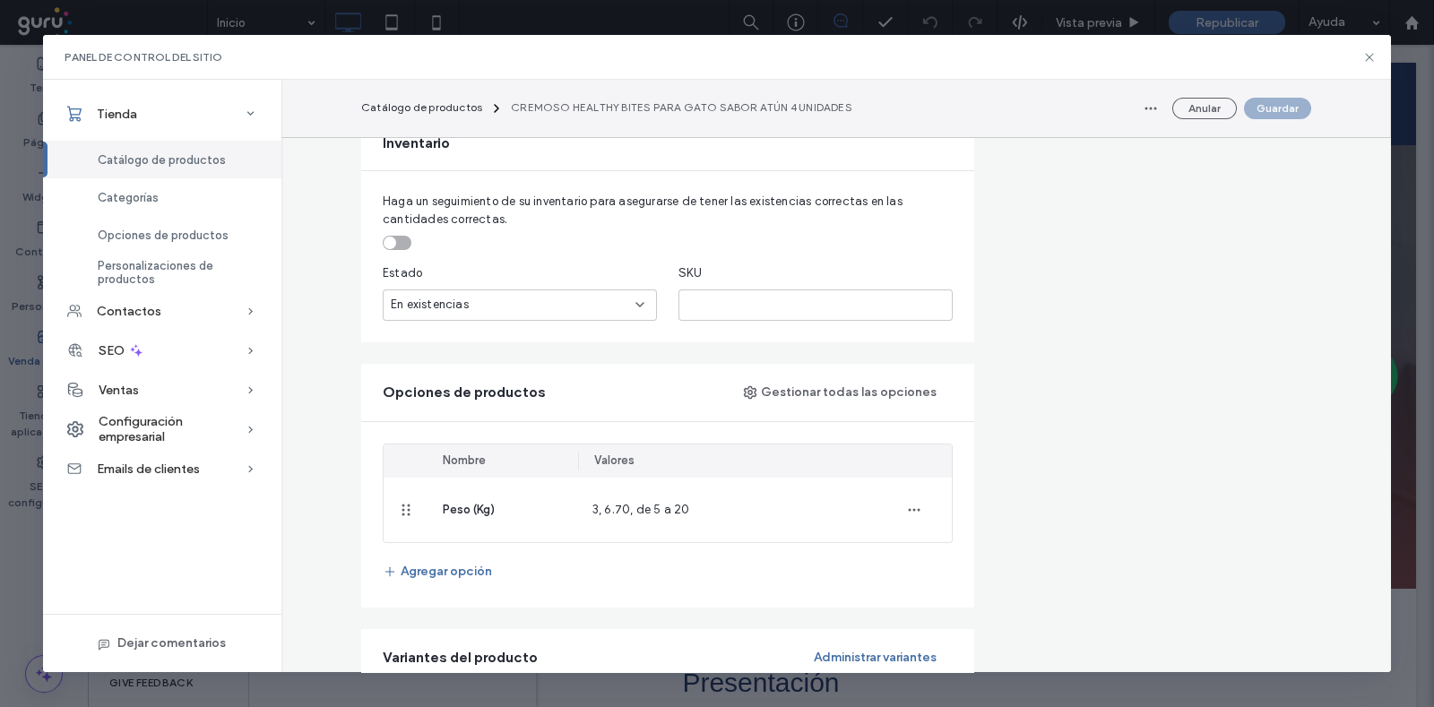
scroll to position [1232, 0]
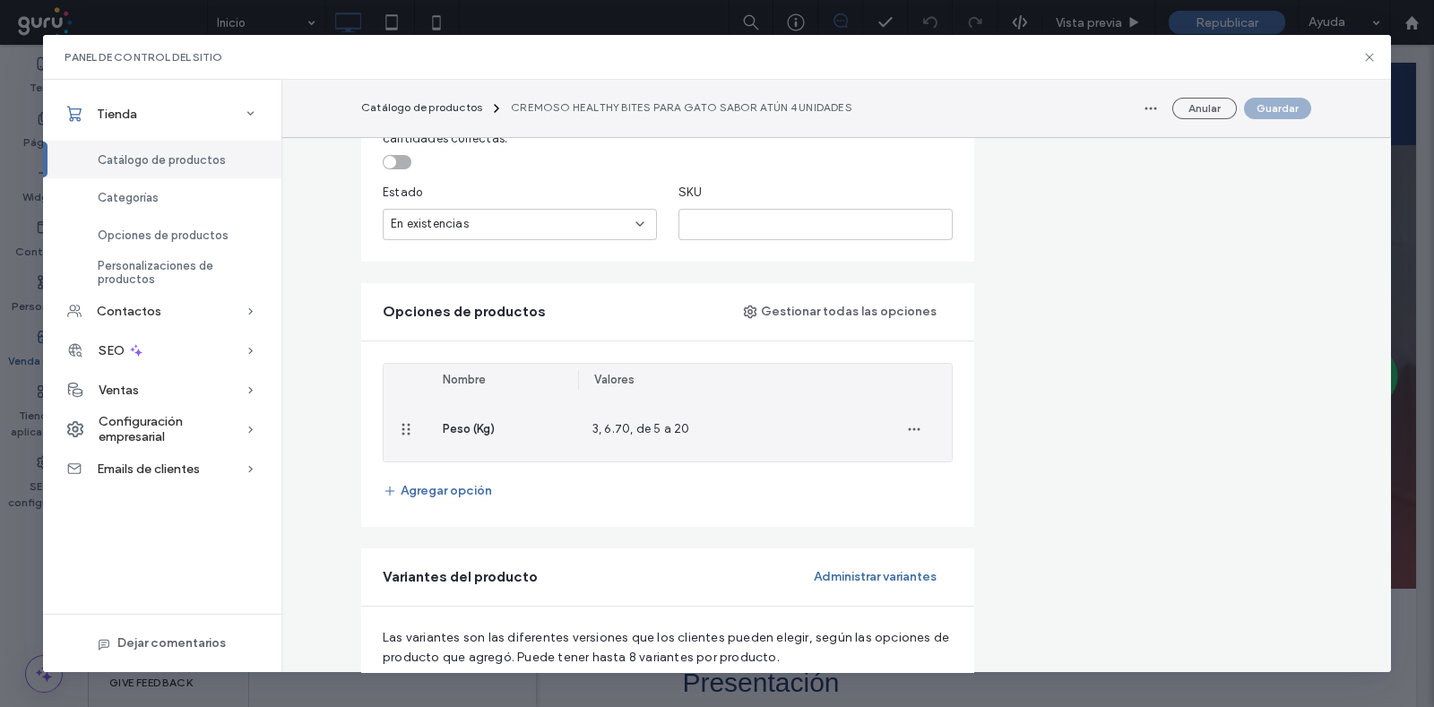
click at [699, 435] on div "3, 6.70, de 5 a 20" at bounding box center [727, 429] width 299 height 65
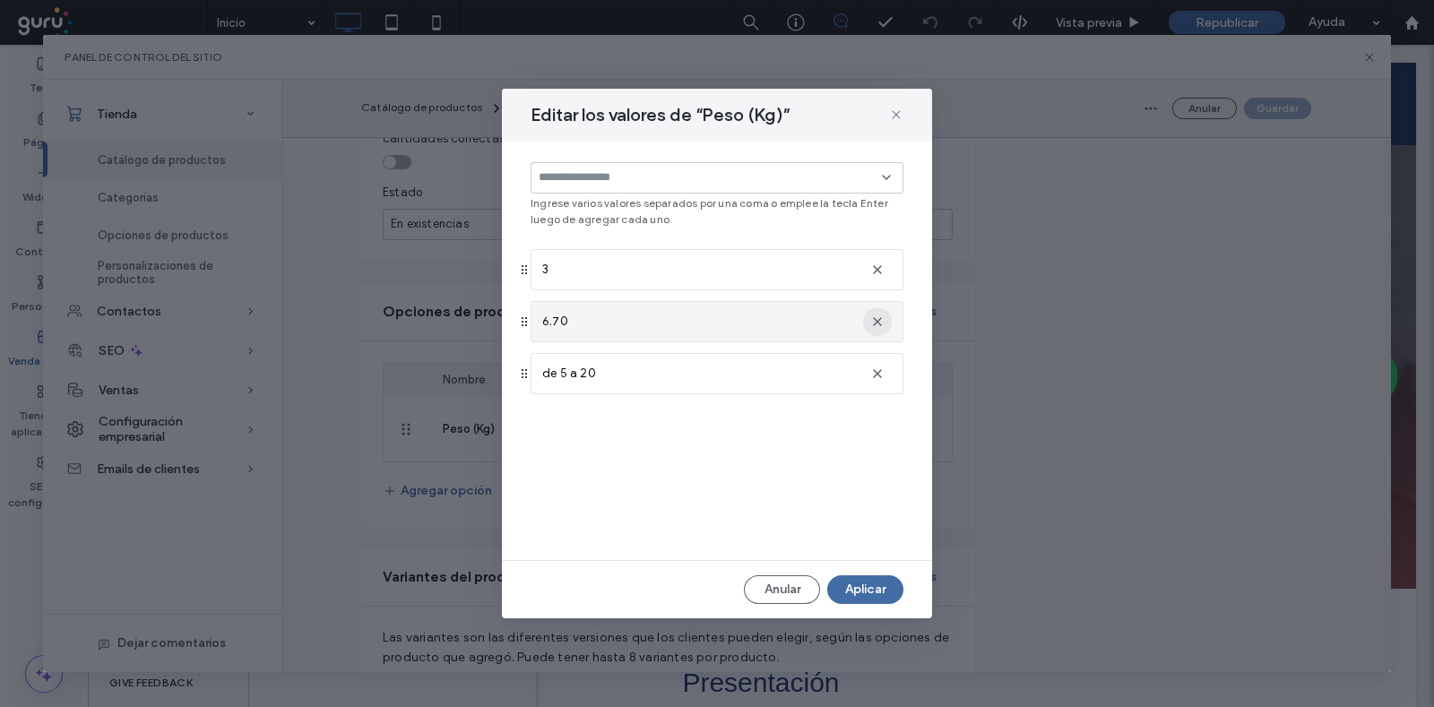
click at [877, 320] on use "button" at bounding box center [877, 321] width 9 height 9
click at [883, 321] on icon "button" at bounding box center [877, 322] width 14 height 14
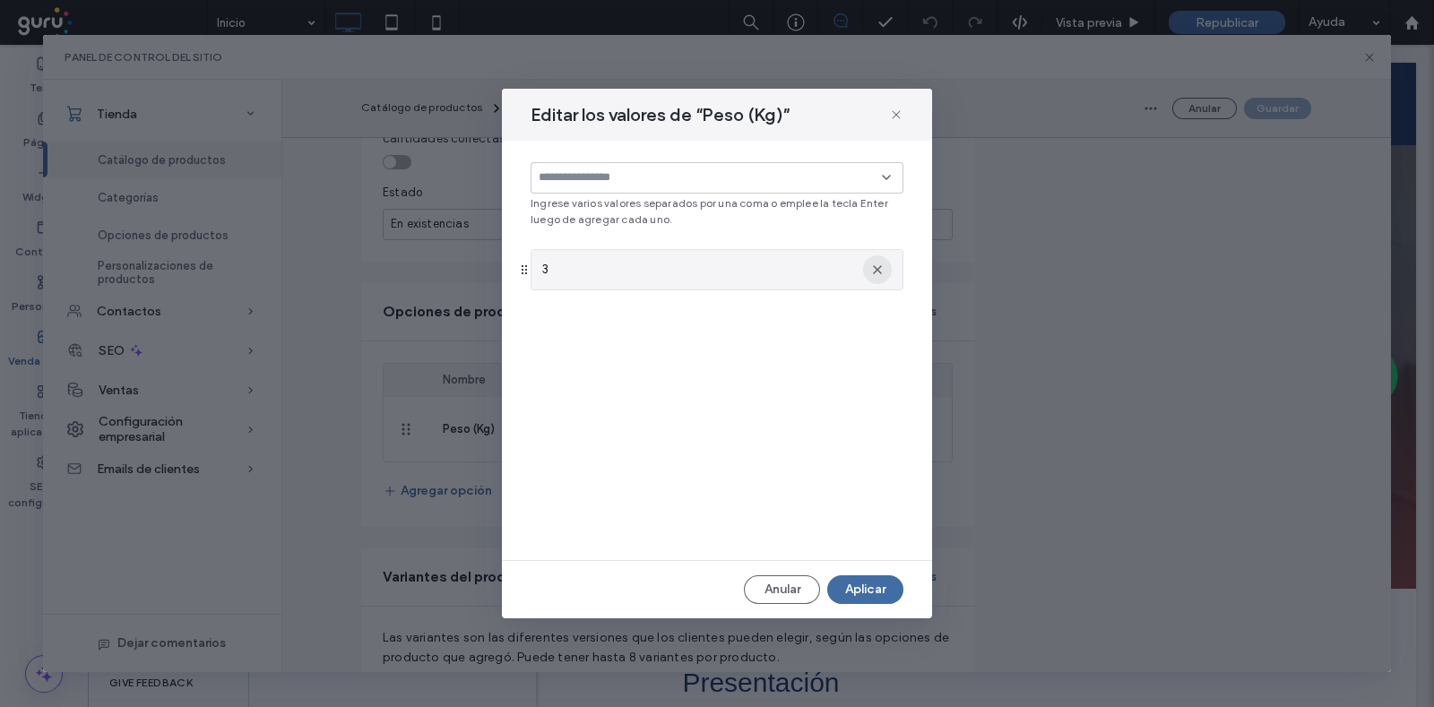
click at [883, 271] on icon "button" at bounding box center [877, 270] width 14 height 14
click at [757, 569] on div "Editar los valores de “Peso (Kg)” Ingrese varios valores separados por una coma…" at bounding box center [717, 354] width 430 height 531
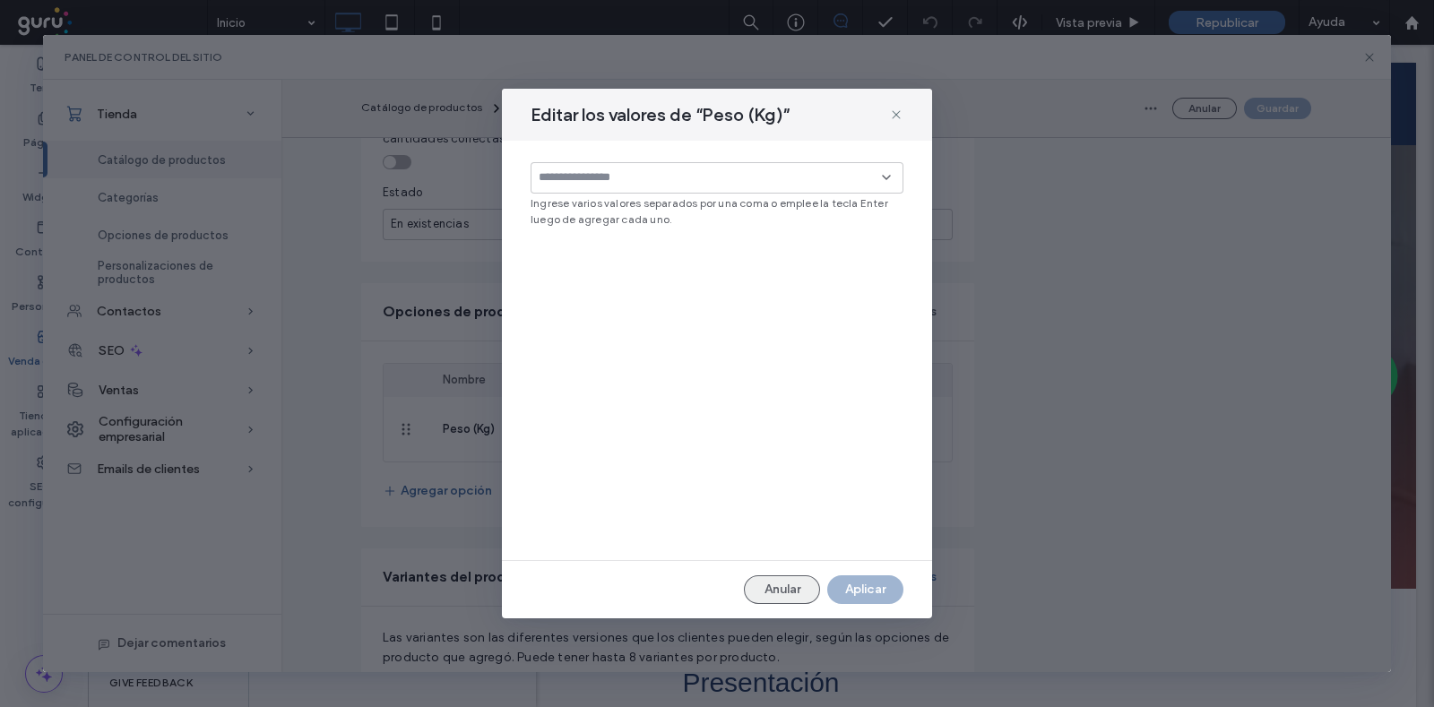
click at [770, 583] on button "Anular" at bounding box center [782, 589] width 76 height 29
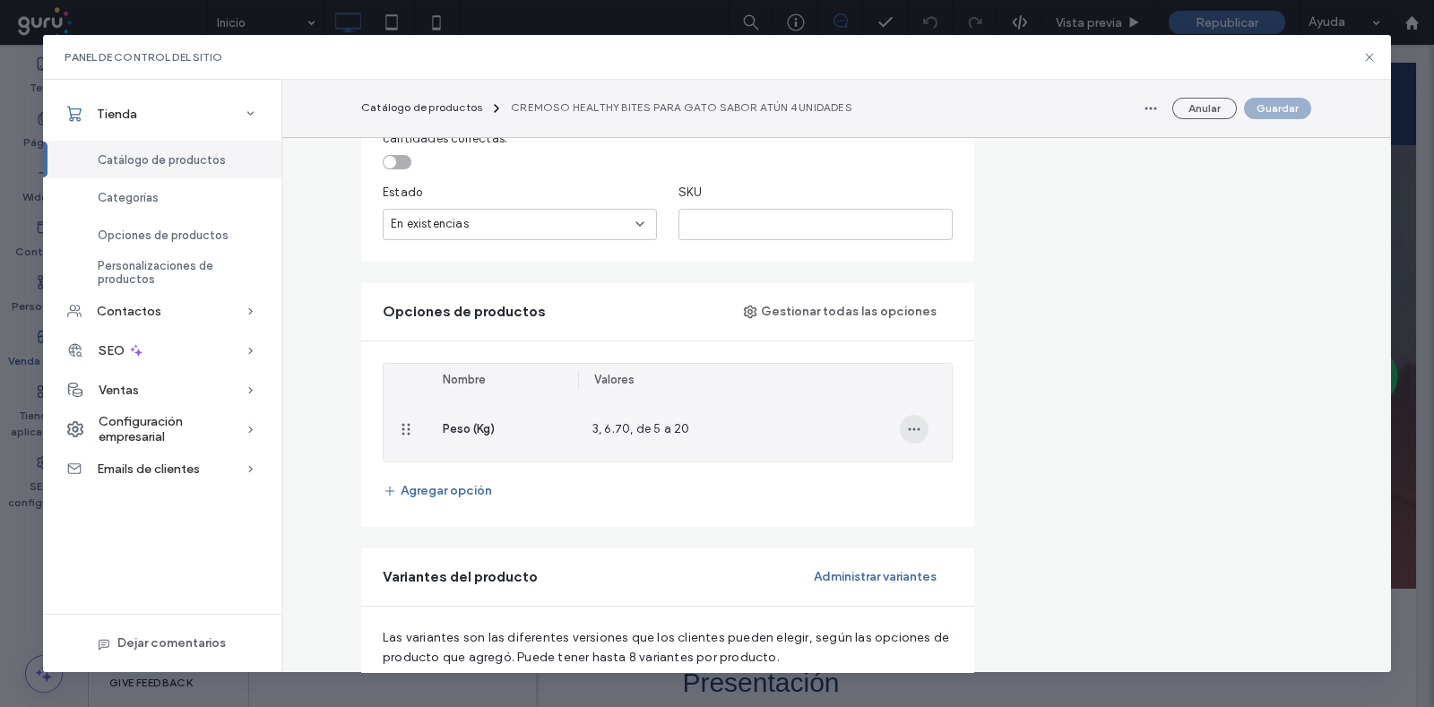
click at [910, 427] on icon "button" at bounding box center [914, 429] width 14 height 14
click at [937, 513] on span "Quitar del producto" at bounding box center [983, 509] width 111 height 18
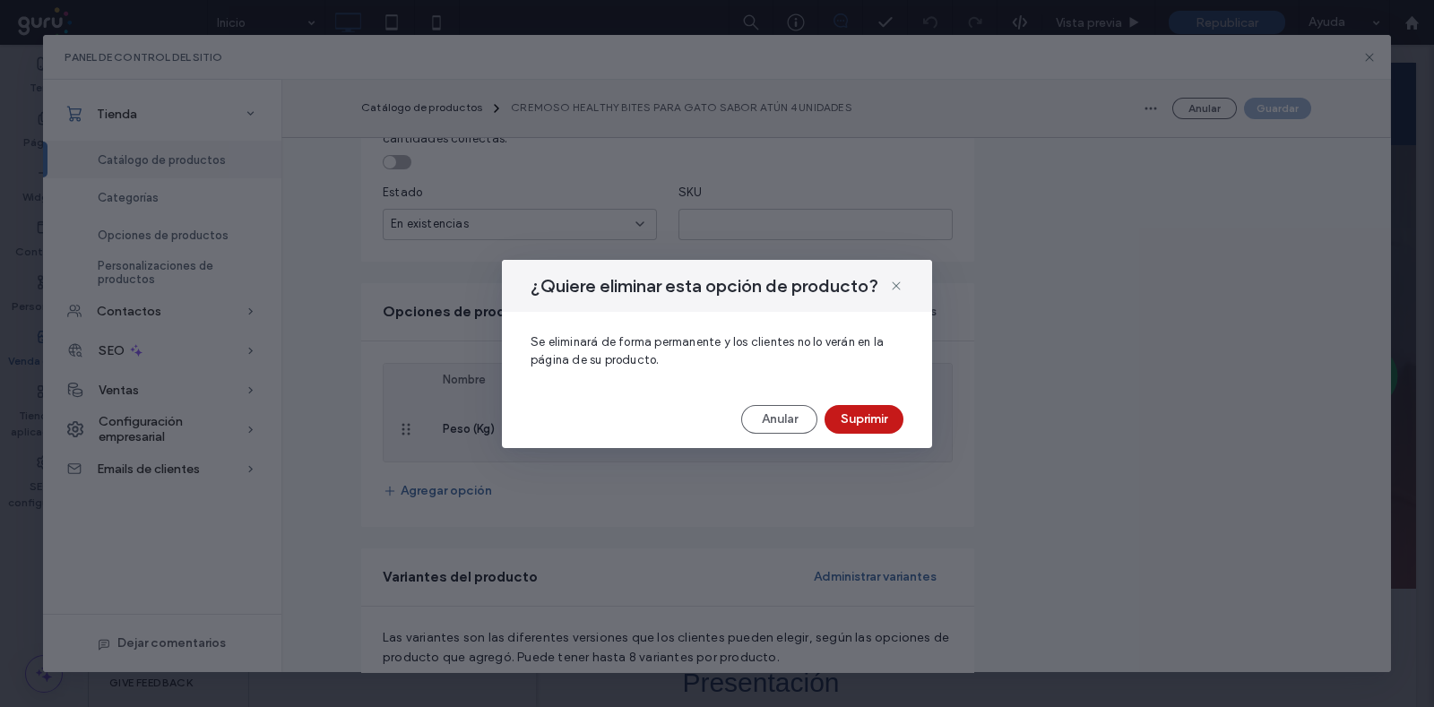
click at [847, 420] on button "Suprimir" at bounding box center [864, 419] width 79 height 29
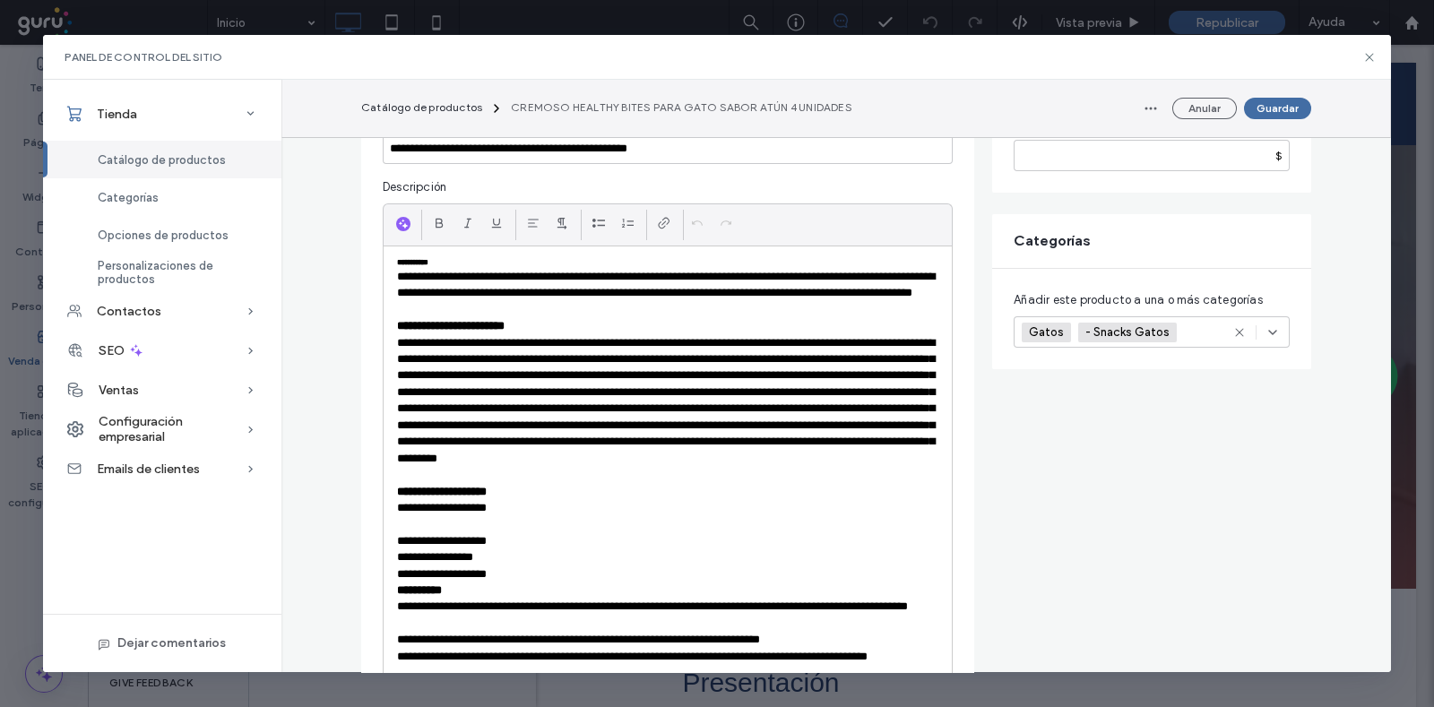
drag, startPoint x: 847, startPoint y: 453, endPoint x: 852, endPoint y: 286, distance: 166.8
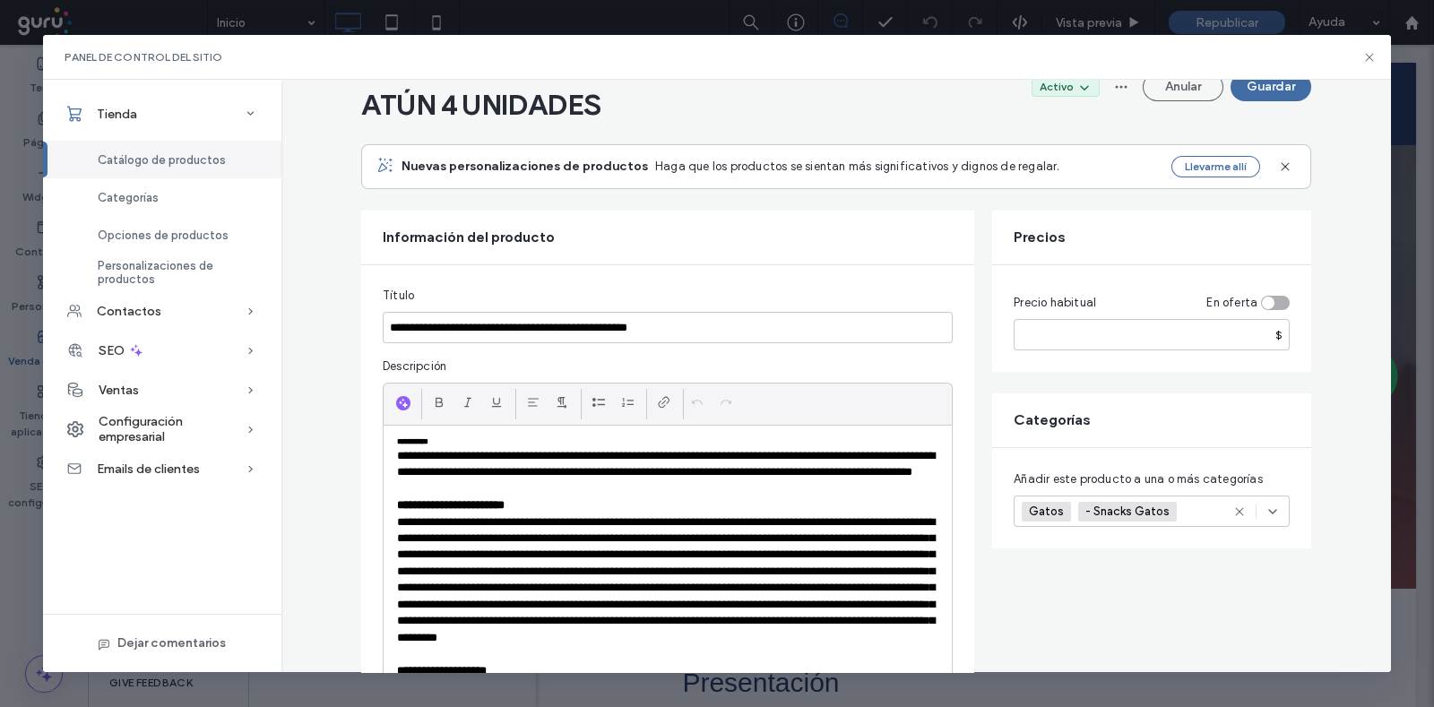
scroll to position [0, 0]
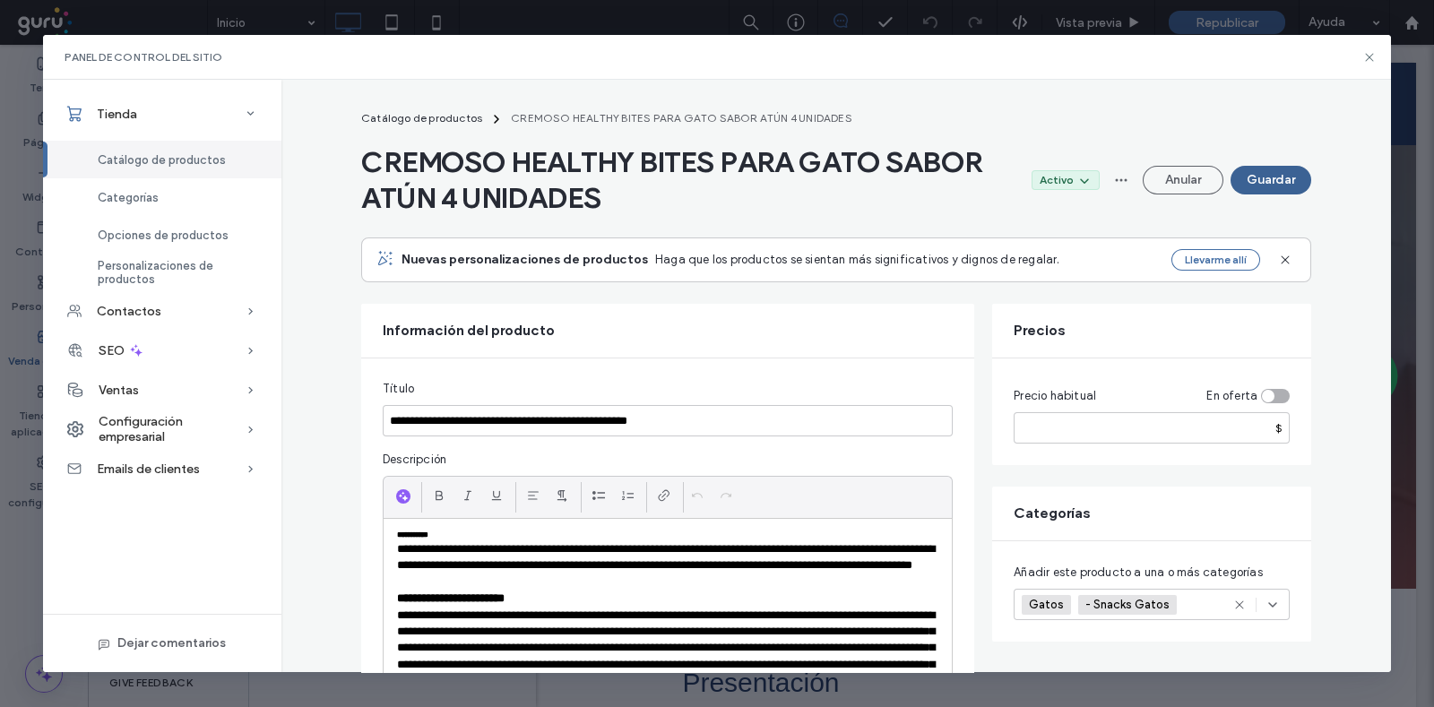
click at [1268, 172] on button "Guardar" at bounding box center [1271, 180] width 81 height 29
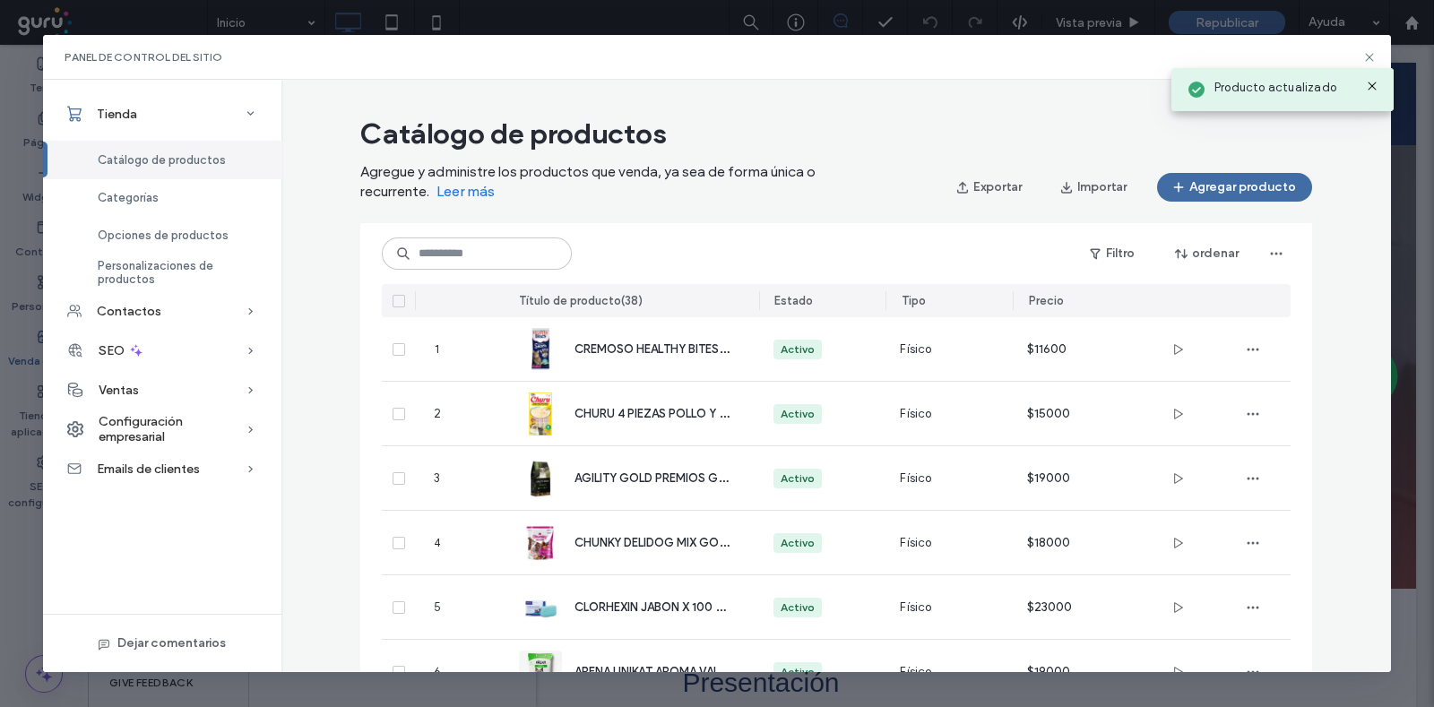
click at [1367, 60] on div "Producto actualizado" at bounding box center [1282, 85] width 231 height 62
click at [1375, 53] on icon at bounding box center [1369, 57] width 14 height 14
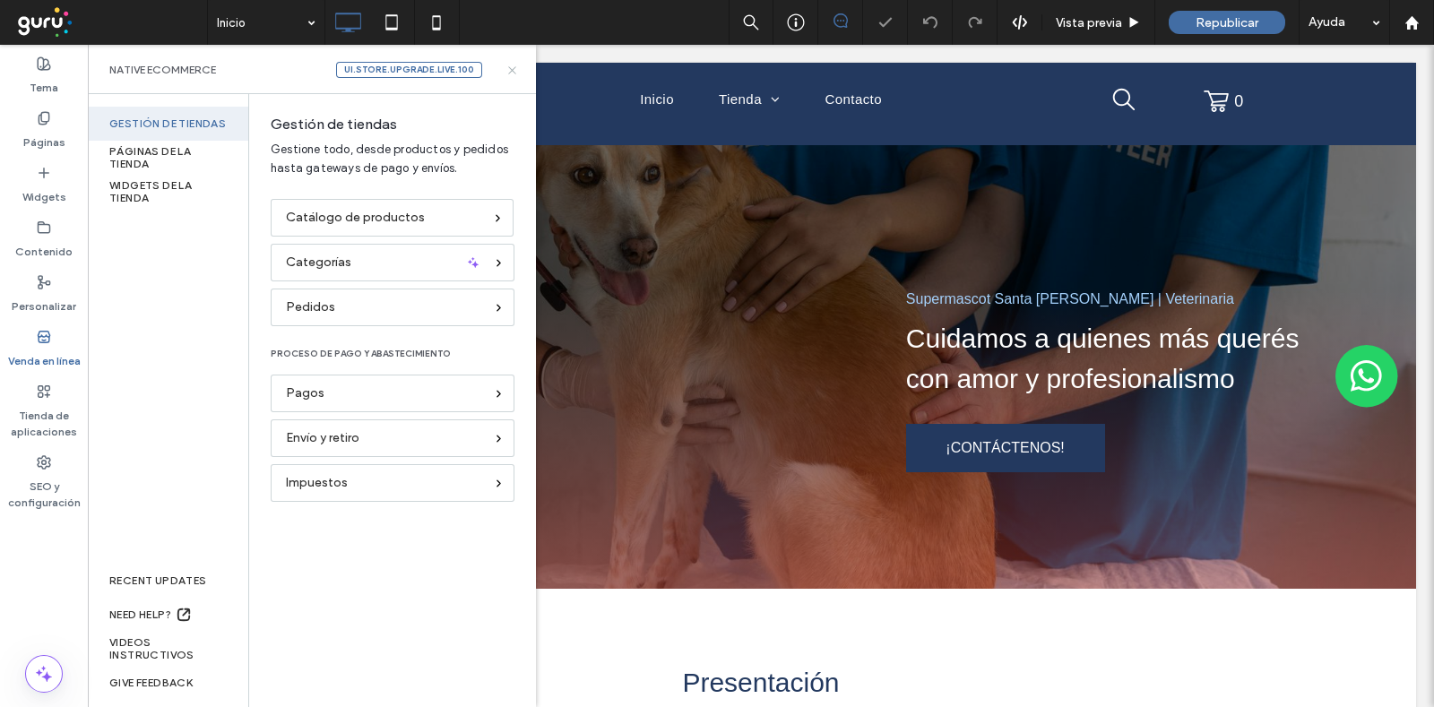
click at [510, 68] on use at bounding box center [511, 69] width 7 height 7
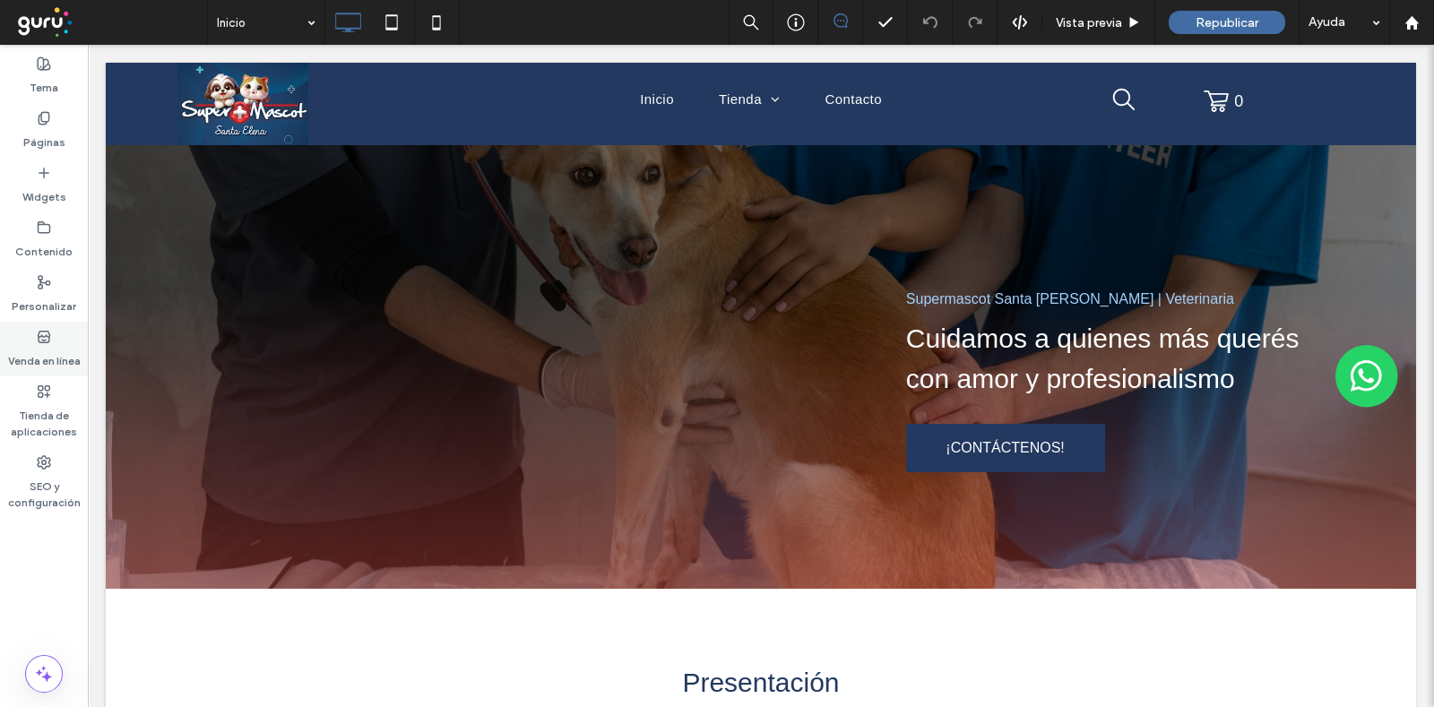
click at [28, 357] on label "Venda en línea" at bounding box center [44, 356] width 73 height 25
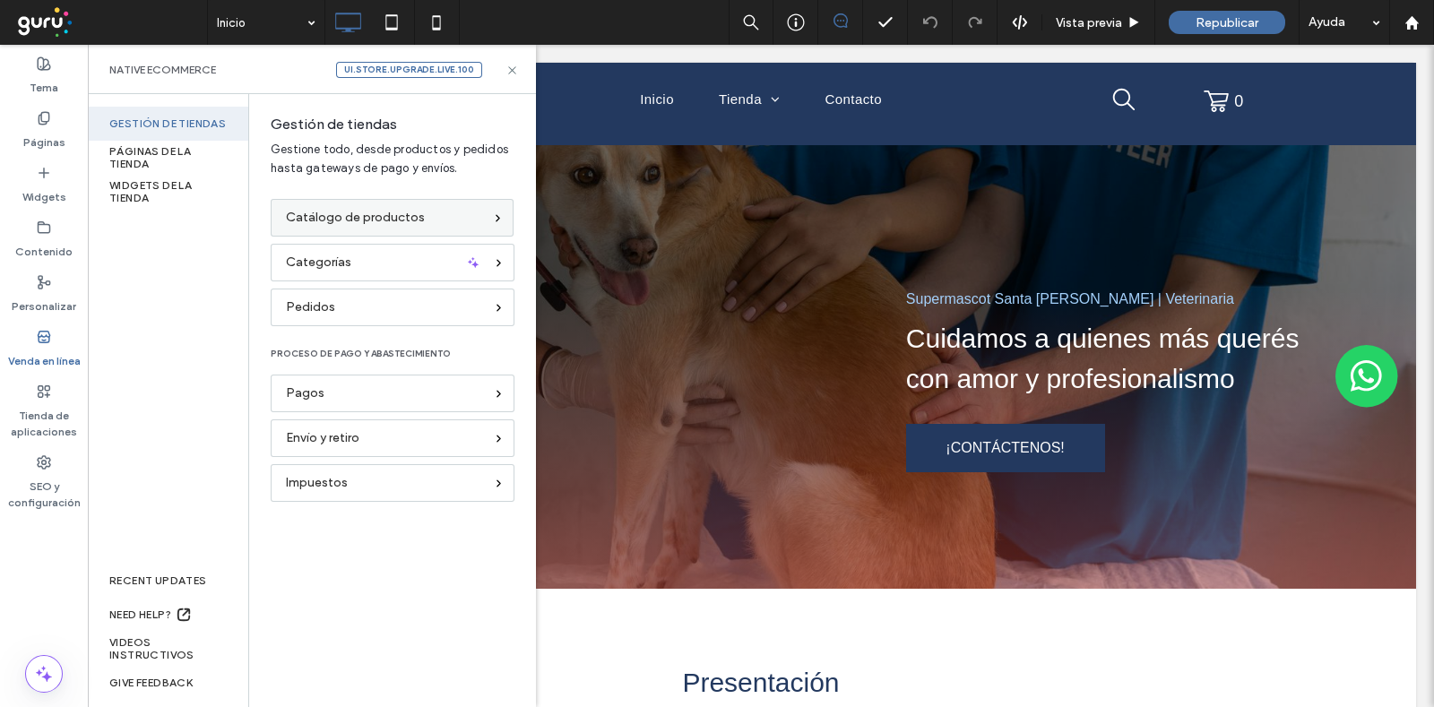
click at [358, 218] on span "Catálogo de productos" at bounding box center [355, 218] width 139 height 20
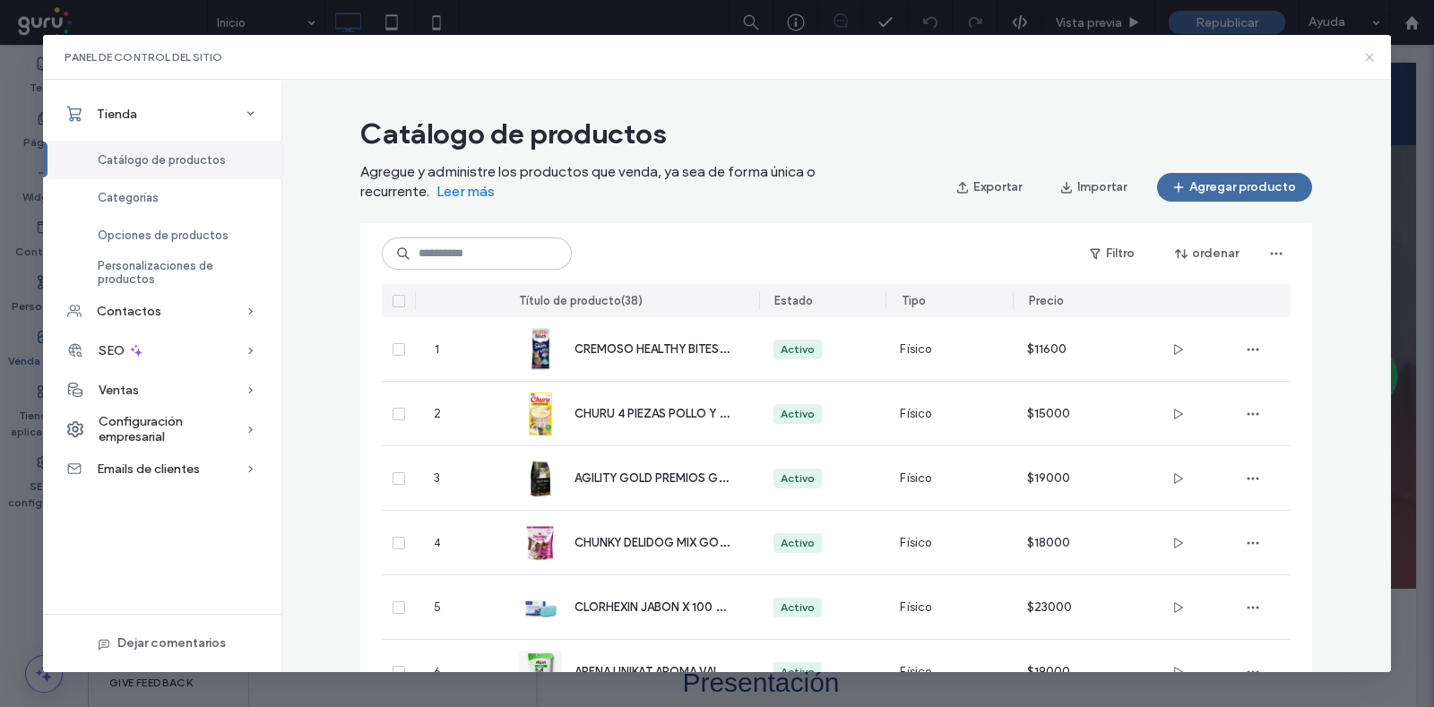
click at [1366, 63] on icon at bounding box center [1369, 57] width 14 height 14
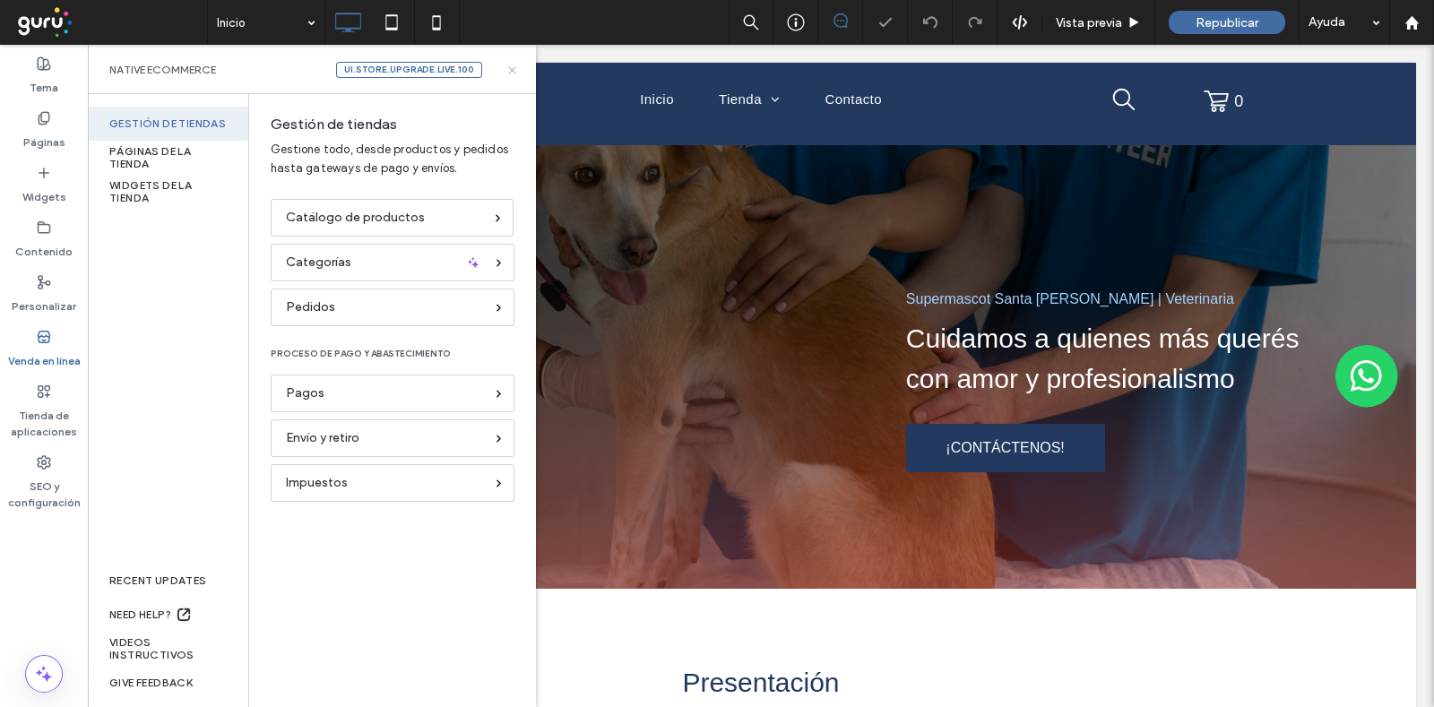
click at [505, 65] on icon at bounding box center [511, 70] width 13 height 13
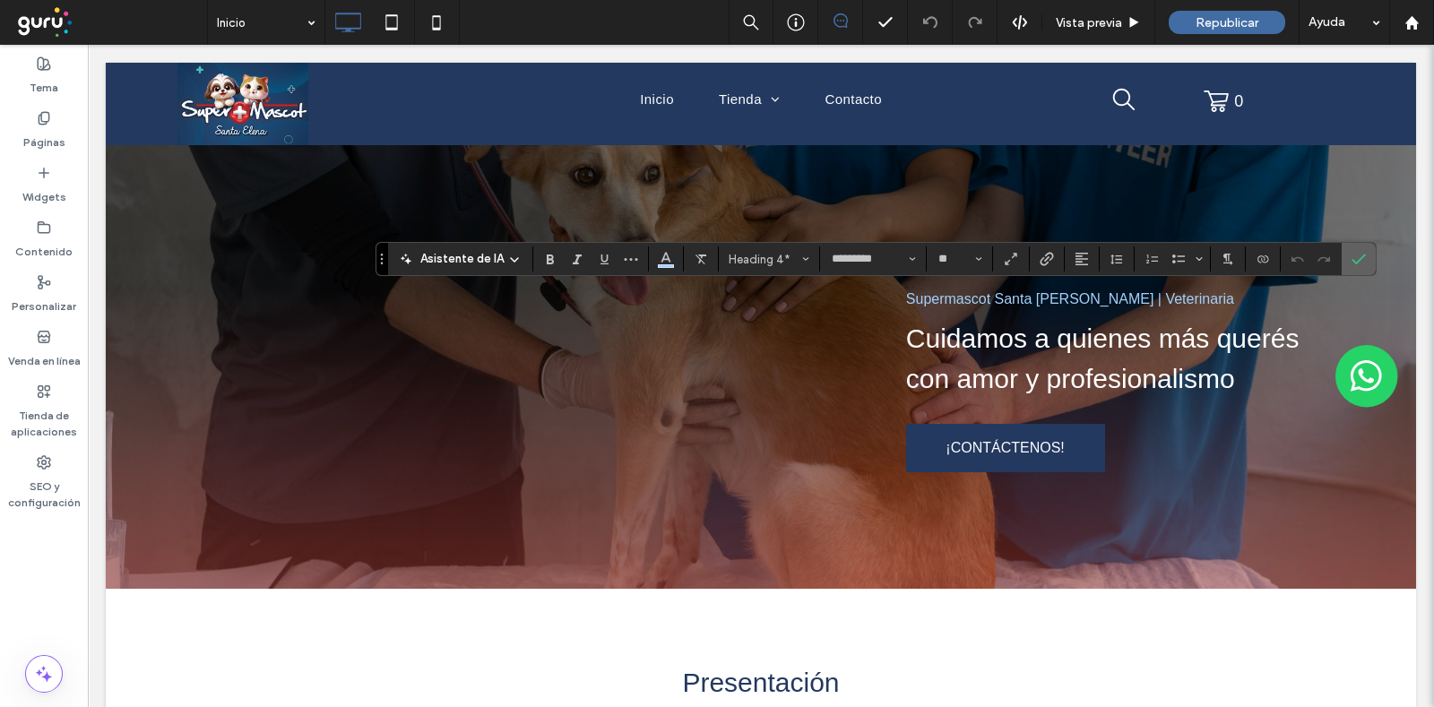
click at [1352, 268] on span "Confirmar" at bounding box center [1356, 259] width 8 height 32
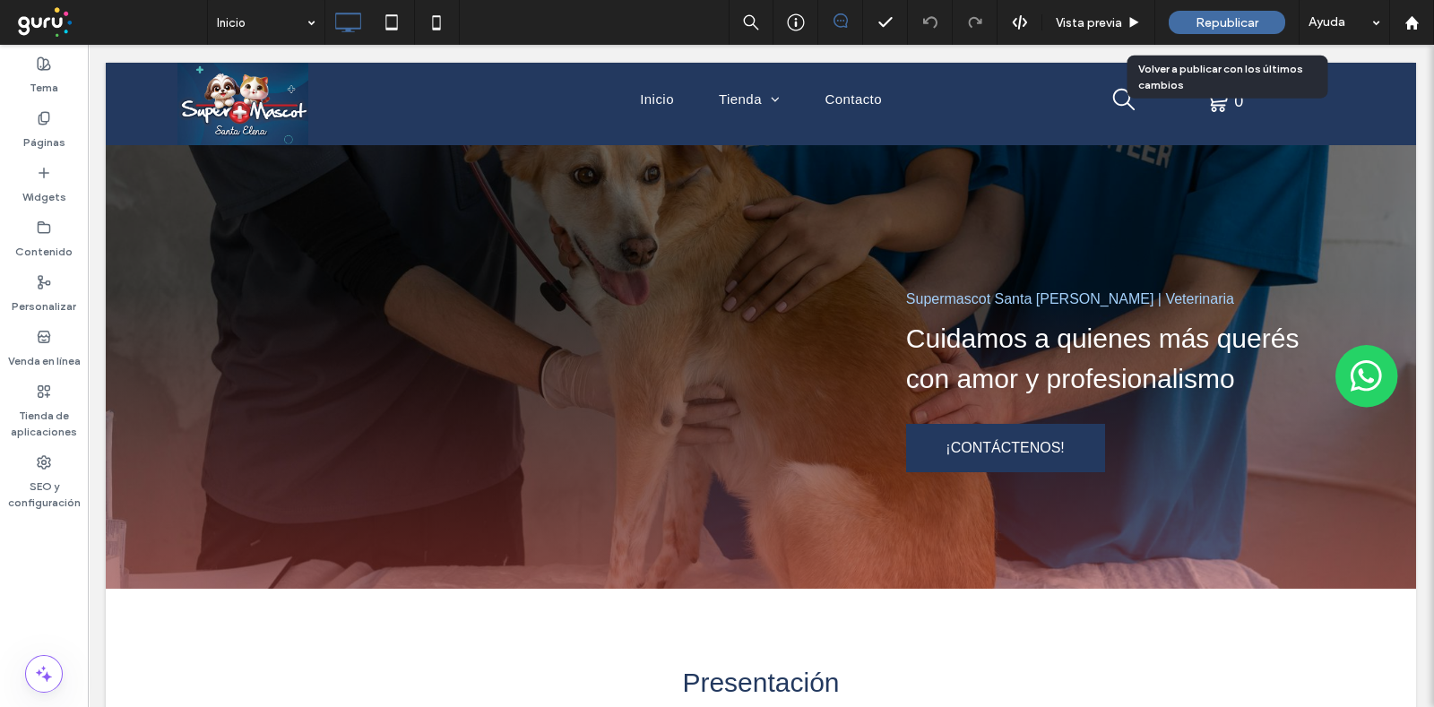
click at [1238, 22] on span "Republicar" at bounding box center [1227, 22] width 63 height 15
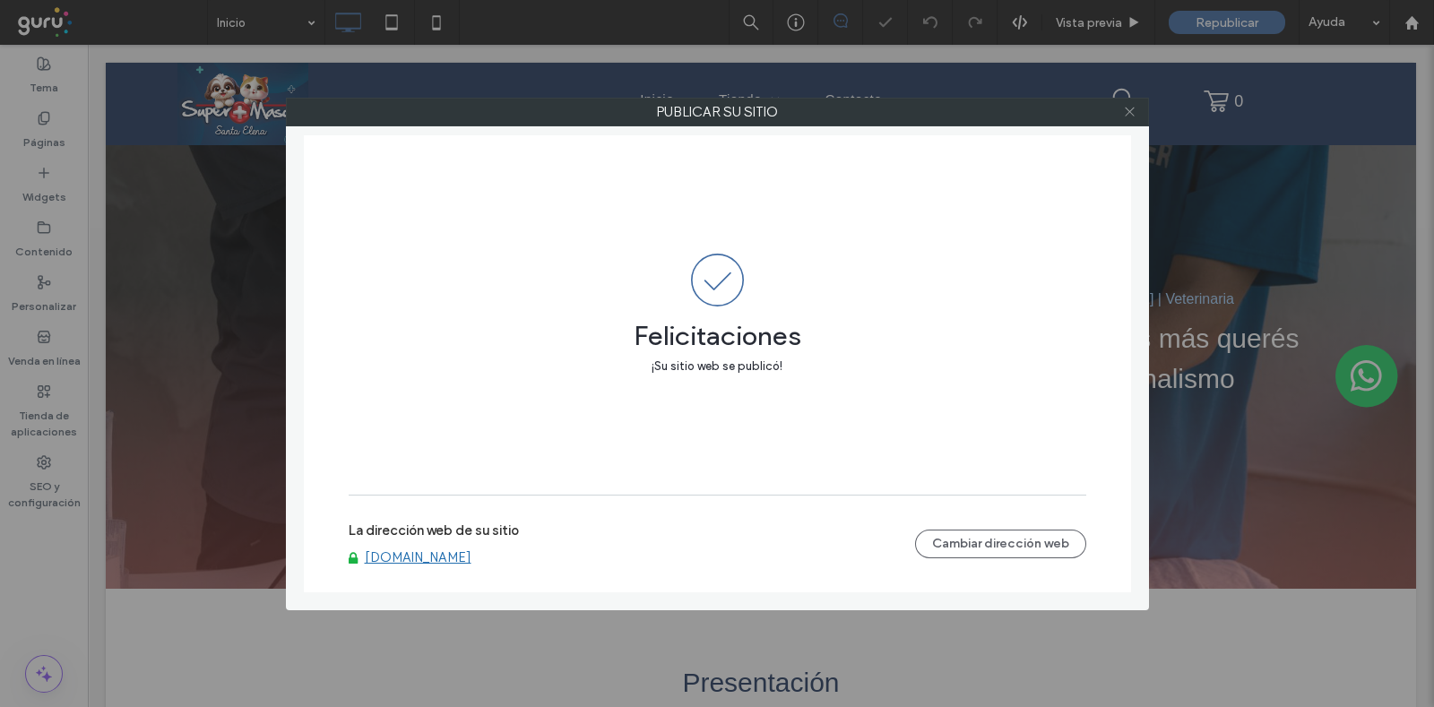
click at [1129, 108] on icon at bounding box center [1129, 111] width 13 height 13
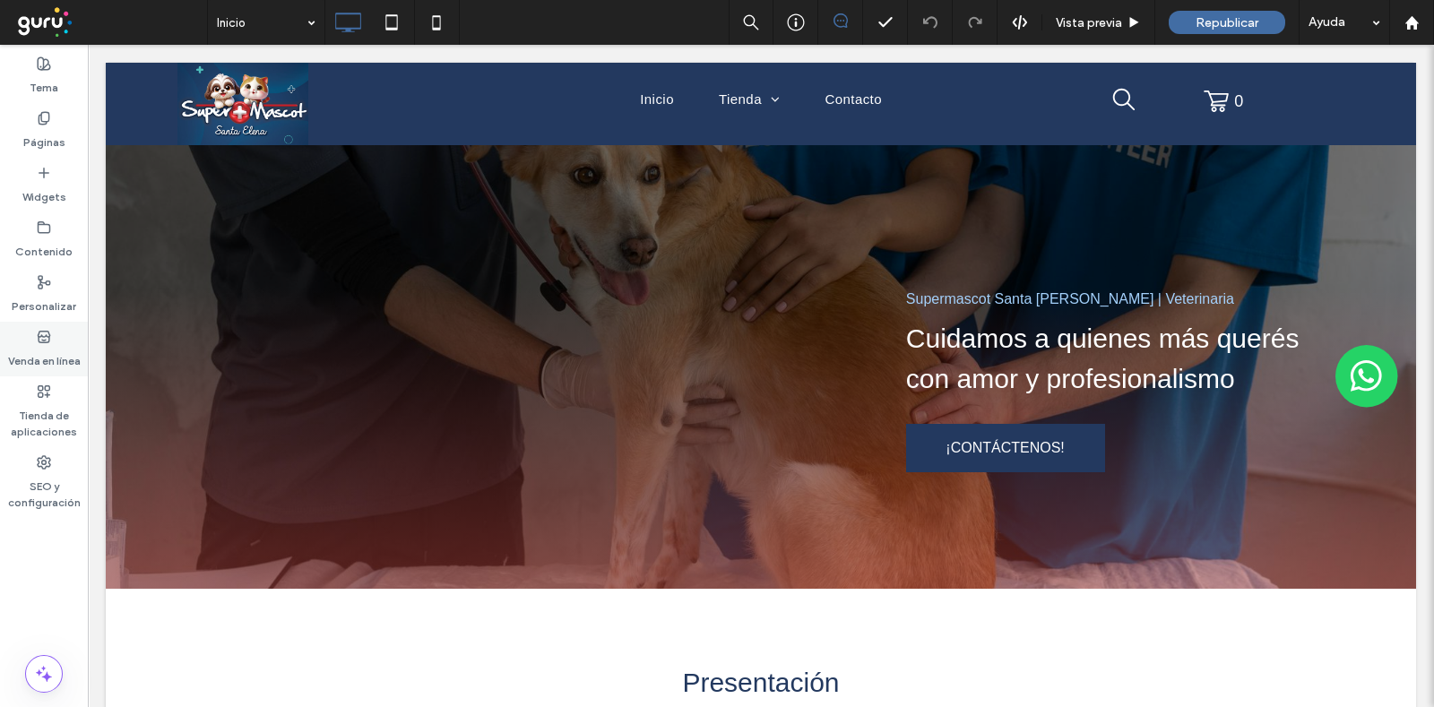
click at [47, 360] on label "Venda en línea" at bounding box center [44, 356] width 73 height 25
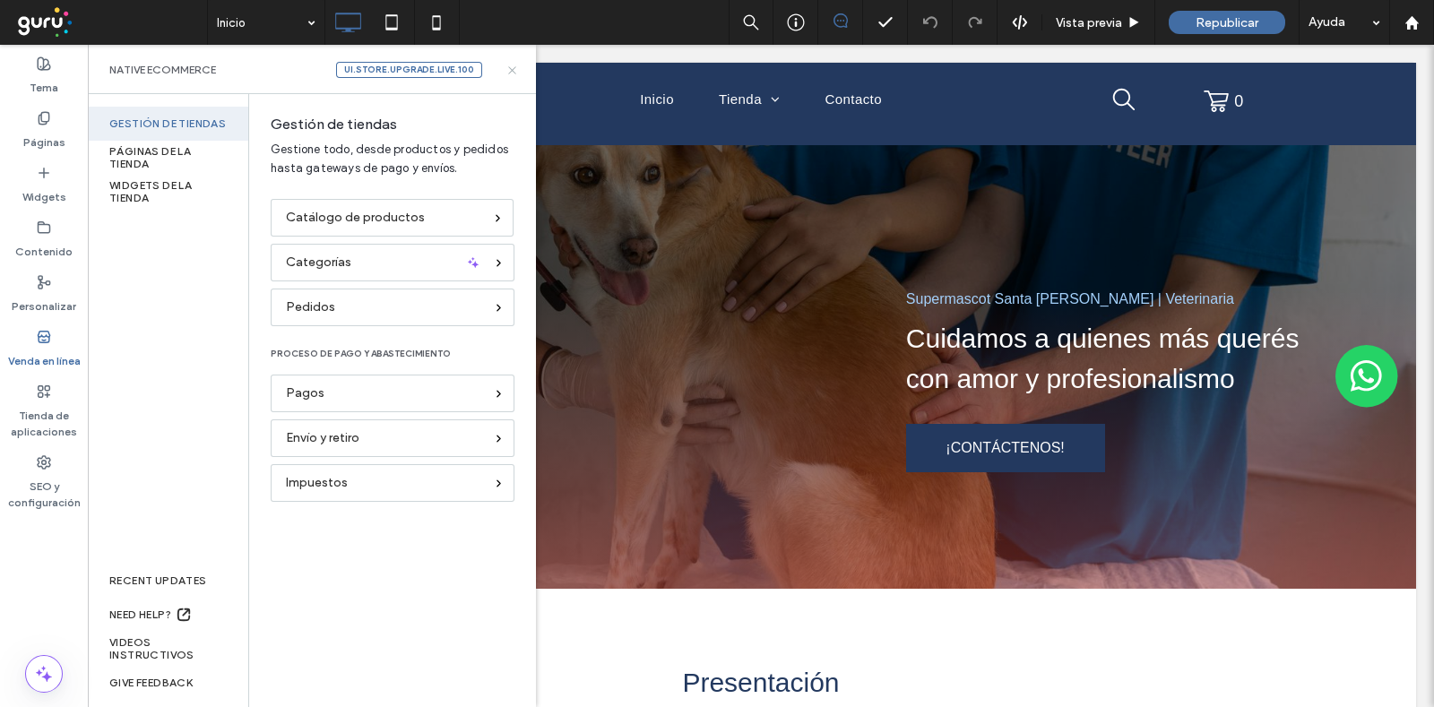
click at [511, 69] on use at bounding box center [511, 69] width 7 height 7
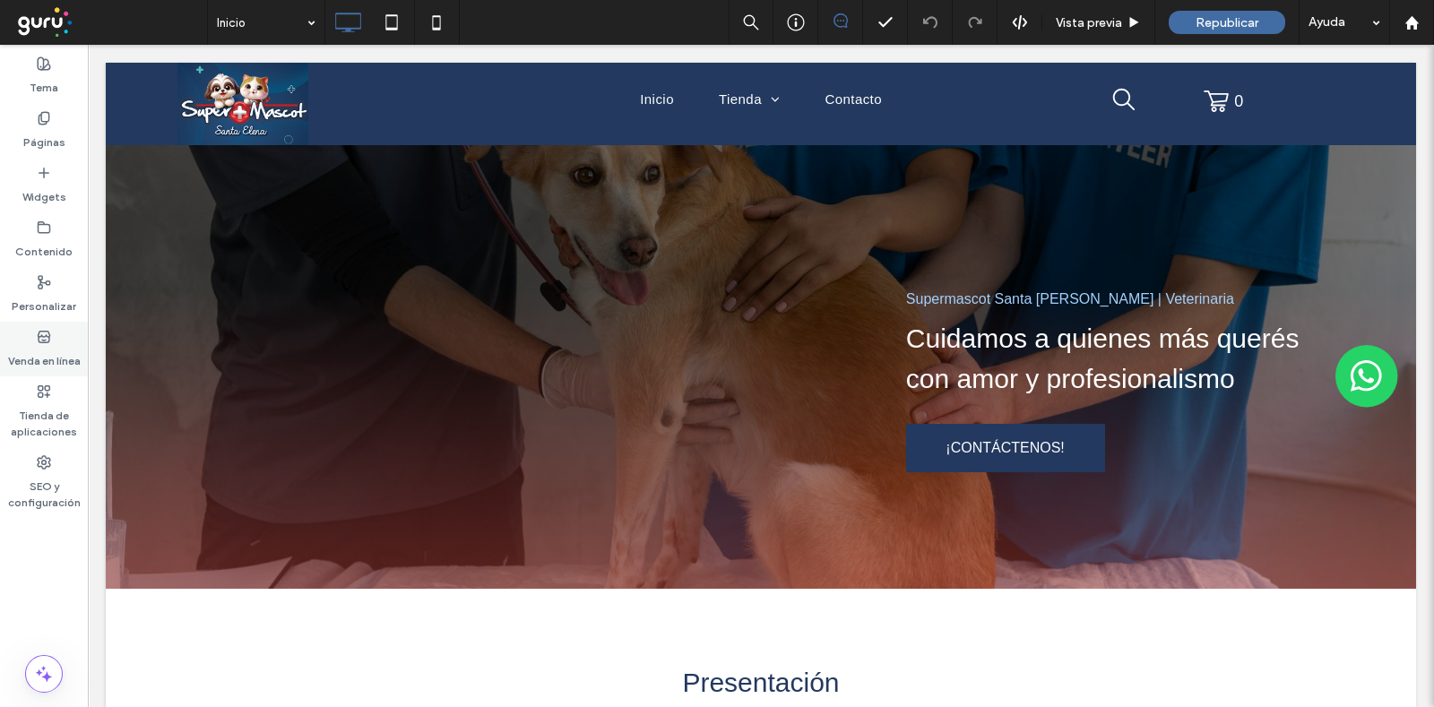
click at [47, 336] on use at bounding box center [44, 336] width 12 height 11
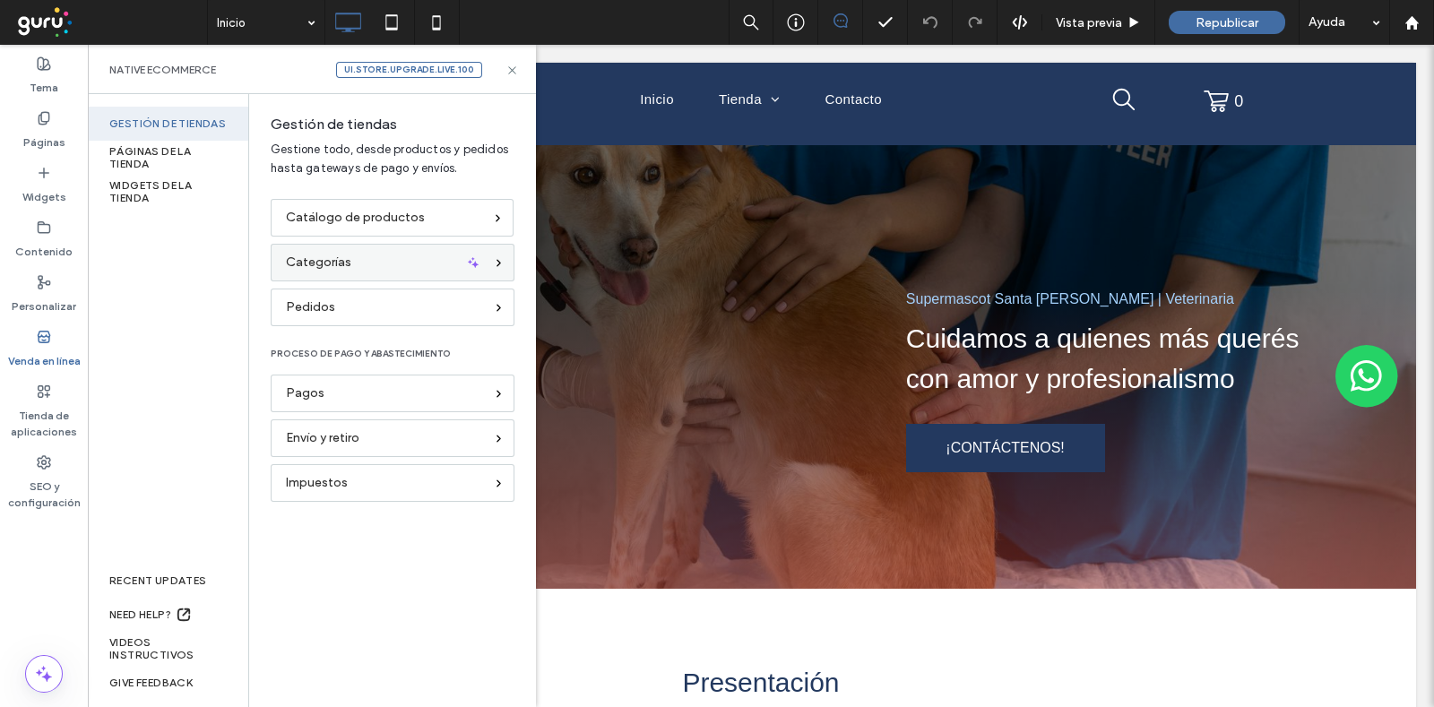
click at [338, 269] on span "Categorías" at bounding box center [318, 263] width 65 height 20
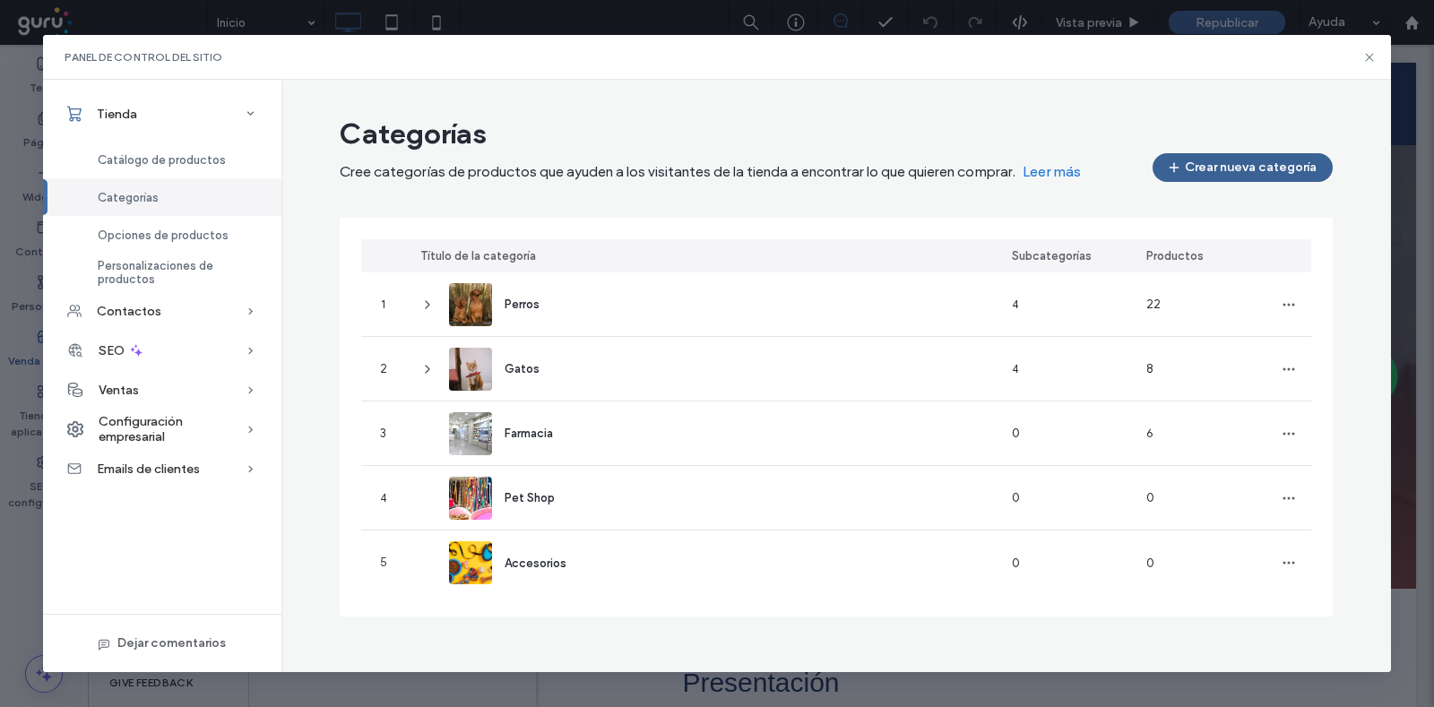
click at [1214, 168] on button "Crear nueva categoría" at bounding box center [1243, 167] width 180 height 29
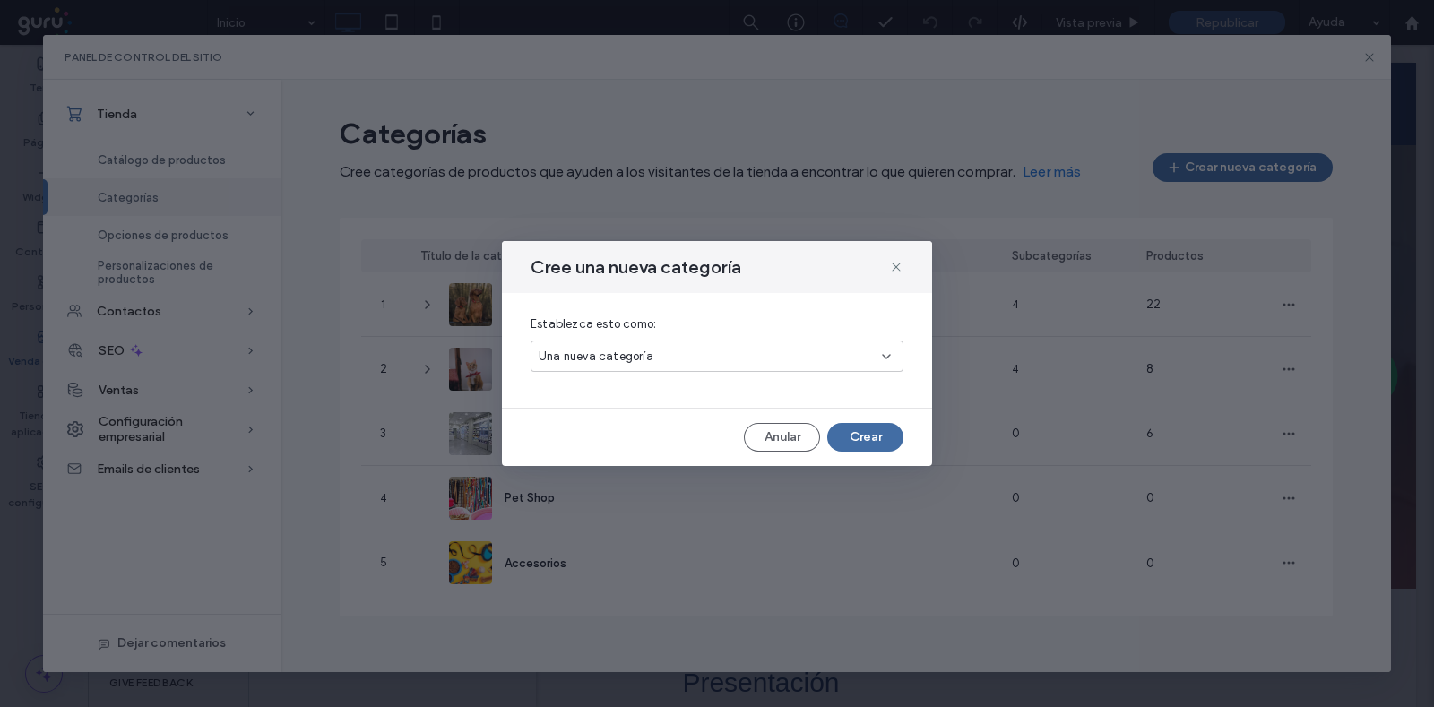
click at [884, 353] on icon at bounding box center [886, 357] width 14 height 14
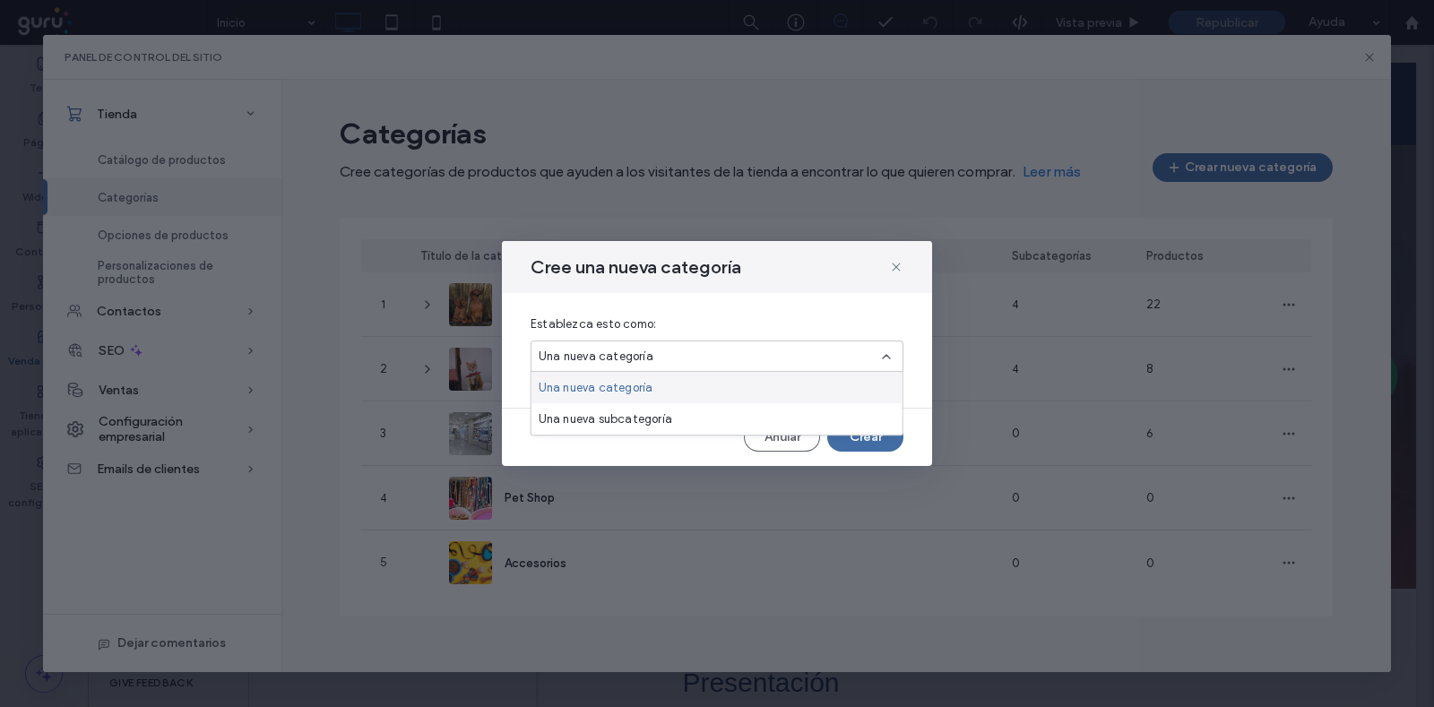
click at [885, 354] on icon at bounding box center [886, 357] width 14 height 14
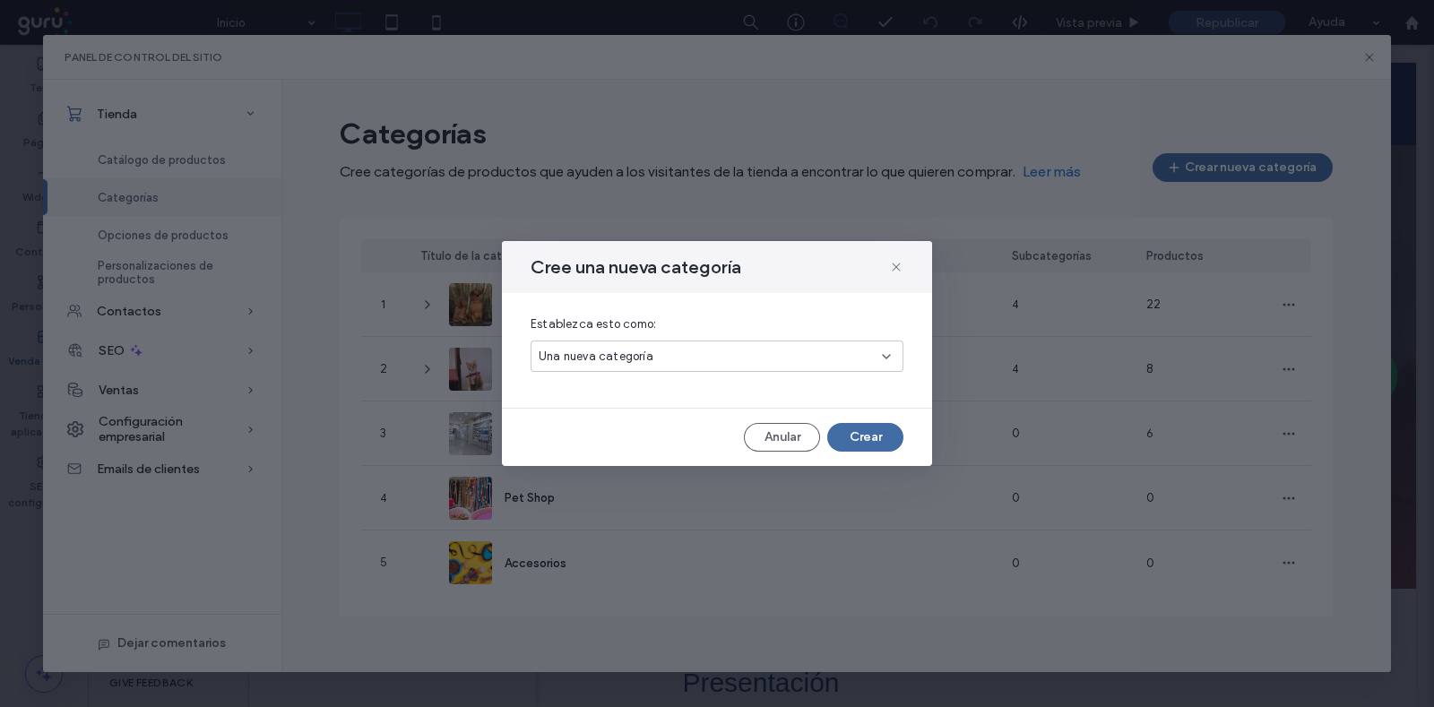
click at [885, 357] on use at bounding box center [886, 357] width 7 height 4
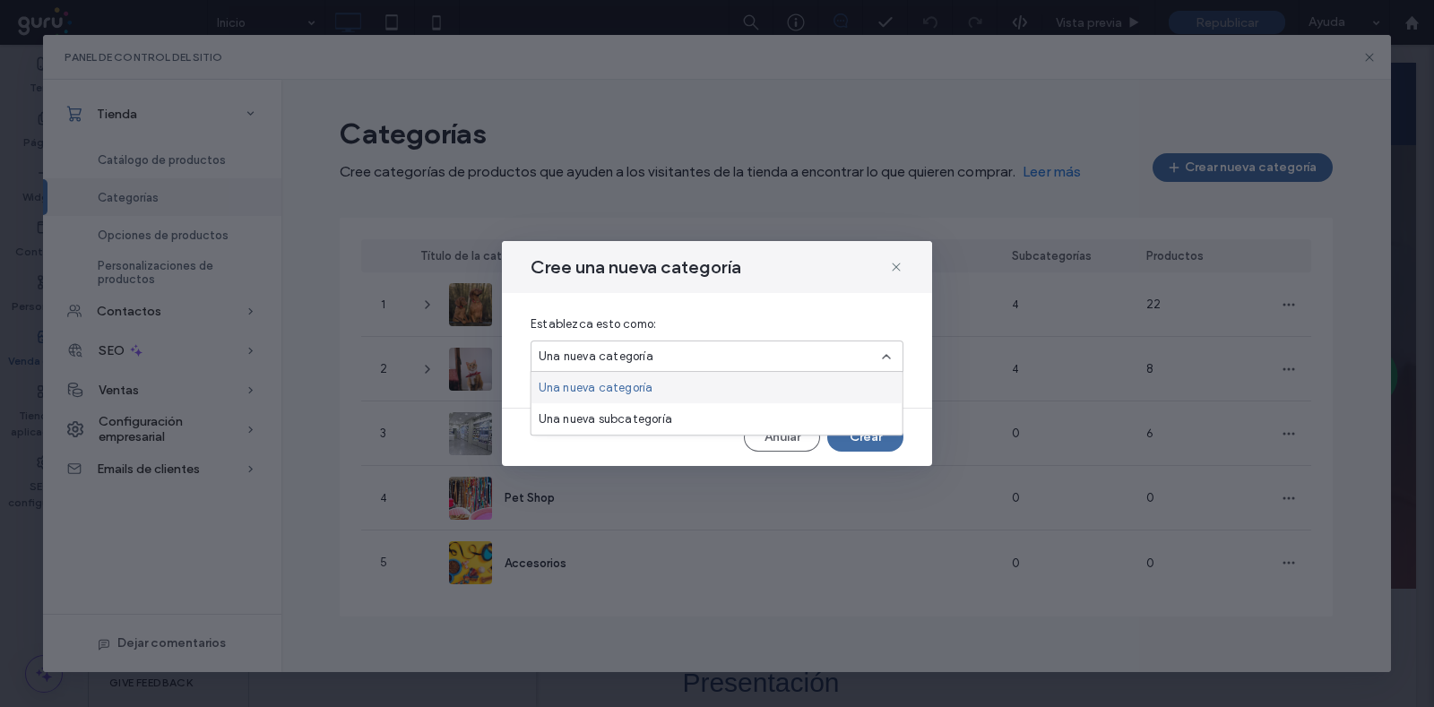
click at [661, 350] on div "Una nueva categoría" at bounding box center [710, 357] width 343 height 18
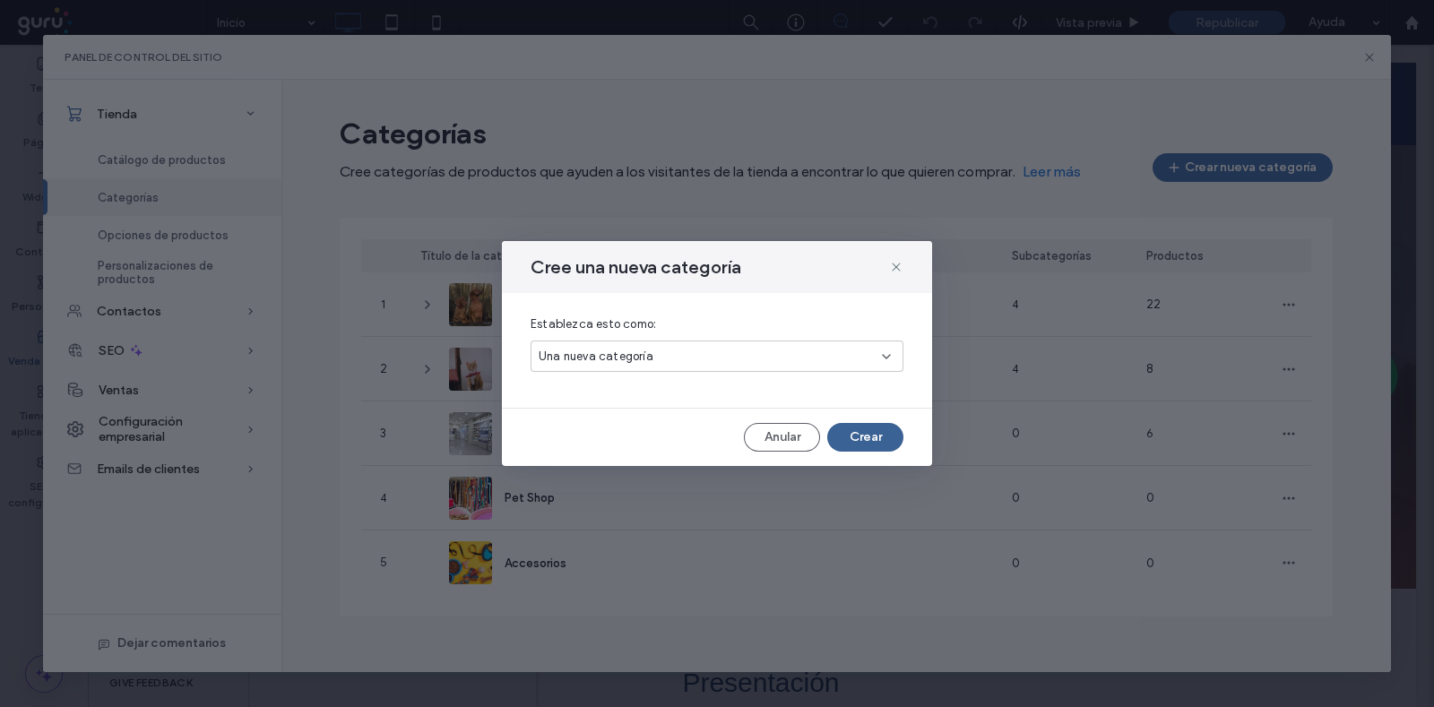
click at [865, 439] on button "Crear" at bounding box center [865, 437] width 76 height 29
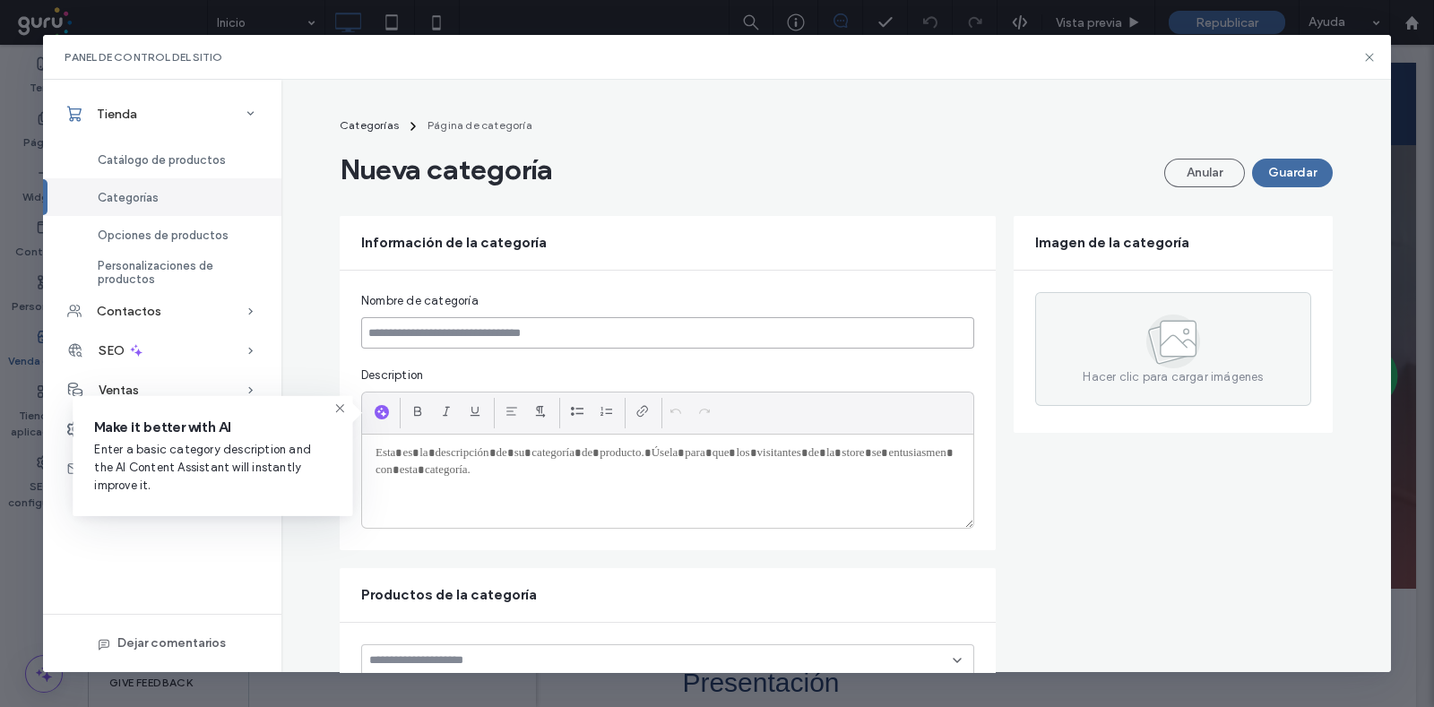
click at [682, 329] on input at bounding box center [667, 332] width 613 height 31
type input "**********"
click at [341, 409] on icon at bounding box center [339, 409] width 14 height 14
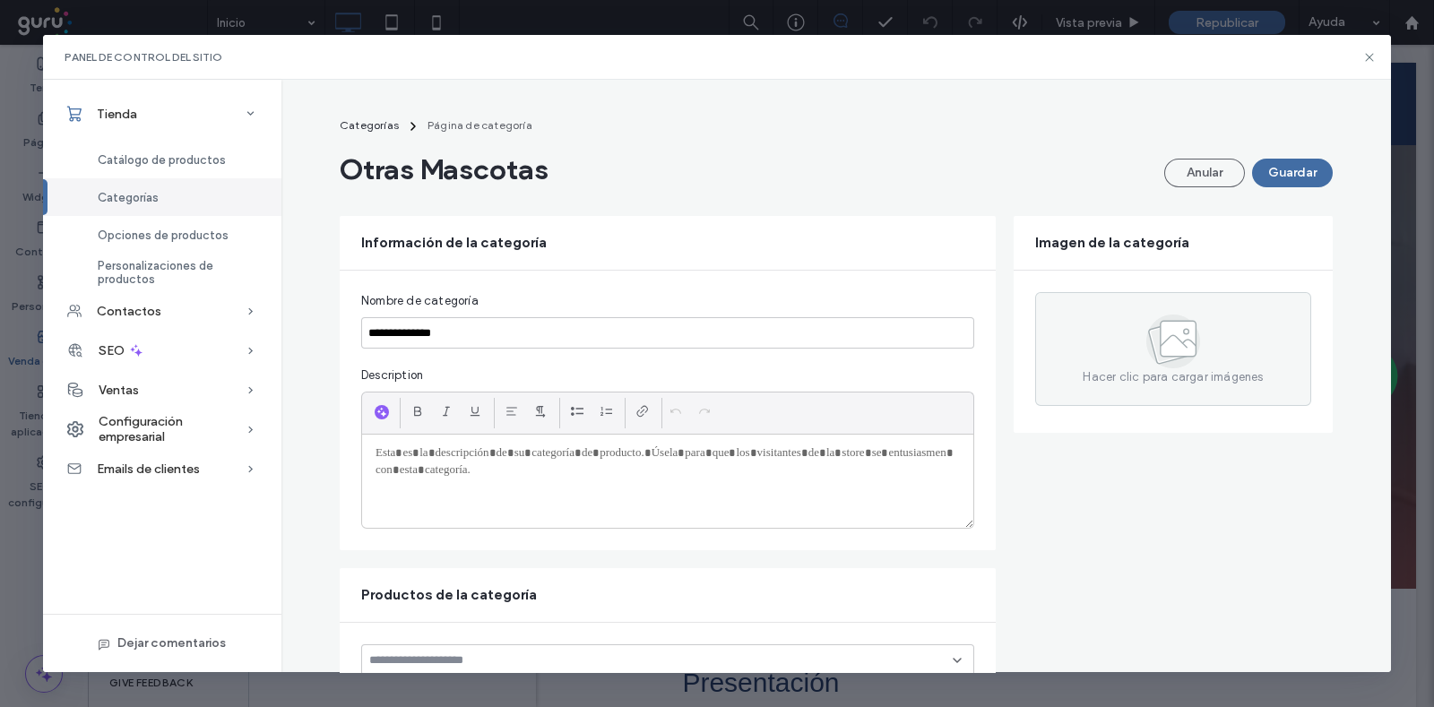
click at [453, 493] on div at bounding box center [667, 481] width 611 height 93
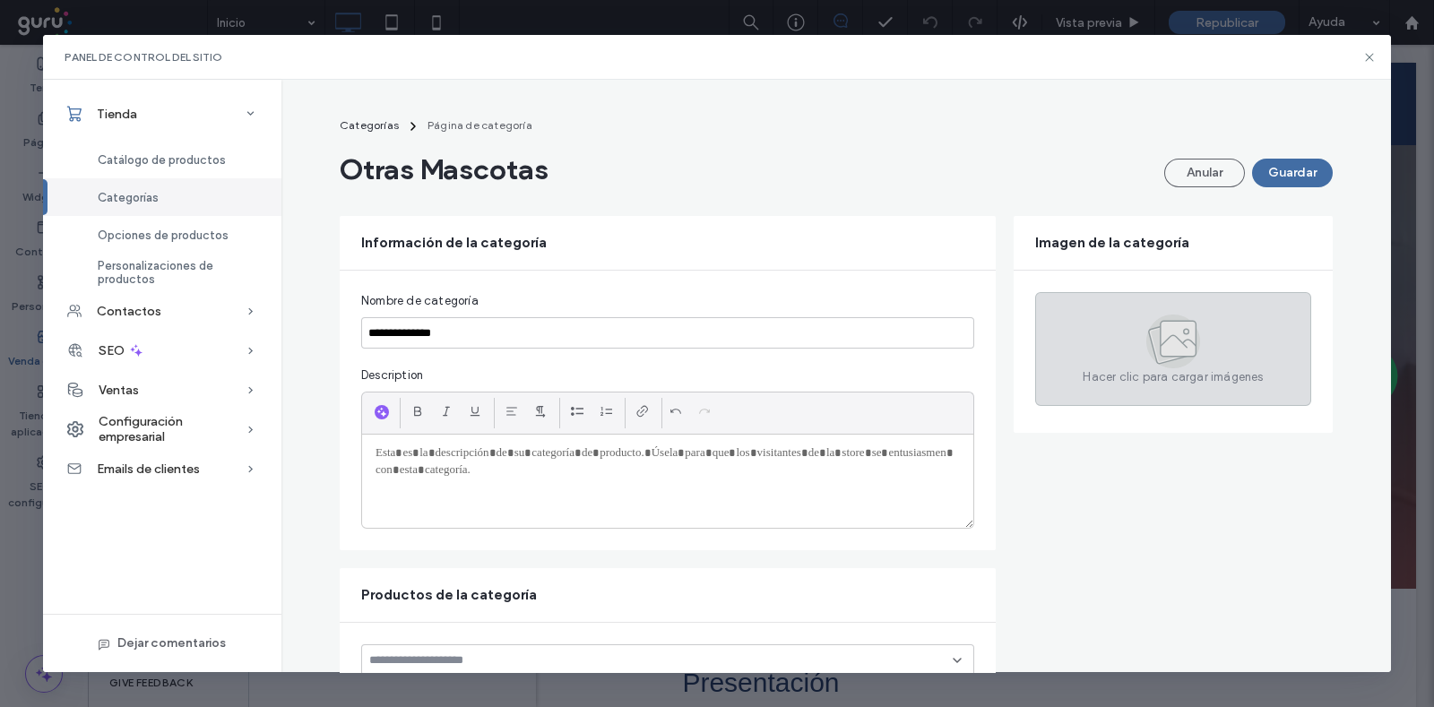
click at [1050, 357] on div "Hacer clic para cargar imágenes" at bounding box center [1173, 349] width 276 height 114
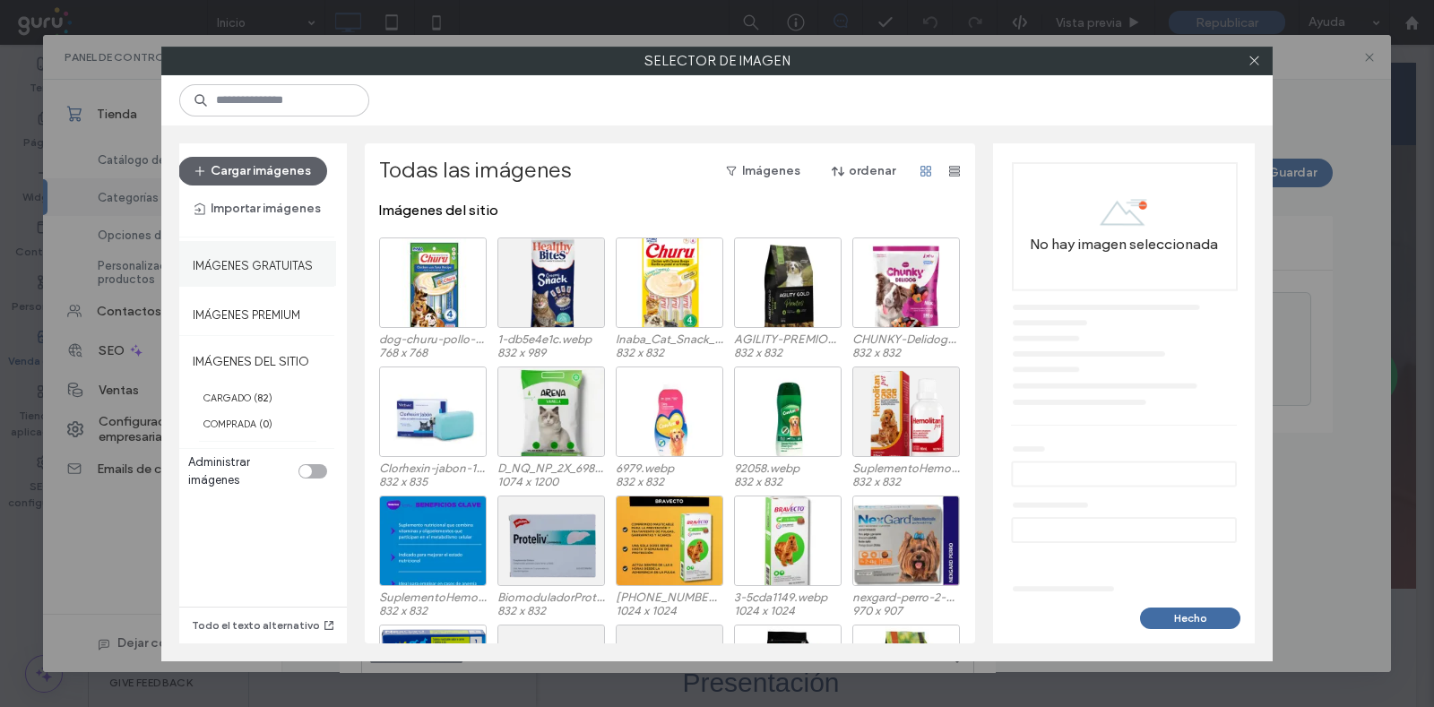
click at [241, 266] on label "Imágenes gratuitas" at bounding box center [253, 261] width 120 height 22
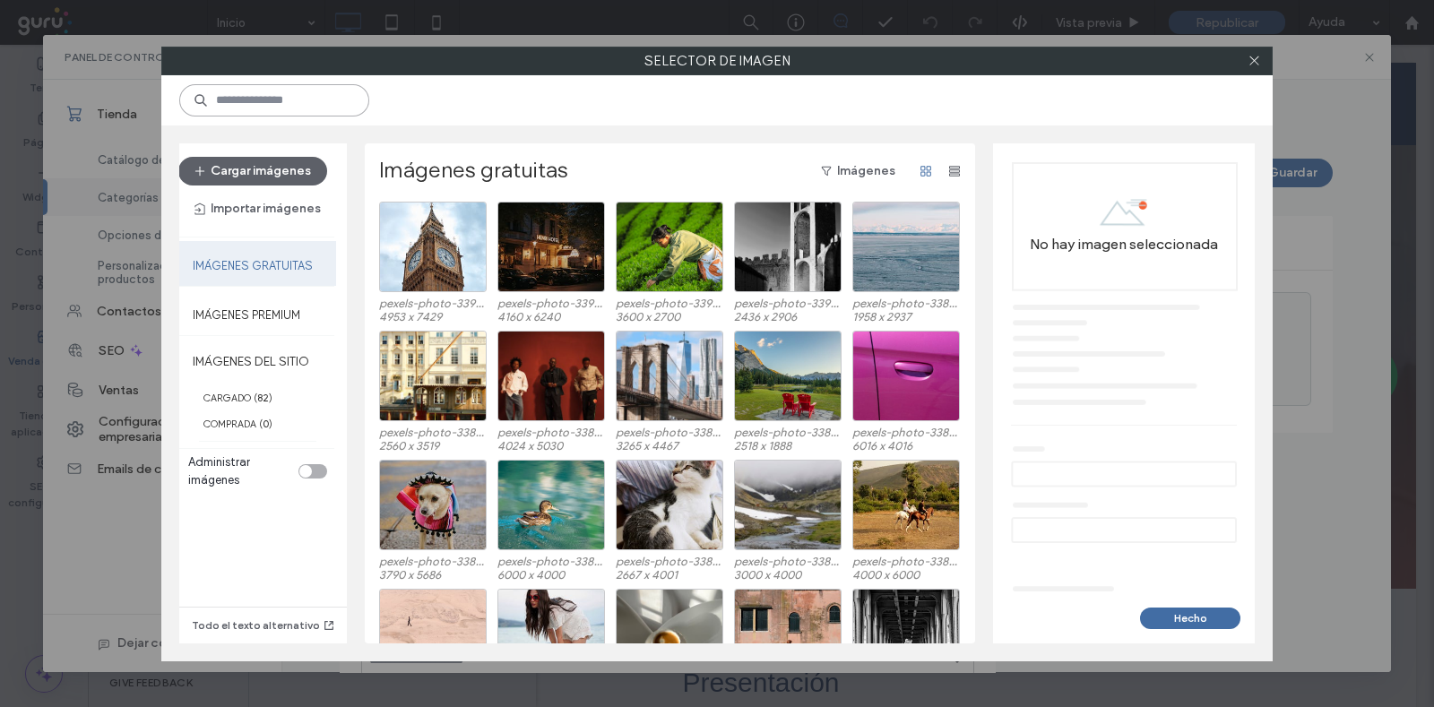
click at [261, 105] on input at bounding box center [274, 100] width 190 height 32
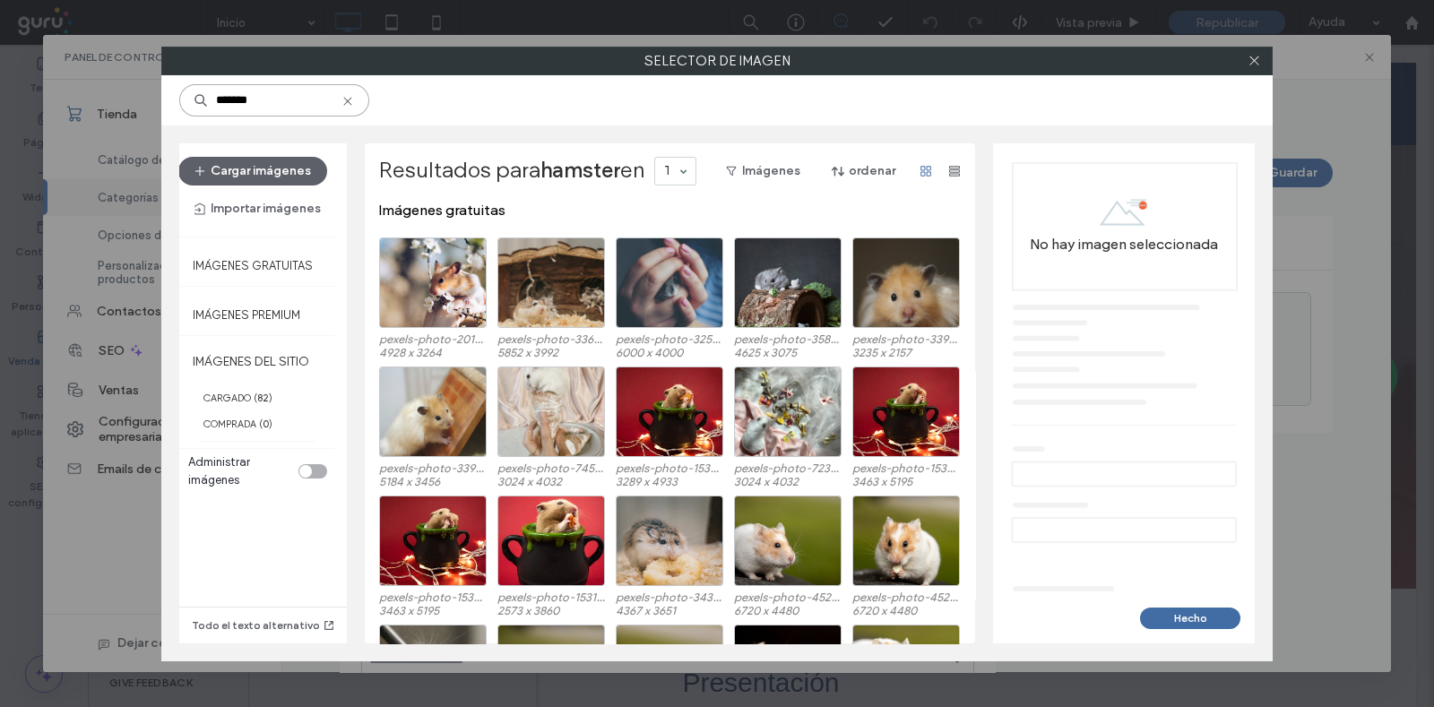
drag, startPoint x: 270, startPoint y: 105, endPoint x: 123, endPoint y: 97, distance: 147.2
click at [123, 97] on div "Selector de imagen ******* Cargar imágenes Importar imágenes Imágenes gratuitas…" at bounding box center [717, 353] width 1434 height 707
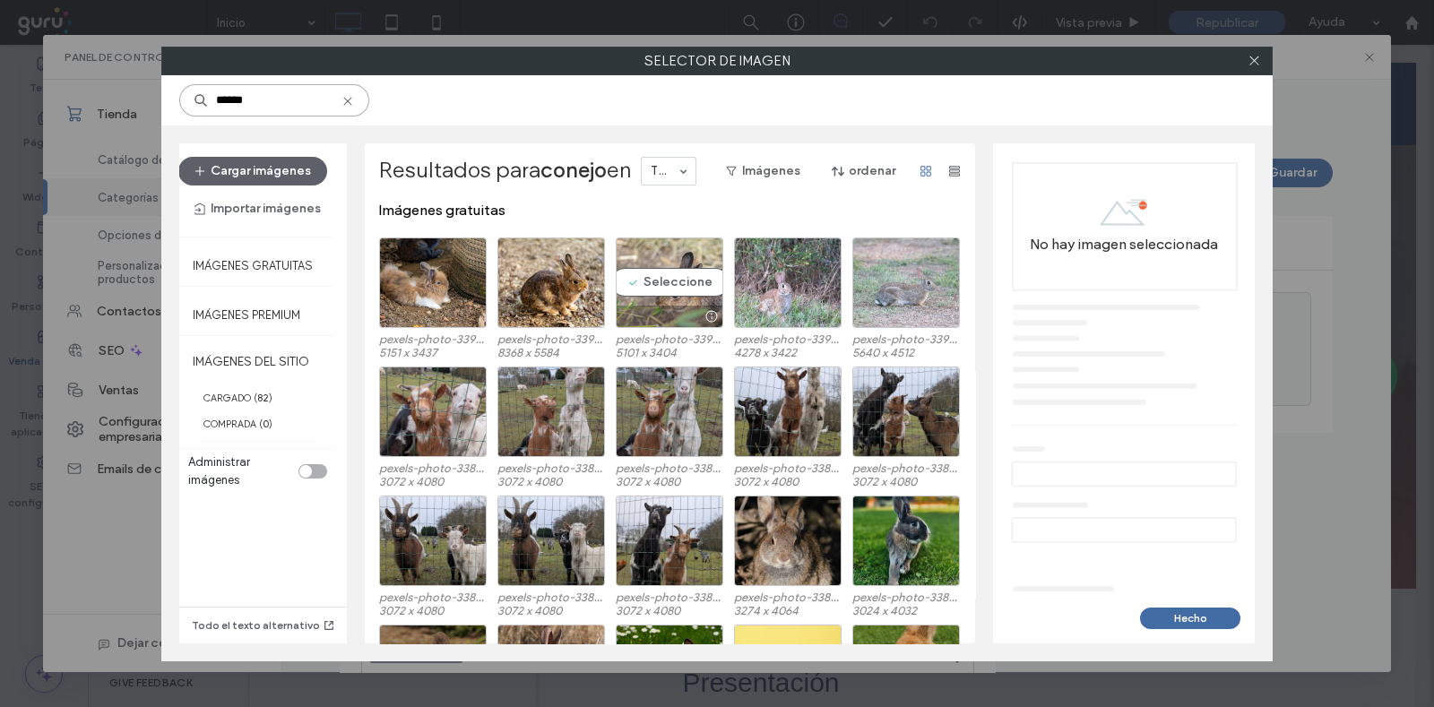
type input "******"
click at [672, 268] on div "Seleccione" at bounding box center [670, 282] width 108 height 91
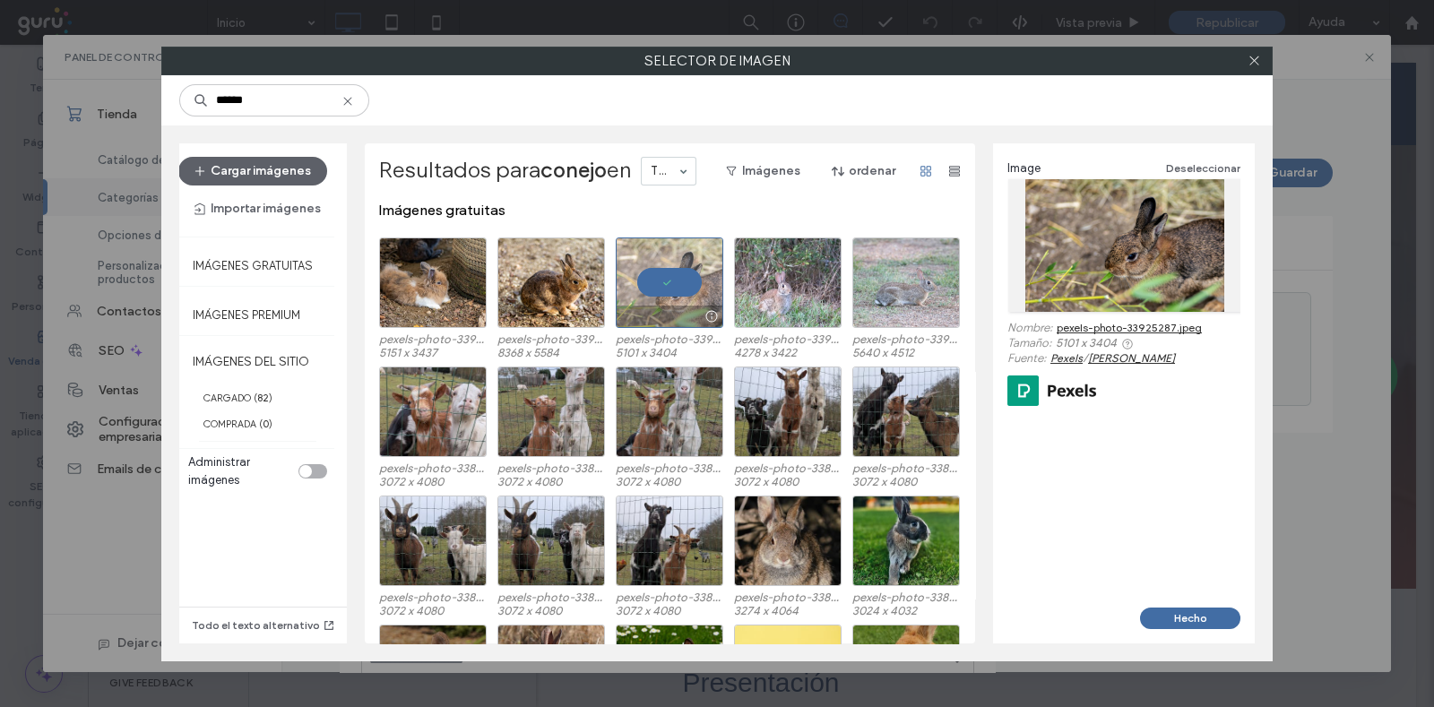
click at [650, 278] on div at bounding box center [670, 282] width 108 height 91
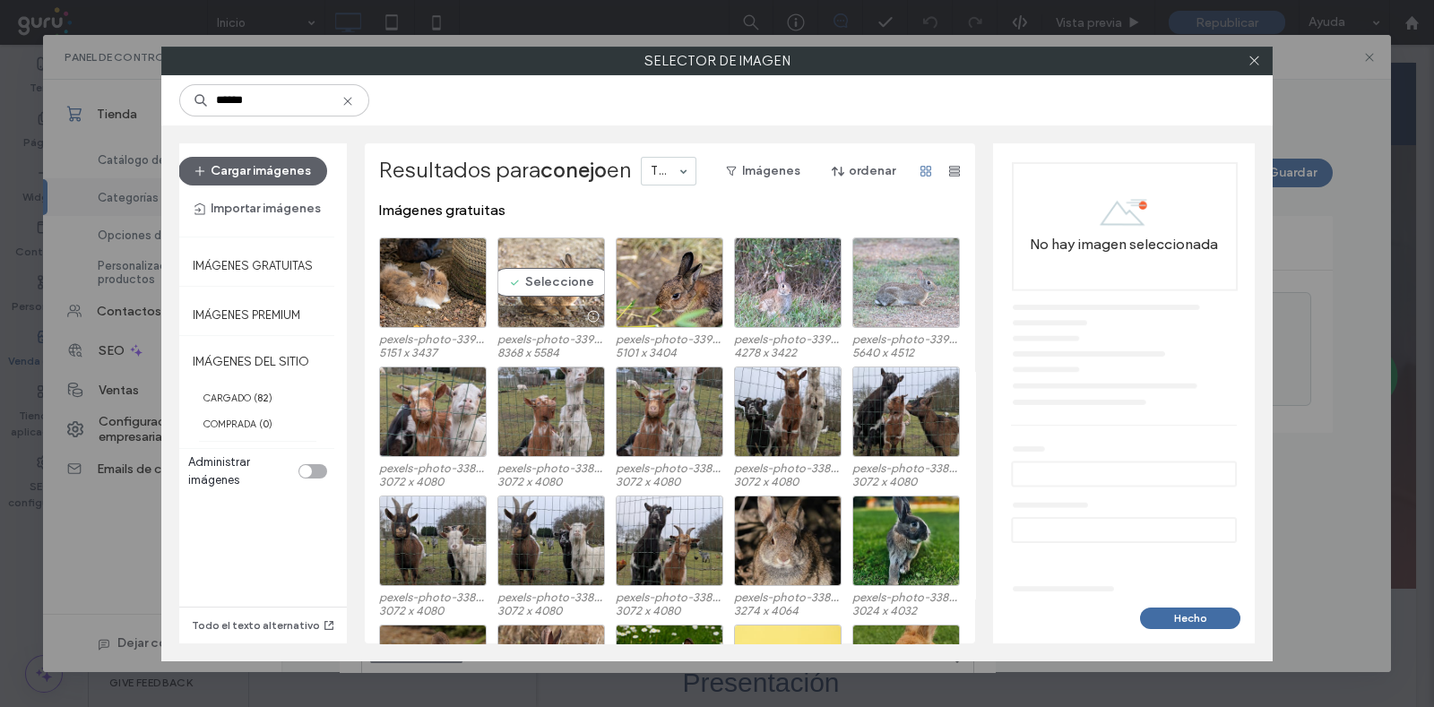
click at [556, 282] on div "Seleccione" at bounding box center [551, 282] width 108 height 91
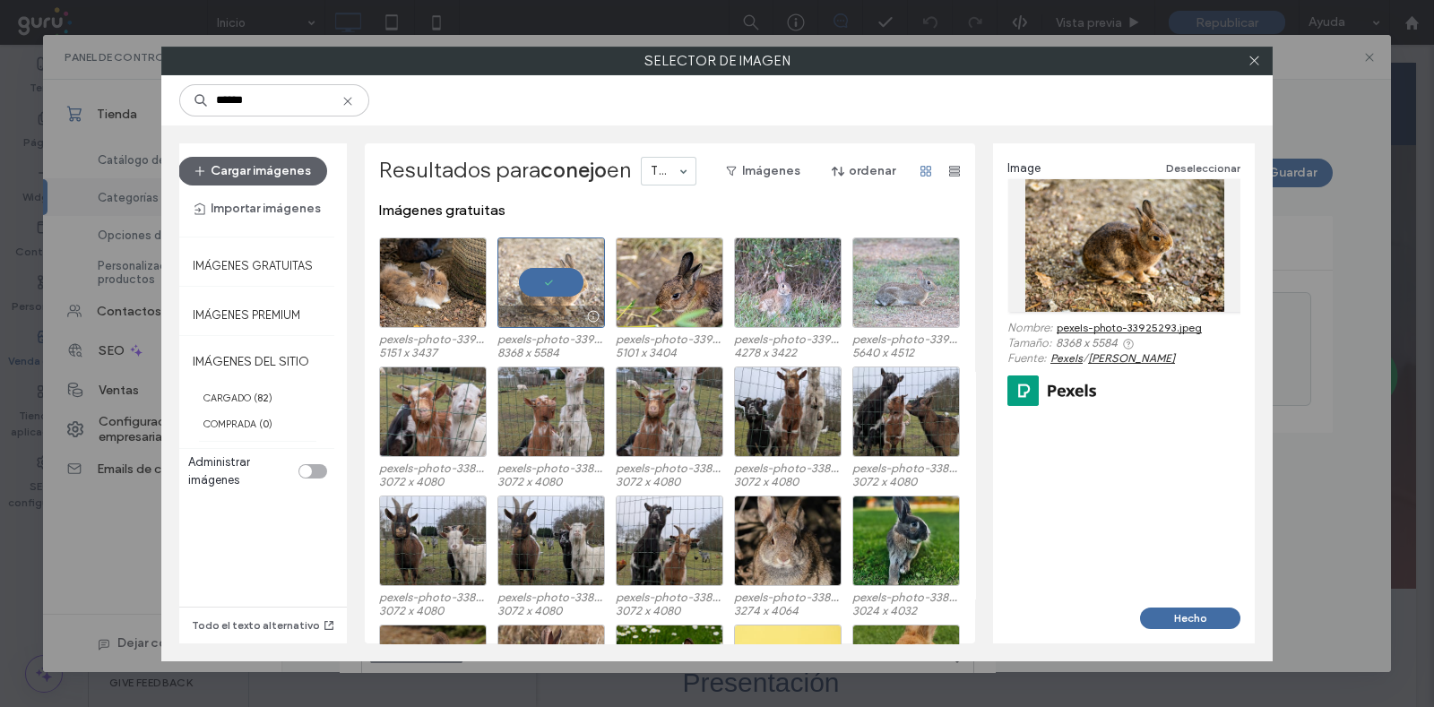
click at [564, 284] on div at bounding box center [551, 282] width 108 height 91
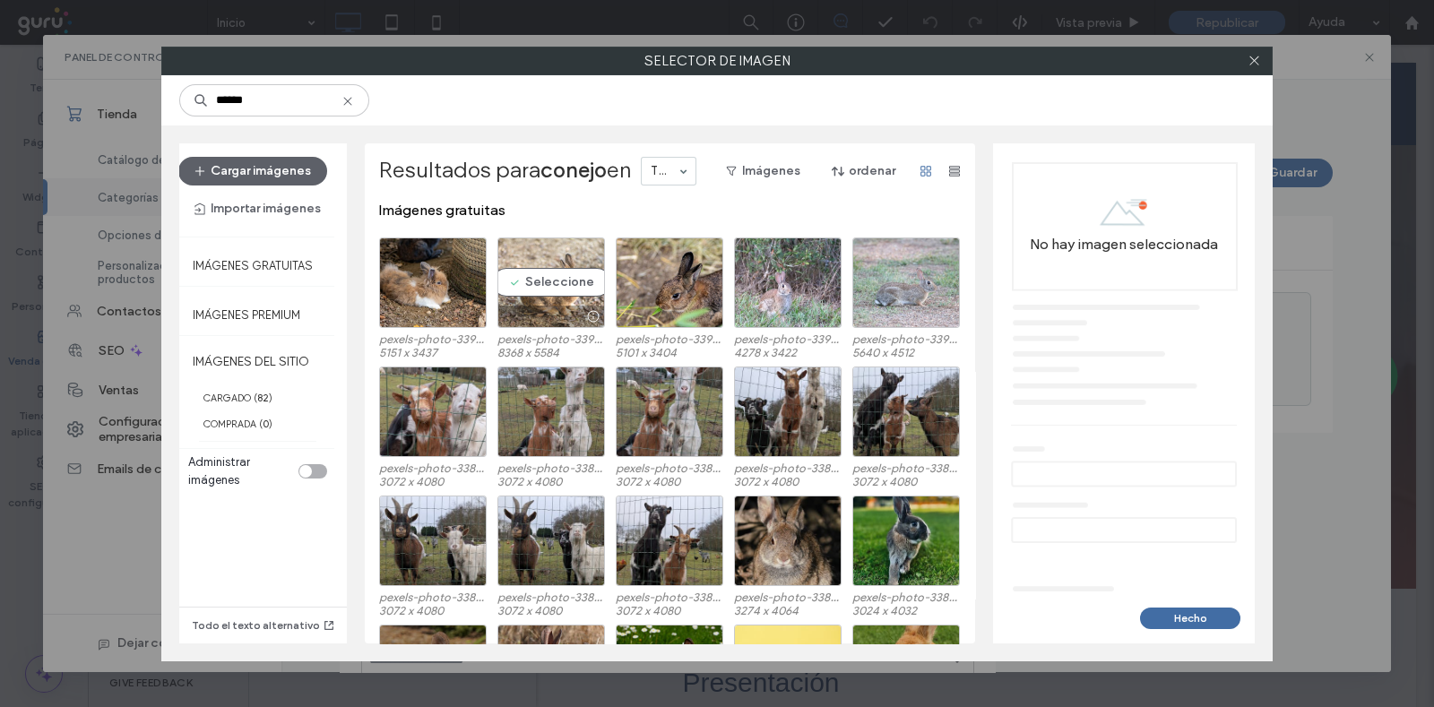
click at [564, 283] on div "Seleccione" at bounding box center [551, 282] width 108 height 91
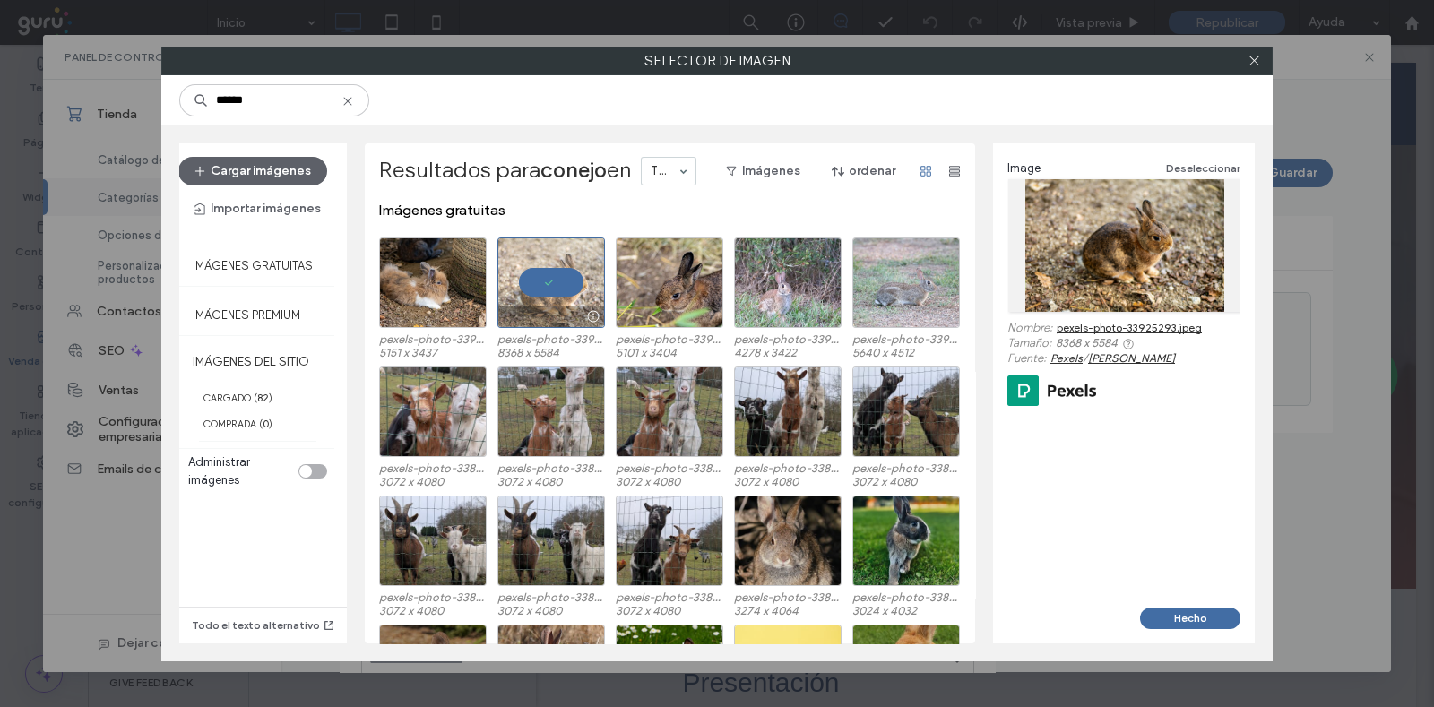
click at [560, 290] on div at bounding box center [551, 282] width 108 height 91
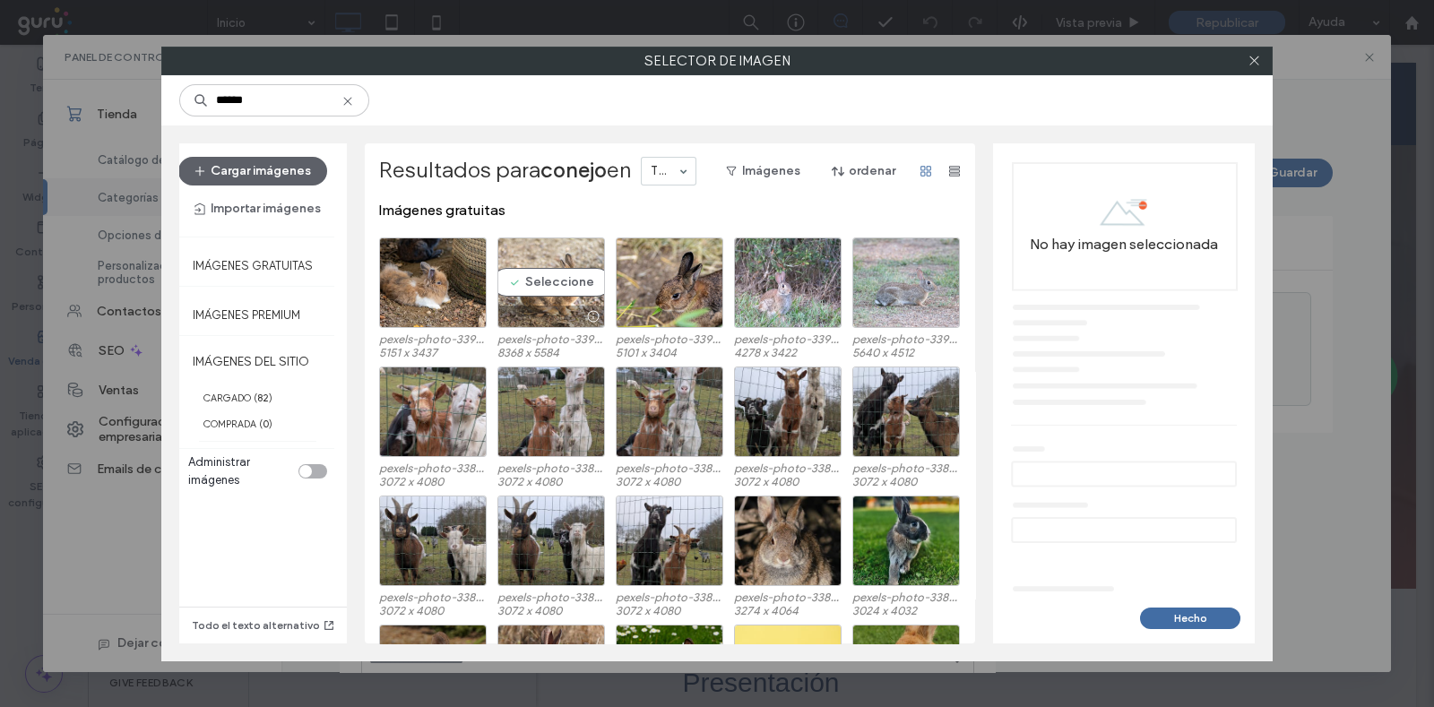
click at [560, 290] on div "Seleccione" at bounding box center [551, 282] width 108 height 91
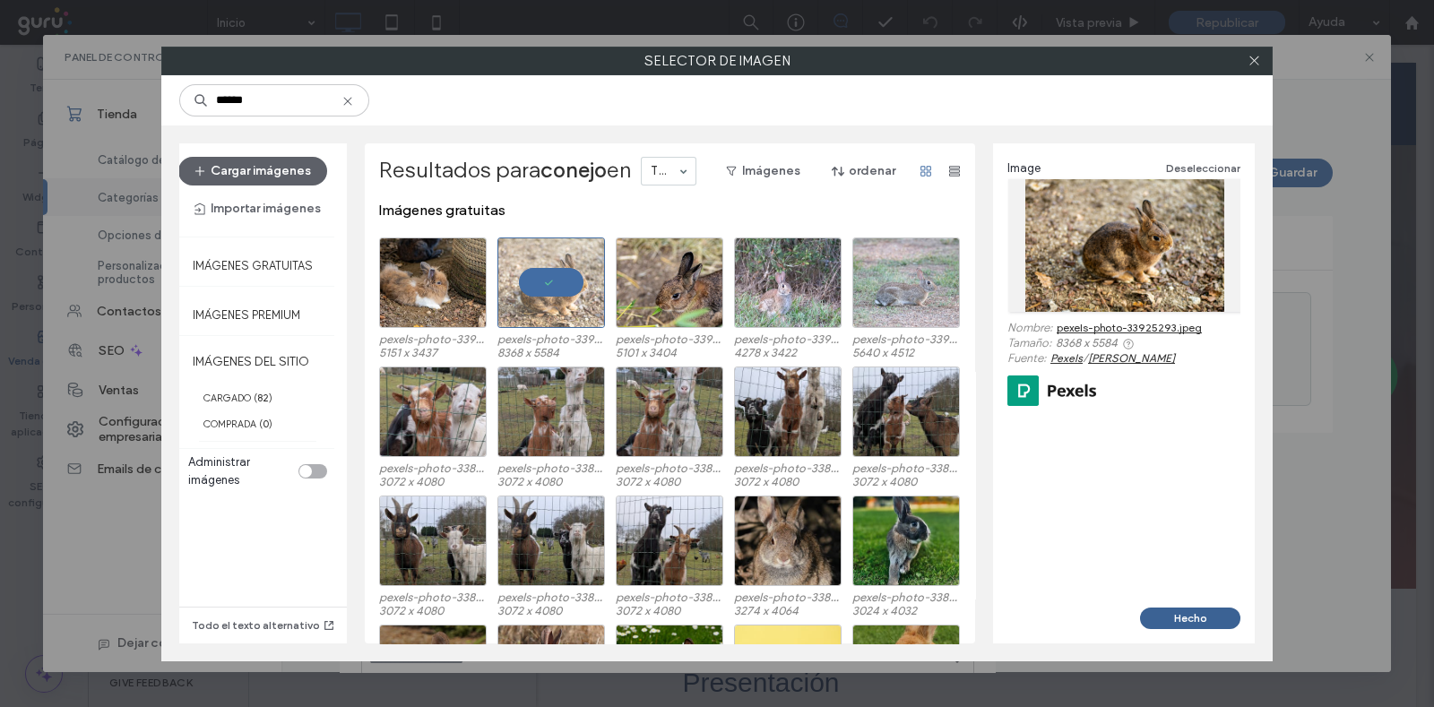
click at [1173, 617] on button "Hecho" at bounding box center [1190, 619] width 100 height 22
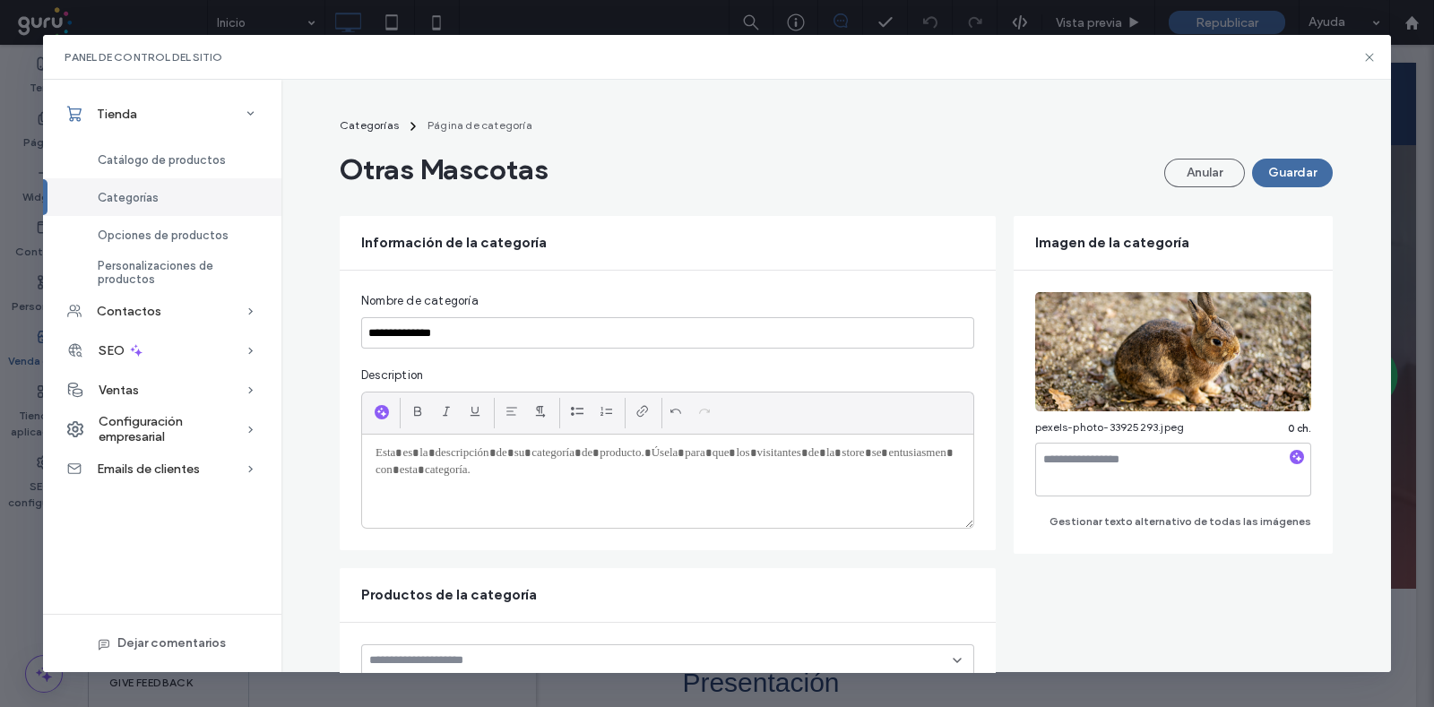
click at [577, 497] on div at bounding box center [667, 481] width 611 height 93
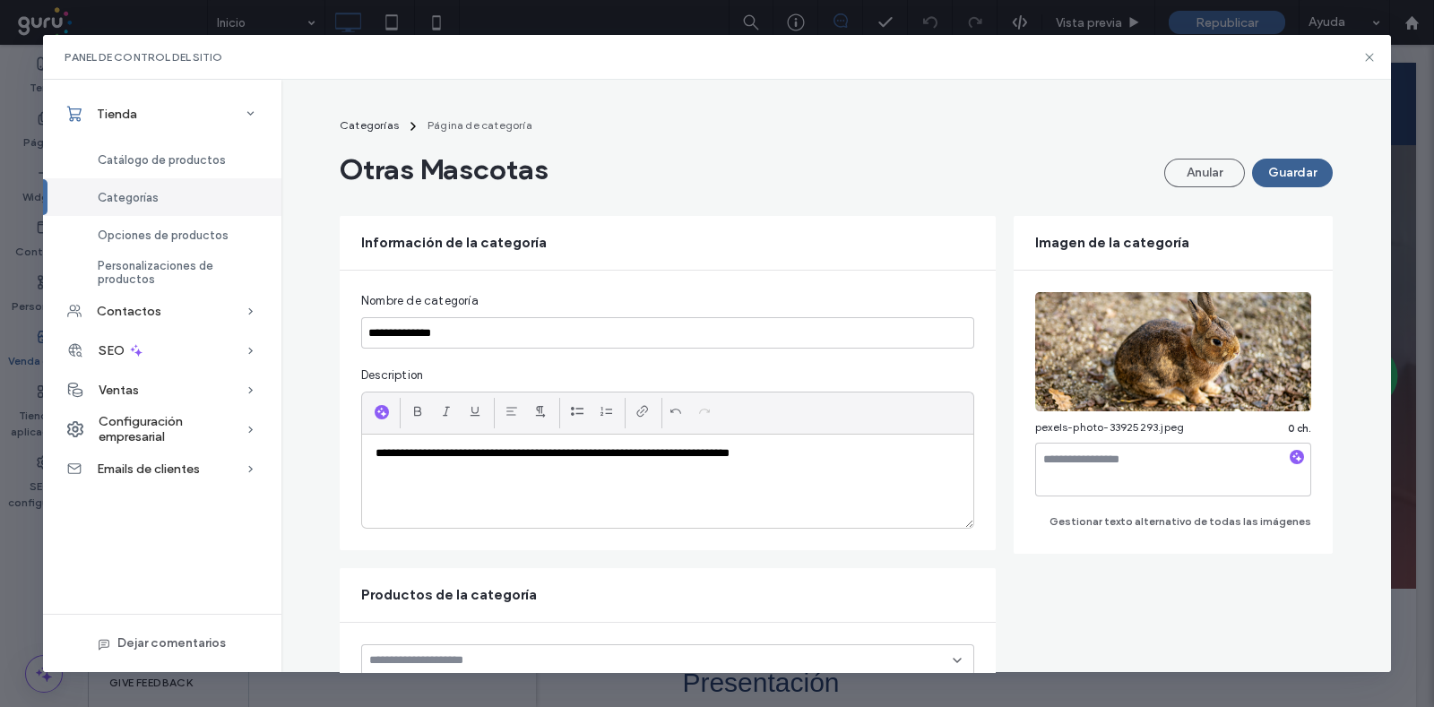
click at [1264, 171] on button "Guardar" at bounding box center [1292, 173] width 81 height 29
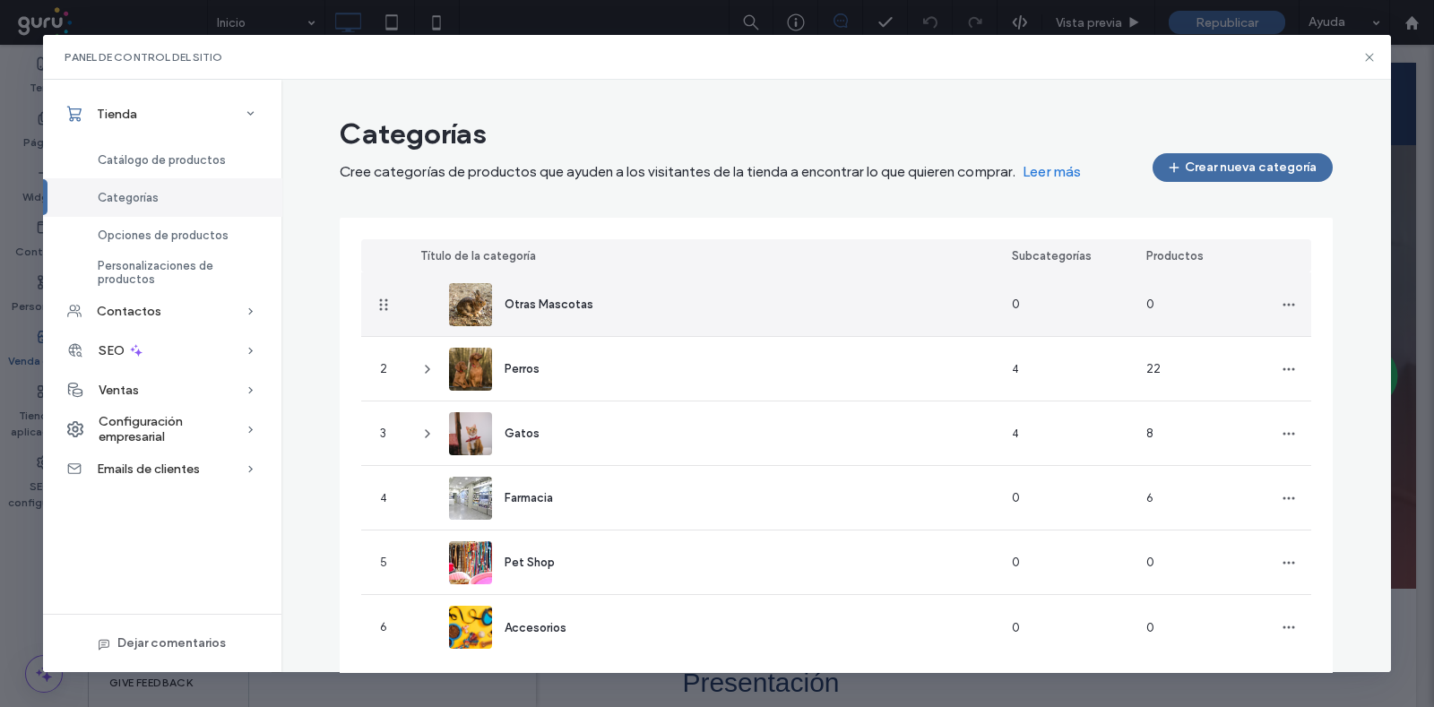
click at [540, 323] on div "Otras Mascotas" at bounding box center [528, 304] width 159 height 43
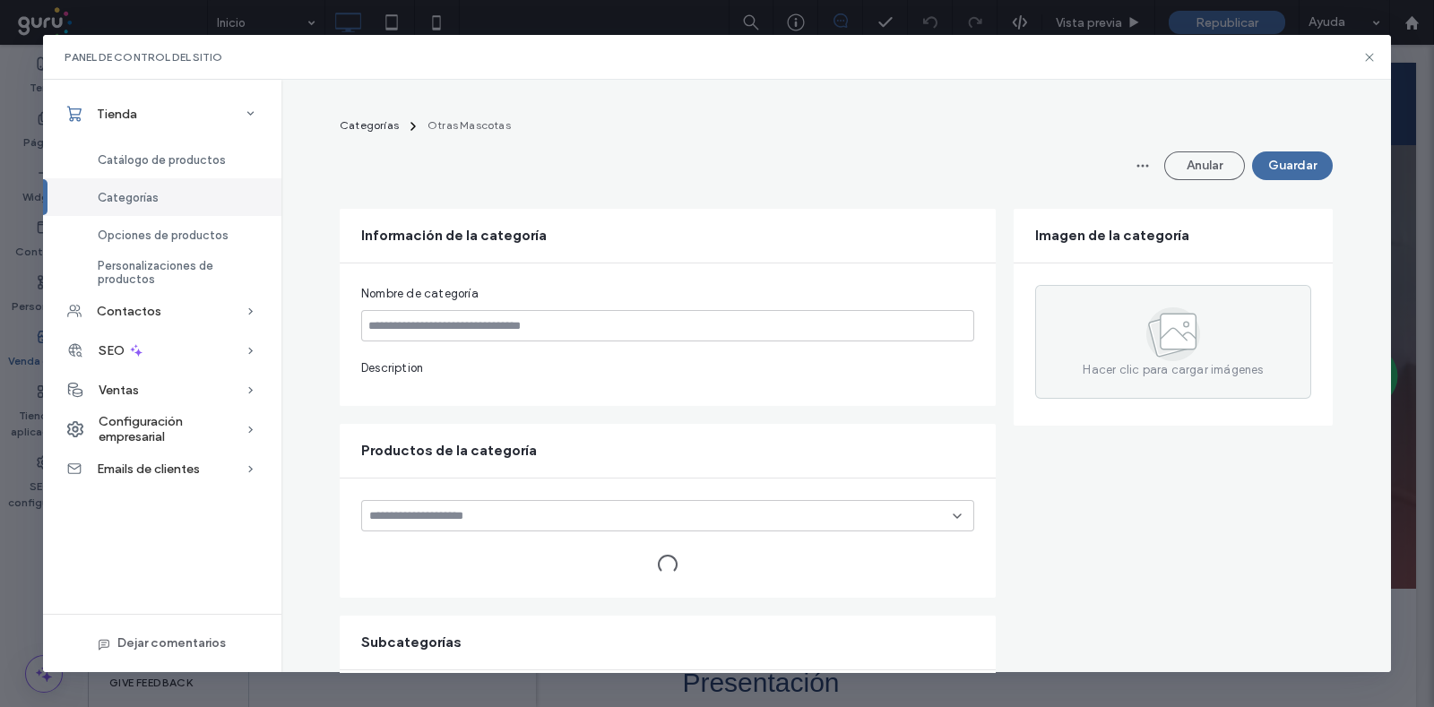
type input "**********"
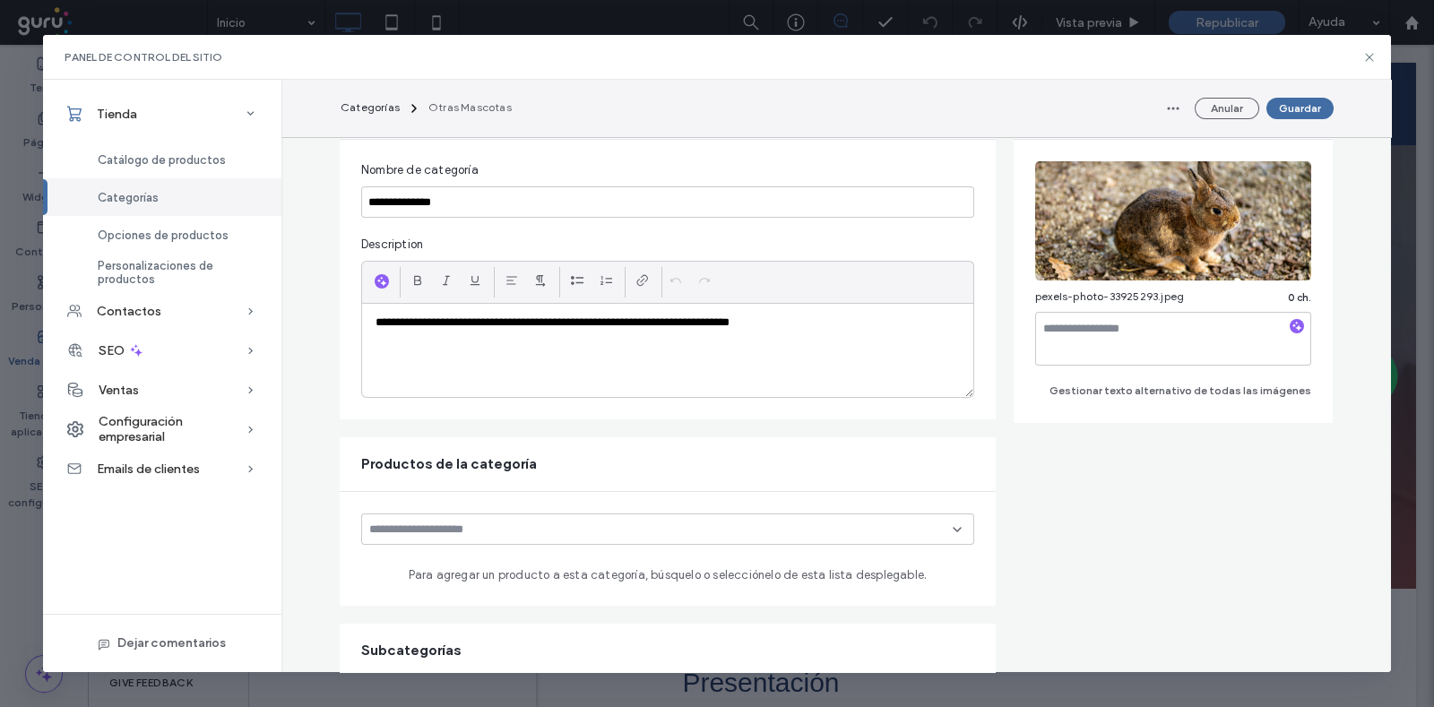
scroll to position [336, 0]
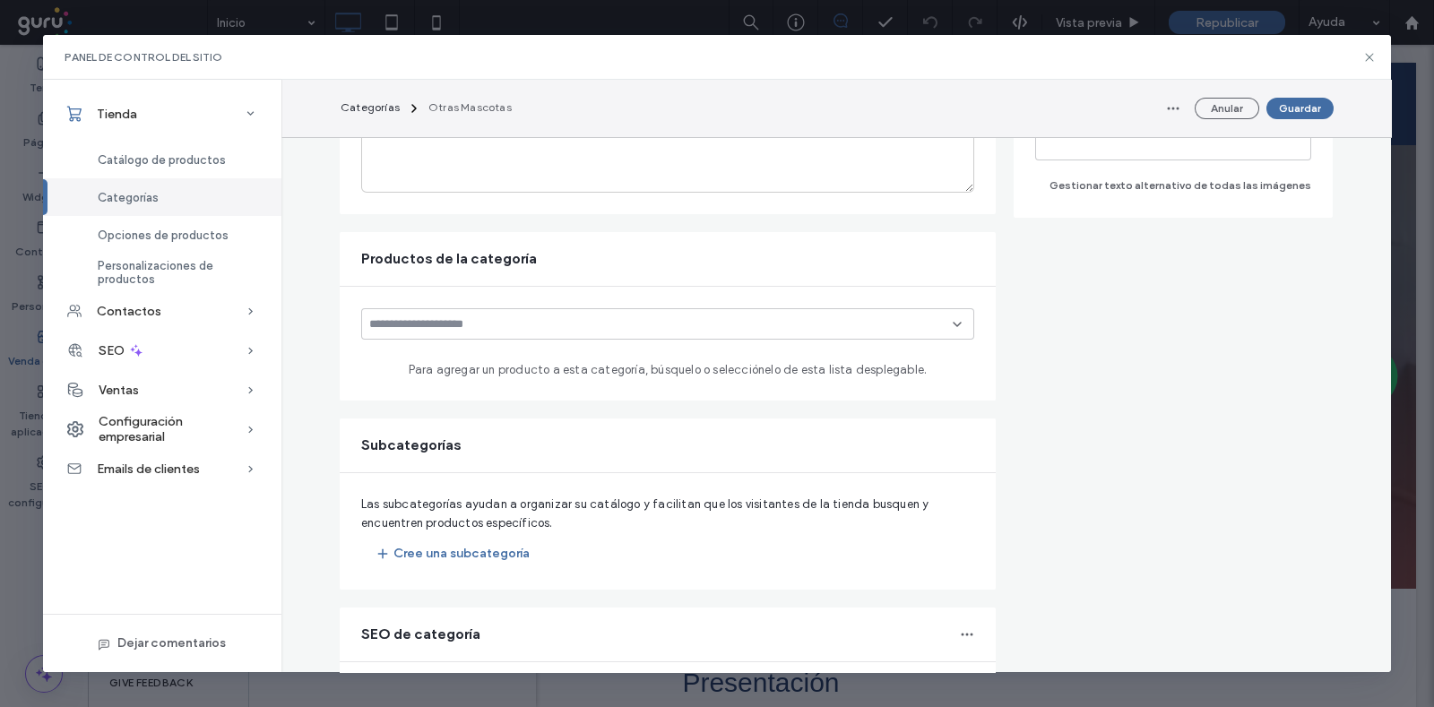
click at [554, 317] on input at bounding box center [660, 324] width 583 height 14
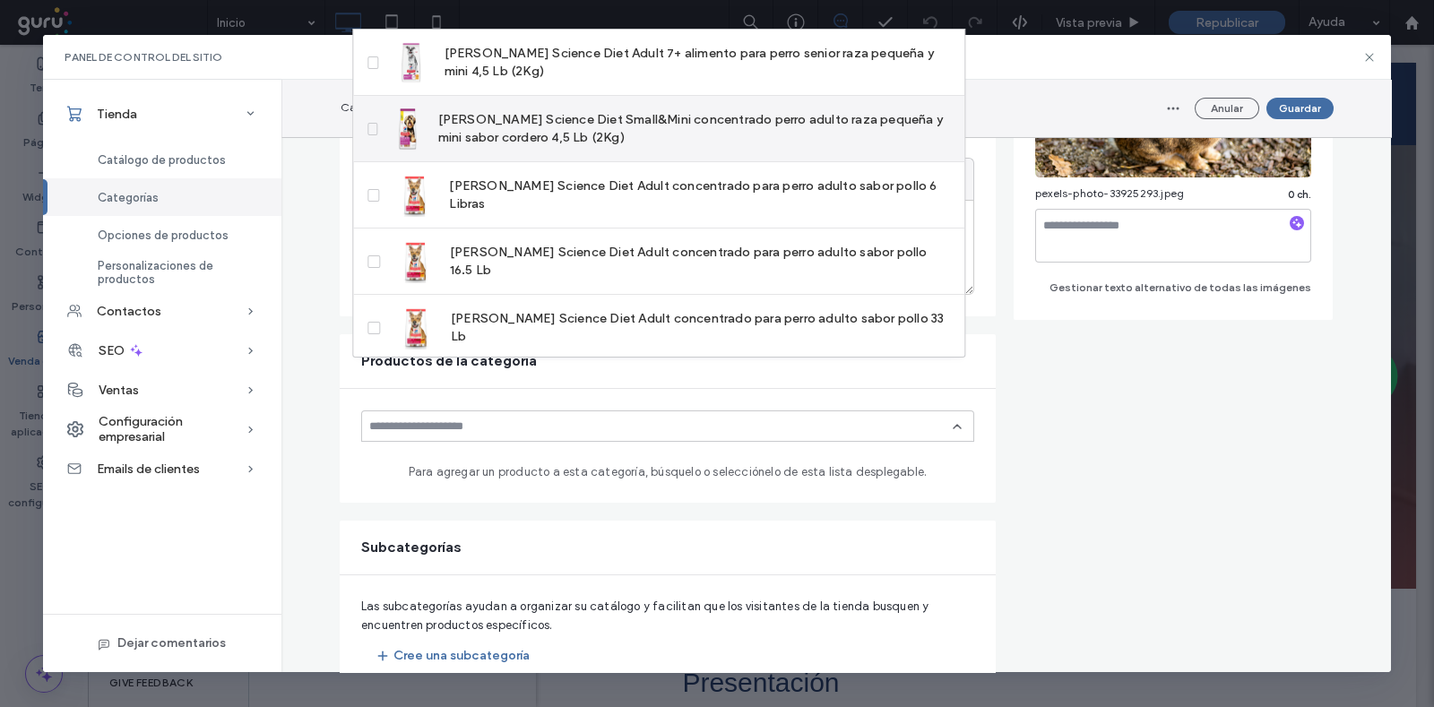
scroll to position [111, 0]
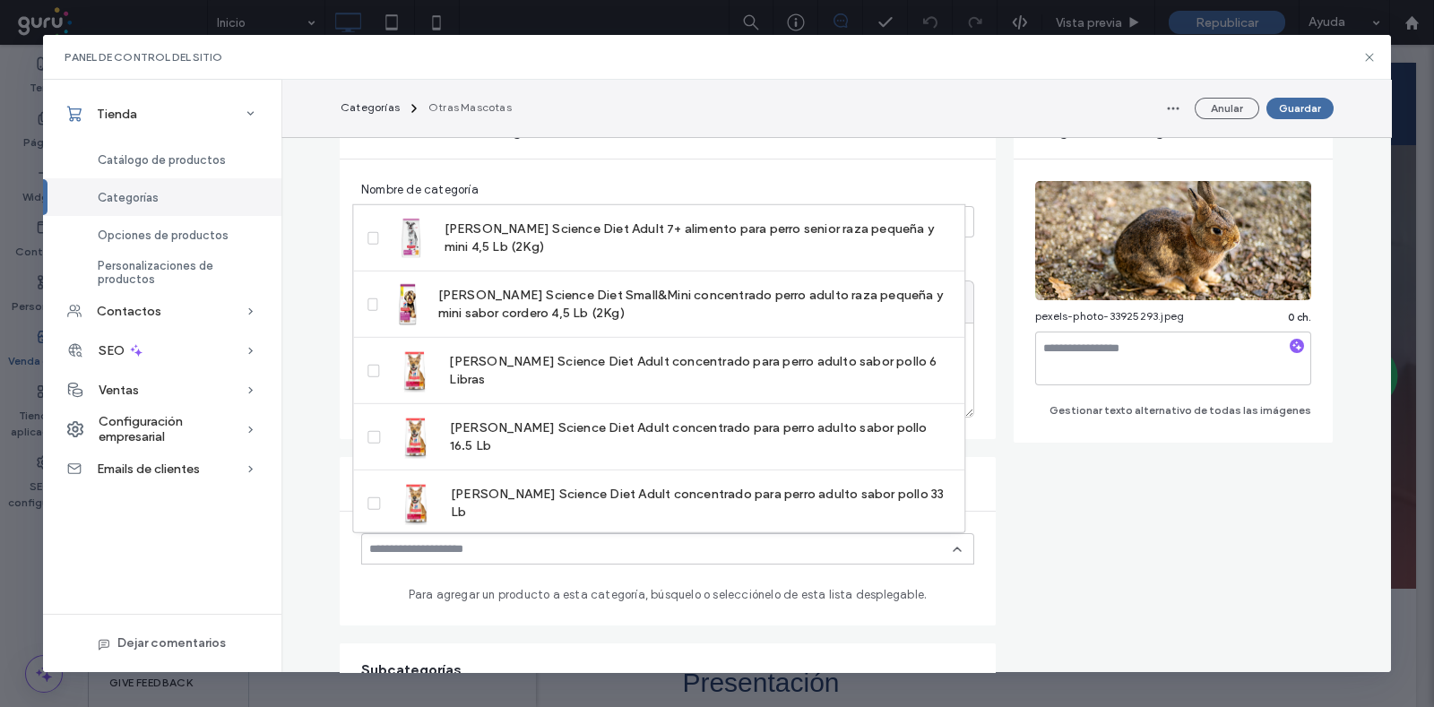
click at [1122, 465] on form "**********" at bounding box center [836, 586] width 993 height 962
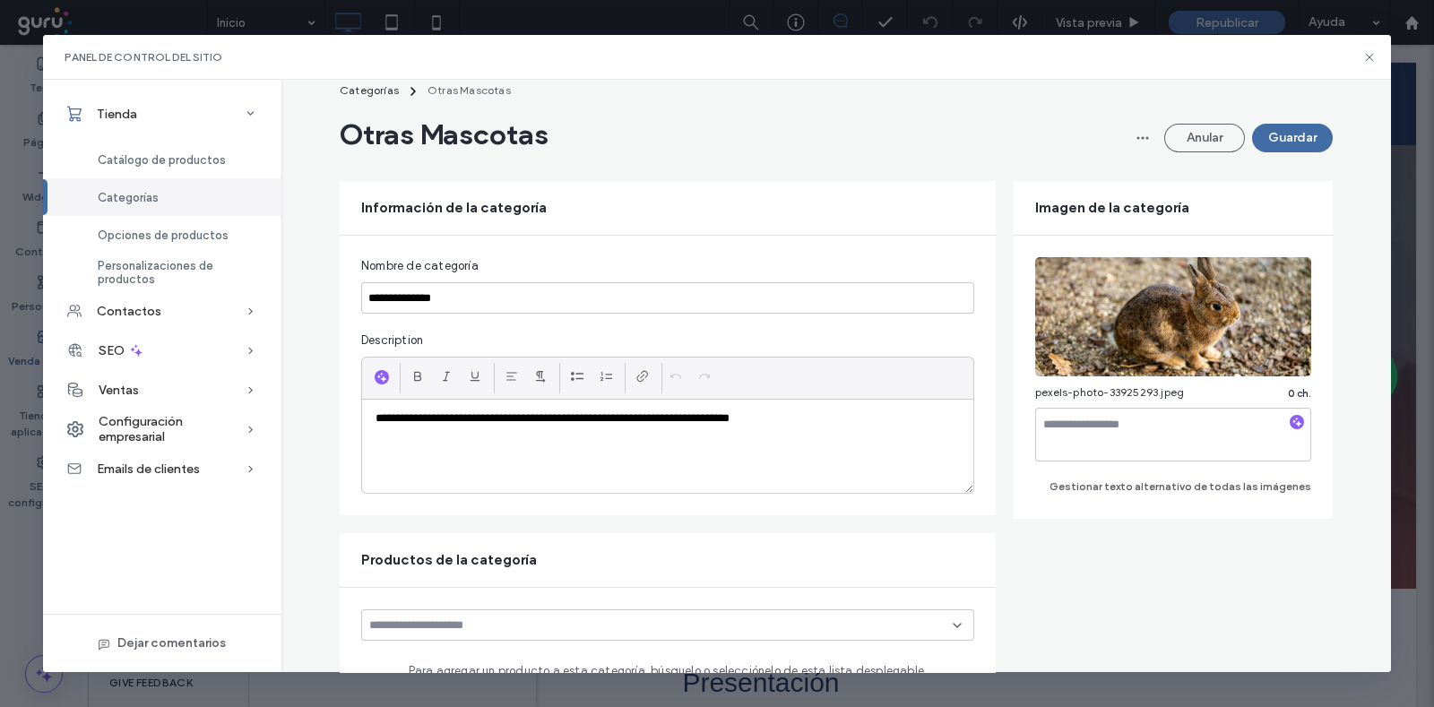
scroll to position [0, 0]
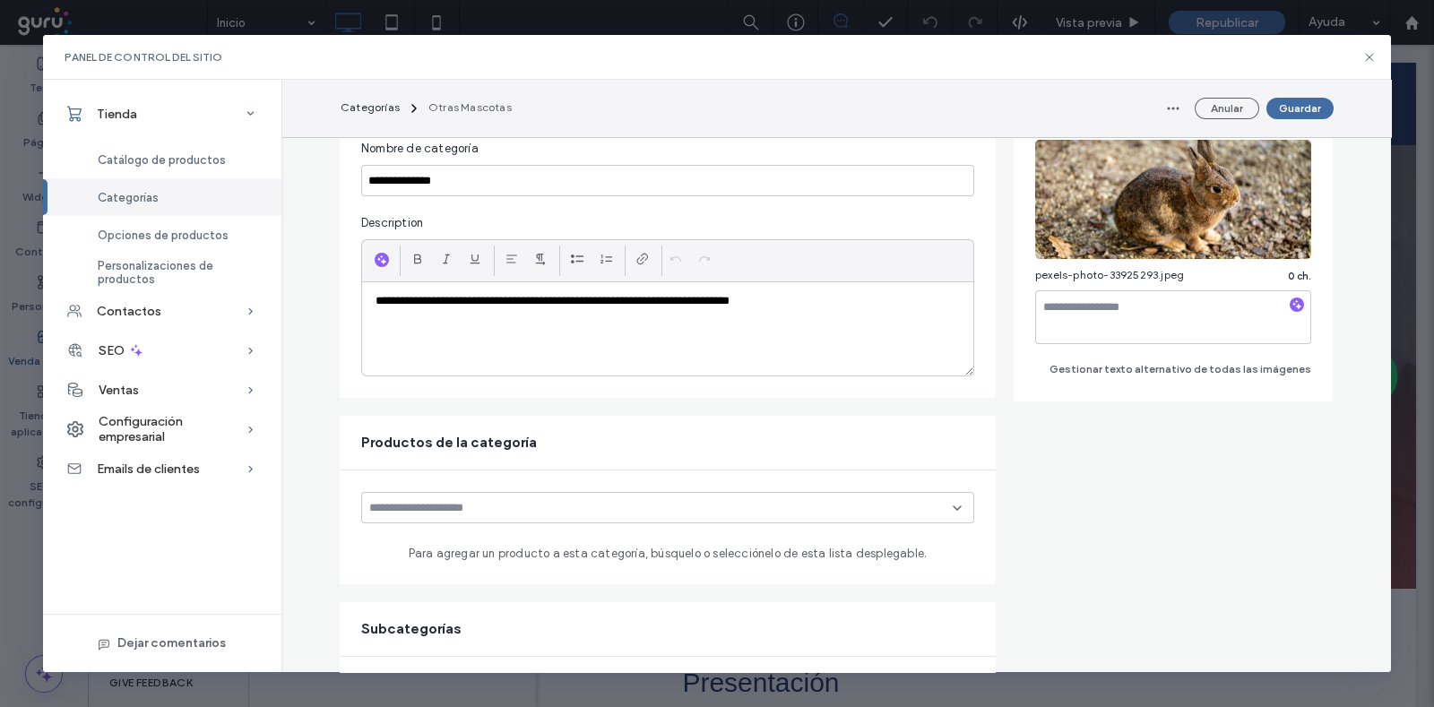
drag, startPoint x: 733, startPoint y: 288, endPoint x: 726, endPoint y: 339, distance: 51.6
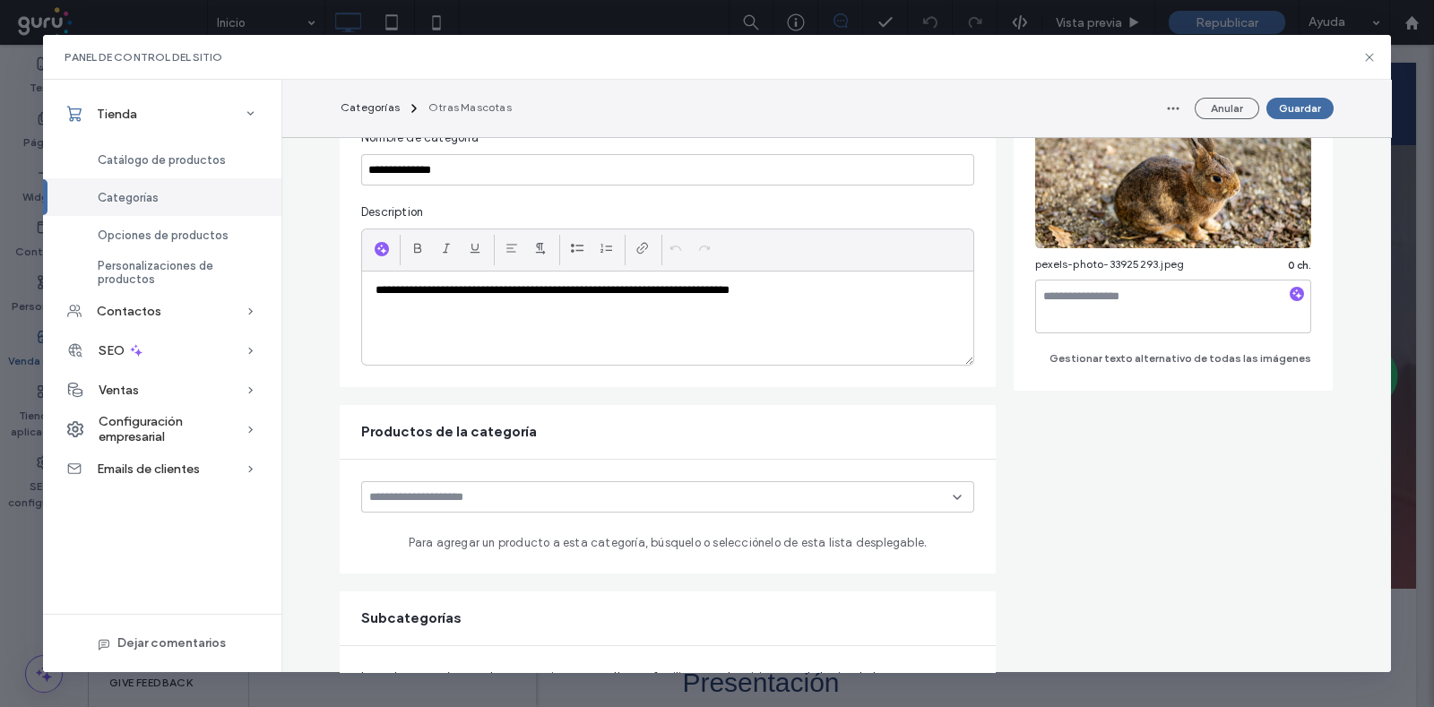
click at [616, 504] on input at bounding box center [660, 497] width 583 height 14
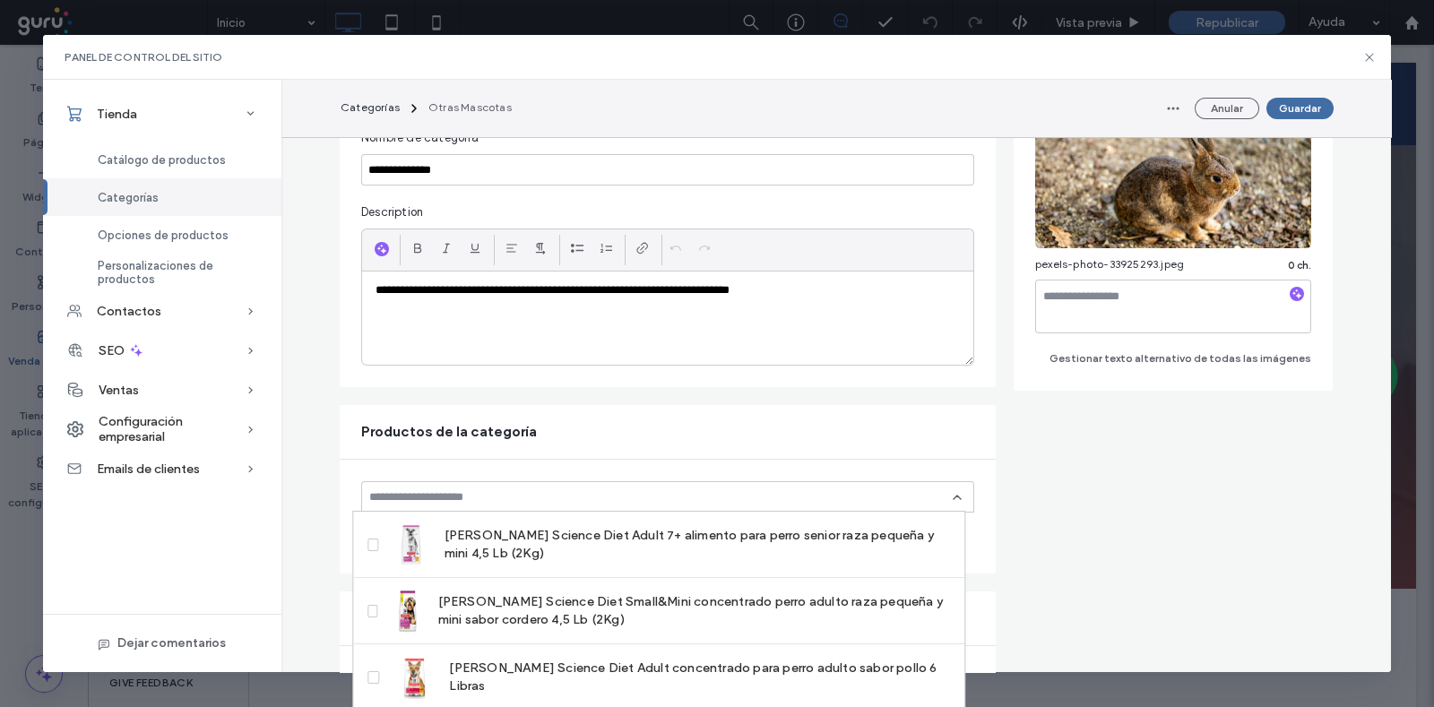
click at [661, 468] on div "Para agregar un producto a esta categoría, búsquelo o selecciónelo de esta list…" at bounding box center [668, 517] width 656 height 114
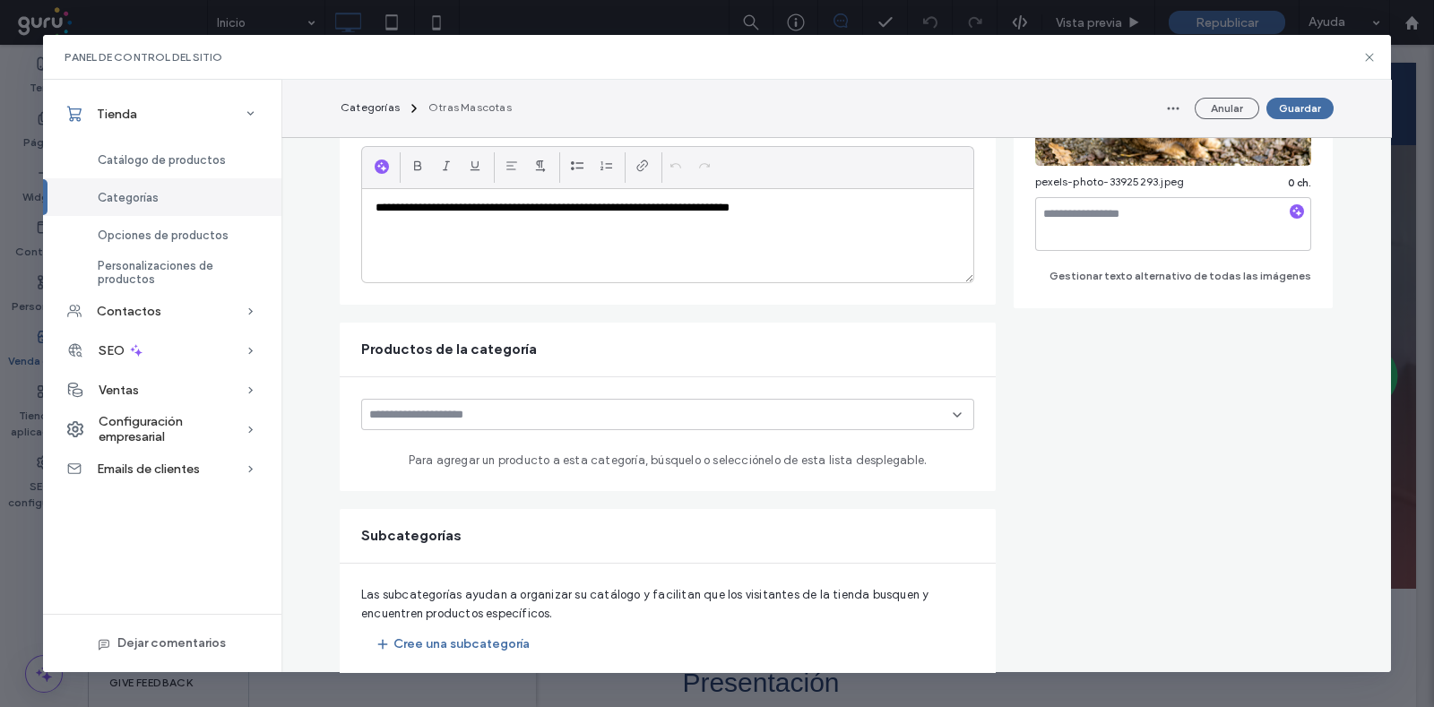
scroll to position [275, 0]
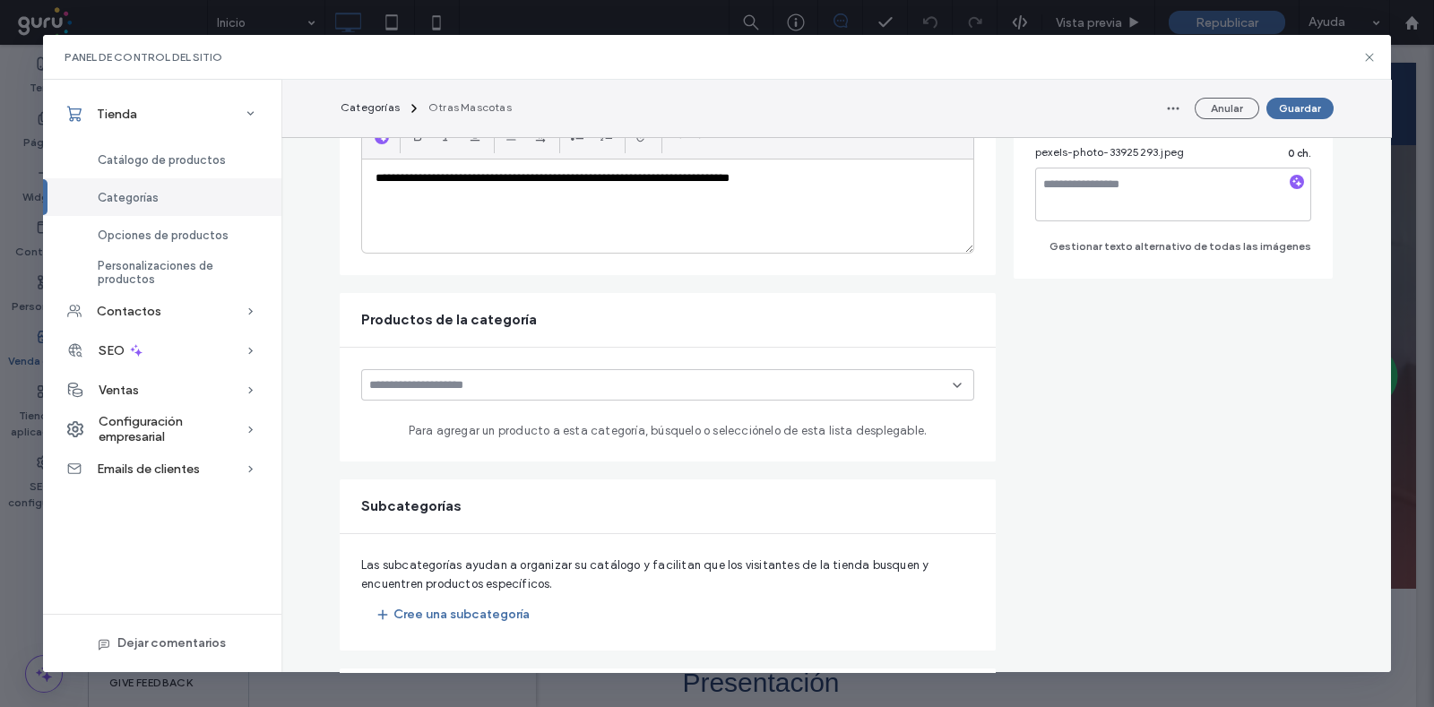
click at [687, 379] on input at bounding box center [660, 385] width 583 height 14
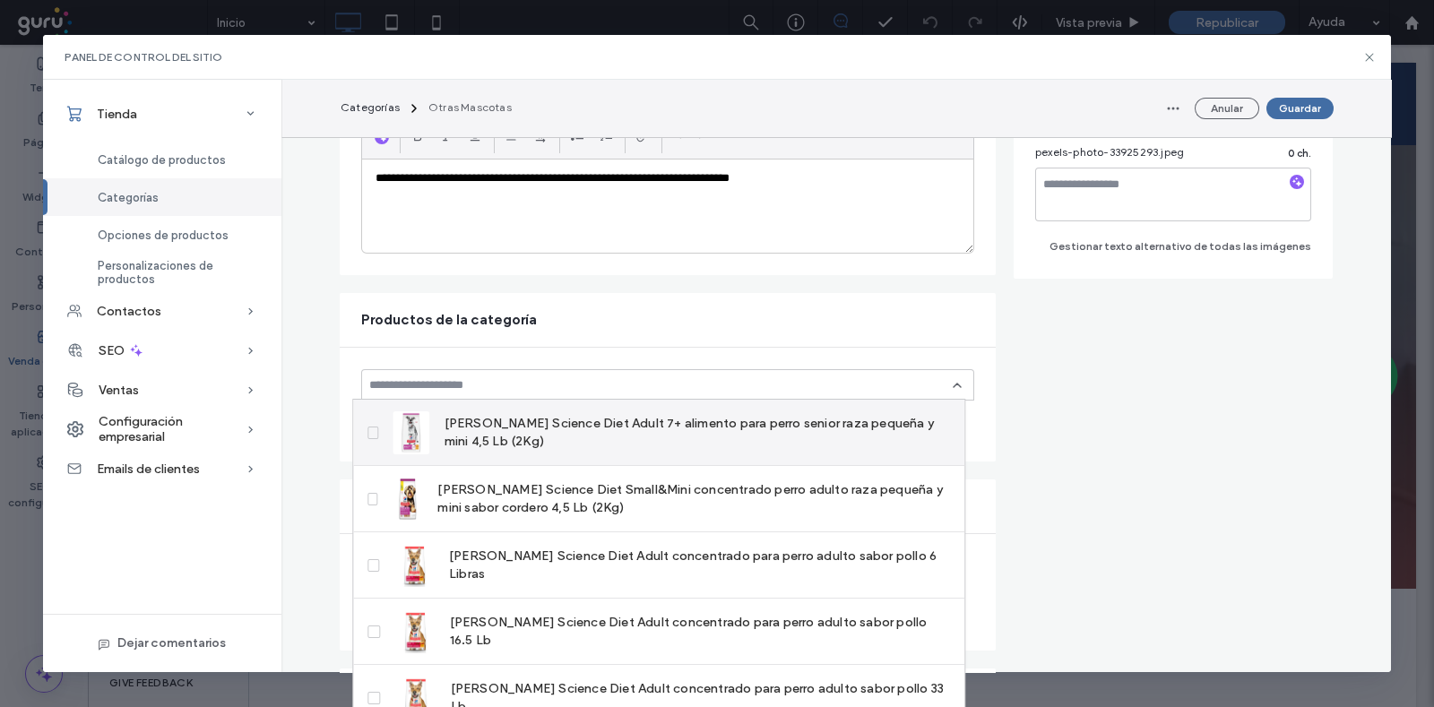
click at [374, 432] on icon at bounding box center [373, 432] width 6 height 5
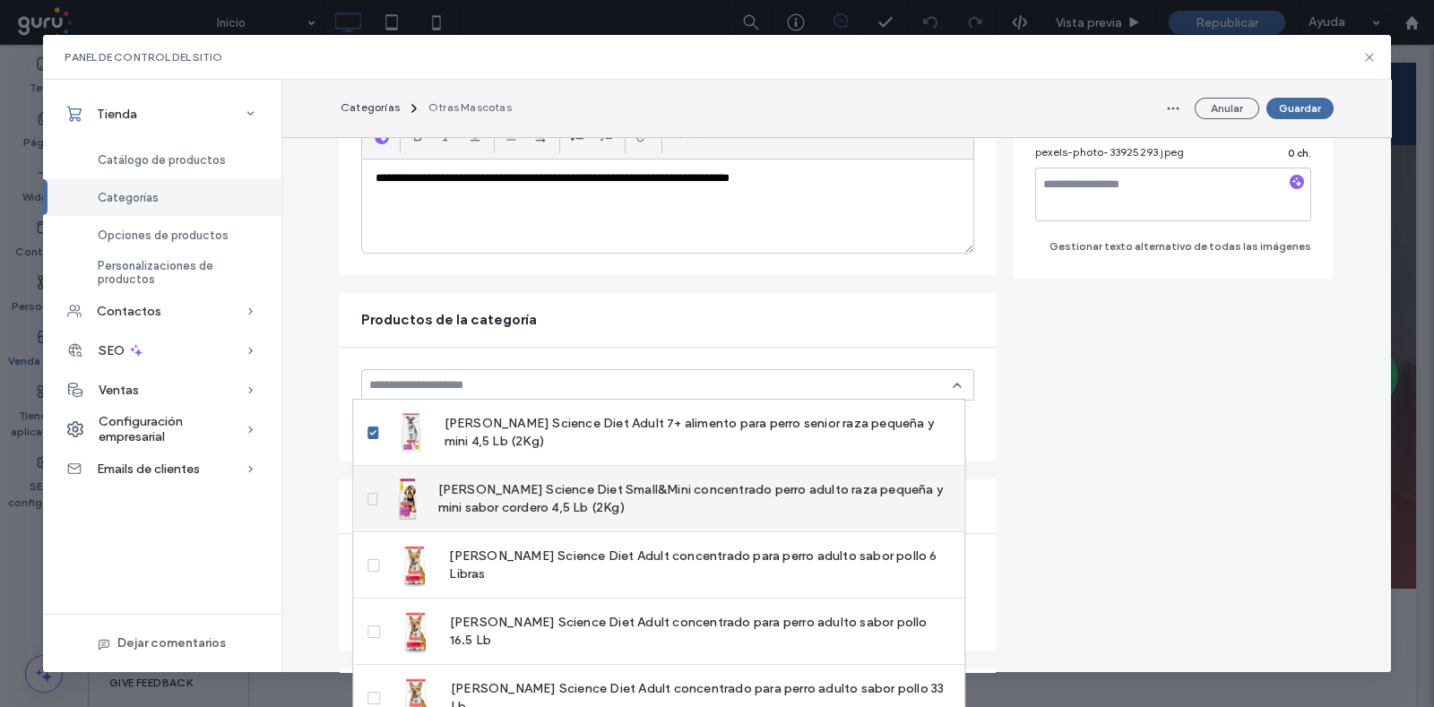
click at [377, 497] on span at bounding box center [372, 499] width 10 height 13
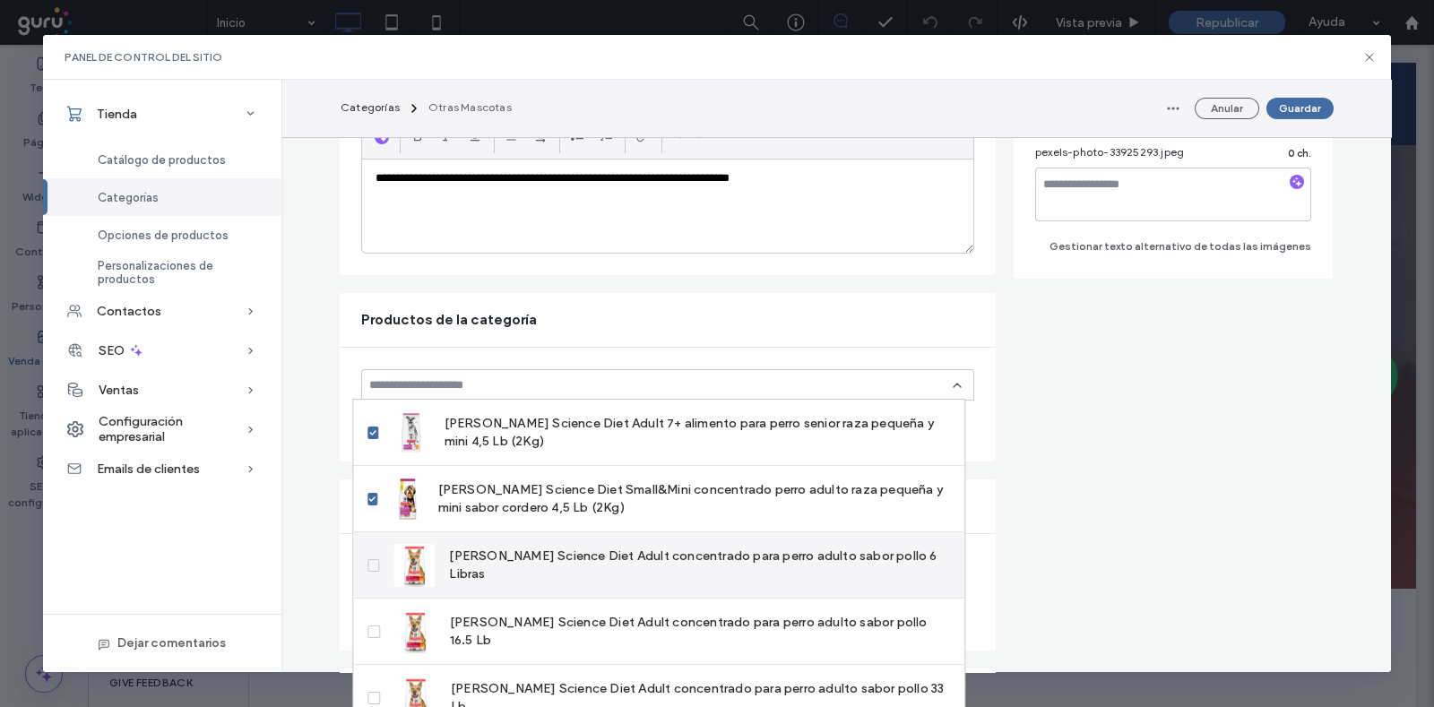
click at [378, 561] on span at bounding box center [373, 565] width 12 height 13
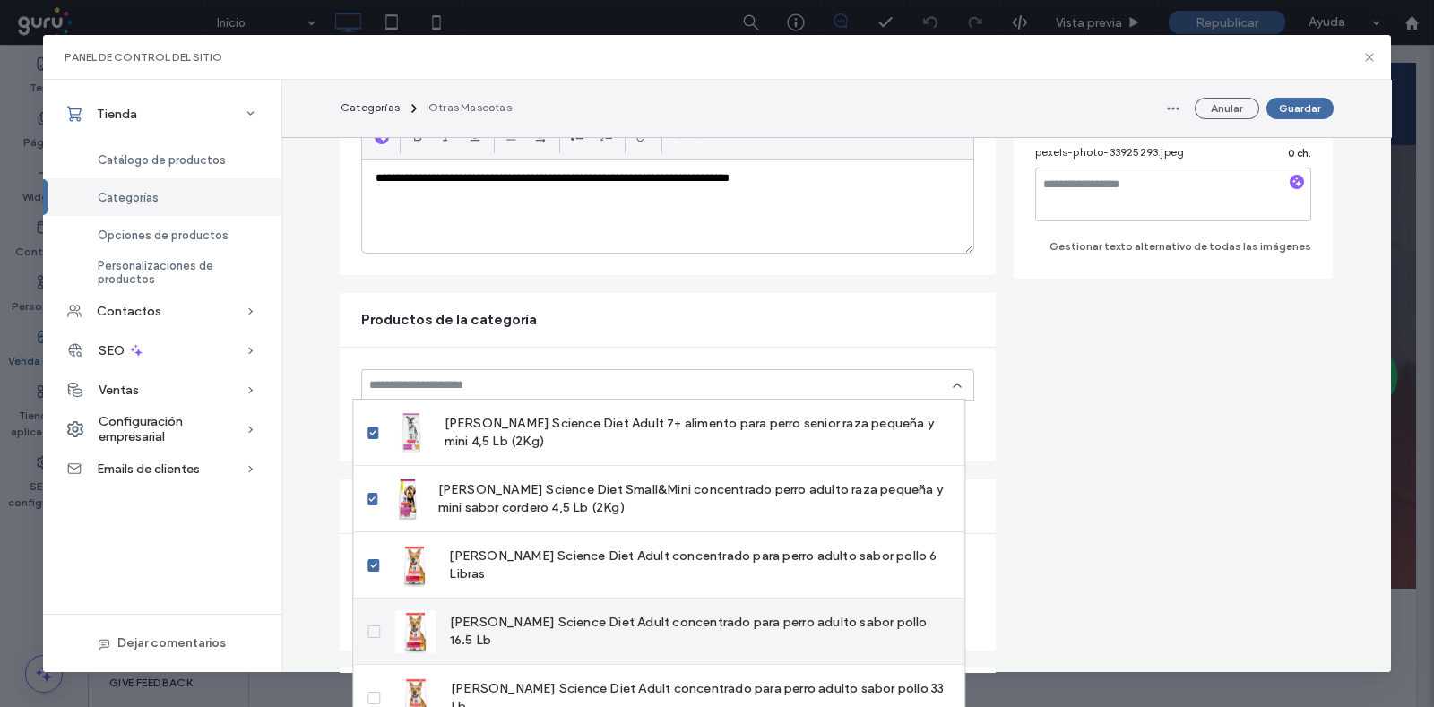
click at [378, 626] on span at bounding box center [373, 632] width 13 height 13
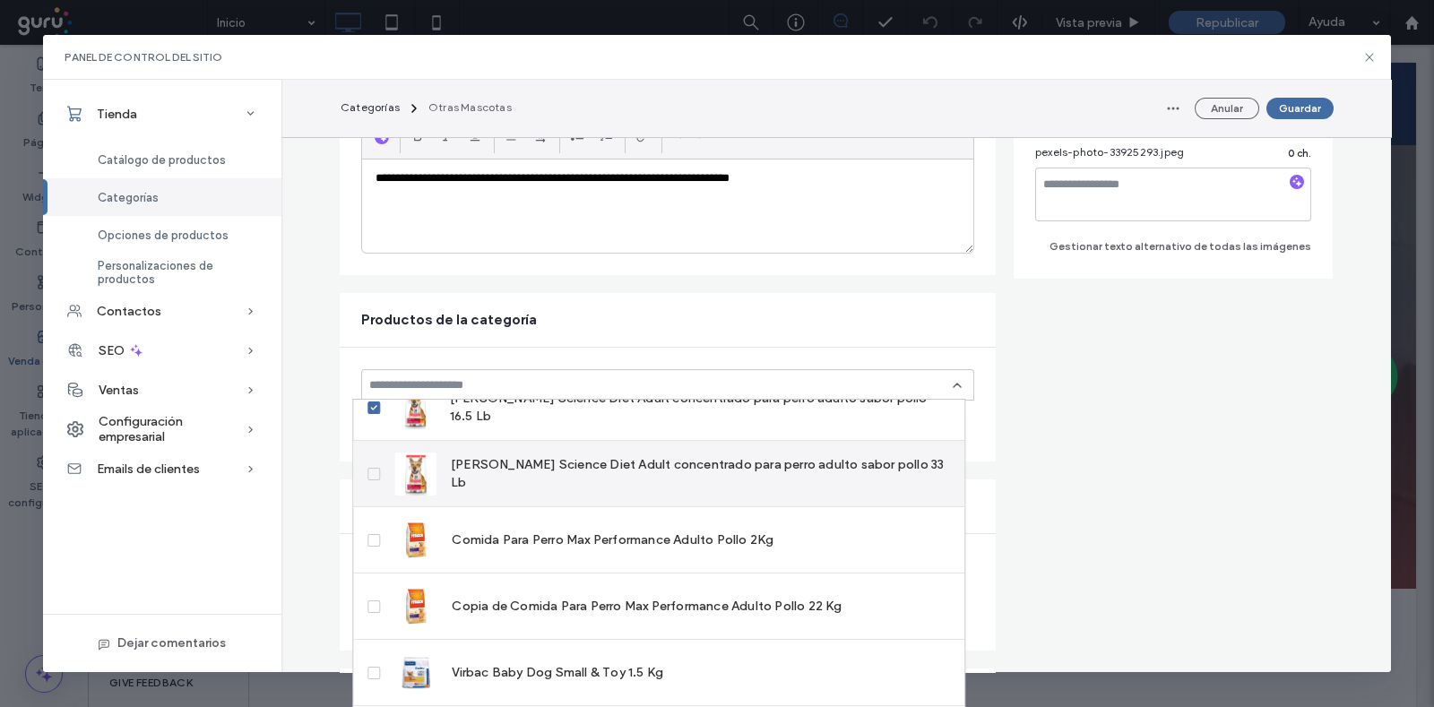
click at [385, 468] on label "[PERSON_NAME] Science Diet Adult concentrado para perro adulto sabor pollo 33 Lb" at bounding box center [658, 474] width 583 height 43
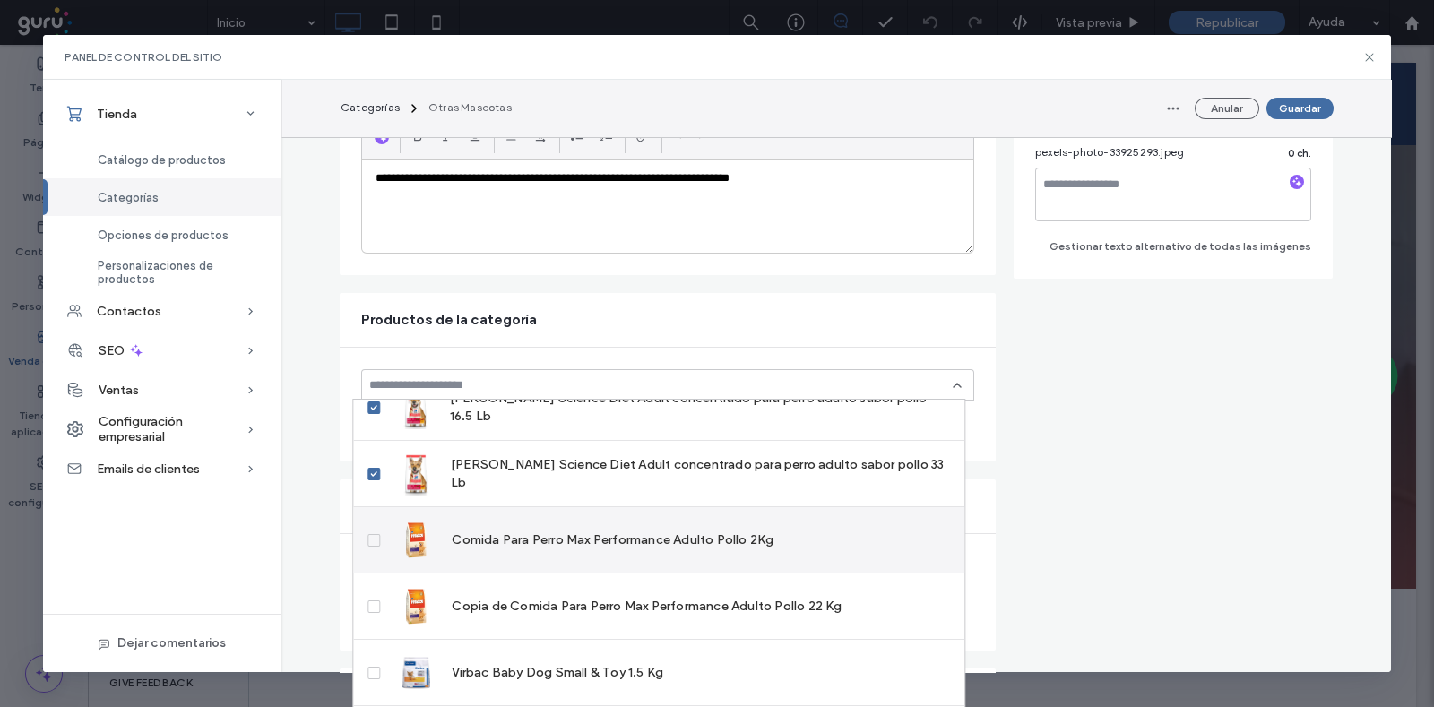
click at [378, 531] on label "Comida Para Perro Max Performance Adulto Pollo 2Kg" at bounding box center [570, 540] width 406 height 43
click at [378, 523] on label "Comida Para Perro Max Performance Adulto Pollo 2Kg" at bounding box center [570, 540] width 406 height 43
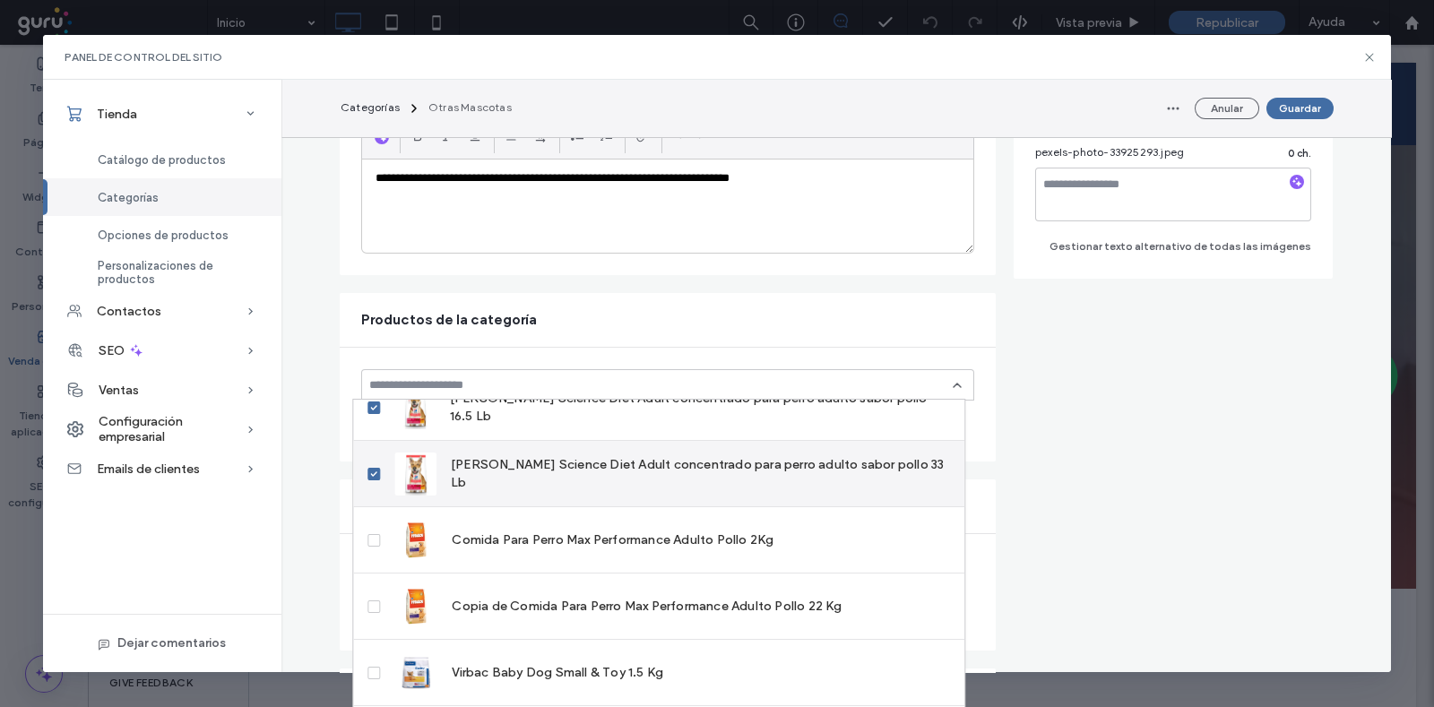
click at [371, 479] on label "[PERSON_NAME] Science Diet Adult concentrado para perro adulto sabor pollo 33 Lb" at bounding box center [658, 474] width 583 height 43
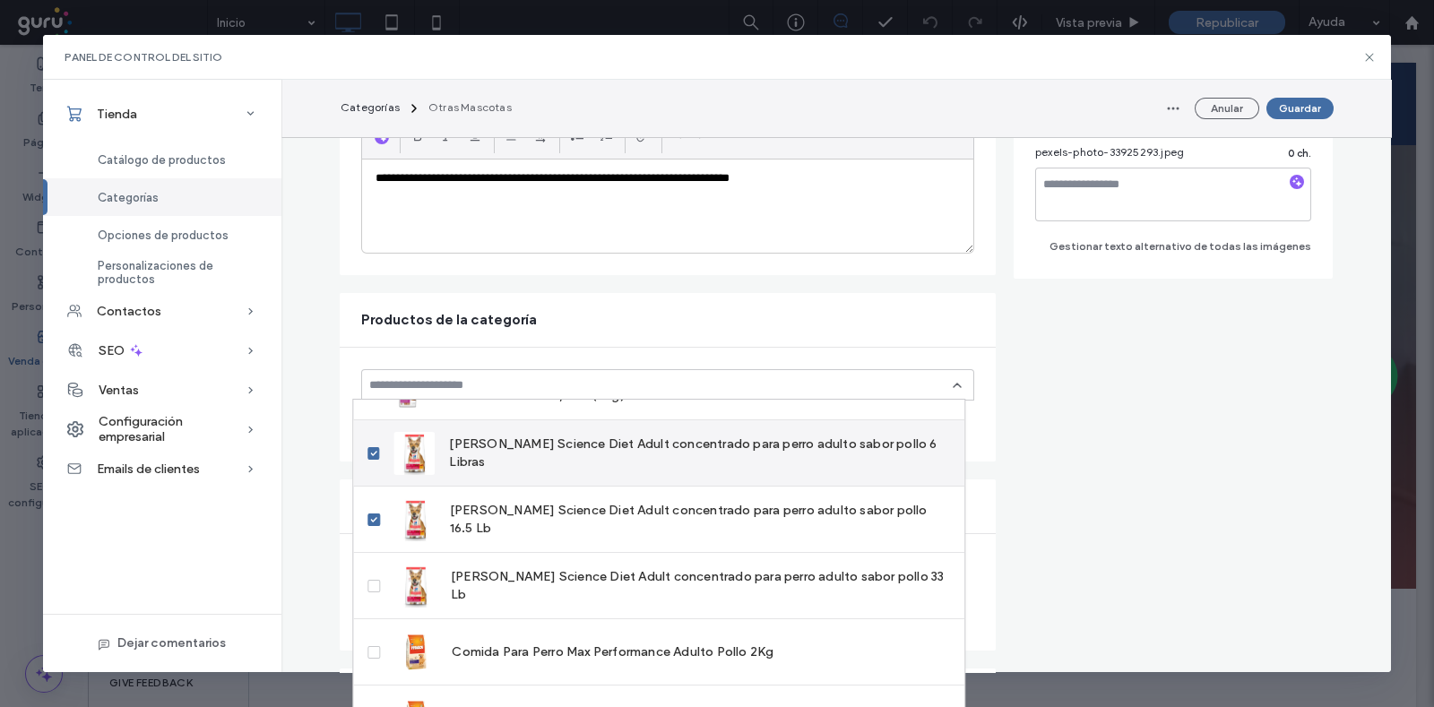
click at [372, 510] on label "[PERSON_NAME] Science Diet Adult concentrado para perro adulto sabor pollo 16.5…" at bounding box center [658, 519] width 583 height 43
click at [375, 458] on span at bounding box center [373, 453] width 12 height 13
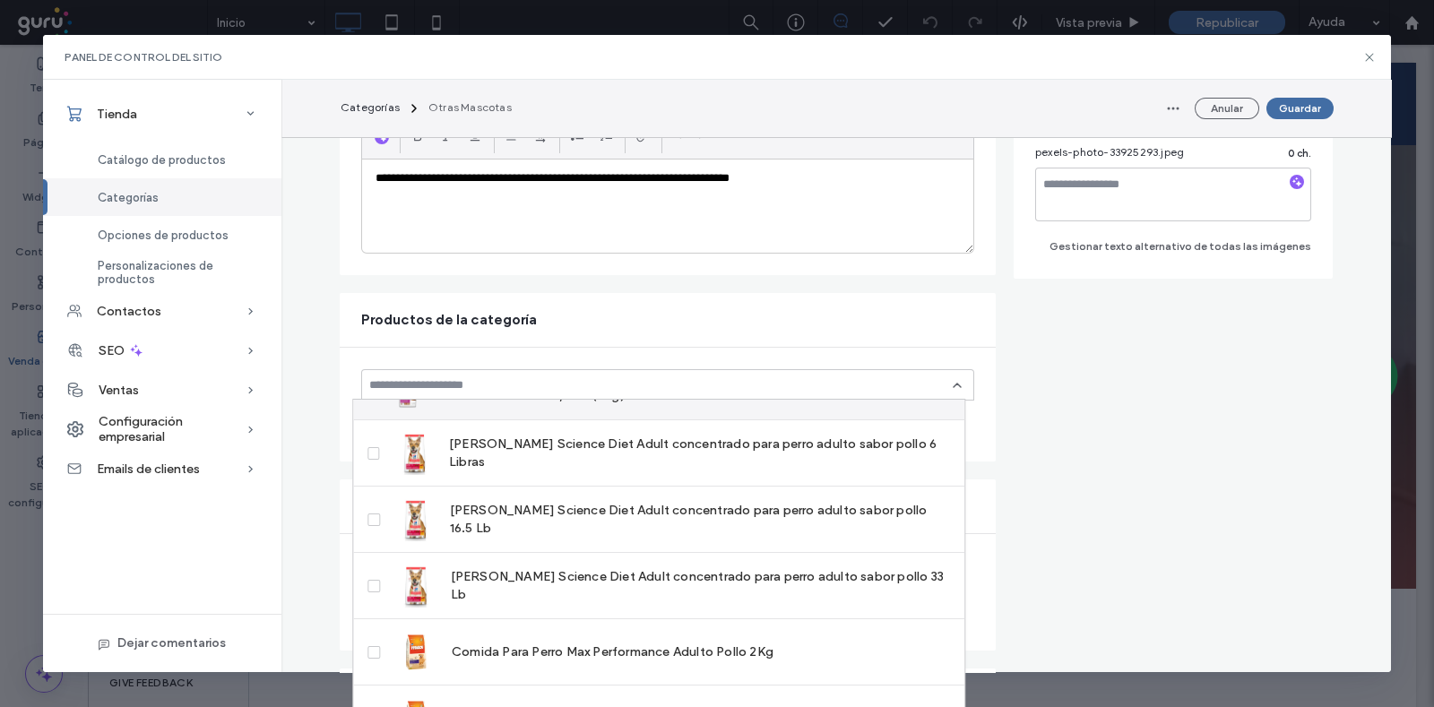
scroll to position [52, 0]
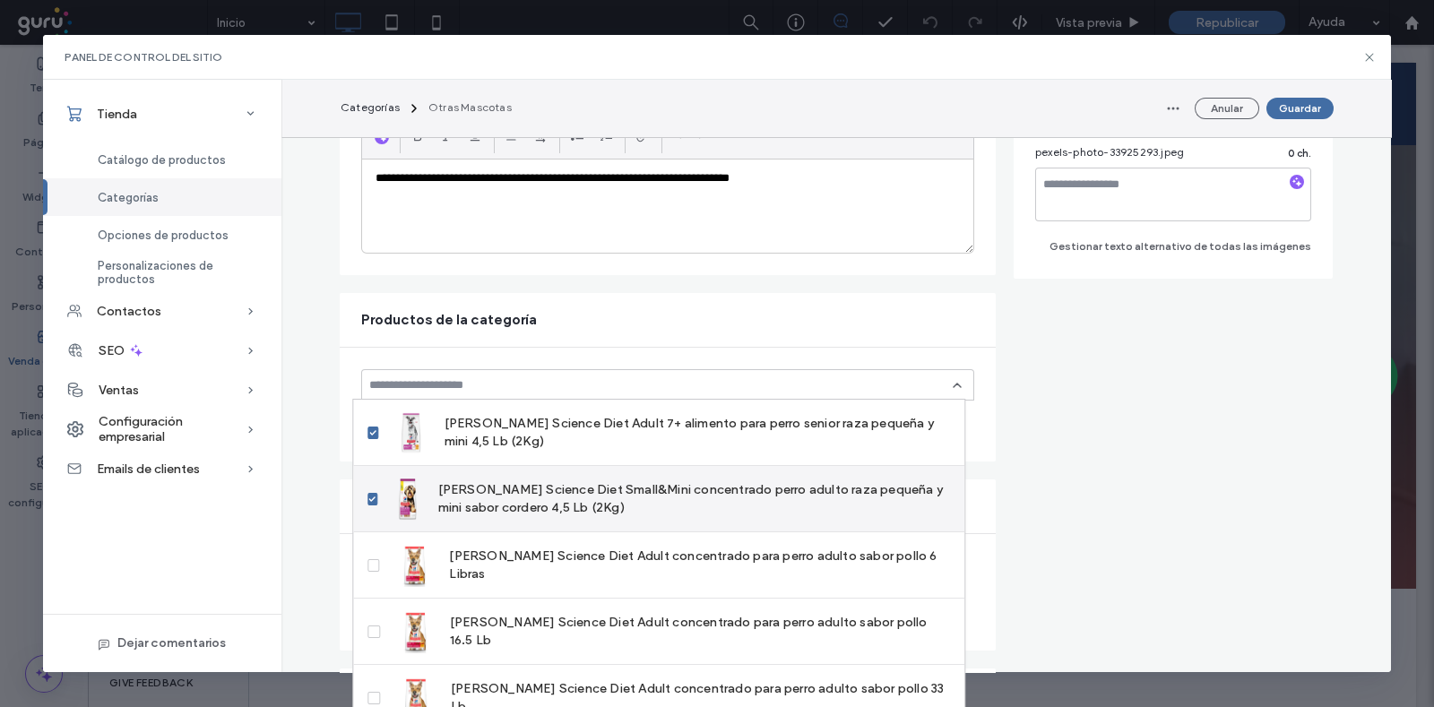
click at [376, 480] on label "[PERSON_NAME] Science Diet Small&Mini concentrado perro adulto raza pequeña y m…" at bounding box center [658, 499] width 583 height 43
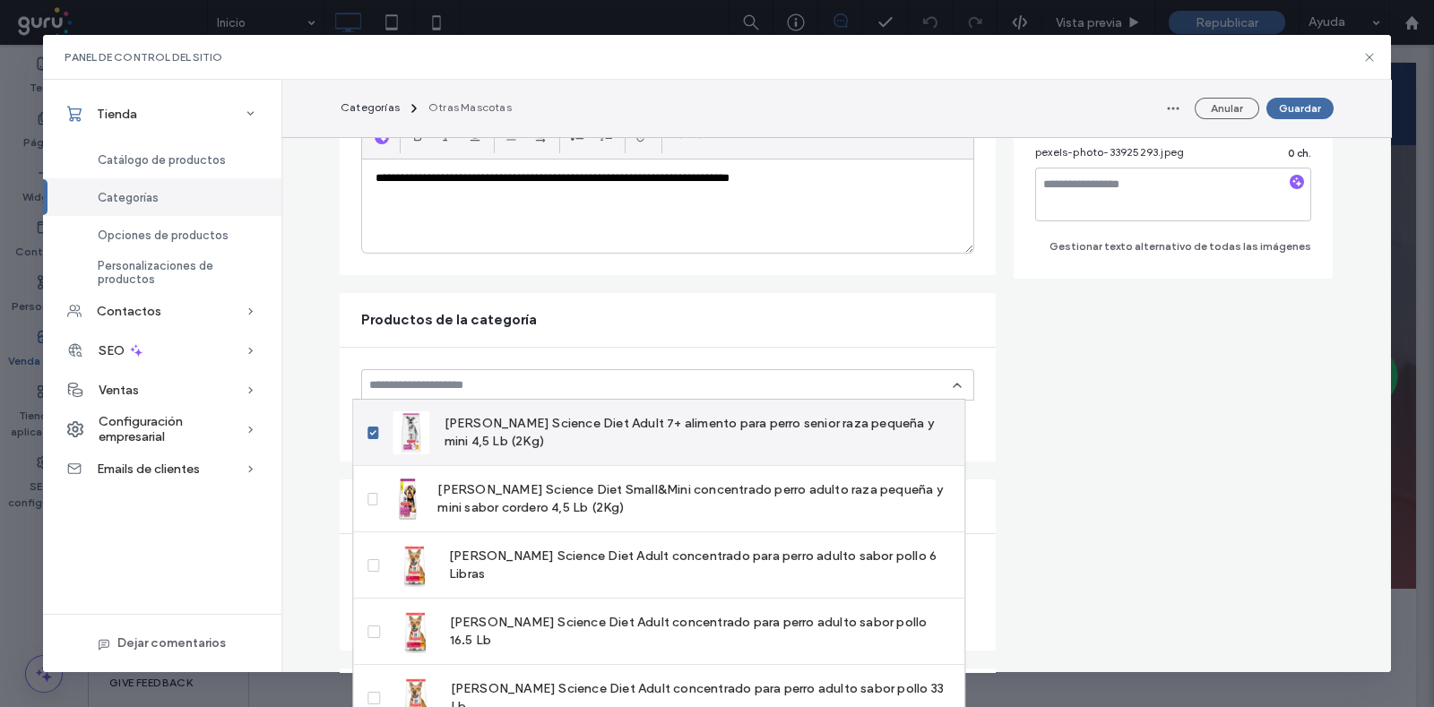
click at [368, 429] on span at bounding box center [372, 433] width 11 height 13
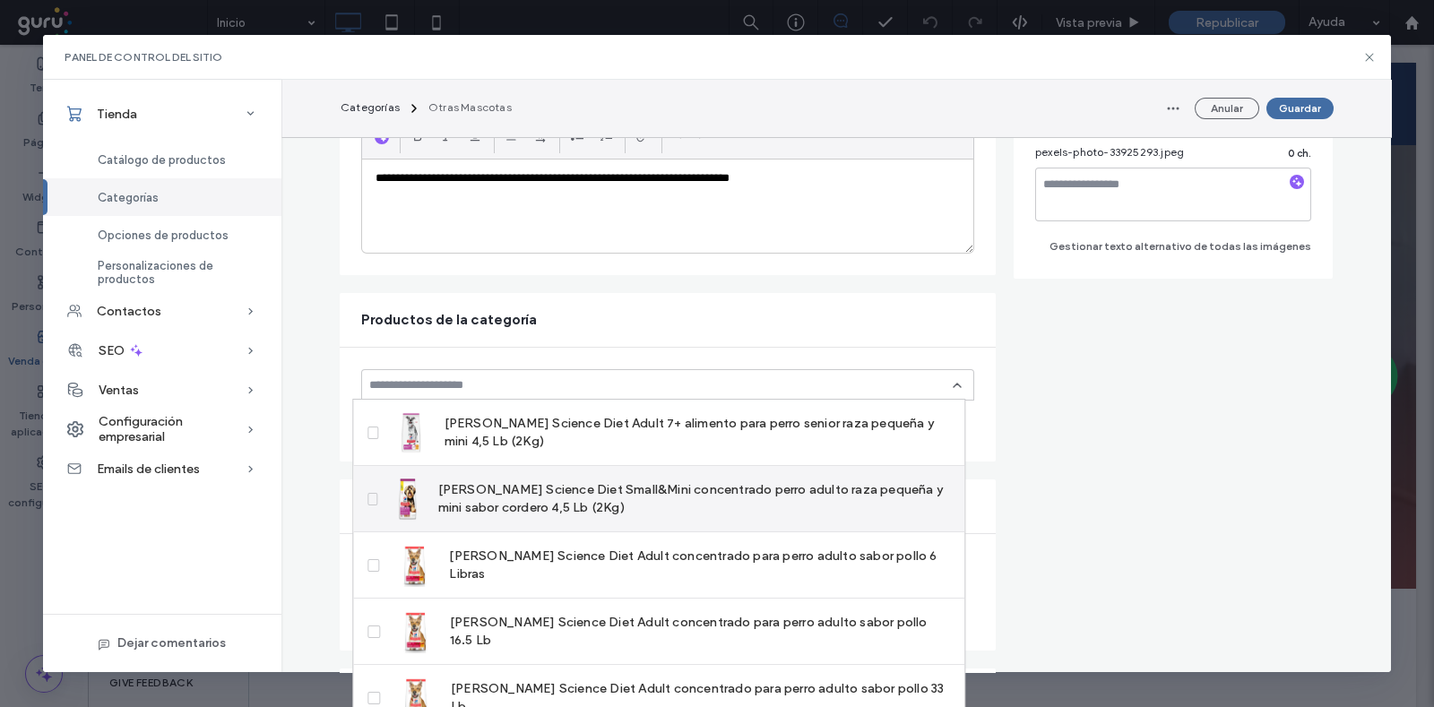
scroll to position [0, 0]
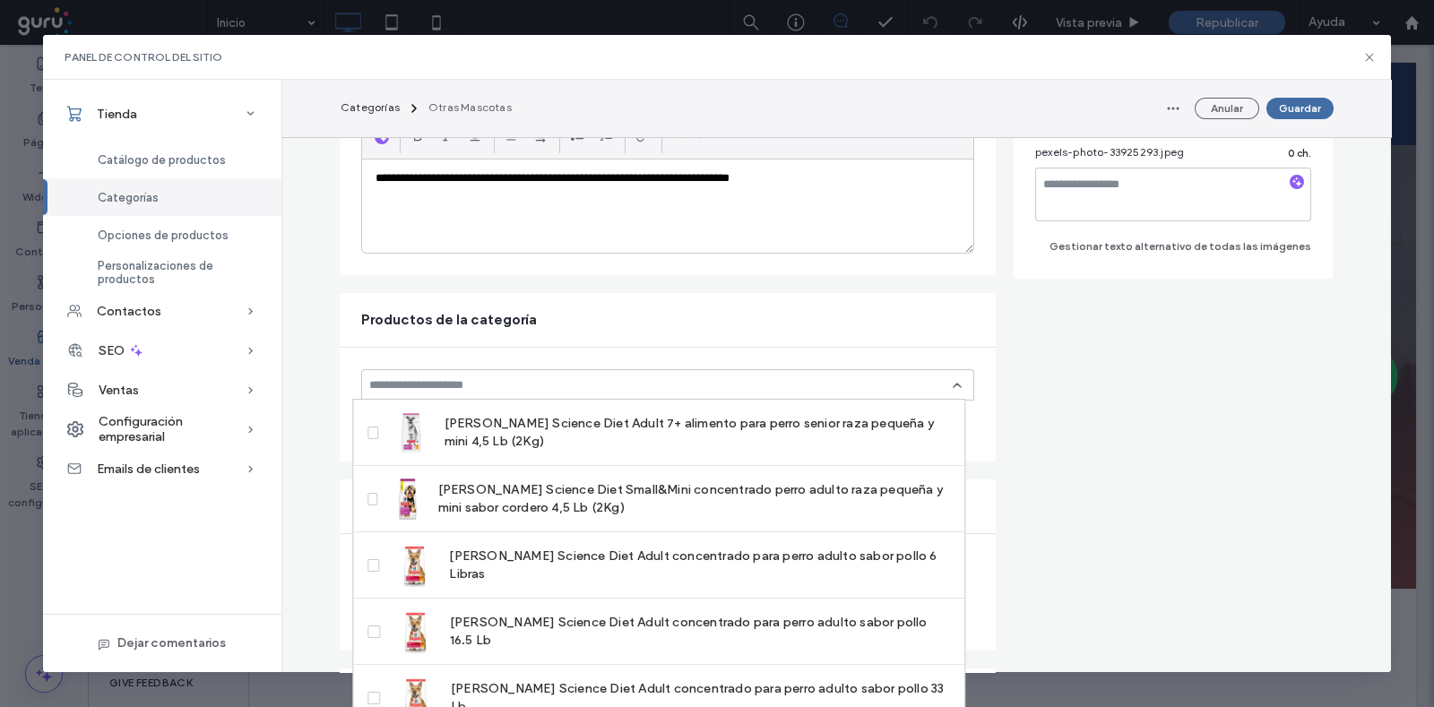
click at [935, 235] on div "**********" at bounding box center [667, 206] width 611 height 93
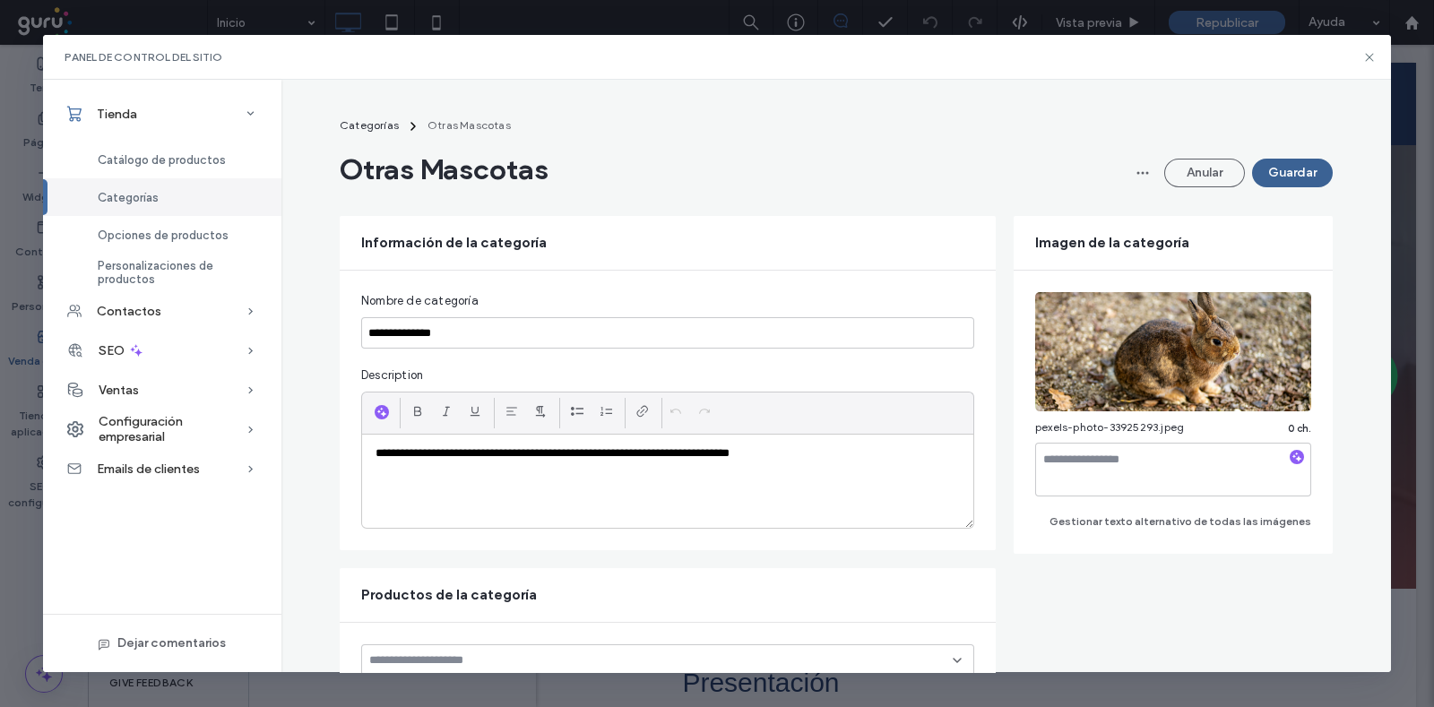
click at [1289, 180] on button "Guardar" at bounding box center [1292, 173] width 81 height 29
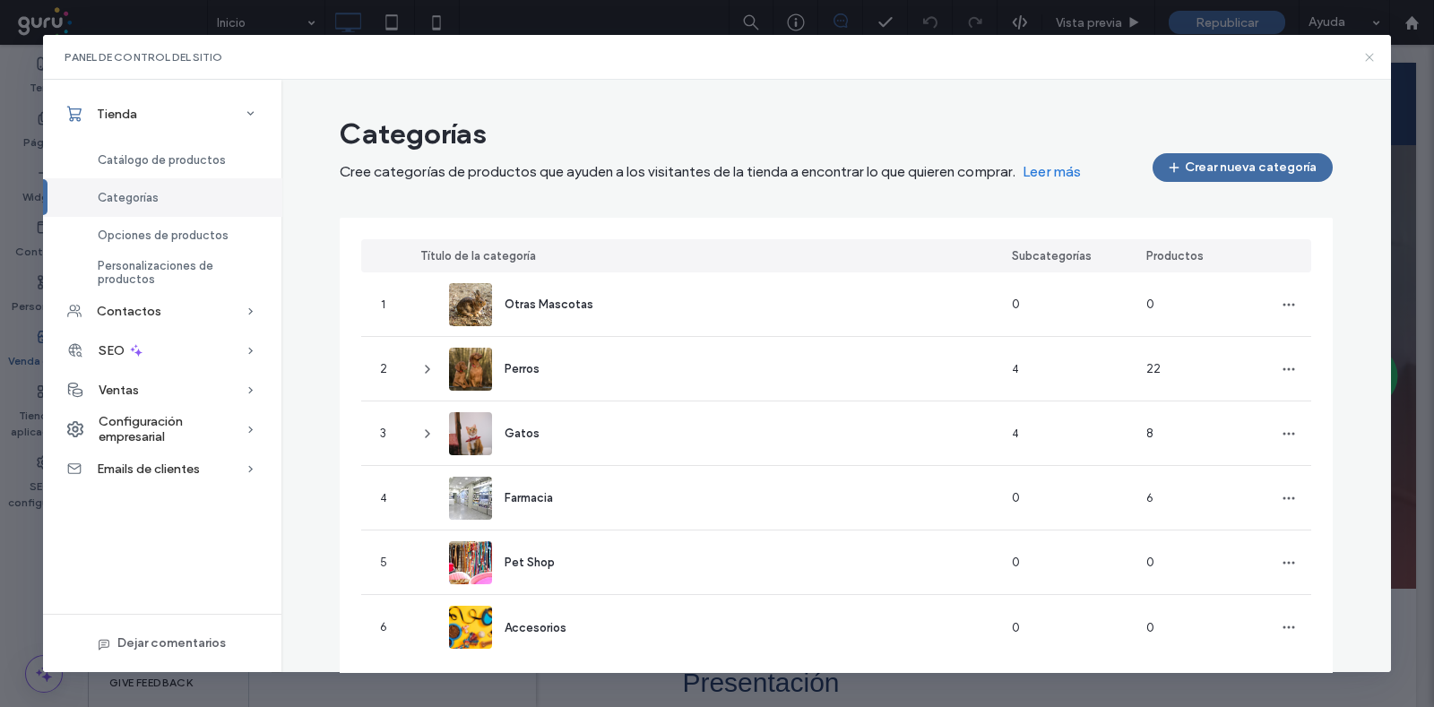
click at [1373, 51] on icon at bounding box center [1369, 57] width 14 height 14
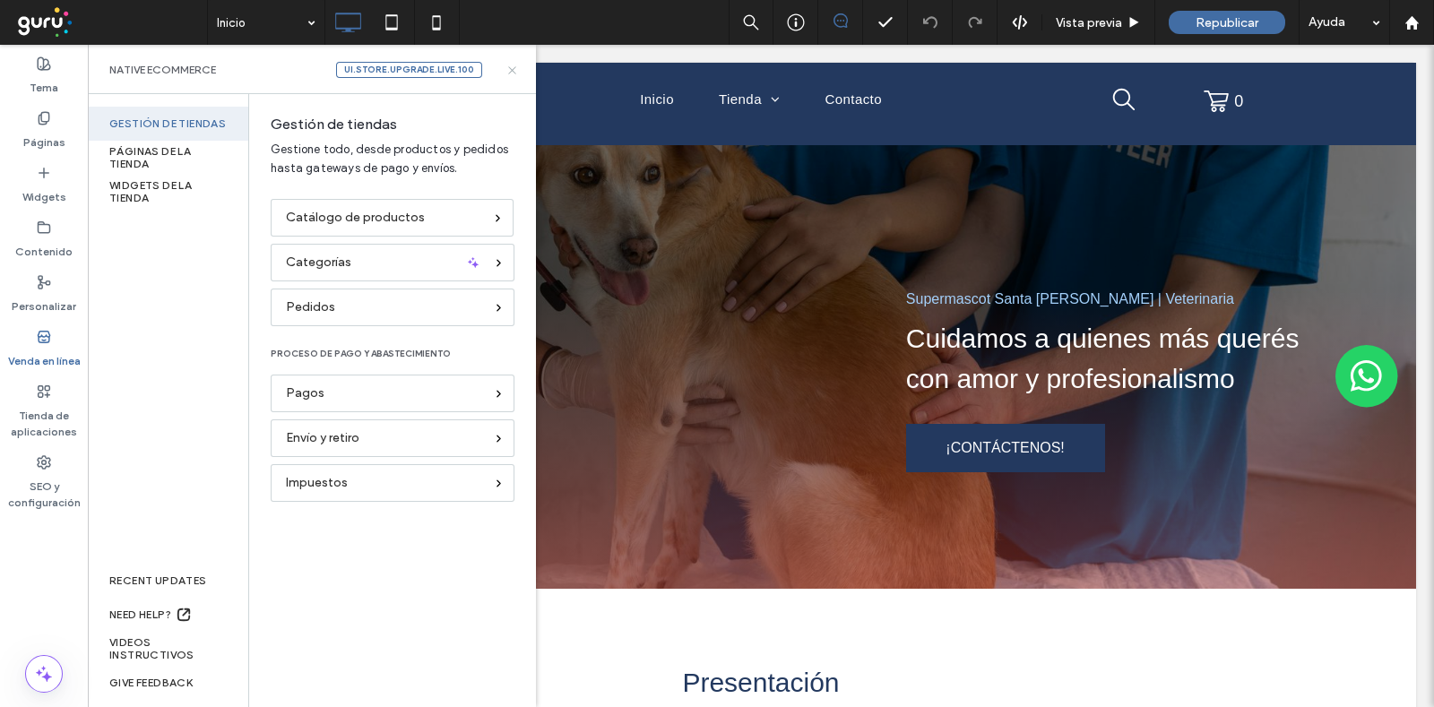
click at [514, 74] on icon at bounding box center [511, 70] width 13 height 13
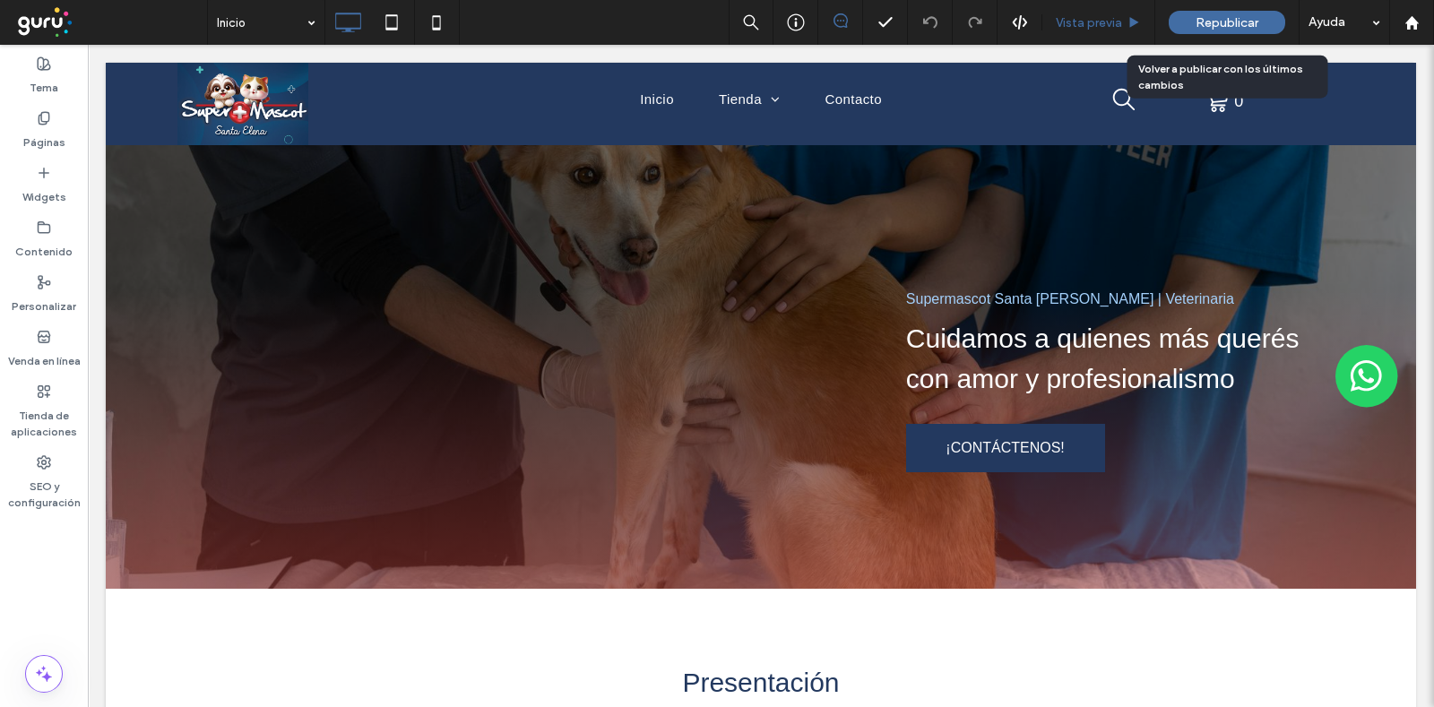
drag, startPoint x: 1236, startPoint y: 26, endPoint x: 1137, endPoint y: 31, distance: 98.7
click at [1236, 26] on span "Republicar" at bounding box center [1227, 22] width 63 height 15
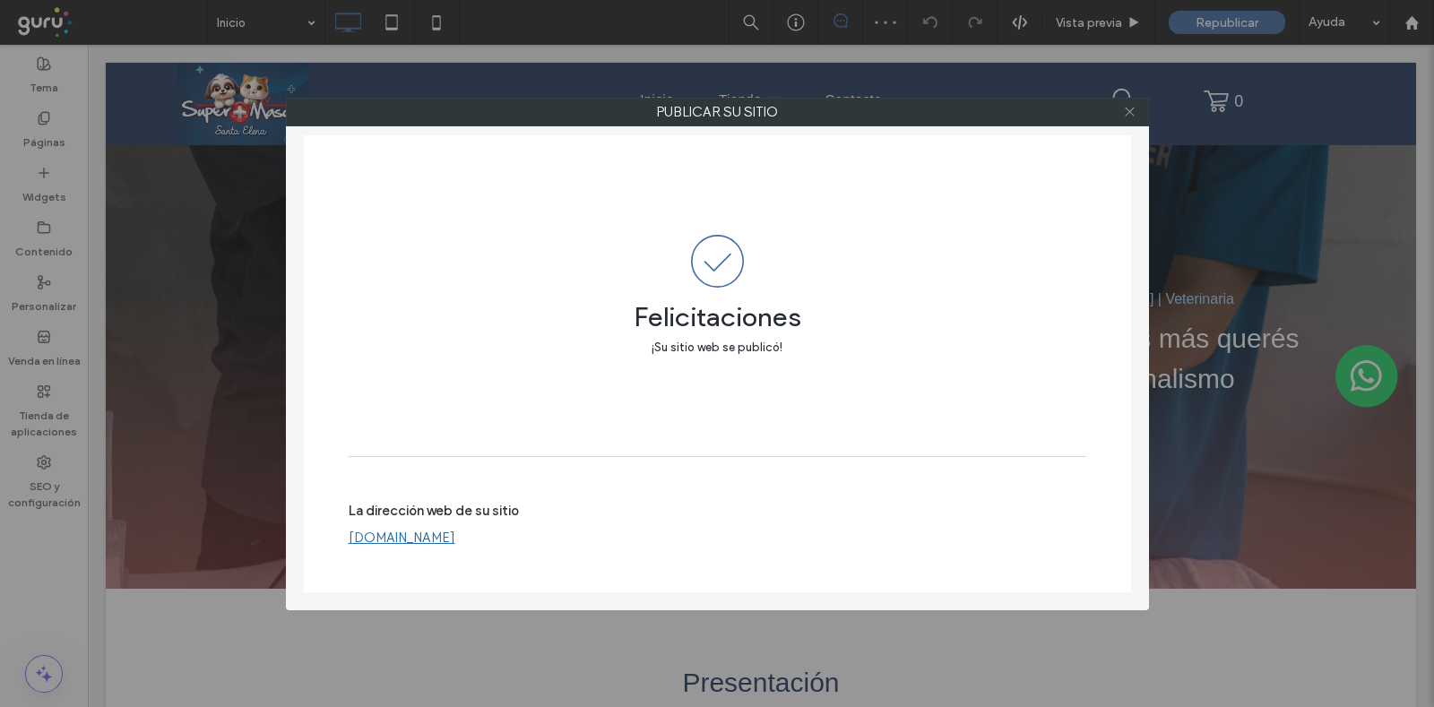
click at [1134, 109] on icon at bounding box center [1129, 111] width 13 height 13
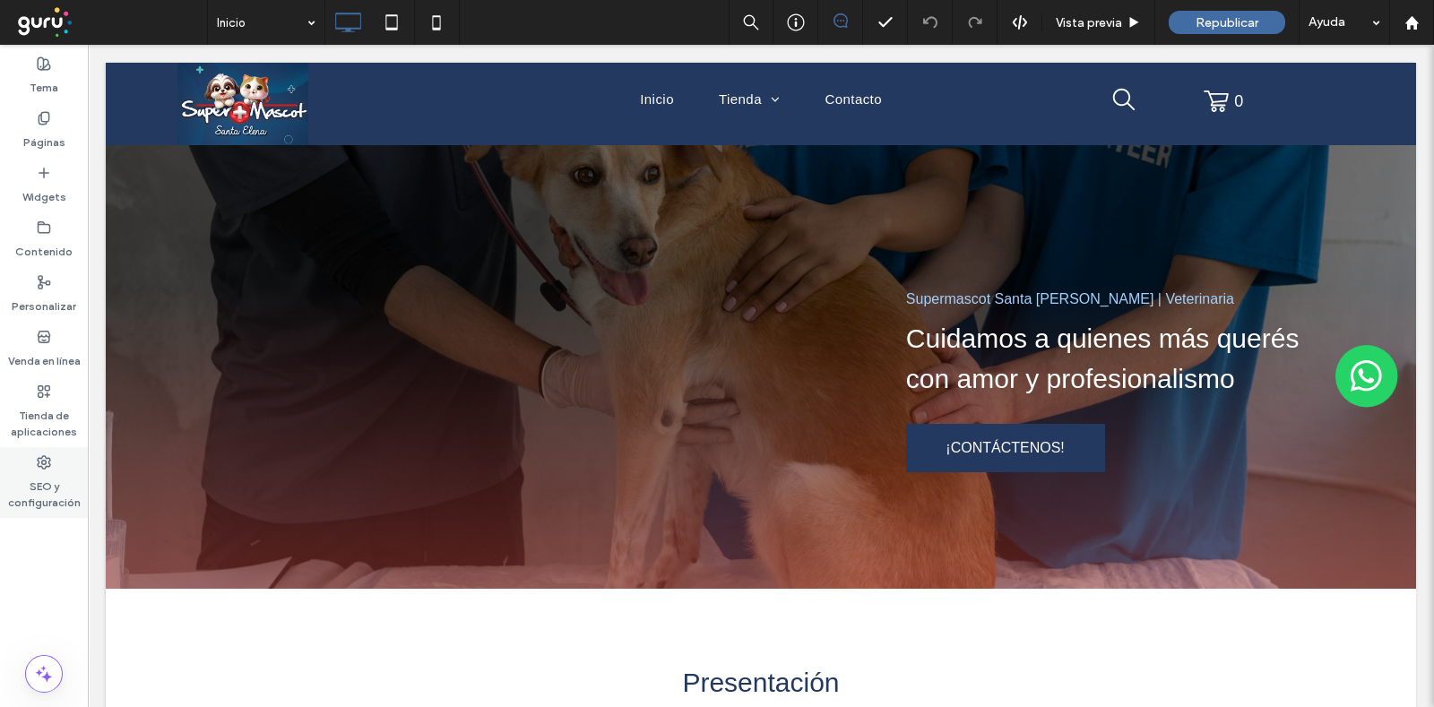
click at [44, 485] on label "SEO y configuración" at bounding box center [44, 490] width 88 height 41
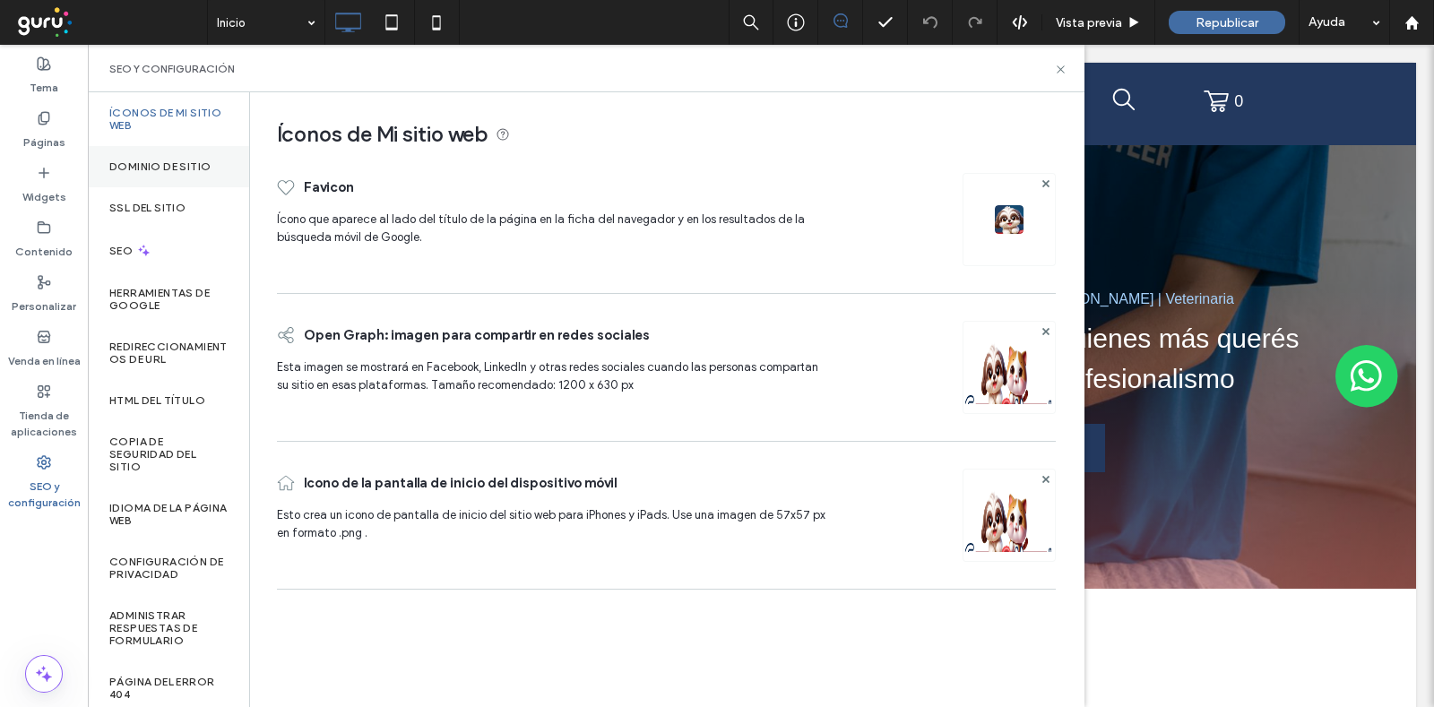
click at [181, 167] on label "Dominio de sitio" at bounding box center [159, 166] width 101 height 13
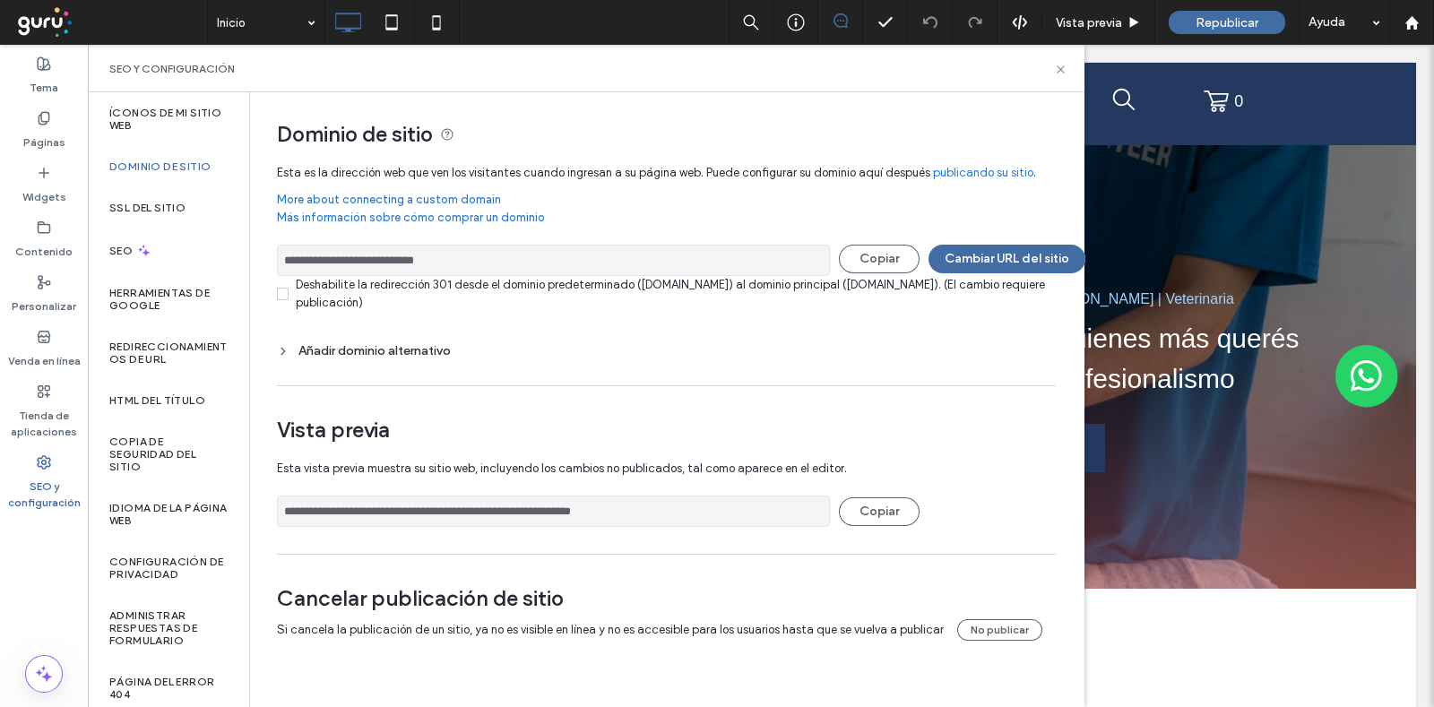
click at [397, 248] on input "**********" at bounding box center [553, 260] width 553 height 31
drag, startPoint x: 1061, startPoint y: 69, endPoint x: 549, endPoint y: 96, distance: 512.5
click at [1061, 69] on use at bounding box center [1060, 68] width 7 height 7
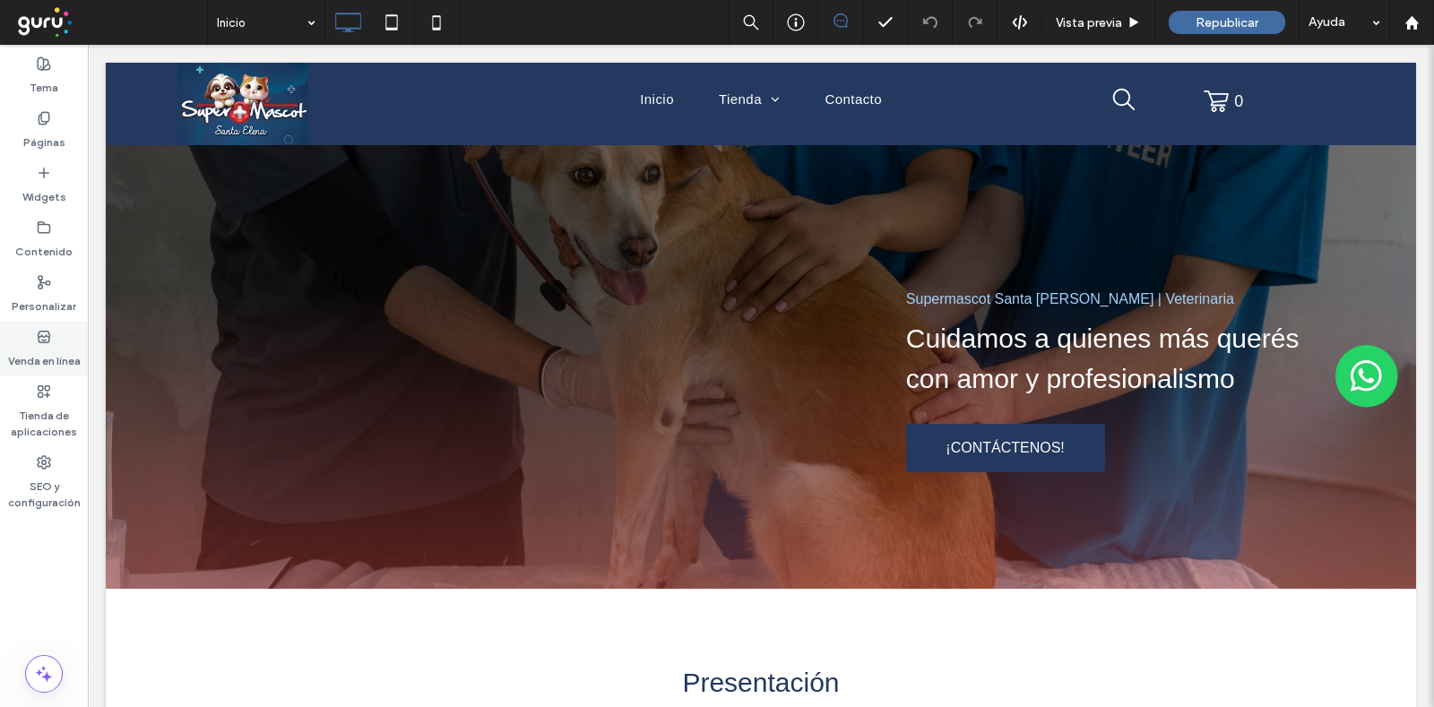
click at [36, 327] on div "Venda en línea" at bounding box center [44, 349] width 88 height 55
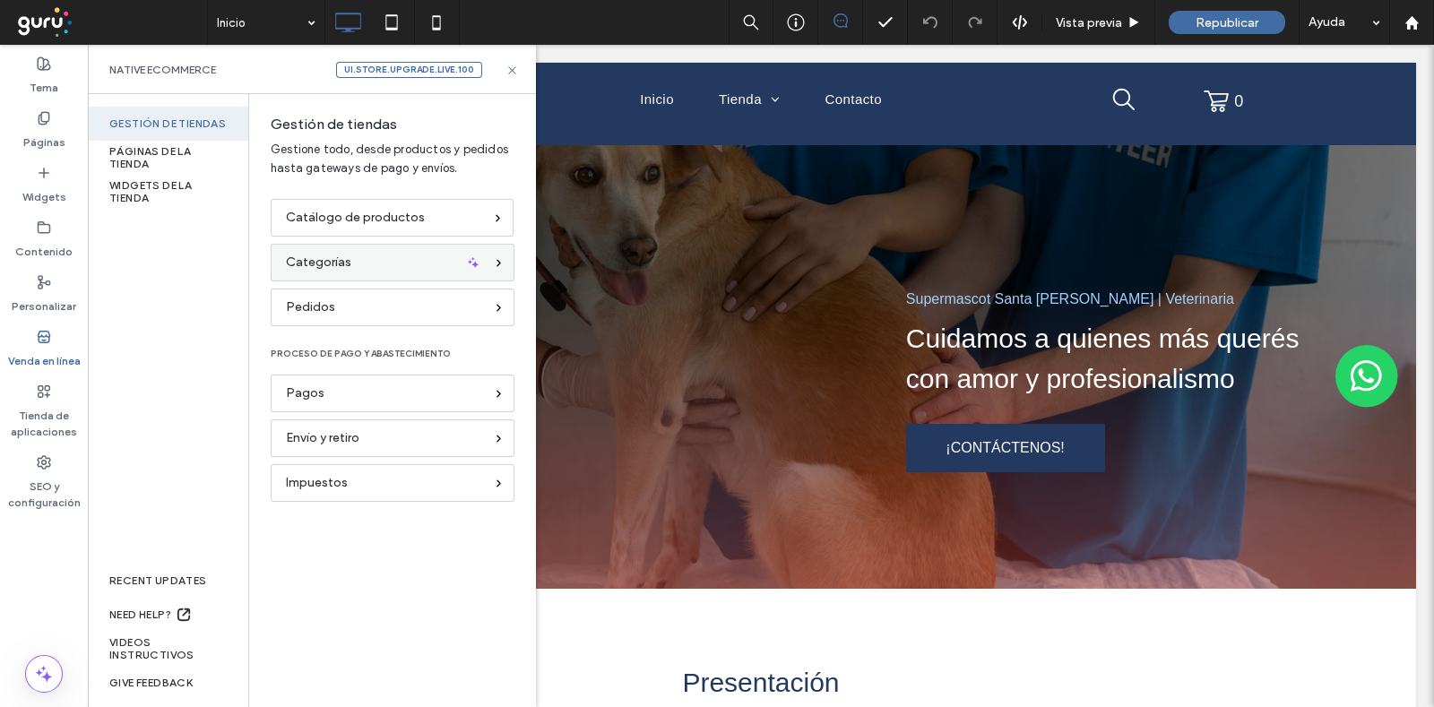
click at [306, 263] on span "Categorías" at bounding box center [318, 263] width 65 height 20
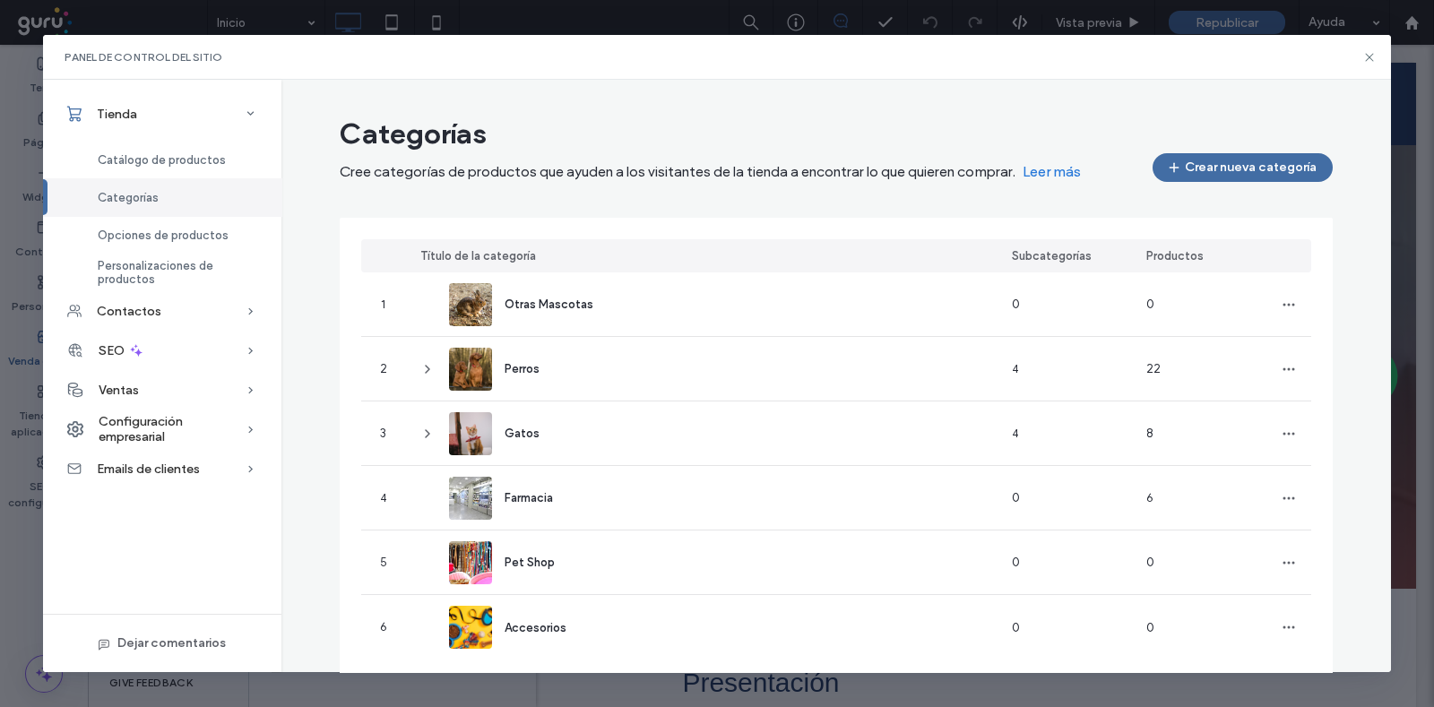
scroll to position [30, 0]
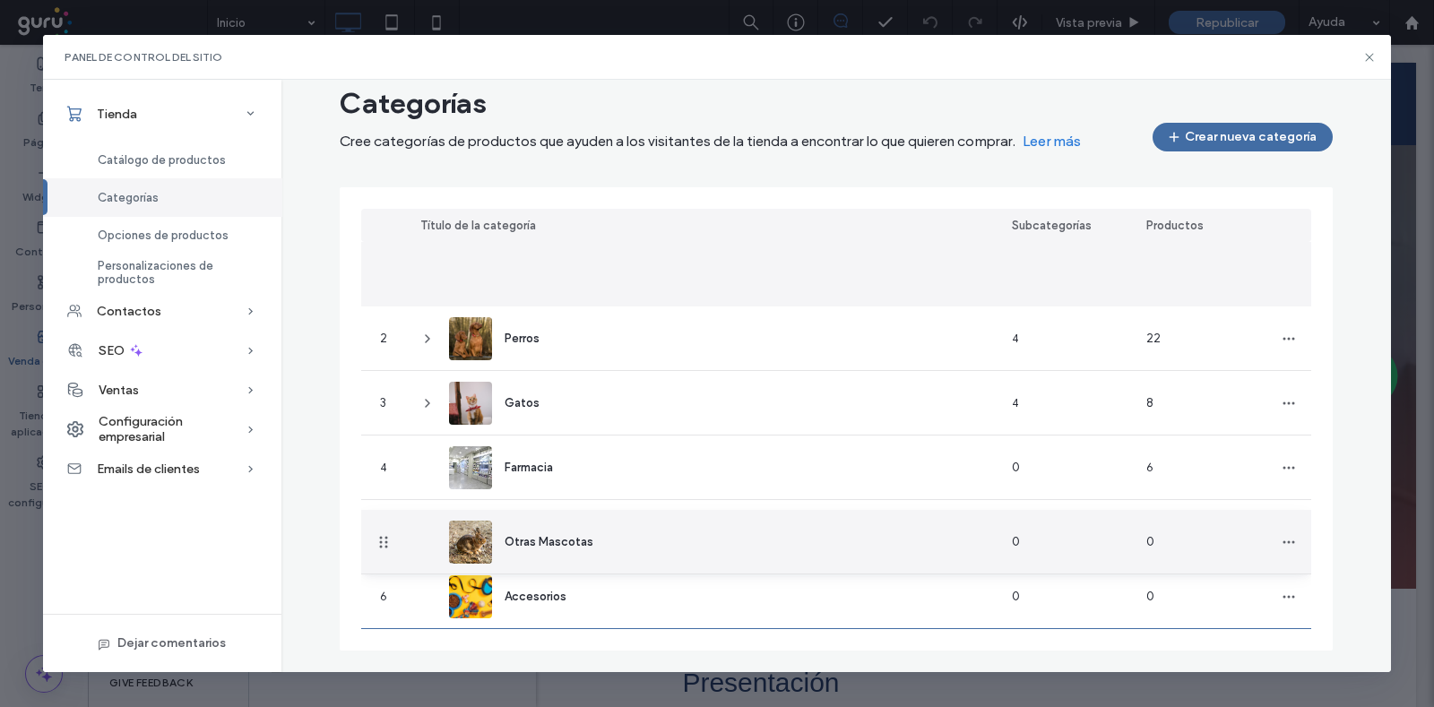
drag, startPoint x: 376, startPoint y: 271, endPoint x: 391, endPoint y: 546, distance: 275.6
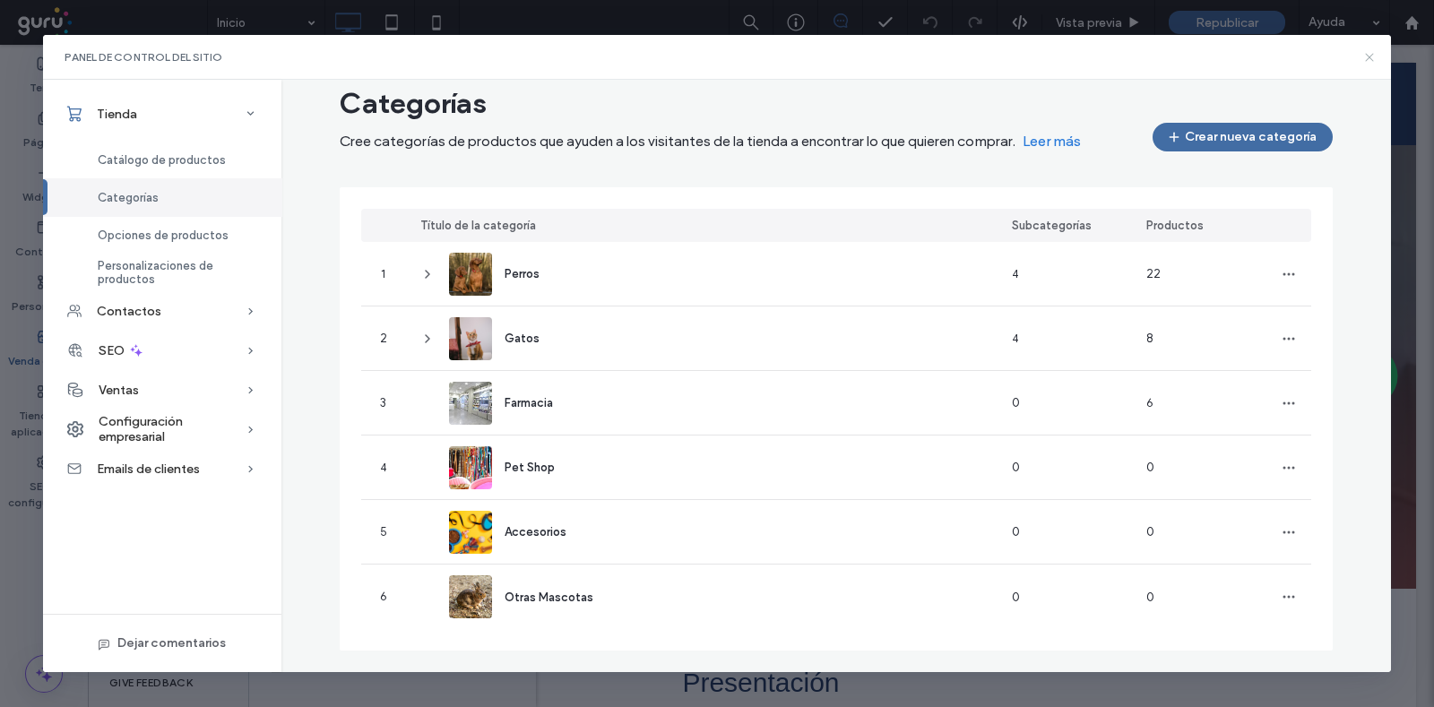
click at [1370, 56] on icon at bounding box center [1369, 57] width 14 height 14
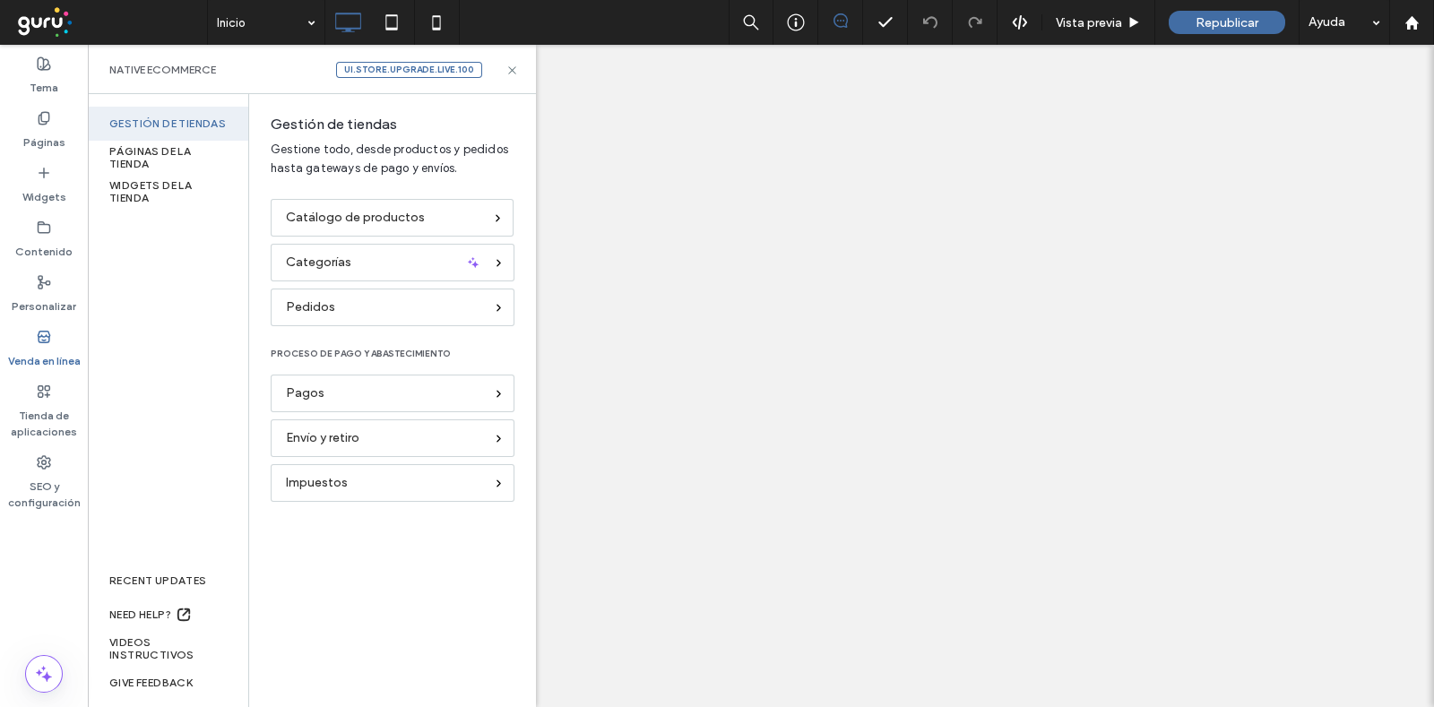
scroll to position [0, 0]
click at [515, 73] on use at bounding box center [511, 69] width 7 height 7
